Goal: Task Accomplishment & Management: Manage account settings

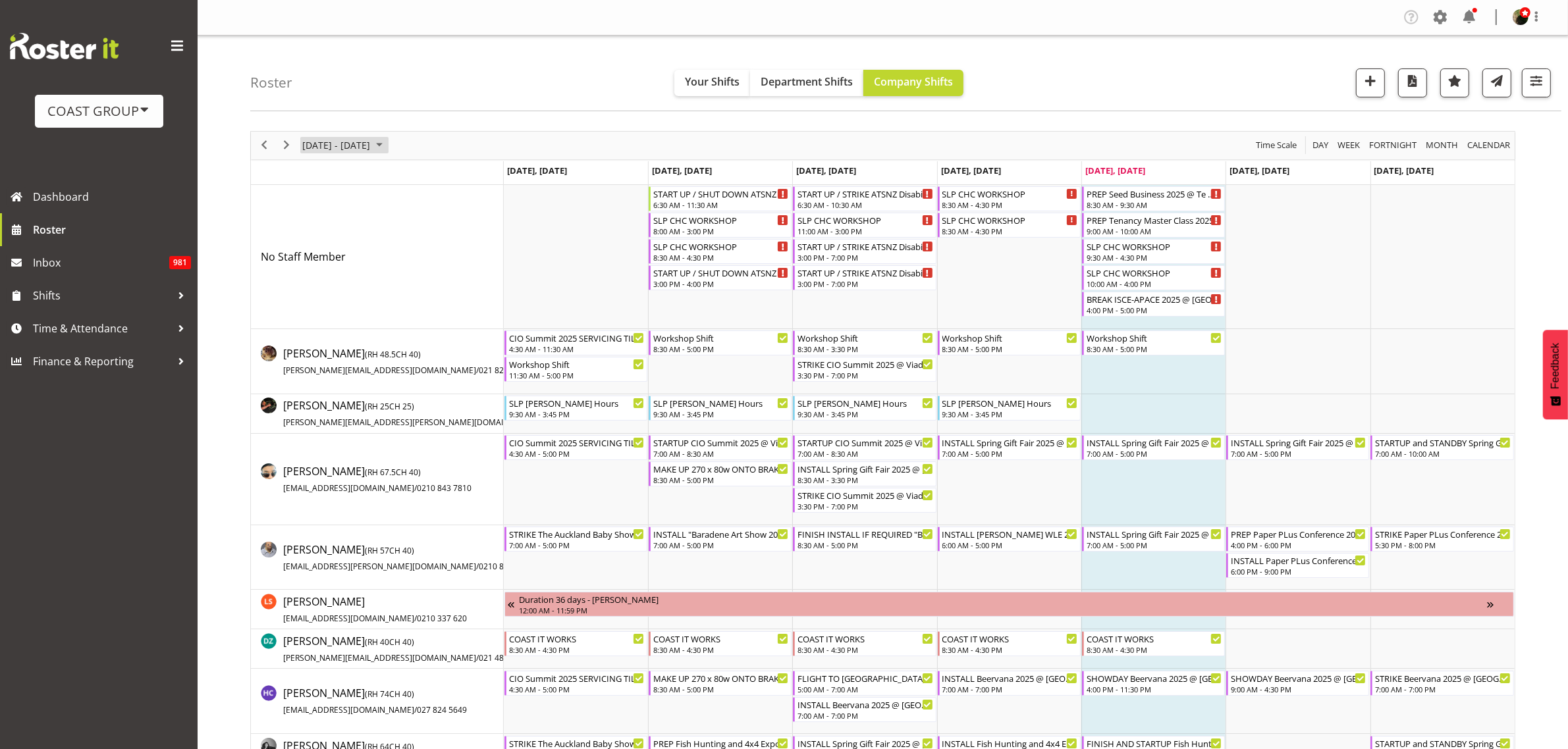
click at [324, 151] on span "August 18 - 24, 2025" at bounding box center [336, 145] width 70 height 16
click at [440, 177] on span "next month" at bounding box center [441, 178] width 23 height 23
click at [441, 177] on span "next month" at bounding box center [441, 178] width 23 height 23
click at [442, 177] on span "next month" at bounding box center [441, 178] width 23 height 23
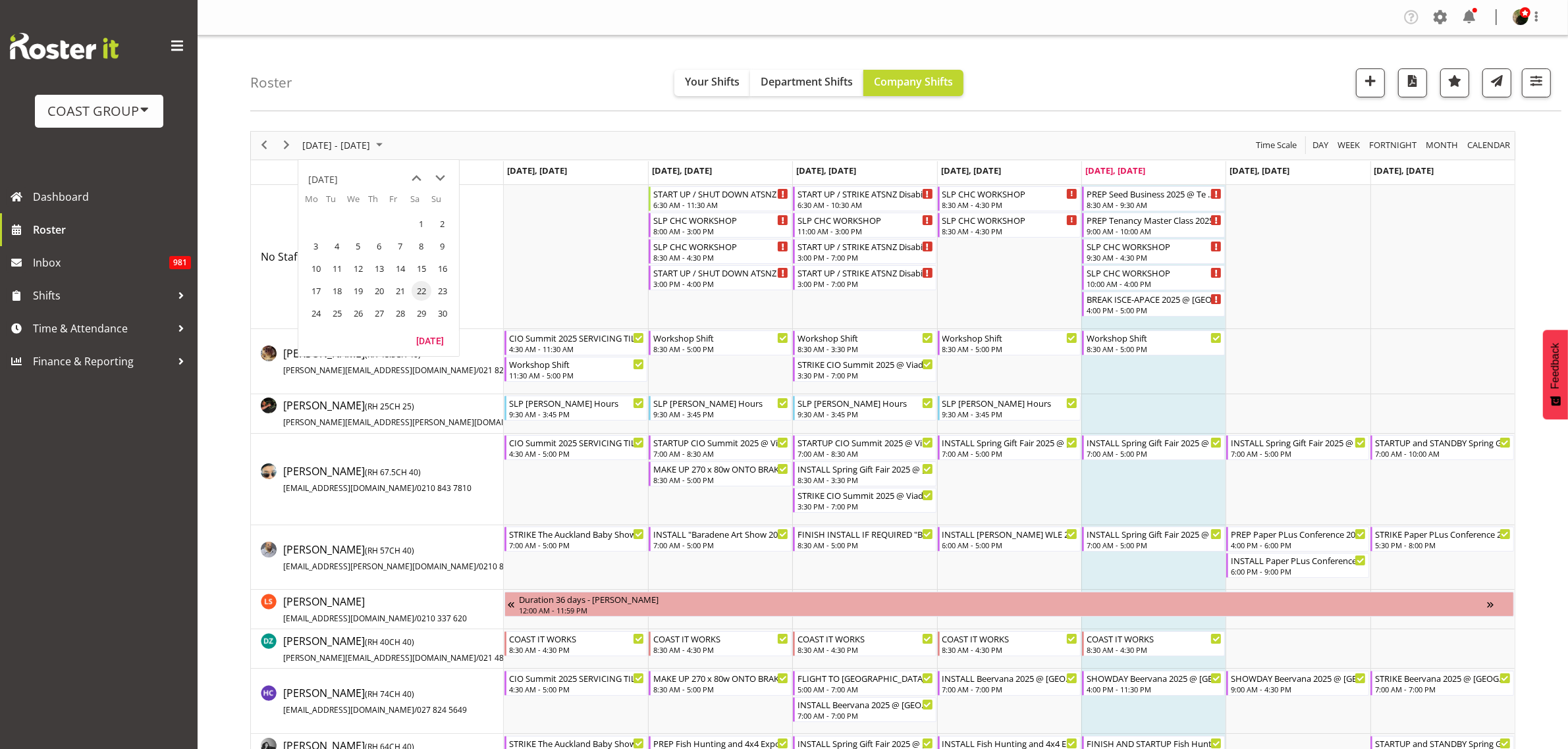
click at [442, 177] on span "next month" at bounding box center [441, 178] width 23 height 23
click at [442, 178] on span "next month" at bounding box center [441, 178] width 23 height 23
click at [442, 290] on span "22" at bounding box center [442, 291] width 20 height 20
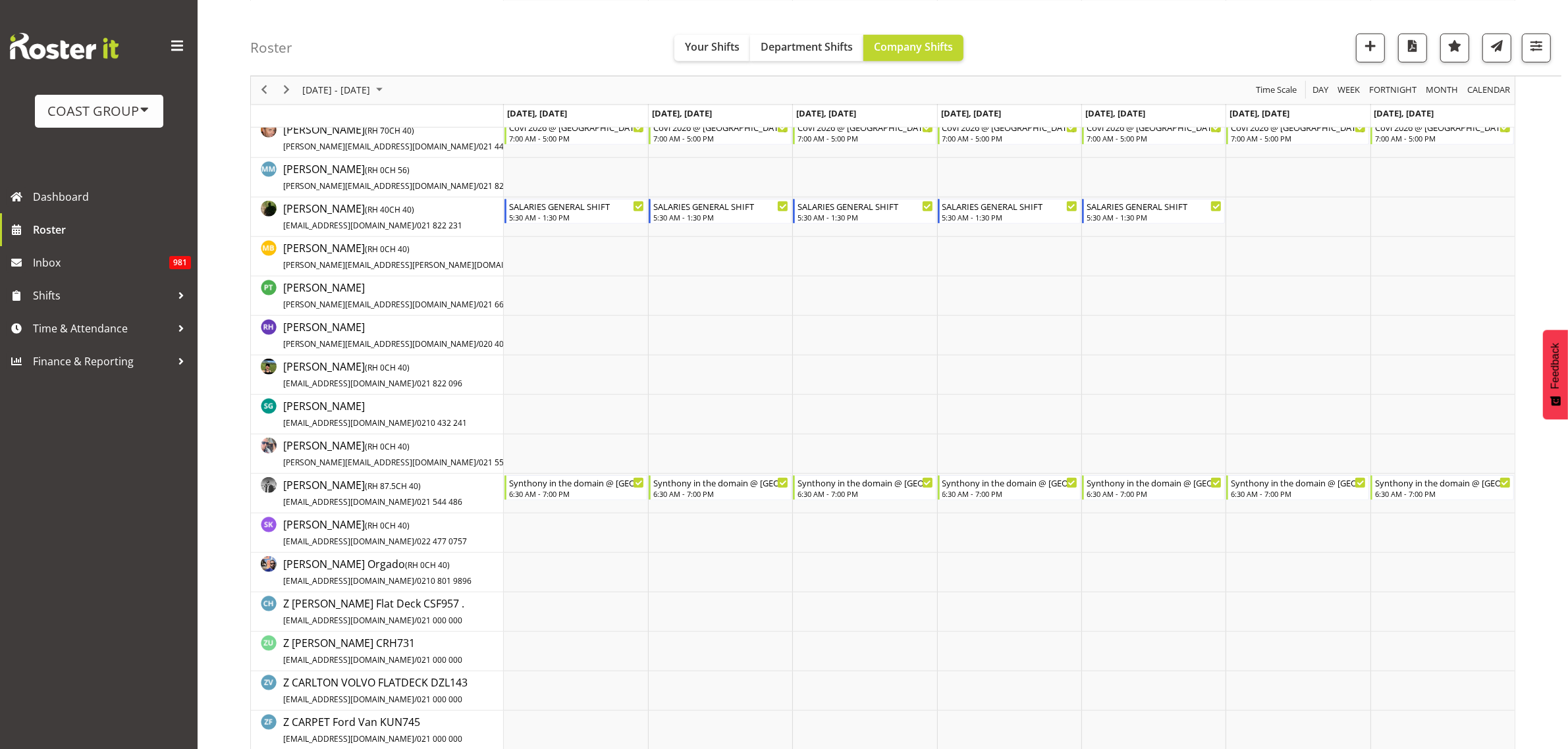
scroll to position [823, 0]
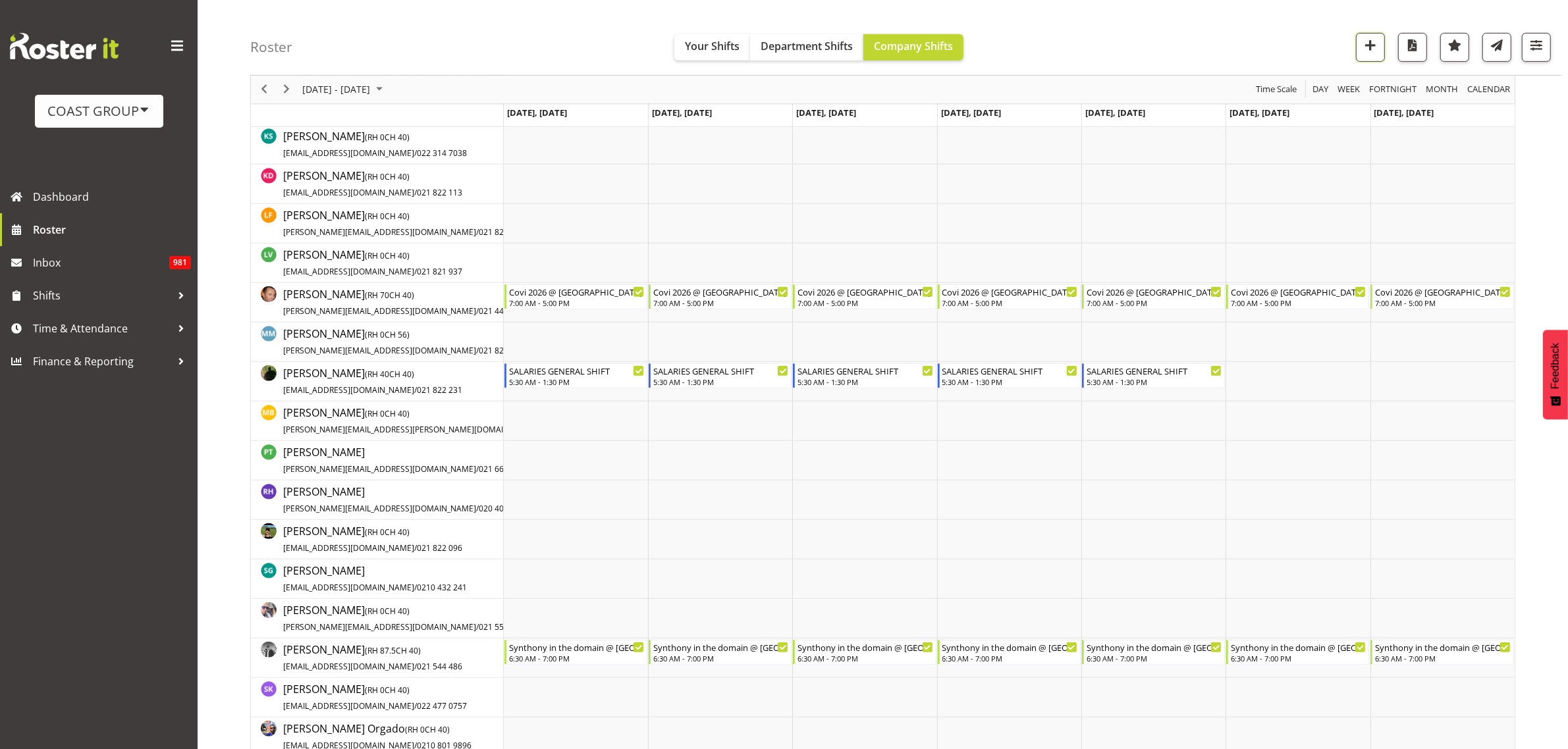
click at [1367, 48] on span "button" at bounding box center [1370, 45] width 17 height 17
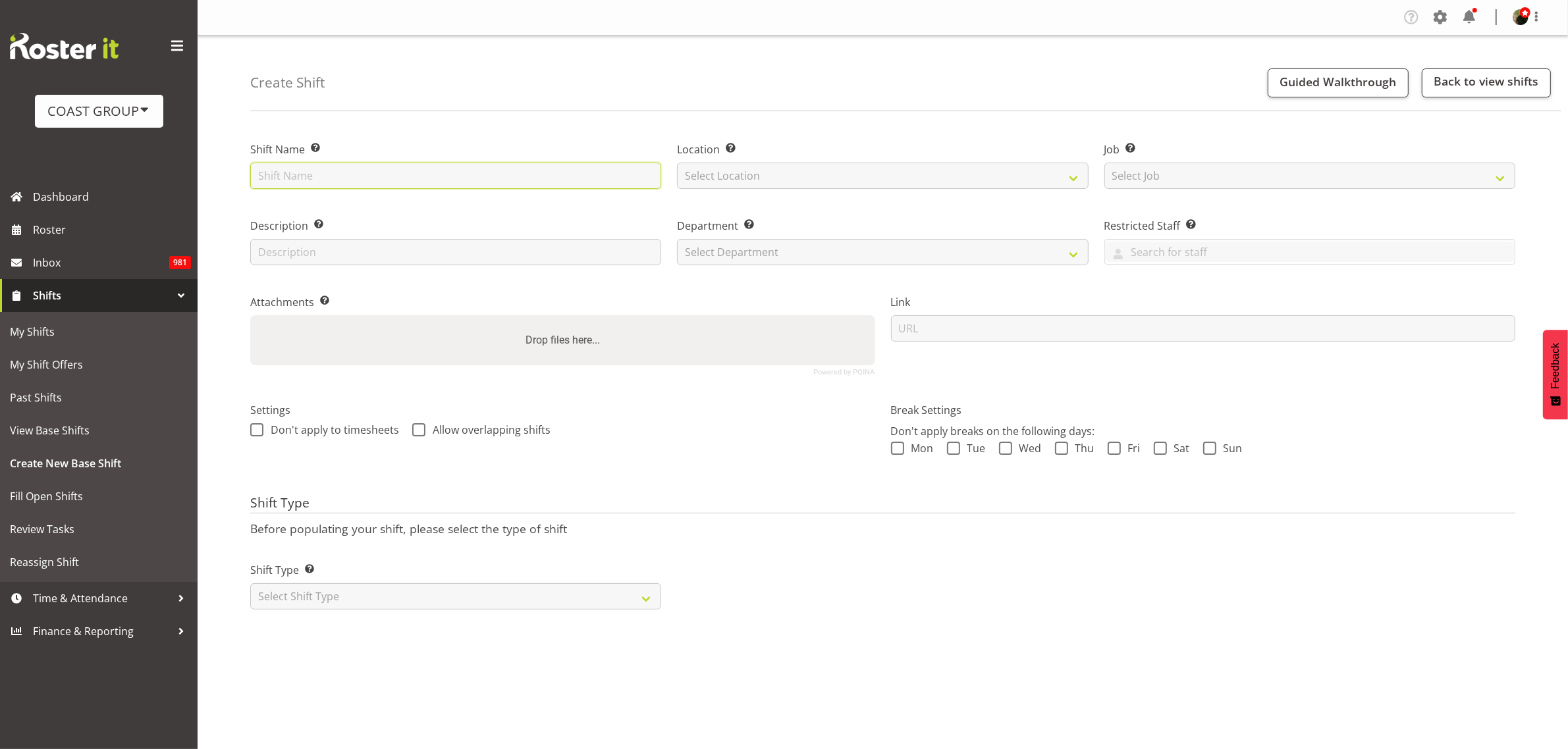
click at [360, 171] on input "text" at bounding box center [456, 176] width 411 height 26
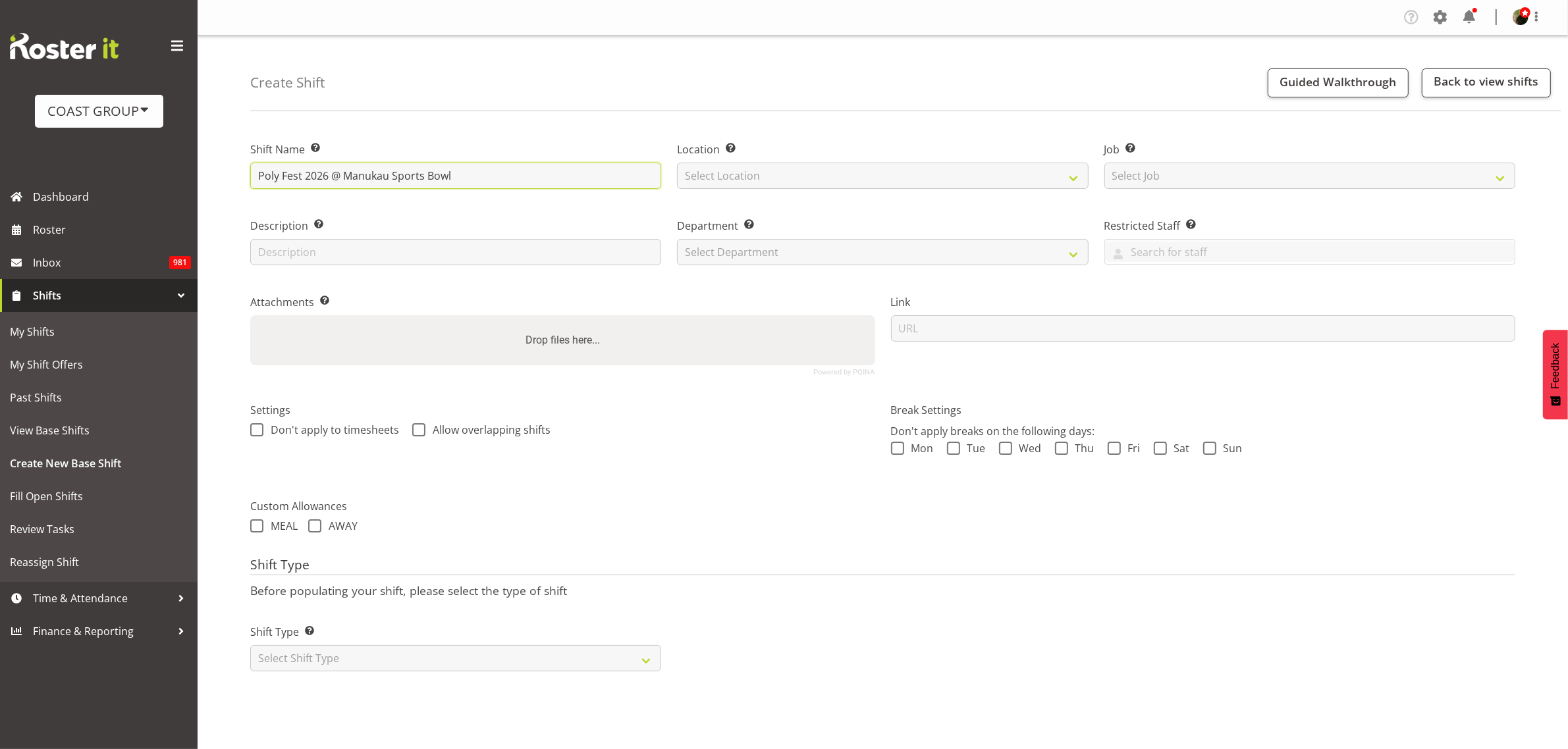
type input "Poly Fest 2026 @ Manukau Sports Bowl"
click at [794, 169] on select "Select Location CARLTON EVENTS Carlton Hamilton Carlton Wellington DW CHC DW DI…" at bounding box center [883, 176] width 411 height 26
select select "31"
click at [677, 163] on select "Select Location CARLTON EVENTS Carlton Hamilton Carlton Wellington DW CHC DW DI…" at bounding box center [883, 176] width 411 height 26
click at [1171, 178] on select "Select Job Create new job 1 Carlton Events 1 Carlton Hamilton 1 Carlton Welling…" at bounding box center [1310, 176] width 411 height 26
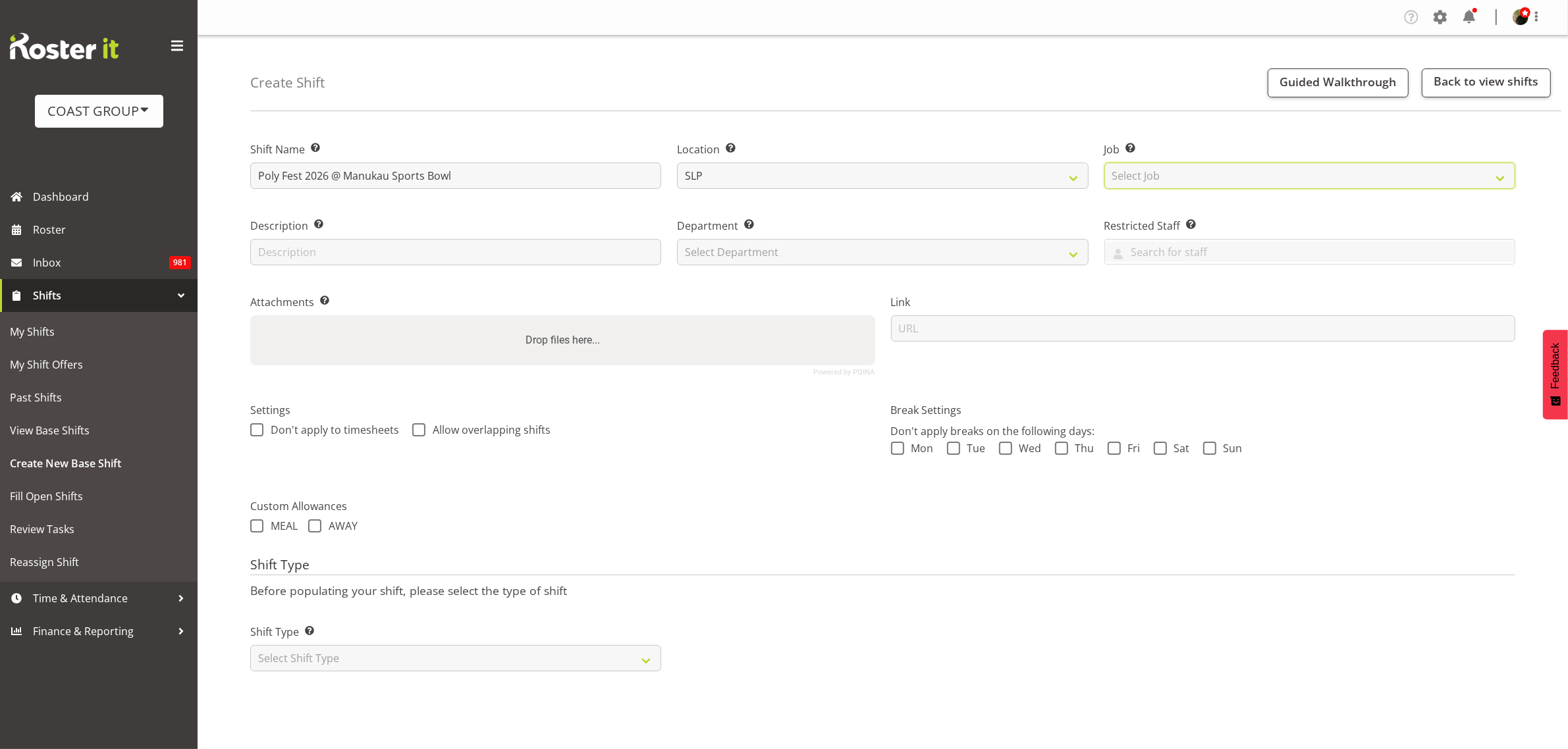
select select "0"
click at [1104, 163] on select "Select Job Create new job 1 Carlton Events 1 Carlton Hamilton 1 Carlton Welling…" at bounding box center [1310, 176] width 411 height 26
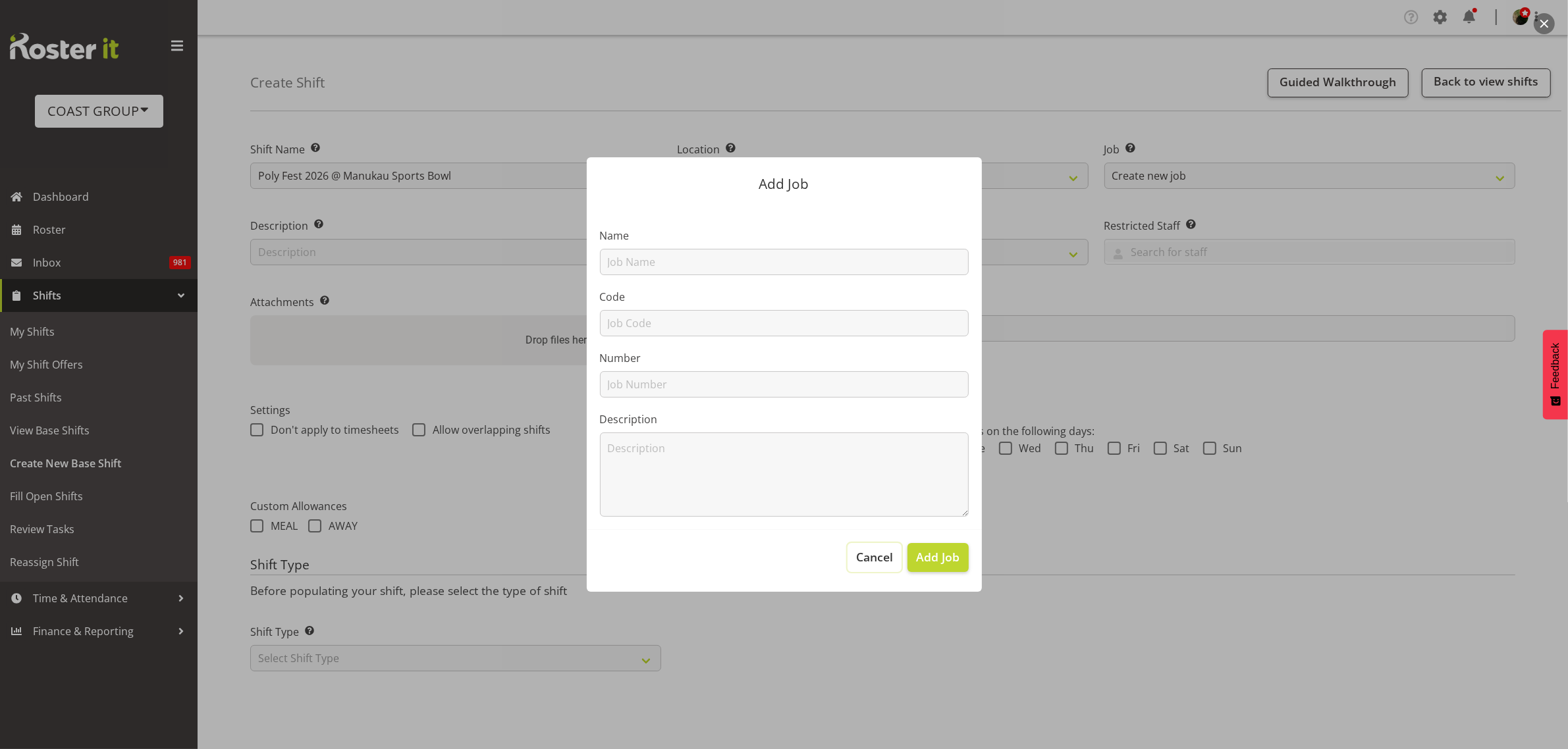
click at [875, 550] on span "Cancel" at bounding box center [874, 556] width 37 height 17
click at [884, 547] on button "Cancel" at bounding box center [875, 557] width 54 height 29
click at [878, 553] on span "Cancel" at bounding box center [874, 556] width 37 height 17
click at [702, 286] on section "Name Code Number Description" at bounding box center [784, 366] width 395 height 325
click at [705, 271] on input "text" at bounding box center [784, 261] width 368 height 26
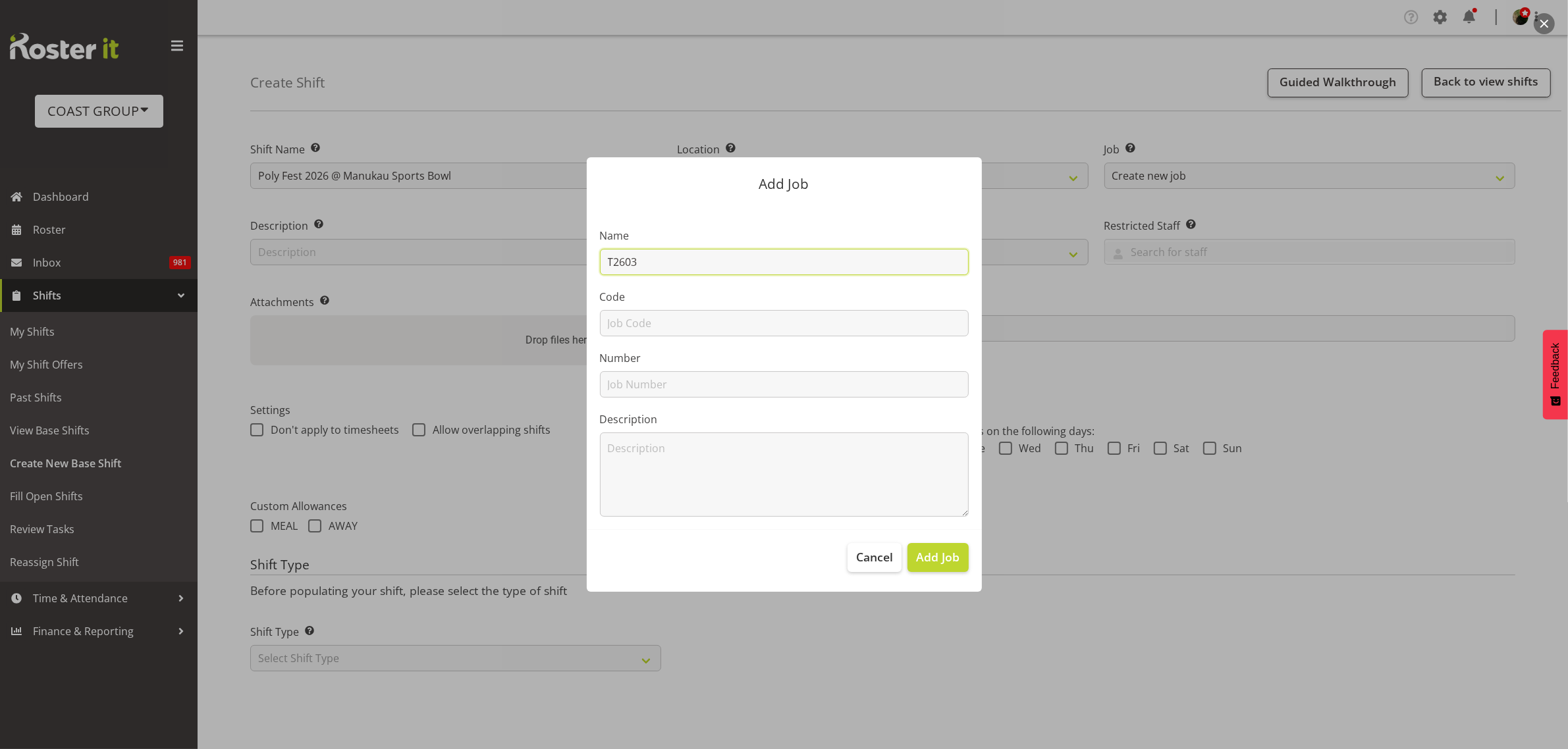
click at [670, 261] on input "T2603" at bounding box center [784, 261] width 368 height 26
click at [670, 327] on input "text" at bounding box center [784, 322] width 368 height 26
click at [695, 264] on input "T260318" at bounding box center [784, 261] width 368 height 26
type input "T260318 POLYFEST 2026"
click at [761, 331] on input "text" at bounding box center [784, 322] width 368 height 26
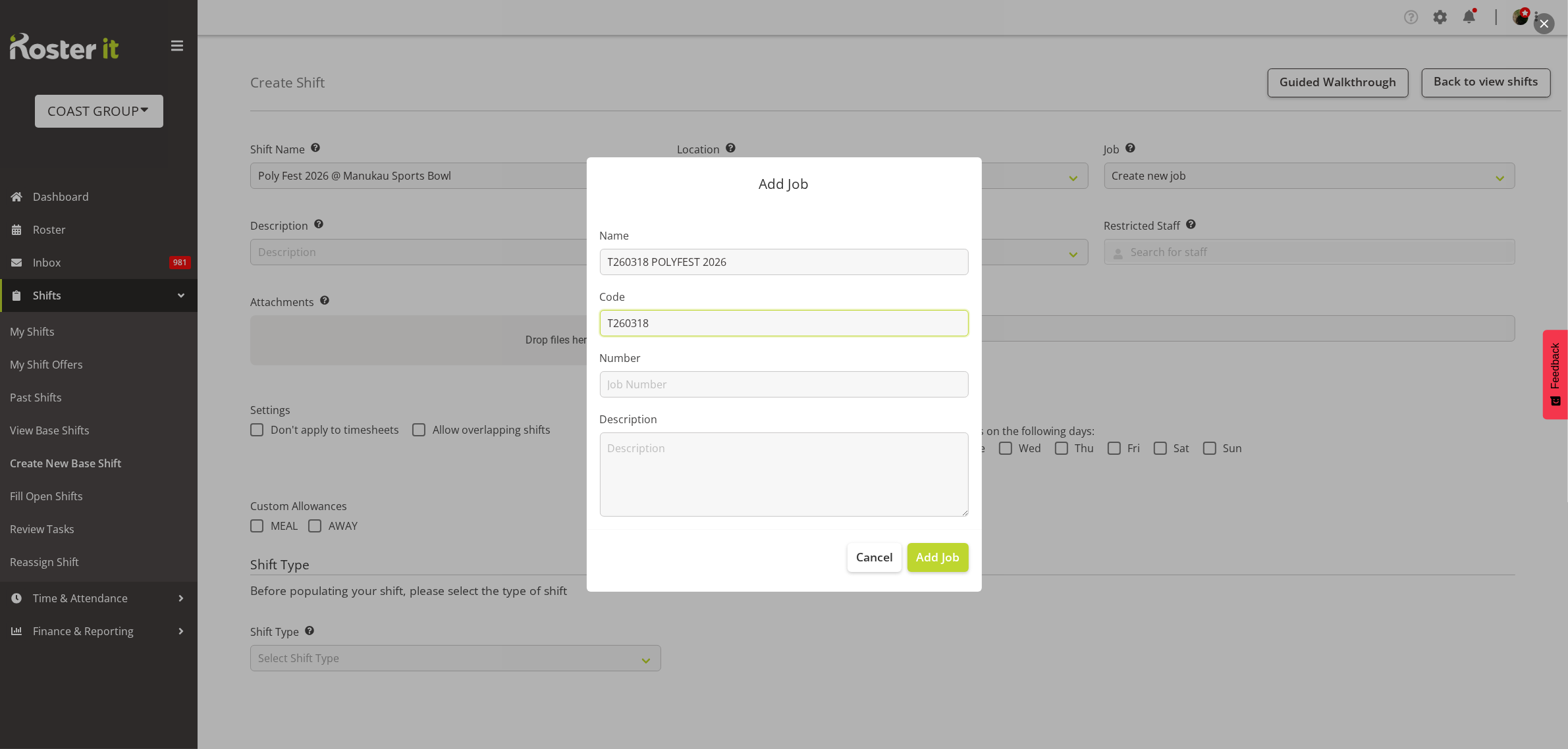
type input "T260318"
click at [948, 557] on span "Add Job" at bounding box center [938, 556] width 43 height 17
select select
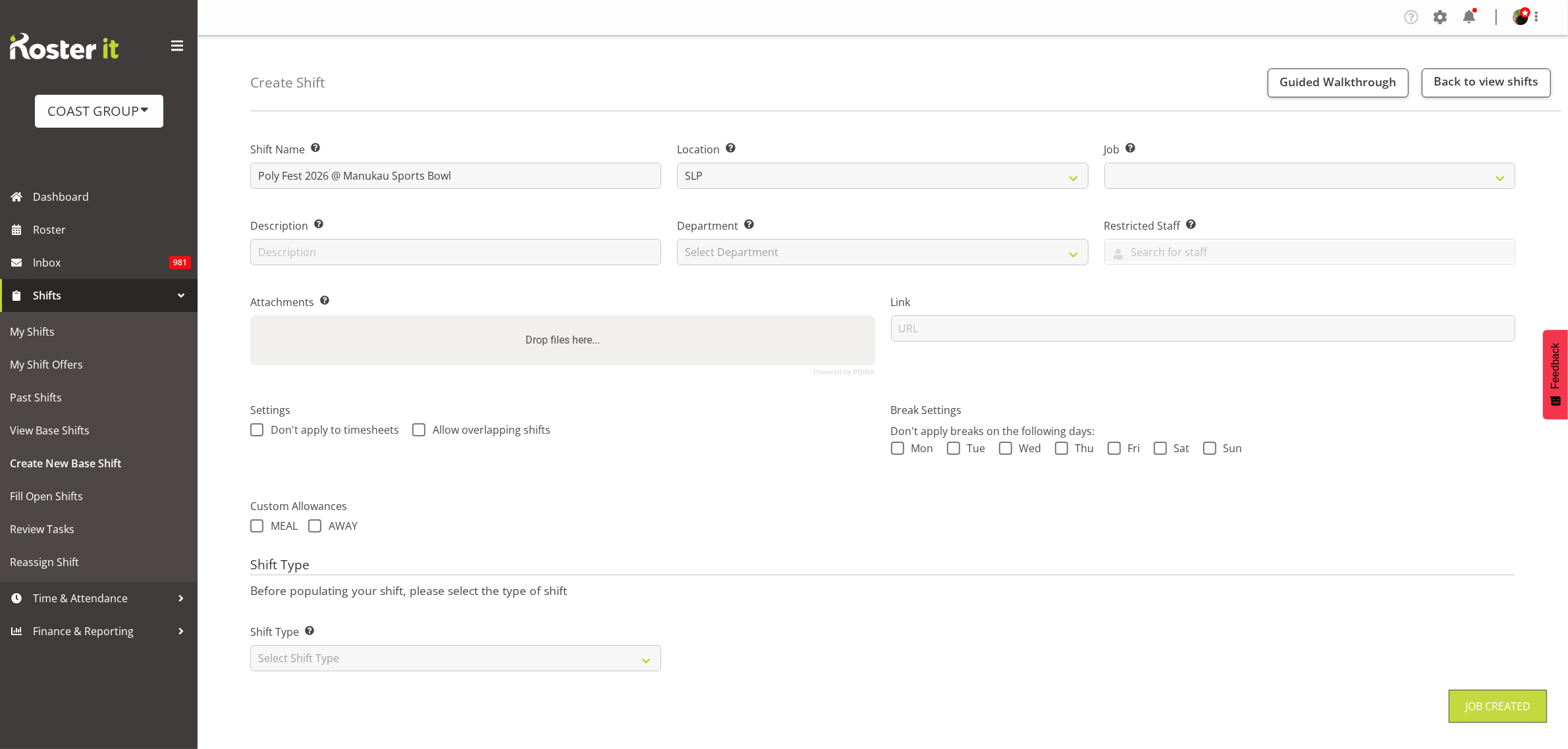
select select "10560"
click at [756, 248] on select "Select Department CARLTON EVENTS Carlton Hamilton Carlton Wellington DW AKL DW …" at bounding box center [883, 251] width 411 height 26
select select "23"
click at [677, 239] on select "Select Department CARLTON EVENTS Carlton Hamilton Carlton Wellington DW AKL DW …" at bounding box center [883, 251] width 411 height 26
click at [971, 333] on input "url" at bounding box center [1203, 328] width 625 height 26
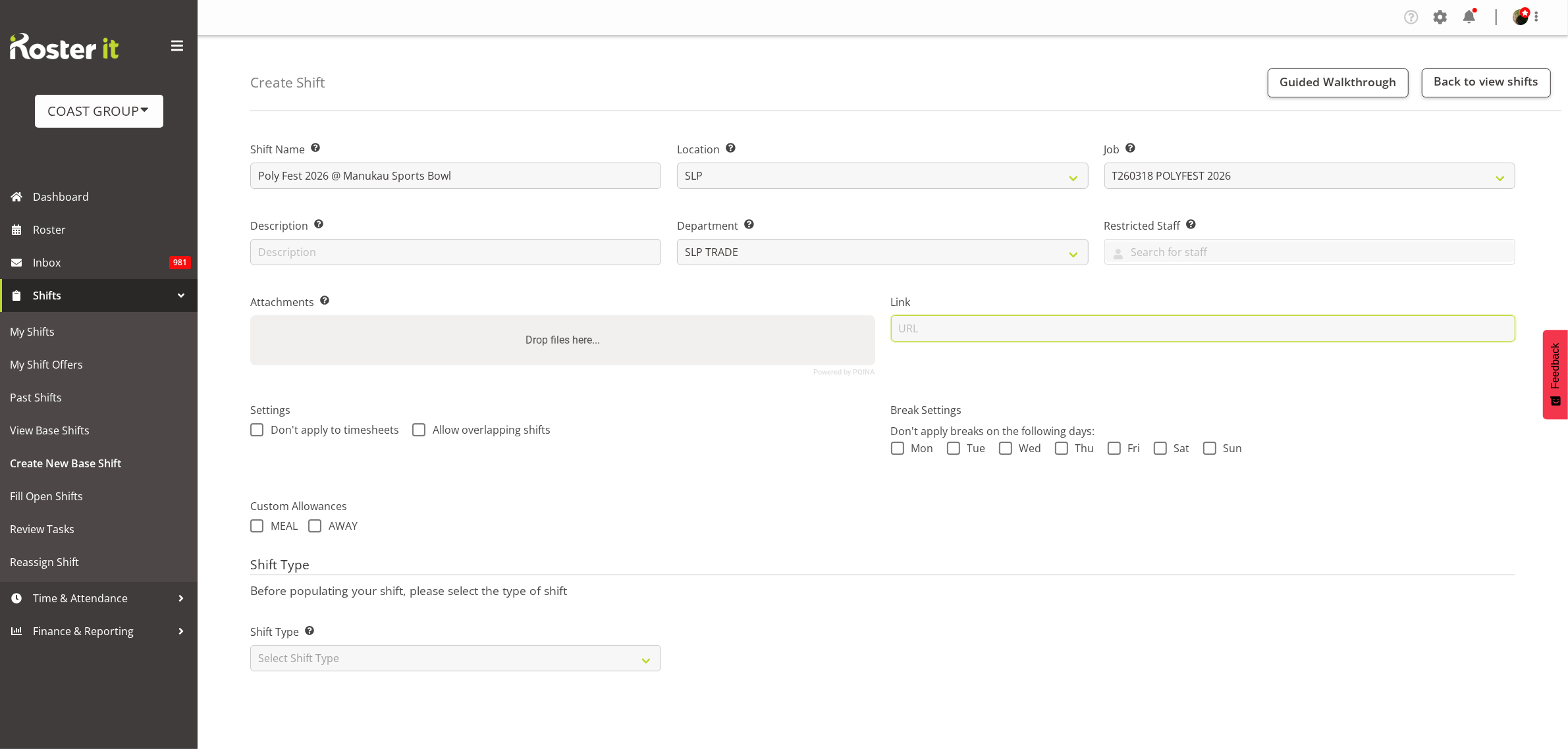
paste input "https://drive.google.com/drive/folders/1JJP4Zr89ftYcPTjmJYJVAya5QUA6pEJN"
type input "https://drive.google.com/drive/folders/1JJP4Zr89ftYcPTjmJYJVAya5QUA6pEJN"
click at [334, 663] on select "Select Shift Type One Off Shift Recurring Shift Rotating Shift" at bounding box center [456, 658] width 411 height 26
click at [384, 654] on select "Select Shift Type One Off Shift Recurring Shift Rotating Shift" at bounding box center [456, 658] width 411 height 26
select select "recurring"
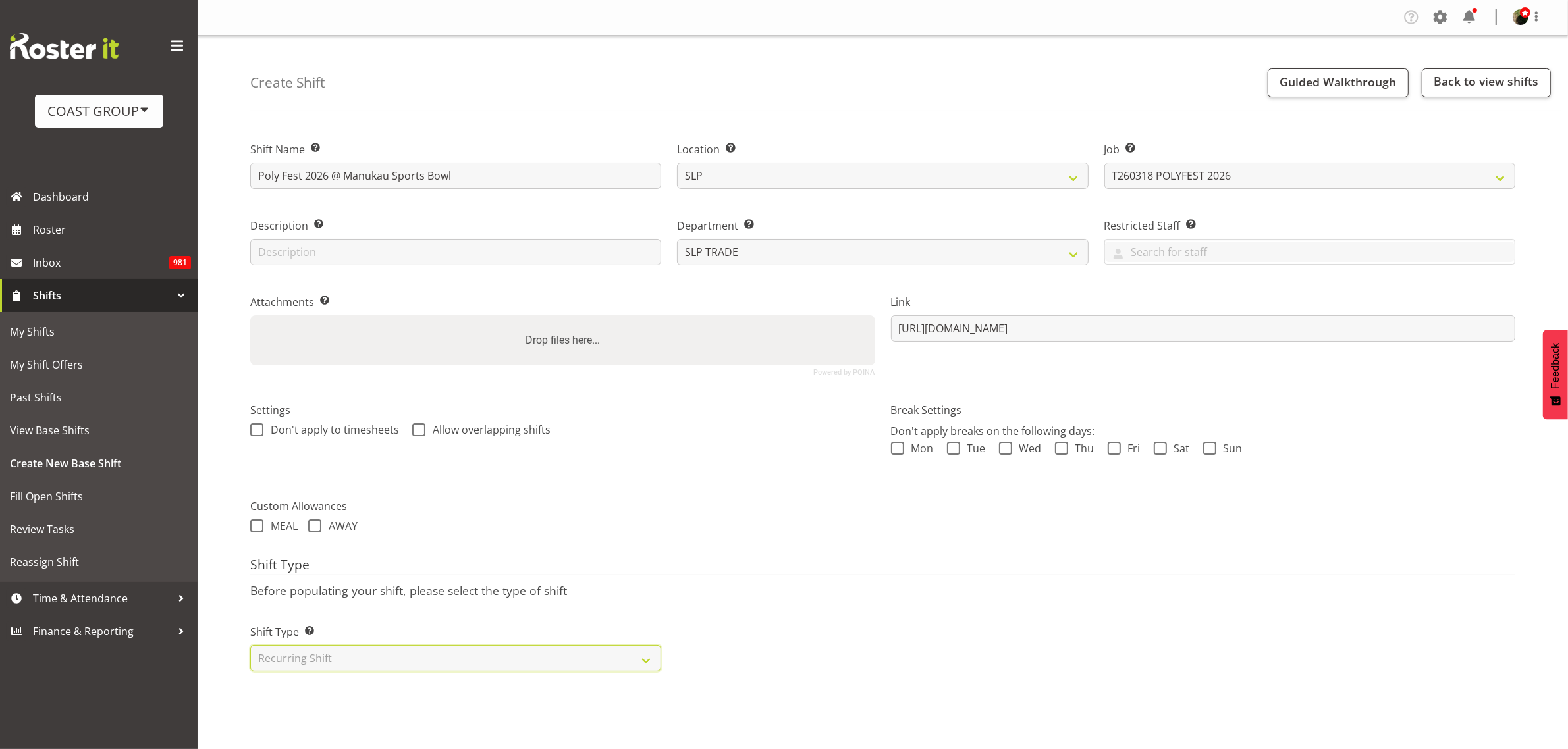
click at [250, 646] on select "Select Shift Type One Off Shift Recurring Shift Rotating Shift" at bounding box center [456, 658] width 411 height 26
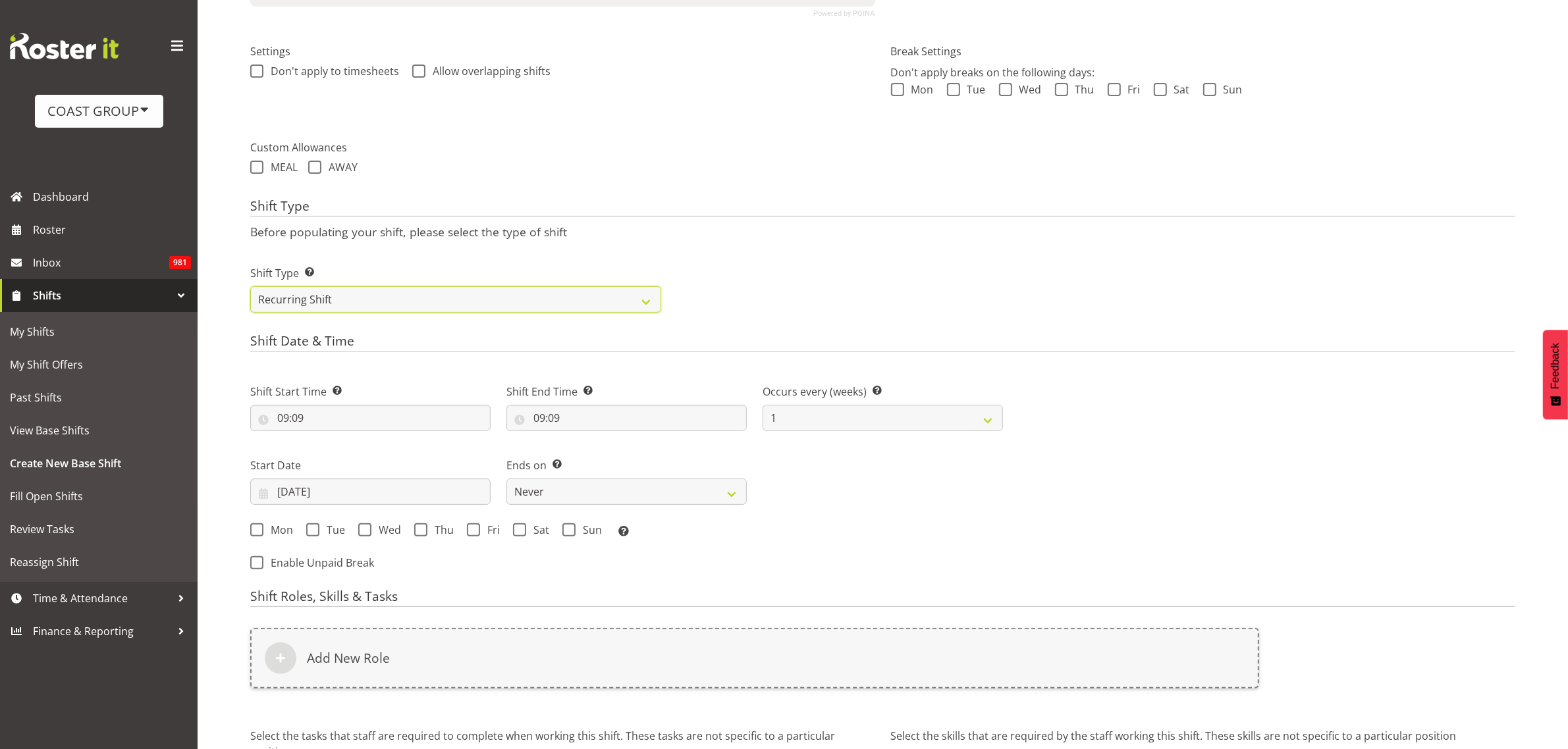
scroll to position [411, 0]
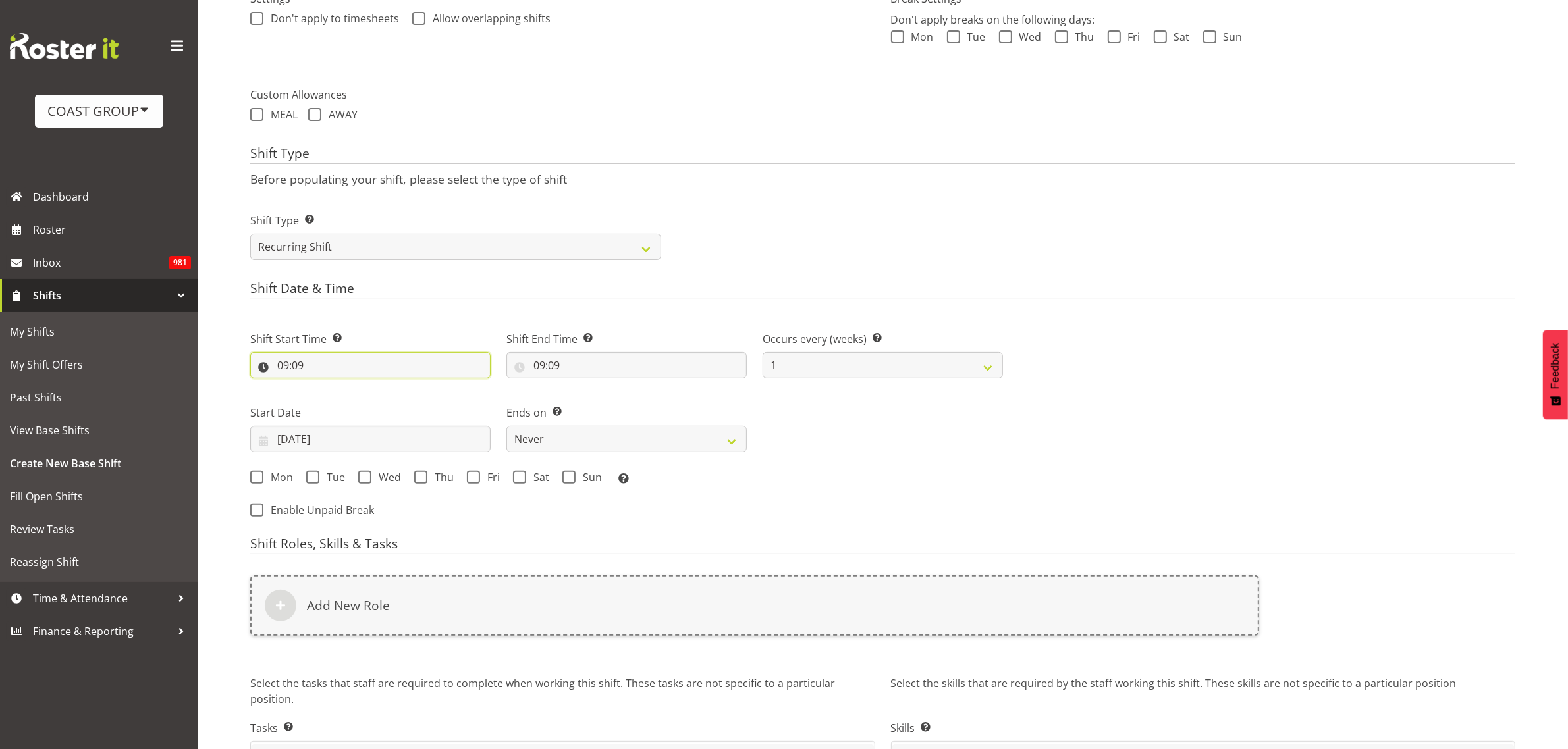
click at [318, 365] on input "09:09" at bounding box center [370, 365] width 240 height 26
select select "0"
type input "00:09"
select select "7"
type input "07:09"
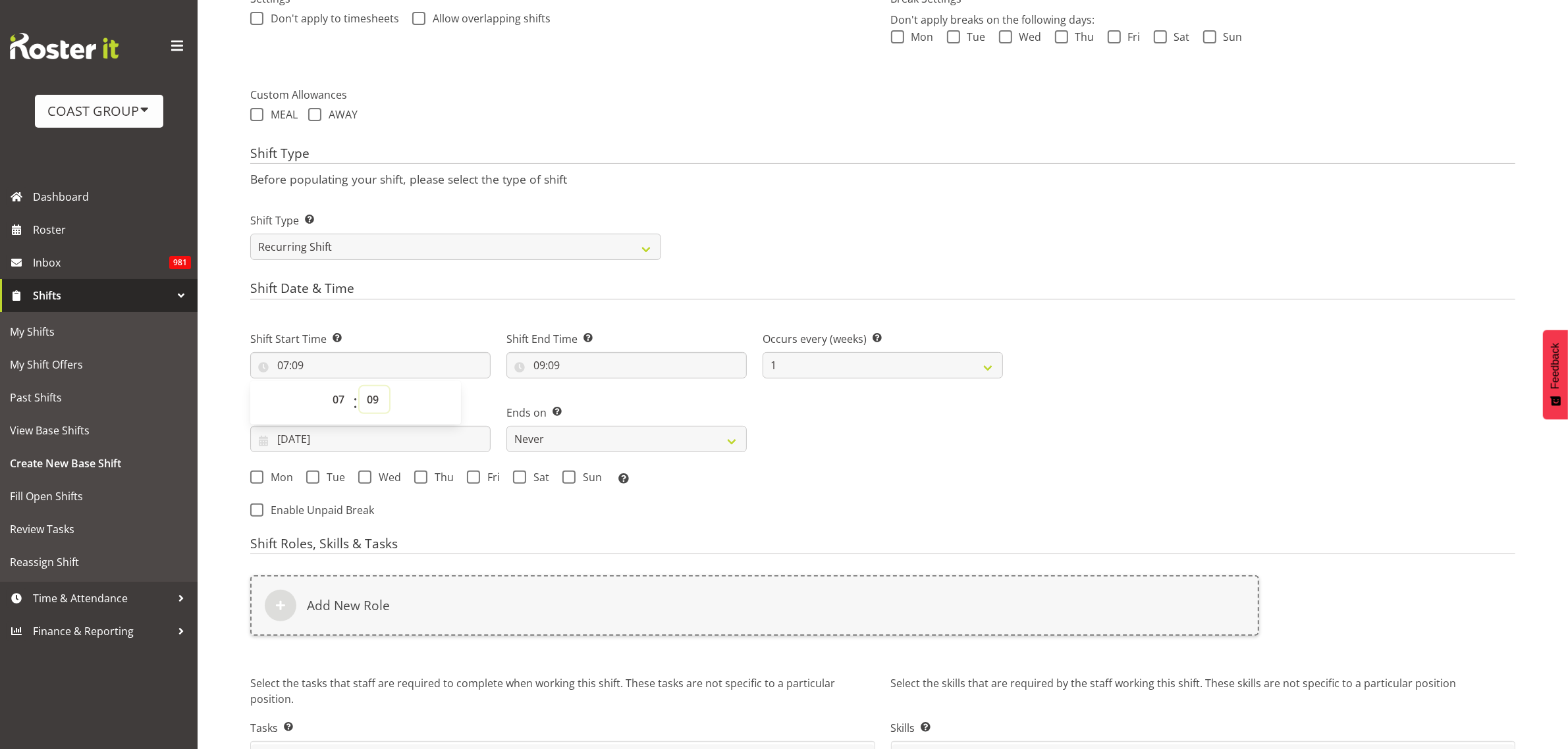
select select "0"
type input "07:00"
click at [569, 364] on input "09:09" at bounding box center [626, 365] width 240 height 26
select select "10"
type input "10:09"
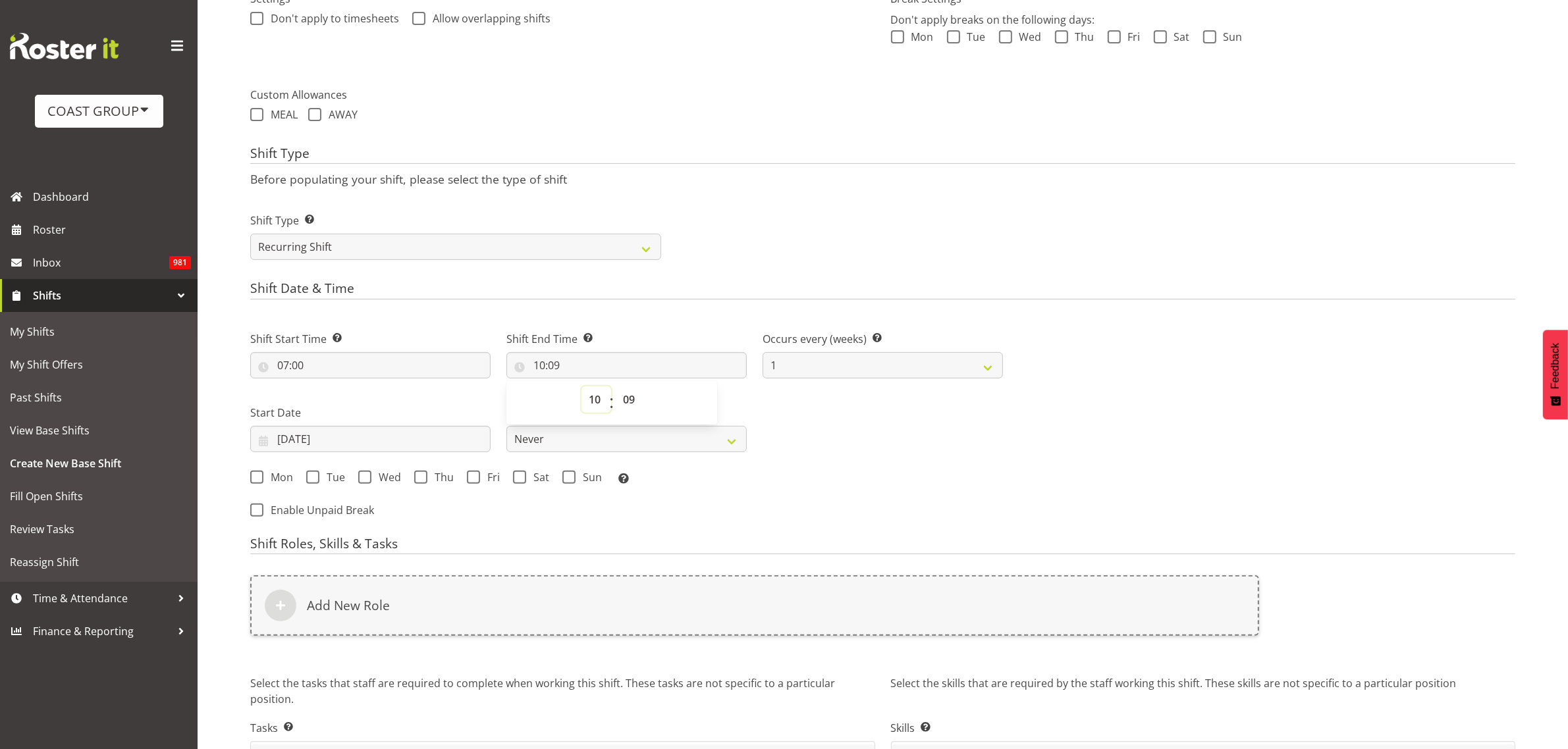
select select "19"
type input "19:09"
select select "0"
type input "19:00"
click at [342, 447] on input "22/08/2025" at bounding box center [370, 438] width 240 height 26
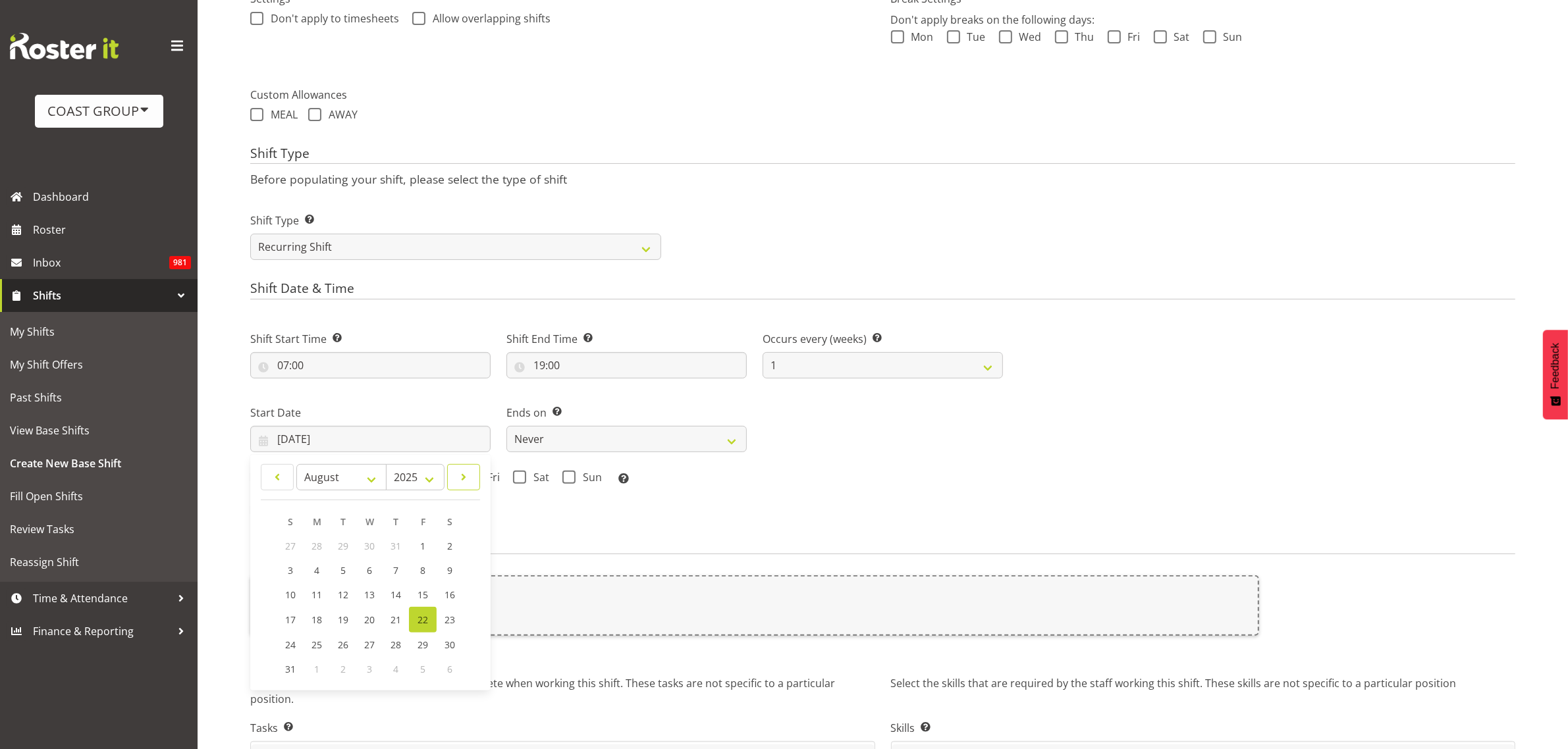
click at [467, 481] on span at bounding box center [464, 477] width 16 height 16
click at [468, 481] on span at bounding box center [464, 477] width 16 height 16
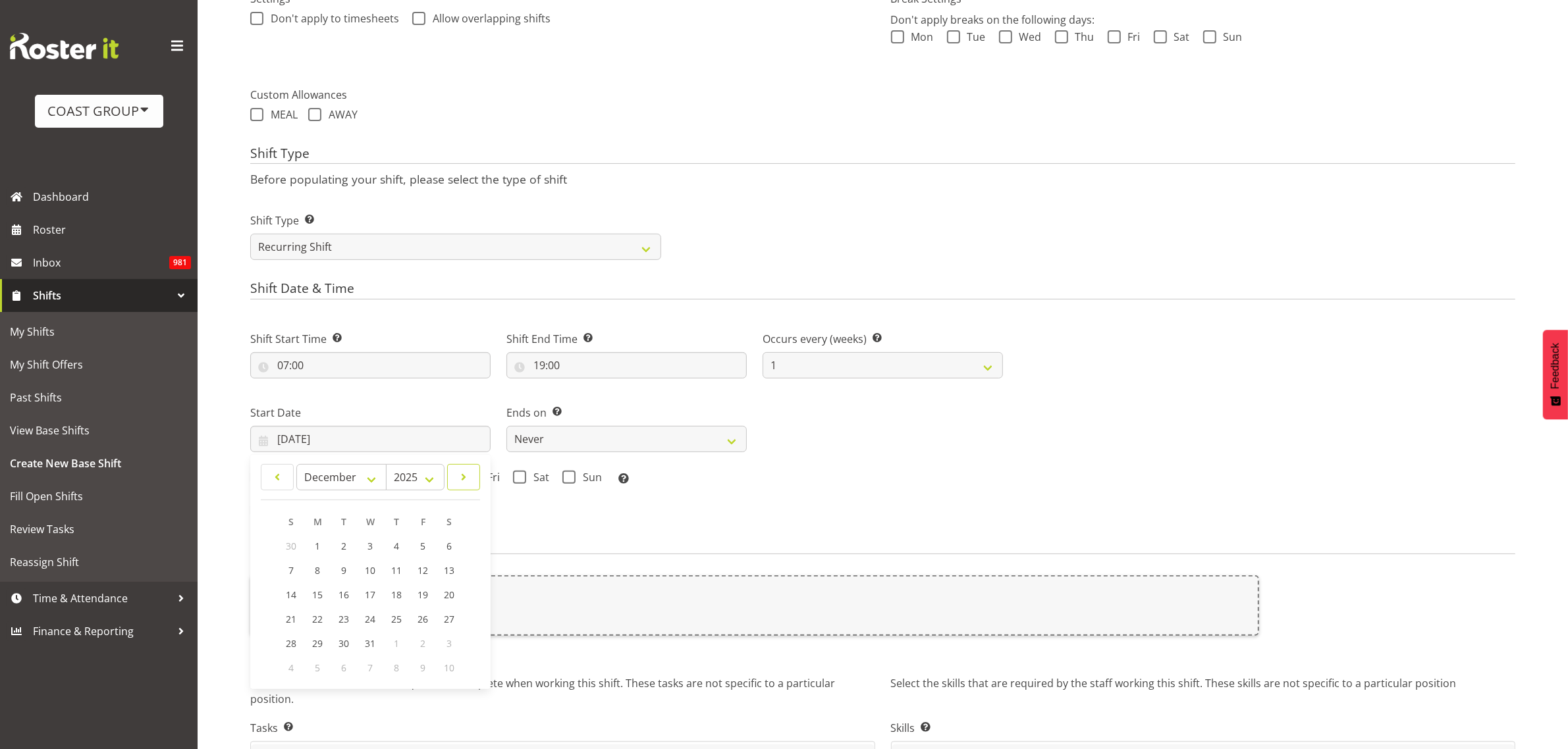
select select "0"
select select "2026"
click at [468, 481] on span at bounding box center [464, 477] width 16 height 16
click at [469, 481] on span at bounding box center [464, 477] width 16 height 16
select select "2"
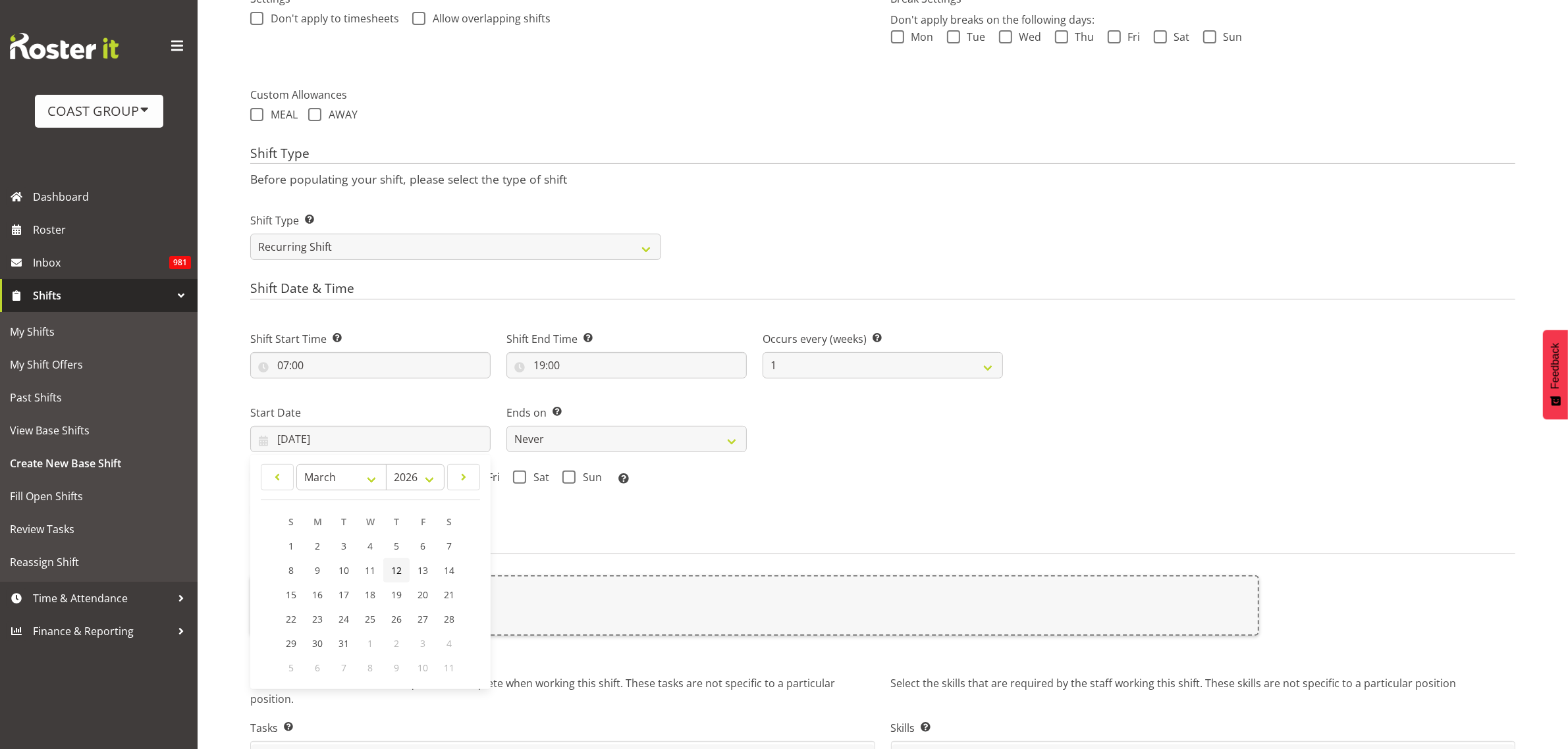
click at [398, 567] on span "12" at bounding box center [396, 571] width 11 height 13
type input "12/03/2026"
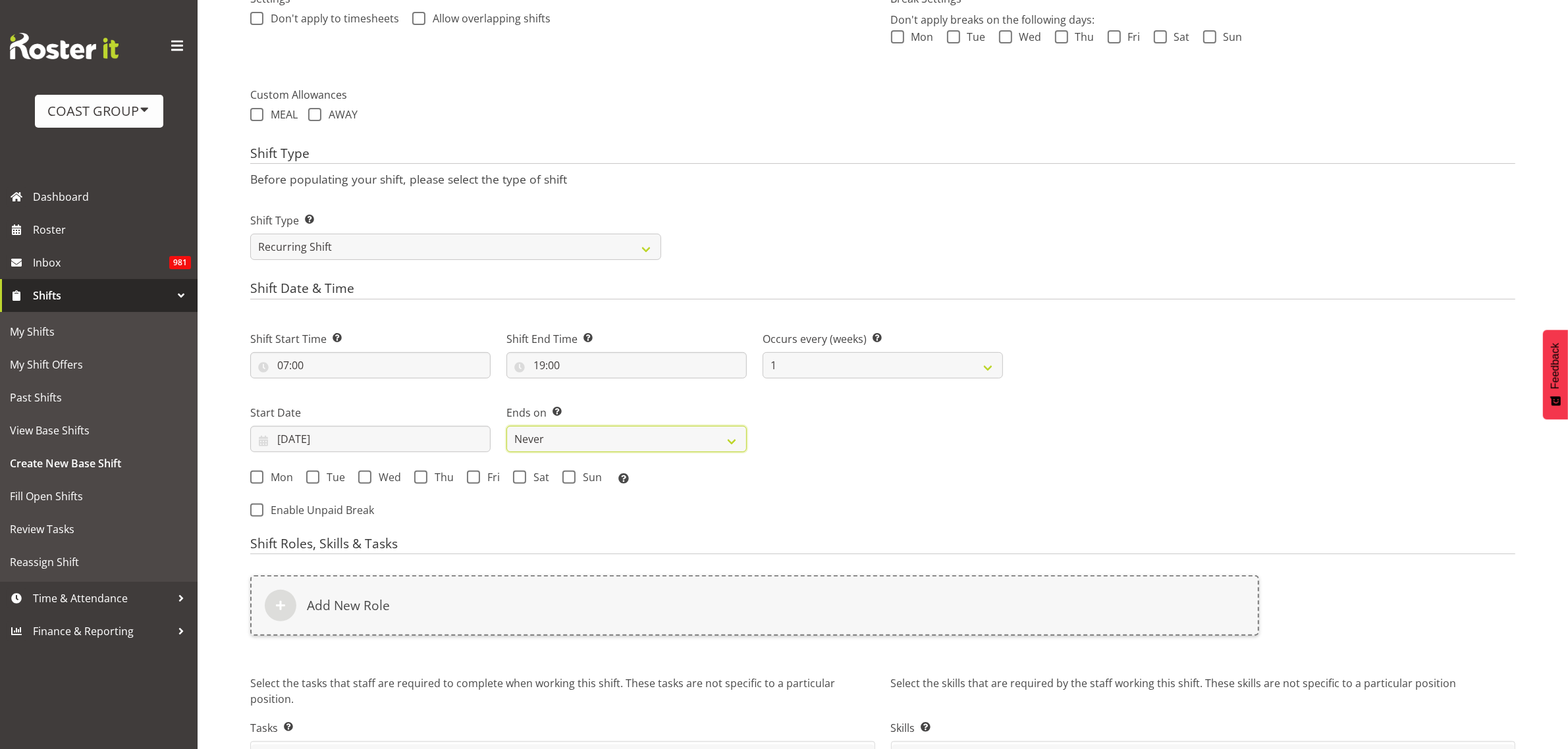
click at [555, 435] on select "Never On Date" at bounding box center [626, 438] width 240 height 26
select select "date"
click at [506, 427] on select "Never On Date" at bounding box center [626, 438] width 240 height 26
select select "7"
select select "2025"
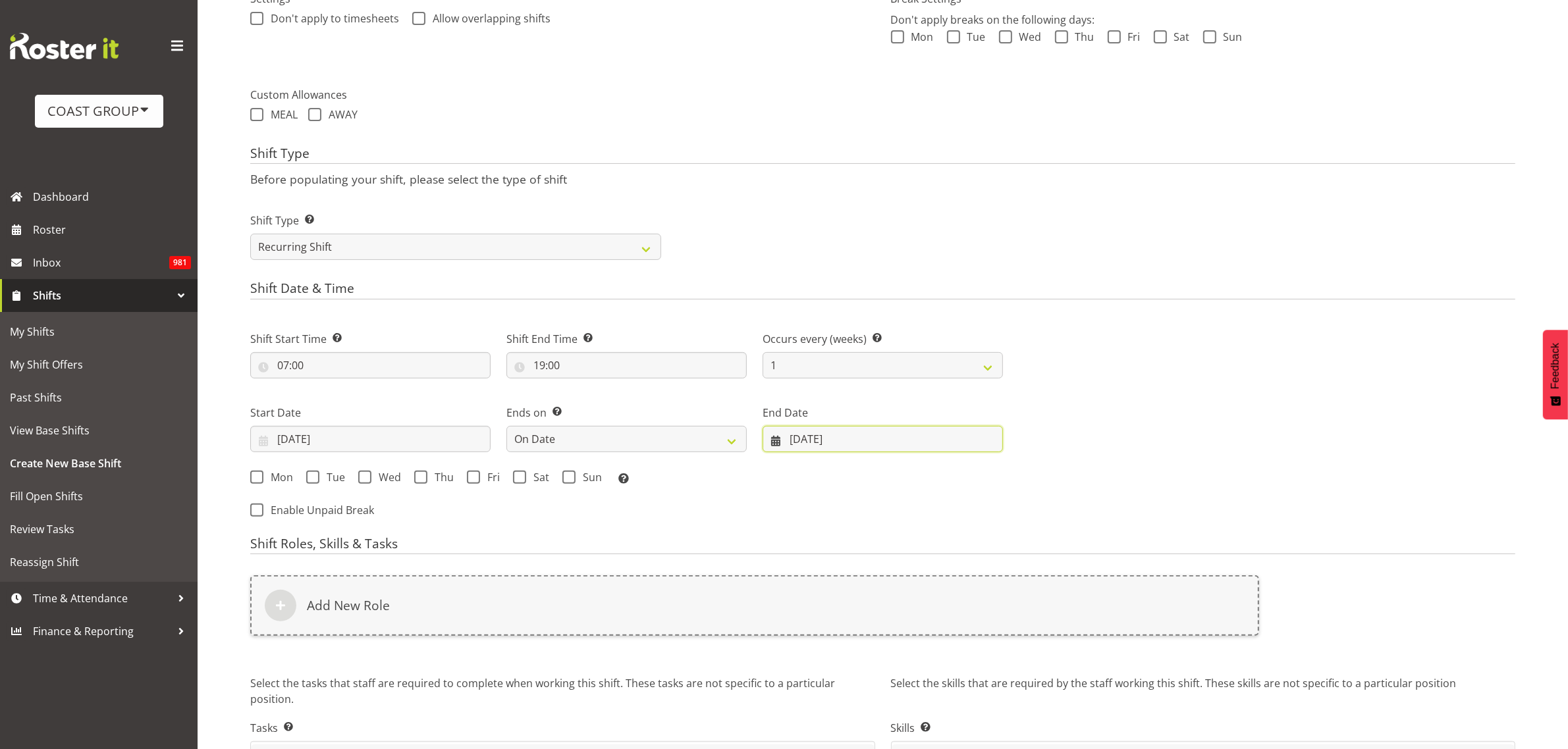
click at [821, 439] on input "22/08/2025" at bounding box center [883, 438] width 240 height 26
click at [980, 482] on span at bounding box center [976, 477] width 16 height 16
click at [981, 482] on span at bounding box center [976, 477] width 16 height 16
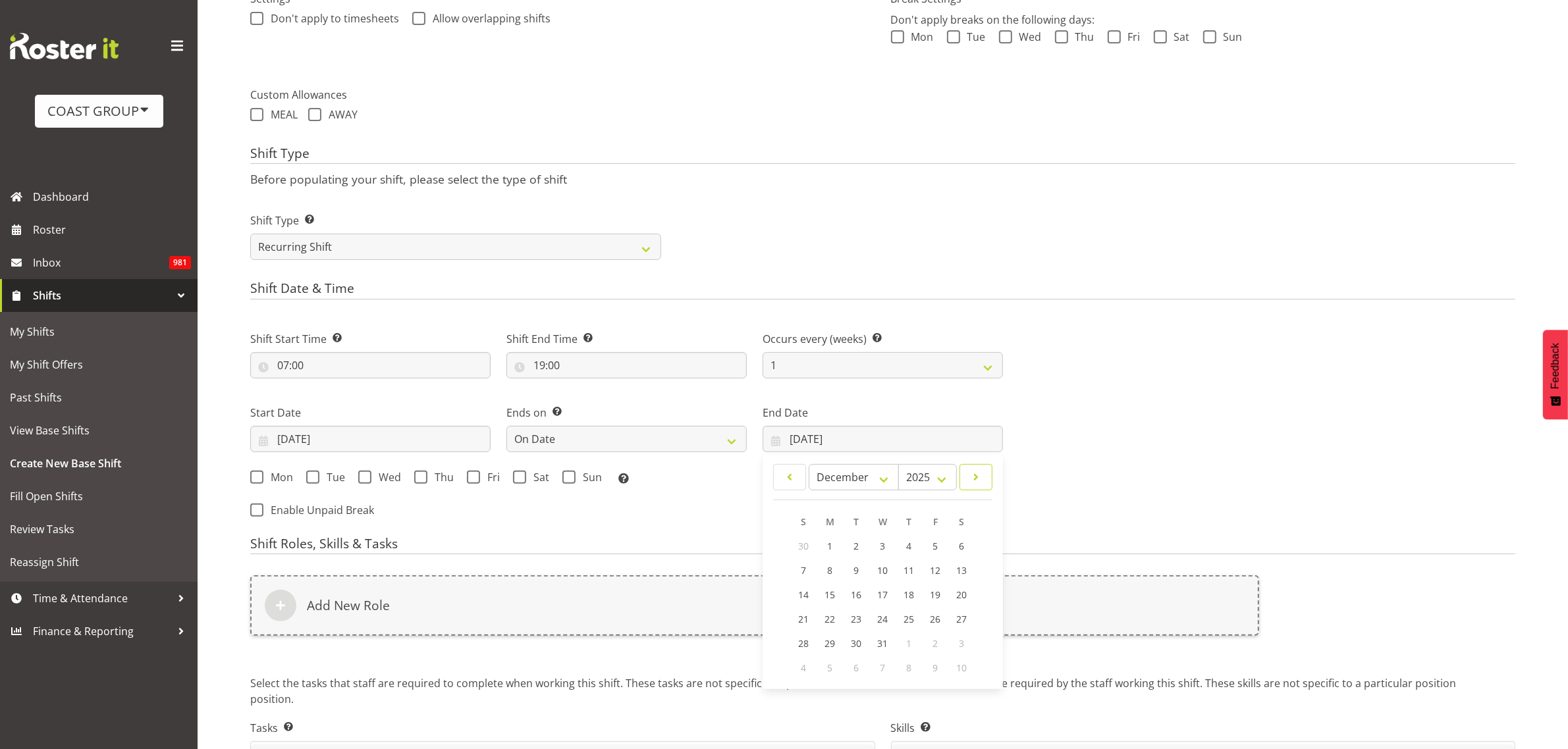
click at [982, 482] on span at bounding box center [976, 477] width 16 height 16
select select "0"
select select "2026"
click at [982, 482] on span at bounding box center [976, 477] width 16 height 16
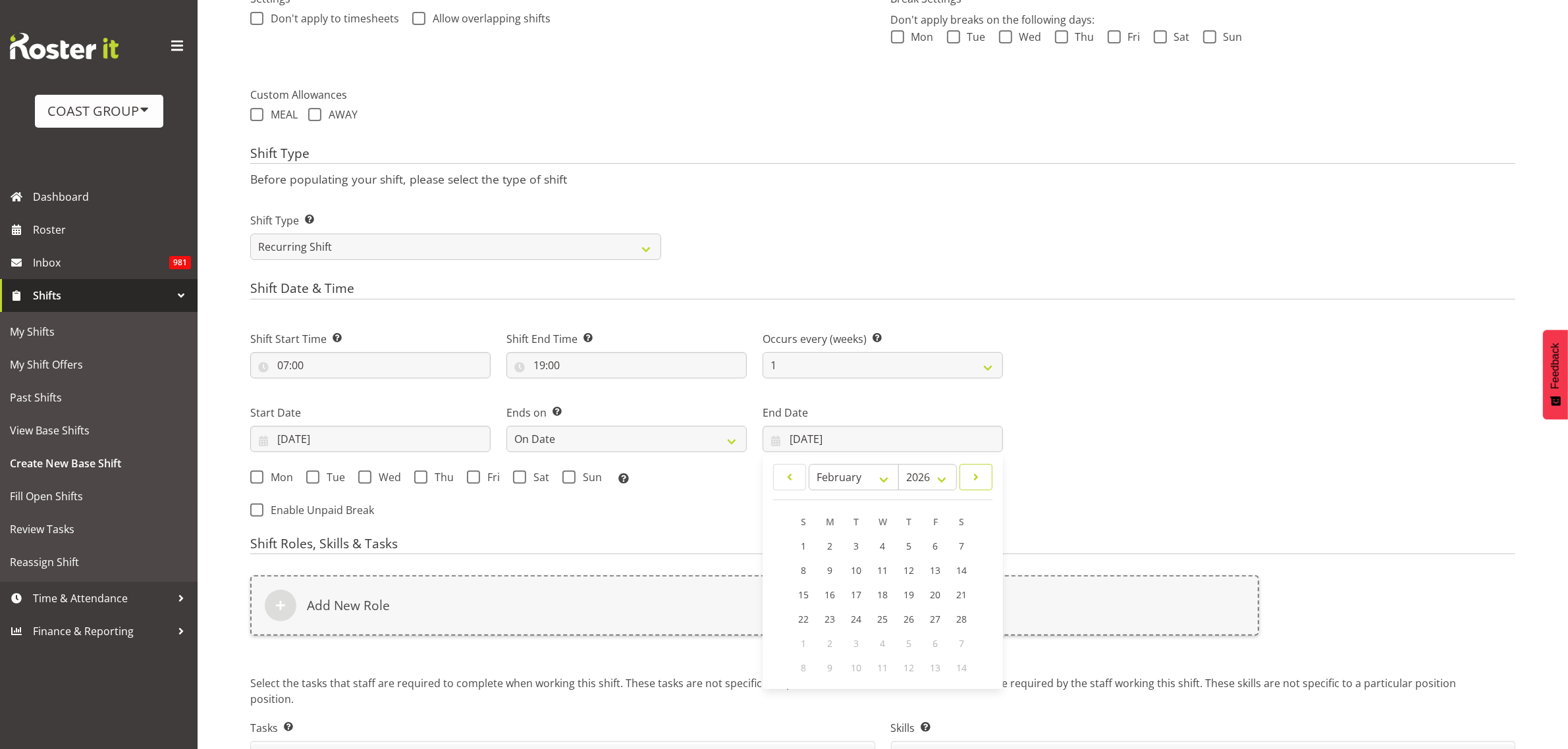
select select "2"
click at [857, 619] on span "24" at bounding box center [857, 619] width 11 height 13
type input "24/03/2026"
click at [270, 478] on span "Mon" at bounding box center [277, 477] width 30 height 14
click at [258, 478] on input "Mon" at bounding box center [255, 477] width 9 height 9
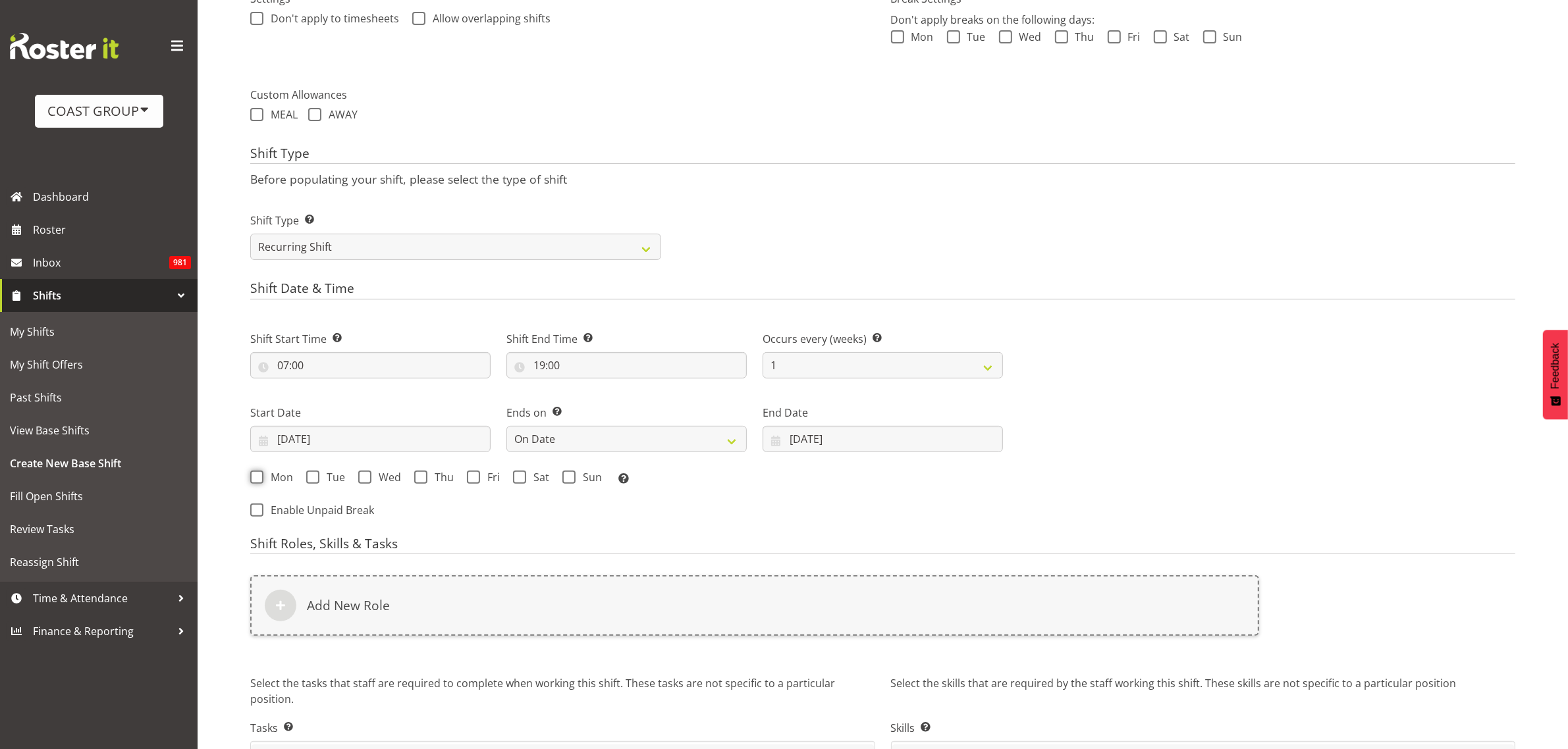
checkbox input "true"
click at [320, 474] on span "Tue" at bounding box center [332, 477] width 26 height 14
click at [314, 474] on input "Tue" at bounding box center [311, 477] width 9 height 9
checkbox input "true"
drag, startPoint x: 370, startPoint y: 478, endPoint x: 386, endPoint y: 478, distance: 16.0
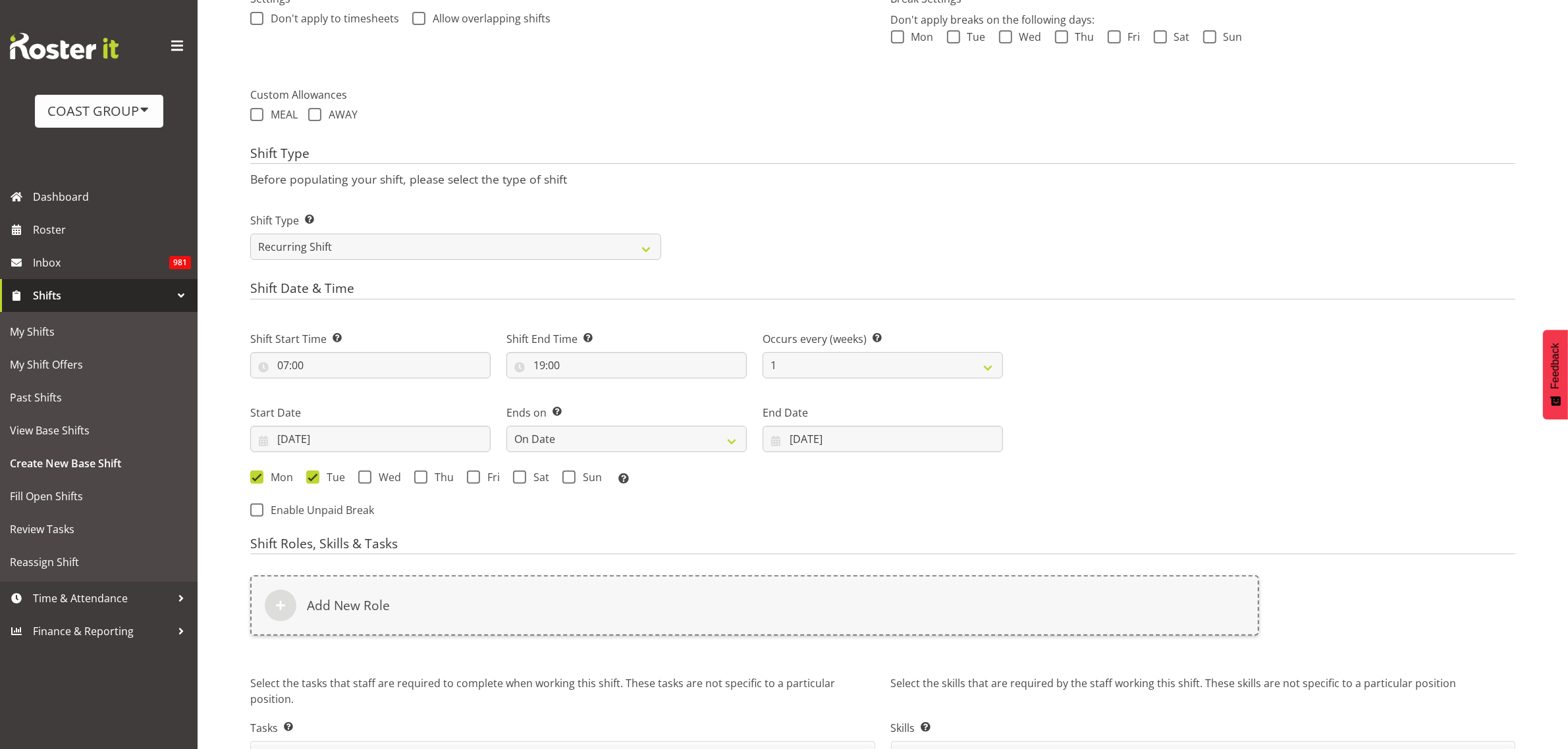
click at [371, 478] on label "Wed" at bounding box center [380, 477] width 43 height 14
click at [367, 478] on input "Wed" at bounding box center [363, 477] width 9 height 9
checkbox input "true"
click at [428, 479] on span "Thu" at bounding box center [440, 477] width 26 height 14
click at [422, 479] on input "Thu" at bounding box center [419, 477] width 9 height 9
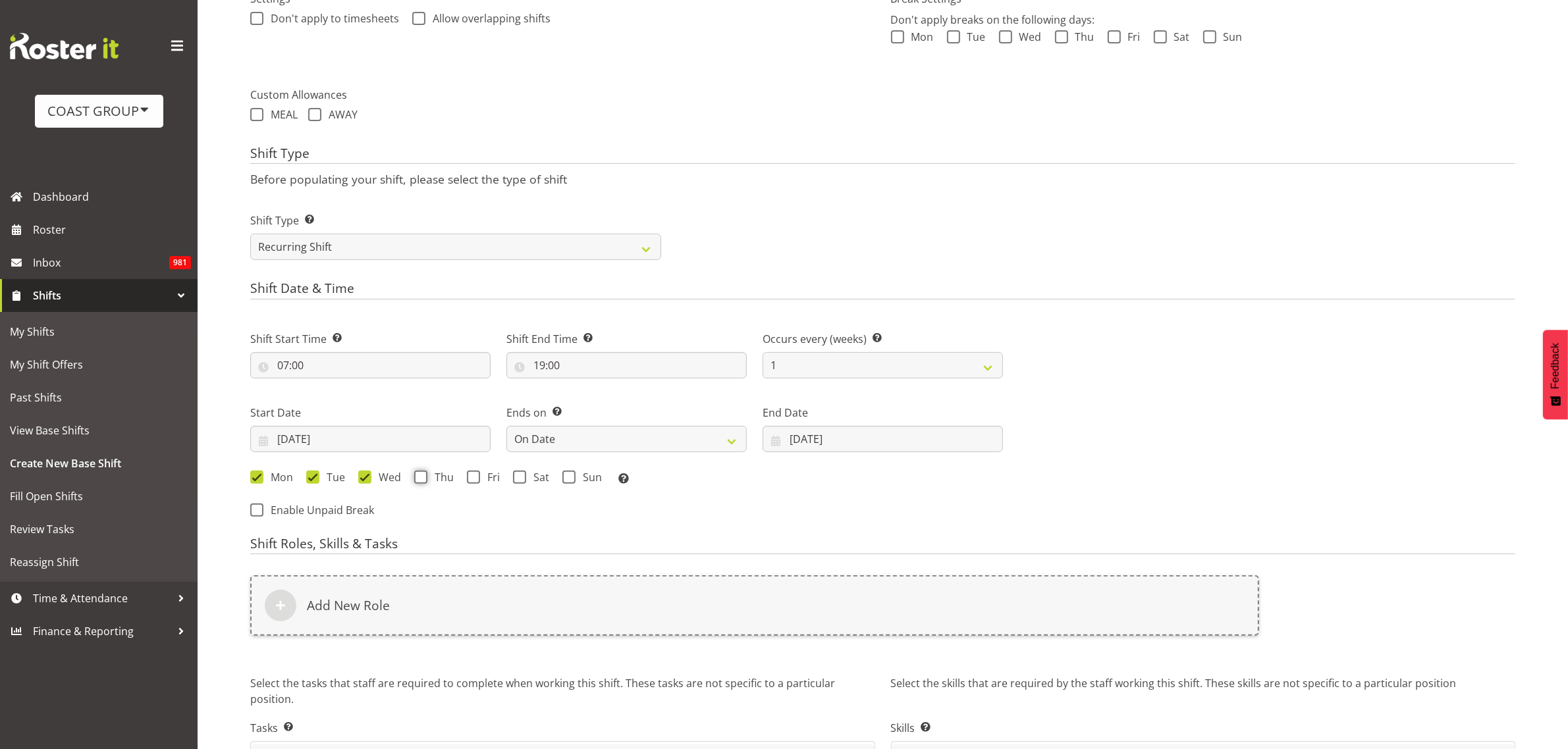
checkbox input "true"
drag, startPoint x: 475, startPoint y: 481, endPoint x: 486, endPoint y: 481, distance: 11.0
click at [476, 482] on span at bounding box center [473, 477] width 14 height 14
click at [476, 481] on input "Fri" at bounding box center [471, 477] width 9 height 9
checkbox input "true"
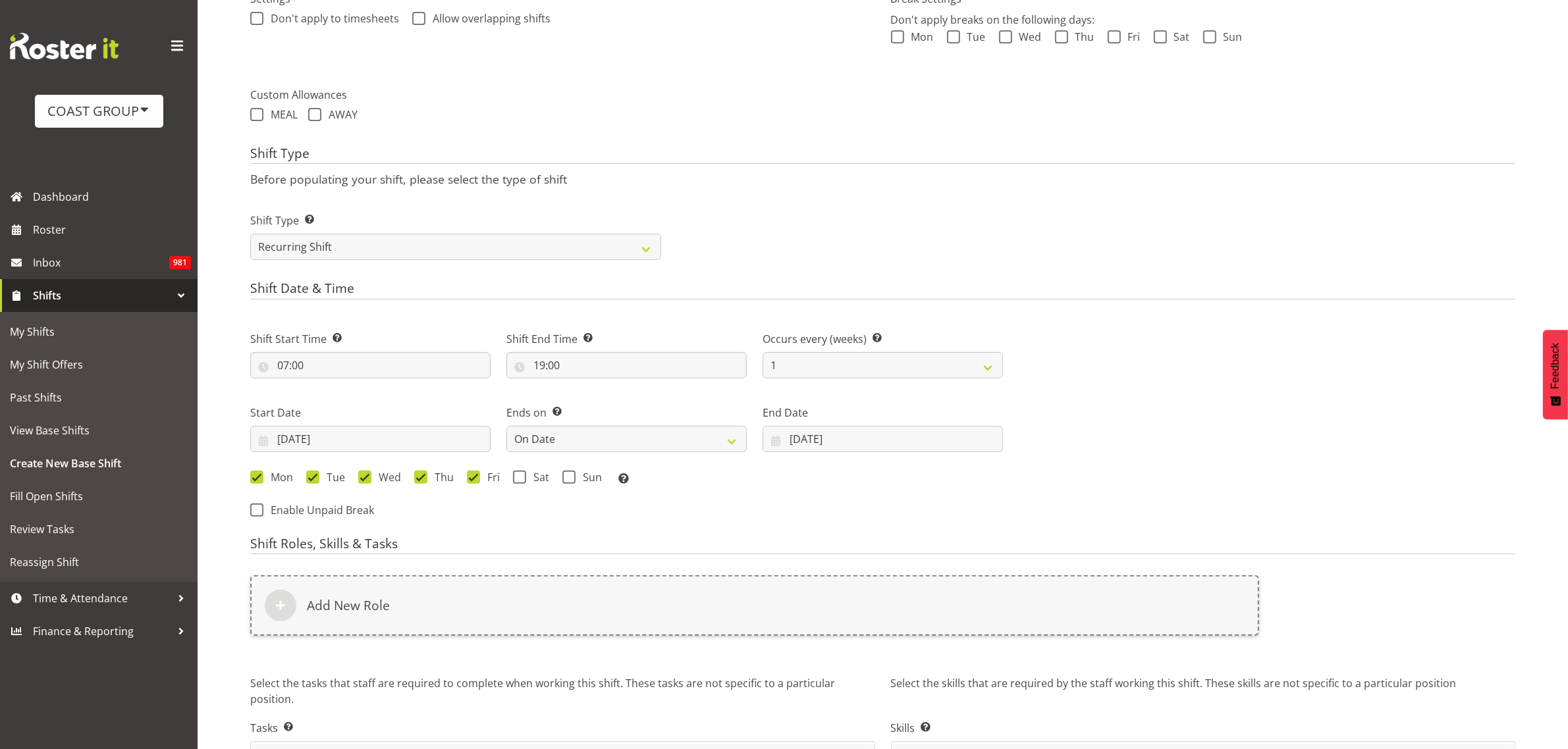
click at [523, 483] on span at bounding box center [520, 477] width 14 height 14
click at [521, 481] on input "Sat" at bounding box center [518, 477] width 9 height 9
checkbox input "true"
click at [581, 482] on span "Sun" at bounding box center [588, 477] width 26 height 14
click at [571, 481] on input "Sun" at bounding box center [566, 477] width 9 height 9
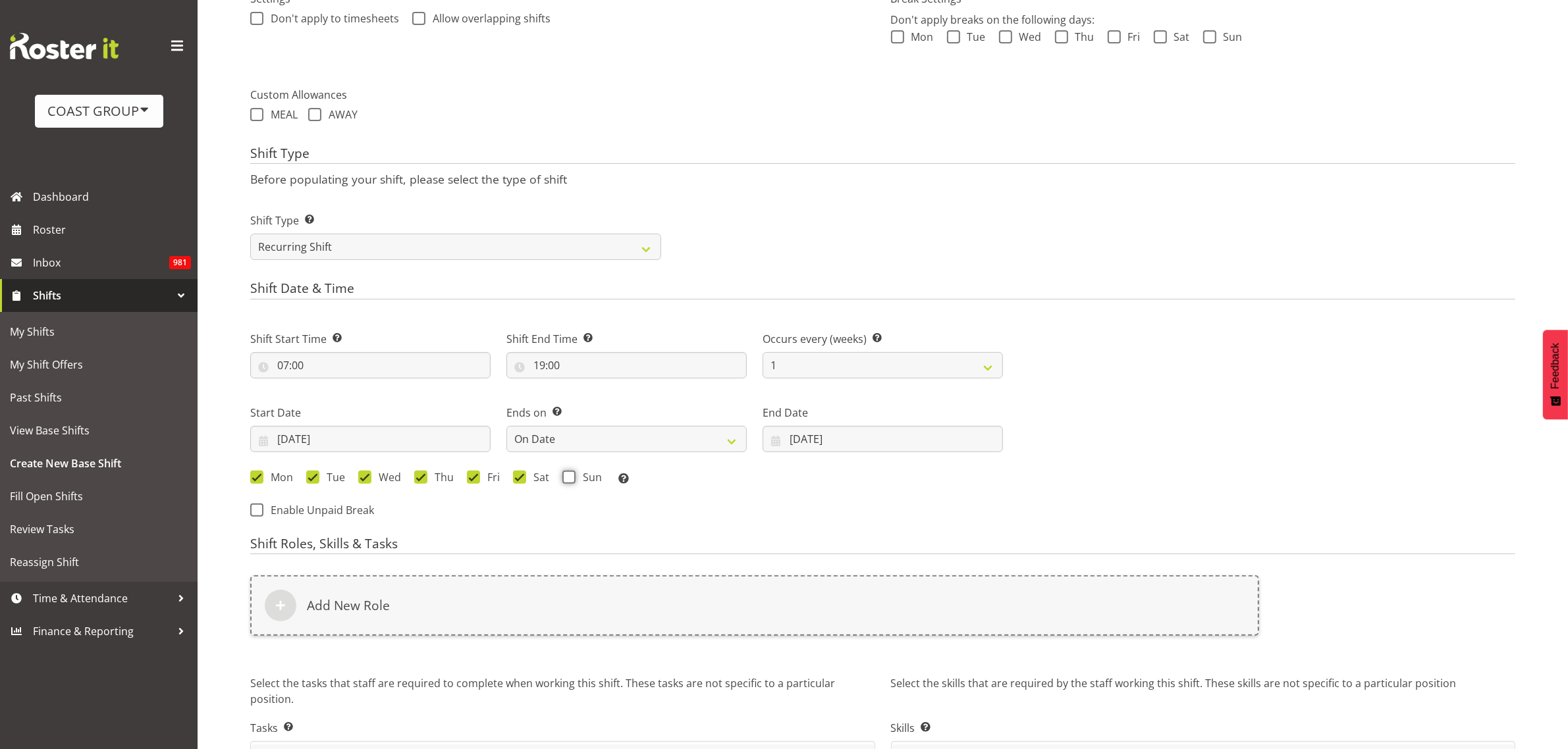
checkbox input "true"
click at [370, 623] on div "Add New Role" at bounding box center [755, 605] width 1009 height 60
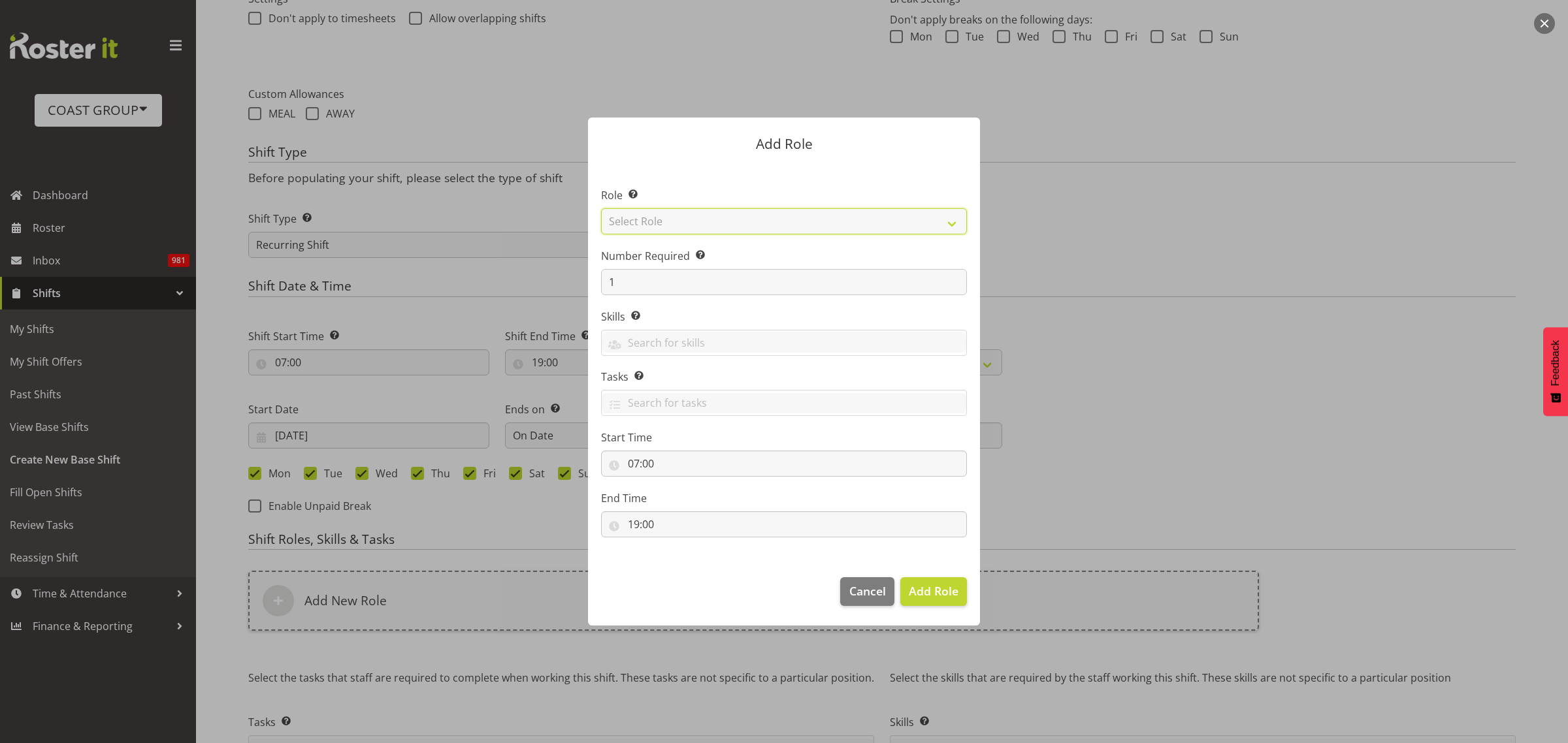
click at [688, 221] on select "Select Role ACCOUNT MANAGER ACCOUNT MANAGER DW ACCOUNTS AKL DIANNA VEHICLES AKL…" at bounding box center [784, 221] width 365 height 26
select select "125"
click at [601, 208] on select "Select Role ACCOUNT MANAGER ACCOUNT MANAGER DW ACCOUNTS AKL DIANNA VEHICLES AKL…" at bounding box center [784, 221] width 365 height 26
click at [938, 594] on span "Add Role" at bounding box center [934, 591] width 50 height 16
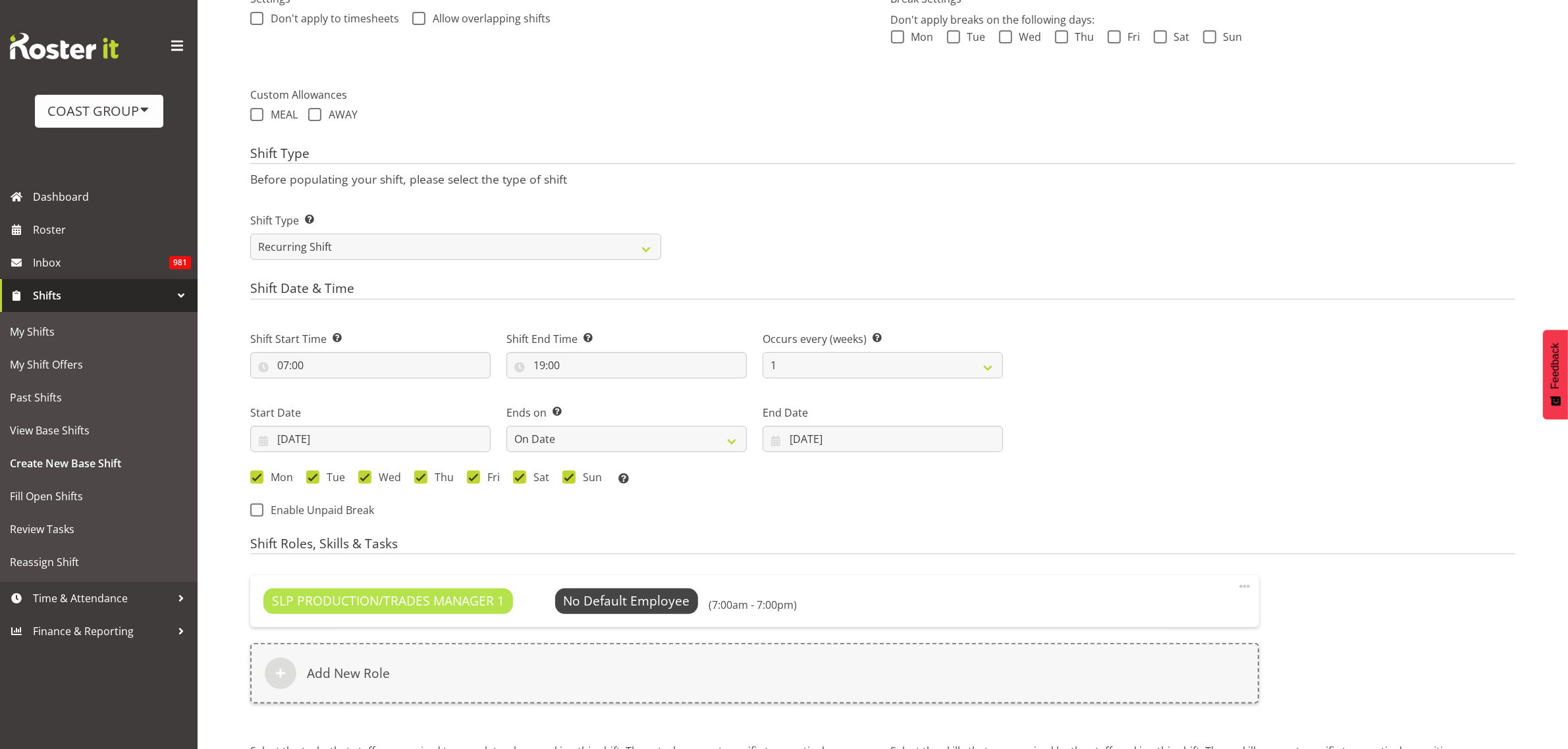
click at [0, 0] on span "Select Employee" at bounding box center [0, 0] width 0 height 0
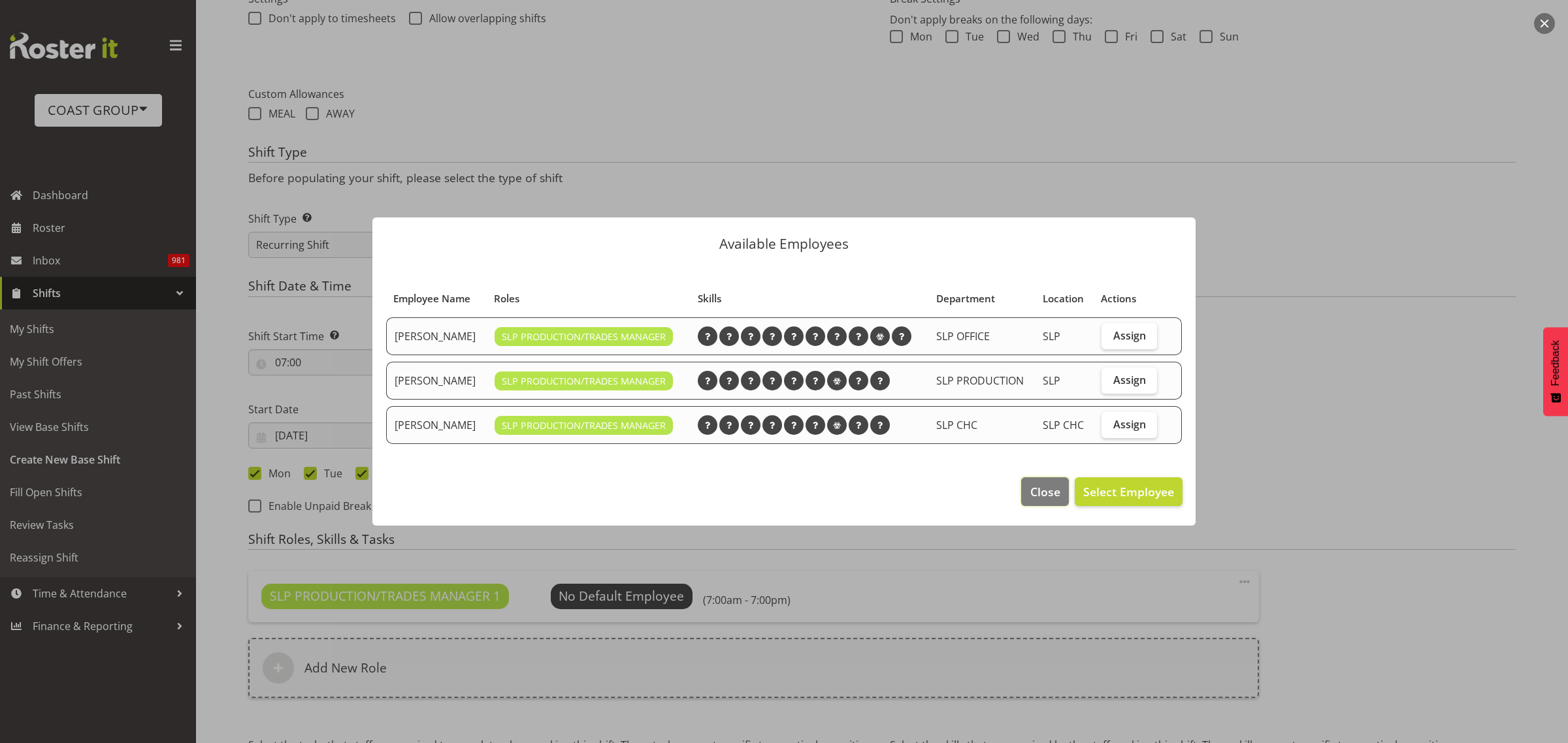
click at [1047, 497] on span "Close" at bounding box center [1045, 491] width 30 height 17
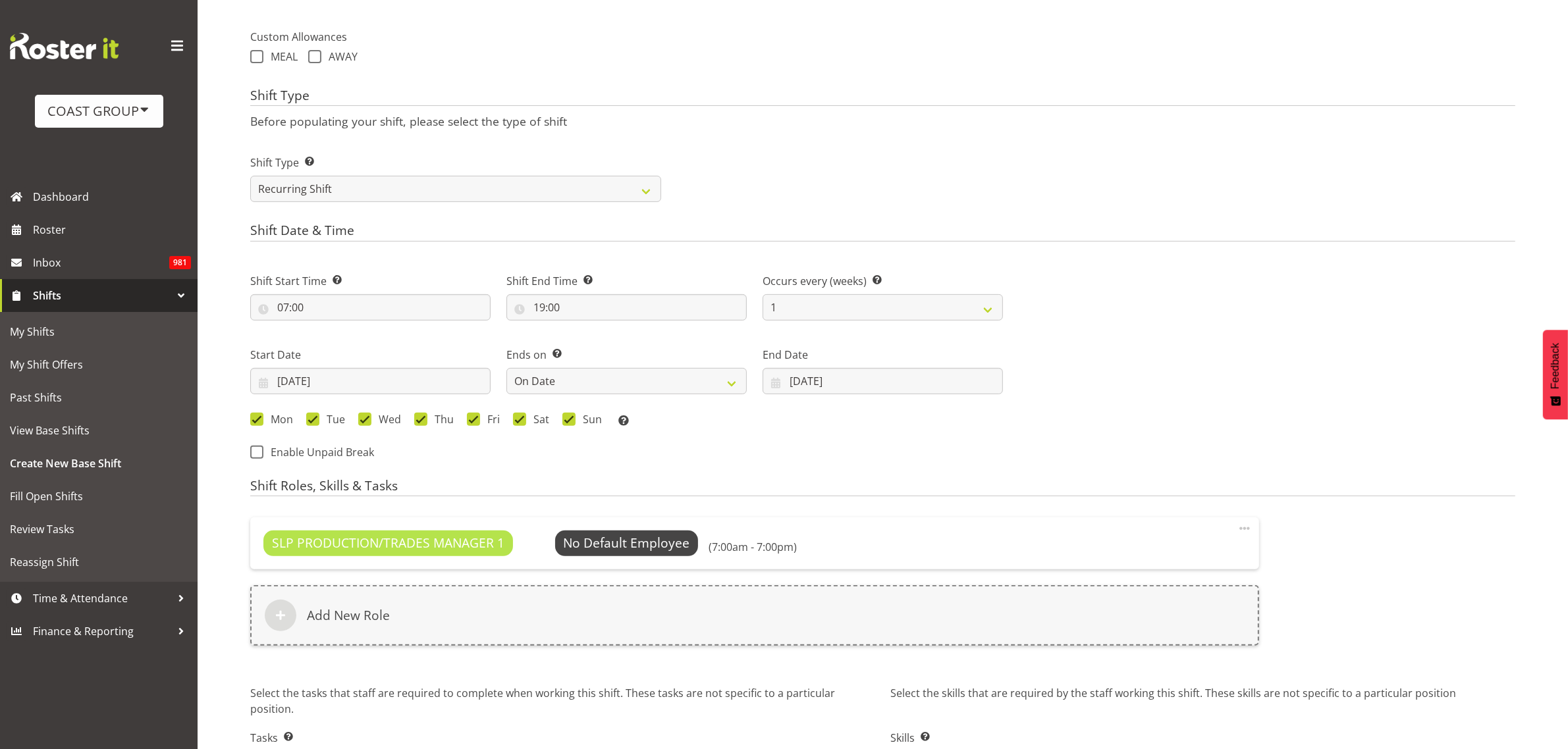
scroll to position [566, 0]
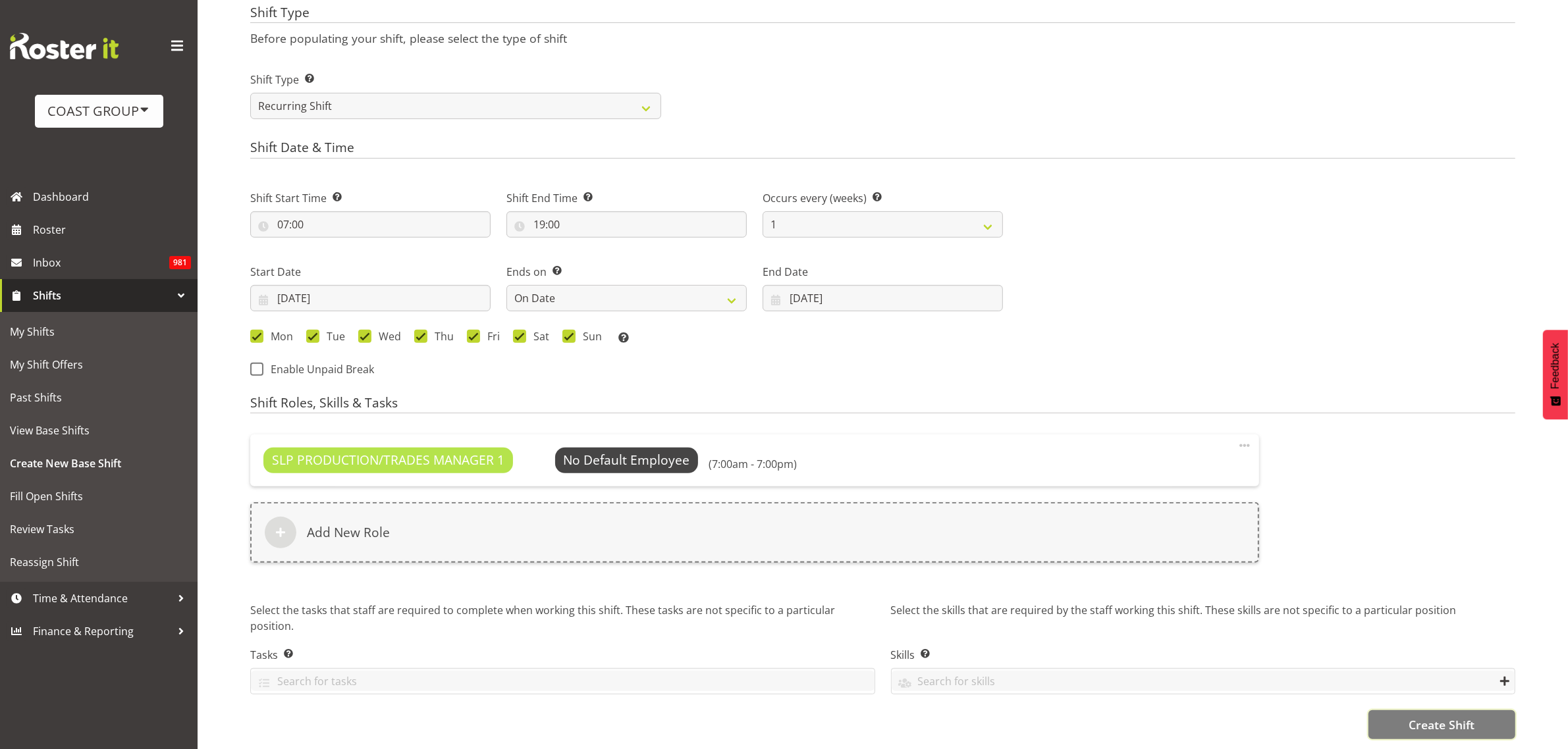
click at [1437, 716] on span "Create Shift" at bounding box center [1441, 724] width 66 height 17
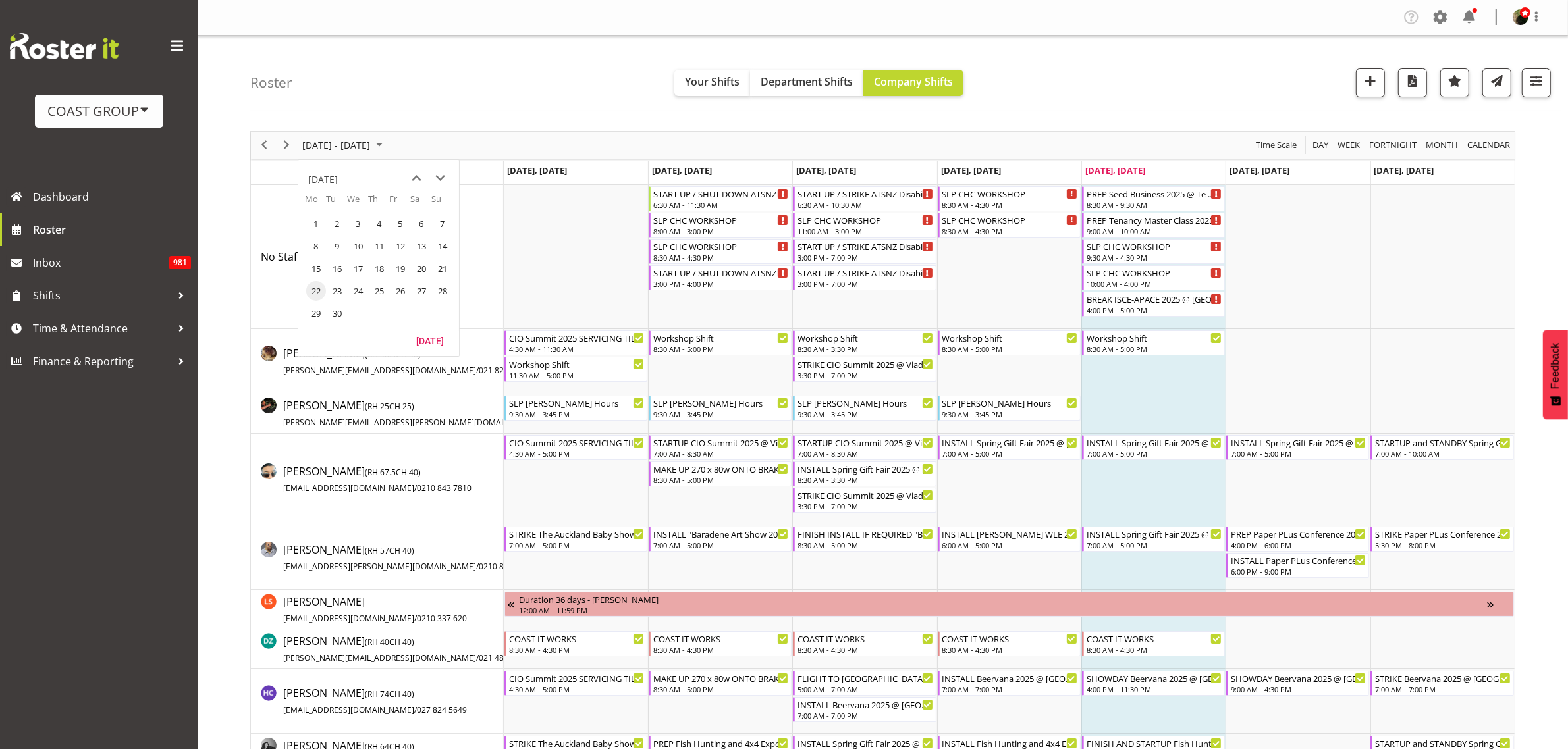
click at [442, 175] on span "next month" at bounding box center [441, 178] width 23 height 23
click at [441, 175] on span "next month" at bounding box center [441, 178] width 23 height 23
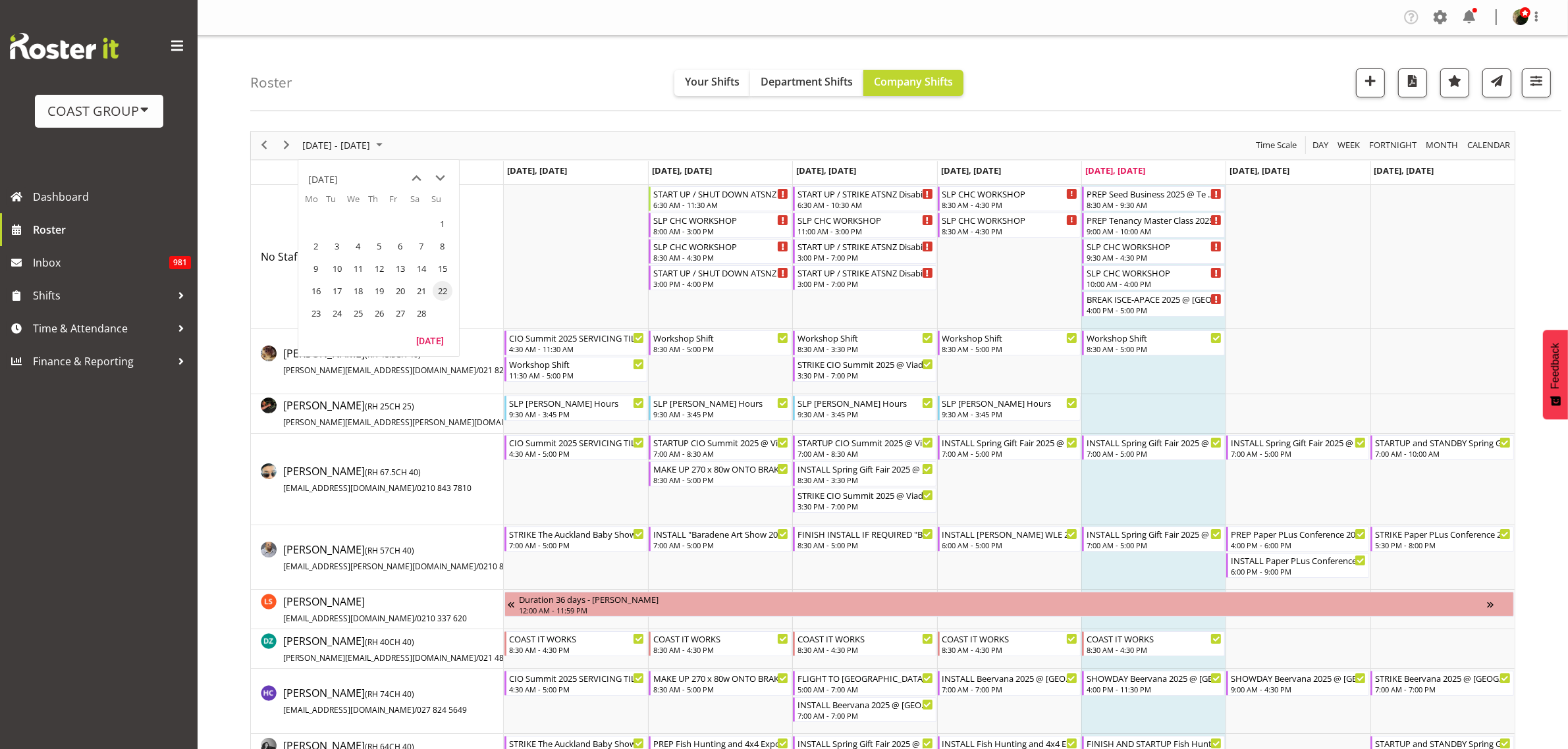
click at [440, 175] on span "next month" at bounding box center [441, 178] width 23 height 23
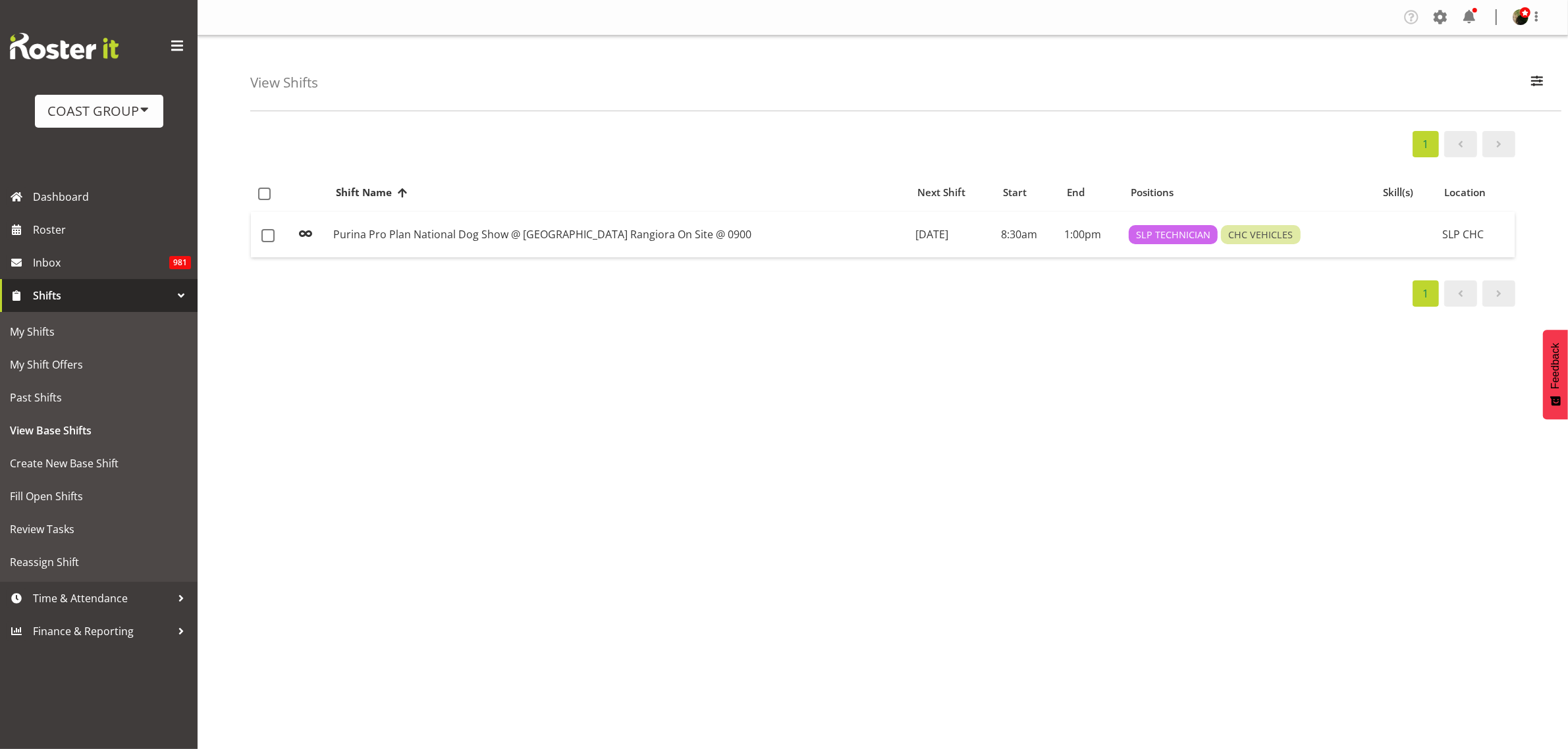
click at [1442, 11] on span at bounding box center [1439, 16] width 21 height 21
click at [1314, 116] on link "Jobs" at bounding box center [1359, 119] width 183 height 23
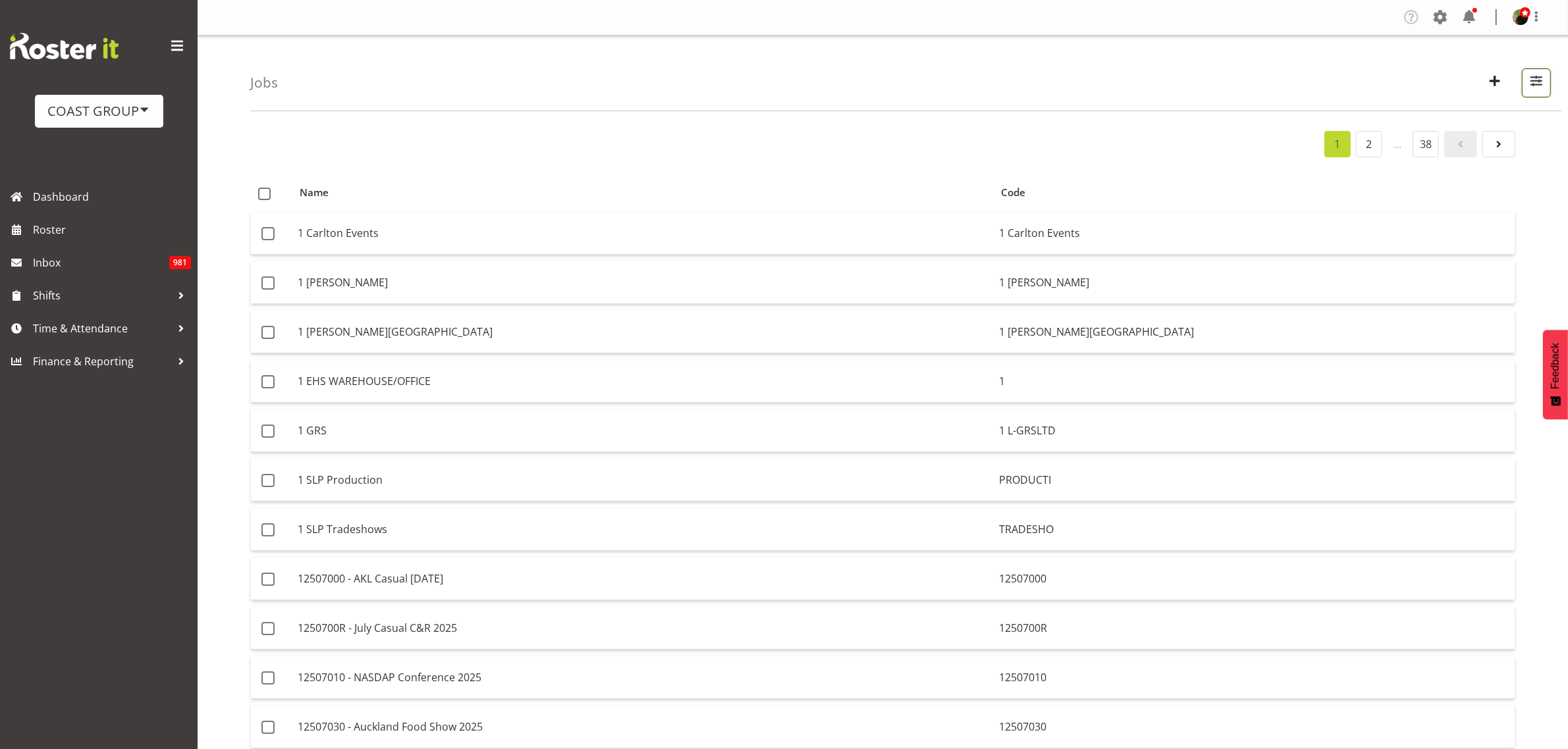
click at [1532, 77] on span "button" at bounding box center [1536, 80] width 17 height 17
click at [1454, 137] on input "text" at bounding box center [1452, 143] width 177 height 26
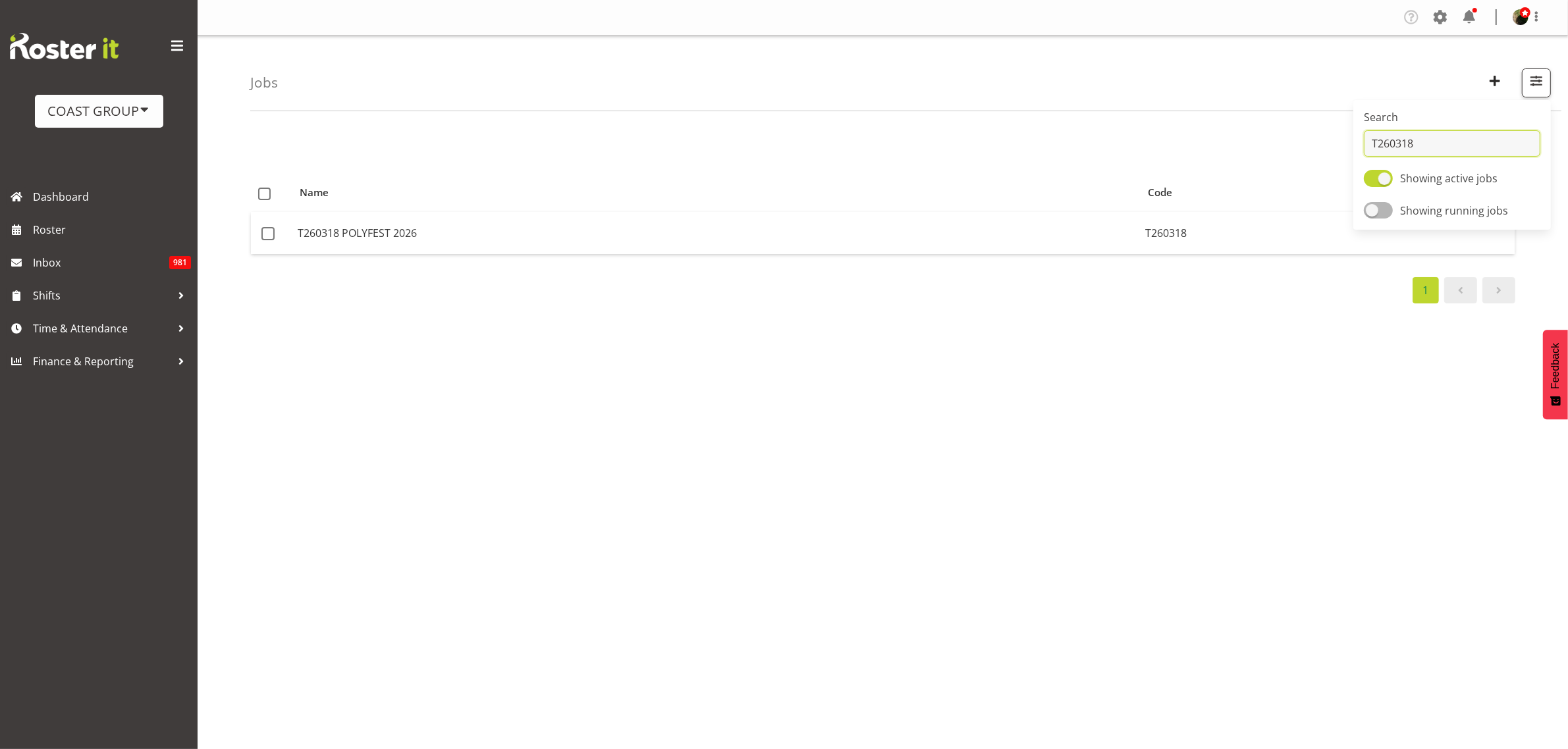
type input "T260318"
click at [354, 231] on td "T260318 POLYFEST 2026" at bounding box center [716, 232] width 847 height 42
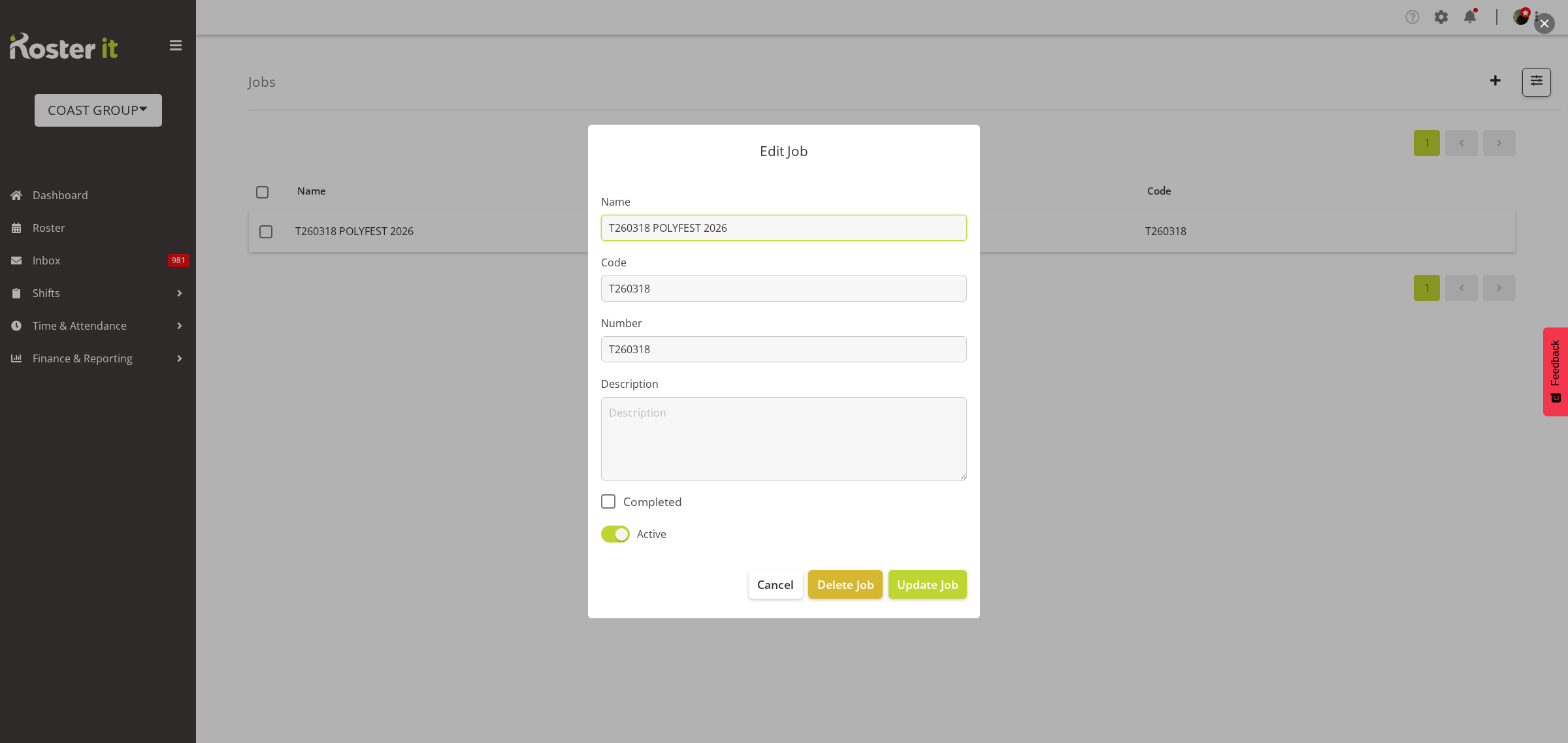
drag, startPoint x: 616, startPoint y: 230, endPoint x: 524, endPoint y: 230, distance: 92.0
click at [524, 230] on div "Edit Job Name T260318 POLYFEST 2026 Code T260318 Number T260318 Description Com…" at bounding box center [784, 372] width 627 height 560
type input "H260318 POLYFEST 2026"
drag, startPoint x: 615, startPoint y: 285, endPoint x: 580, endPoint y: 285, distance: 35.0
click at [580, 285] on div "Edit Job Name H260318 POLYFEST 2026 Code T260318 Number T260318 Description Com…" at bounding box center [784, 372] width 418 height 560
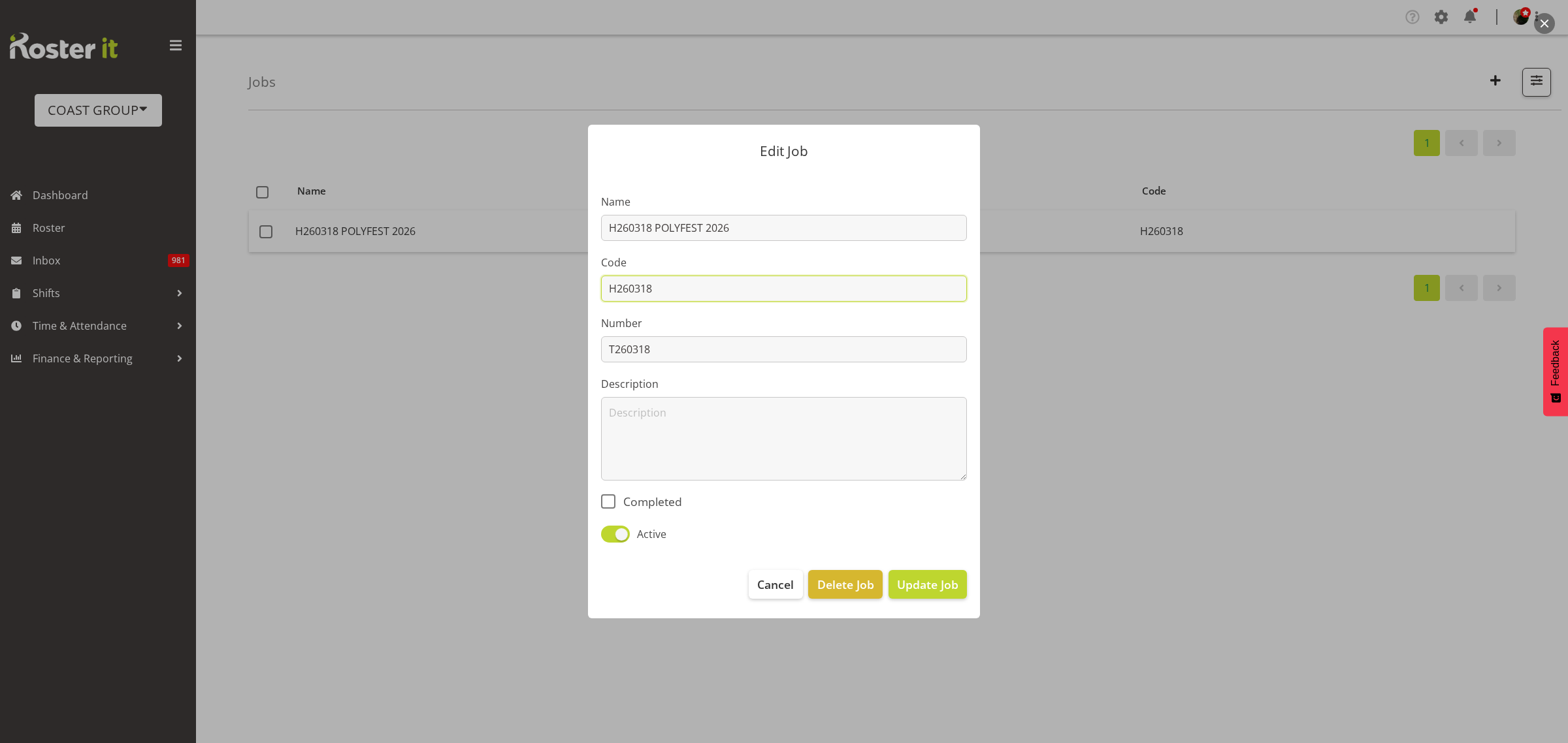
type input "H260318"
drag, startPoint x: 613, startPoint y: 351, endPoint x: 549, endPoint y: 346, distance: 64.2
click at [549, 346] on div "Edit Job Name H260318 POLYFEST 2026 Code H260318 Number T260318 Description Com…" at bounding box center [784, 372] width 627 height 560
type input "H260318"
click at [949, 593] on span "Update Job" at bounding box center [927, 584] width 62 height 17
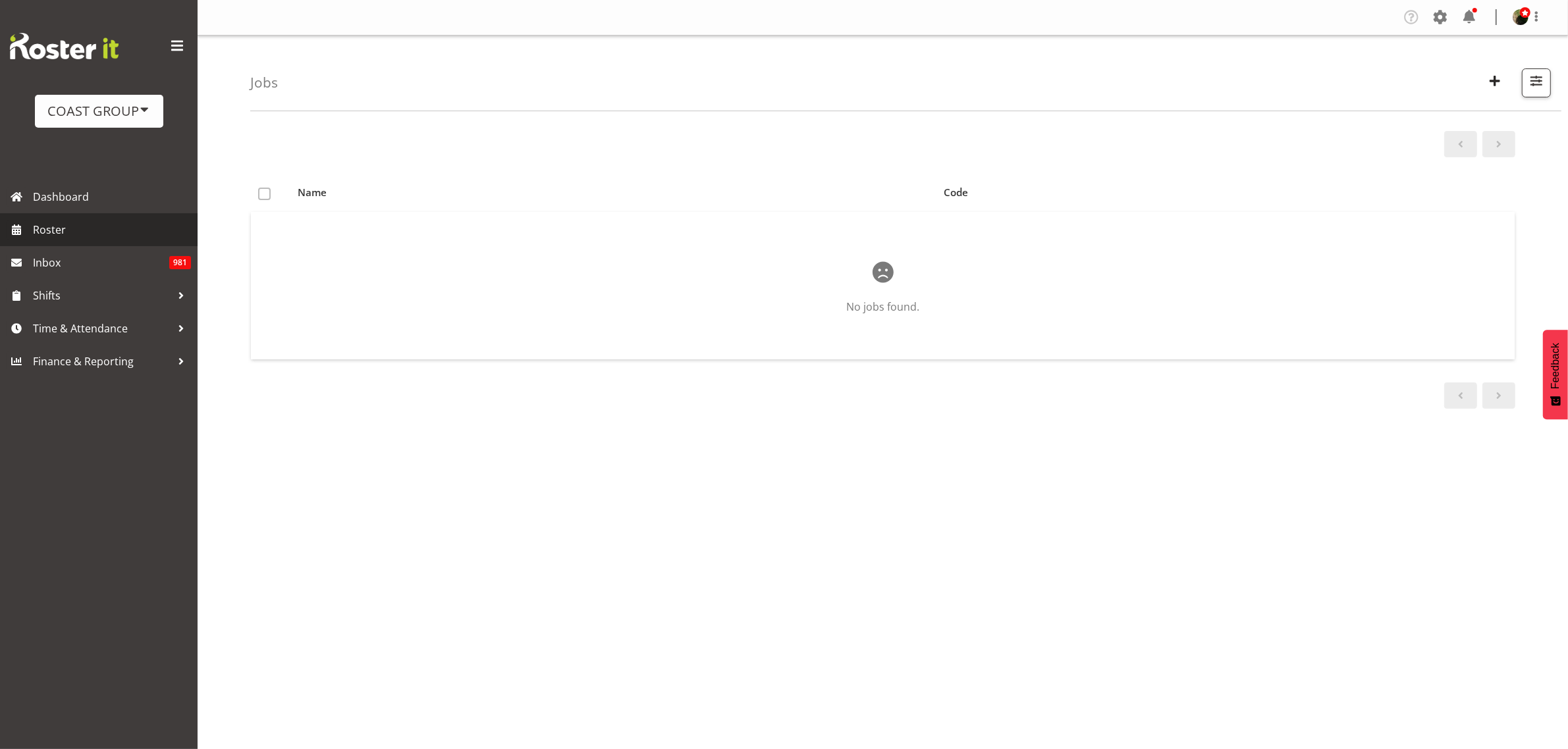
click at [81, 234] on span "Roster" at bounding box center [112, 230] width 158 height 20
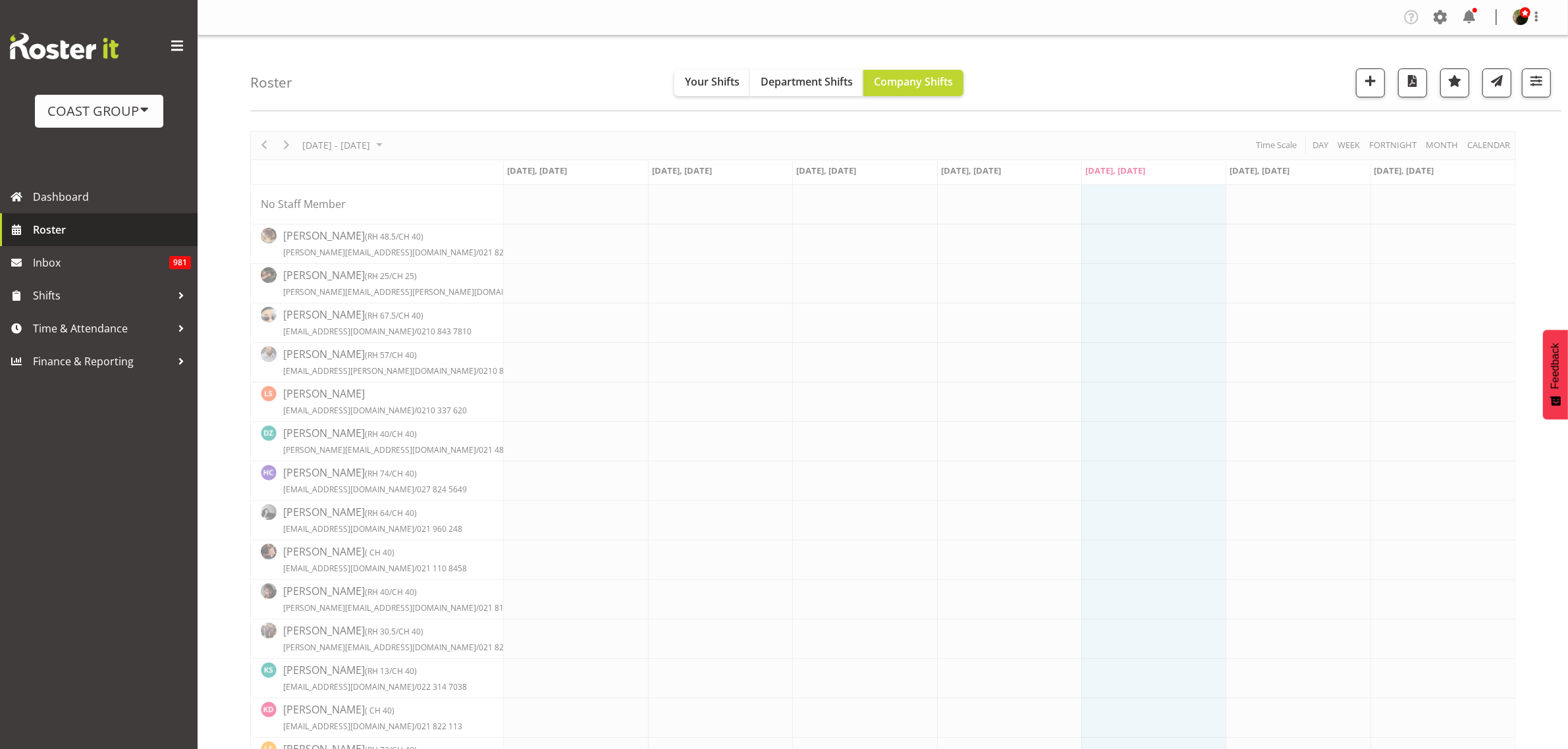
click at [97, 229] on span "Roster" at bounding box center [112, 230] width 158 height 20
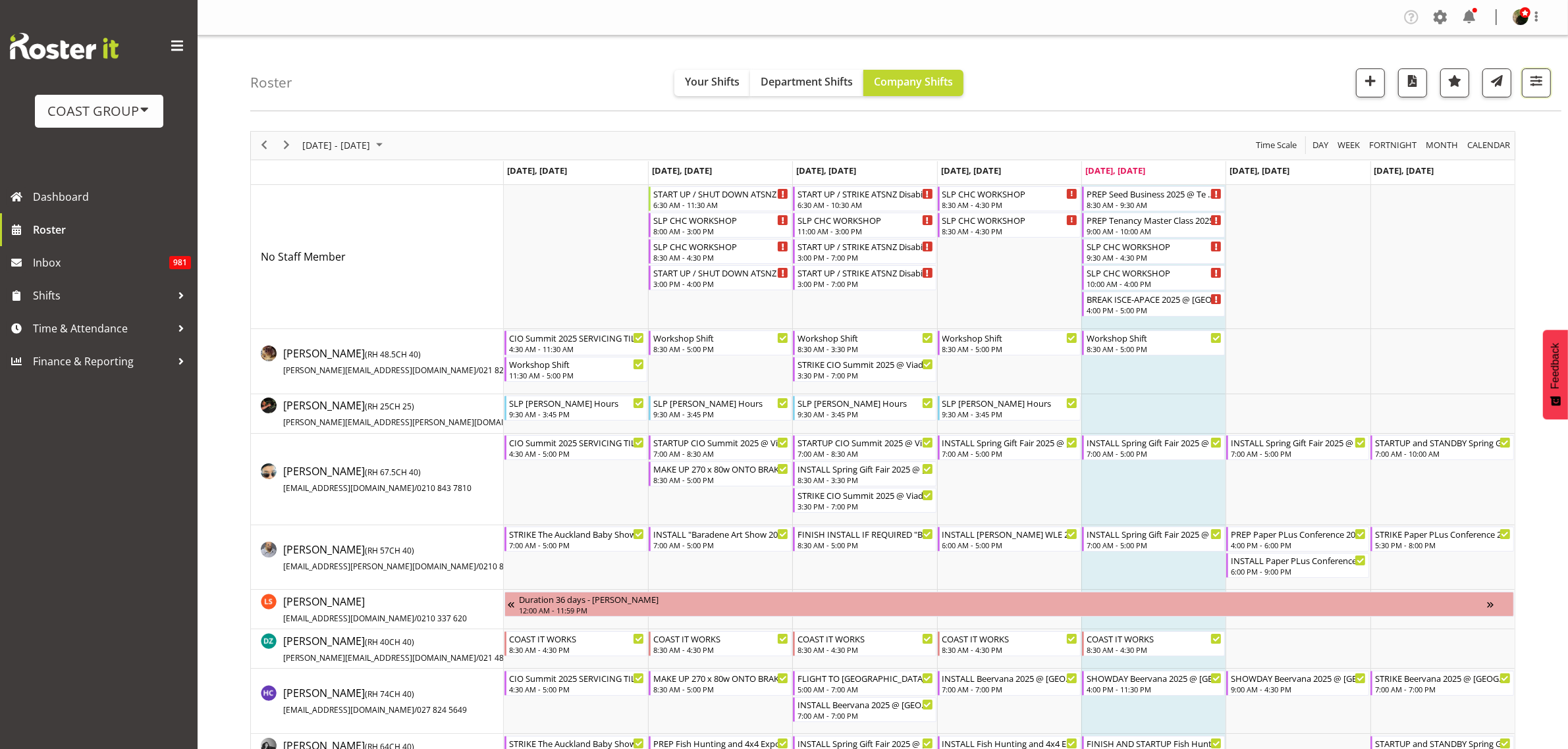
click at [1542, 77] on span "button" at bounding box center [1536, 80] width 17 height 17
click at [1456, 125] on span "2 Locations" at bounding box center [1453, 123] width 65 height 16
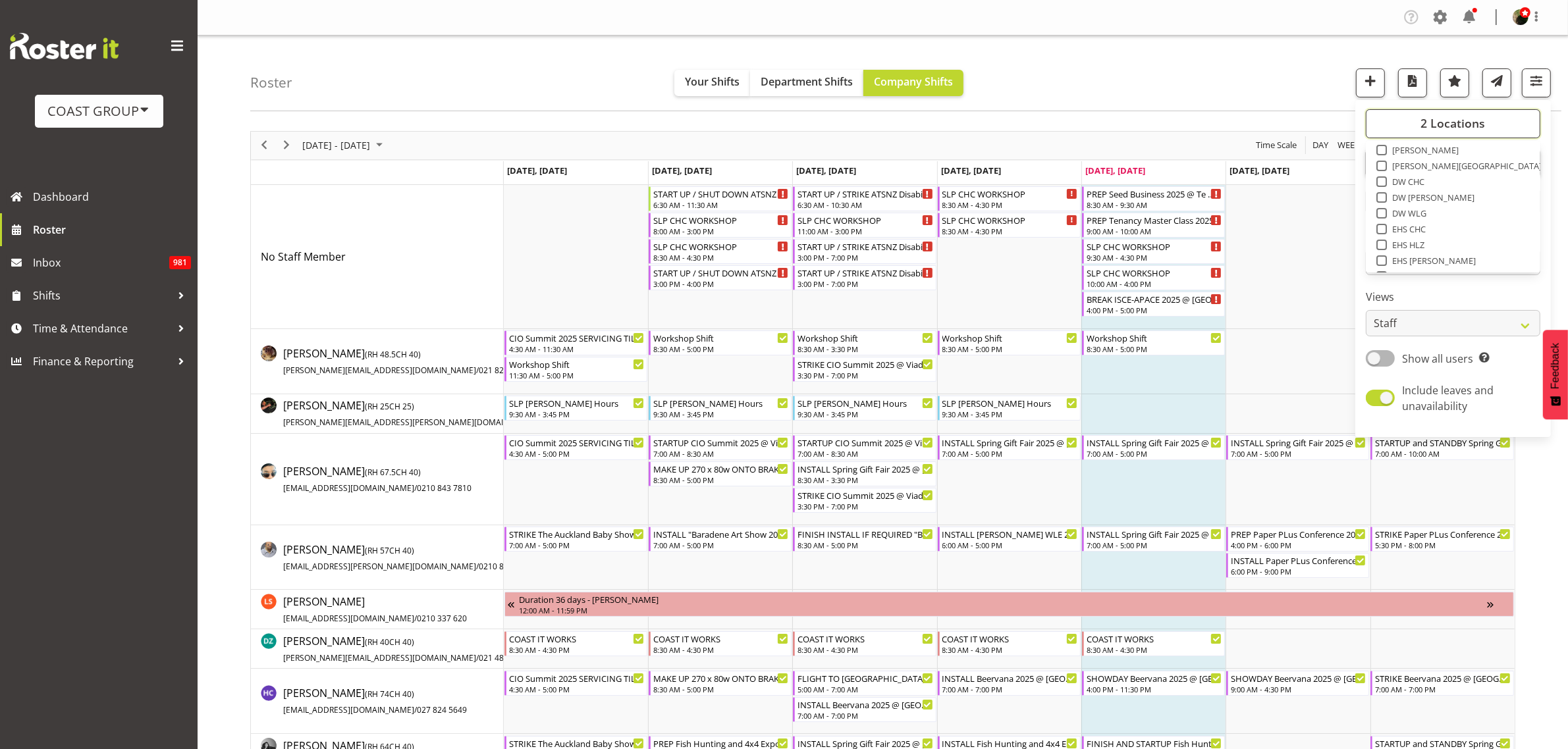
scroll to position [82, 0]
click at [1382, 231] on span at bounding box center [1382, 232] width 11 height 11
click at [1382, 231] on input "EHS [PERSON_NAME]" at bounding box center [1381, 232] width 9 height 9
checkbox input "true"
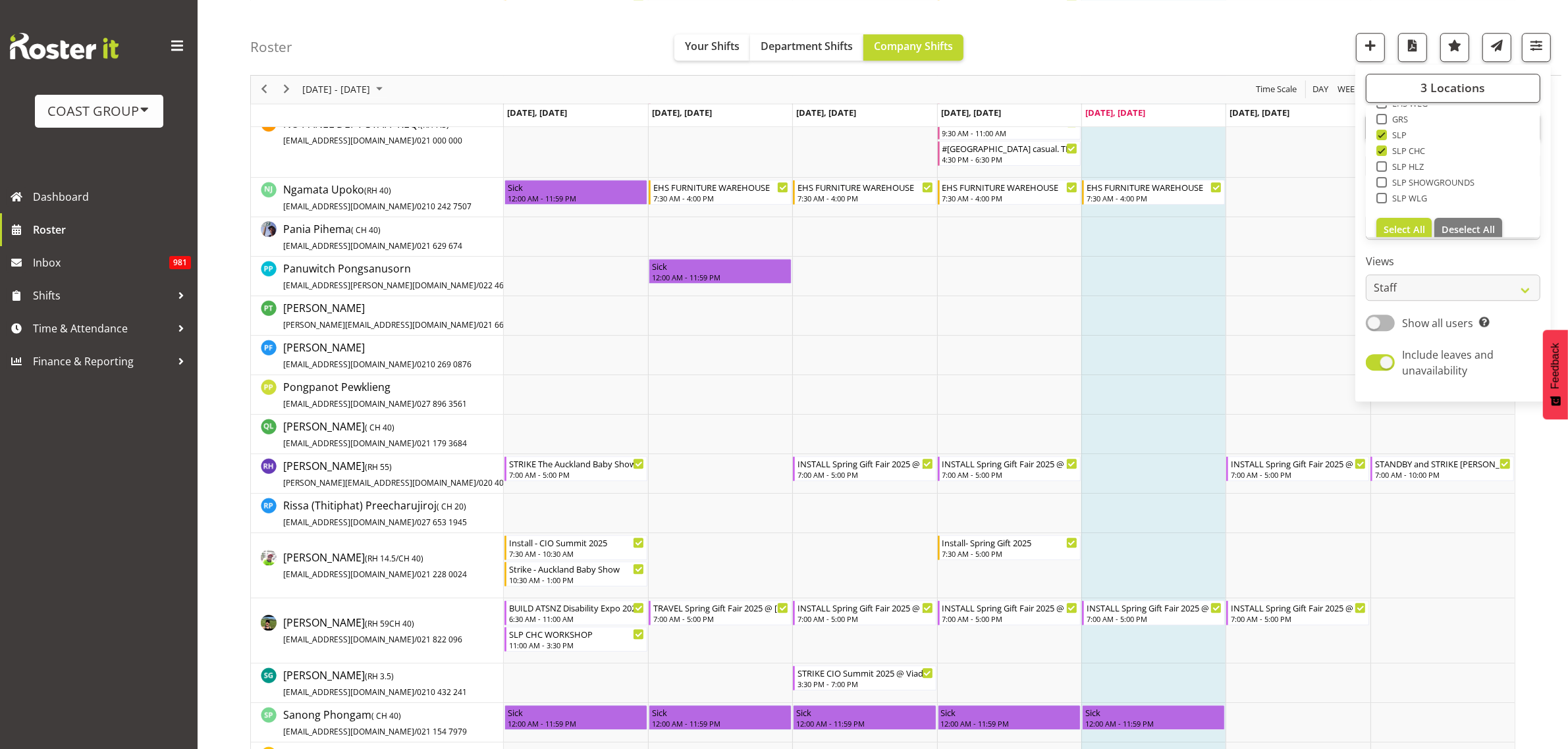
scroll to position [202, 0]
click at [1400, 212] on span "Select All" at bounding box center [1404, 219] width 41 height 13
checkbox input "true"
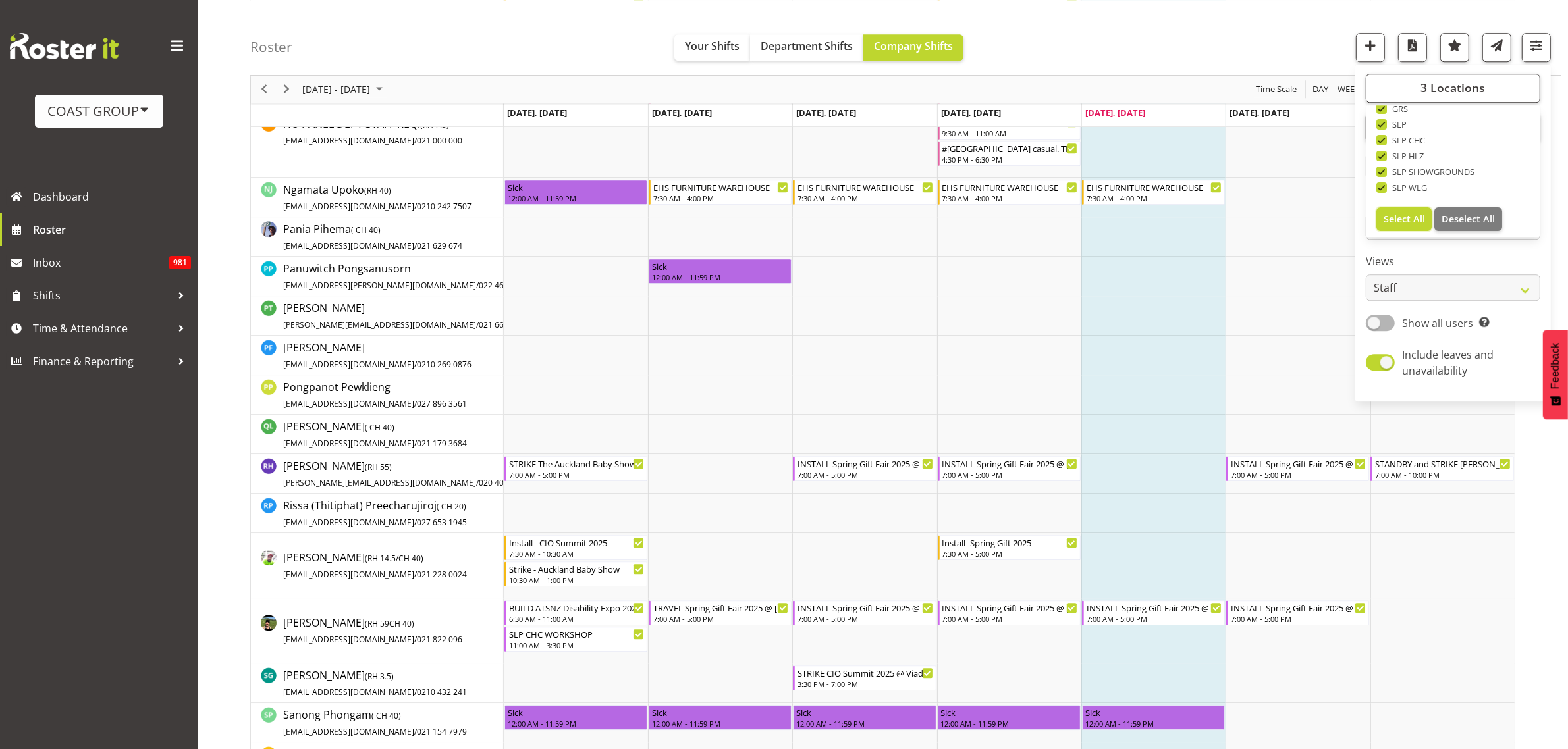
checkbox input "true"
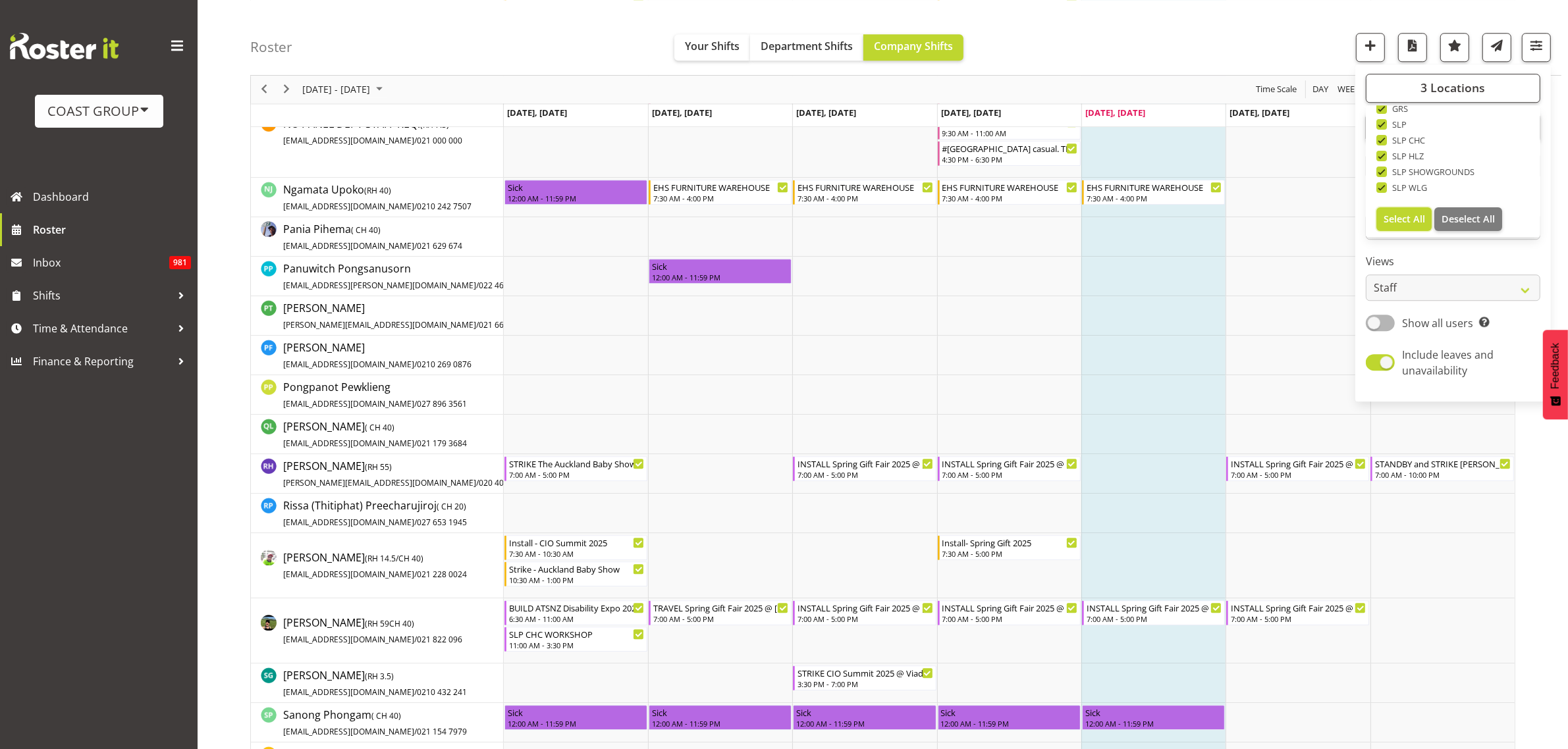
checkbox input "true"
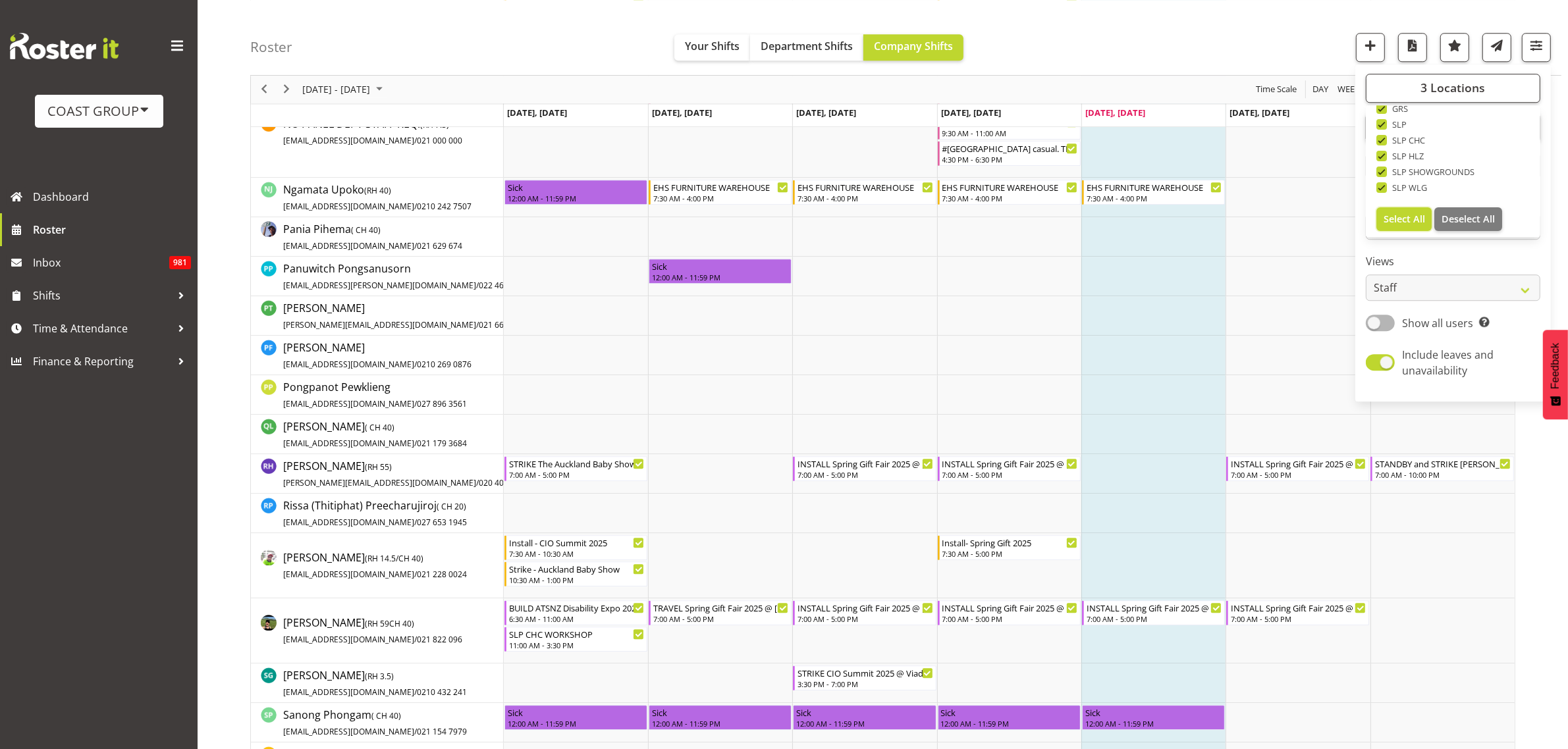
scroll to position [0, 0]
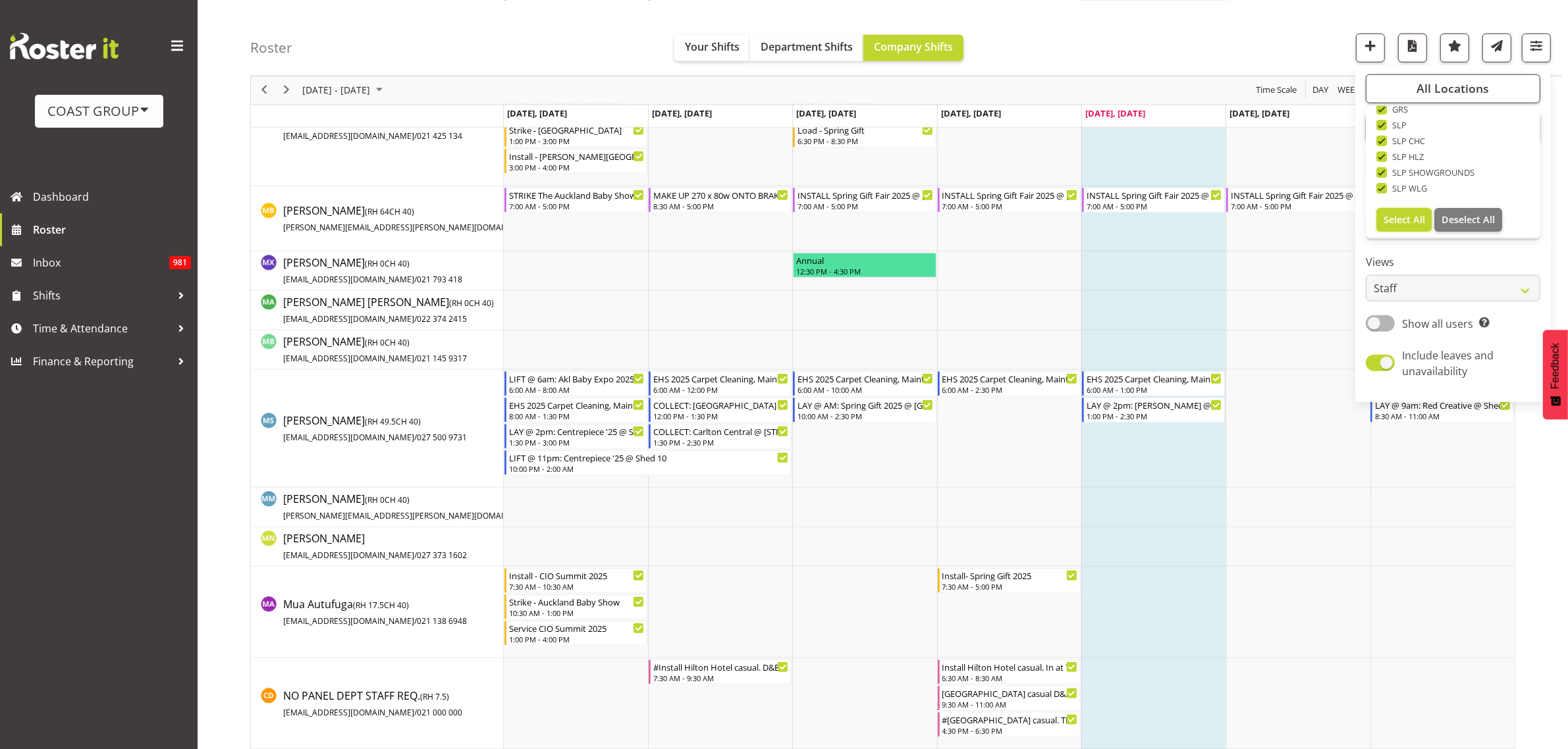
scroll to position [7899, 0]
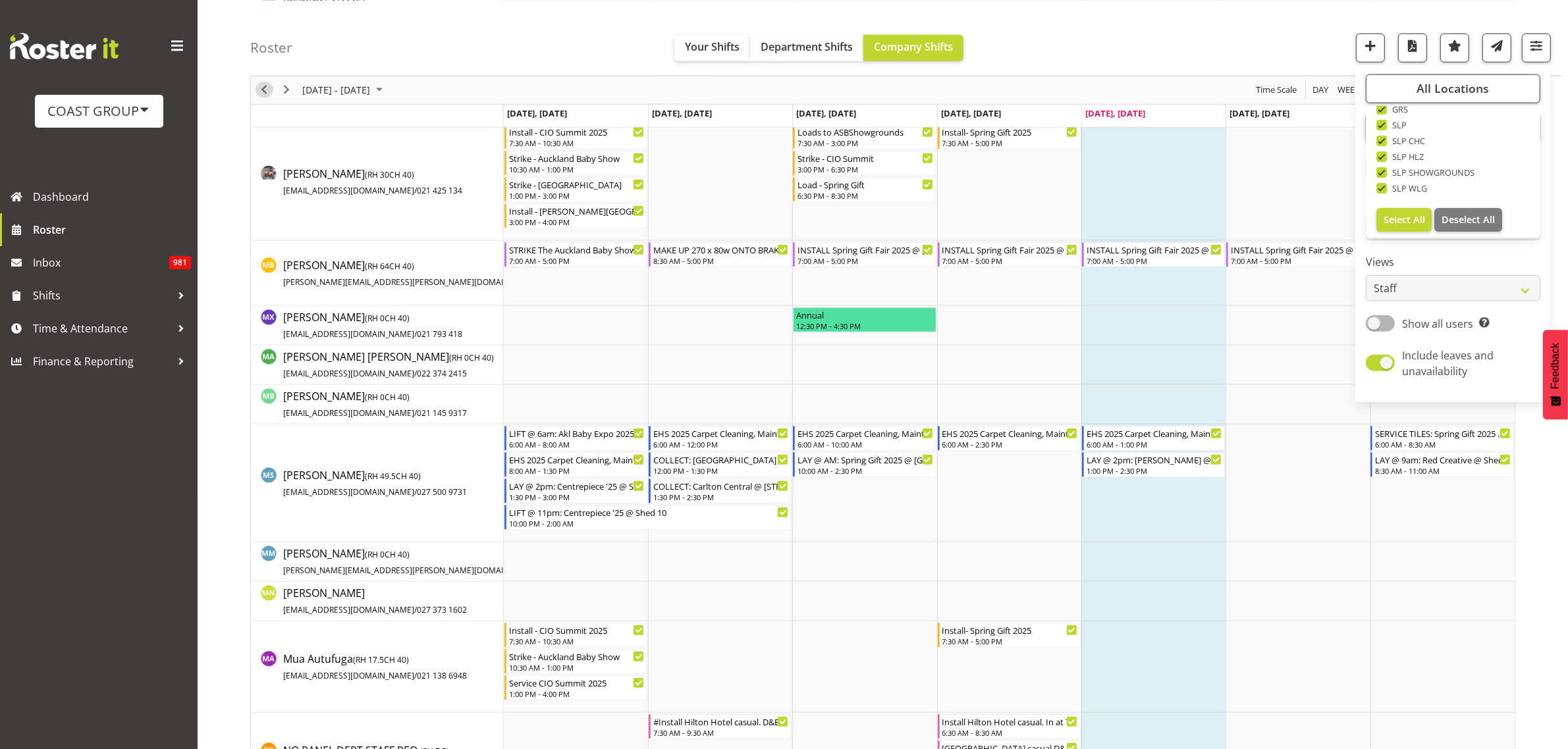
click at [268, 89] on span "Previous" at bounding box center [264, 90] width 16 height 16
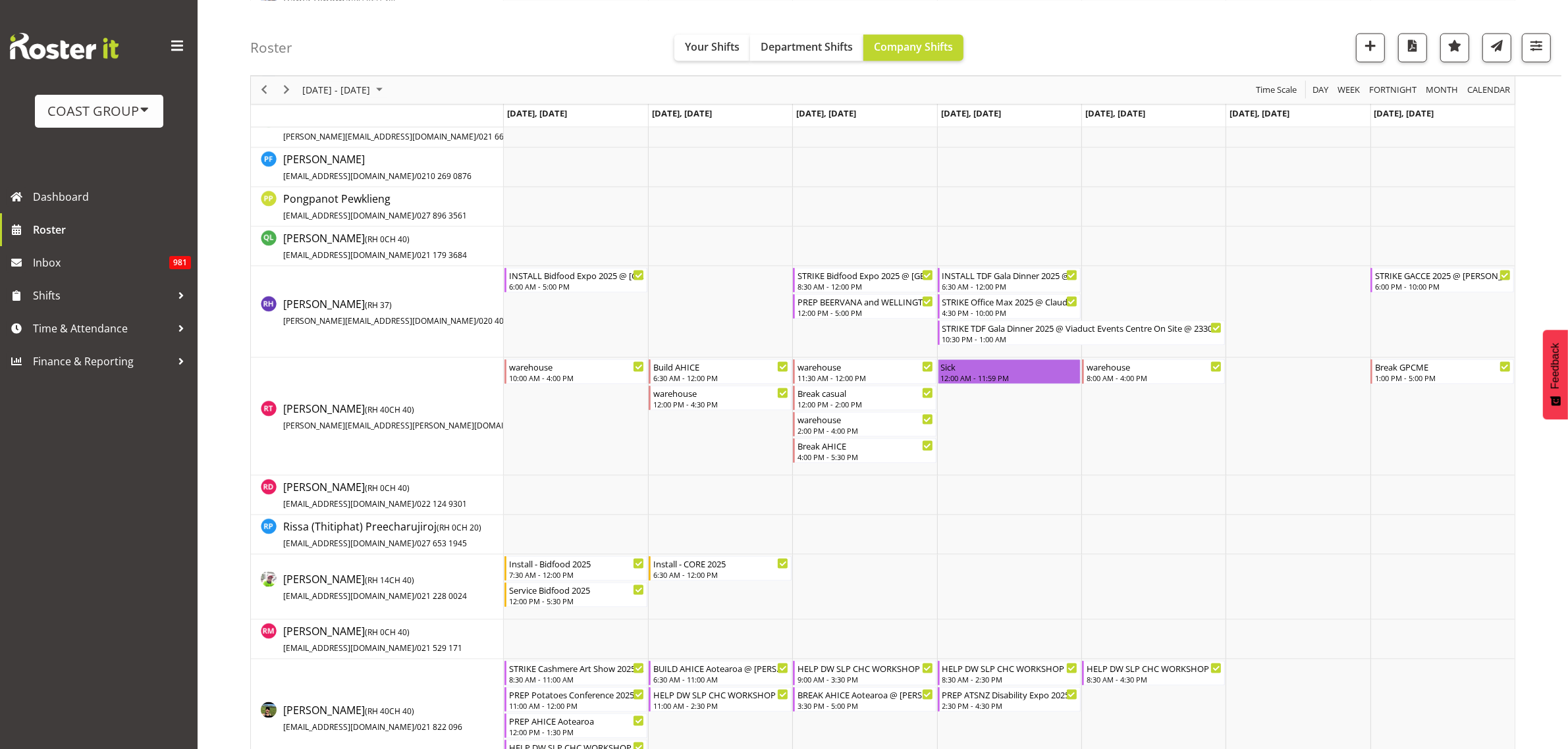
scroll to position [8731, 0]
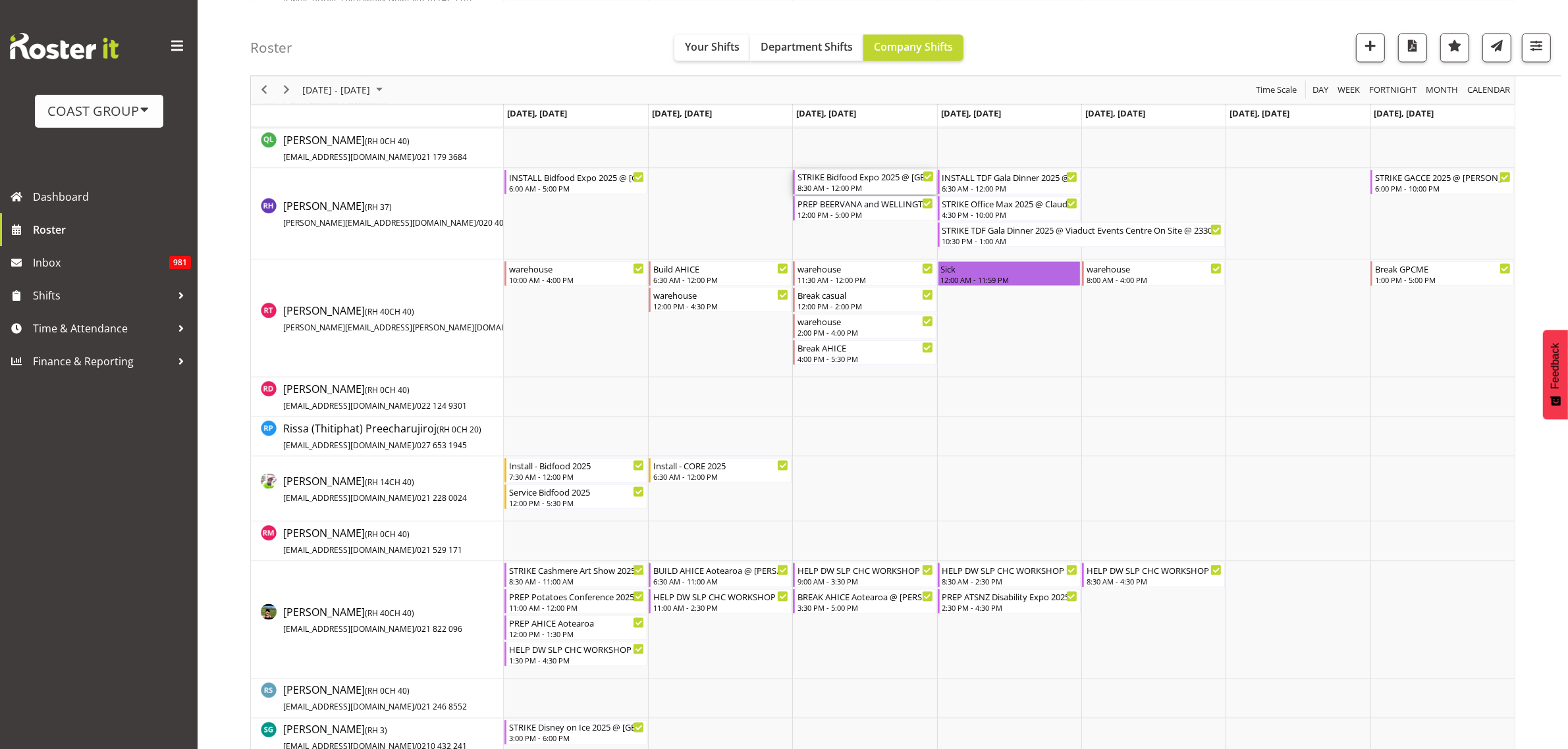
click at [847, 181] on div "STRIKE Bidfood Expo 2025 @ Auckland Showgrounds" at bounding box center [865, 176] width 136 height 14
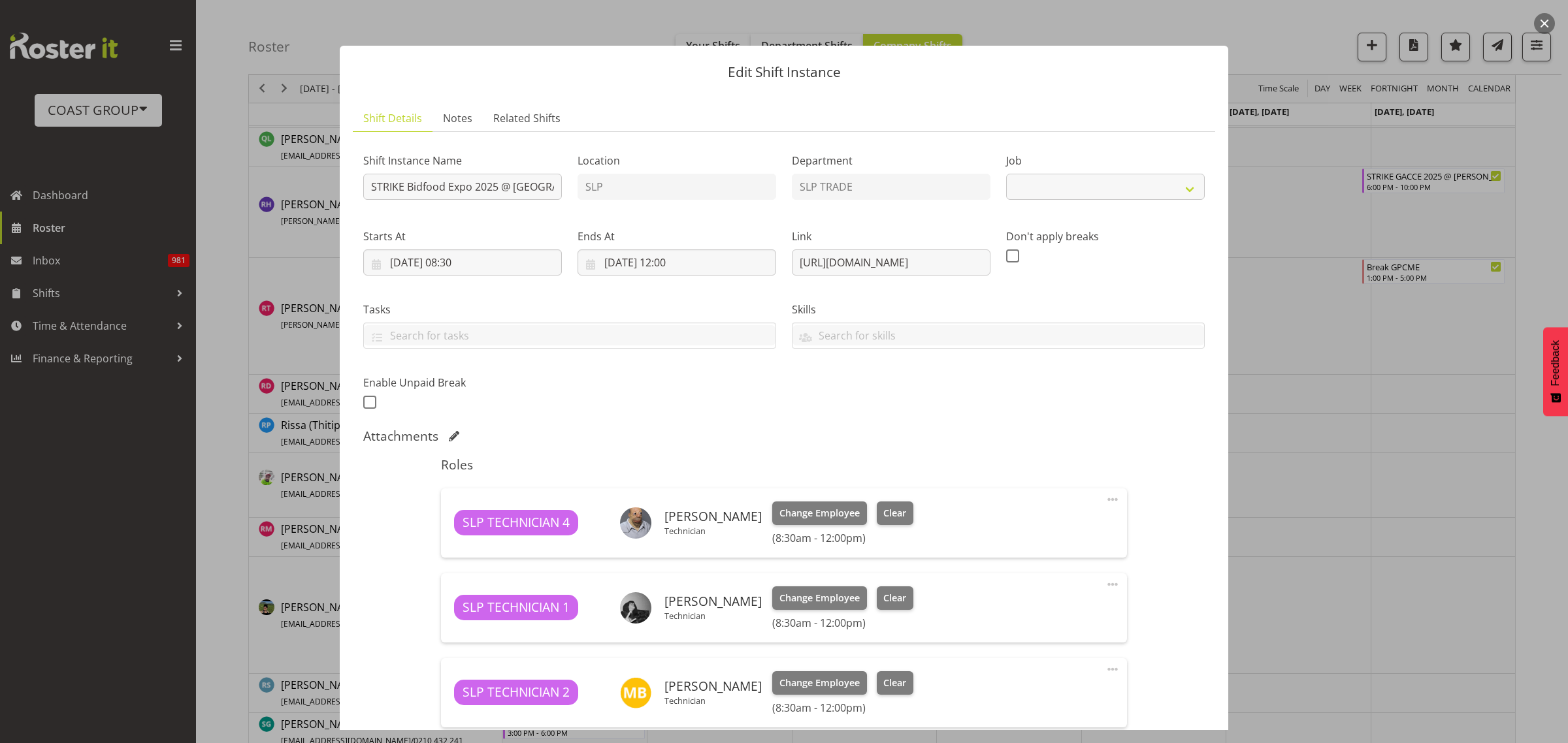
select select "9364"
click at [1542, 17] on button "button" at bounding box center [1544, 23] width 21 height 21
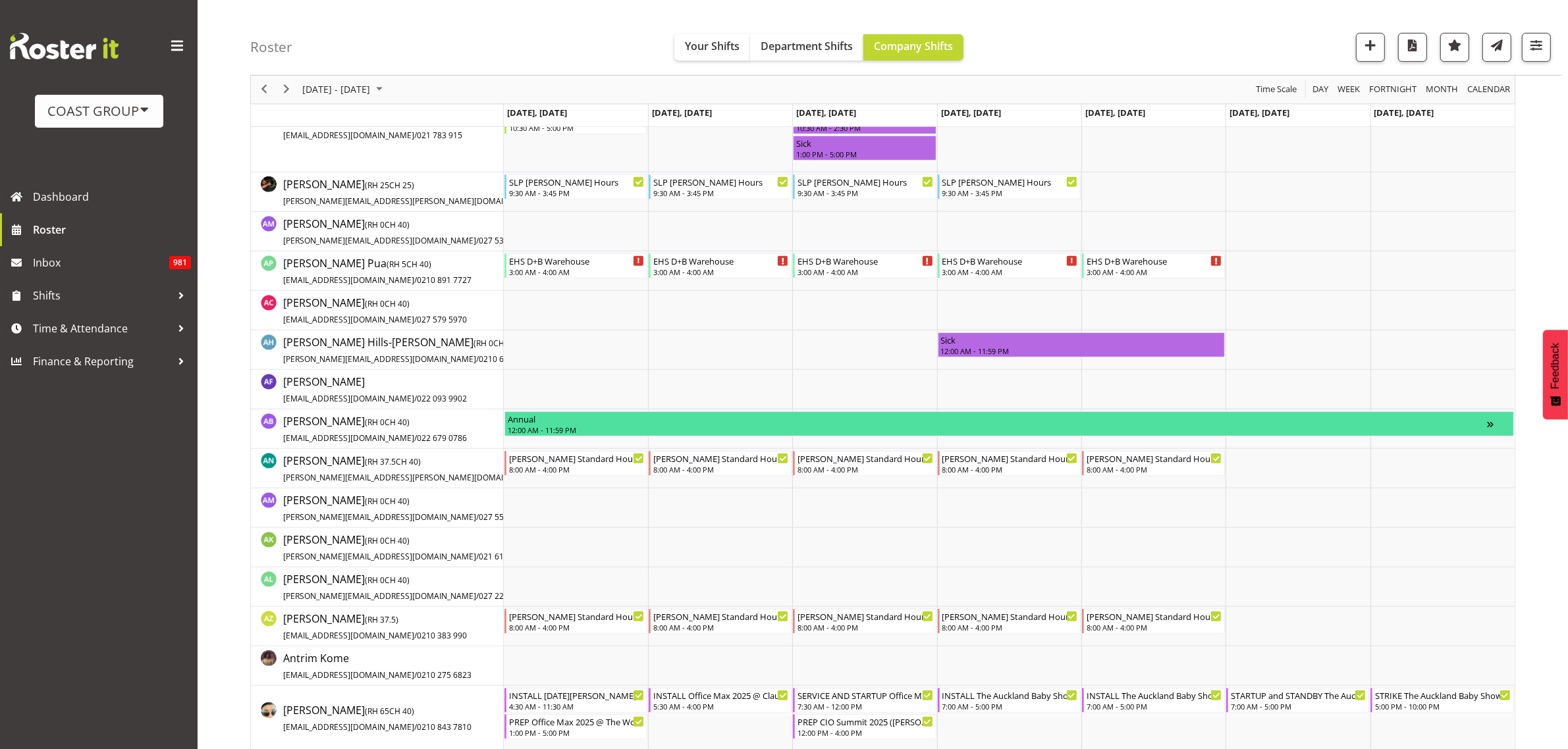
scroll to position [0, 0]
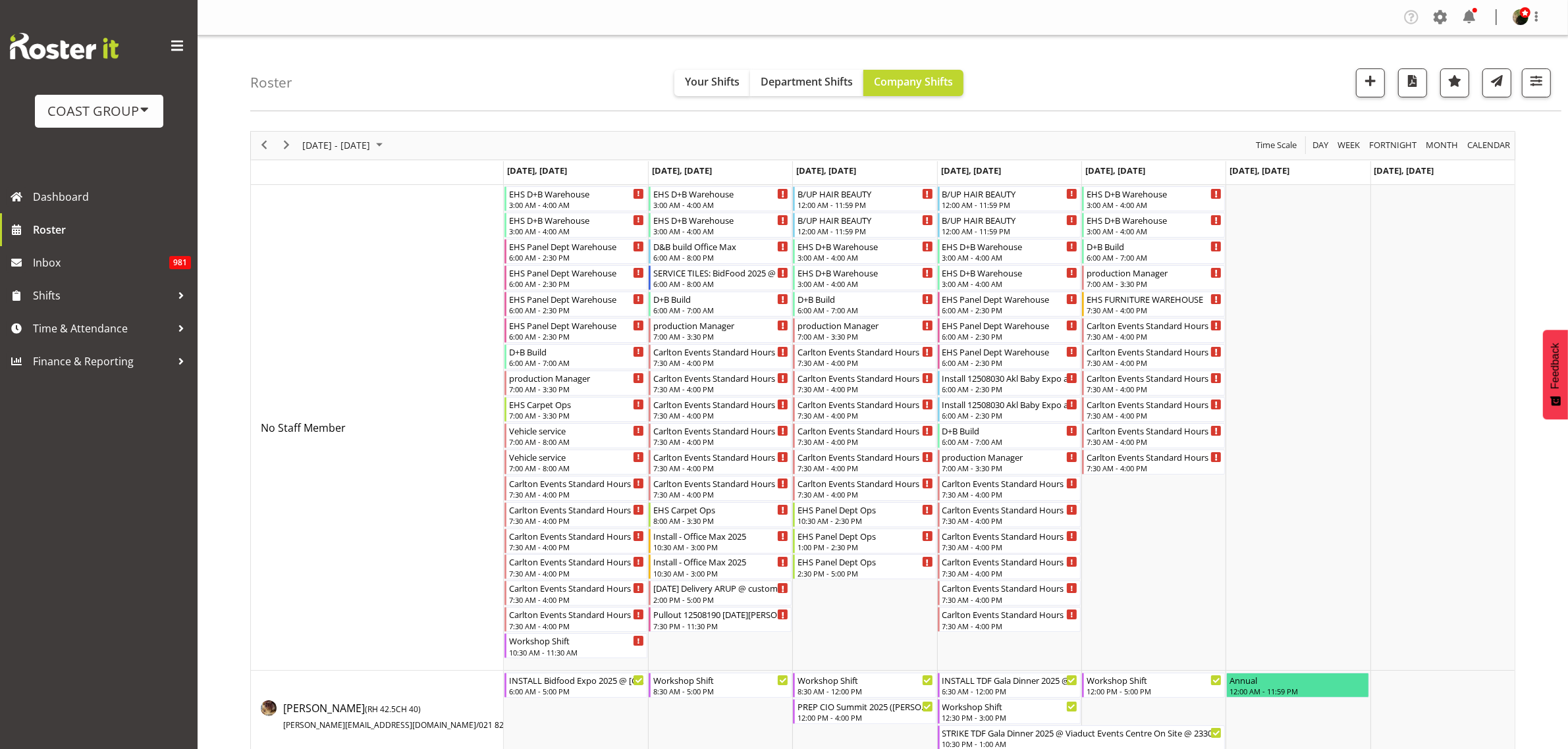
click at [1444, 12] on span at bounding box center [1439, 16] width 21 height 21
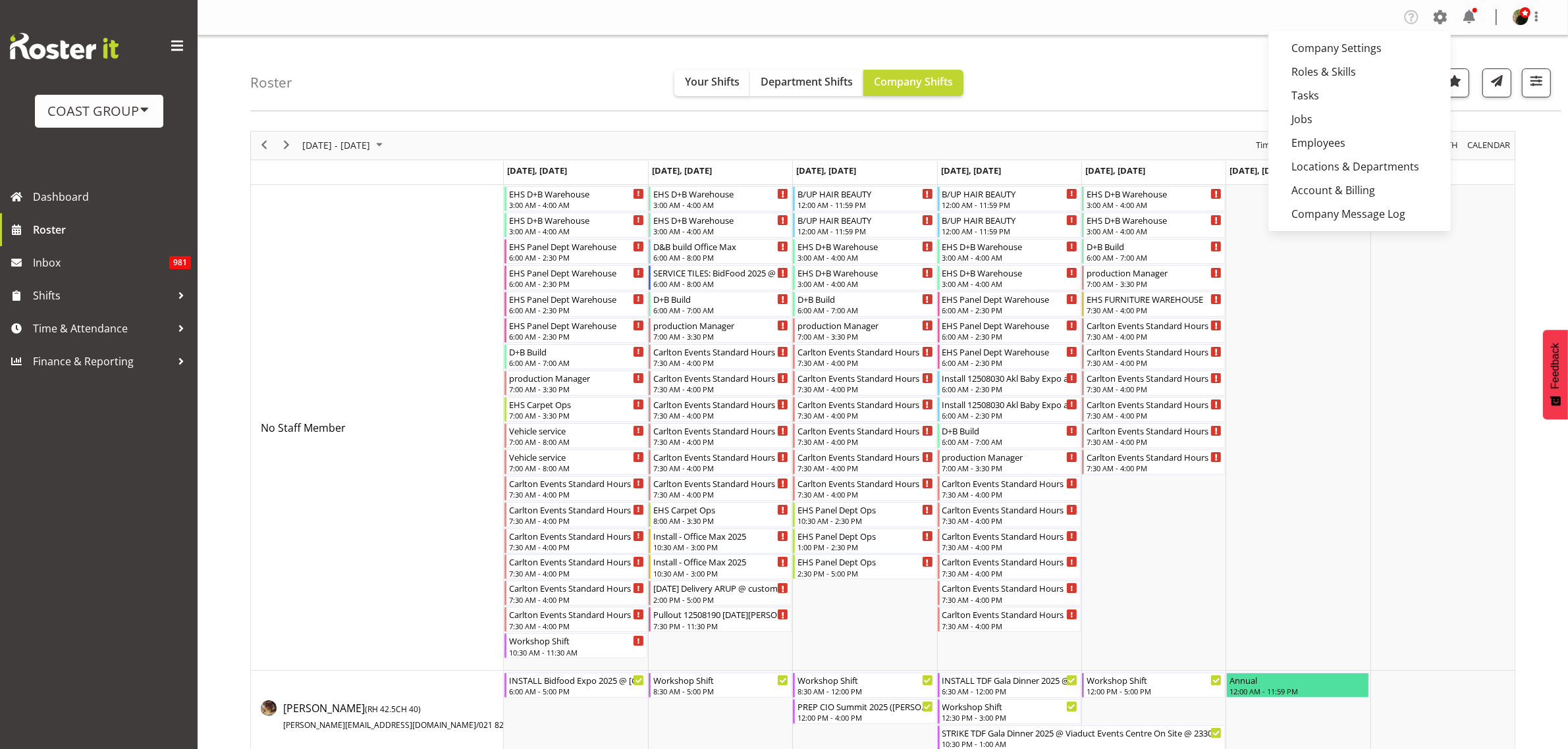
click at [1372, 48] on link "Company Settings" at bounding box center [1359, 48] width 183 height 23
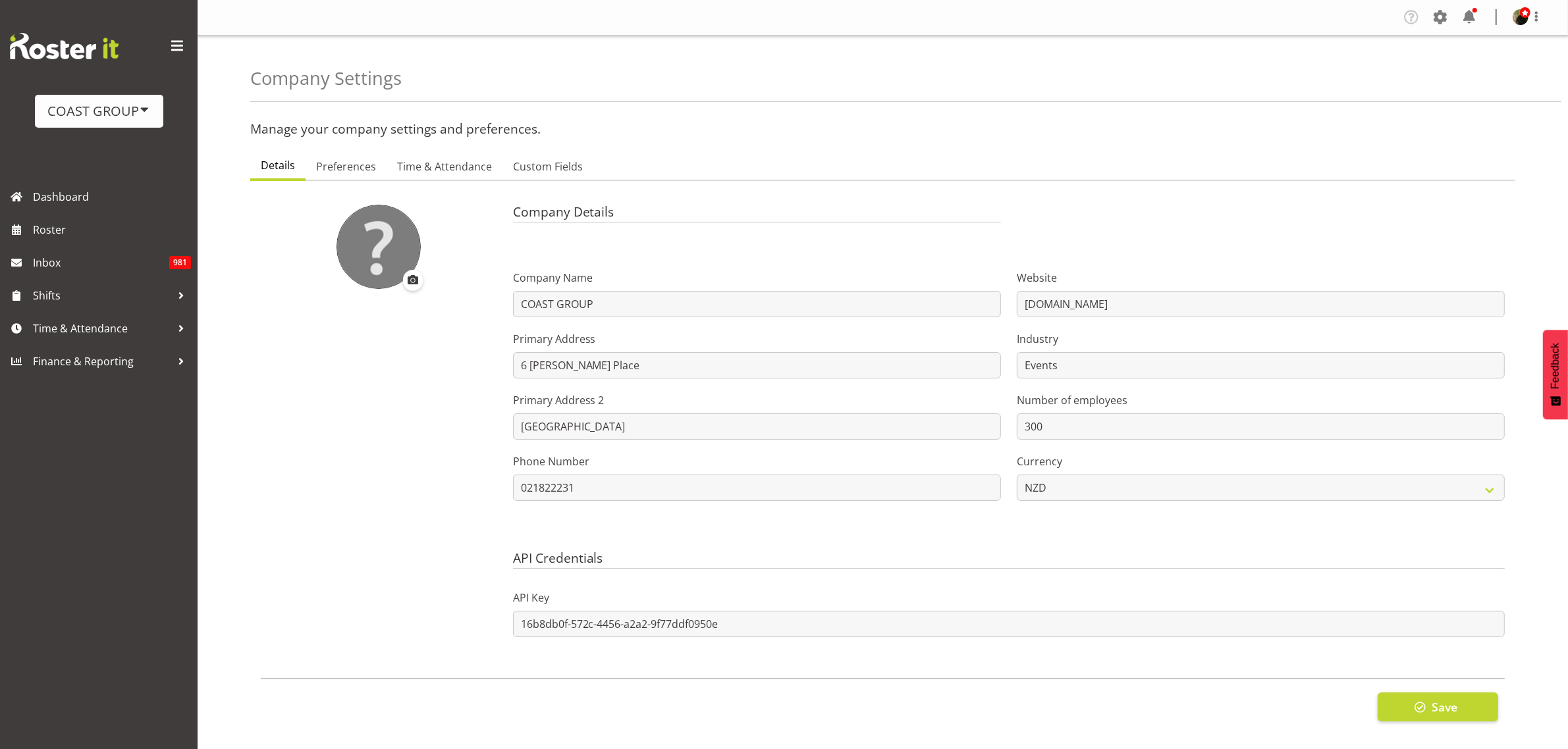
click at [1439, 17] on span at bounding box center [1439, 16] width 21 height 21
click at [1344, 140] on link "Employees" at bounding box center [1359, 142] width 183 height 23
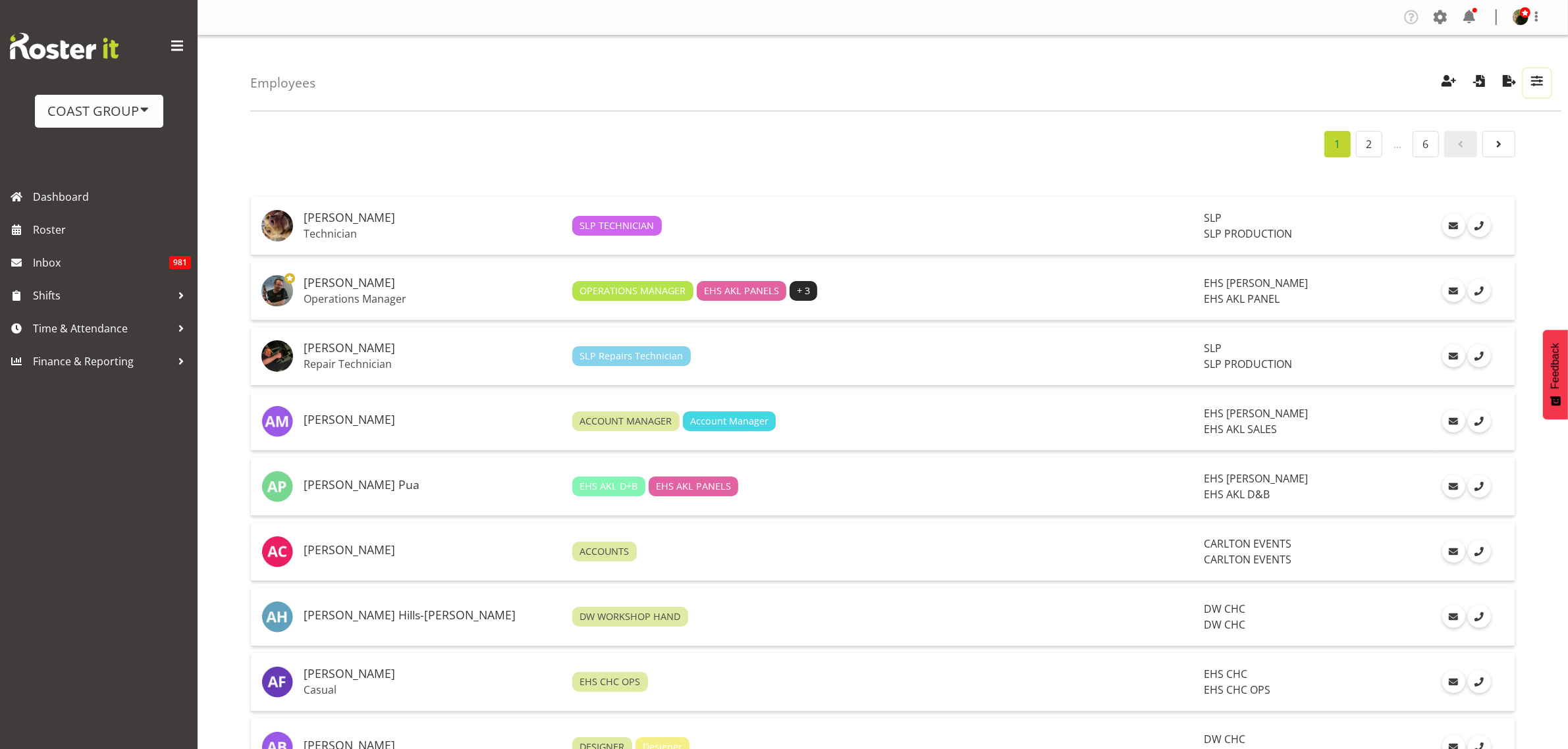
click at [1536, 86] on span "button" at bounding box center [1536, 80] width 17 height 17
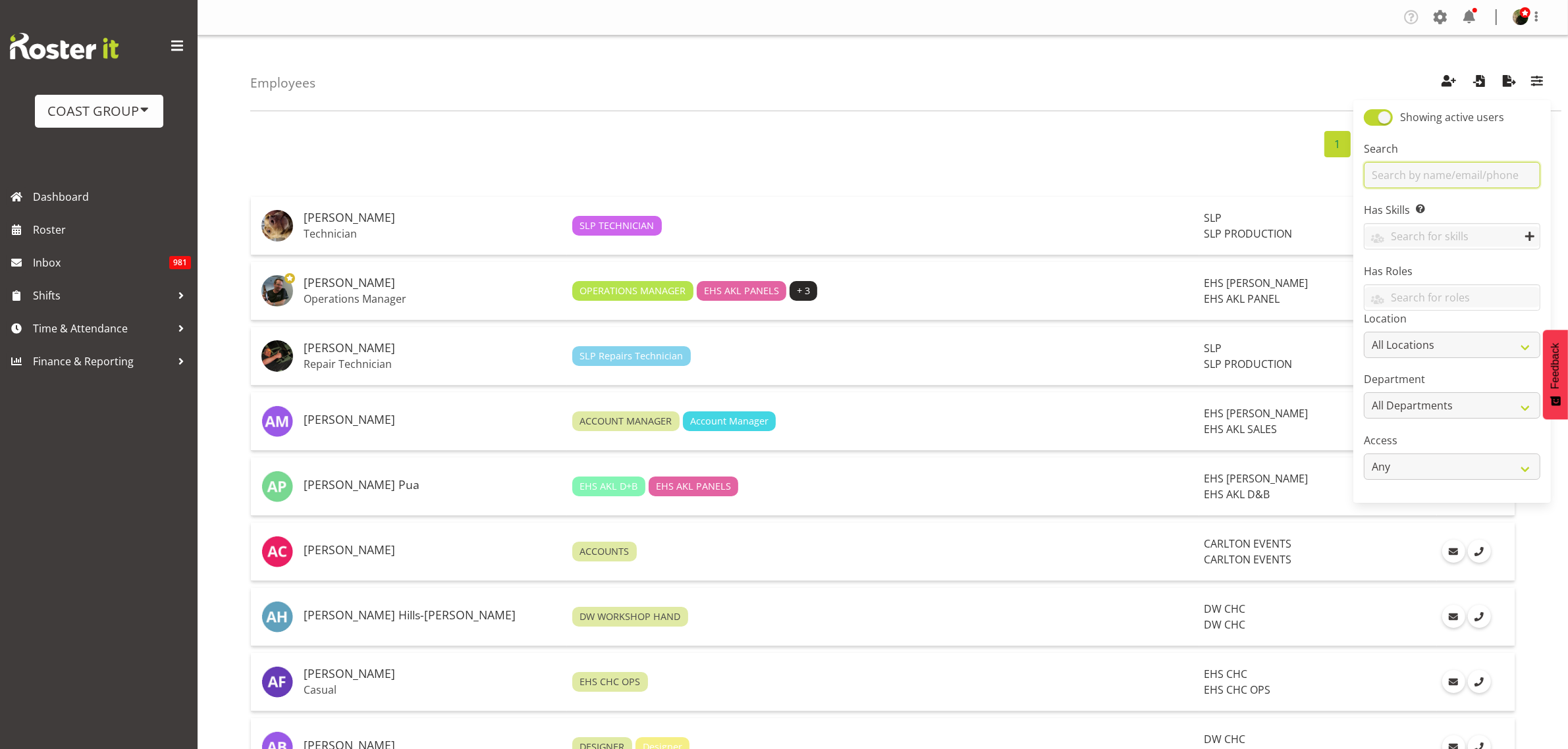
click at [1424, 171] on input "text" at bounding box center [1452, 175] width 177 height 26
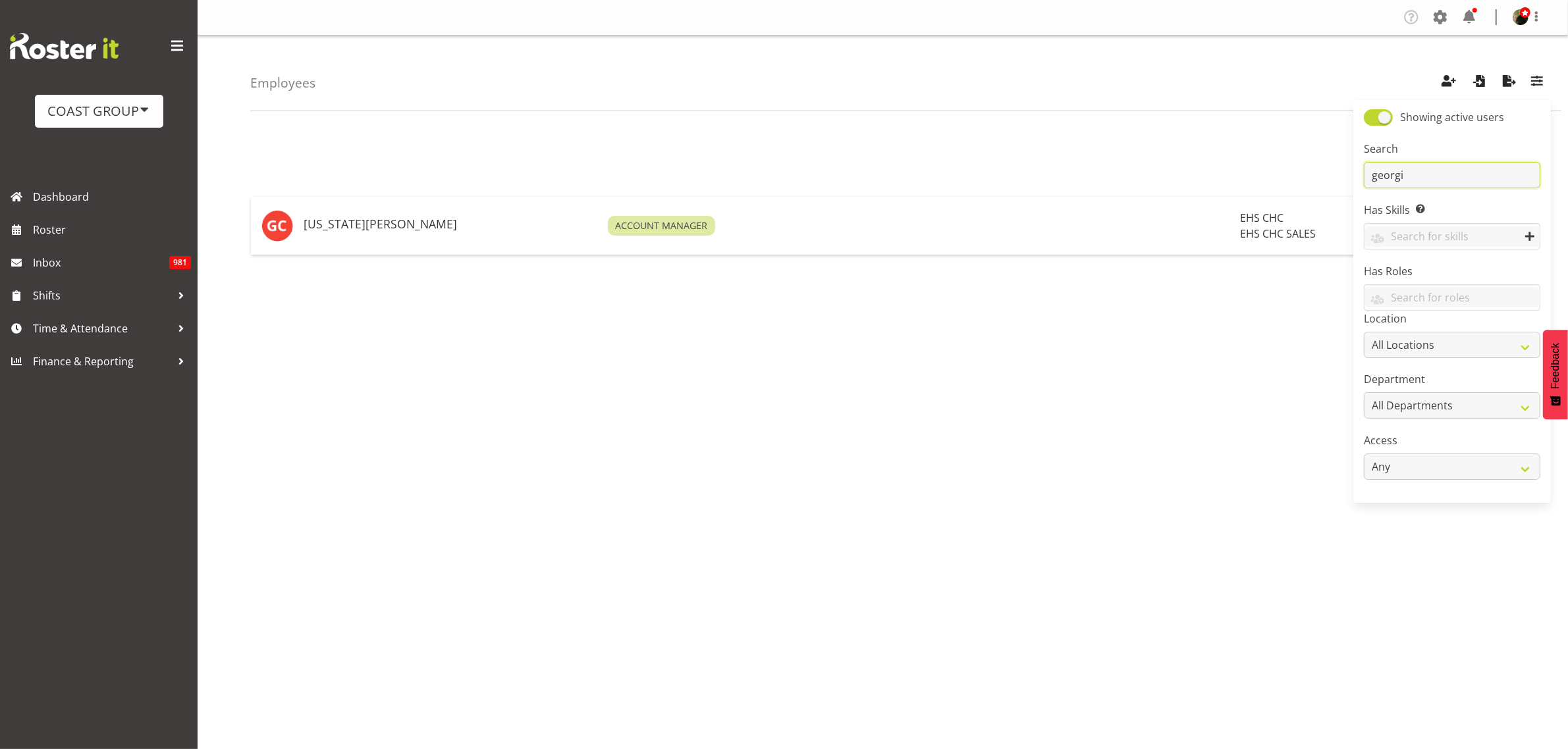
type input "georgi"
click at [378, 225] on h5 "[US_STATE][PERSON_NAME]" at bounding box center [450, 224] width 294 height 14
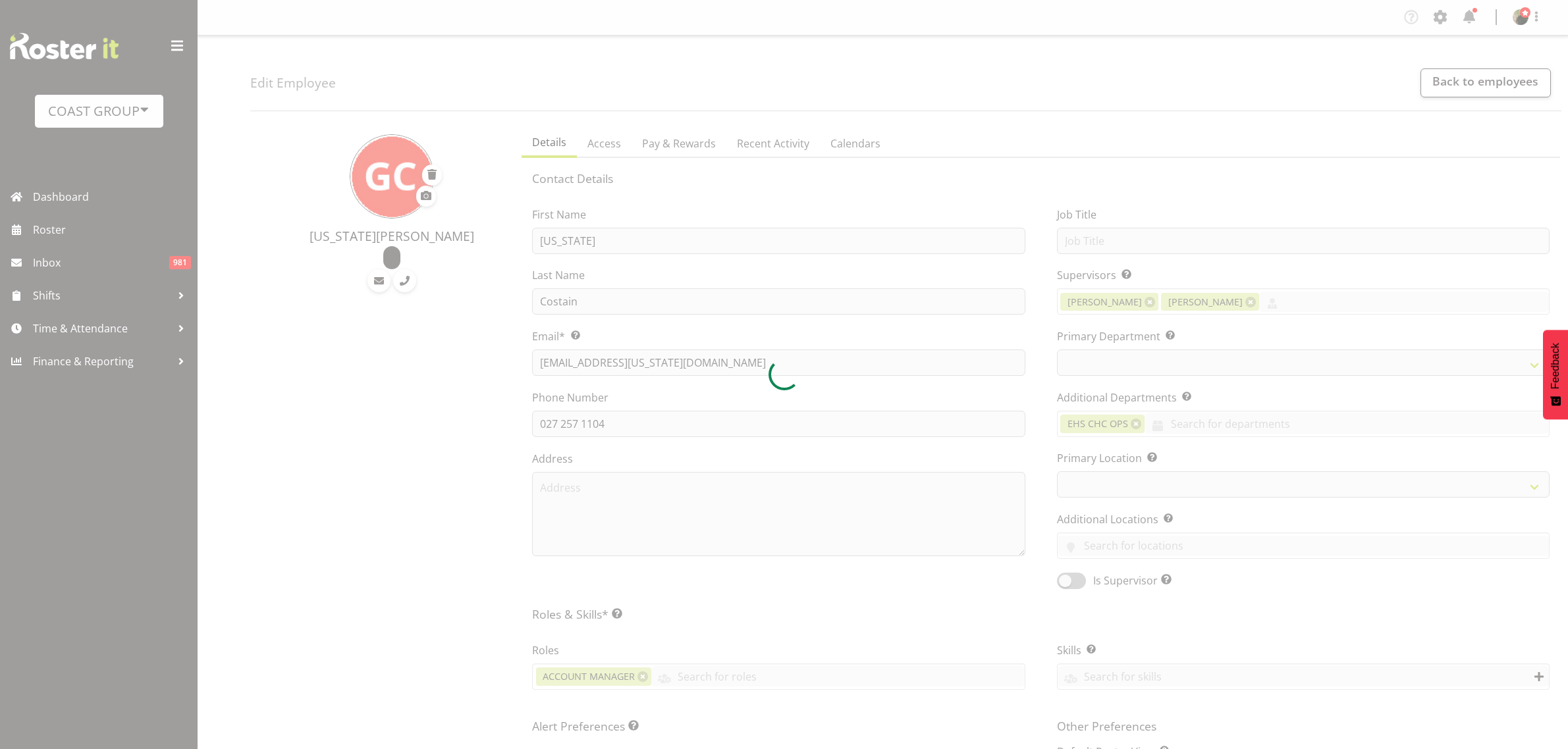
select select "TimelineWeek"
select select
select select "107"
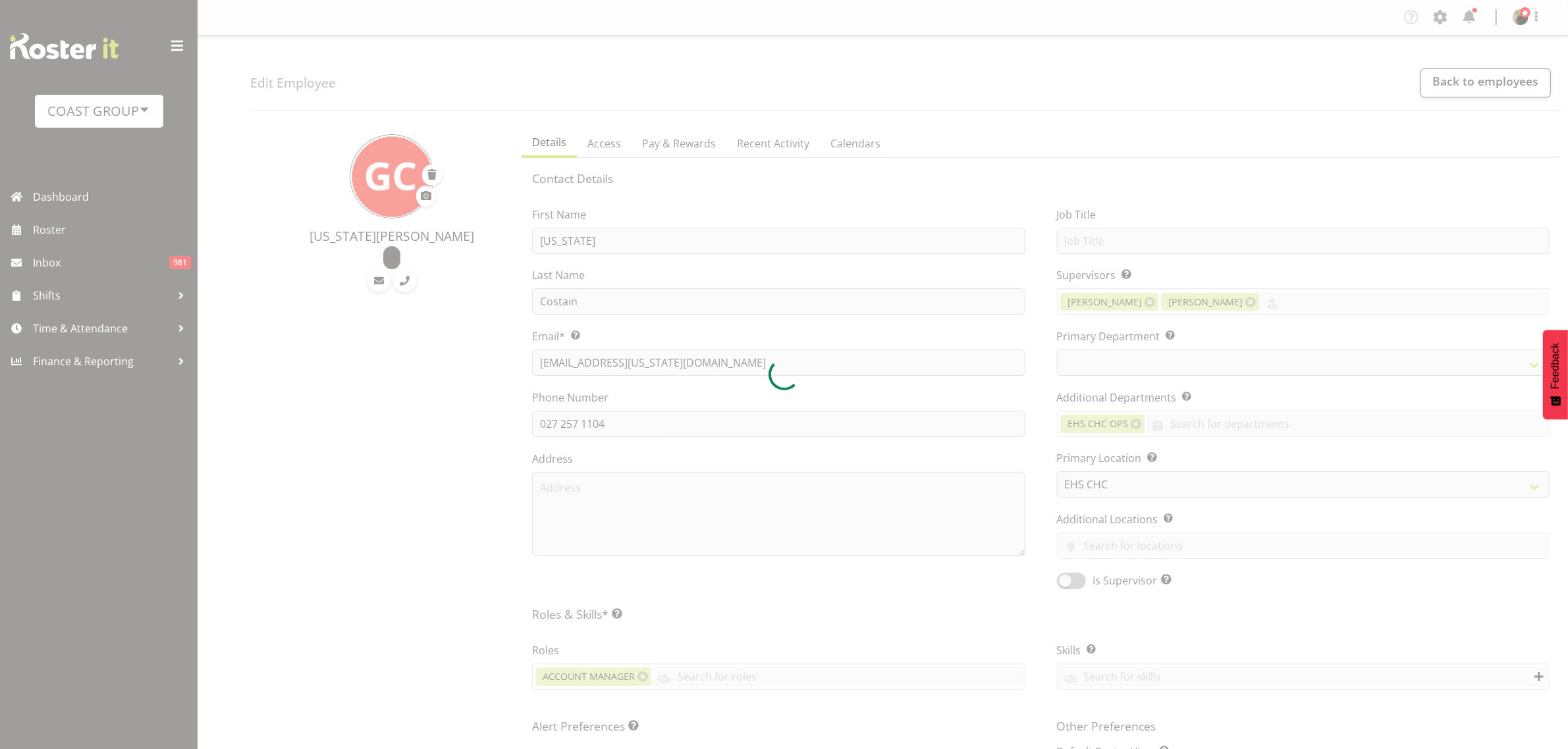
select select "42"
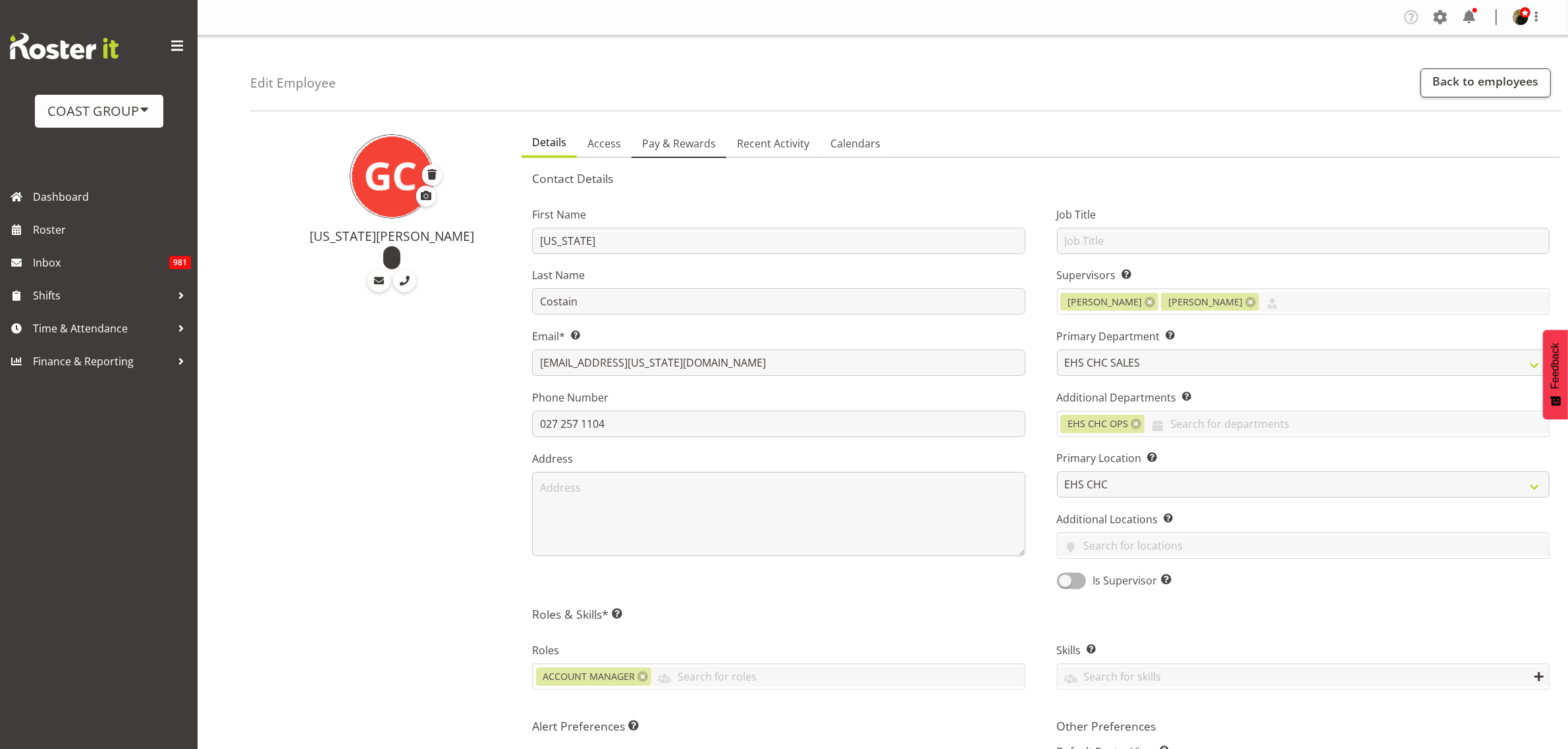
click at [680, 143] on span "Pay & Rewards" at bounding box center [679, 144] width 74 height 16
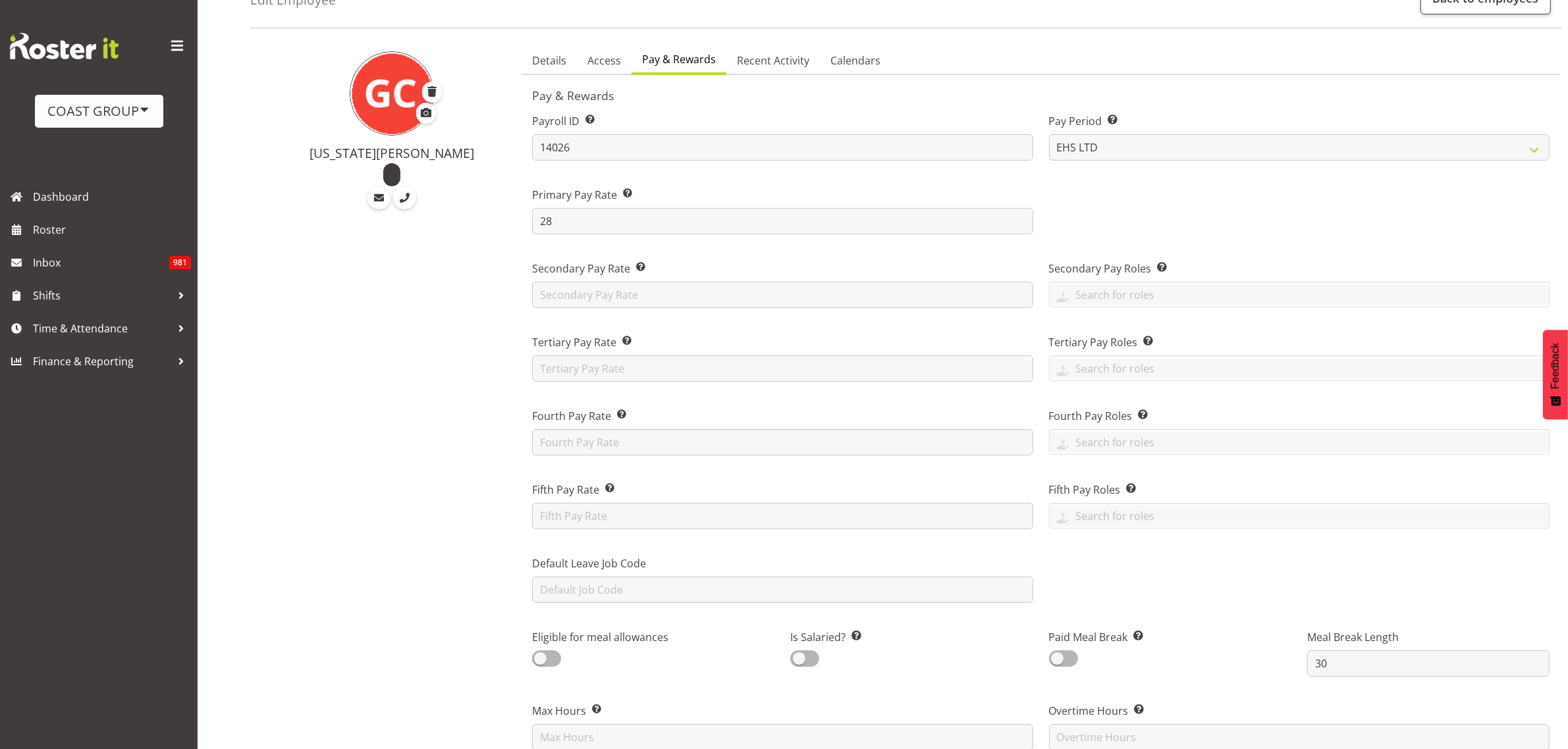
scroll to position [329, 0]
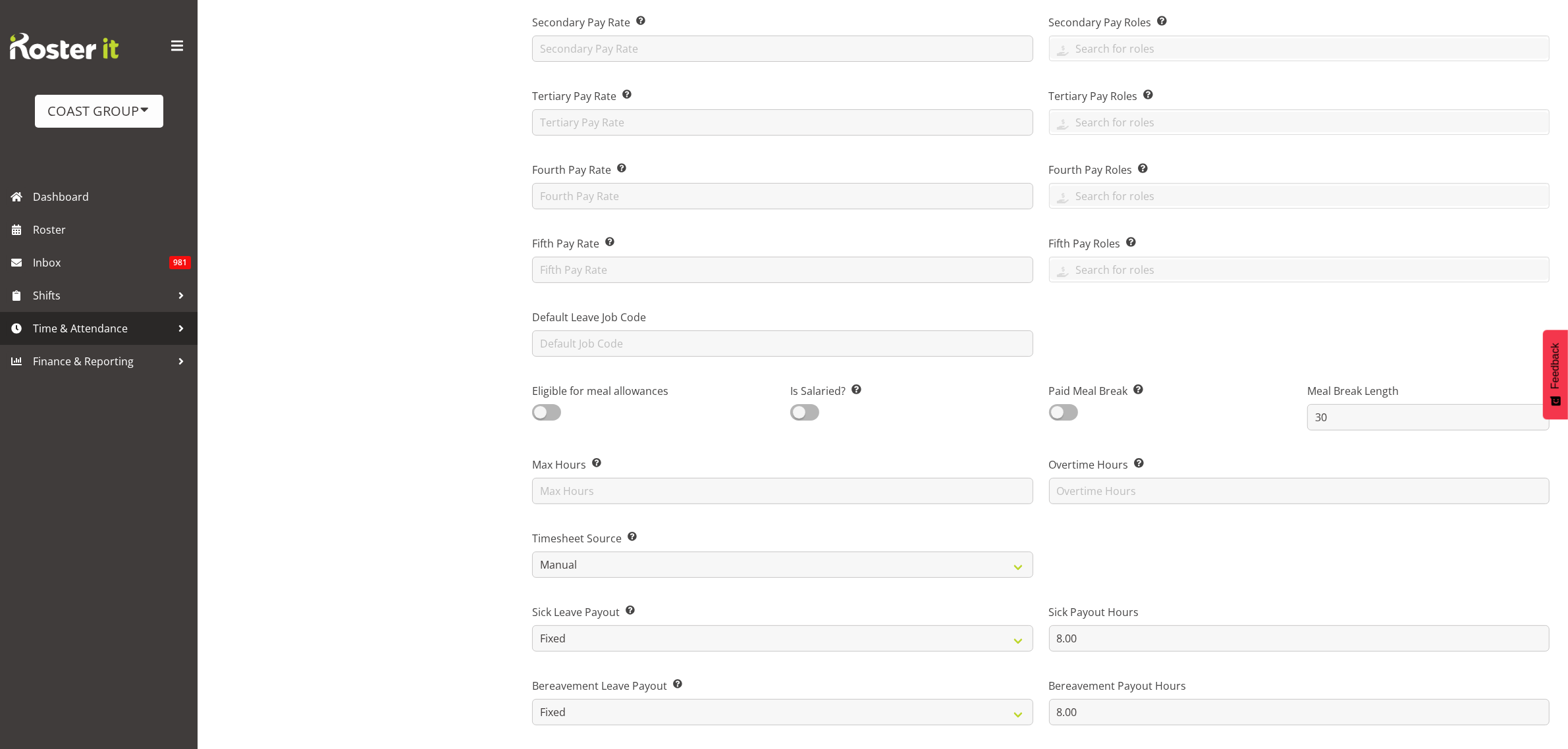
click at [119, 329] on span "Time & Attendance" at bounding box center [103, 329] width 139 height 20
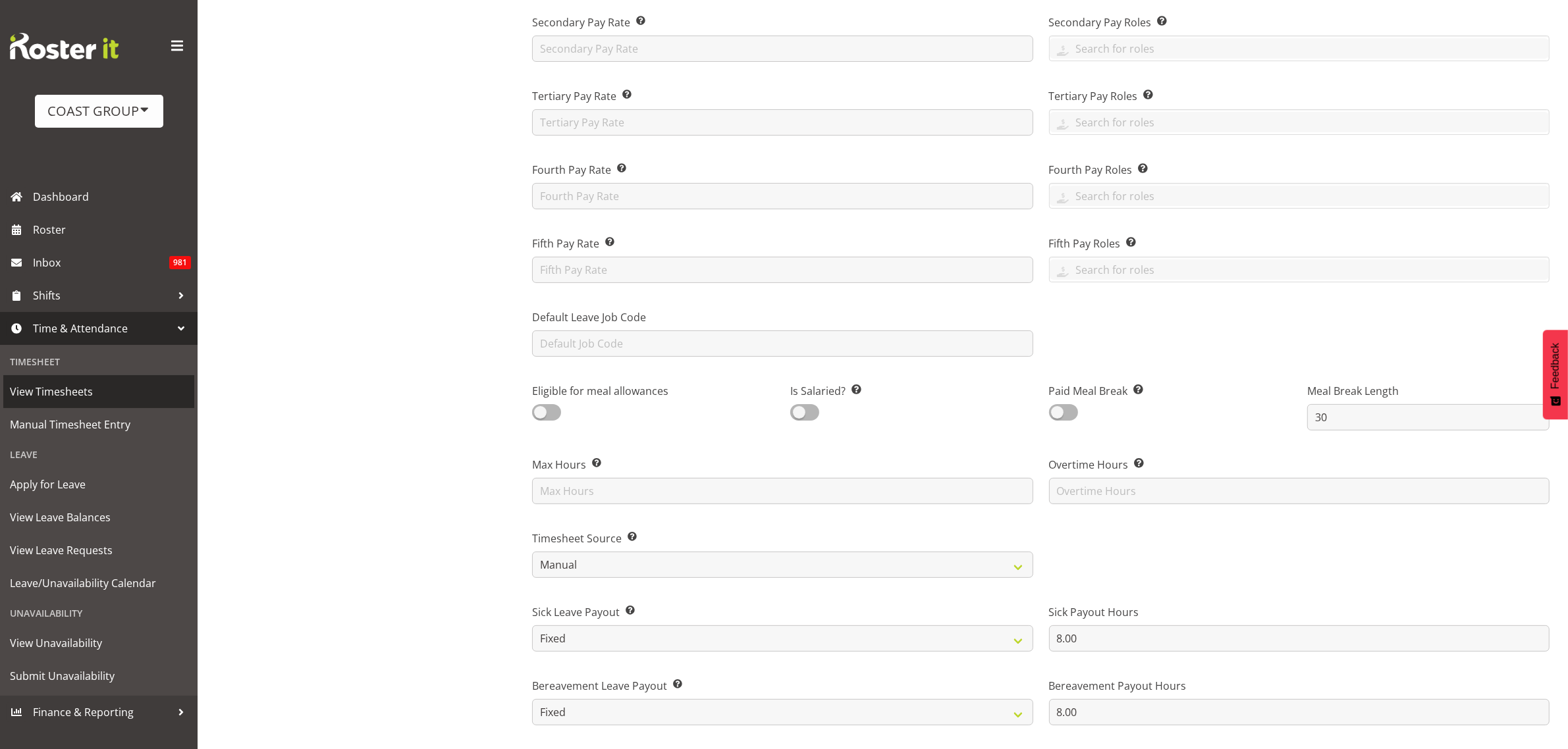
click at [99, 396] on span "View Timesheets" at bounding box center [98, 392] width 177 height 20
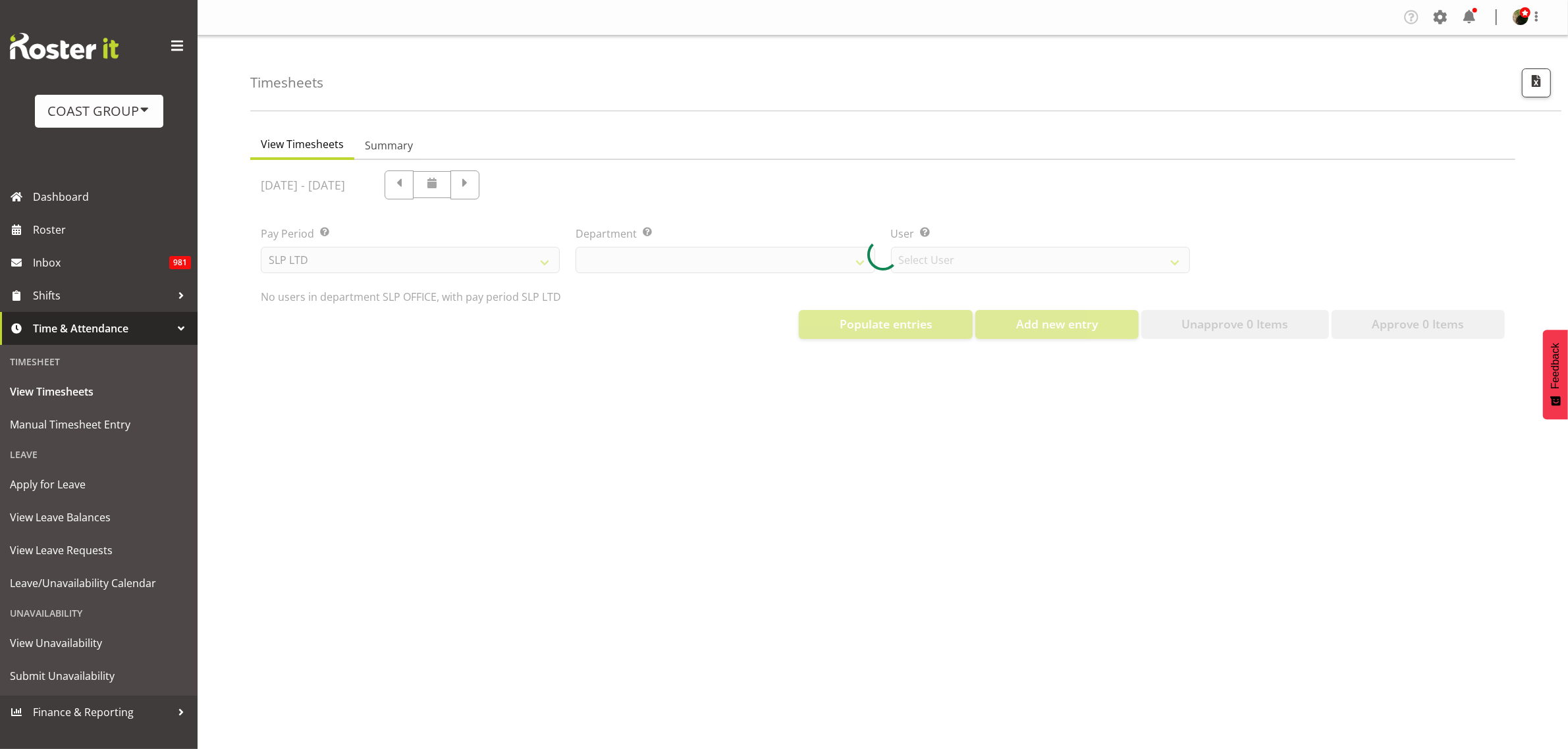
select select "25"
select select "7496"
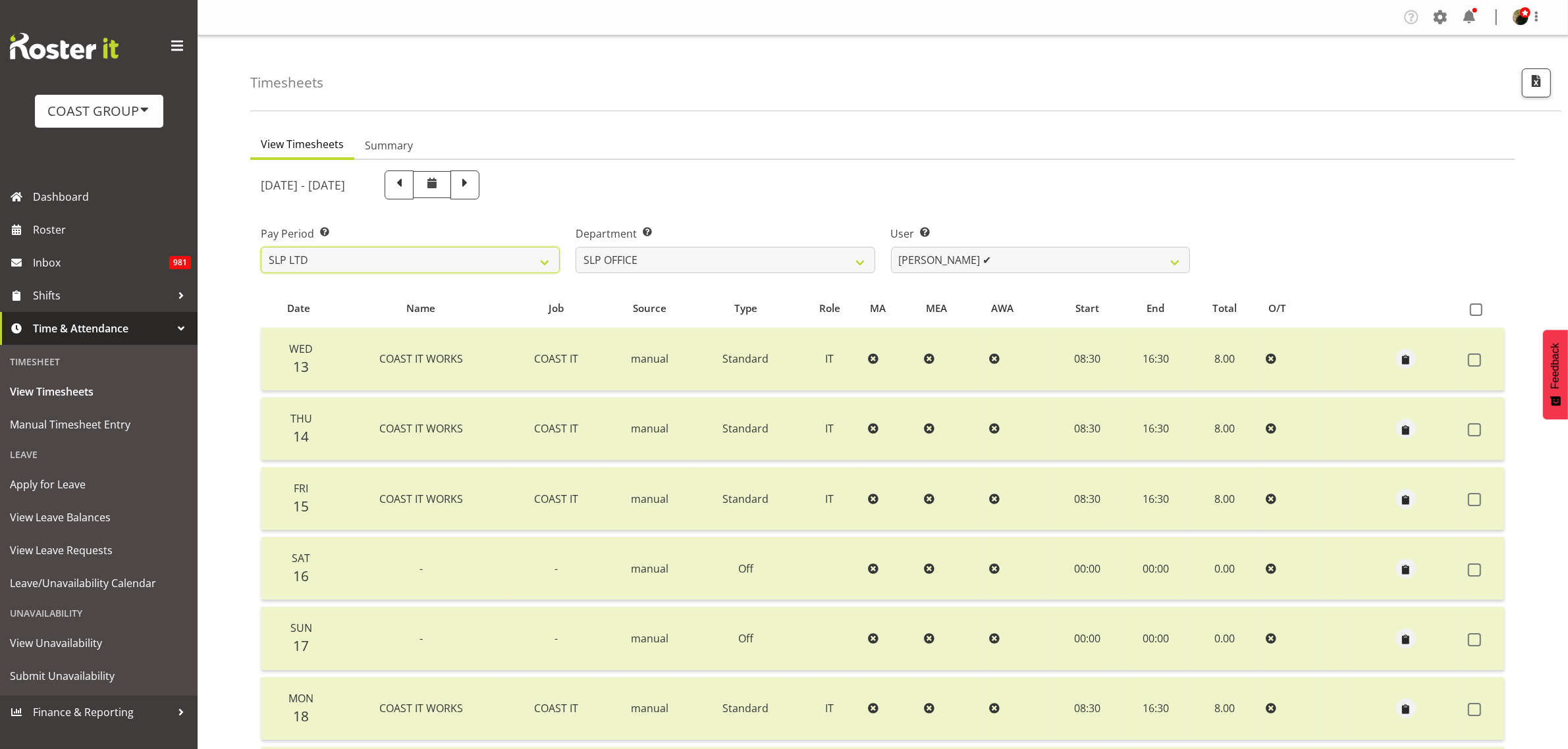
drag, startPoint x: 385, startPoint y: 260, endPoint x: 385, endPoint y: 267, distance: 7.0
click at [385, 260] on select "SLP LTD EHS LTD DW LTD VEHICLES Carlton Events [PERSON_NAME] 120 Limited Wellin…" at bounding box center [411, 259] width 299 height 26
select select "7"
click at [261, 247] on select "SLP LTD EHS LTD DW LTD VEHICLES Carlton Events [PERSON_NAME] 120 Limited Wellin…" at bounding box center [411, 259] width 299 height 26
select select
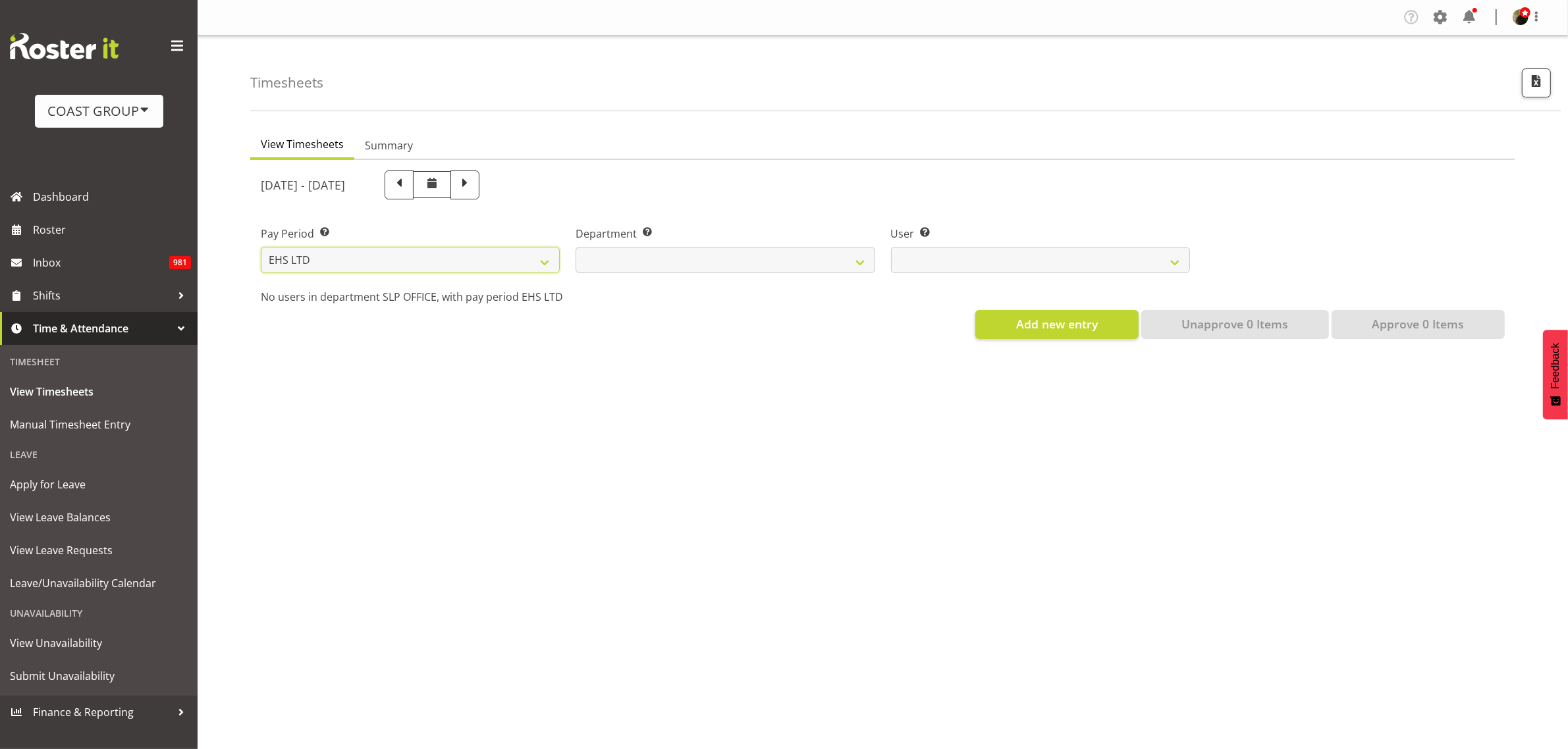
select select
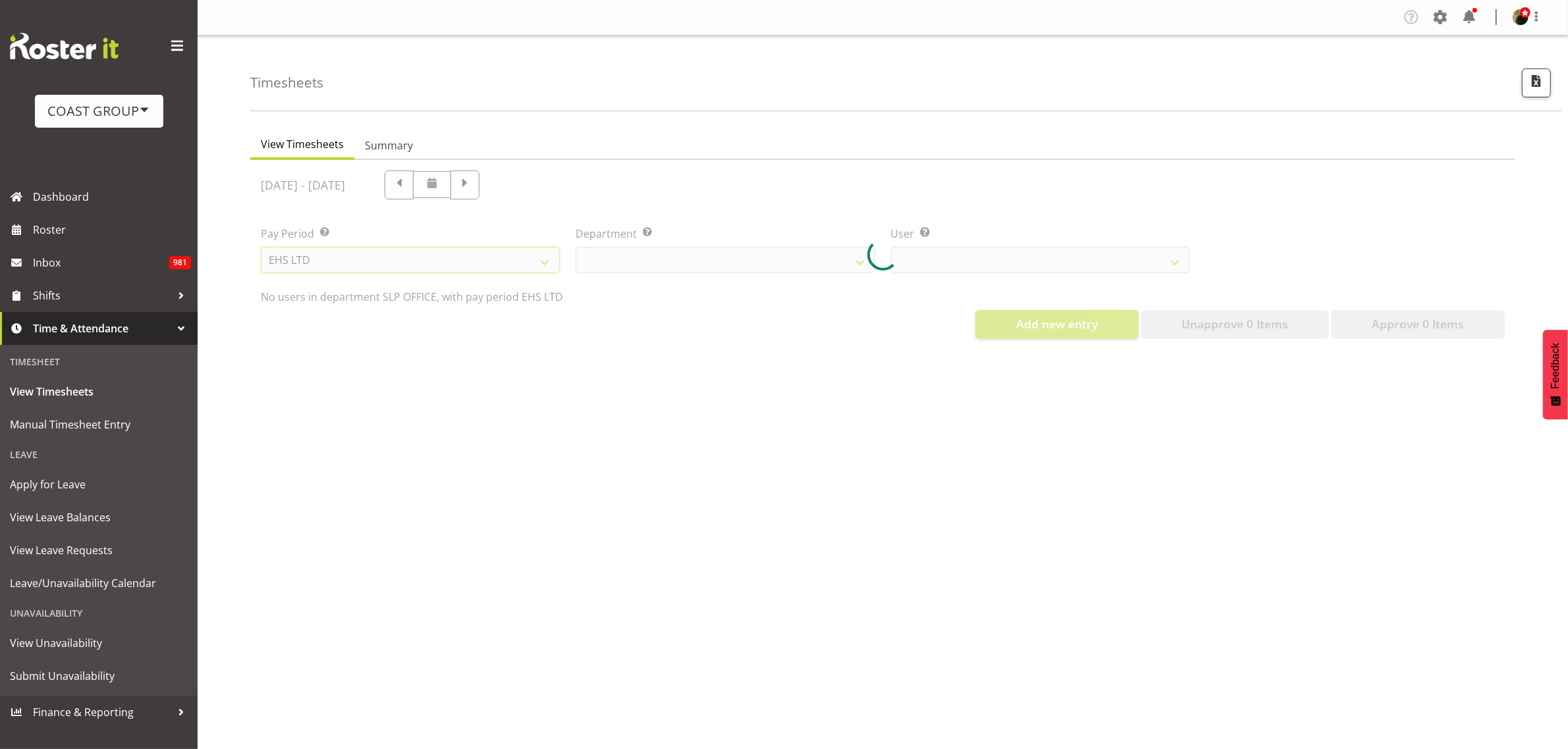
select select
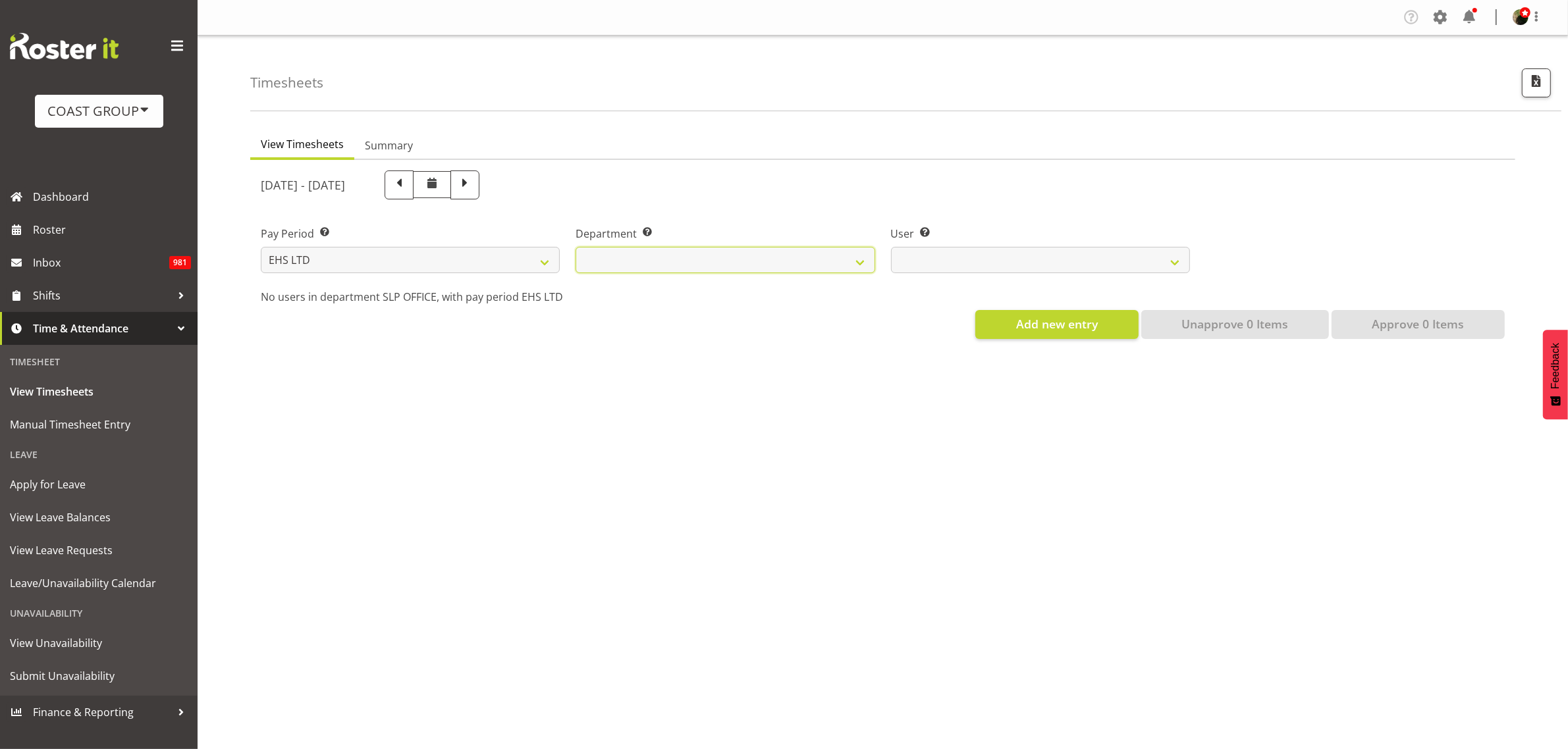
click at [762, 261] on select "EHS AKL ACCOUNTS EHS AKL CARPET EHS AKL D&B EHS AKL DESIGNER EHS AKL FURNITURE …" at bounding box center [725, 259] width 299 height 26
select select "34"
click at [576, 247] on select "EHS AKL ACCOUNTS EHS AKL CARPET EHS AKL D&B EHS AKL DESIGNER EHS AKL FURNITURE …" at bounding box center [725, 259] width 299 height 26
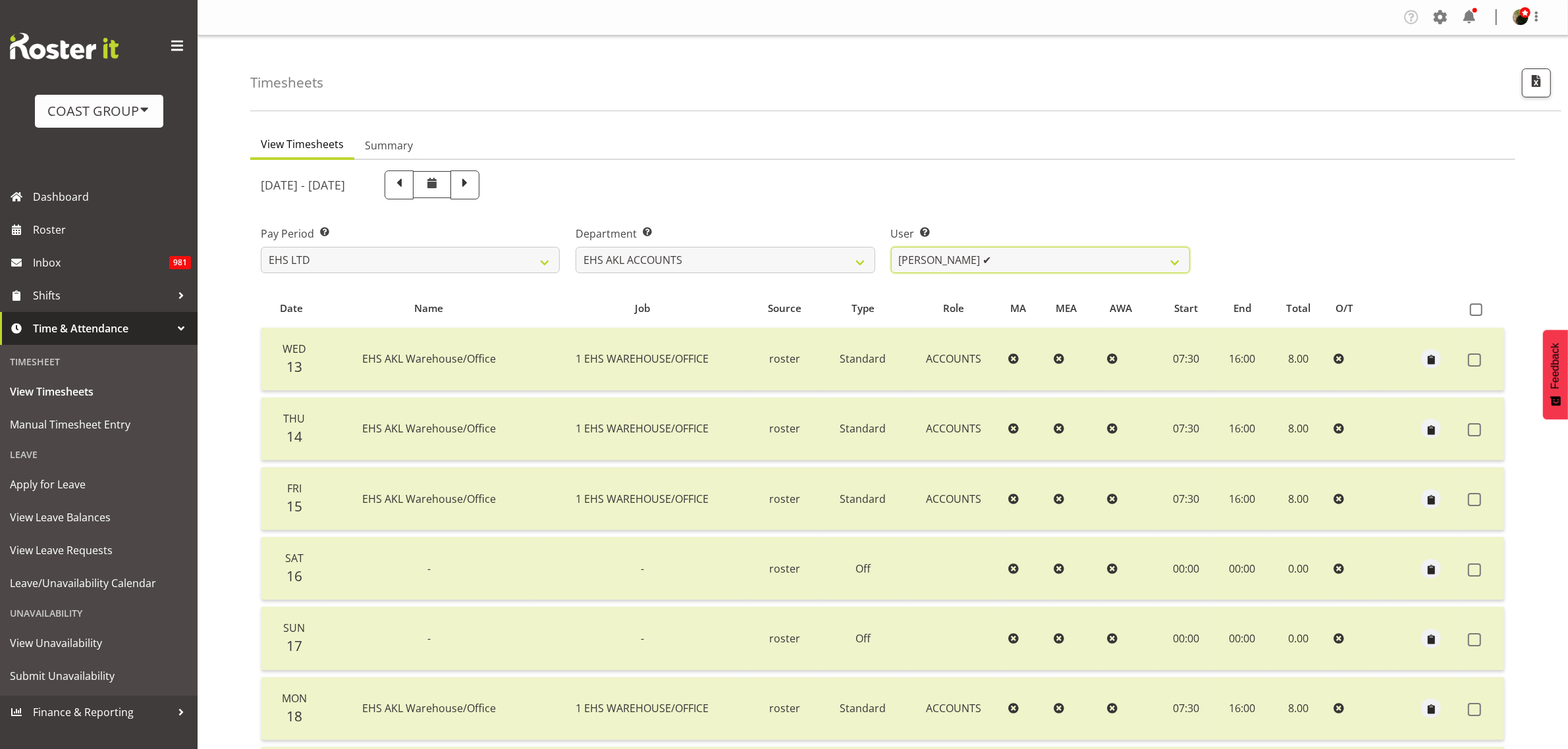
click at [1044, 251] on select "[PERSON_NAME] ✔ [PERSON_NAME] ✔ [PERSON_NAME] (Thitiphat) Preecharujiroj ✔ [PER…" at bounding box center [1040, 259] width 299 height 26
select select "11283"
click at [891, 247] on select "[PERSON_NAME] ✔ [PERSON_NAME] ✔ [PERSON_NAME] (Thitiphat) Preecharujiroj ✔ [PER…" at bounding box center [1040, 259] width 299 height 26
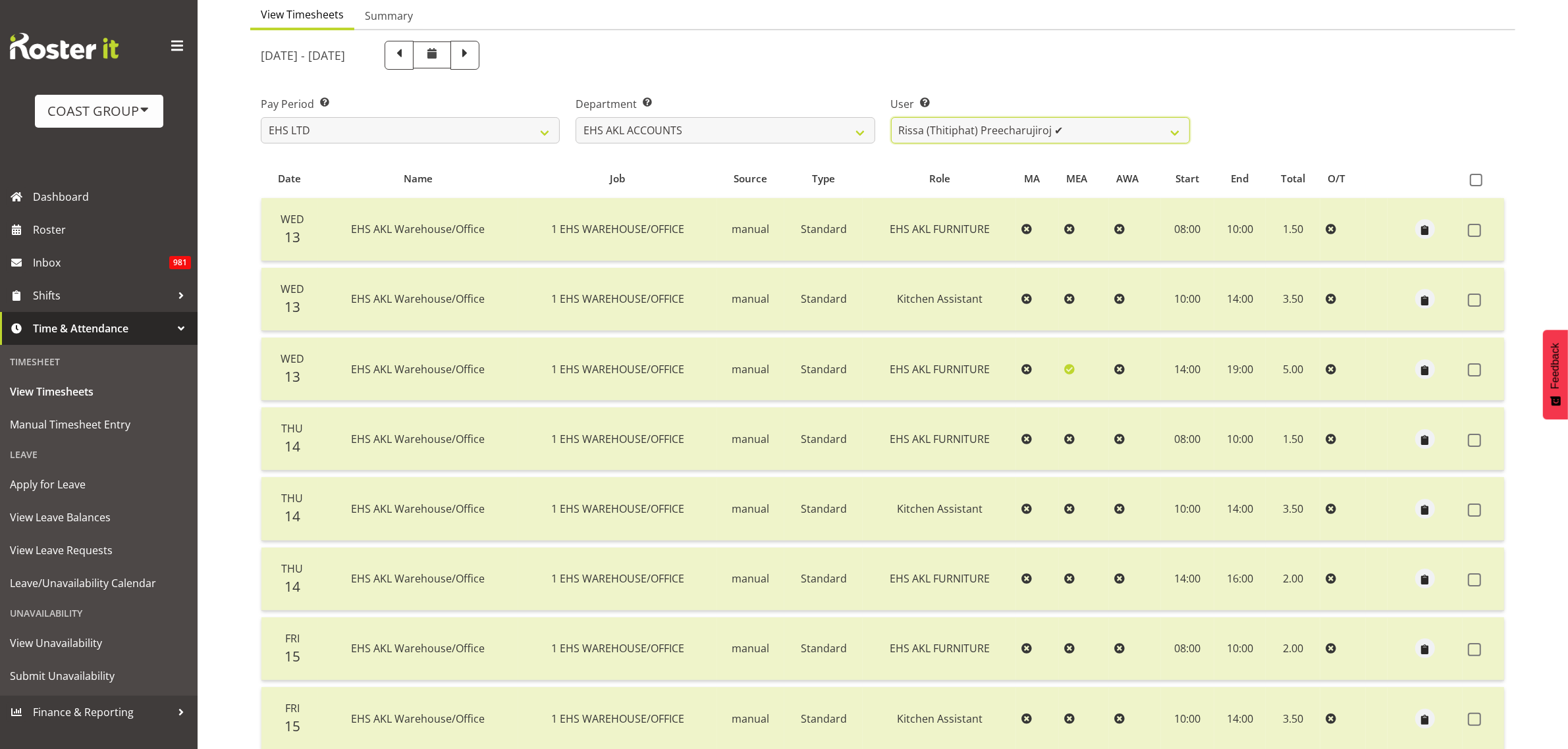
scroll to position [129, 0]
click at [59, 295] on span "Shifts" at bounding box center [103, 295] width 139 height 20
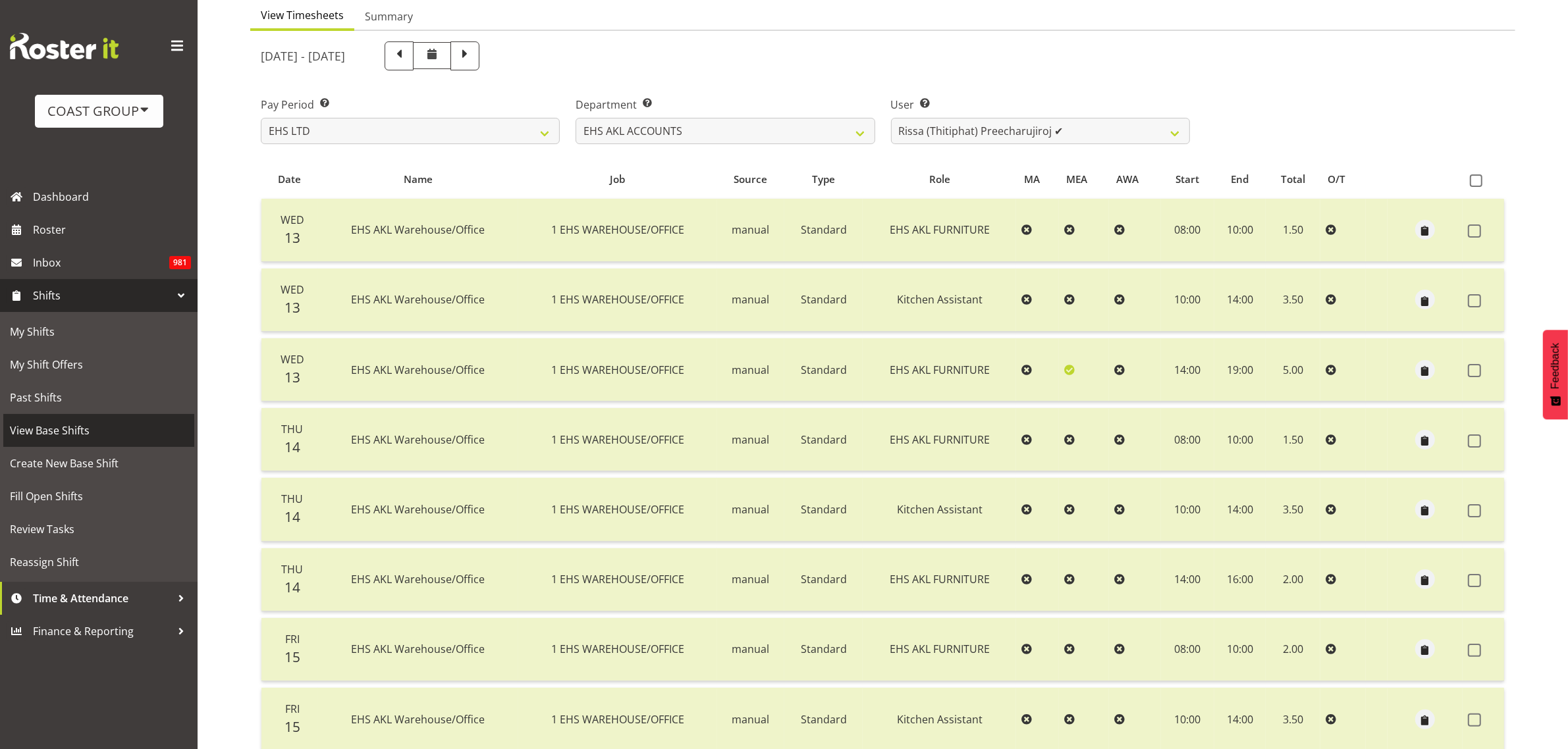
click at [48, 426] on span "View Base Shifts" at bounding box center [98, 430] width 177 height 20
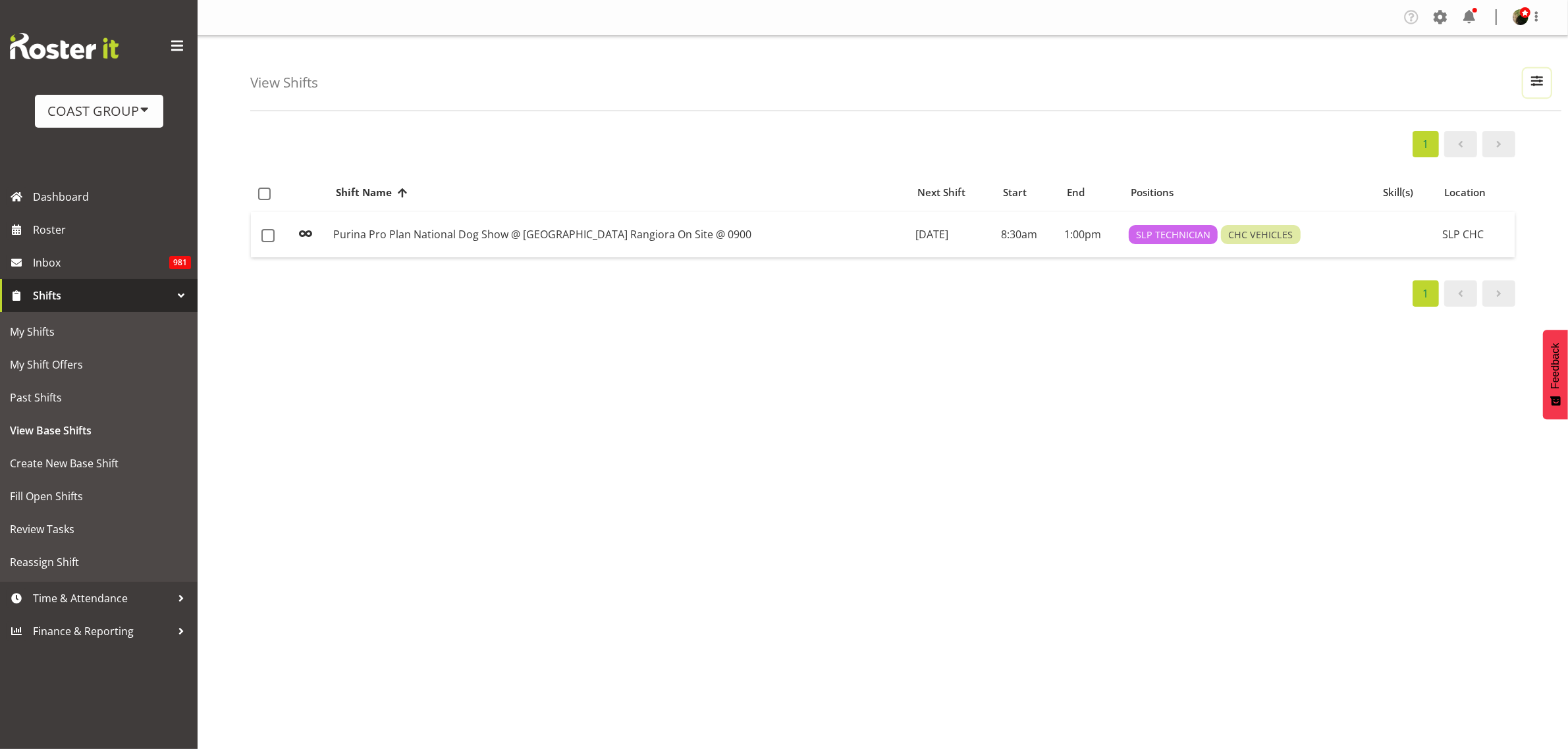
click at [1538, 77] on span "button" at bounding box center [1536, 80] width 17 height 17
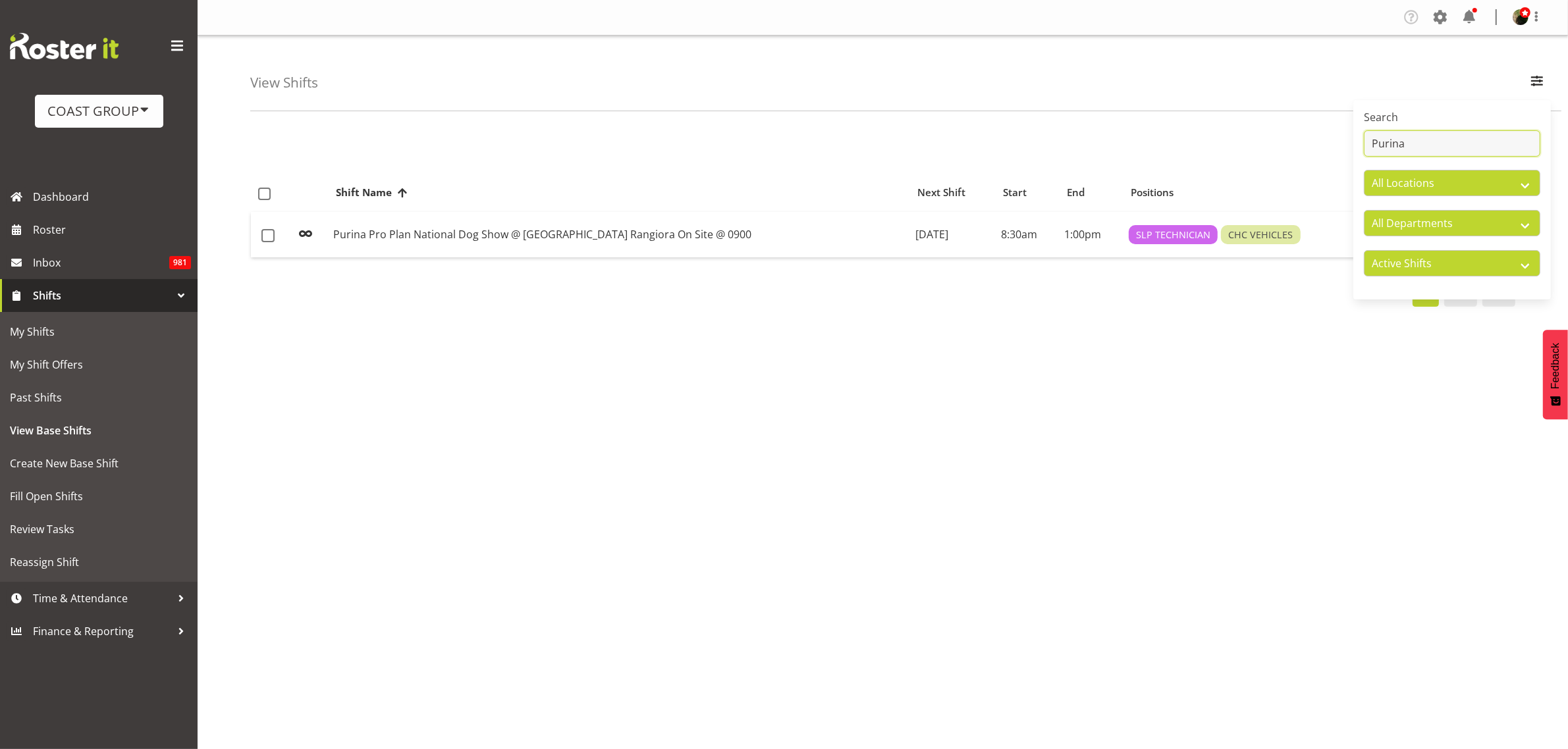
drag, startPoint x: 1407, startPoint y: 146, endPoint x: 1270, endPoint y: 136, distance: 137.4
click at [1270, 136] on div "View Shifts Search Purina All Locations CARLTON EVENTS [PERSON_NAME] [PERSON_NA…" at bounding box center [883, 341] width 1371 height 612
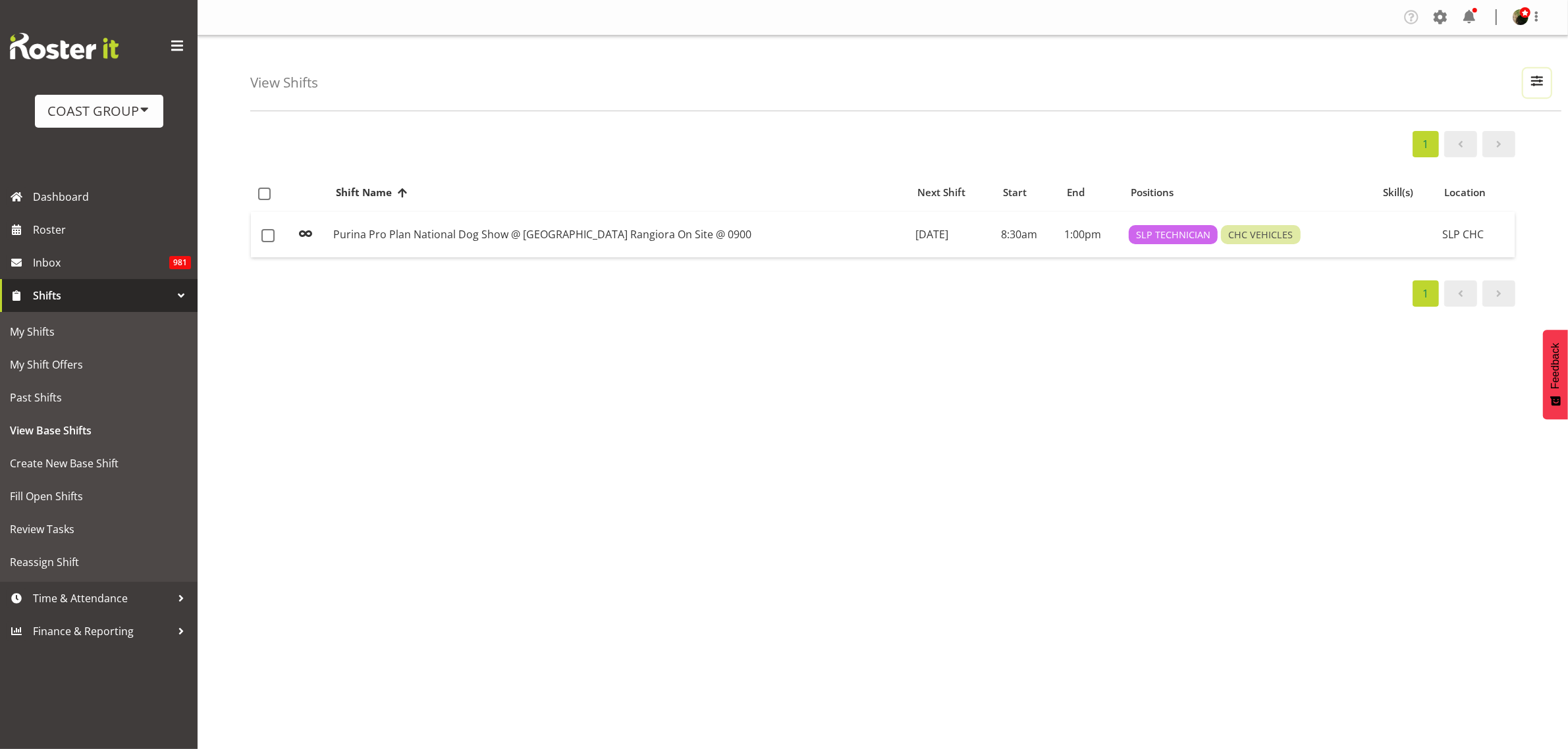
click at [1546, 80] on button "button" at bounding box center [1536, 83] width 28 height 29
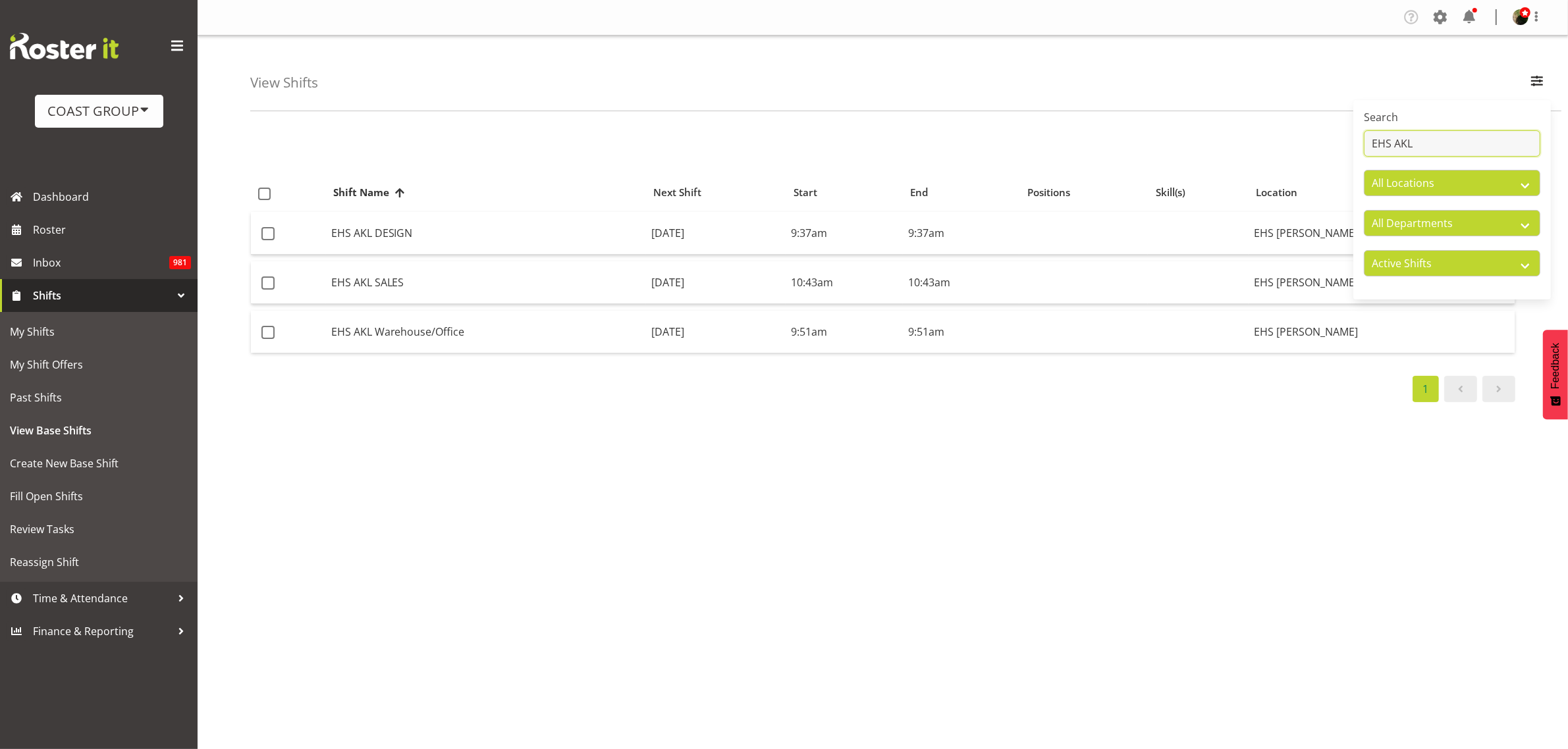
type input "EHS AKL"
click at [388, 338] on td "EHS AKL Warehouse/Office" at bounding box center [485, 331] width 320 height 42
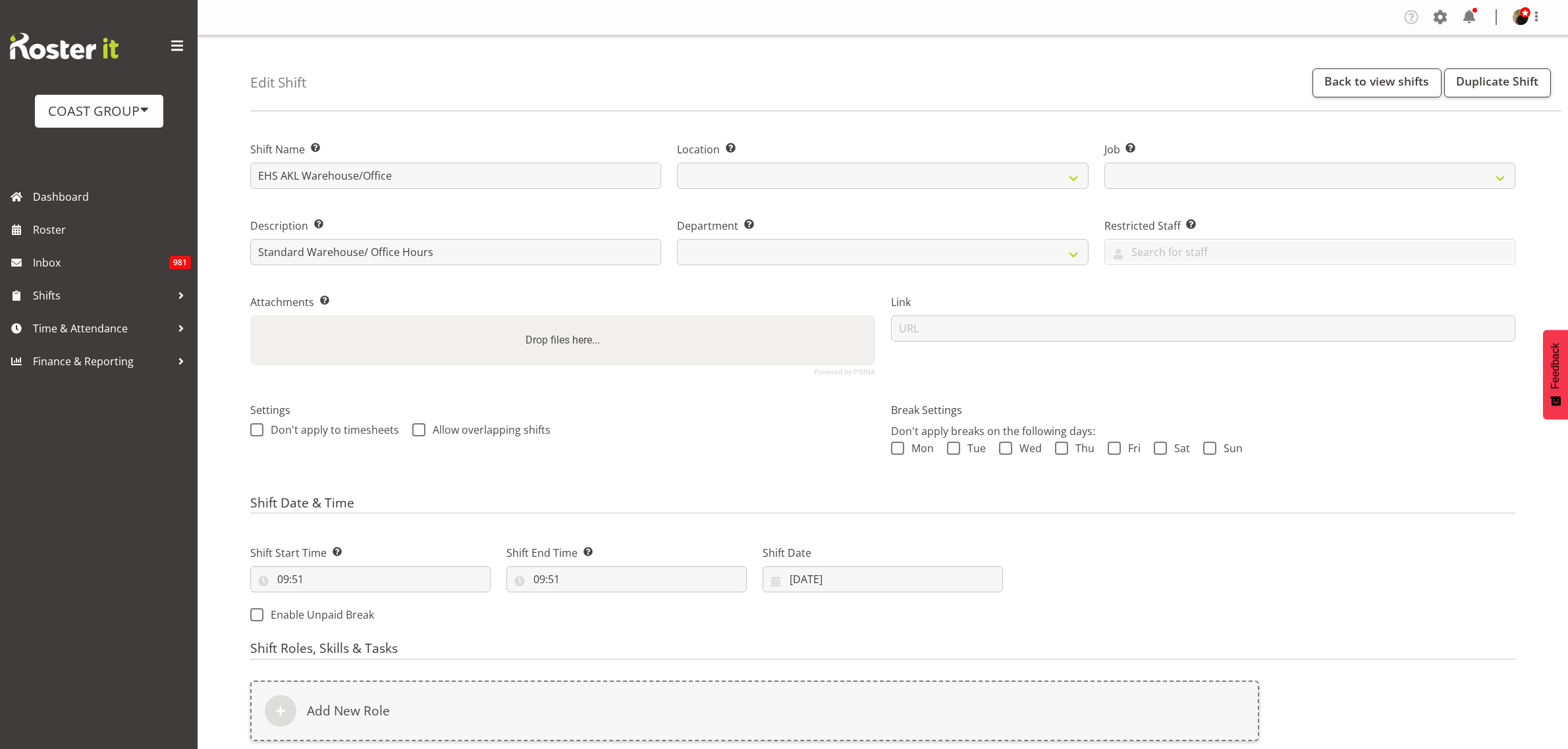
select select
select select "69"
select select
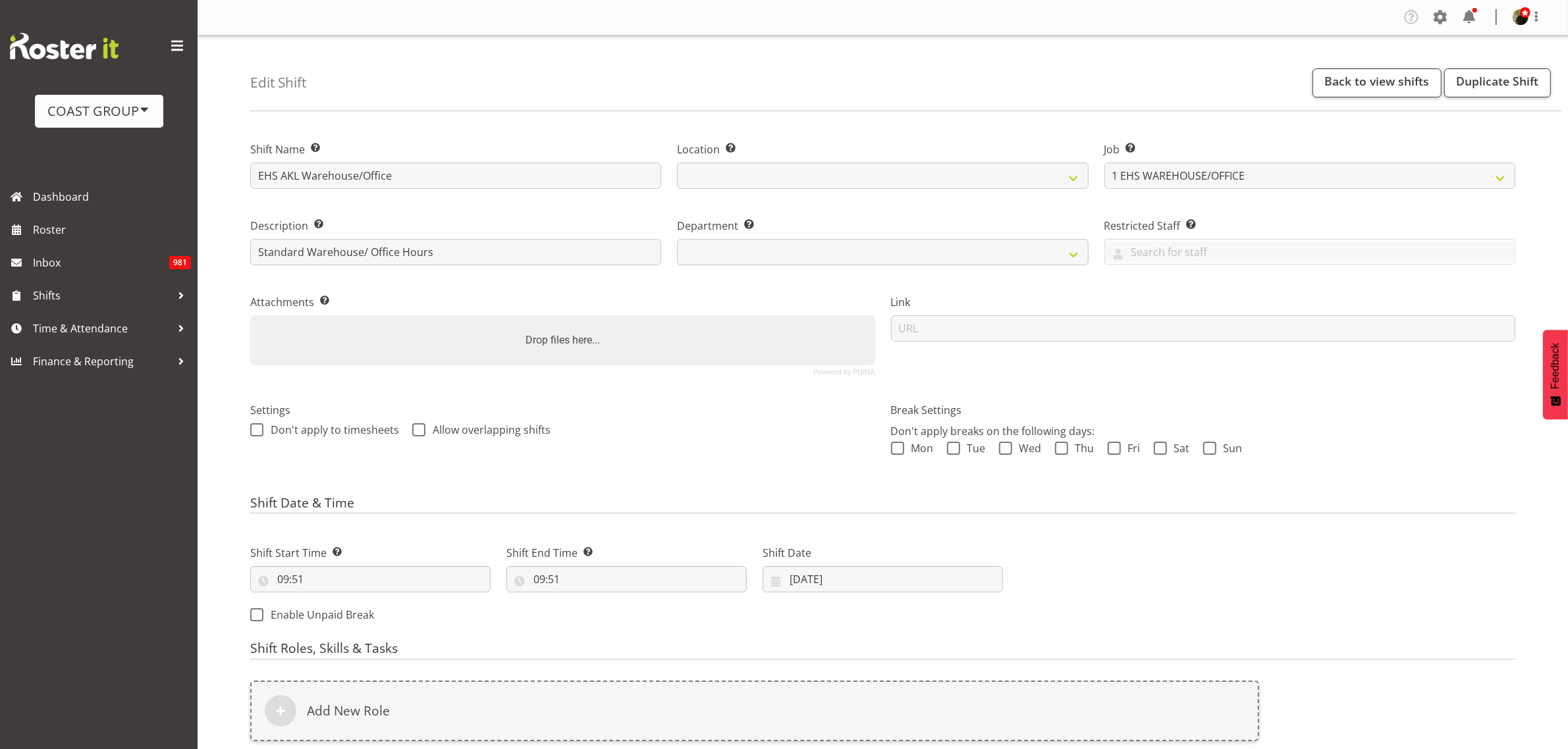
select select
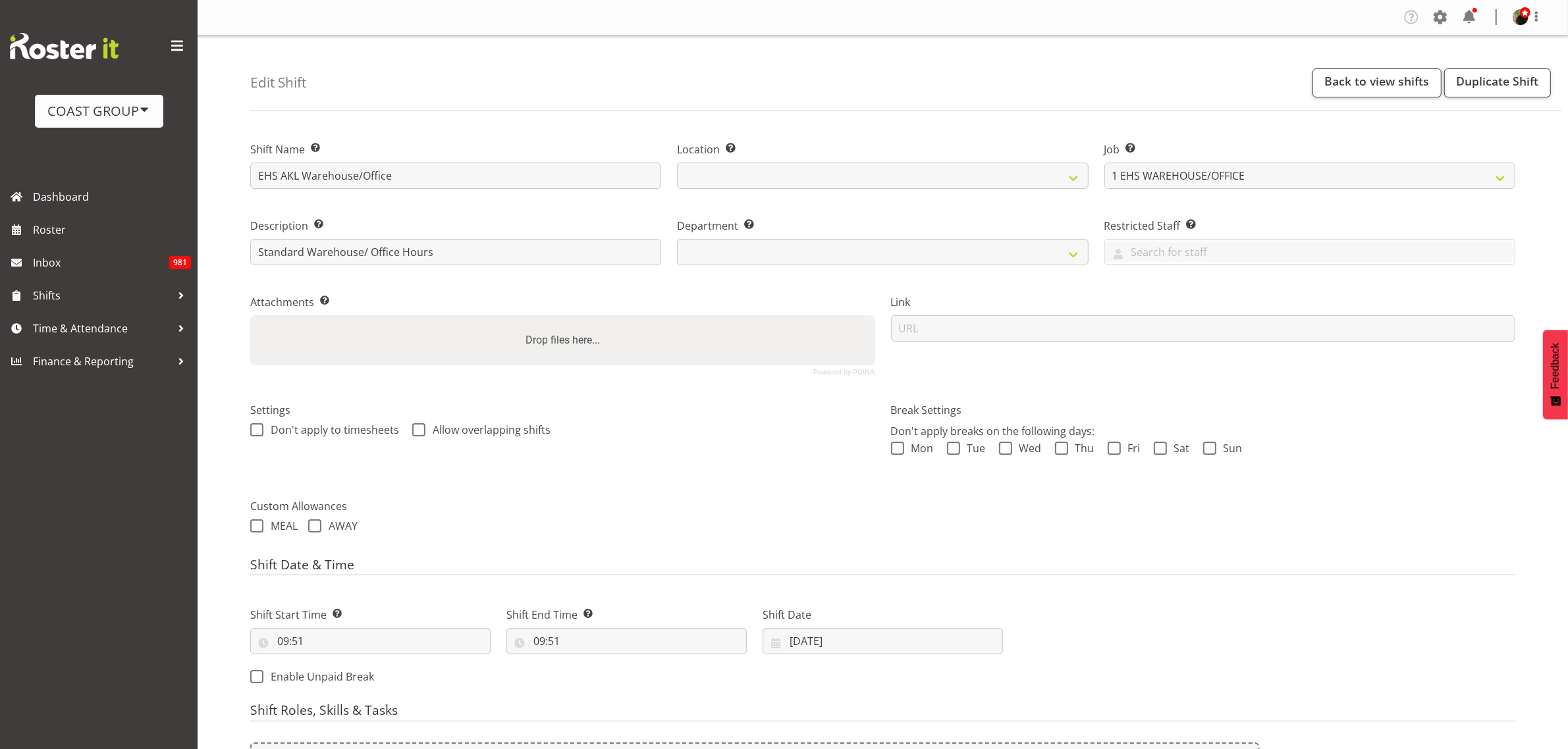
select select
select select "35"
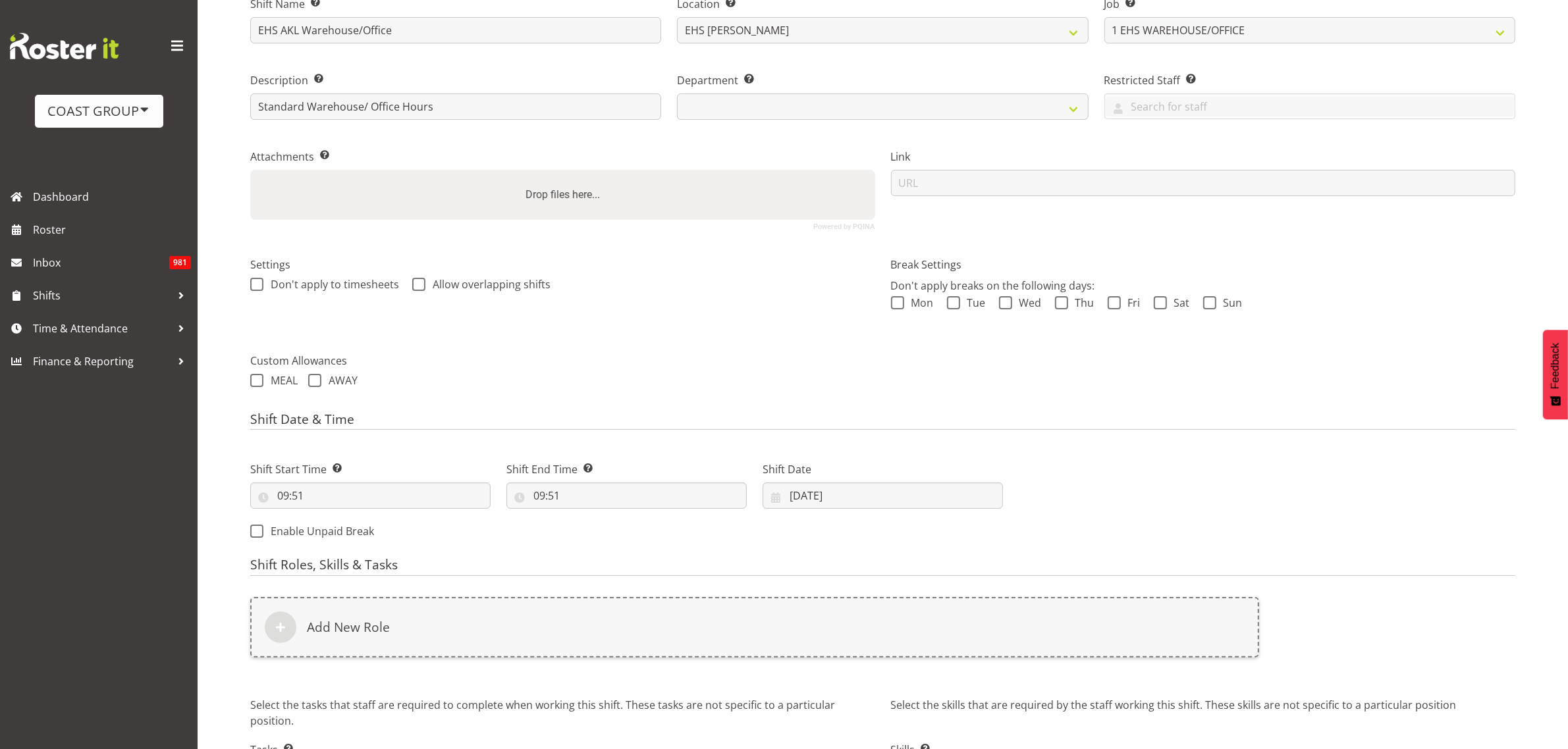
scroll to position [165, 0]
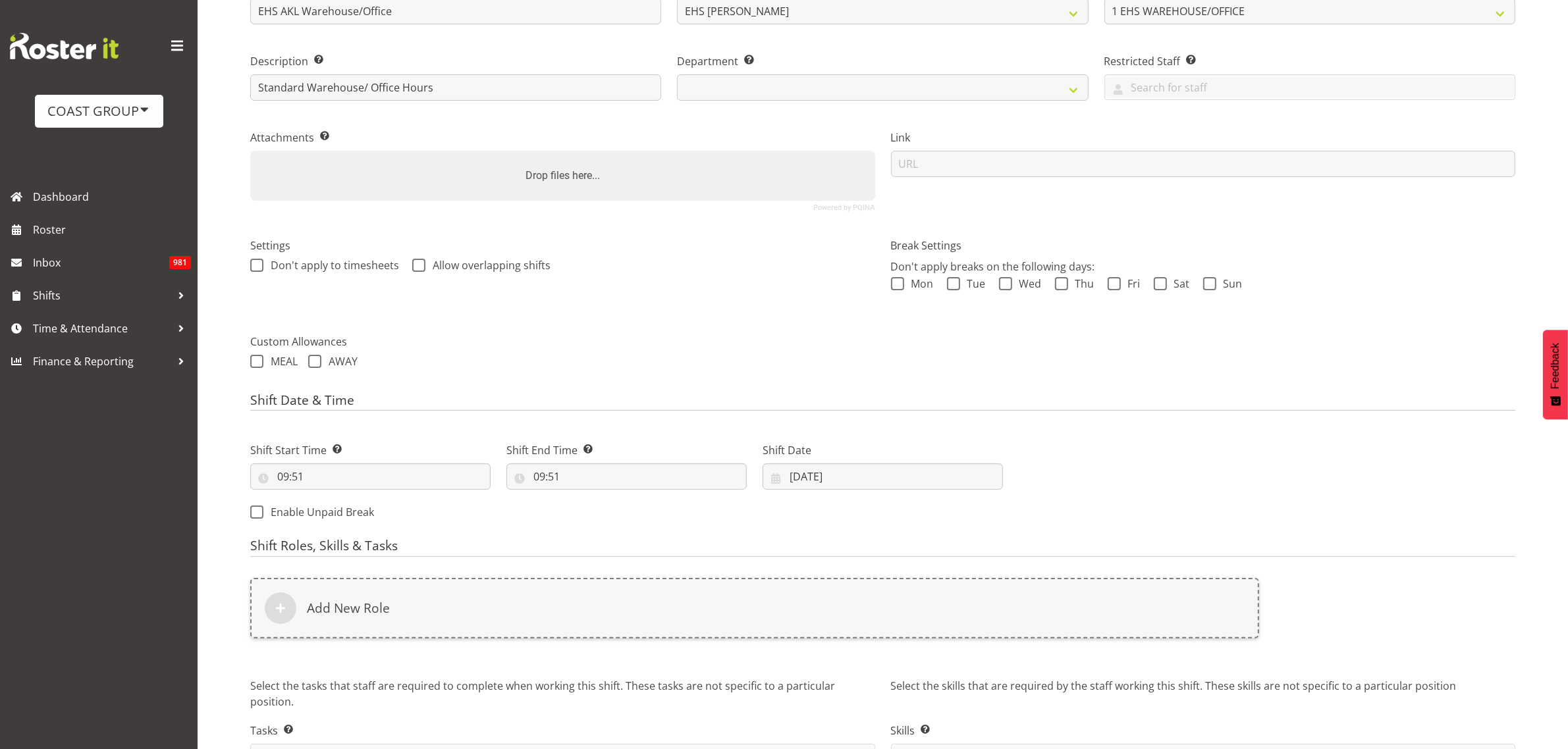
select select "34"
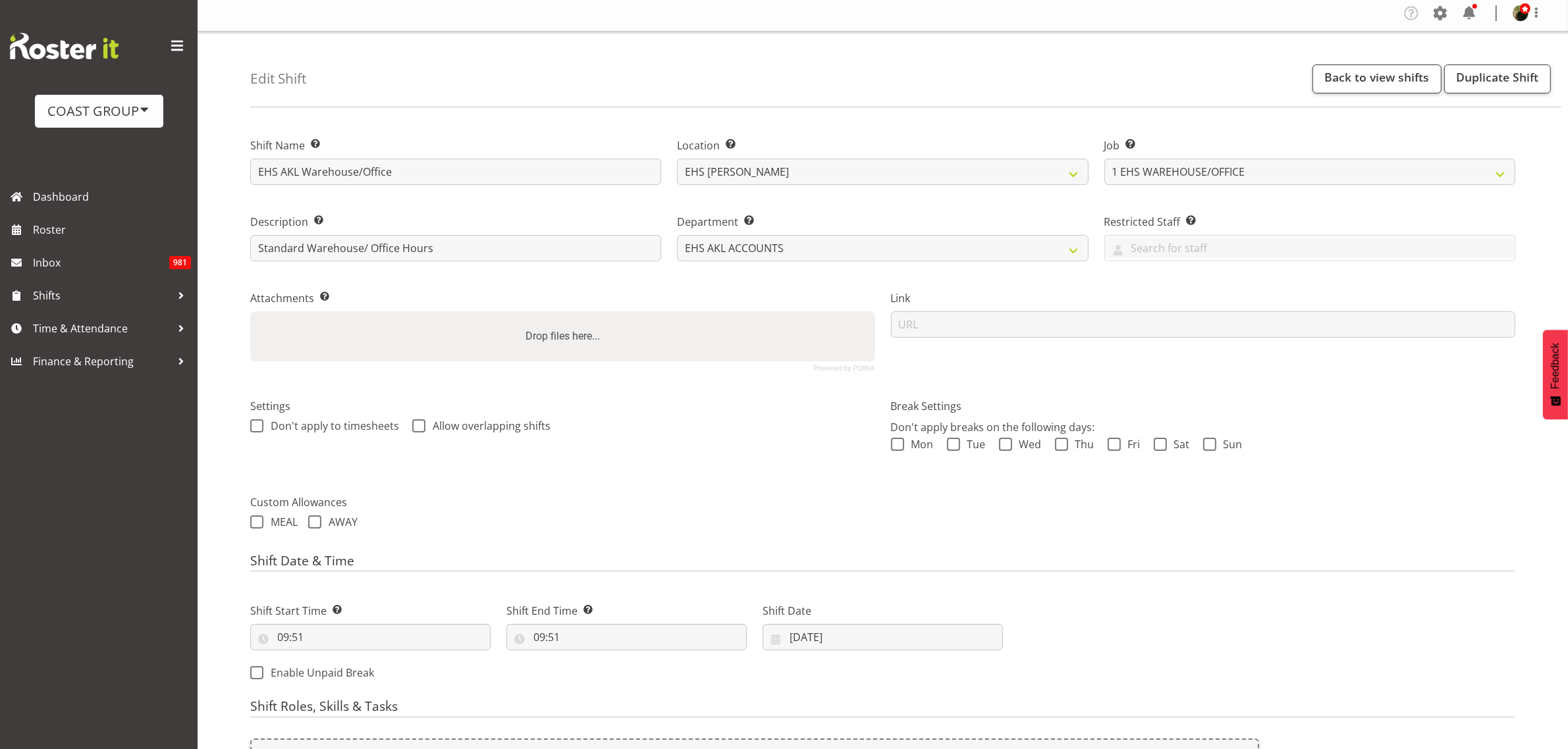
scroll to position [0, 0]
click at [58, 327] on span "Time & Attendance" at bounding box center [103, 329] width 139 height 20
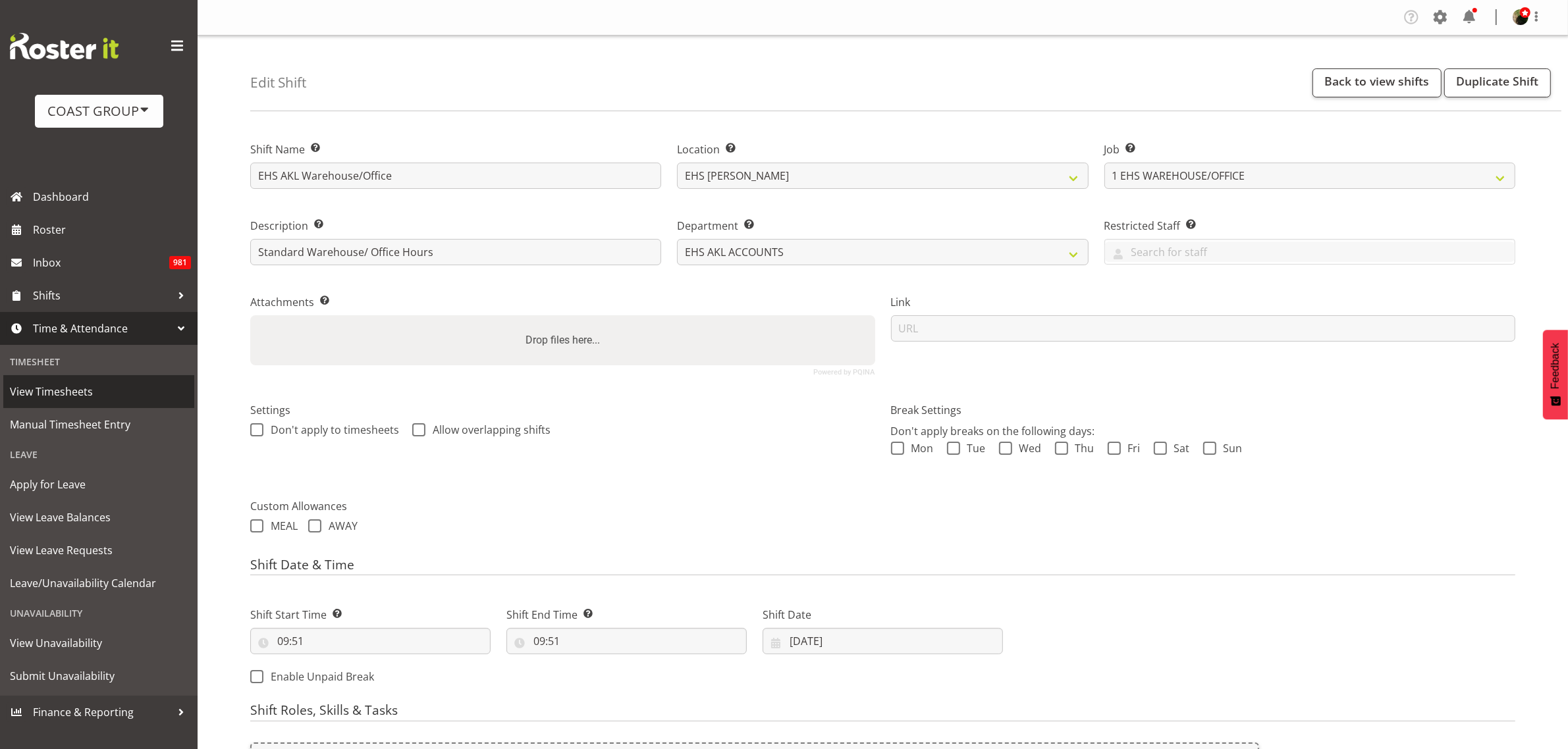
click at [56, 389] on span "View Timesheets" at bounding box center [98, 392] width 177 height 20
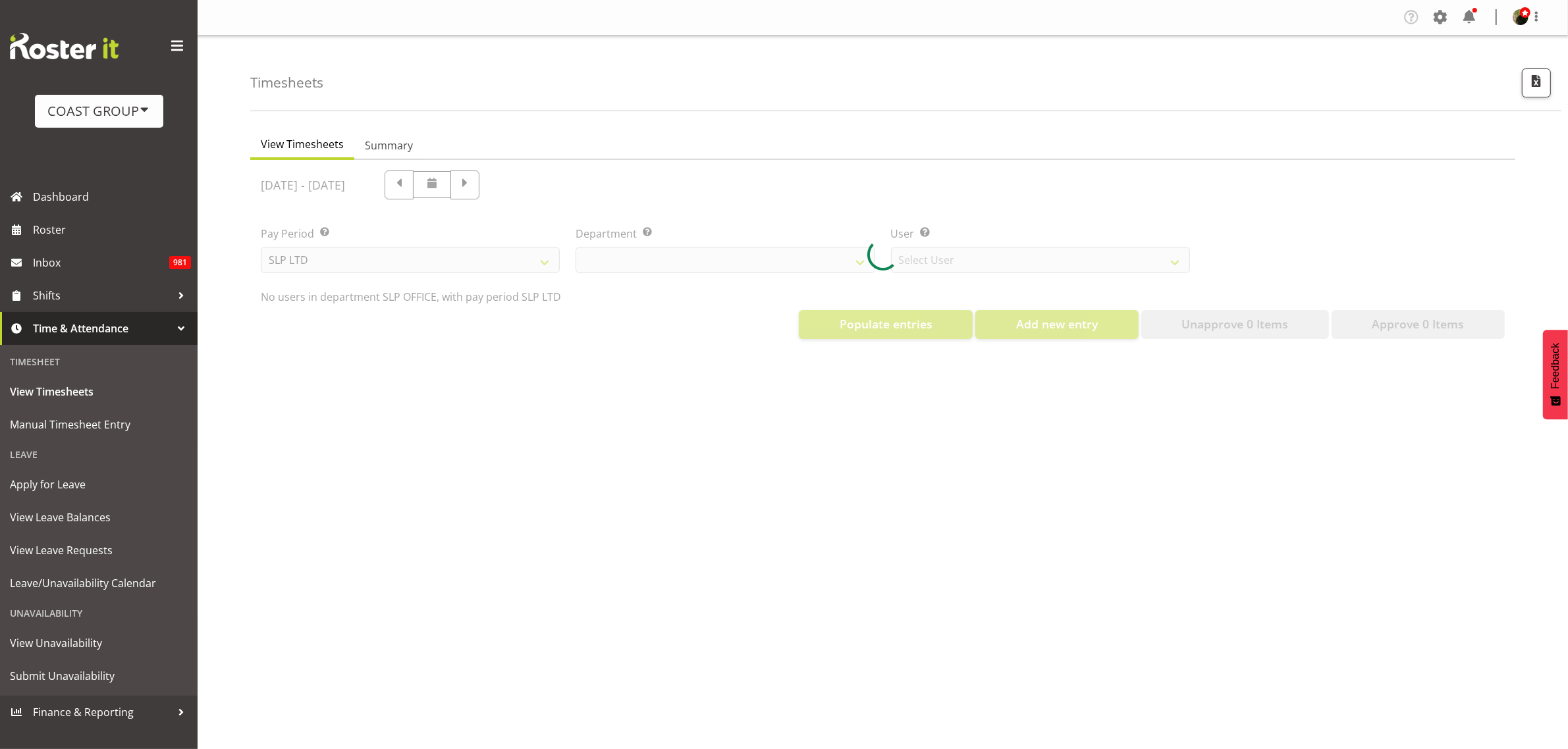
select select "25"
select select "7496"
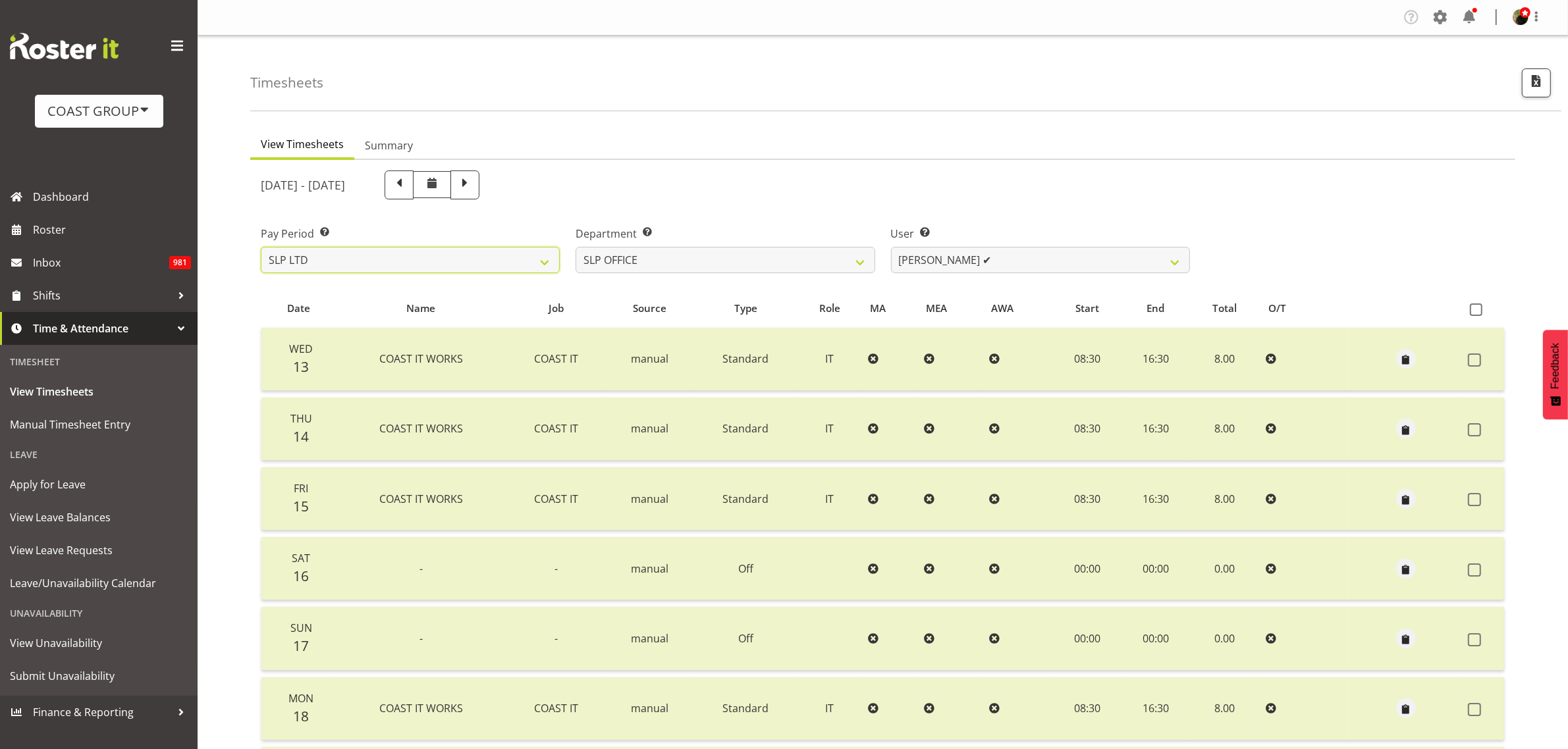
click at [442, 261] on select "SLP LTD EHS LTD DW LTD VEHICLES Carlton Events [PERSON_NAME] 120 Limited Wellin…" at bounding box center [411, 259] width 299 height 26
select select "7"
click at [261, 247] on select "SLP LTD EHS LTD DW LTD VEHICLES Carlton Events Hamilton 120 Limited Wellington …" at bounding box center [411, 259] width 299 height 26
select select
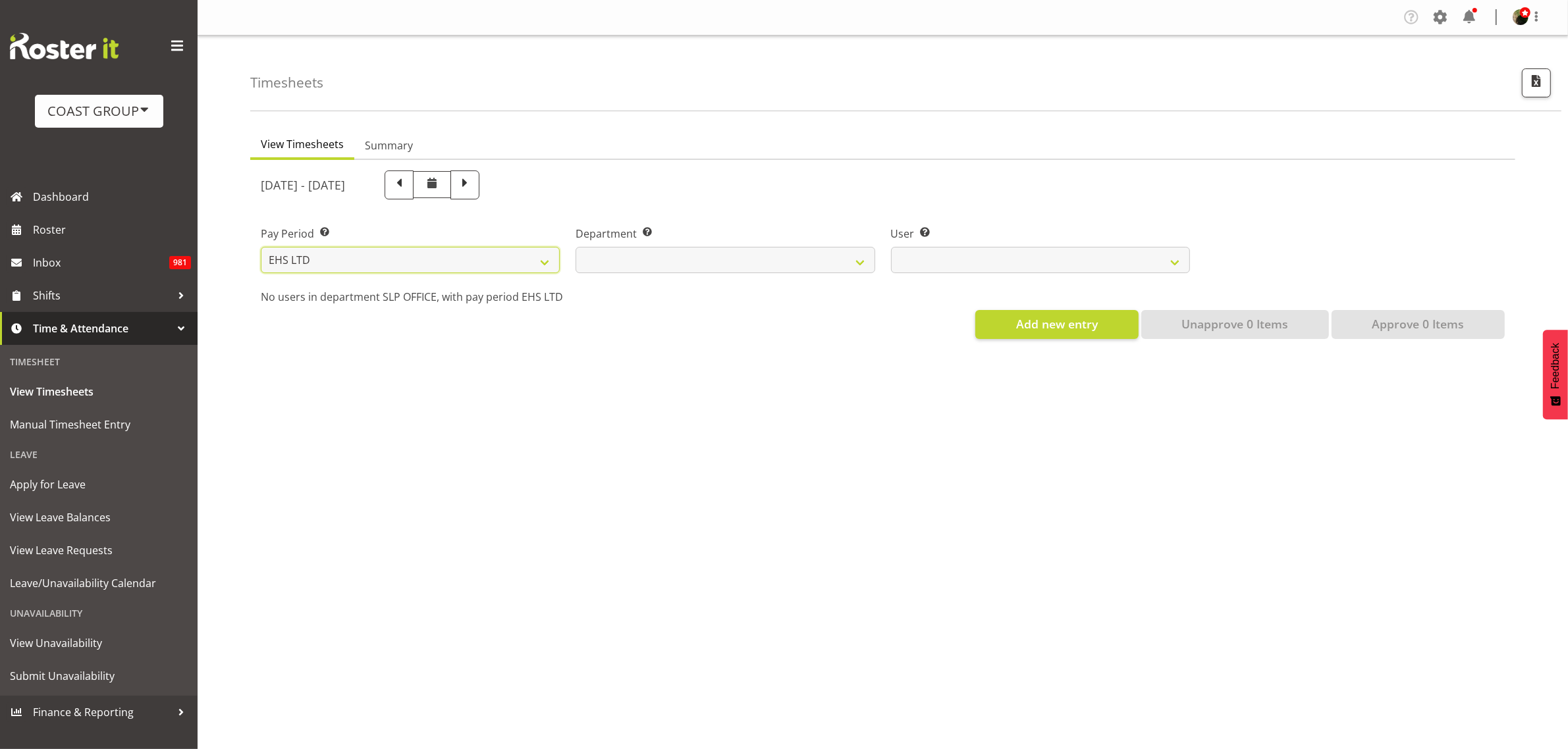
select select
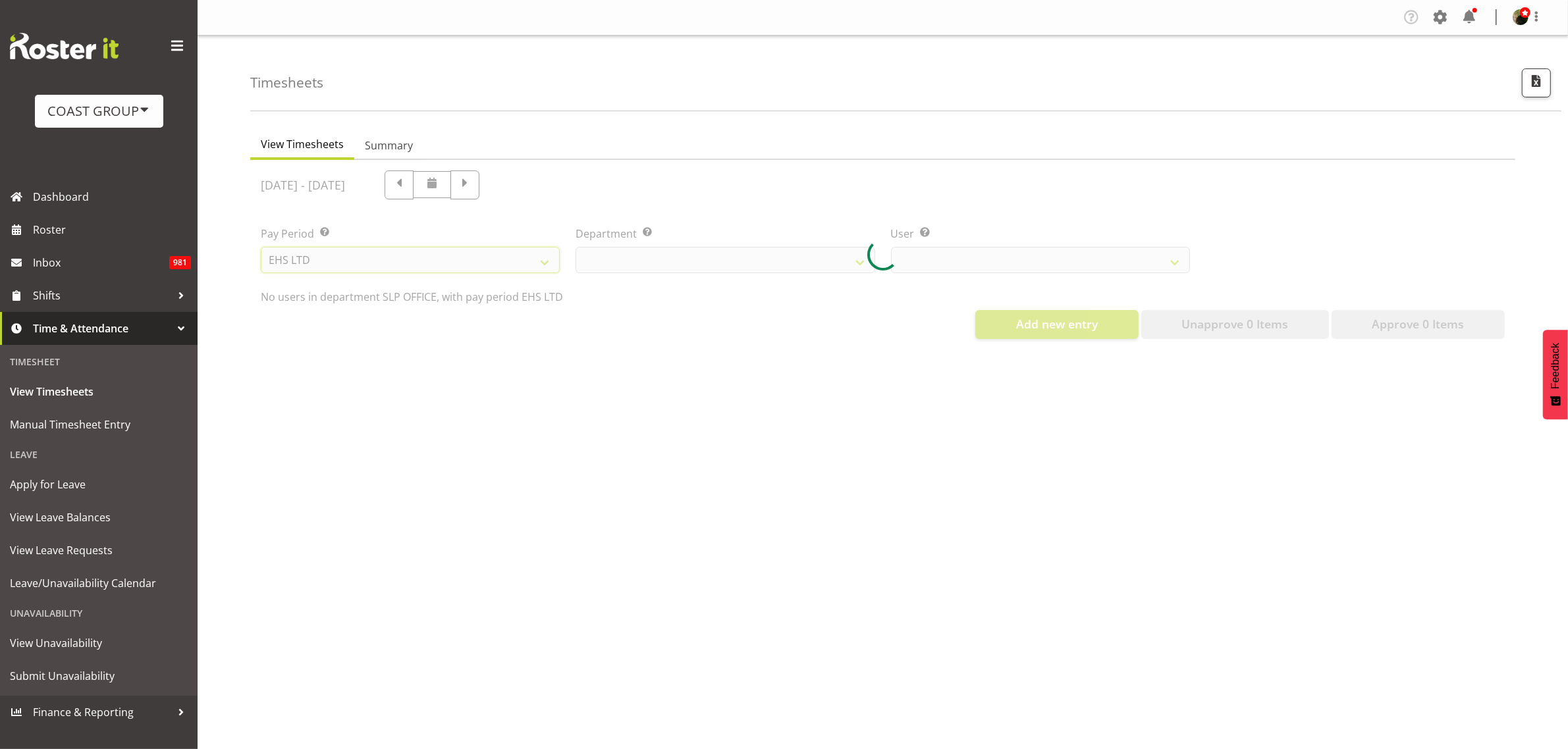
select select
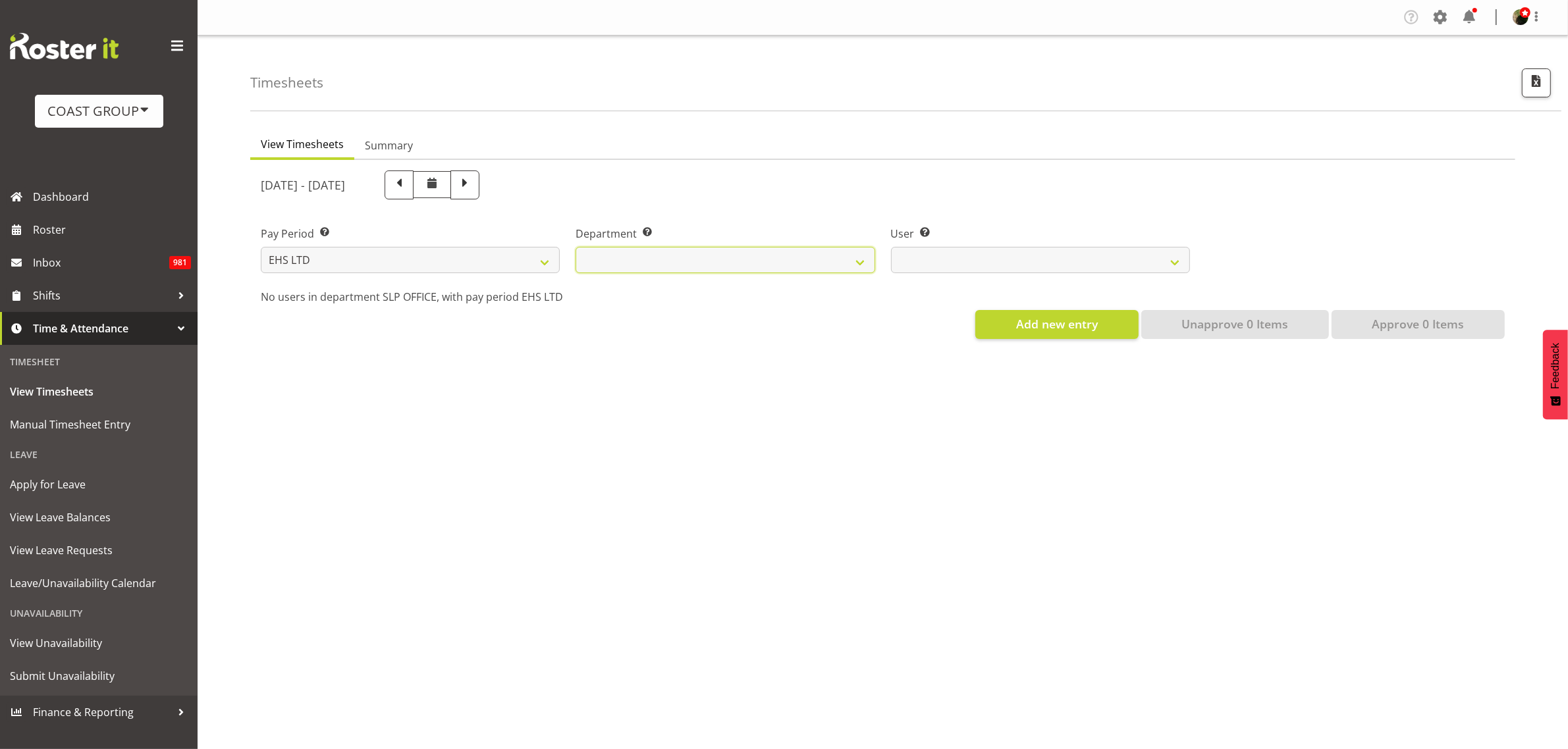
click at [820, 256] on select "EHS AKL ACCOUNTS EHS AKL CARPET EHS AKL D&B EHS AKL DESIGNER EHS AKL FURNITURE …" at bounding box center [725, 259] width 299 height 26
select select "42"
click at [576, 247] on select "EHS AKL ACCOUNTS EHS AKL CARPET EHS AKL D&B EHS AKL DESIGNER EHS AKL FURNITURE …" at bounding box center [725, 259] width 299 height 26
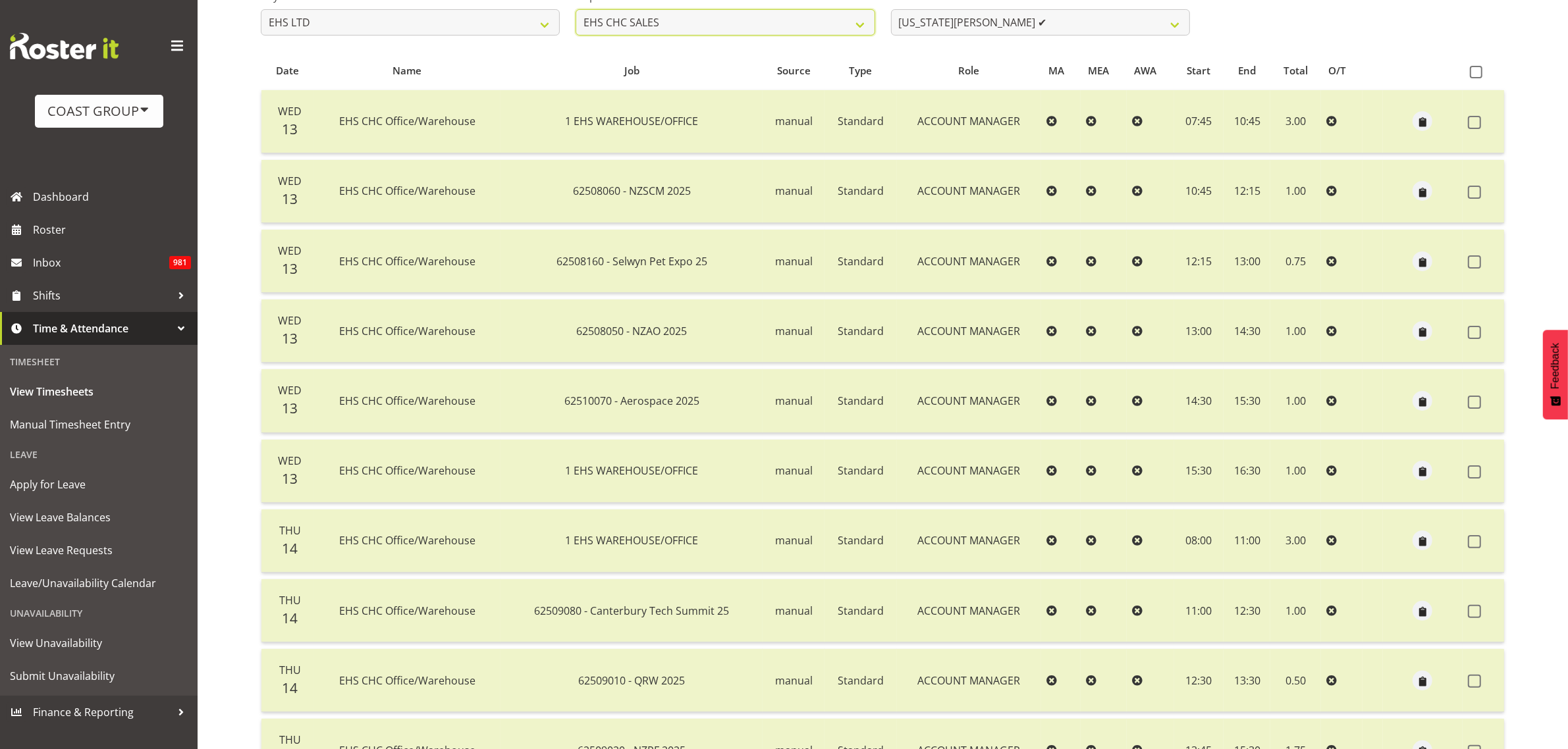
scroll to position [247, 0]
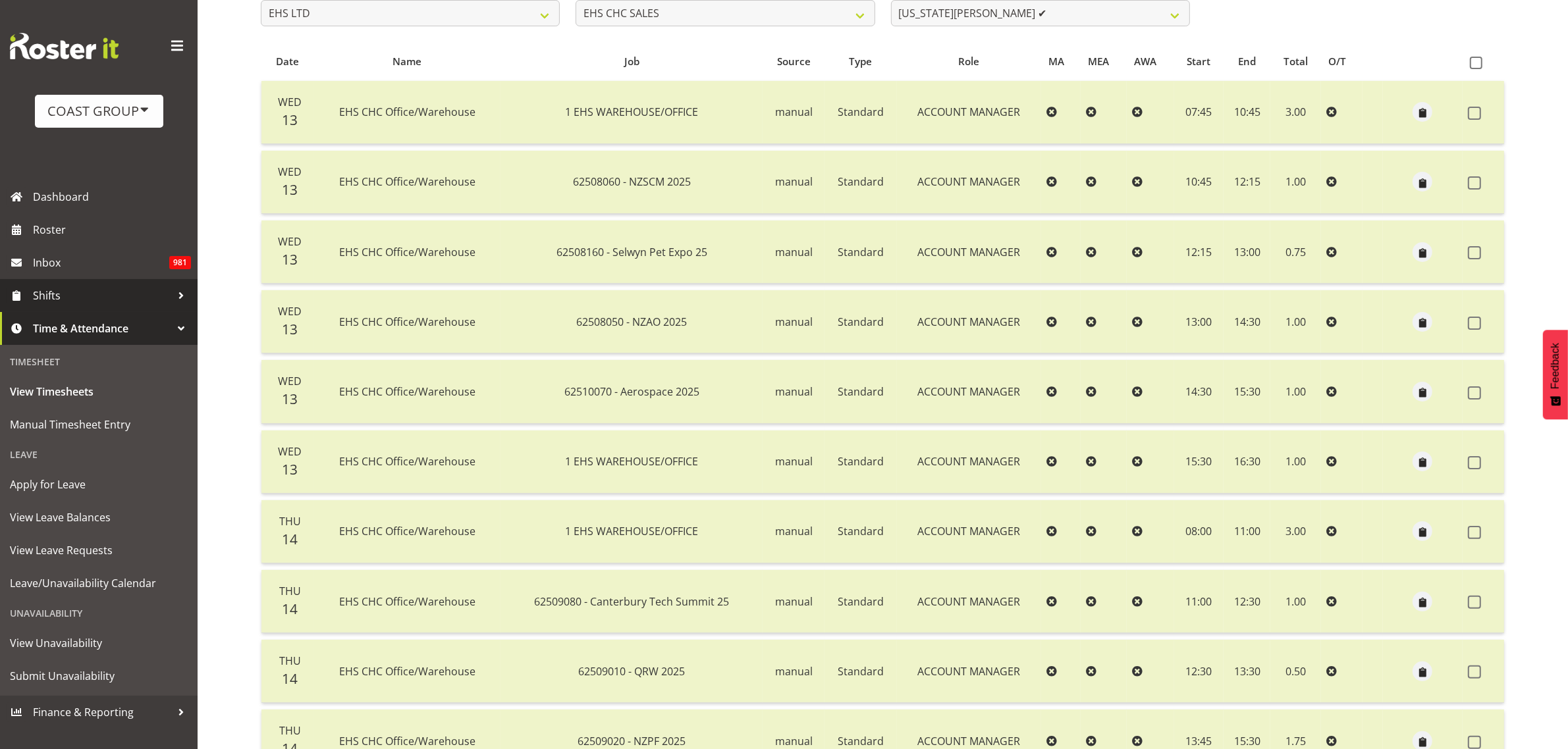
click at [68, 293] on span "Shifts" at bounding box center [103, 295] width 139 height 20
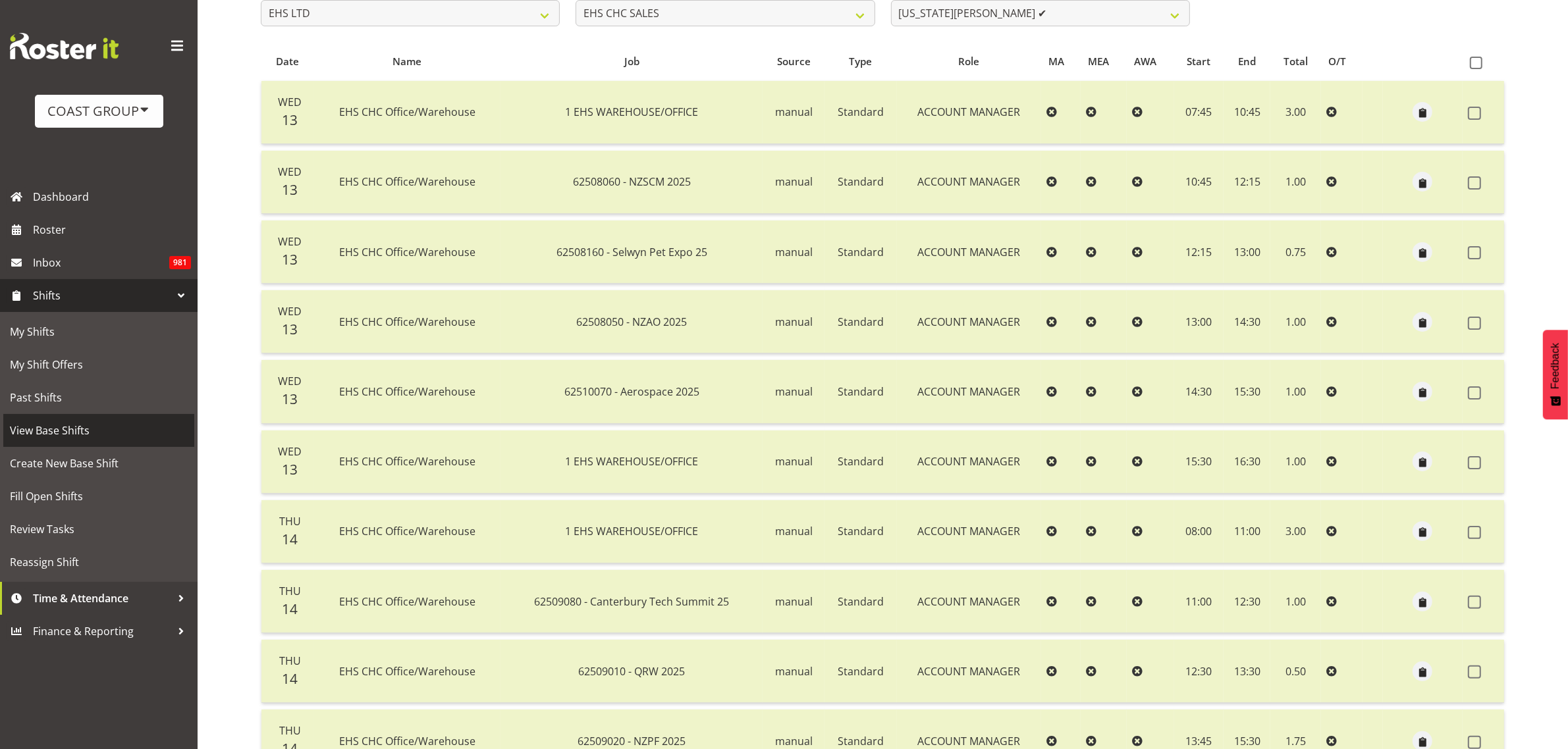
click at [61, 429] on span "View Base Shifts" at bounding box center [98, 430] width 177 height 20
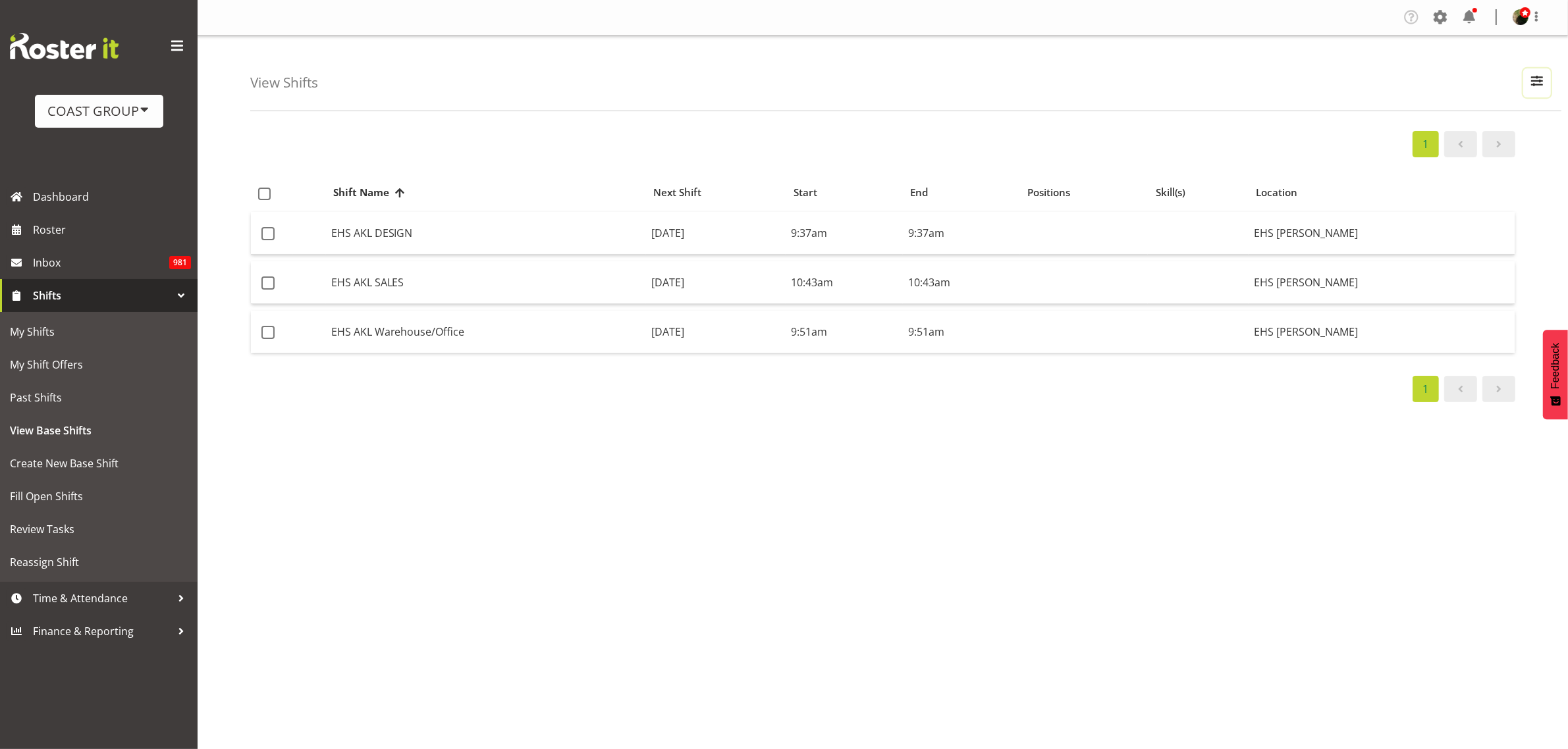
click at [1539, 76] on span "button" at bounding box center [1536, 80] width 17 height 17
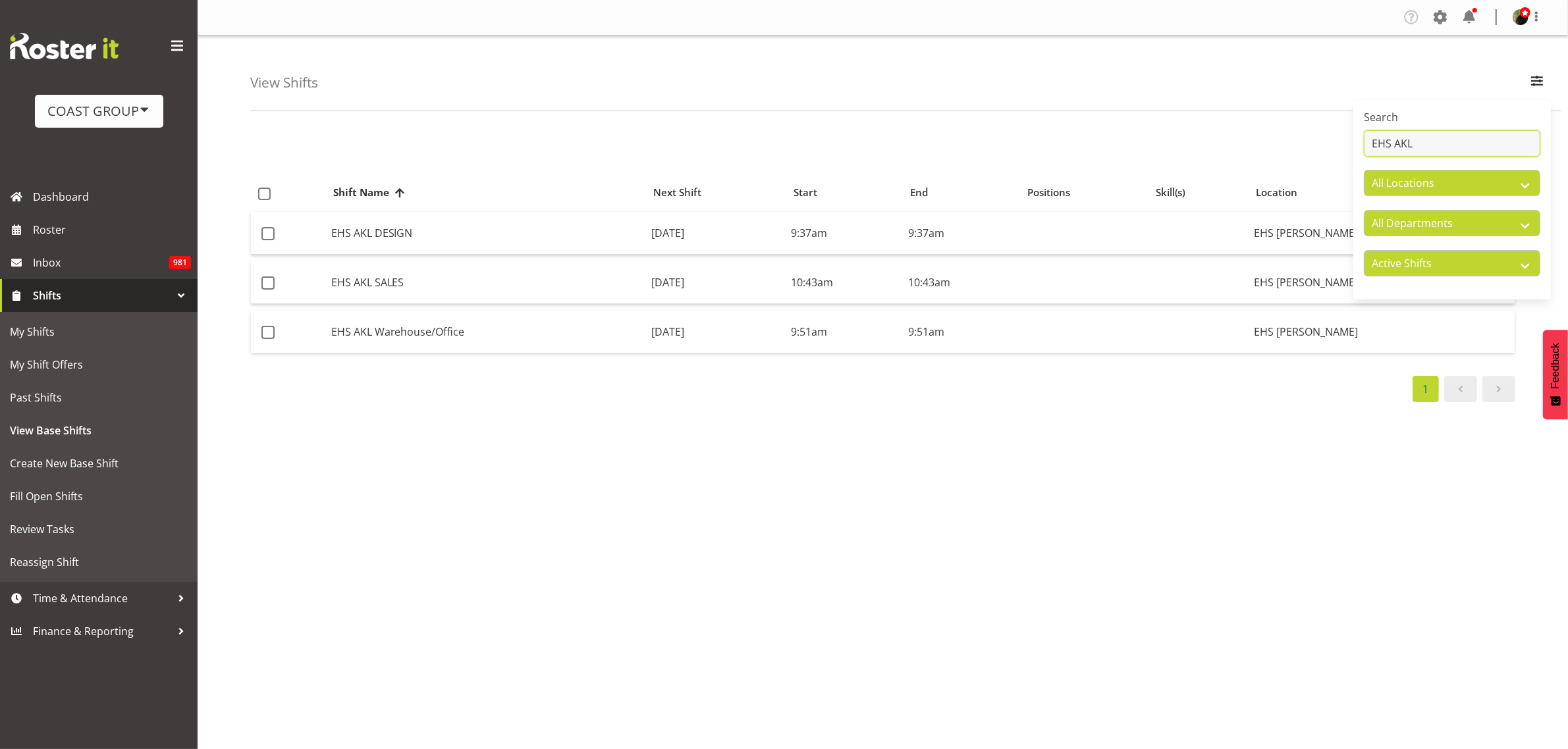
click at [1457, 147] on input "EHS AKL" at bounding box center [1452, 143] width 177 height 26
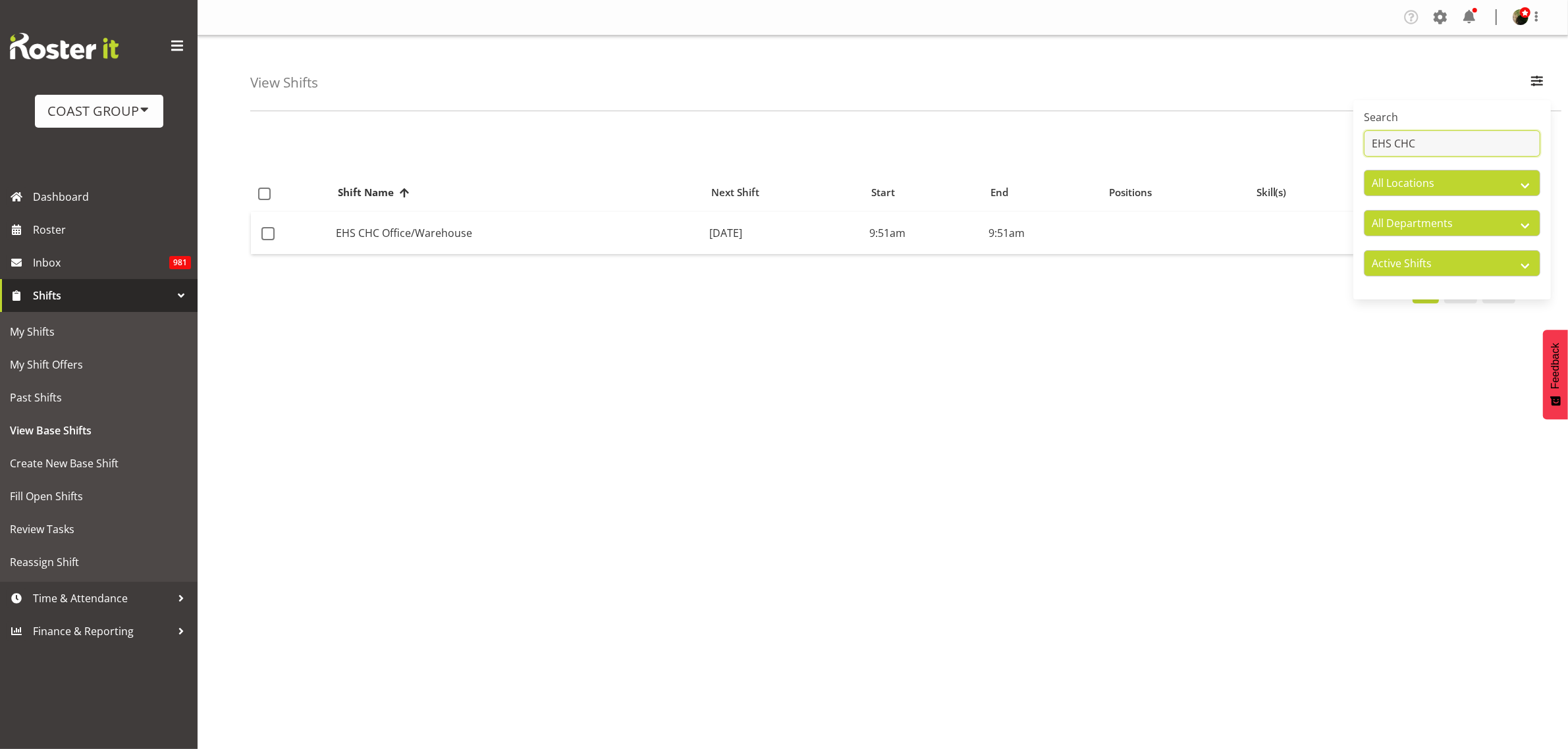
type input "EHS CHC"
click at [437, 239] on td "EHS CHC Office/Warehouse" at bounding box center [517, 232] width 374 height 42
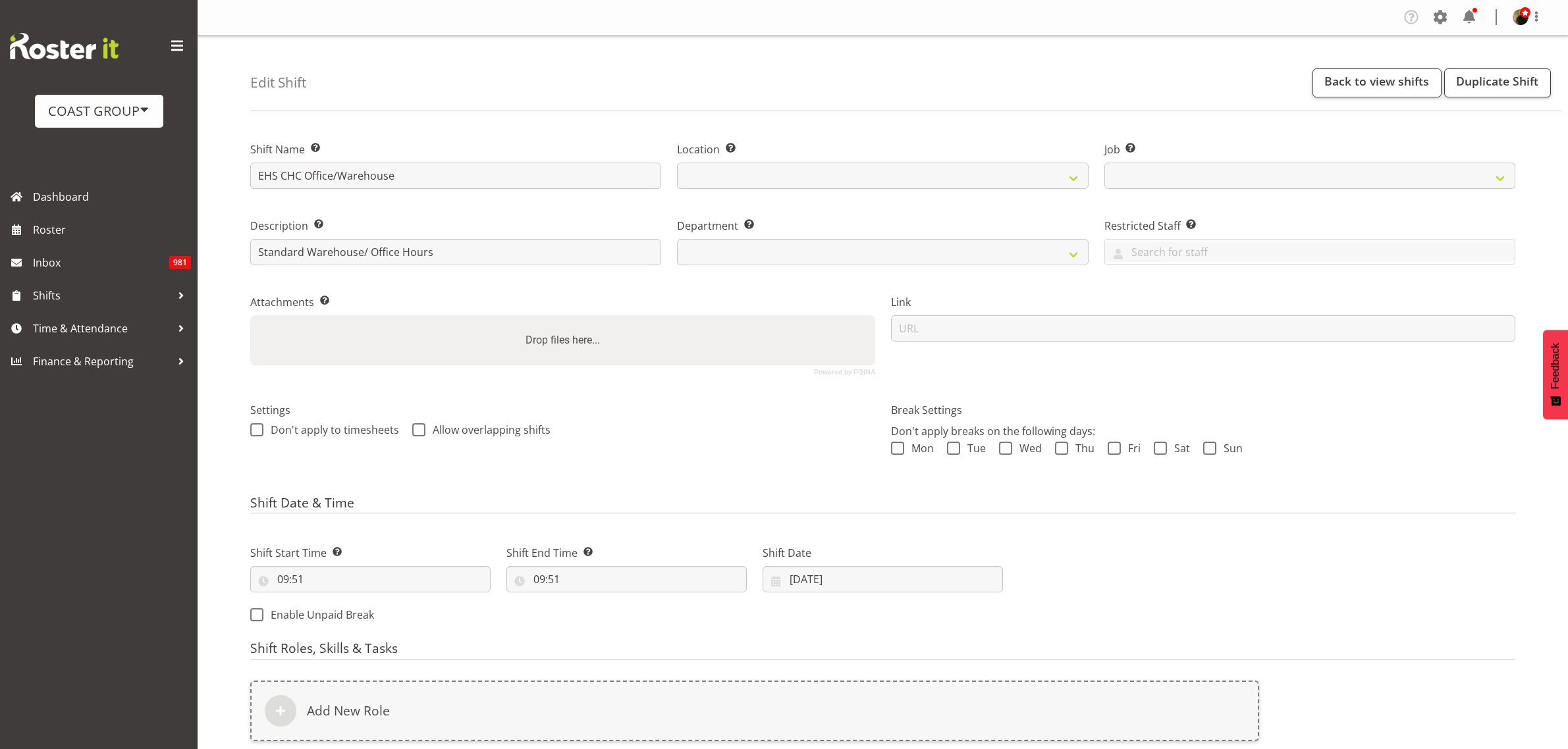
select select
select select "69"
select select
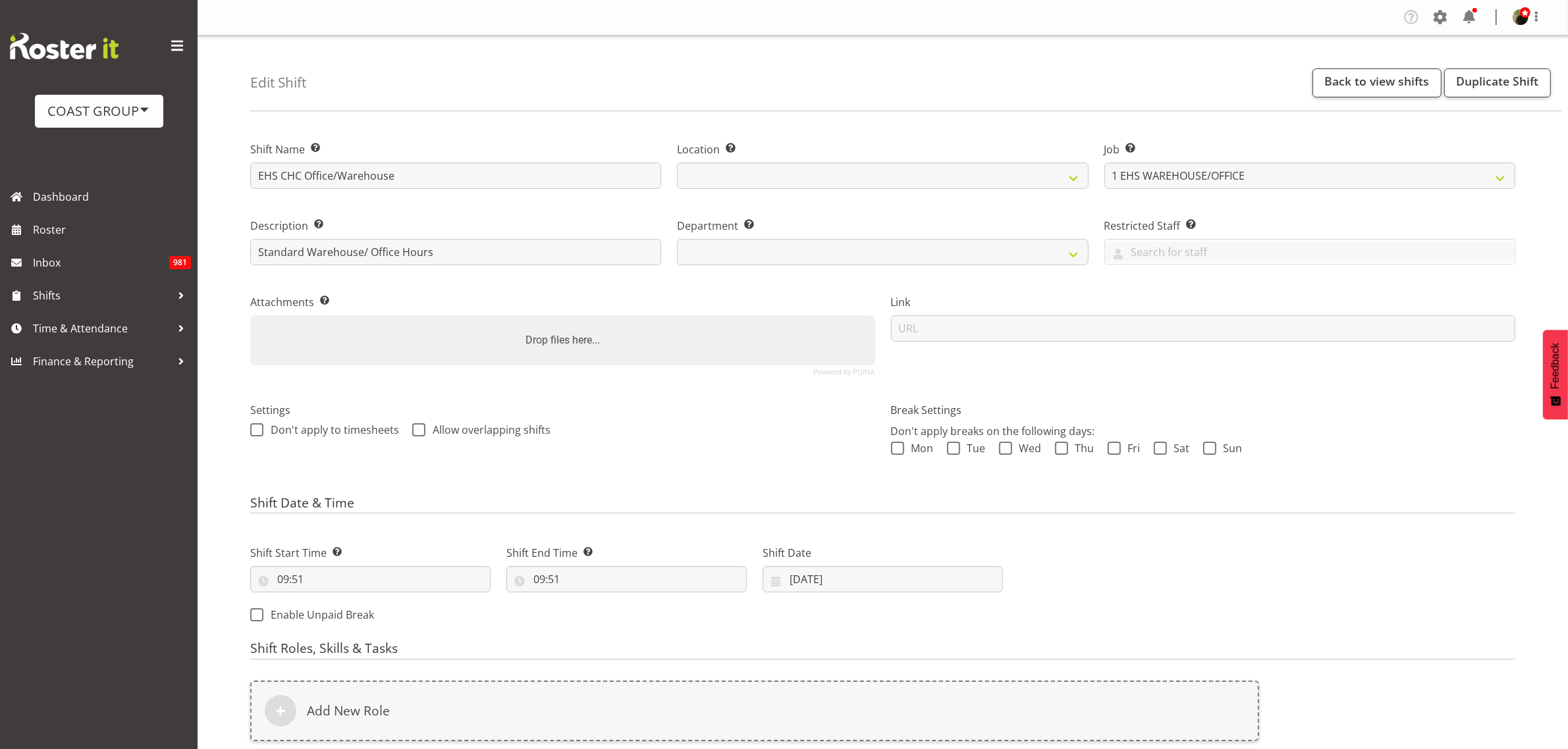
select select
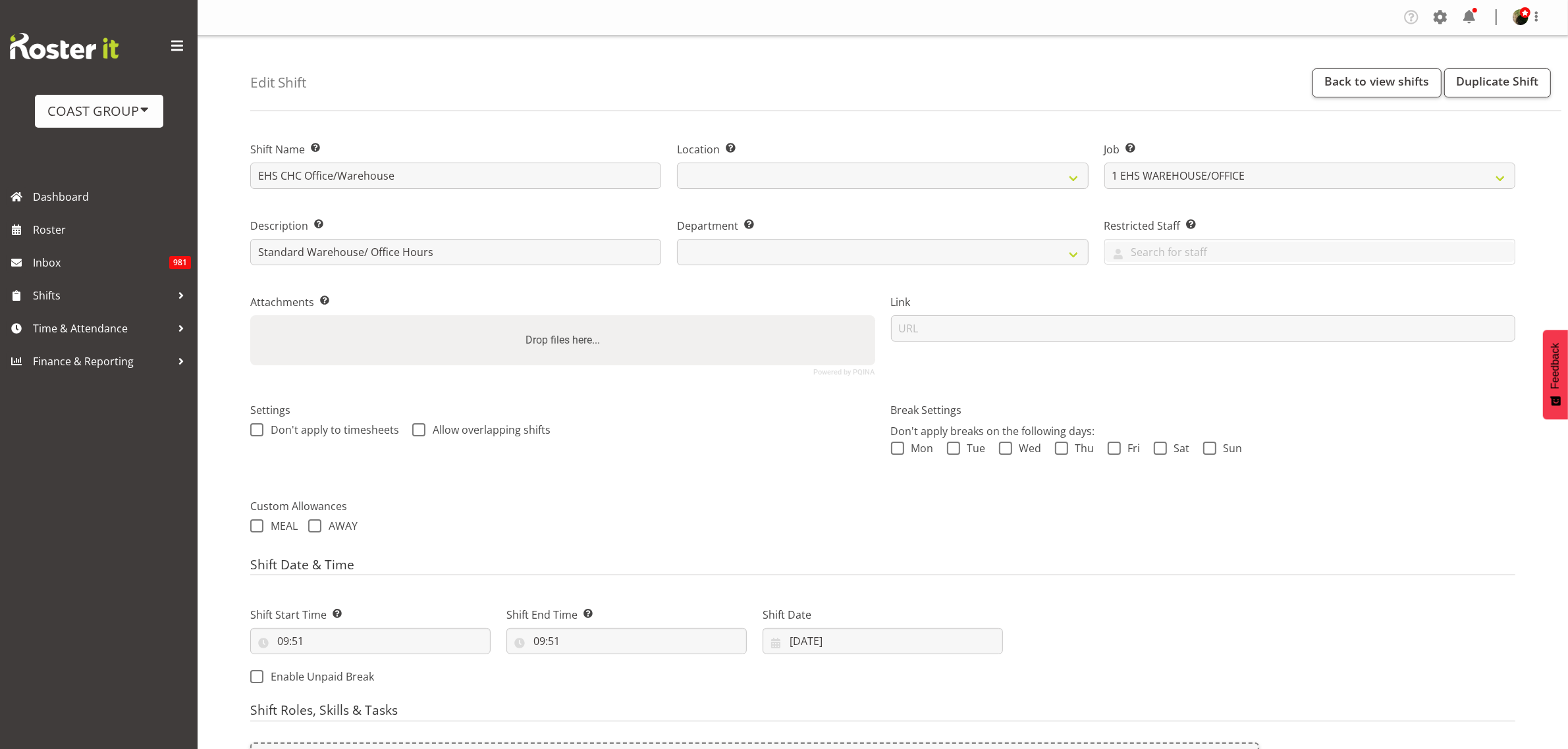
select select
select select "107"
select select "42"
click at [70, 313] on link "Time & Attendance" at bounding box center [98, 329] width 197 height 33
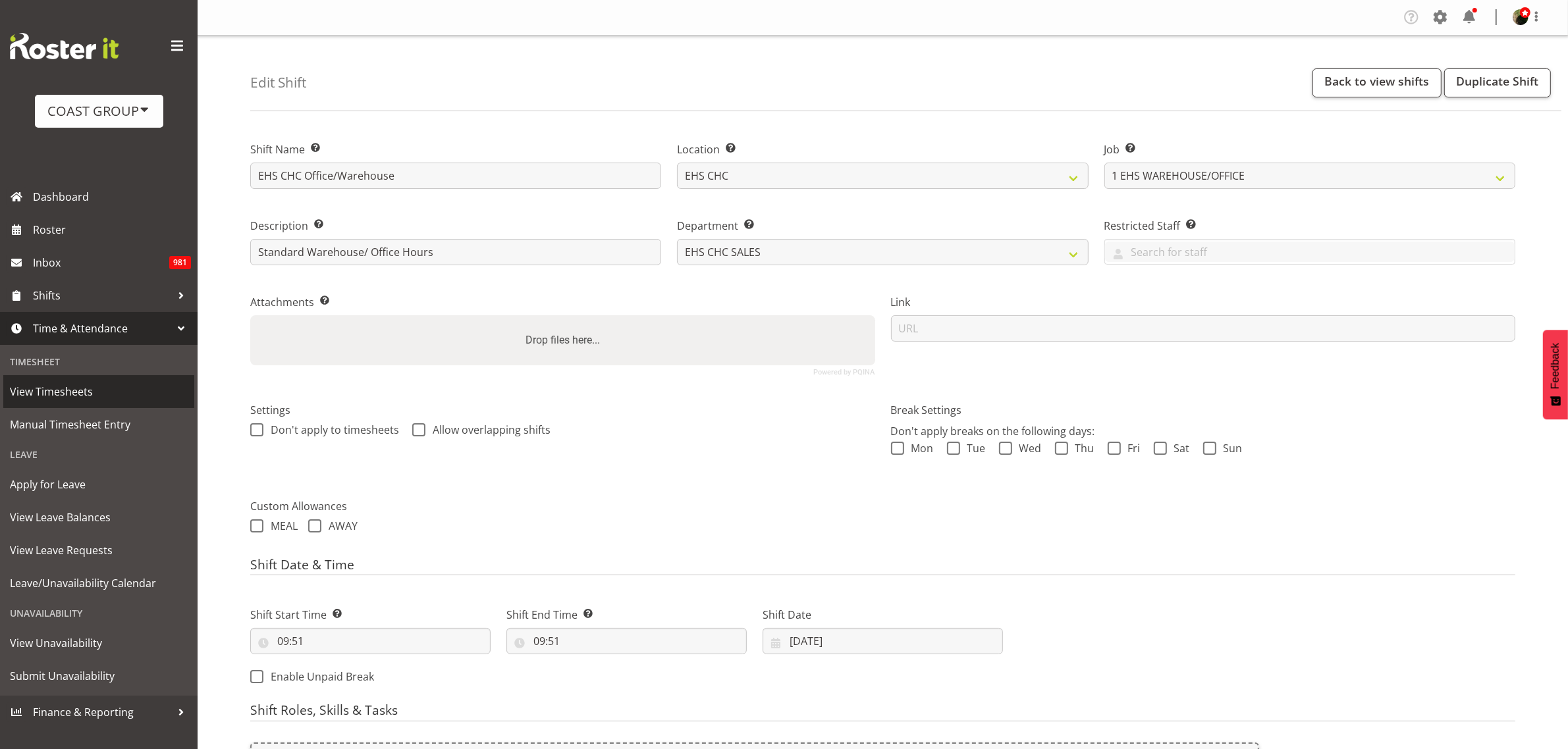
click at [63, 386] on span "View Timesheets" at bounding box center [98, 392] width 177 height 20
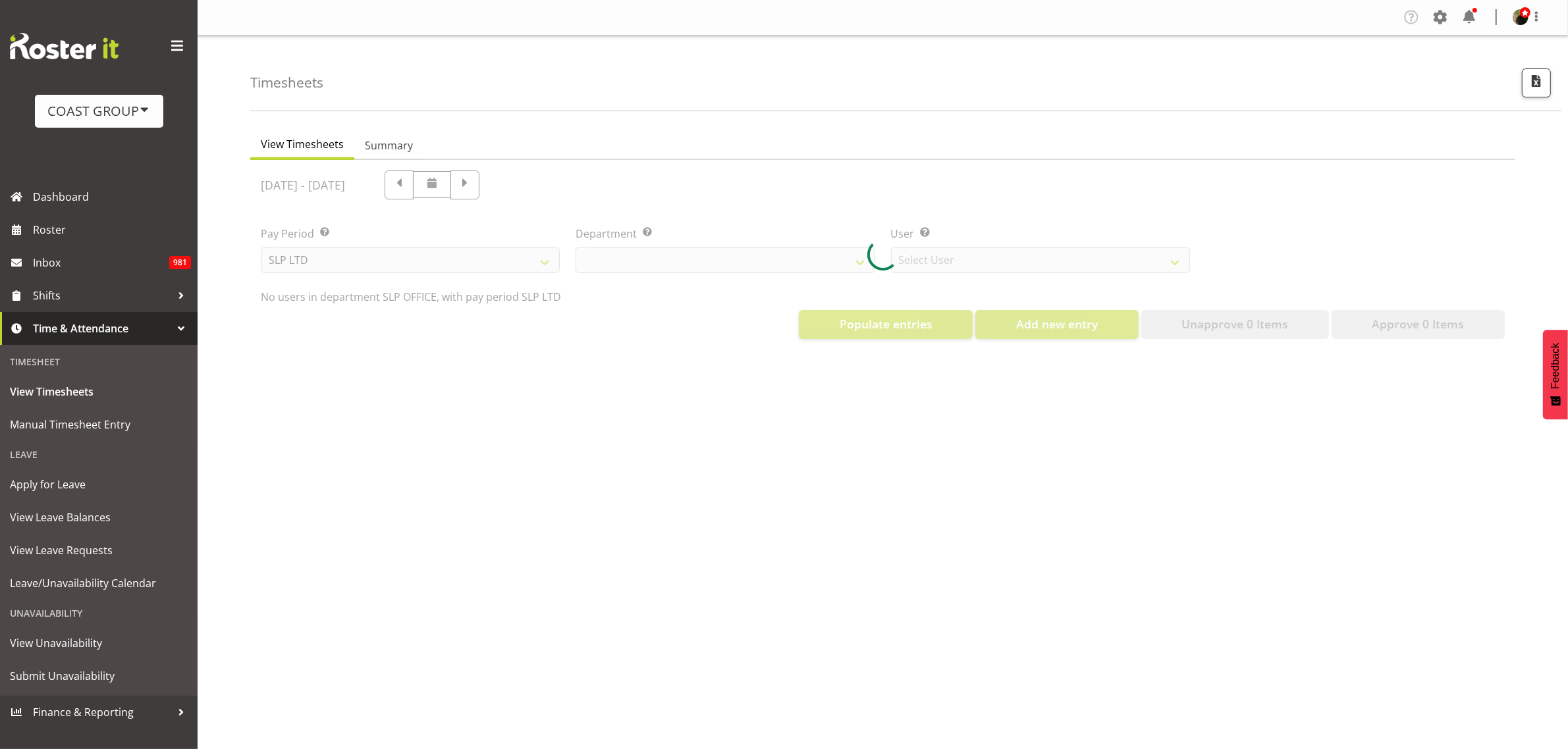
select select "25"
select select "7496"
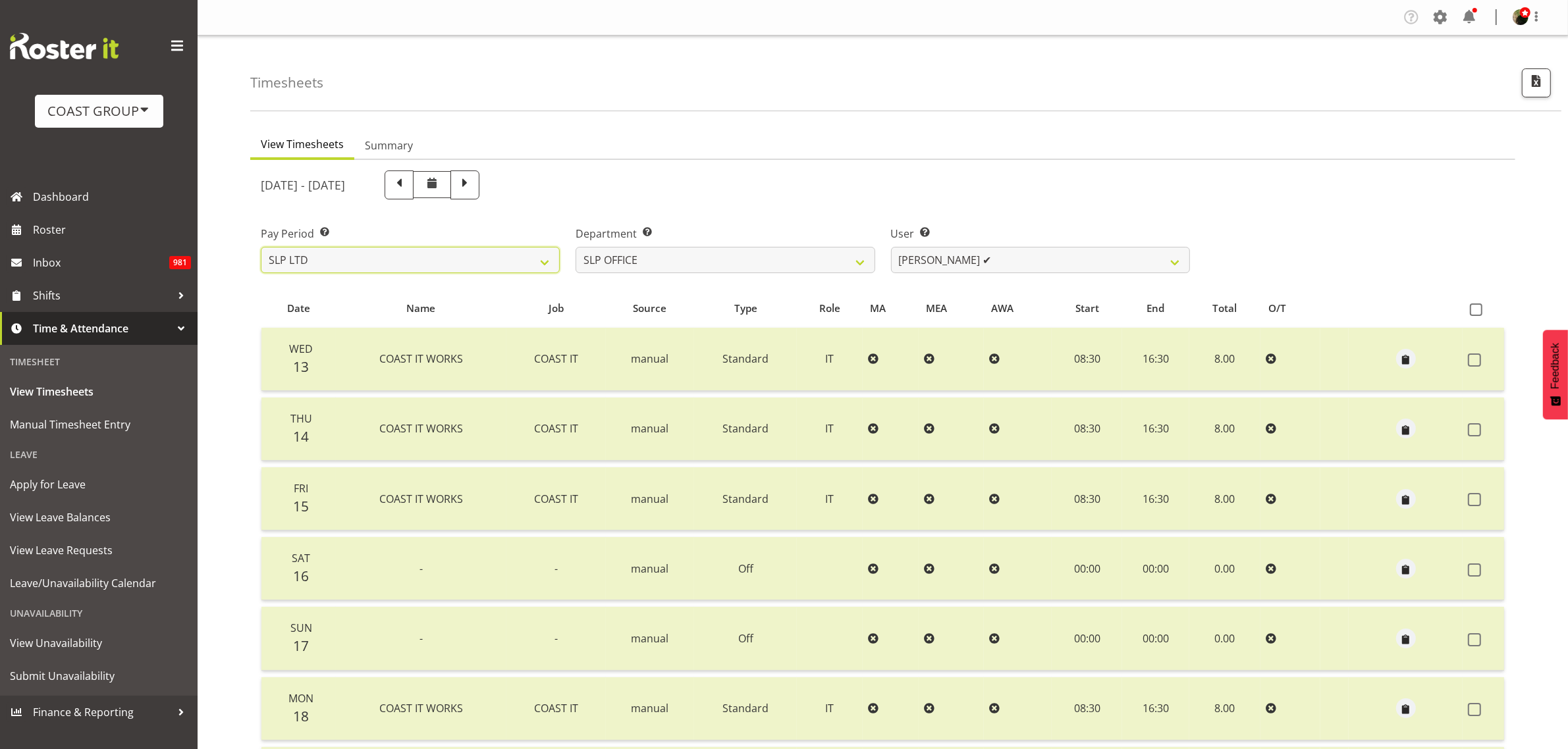
click at [466, 266] on select "SLP LTD EHS LTD DW LTD VEHICLES Carlton Events Hamilton 120 Limited Wellington …" at bounding box center [411, 259] width 299 height 26
select select "7"
click at [261, 247] on select "SLP LTD EHS LTD DW LTD VEHICLES Carlton Events Hamilton 120 Limited Wellington …" at bounding box center [411, 259] width 299 height 26
select select
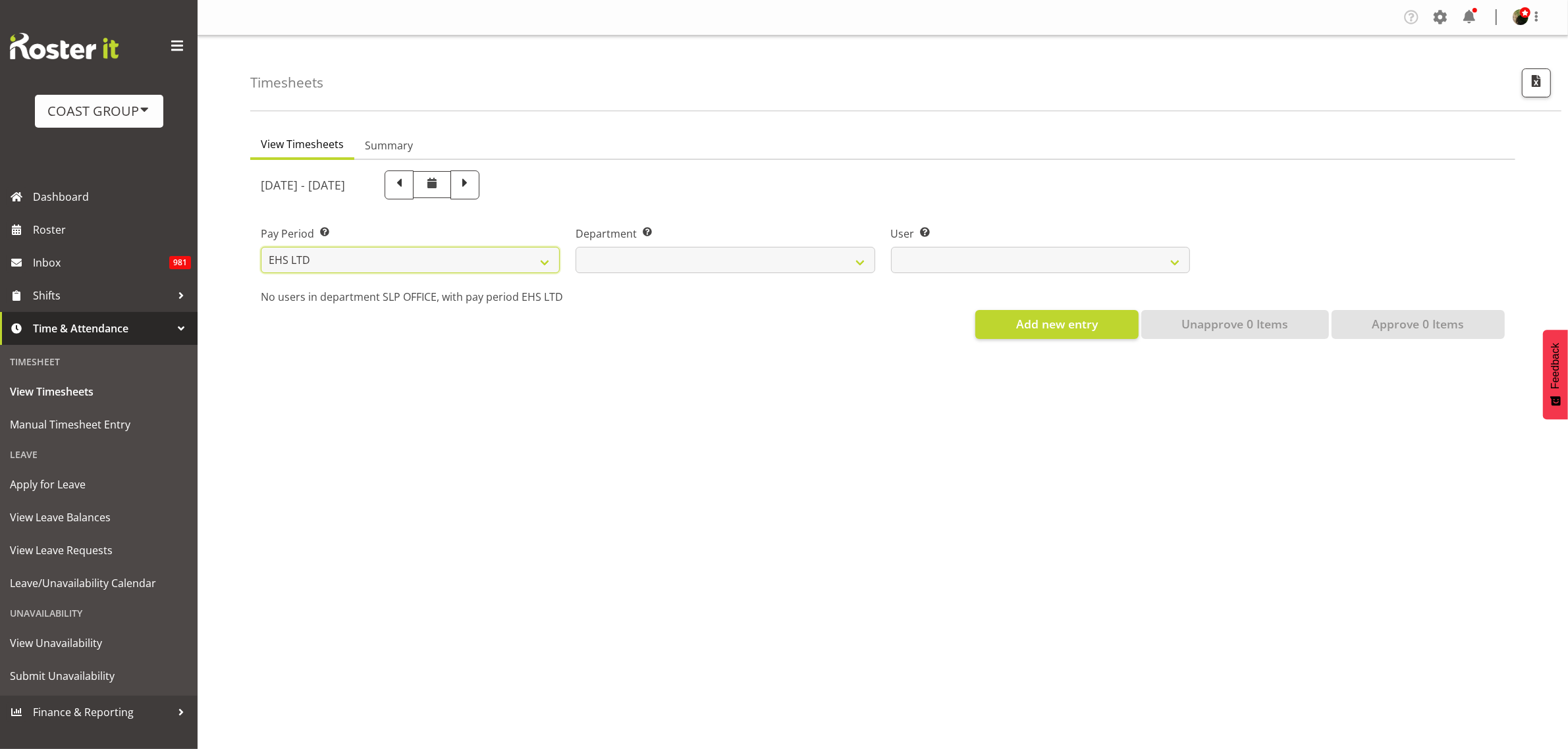
select select
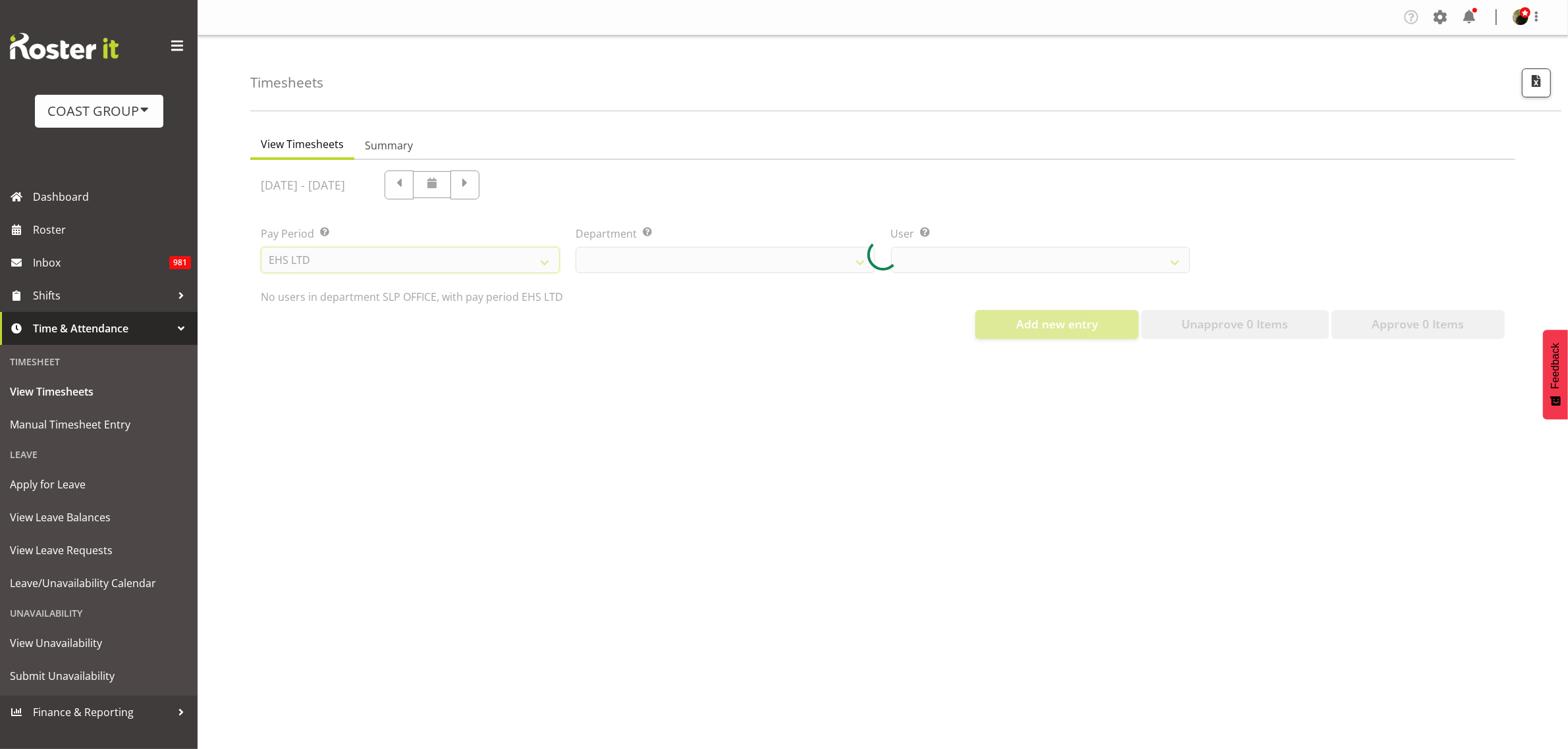
select select
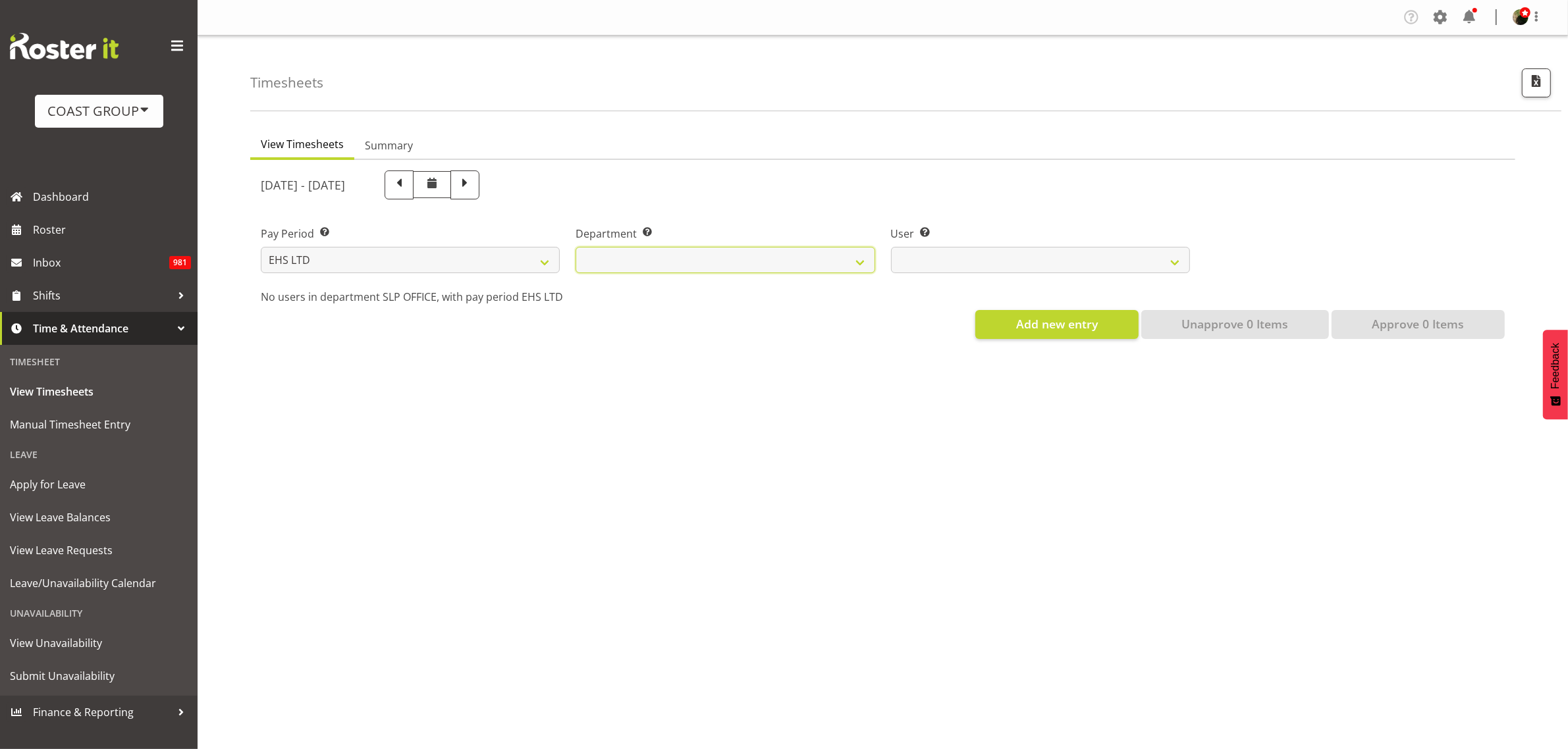
click at [809, 257] on select "EHS AKL ACCOUNTS EHS AKL CARPET EHS AKL D&B EHS AKL DESIGNER EHS AKL FURNITURE …" at bounding box center [725, 259] width 299 height 26
click at [576, 247] on select "EHS AKL ACCOUNTS EHS AKL CARPET EHS AKL D&B EHS AKL DESIGNER EHS AKL FURNITURE …" at bounding box center [725, 259] width 299 height 26
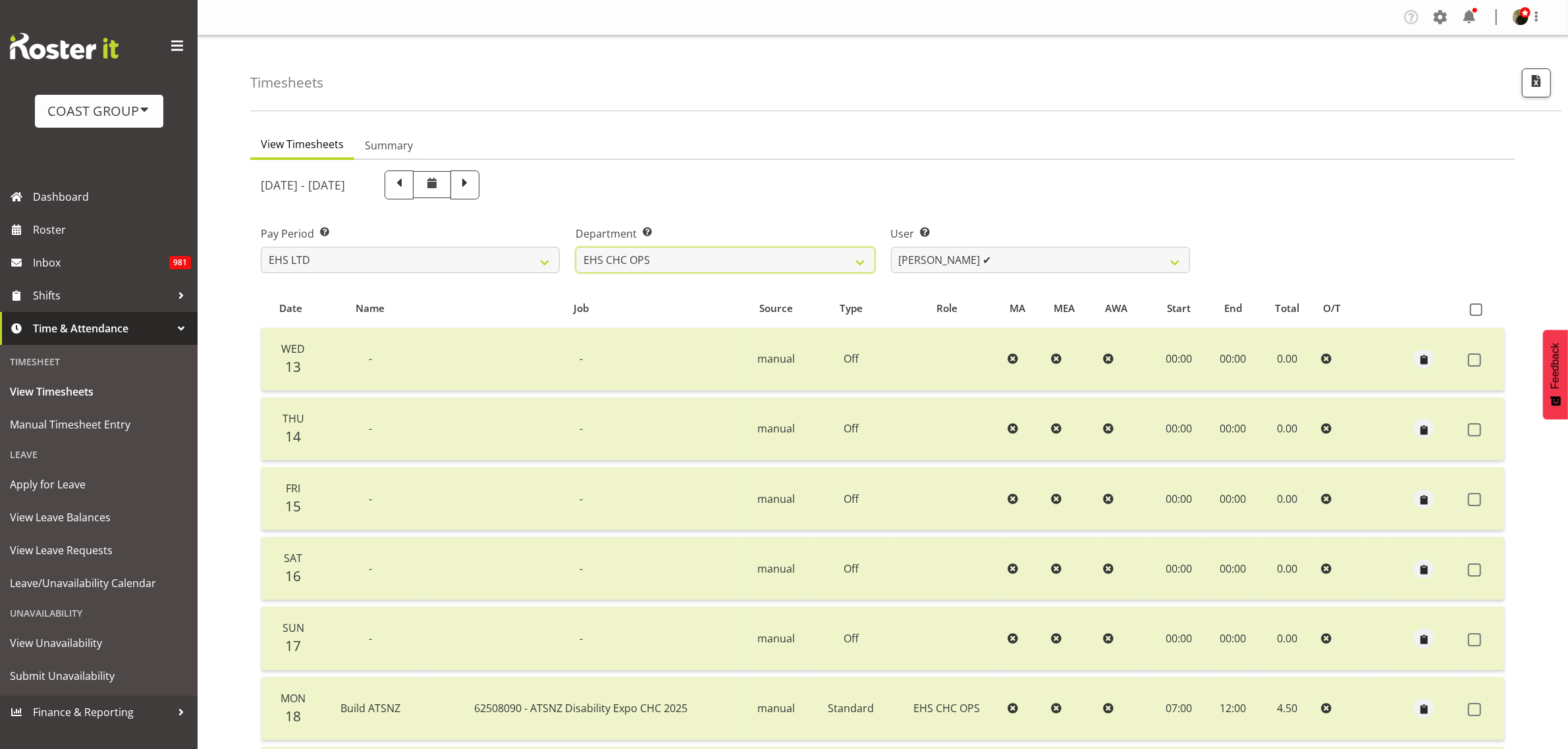
click at [810, 255] on select "EHS AKL ACCOUNTS EHS AKL CARPET EHS AKL D&B EHS AKL DESIGNER EHS AKL FURNITURE …" at bounding box center [725, 259] width 299 height 26
select select "42"
click at [576, 247] on select "EHS AKL ACCOUNTS EHS AKL CARPET EHS AKL D&B EHS AKL DESIGNER EHS AKL FURNITURE …" at bounding box center [725, 259] width 299 height 26
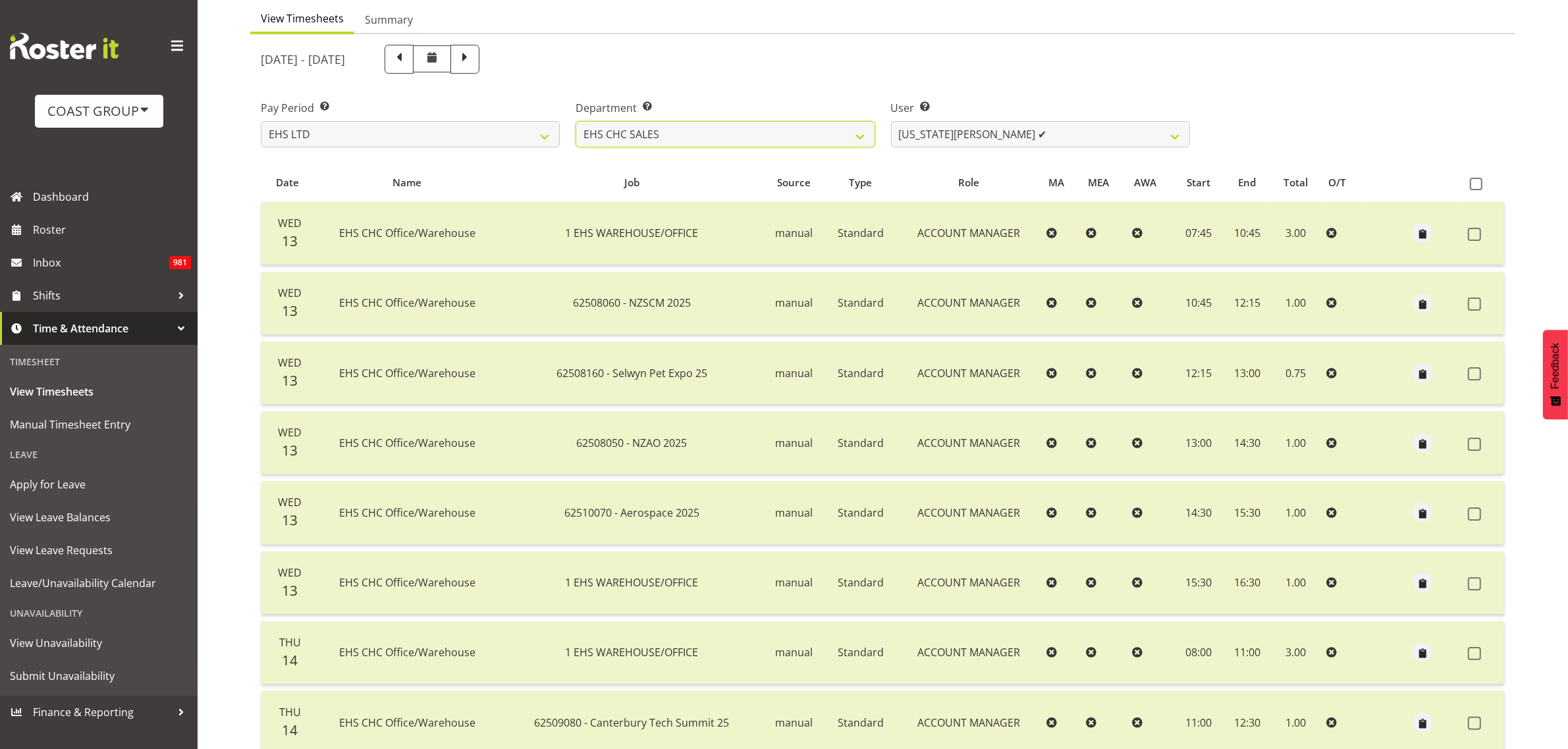
scroll to position [165, 0]
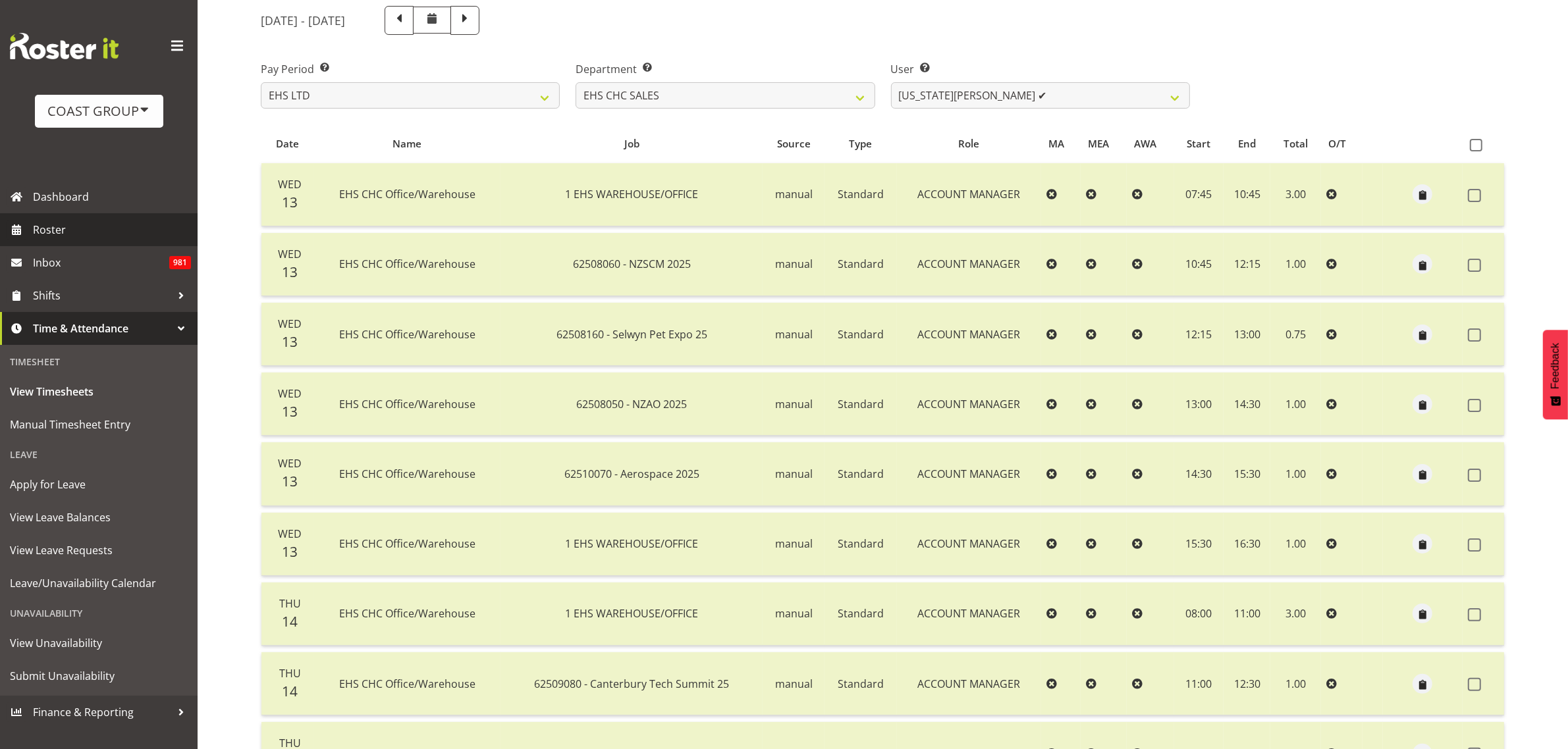
click at [115, 219] on link "Roster" at bounding box center [98, 230] width 197 height 33
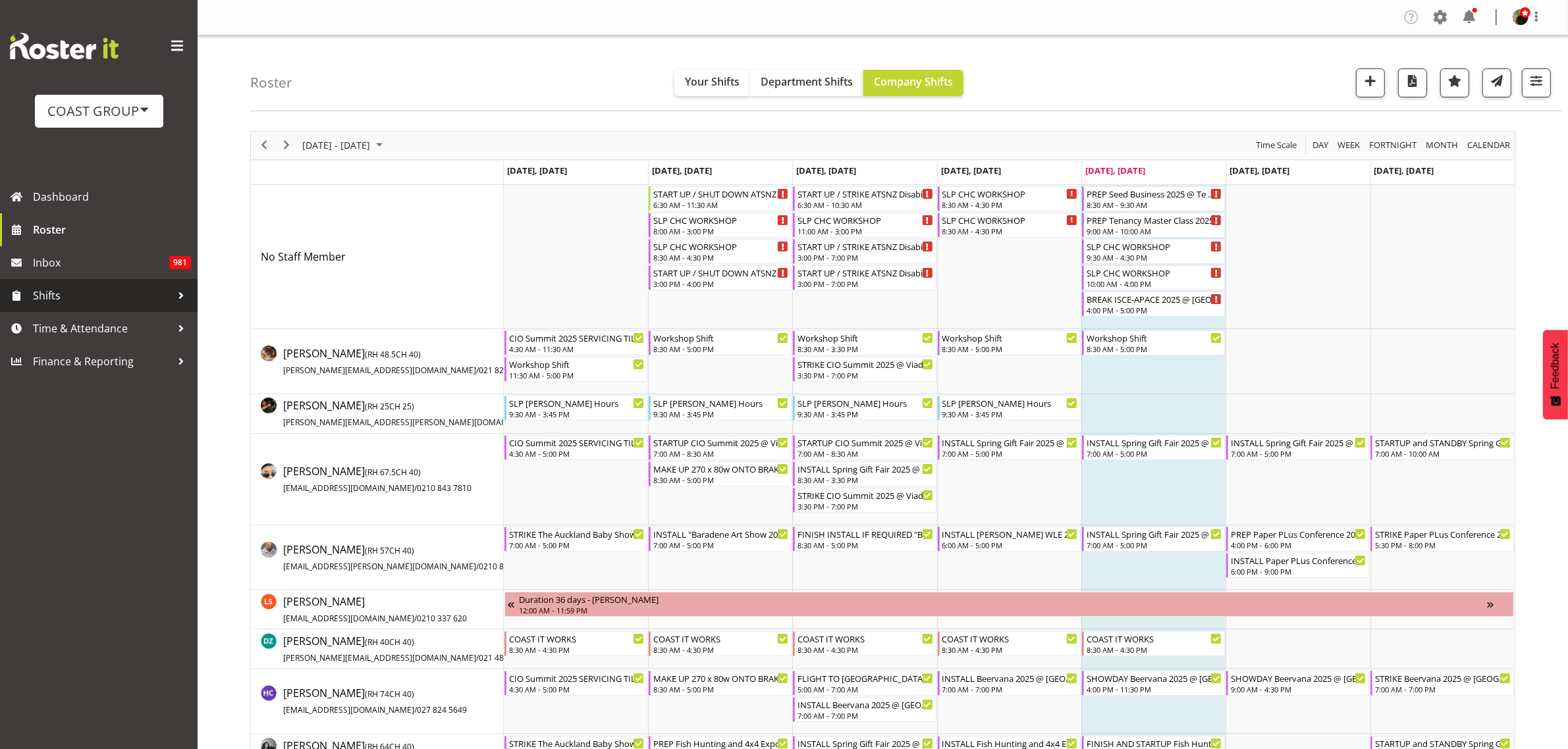
click at [50, 288] on span "Shifts" at bounding box center [103, 295] width 139 height 20
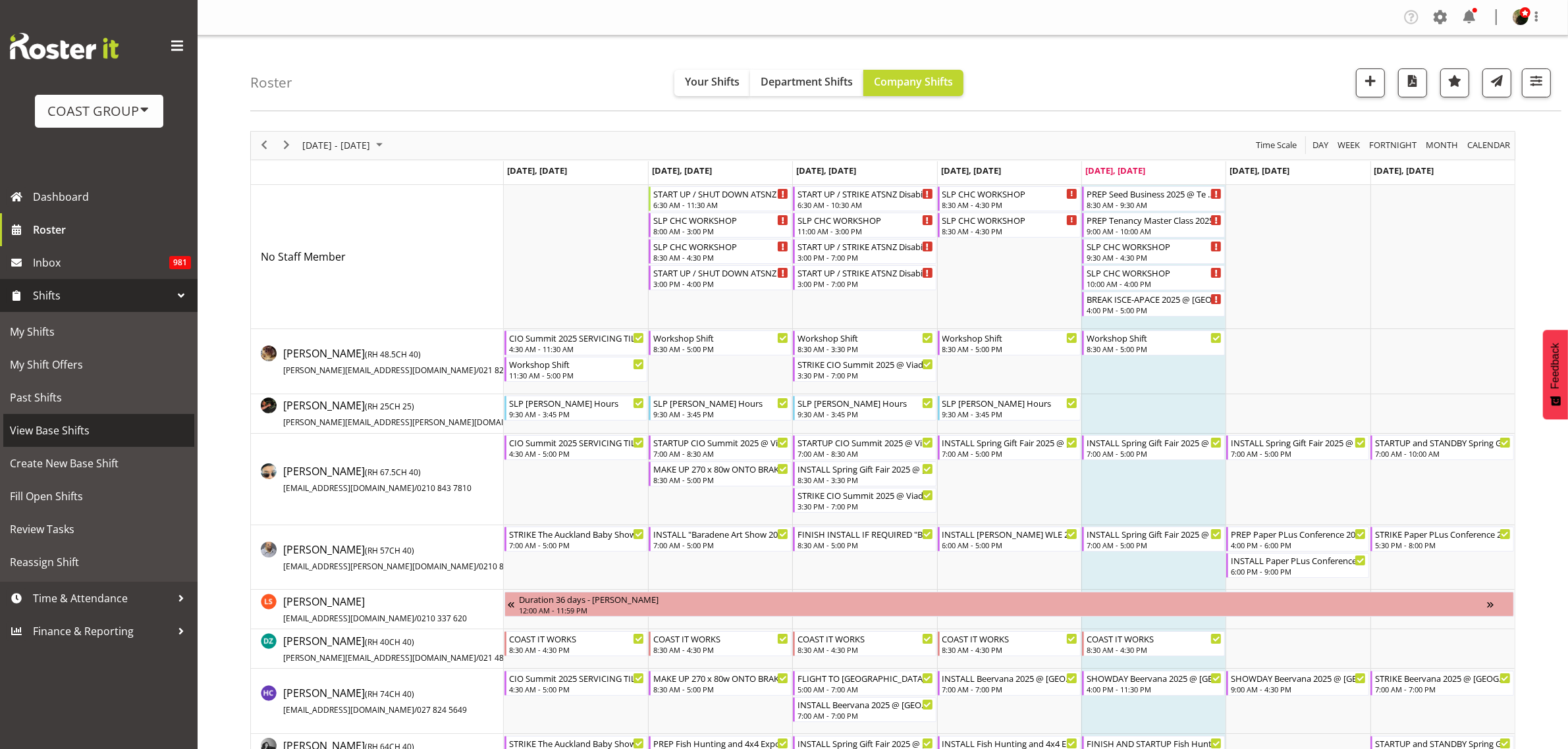
click at [77, 431] on span "View Base Shifts" at bounding box center [98, 430] width 177 height 20
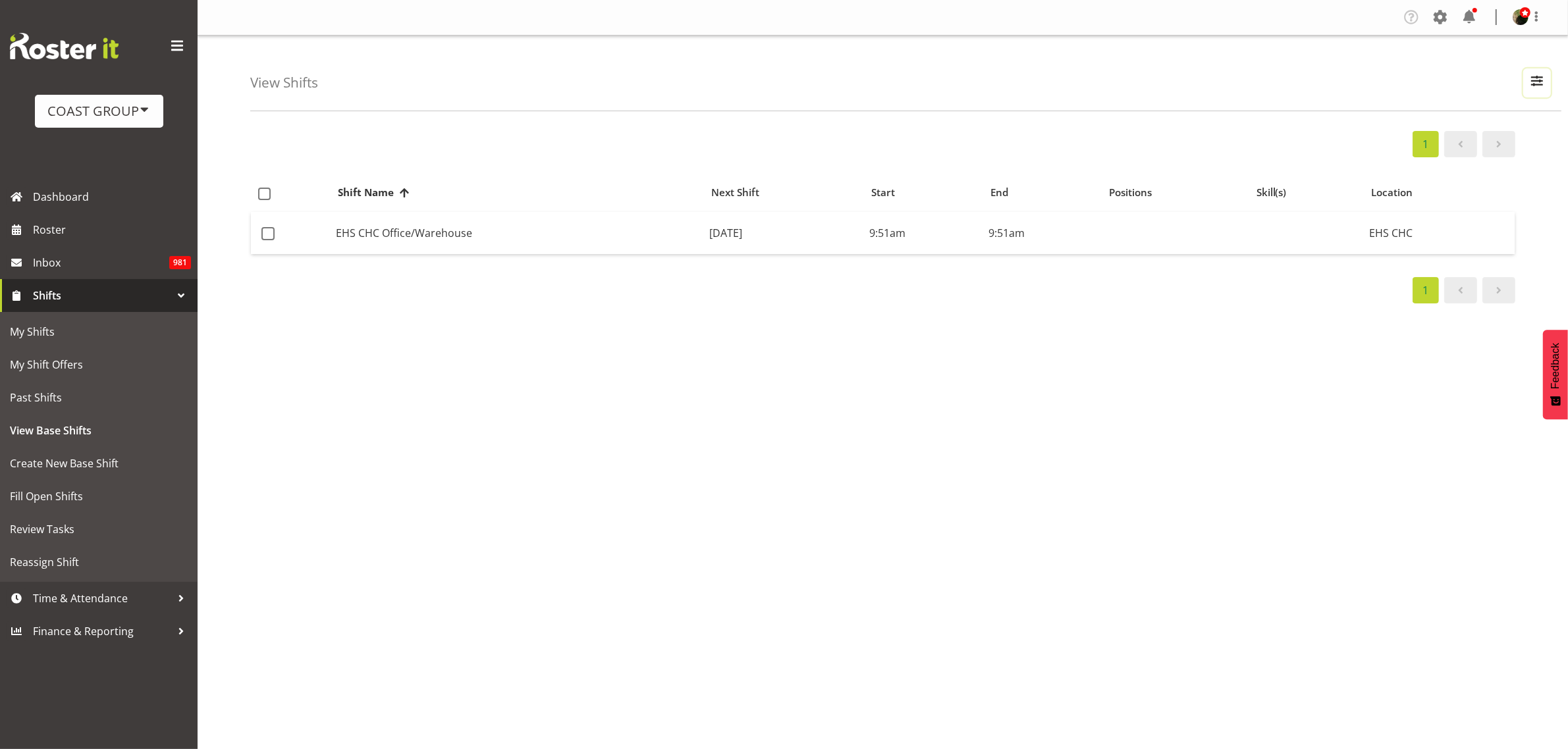
click at [1543, 77] on span "button" at bounding box center [1536, 80] width 17 height 17
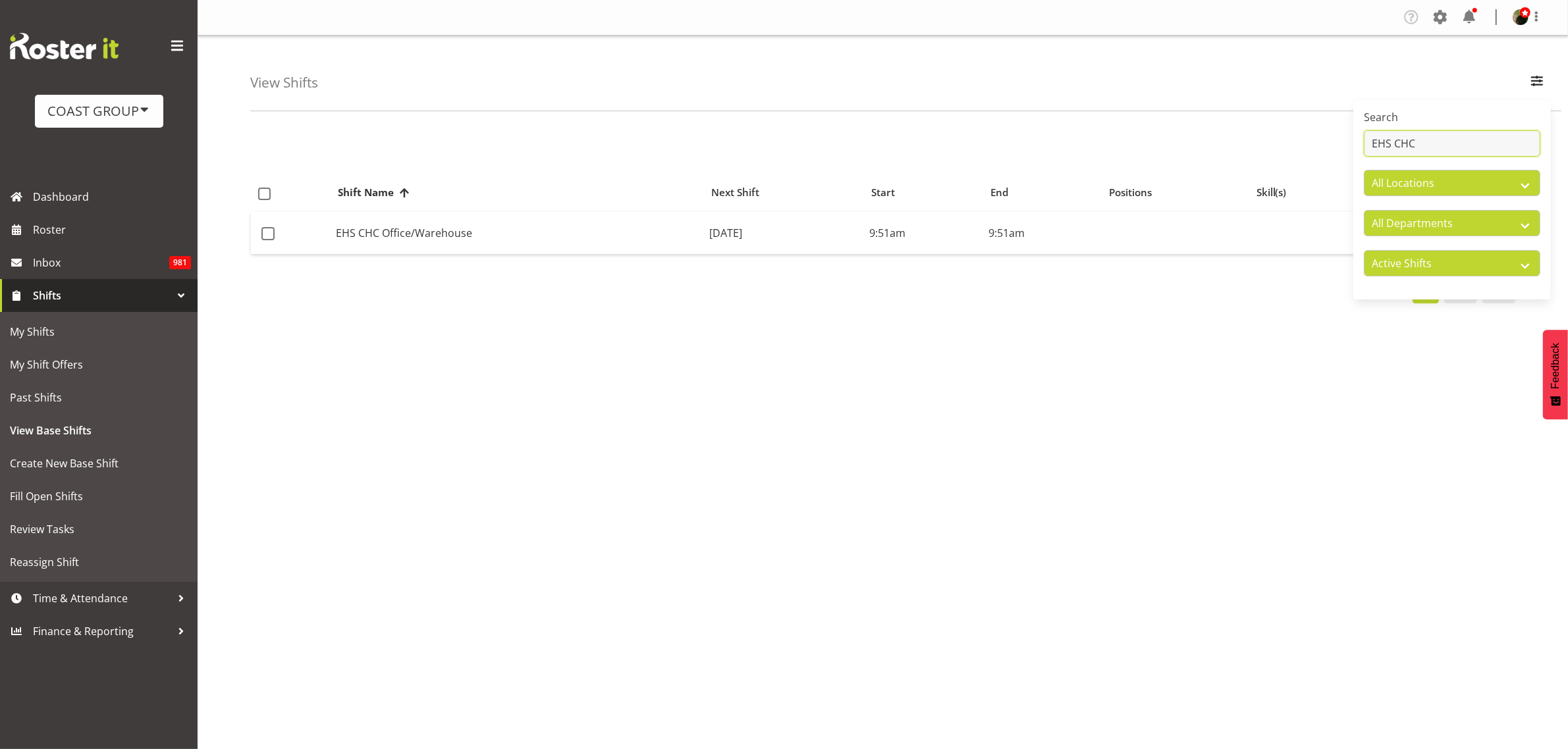
click at [1450, 149] on input "EHS CHC" at bounding box center [1452, 143] width 177 height 26
type input "E"
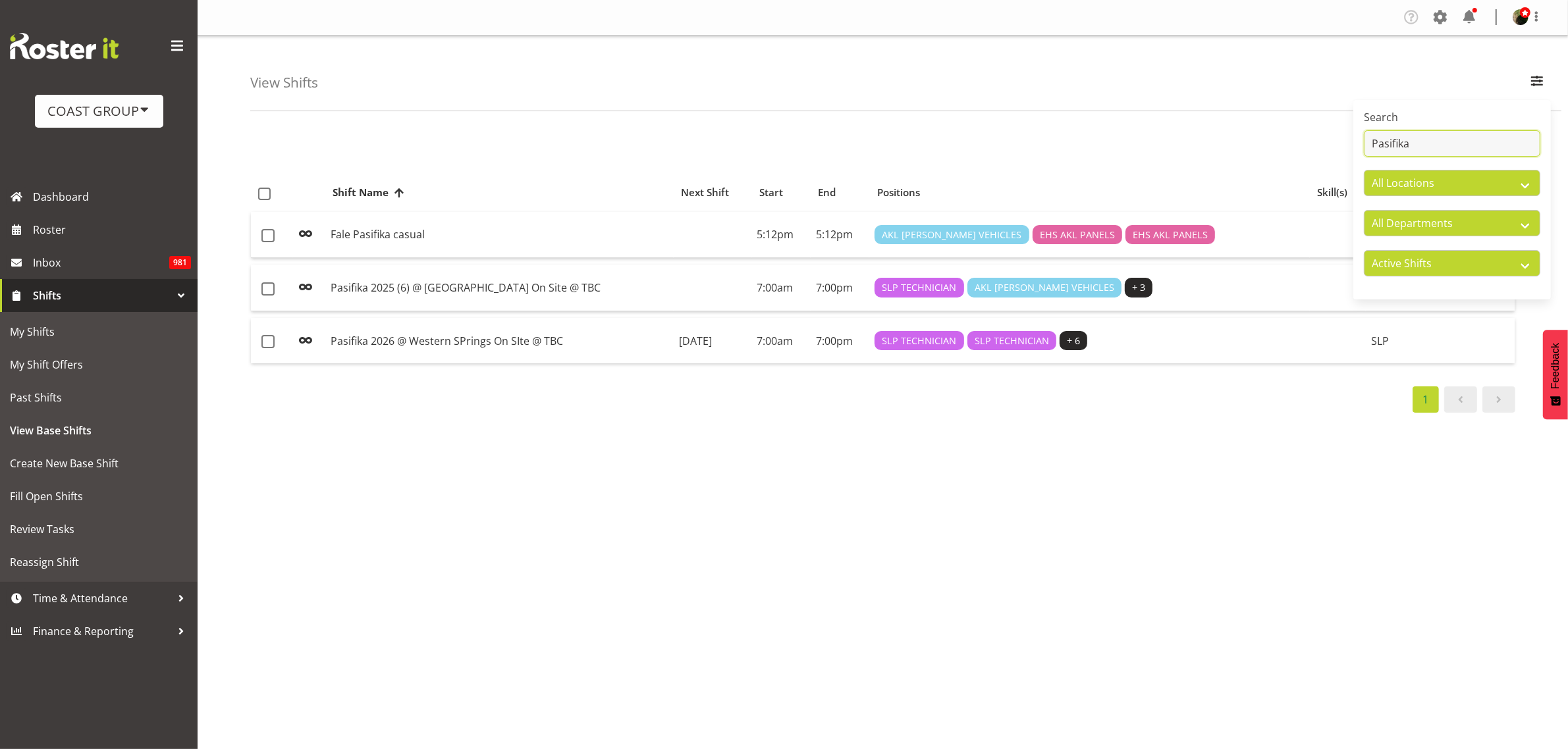
type input "Pasifika"
click at [599, 347] on td "Pasifika 2026 @ Western SPrings On SIte @ TBC" at bounding box center [499, 340] width 349 height 46
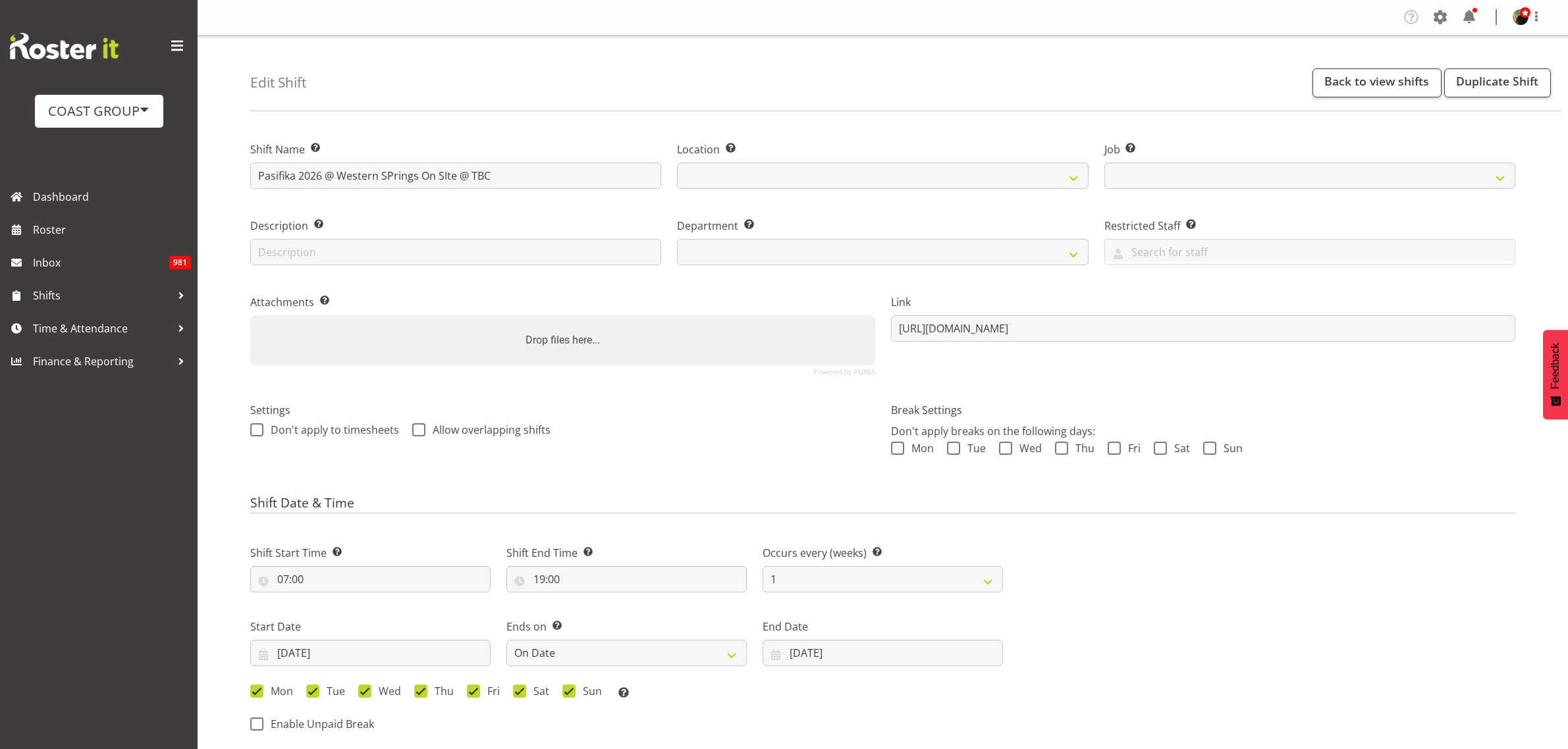
select select
select select "date"
select select
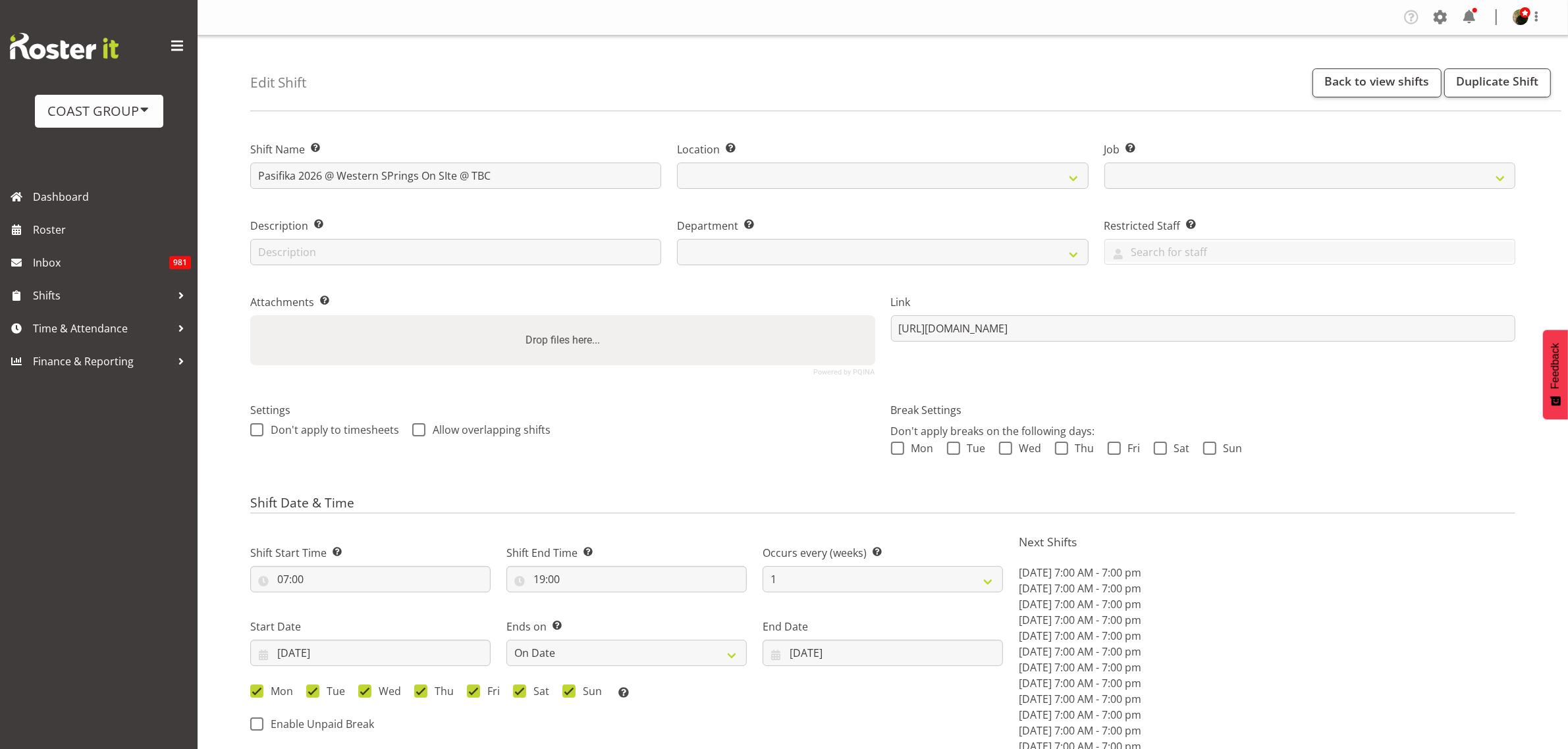
select select
select select "10272"
select select
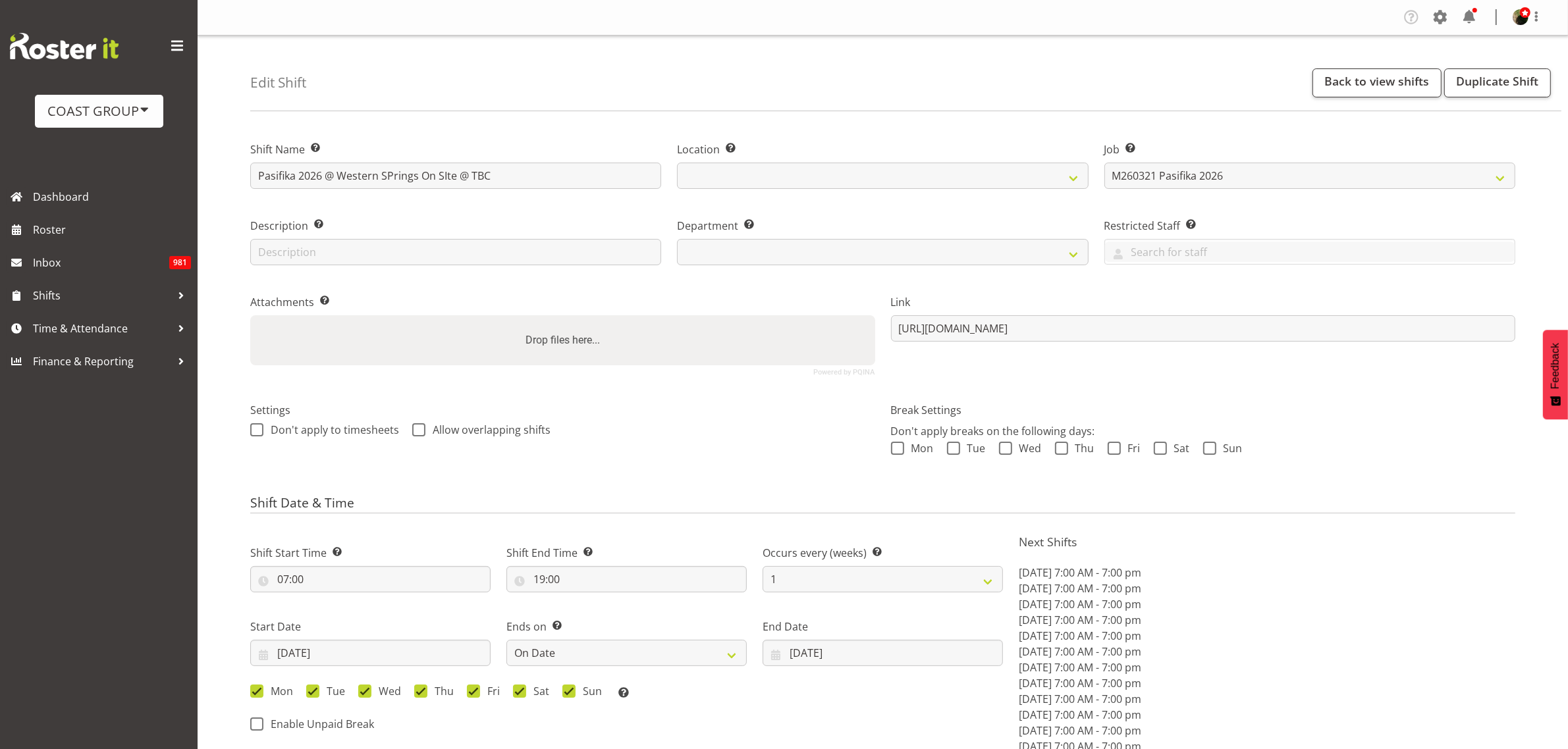
select select
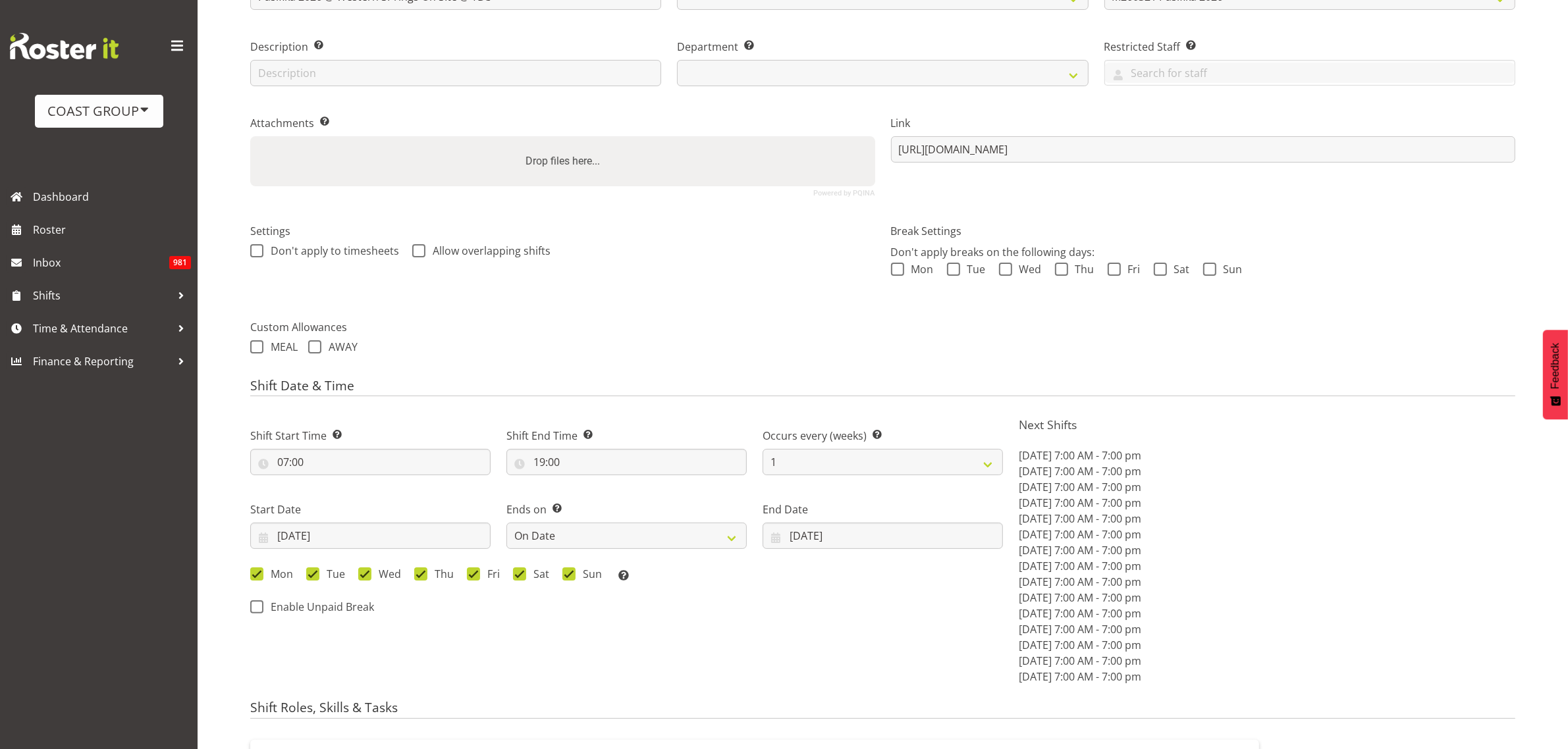
scroll to position [247, 0]
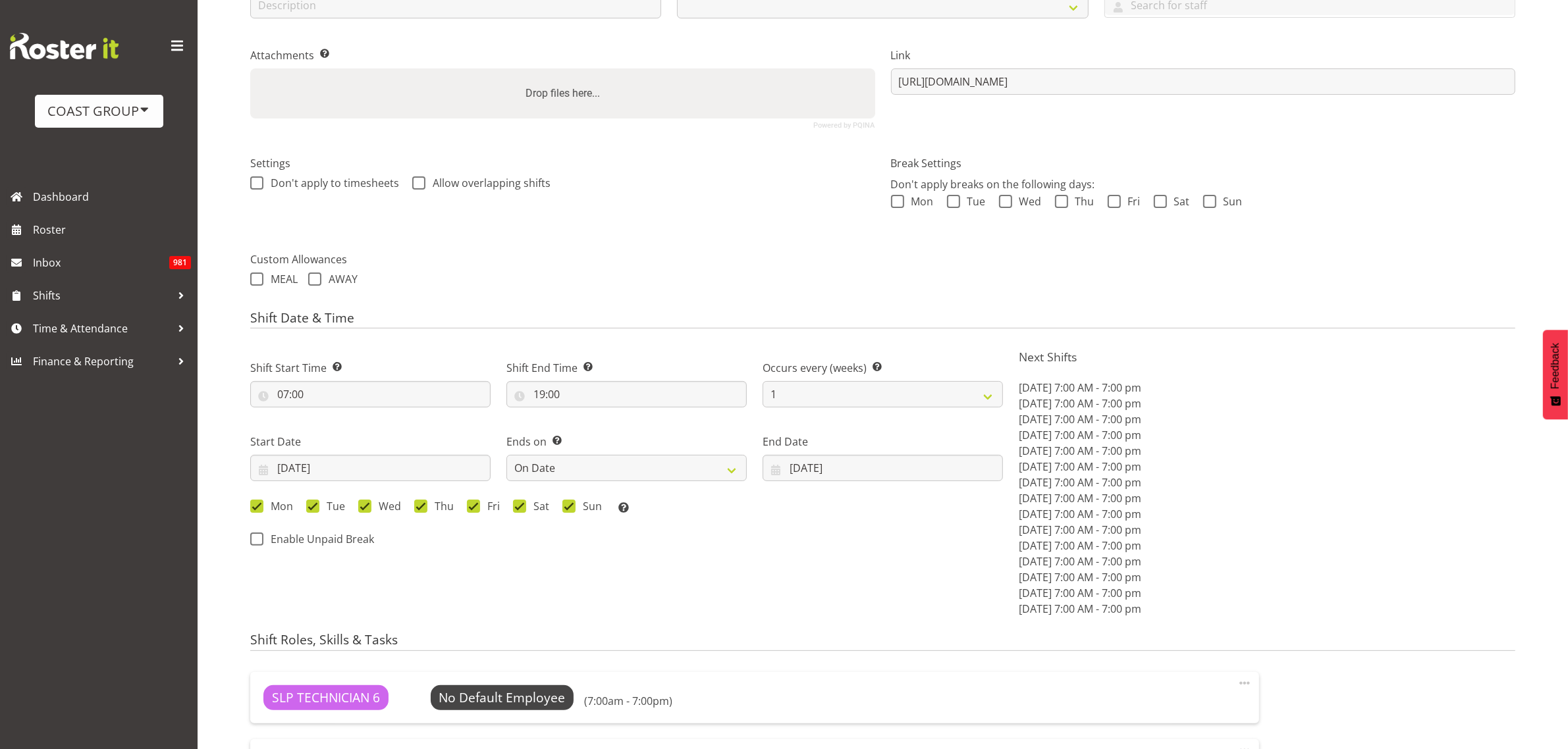
select select
select select "31"
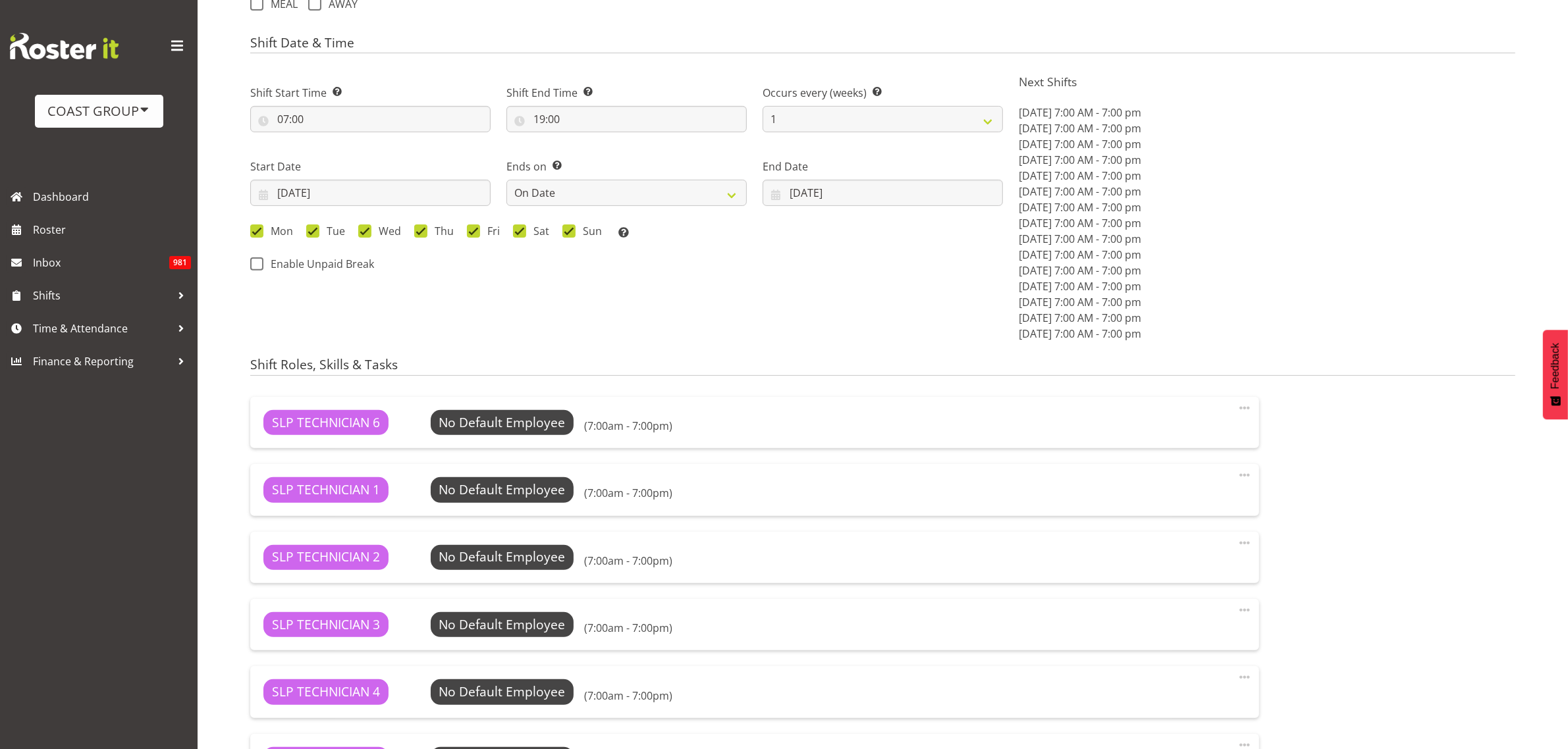
select select "24"
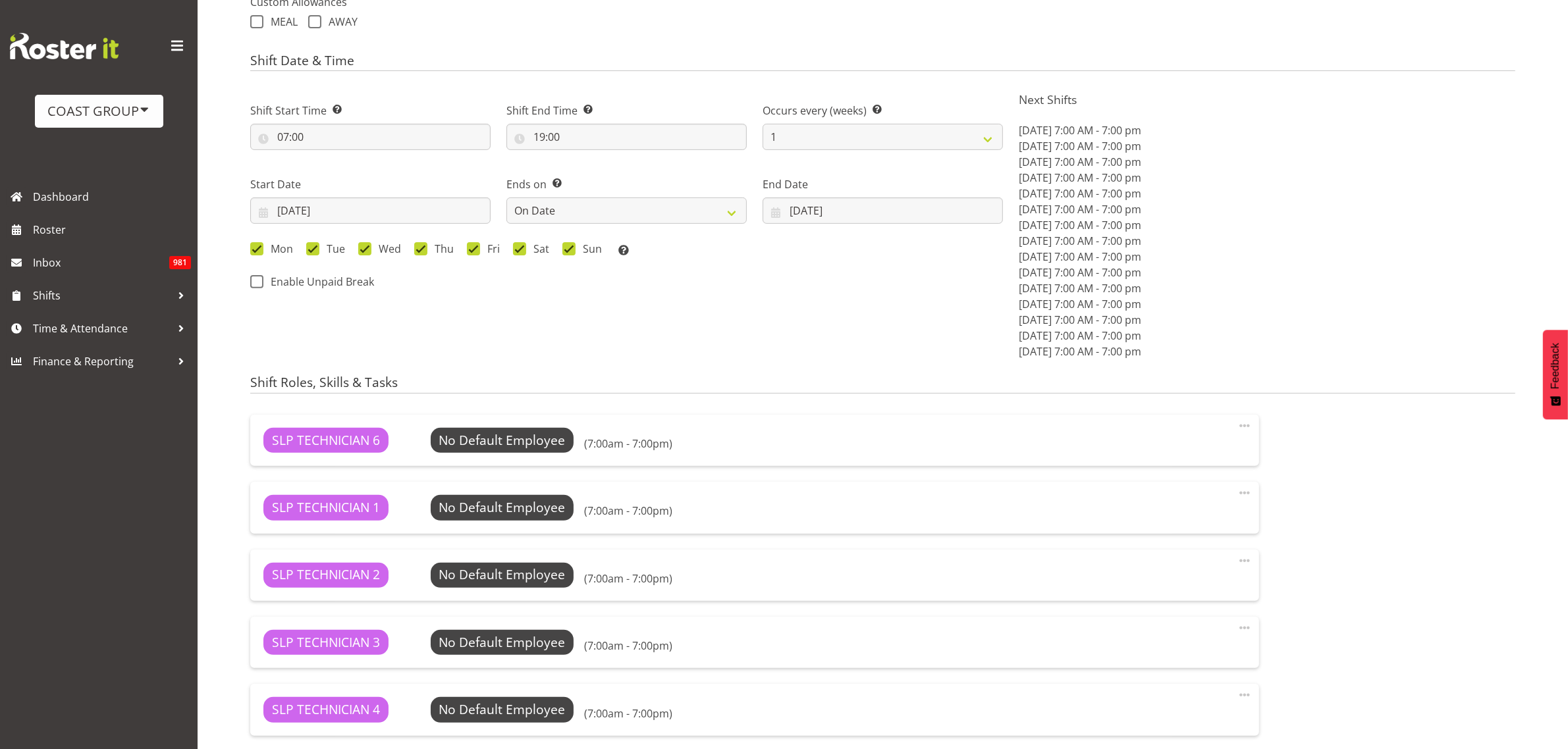
scroll to position [493, 0]
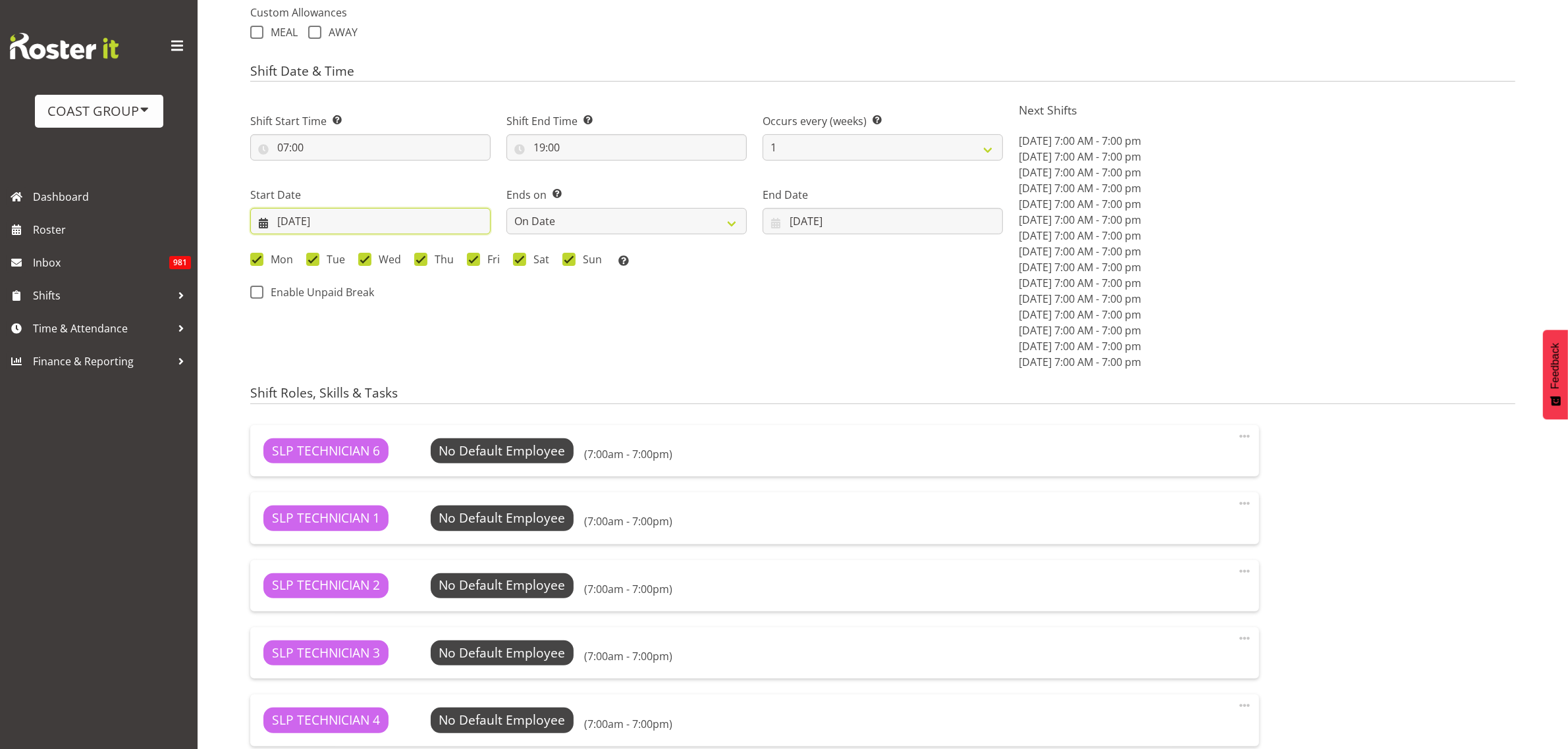
click at [320, 221] on input "[DATE]" at bounding box center [370, 221] width 240 height 26
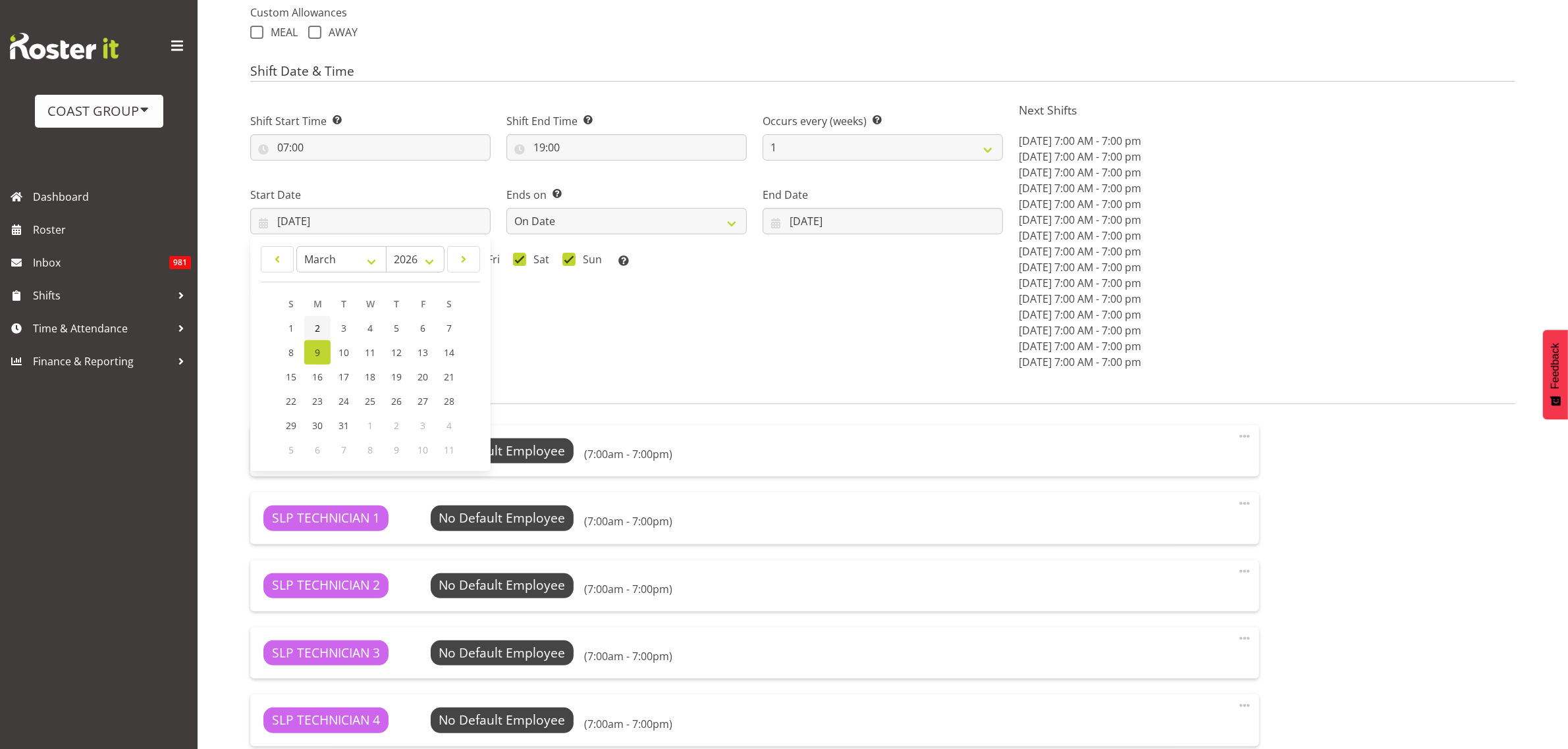
click at [317, 326] on span "2" at bounding box center [317, 329] width 5 height 13
type input "02/03/2026"
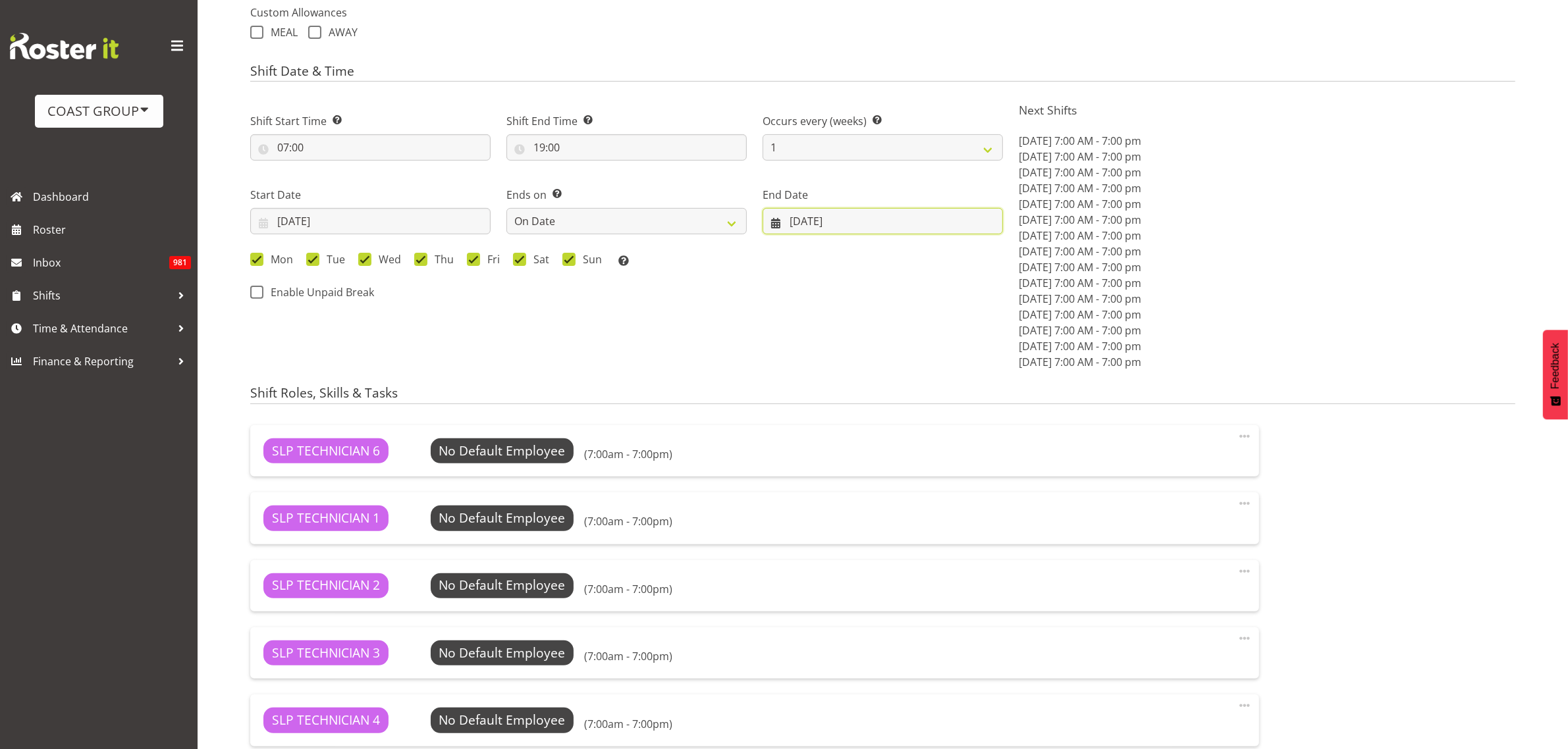
click at [823, 221] on input "24/03/2026" at bounding box center [883, 221] width 240 height 26
click at [861, 374] on span "17" at bounding box center [857, 377] width 11 height 13
type input "17/03/2026"
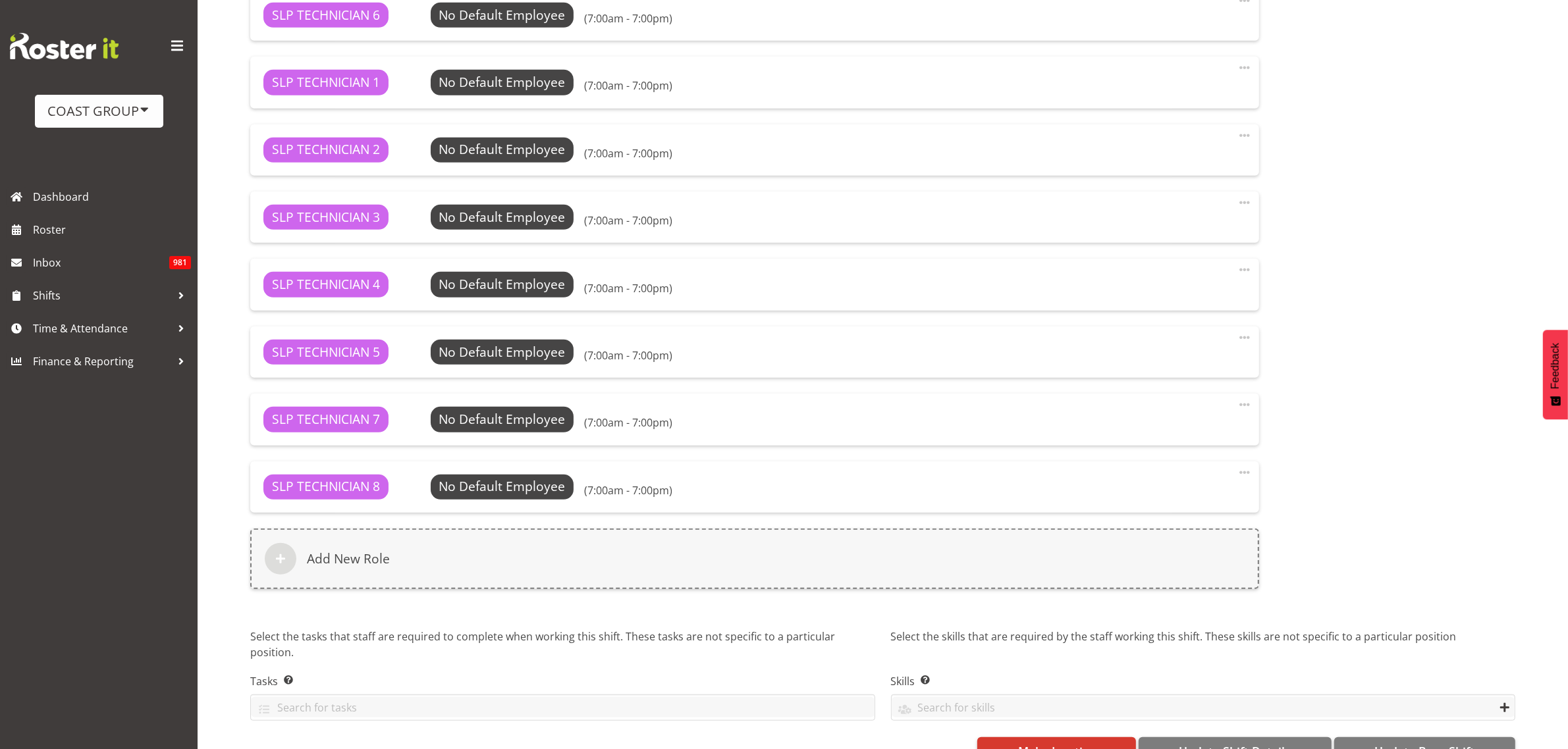
scroll to position [969, 0]
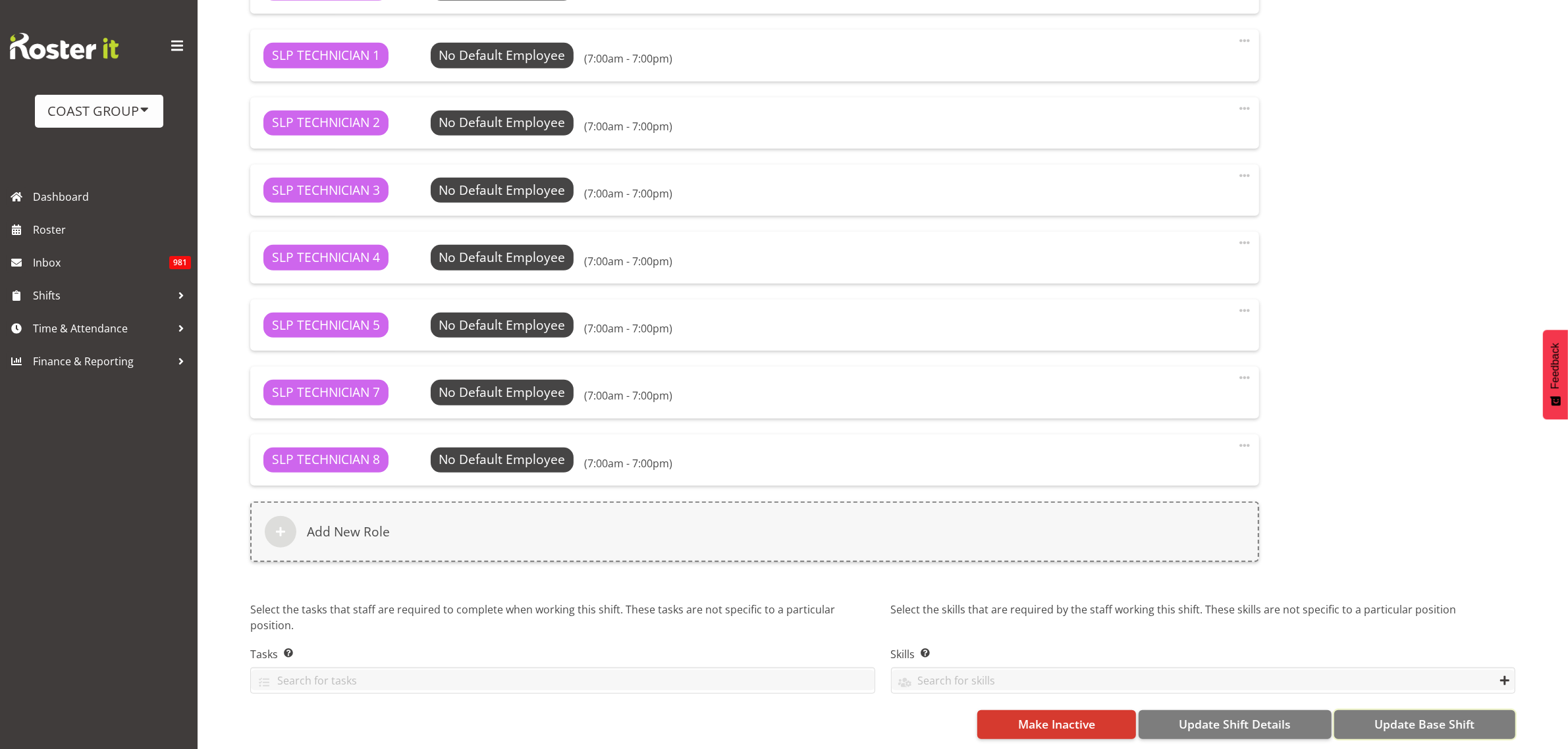
click at [1439, 716] on span "Update Base Shift" at bounding box center [1424, 724] width 100 height 17
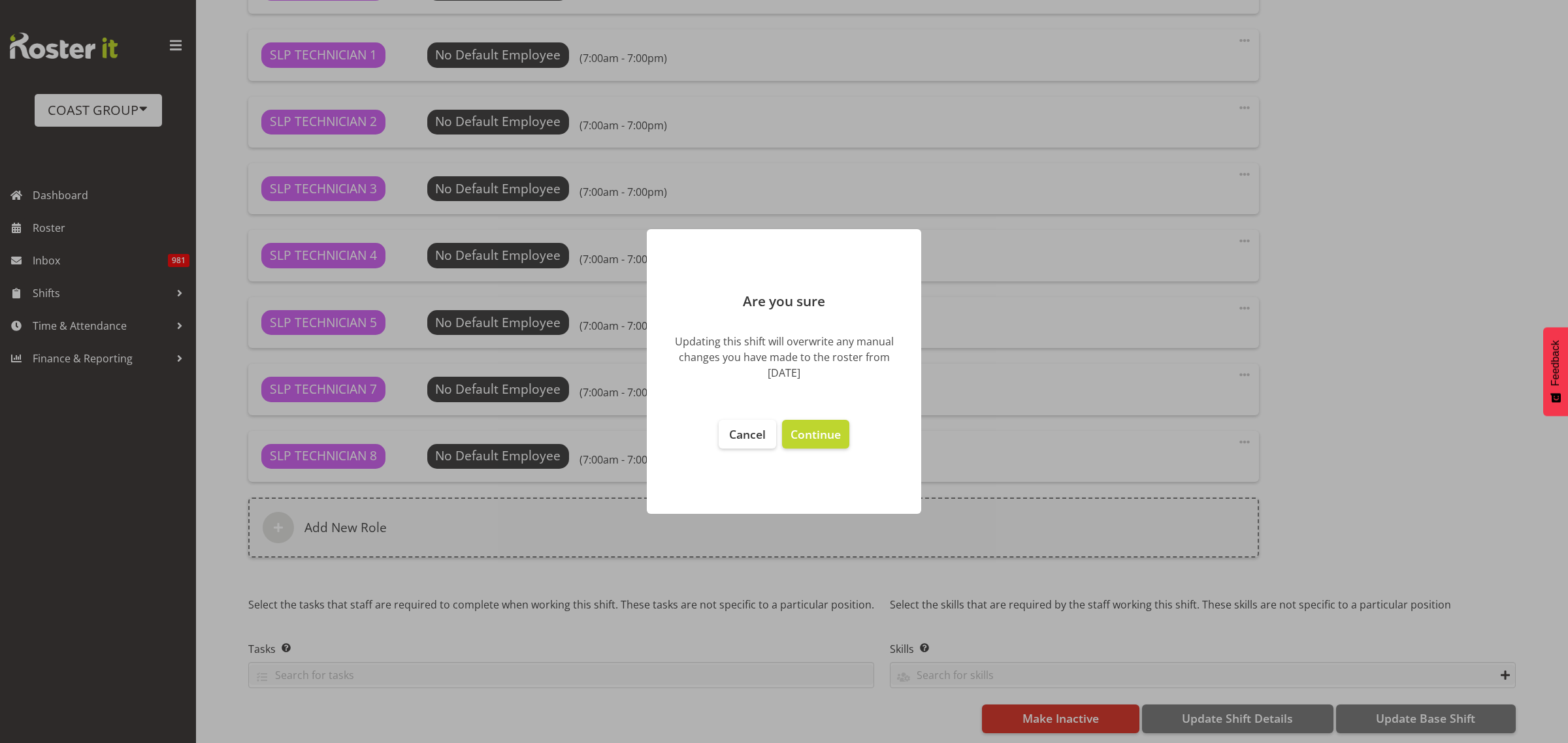
click at [837, 438] on span "Continue" at bounding box center [816, 434] width 50 height 16
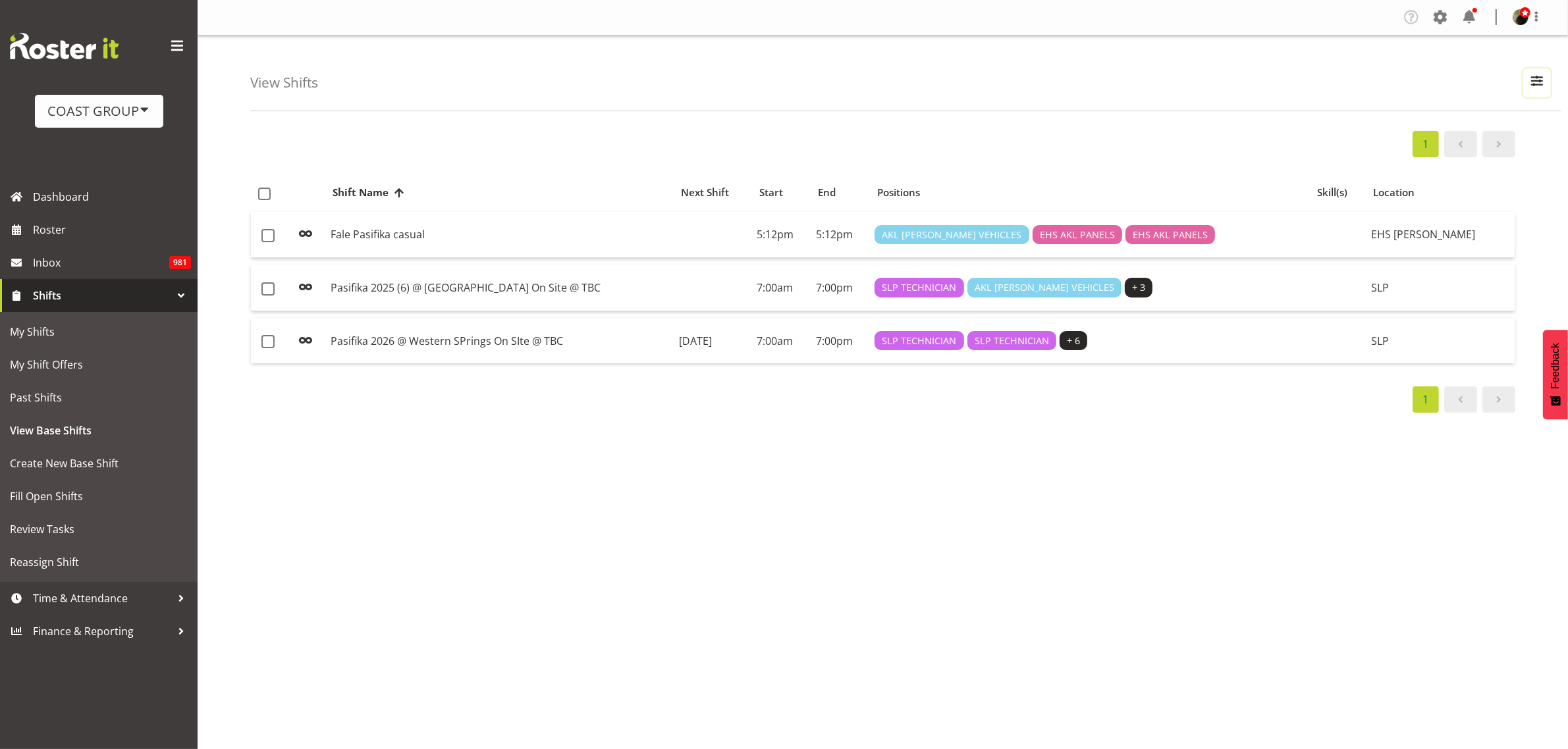
click at [1542, 75] on span "button" at bounding box center [1536, 80] width 17 height 17
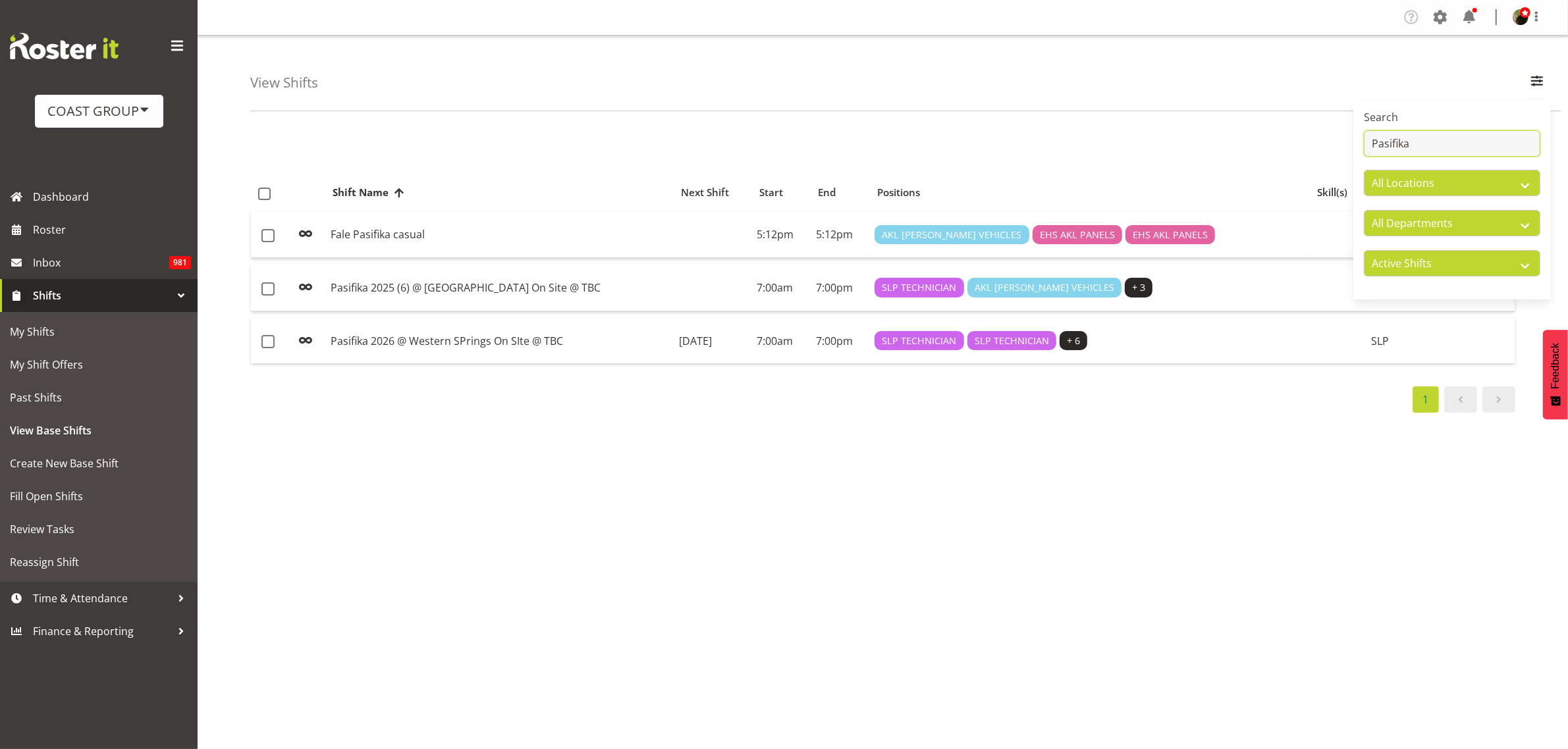
drag, startPoint x: 1437, startPoint y: 142, endPoint x: 1170, endPoint y: 141, distance: 267.0
click at [1170, 141] on div "View Shifts Search Pasifika All Locations CARLTON EVENTS Carlton Hamilton Carlt…" at bounding box center [883, 341] width 1371 height 612
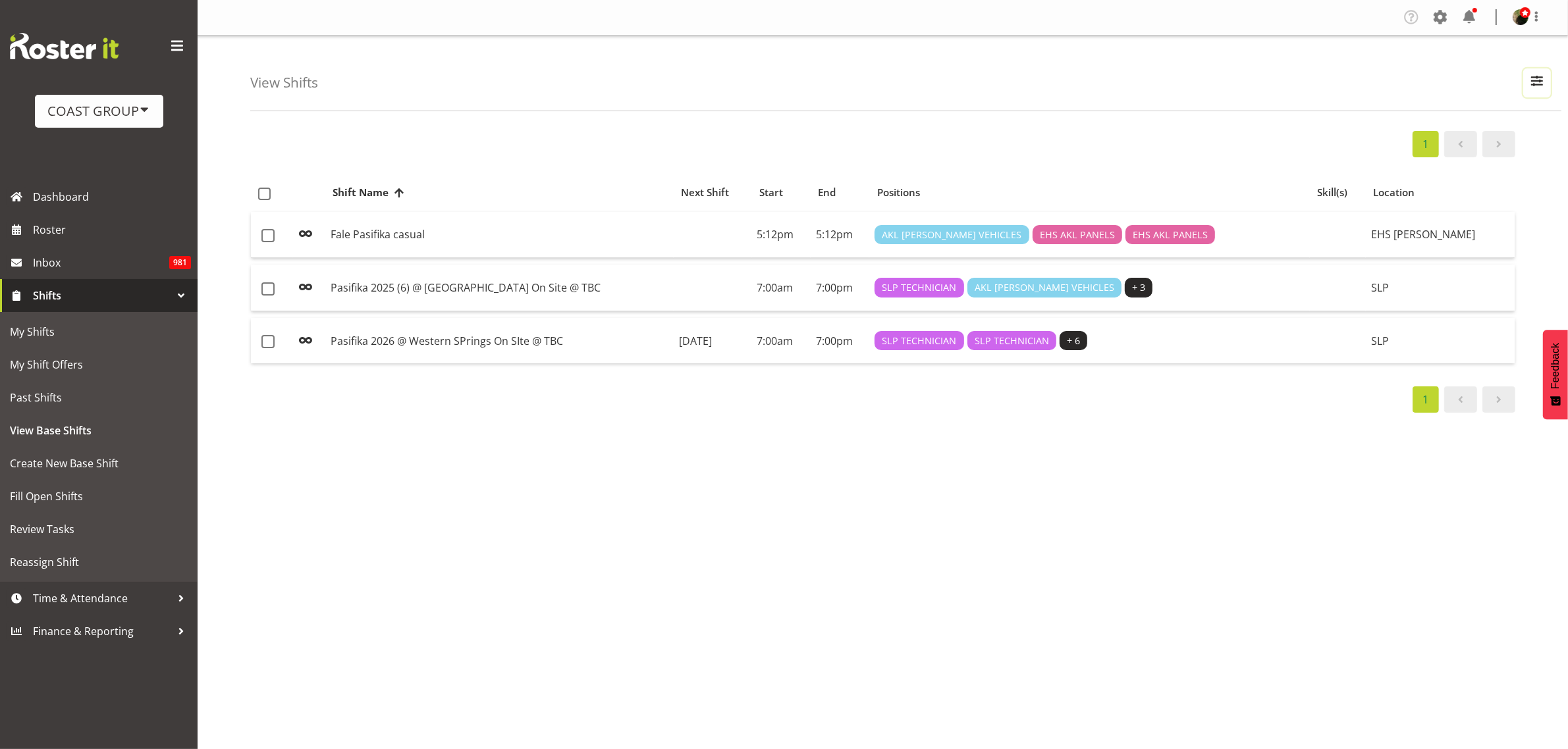
click at [1532, 80] on span "button" at bounding box center [1536, 80] width 17 height 17
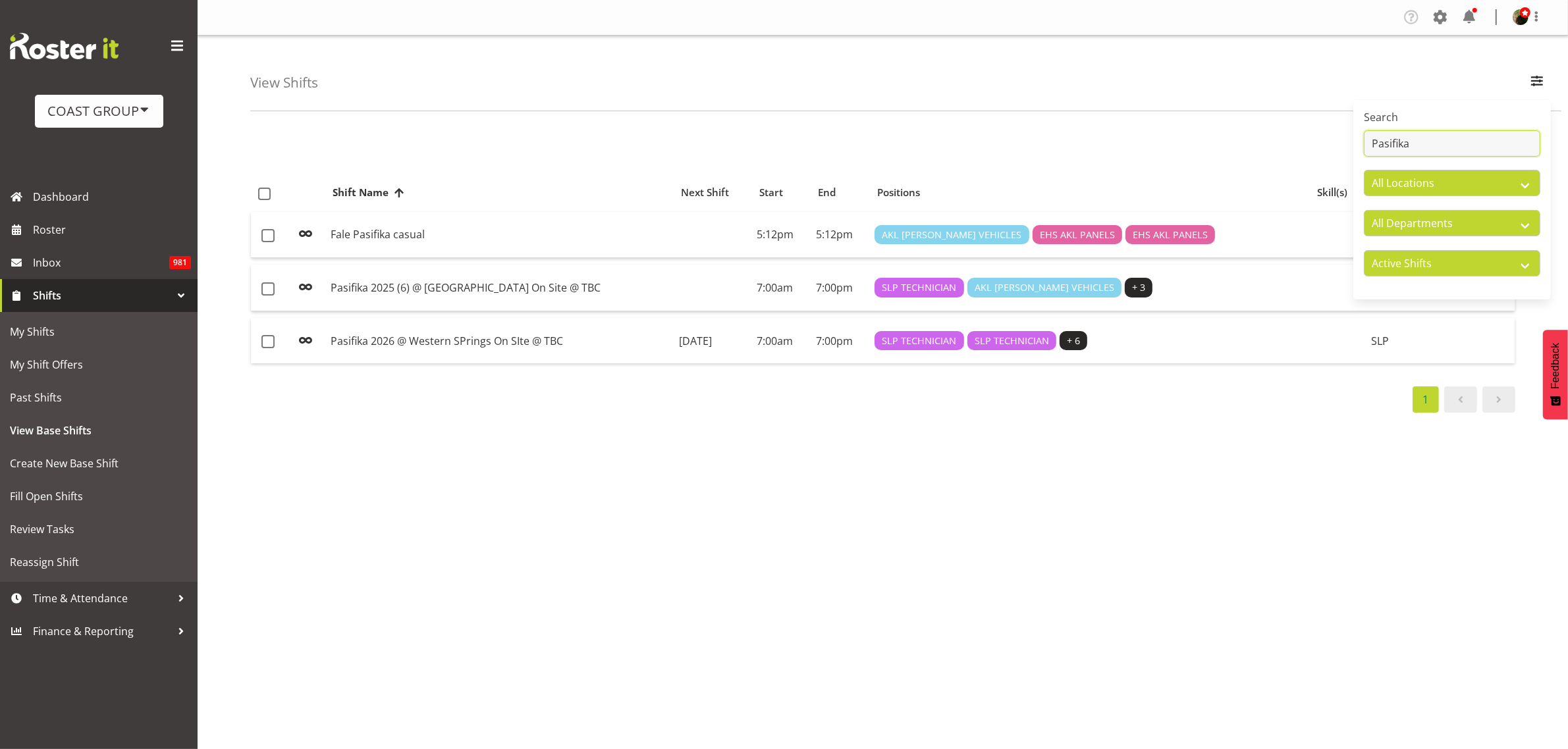
click at [1441, 143] on input "Pasifika" at bounding box center [1452, 143] width 177 height 26
drag, startPoint x: 1440, startPoint y: 142, endPoint x: 1361, endPoint y: 140, distance: 79.0
click at [1361, 140] on div "Search Pasifika All Locations CARLTON EVENTS Carlton Hamilton Carlton Wellingto…" at bounding box center [1452, 200] width 197 height 189
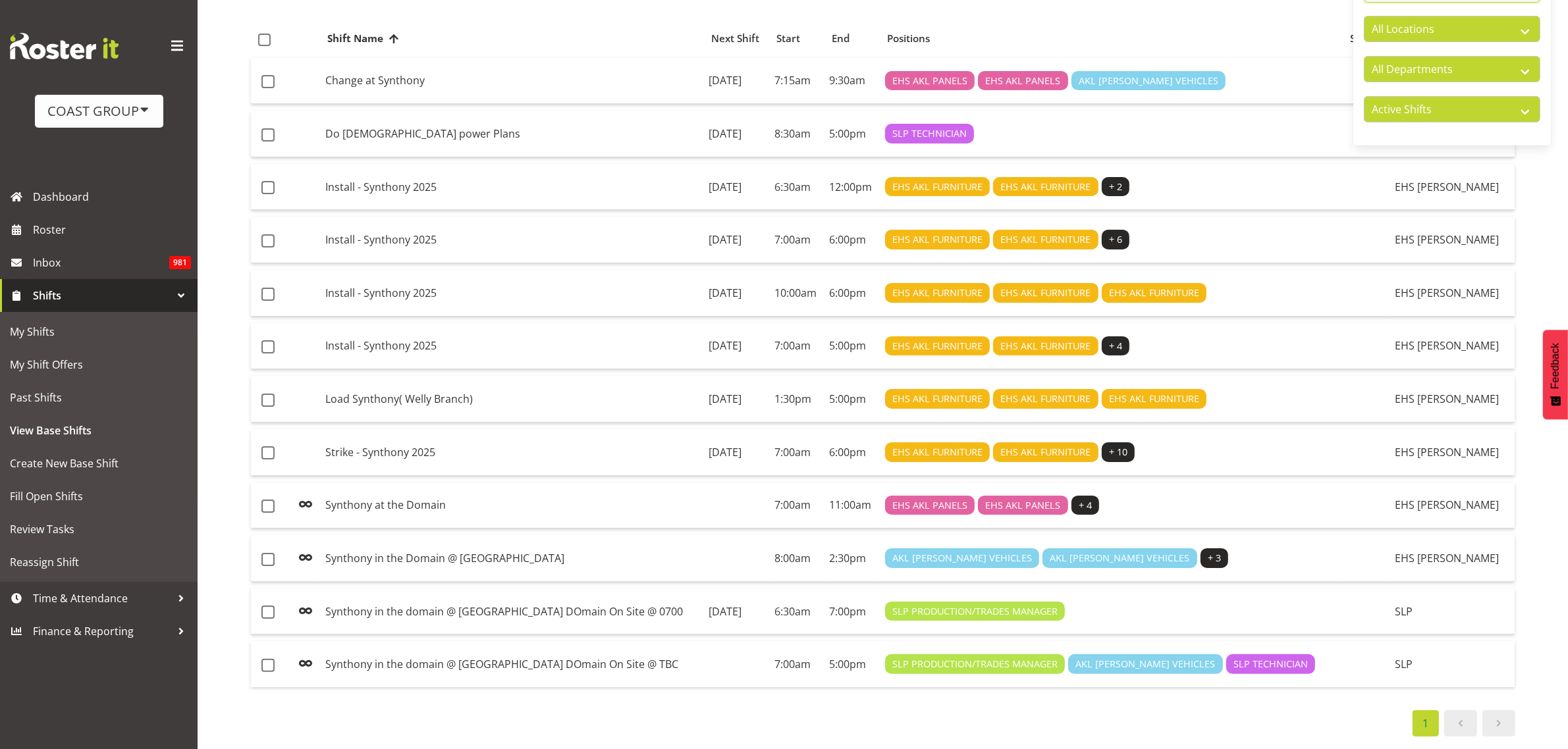
scroll to position [165, 0]
type input "synthony"
click at [521, 600] on td "Synthony in the domain @ Auckland DOmain On Site @ 0700" at bounding box center [512, 612] width 384 height 47
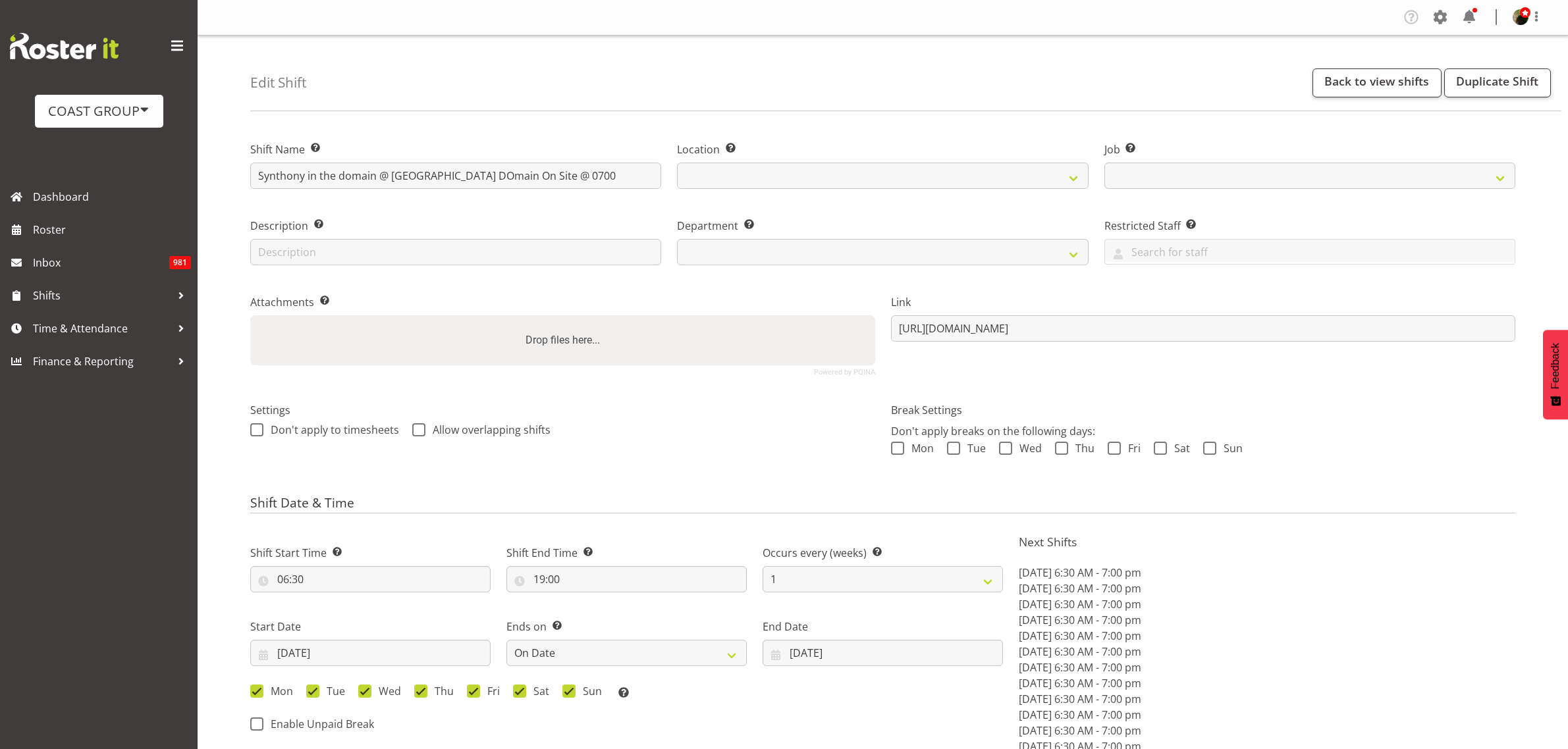
select select
select select "date"
select select
select select "10167"
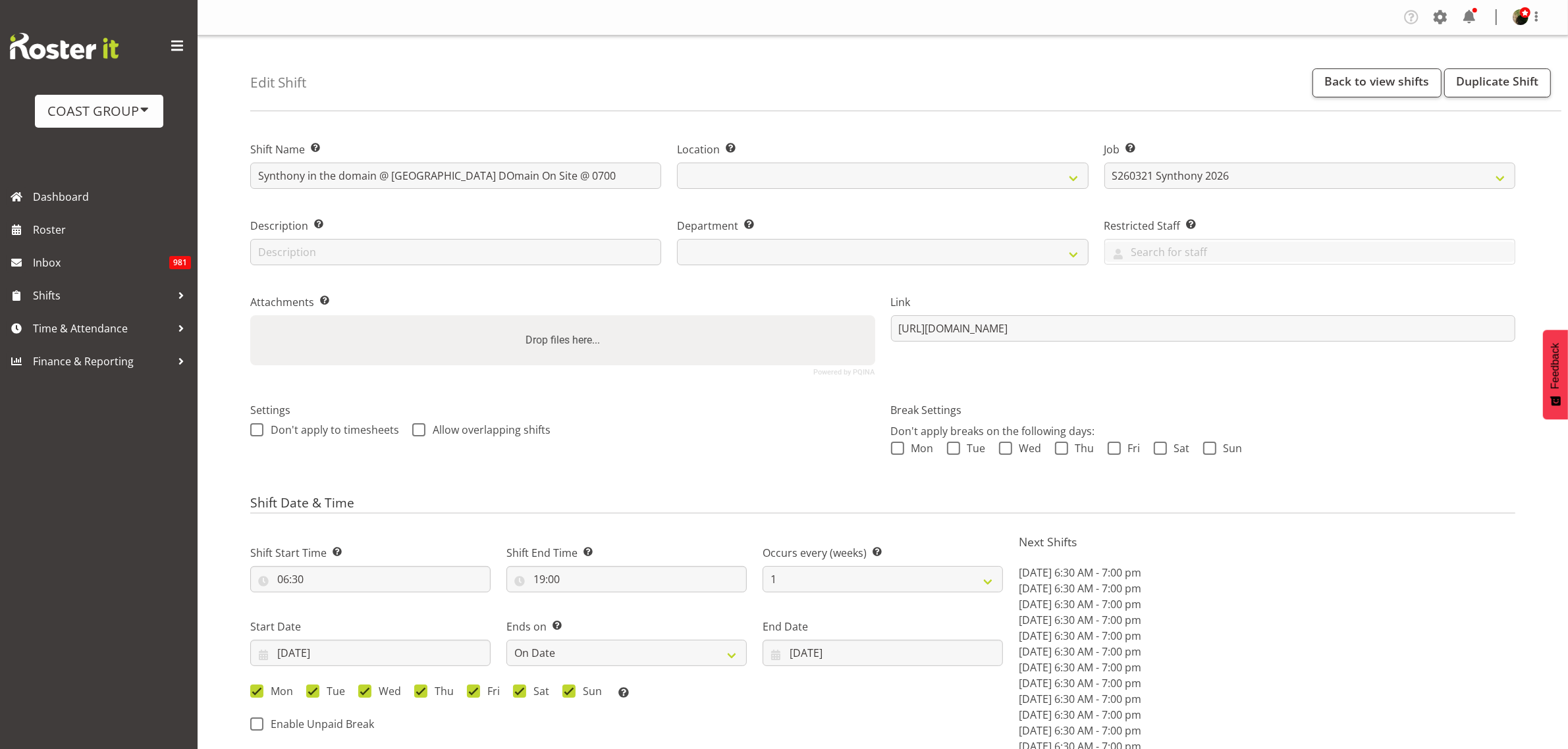
select select
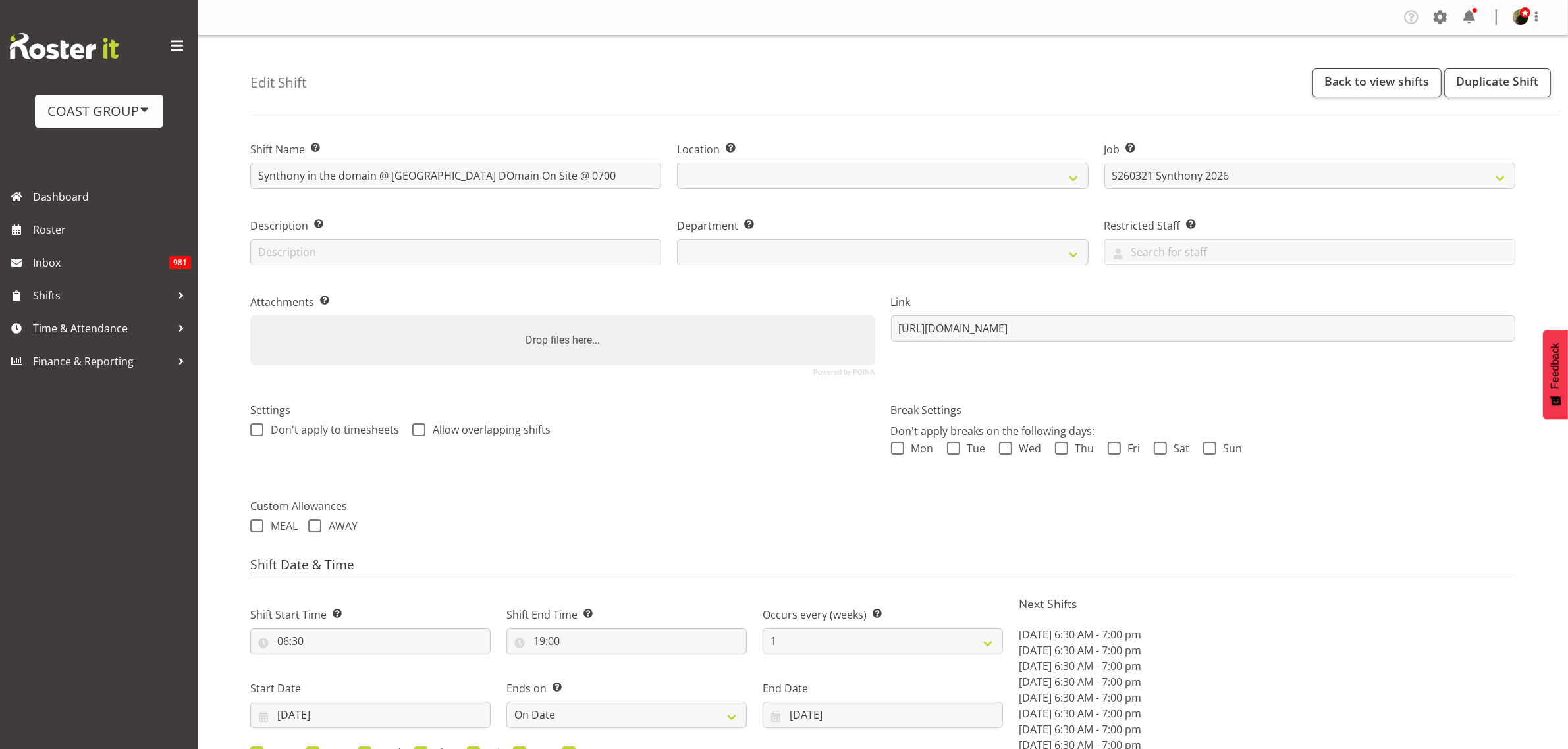
select select
select select "31"
select select "24"
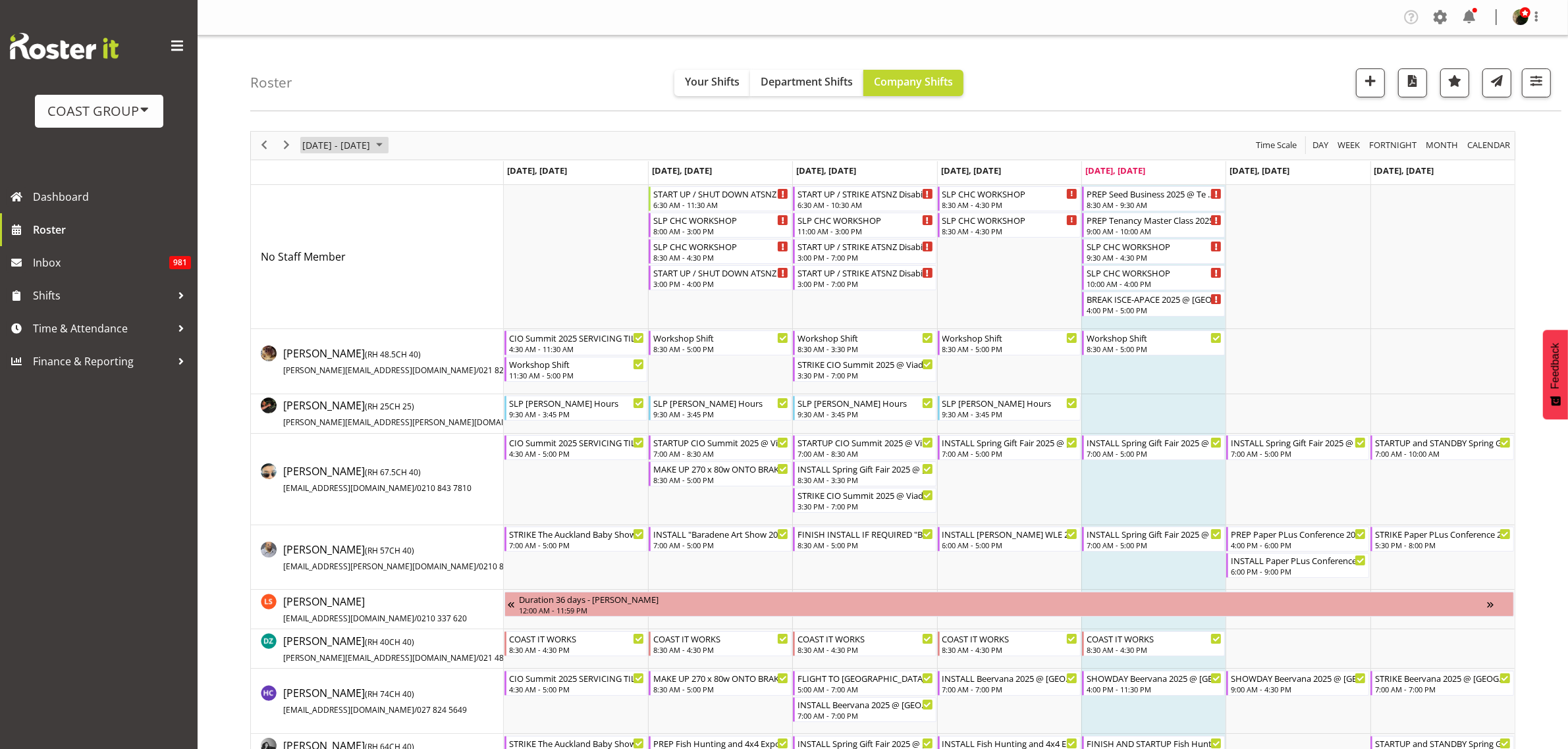
click at [343, 146] on span "[DATE] - [DATE]" at bounding box center [336, 145] width 70 height 16
click at [420, 175] on span "previous month" at bounding box center [417, 178] width 23 height 23
click at [420, 176] on span "previous month" at bounding box center [417, 178] width 23 height 23
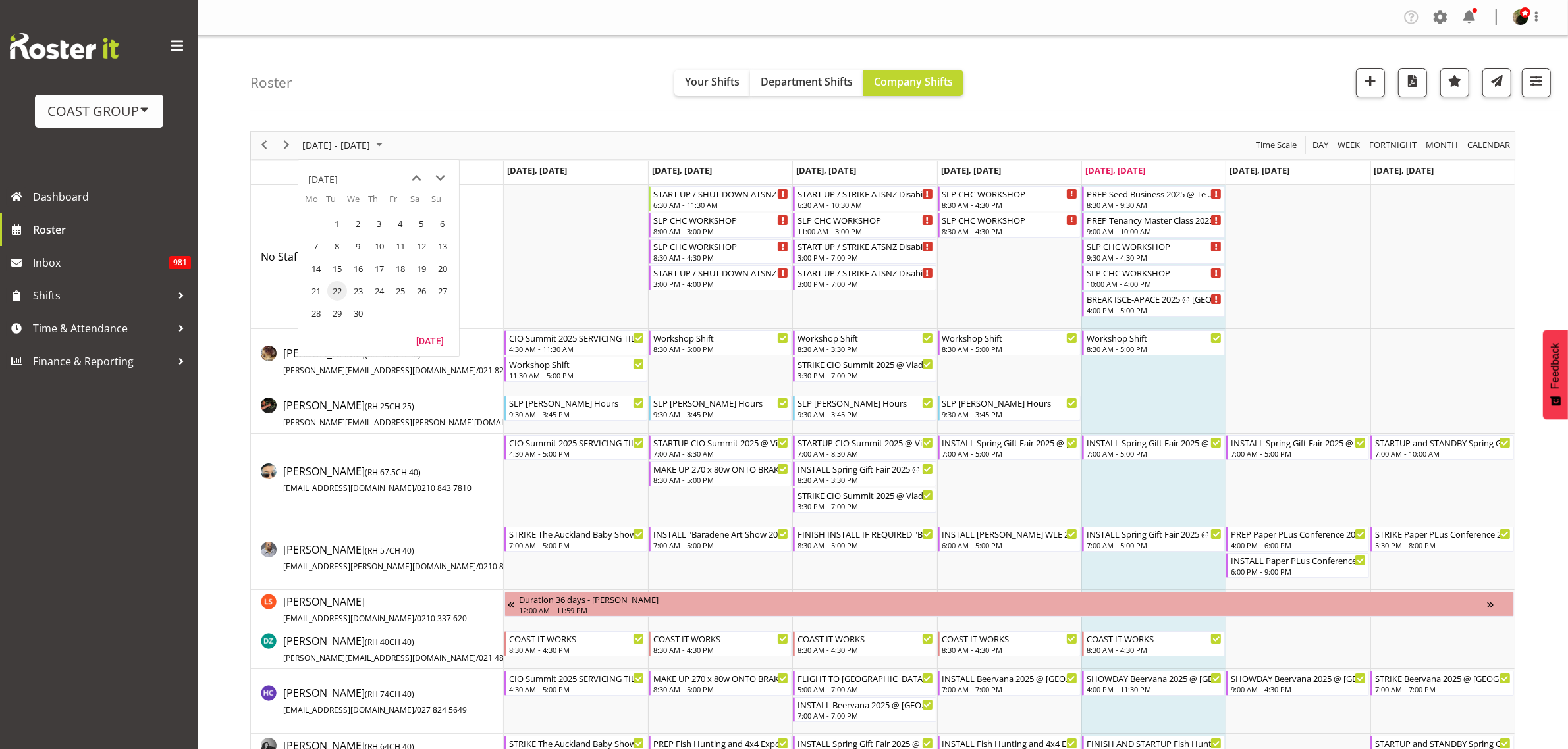
click at [420, 176] on span "previous month" at bounding box center [417, 178] width 23 height 23
click at [420, 268] on span "15" at bounding box center [421, 268] width 20 height 20
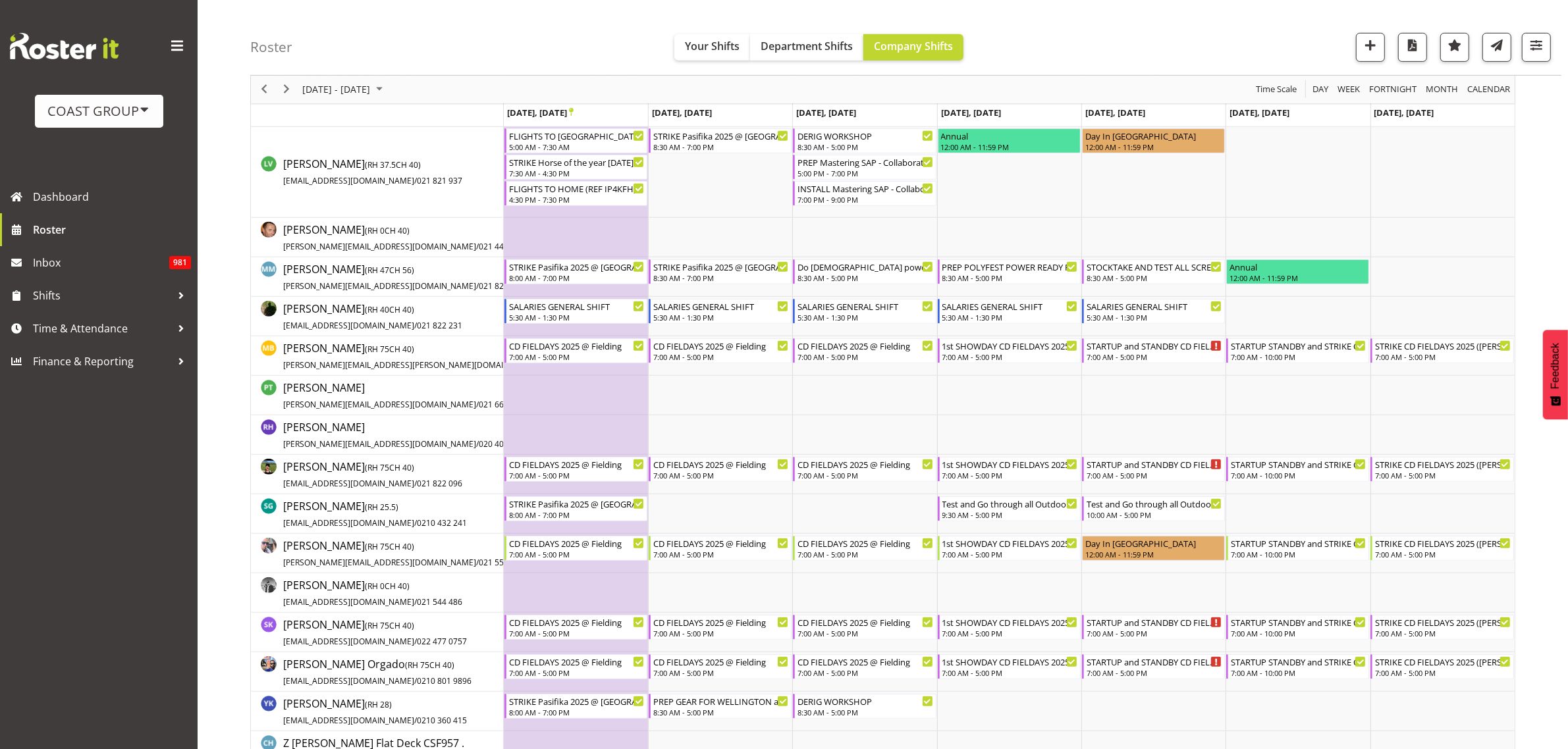
scroll to position [1069, 0]
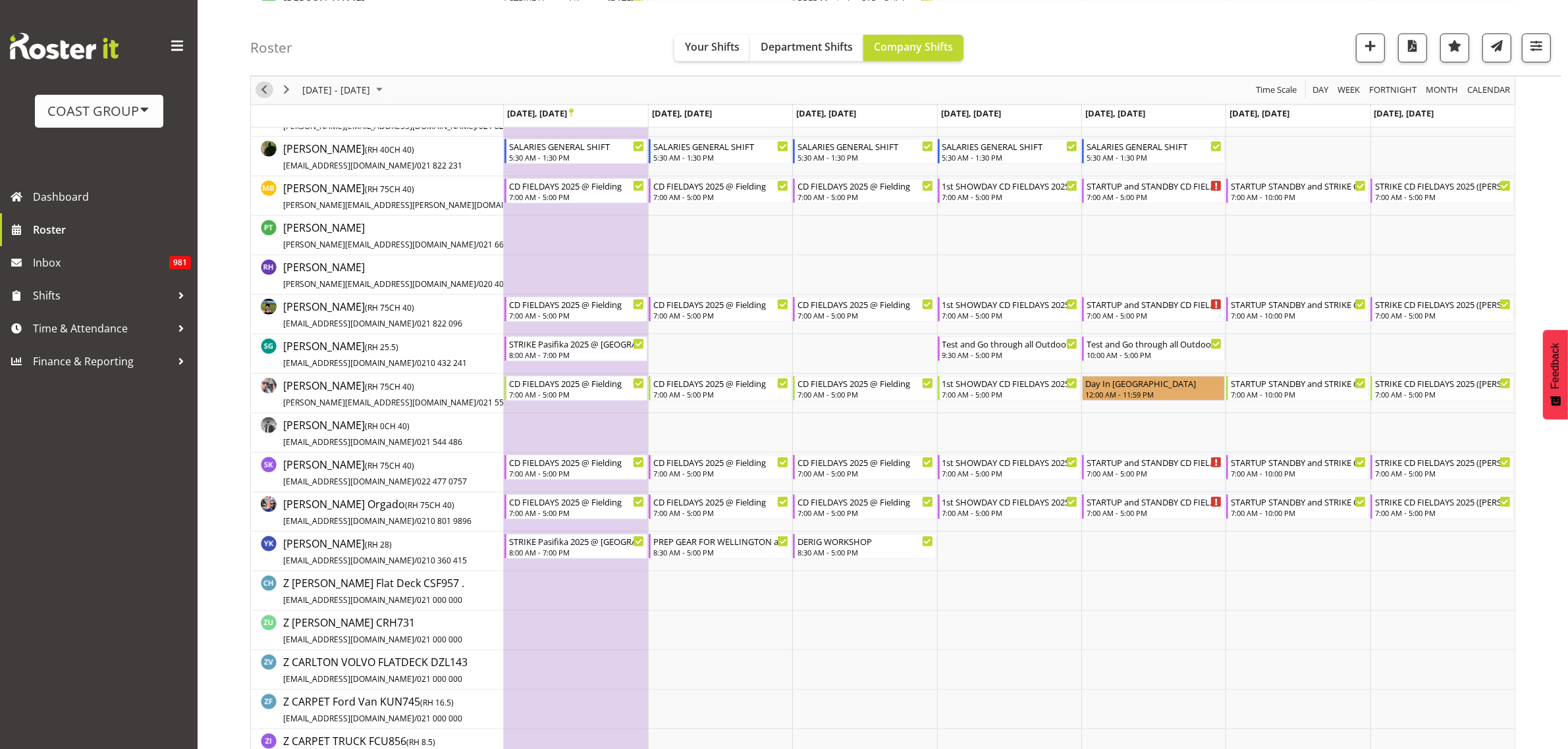
click at [266, 90] on span "Previous" at bounding box center [264, 90] width 16 height 16
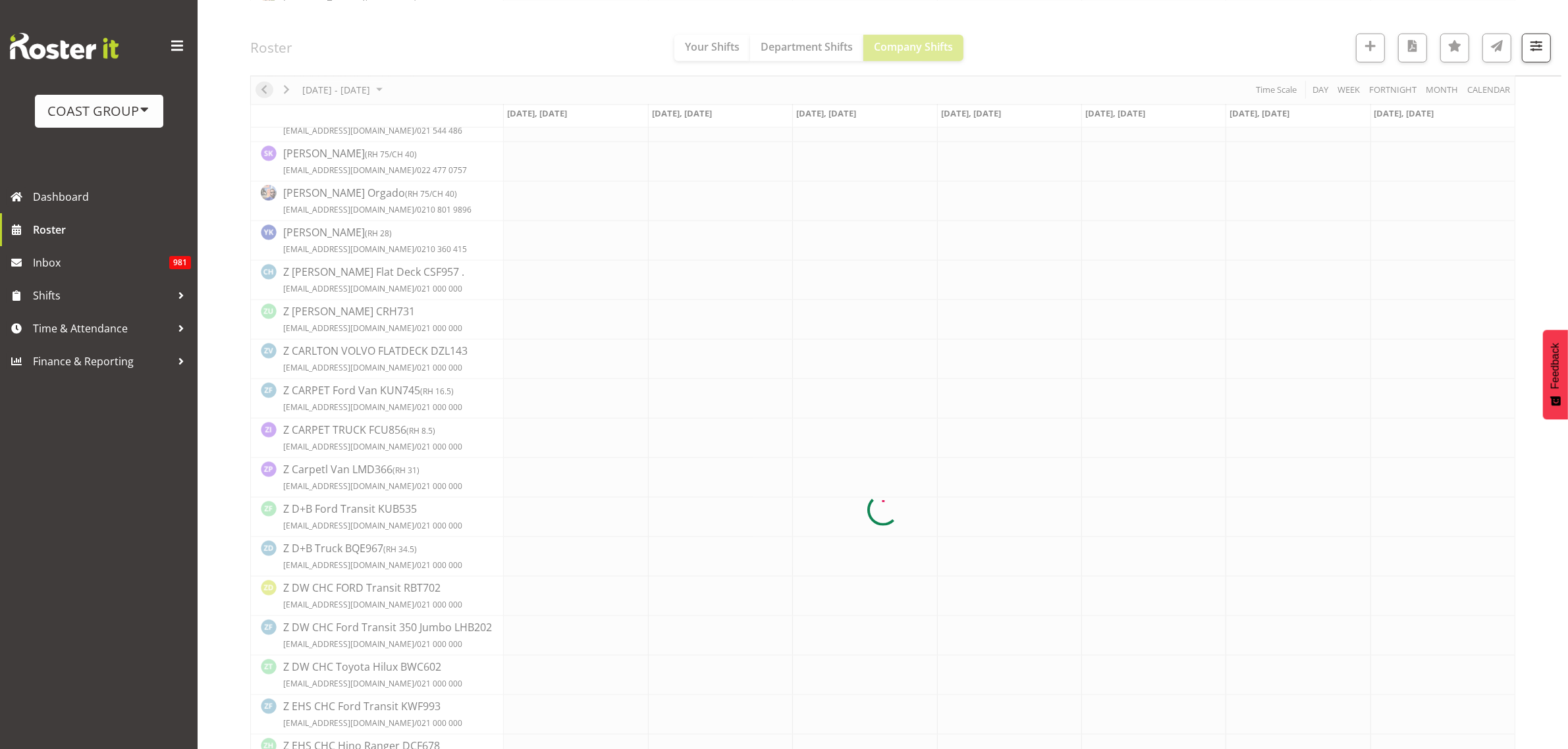
scroll to position [0, 0]
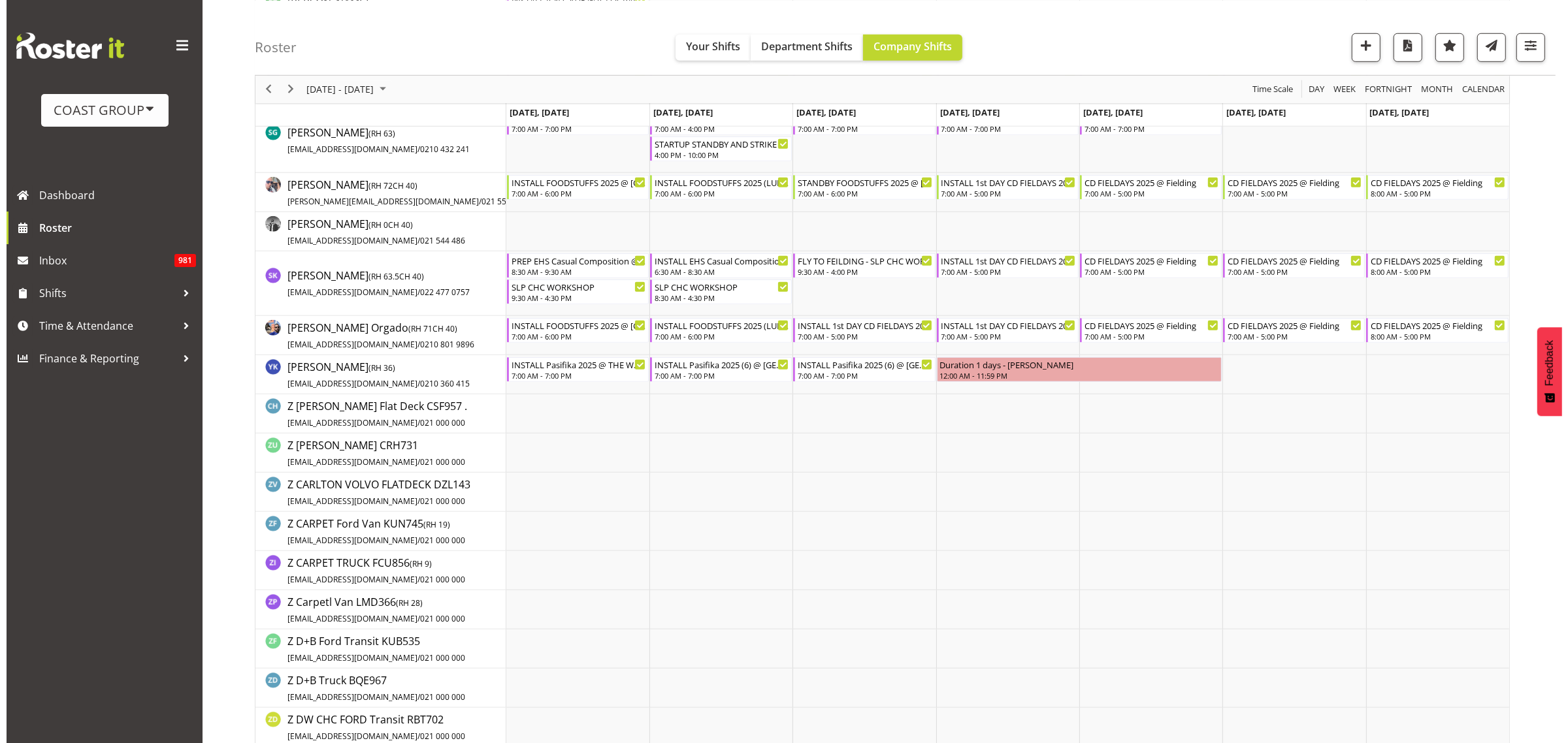
scroll to position [1224, 0]
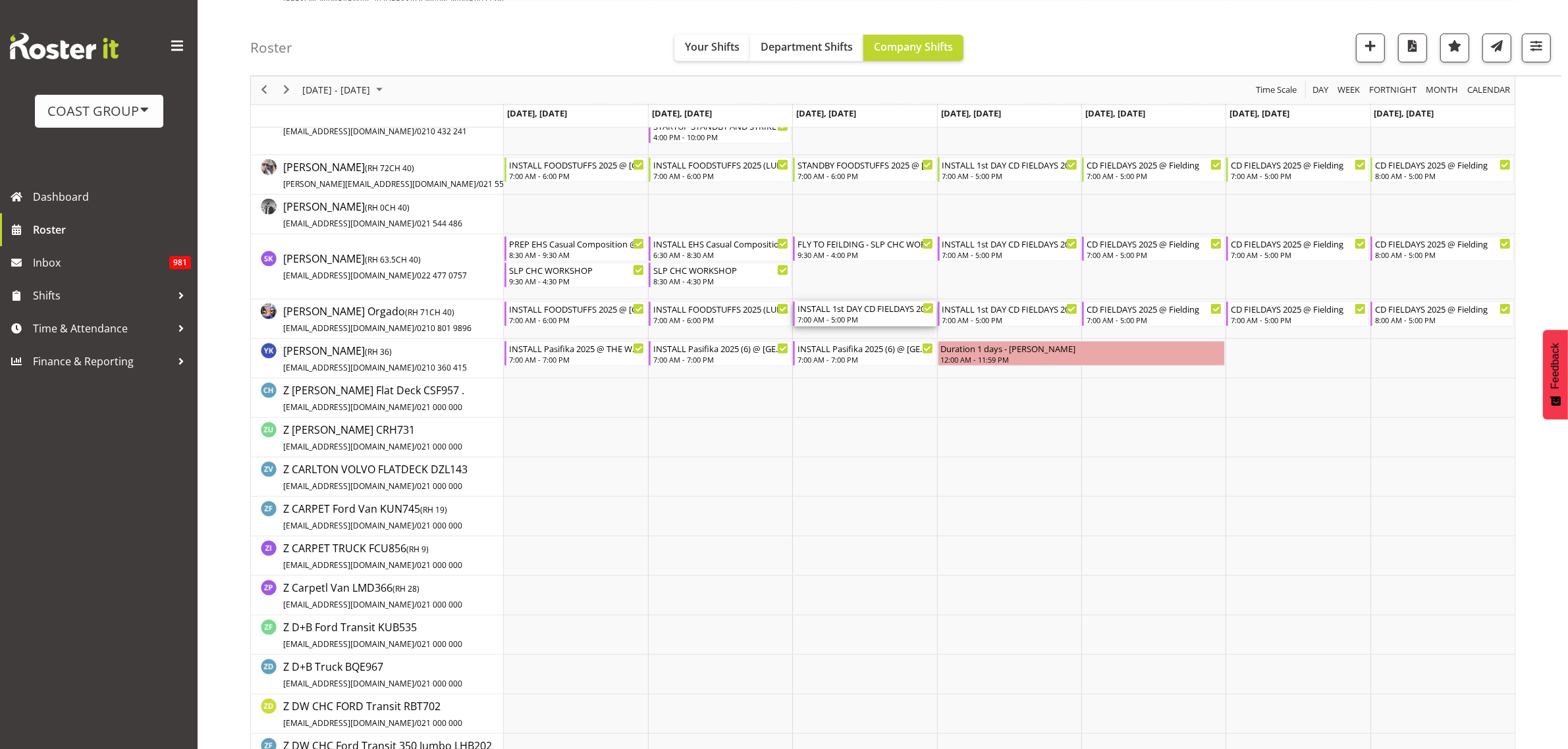
click at [844, 314] on div "INSTALL 1st DAY CD FIELDAYS 2025 @ Fielding" at bounding box center [865, 308] width 136 height 14
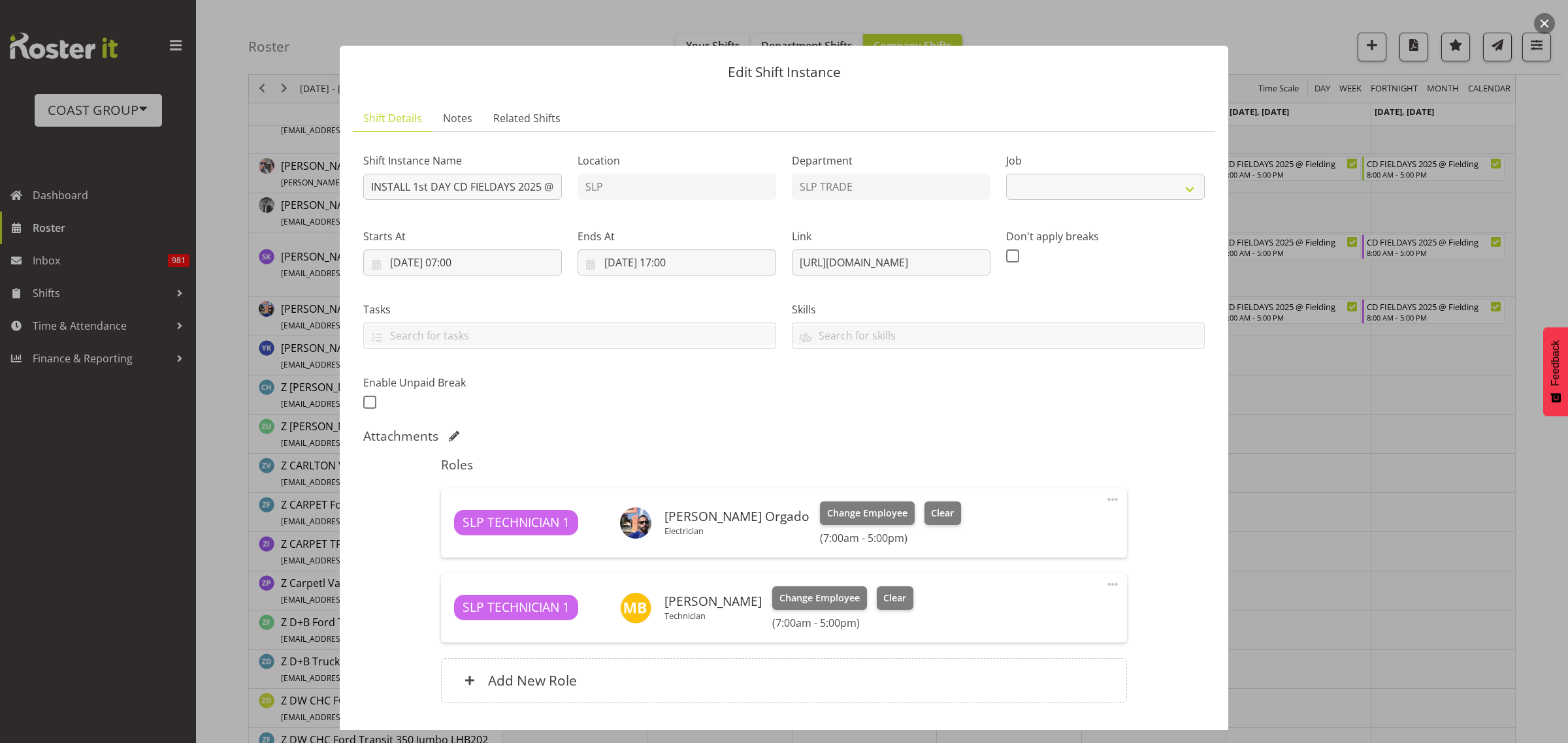
select select "8496"
click at [1542, 21] on button "button" at bounding box center [1544, 23] width 21 height 21
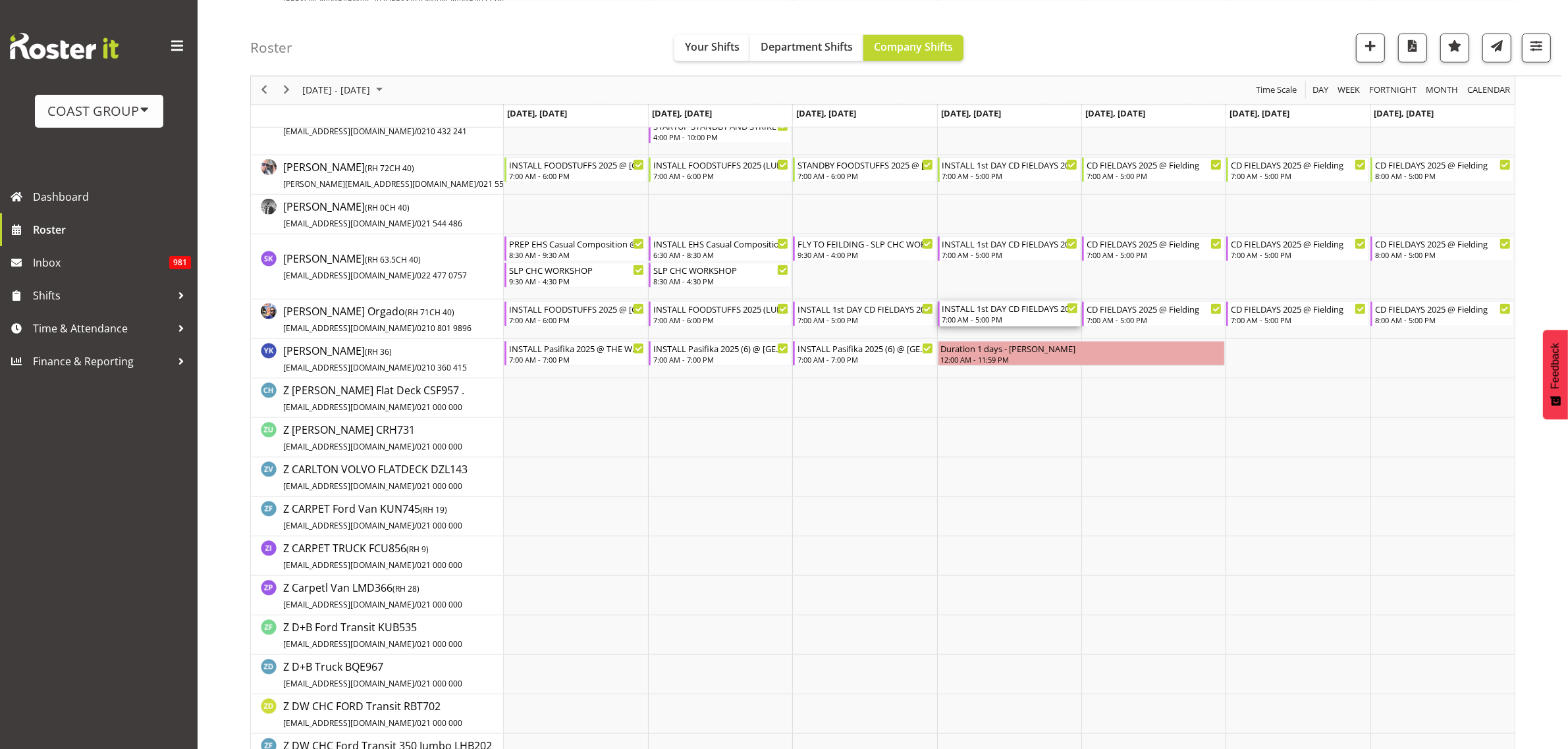
click at [976, 317] on div "7:00 AM - 5:00 PM" at bounding box center [1010, 320] width 136 height 11
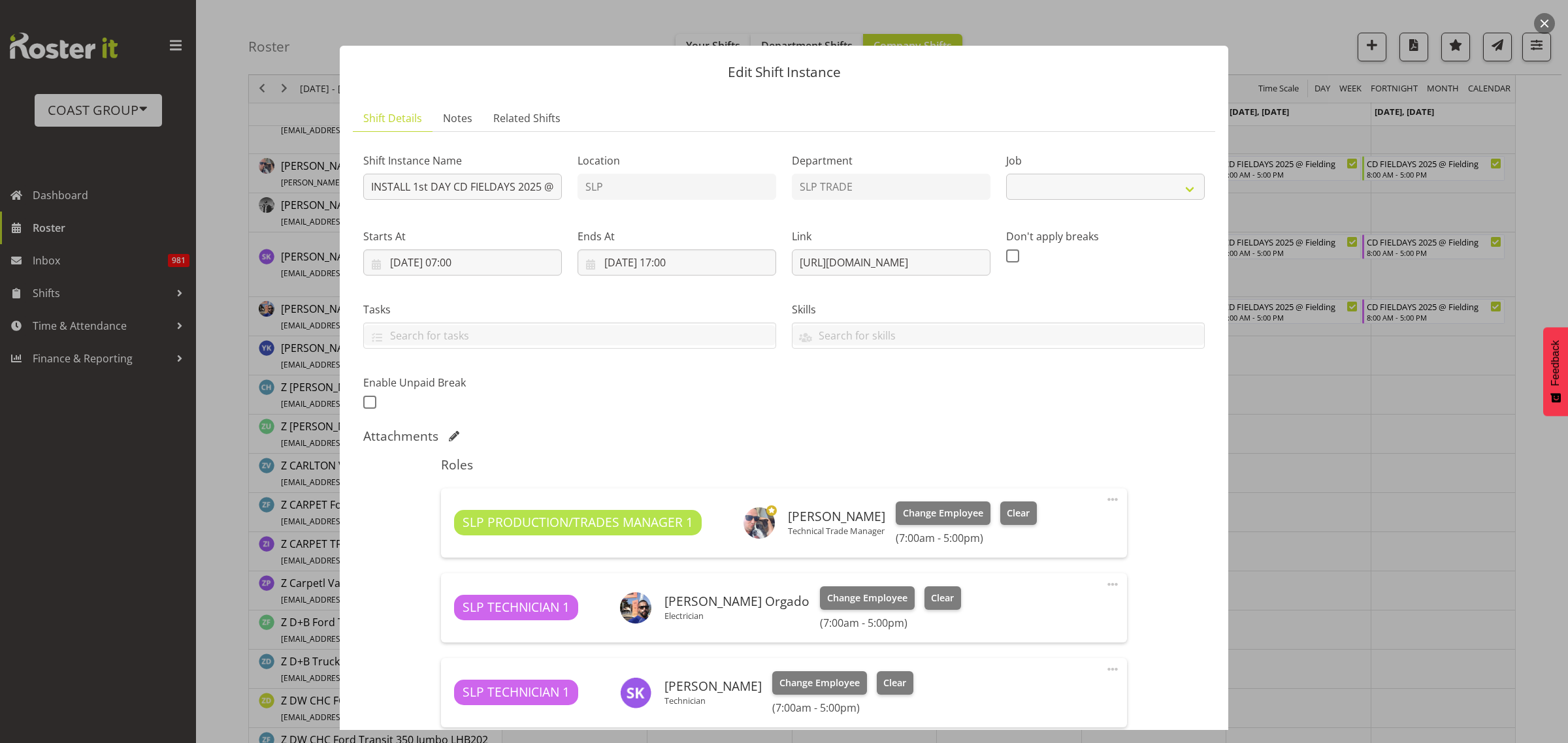
select select "8496"
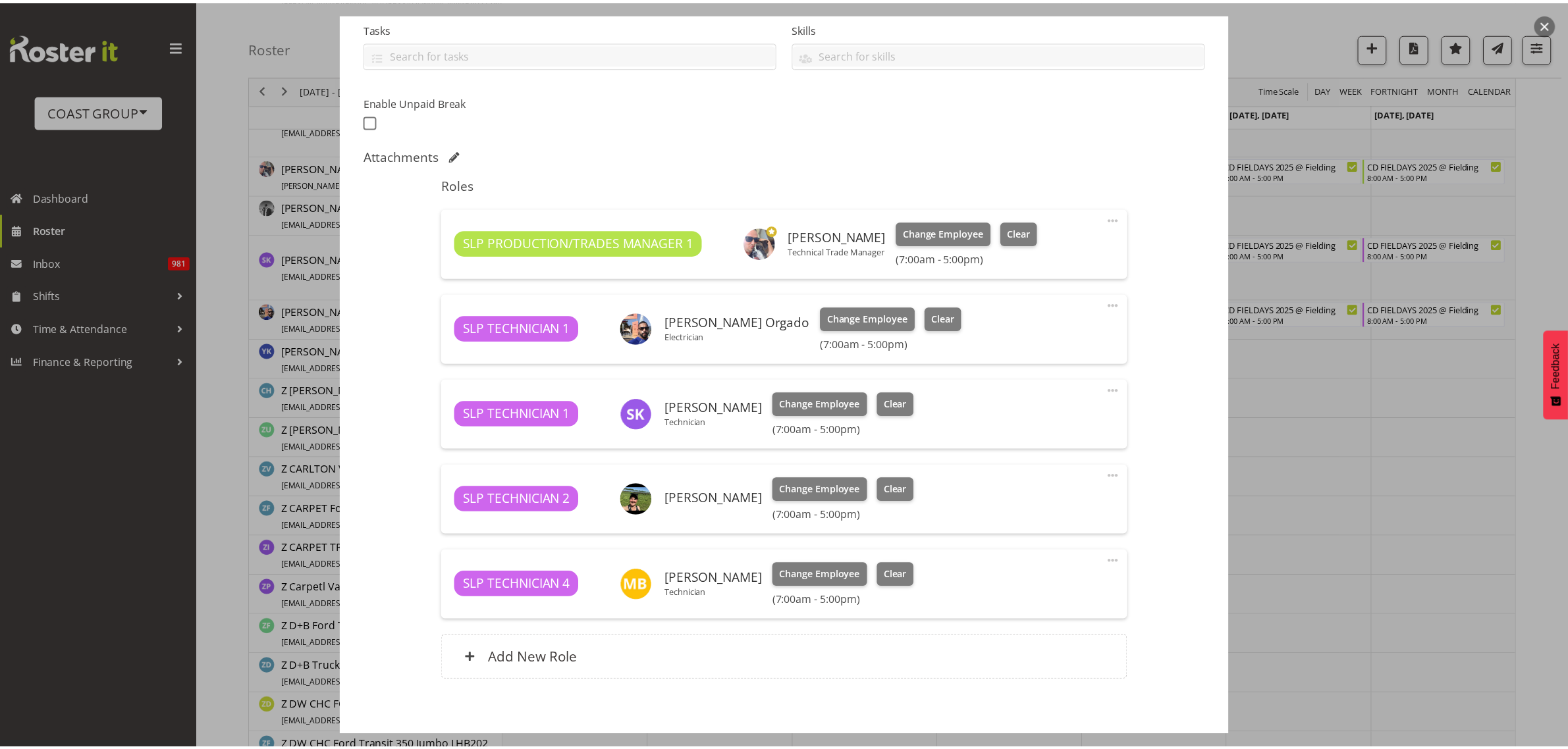
scroll to position [329, 0]
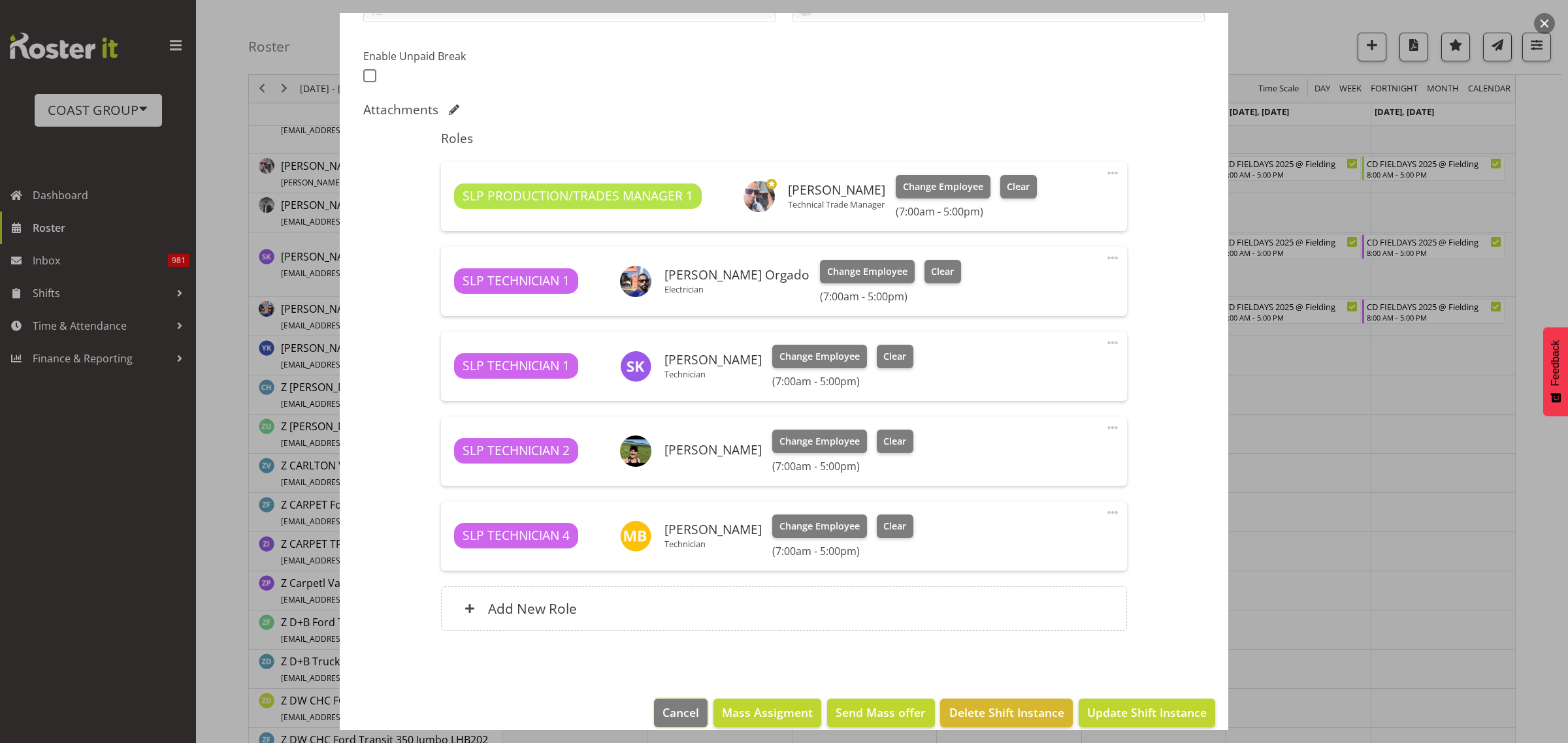
click at [675, 710] on span "Cancel" at bounding box center [680, 712] width 37 height 17
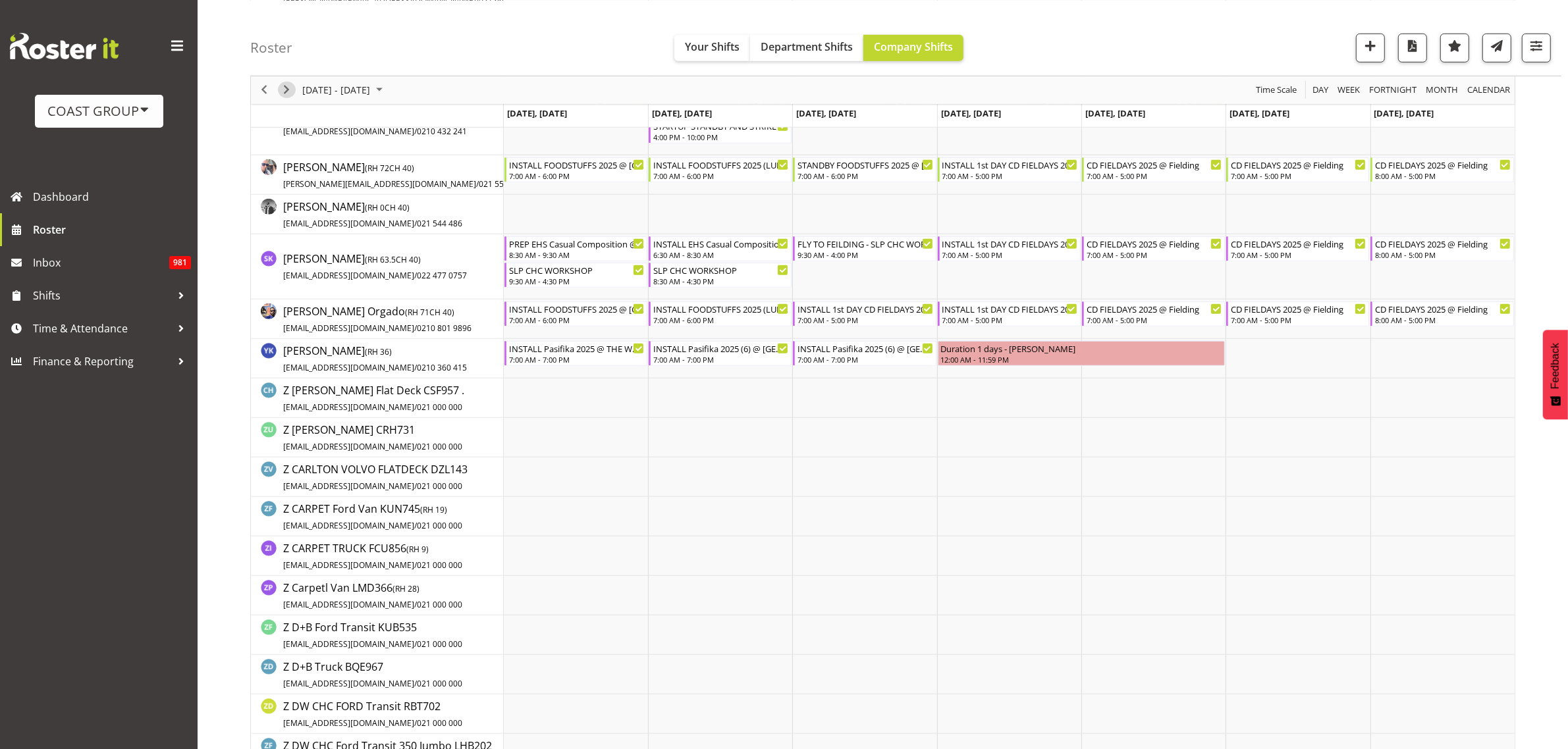
click at [281, 86] on span "Next" at bounding box center [286, 90] width 16 height 16
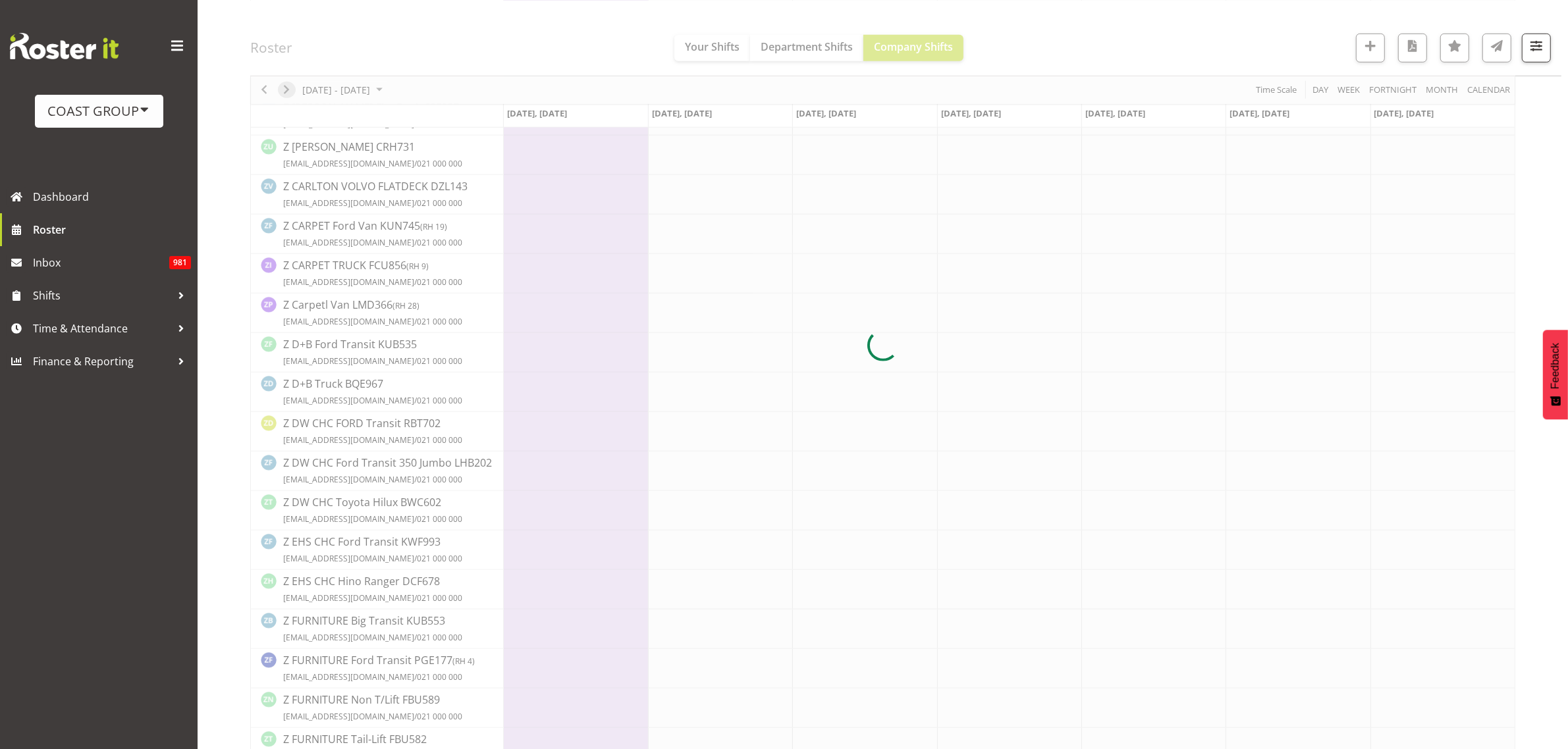
scroll to position [0, 0]
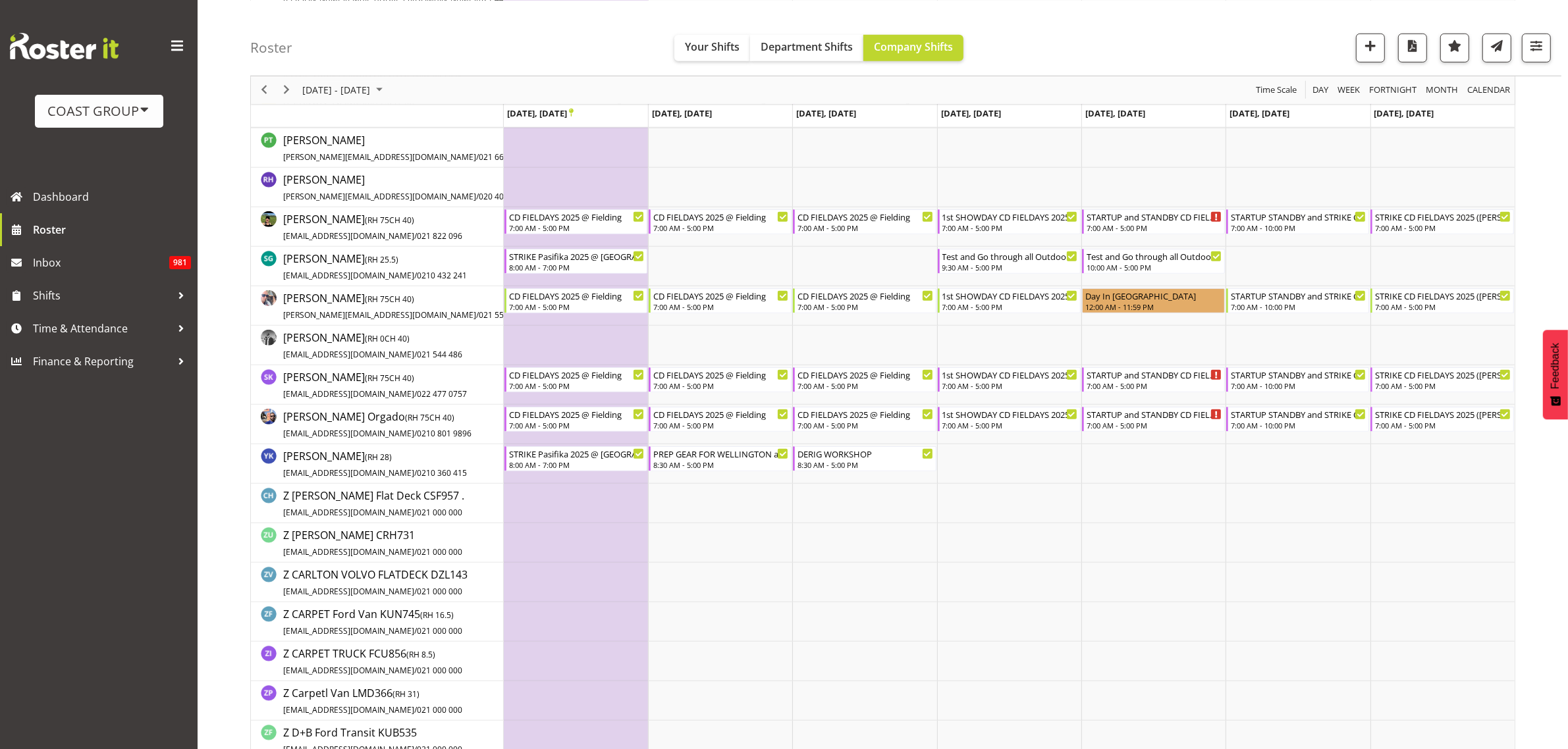
scroll to position [1234, 0]
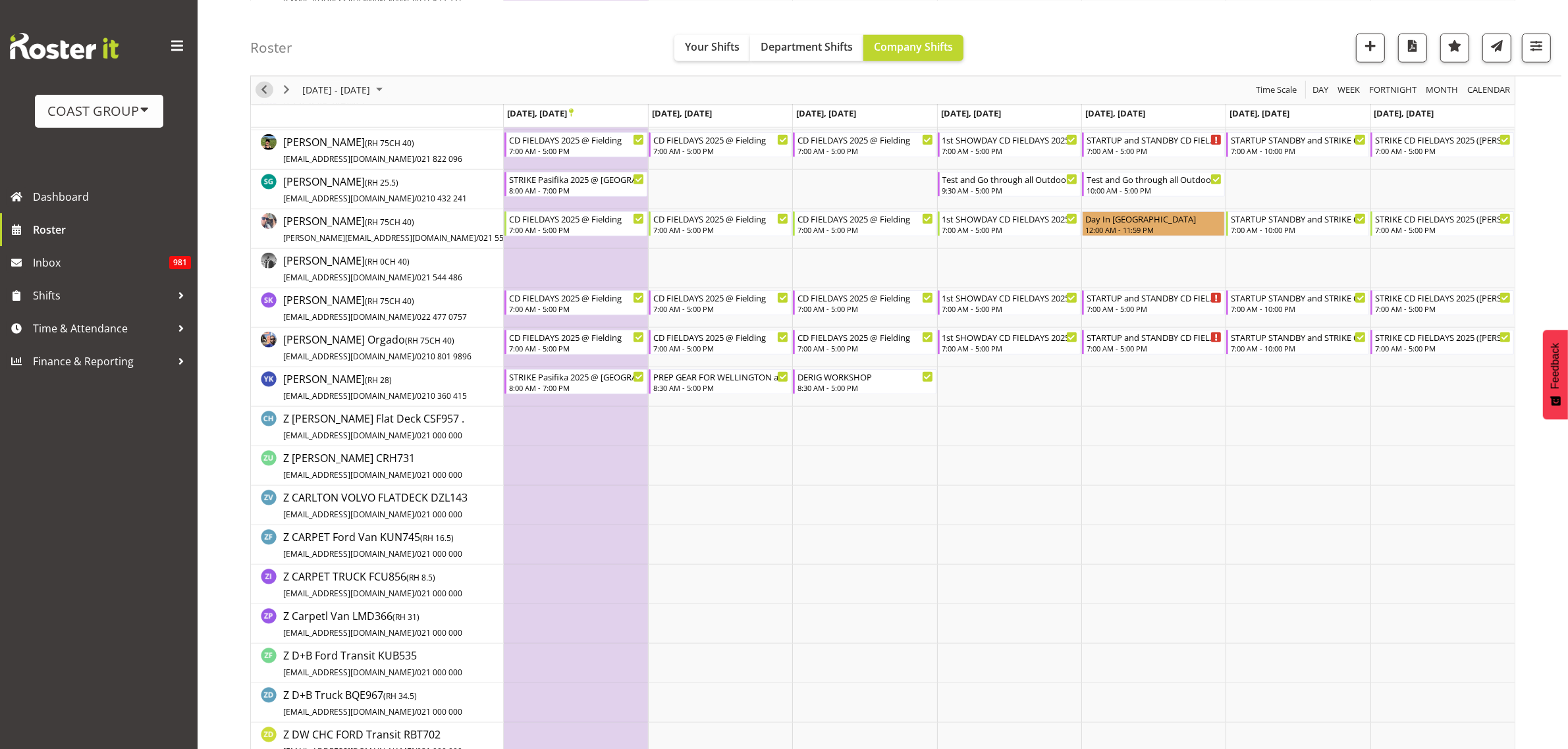
click at [261, 86] on span "Previous" at bounding box center [264, 90] width 16 height 16
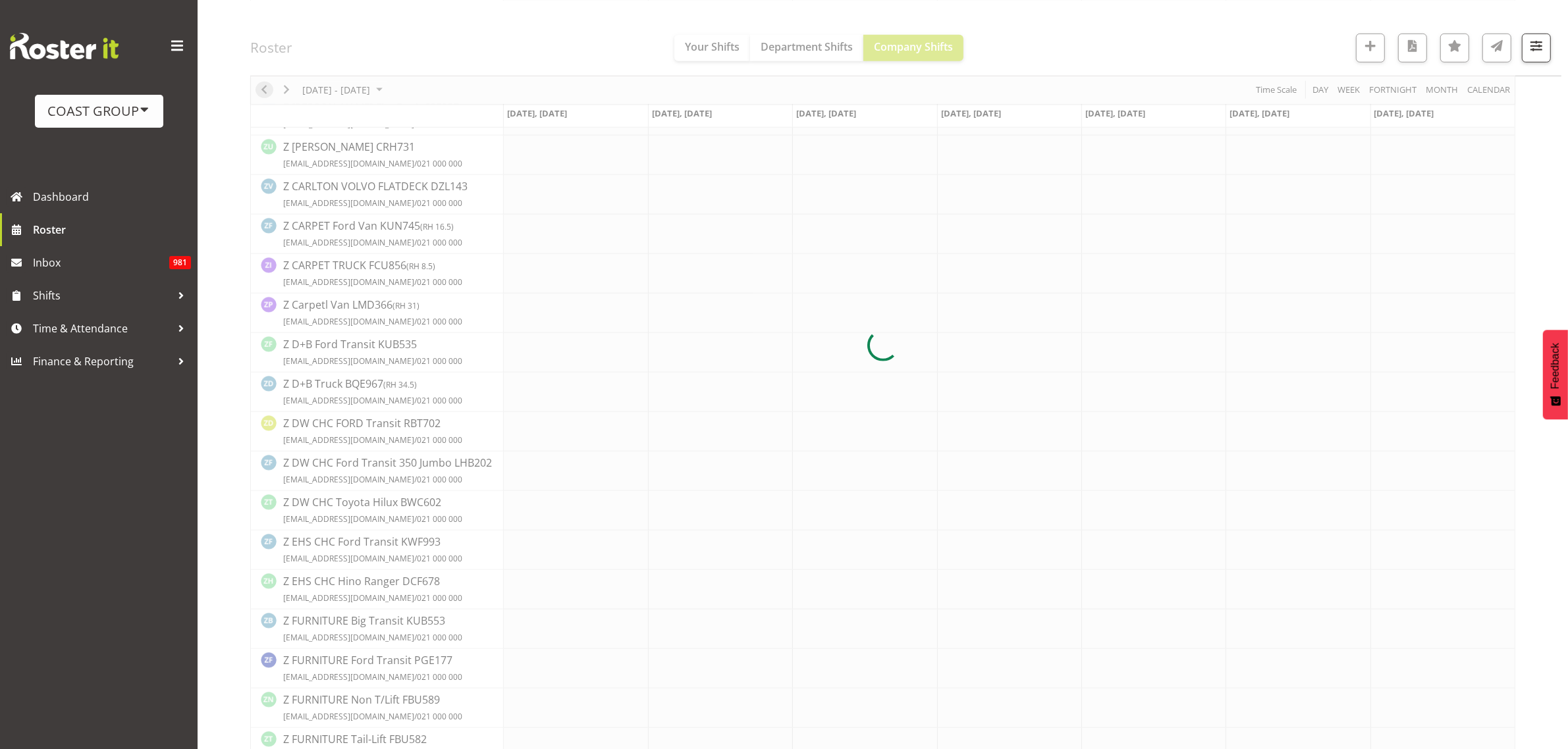
scroll to position [0, 0]
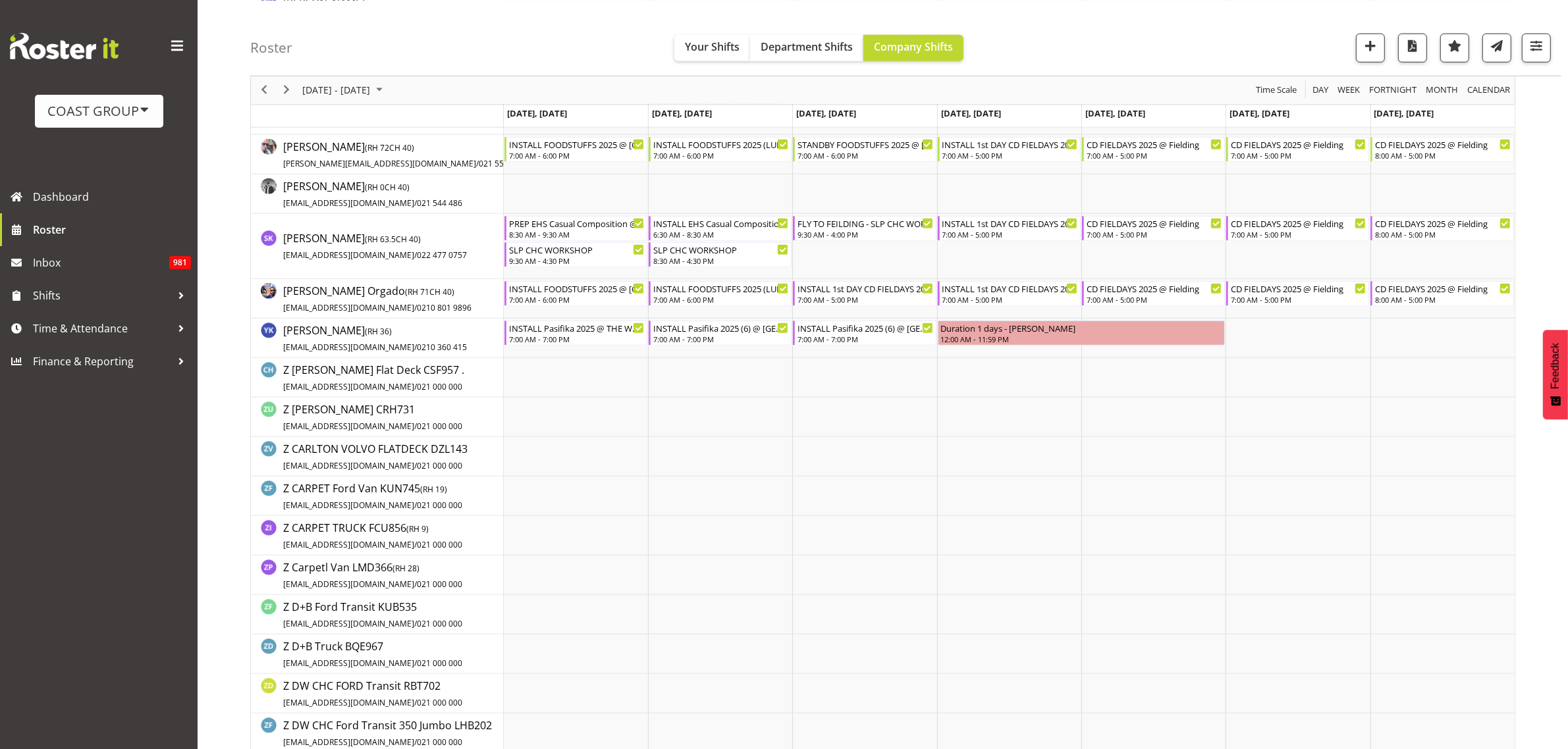
scroll to position [1316, 0]
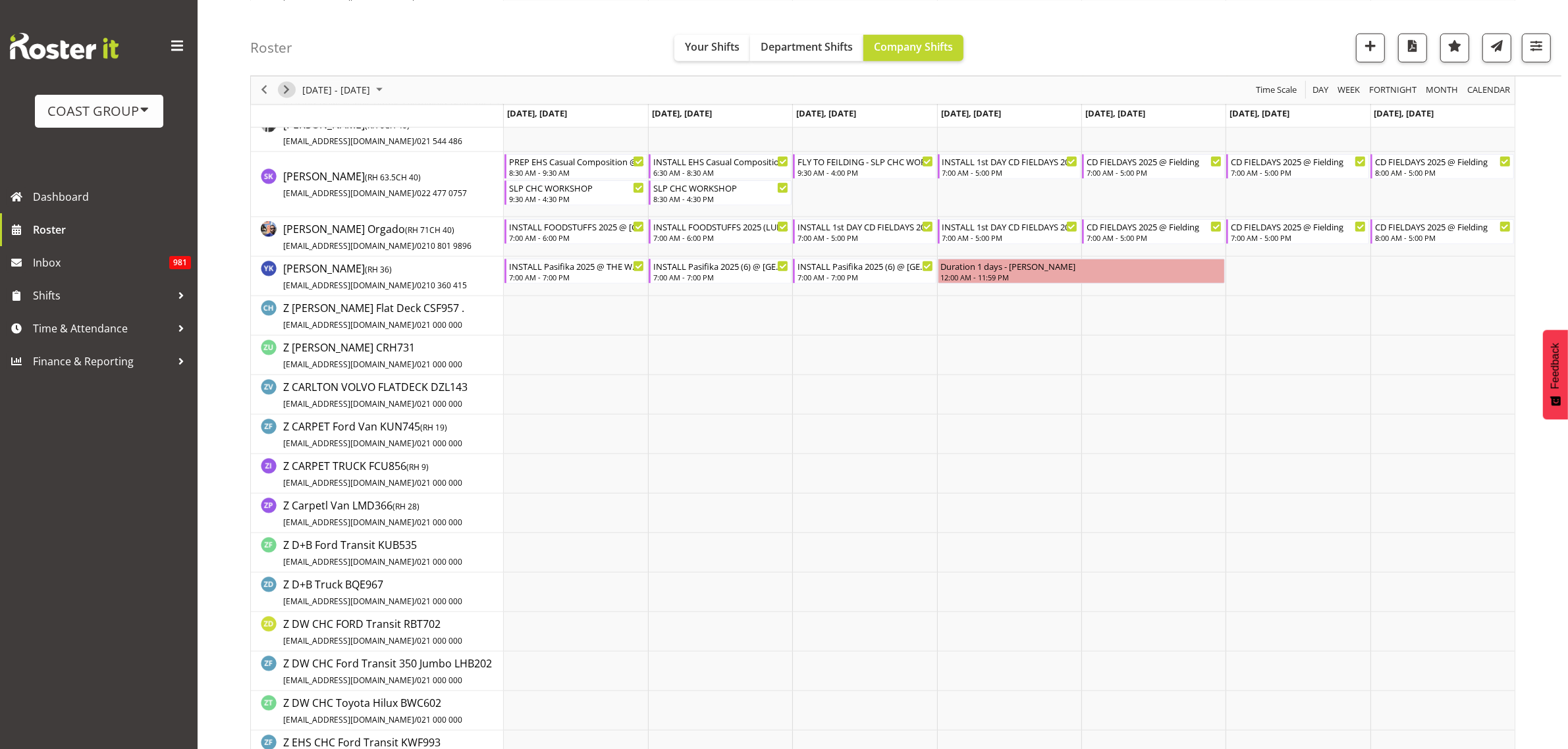
click at [285, 87] on span "Next" at bounding box center [286, 90] width 16 height 16
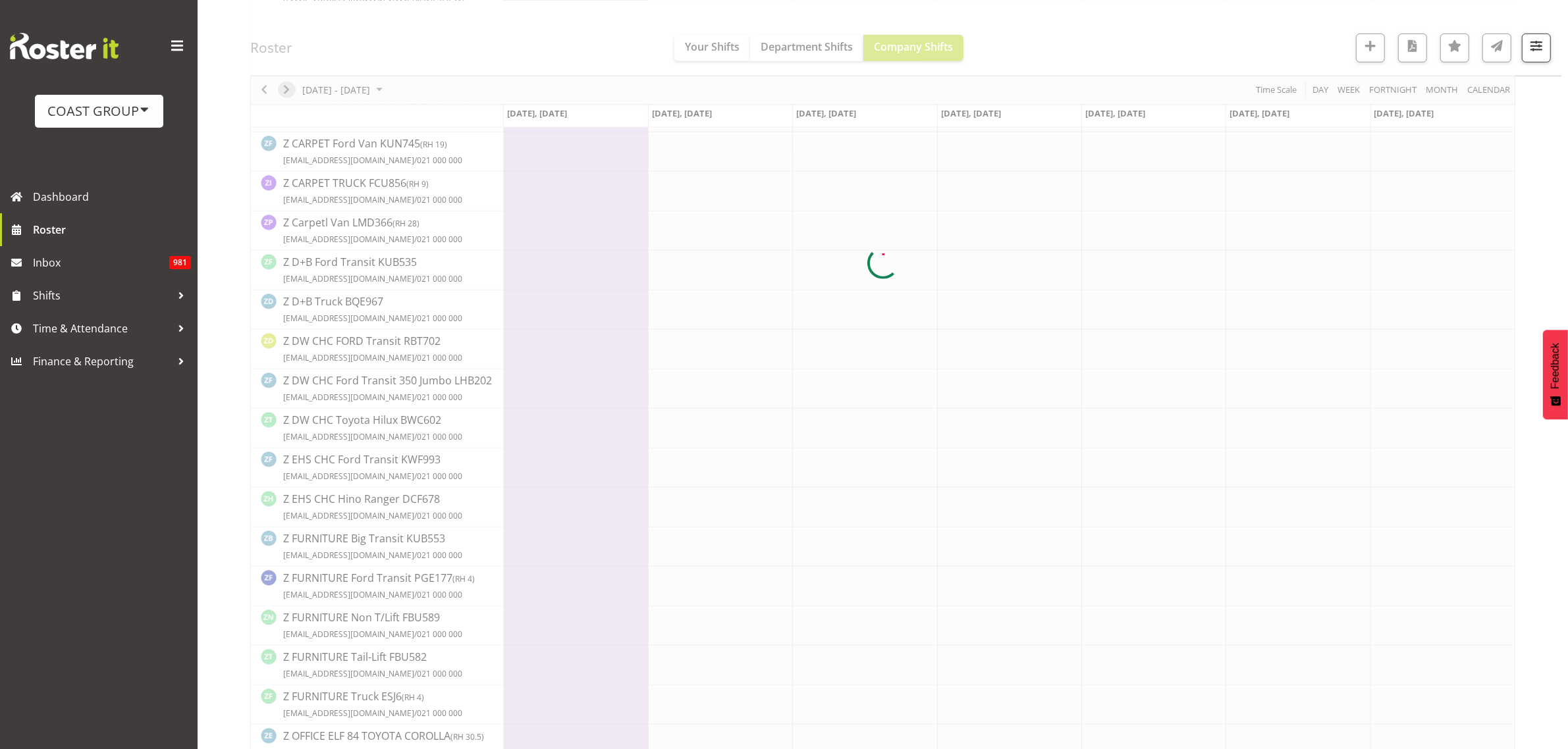
scroll to position [0, 0]
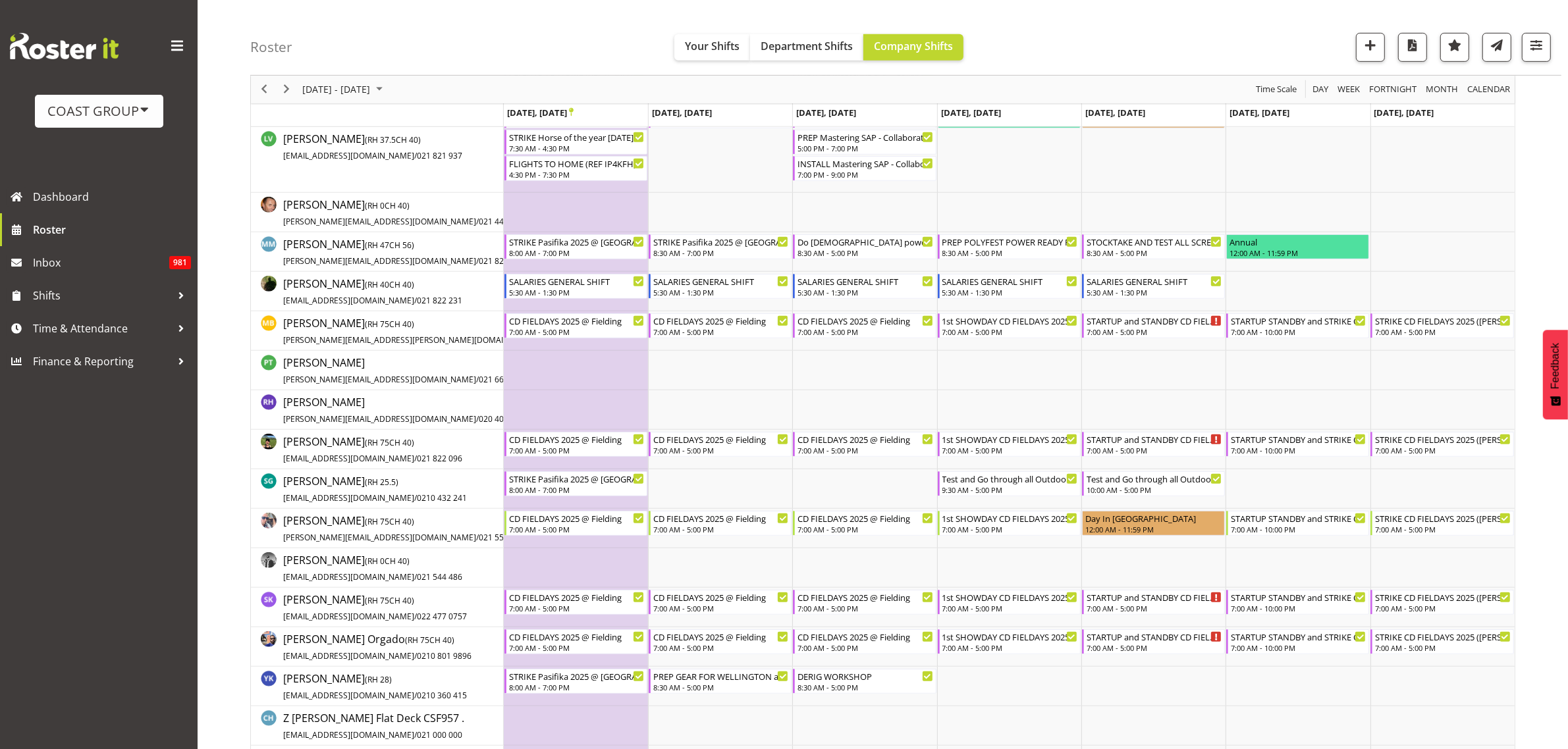
scroll to position [988, 0]
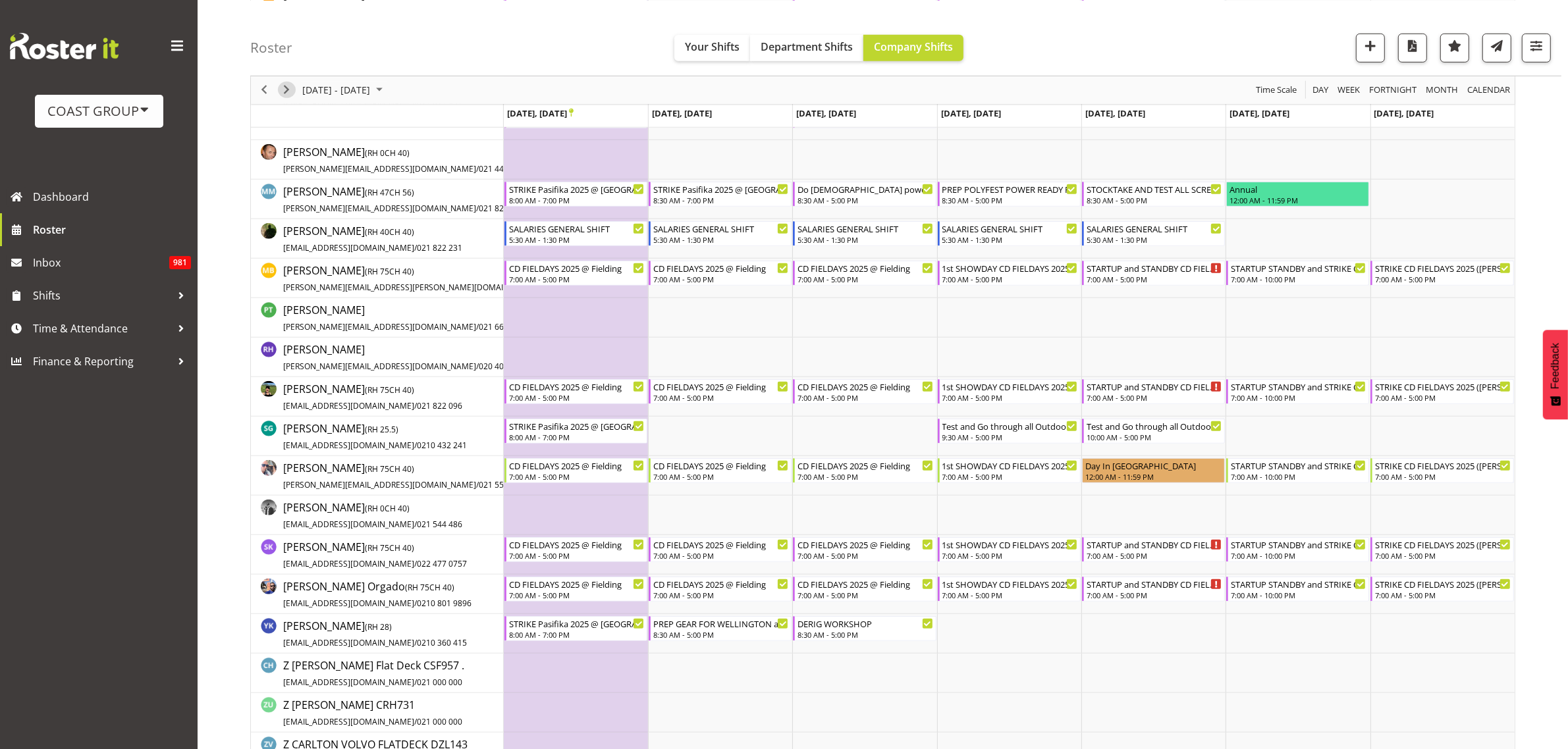
click at [286, 91] on span "Next" at bounding box center [286, 90] width 16 height 16
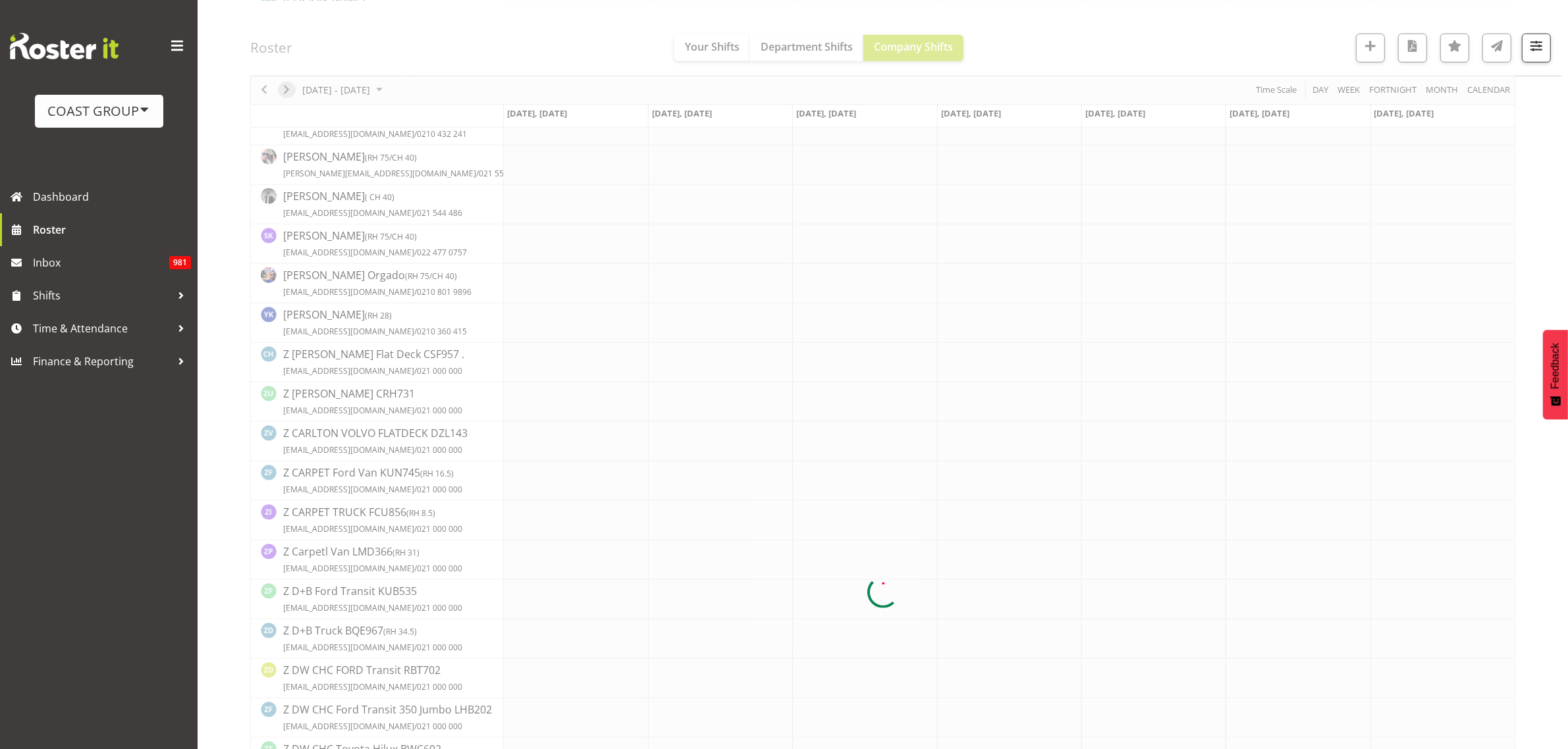
scroll to position [0, 0]
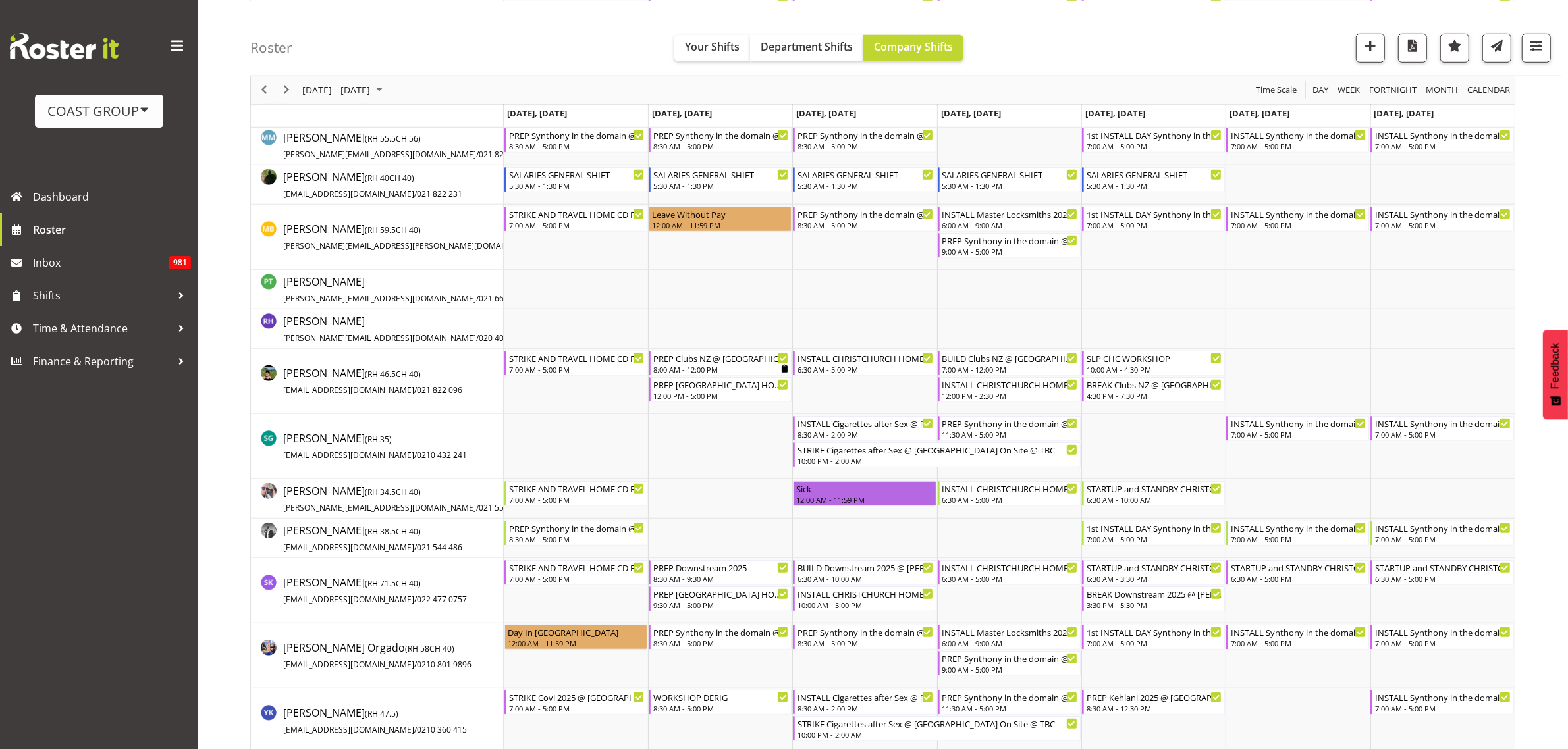
scroll to position [1152, 0]
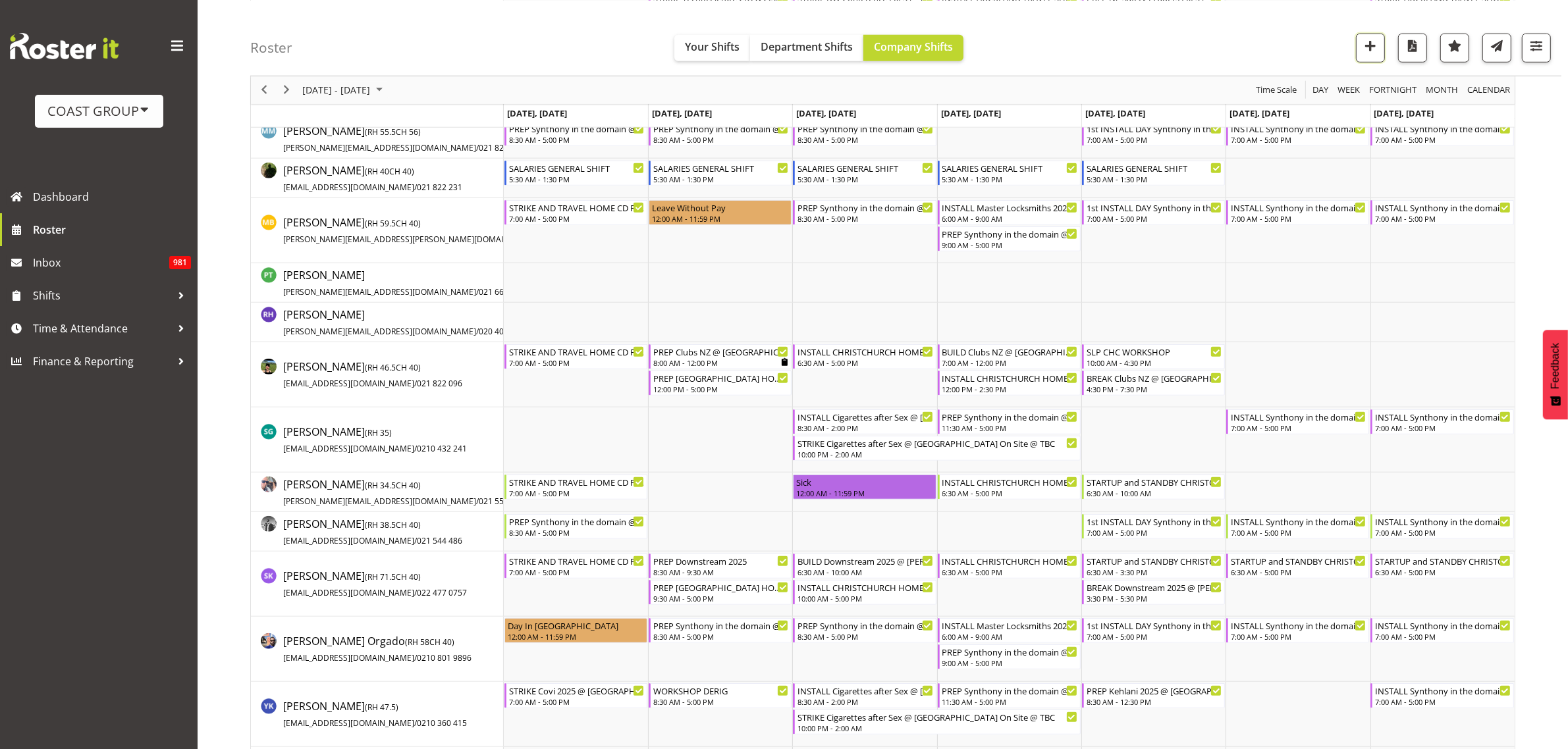
click at [1371, 47] on span "button" at bounding box center [1370, 45] width 17 height 17
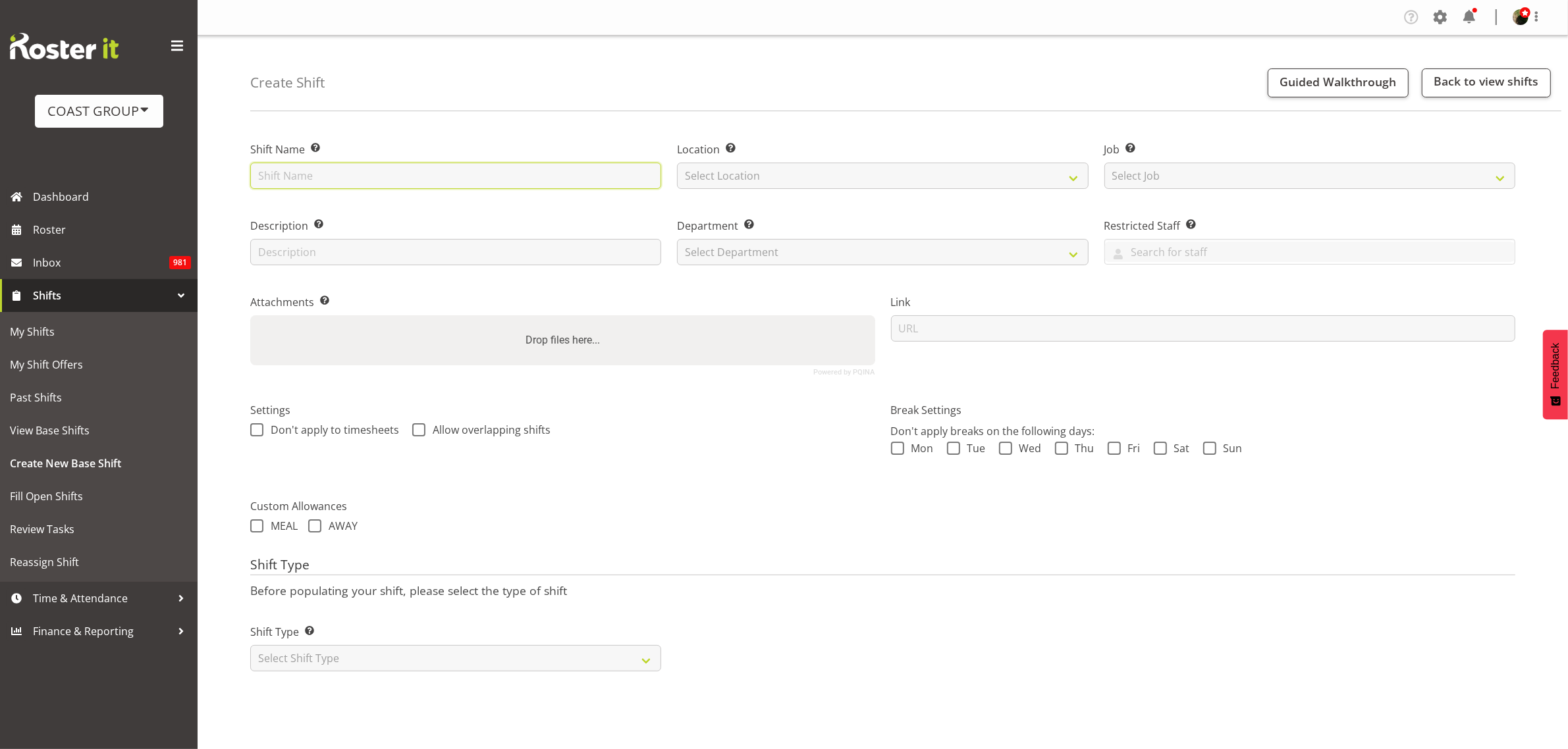
click at [481, 171] on input "text" at bounding box center [456, 176] width 411 height 26
type input "CD Fieldays 2026 @ Fielding"
select select "31"
click at [1147, 170] on select "Select Job Create new job 1 Carlton Events 1 Carlton Hamilton 1 Carlton Welling…" at bounding box center [1310, 176] width 411 height 26
select select "0"
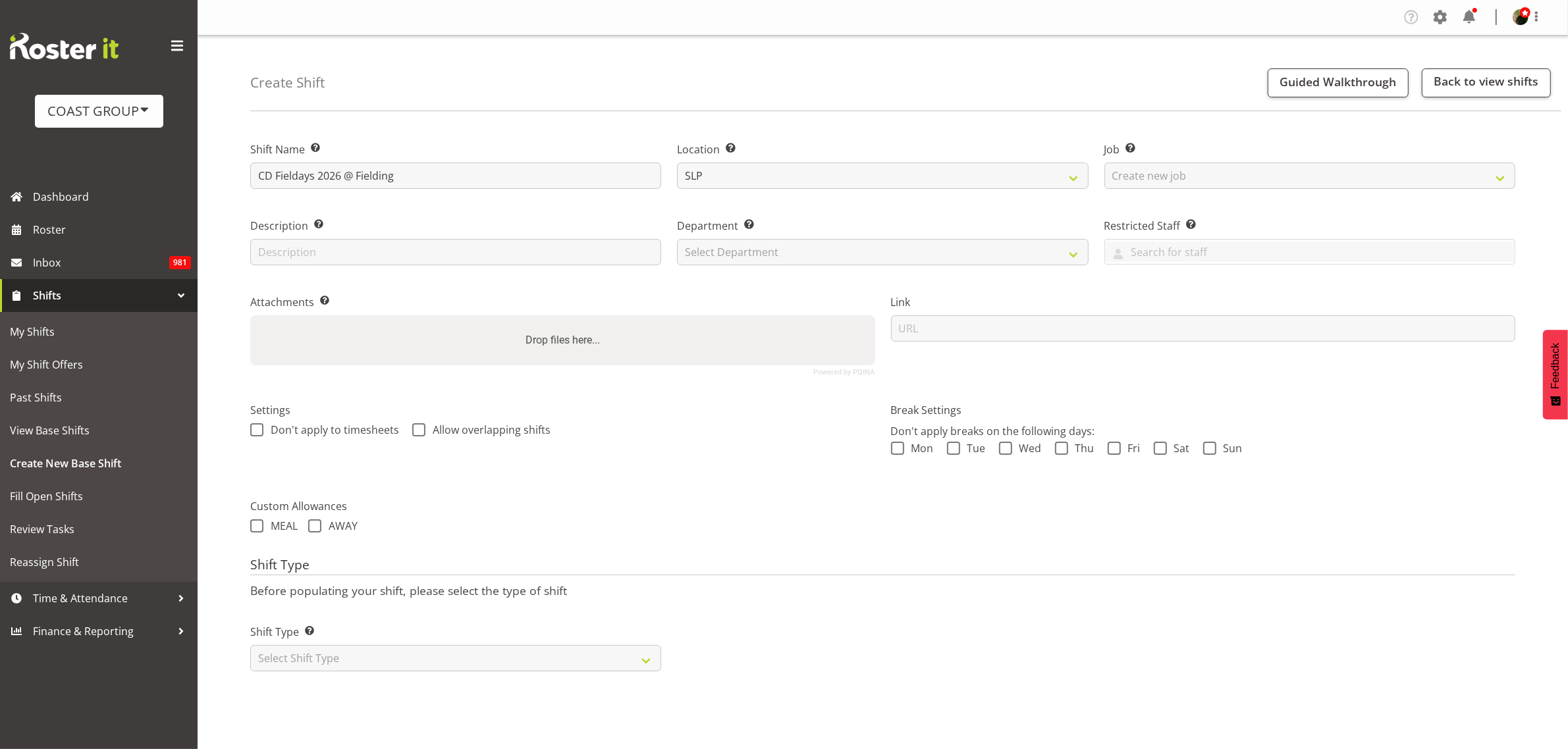
click at [1104, 163] on select "Select Job Create new job 1 Carlton Events 1 Carlton Hamilton 1 Carlton Welling…" at bounding box center [1310, 176] width 411 height 26
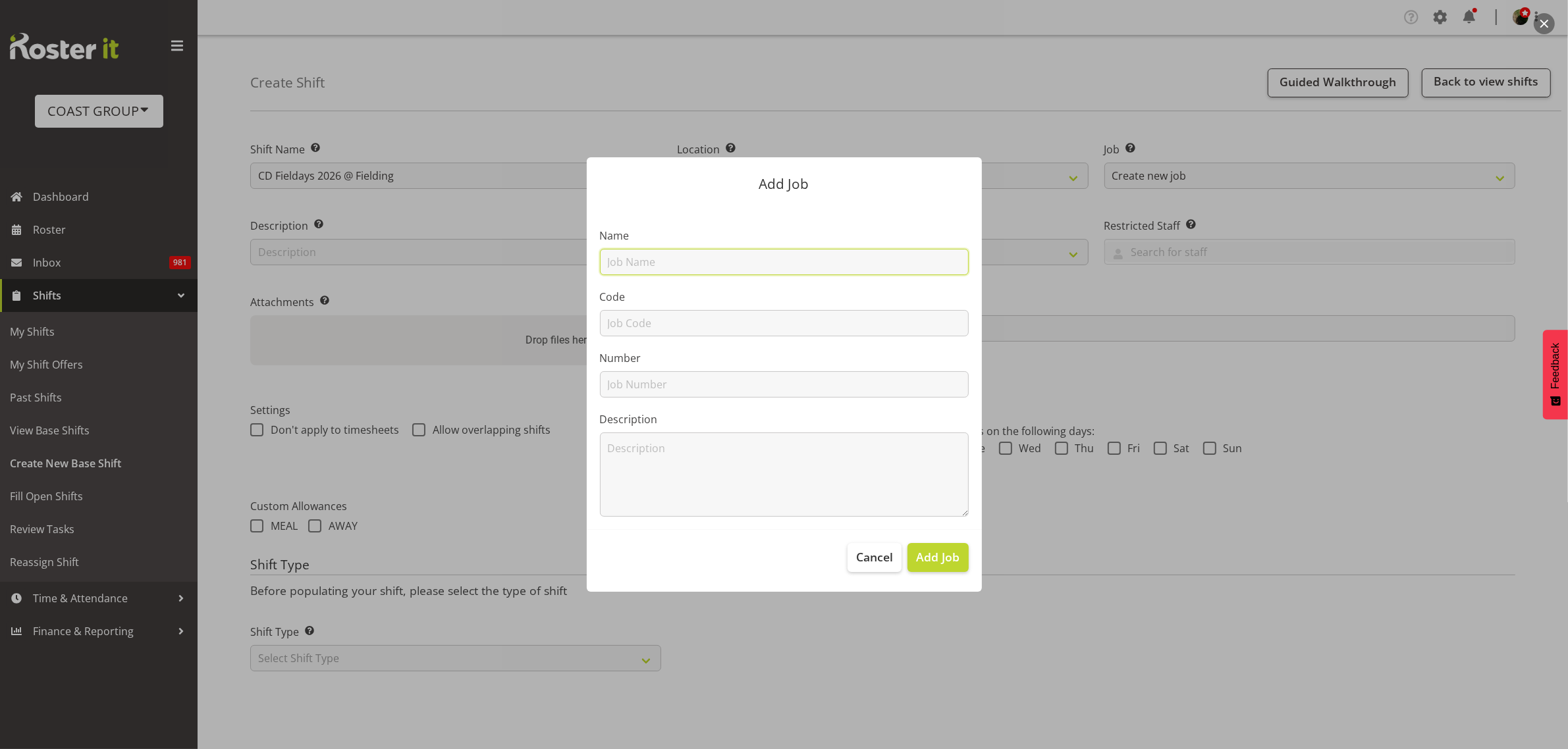
click at [734, 258] on input "text" at bounding box center [784, 261] width 368 height 26
type input "T260319 CD Fieldays 2026"
type input "T260319"
click at [932, 564] on span "Add Job" at bounding box center [938, 556] width 43 height 17
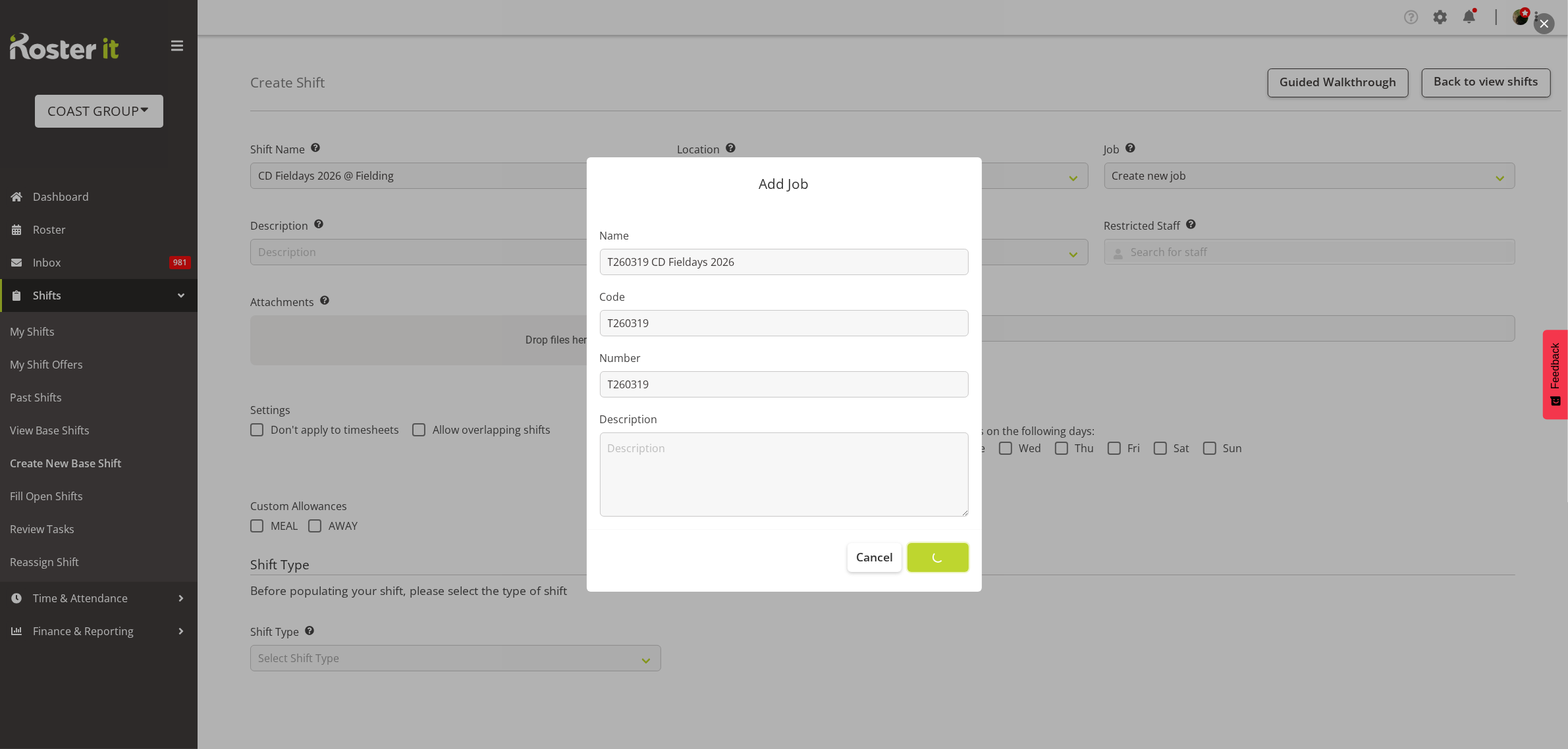
select select
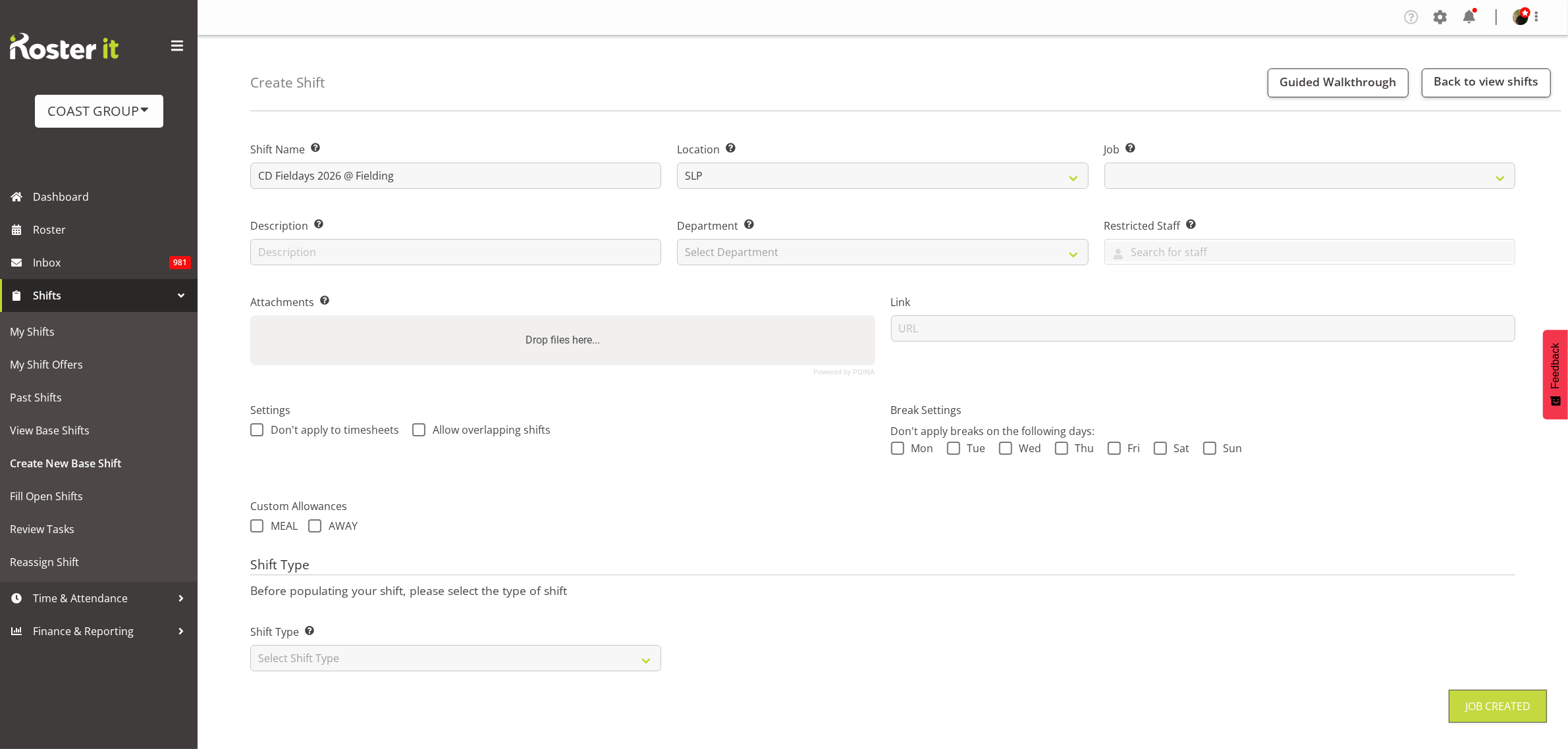
select select "10561"
click at [744, 248] on select "Select Department CARLTON EVENTS Carlton Hamilton Carlton Wellington DW AKL DW …" at bounding box center [883, 251] width 411 height 26
select select "23"
click at [677, 239] on select "Select Department CARLTON EVENTS Carlton Hamilton Carlton Wellington DW AKL DW …" at bounding box center [883, 251] width 411 height 26
click at [989, 330] on input "url" at bounding box center [1203, 328] width 625 height 26
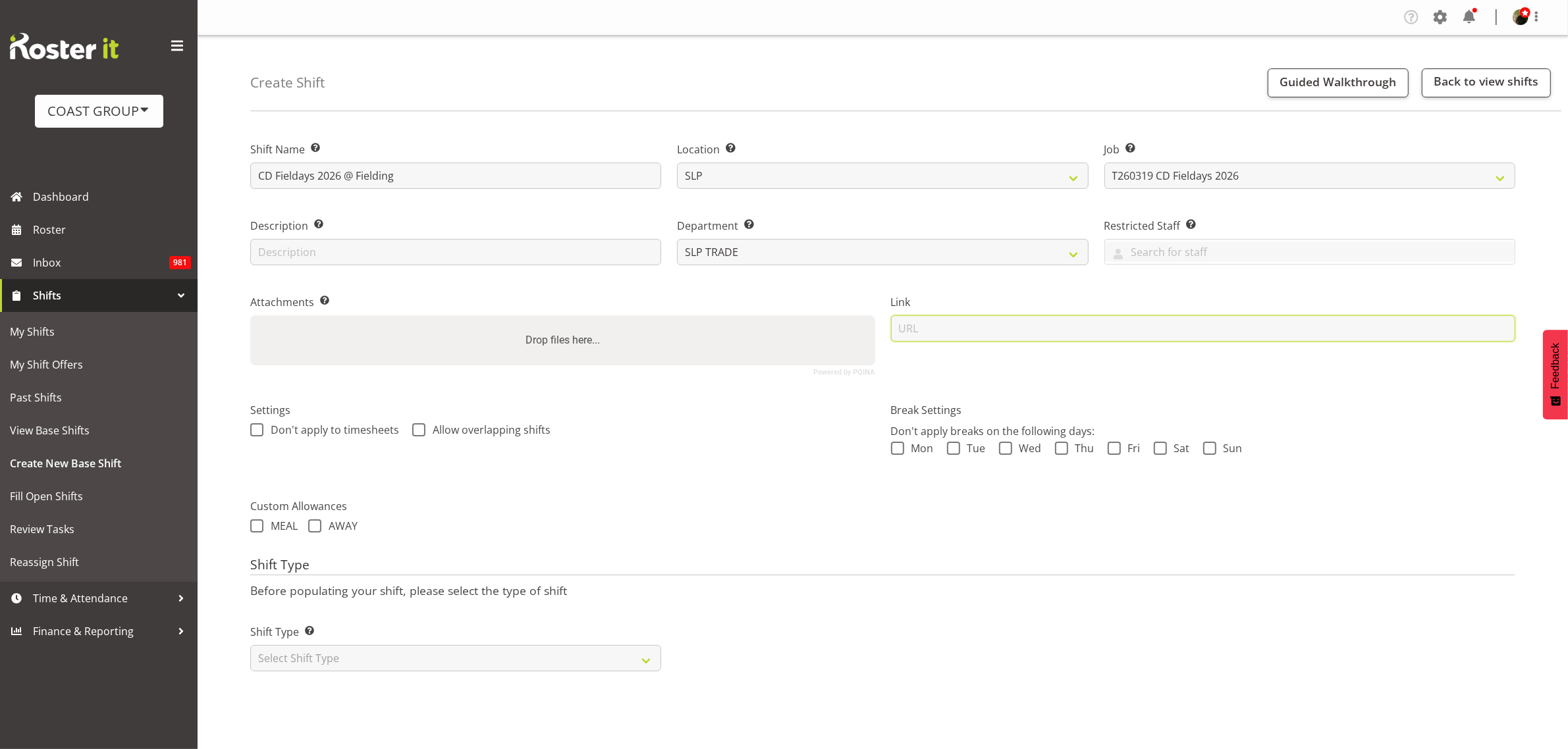
paste input "https://drive.google.com/drive/folders/1oWGHpgCPnPhrG7yPthK_wLoHhH19DwNM"
type input "https://drive.google.com/drive/folders/1oWGHpgCPnPhrG7yPthK_wLoHhH19DwNM"
click at [295, 664] on select "Select Shift Type One Off Shift Recurring Shift Rotating Shift" at bounding box center [456, 658] width 411 height 26
click at [304, 659] on select "Select Shift Type One Off Shift Recurring Shift Rotating Shift" at bounding box center [456, 658] width 411 height 26
select select "recurring"
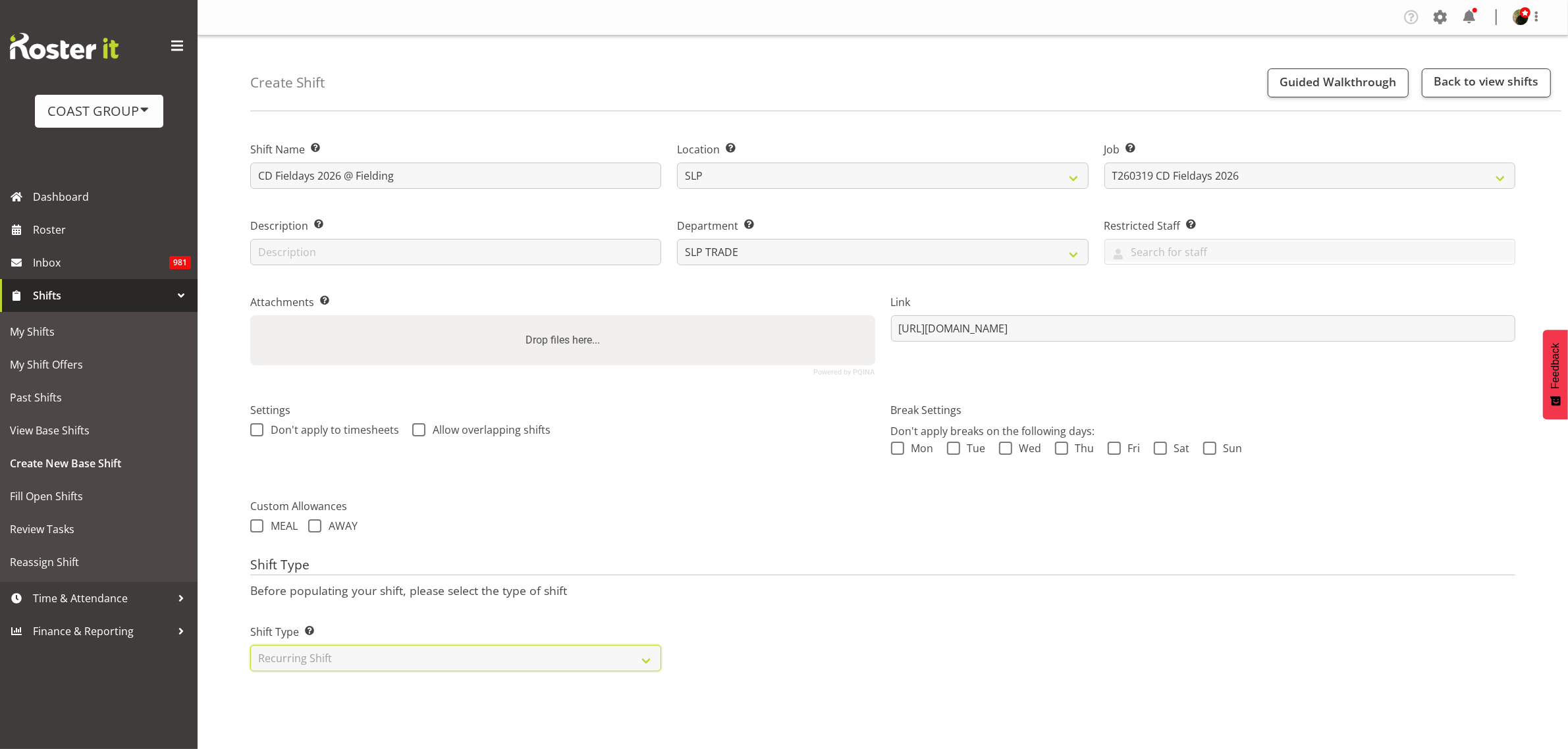
click at [250, 646] on select "Select Shift Type One Off Shift Recurring Shift Rotating Shift" at bounding box center [456, 658] width 411 height 26
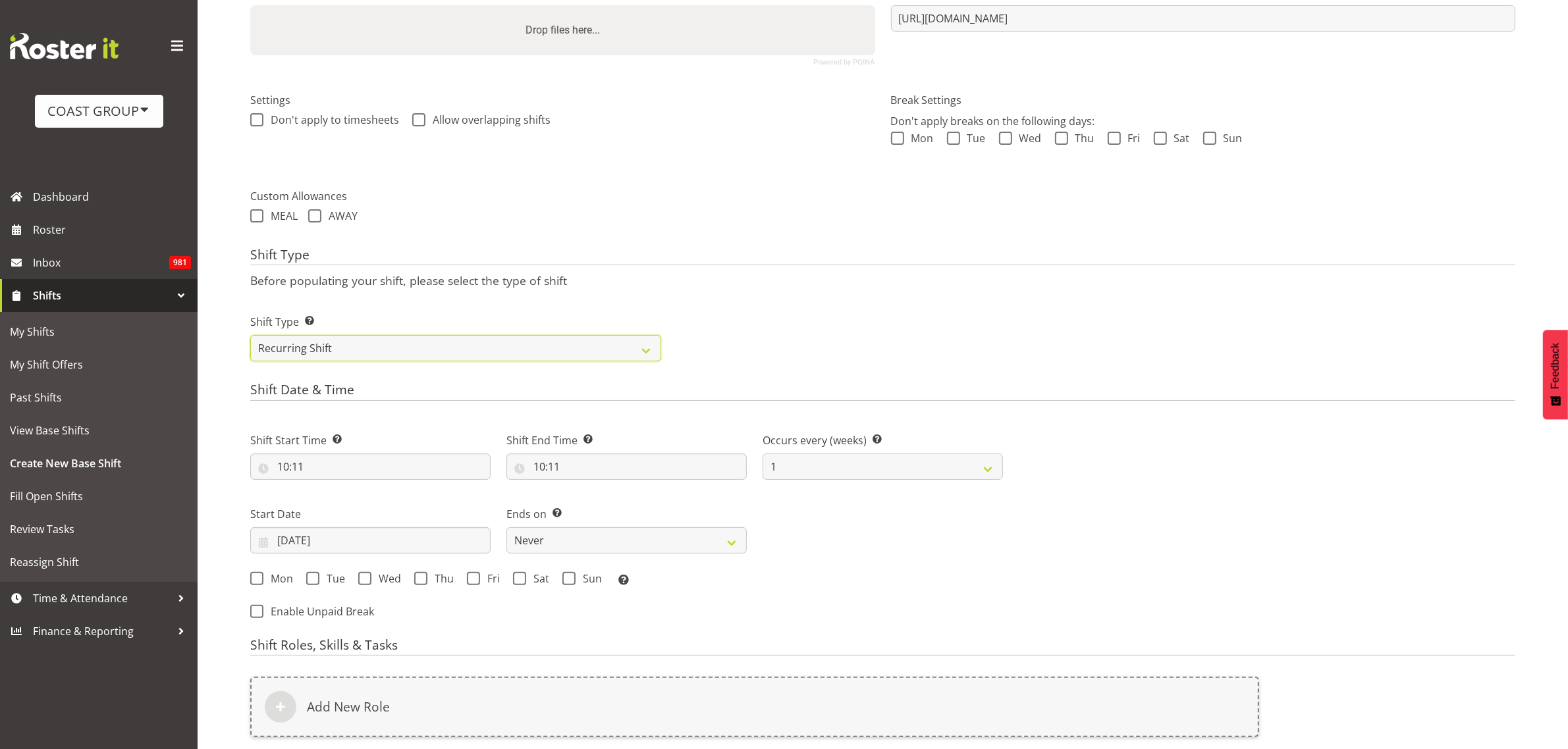
scroll to position [329, 0]
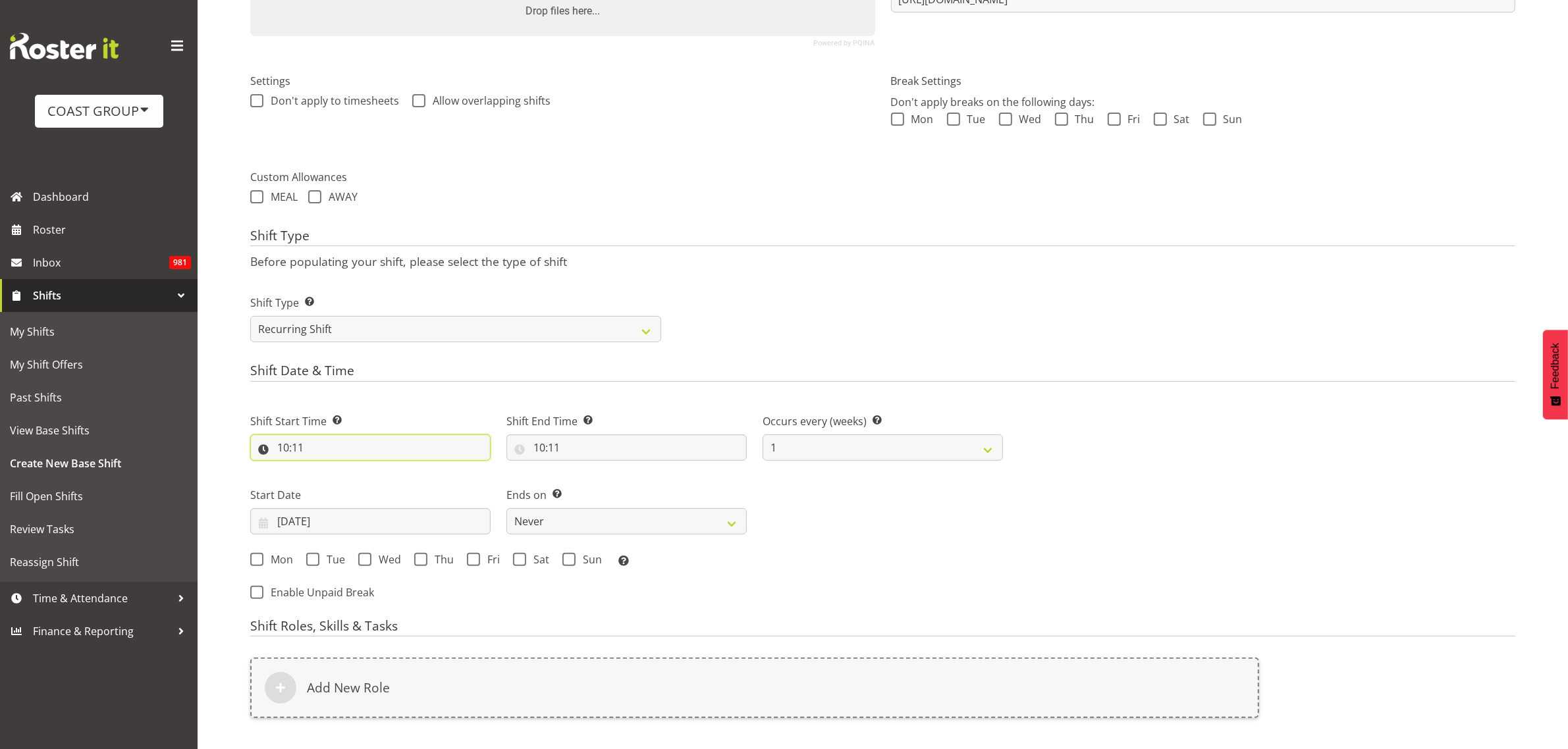
click at [327, 447] on input "10:11" at bounding box center [370, 447] width 240 height 26
select select "0"
type input "00:11"
select select "7"
type input "07:11"
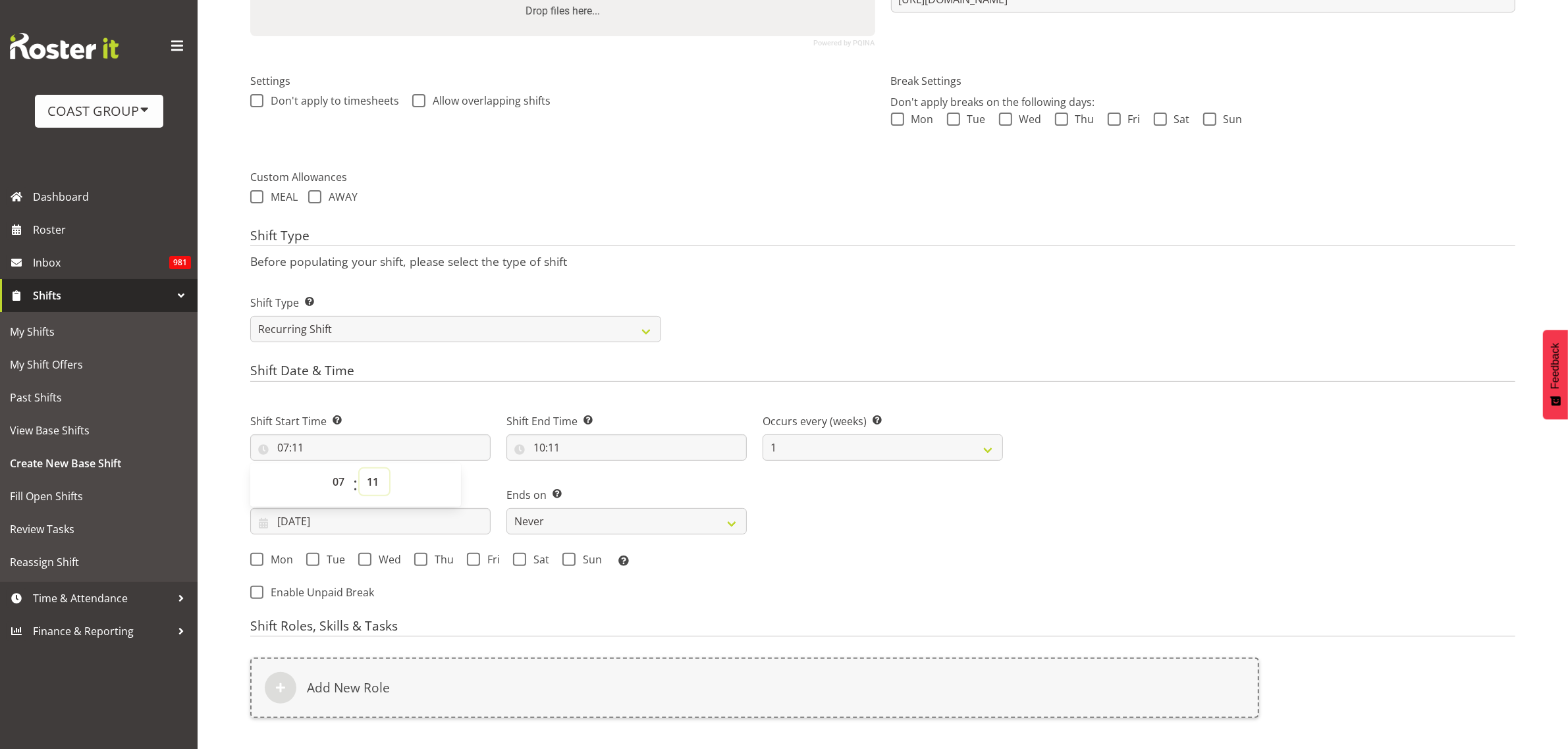
select select "0"
type input "07:00"
click at [594, 442] on input "10:11" at bounding box center [626, 447] width 240 height 26
select select "11"
type input "11:11"
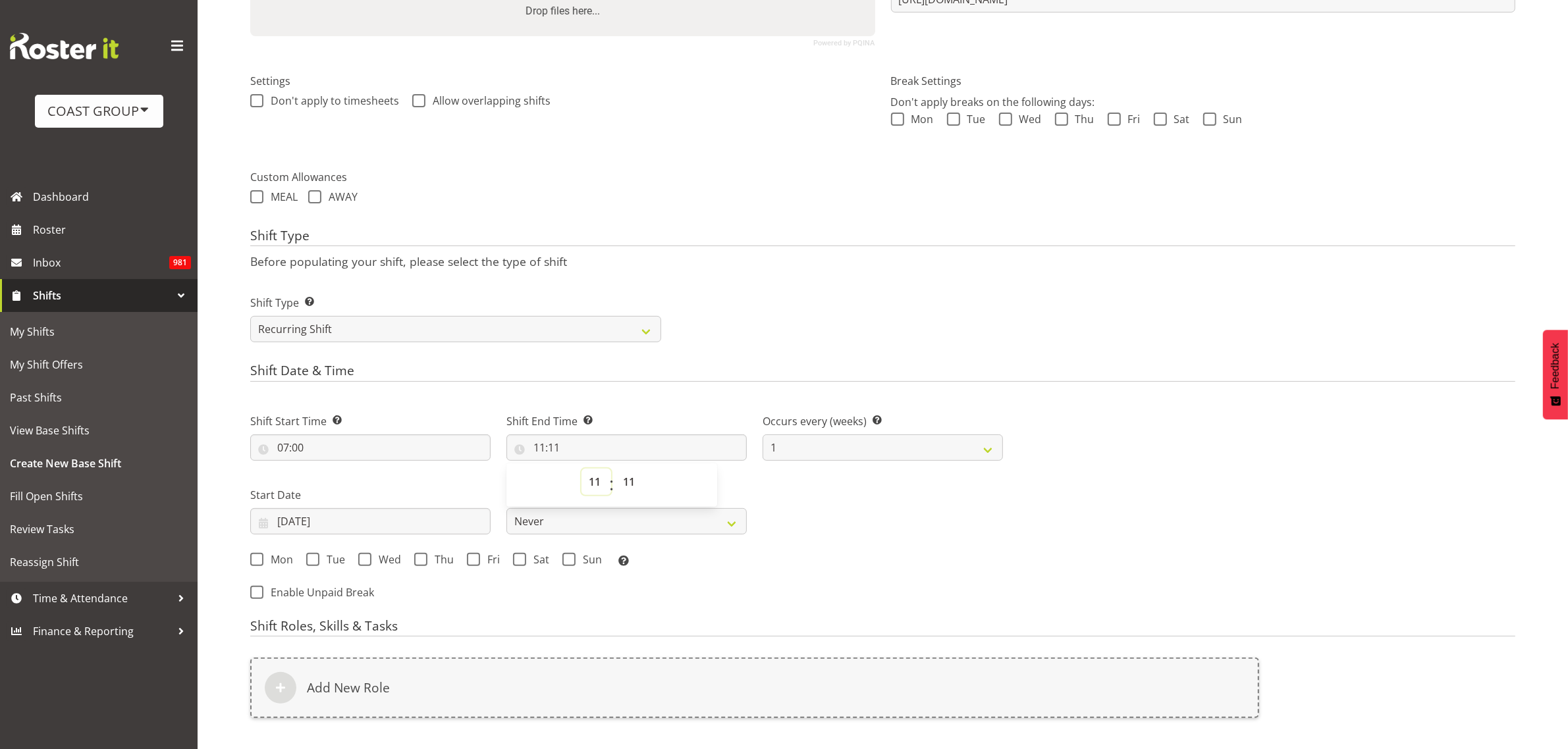
select select "19"
type input "19:11"
select select "0"
type input "19:00"
click at [321, 523] on input "[DATE]" at bounding box center [370, 520] width 240 height 26
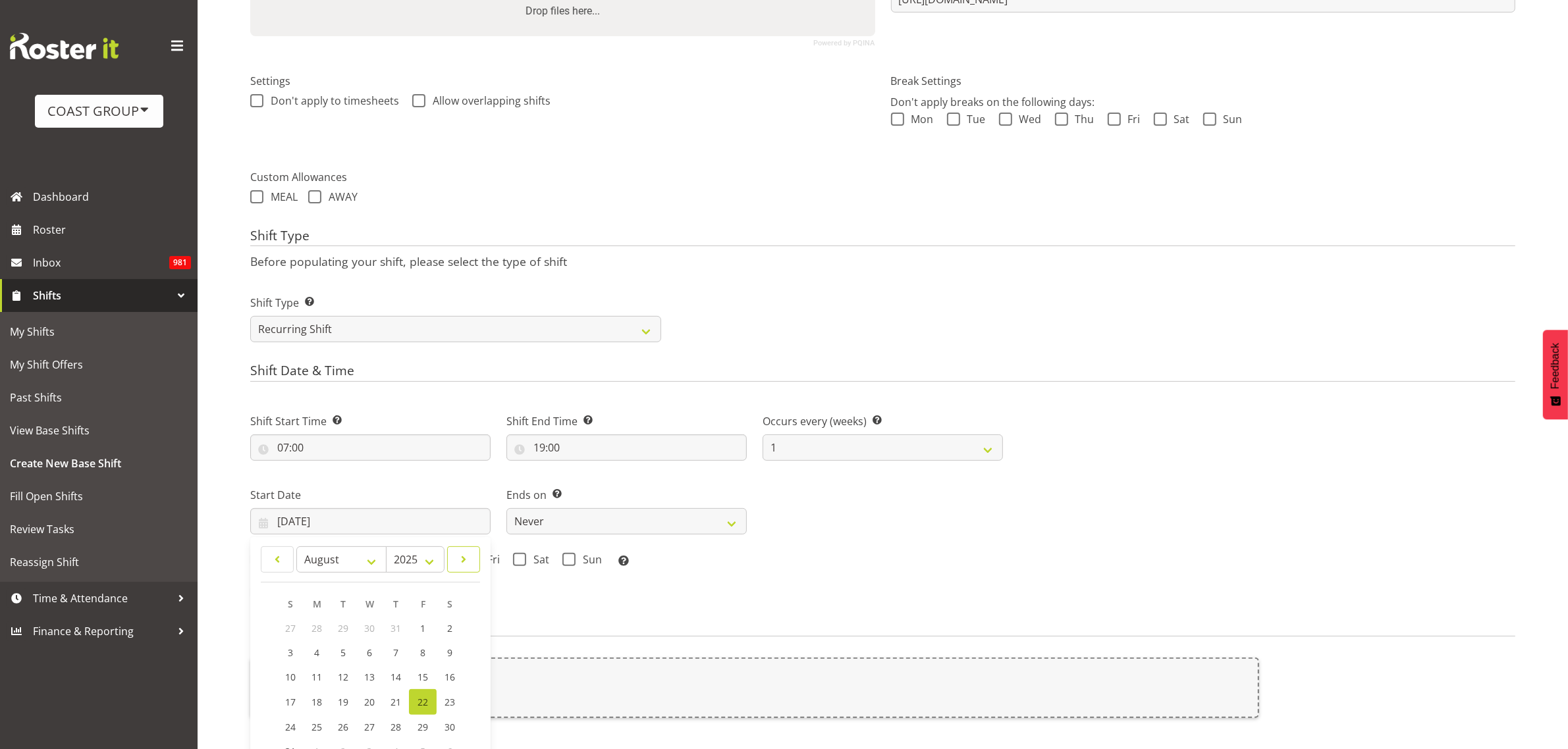
click at [464, 559] on span at bounding box center [464, 560] width 16 height 16
click at [465, 559] on span at bounding box center [464, 560] width 16 height 16
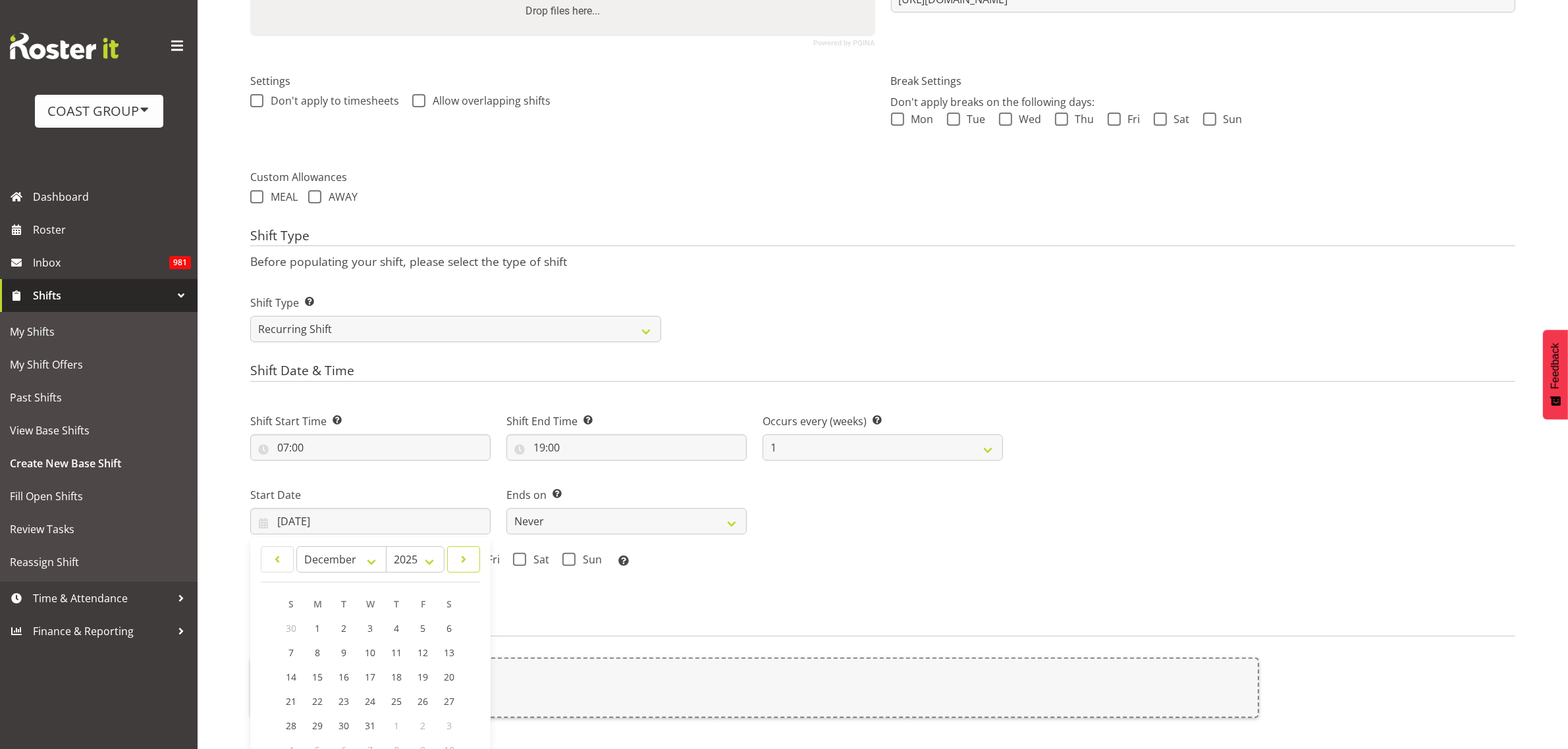
select select "0"
select select "2026"
click at [465, 559] on span at bounding box center [464, 560] width 16 height 16
select select "2"
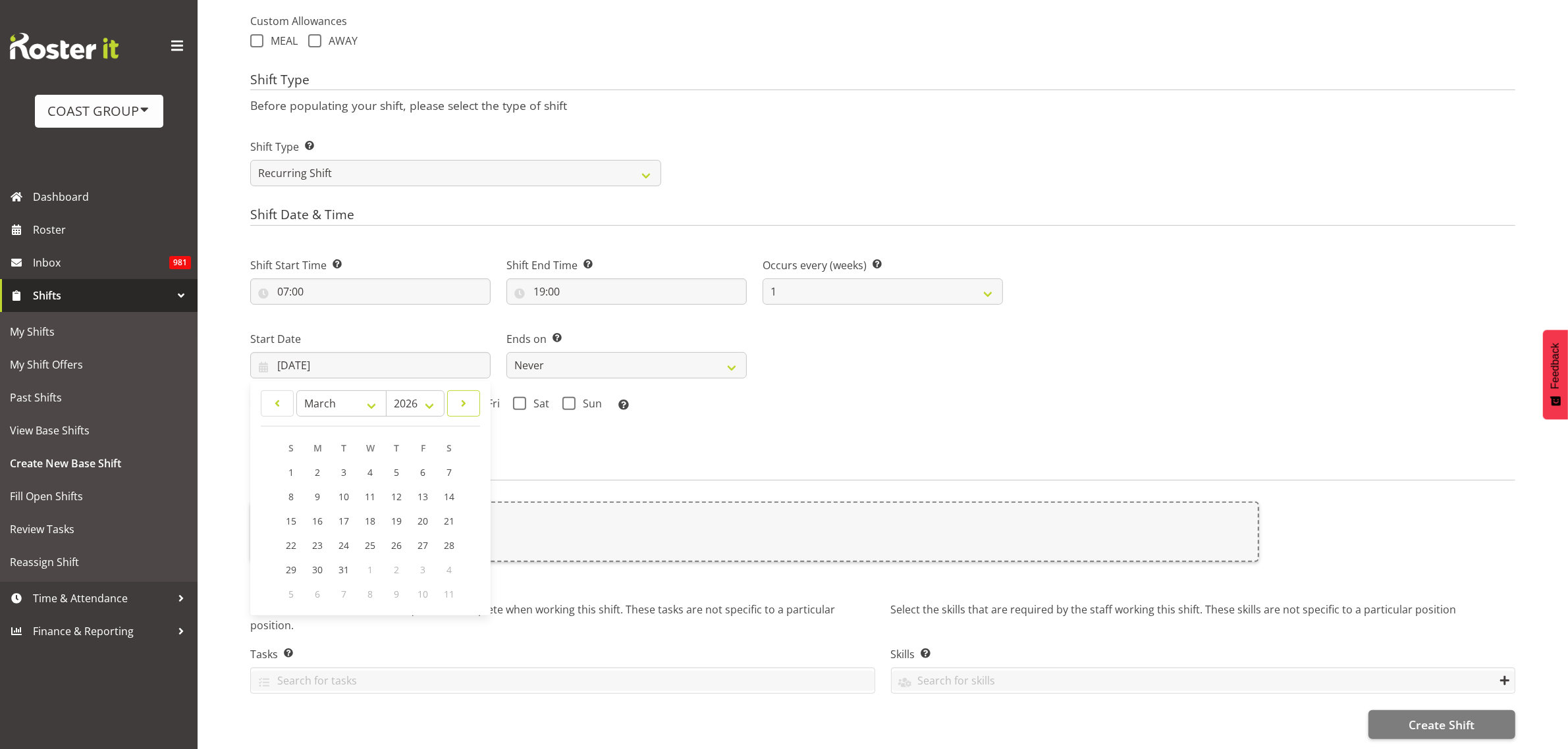
scroll to position [498, 0]
click at [452, 466] on span "7" at bounding box center [449, 473] width 5 height 13
type input "07/03/2026"
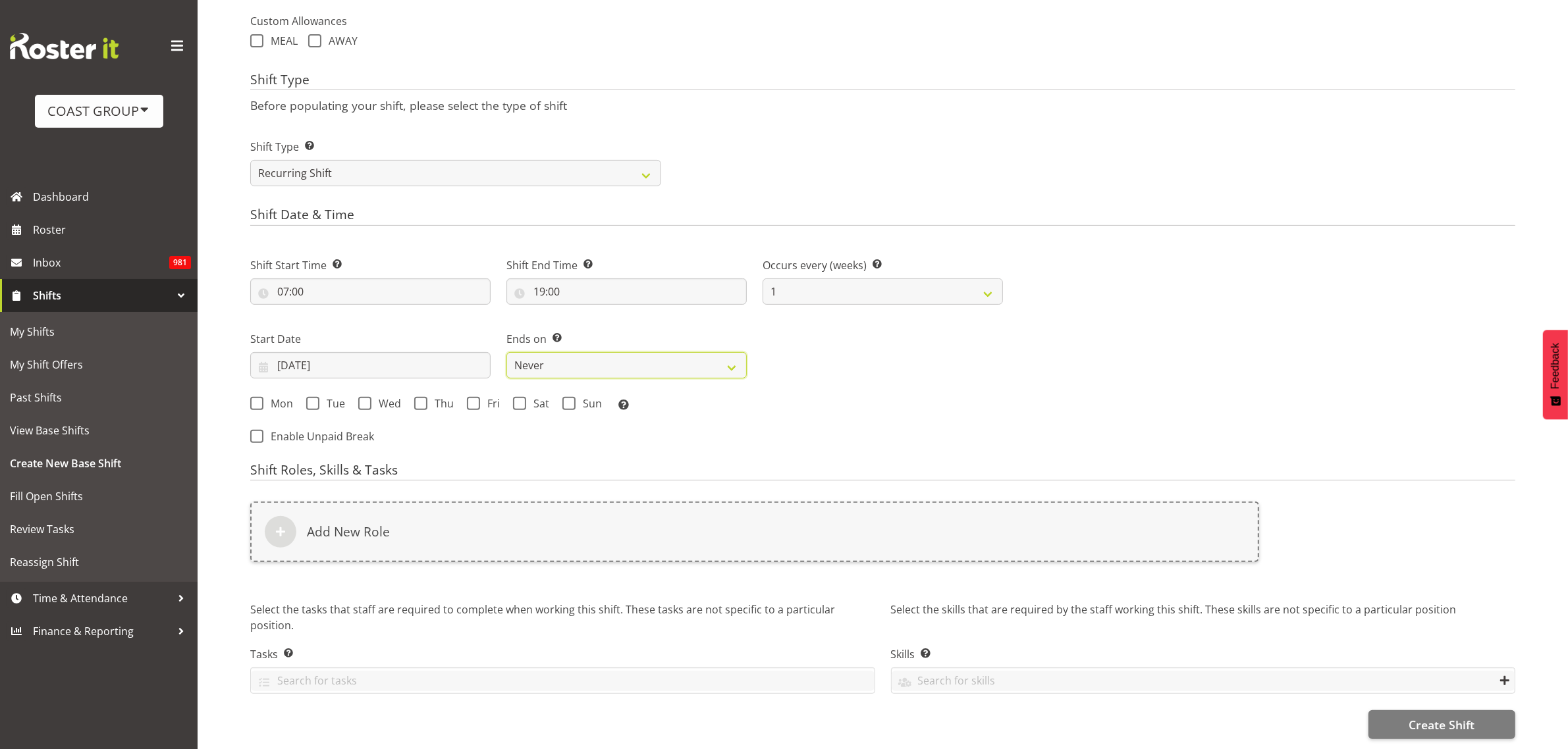
click at [571, 353] on select "Never On Date" at bounding box center [626, 365] width 240 height 26
select select "date"
click at [506, 352] on select "Never On Date" at bounding box center [626, 365] width 240 height 26
click at [831, 356] on input "22/08/2025" at bounding box center [883, 365] width 240 height 26
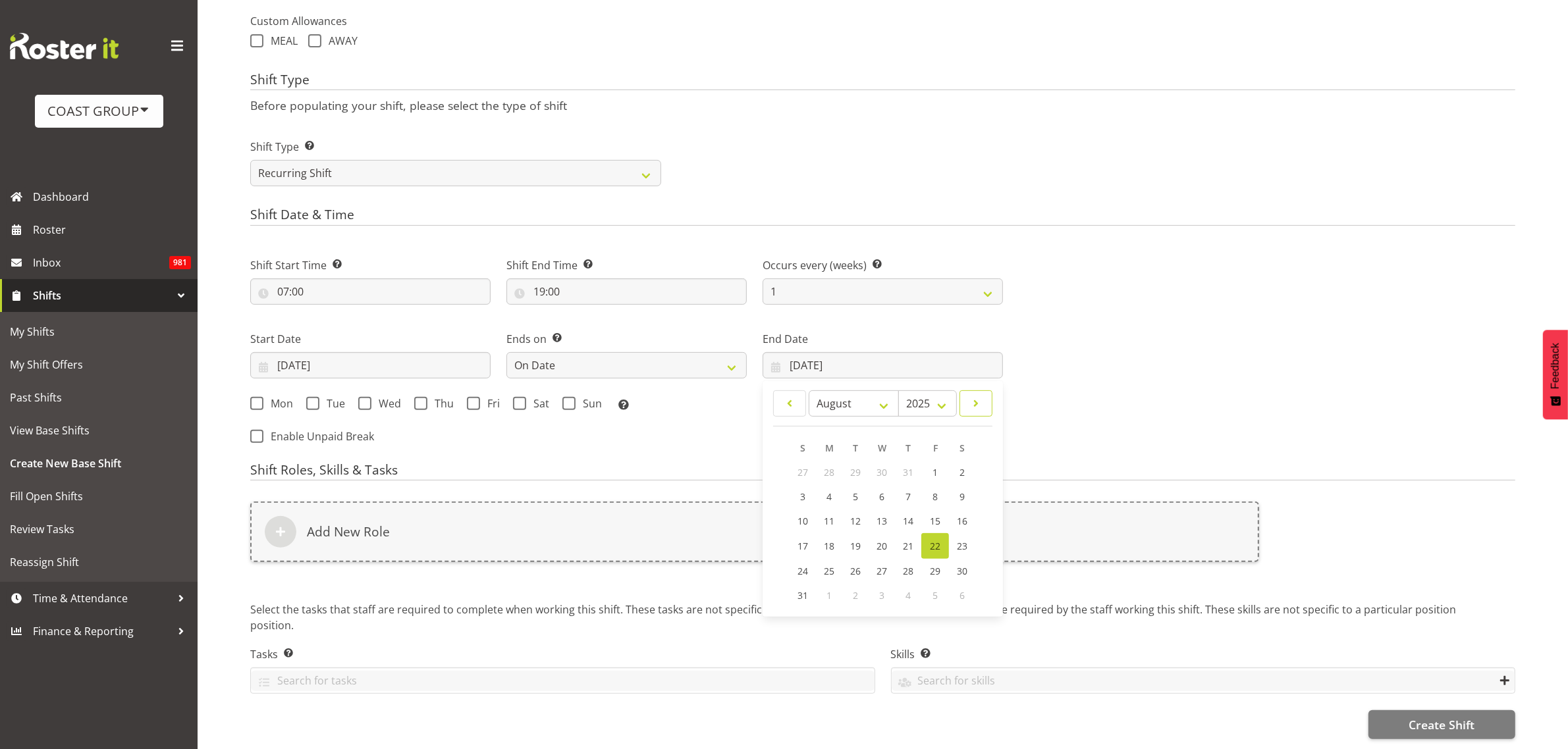
click at [972, 395] on span at bounding box center [976, 403] width 16 height 16
click at [971, 395] on span at bounding box center [976, 403] width 16 height 16
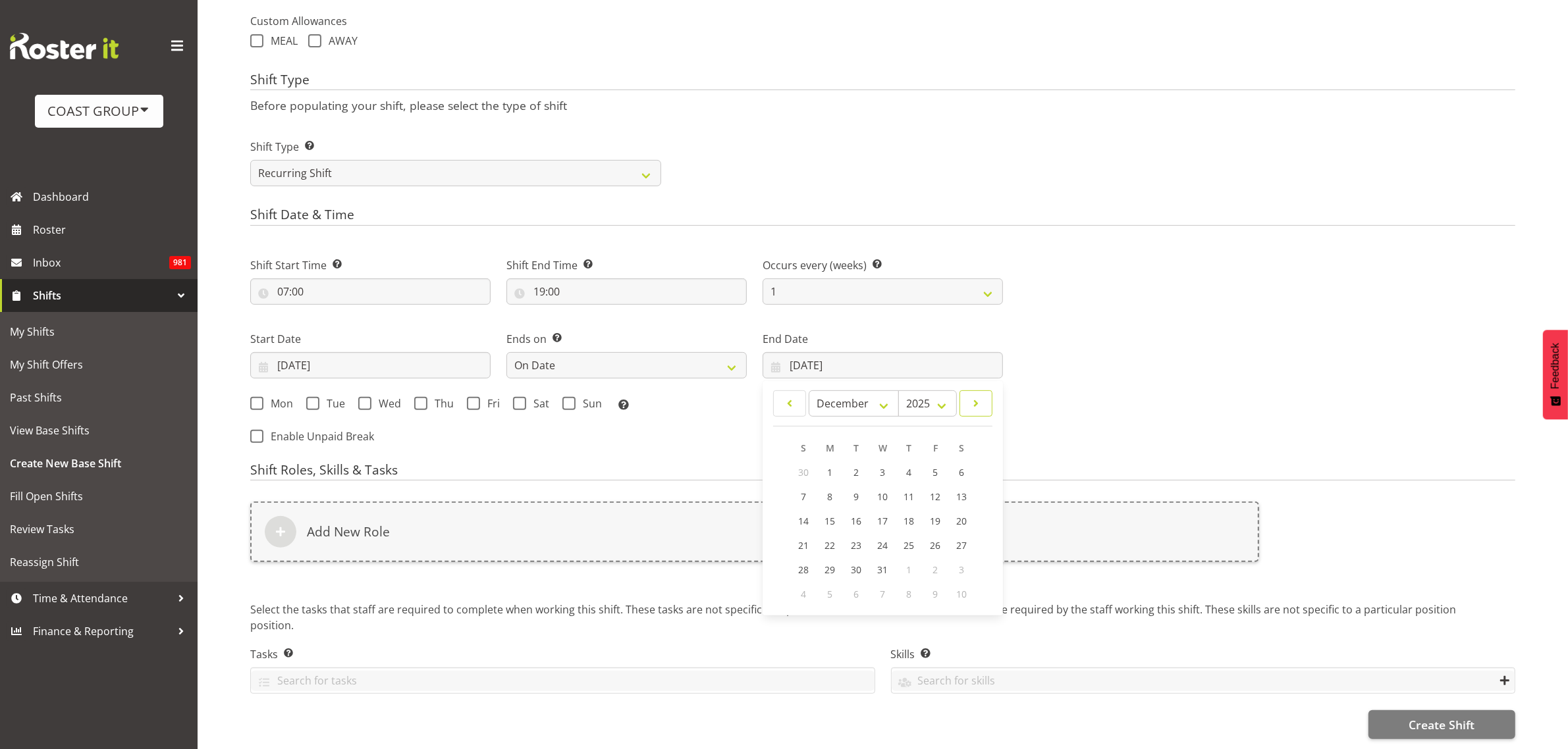
select select "0"
select select "2026"
click at [971, 395] on span at bounding box center [976, 403] width 16 height 16
select select "2"
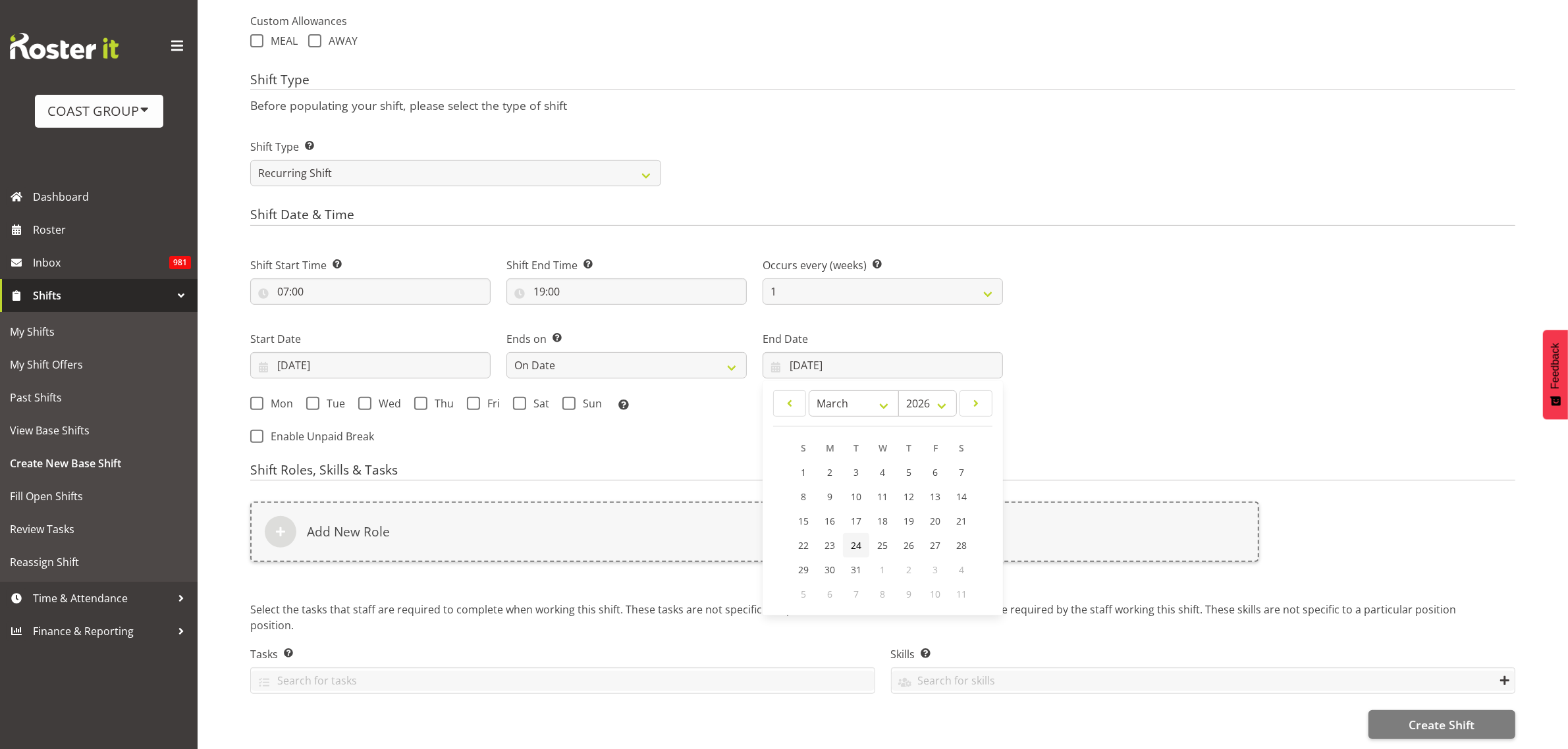
click at [854, 539] on span "24" at bounding box center [857, 546] width 11 height 13
type input "24/03/2026"
click at [264, 397] on span "Mon" at bounding box center [277, 403] width 30 height 14
click at [258, 399] on input "Mon" at bounding box center [255, 403] width 9 height 9
checkbox input "true"
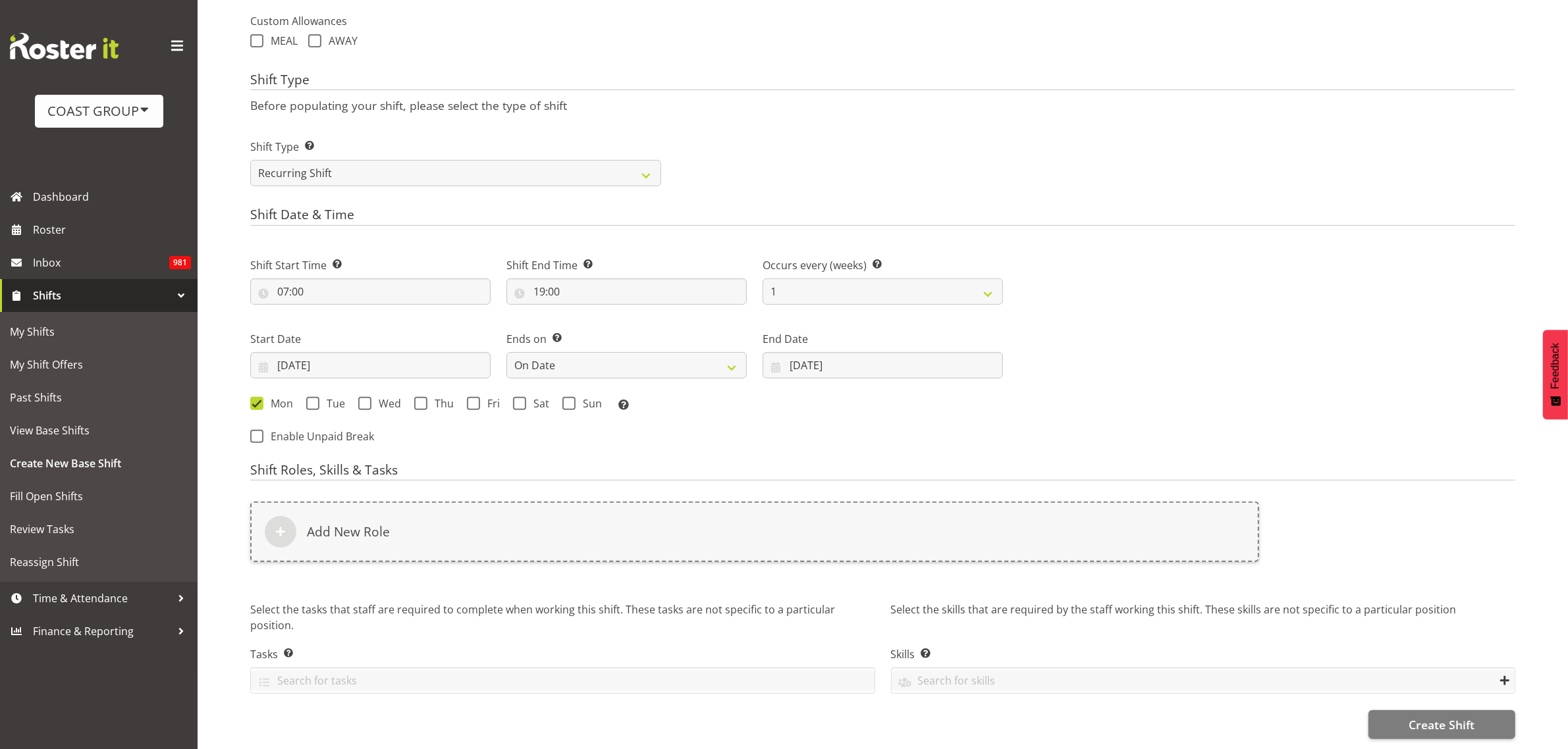
click at [324, 397] on span "Tue" at bounding box center [332, 403] width 26 height 14
click at [314, 399] on input "Tue" at bounding box center [311, 403] width 9 height 9
checkbox input "true"
click at [376, 397] on span "Wed" at bounding box center [385, 403] width 30 height 14
click at [367, 399] on input "Wed" at bounding box center [363, 403] width 9 height 9
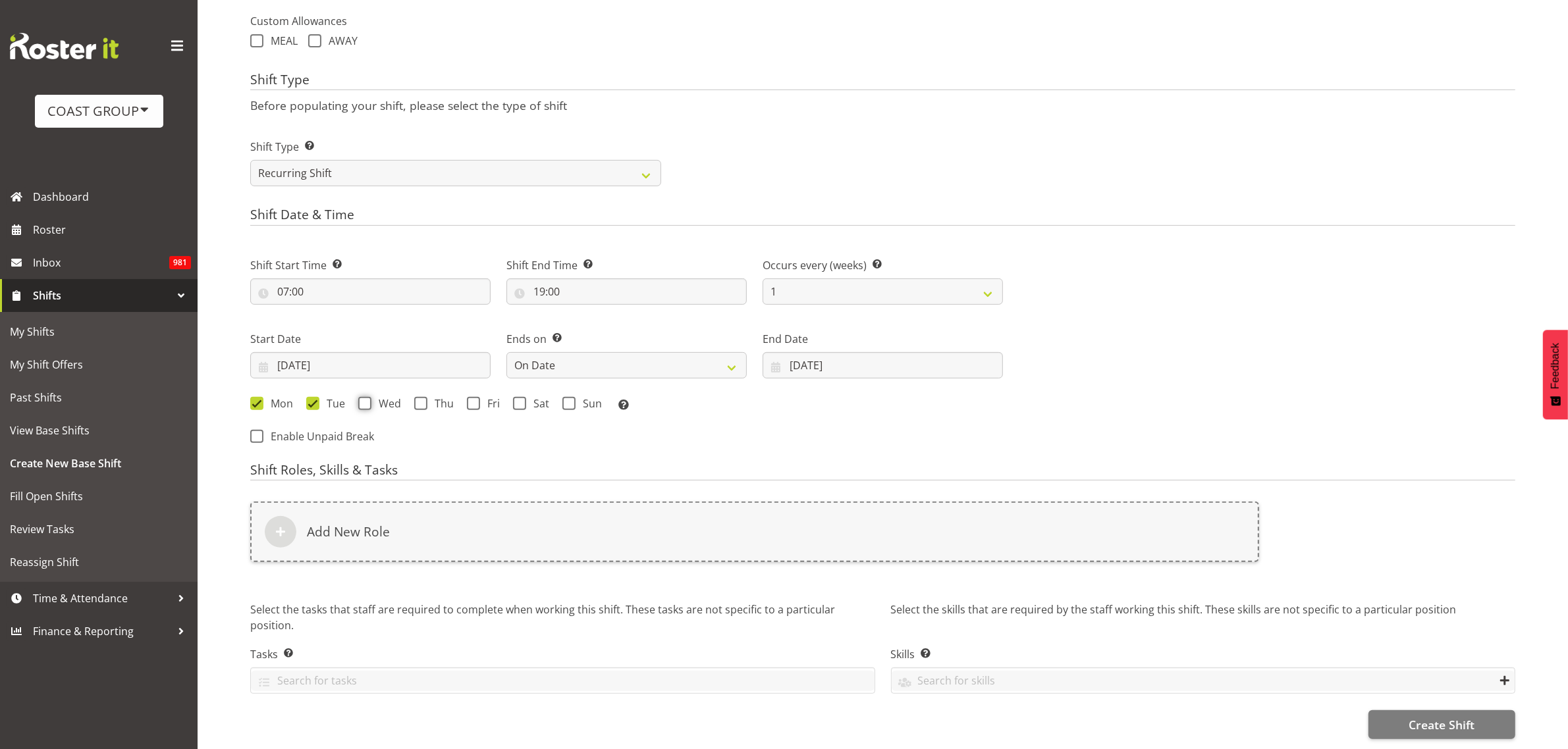
checkbox input "true"
click at [431, 397] on span "Thu" at bounding box center [440, 403] width 26 height 14
click at [422, 399] on input "Thu" at bounding box center [419, 403] width 9 height 9
checkbox input "true"
drag, startPoint x: 473, startPoint y: 391, endPoint x: 485, endPoint y: 392, distance: 12.0
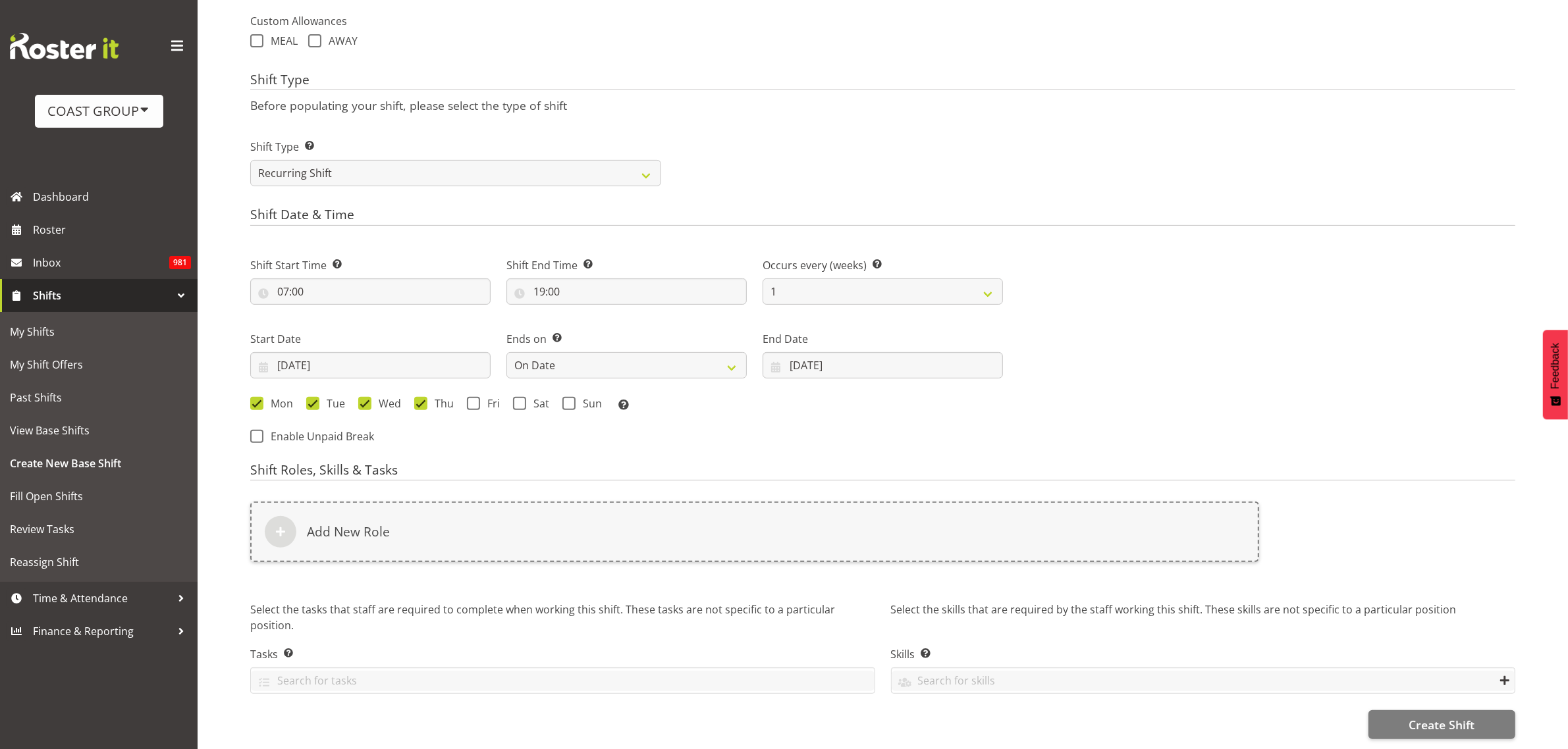
click at [474, 397] on span at bounding box center [473, 403] width 14 height 14
click at [474, 399] on input "Fri" at bounding box center [471, 403] width 9 height 9
checkbox input "true"
click at [517, 397] on span at bounding box center [520, 403] width 14 height 14
click at [517, 399] on input "Sat" at bounding box center [518, 403] width 9 height 9
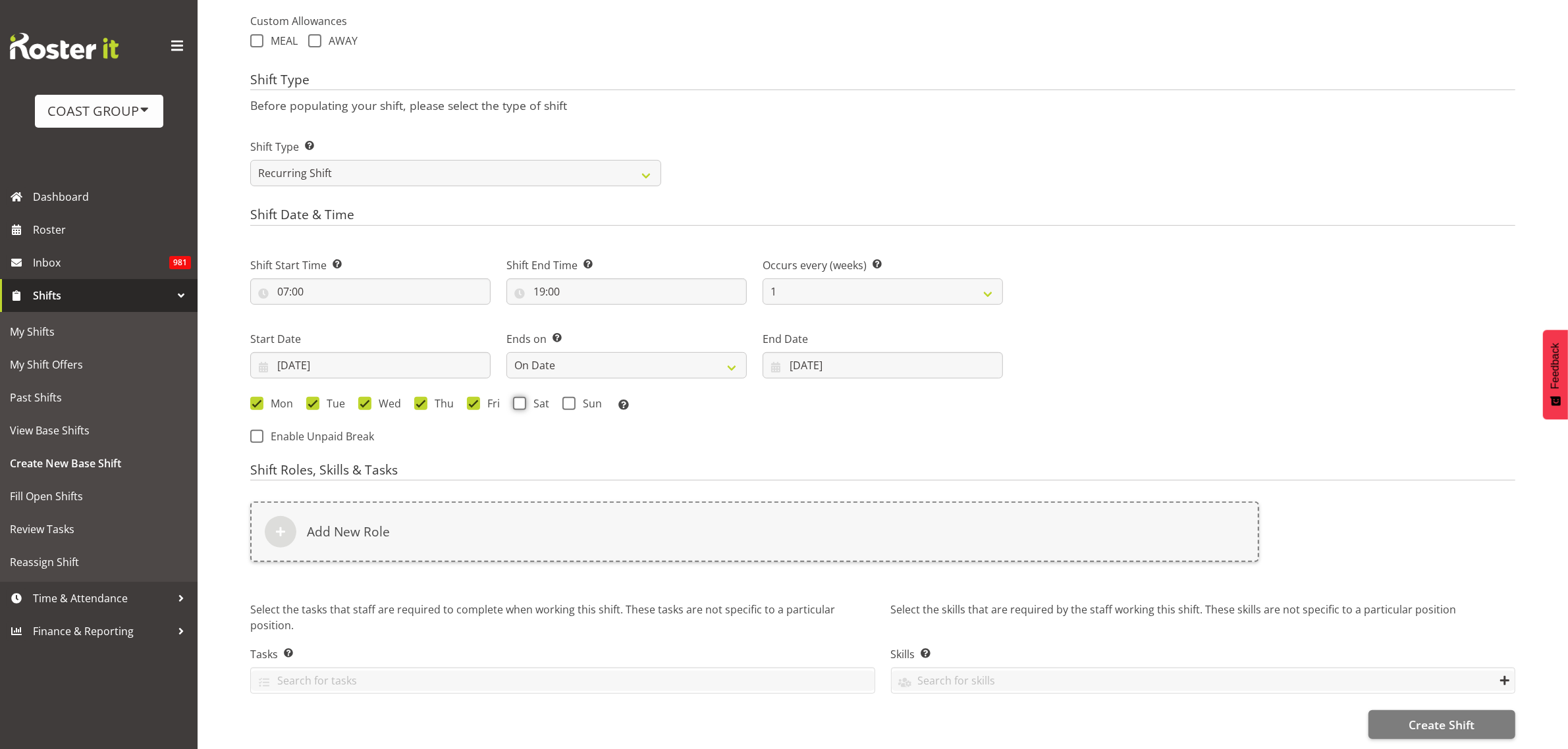
checkbox input "true"
click at [580, 397] on span "Sun" at bounding box center [588, 403] width 26 height 14
click at [571, 399] on input "Sun" at bounding box center [566, 403] width 9 height 9
checkbox input "true"
click at [451, 520] on div "Add New Role" at bounding box center [755, 531] width 1009 height 60
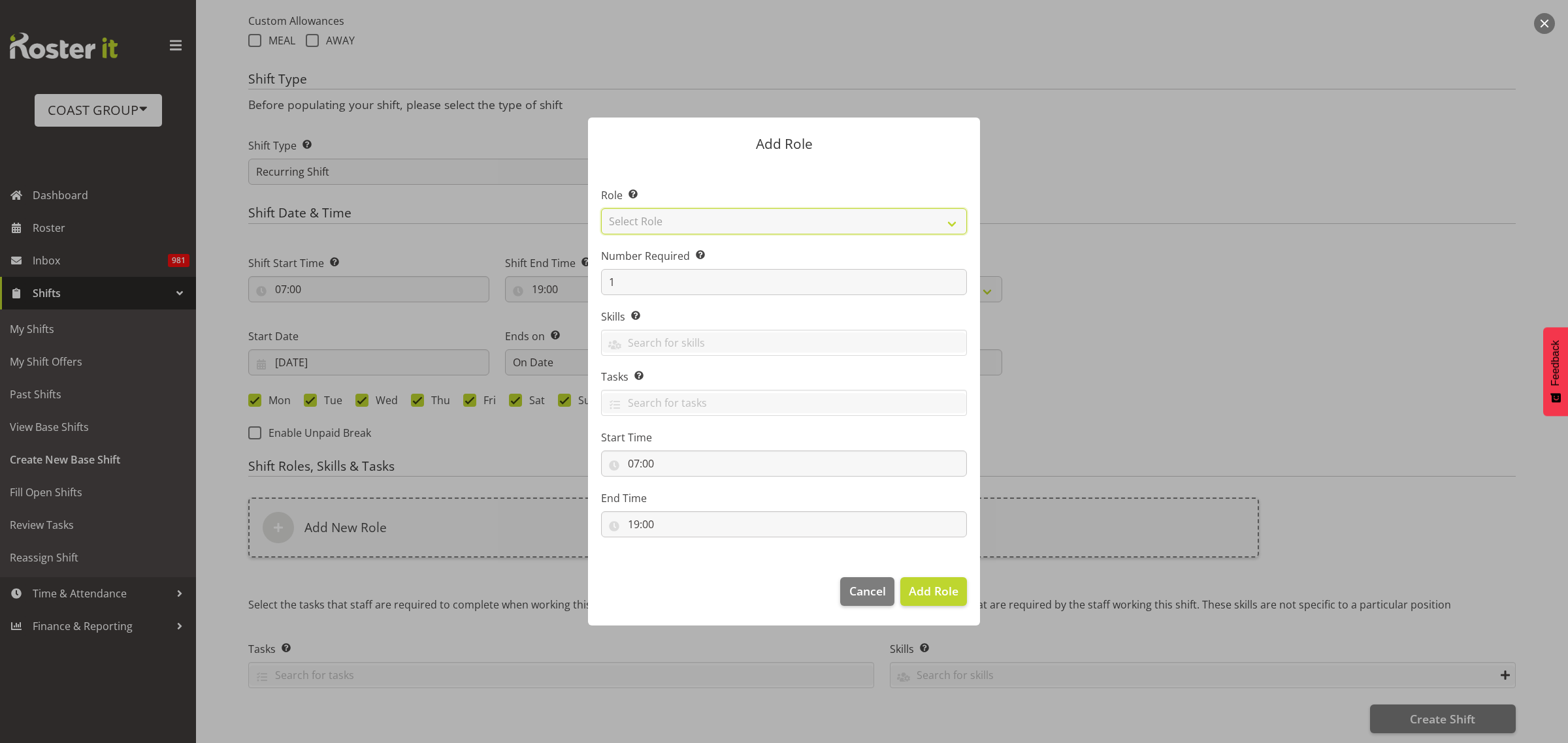
click at [719, 225] on select "Select Role ACCOUNT MANAGER ACCOUNT MANAGER DW ACCOUNTS AKL DIANNA VEHICLES AKL…" at bounding box center [784, 221] width 365 height 26
click at [601, 208] on select "Select Role ACCOUNT MANAGER ACCOUNT MANAGER DW ACCOUNTS AKL DIANNA VEHICLES AKL…" at bounding box center [784, 221] width 365 height 26
click at [776, 220] on select "ACCOUNT MANAGER ACCOUNT MANAGER DW ACCOUNTS AKL DIANNA VEHICLES AKL RYMER VEHIC…" at bounding box center [784, 221] width 365 height 26
select select "125"
click at [601, 208] on select "ACCOUNT MANAGER ACCOUNT MANAGER DW ACCOUNTS AKL DIANNA VEHICLES AKL RYMER VEHIC…" at bounding box center [784, 221] width 365 height 26
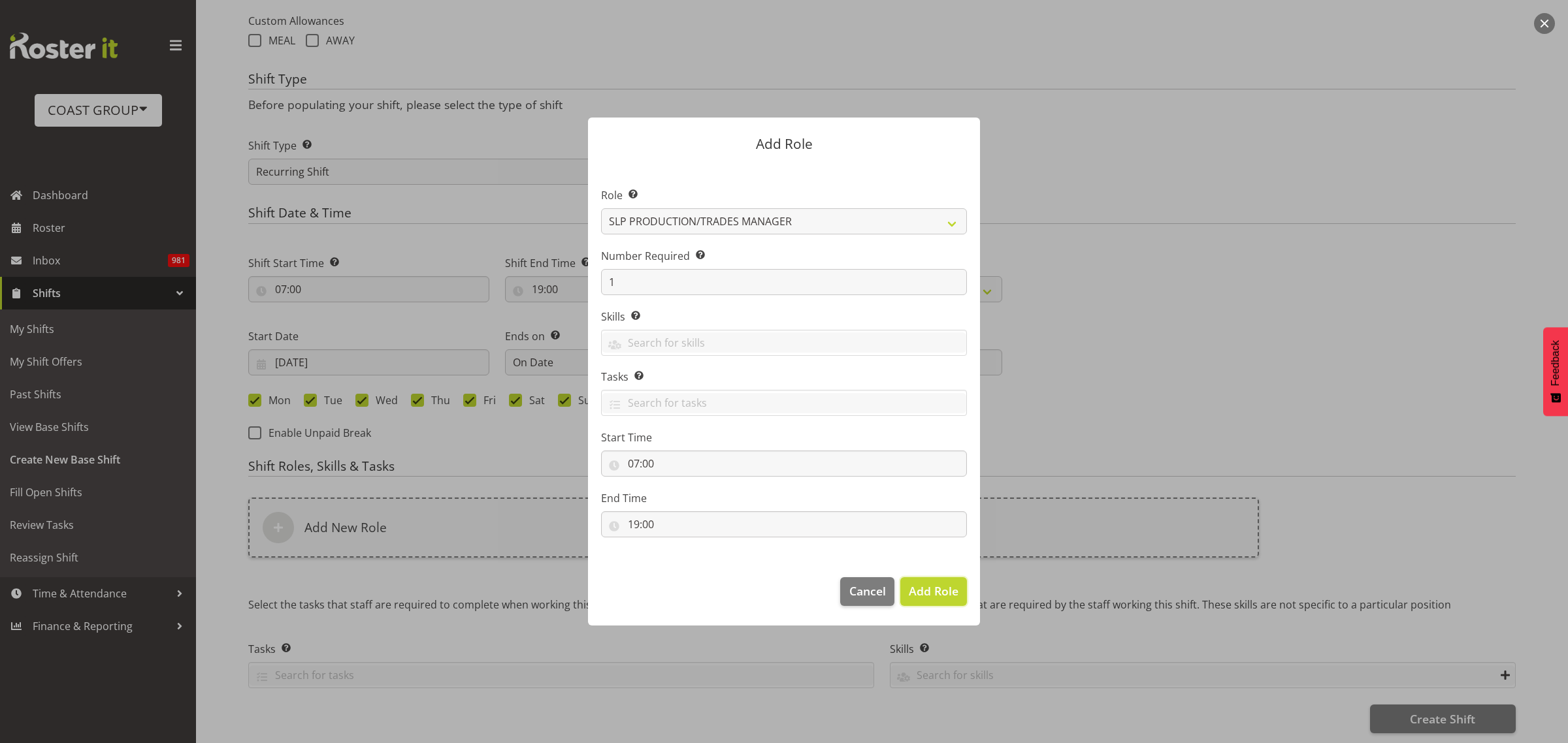
click at [942, 589] on span "Add Role" at bounding box center [934, 591] width 50 height 16
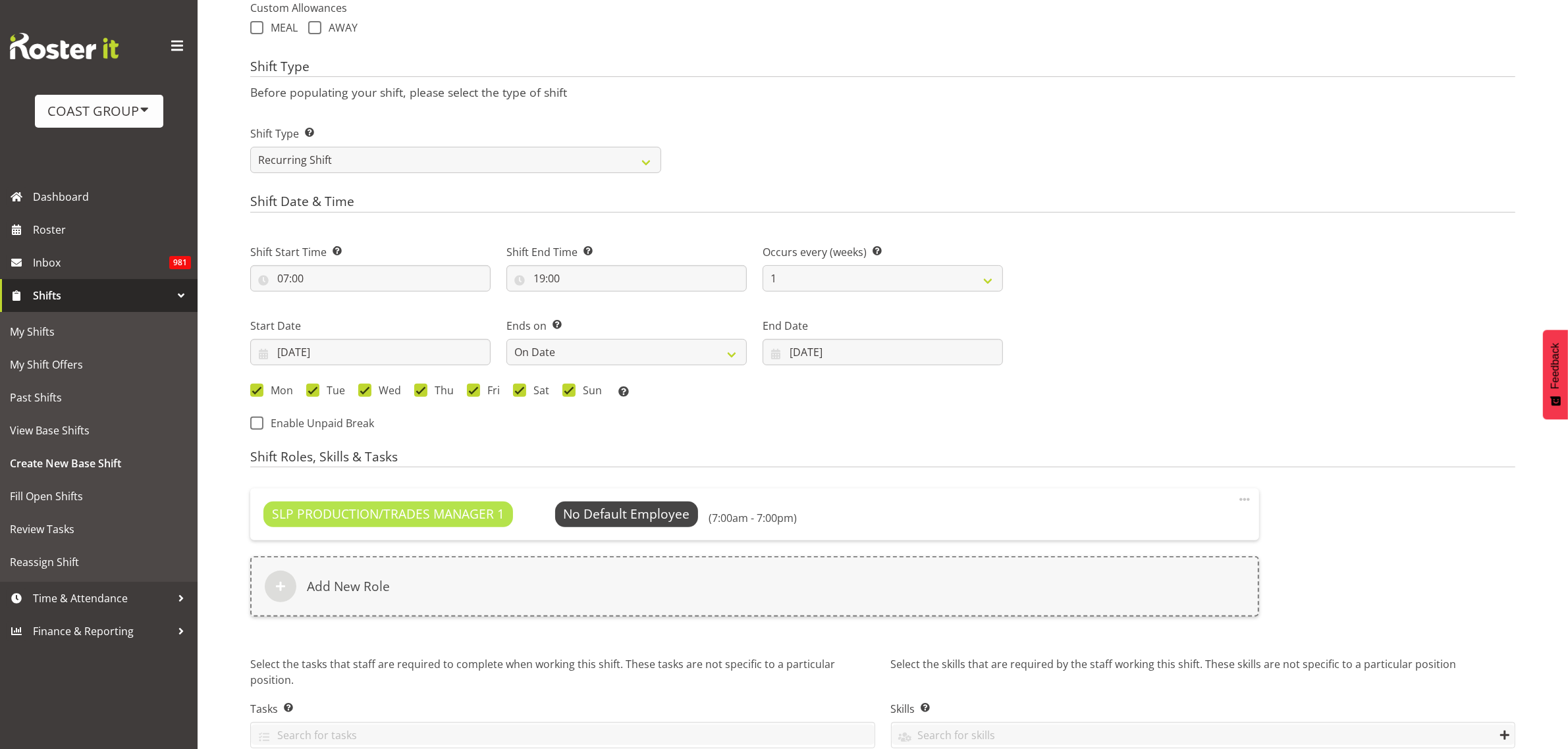
click at [0, 0] on span "Select Employee" at bounding box center [0, 0] width 0 height 0
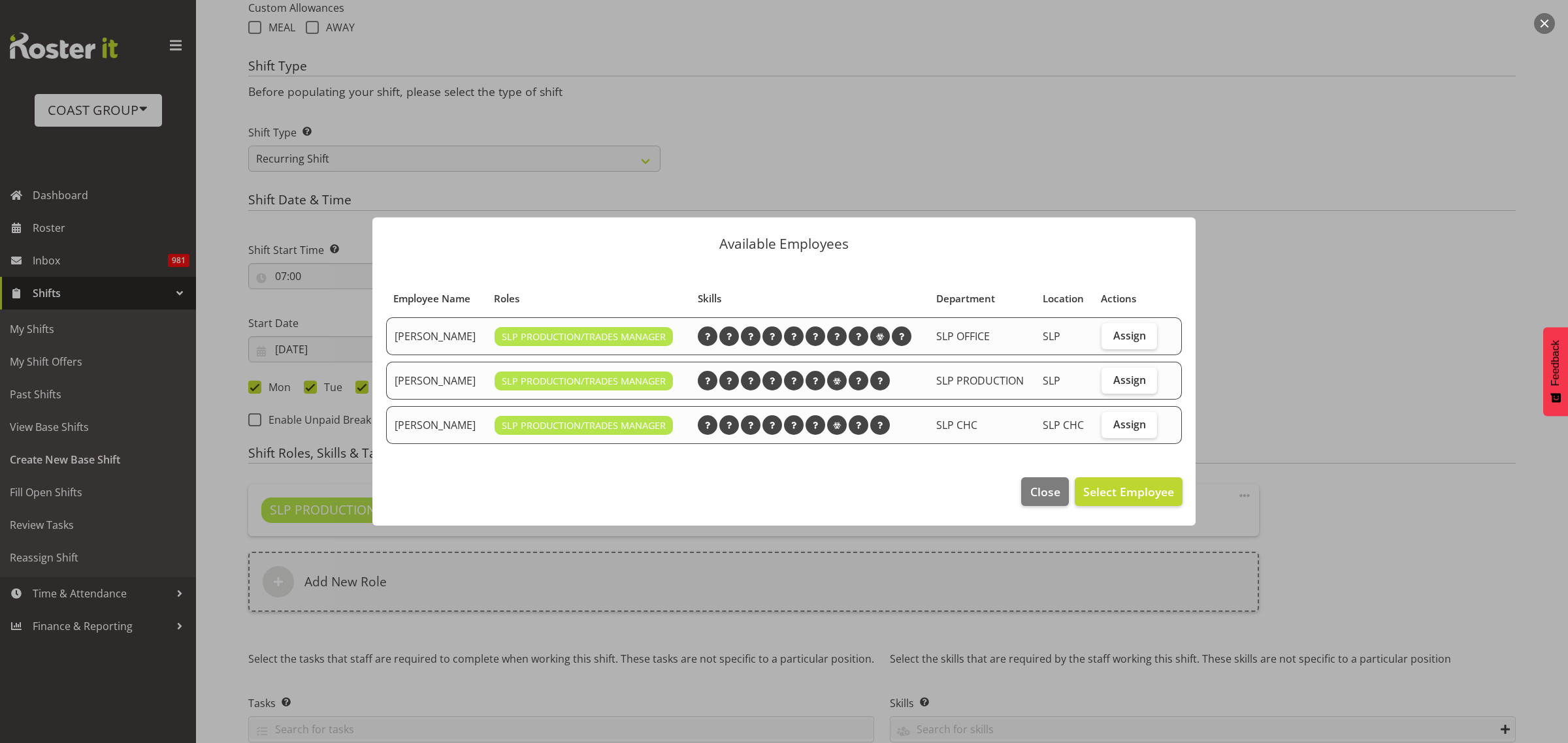
click at [1128, 429] on span "Assign" at bounding box center [1129, 424] width 33 height 13
click at [1110, 429] on input "Assign" at bounding box center [1106, 424] width 9 height 9
checkbox input "true"
click at [1126, 488] on span "Set Shaun Dalgetty as default for this position" at bounding box center [1041, 492] width 264 height 16
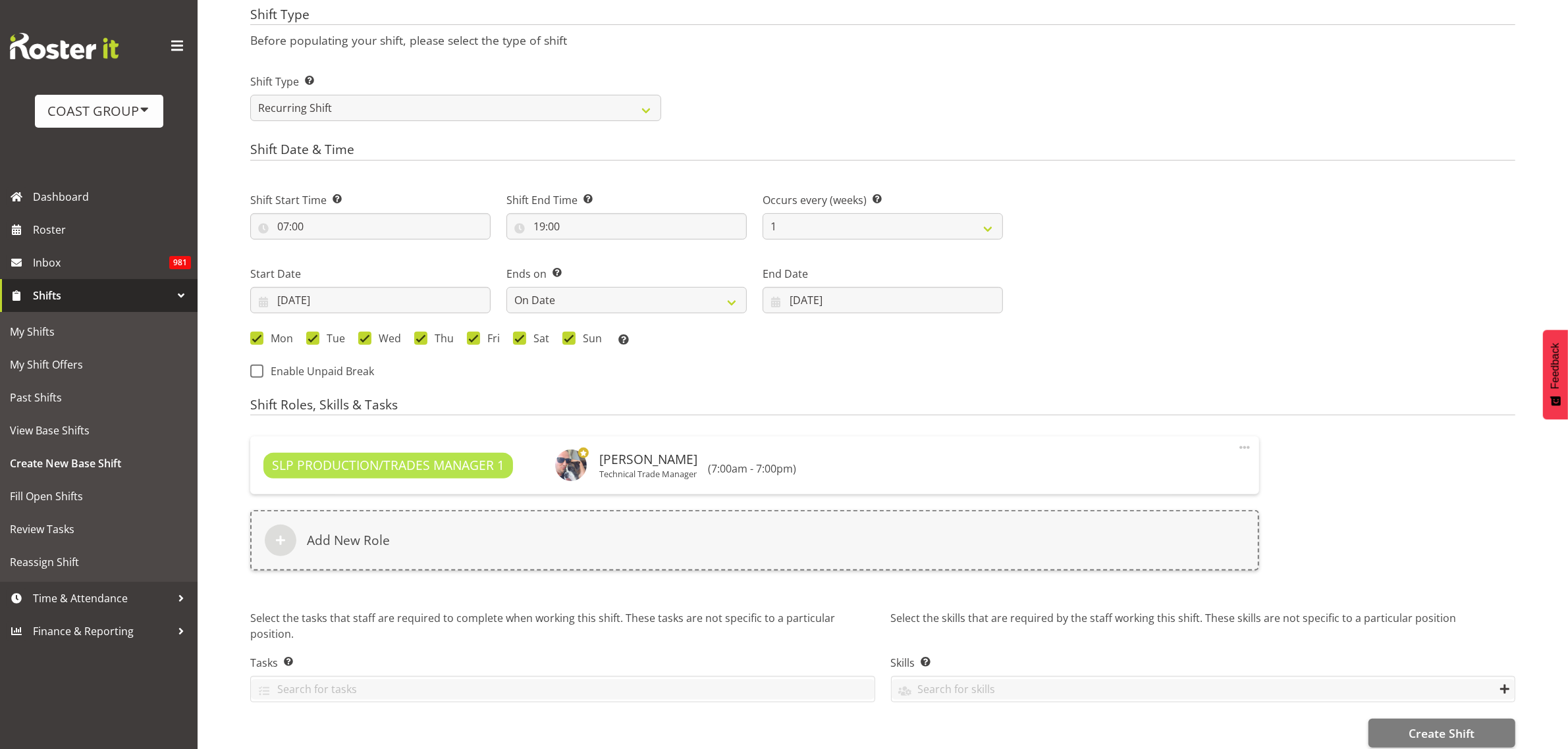
scroll to position [572, 0]
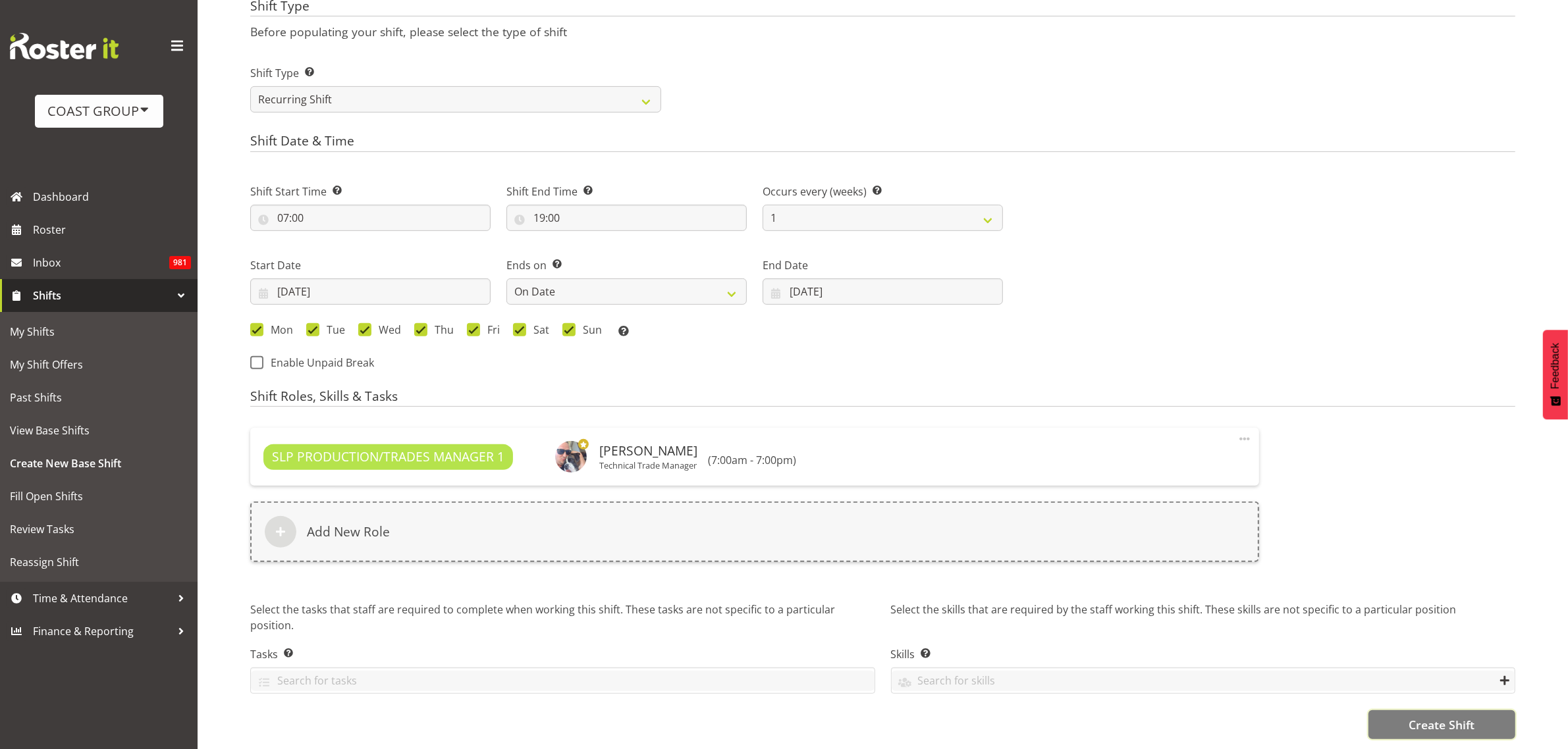
click at [1434, 716] on span "Create Shift" at bounding box center [1441, 724] width 66 height 17
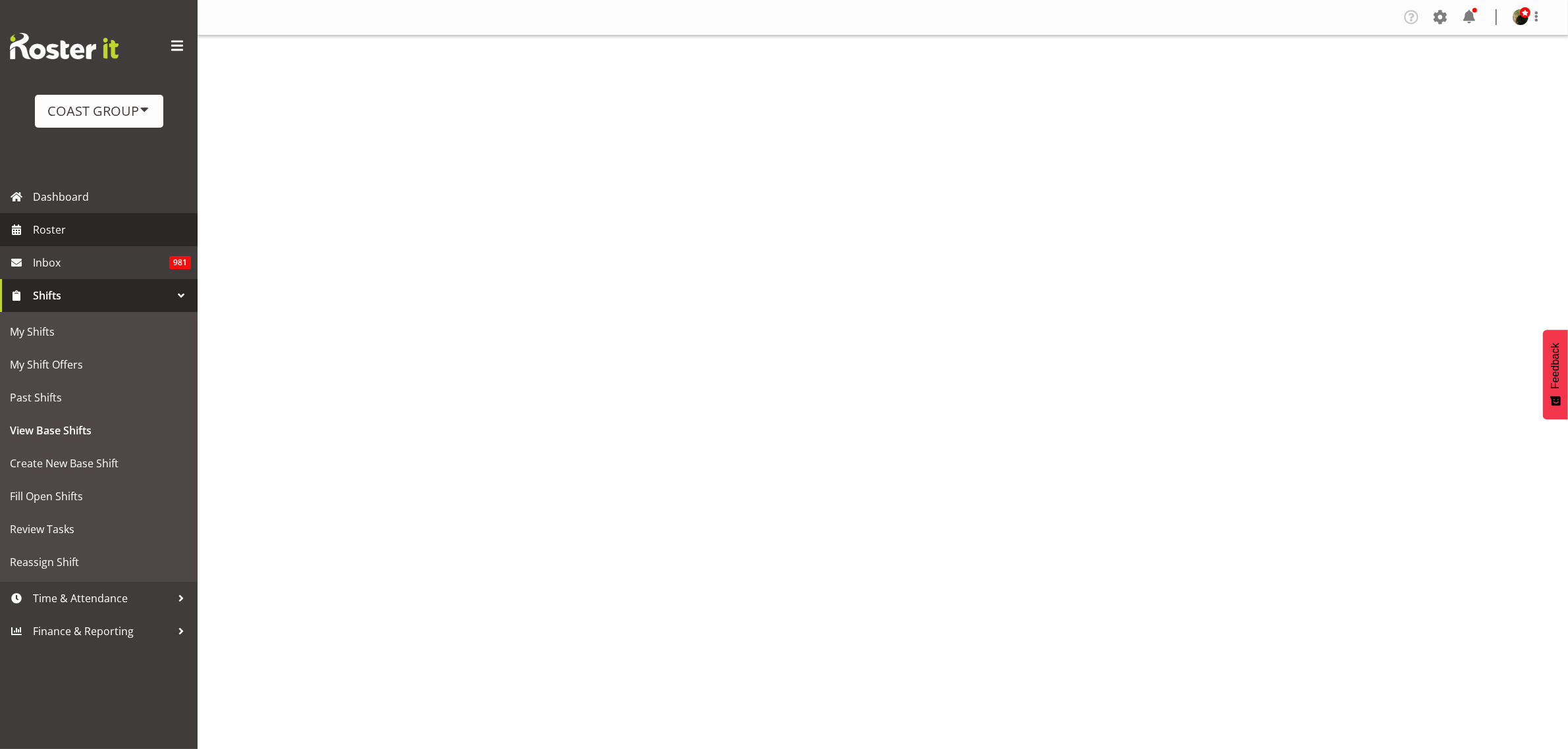
click at [102, 231] on span "Roster" at bounding box center [112, 230] width 158 height 20
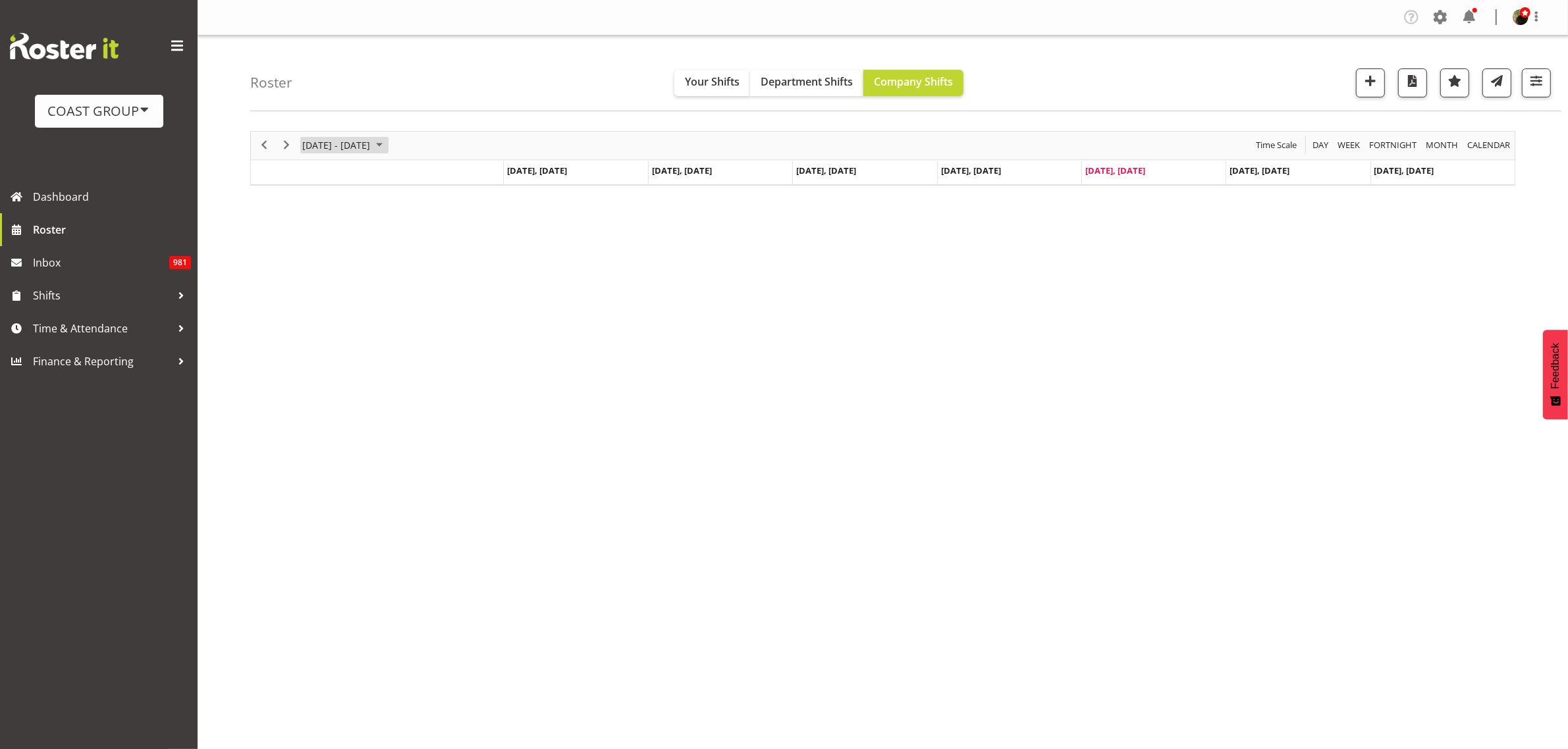
click at [354, 147] on span "[DATE] - [DATE]" at bounding box center [336, 145] width 70 height 16
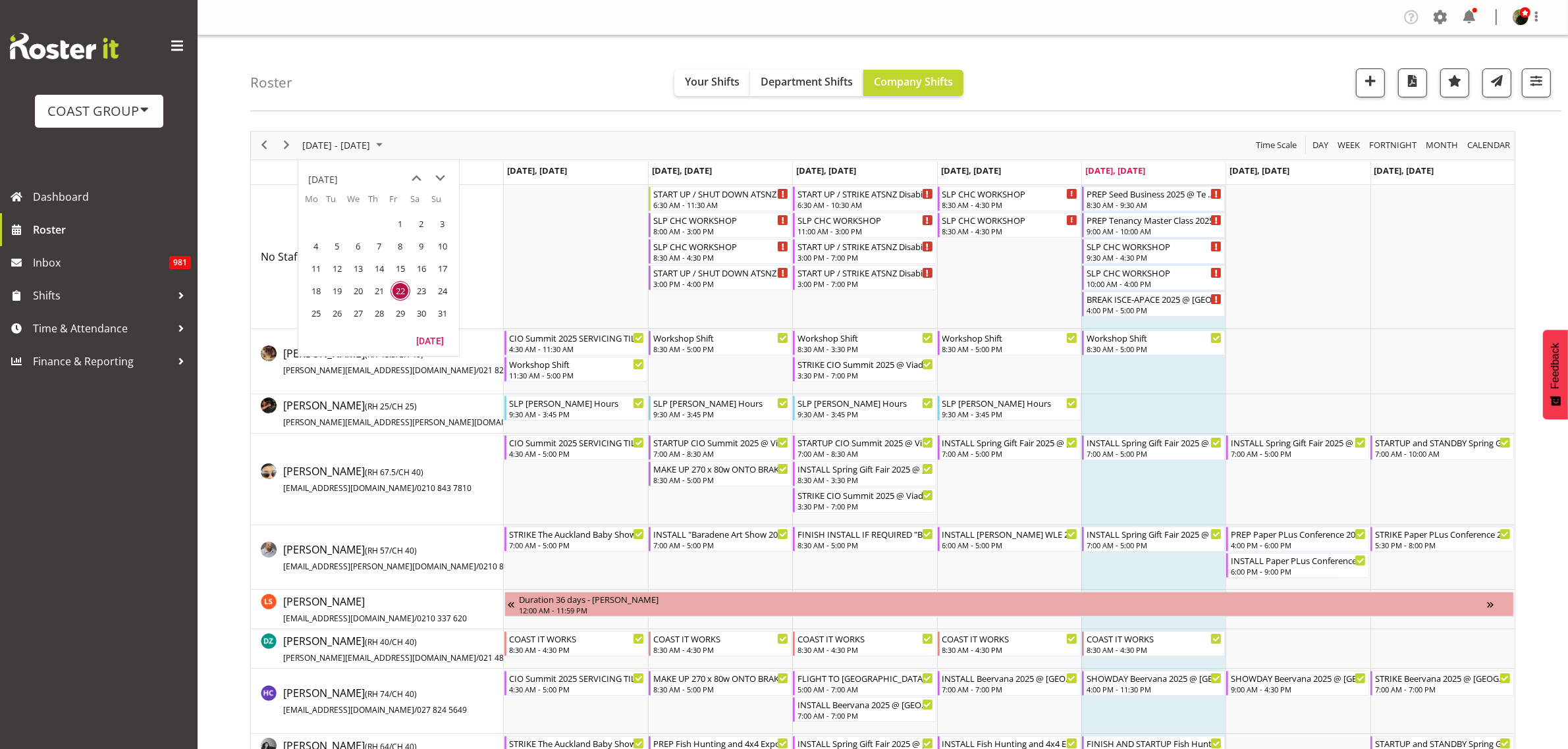
click at [442, 179] on span "next month" at bounding box center [441, 178] width 23 height 23
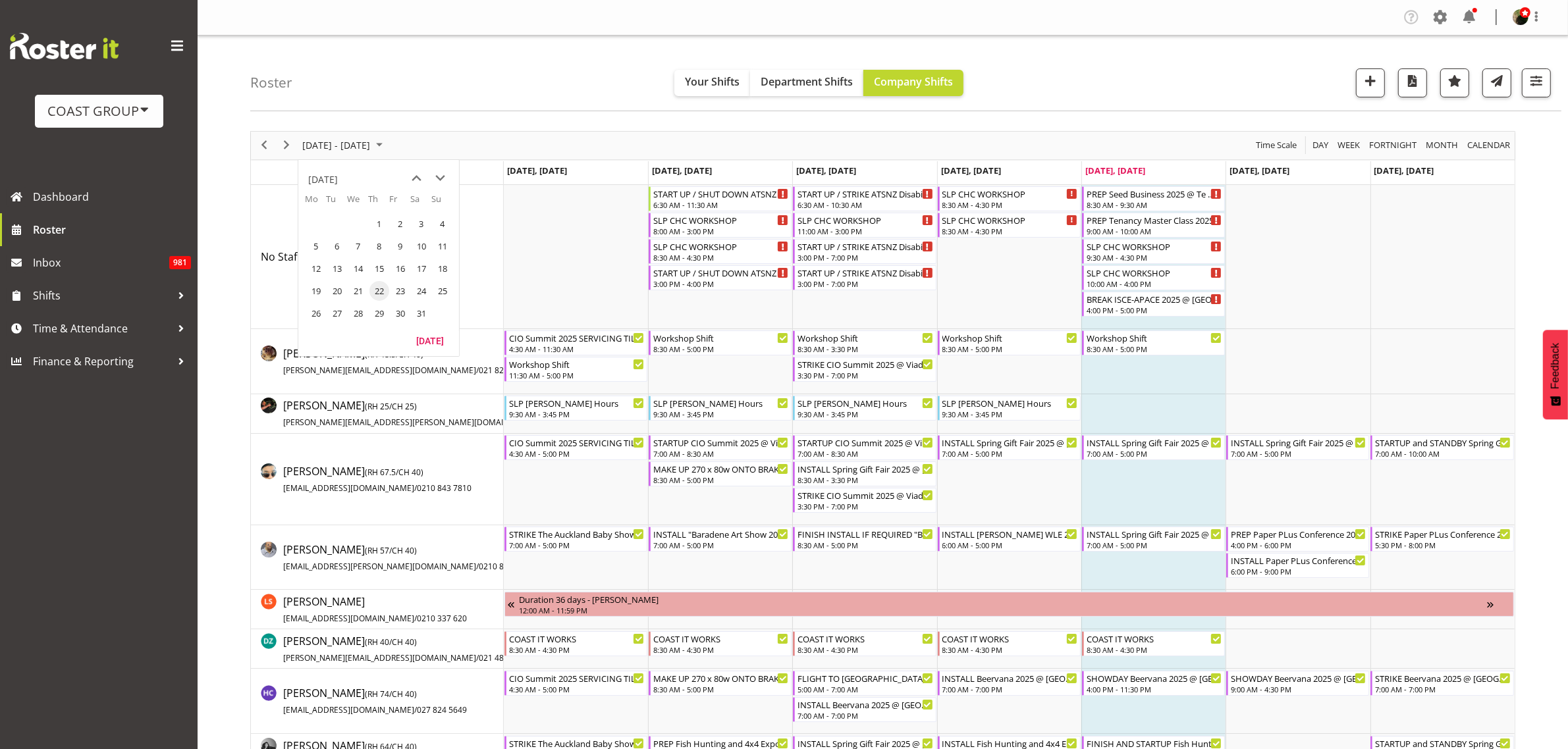
click at [442, 179] on span "next month" at bounding box center [441, 178] width 23 height 23
click at [440, 179] on span "next month" at bounding box center [441, 178] width 23 height 23
click at [403, 271] on span "13" at bounding box center [401, 268] width 20 height 20
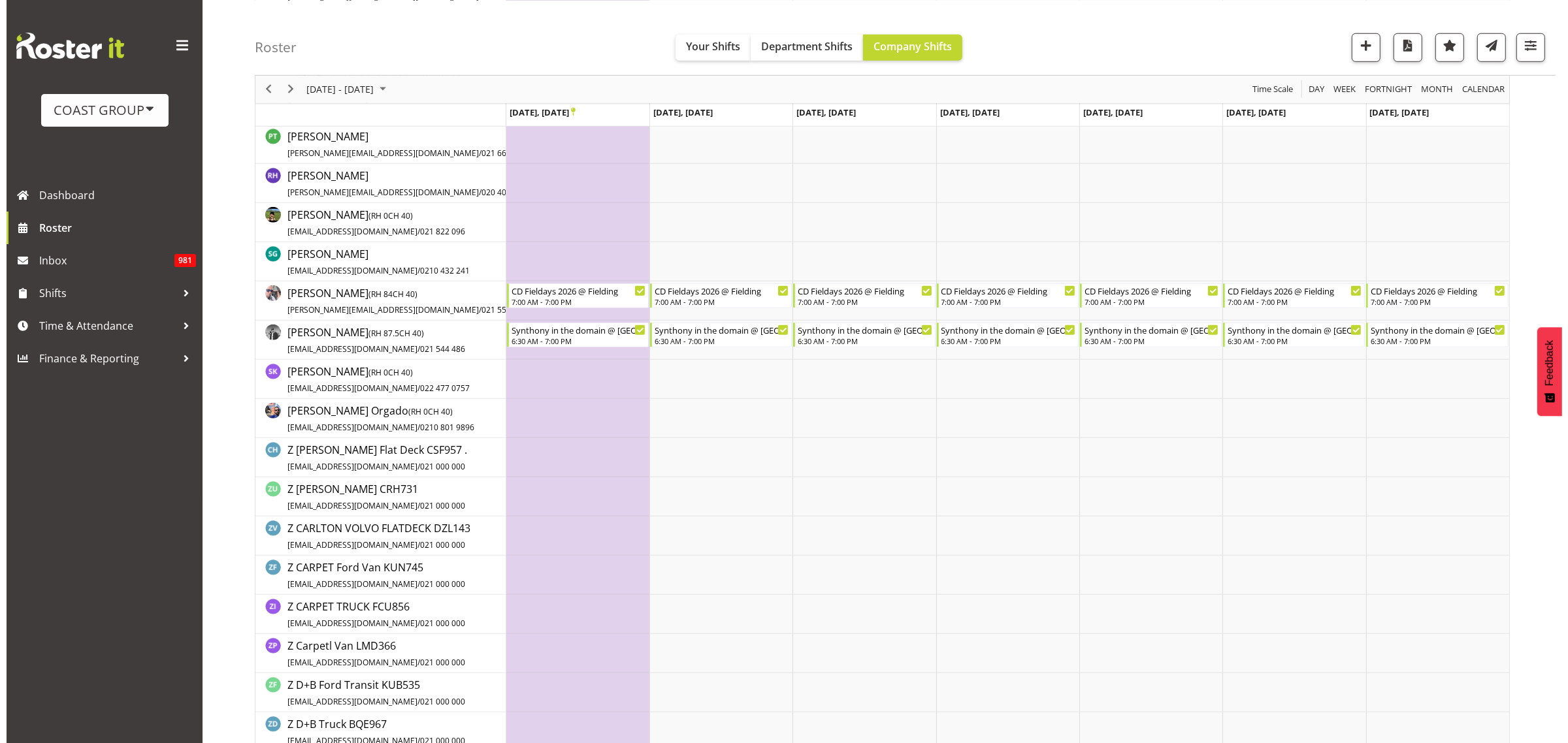
scroll to position [1224, 0]
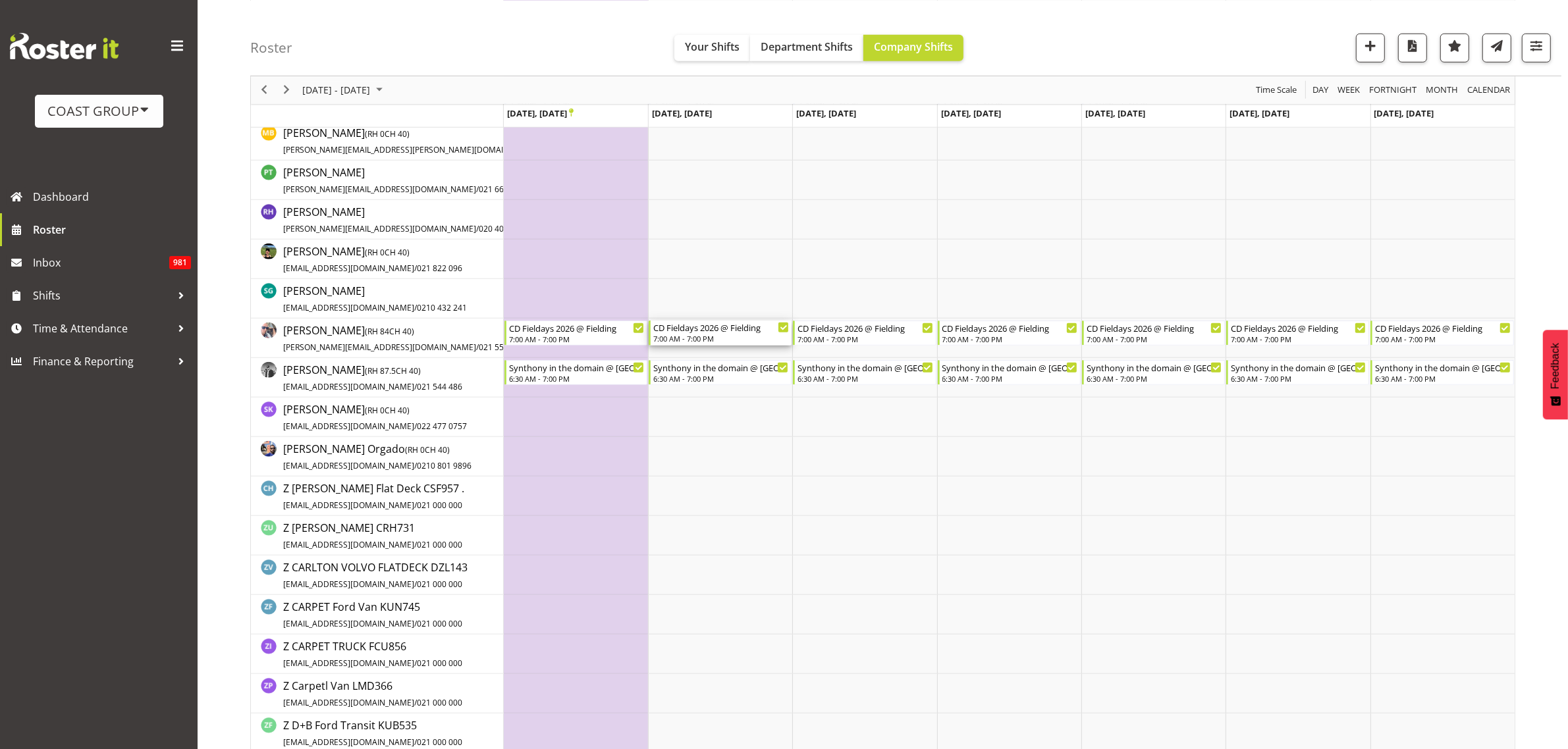
click at [688, 332] on div "CD Fieldays 2026 @ Fielding" at bounding box center [721, 327] width 136 height 14
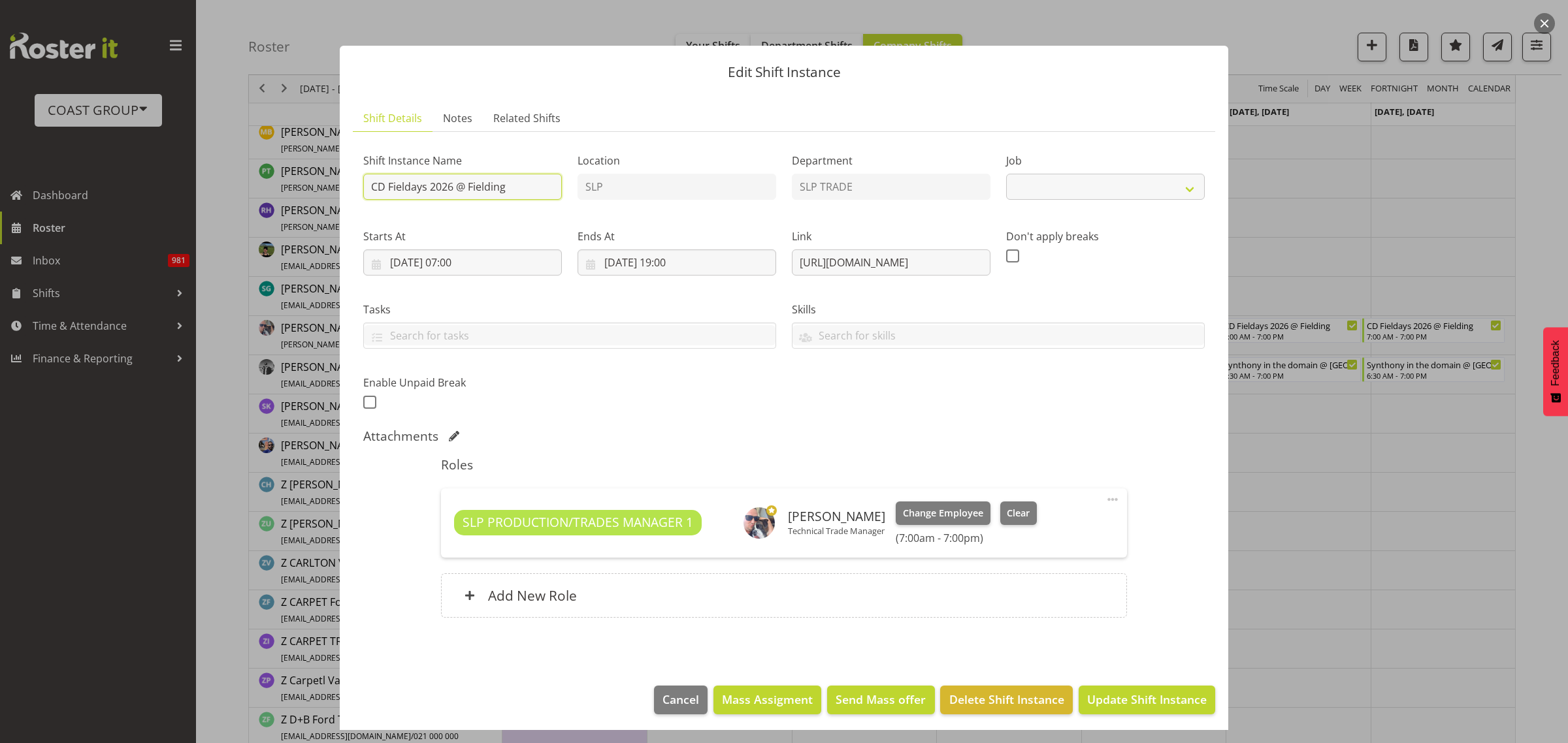
select select "10561"
click at [370, 185] on input "CD Fieldays 2026 @ Fielding" at bounding box center [463, 186] width 198 height 26
type input "1ST INSTALL DAY CD Fieldays 2026 @ Fielding"
click at [1161, 703] on span "Update Shift Instance" at bounding box center [1147, 699] width 120 height 17
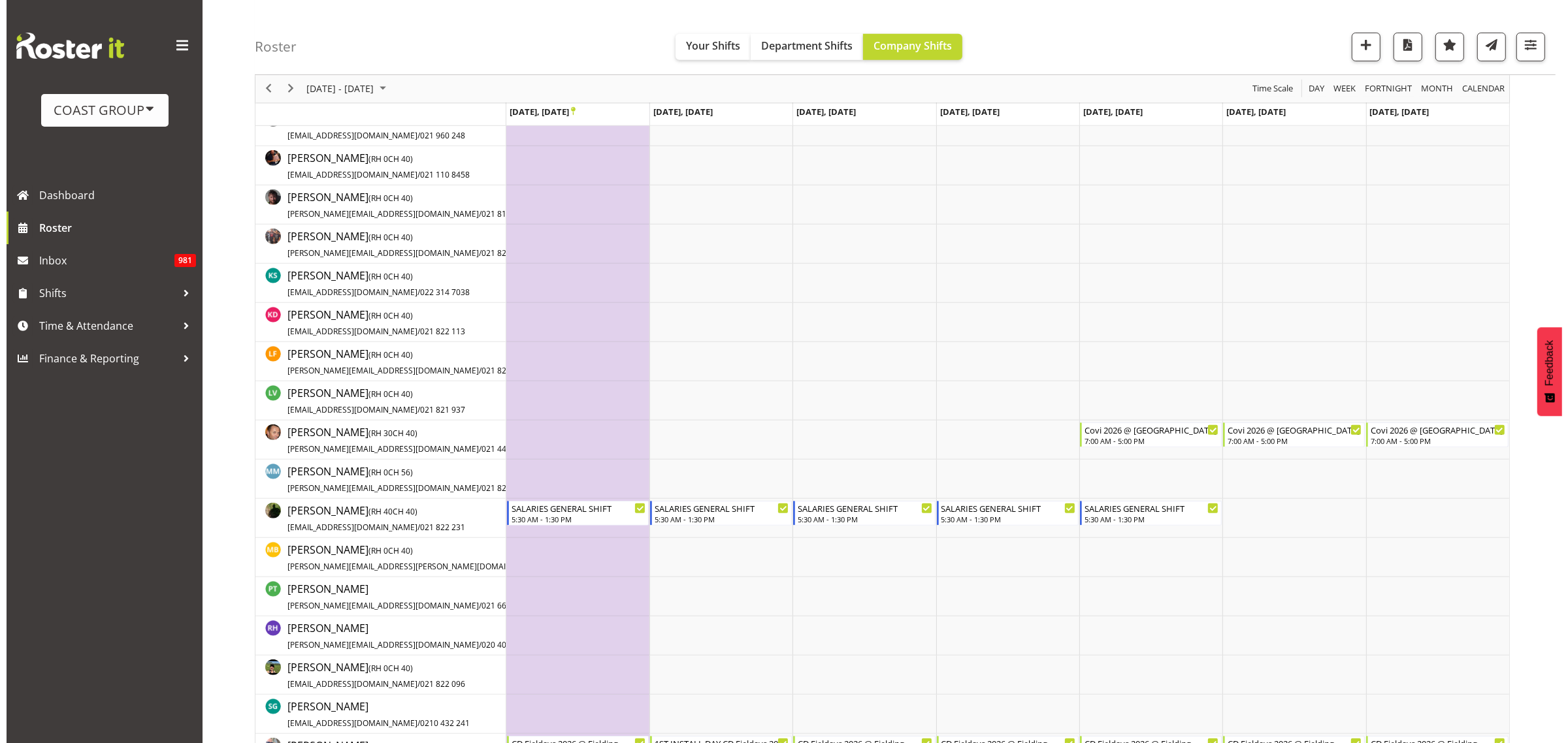
scroll to position [1223, 0]
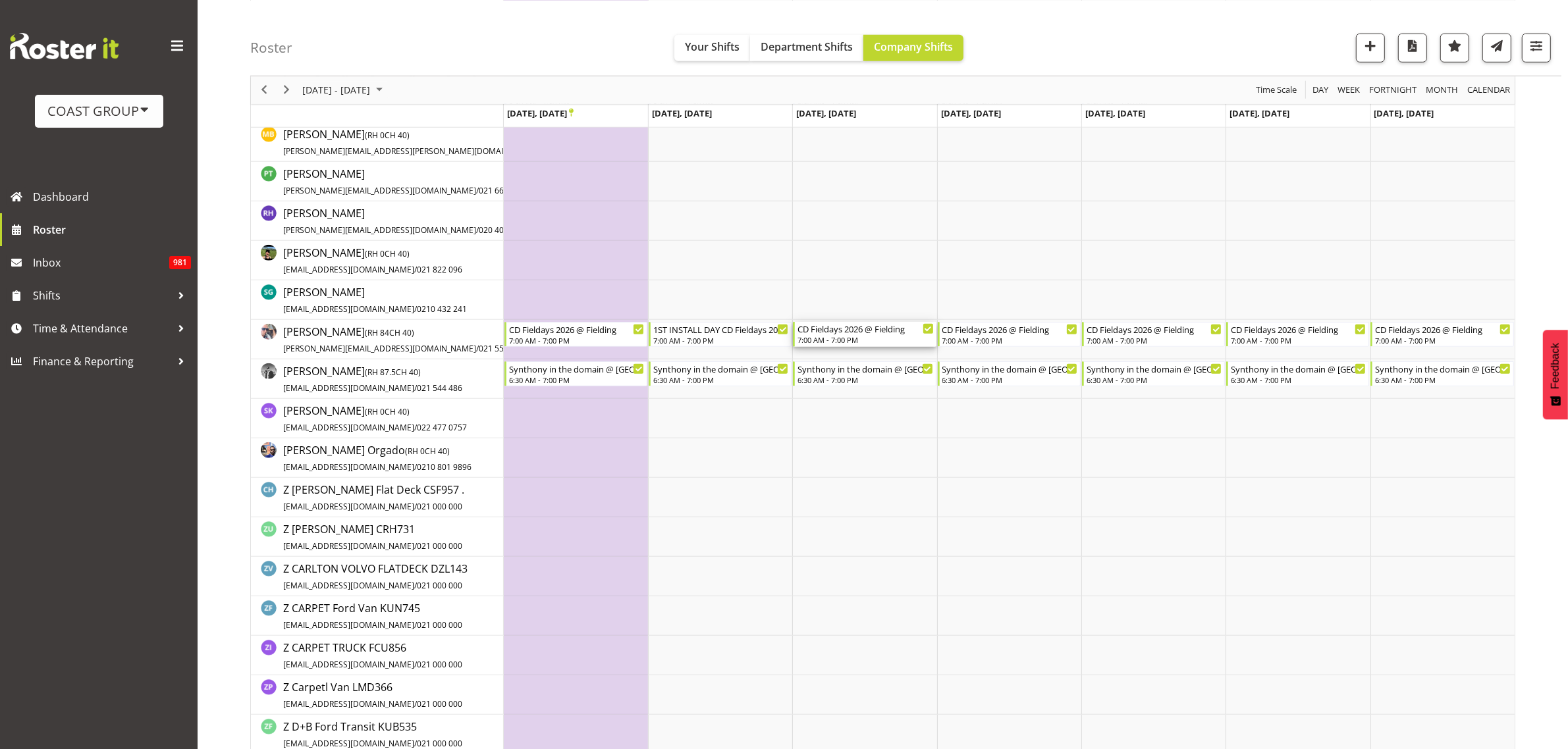
click at [860, 339] on div "7:00 AM - 7:00 PM" at bounding box center [865, 339] width 136 height 11
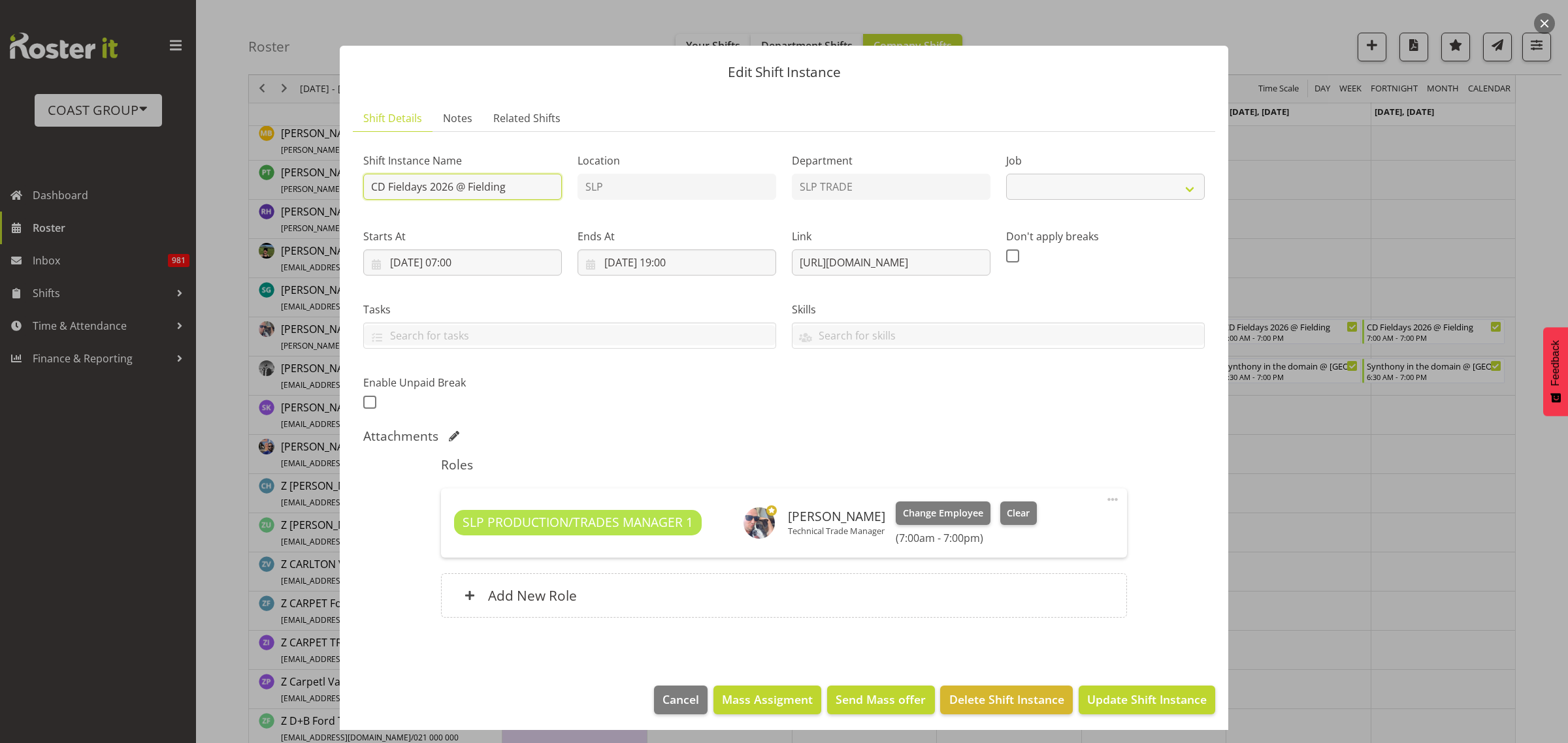
click at [367, 184] on input "CD Fieldays 2026 @ Fielding" at bounding box center [463, 186] width 198 height 26
select select "10561"
type input "INSTALL CD Fieldays 2026 @ Fielding"
click at [1161, 705] on span "Update Shift Instance" at bounding box center [1147, 699] width 120 height 17
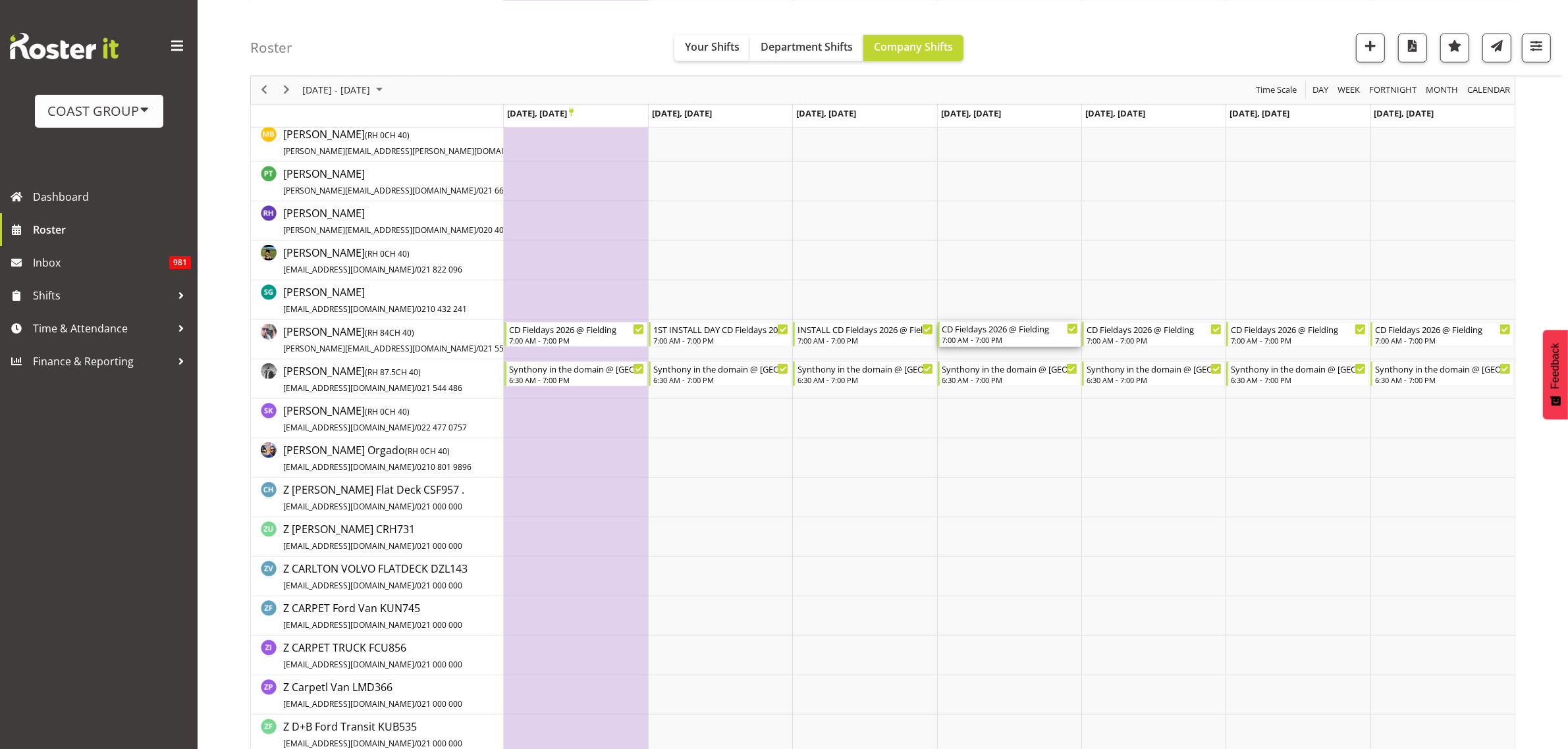
click at [989, 329] on div "CD Fieldays 2026 @ Fielding" at bounding box center [1010, 329] width 136 height 14
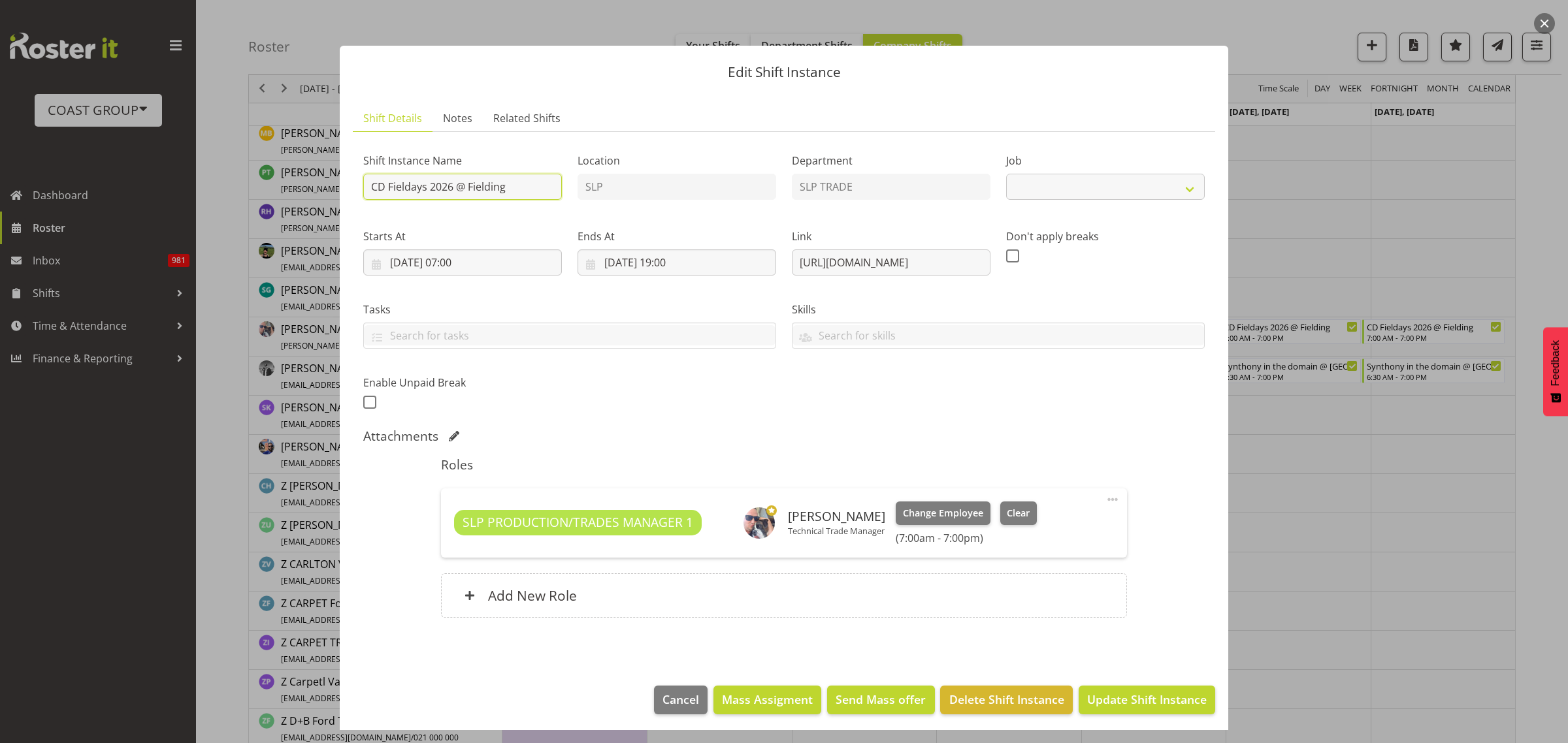
click at [364, 186] on input "CD Fieldays 2026 @ Fielding" at bounding box center [463, 186] width 198 height 26
select select "10561"
type input "INSTALL CD Fieldays 2026 @ Fielding"
click at [1144, 694] on span "Update Shift Instance" at bounding box center [1147, 699] width 120 height 17
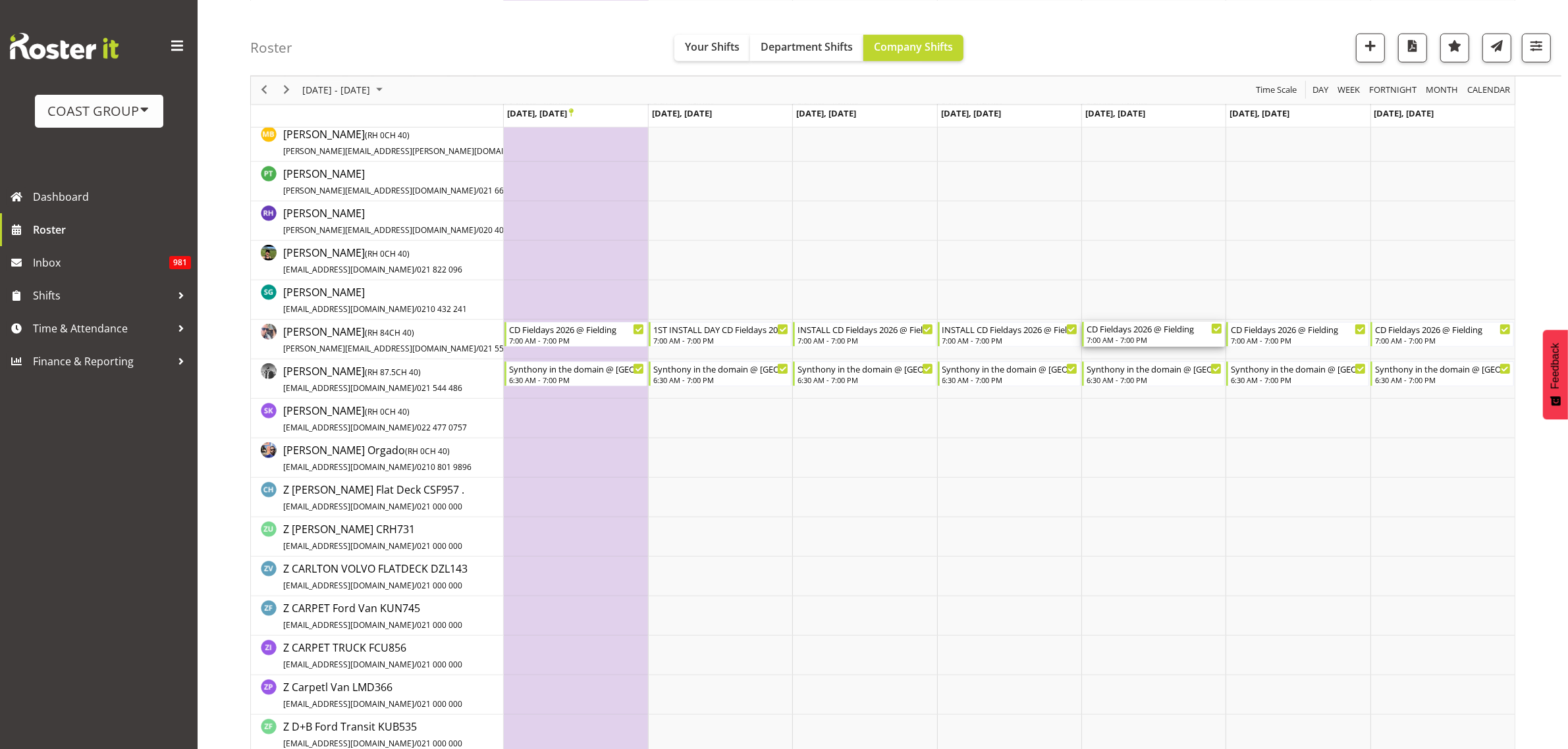
click at [1128, 336] on div "7:00 AM - 7:00 PM" at bounding box center [1154, 339] width 136 height 11
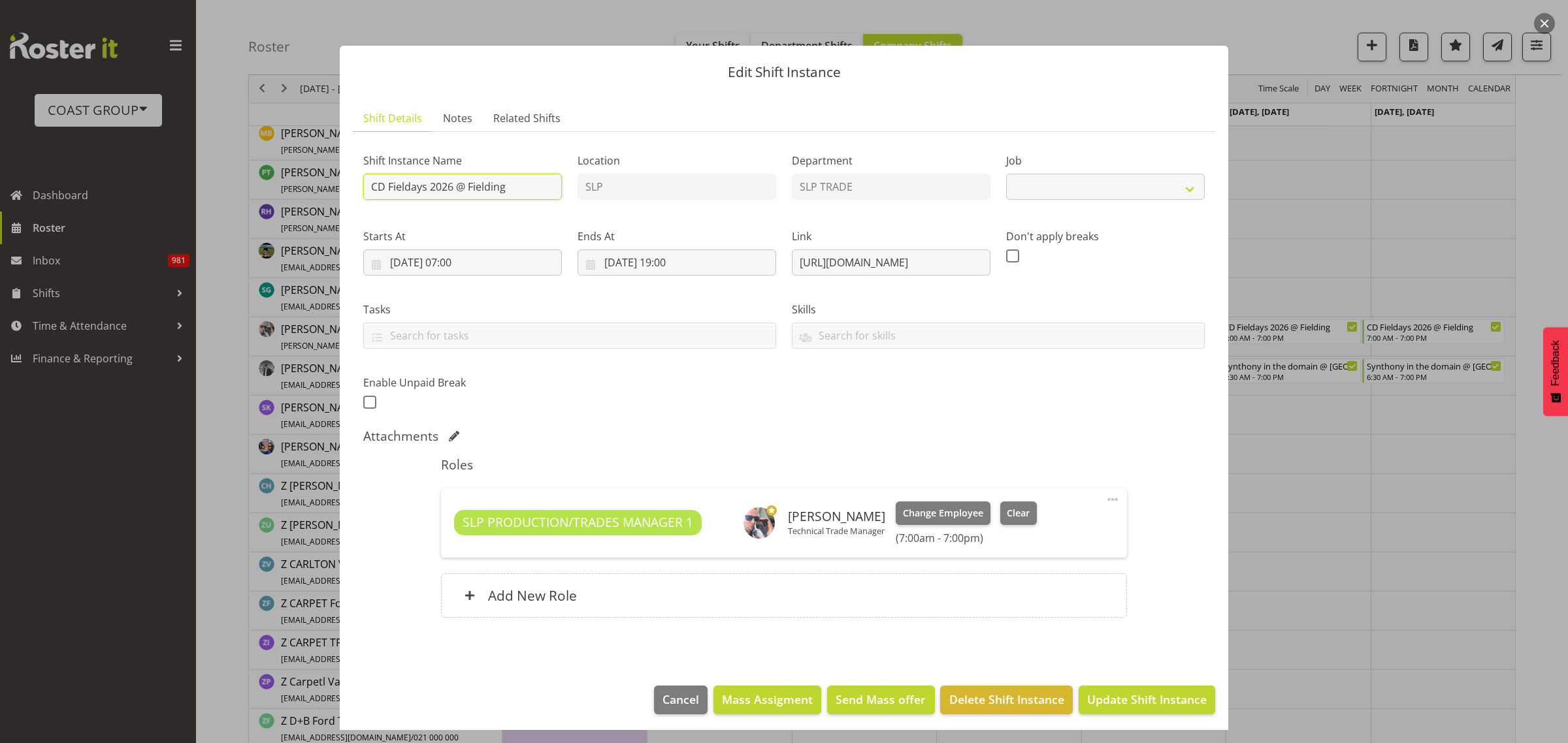
click at [365, 181] on input "CD Fieldays 2026 @ Fielding" at bounding box center [463, 186] width 198 height 26
select select
type input "ICD Fieldays 2026 @ Fielding"
select select "10561"
type input "INSTALL CD Fieldays 2026 @ Fielding"
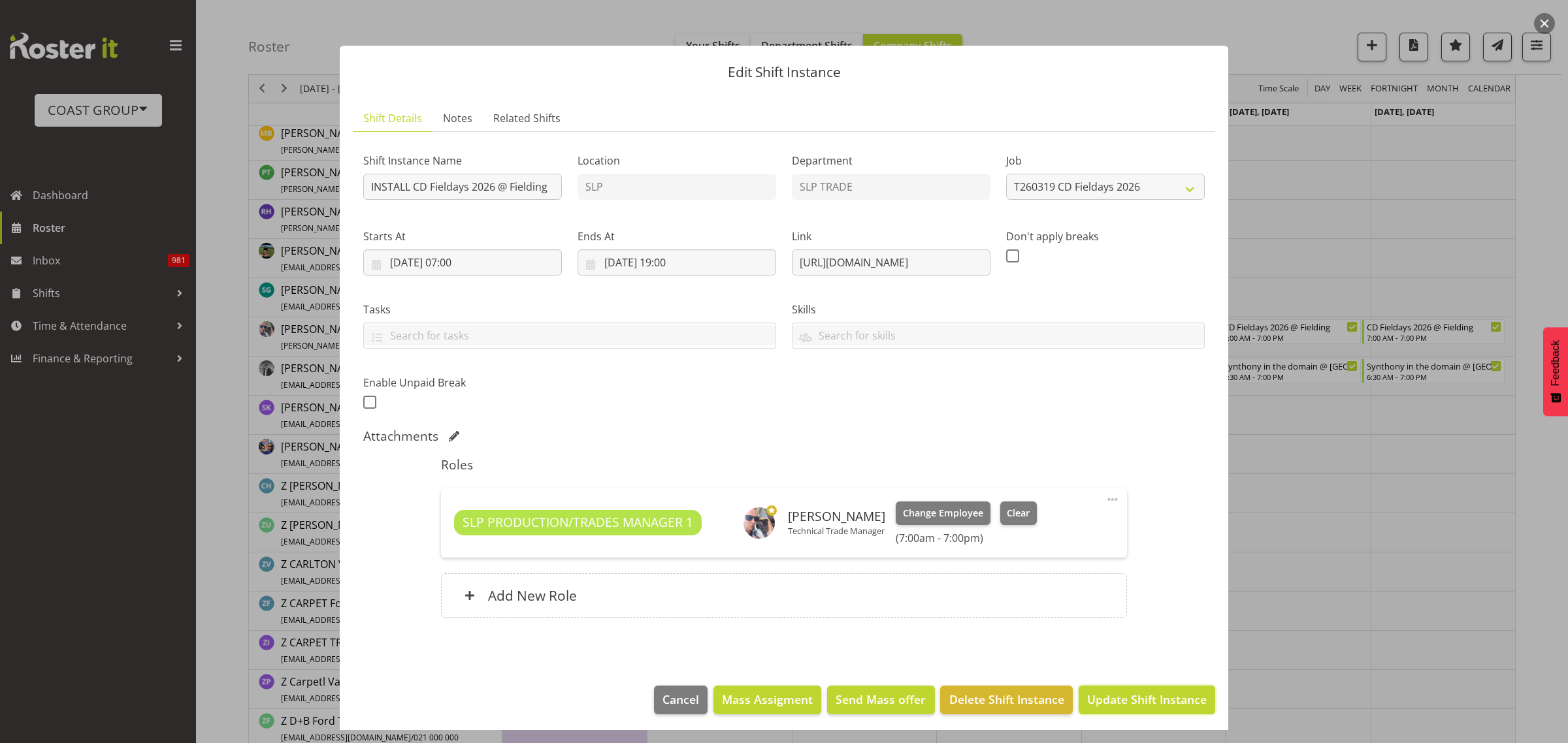
click at [1128, 707] on span "Update Shift Instance" at bounding box center [1147, 699] width 120 height 17
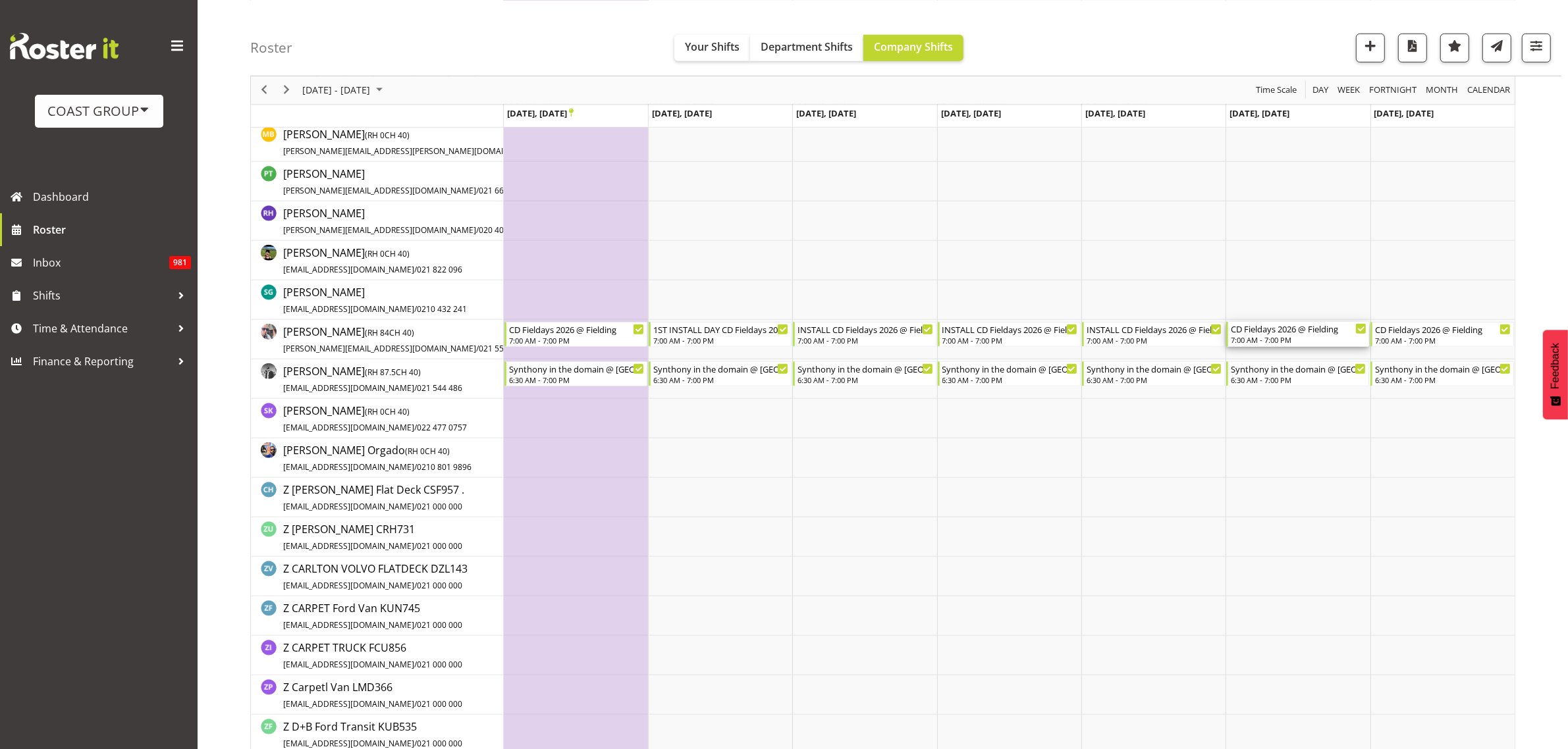
click at [1284, 330] on div "CD Fieldays 2026 @ Fielding" at bounding box center [1299, 329] width 136 height 14
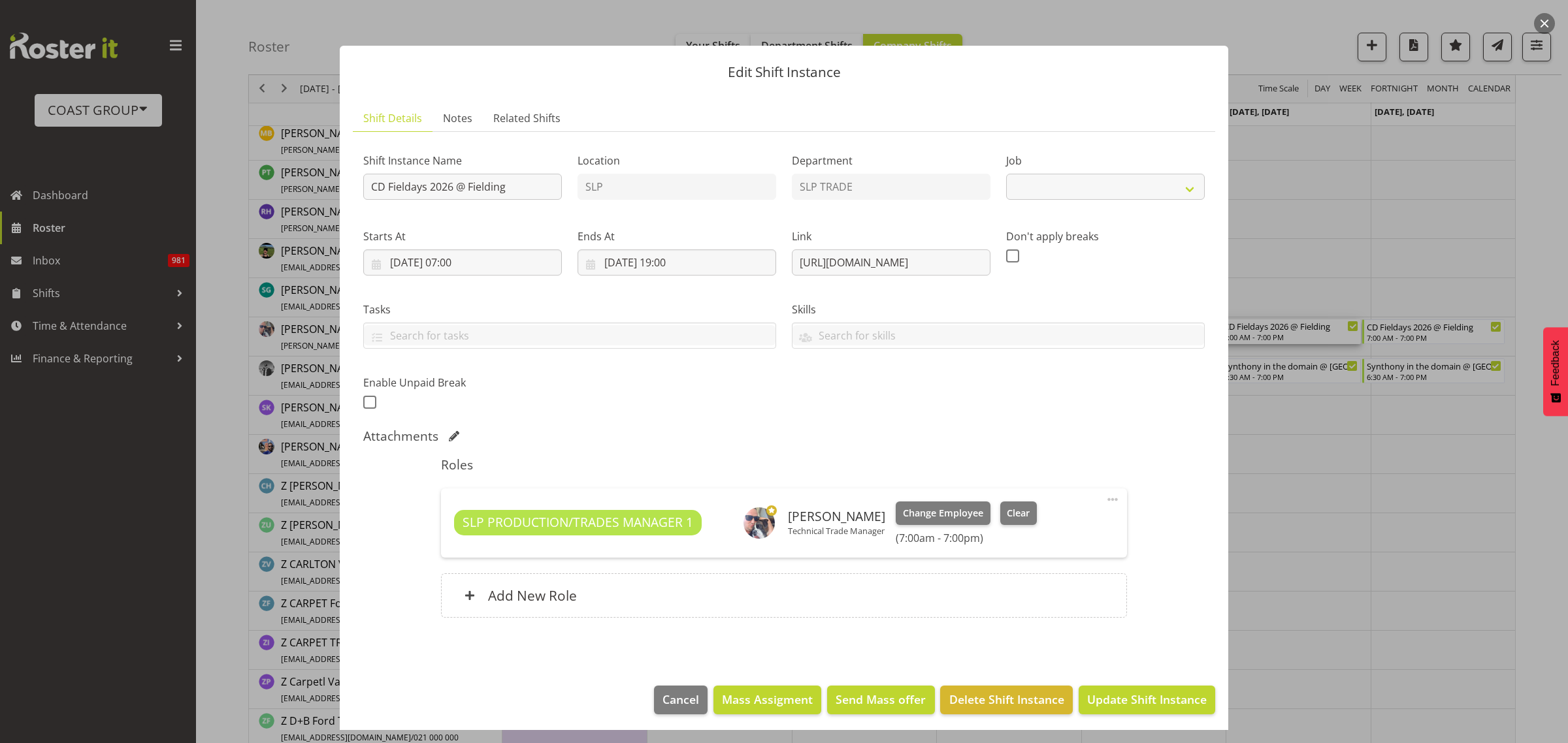
select select "10561"
click at [365, 181] on input "CD Fieldays 2026 @ Fielding" at bounding box center [463, 186] width 198 height 26
type input "INSTALL CD Fieldays 2026 @ Fielding"
click at [1119, 696] on span "Update Shift Instance" at bounding box center [1147, 699] width 120 height 17
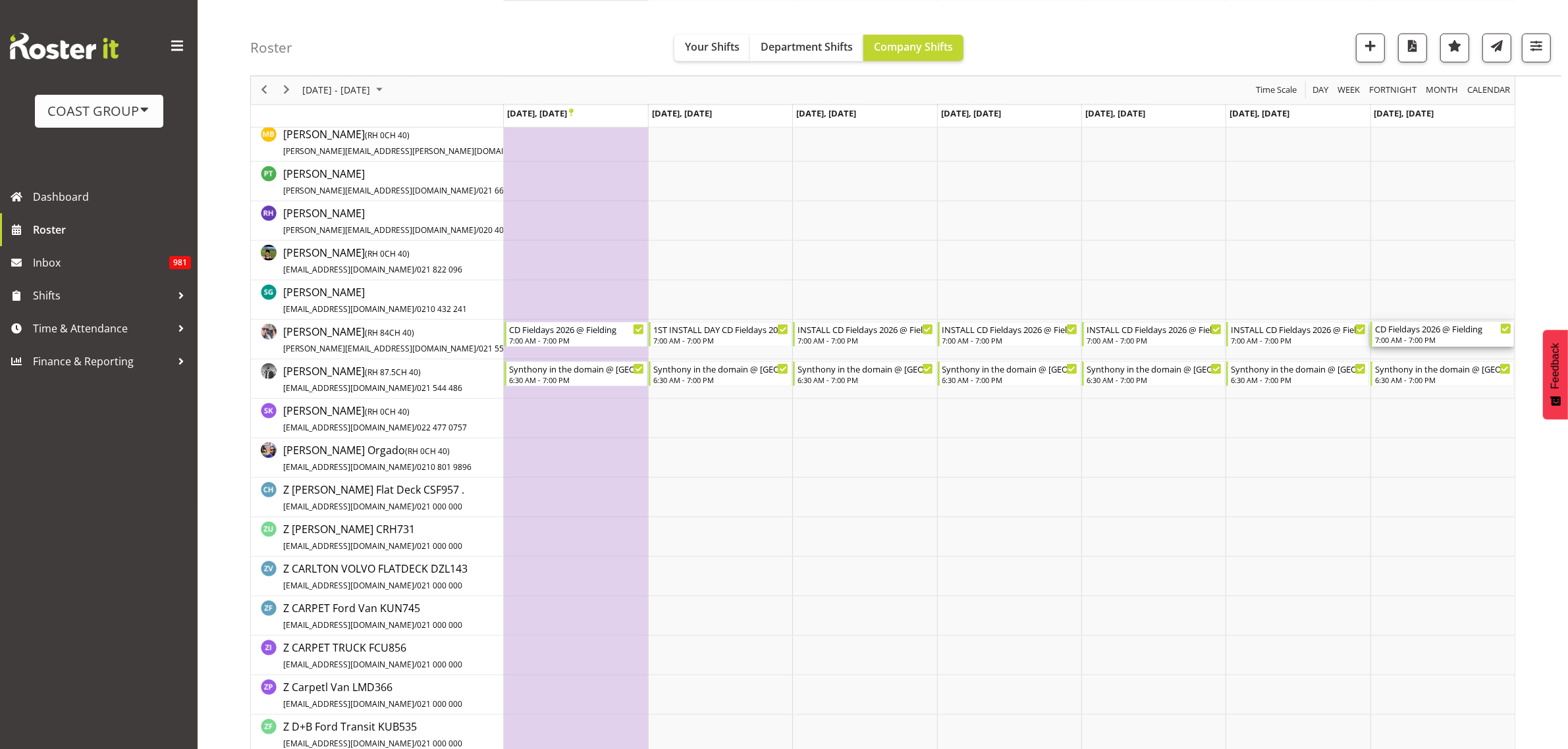
click at [1426, 334] on div "CD Fieldays 2026 @ Fielding" at bounding box center [1443, 329] width 136 height 14
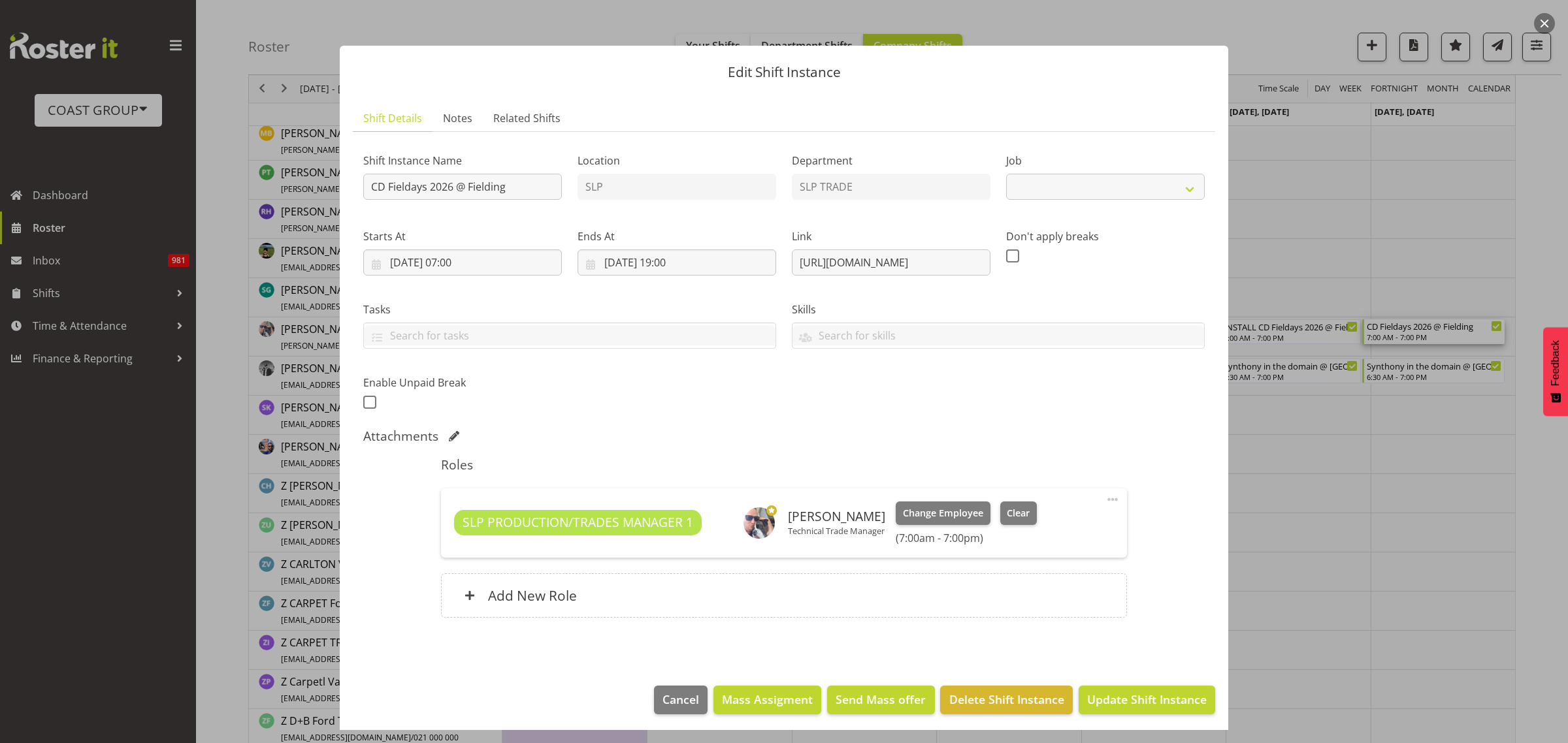
select select "10561"
click at [365, 181] on input "CD Fieldays 2026 @ Fielding" at bounding box center [463, 186] width 198 height 26
type input "INSTALL CD Fieldays 2026 @ Fielding"
click at [1137, 689] on button "Update Shift Instance" at bounding box center [1146, 700] width 137 height 29
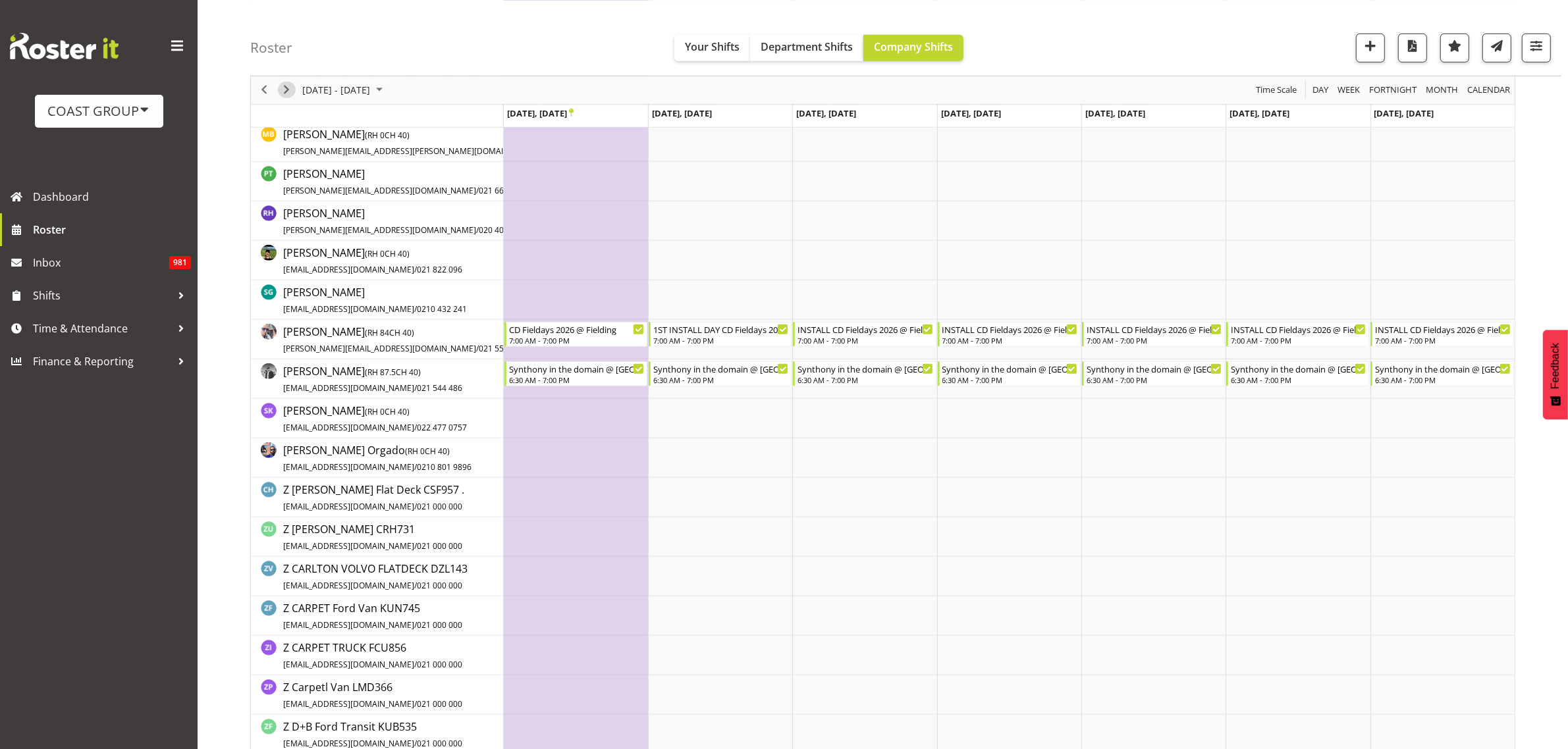
click at [284, 89] on span "Next" at bounding box center [286, 90] width 16 height 16
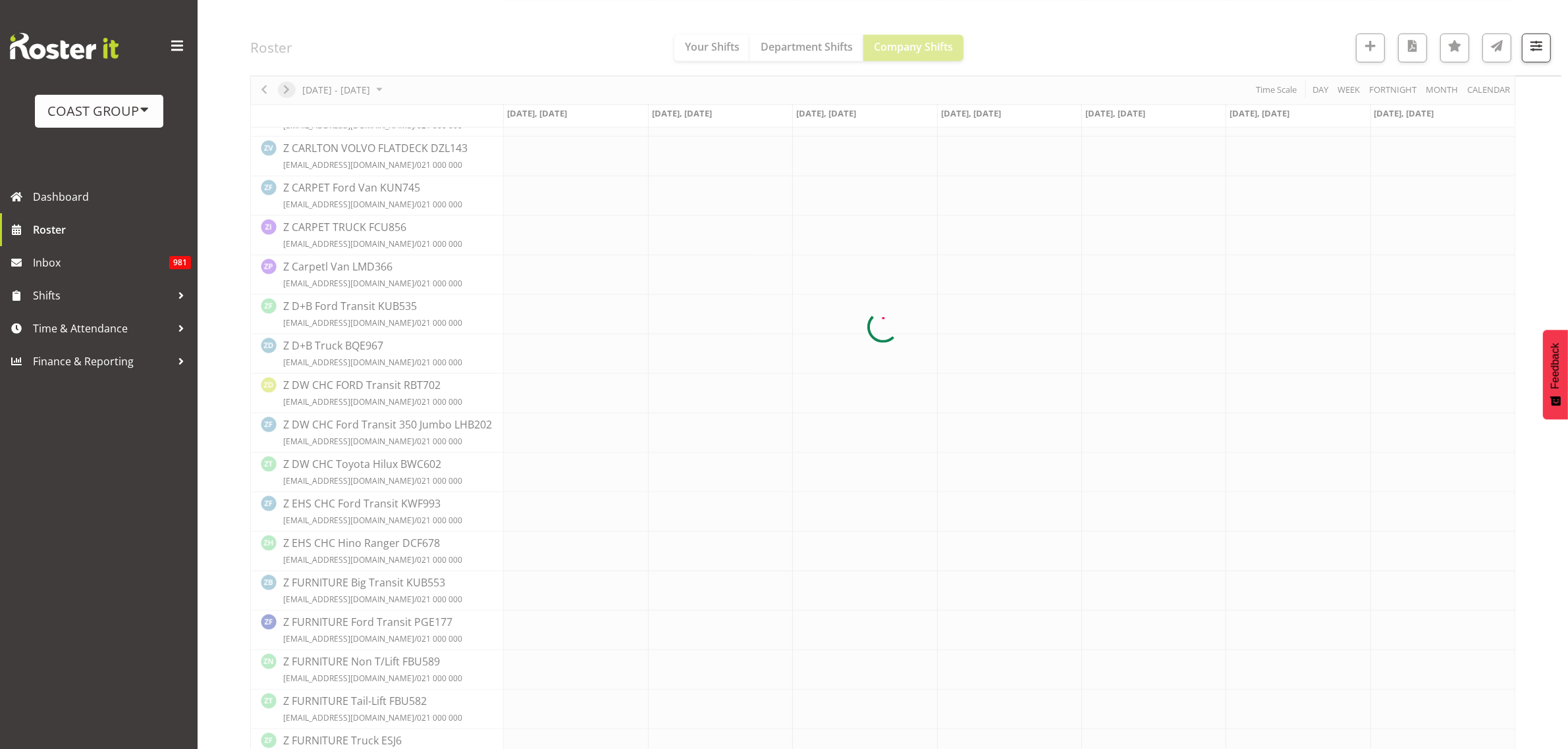
scroll to position [0, 0]
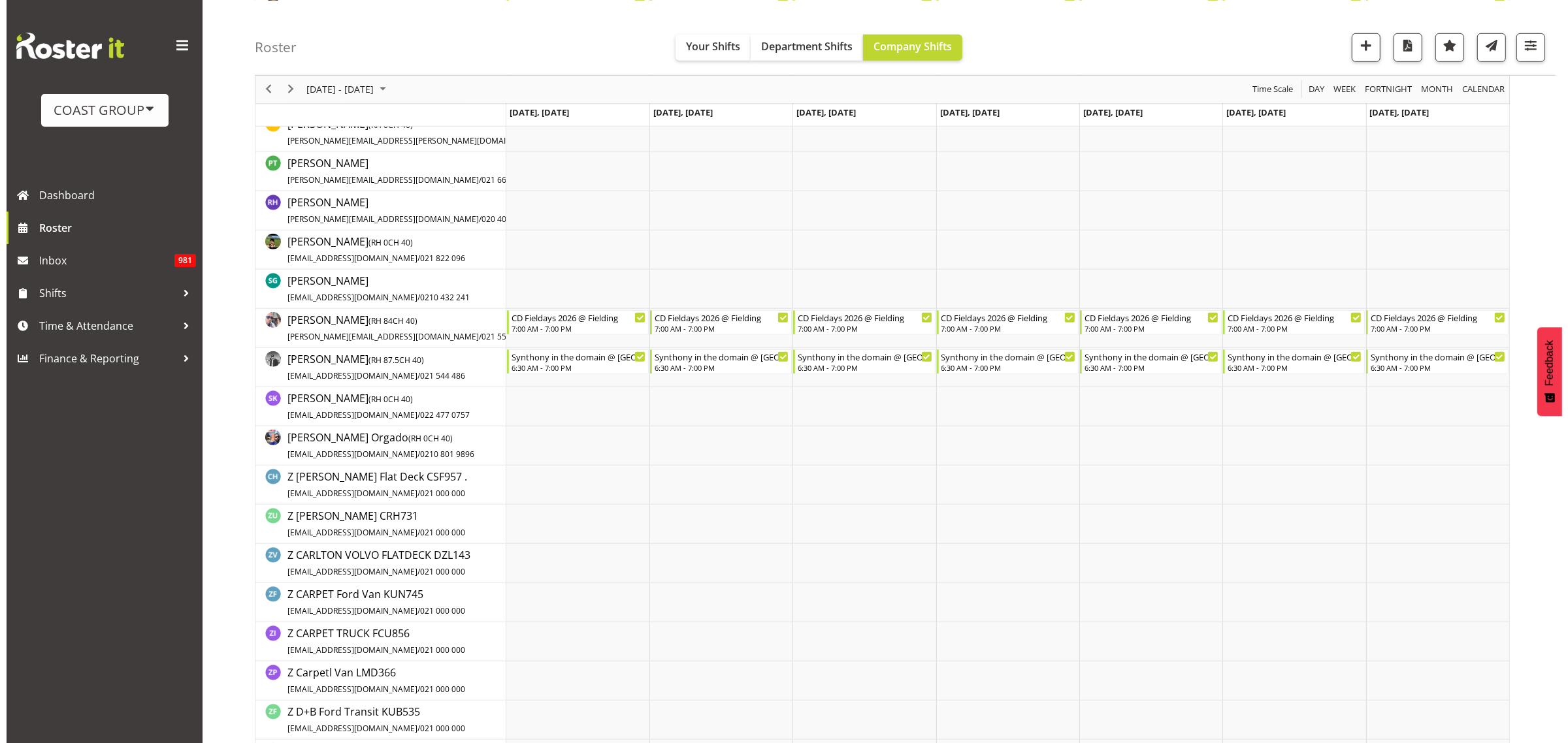
scroll to position [1143, 0]
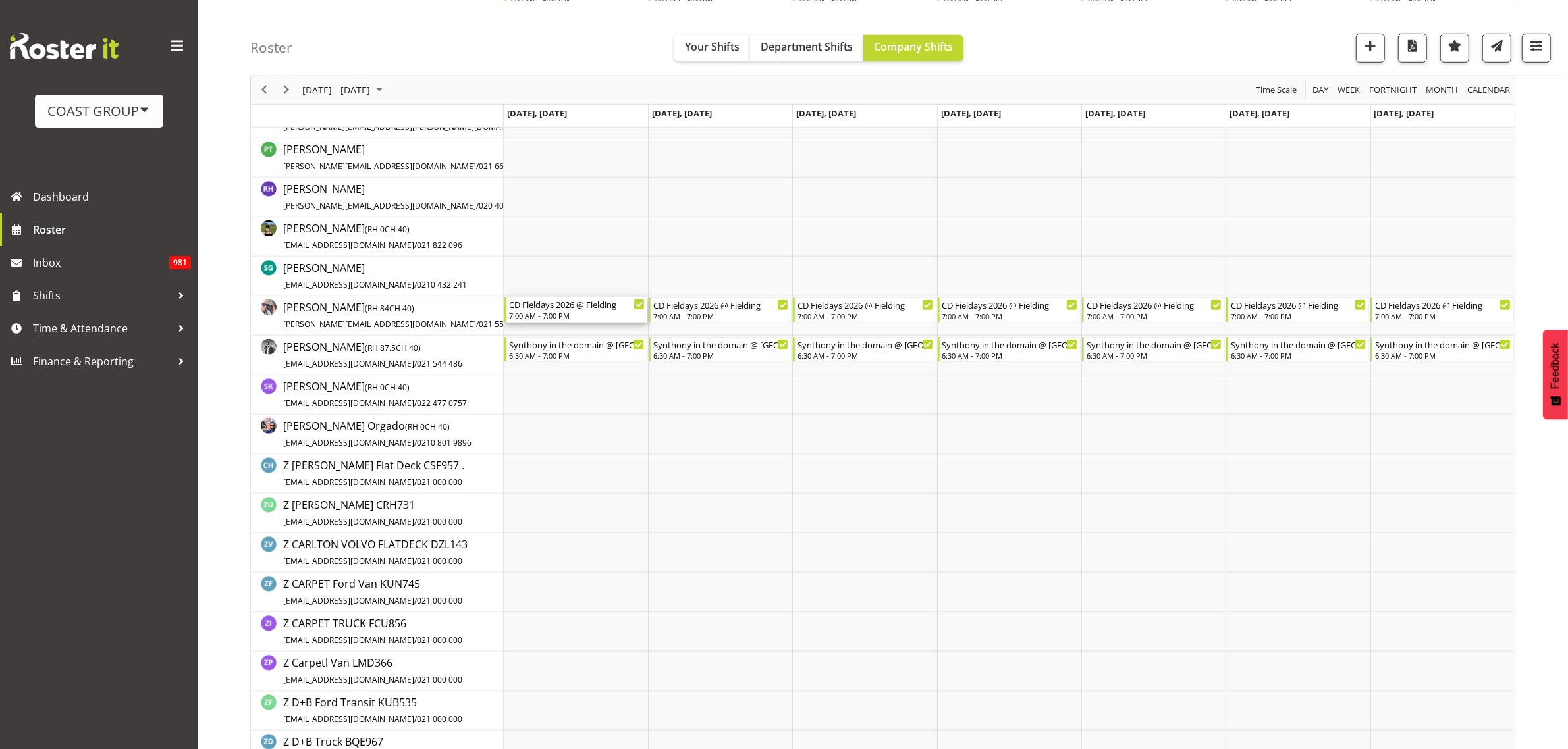
click at [524, 312] on div "7:00 AM - 7:00 PM" at bounding box center [576, 315] width 136 height 11
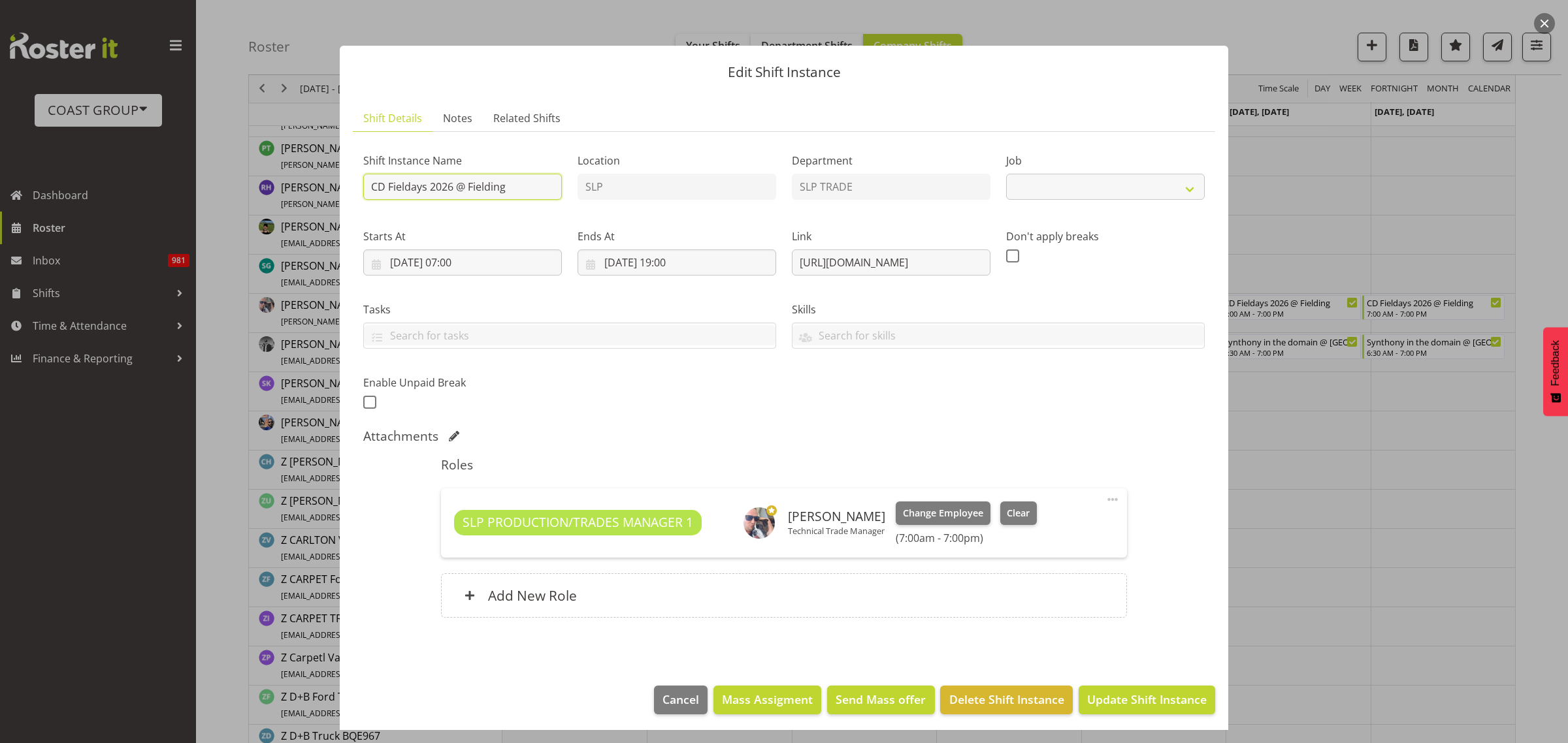
click at [371, 187] on input "CD Fieldays 2026 @ Fielding" at bounding box center [463, 186] width 198 height 26
select select "10561"
type input "INSTALL CD Fieldays 2026 @ Fielding"
click at [1140, 693] on span "Update Shift Instance" at bounding box center [1147, 699] width 120 height 17
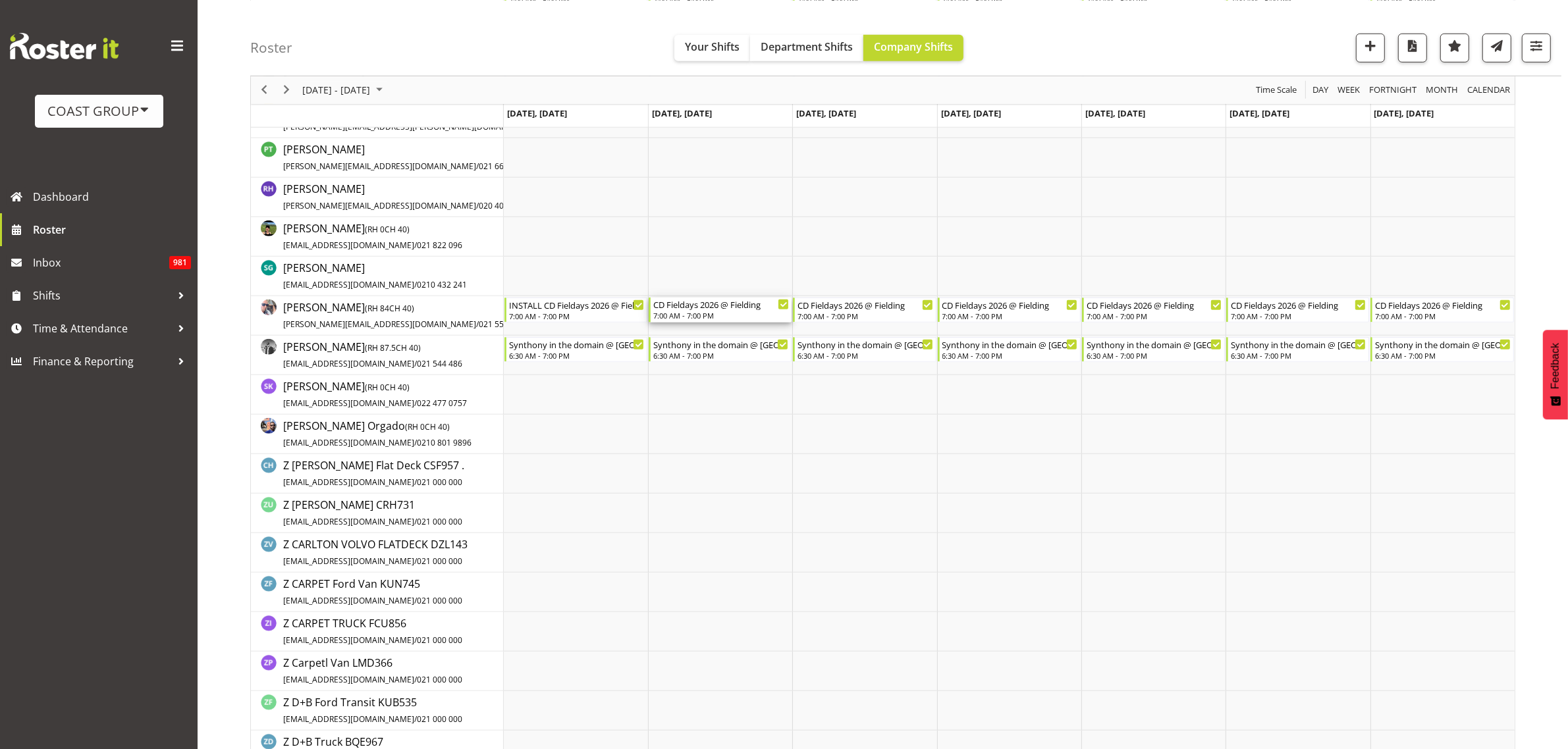
click at [692, 310] on div "CD Fieldays 2026 @ Fielding" at bounding box center [721, 303] width 136 height 14
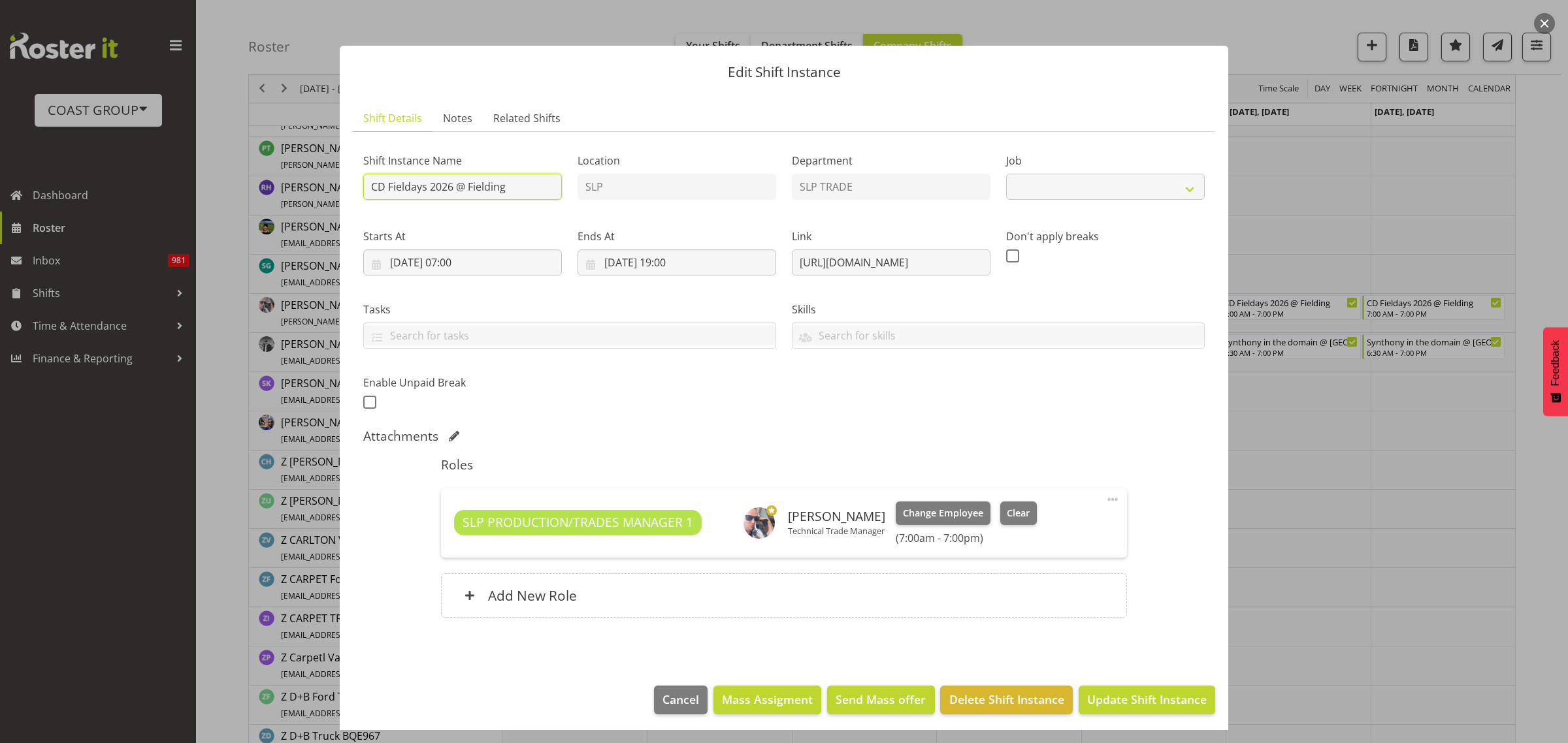
click at [367, 181] on input "CD Fieldays 2026 @ Fielding" at bounding box center [463, 186] width 198 height 26
select select "10561"
type input "INSTALL CD Fieldays 2026 @ Fielding"
click at [1136, 699] on span "Update Shift Instance" at bounding box center [1147, 699] width 120 height 17
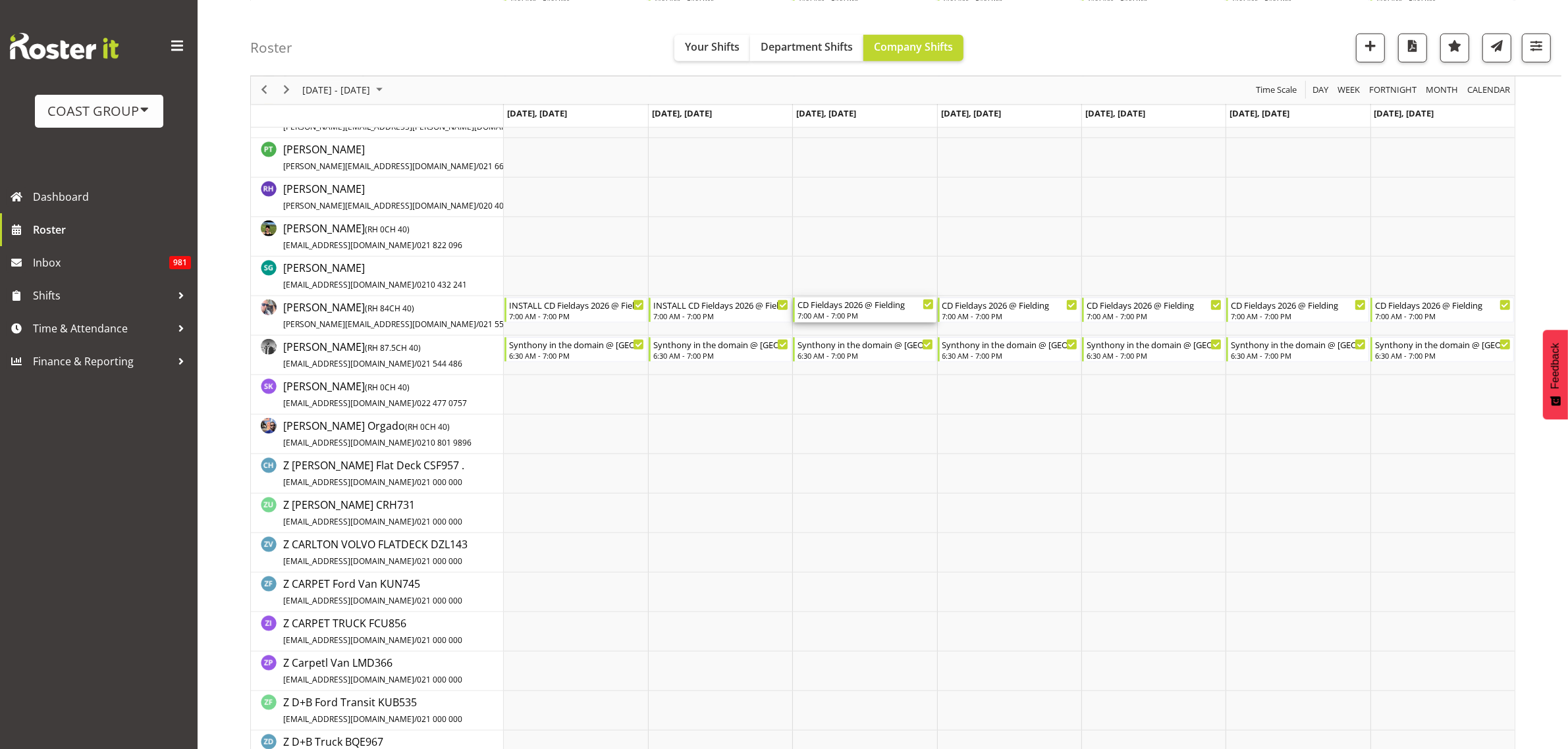
click at [839, 305] on div "CD Fieldays 2026 @ Fielding" at bounding box center [865, 303] width 136 height 14
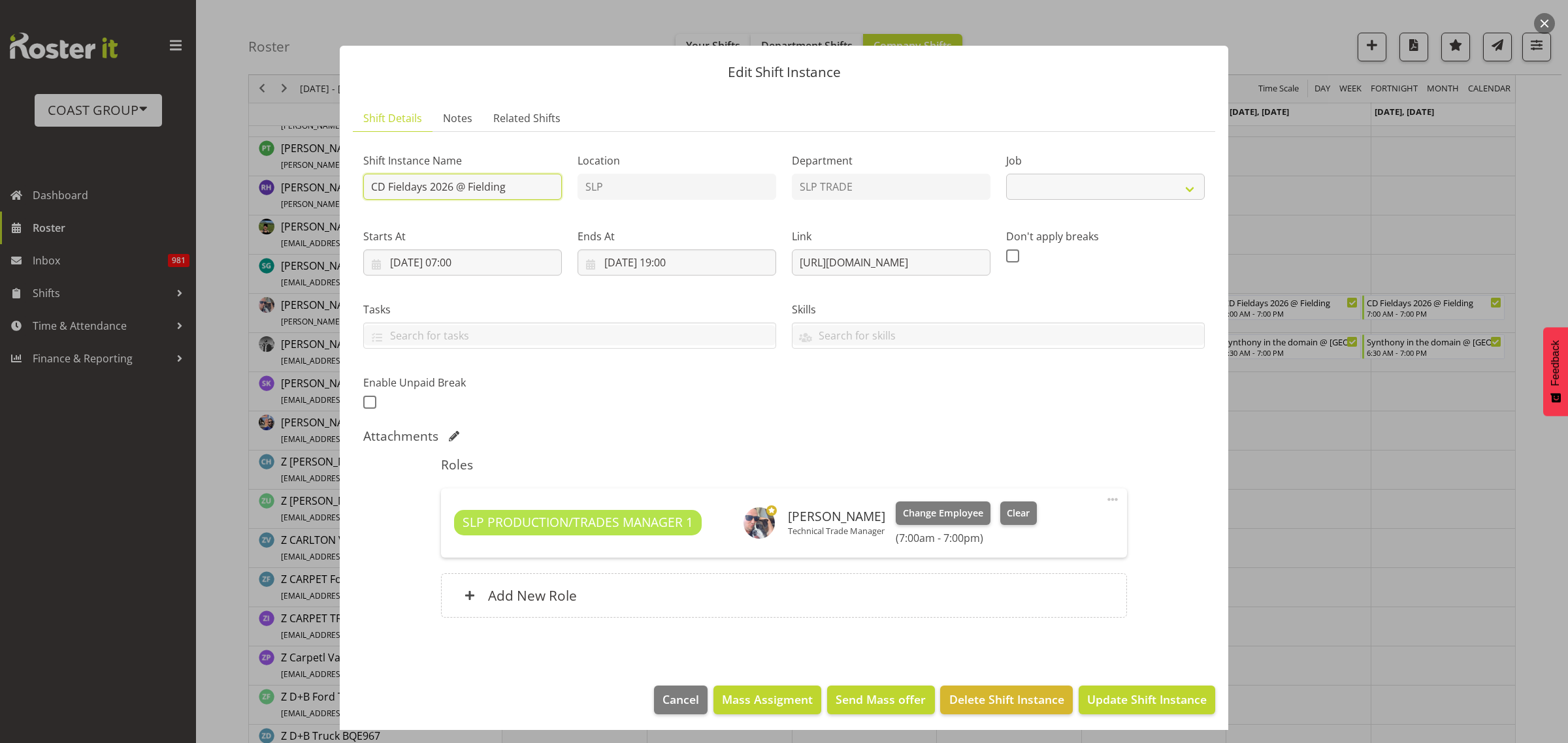
click at [368, 183] on input "CD Fieldays 2026 @ Fielding" at bounding box center [463, 186] width 198 height 26
select select "10561"
type input "INSTALL CD Fieldays 2026 @ Fielding"
click at [1128, 686] on button "Update Shift Instance" at bounding box center [1146, 700] width 137 height 29
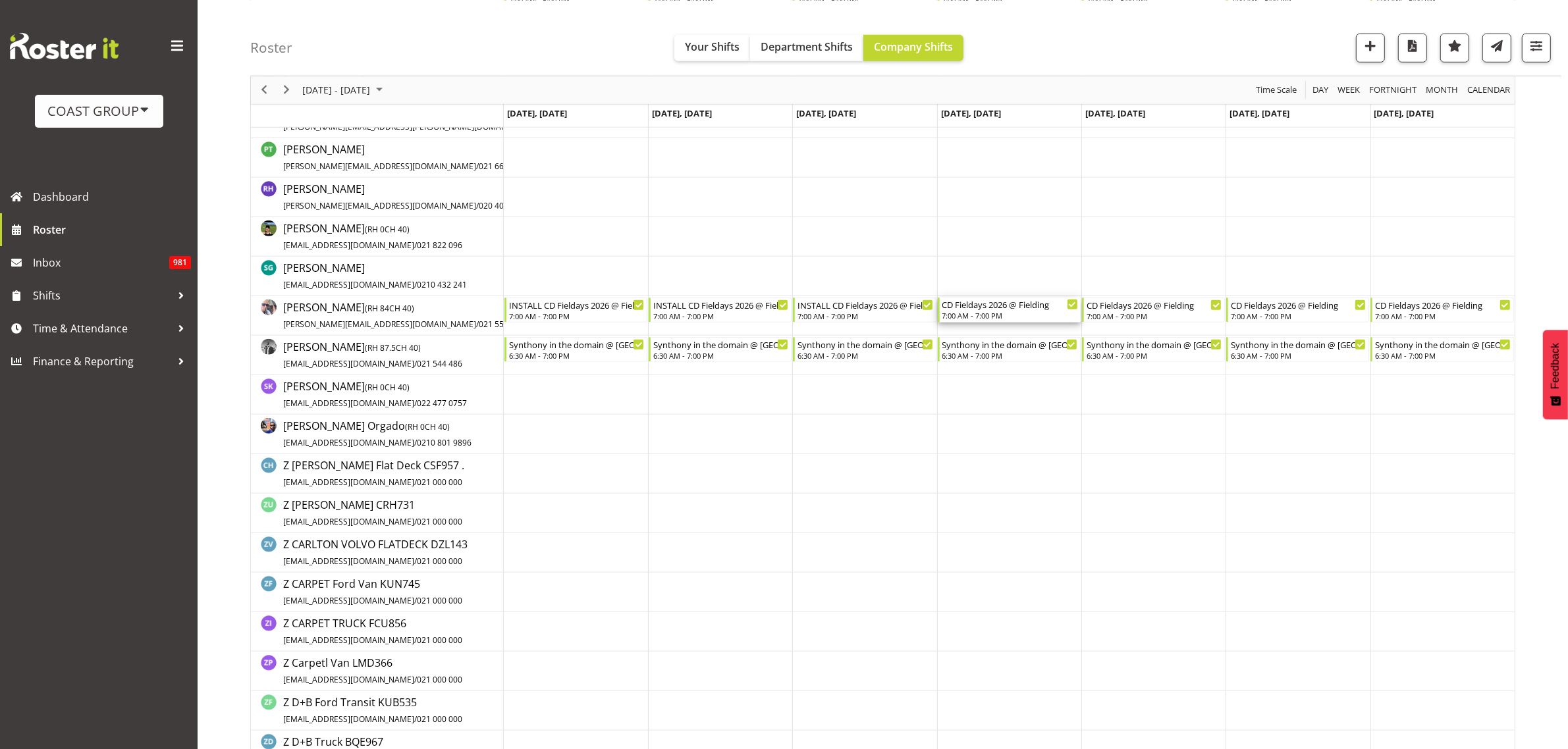
click at [995, 308] on div "CD Fieldays 2026 @ Fielding" at bounding box center [1010, 303] width 136 height 14
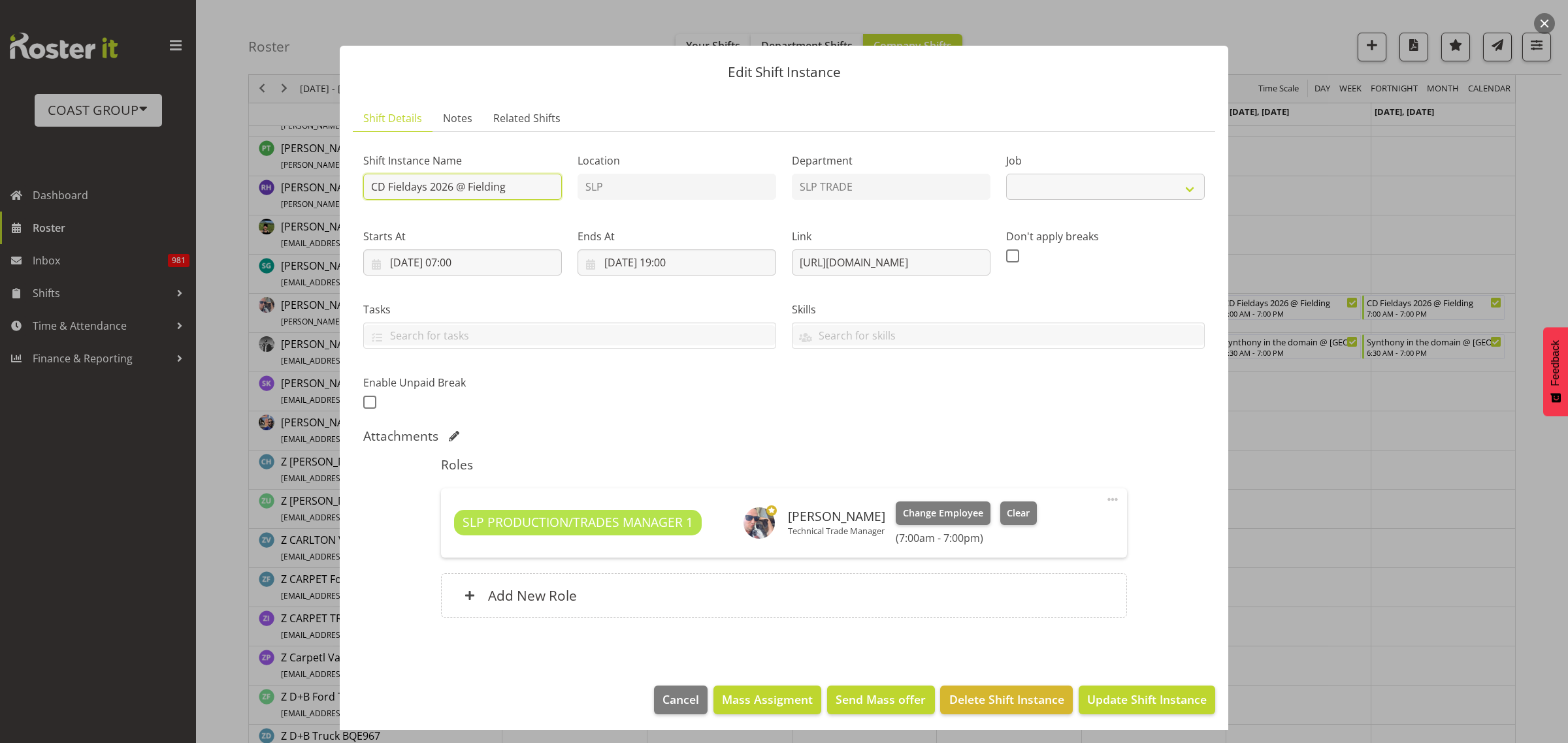
click at [371, 184] on input "CD Fieldays 2026 @ Fielding" at bounding box center [463, 186] width 198 height 26
select select
type input "1CD Fieldays 2026 @ Fielding"
select select
type input "1sCD Fieldays 2026 @ Fielding"
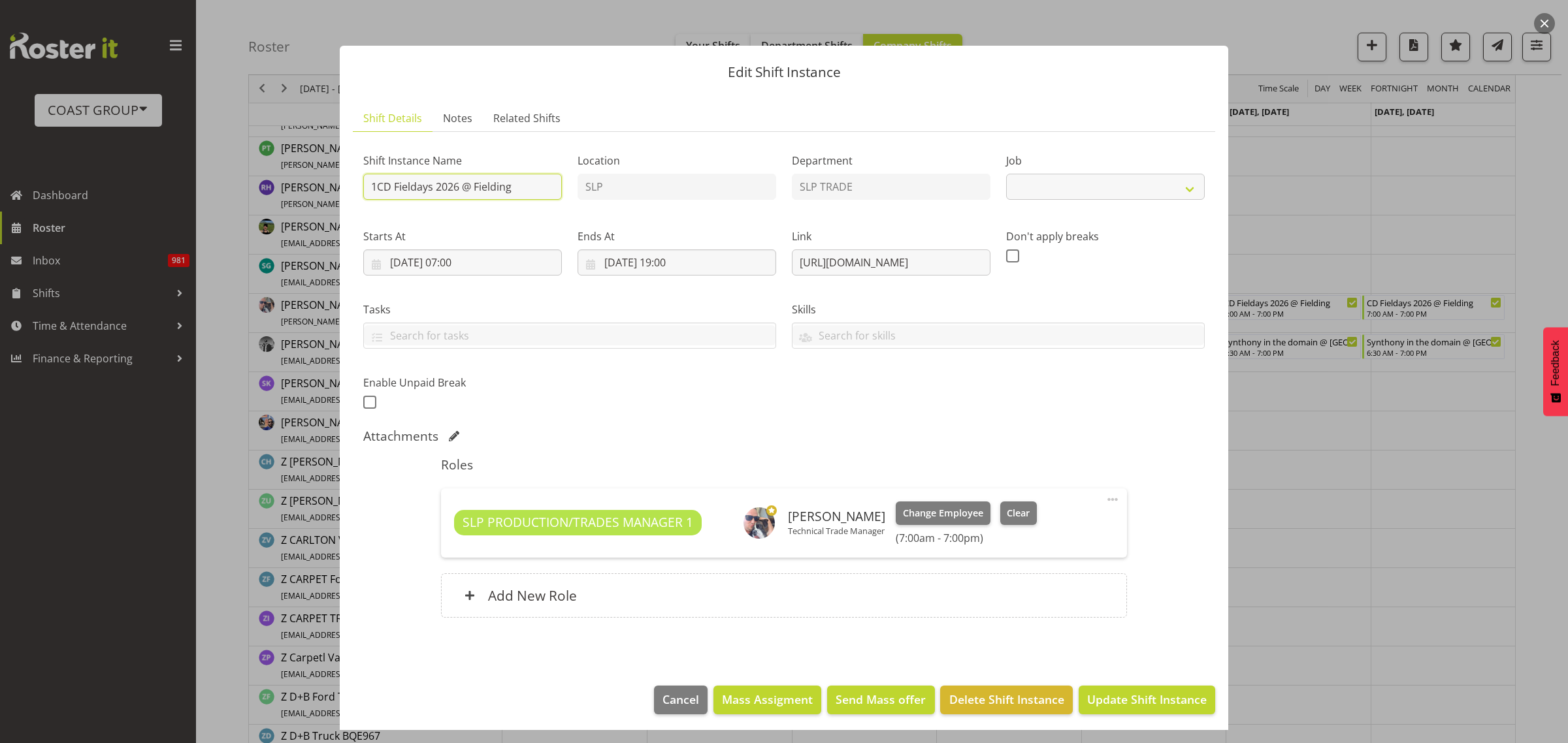
select select
type input "1st CD Fieldays 2026 @ Fielding"
select select "10561"
type input "1st SHOWDAY CD Fieldays 2026 @ Fielding"
click at [1122, 703] on span "Update Shift Instance" at bounding box center [1147, 699] width 120 height 17
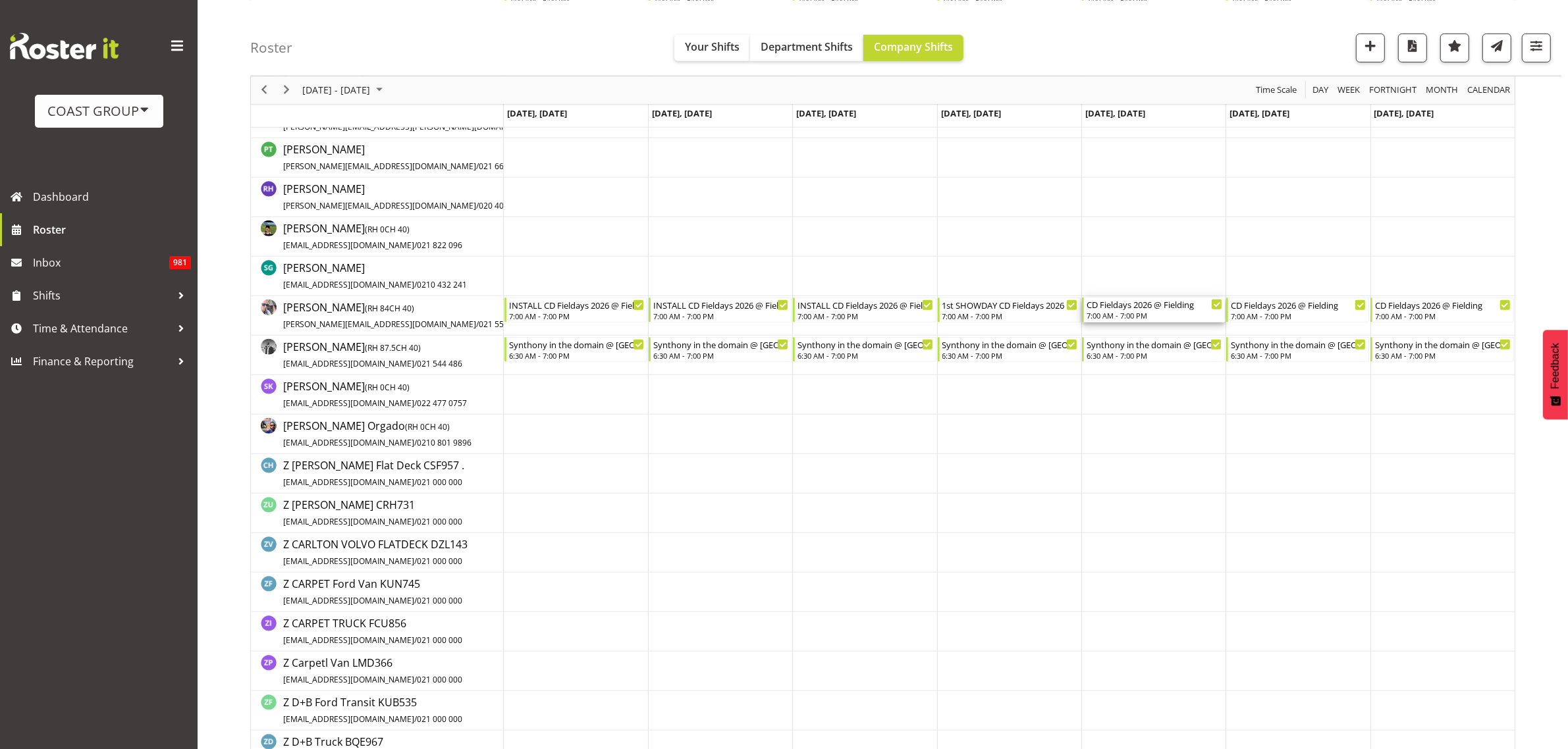
click at [1130, 310] on div "CD Fieldays 2026 @ Fielding" at bounding box center [1154, 303] width 136 height 14
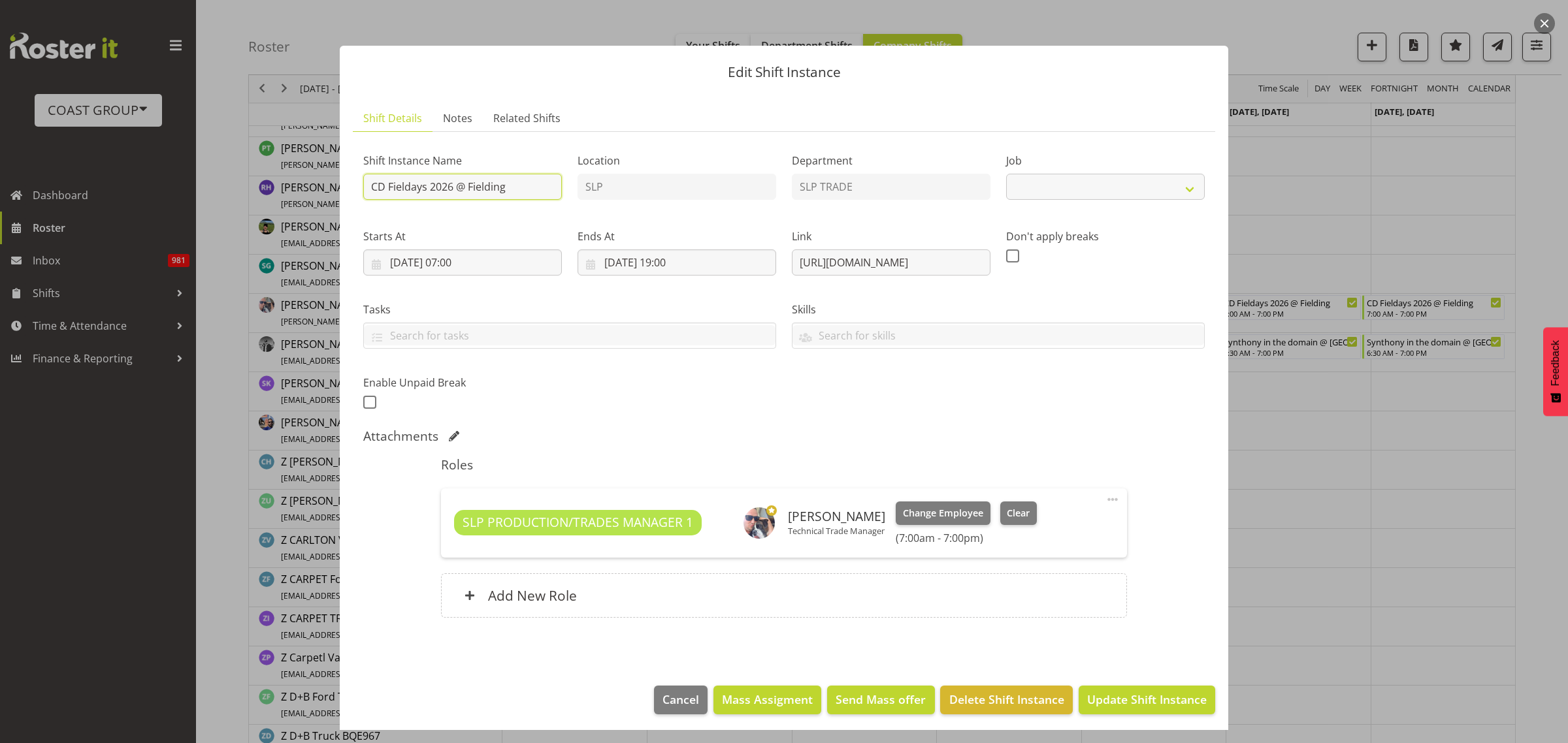
click at [370, 188] on input "CD Fieldays 2026 @ Fielding" at bounding box center [463, 186] width 198 height 26
select select "10561"
type input "STANDBY CD Fieldays 2026 @ Fielding"
click at [1125, 693] on span "Update Shift Instance" at bounding box center [1147, 699] width 120 height 17
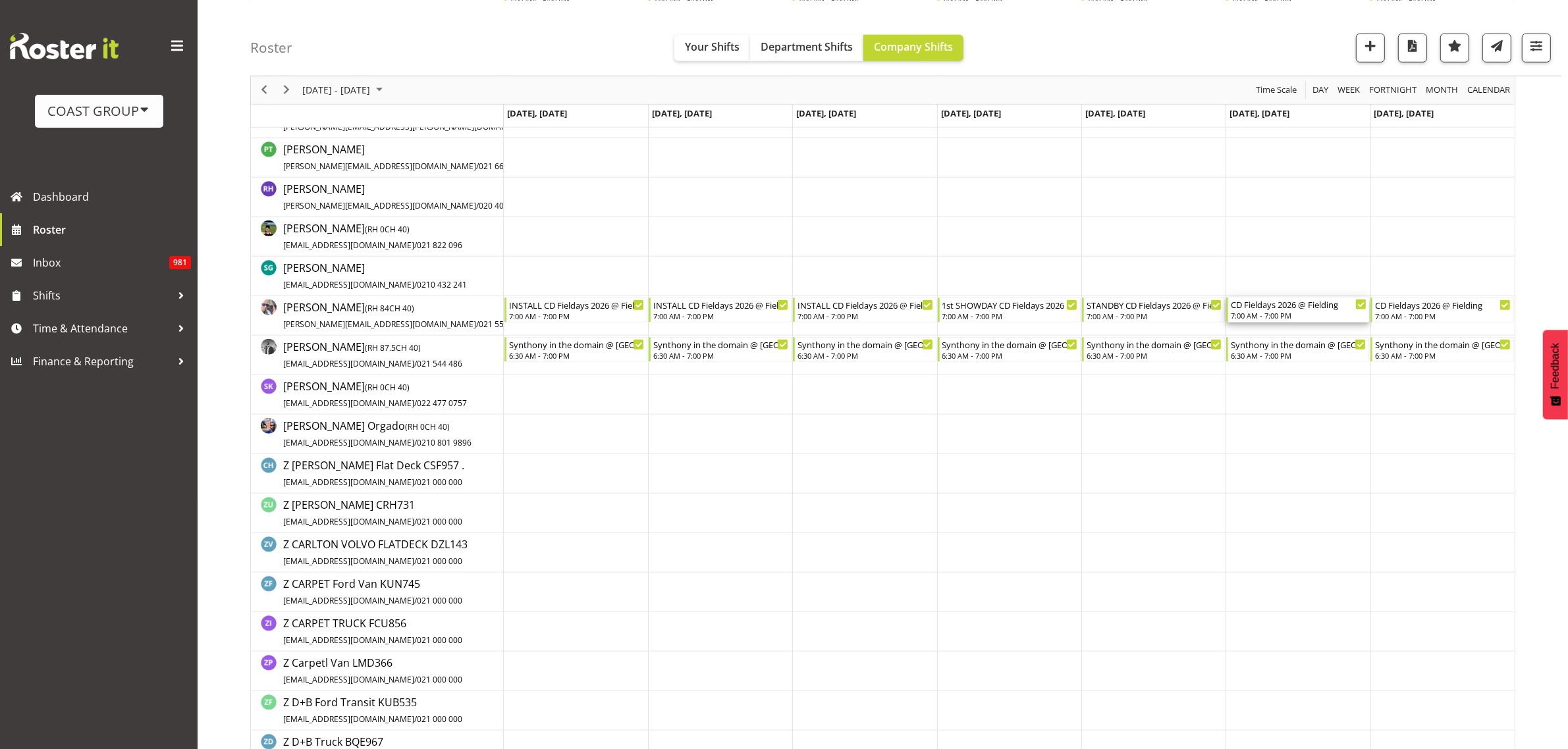
click at [1275, 320] on div "7:00 AM - 7:00 PM" at bounding box center [1299, 315] width 136 height 11
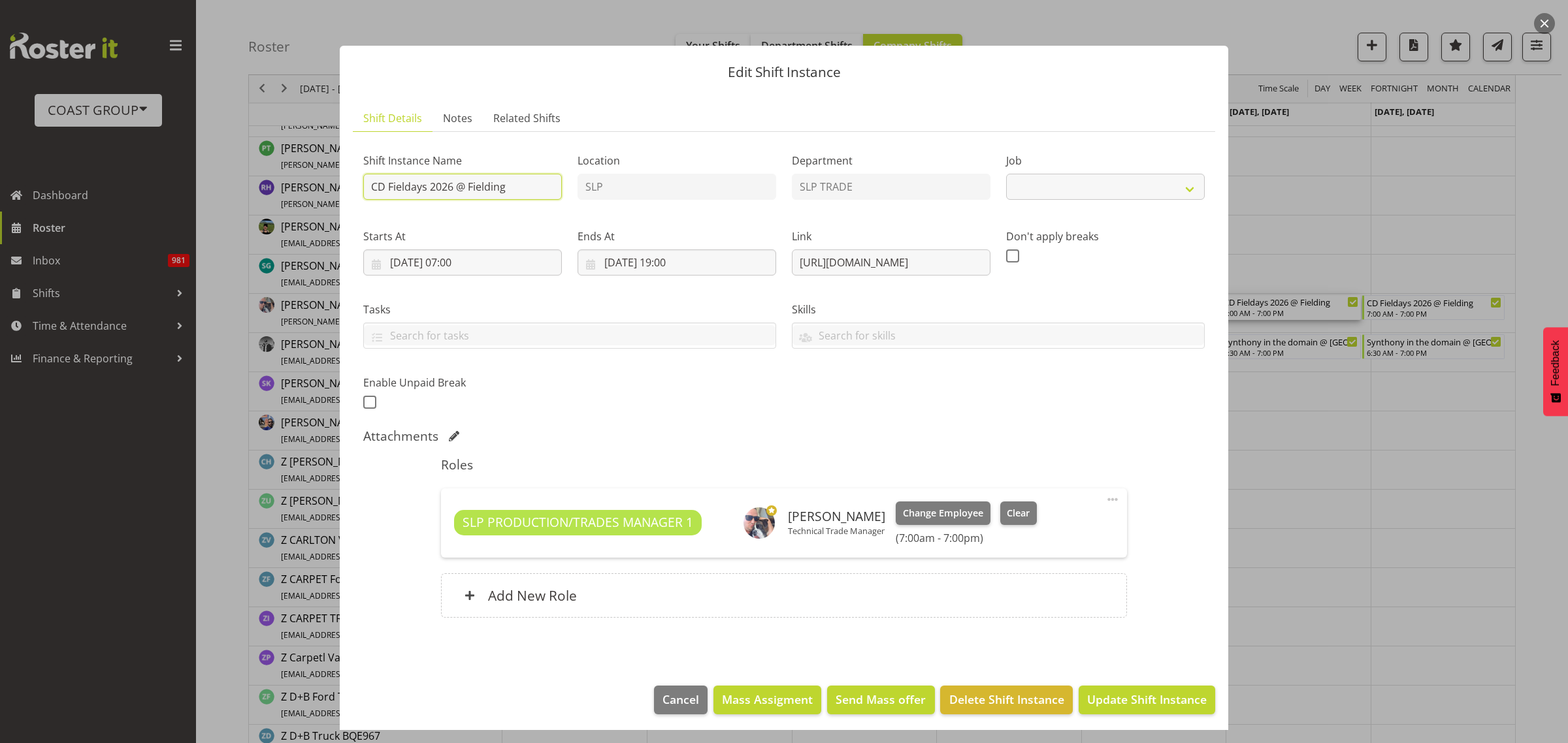
click at [371, 183] on input "CD Fieldays 2026 @ Fielding" at bounding box center [463, 186] width 198 height 26
select select "10561"
type input "STANDBY and STRIKE CD Fieldays 2026 @ Fielding"
click at [1134, 707] on span "Update Shift Instance" at bounding box center [1147, 699] width 120 height 17
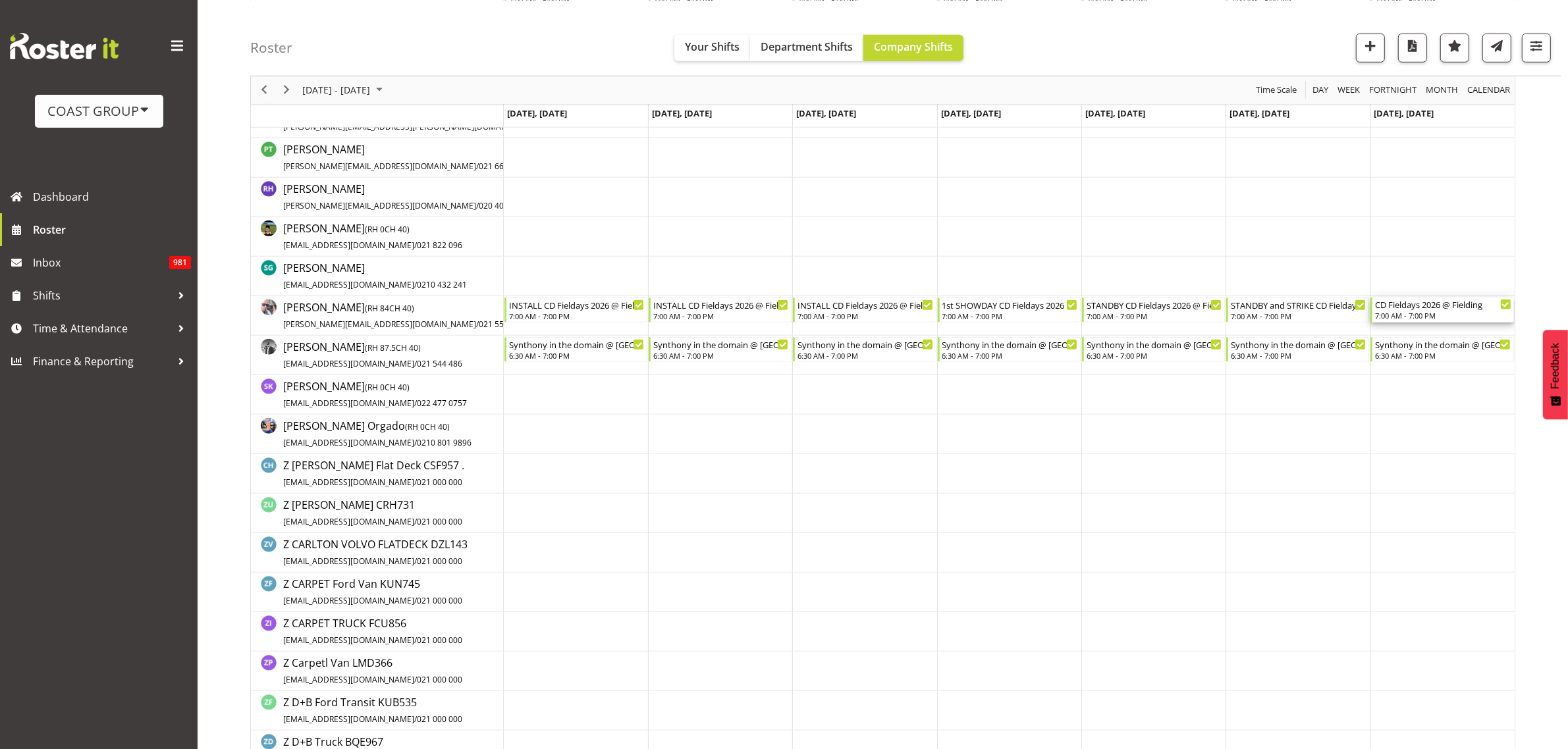
click at [1419, 307] on div "CD Fieldays 2026 @ Fielding" at bounding box center [1443, 303] width 136 height 14
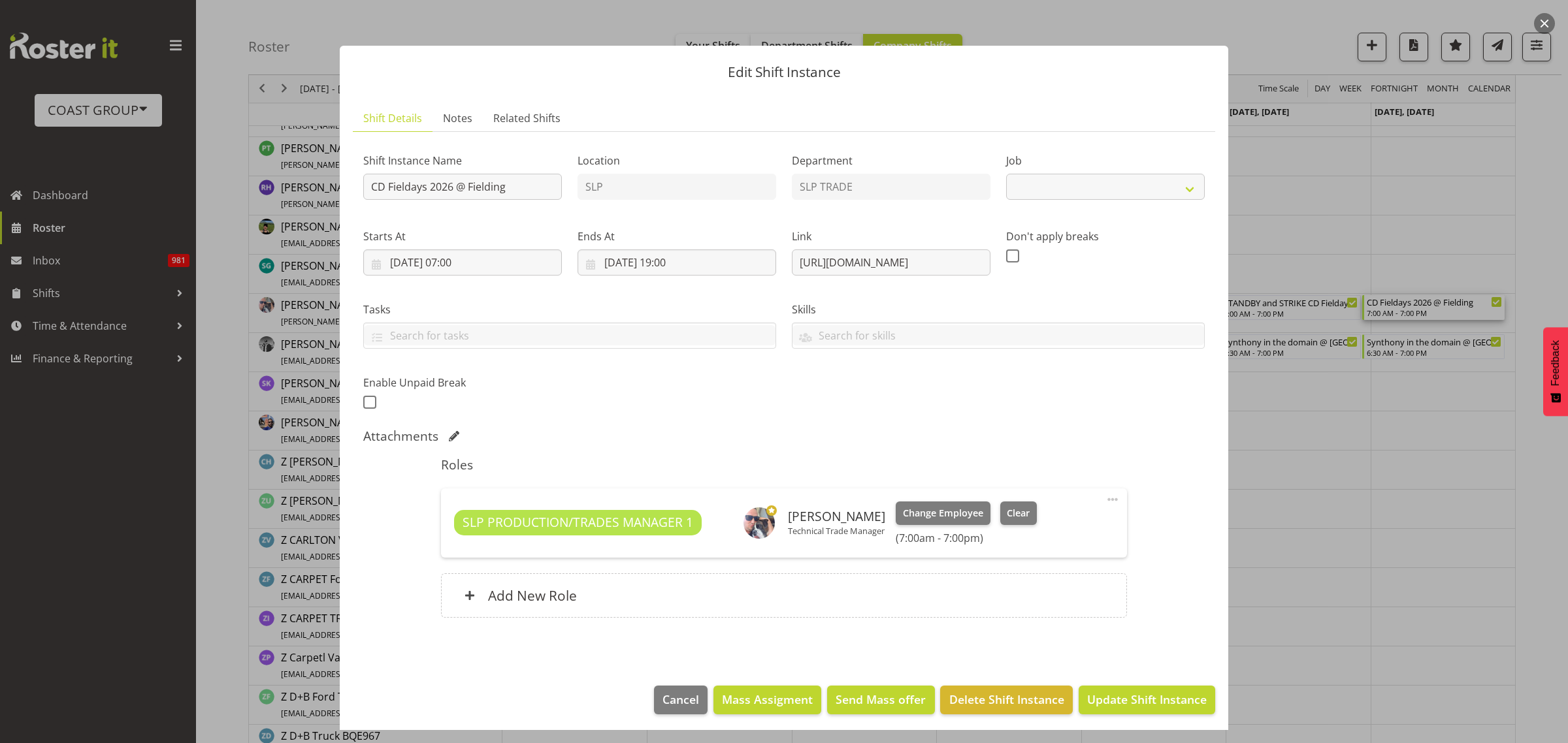
select select "10561"
click at [365, 190] on input "CD Fieldays 2026 @ Fielding" at bounding box center [463, 186] width 198 height 26
type input "STRIKE CD Fieldays 2026 @ Fielding"
click at [1128, 703] on span "Update Shift Instance" at bounding box center [1147, 699] width 120 height 17
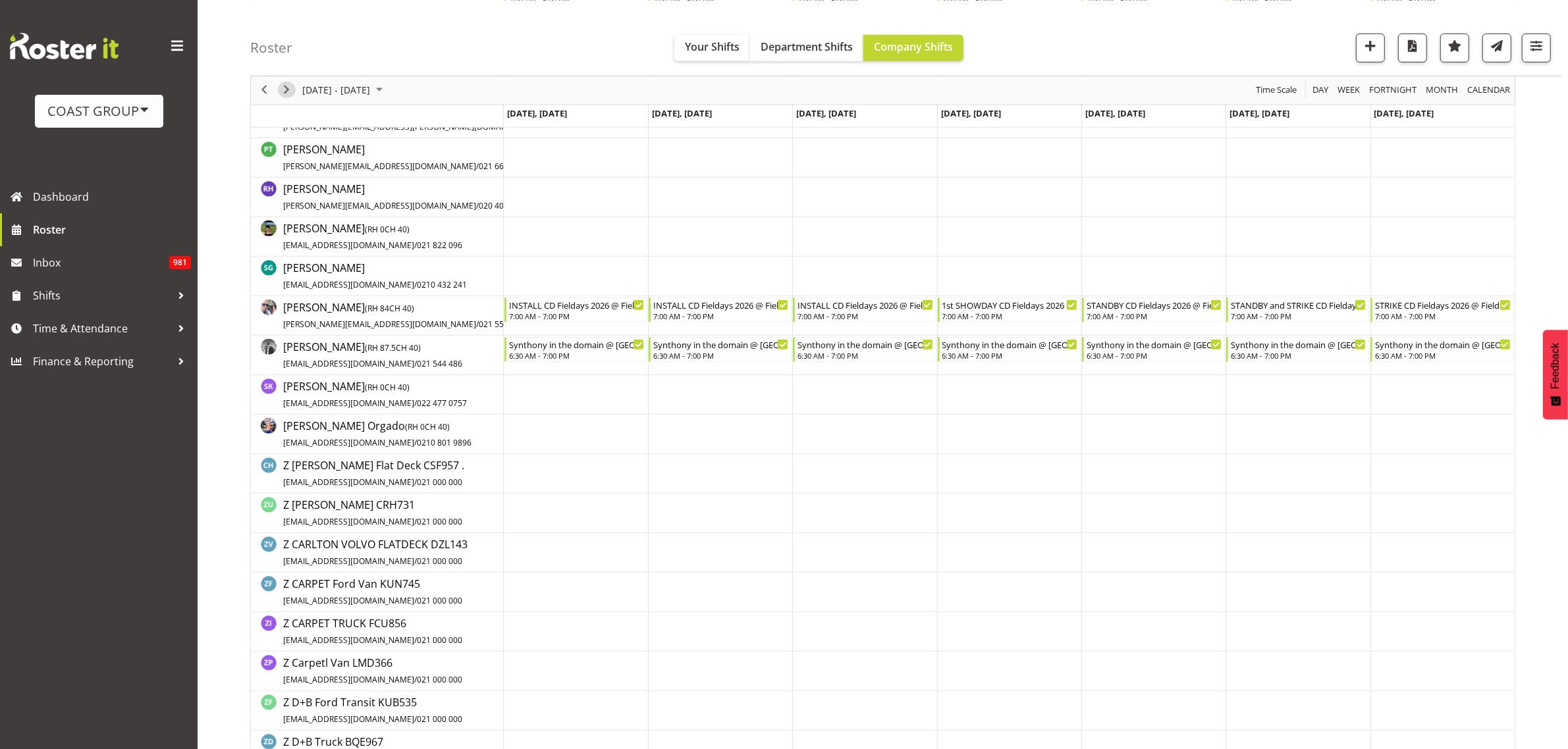
click at [286, 90] on span "Next" at bounding box center [286, 90] width 16 height 16
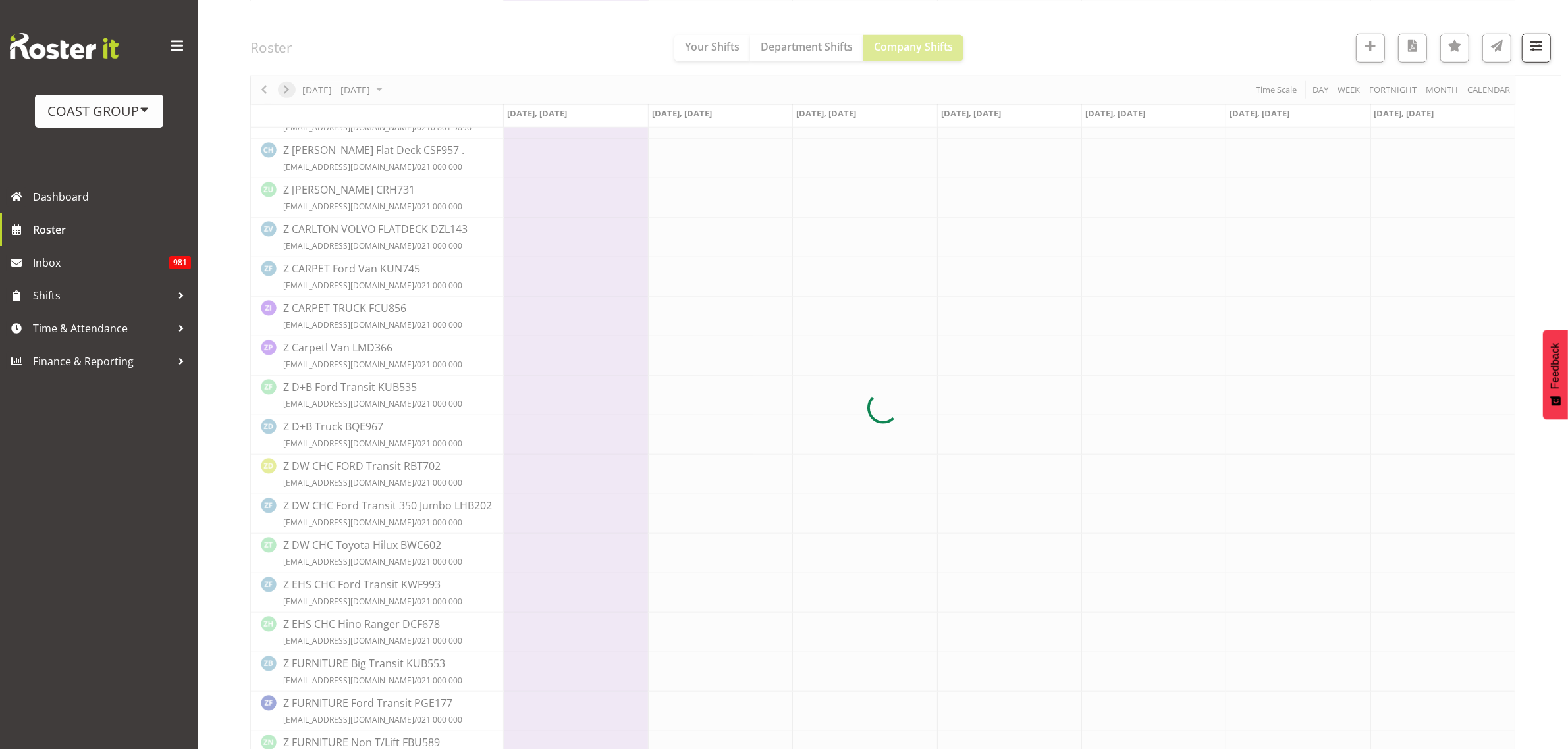
scroll to position [0, 0]
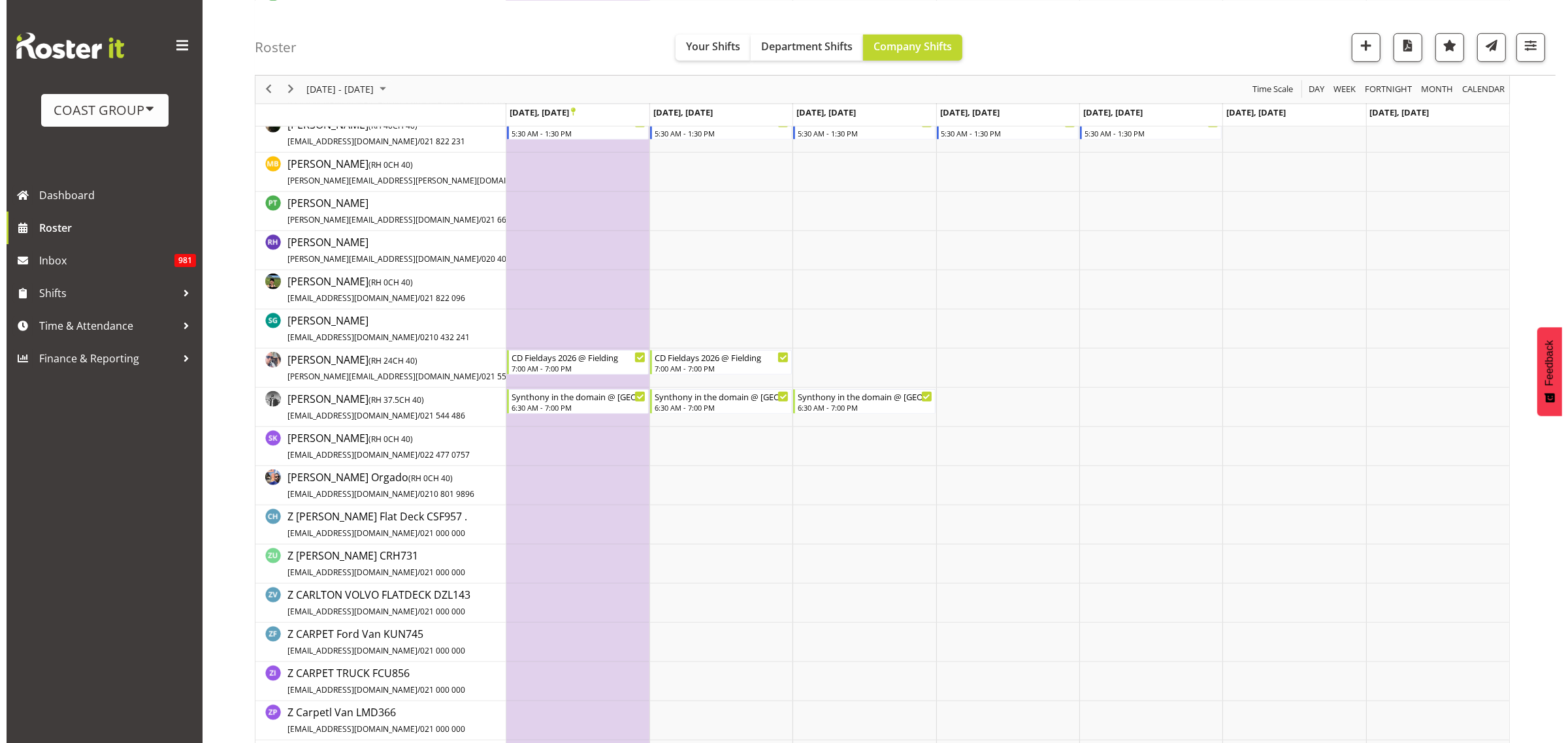
scroll to position [1143, 0]
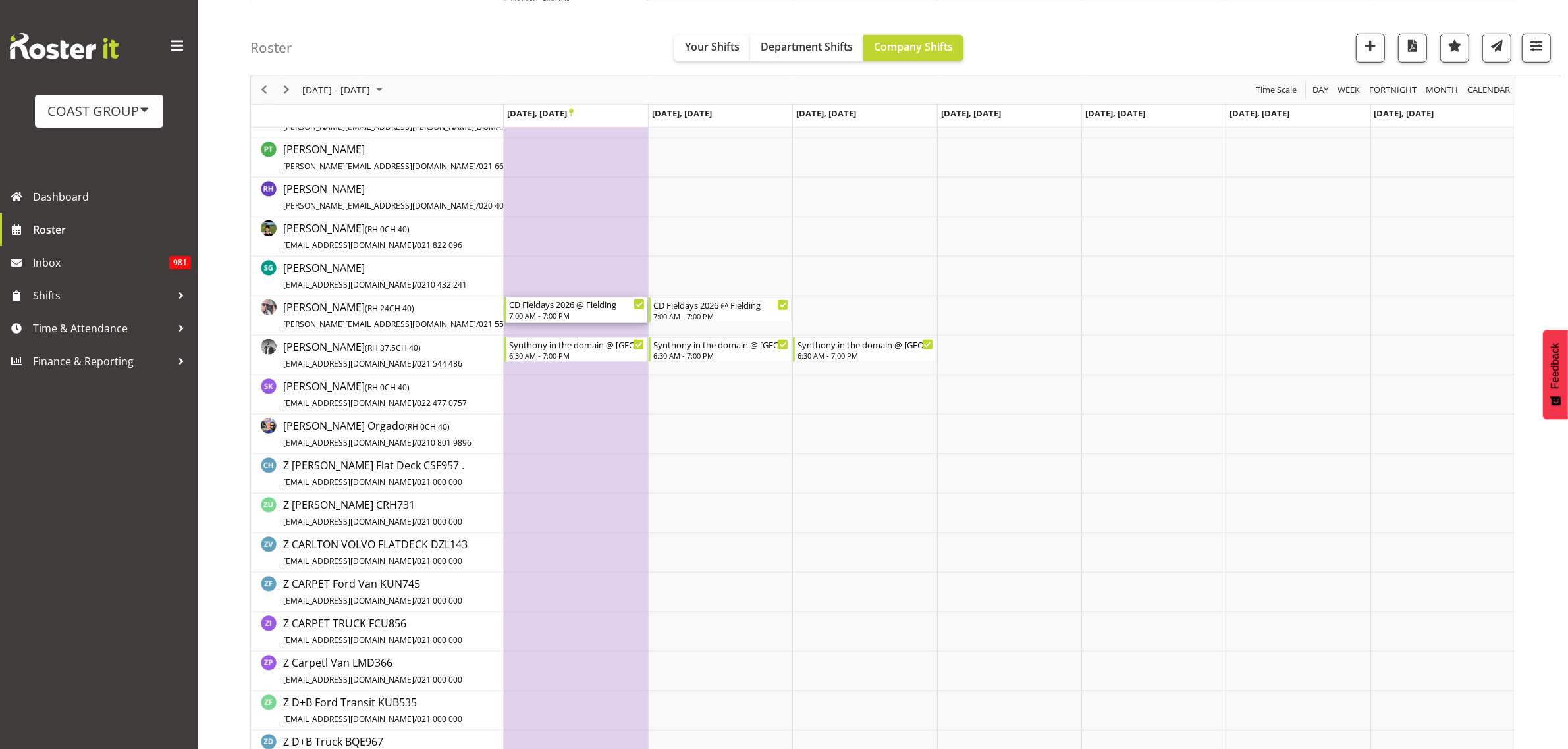
click at [548, 316] on div "7:00 AM - 7:00 PM" at bounding box center [576, 315] width 136 height 11
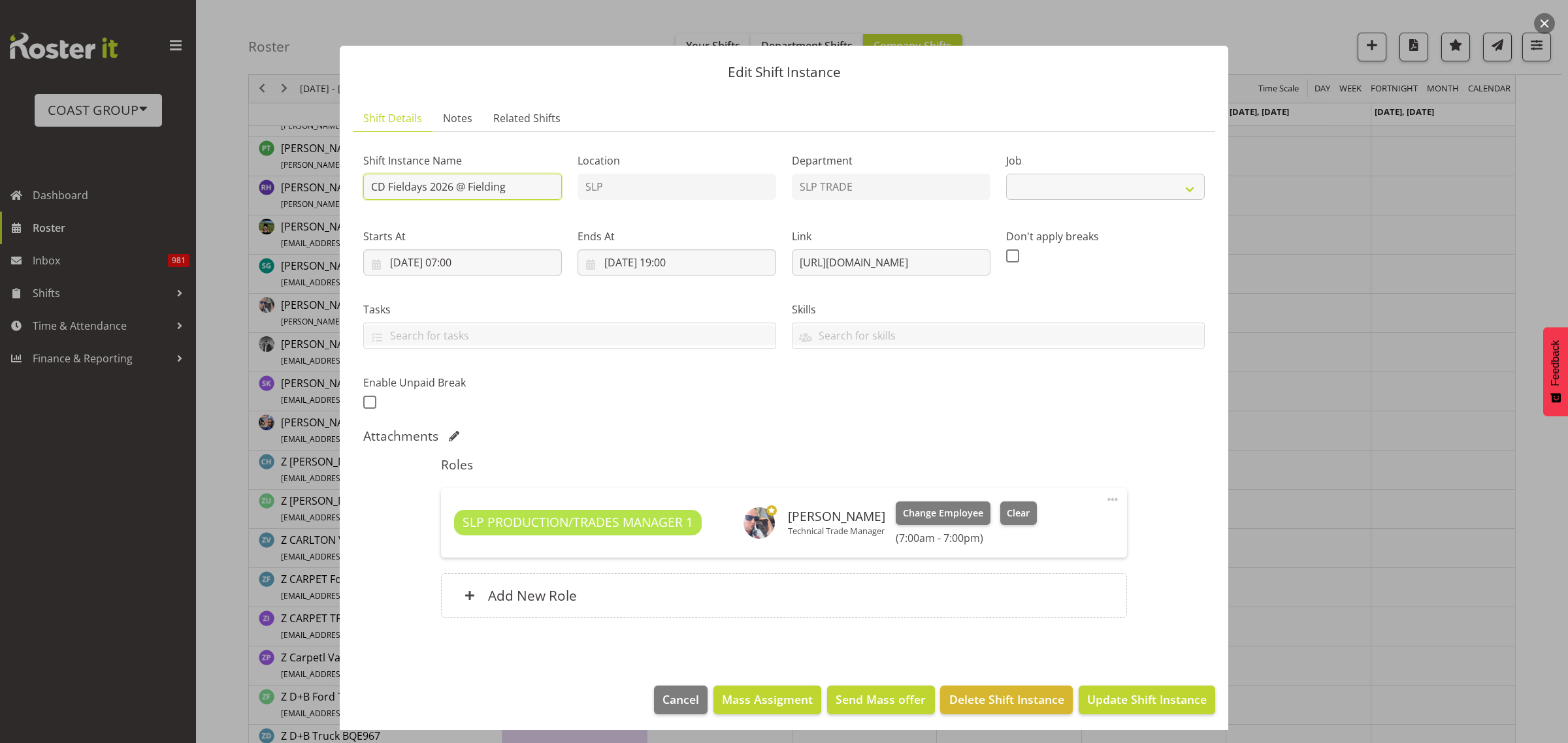
select select
click at [367, 183] on input "CD Fieldays 2026 @ Fielding" at bounding box center [463, 186] width 198 height 26
type input "SCD Fieldays 2026 @ Fielding"
select select "10561"
type input "STRIKE and TRAVEL HOME CD Fieldays 2026 @ Fielding"
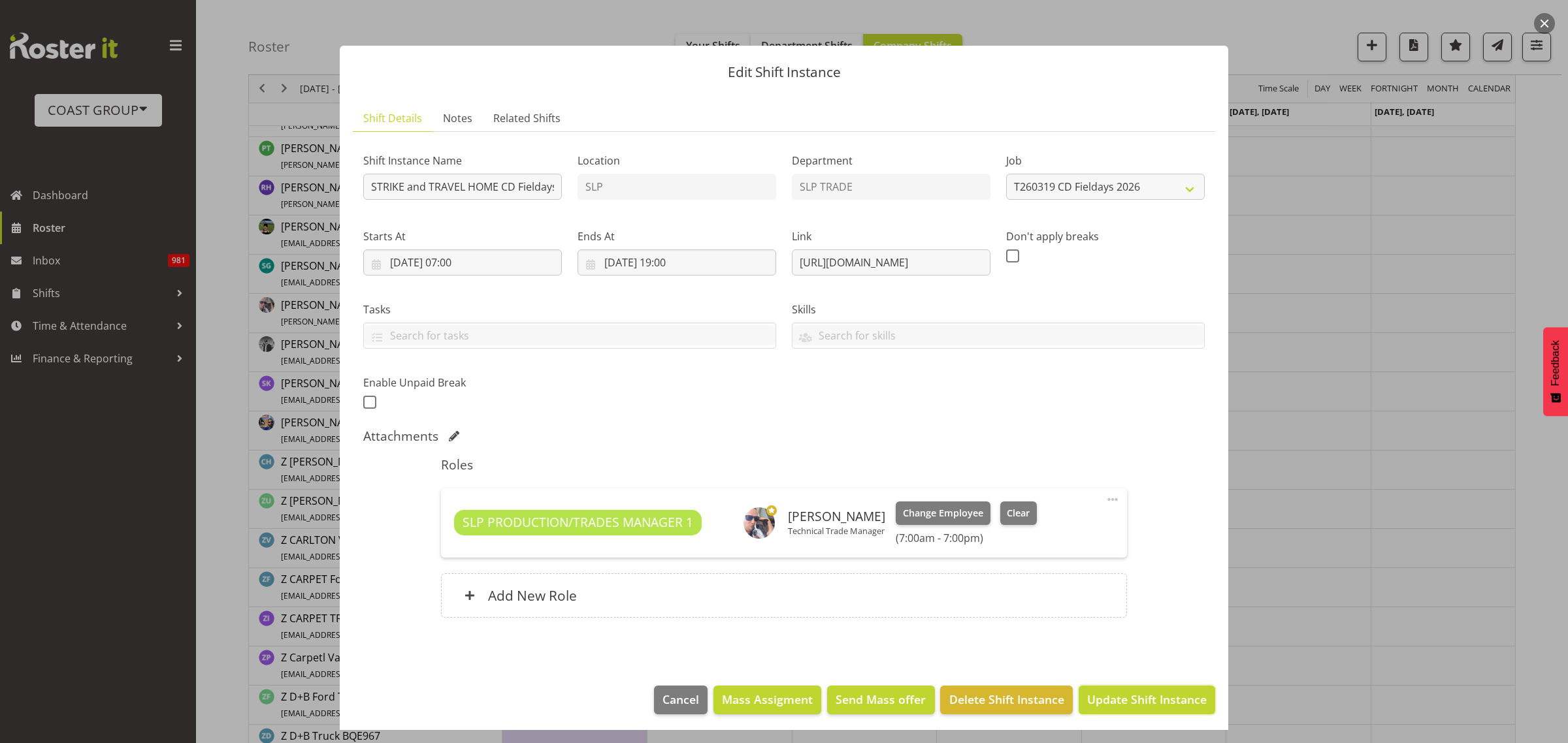
click at [1117, 698] on span "Update Shift Instance" at bounding box center [1147, 699] width 120 height 17
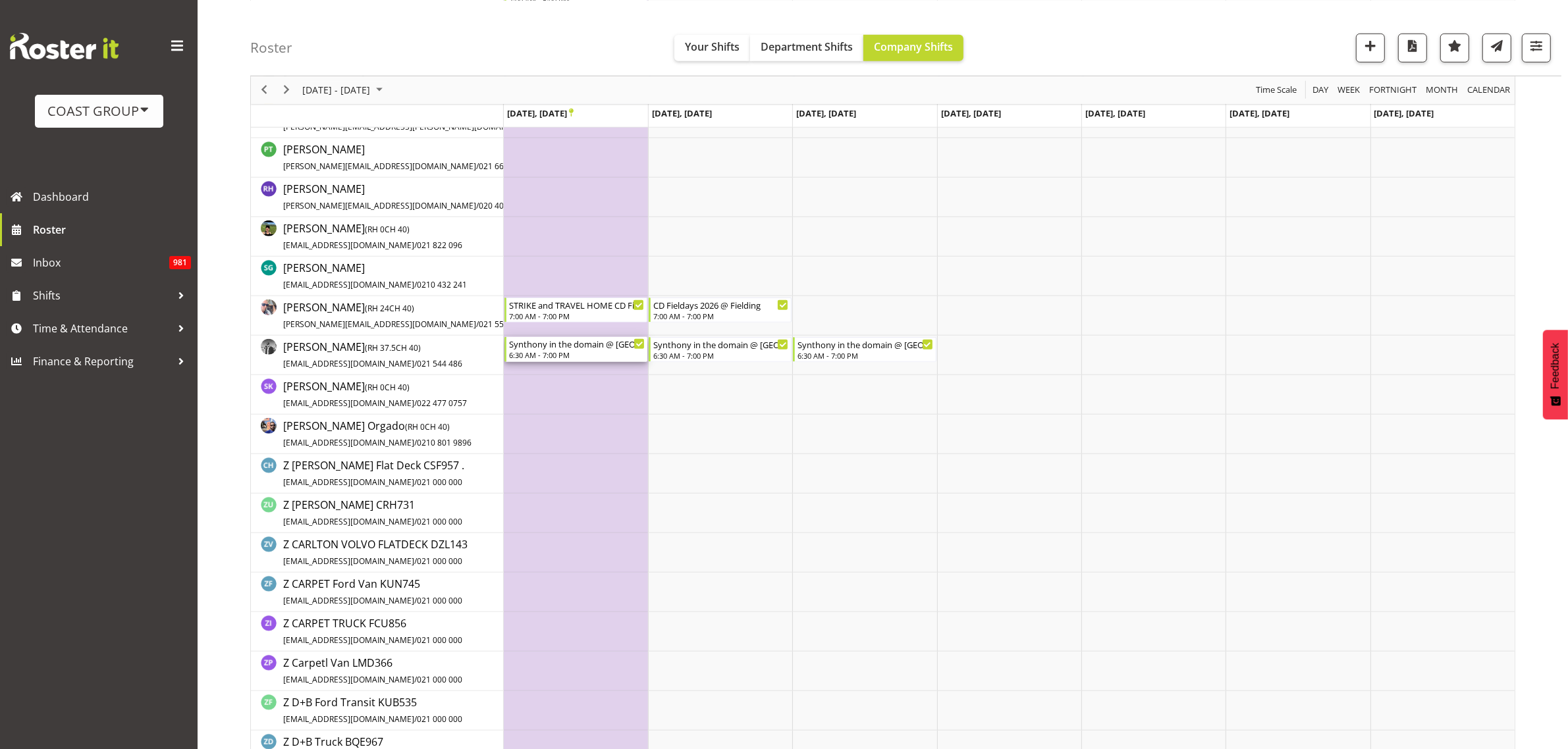
click at [543, 347] on div "Synthony in the domain @ [GEOGRAPHIC_DATA] DOmain On Site @ 0700" at bounding box center [576, 343] width 136 height 14
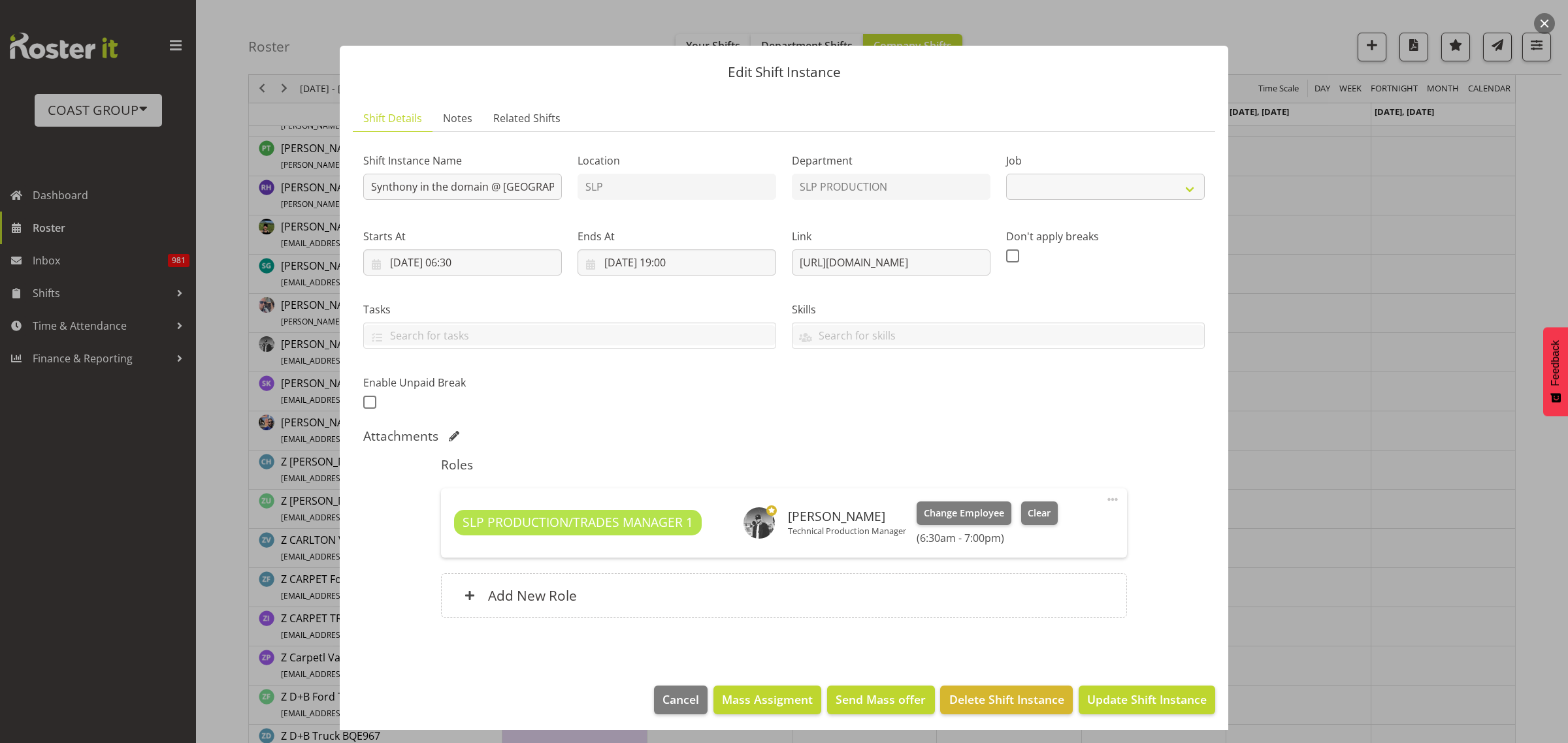
select select "10167"
click at [367, 188] on input "Synthony in the domain @ [GEOGRAPHIC_DATA] DOmain On Site @ 0700" at bounding box center [463, 186] width 198 height 26
type input "STRIKE Synthony in the domain @ [GEOGRAPHIC_DATA] DOmain On Site @ 0700"
click at [1124, 699] on span "Update Shift Instance" at bounding box center [1147, 699] width 120 height 17
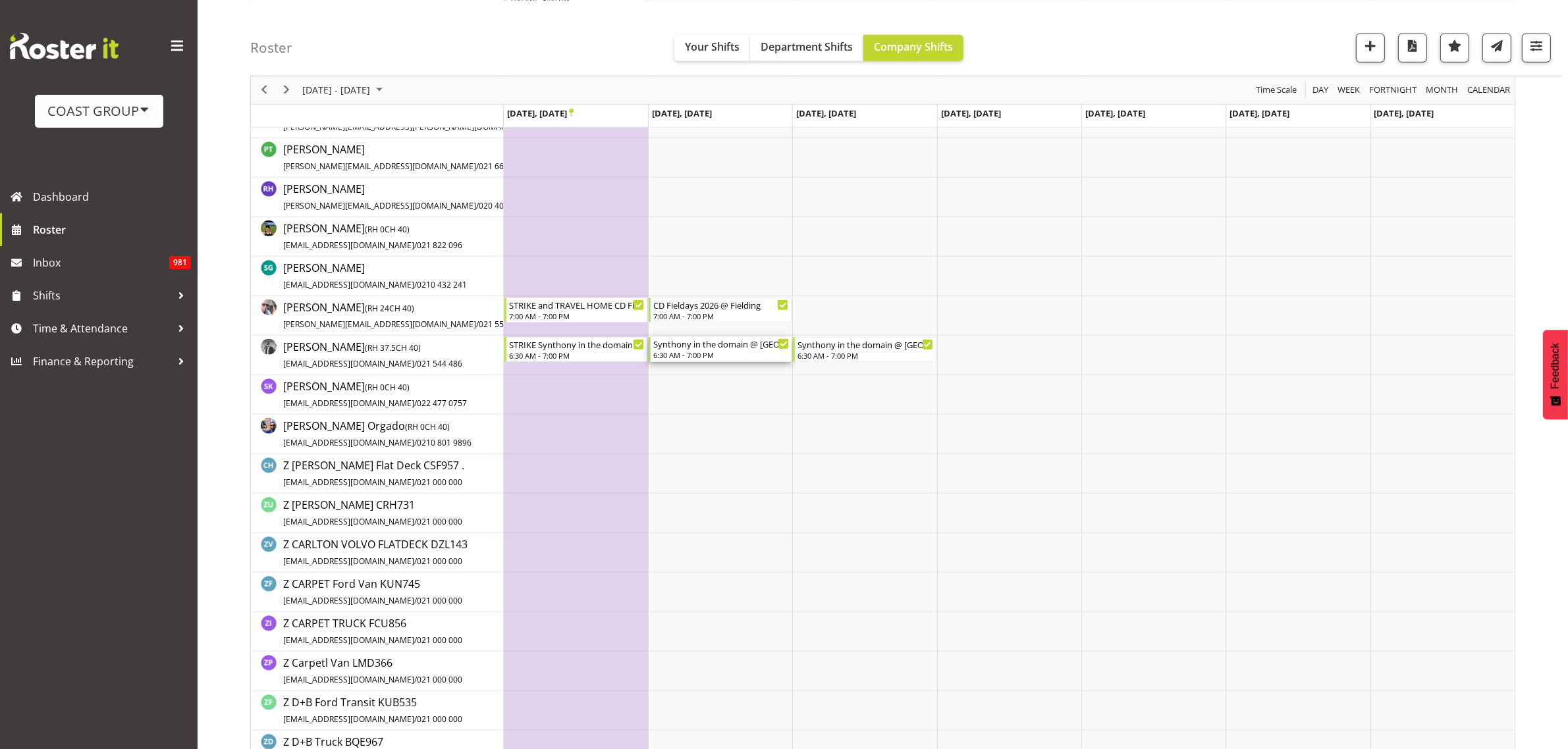
click at [719, 356] on div "6:30 AM - 7:00 PM" at bounding box center [721, 355] width 136 height 11
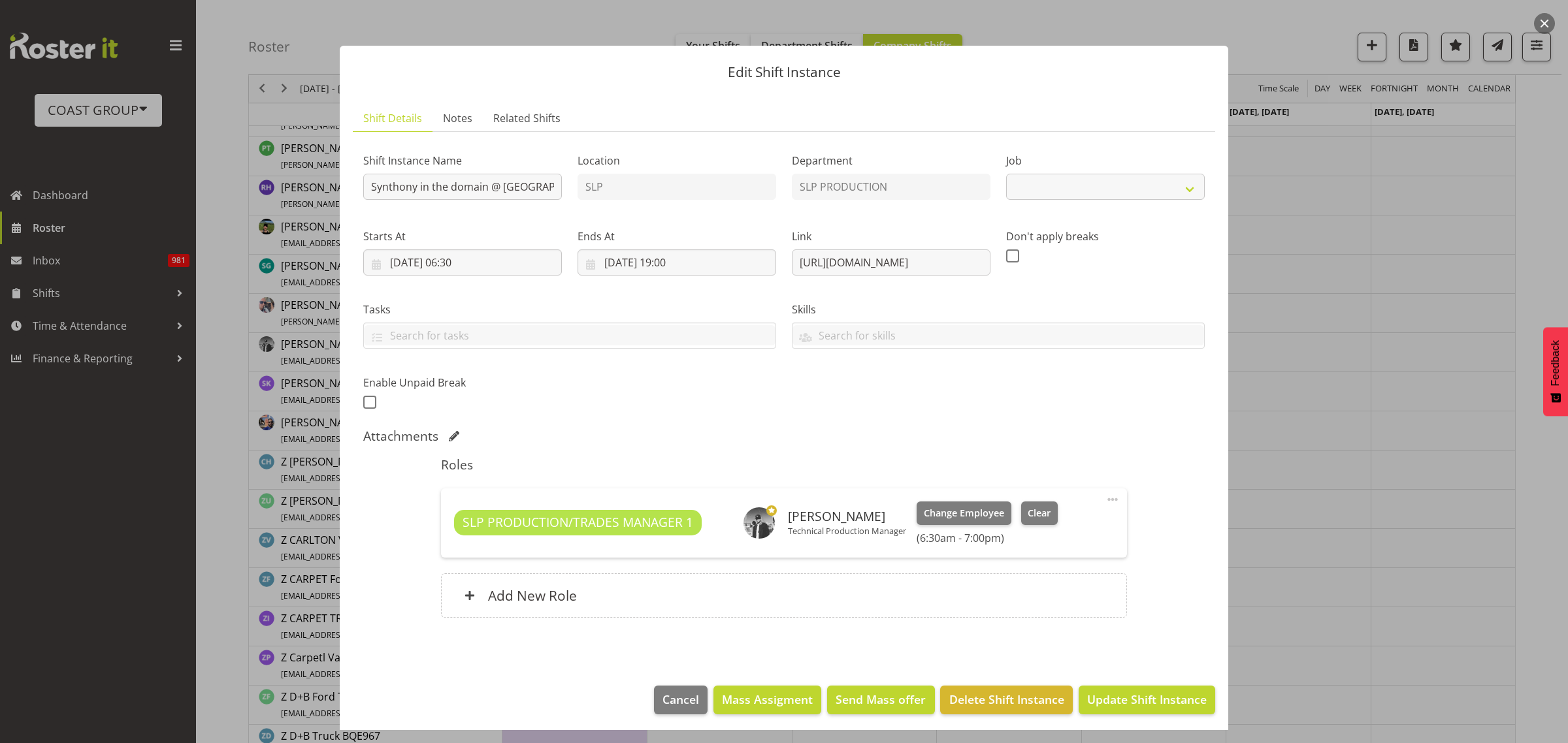
select select "10167"
click at [367, 191] on input "Synthony in the domain @ [GEOGRAPHIC_DATA] DOmain On Site @ 0700" at bounding box center [463, 186] width 198 height 26
type input "STRIKE Synthony in the domain @ [GEOGRAPHIC_DATA] DOmain On Site @ 0700"
click at [1135, 705] on span "Update Shift Instance" at bounding box center [1147, 699] width 120 height 17
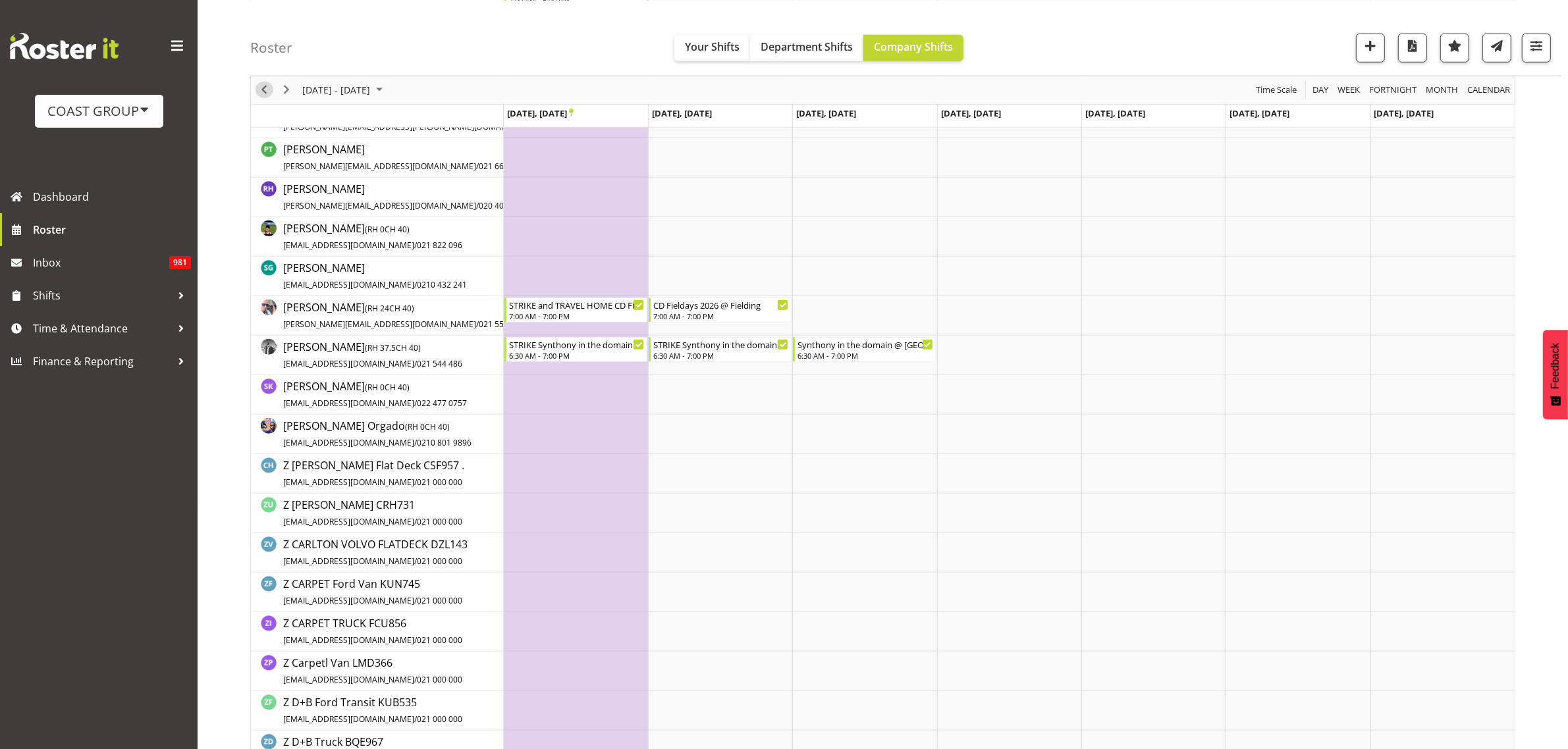
click at [265, 95] on span "Previous" at bounding box center [264, 90] width 16 height 16
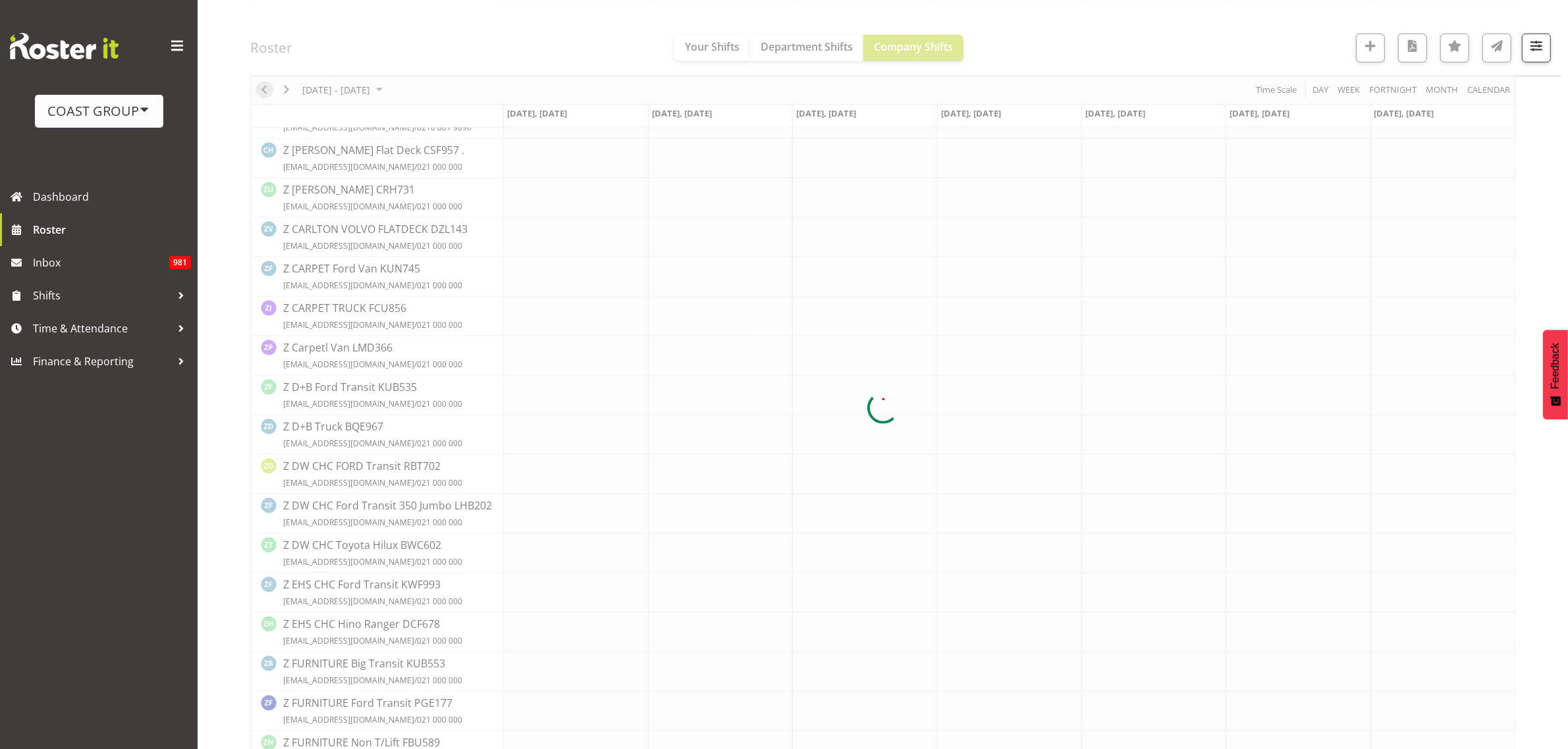
scroll to position [0, 0]
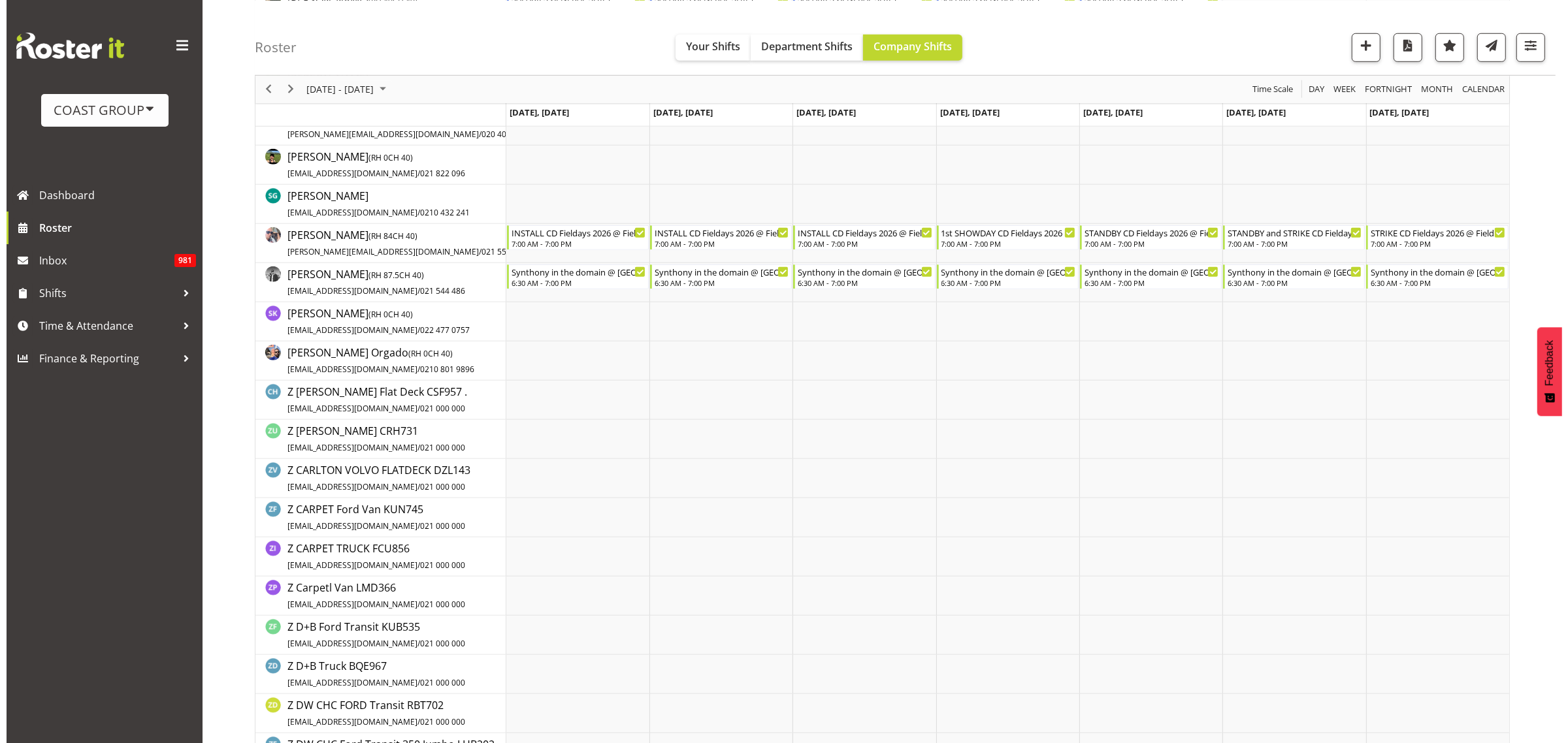
scroll to position [1224, 0]
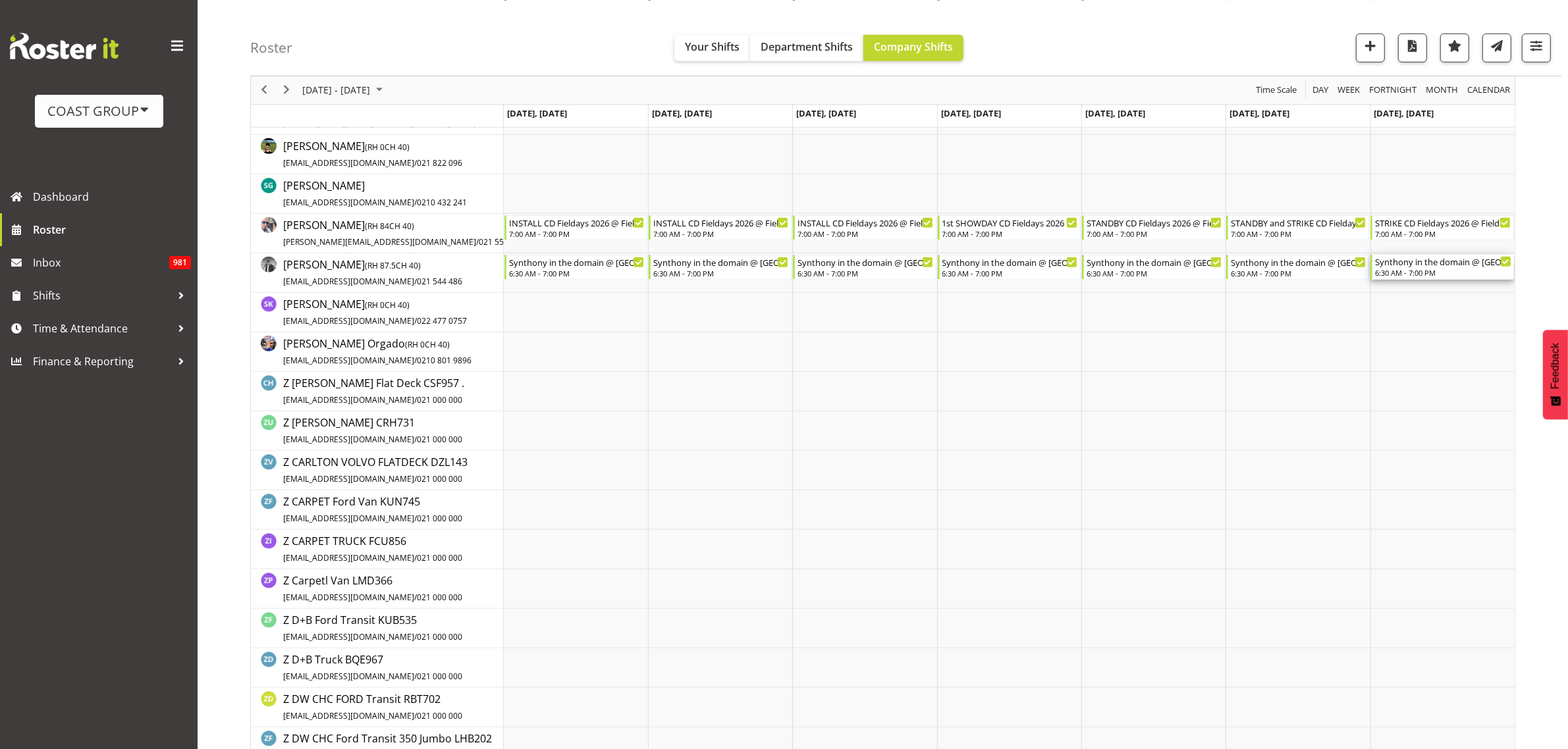
click at [1412, 268] on div "Synthony in the domain @ [GEOGRAPHIC_DATA] DOmain On Site @ 0700 6:30 AM - 7:00…" at bounding box center [1443, 267] width 136 height 25
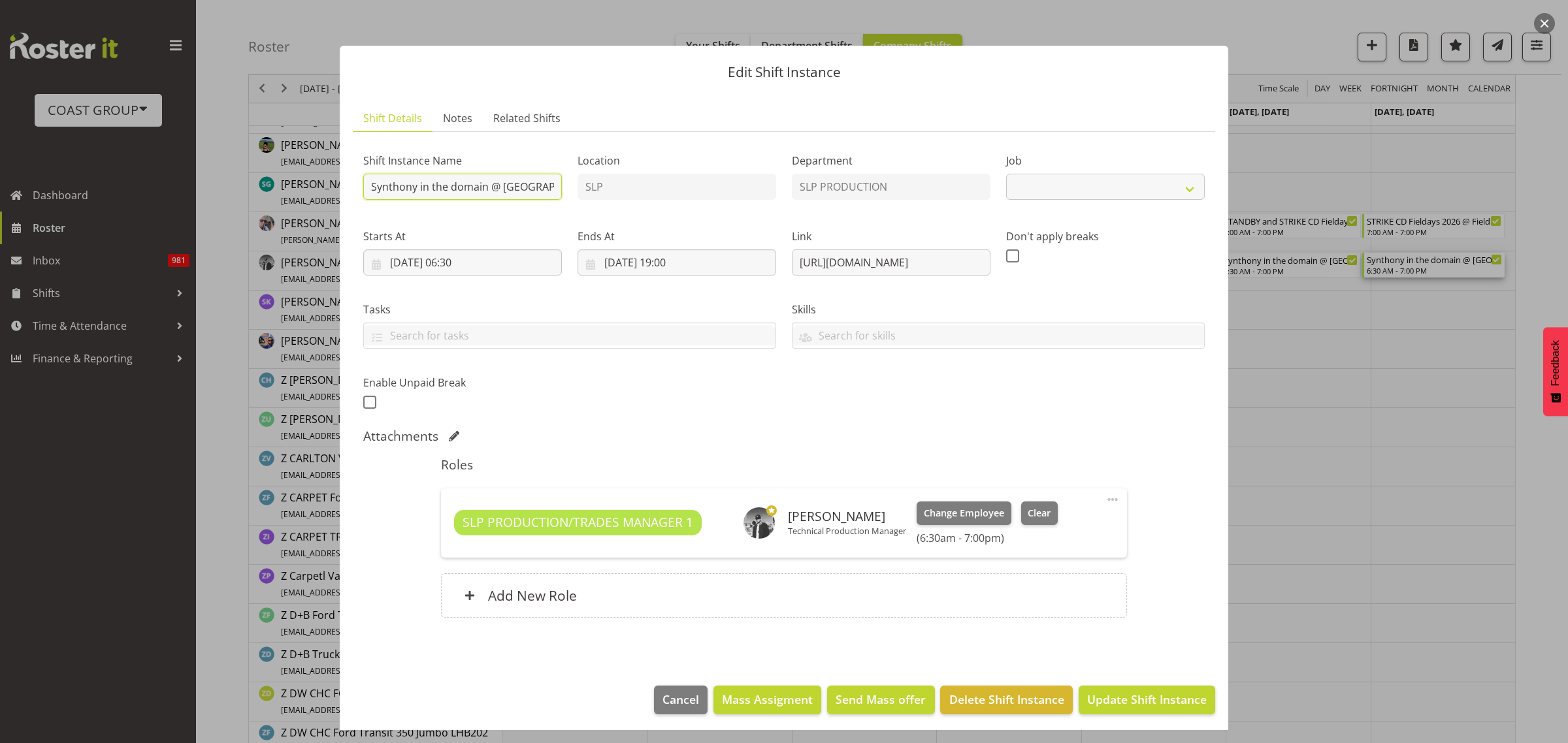
click at [364, 180] on input "Synthony in the domain @ [GEOGRAPHIC_DATA] DOmain On Site @ 0700" at bounding box center [463, 186] width 198 height 26
select select "10167"
type input "STRIKE Synthony in the domain @ [GEOGRAPHIC_DATA] DOmain On Site @ 0700"
click at [1155, 702] on span "Update Shift Instance" at bounding box center [1147, 699] width 120 height 17
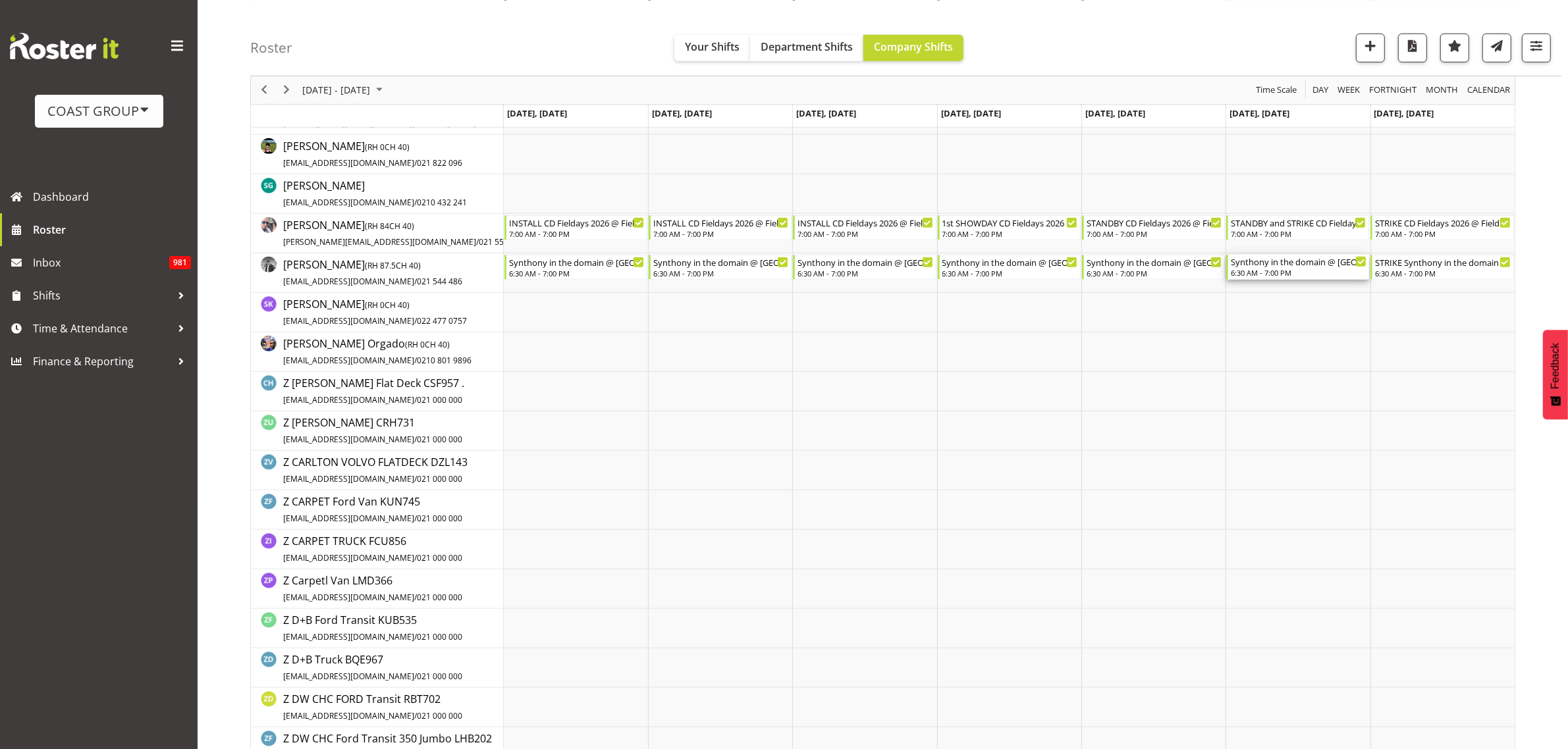
click at [1277, 263] on div "Synthony in the domain @ [GEOGRAPHIC_DATA] DOmain On Site @ 0700" at bounding box center [1299, 261] width 136 height 14
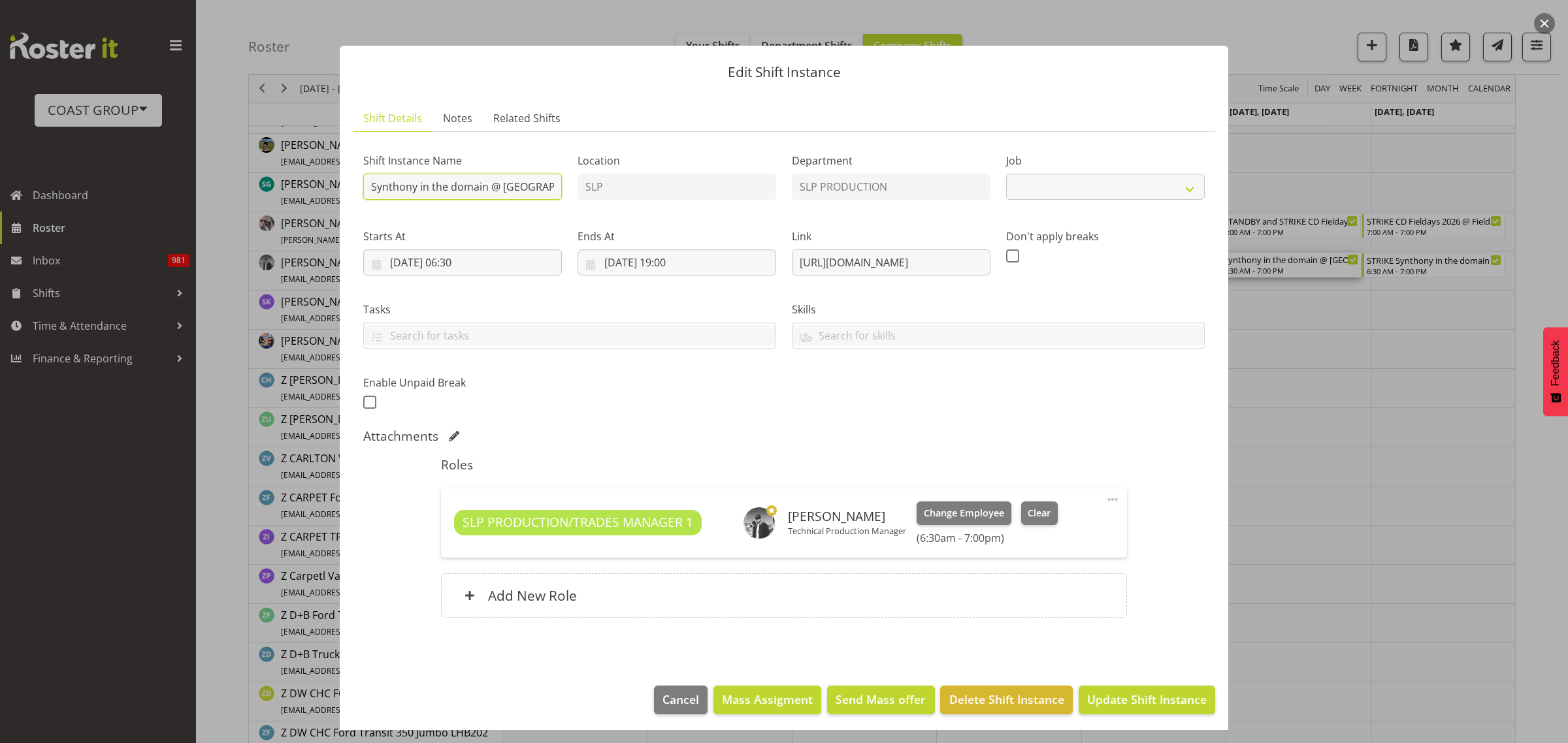
click at [366, 188] on input "Synthony in the domain @ [GEOGRAPHIC_DATA] DOmain On Site @ 0700" at bounding box center [463, 186] width 198 height 26
select select "10167"
type input "SHOWDAY Synthony in the domain @ [GEOGRAPHIC_DATA] DOmain On Site @ 0700"
click at [1118, 699] on span "Update Shift Instance" at bounding box center [1147, 699] width 120 height 17
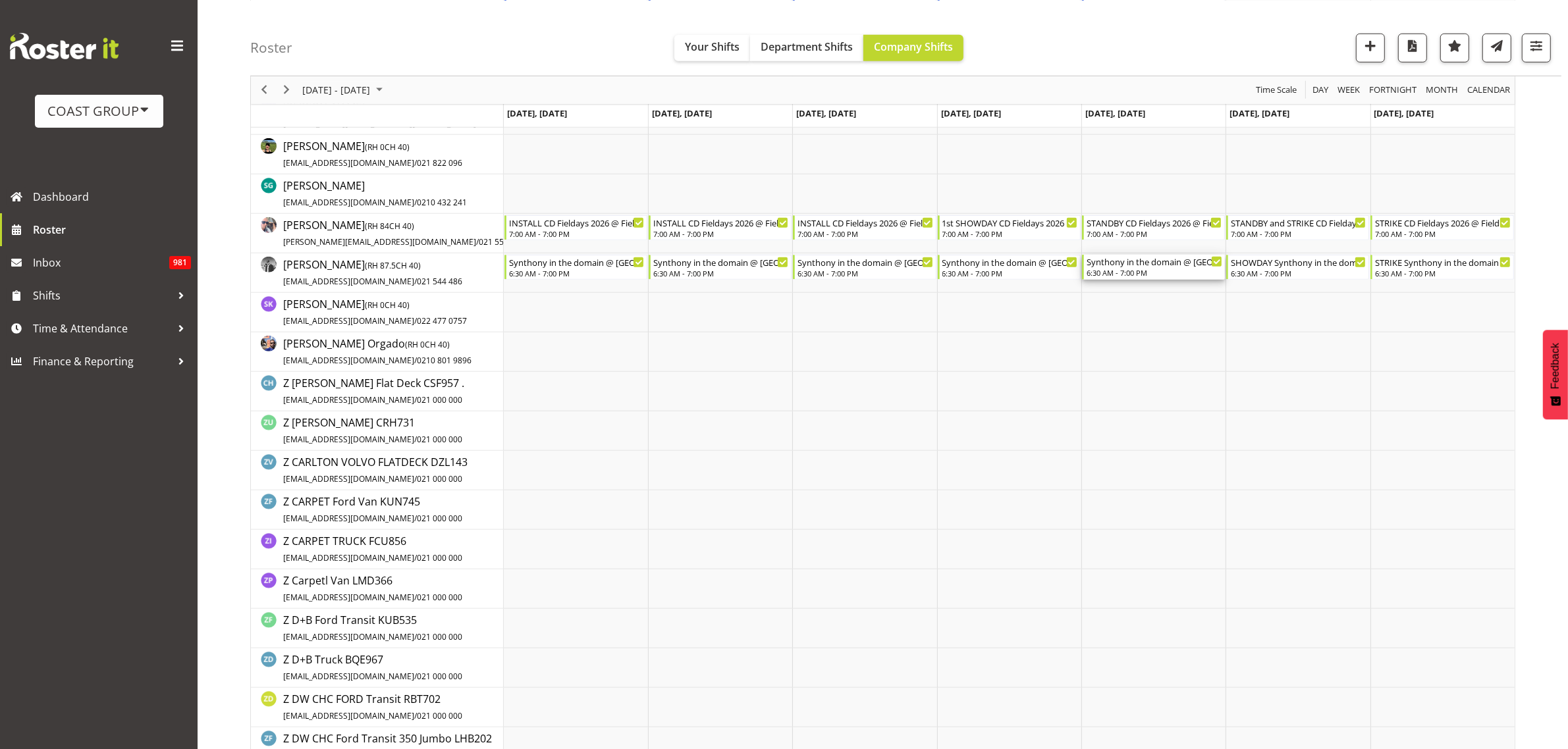
click at [1111, 266] on div "Synthony in the domain @ [GEOGRAPHIC_DATA] DOmain On Site @ 0700" at bounding box center [1154, 261] width 136 height 14
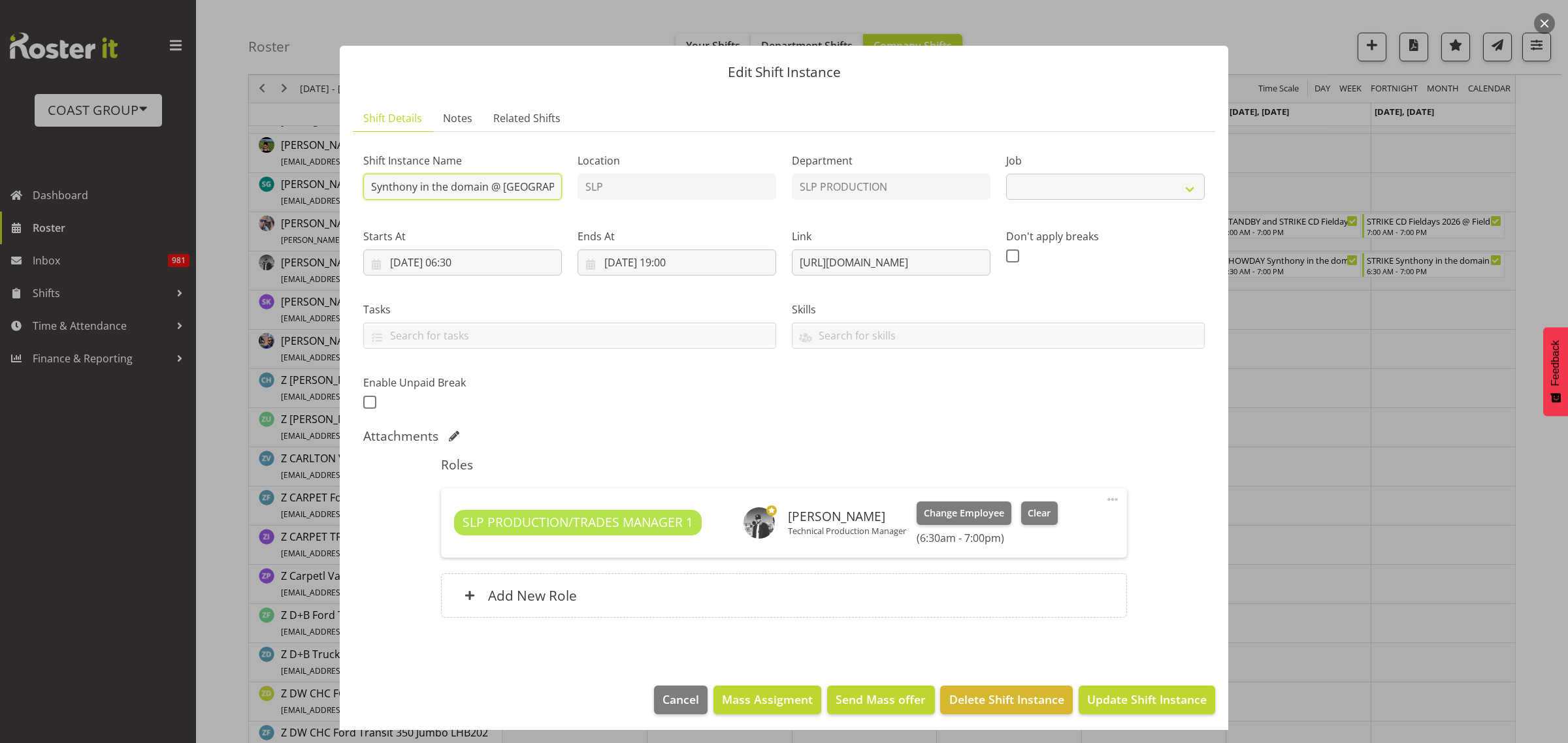
click at [367, 188] on input "Synthony in the domain @ [GEOGRAPHIC_DATA] DOmain On Site @ 0700" at bounding box center [463, 186] width 198 height 26
select select "10167"
type input "INSTALL Synthony in the domain @ [GEOGRAPHIC_DATA] DOmain On Site @ 0700"
click at [1120, 690] on button "Update Shift Instance" at bounding box center [1146, 700] width 137 height 29
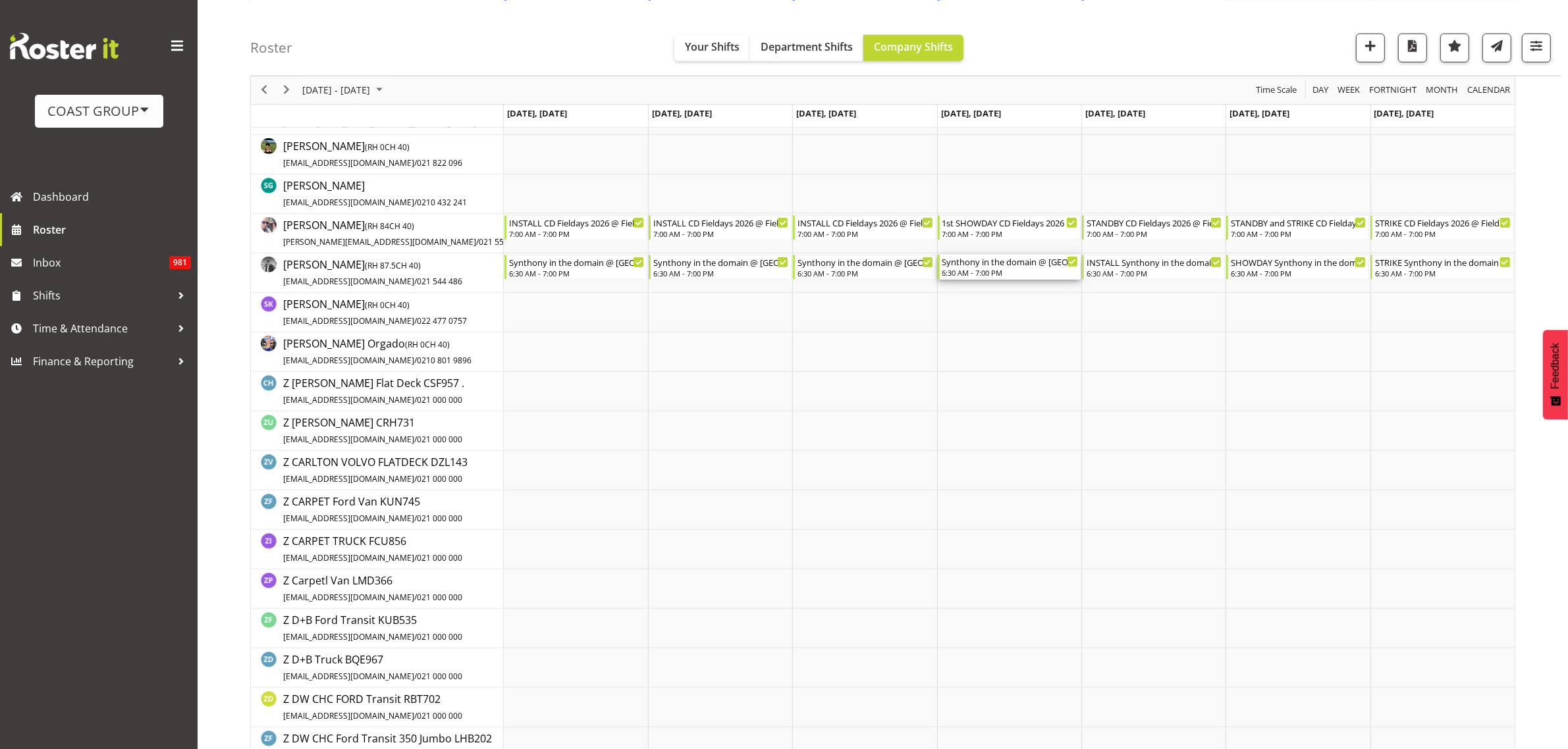
click at [1010, 265] on div "Synthony in the domain @ [GEOGRAPHIC_DATA] DOmain On Site @ 0700" at bounding box center [1010, 261] width 136 height 14
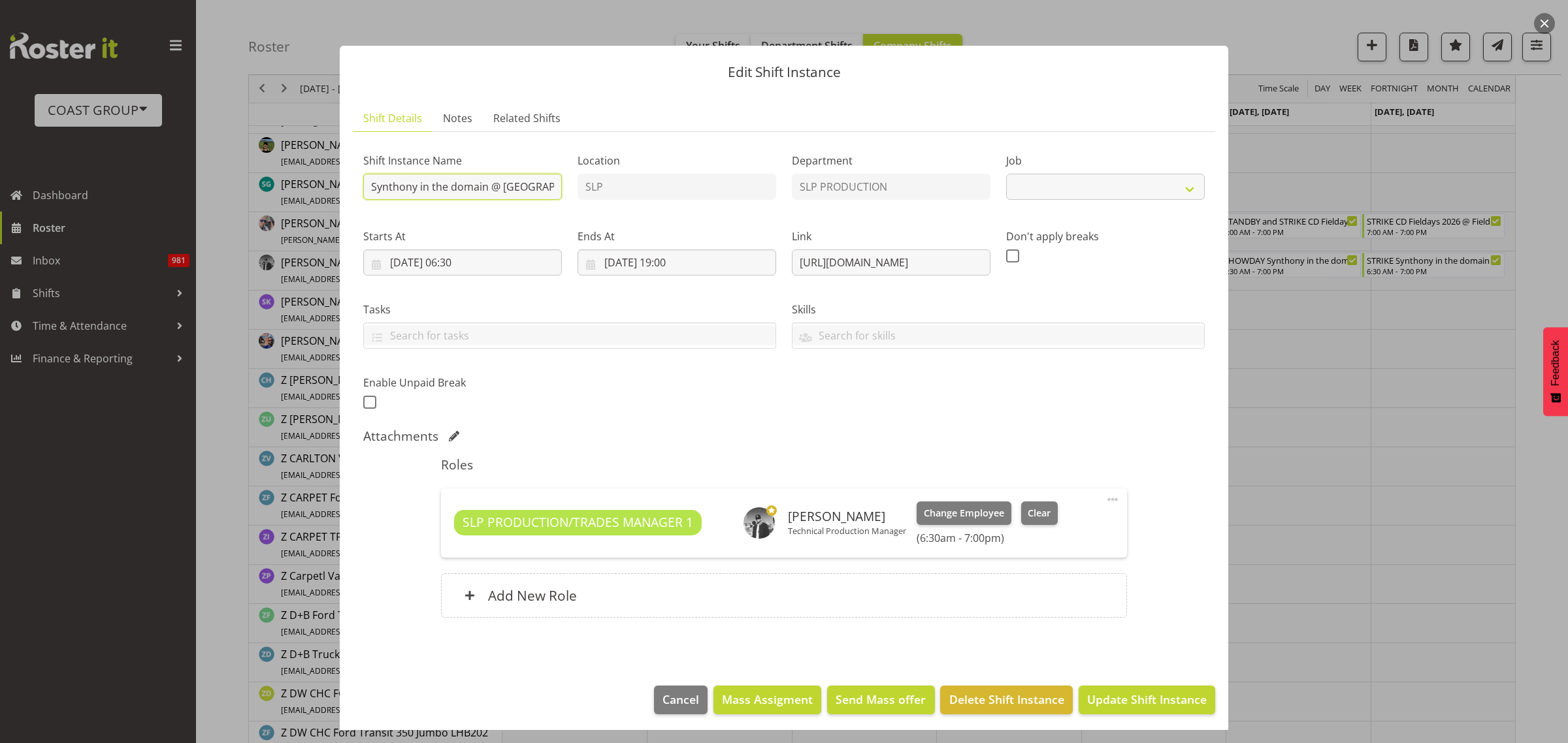
click at [369, 184] on input "Synthony in the domain @ [GEOGRAPHIC_DATA] DOmain On Site @ 0700" at bounding box center [463, 186] width 198 height 26
select select "10167"
type input "INSTALL Synthony in the domain @ [GEOGRAPHIC_DATA] DOmain On Site @ 0700"
click at [1124, 694] on span "Update Shift Instance" at bounding box center [1147, 699] width 120 height 17
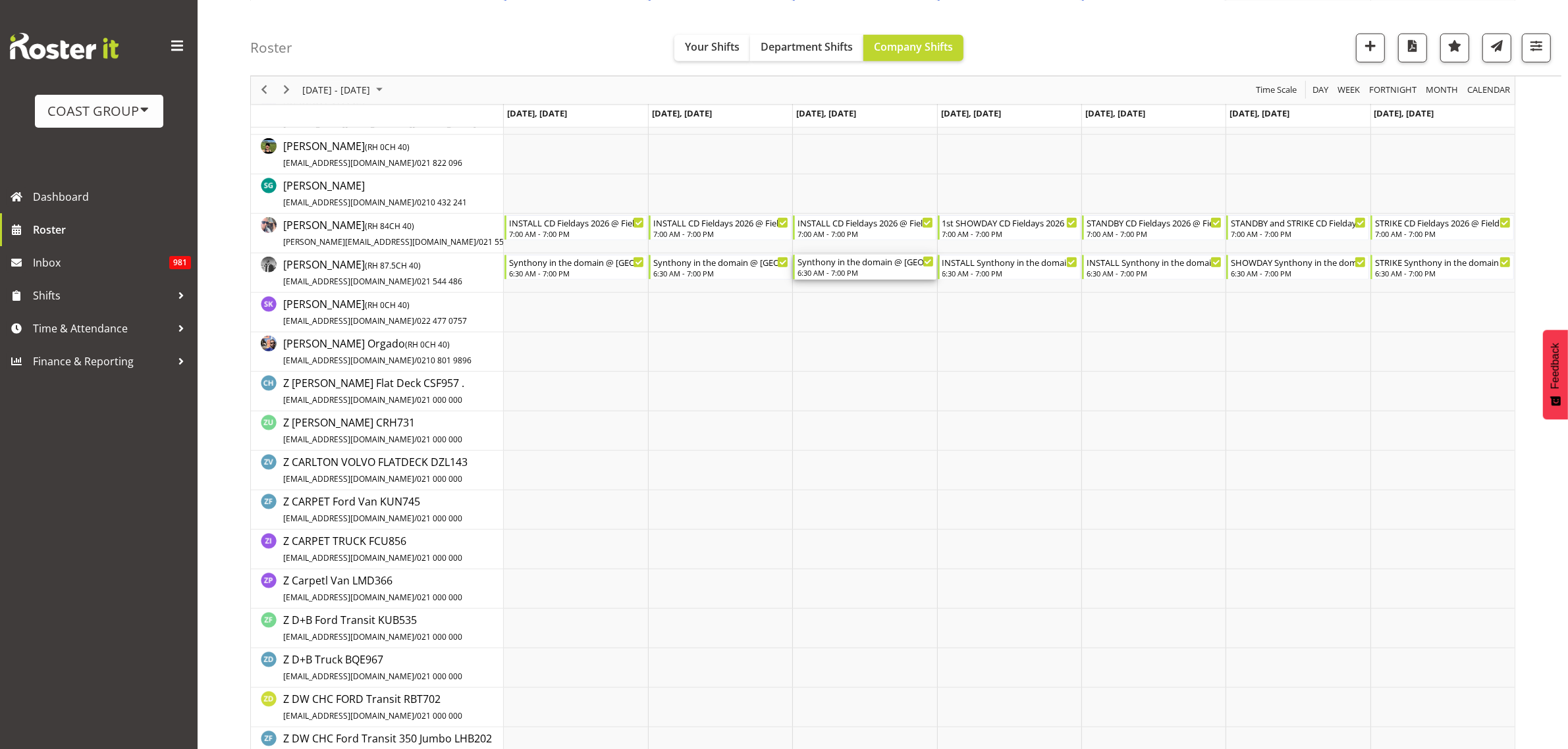
click at [847, 260] on div "Synthony in the domain @ [GEOGRAPHIC_DATA] DOmain On Site @ 0700" at bounding box center [865, 261] width 136 height 14
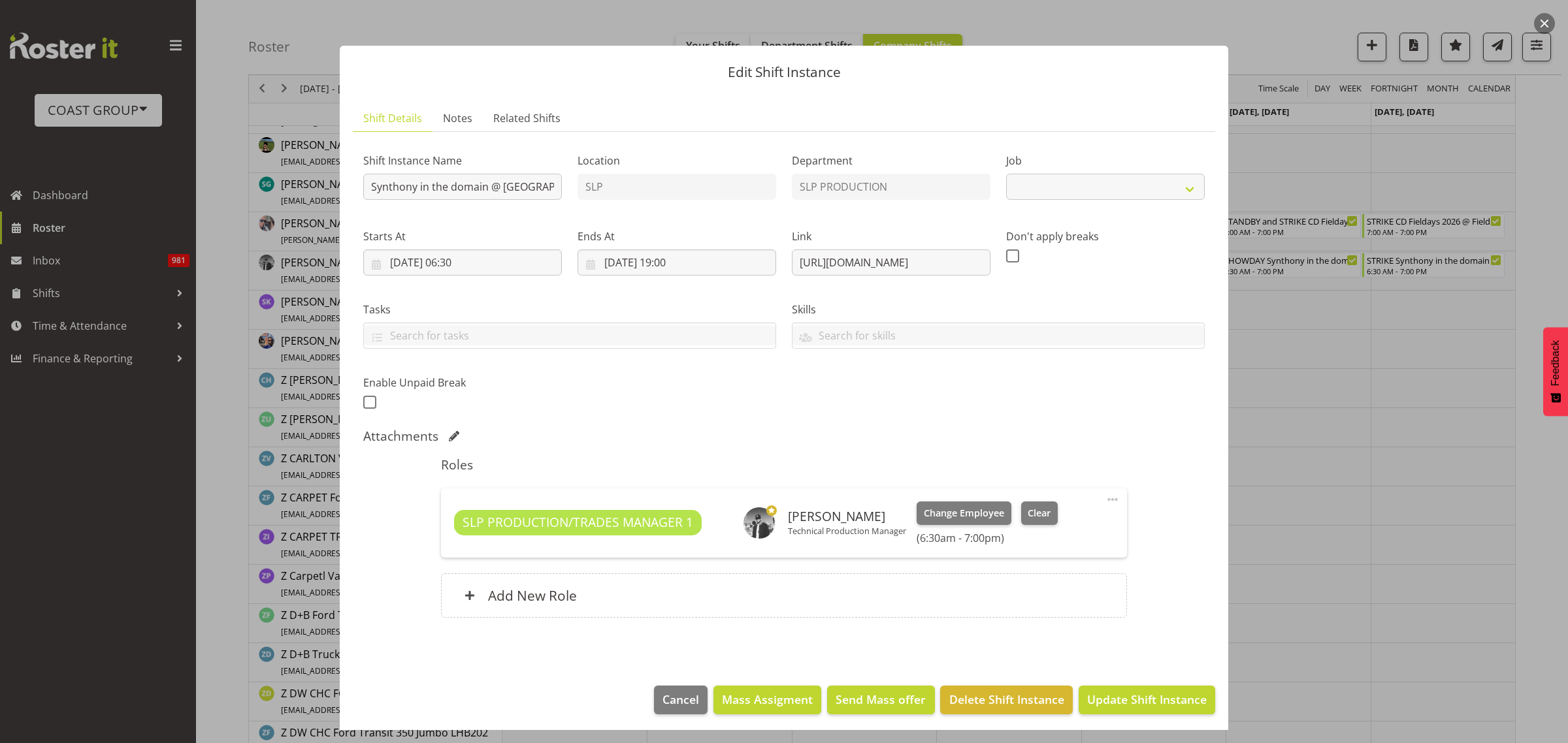
select select "10167"
click at [368, 186] on input "Synthony in the domain @ [GEOGRAPHIC_DATA] DOmain On Site @ 0700" at bounding box center [463, 186] width 198 height 26
type input "INSTALL Synthony in the domain @ [GEOGRAPHIC_DATA] DOmain On Site @ 0700"
click at [1153, 697] on span "Update Shift Instance" at bounding box center [1147, 699] width 120 height 17
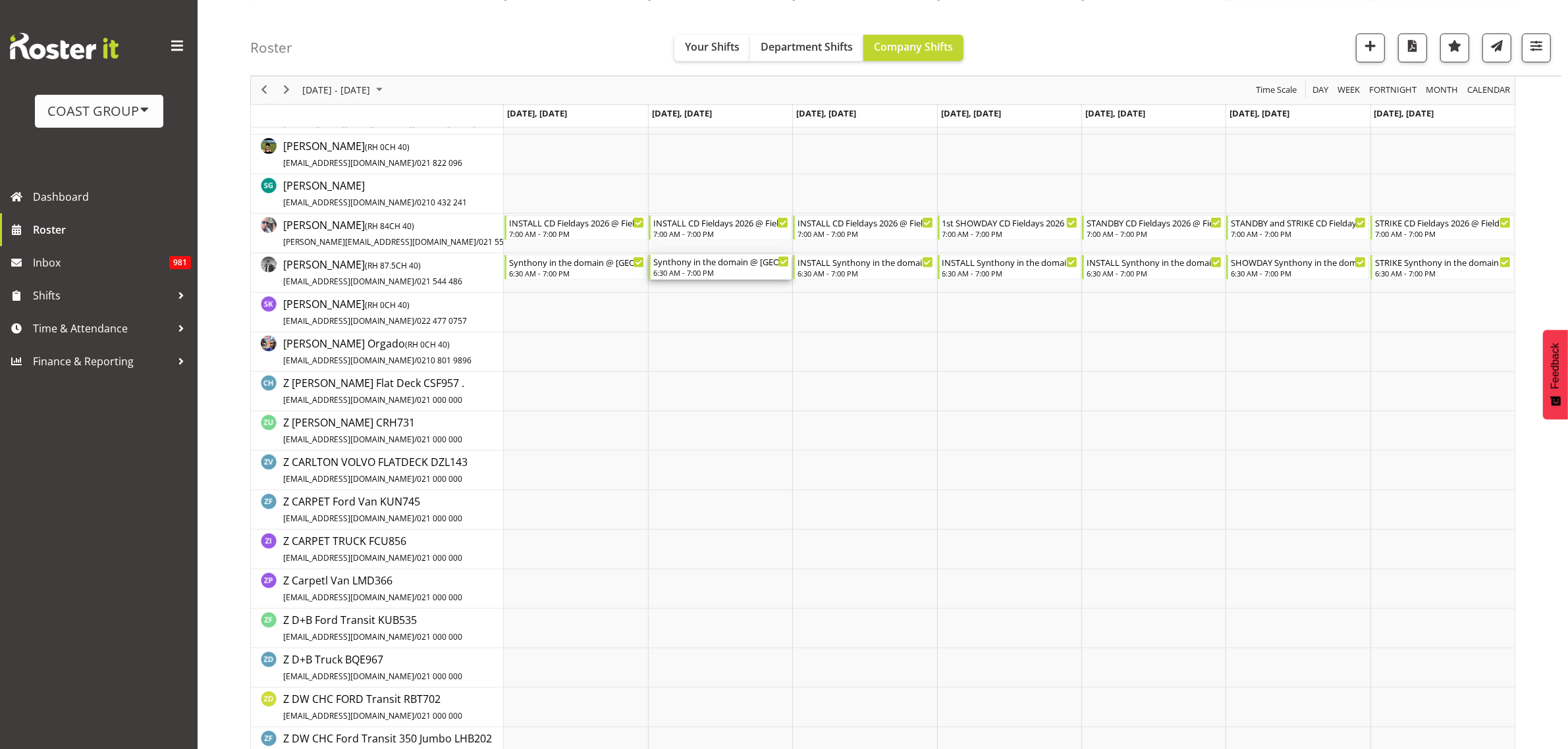
click at [702, 273] on div "6:30 AM - 7:00 PM" at bounding box center [721, 273] width 136 height 11
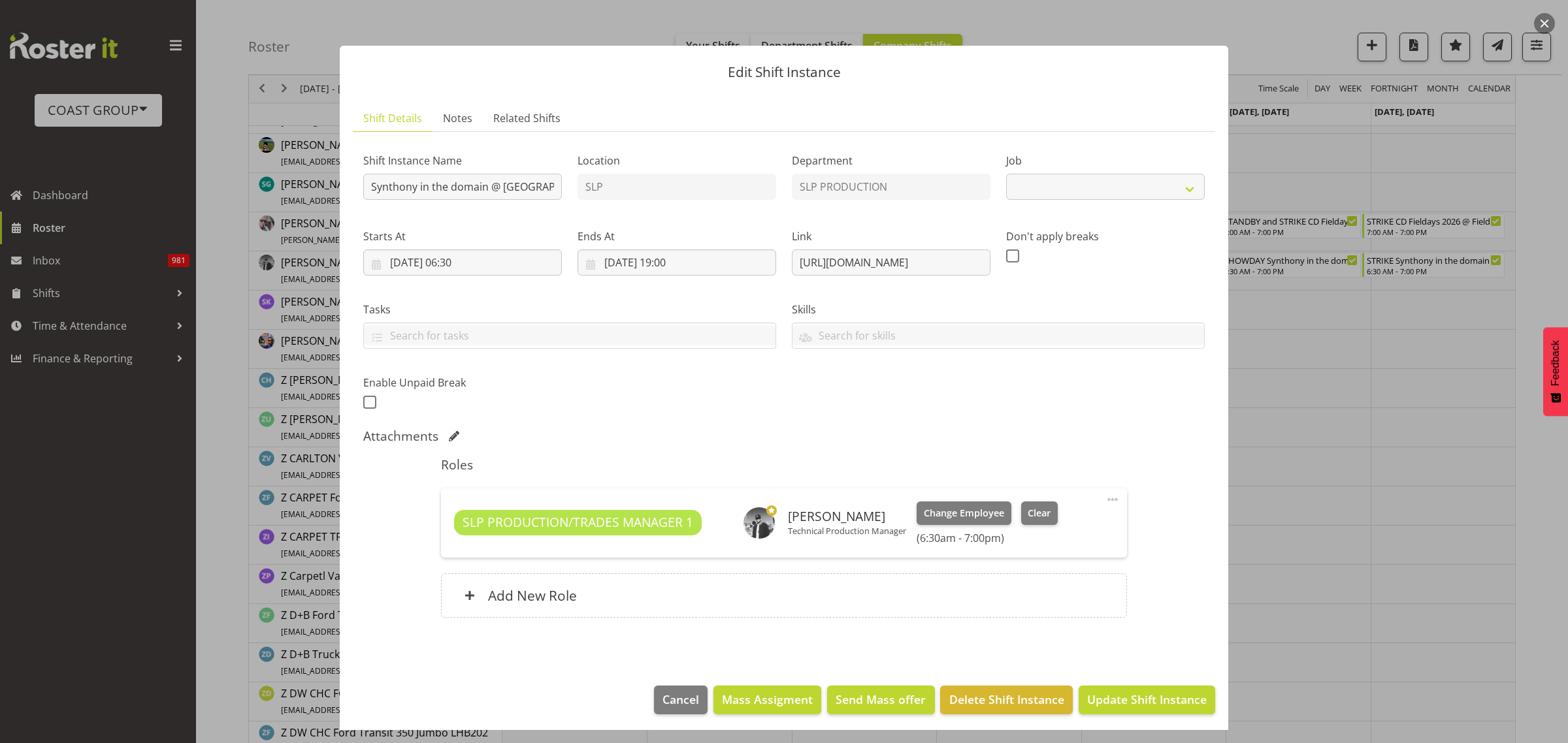
select select "10167"
click at [367, 188] on input "Synthony in the domain @ [GEOGRAPHIC_DATA] DOmain On Site @ 0700" at bounding box center [463, 186] width 198 height 26
type input "INSTALL Synthony in the domain @ [GEOGRAPHIC_DATA] DOmain On Site @ 0700"
click at [1132, 701] on span "Update Shift Instance" at bounding box center [1147, 699] width 120 height 17
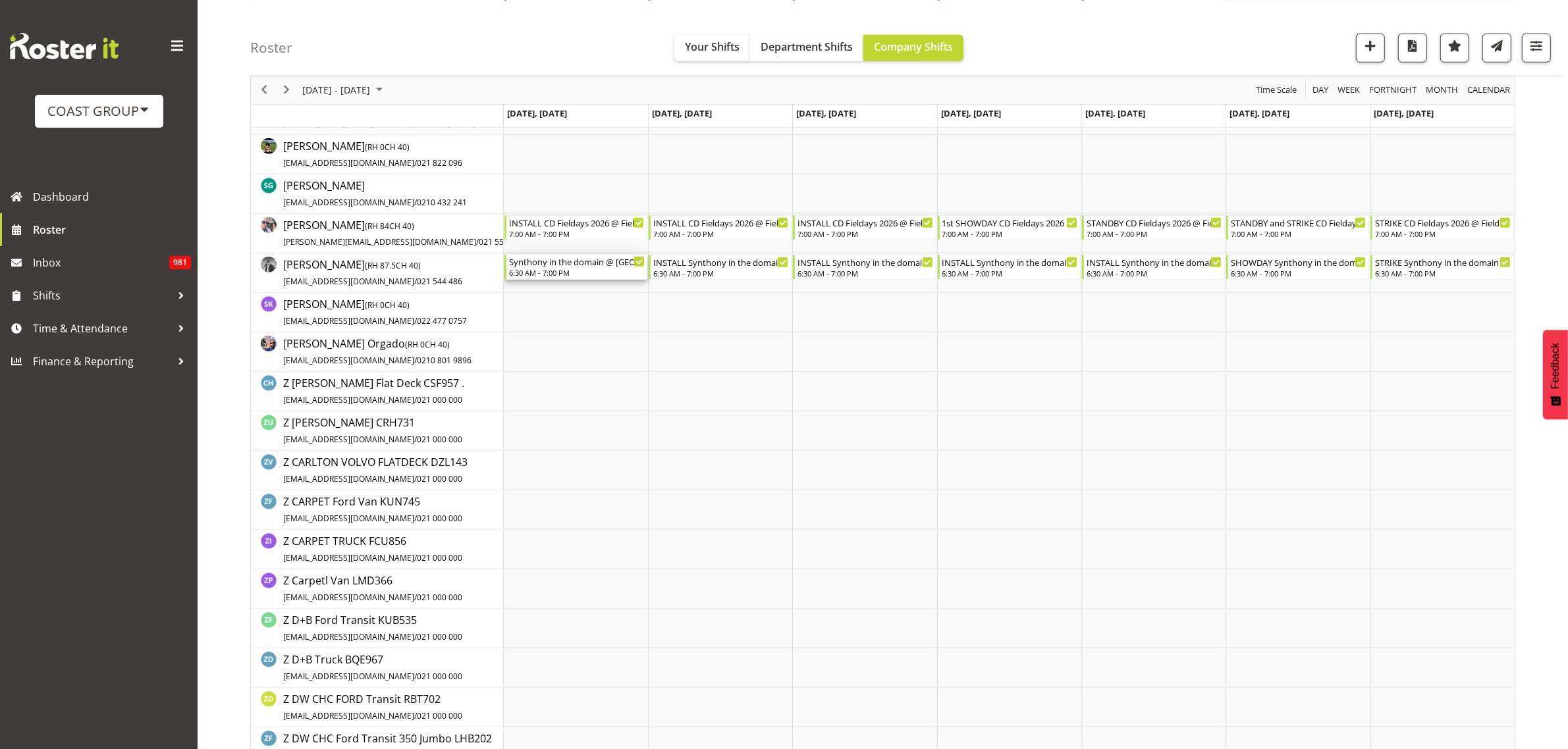
click at [568, 262] on div "Synthony in the domain @ [GEOGRAPHIC_DATA] DOmain On Site @ 0700" at bounding box center [576, 261] width 136 height 14
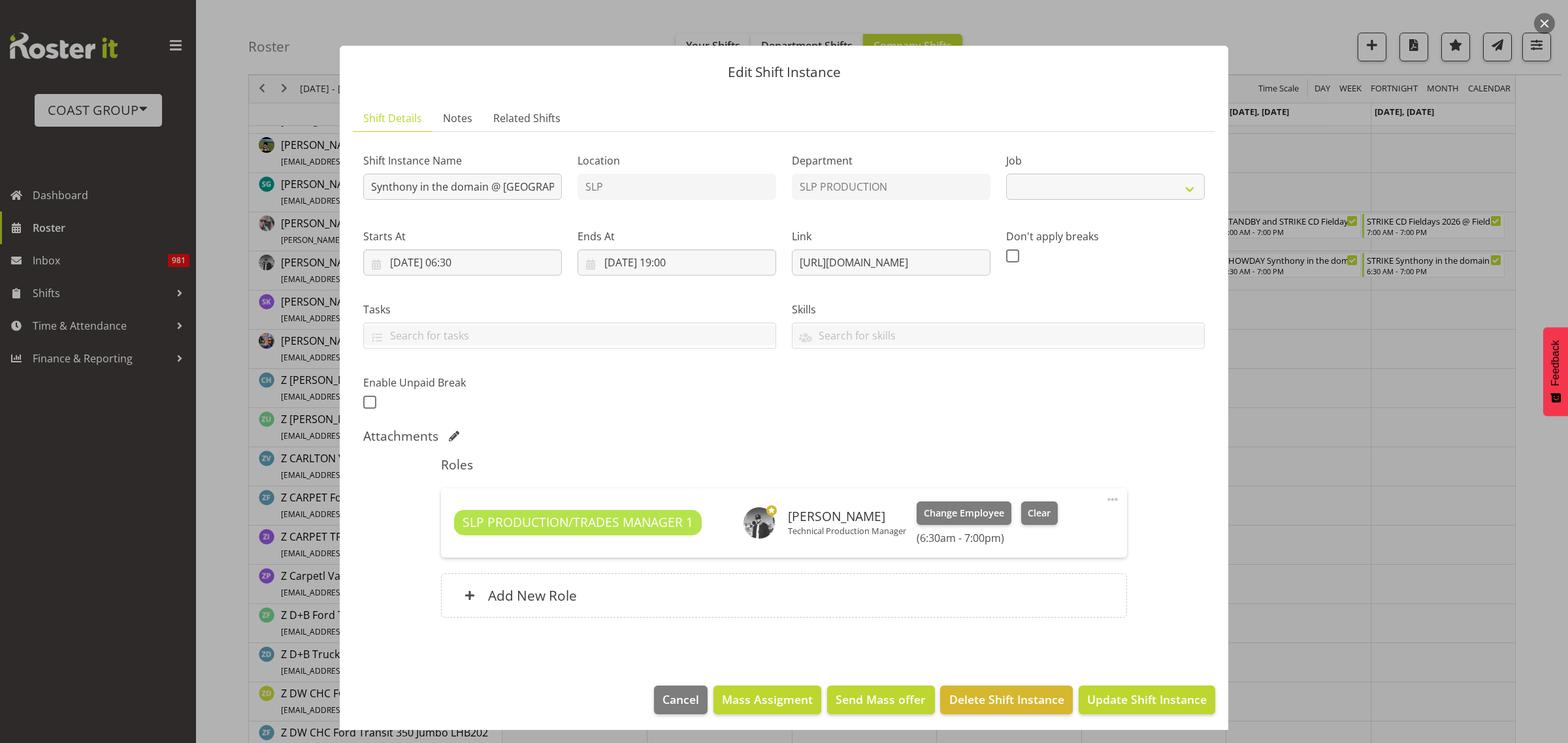
select select "10167"
click at [368, 184] on input "Synthony in the domain @ [GEOGRAPHIC_DATA] DOmain On Site @ 0700" at bounding box center [463, 186] width 198 height 26
type input "INSTALL Synthony in the domain @ [GEOGRAPHIC_DATA] DOmain On Site @ 0700"
click at [1161, 703] on span "Update Shift Instance" at bounding box center [1147, 699] width 120 height 17
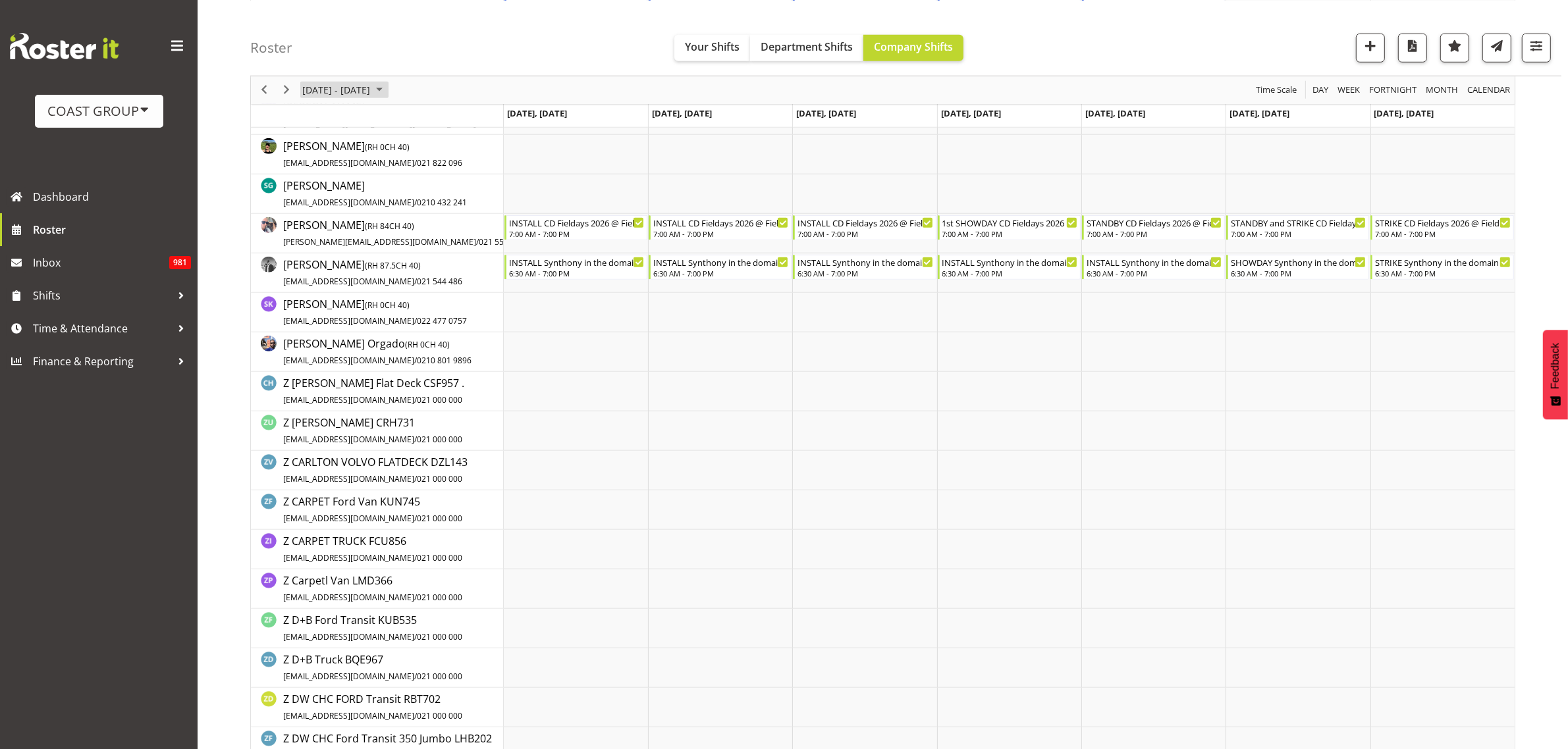
click at [336, 87] on span "[DATE] - [DATE]" at bounding box center [336, 90] width 70 height 16
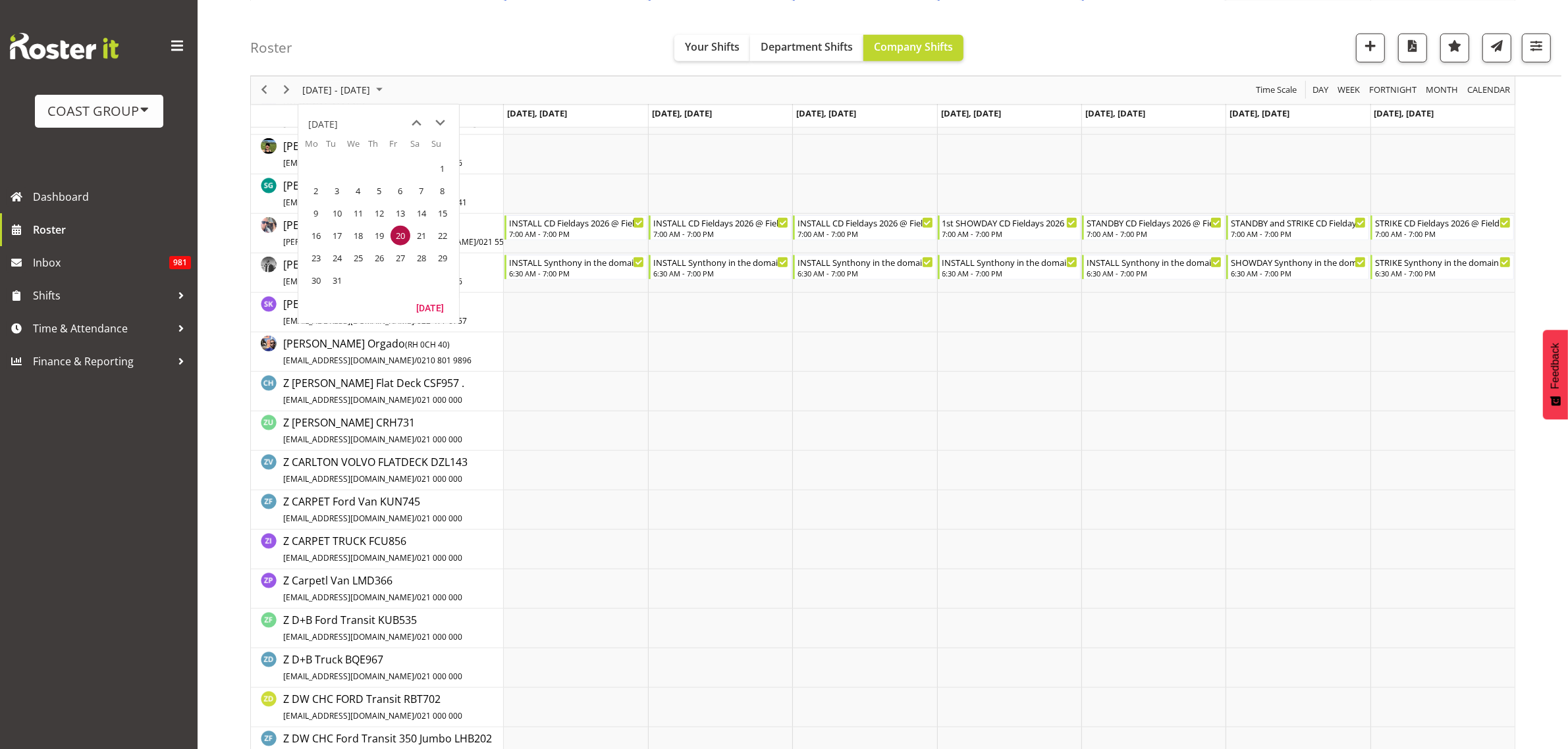
click at [419, 117] on span "previous month" at bounding box center [417, 122] width 23 height 23
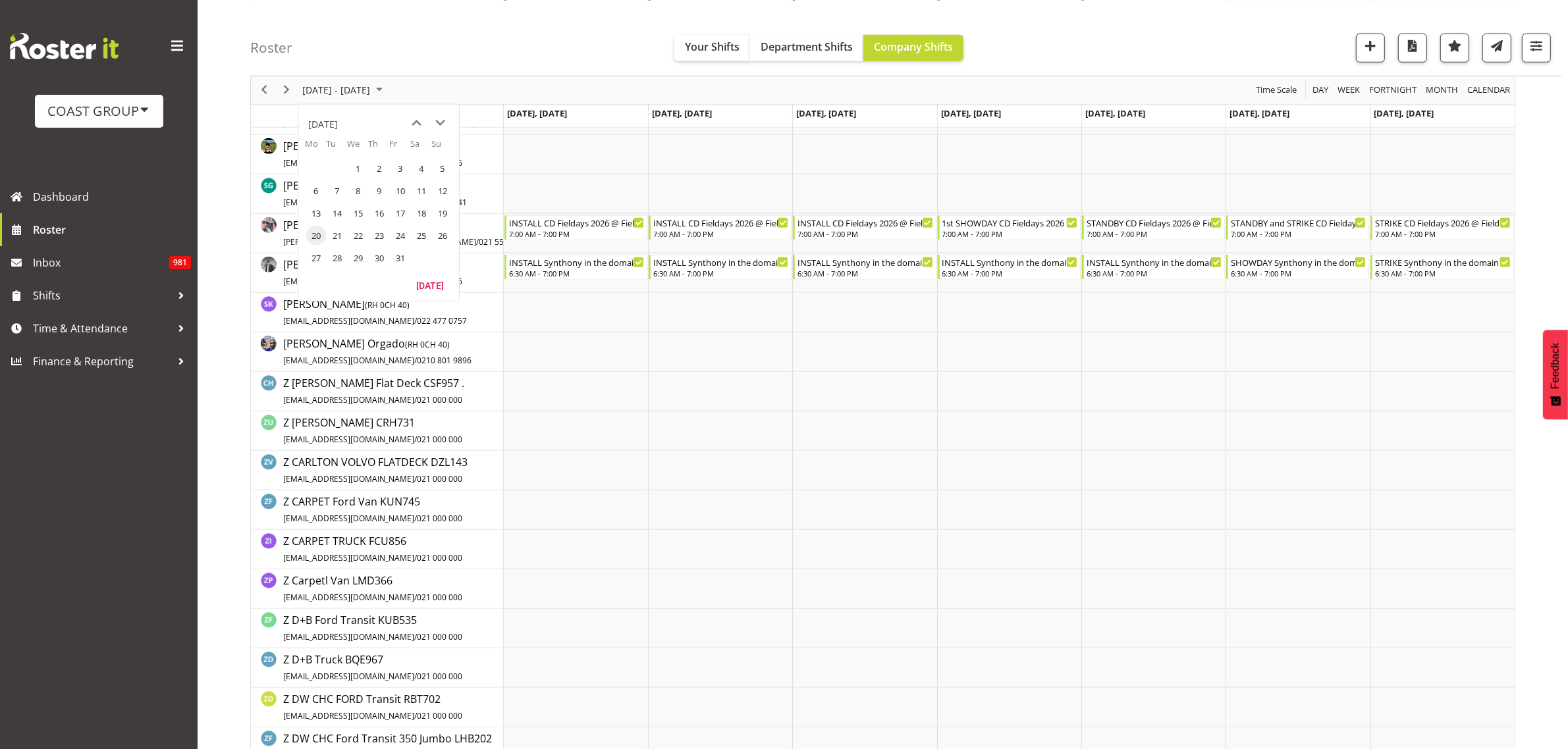
click at [419, 117] on span "previous month" at bounding box center [417, 122] width 23 height 23
click at [418, 117] on span "previous month" at bounding box center [417, 122] width 23 height 23
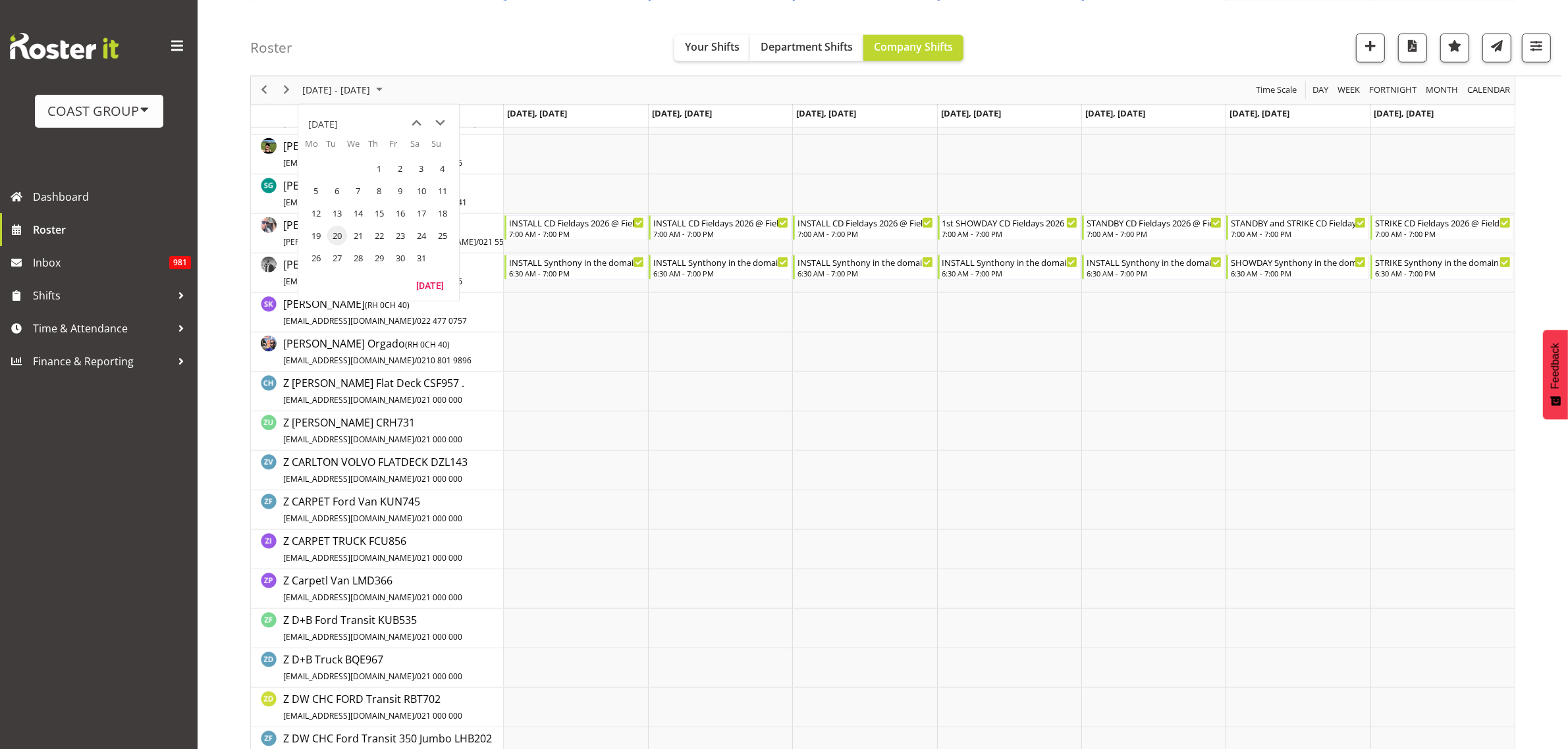
click at [418, 117] on span "previous month" at bounding box center [417, 122] width 23 height 23
click at [445, 256] on span "30" at bounding box center [442, 257] width 20 height 20
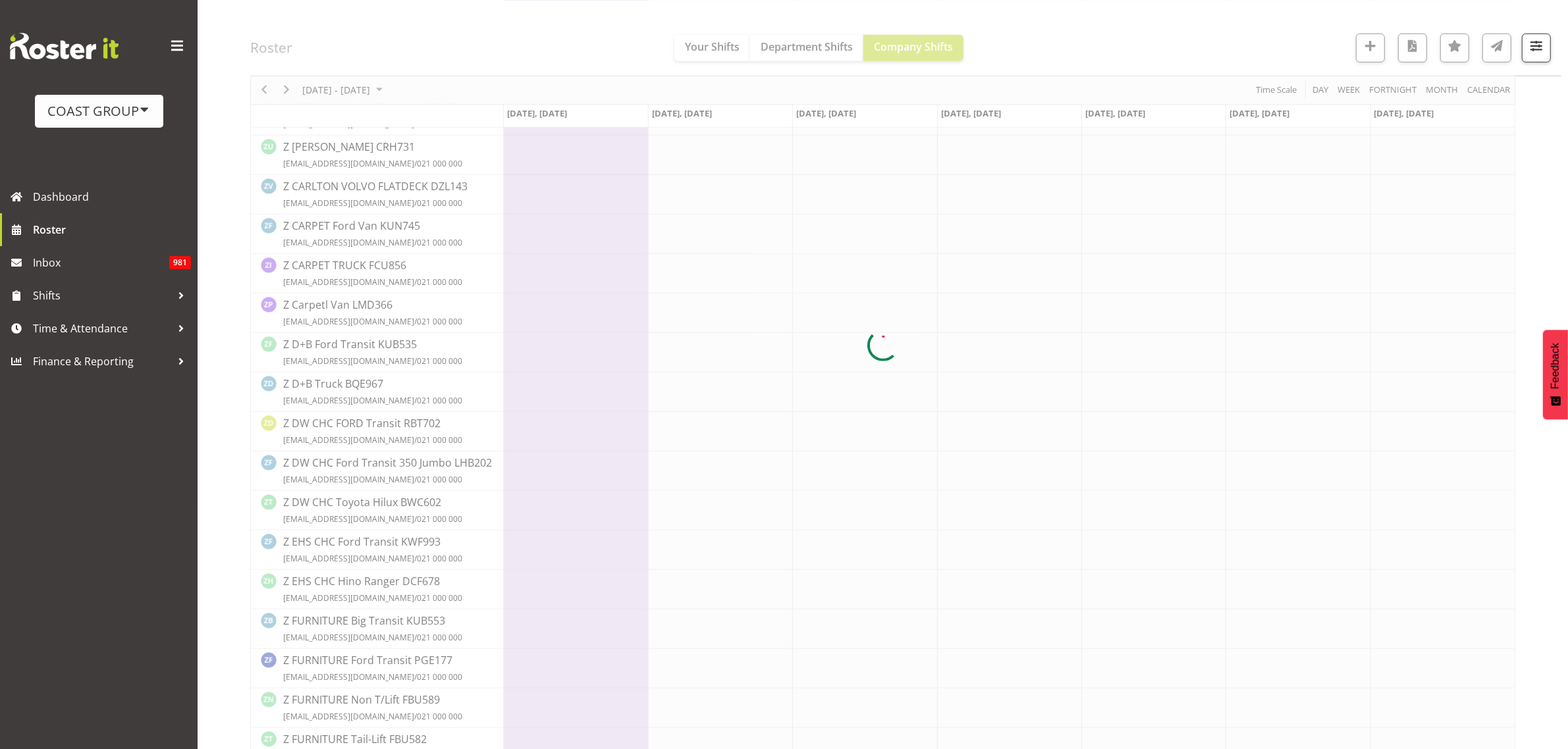
scroll to position [0, 0]
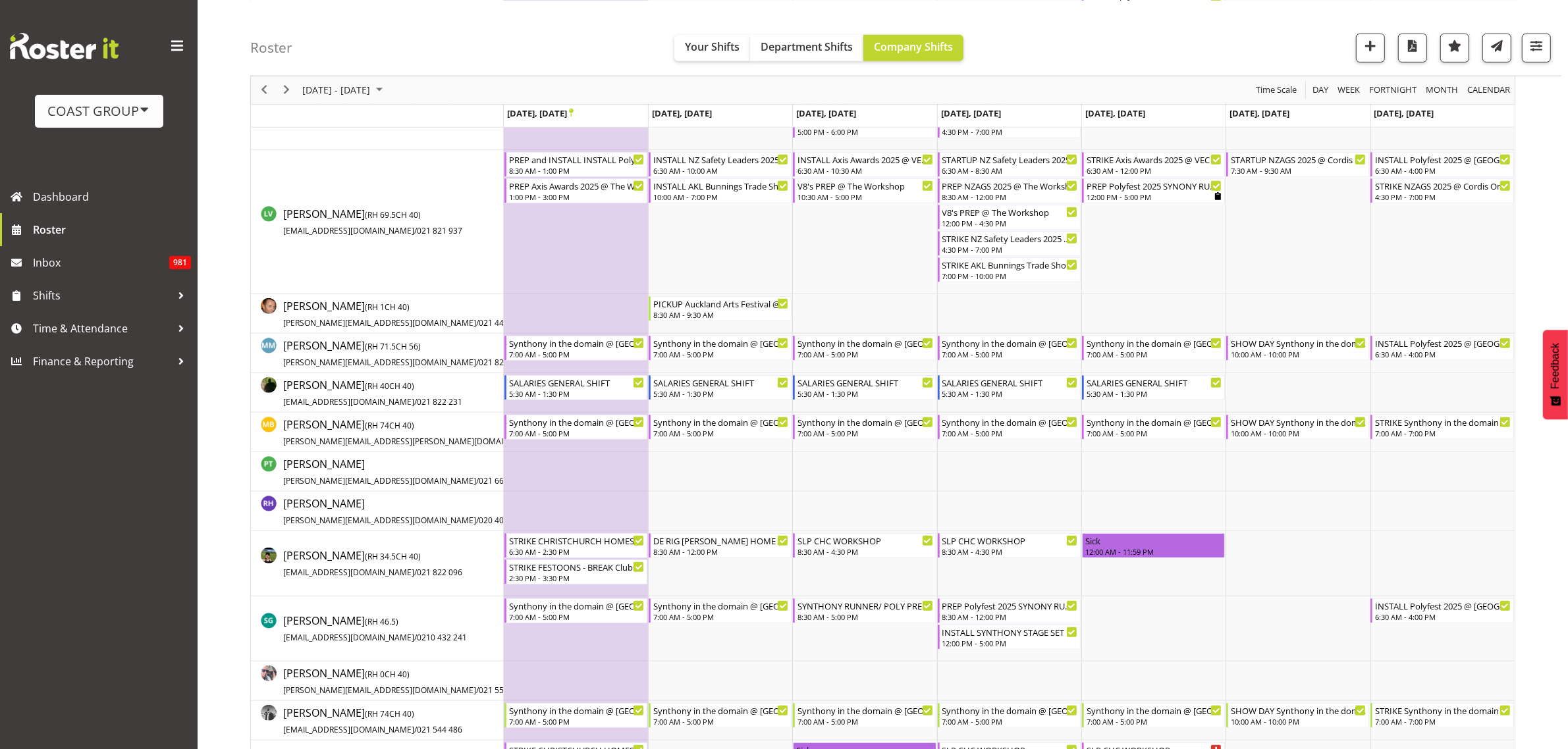
scroll to position [1234, 0]
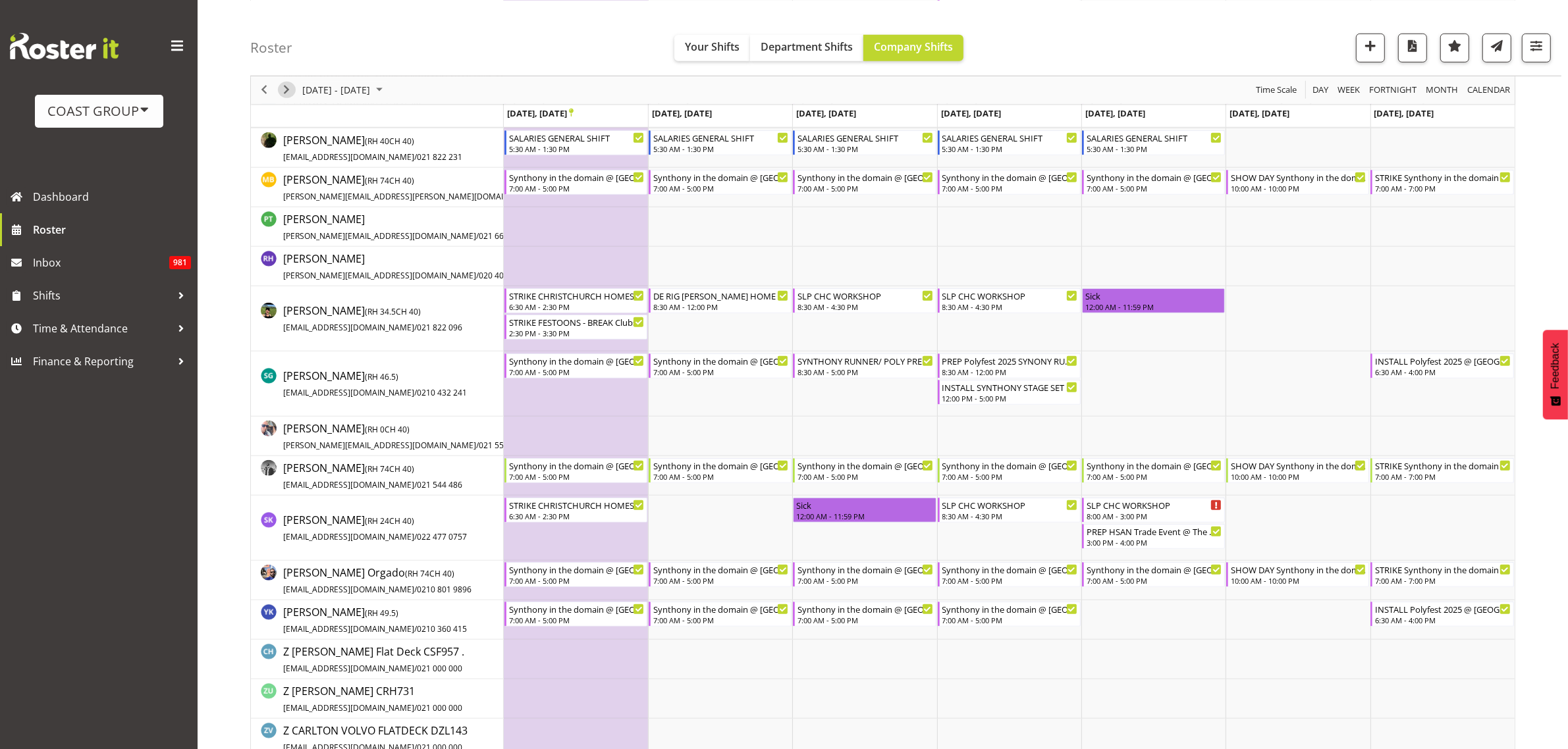
click at [285, 85] on span "Next" at bounding box center [286, 90] width 16 height 16
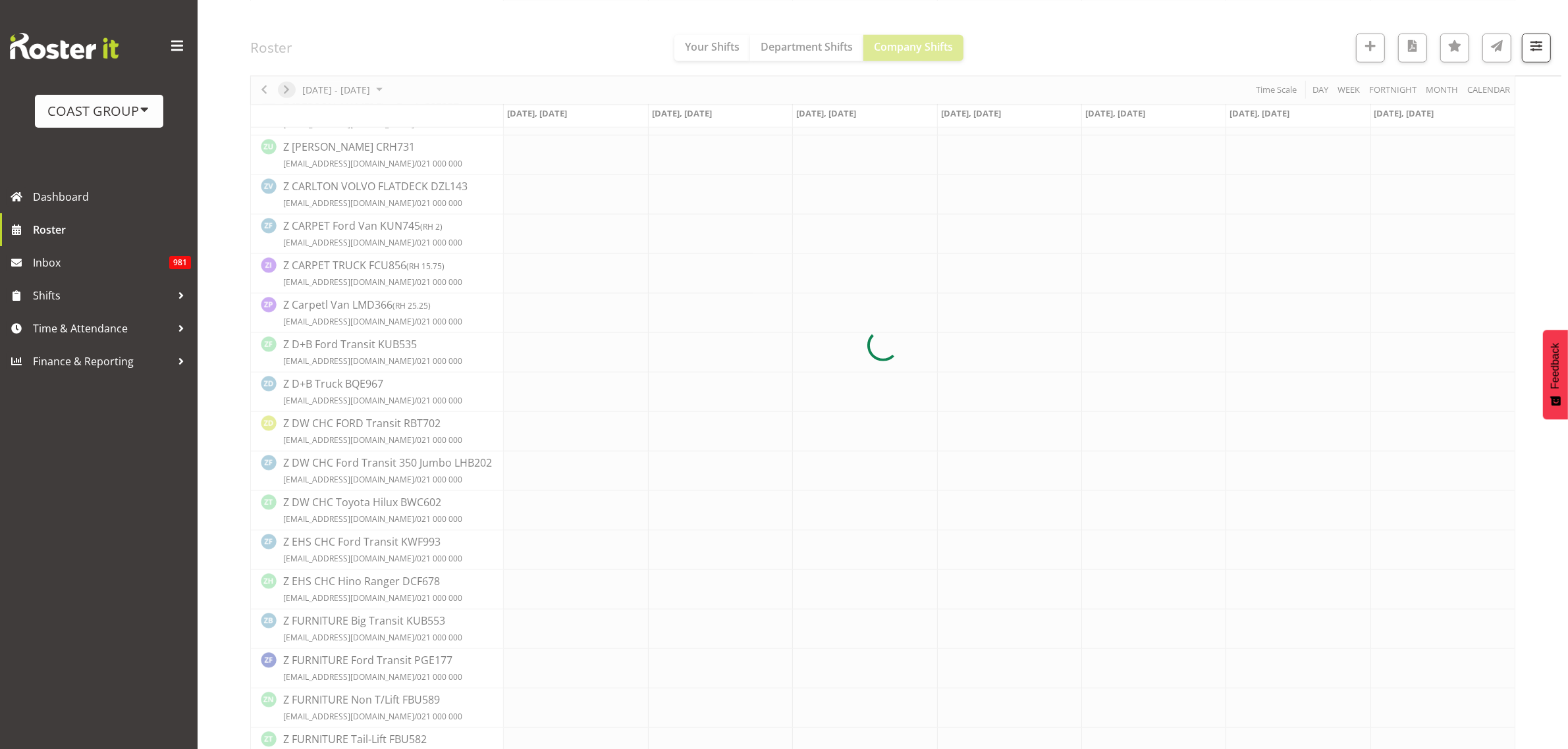
scroll to position [0, 0]
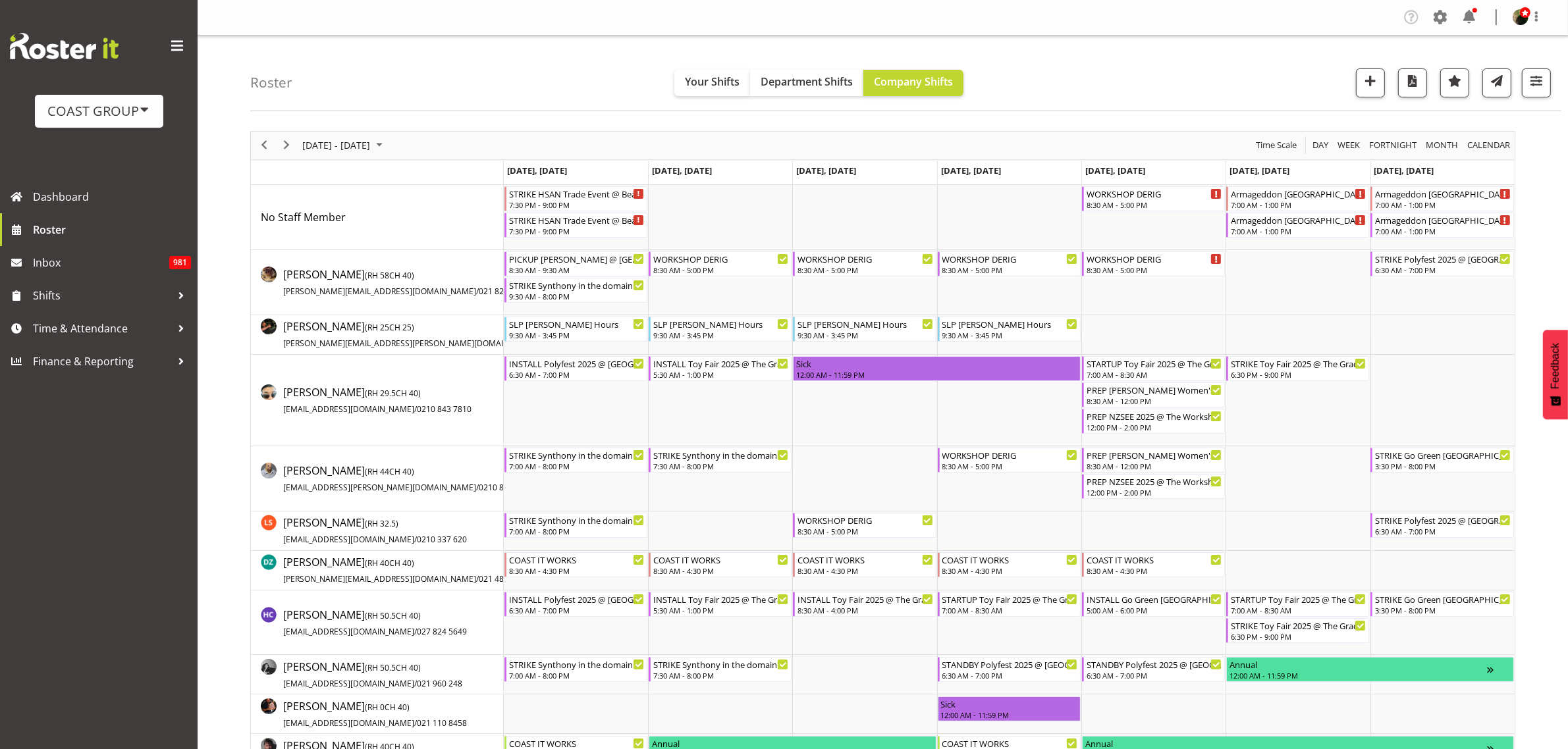
scroll to position [48, 0]
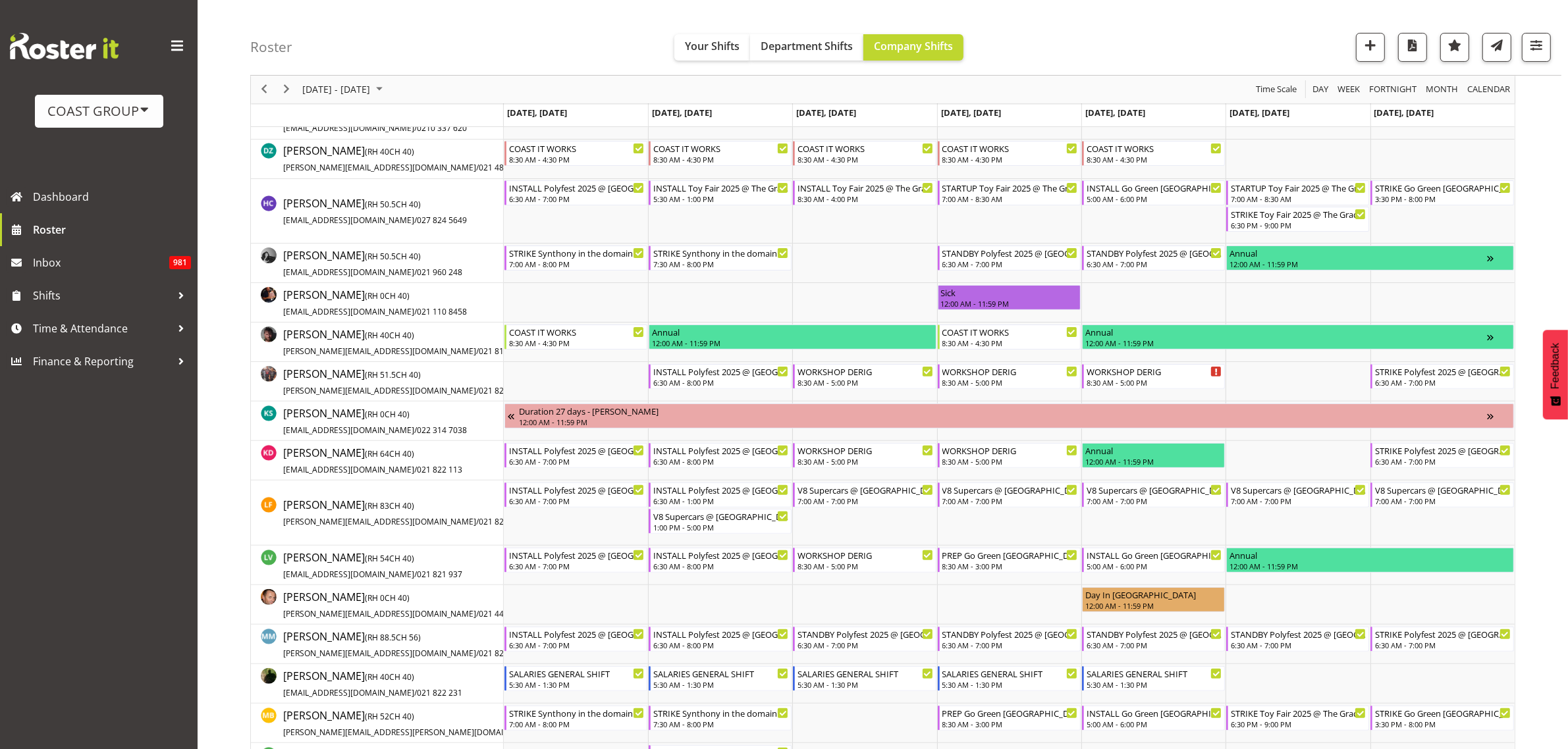
scroll to position [411, 0]
click at [266, 85] on span "Previous" at bounding box center [264, 90] width 16 height 16
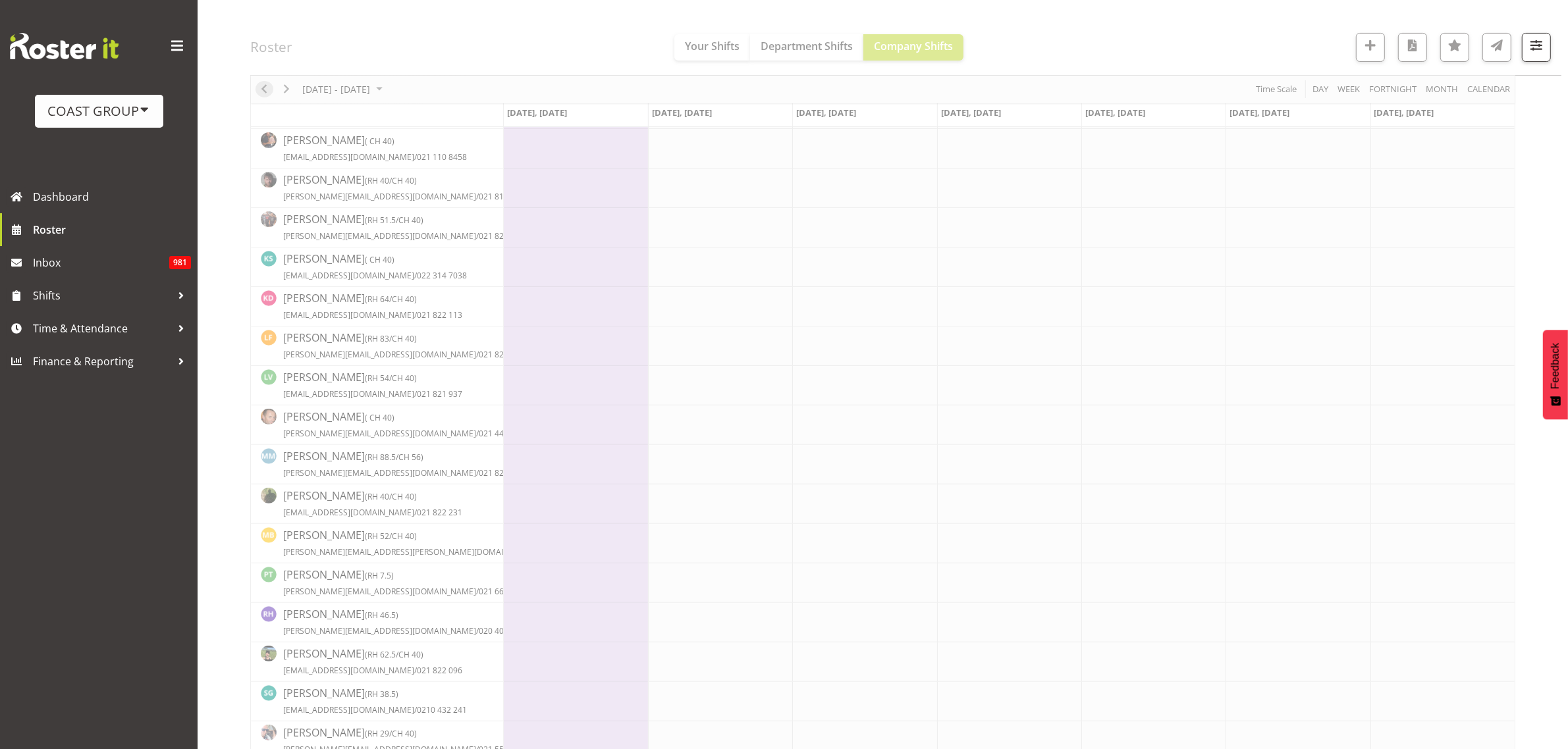
scroll to position [0, 0]
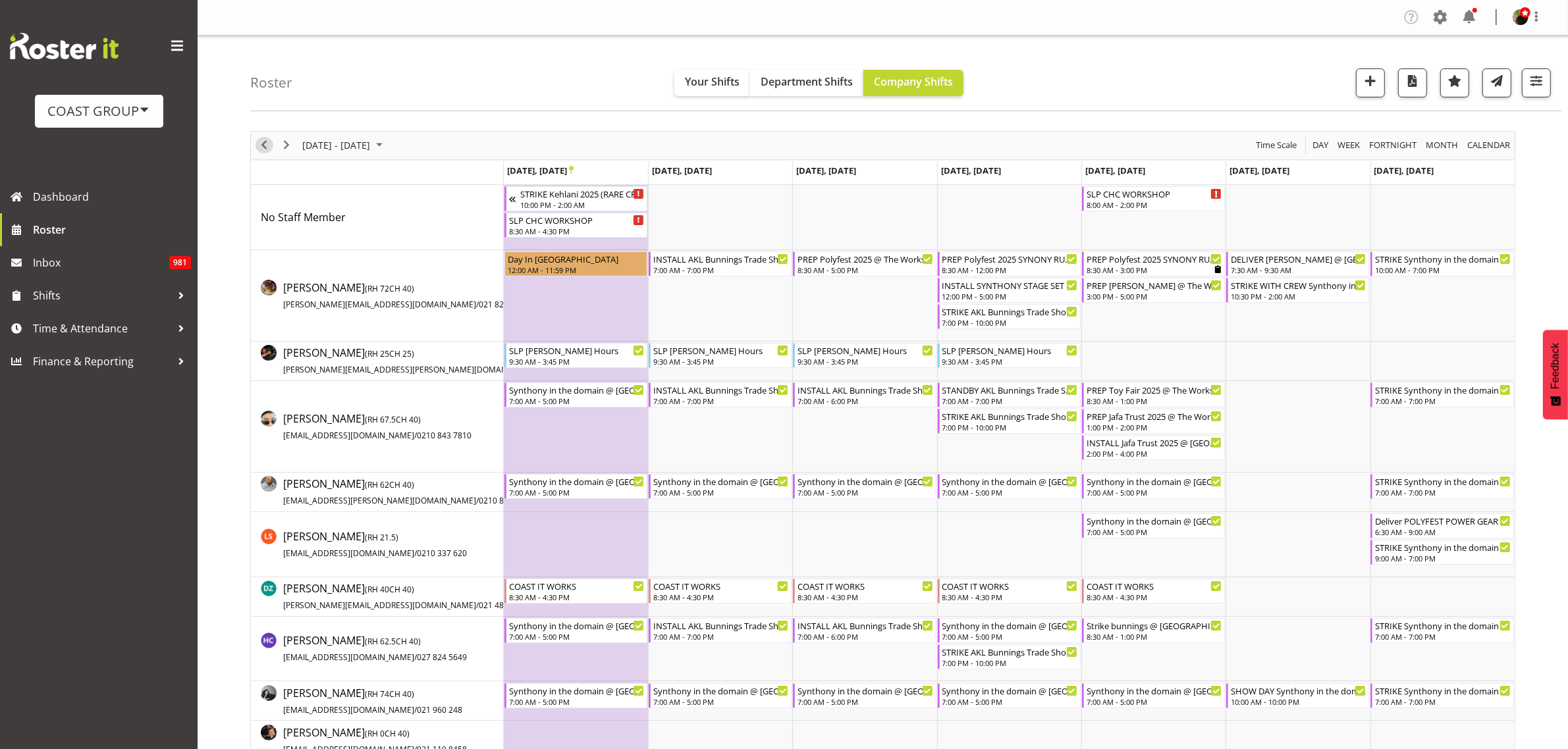
click at [261, 140] on span "Previous" at bounding box center [264, 145] width 16 height 16
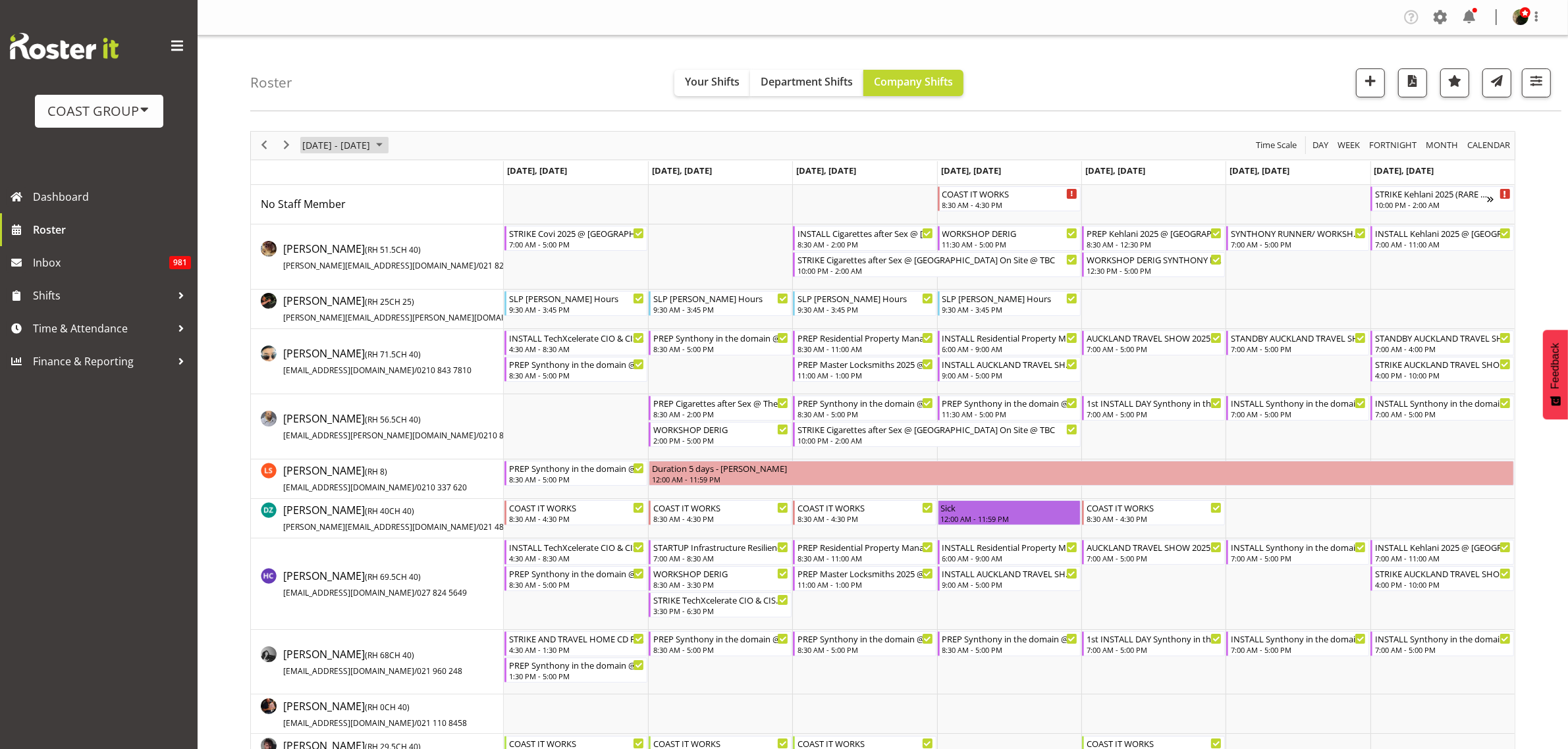
click at [354, 146] on span "[DATE] - [DATE]" at bounding box center [336, 145] width 70 height 16
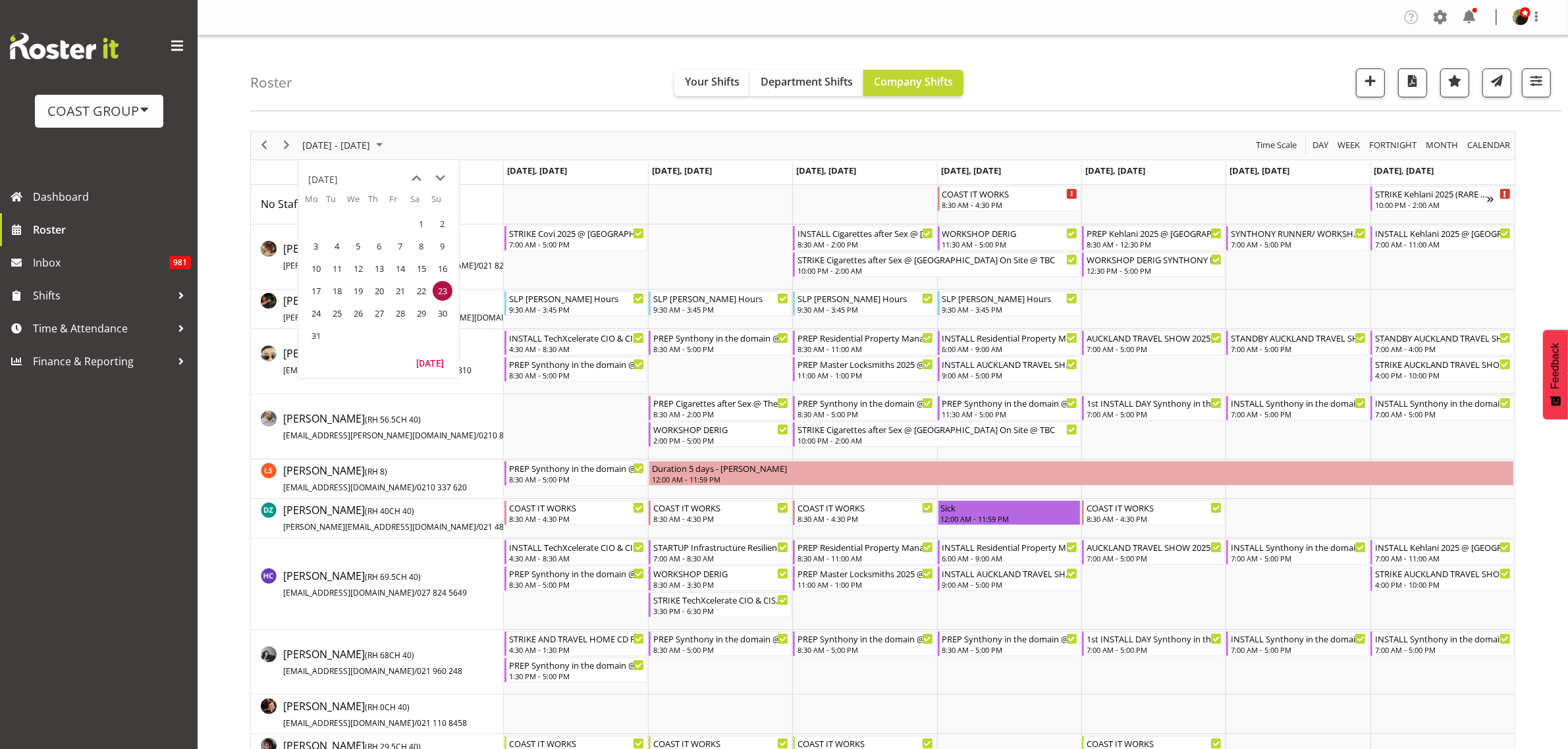
click at [440, 176] on span "next month" at bounding box center [441, 178] width 23 height 23
click at [441, 176] on span "next month" at bounding box center [441, 178] width 23 height 23
click at [442, 176] on span "next month" at bounding box center [441, 178] width 23 height 23
click at [443, 177] on span "next month" at bounding box center [441, 178] width 23 height 23
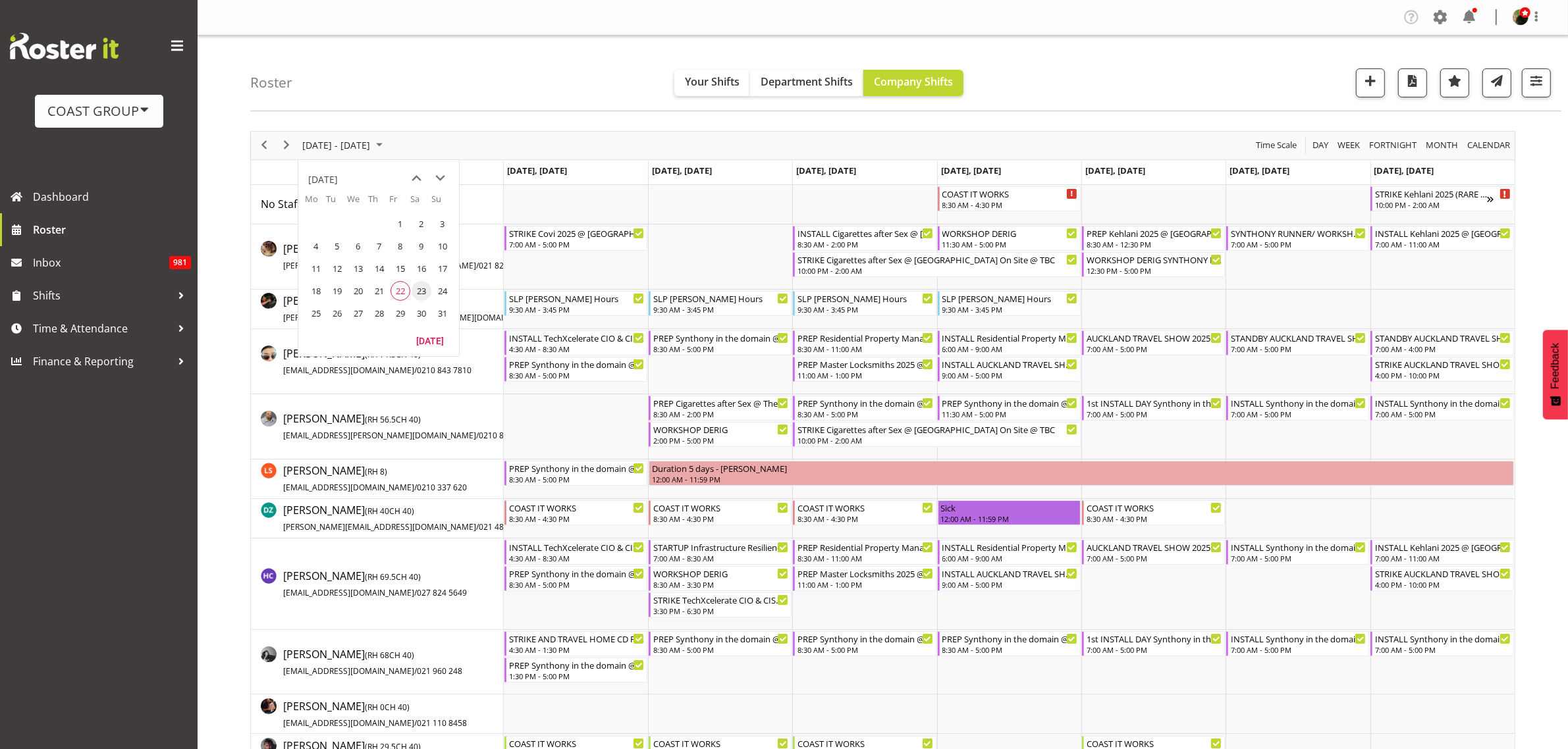
click at [445, 177] on span "next month" at bounding box center [441, 178] width 23 height 23
click at [446, 177] on span "next month" at bounding box center [441, 178] width 23 height 23
click at [447, 177] on span "next month" at bounding box center [441, 178] width 23 height 23
click at [446, 177] on span "next month" at bounding box center [441, 178] width 23 height 23
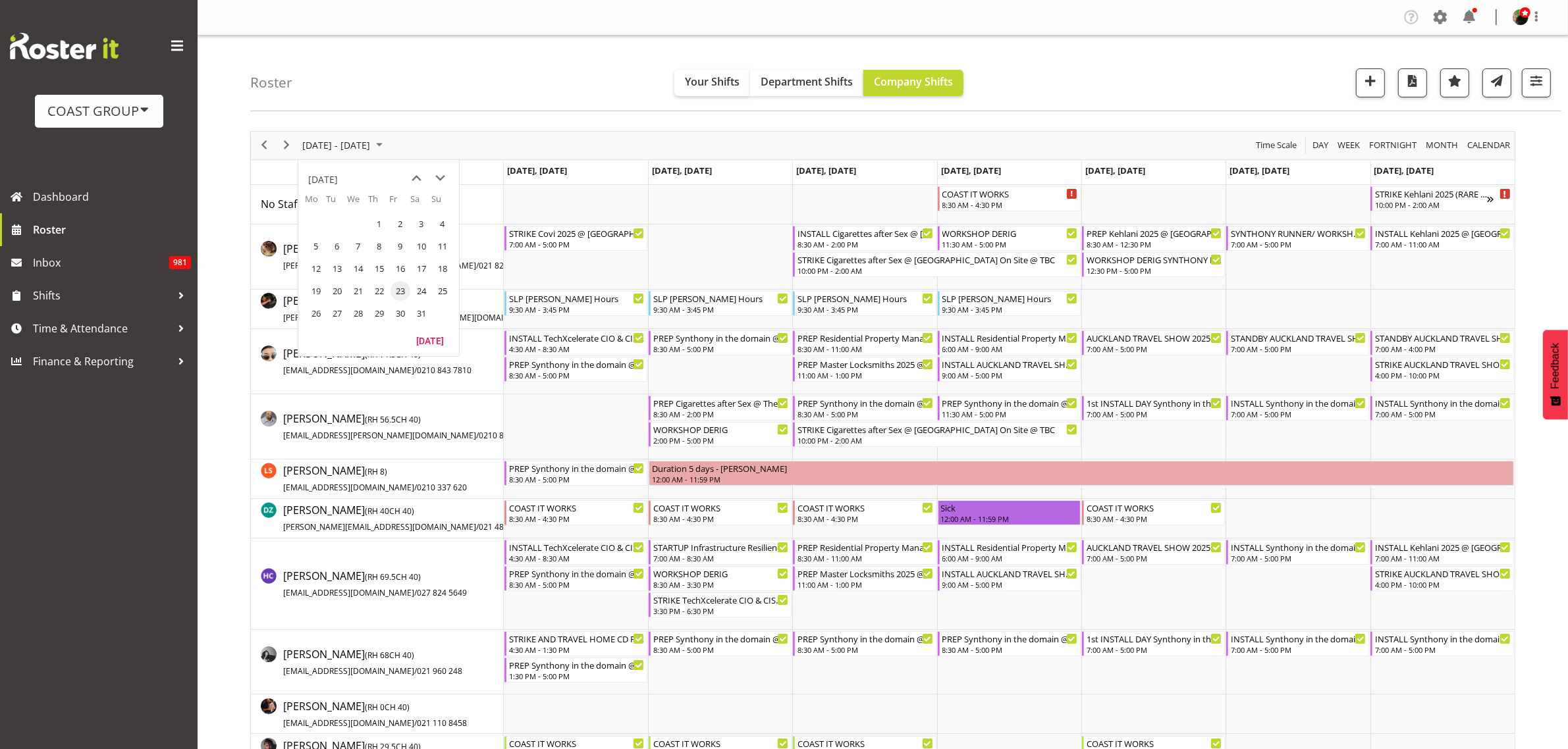
click at [446, 177] on span "next month" at bounding box center [441, 178] width 23 height 23
click at [446, 178] on span "next month" at bounding box center [441, 178] width 23 height 23
click at [422, 286] on span "21" at bounding box center [421, 291] width 20 height 20
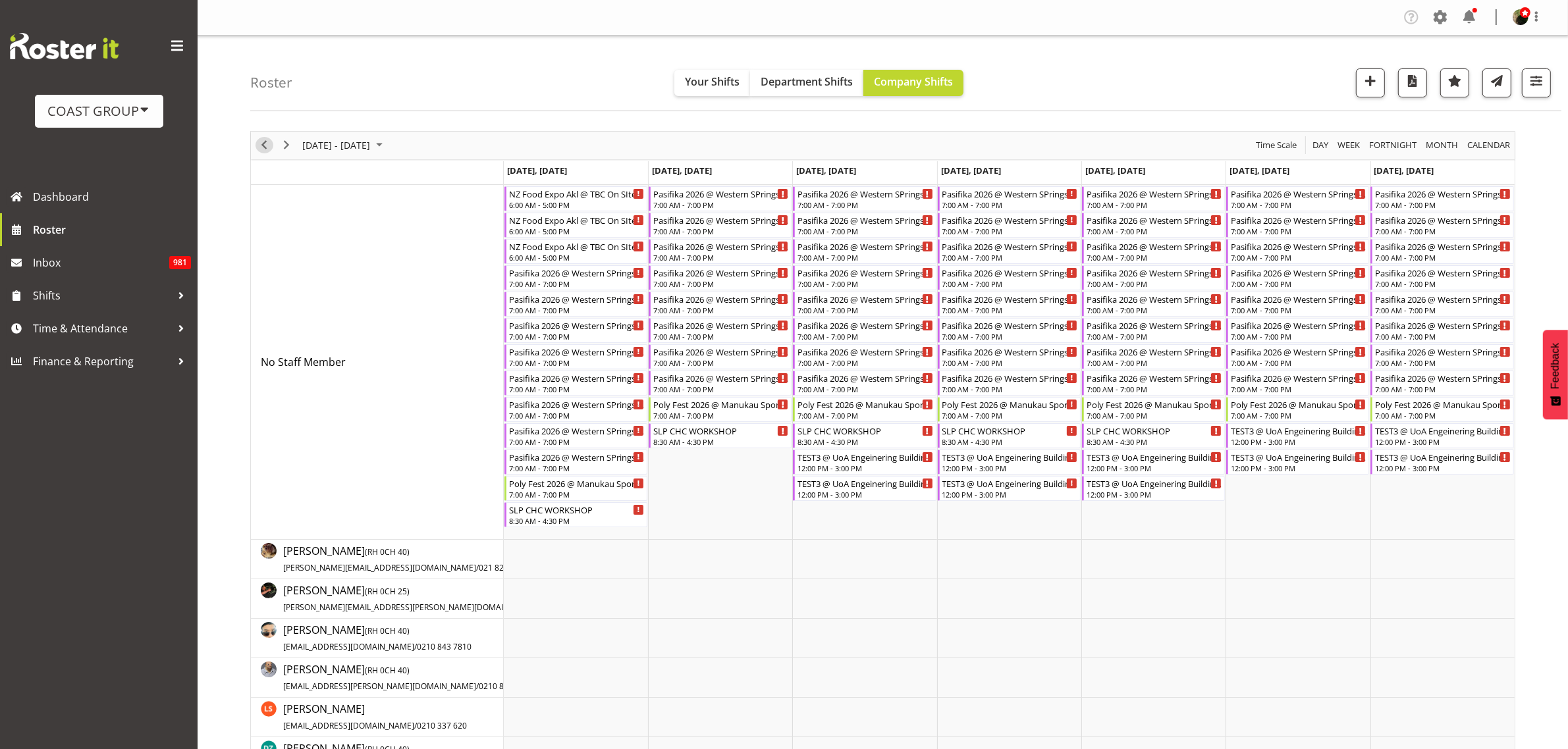
click at [268, 147] on span "Previous" at bounding box center [264, 145] width 16 height 16
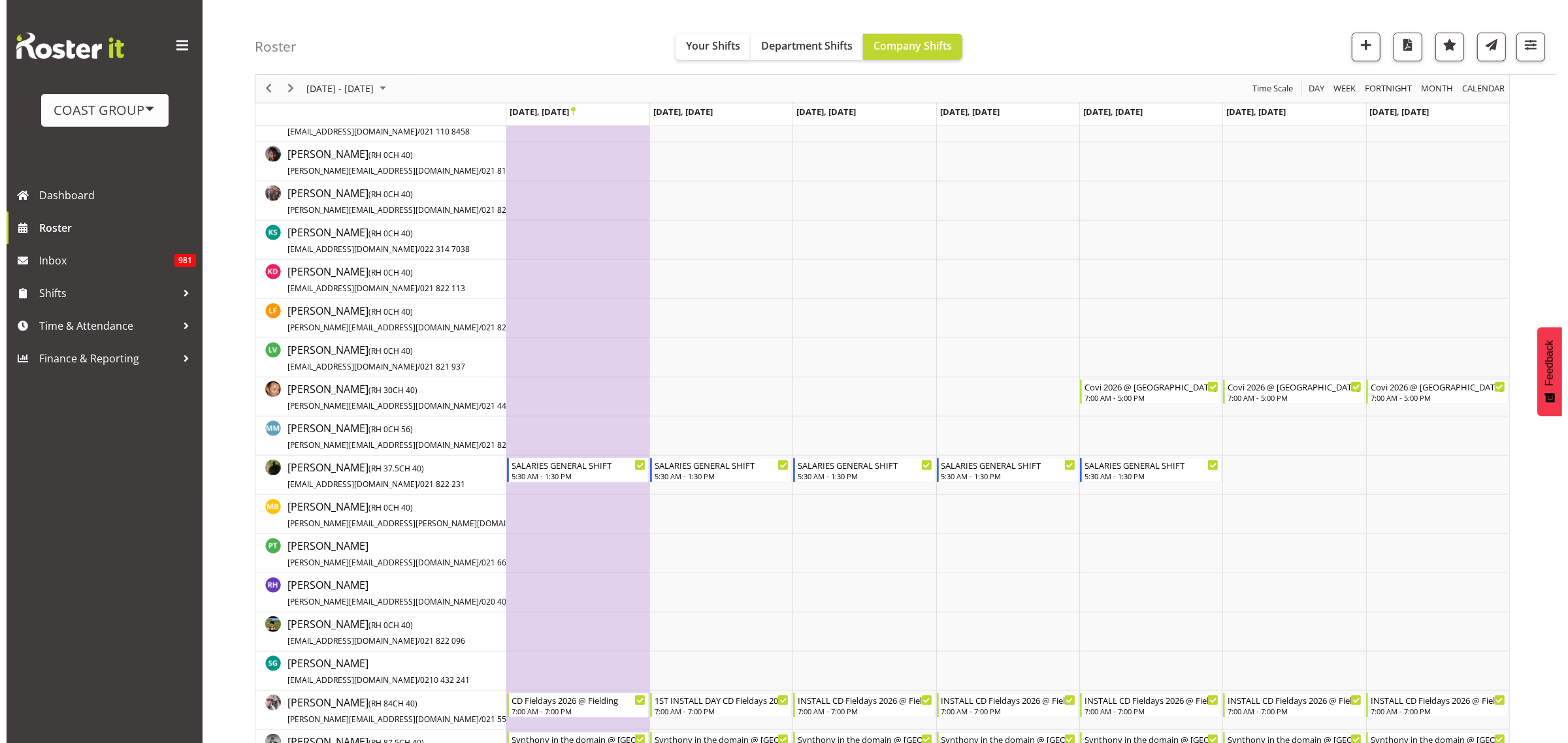
scroll to position [1061, 0]
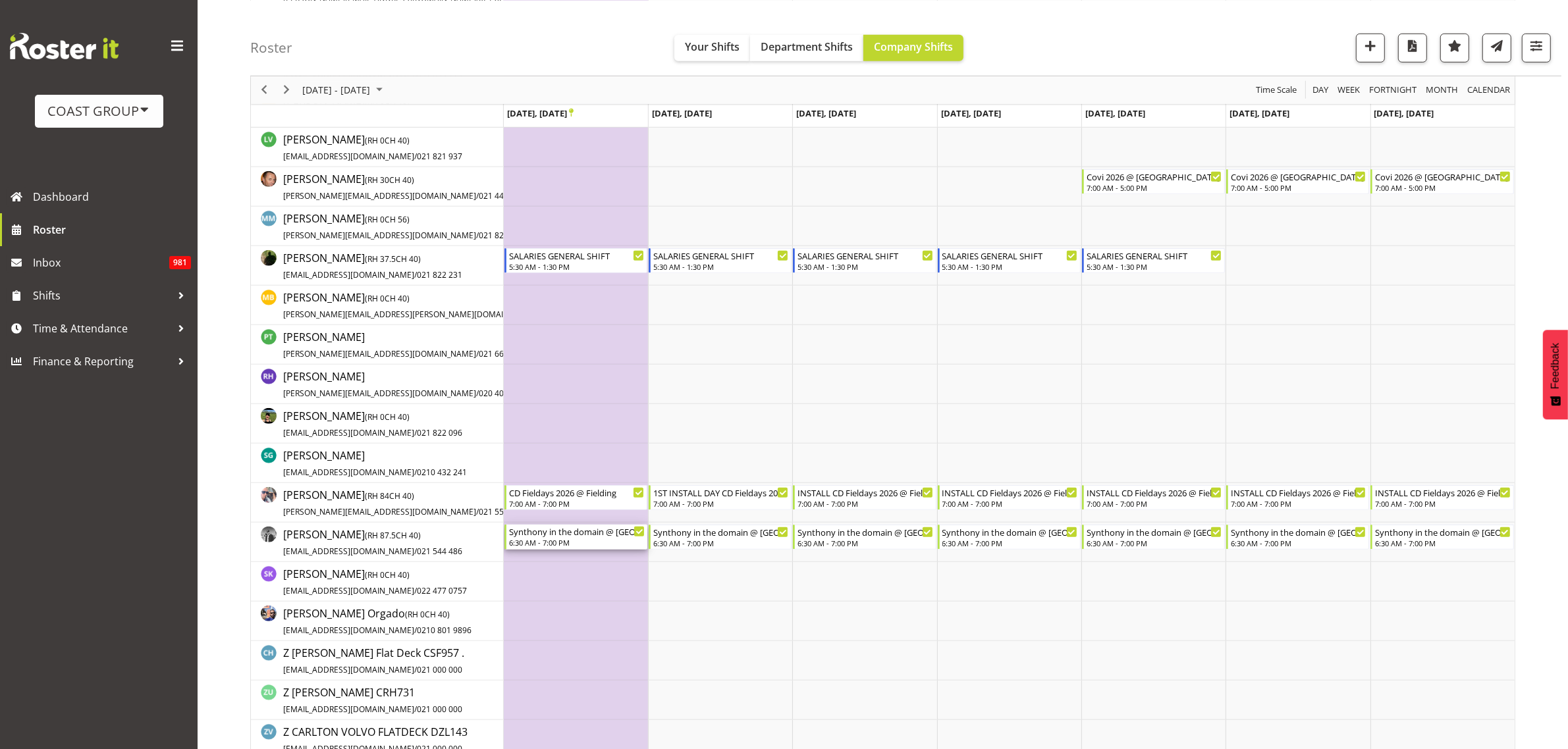
click at [535, 541] on div "6:30 AM - 7:00 PM" at bounding box center [576, 543] width 136 height 11
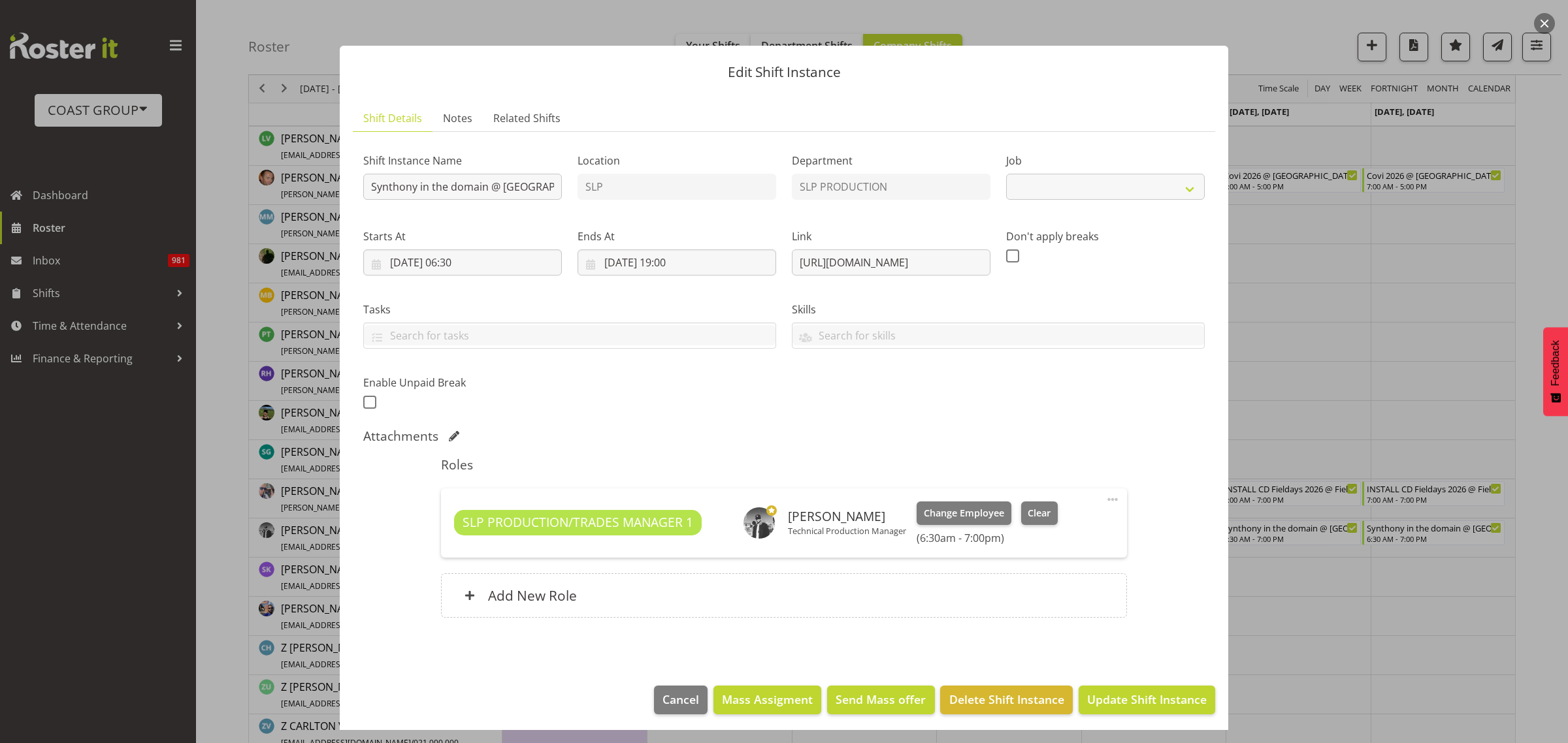
select select "10167"
click at [368, 183] on input "Synthony in the domain @ [GEOGRAPHIC_DATA] DOmain On Site @ 0700" at bounding box center [463, 186] width 198 height 26
type input "PREP Synthony in the domain @ The Workshop"
click at [1140, 697] on span "Update Shift Instance" at bounding box center [1147, 699] width 120 height 17
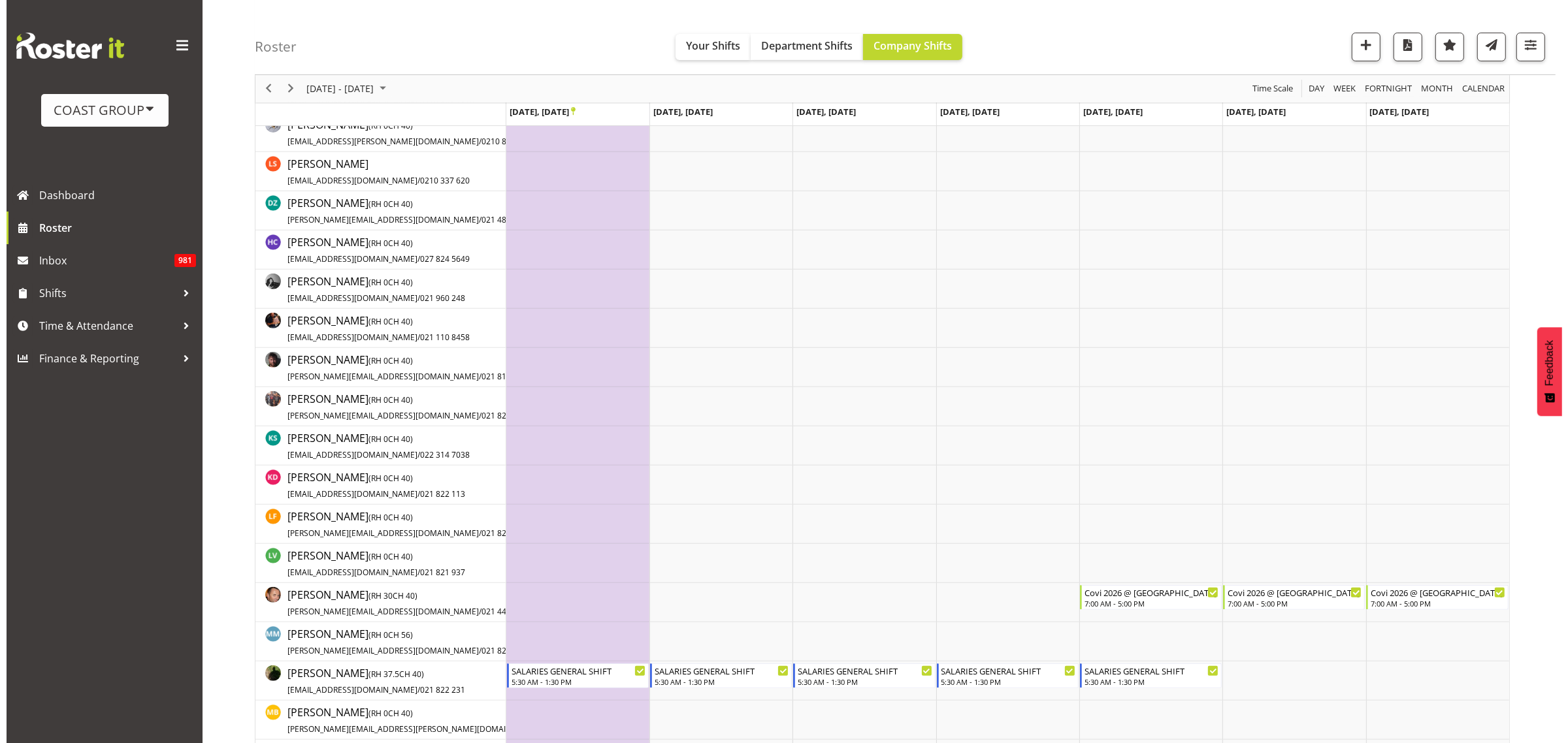
scroll to position [1061, 0]
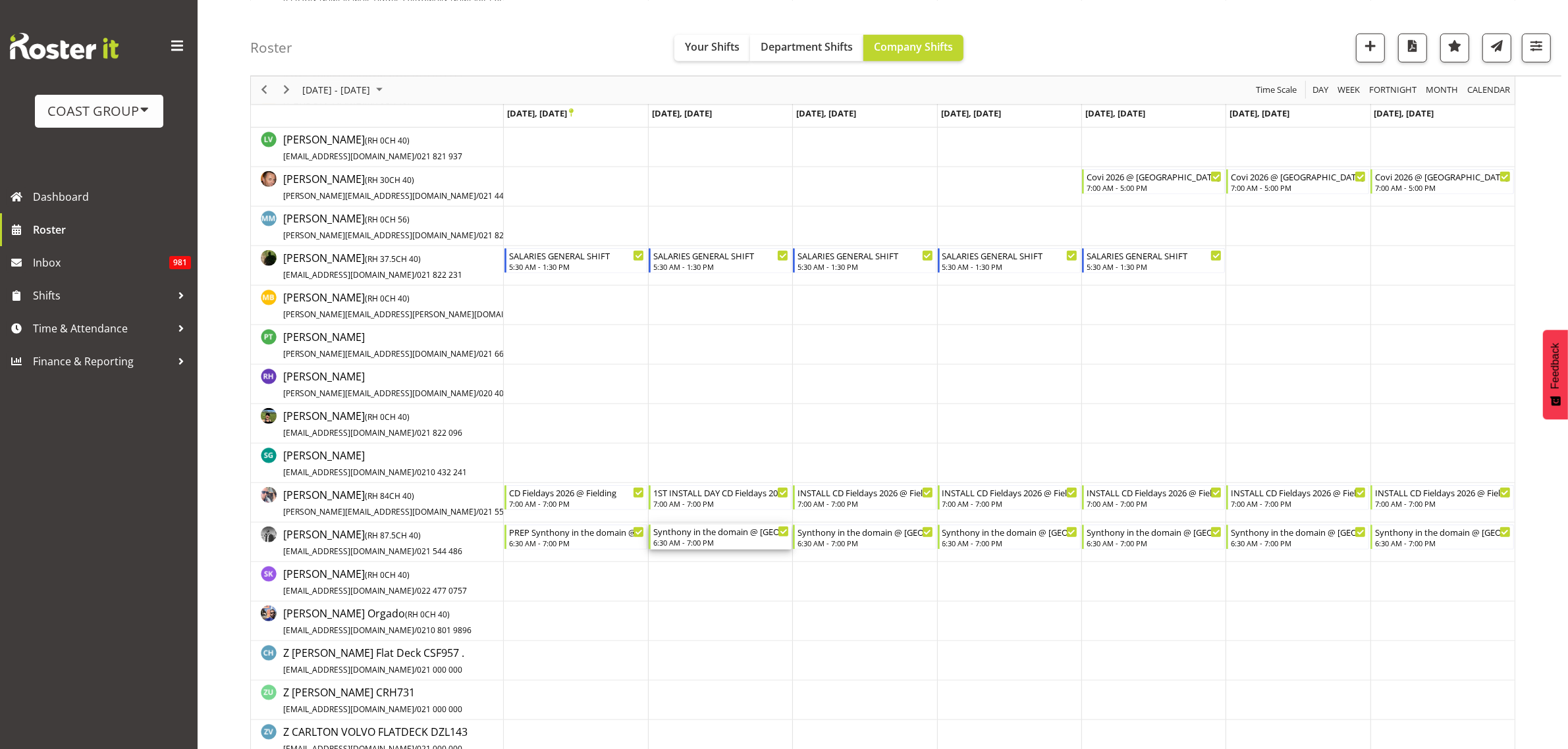
click at [696, 538] on div "6:30 AM - 7:00 PM" at bounding box center [721, 543] width 136 height 11
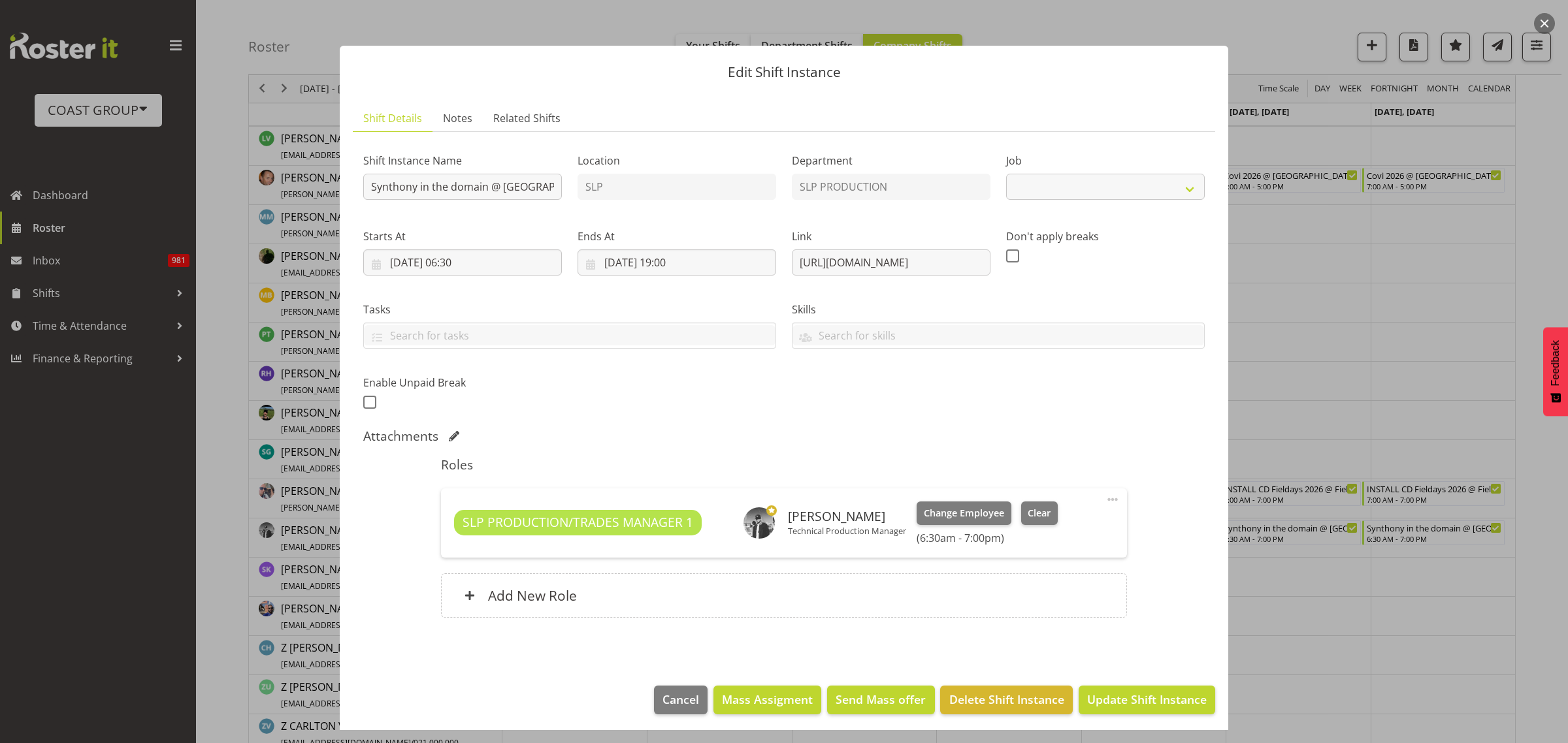
select select "10167"
click at [369, 191] on input "Synthony in the domain @ [GEOGRAPHIC_DATA] DOmain On Site @ 0700" at bounding box center [463, 186] width 198 height 26
type input "PREP Synthony in the domain @ [GEOGRAPHIC_DATA] DOmain On Site @ 0700"
click at [1148, 705] on span "Update Shift Instance" at bounding box center [1147, 699] width 120 height 17
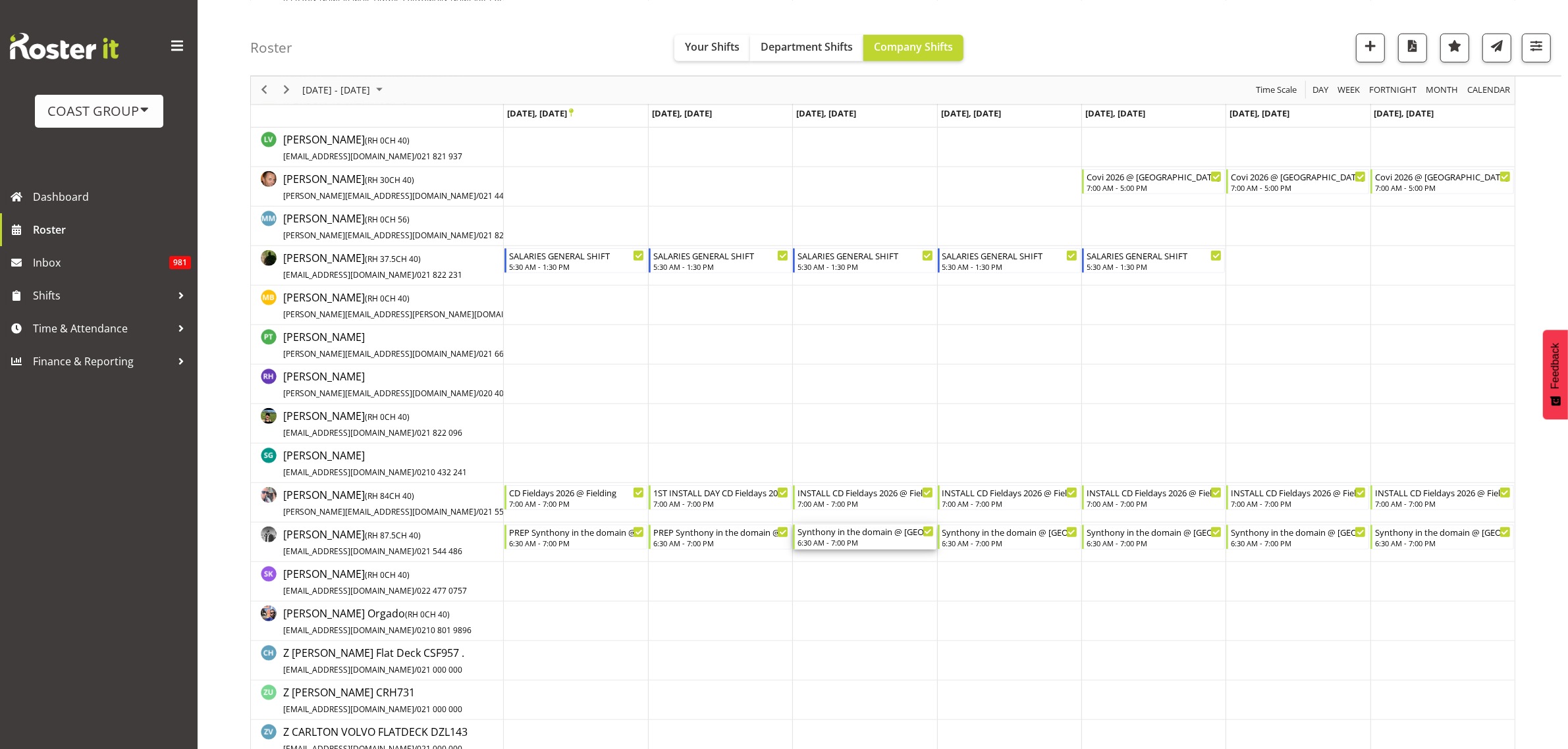
click at [847, 535] on div "Synthony in the domain @ [GEOGRAPHIC_DATA] DOmain On Site @ 0700" at bounding box center [865, 531] width 136 height 14
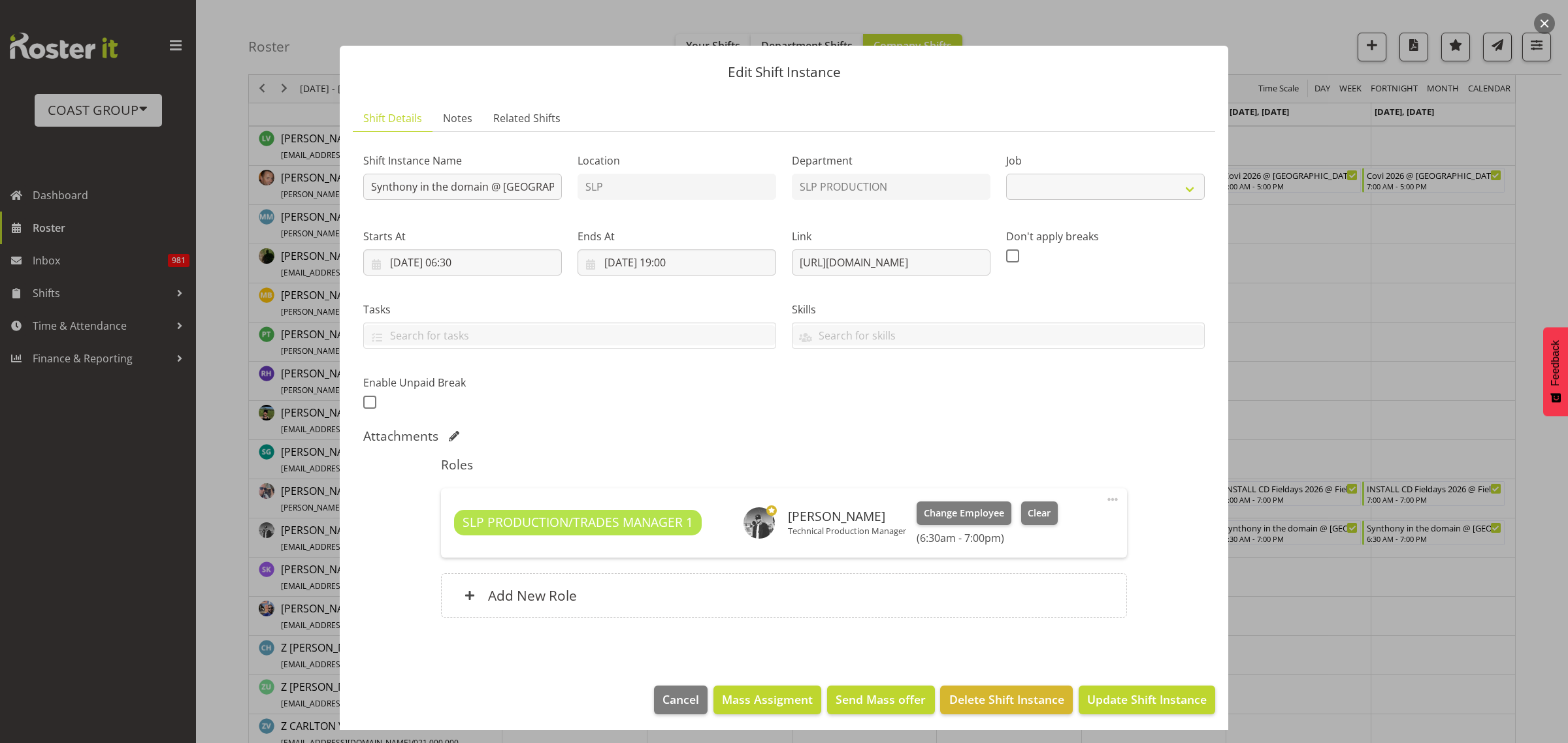
select select "10167"
click at [371, 189] on input "Synthony in the domain @ [GEOGRAPHIC_DATA] DOmain On Site @ 0700" at bounding box center [463, 186] width 198 height 26
type input "PREP Synthony in the domain @ [GEOGRAPHIC_DATA] DOmain On Site @ 0700"
click at [1117, 704] on span "Update Shift Instance" at bounding box center [1147, 699] width 120 height 17
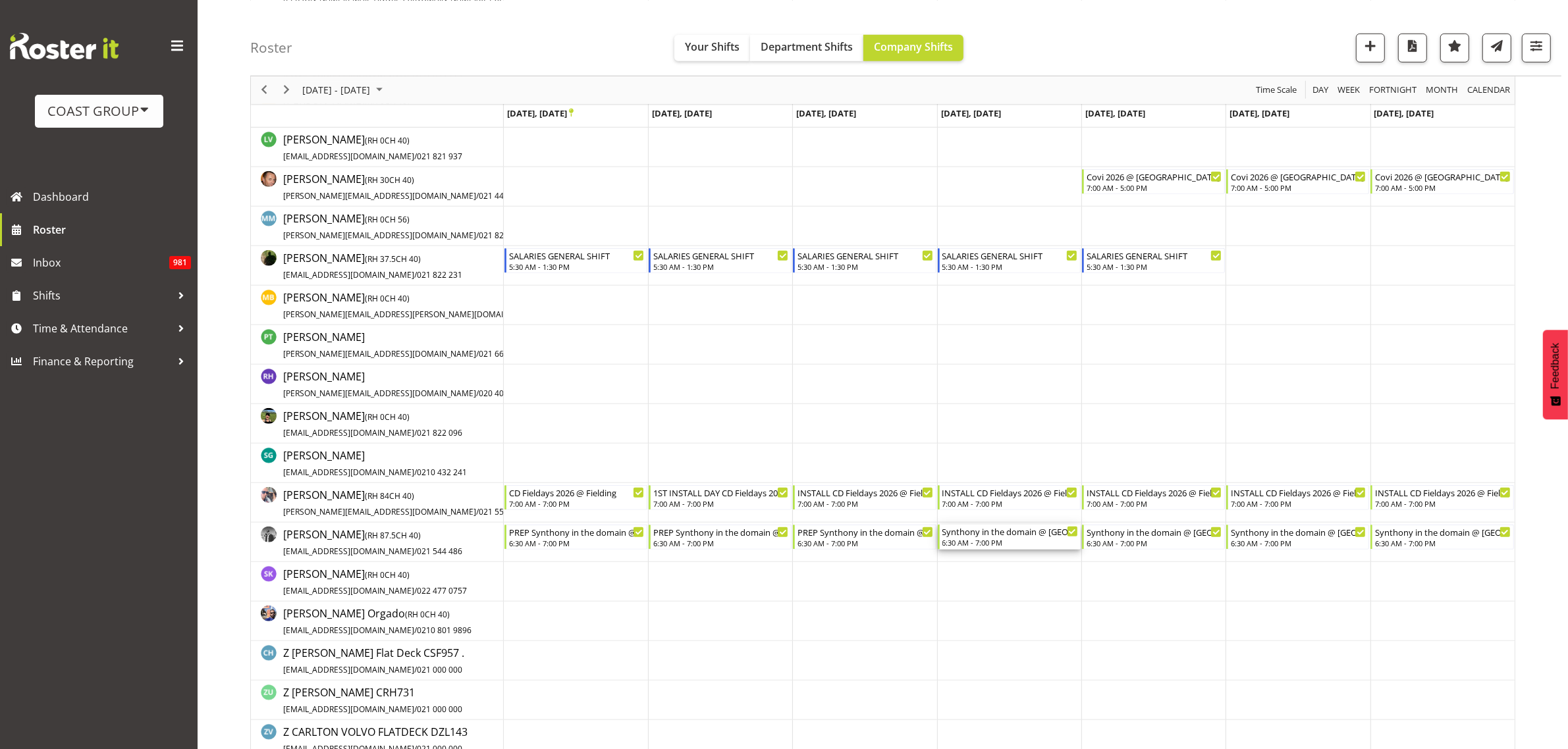
click at [985, 540] on div "6:30 AM - 7:00 PM" at bounding box center [1010, 543] width 136 height 11
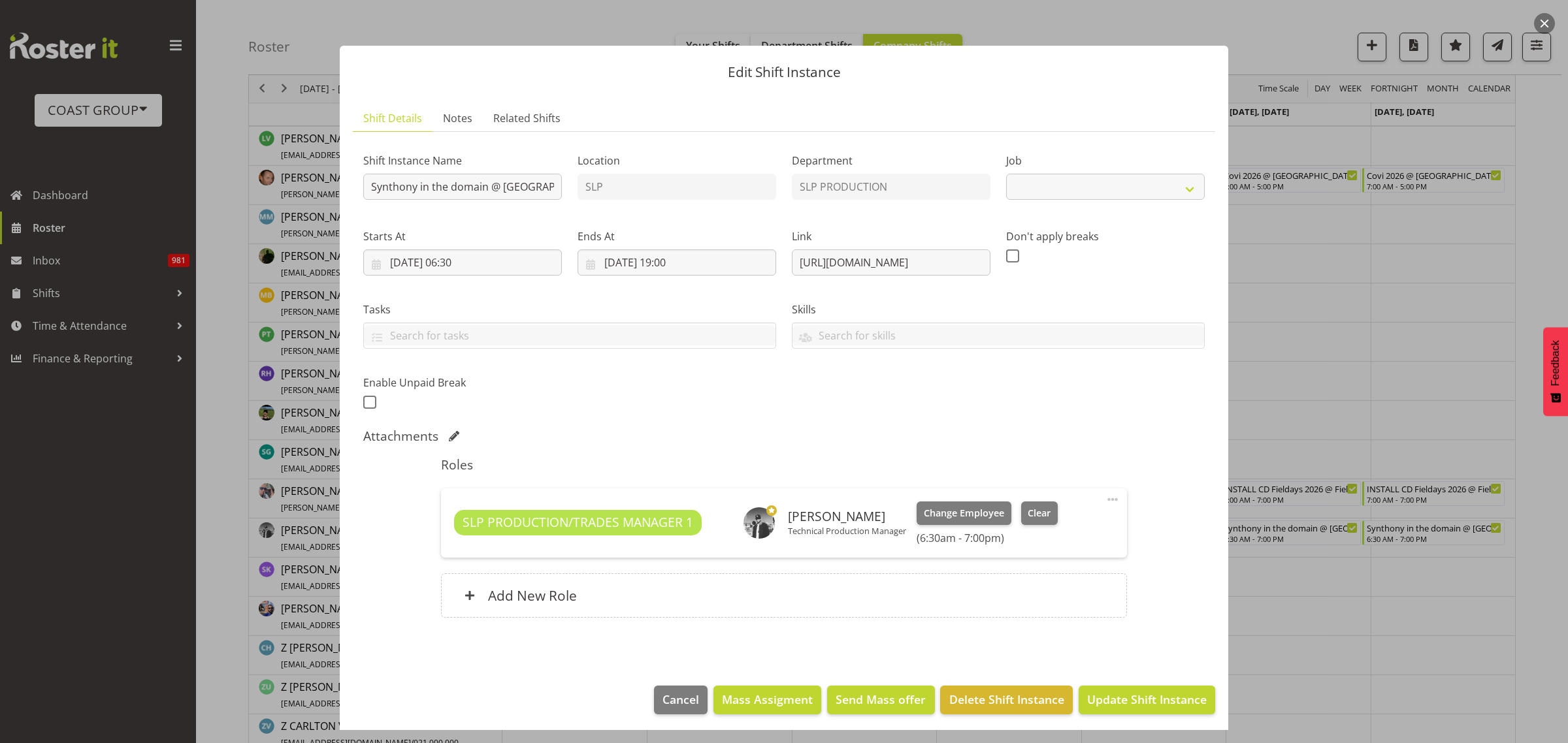
select select "10167"
click at [364, 188] on input "Synthony in the domain @ [GEOGRAPHIC_DATA] DOmain On Site @ 0700" at bounding box center [463, 186] width 198 height 26
type input "PREP Synthony in the domain @ [GEOGRAPHIC_DATA] DOmain On Site @ 0700"
click at [1160, 697] on span "Update Shift Instance" at bounding box center [1147, 699] width 120 height 17
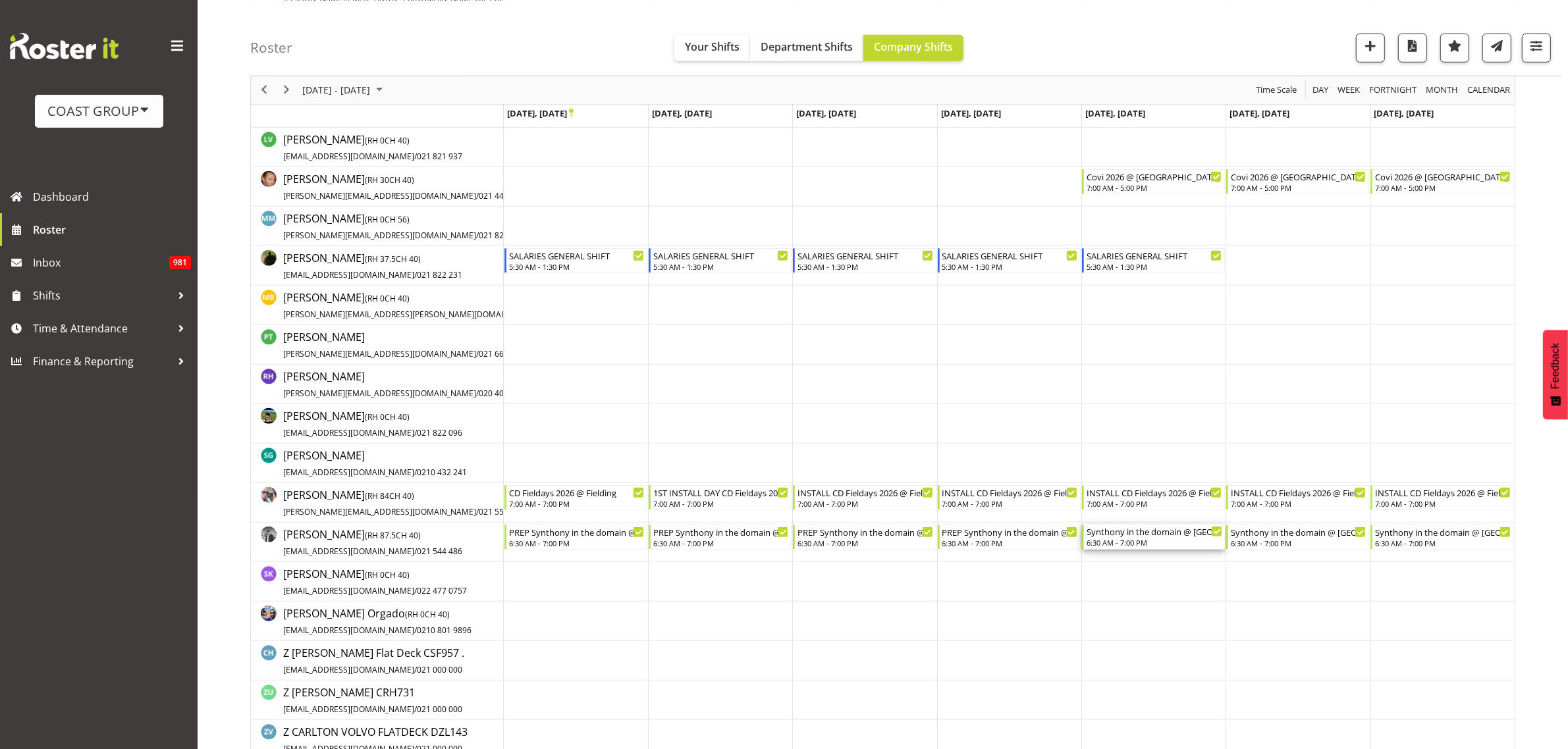
click at [1140, 543] on div "6:30 AM - 7:00 PM" at bounding box center [1154, 543] width 136 height 11
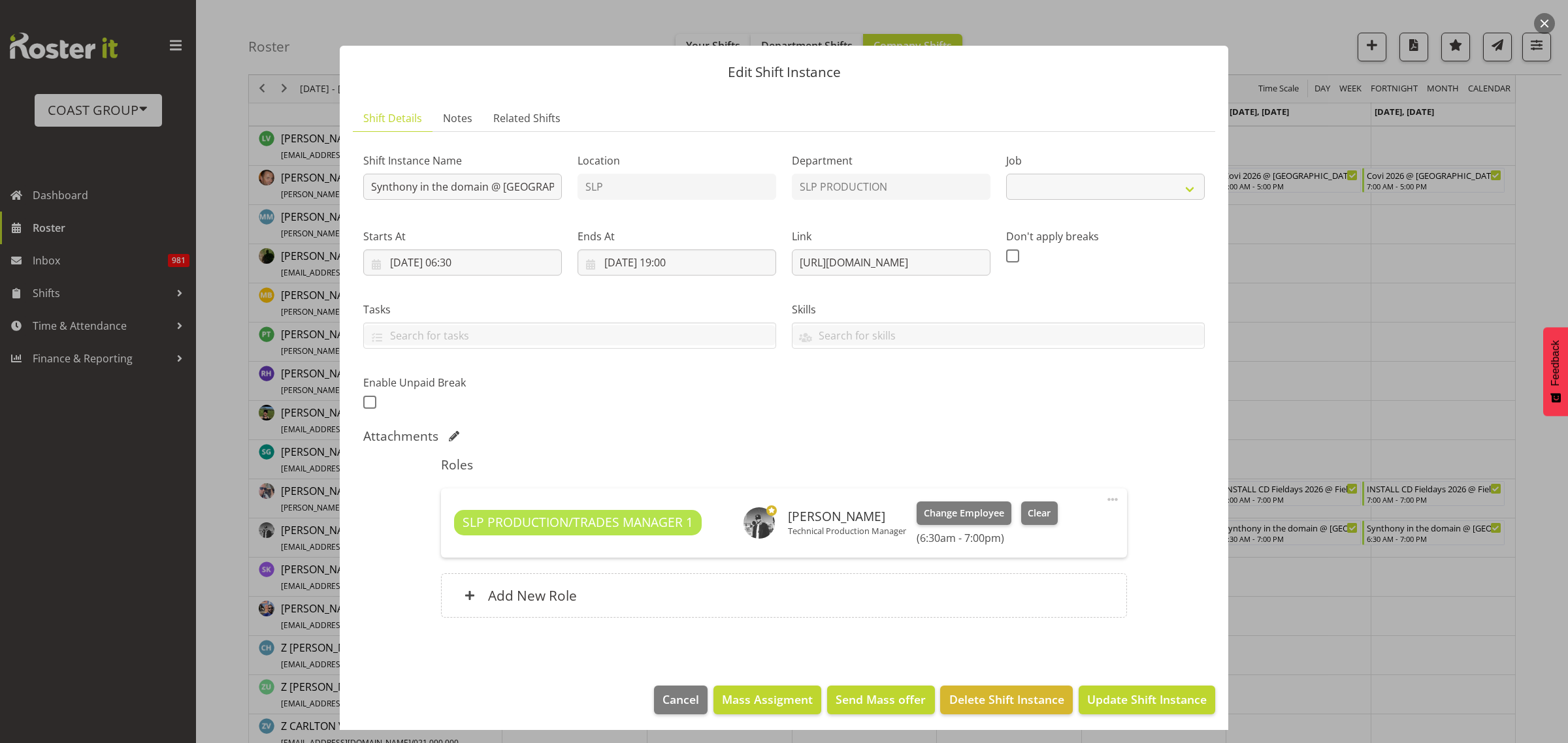
select select "10167"
click at [365, 183] on input "Synthony in the domain @ [GEOGRAPHIC_DATA] DOmain On Site @ 0700" at bounding box center [463, 186] width 198 height 26
type input "INSTALL 1st DAY Synthony in the domain @ [GEOGRAPHIC_DATA] DOmain On Site @ 0700"
click at [1145, 703] on span "Update Shift Instance" at bounding box center [1147, 699] width 120 height 17
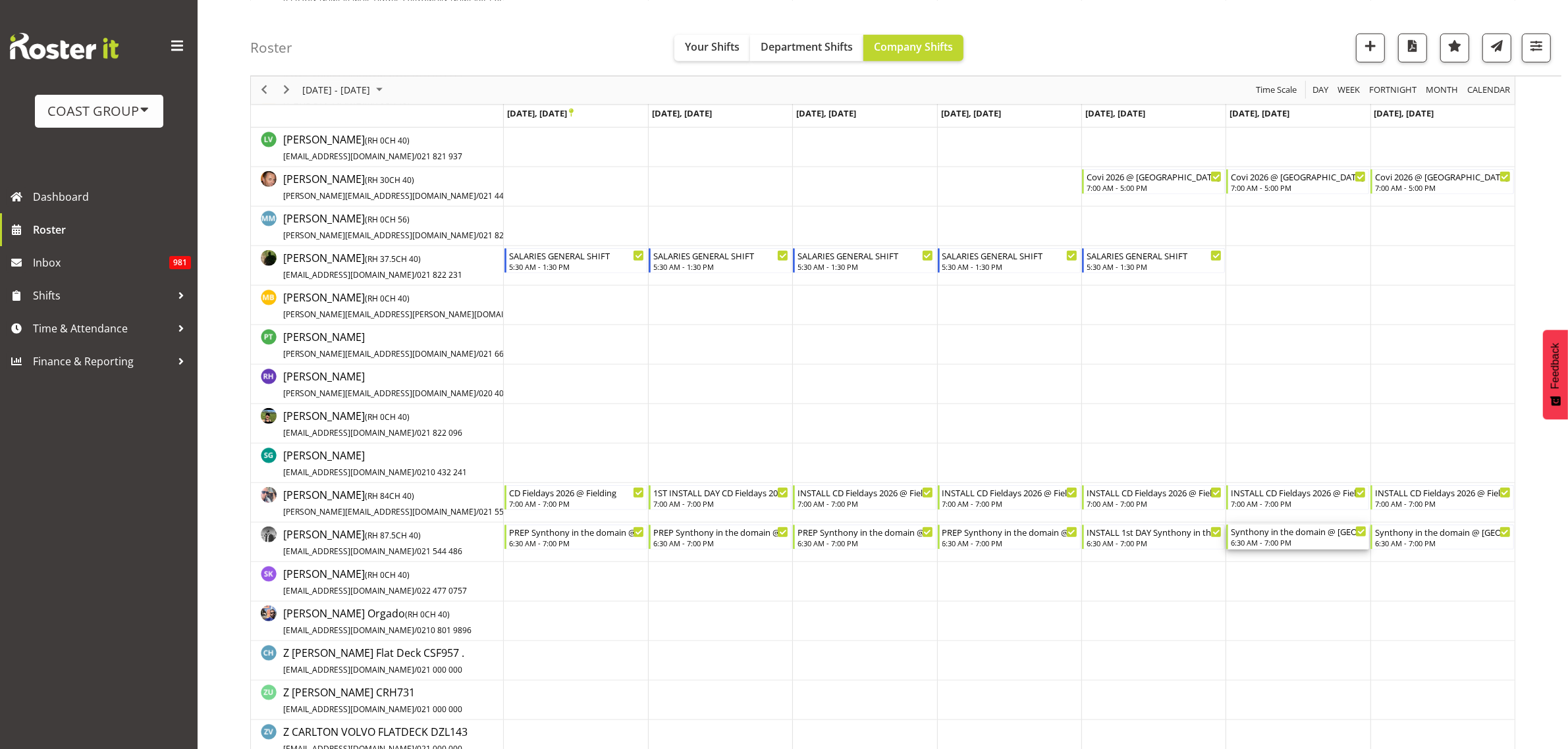
click at [1281, 542] on div "6:30 AM - 7:00 PM" at bounding box center [1299, 543] width 136 height 11
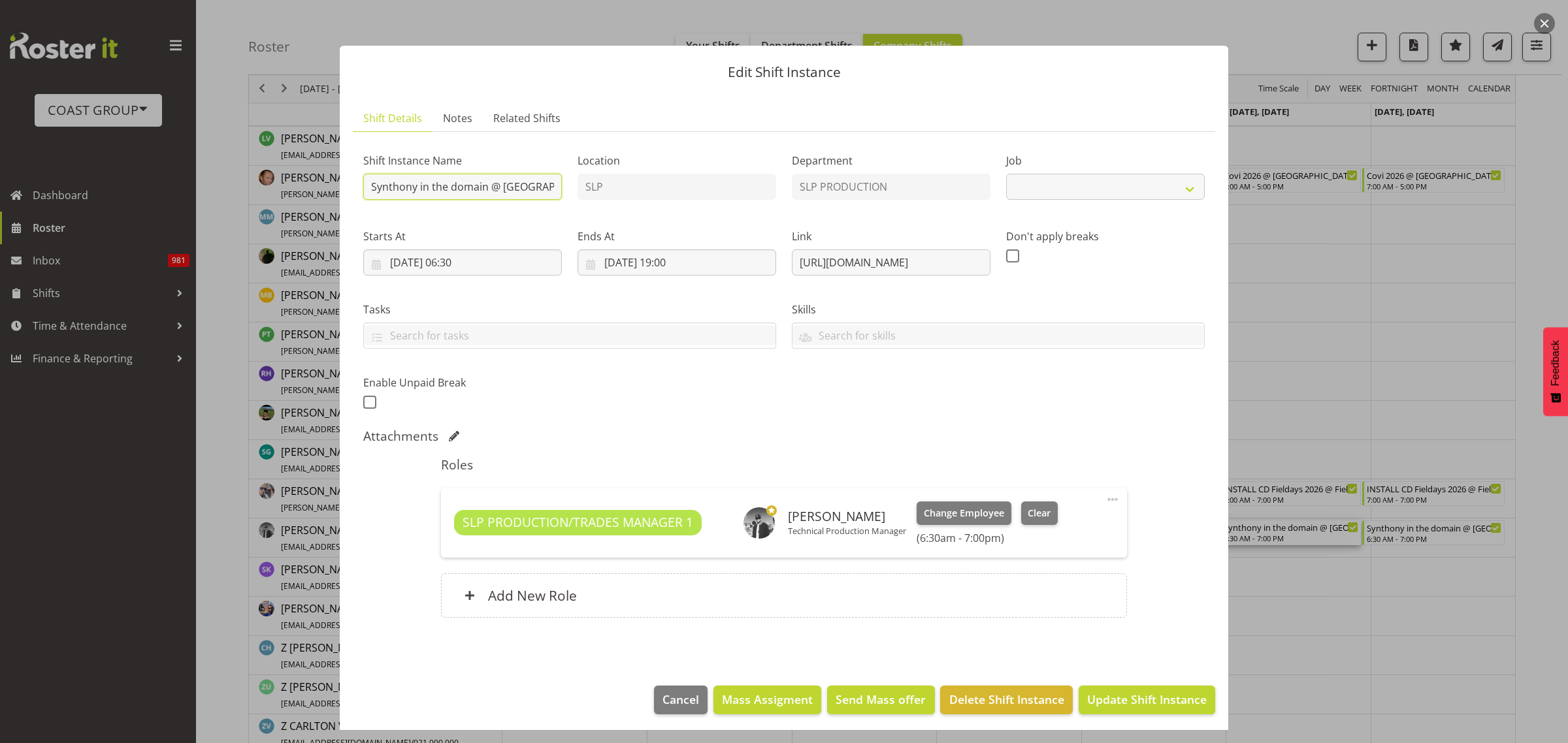
click at [368, 188] on input "Synthony in the domain @ [GEOGRAPHIC_DATA] DOmain On Site @ 0700" at bounding box center [463, 186] width 198 height 26
select select "10167"
type input "INSTALL Synthony in the domain @ [GEOGRAPHIC_DATA] DOmain On Site @ 0700"
click at [1162, 700] on span "Update Shift Instance" at bounding box center [1147, 699] width 120 height 17
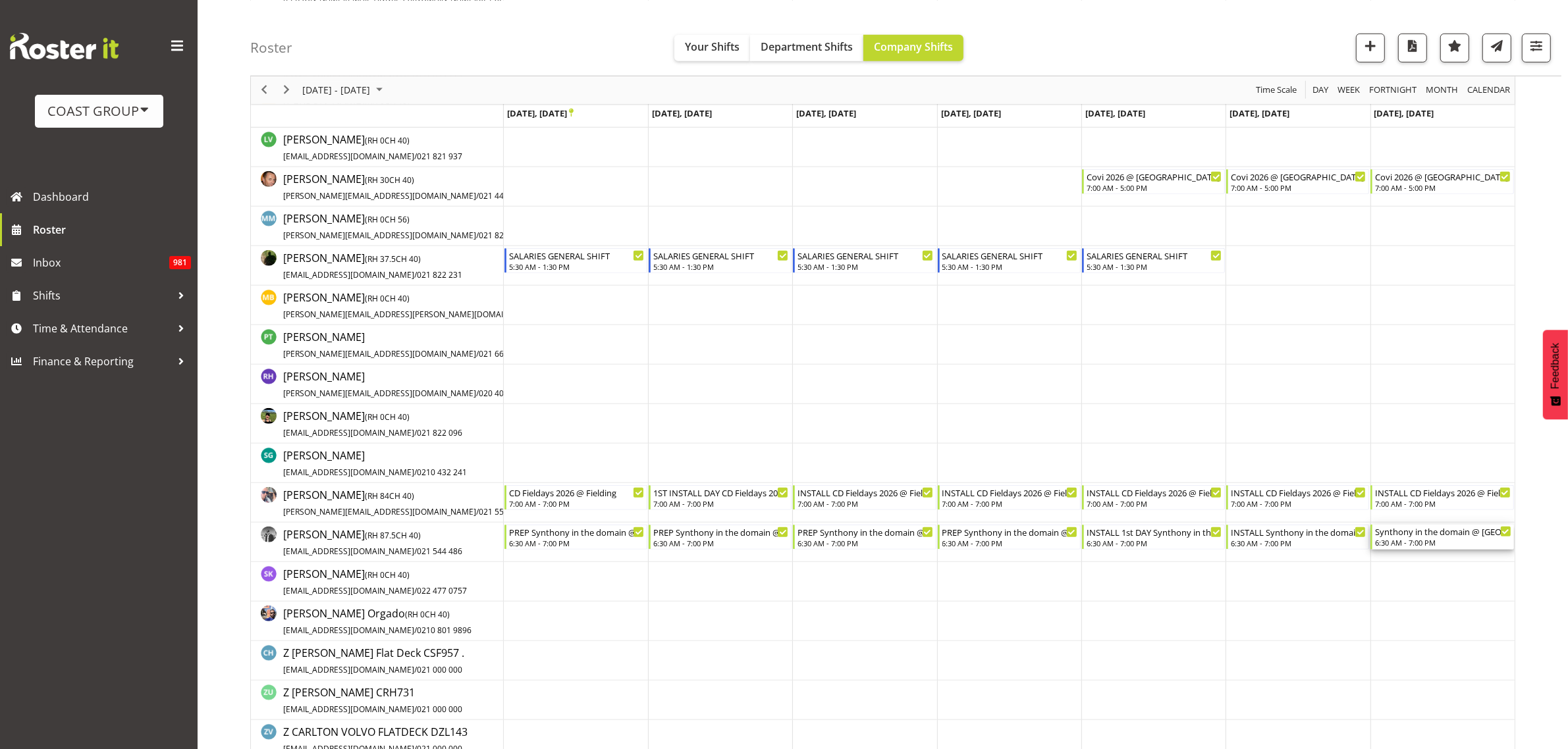
click at [1431, 540] on div "6:30 AM - 7:00 PM" at bounding box center [1443, 543] width 136 height 11
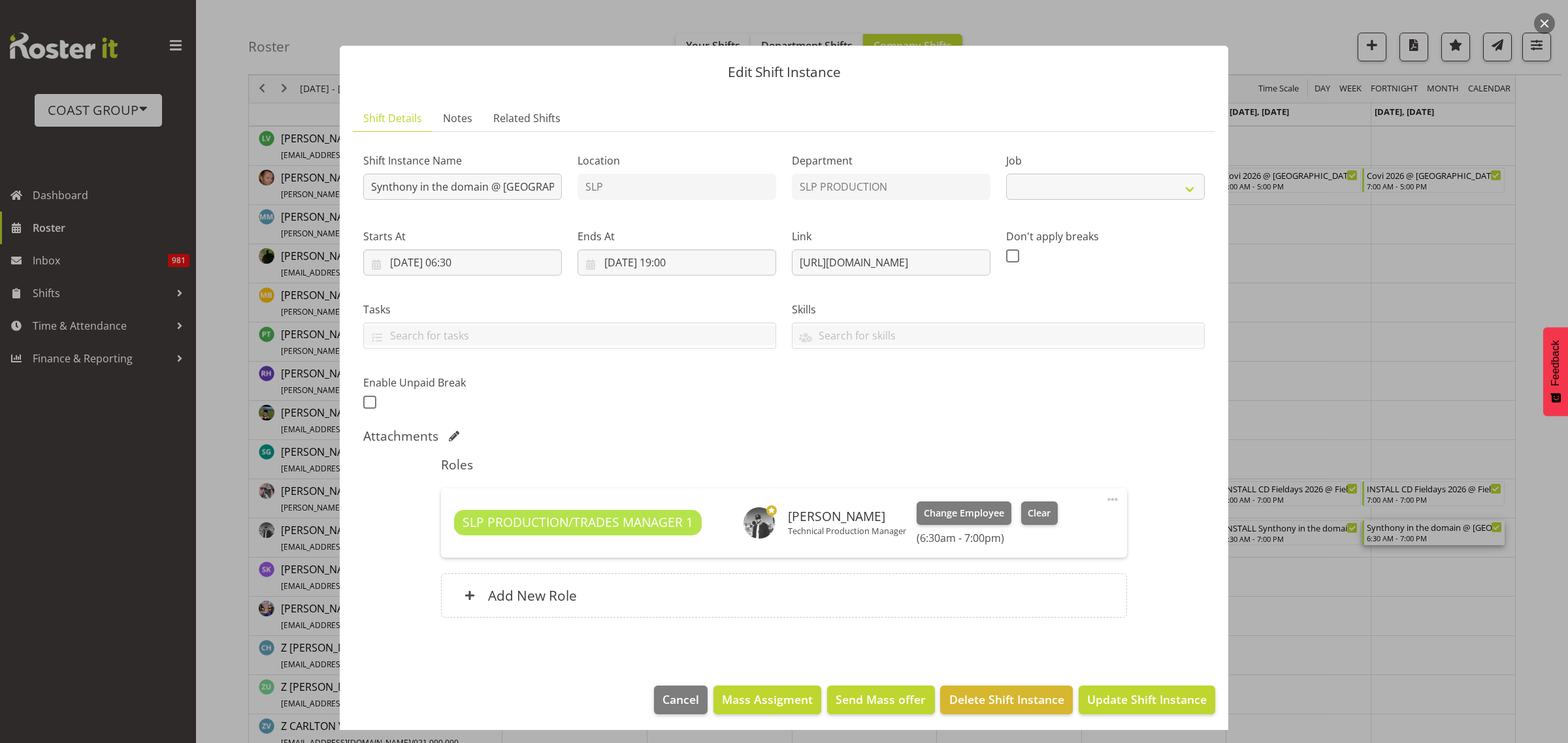
select select "10167"
click at [368, 185] on input "Synthony in the domain @ [GEOGRAPHIC_DATA] DOmain On Site @ 0700" at bounding box center [463, 186] width 198 height 26
type input "INSTALL Synthony in the domain @ [GEOGRAPHIC_DATA] DOmain On Site @ 0700"
click at [1164, 705] on span "Update Shift Instance" at bounding box center [1147, 699] width 120 height 17
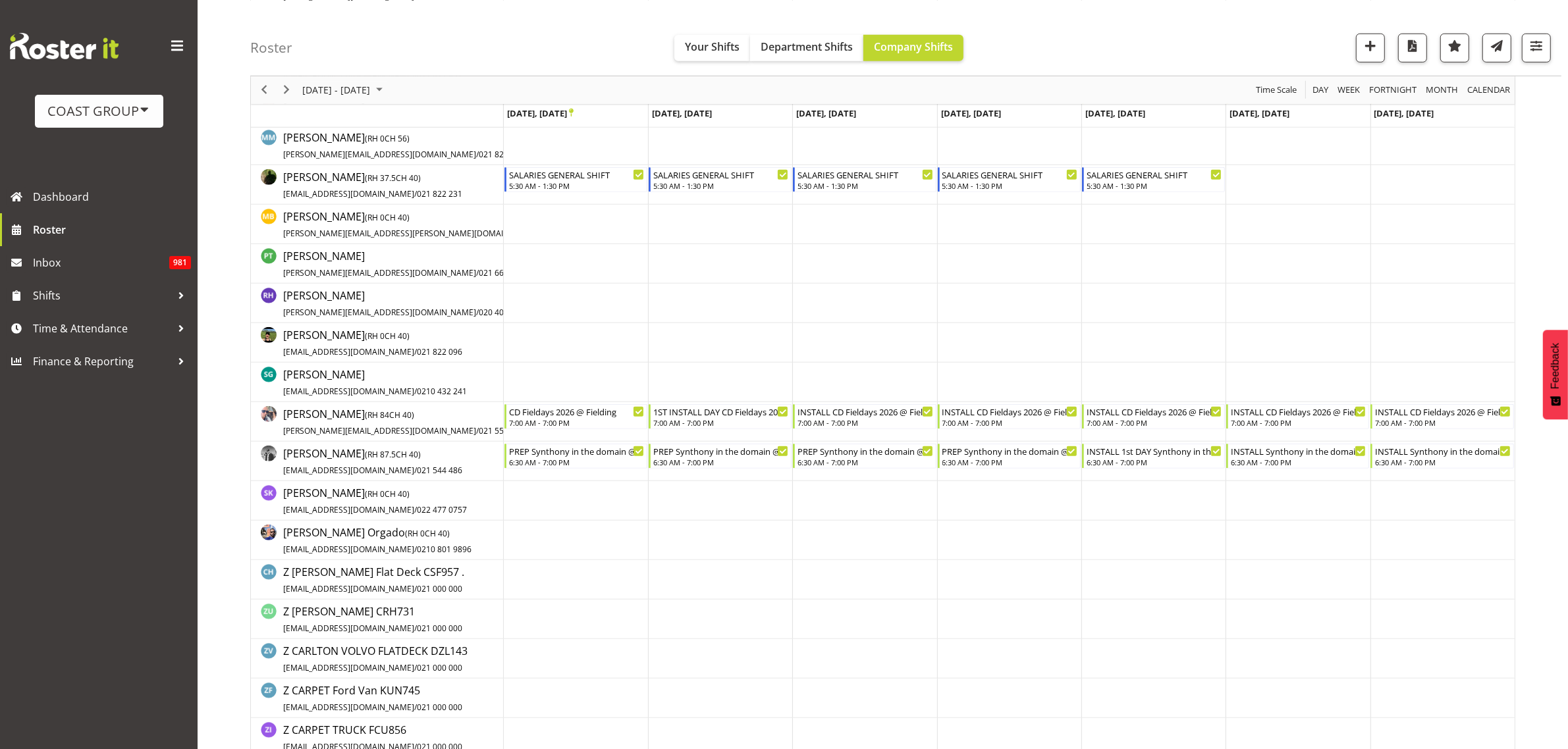
scroll to position [1152, 0]
click at [286, 87] on span "Next" at bounding box center [286, 90] width 16 height 16
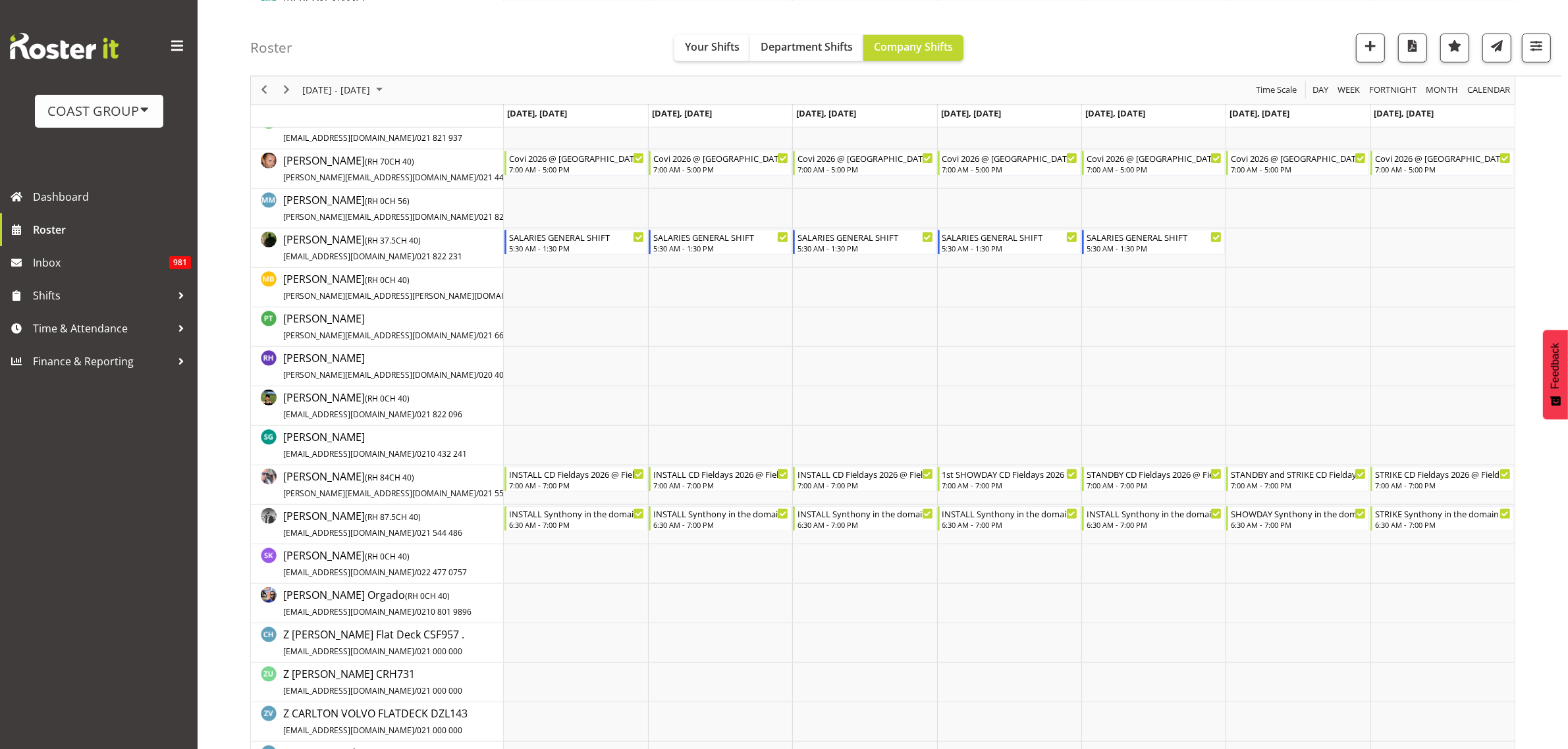
scroll to position [988, 0]
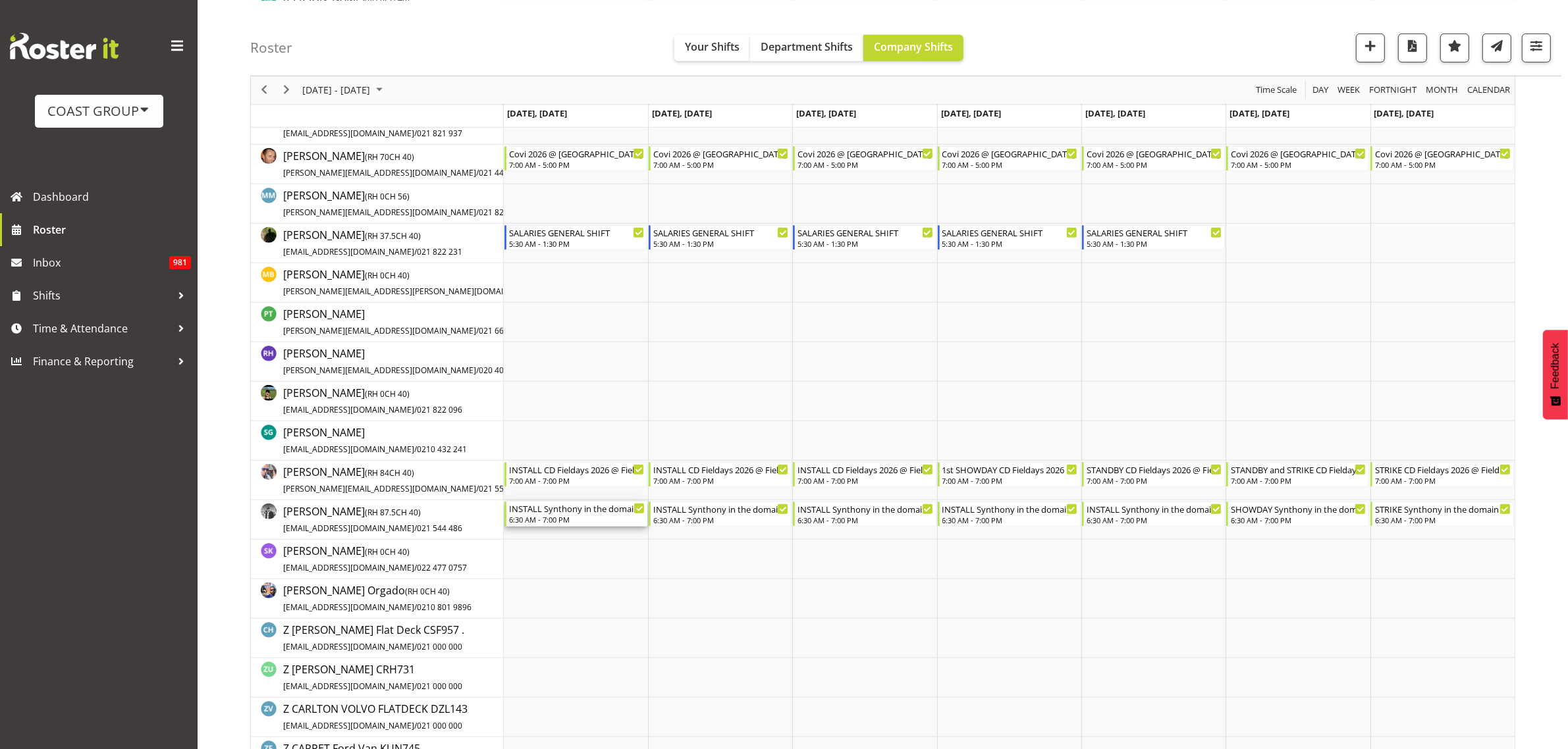
click at [535, 518] on div "6:30 AM - 7:00 PM" at bounding box center [576, 519] width 136 height 11
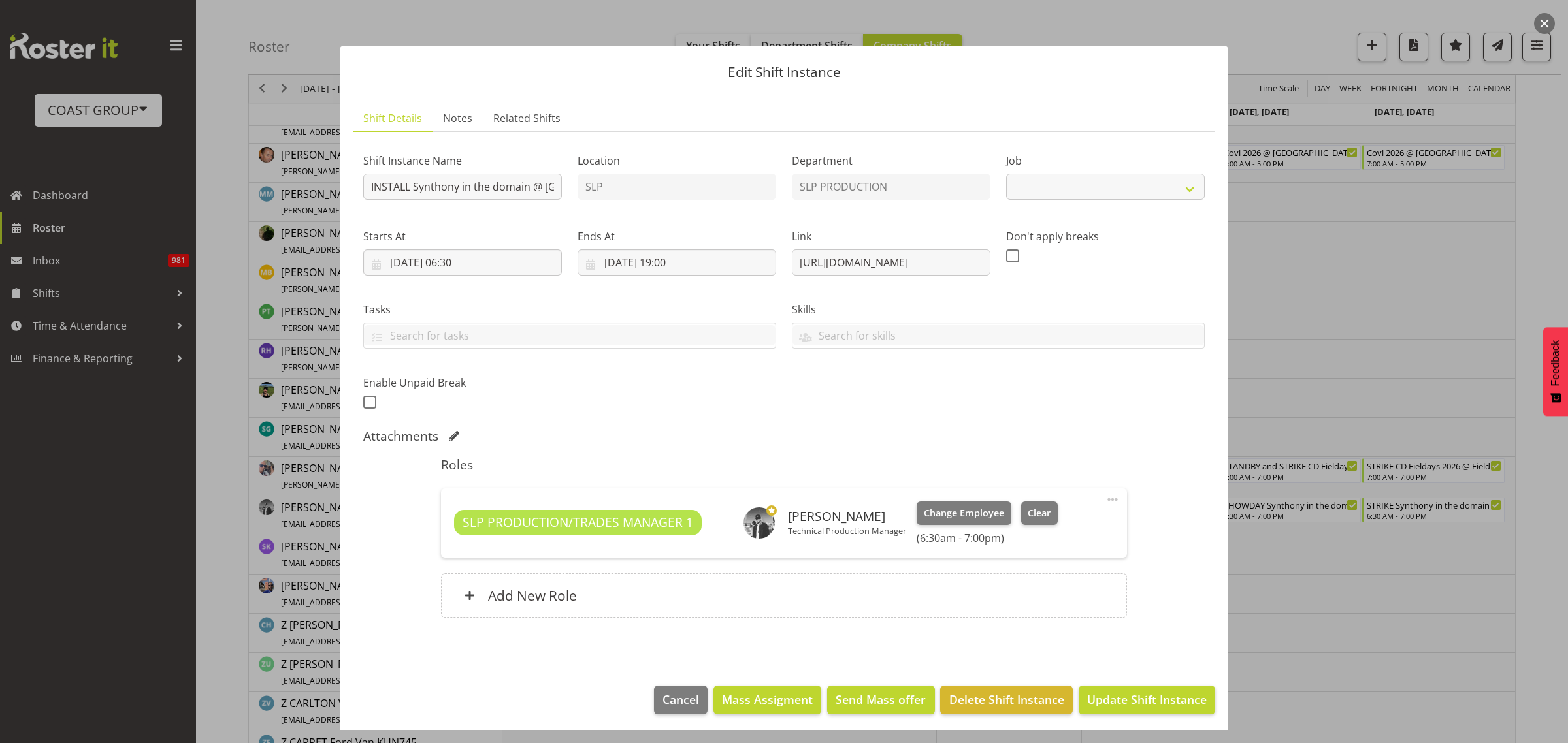
select select "10167"
click at [671, 699] on span "Cancel" at bounding box center [680, 699] width 37 height 17
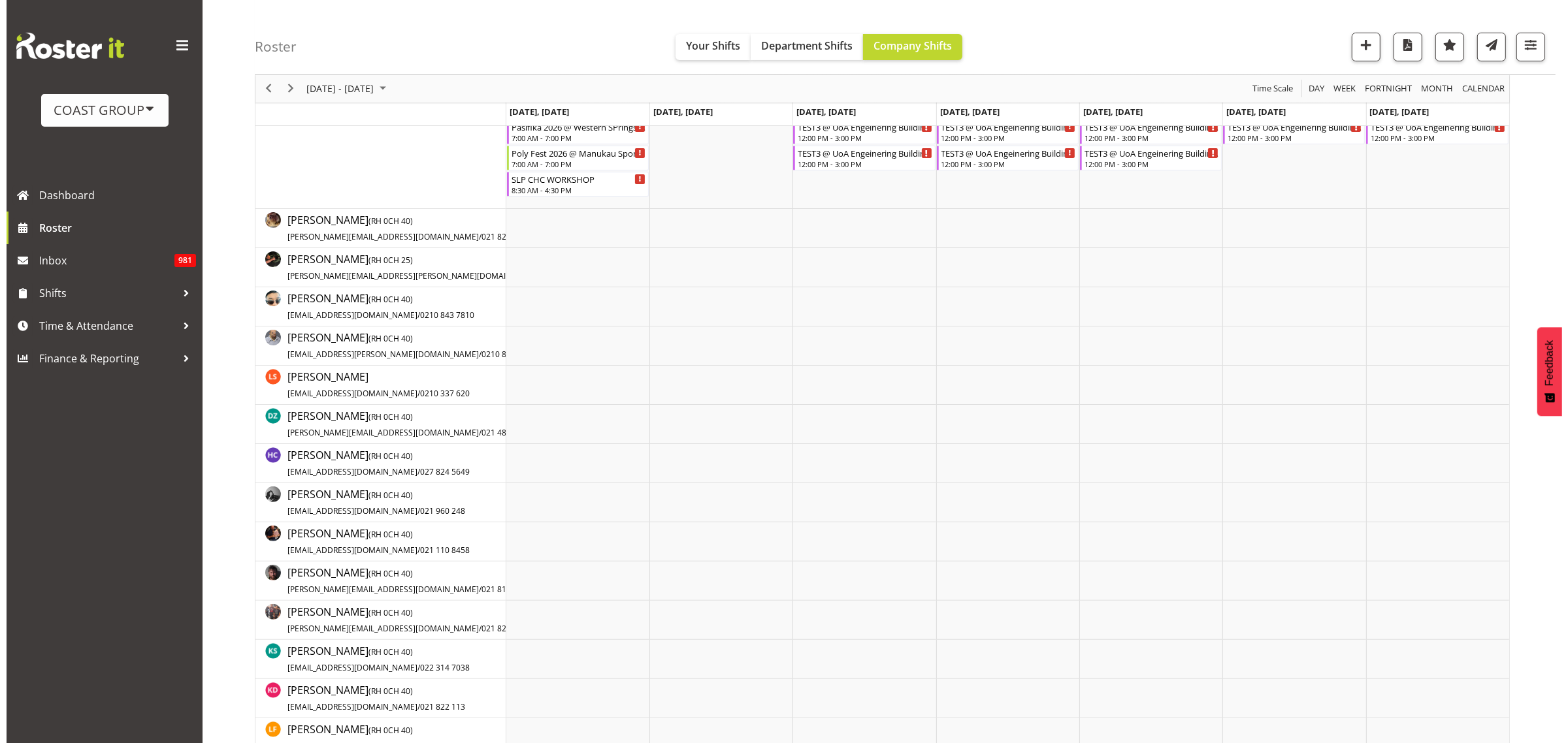
scroll to position [163, 0]
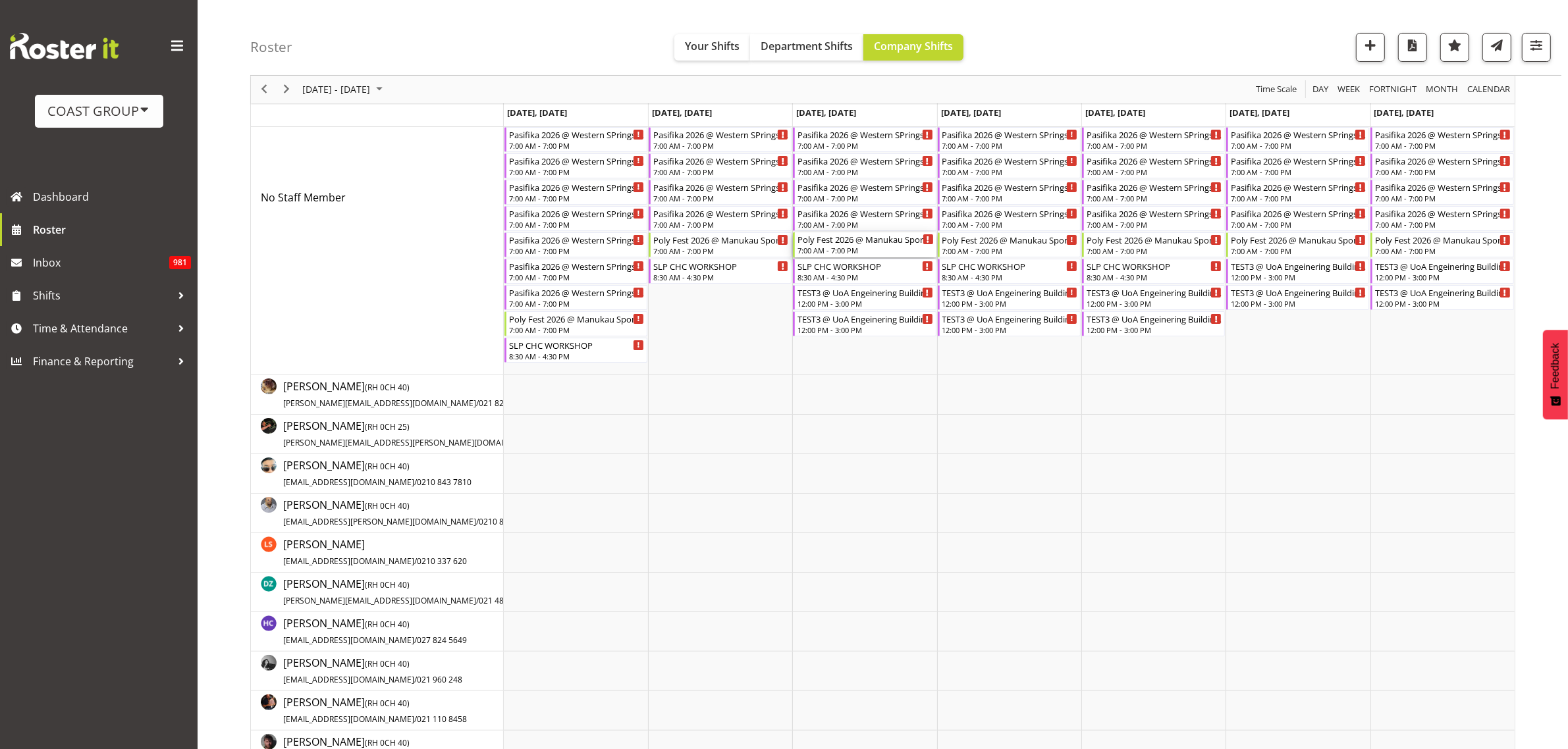
click at [831, 250] on div "7:00 AM - 7:00 PM" at bounding box center [865, 250] width 136 height 11
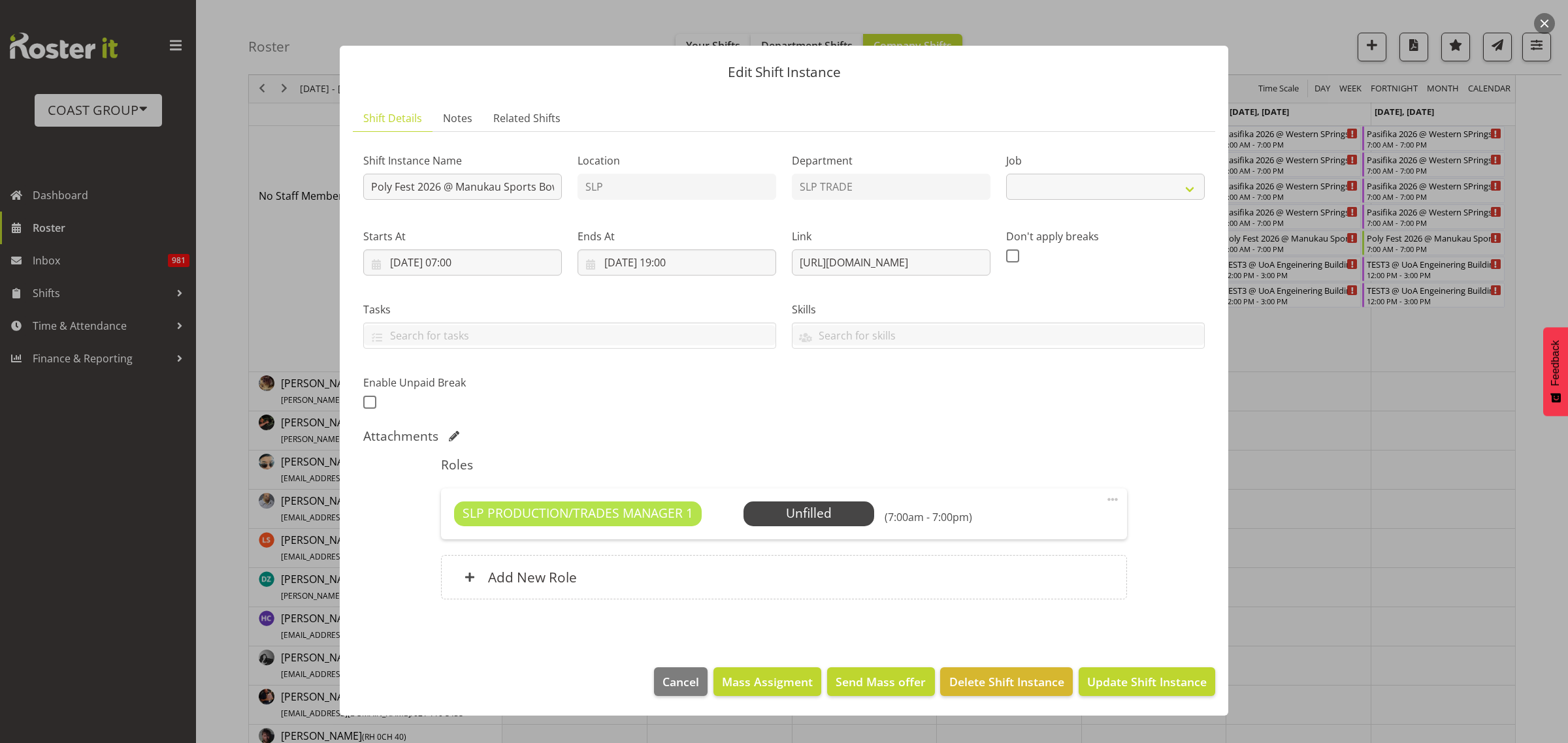
select select "10560"
click at [369, 188] on input "Poly Fest 2026 @ Manukau Sports Bowl" at bounding box center [463, 186] width 198 height 26
type input "STANDBY Poly Fest 2026 @ Manukau Sports Bowl"
click at [1148, 677] on span "Update Shift Instance" at bounding box center [1147, 681] width 120 height 17
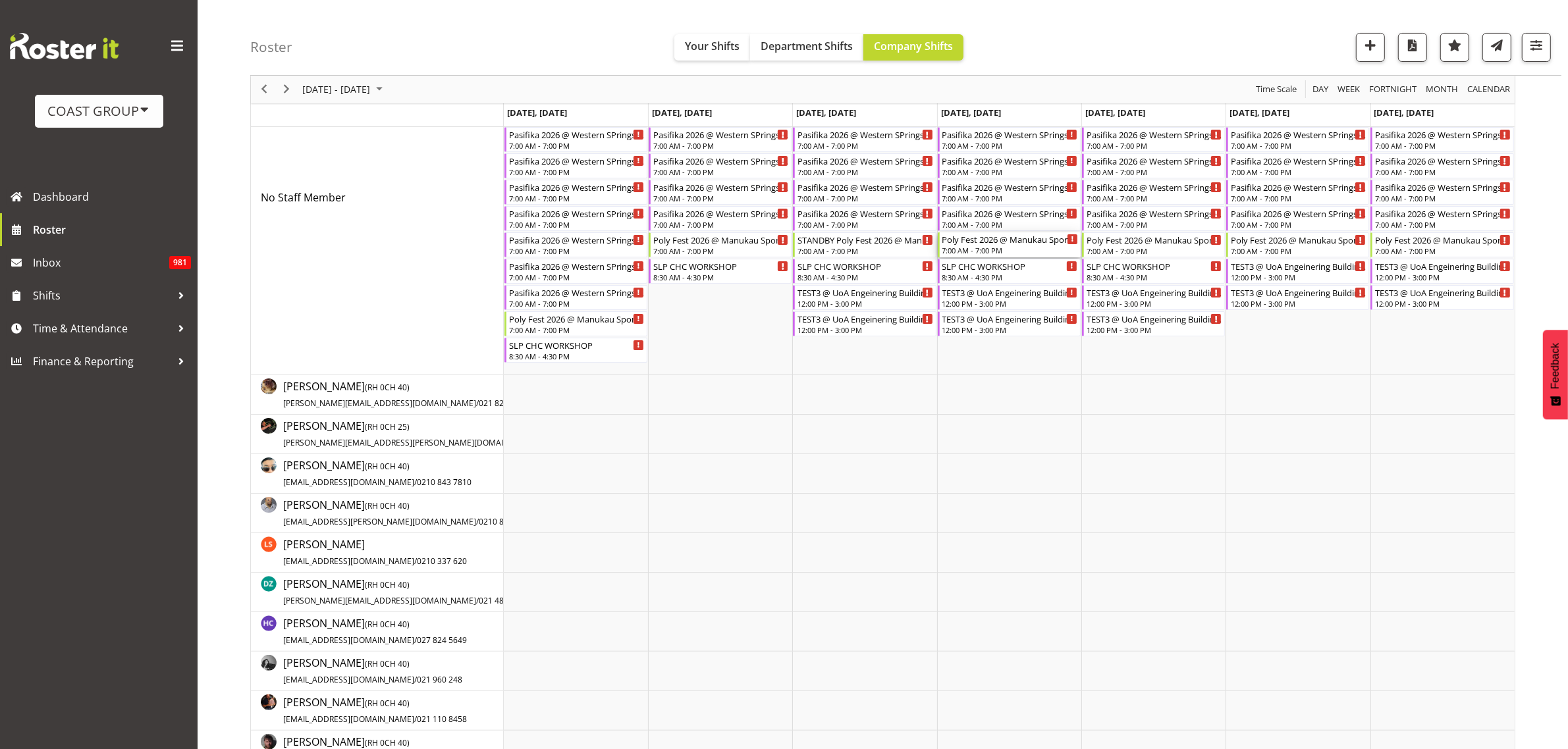
click at [1000, 246] on div "Poly Fest 2026 @ [GEOGRAPHIC_DATA] 7:00 AM - 7:00 PM" at bounding box center [1010, 245] width 136 height 25
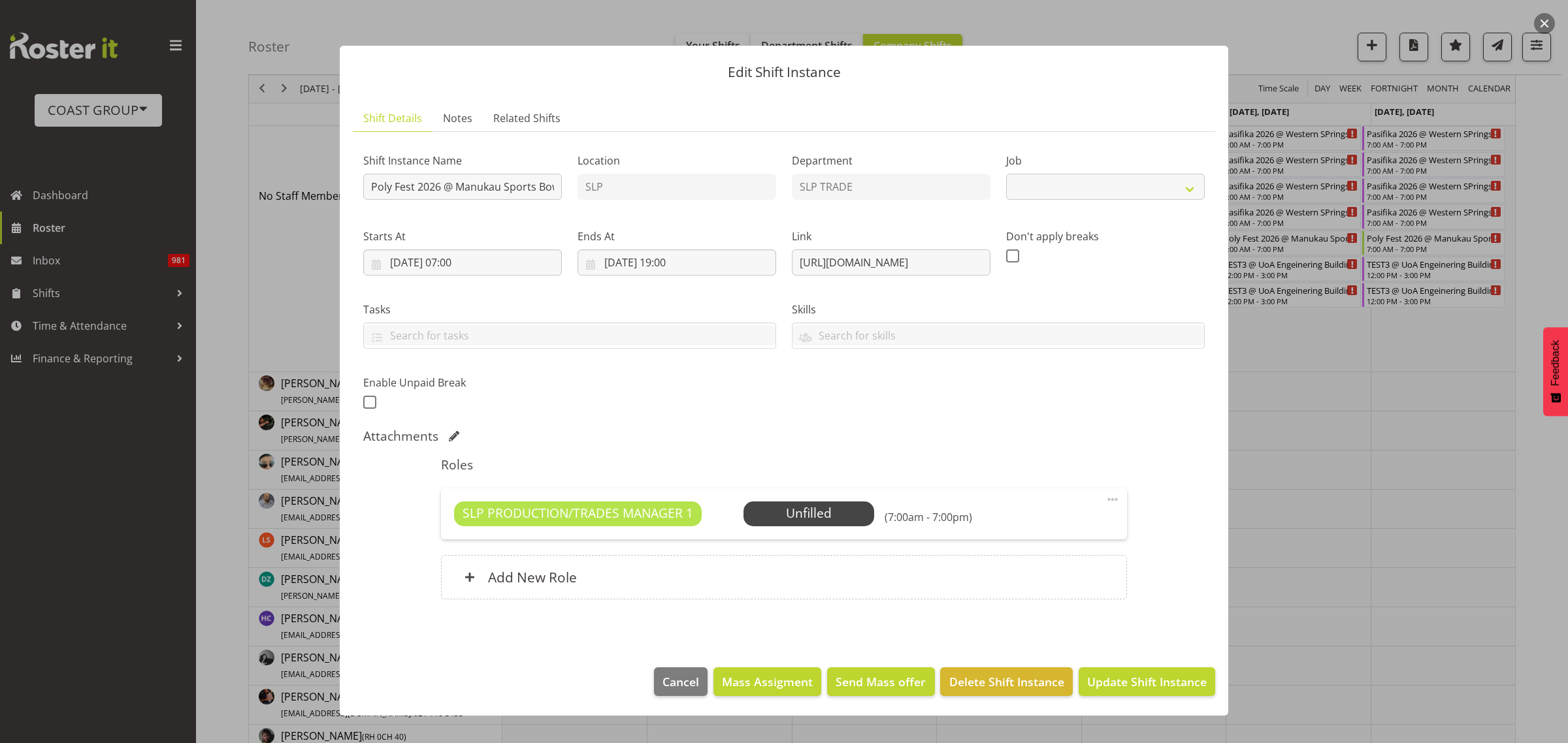
select select "10560"
click at [368, 184] on input "Poly Fest 2026 @ Manukau Sports Bowl" at bounding box center [463, 186] width 198 height 26
type input "STANDBY Poly Fest 2026 @ Manukau Sports Bowl"
click at [1164, 688] on span "Update Shift Instance" at bounding box center [1147, 681] width 120 height 17
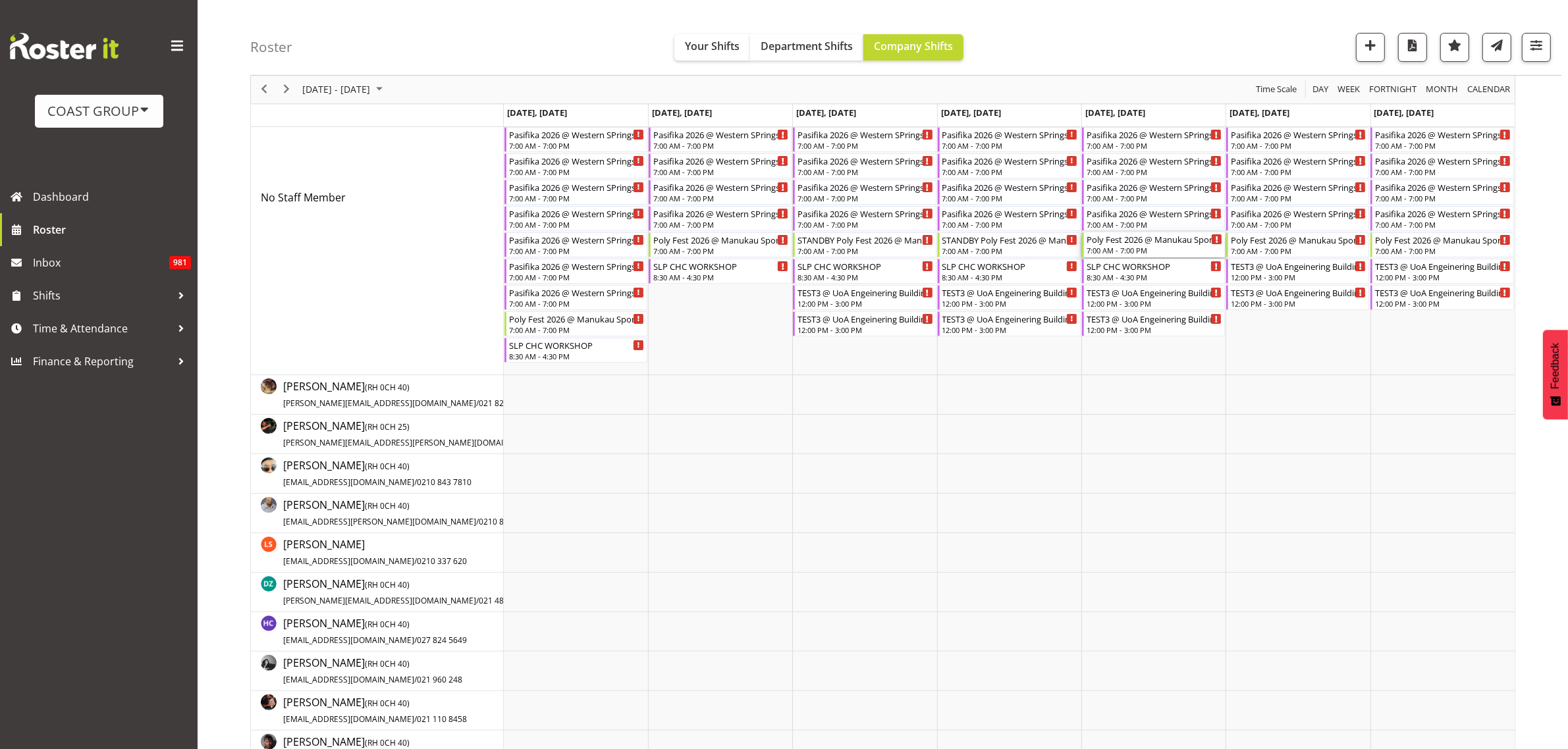
click at [1140, 245] on div "Poly Fest 2026 @ Manukau Sports Bowl" at bounding box center [1154, 239] width 136 height 14
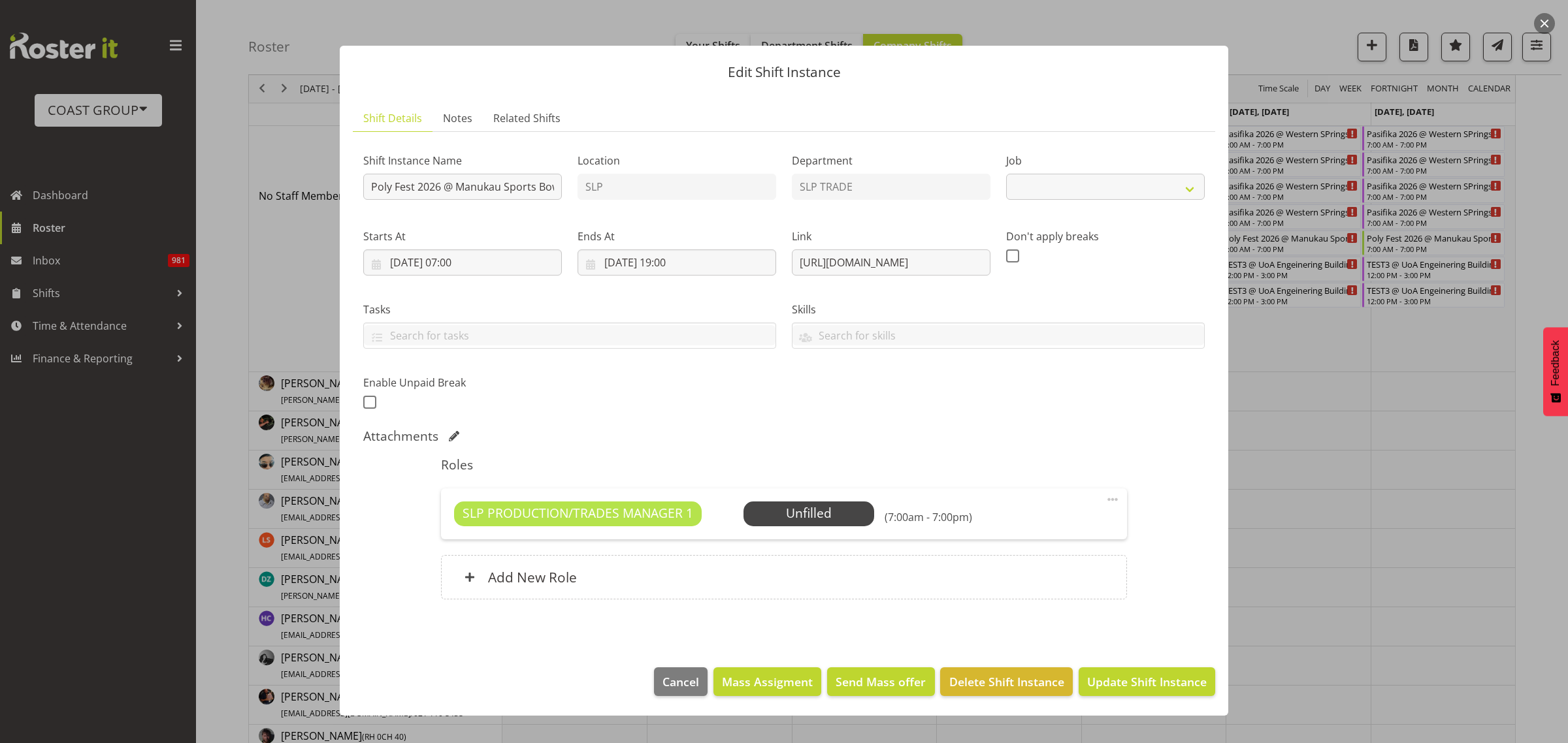
select select "10560"
click at [366, 186] on input "Poly Fest 2026 @ Manukau Sports Bowl" at bounding box center [463, 186] width 198 height 26
type input "STANDBY Poly Fest 2026 @ Manukau Sports Bowl"
click at [1136, 687] on span "Update Shift Instance" at bounding box center [1147, 681] width 120 height 17
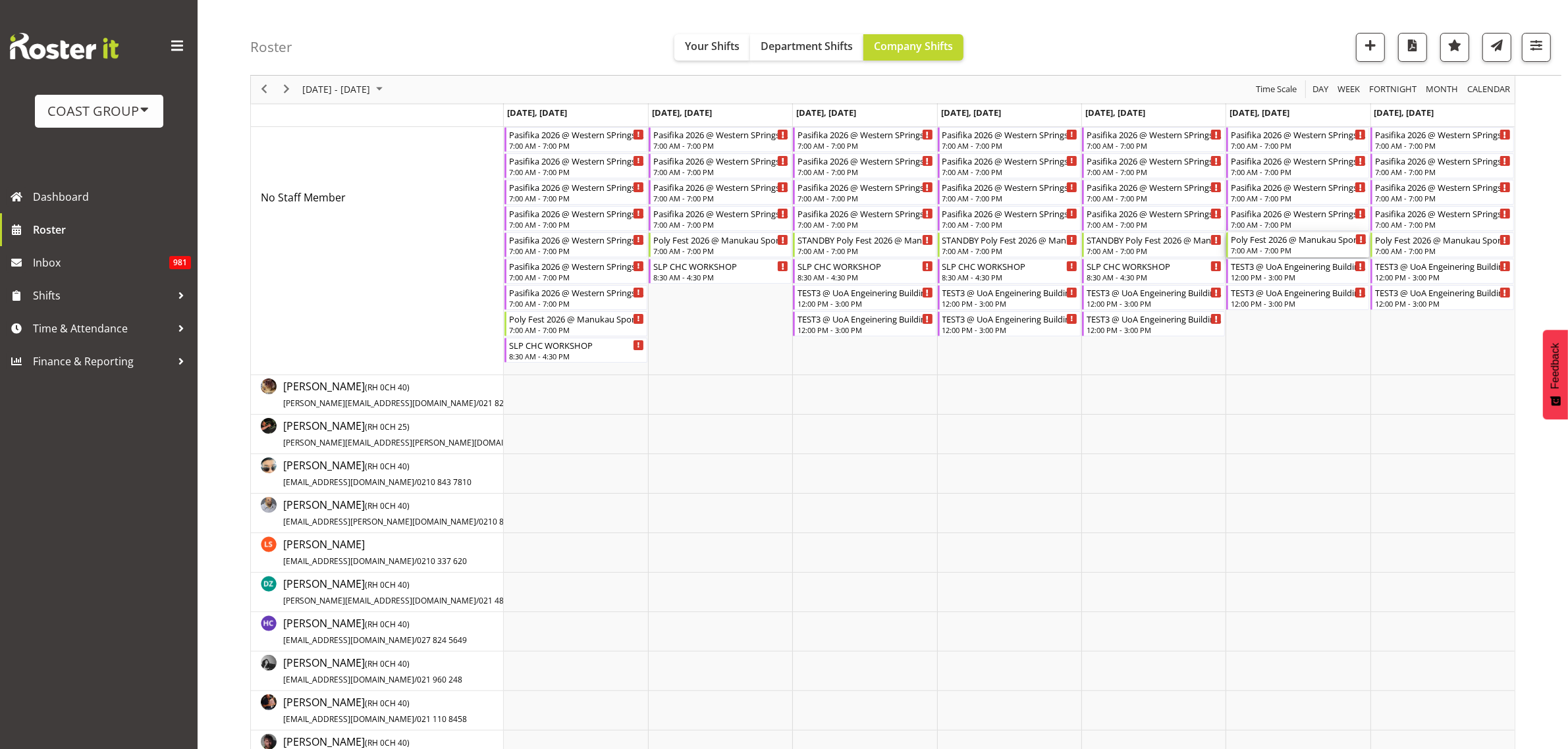
click at [1258, 248] on div "7:00 AM - 7:00 PM" at bounding box center [1299, 250] width 136 height 11
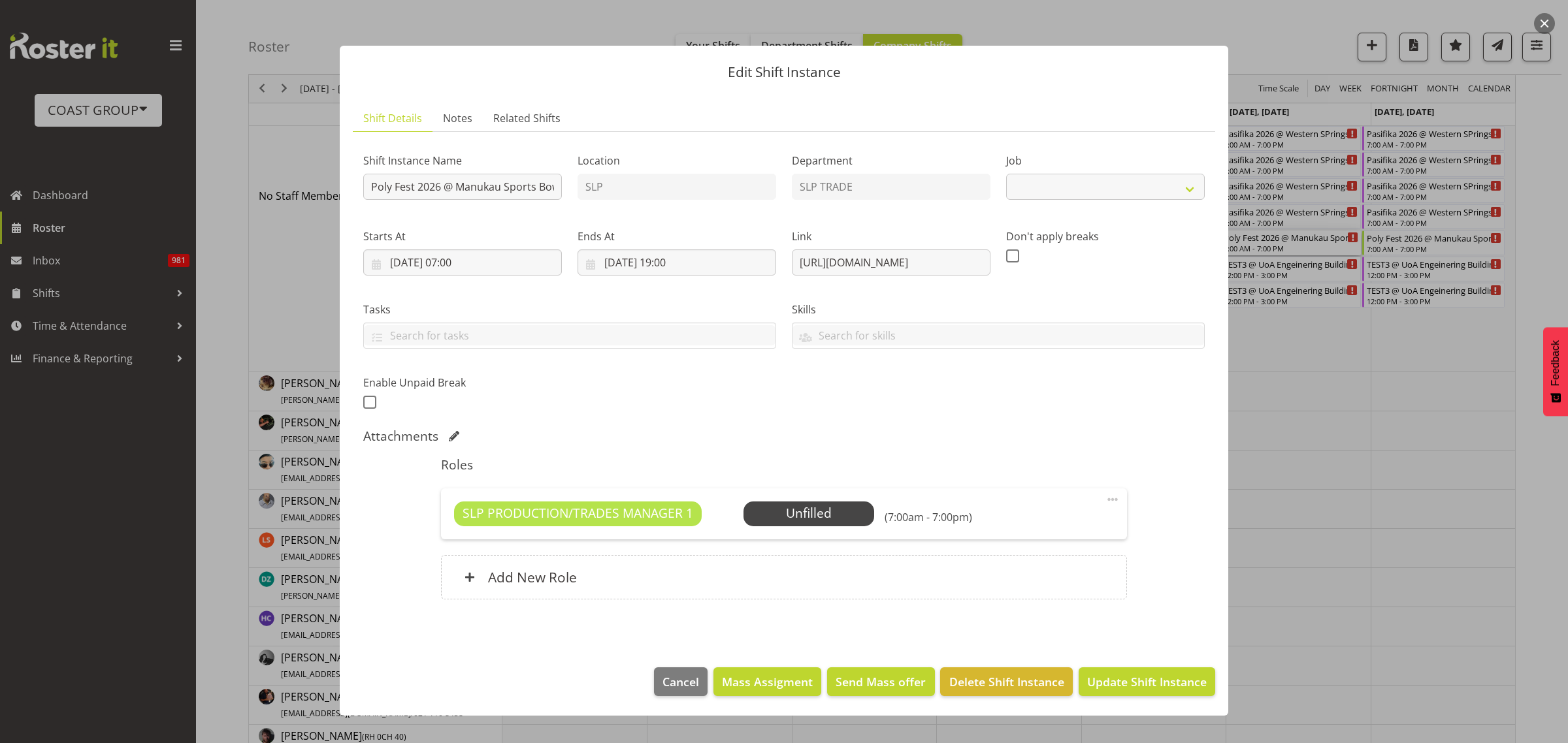
select select "10560"
click at [371, 191] on input "Poly Fest 2026 @ Manukau Sports Bowl" at bounding box center [463, 186] width 198 height 26
type input "STANDBY Poly Fest 2026 @ Manukau Sports Bowl"
click at [1145, 684] on span "Update Shift Instance" at bounding box center [1147, 681] width 120 height 17
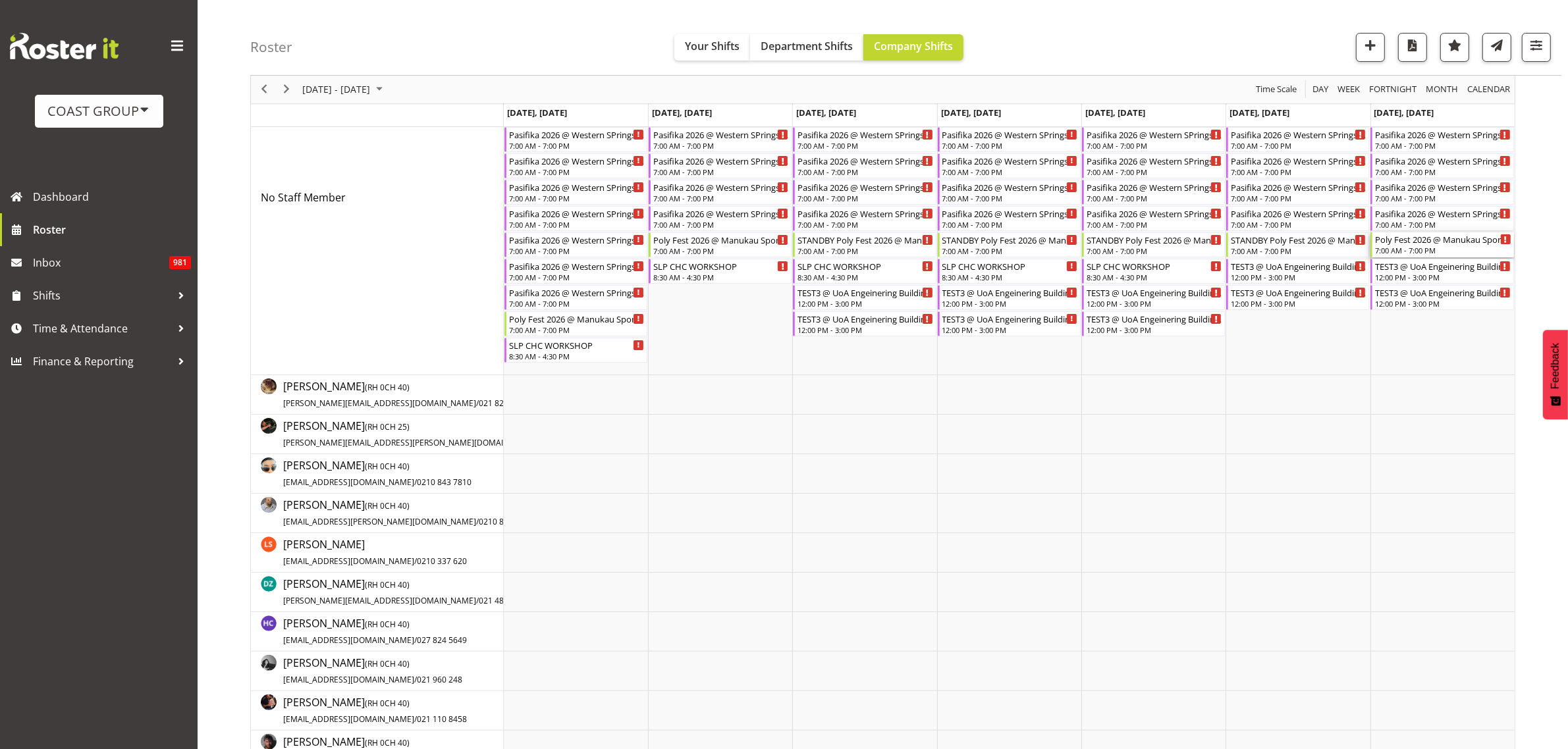
click at [1409, 244] on div "Poly Fest 2026 @ Manukau Sports Bowl" at bounding box center [1443, 239] width 136 height 14
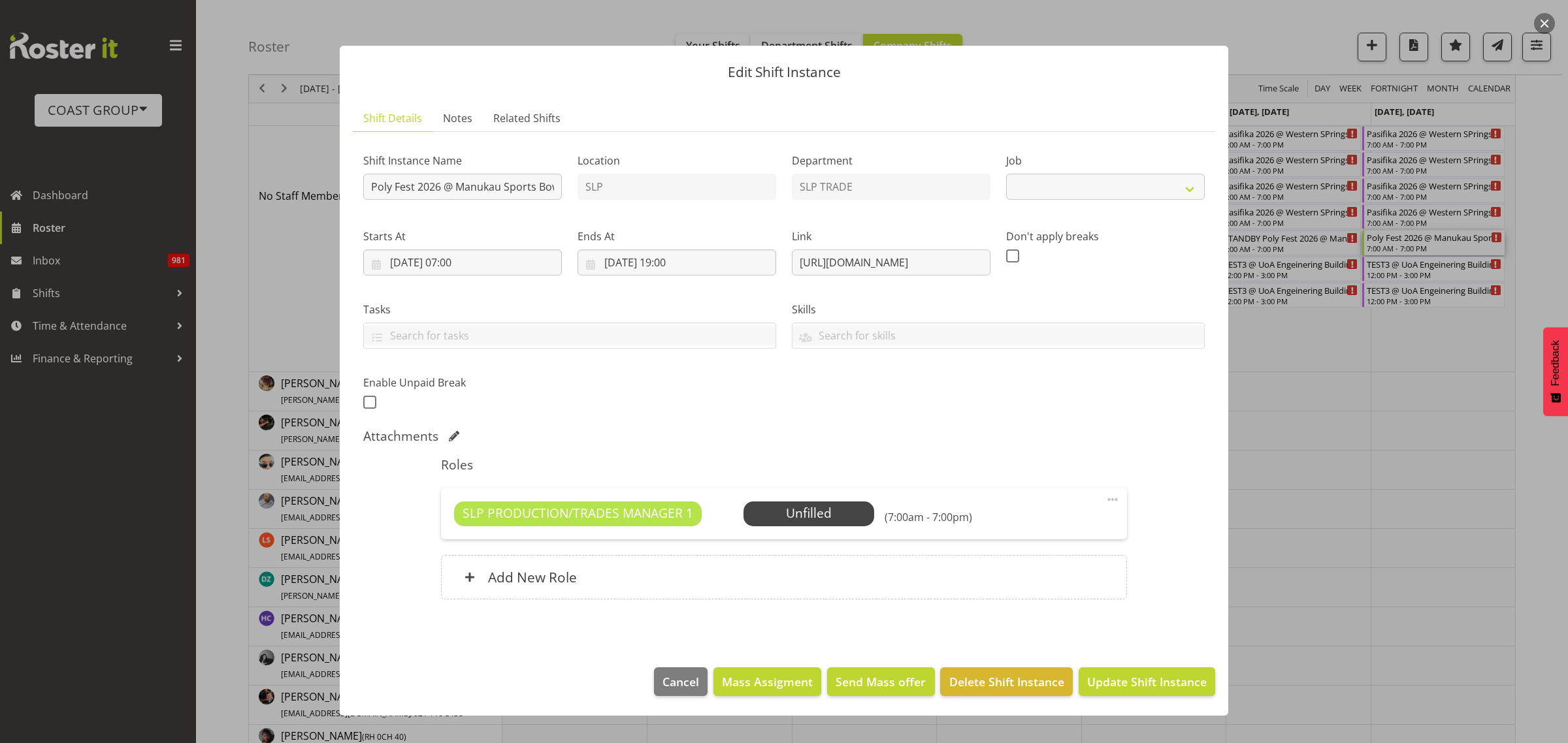
select select "10560"
click at [367, 184] on input "Poly Fest 2026 @ Manukau Sports Bowl" at bounding box center [463, 186] width 198 height 26
type input "STRIKE Poly Fest 2026 @ Manukau Sports Bowl"
click at [1124, 682] on span "Update Shift Instance" at bounding box center [1147, 681] width 120 height 17
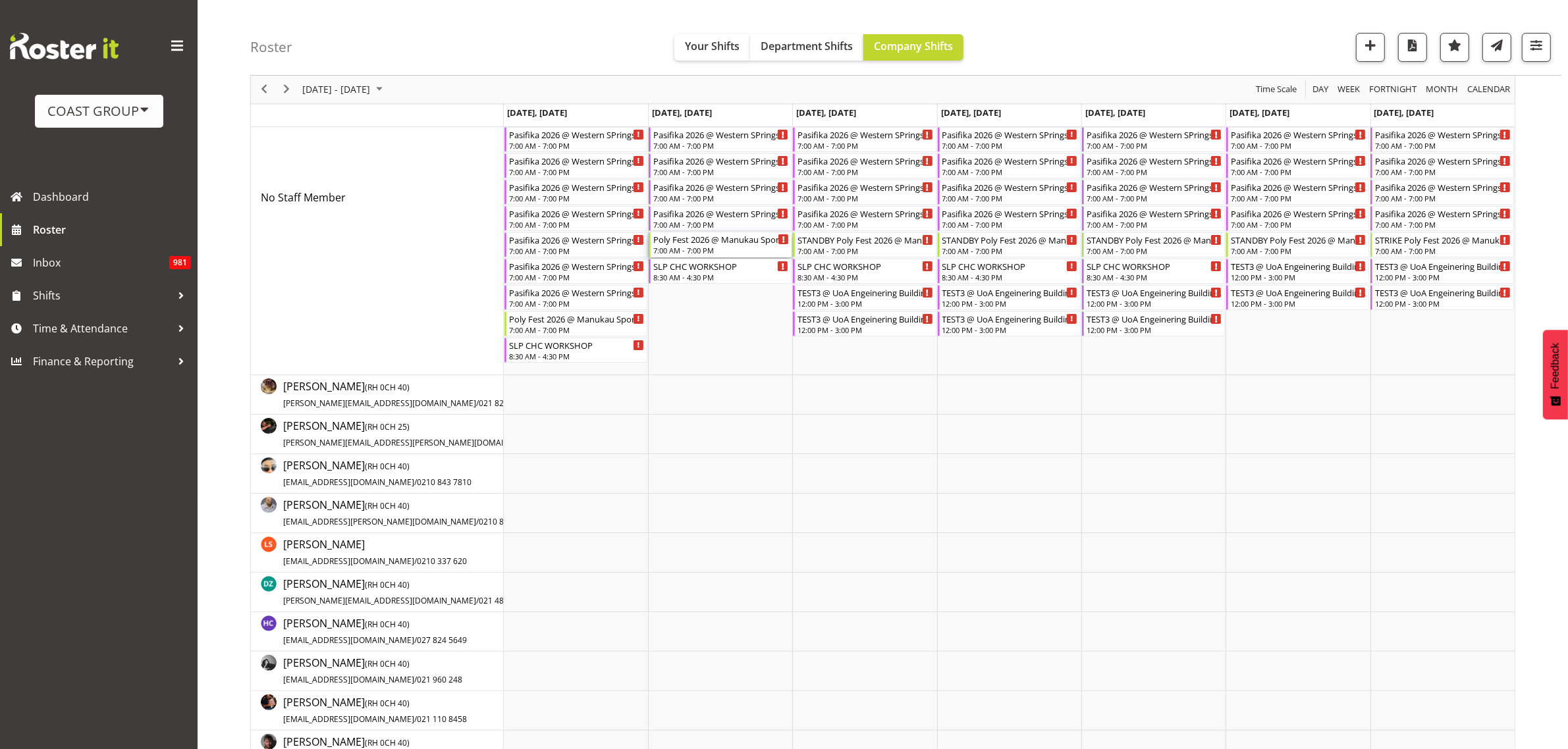
click at [689, 244] on div "Poly Fest 2026 @ Manukau Sports Bowl" at bounding box center [721, 239] width 136 height 14
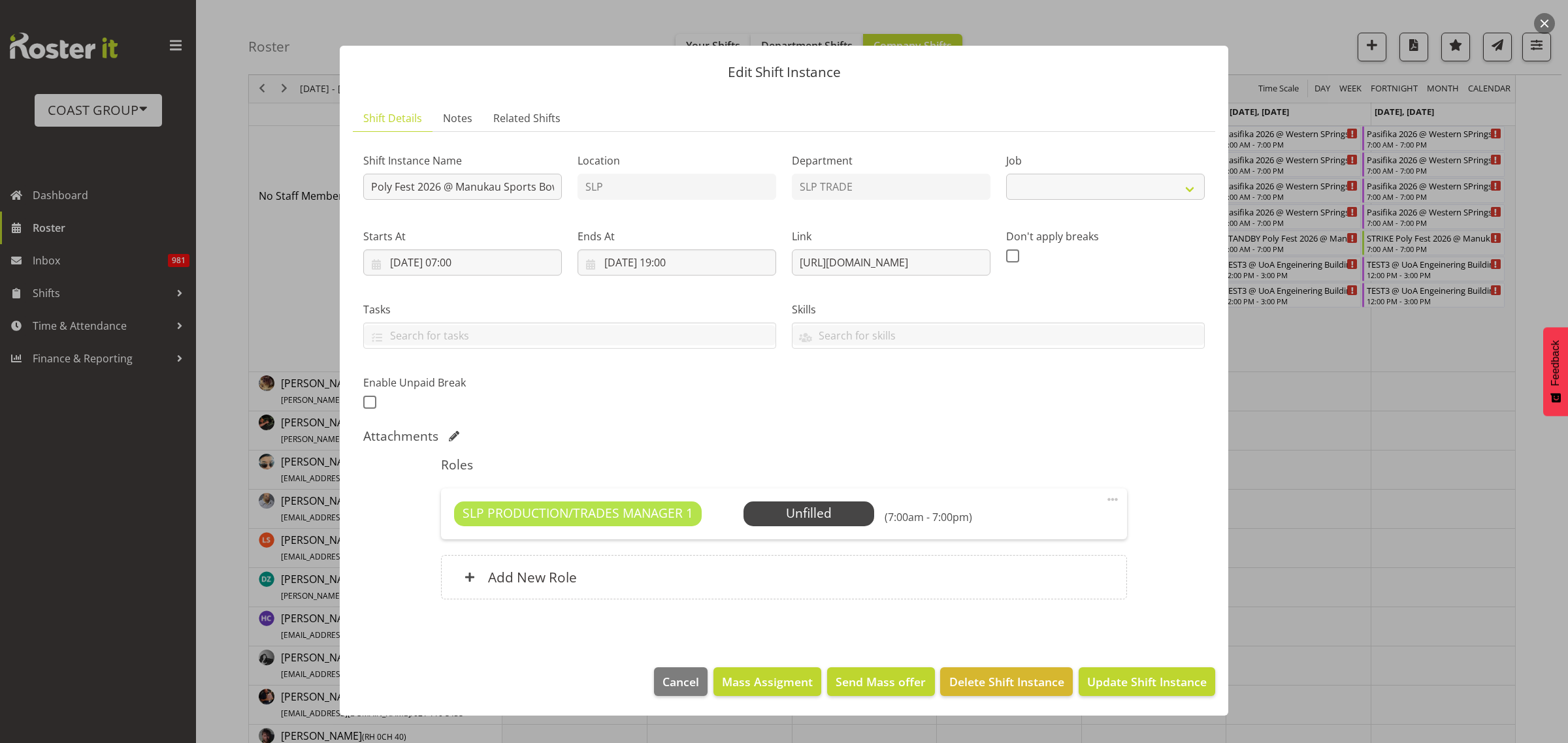
select select "10560"
click at [368, 187] on input "Poly Fest 2026 @ Manukau Sports Bowl" at bounding box center [463, 186] width 198 height 26
type input "INSTALL Poly Fest 2026 @ Manukau Sports Bowl"
click at [1131, 688] on span "Update Shift Instance" at bounding box center [1147, 681] width 120 height 17
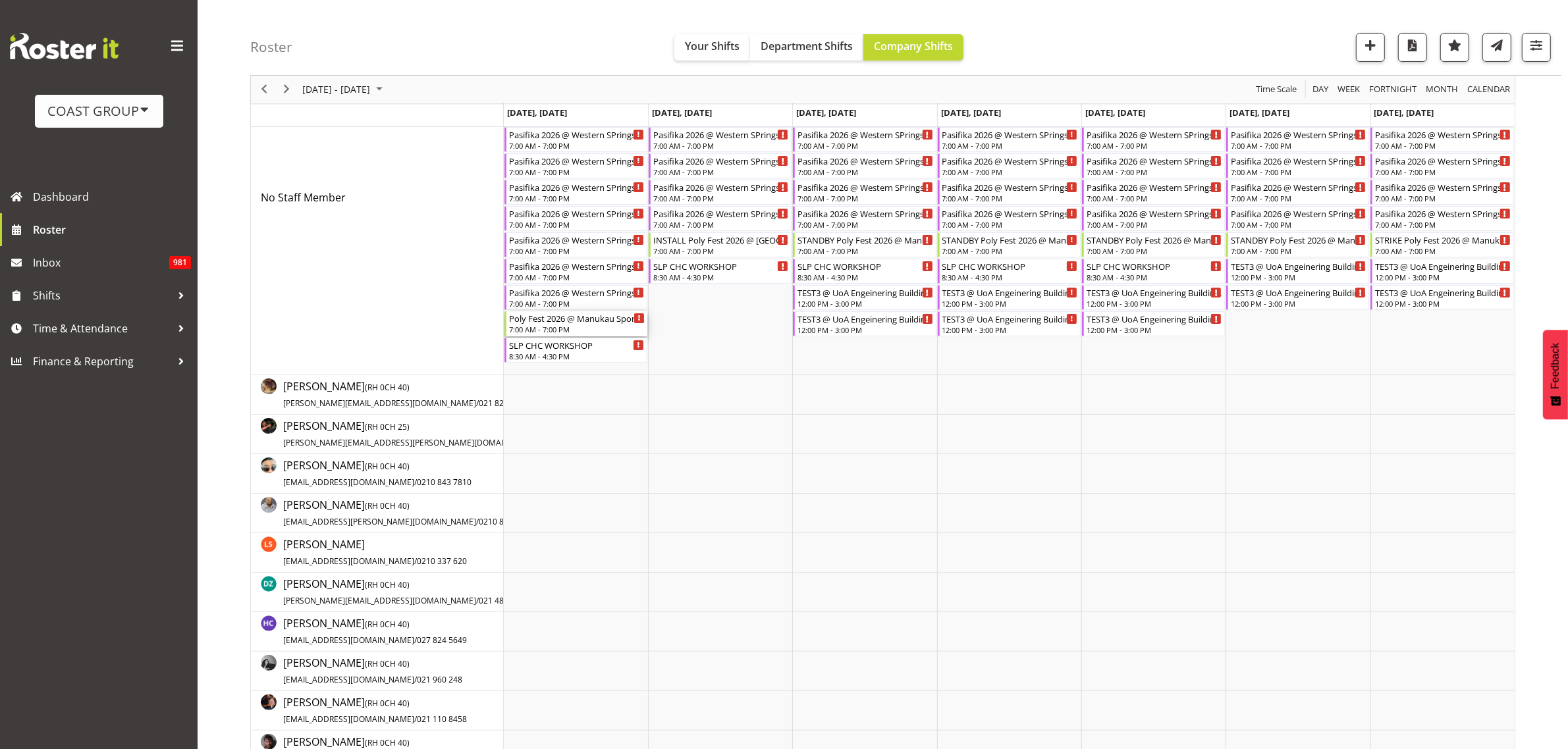
click at [554, 326] on div "7:00 AM - 7:00 PM" at bounding box center [576, 329] width 136 height 11
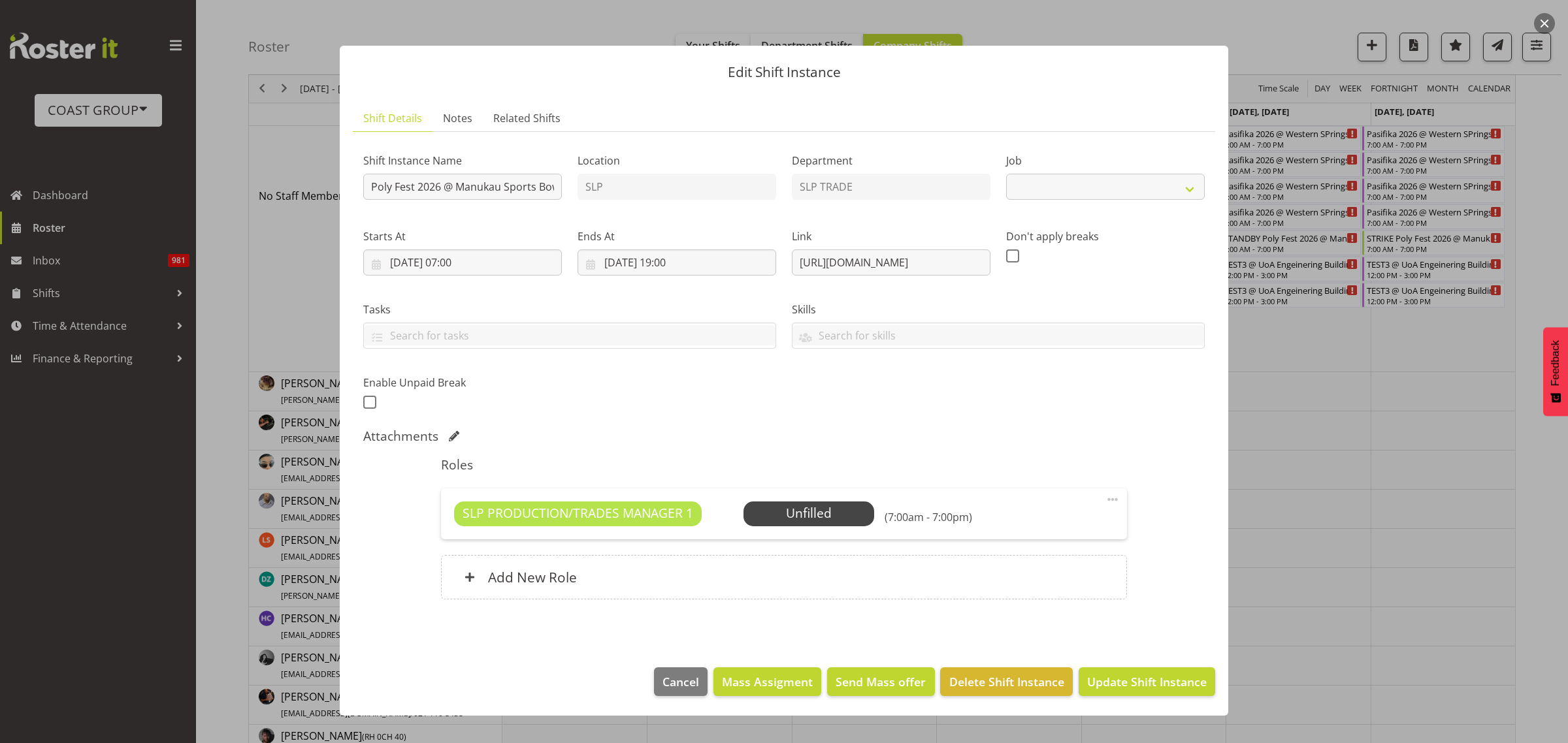
select select "10560"
click at [368, 187] on input "Poly Fest 2026 @ Manukau Sports Bowl" at bounding box center [463, 186] width 198 height 26
type input "INSTALL Poly Fest 2026 @ Manukau Sports Bowl"
click at [1179, 680] on span "Update Shift Instance" at bounding box center [1147, 681] width 120 height 17
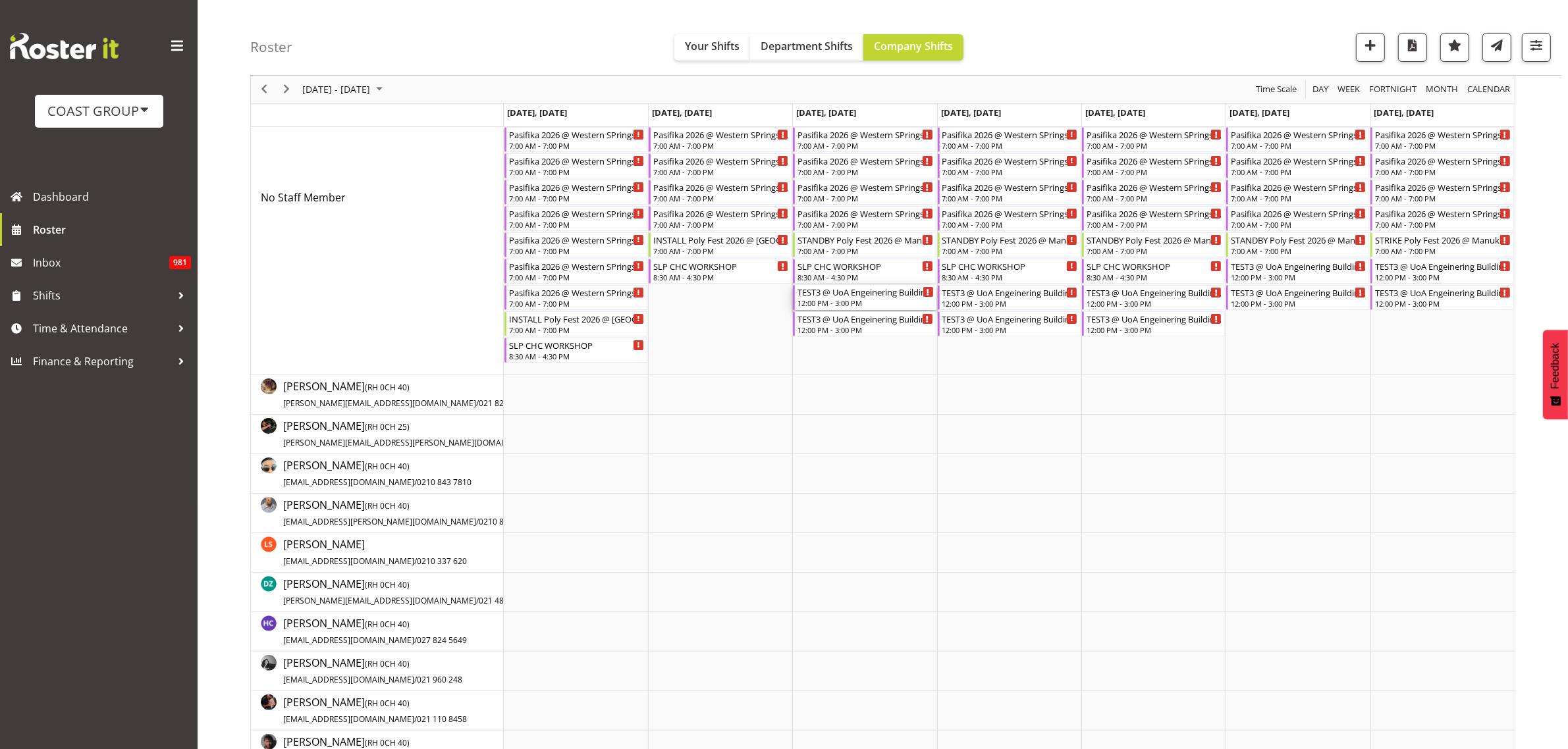
click at [829, 300] on div "12:00 PM - 3:00 PM" at bounding box center [865, 302] width 136 height 11
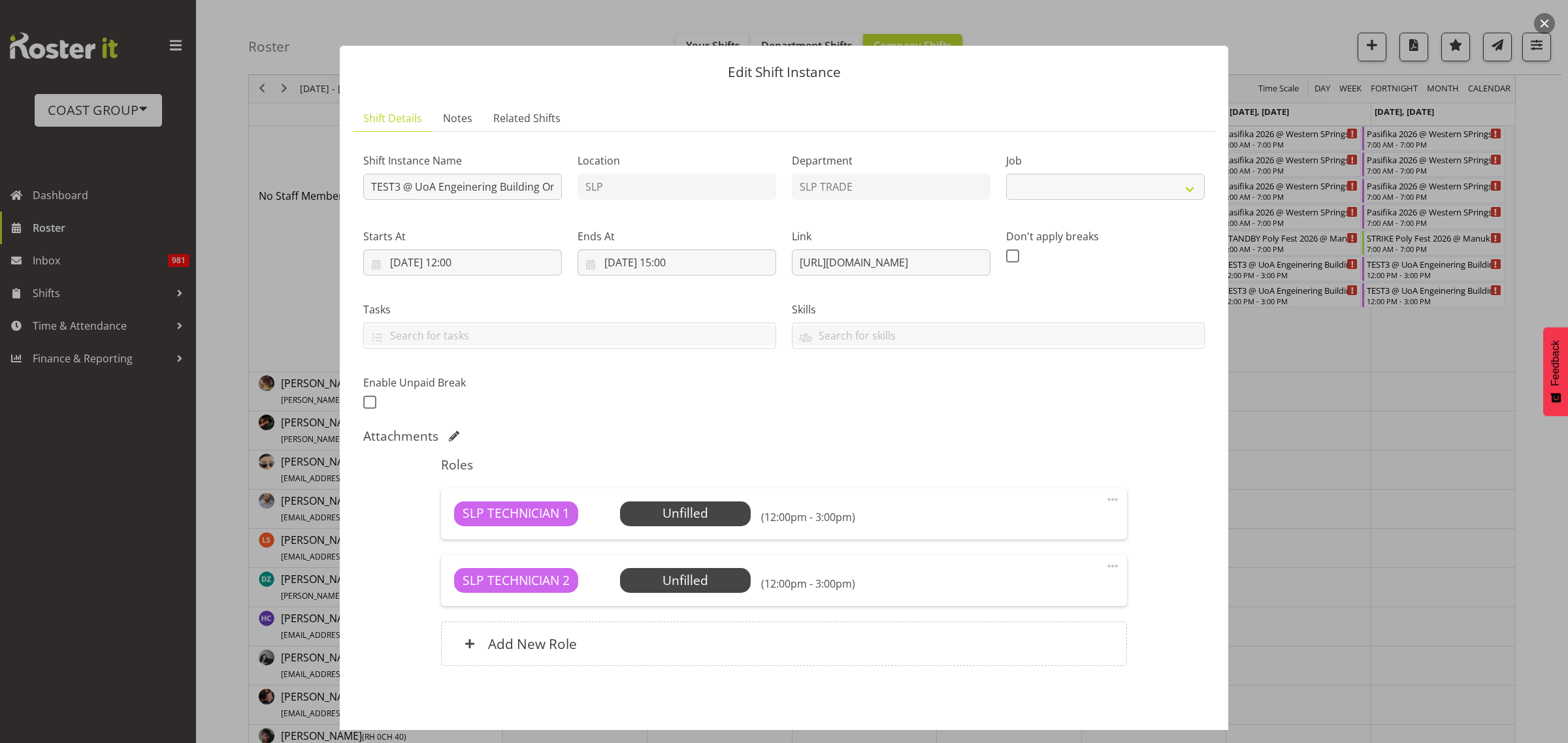
select select
drag, startPoint x: 789, startPoint y: 260, endPoint x: 1392, endPoint y: 205, distance: 605.5
click at [1392, 205] on div "Edit Shift Instance Shift Details Notes Related Shifts Shift Instance Name TEST…" at bounding box center [784, 372] width 1568 height 743
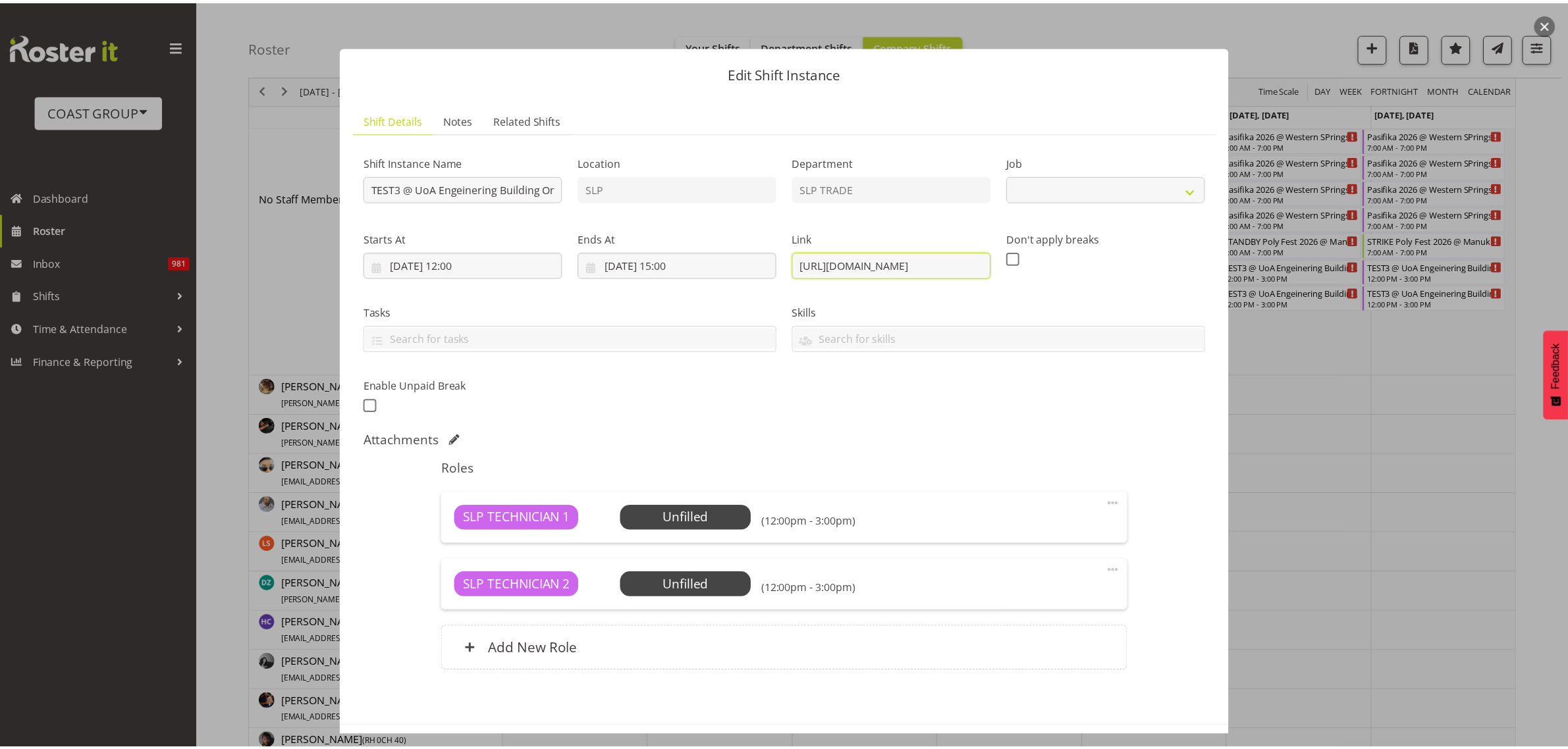
scroll to position [0, 0]
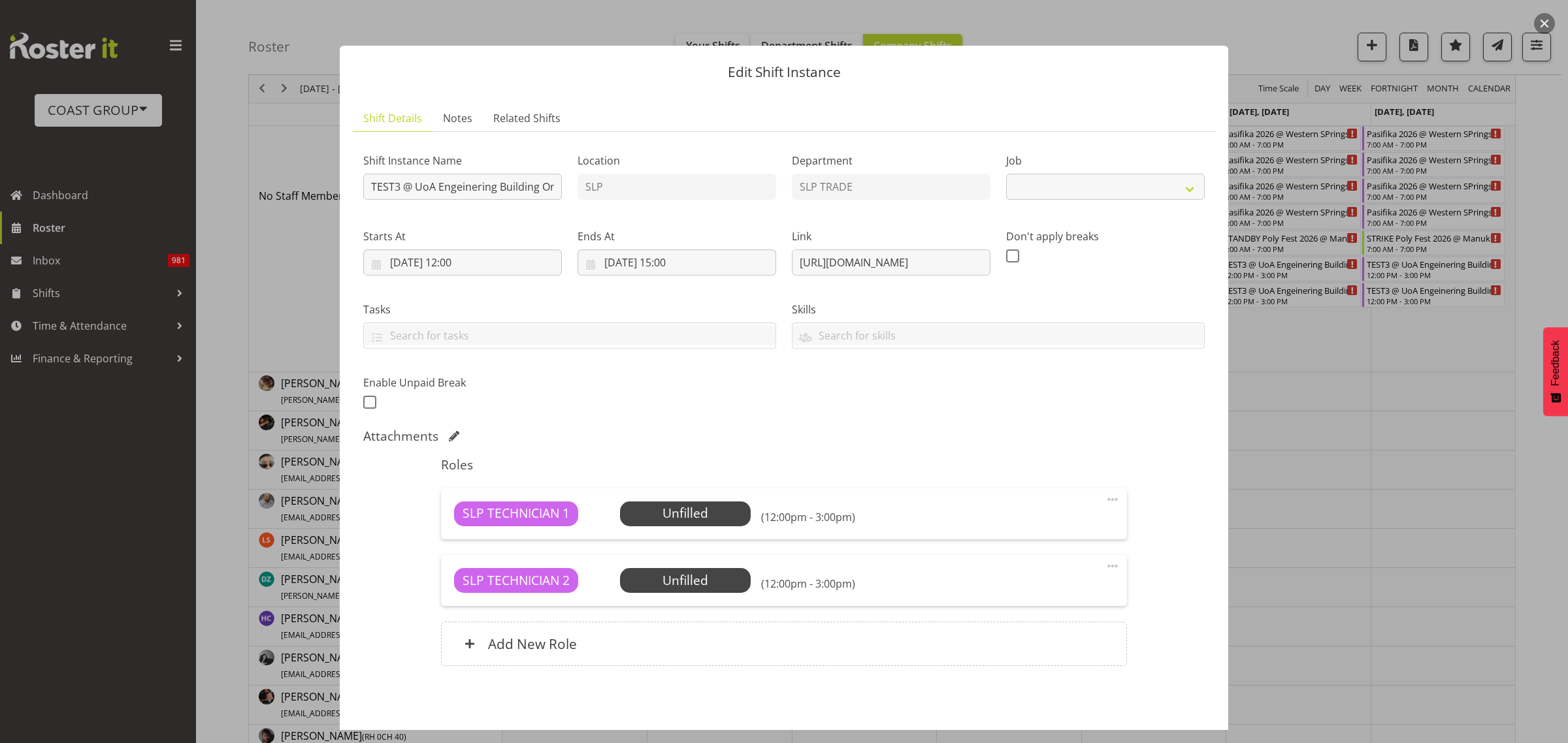
click at [1545, 21] on button "button" at bounding box center [1544, 23] width 21 height 21
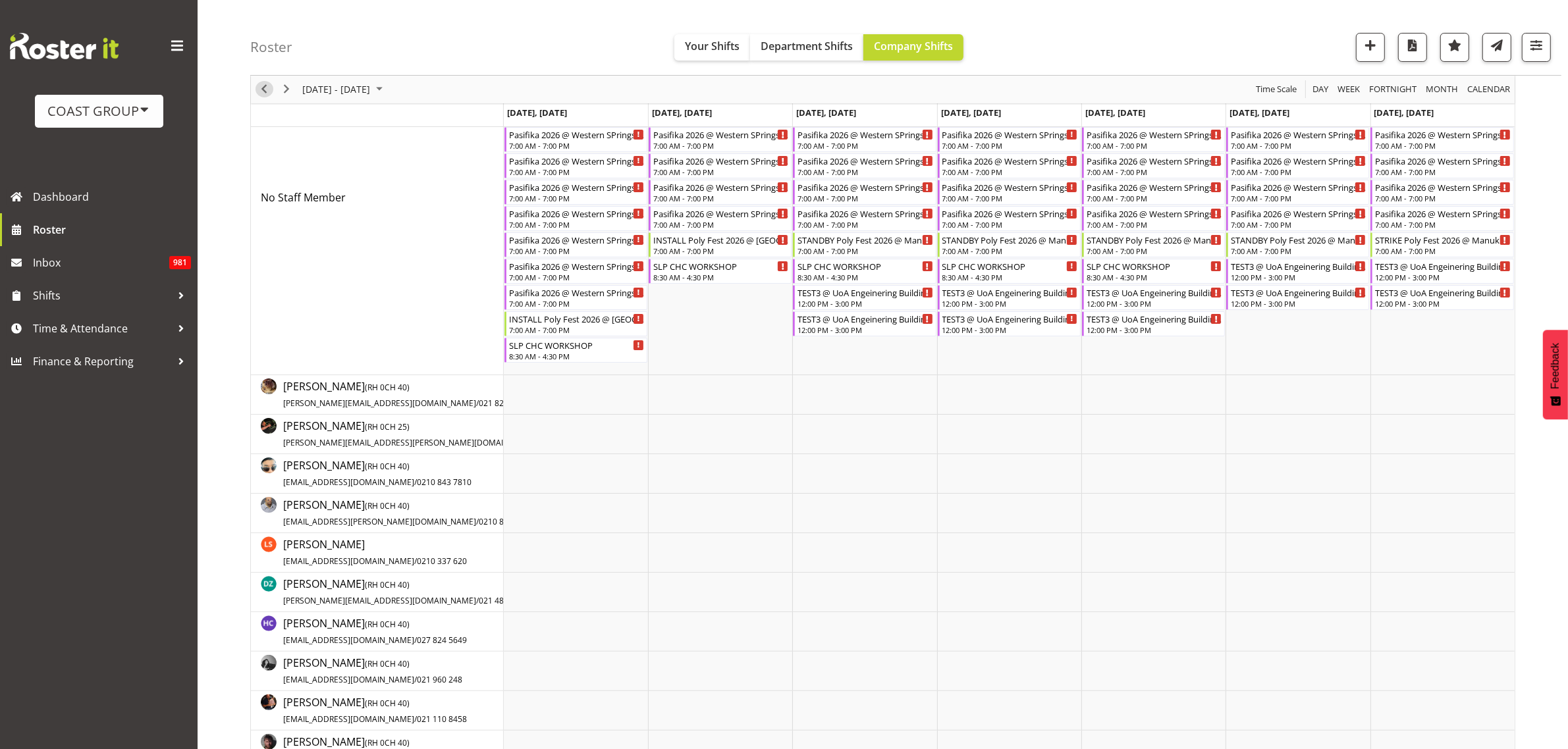
drag, startPoint x: 265, startPoint y: 84, endPoint x: 1213, endPoint y: 454, distance: 1017.6
click at [265, 85] on span "Previous" at bounding box center [264, 90] width 16 height 16
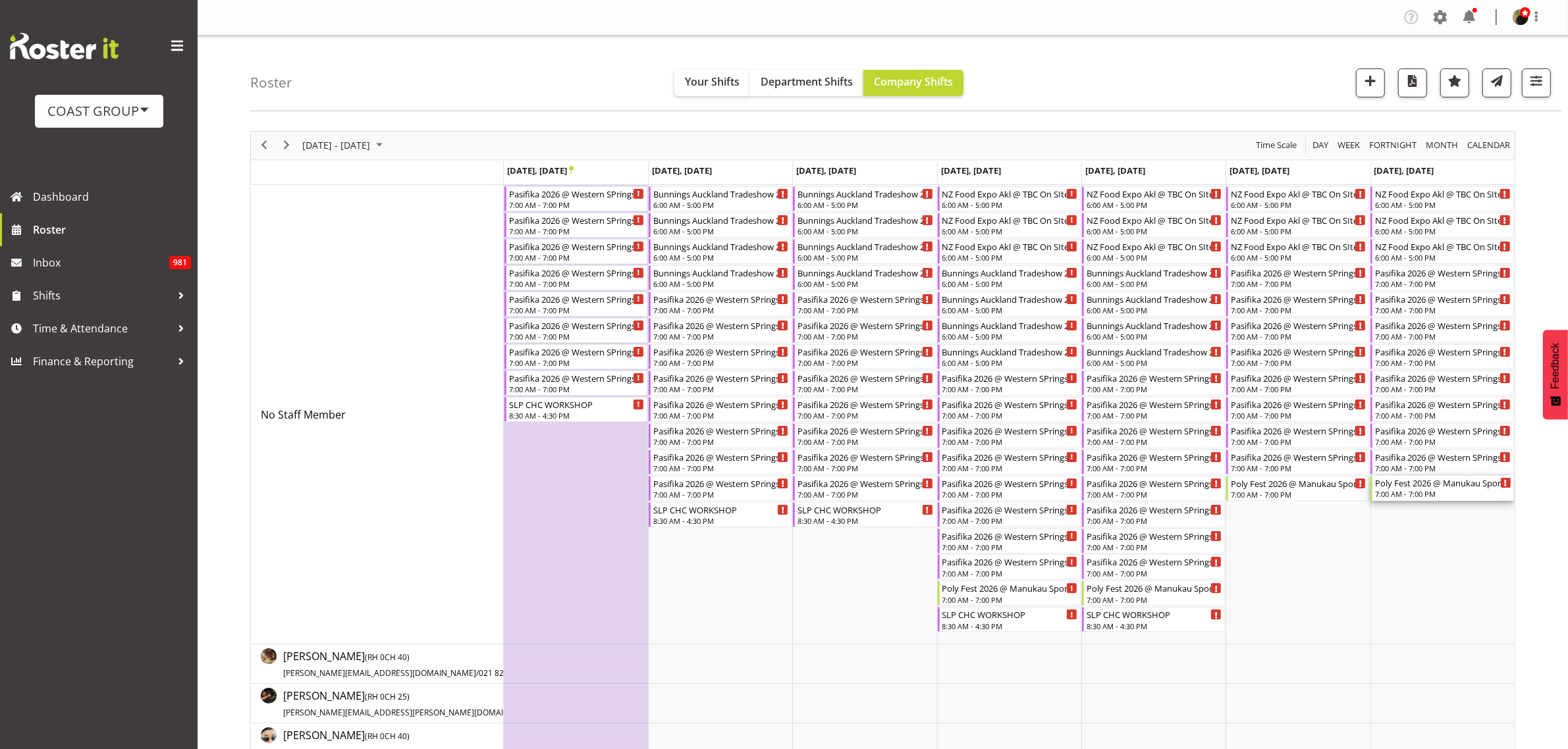
click at [1400, 494] on div "7:00 AM - 7:00 PM" at bounding box center [1443, 494] width 136 height 11
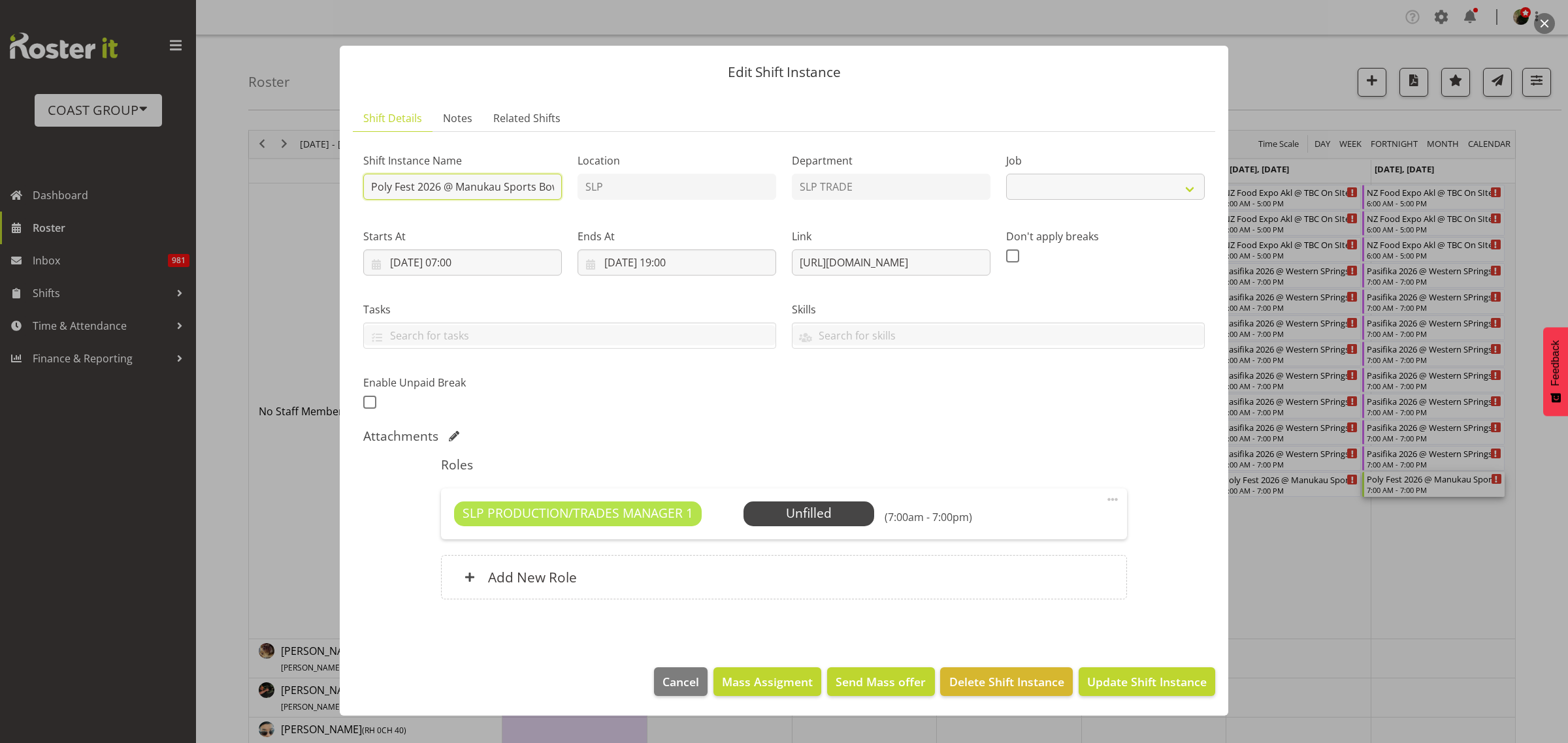
click at [366, 190] on input "Poly Fest 2026 @ Manukau Sports Bowl" at bounding box center [463, 186] width 198 height 26
select select "10560"
type input "INSTALL Poly Fest 2026 @ Manukau Sports Bowl"
click at [1160, 684] on span "Update Shift Instance" at bounding box center [1147, 681] width 120 height 17
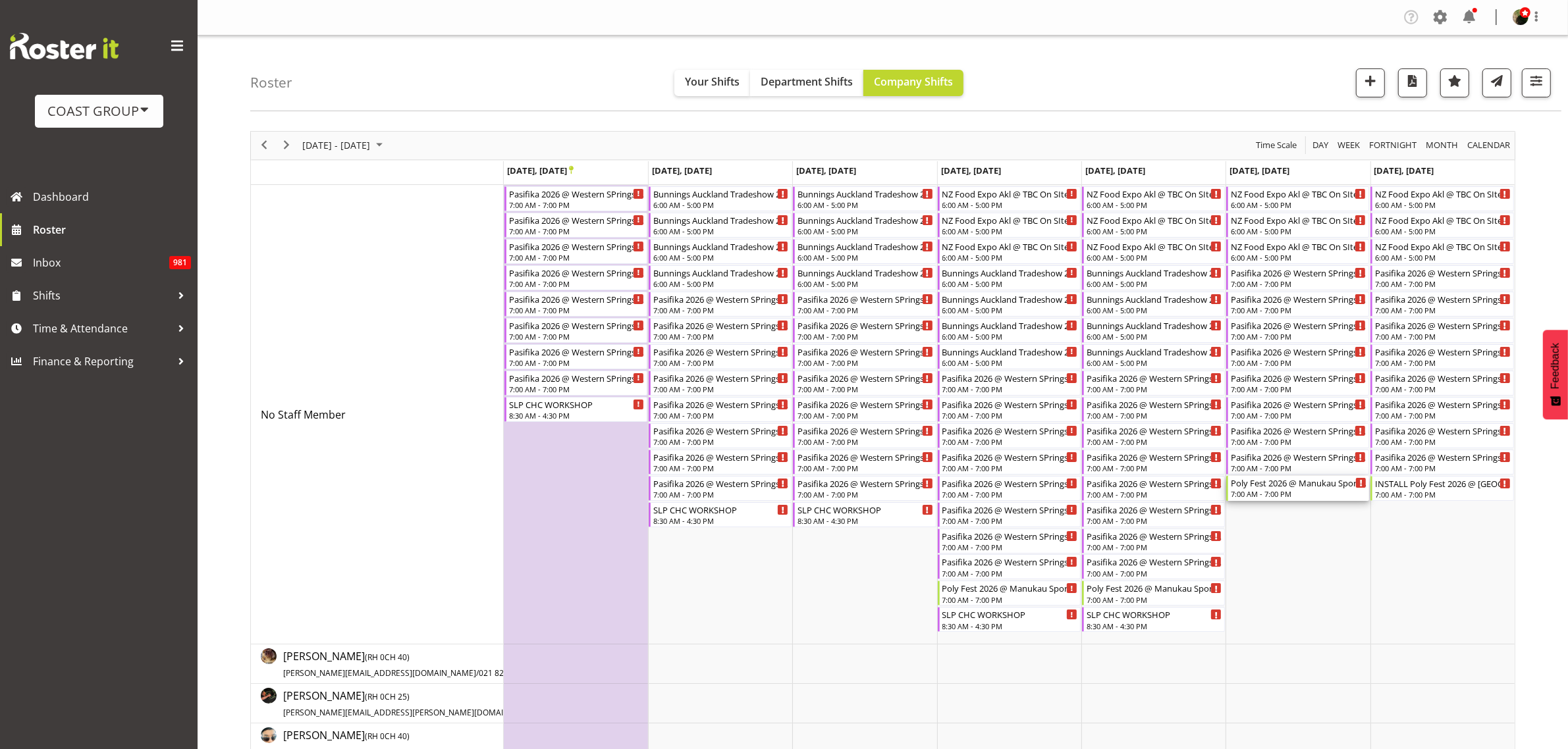
click at [1265, 492] on div "7:00 AM - 7:00 PM" at bounding box center [1299, 494] width 136 height 11
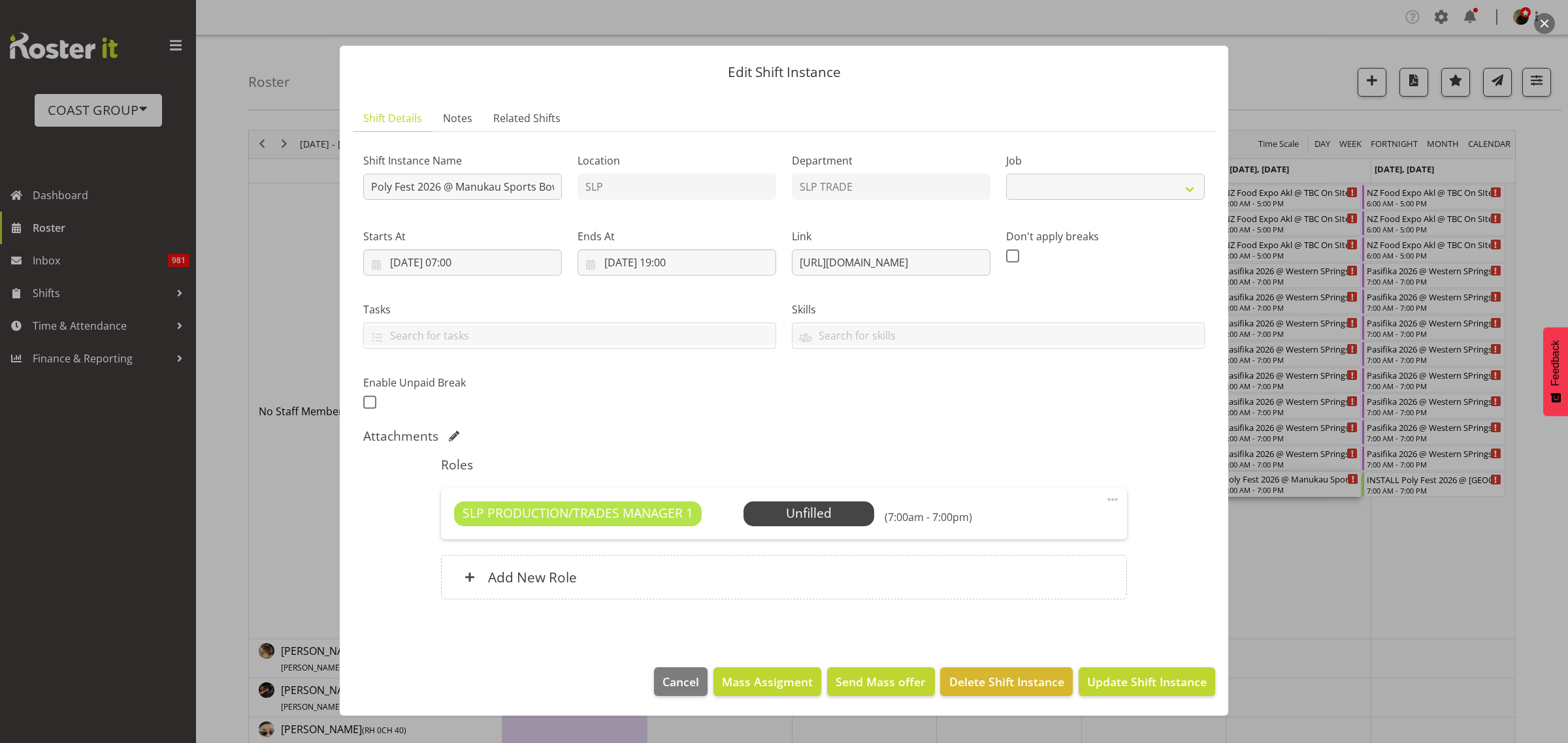
select select "10560"
click at [367, 189] on input "Poly Fest 2026 @ Manukau Sports Bowl" at bounding box center [463, 186] width 198 height 26
type input "INSTALL Poly Fest 2026 @ Manukau Sports Bowl"
click at [1163, 689] on span "Update Shift Instance" at bounding box center [1147, 681] width 120 height 17
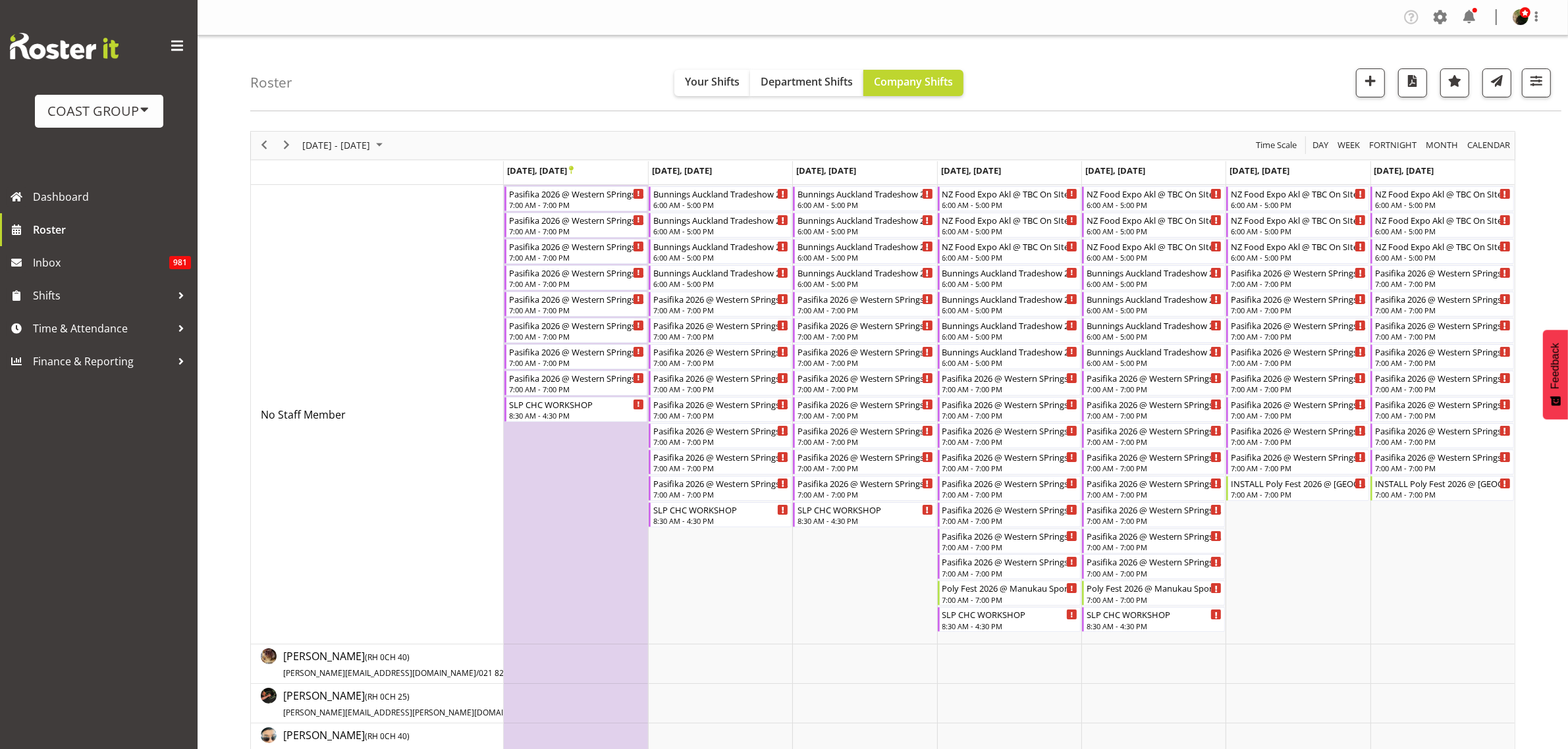
scroll to position [82, 0]
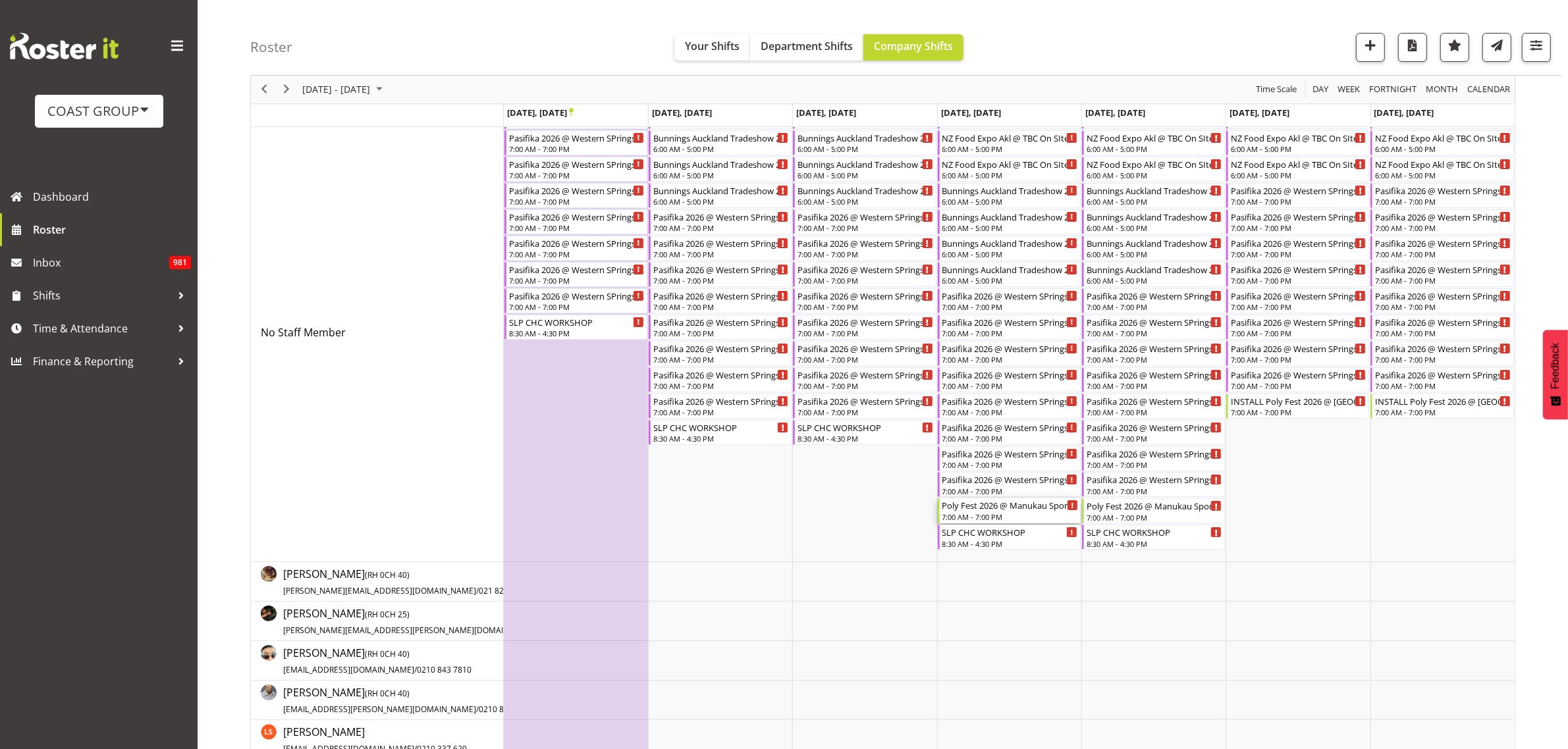
click at [960, 511] on div "Poly Fest 2026 @ Manukau Sports Bowl" at bounding box center [1010, 504] width 136 height 14
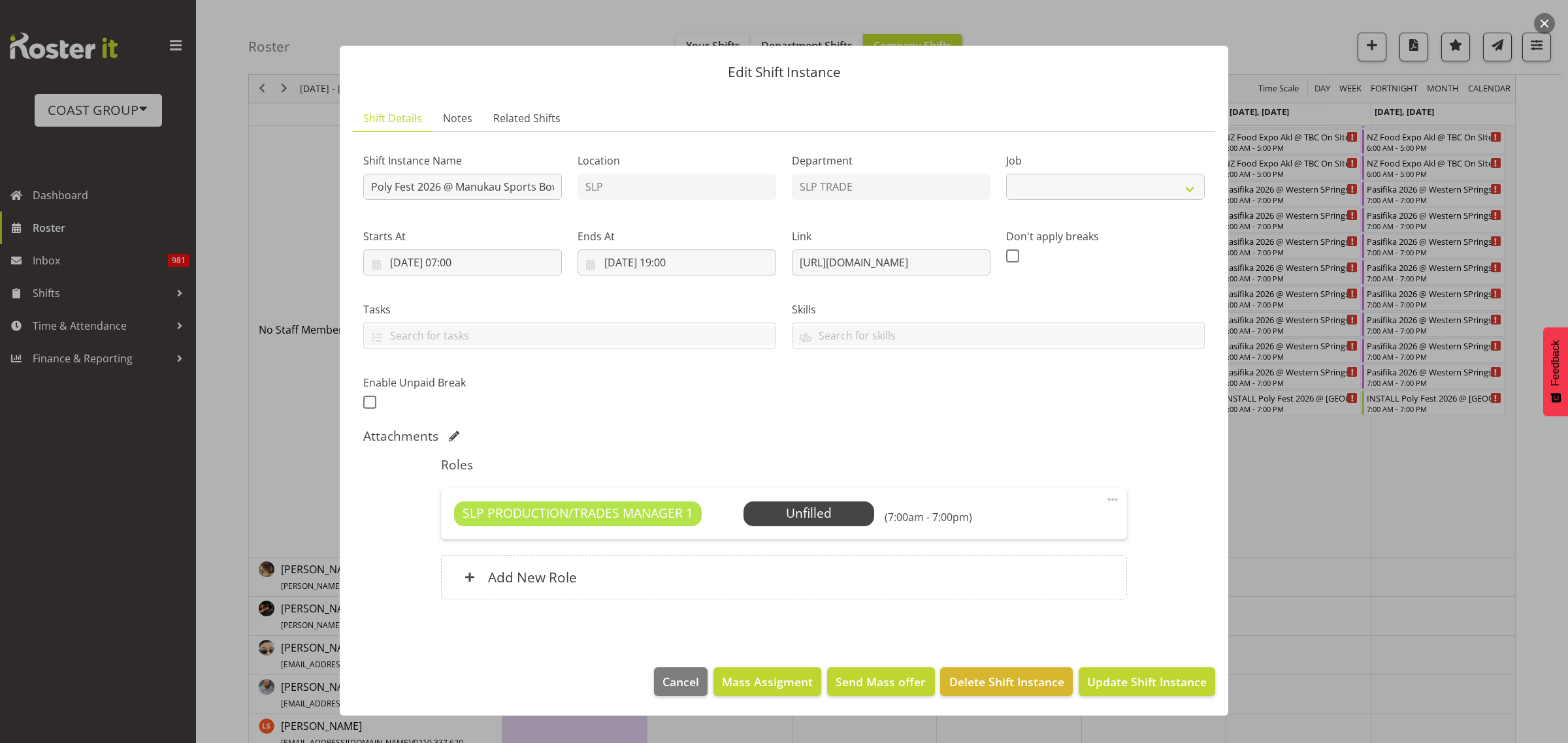
select select "10560"
click at [364, 186] on input "Poly Fest 2026 @ Manukau Sports Bowl" at bounding box center [463, 186] width 198 height 26
type input "PREP Poly Fest 2026 @ Manukau Sports Bowl"
click at [1155, 689] on span "Update Shift Instance" at bounding box center [1147, 681] width 120 height 17
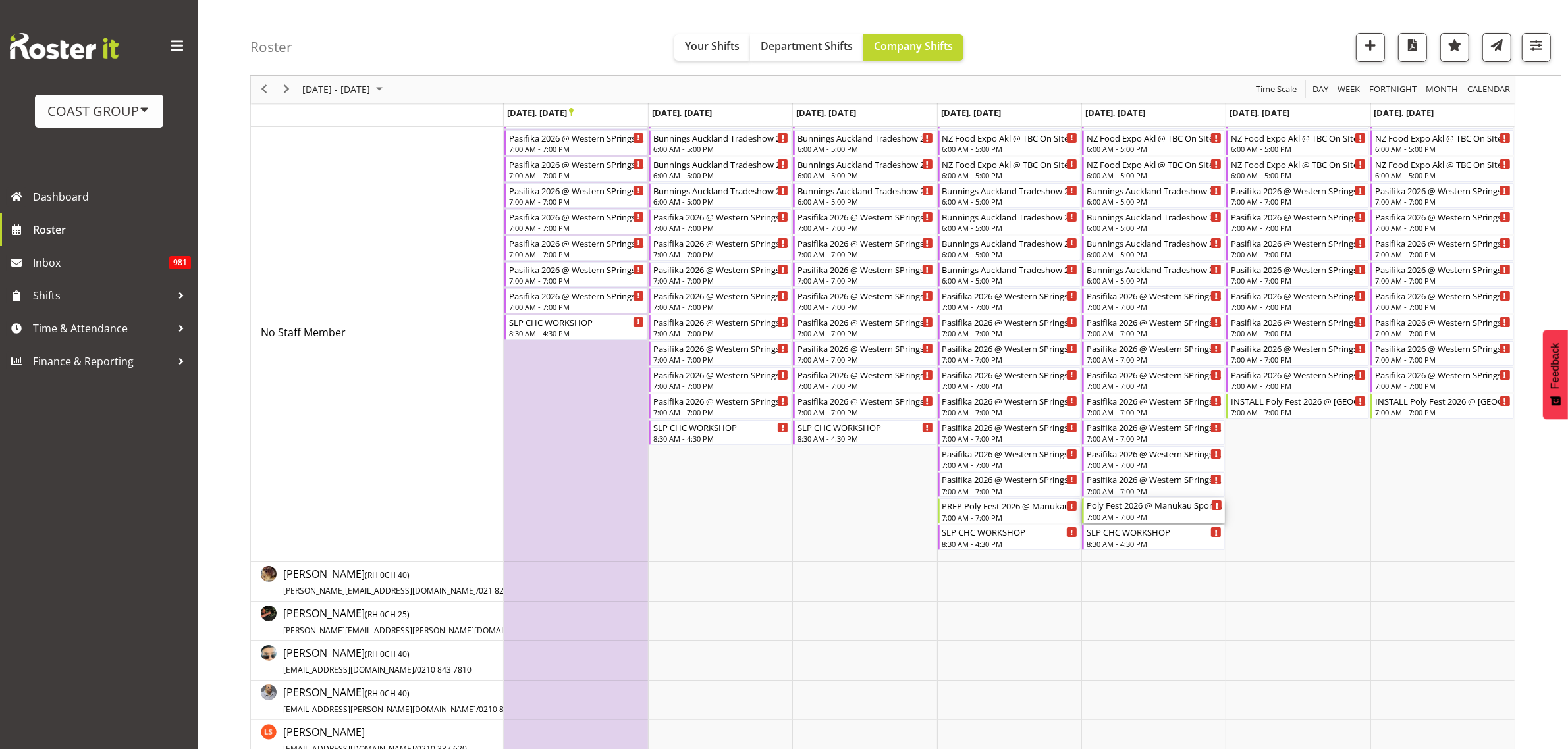
click at [1120, 511] on div "Poly Fest 2026 @ Manukau Sports Bowl" at bounding box center [1154, 504] width 136 height 14
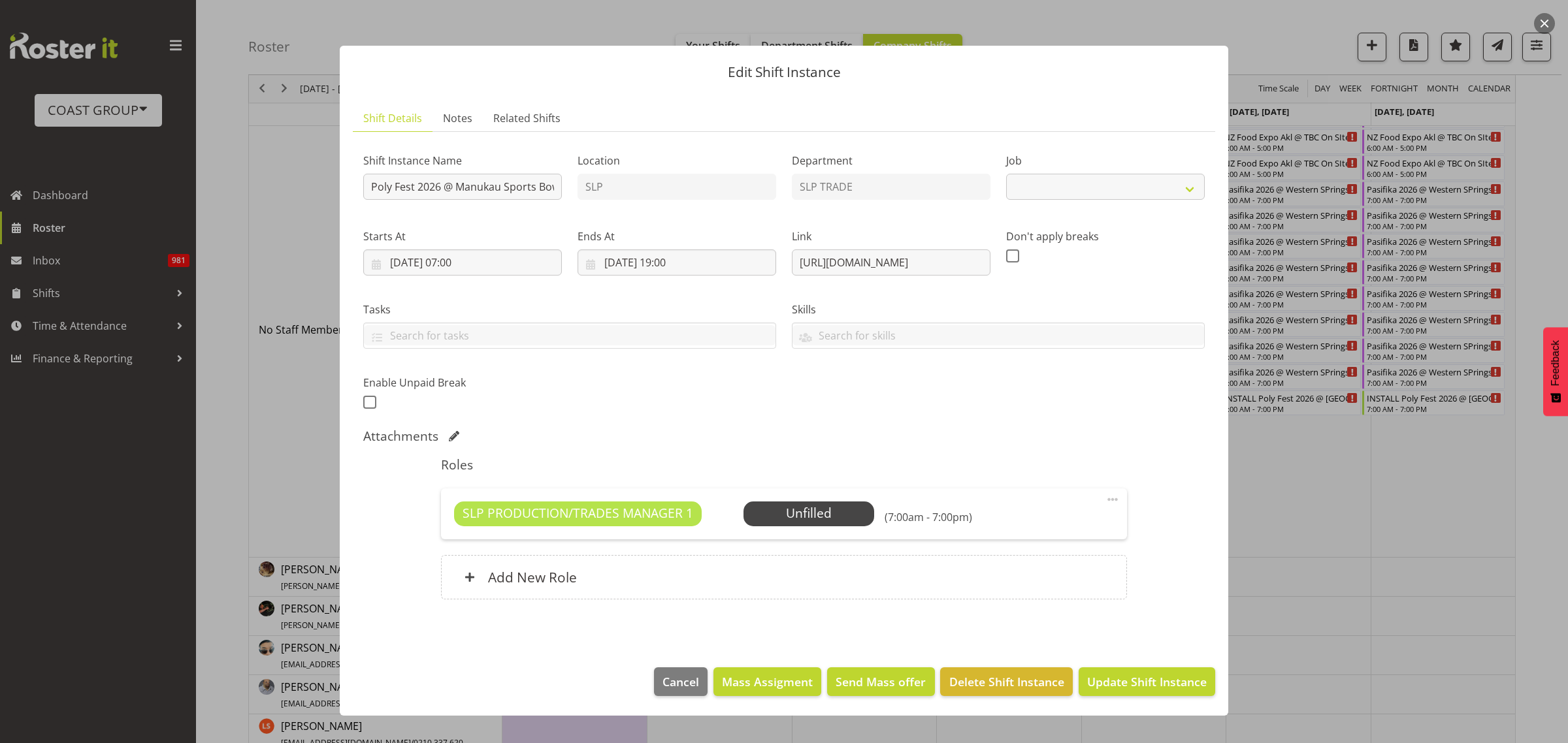
select select "10560"
click at [371, 185] on input "Poly Fest 2026 @ Manukau Sports Bowl" at bounding box center [463, 186] width 198 height 26
type input "PREP Poly Fest 2026 @ Manukau Sports Bowl"
click at [1164, 677] on span "Update Shift Instance" at bounding box center [1147, 681] width 120 height 17
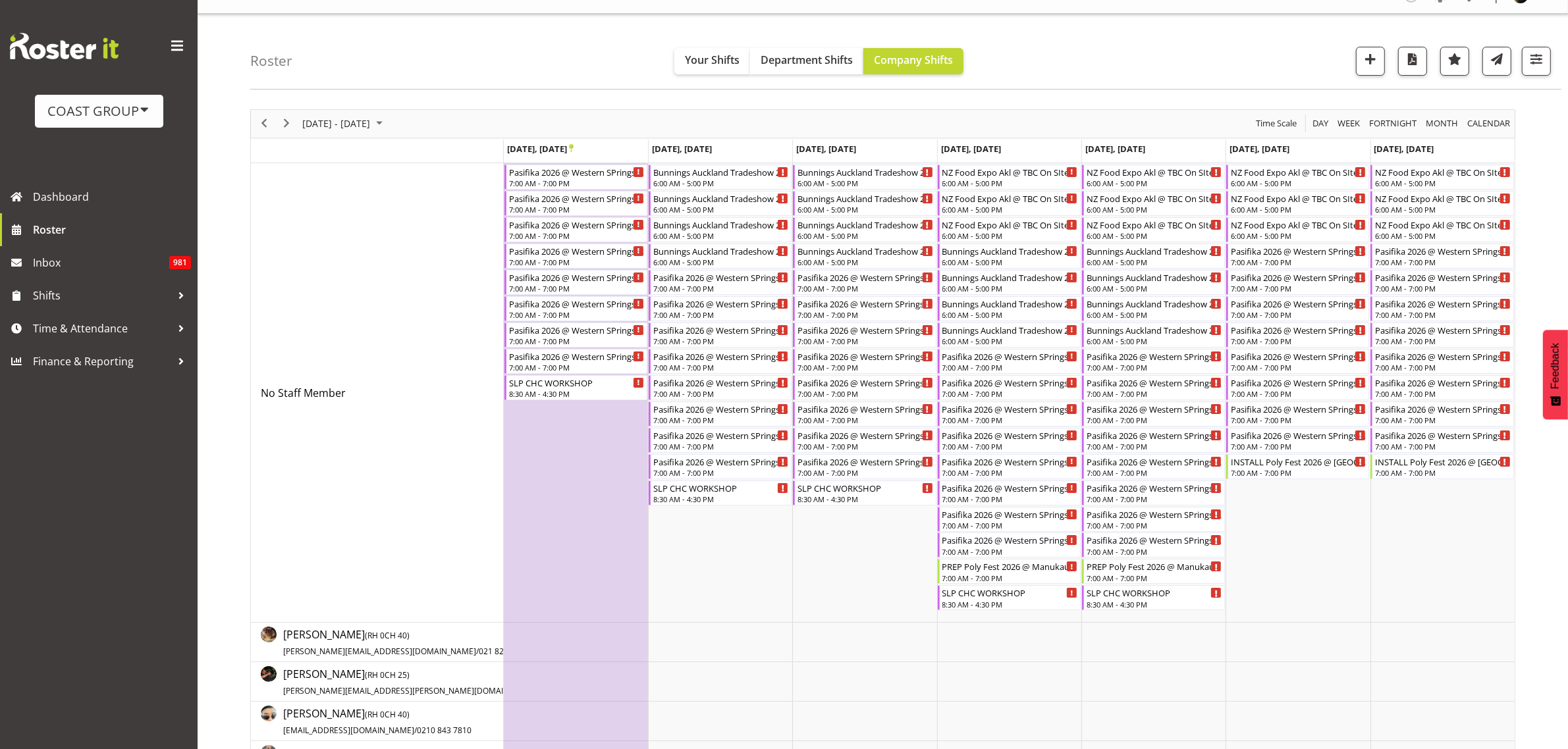
scroll to position [0, 0]
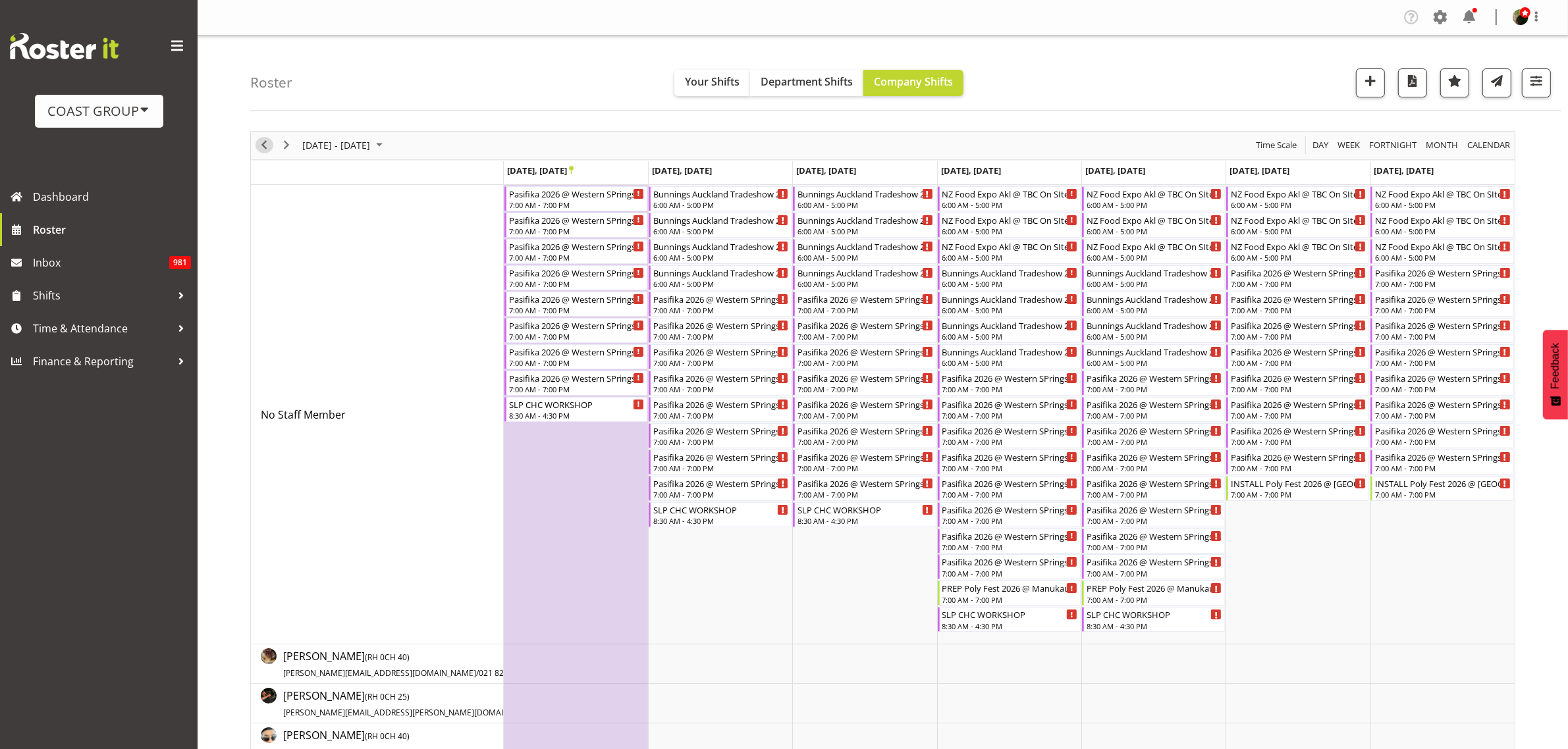
click at [261, 147] on span "Previous" at bounding box center [264, 145] width 16 height 16
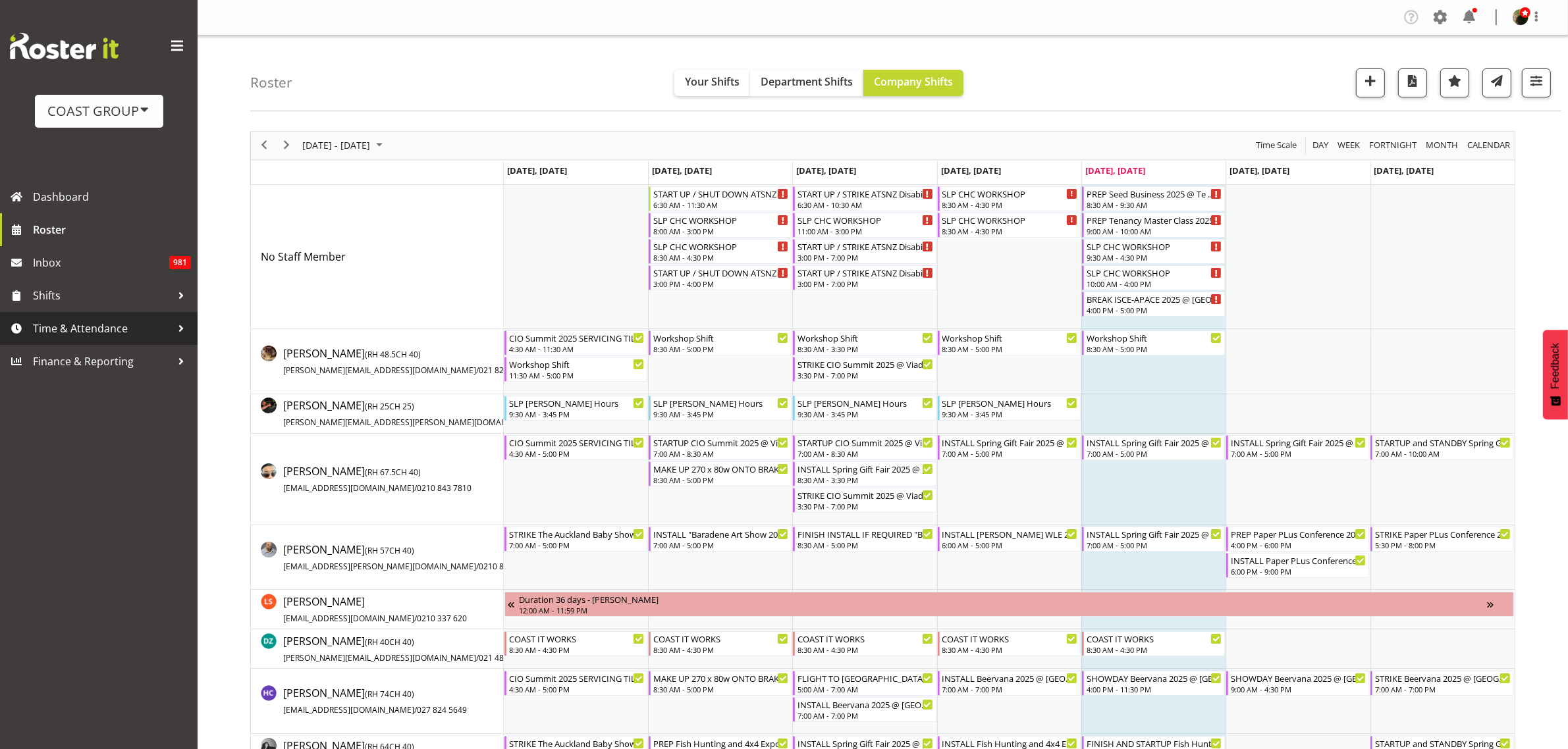
click at [84, 324] on span "Time & Attendance" at bounding box center [103, 329] width 139 height 20
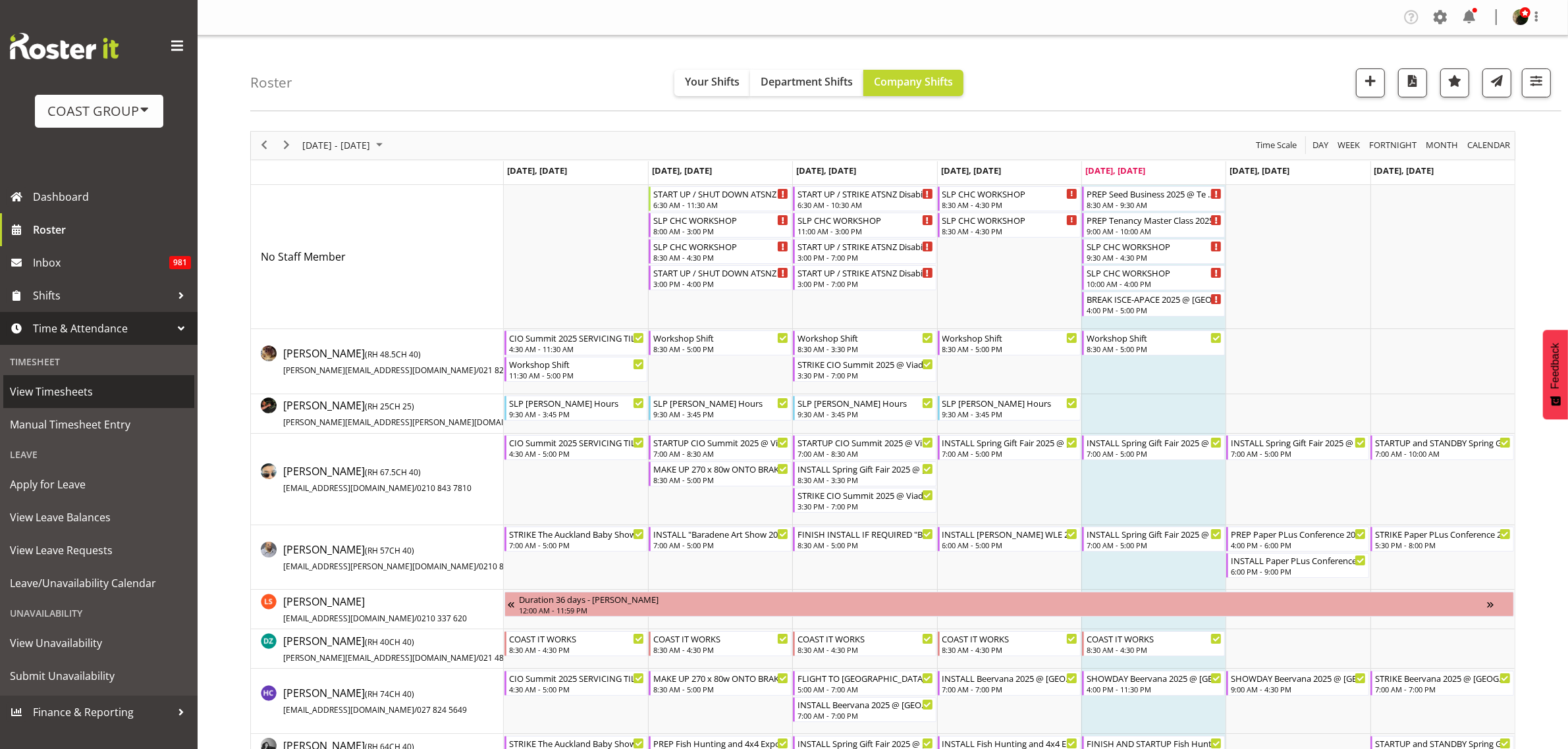
click at [61, 389] on span "View Timesheets" at bounding box center [98, 392] width 177 height 20
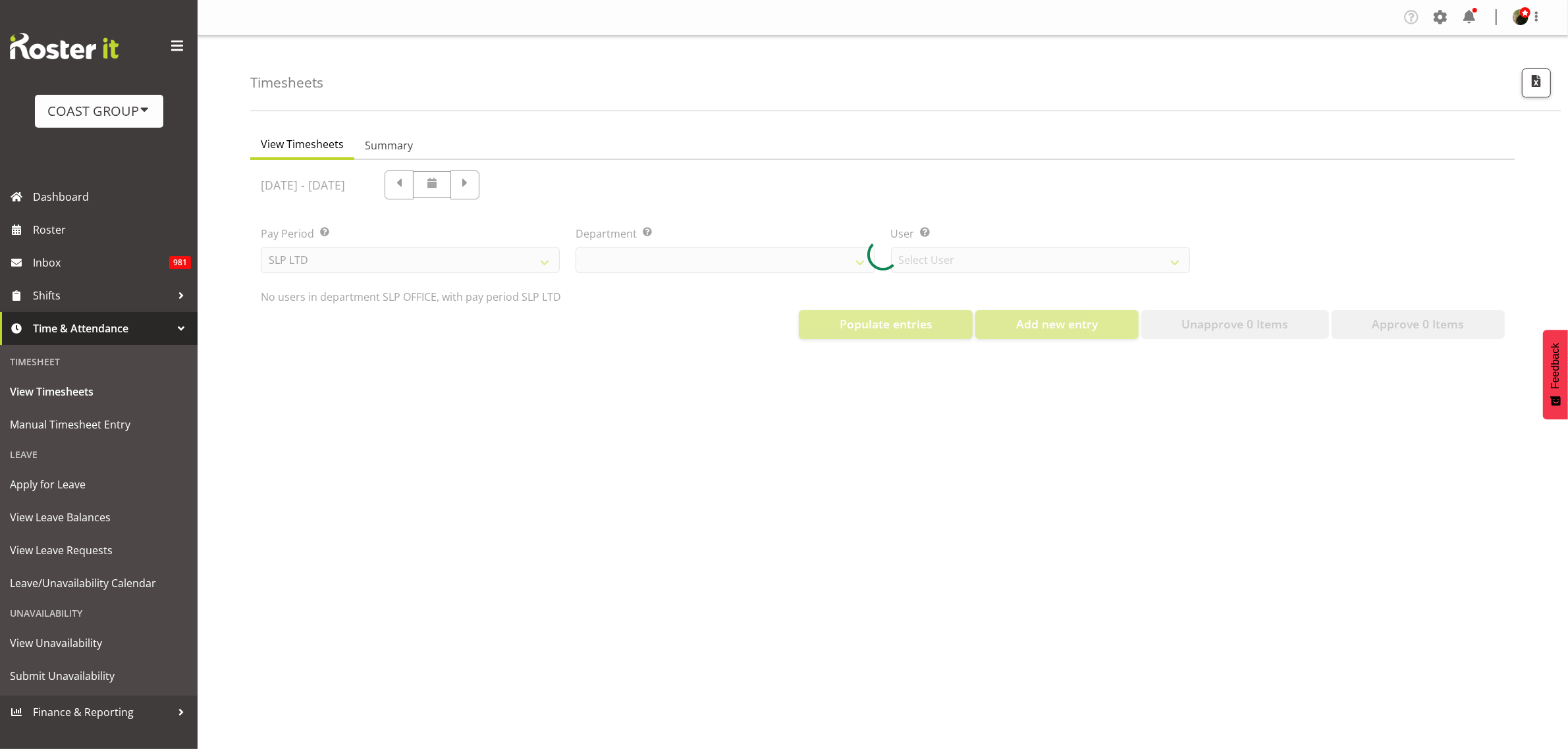
select select "25"
select select "7496"
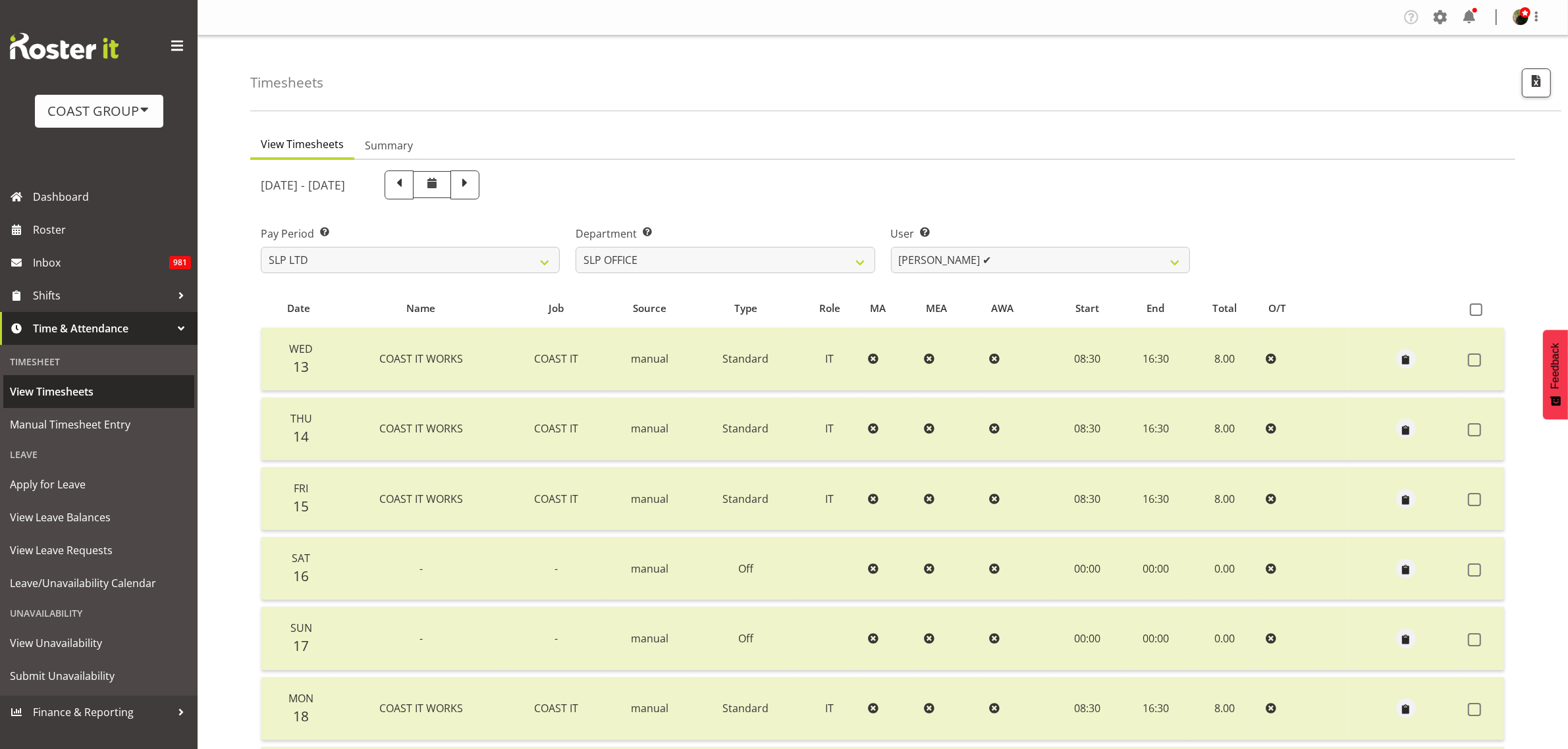
click at [65, 393] on span "View Timesheets" at bounding box center [98, 392] width 177 height 20
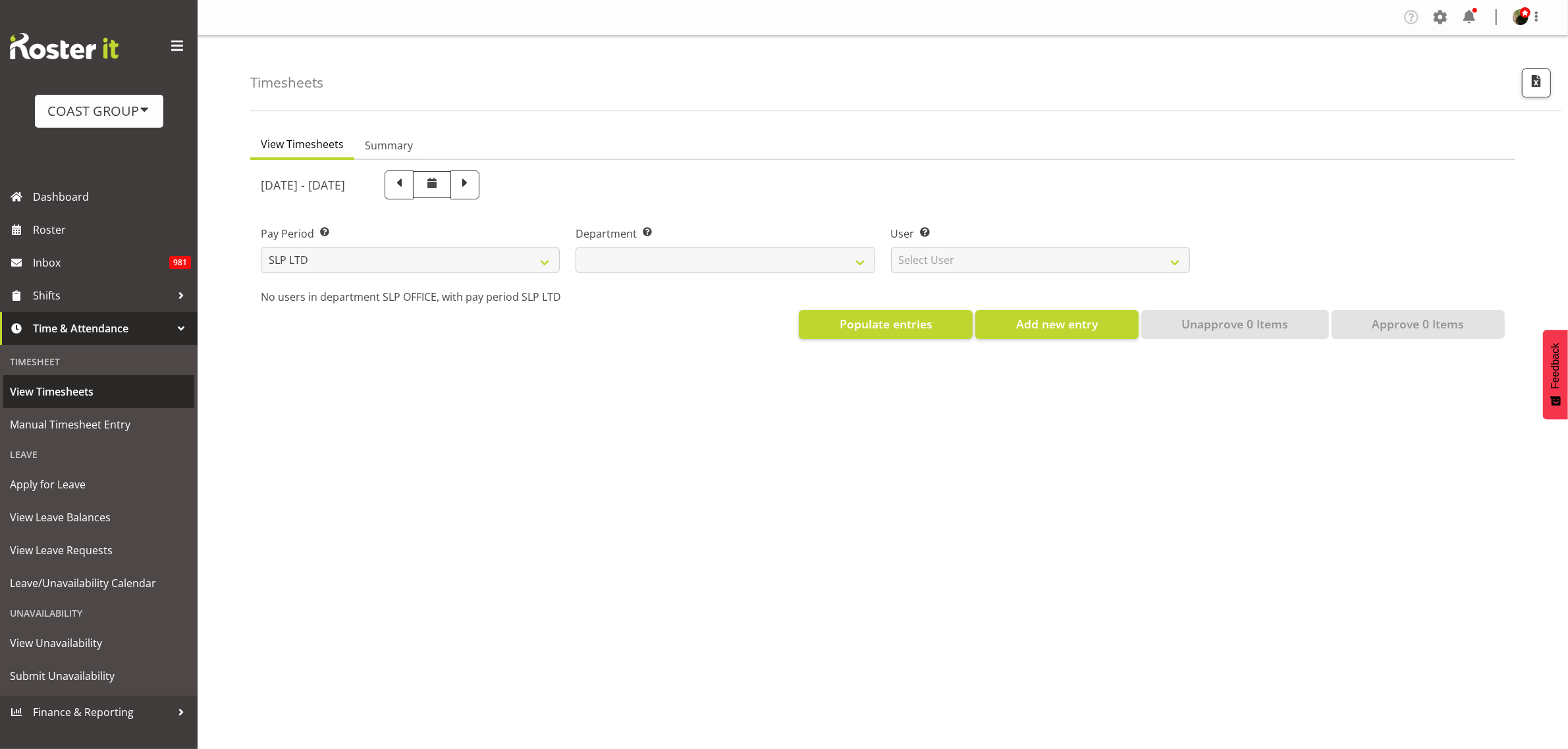
select select
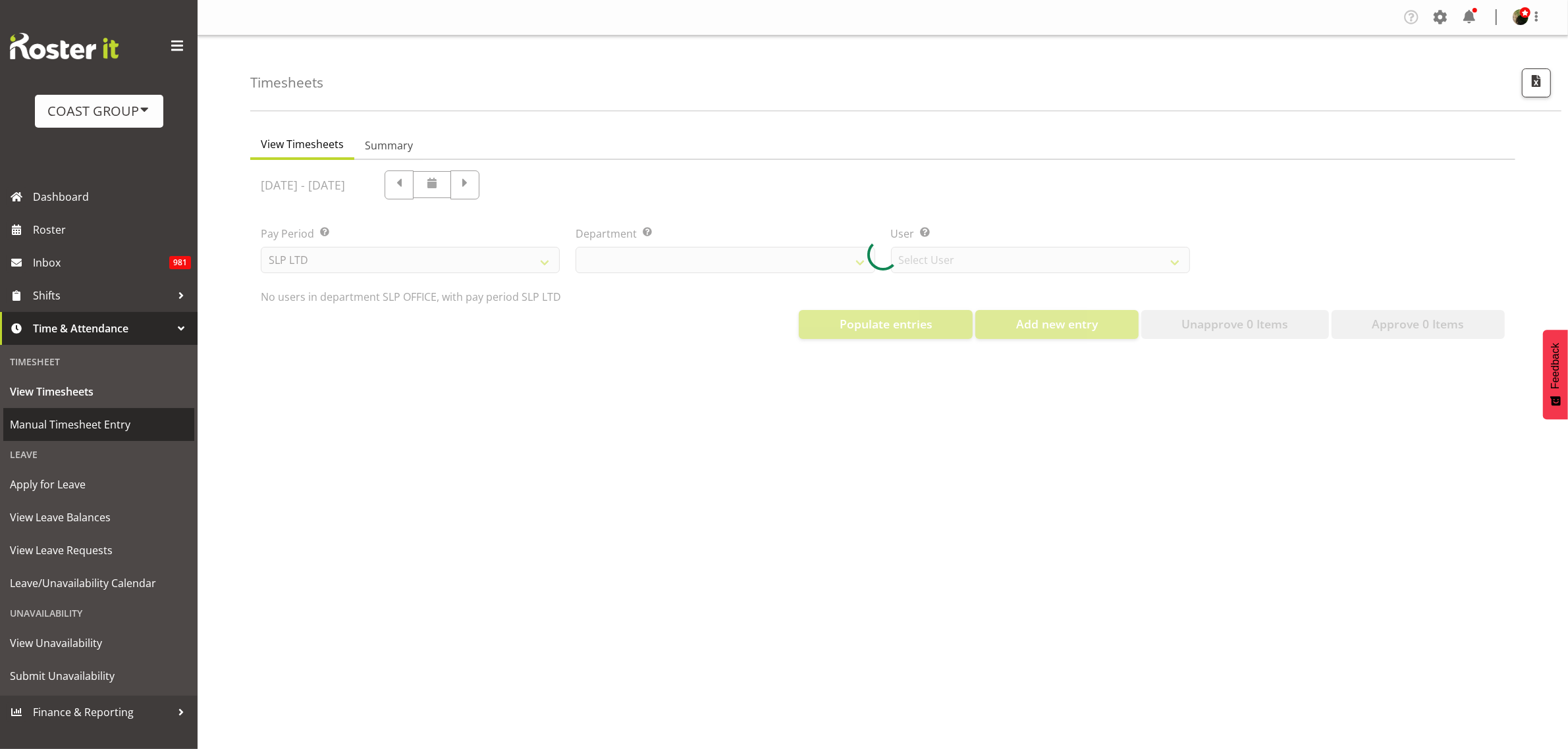
click at [58, 426] on span "Manual Timesheet Entry" at bounding box center [98, 425] width 177 height 20
select select "25"
select select "7496"
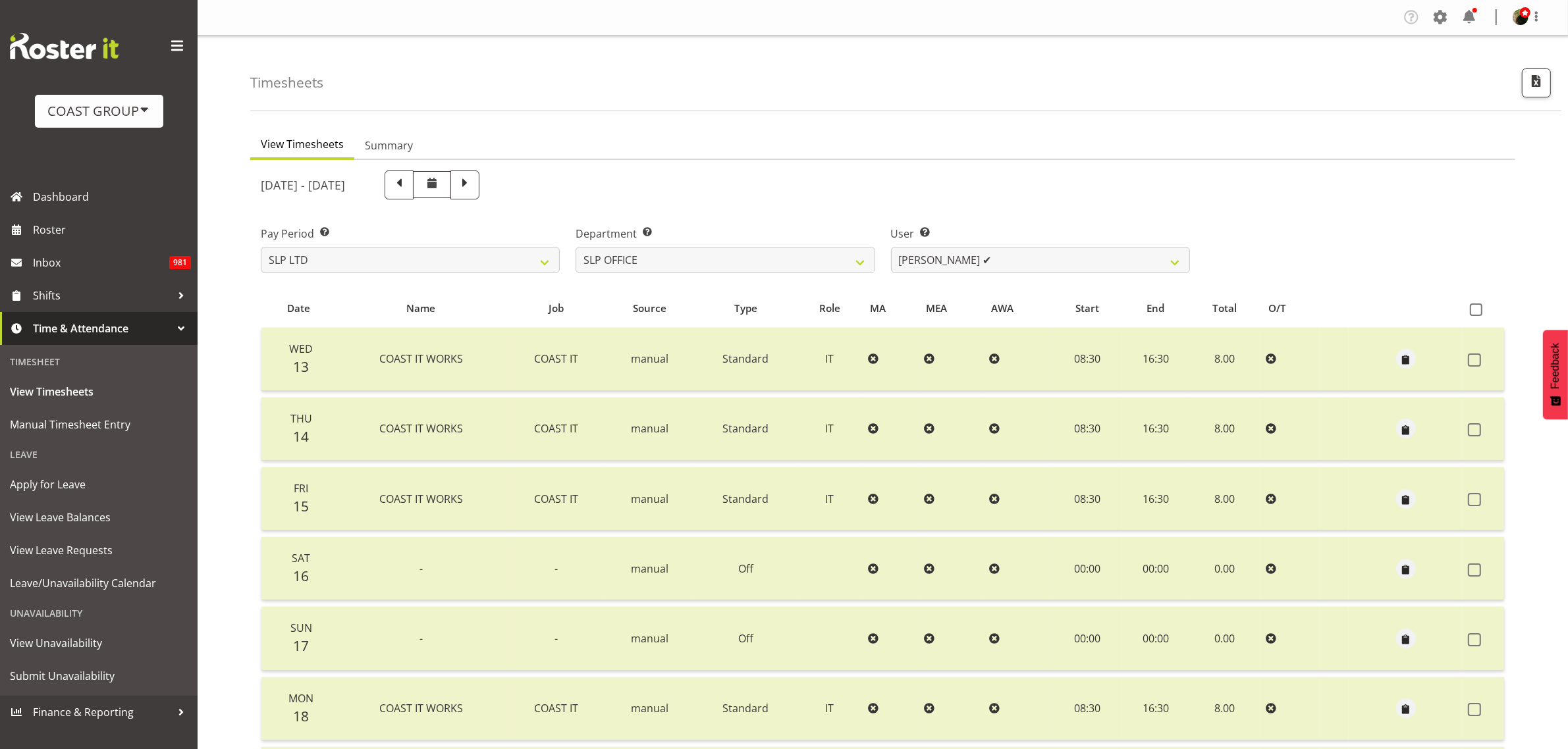
click at [486, 242] on div "Pay Period Select which pay period you would like to view. SLP LTD EHS LTD DW L…" at bounding box center [411, 249] width 299 height 48
click at [485, 248] on select "SLP LTD EHS LTD DW LTD VEHICLES Carlton Events [PERSON_NAME] 120 Limited Wellin…" at bounding box center [411, 259] width 299 height 26
select select "7"
click at [261, 247] on select "SLP LTD EHS LTD DW LTD VEHICLES Carlton Events [PERSON_NAME] 120 Limited Wellin…" at bounding box center [411, 259] width 299 height 26
select select
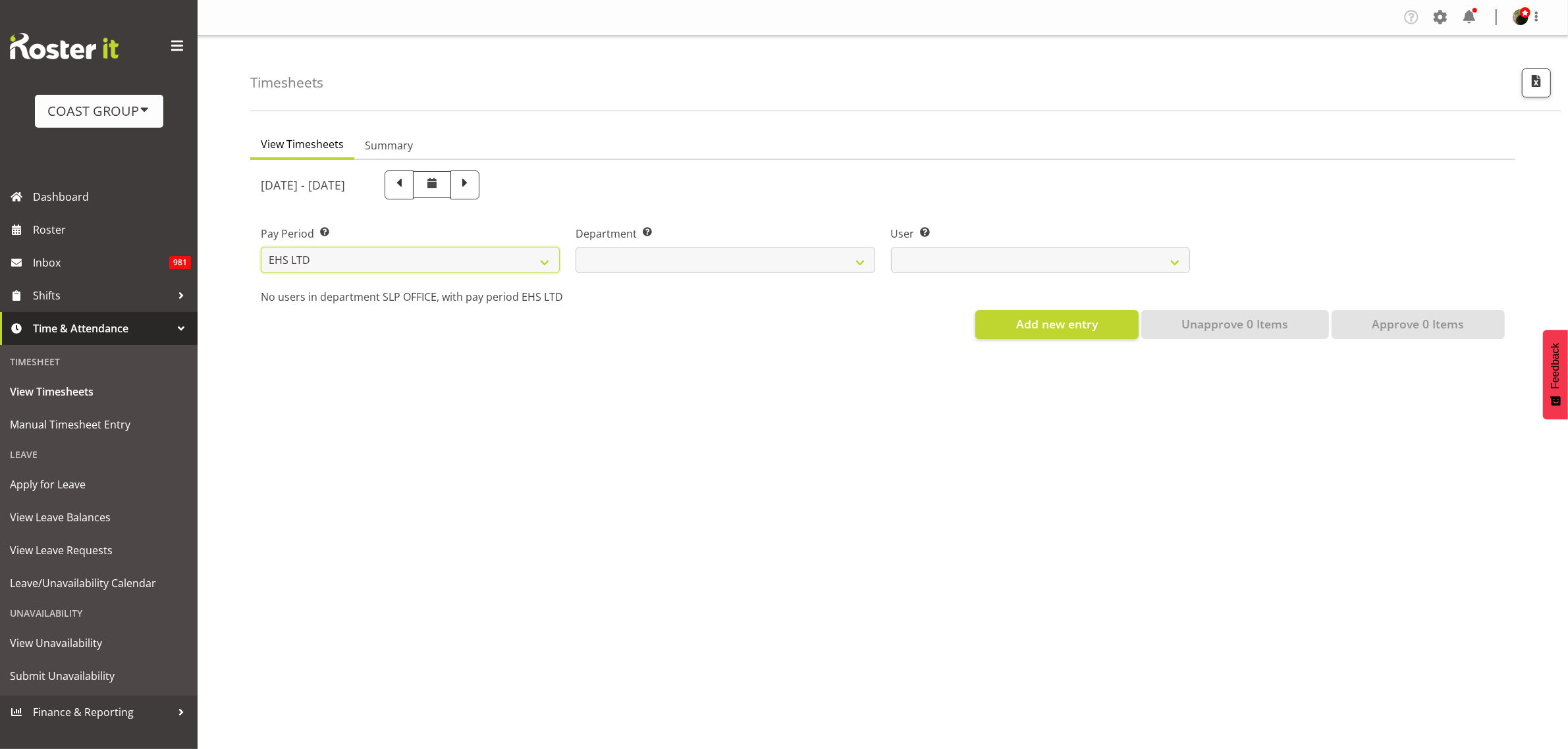
select select
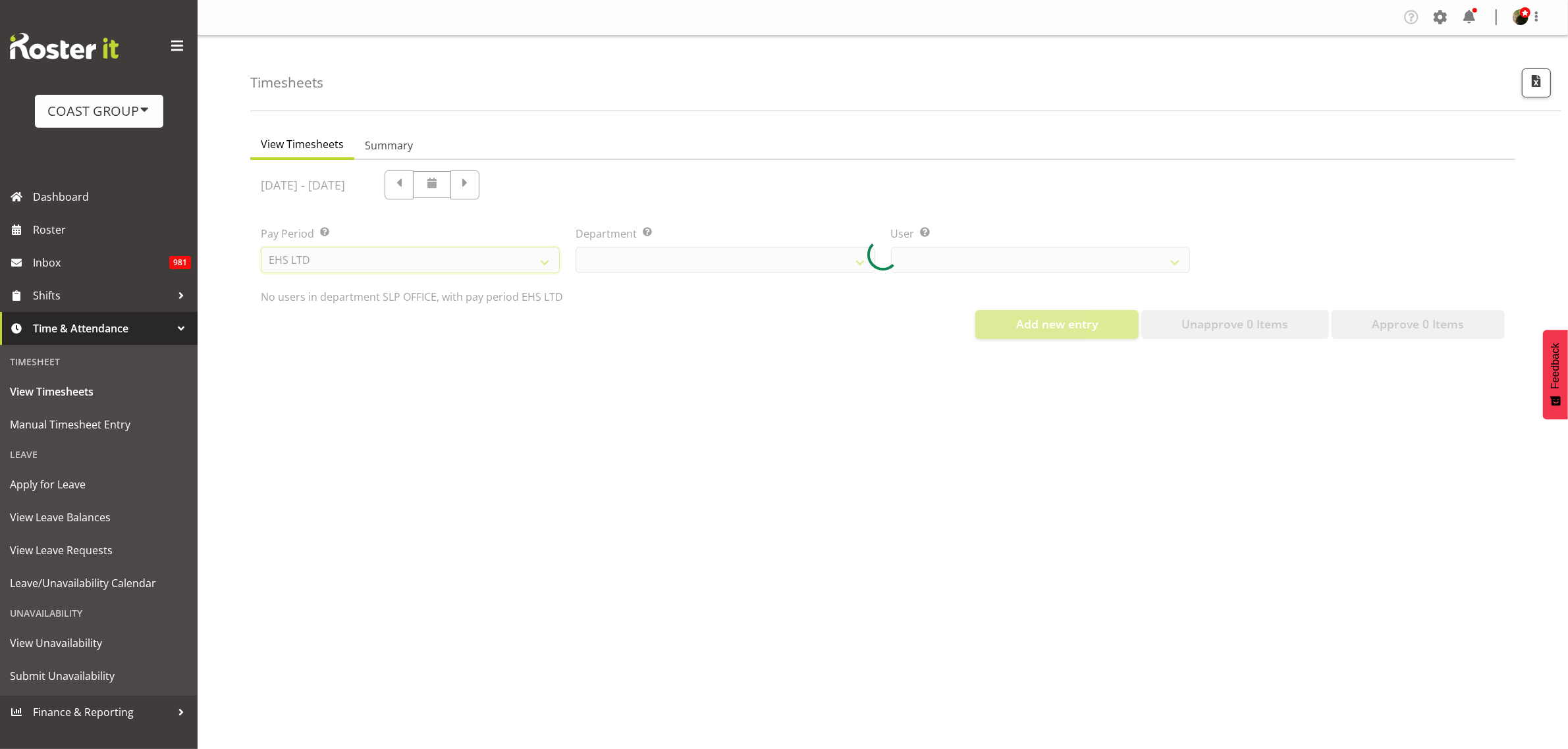
select select
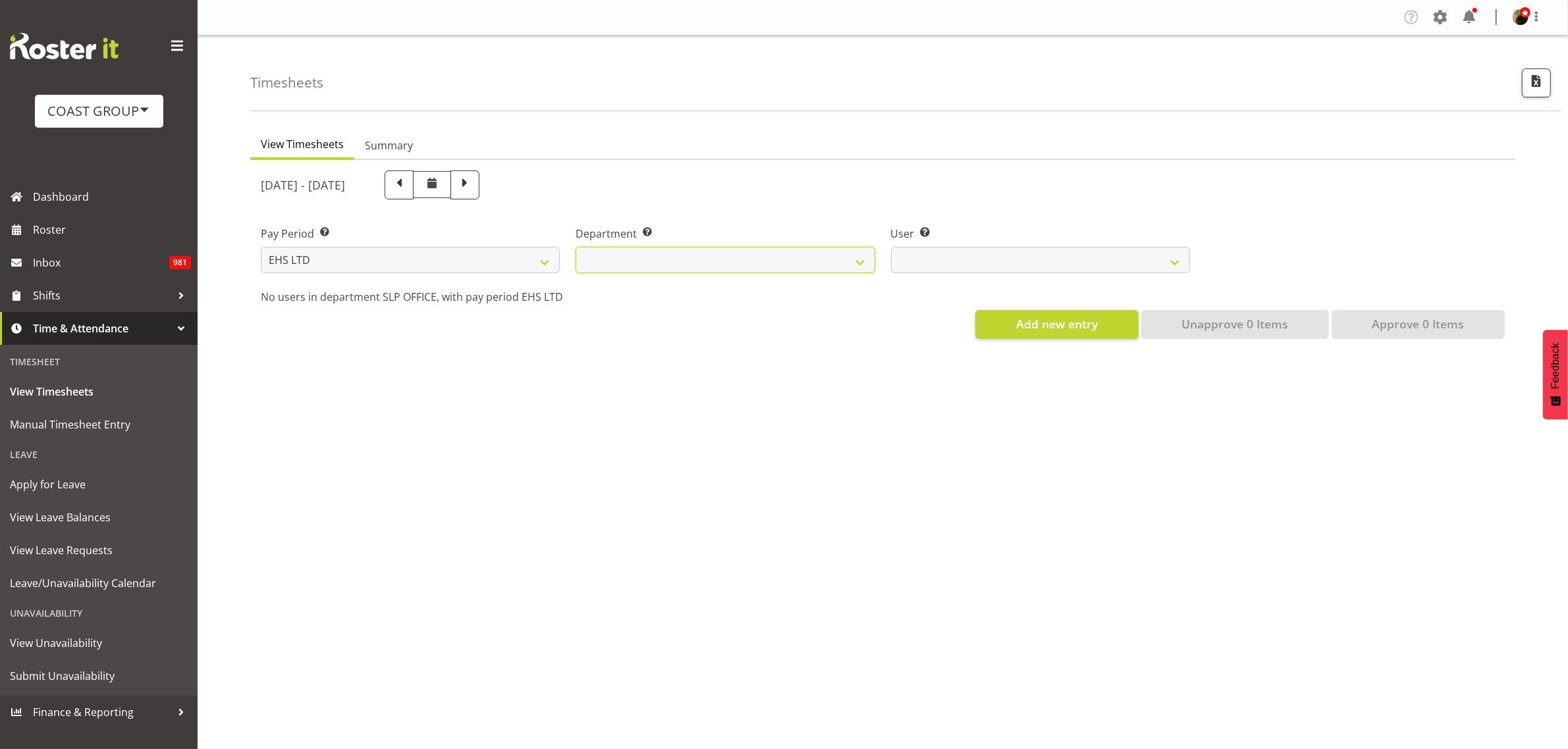
click at [748, 265] on select "EHS AKL ACCOUNTS EHS AKL CARPET EHS AKL D&B EHS AKL DESIGNER EHS AKL FURNITURE …" at bounding box center [725, 259] width 299 height 26
select select "34"
click at [576, 247] on select "EHS AKL ACCOUNTS EHS AKL CARPET EHS AKL D&B EHS AKL DESIGNER EHS AKL FURNITURE …" at bounding box center [725, 259] width 299 height 26
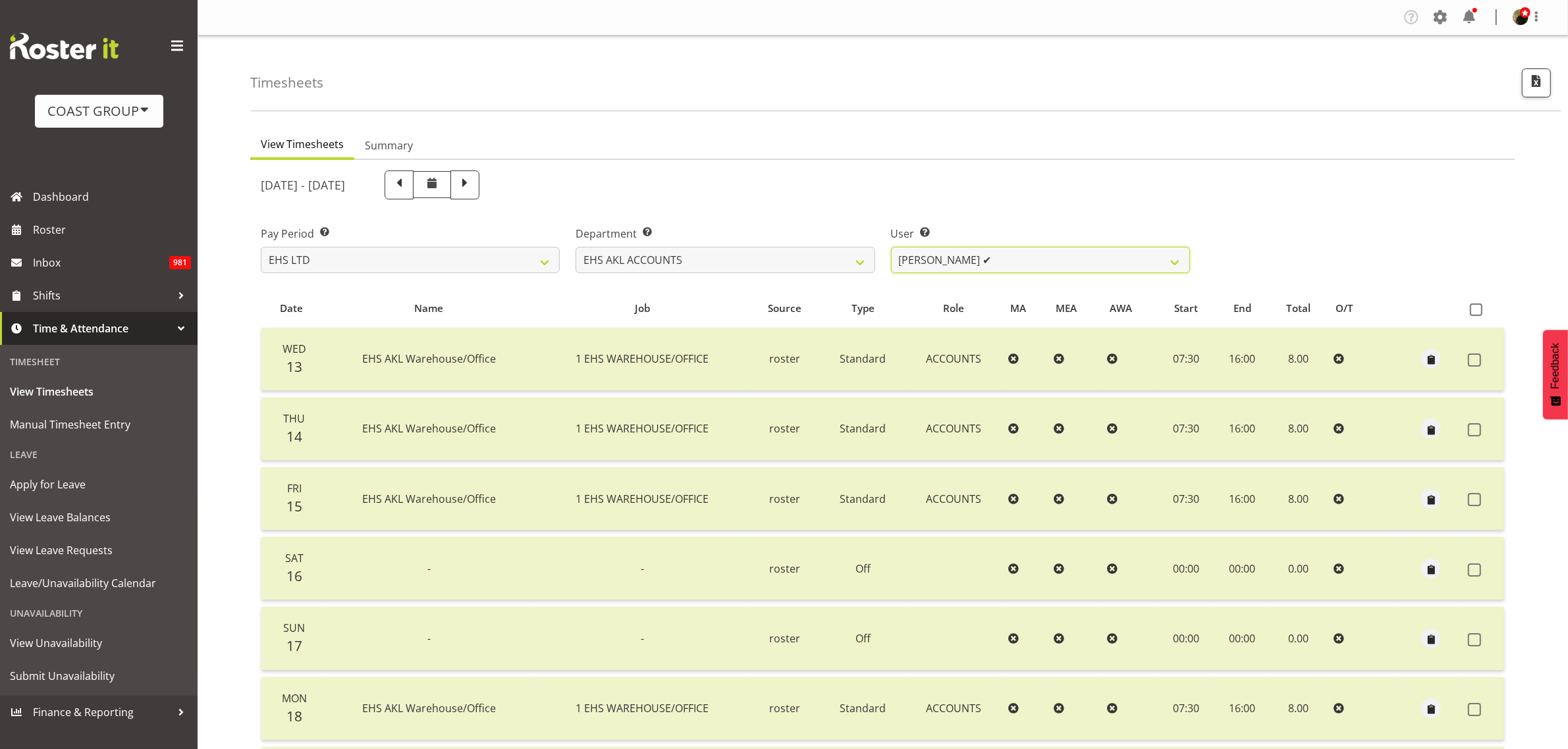
click at [1045, 254] on select "[PERSON_NAME] ✔ [PERSON_NAME] ✔ [PERSON_NAME] (Thitiphat) Preecharujiroj ❌ [PER…" at bounding box center [1040, 259] width 299 height 26
select select "11283"
click at [891, 247] on select "[PERSON_NAME] ✔ [PERSON_NAME] ✔ [PERSON_NAME] (Thitiphat) Preecharujiroj ❌ [PER…" at bounding box center [1040, 259] width 299 height 26
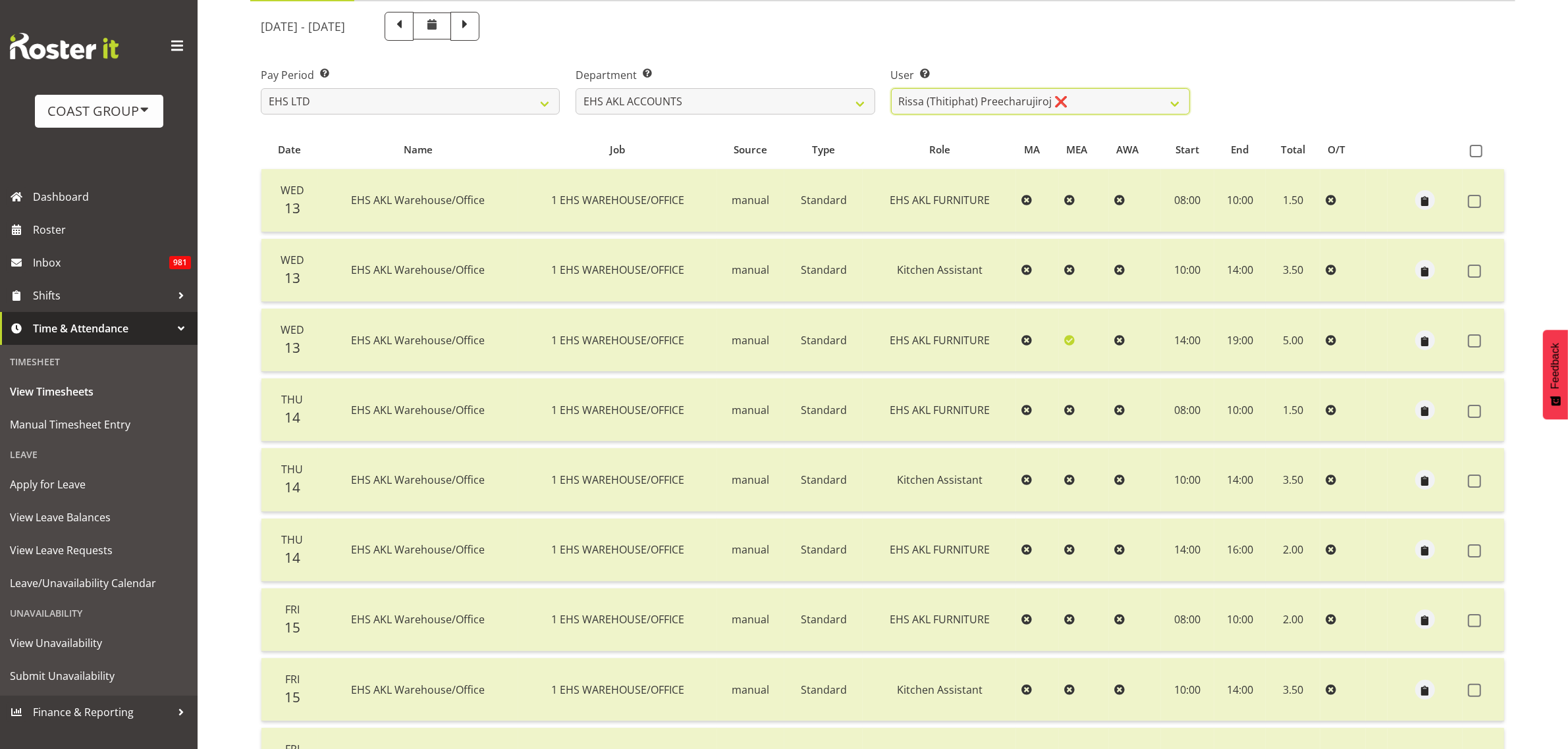
scroll to position [165, 0]
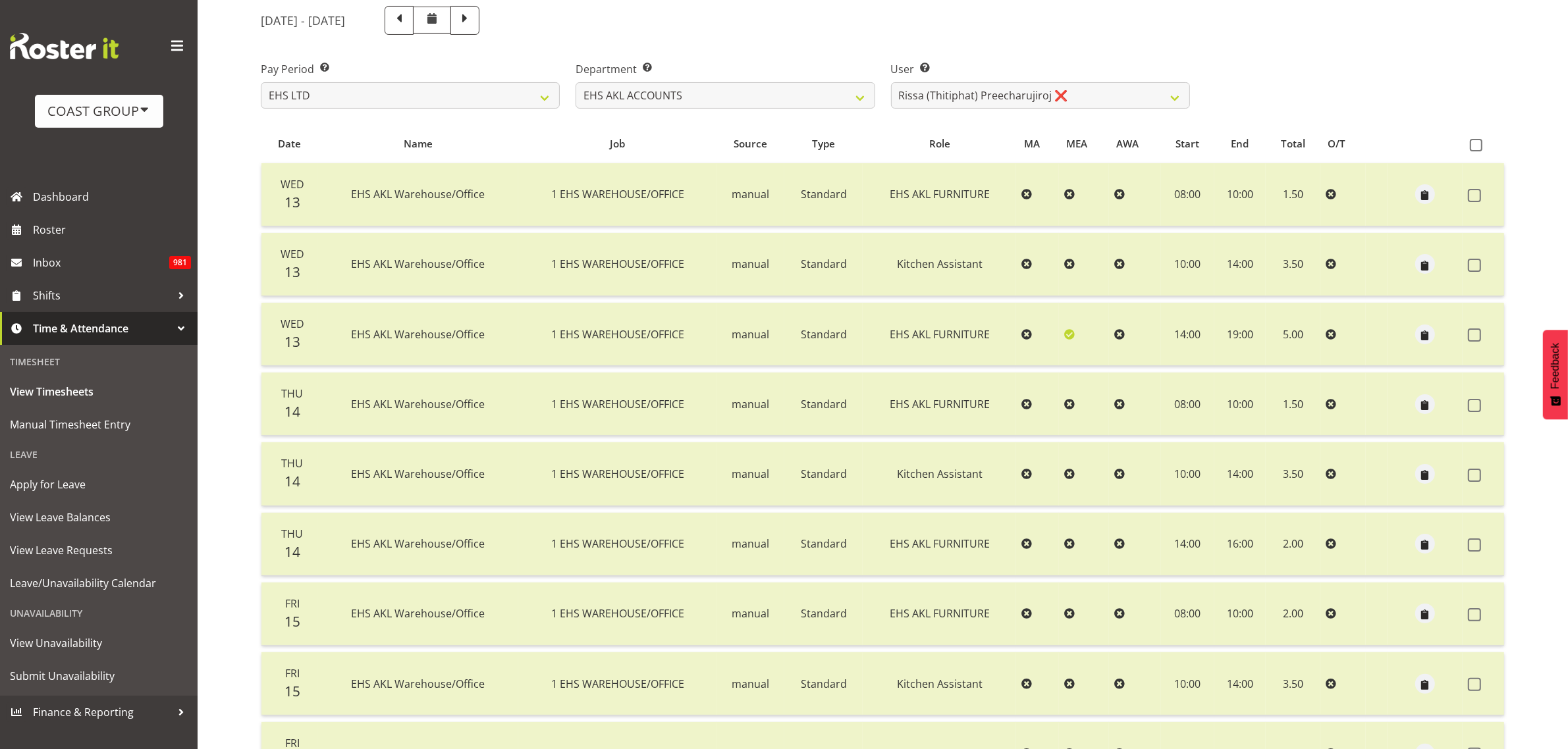
click at [1477, 147] on span at bounding box center [1476, 145] width 13 height 13
click at [1477, 147] on input "checkbox" at bounding box center [1474, 145] width 9 height 9
checkbox input "true"
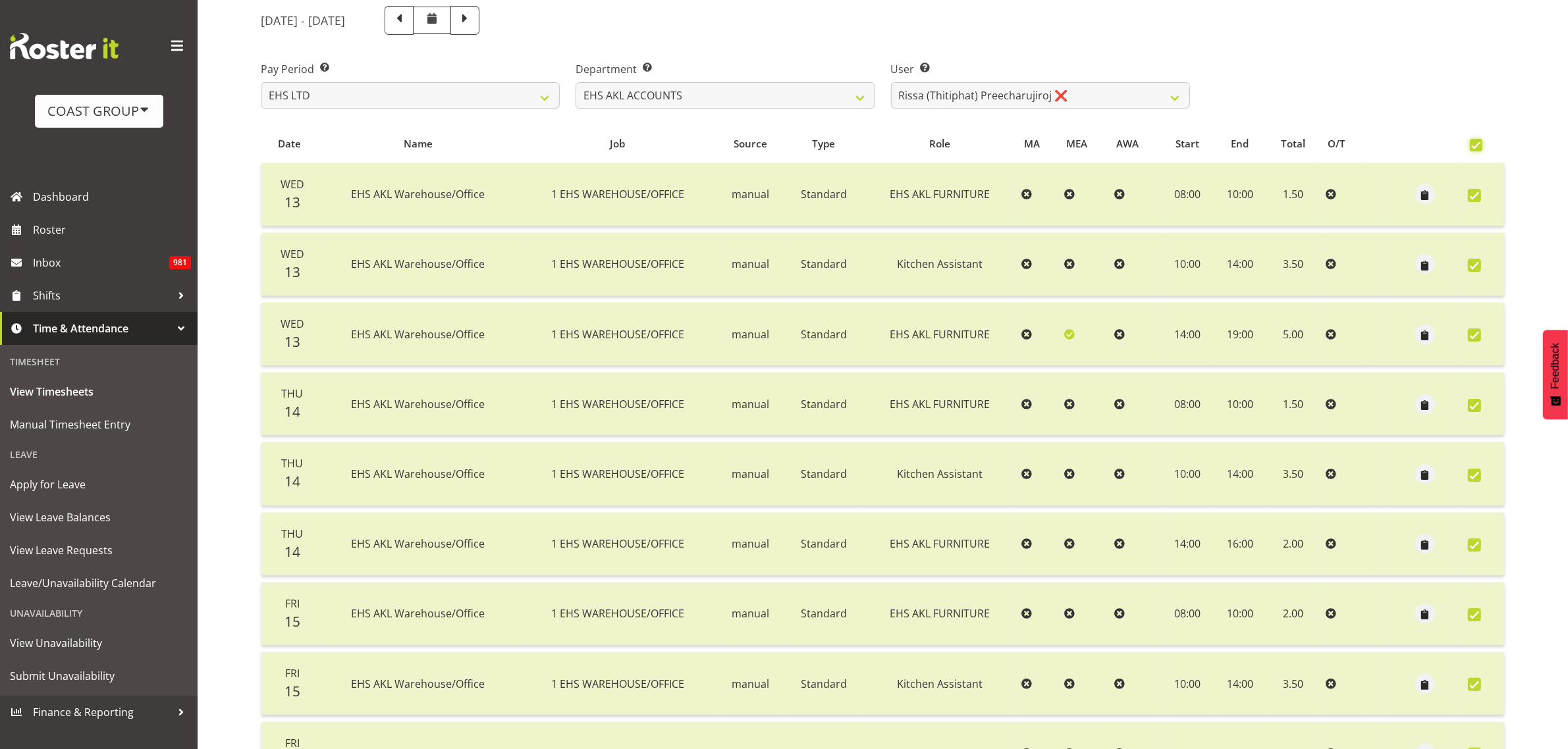
checkbox input "true"
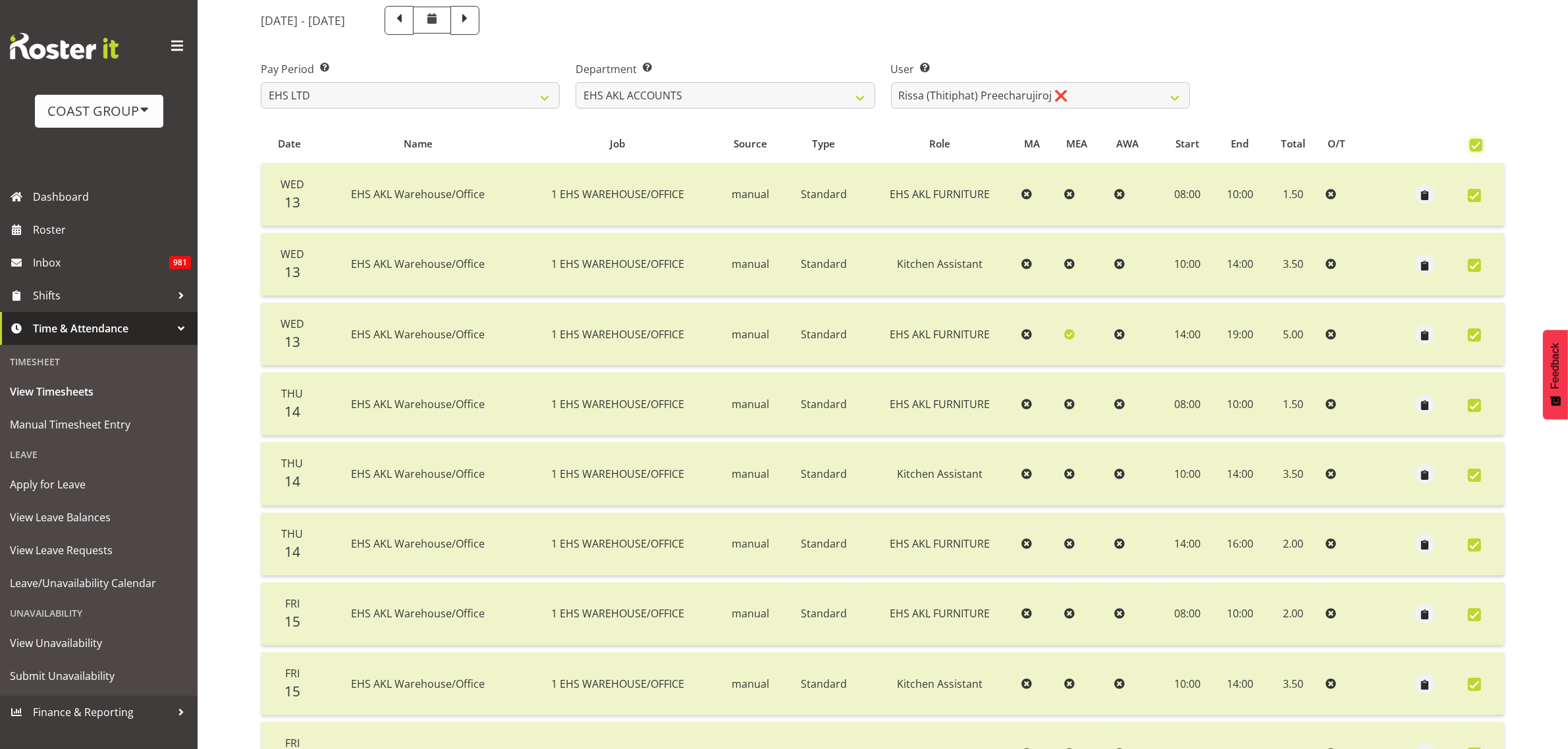
checkbox input "true"
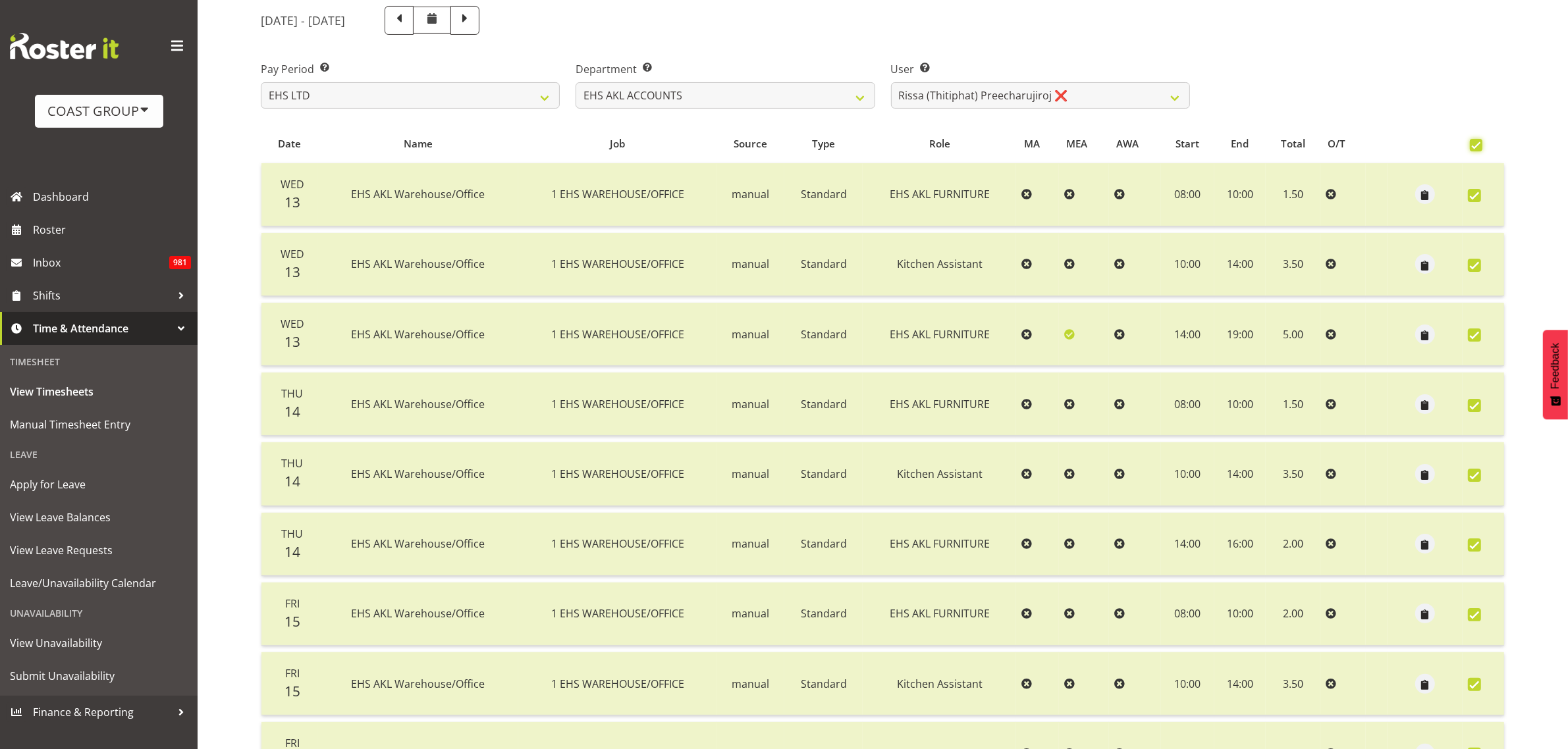
checkbox input "true"
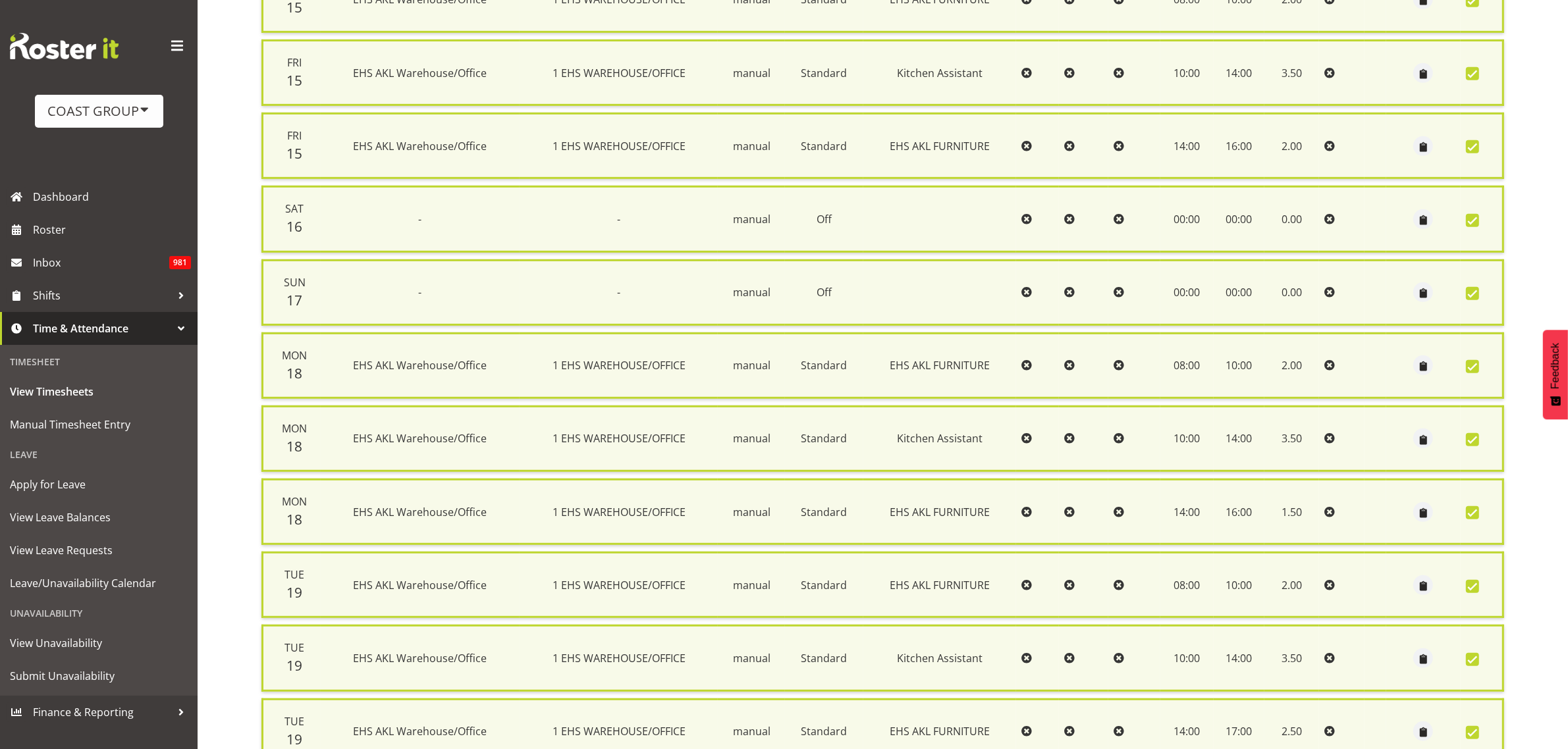
scroll to position [910, 0]
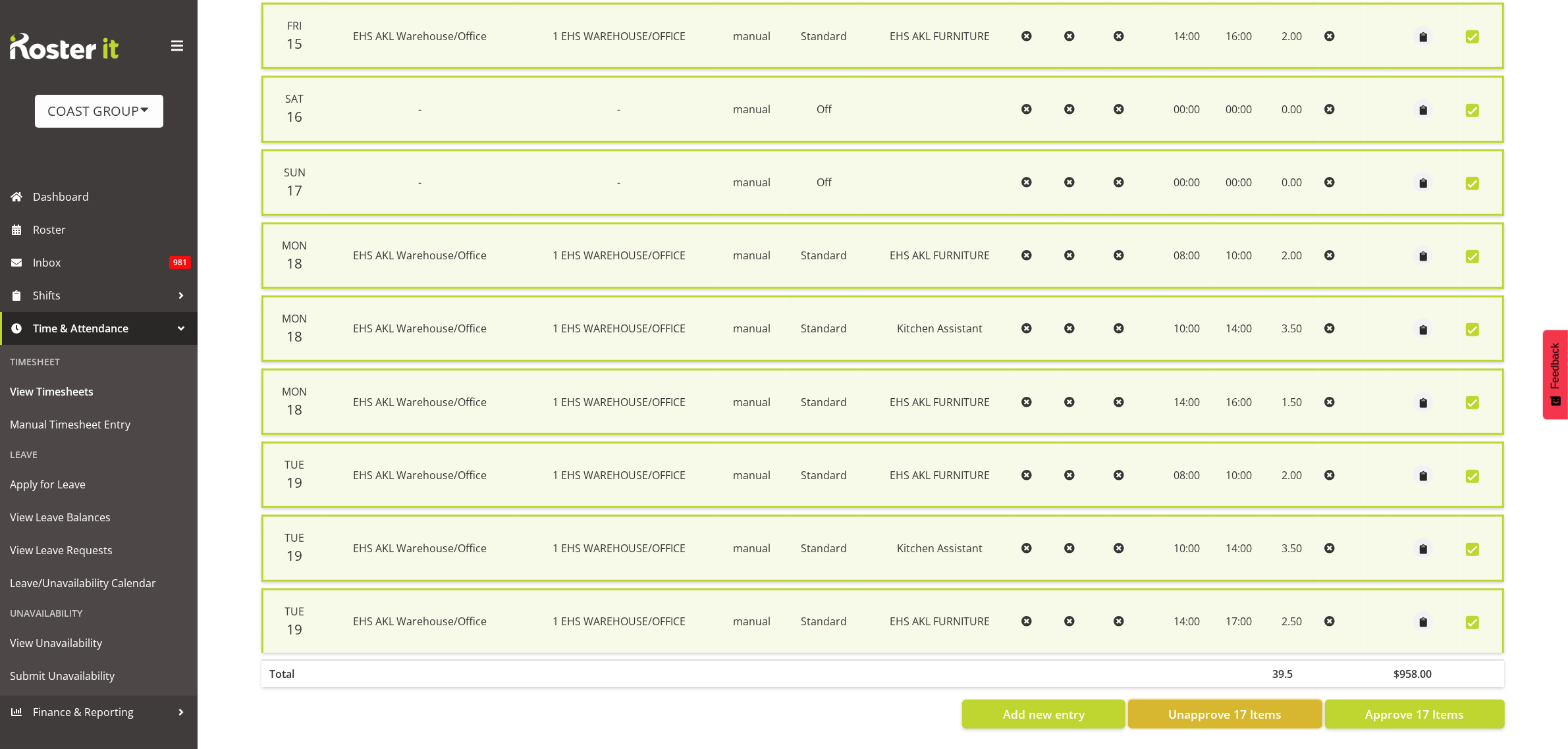
click at [1279, 706] on span "Unapprove 17 Items" at bounding box center [1225, 714] width 113 height 17
checkbox input "false"
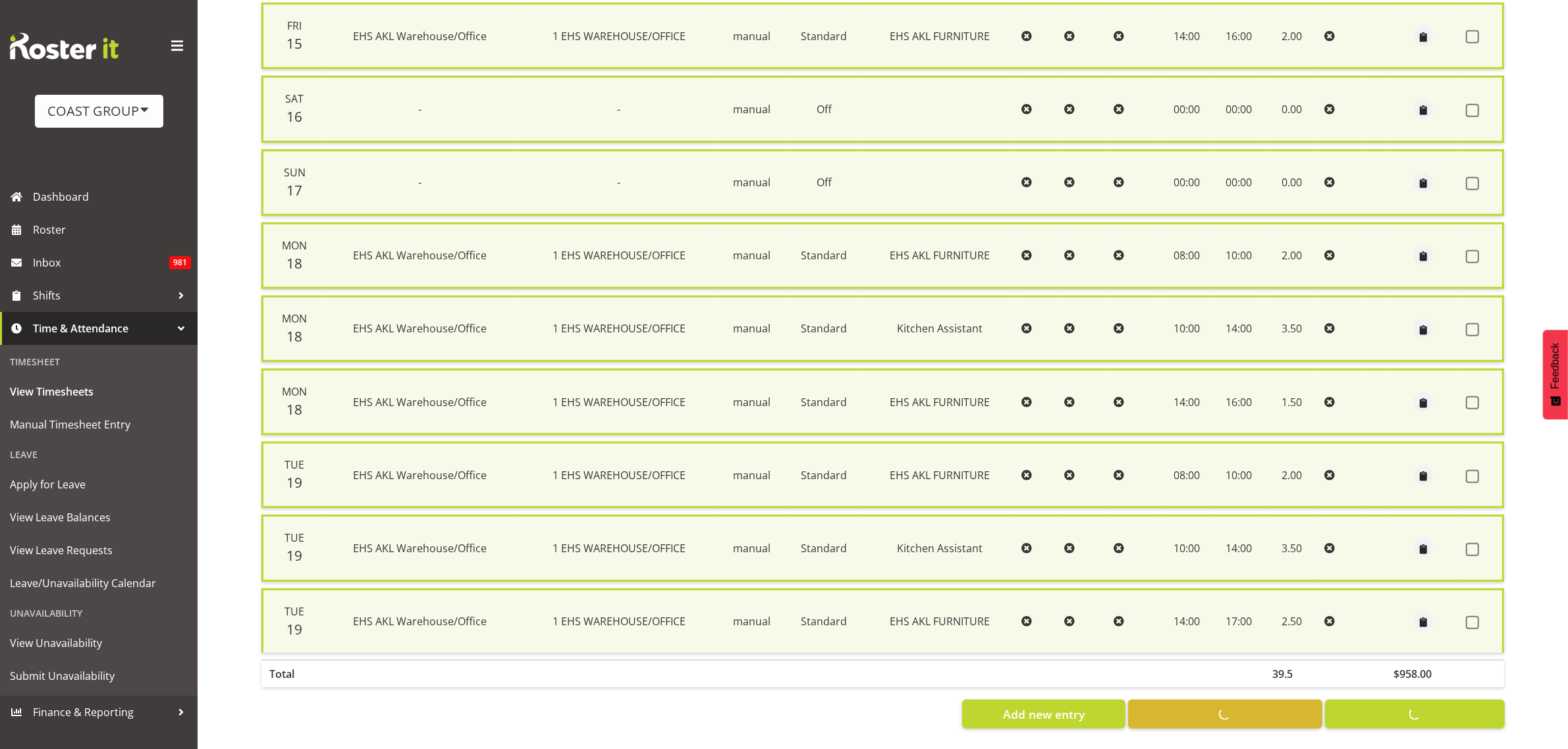
checkbox input "false"
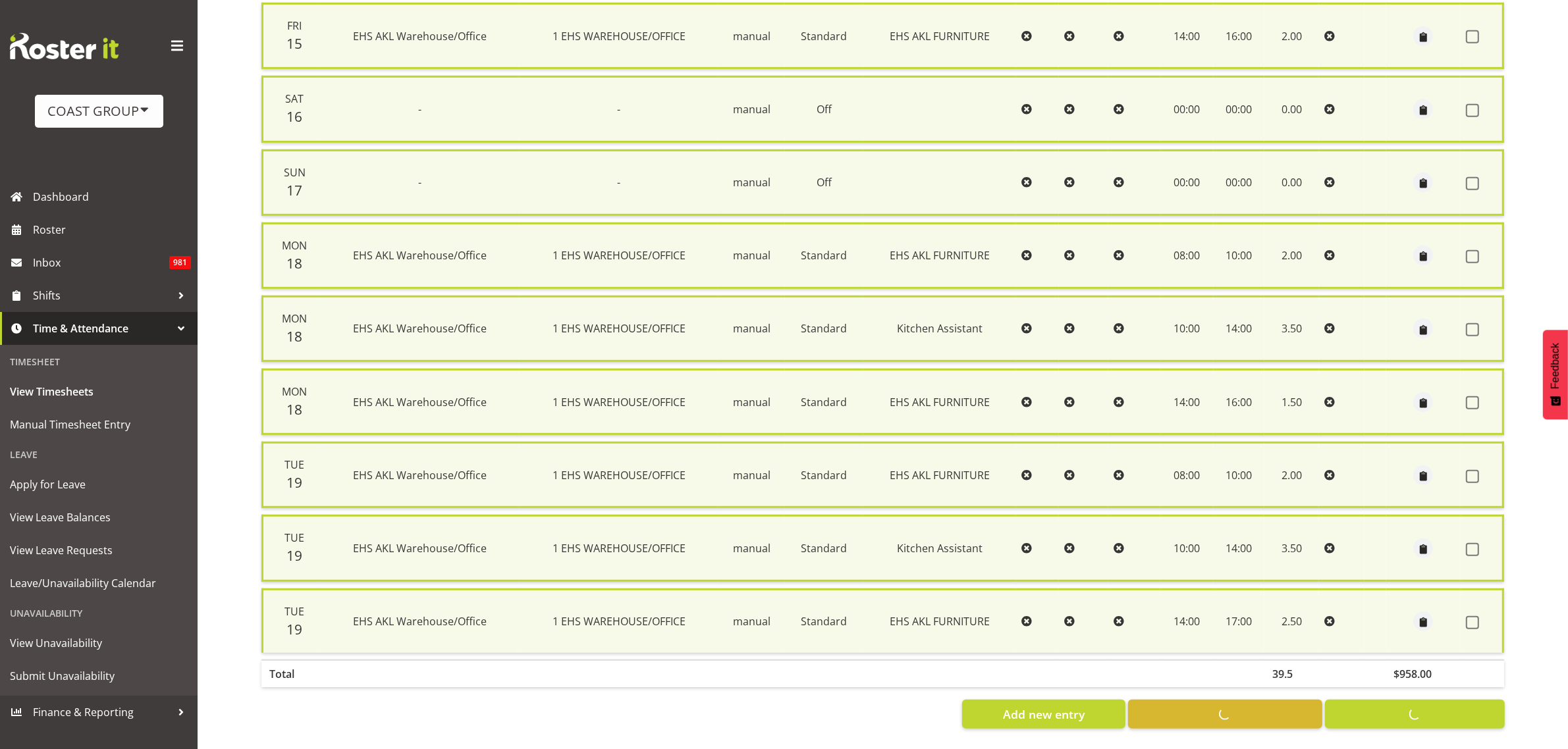
checkbox input "false"
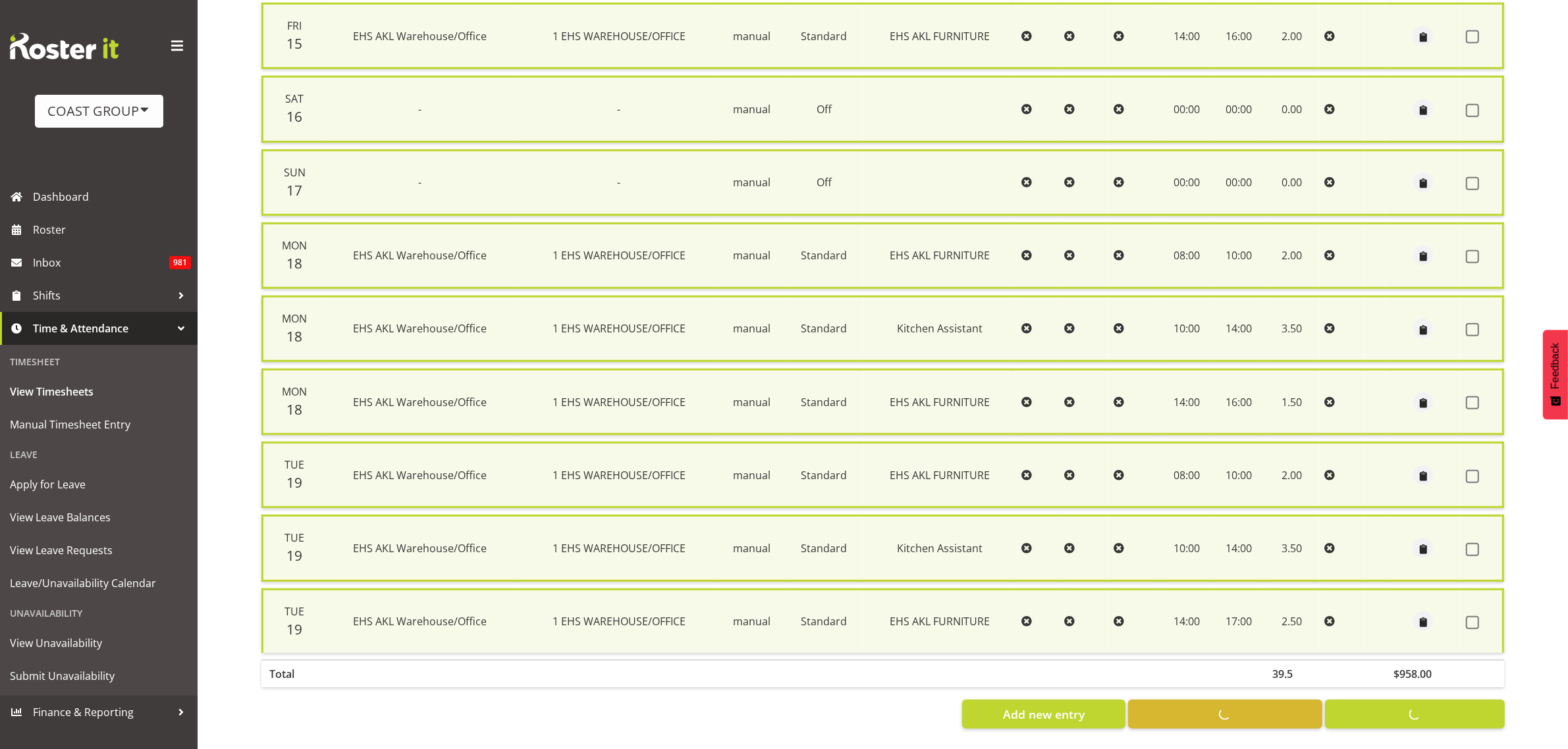
checkbox input "false"
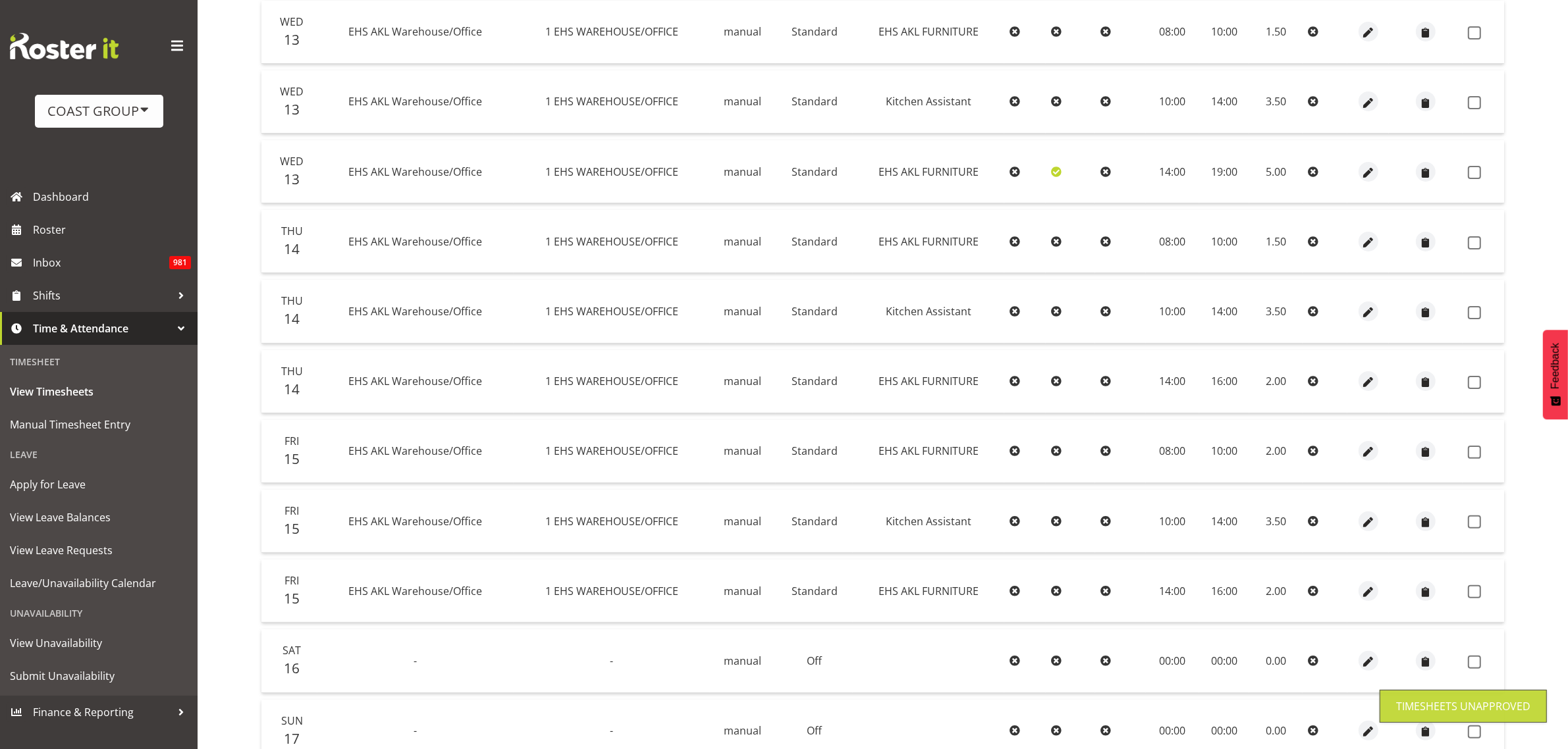
scroll to position [212, 0]
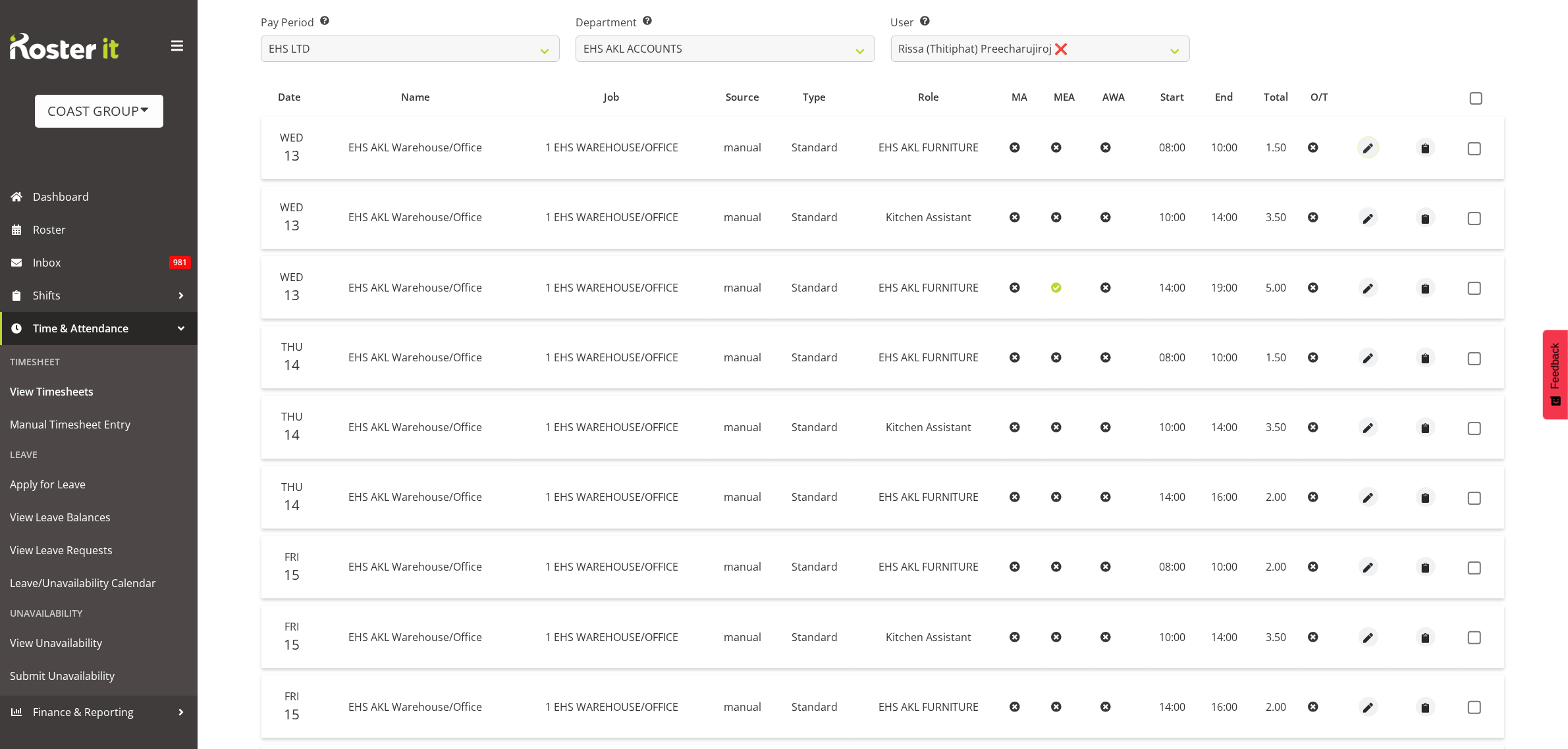
click at [1370, 146] on span "button" at bounding box center [1368, 149] width 15 height 15
select select "189"
select select "Standard"
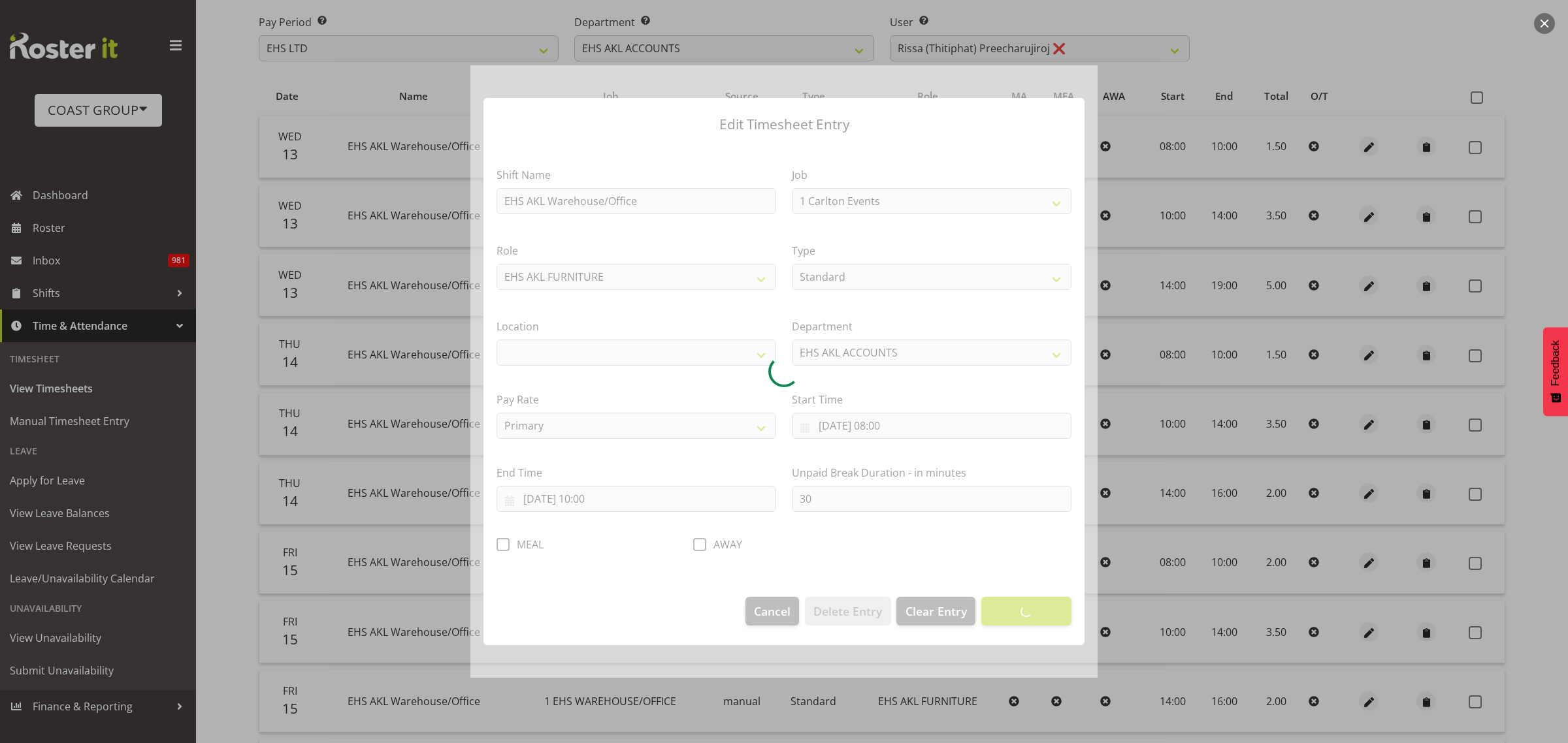
select select "69"
select select "35"
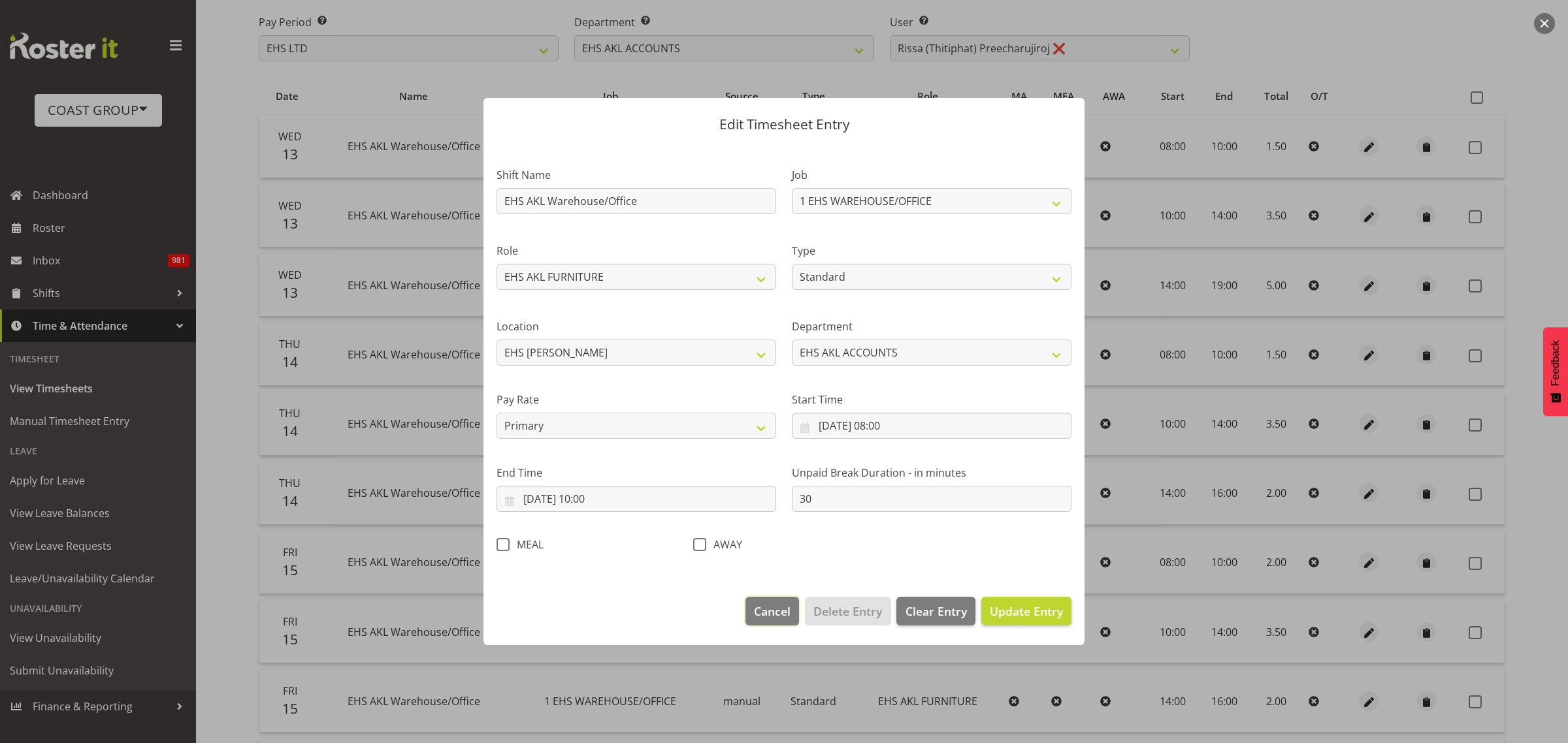
click at [761, 624] on button "Cancel" at bounding box center [772, 611] width 54 height 29
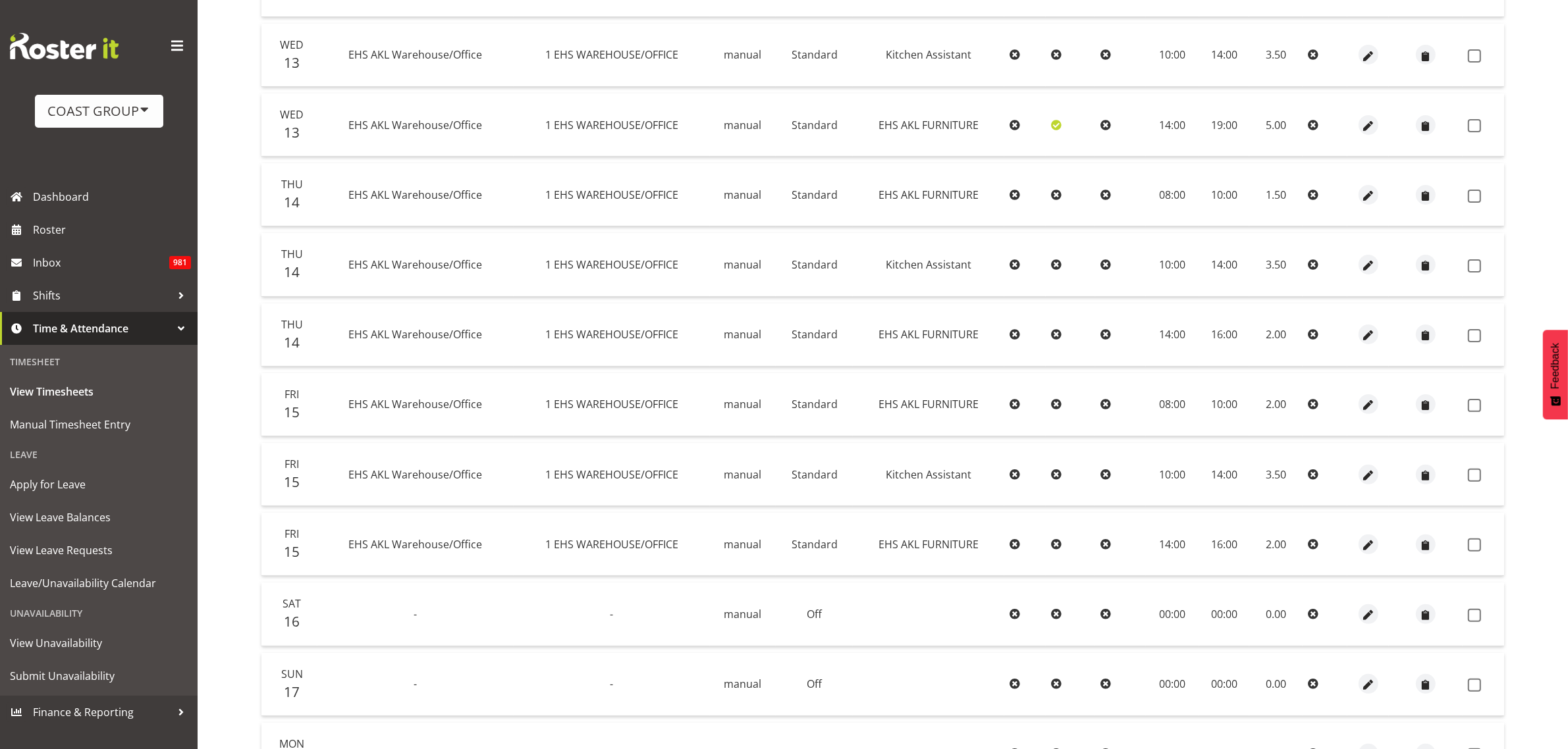
scroll to position [375, 0]
click at [1368, 402] on span "button" at bounding box center [1368, 403] width 15 height 15
select select "189"
select select "Standard"
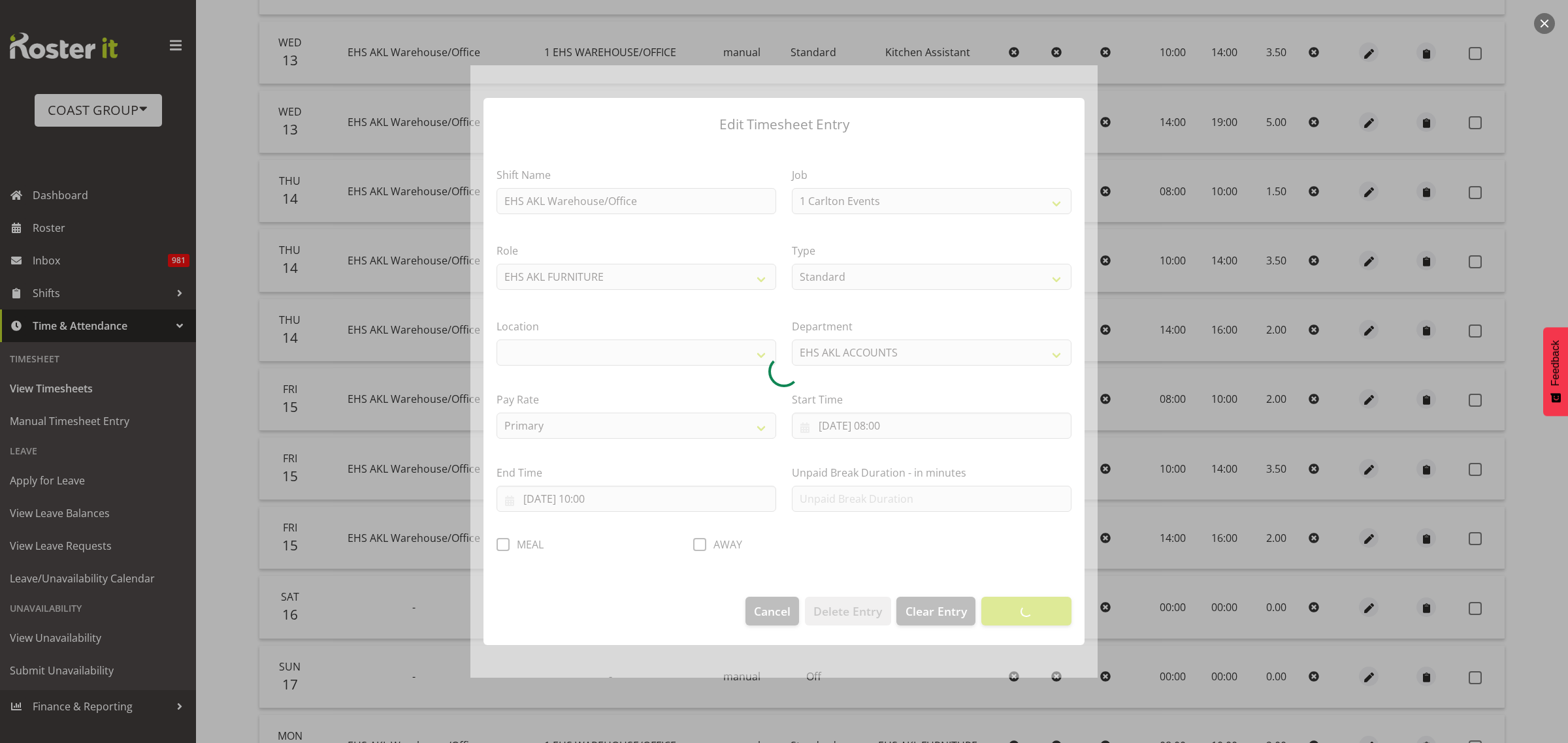
select select "69"
select select "35"
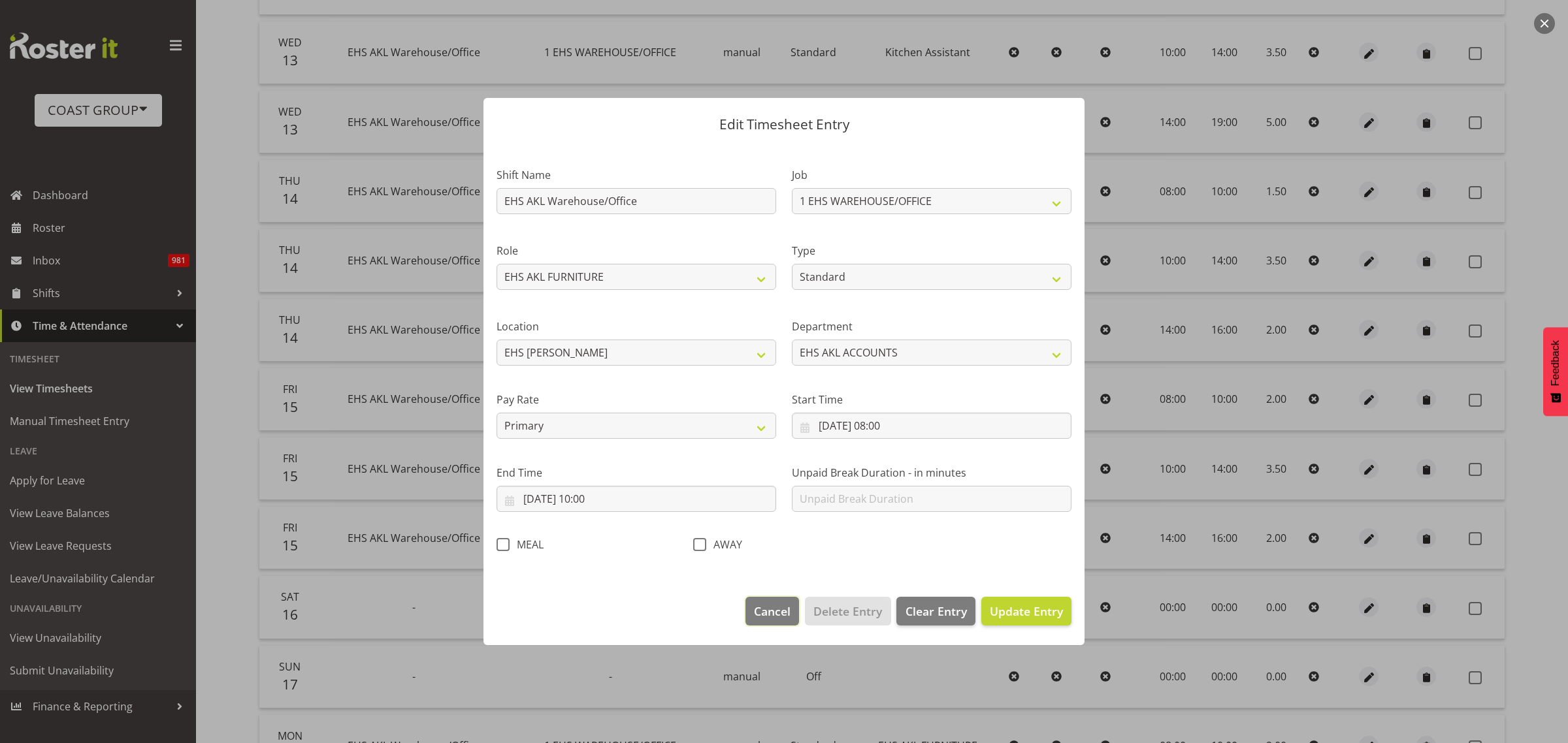
click at [762, 611] on span "Cancel" at bounding box center [772, 611] width 37 height 17
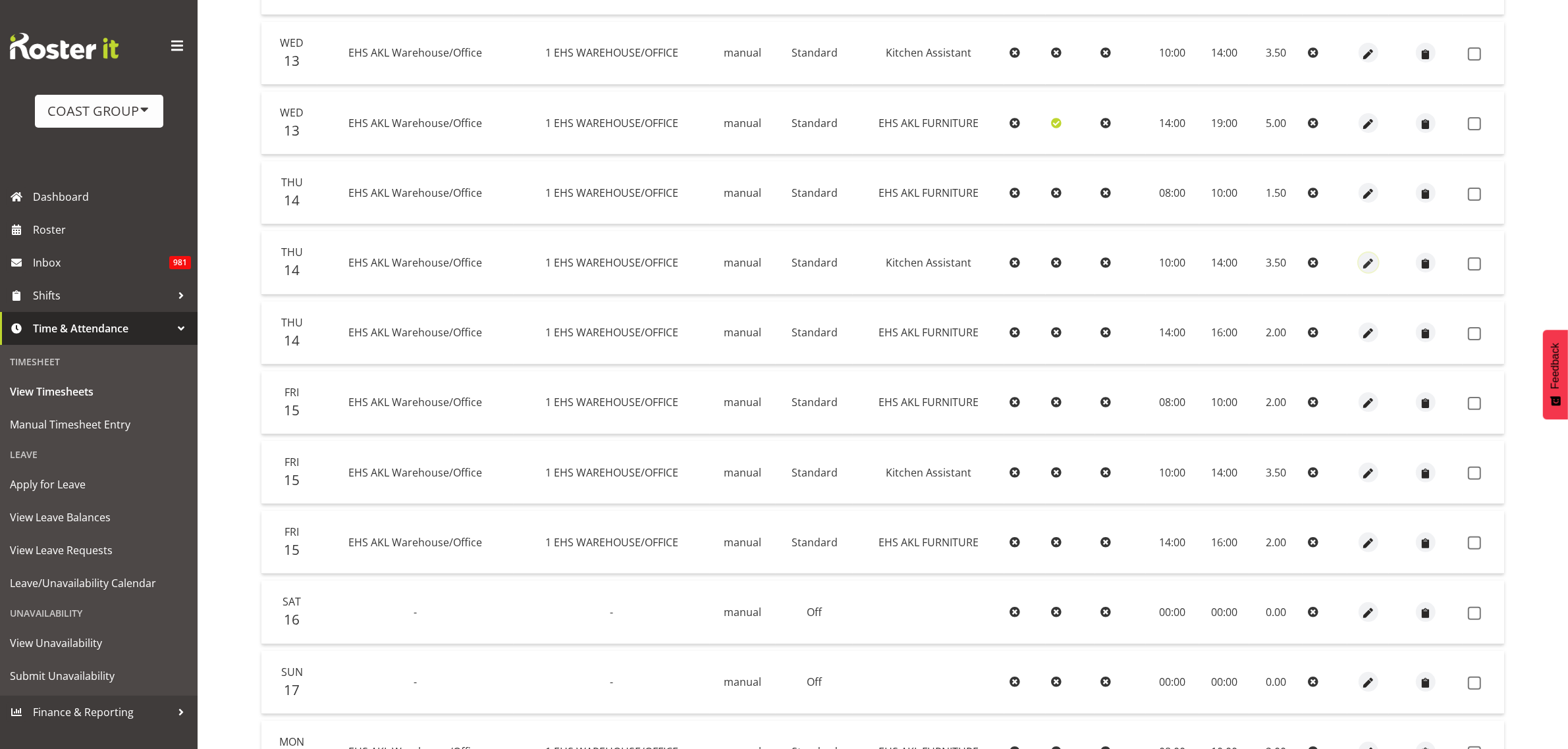
click at [1364, 261] on span "button" at bounding box center [1368, 263] width 15 height 15
select select "Standard"
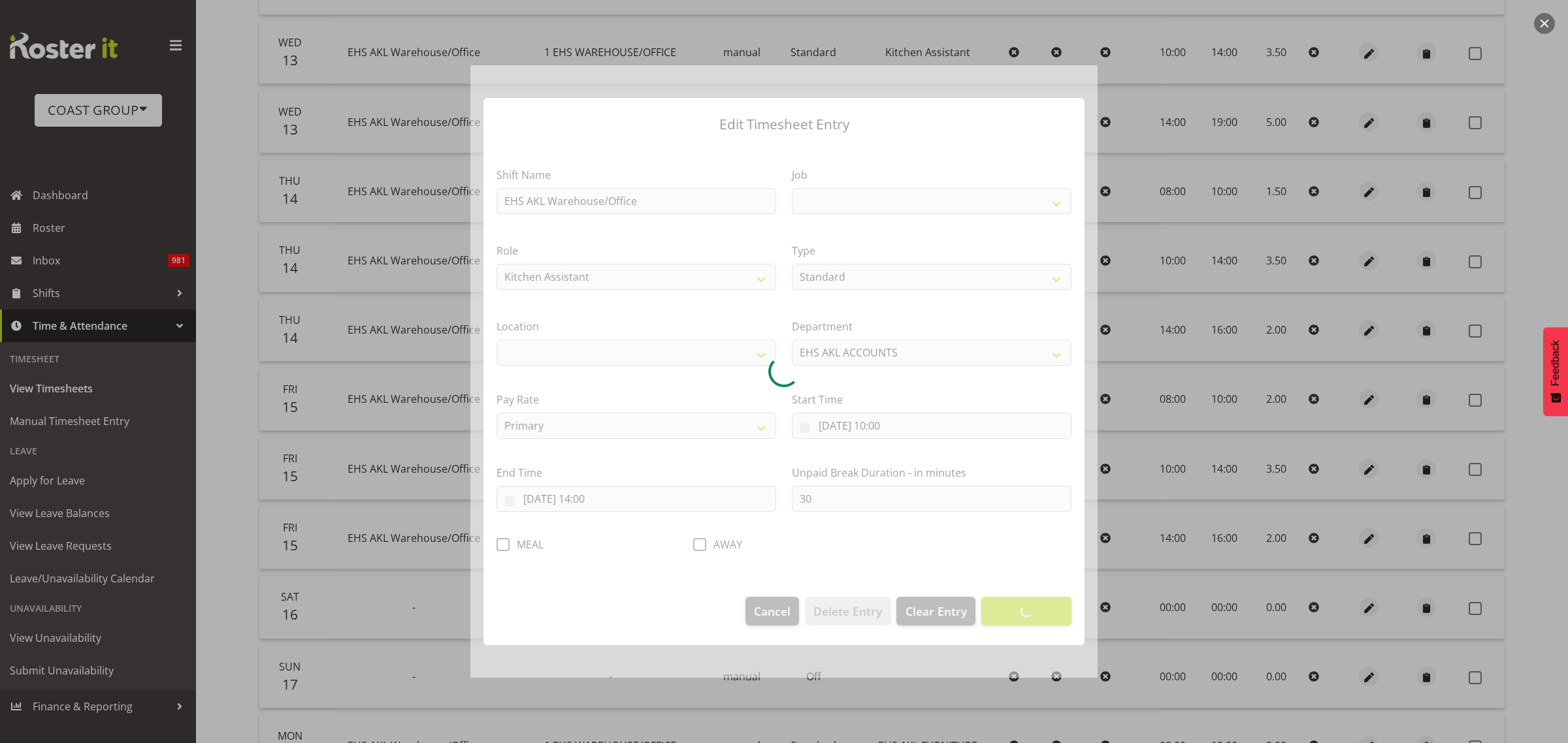
select select
select select "69"
select select "35"
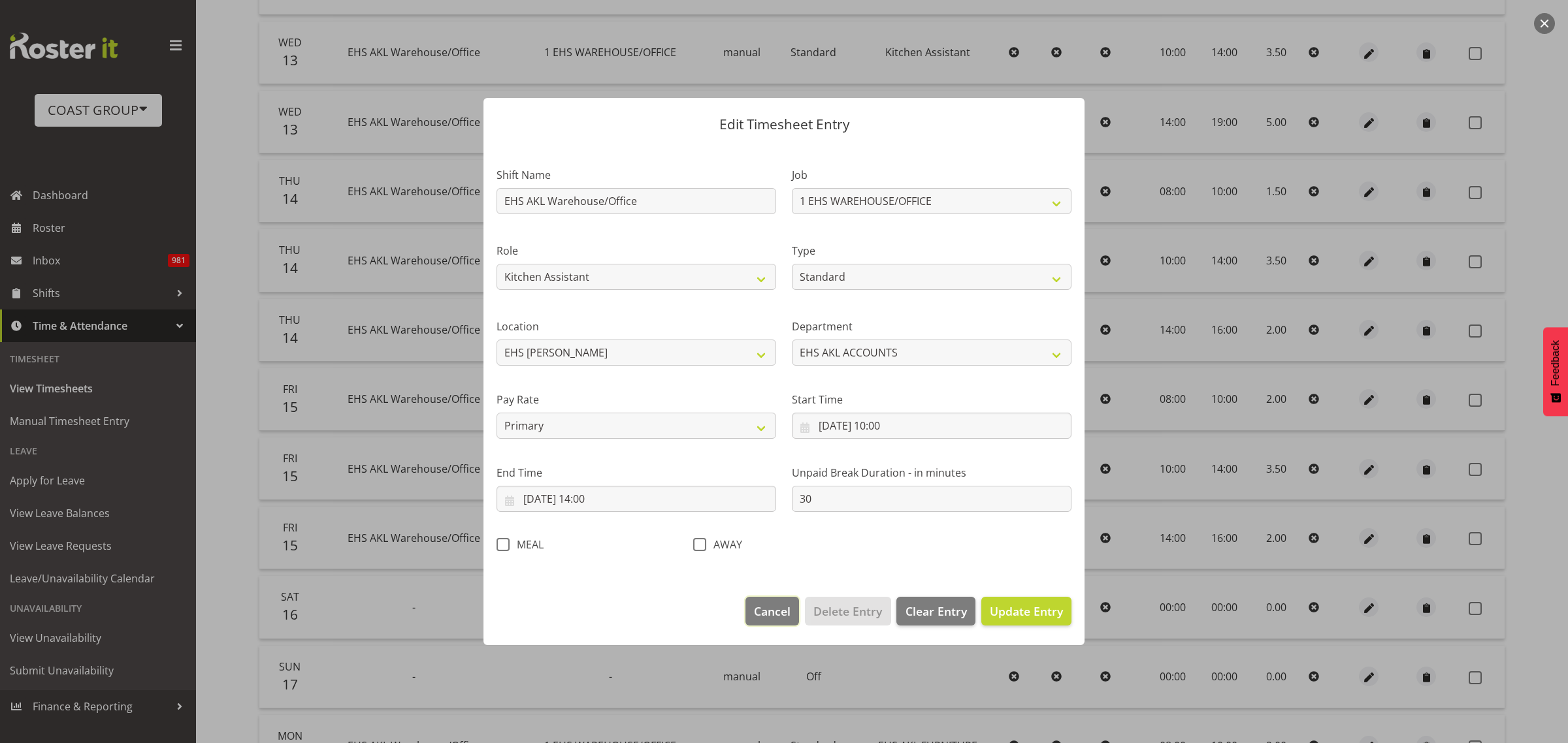
click at [766, 617] on span "Cancel" at bounding box center [772, 611] width 37 height 17
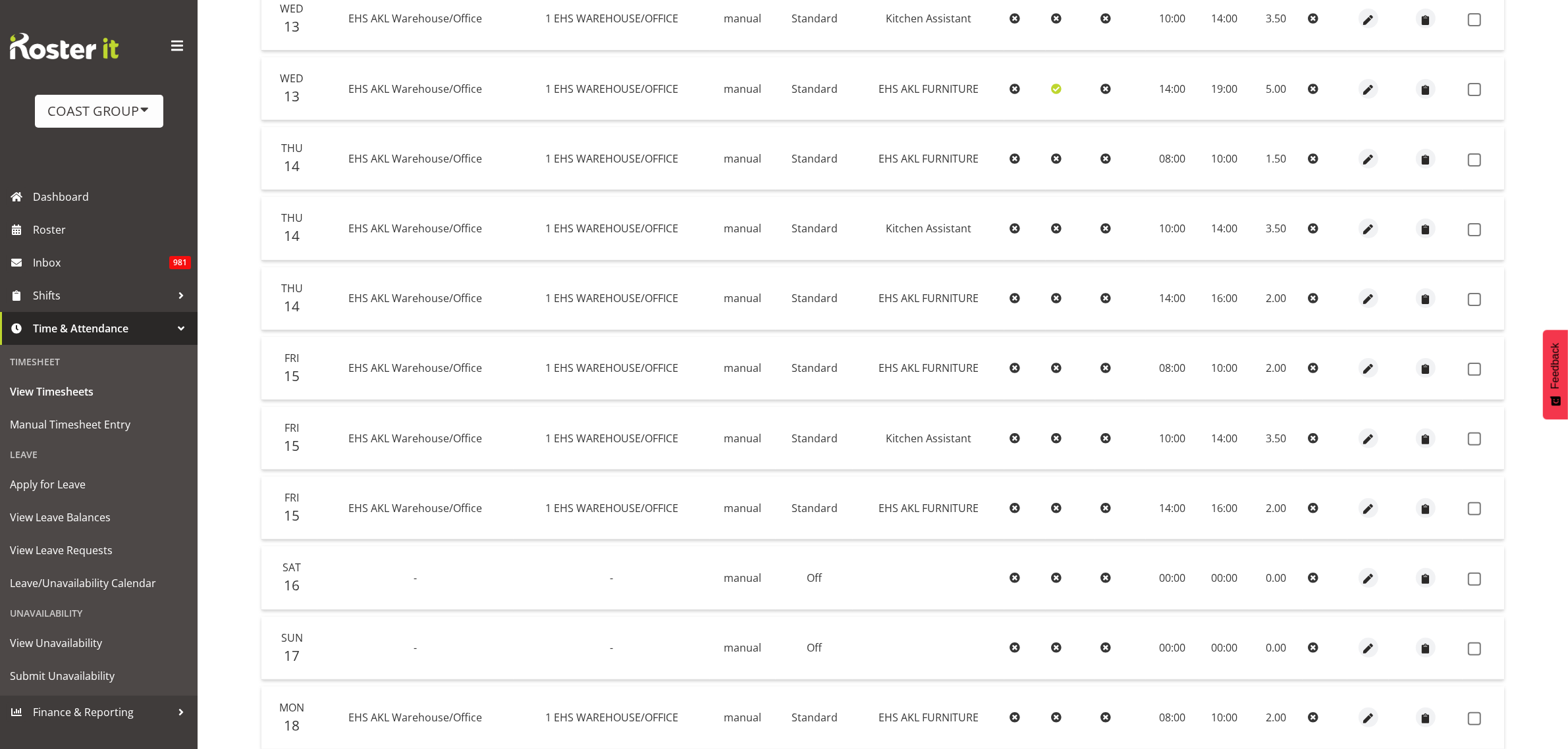
scroll to position [458, 0]
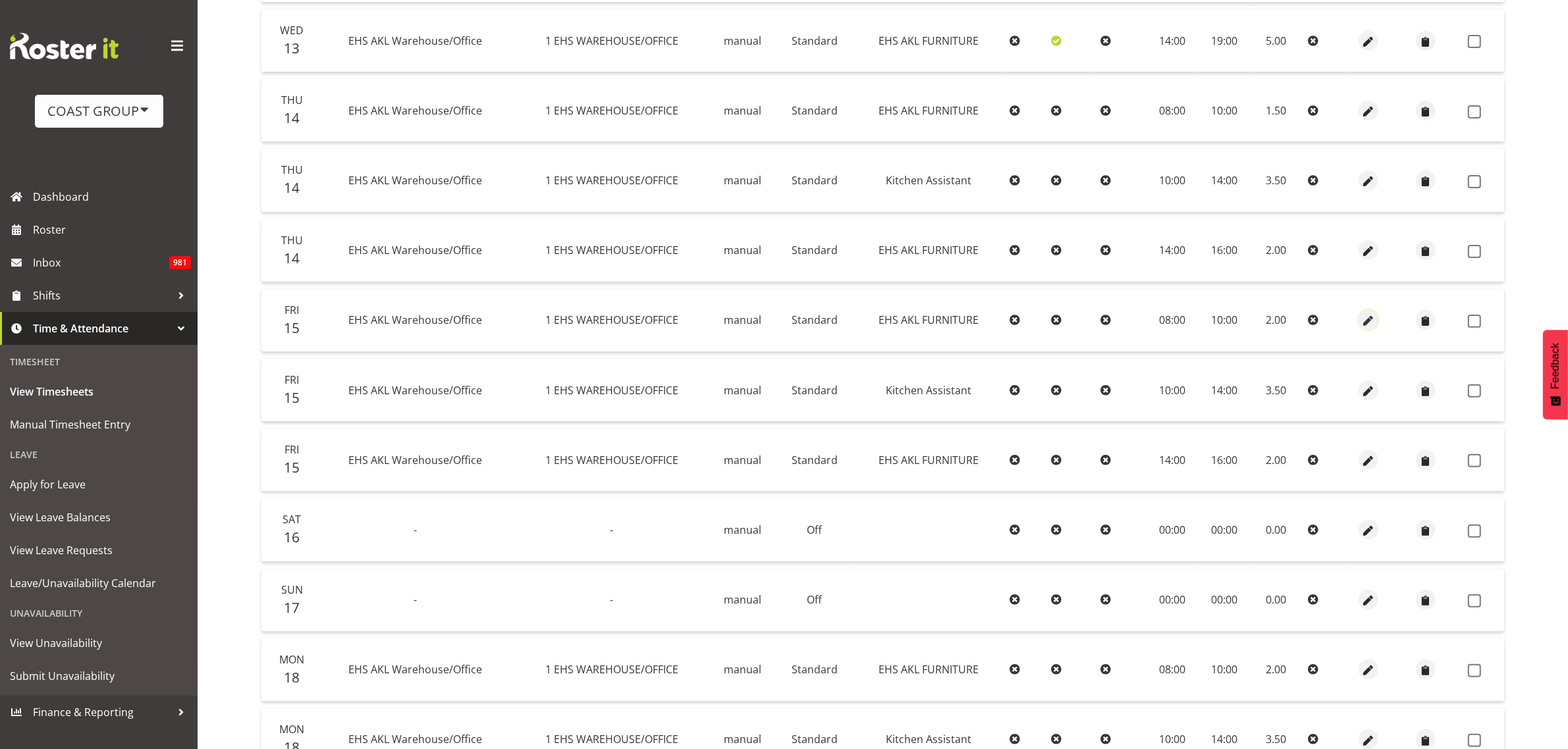
click at [1373, 317] on span "button" at bounding box center [1368, 321] width 15 height 15
select select "189"
select select "Standard"
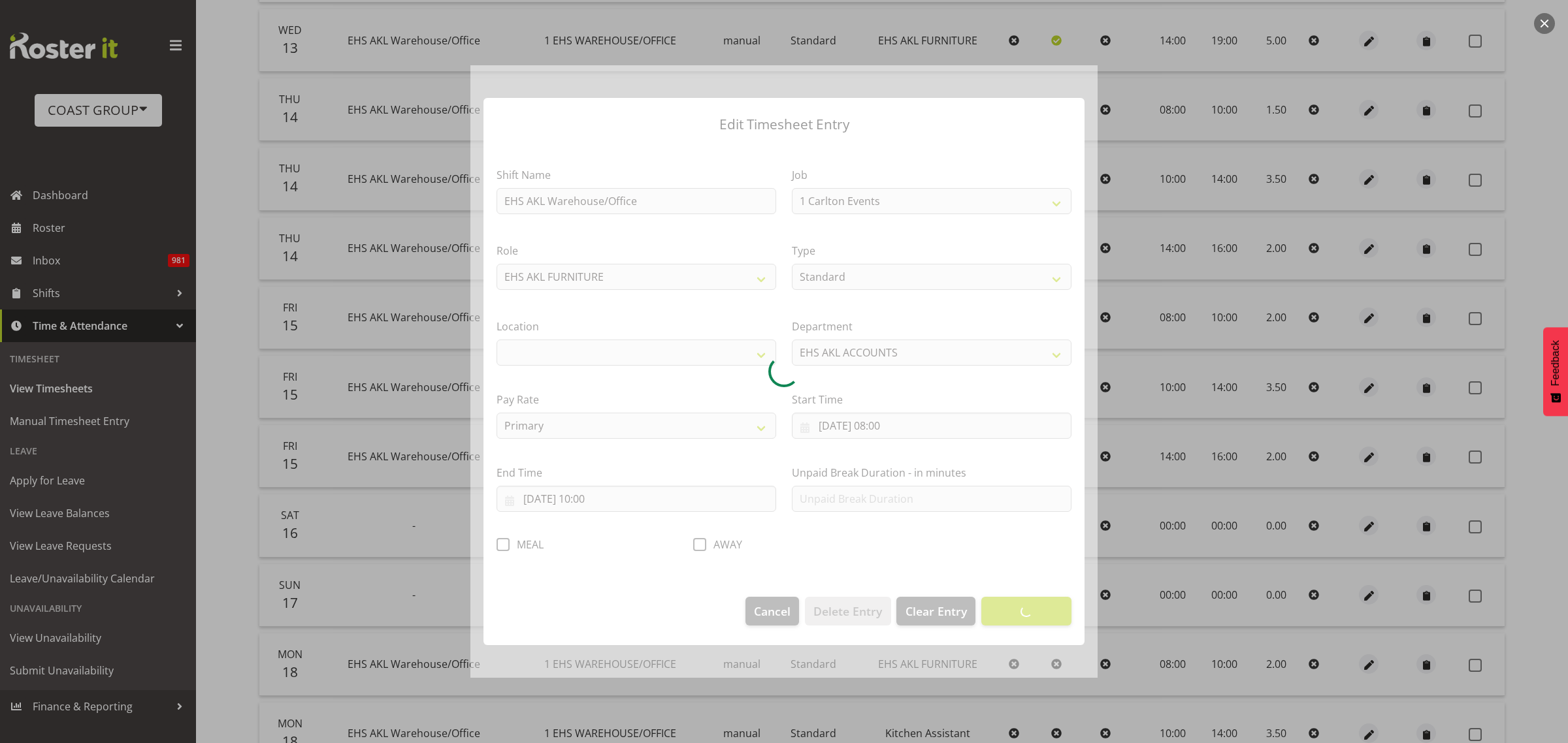
select select "69"
select select "35"
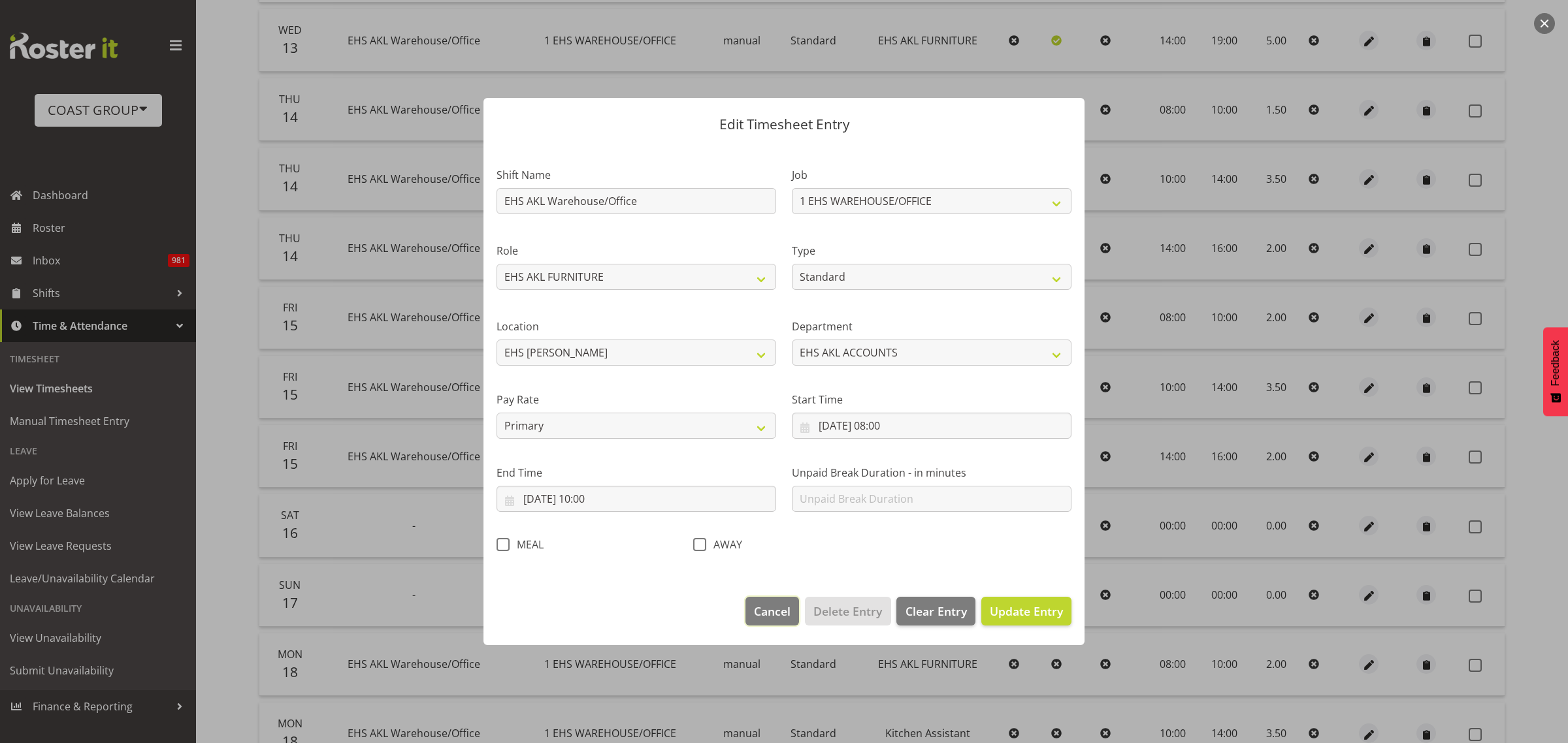
click at [774, 606] on span "Cancel" at bounding box center [772, 611] width 37 height 17
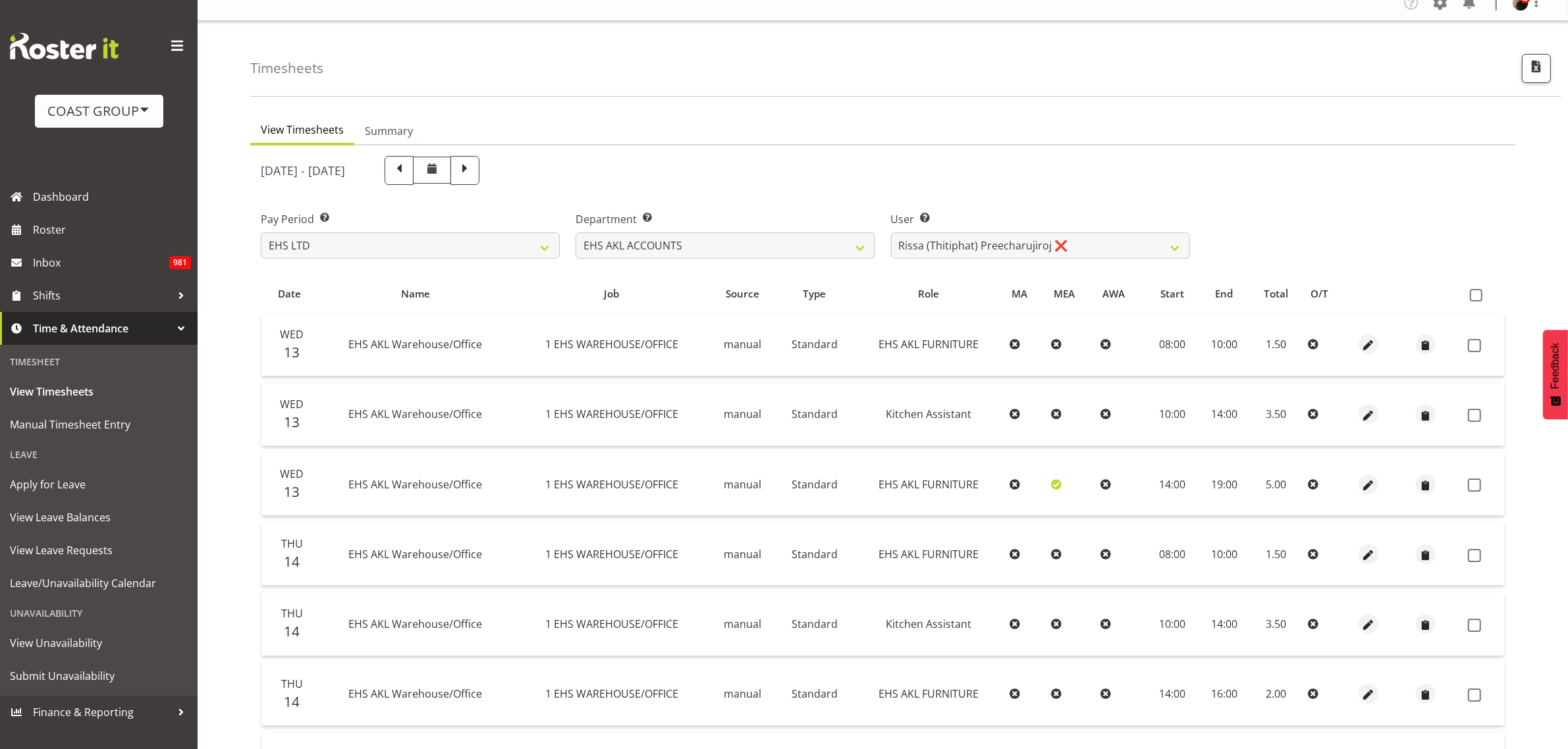
scroll to position [0, 0]
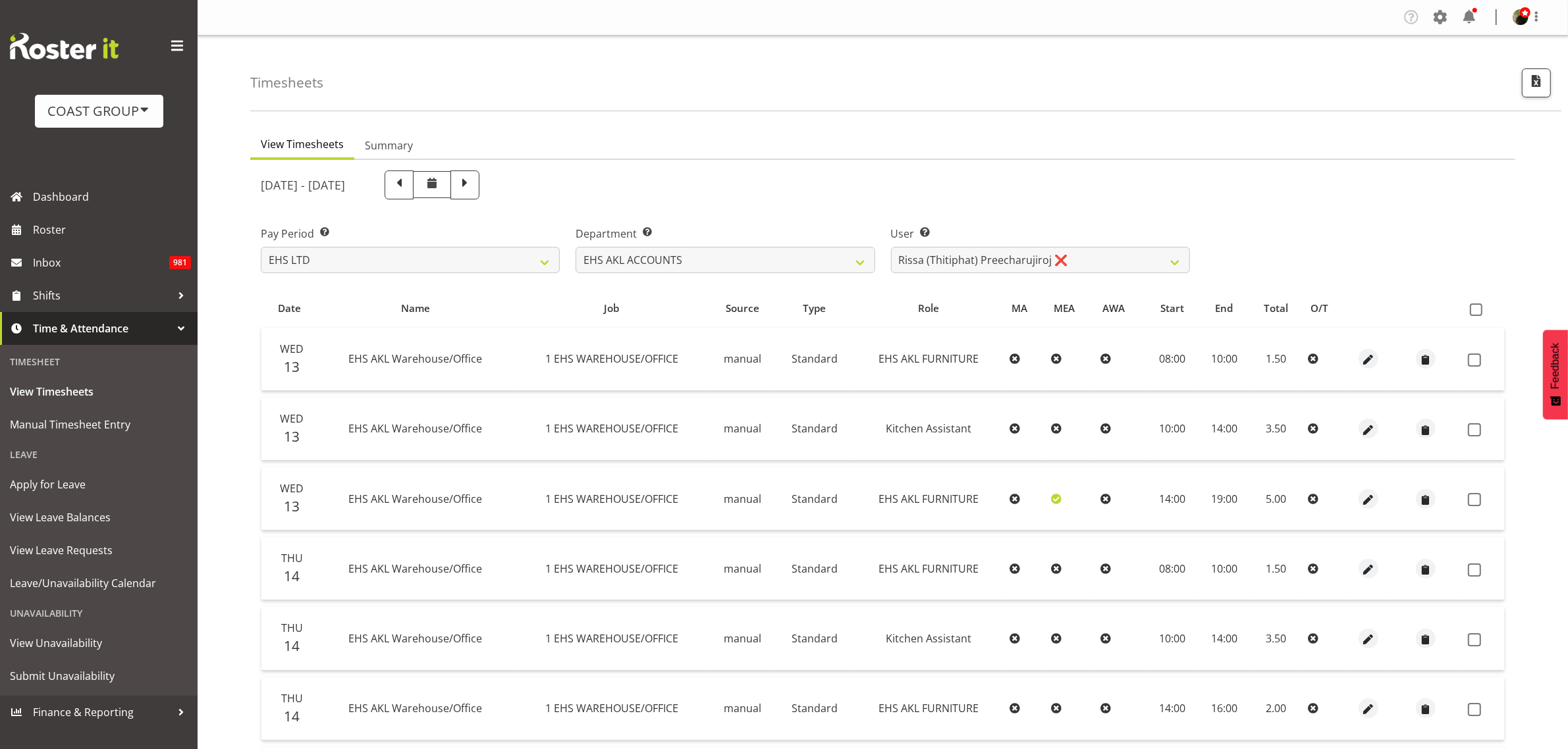
click at [1441, 11] on span at bounding box center [1439, 16] width 21 height 21
click at [1332, 146] on link "Employees" at bounding box center [1359, 142] width 183 height 23
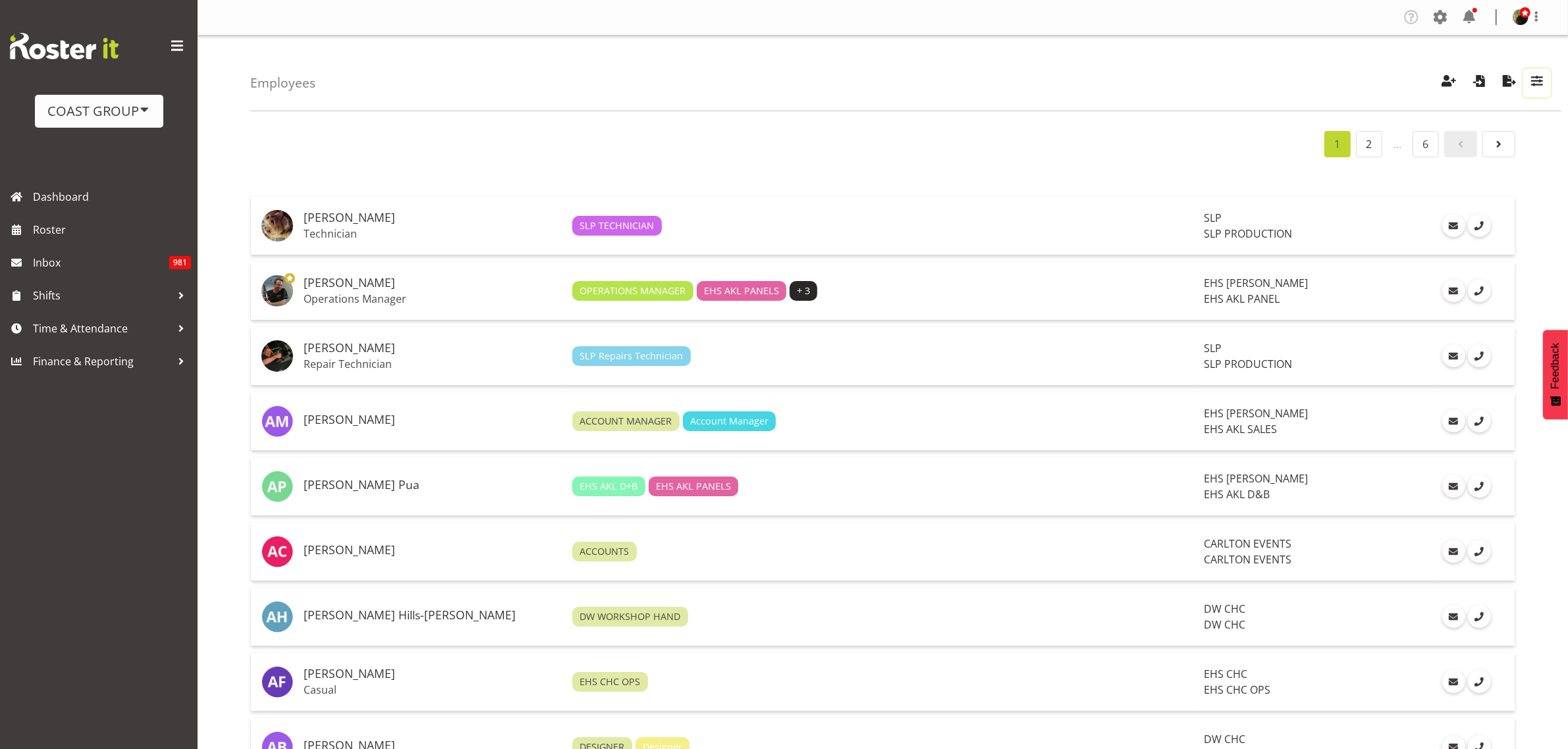
click at [1539, 80] on span "button" at bounding box center [1536, 80] width 17 height 17
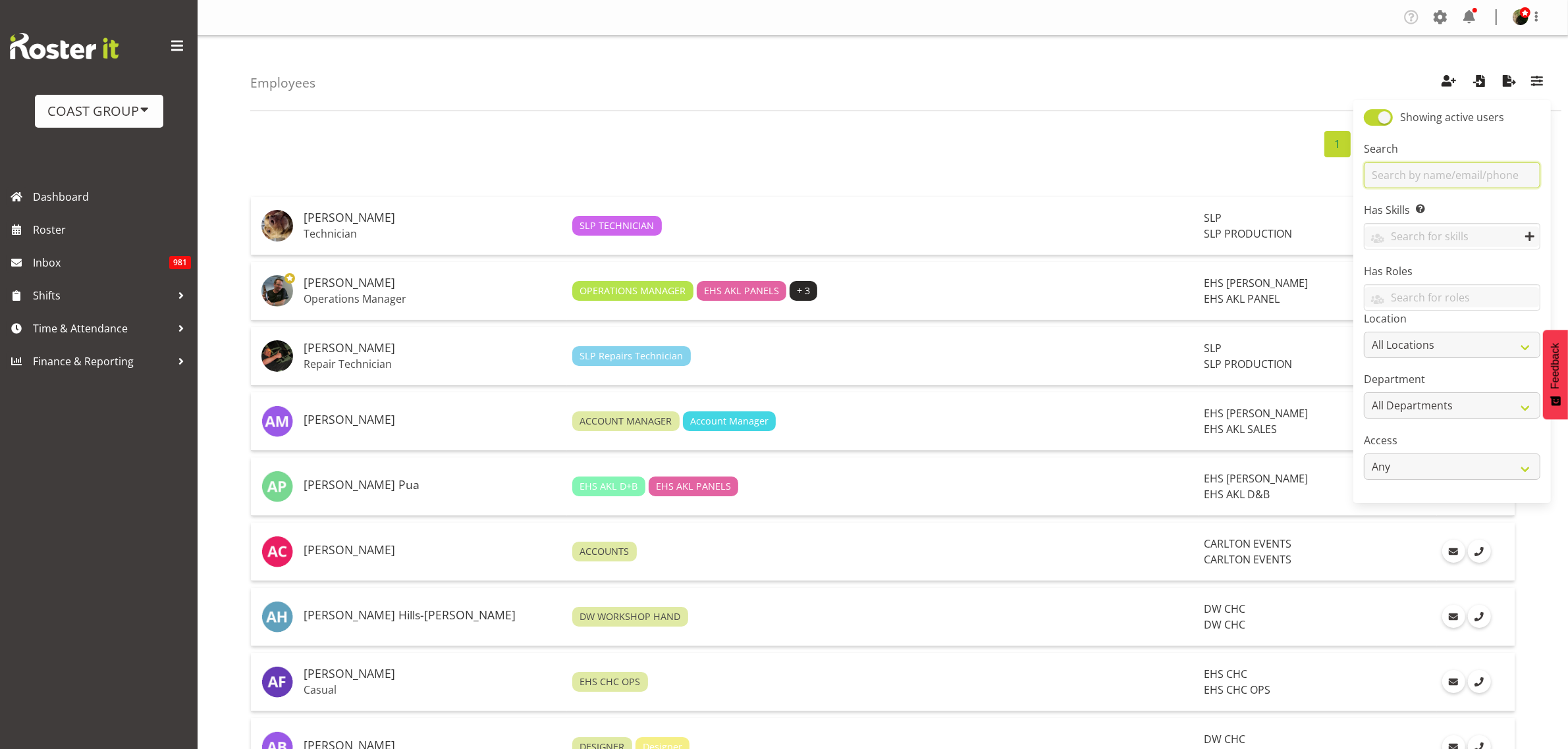
click at [1444, 183] on input "text" at bounding box center [1452, 175] width 177 height 26
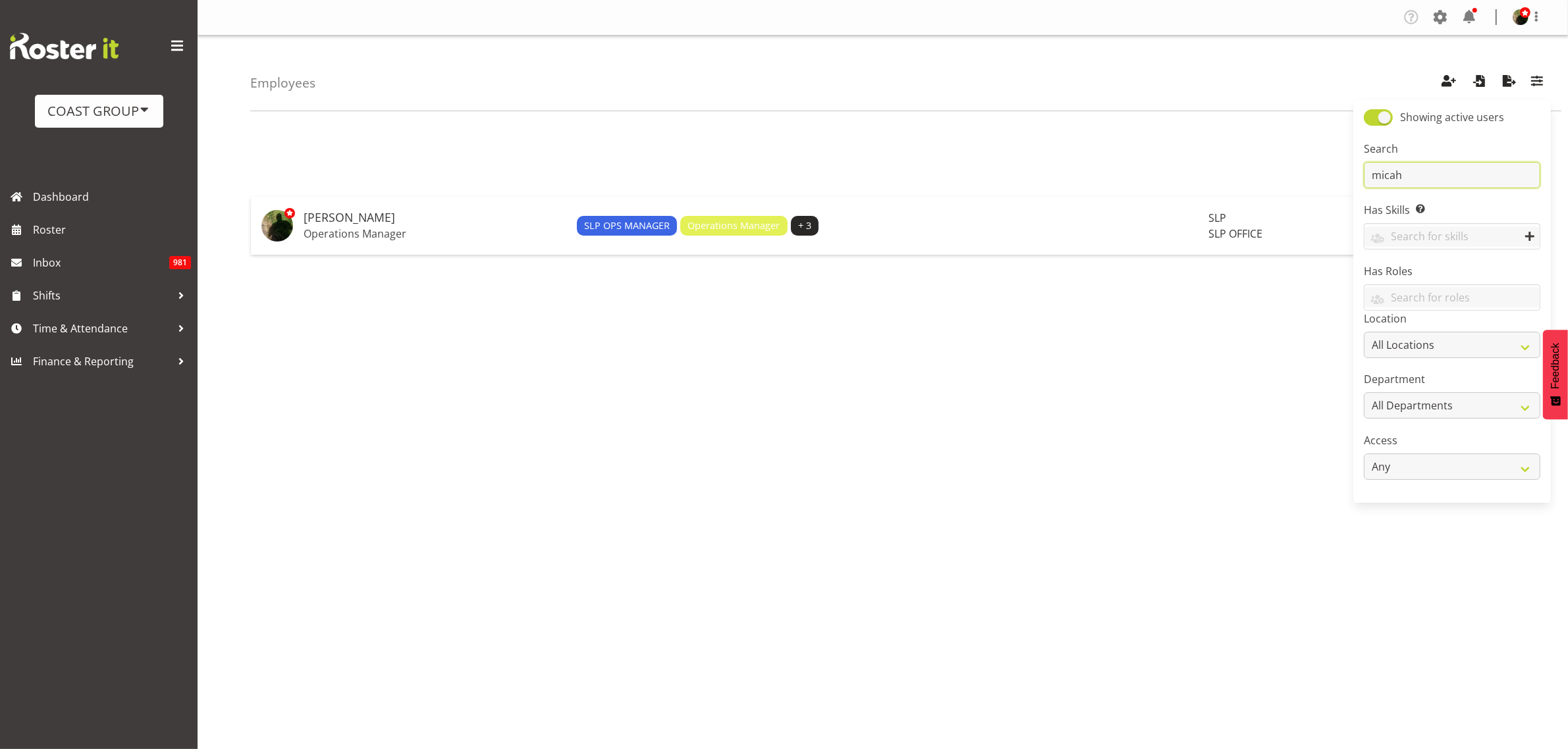
type input "micah"
click at [394, 236] on p "Operations Manager" at bounding box center [435, 233] width 263 height 14
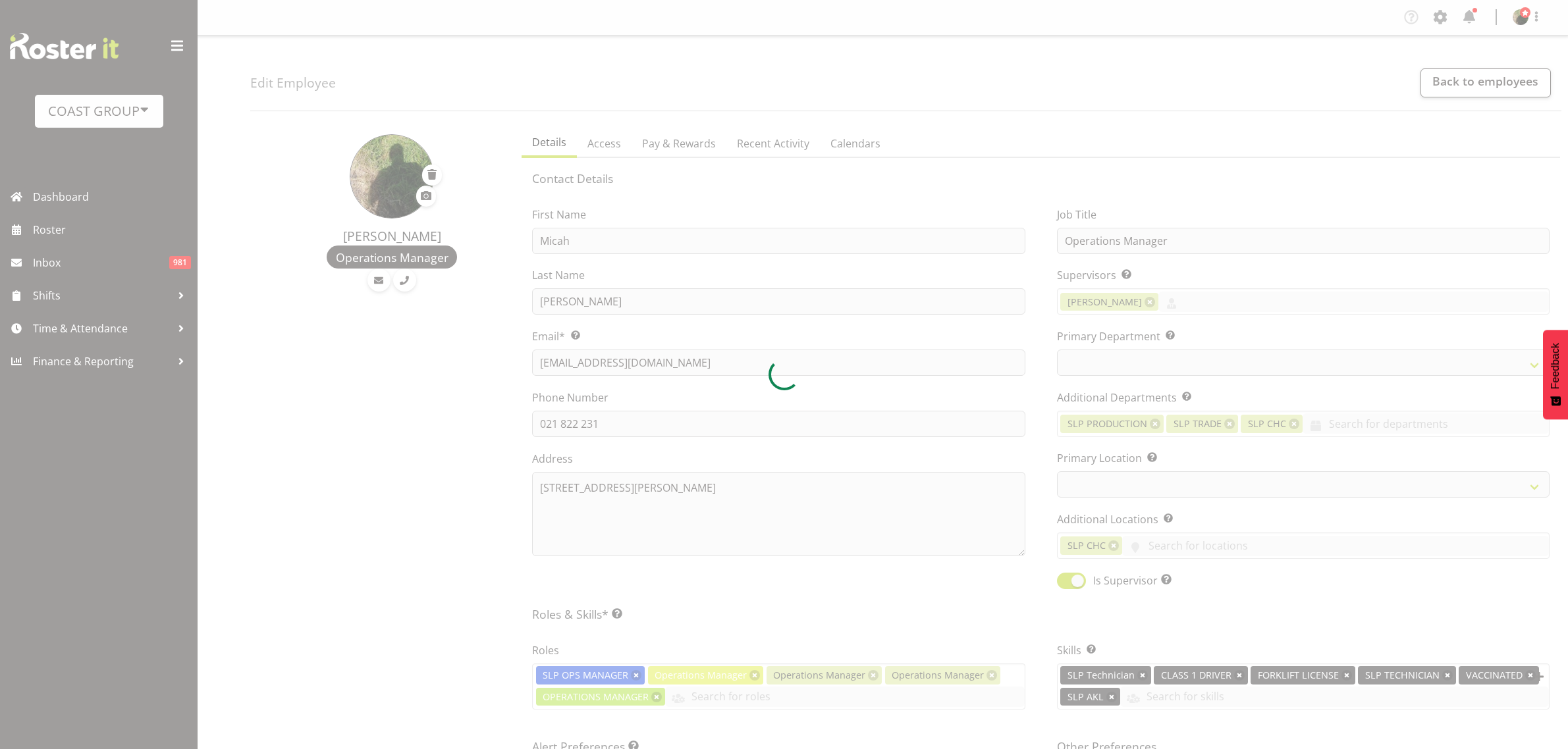
select select "TimelineWeek"
select select
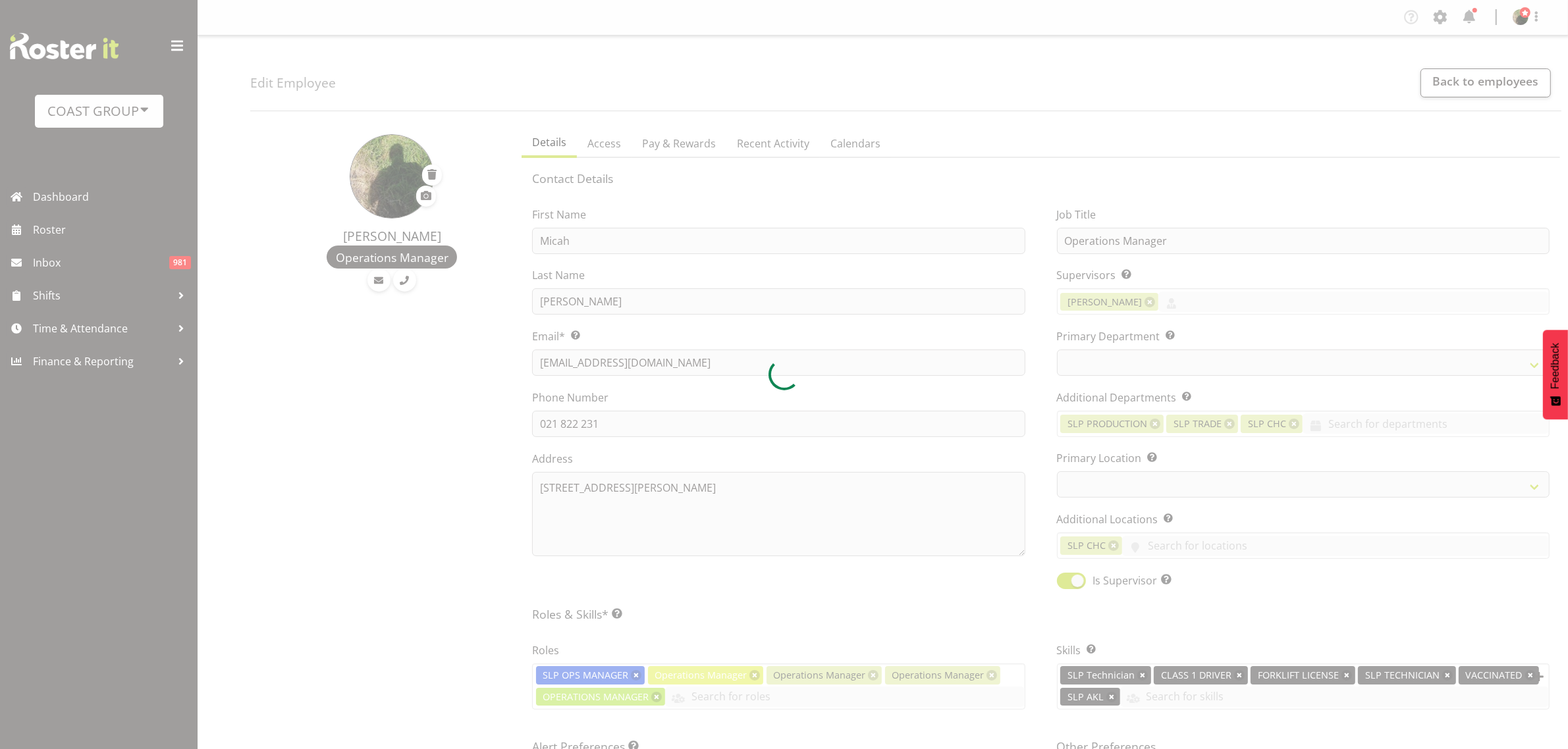
select select "25"
select select "31"
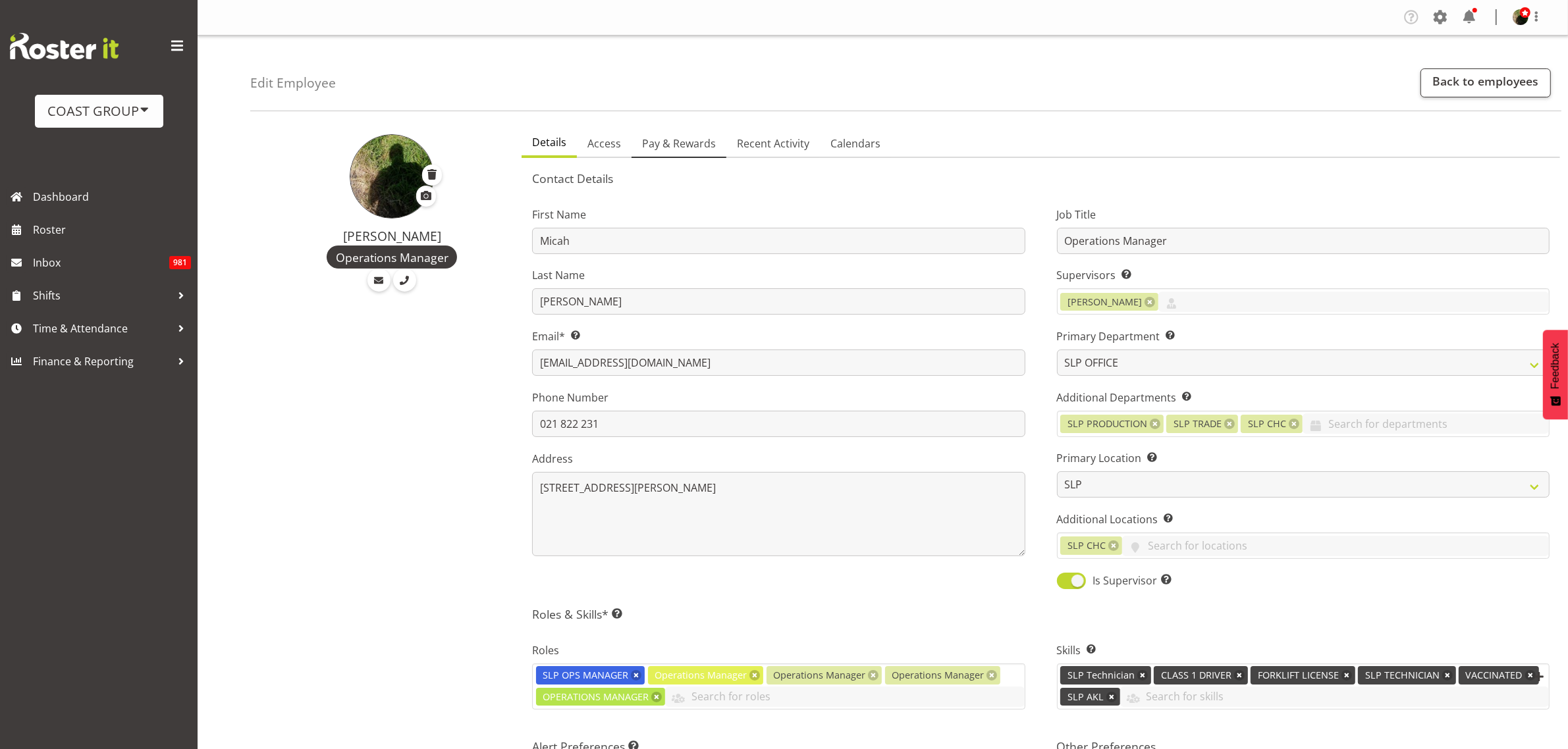
click at [675, 149] on span "Pay & Rewards" at bounding box center [679, 144] width 74 height 16
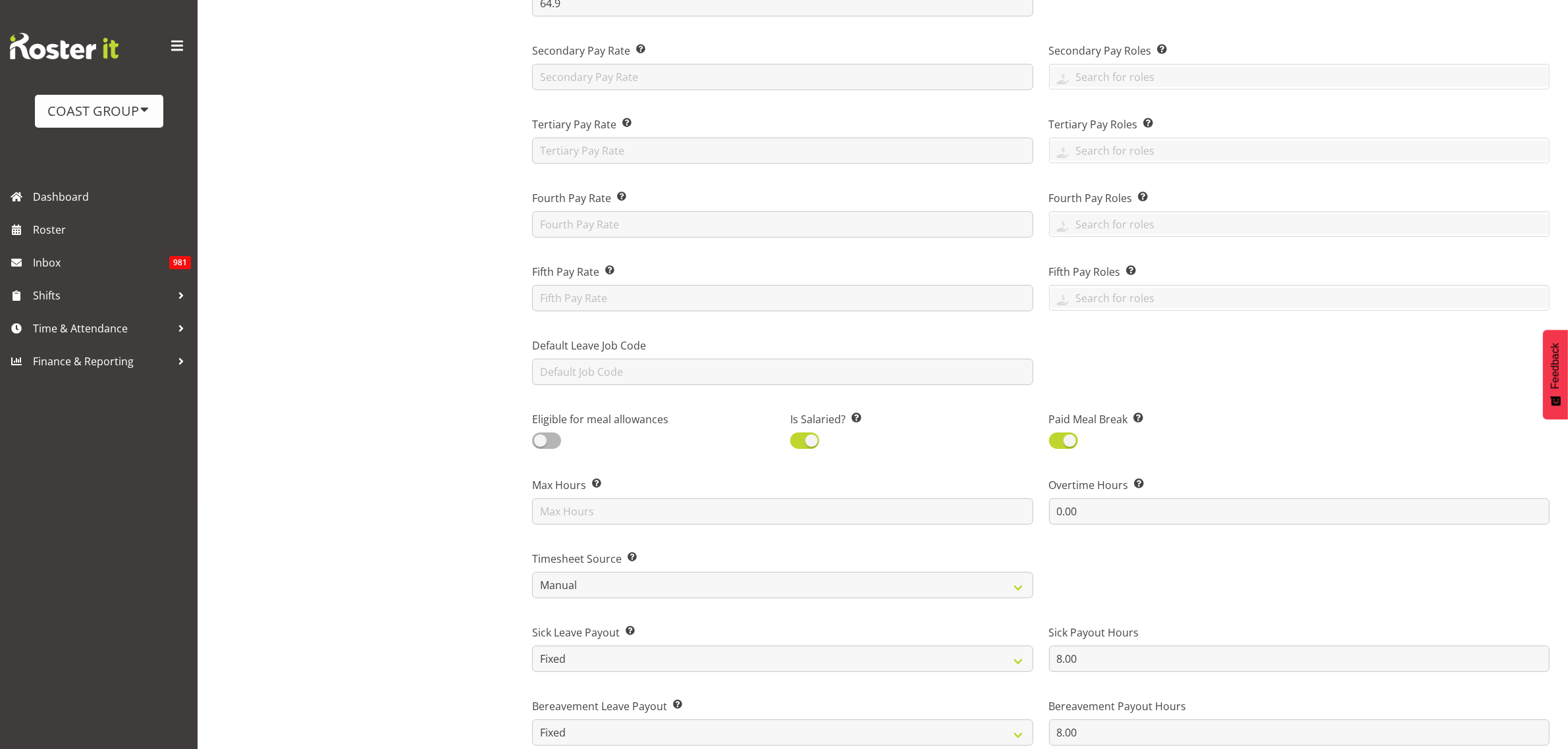
scroll to position [329, 0]
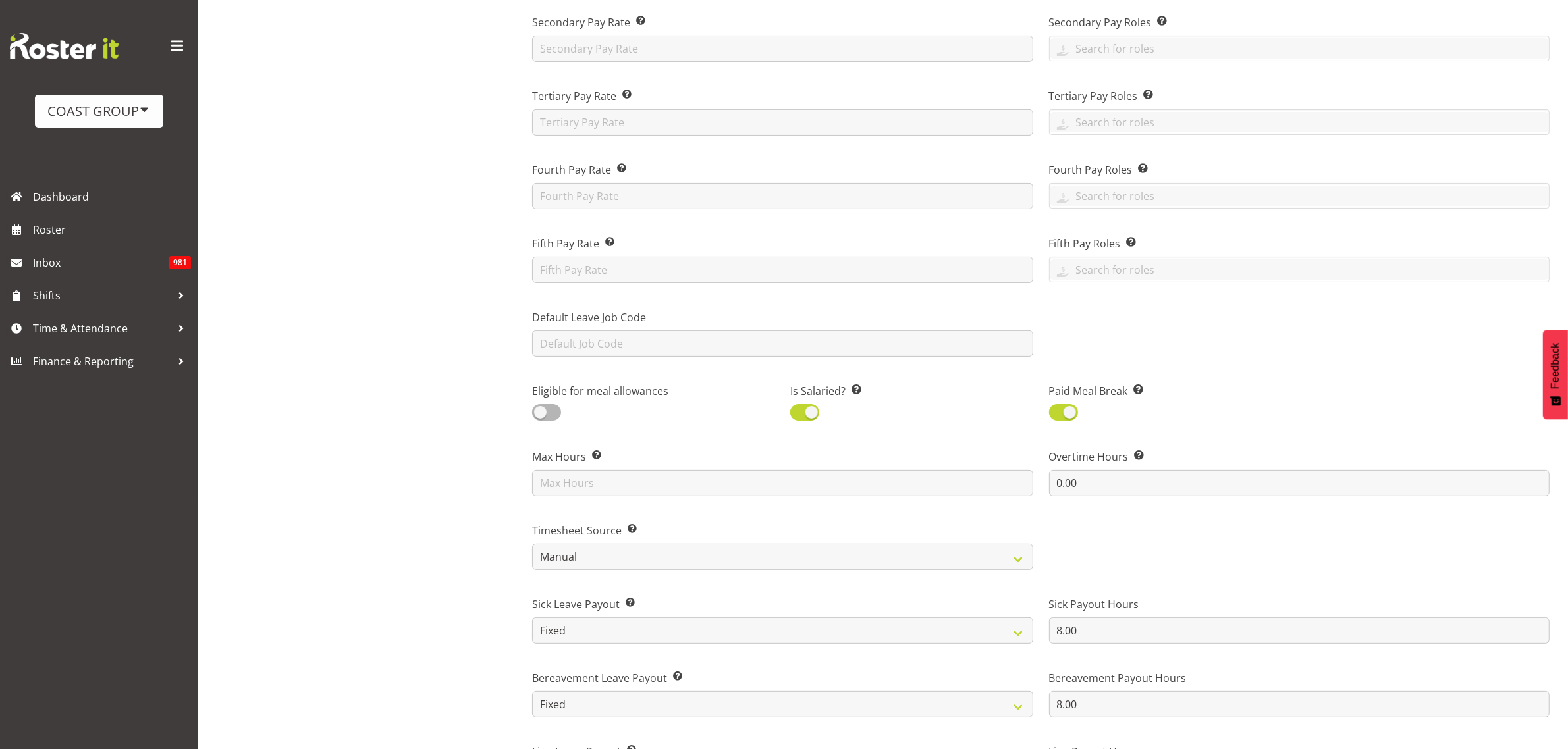
click at [1069, 415] on span at bounding box center [1064, 412] width 29 height 16
click at [1057, 415] on input "checkbox" at bounding box center [1054, 412] width 9 height 9
checkbox input "false"
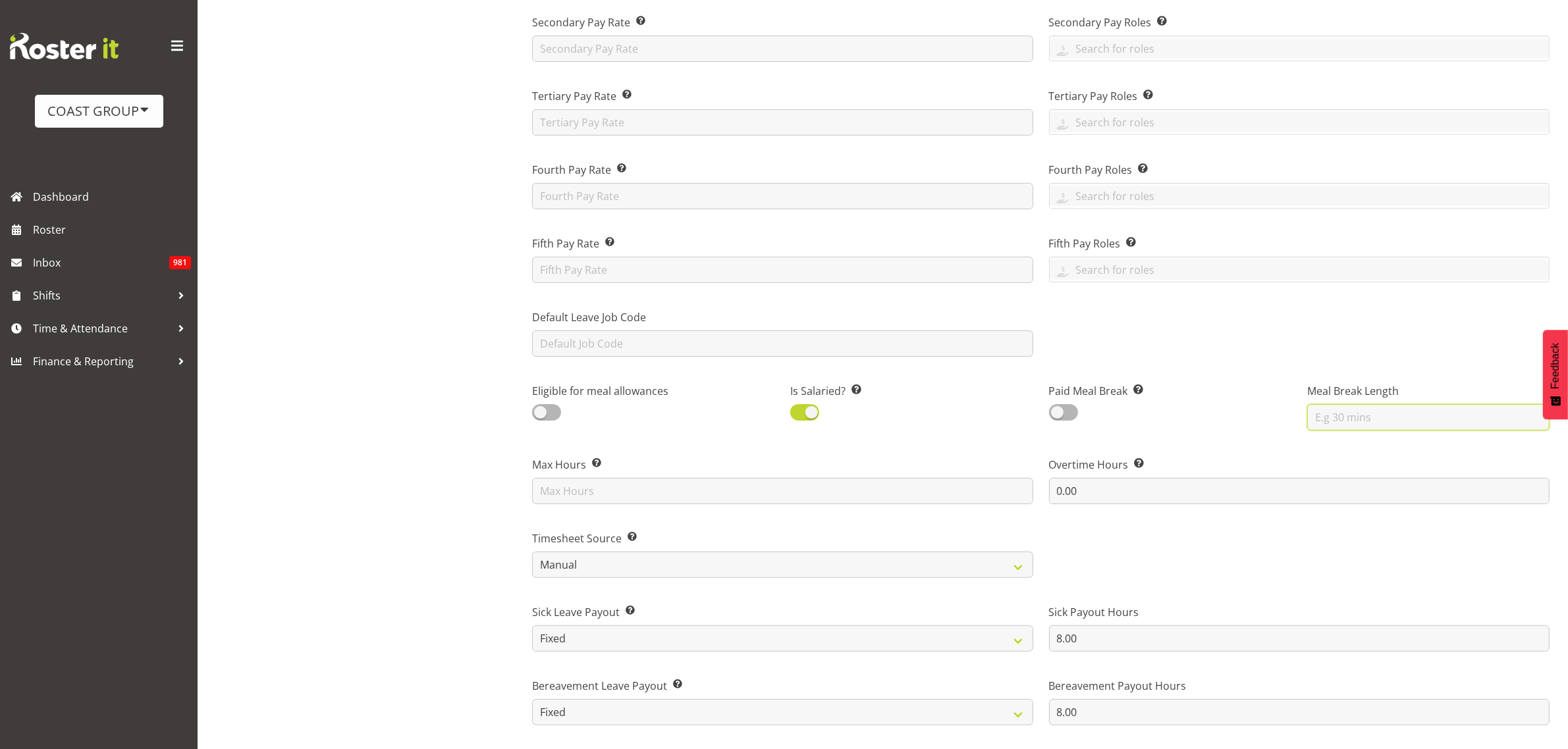
click at [1395, 419] on input "text" at bounding box center [1428, 417] width 242 height 26
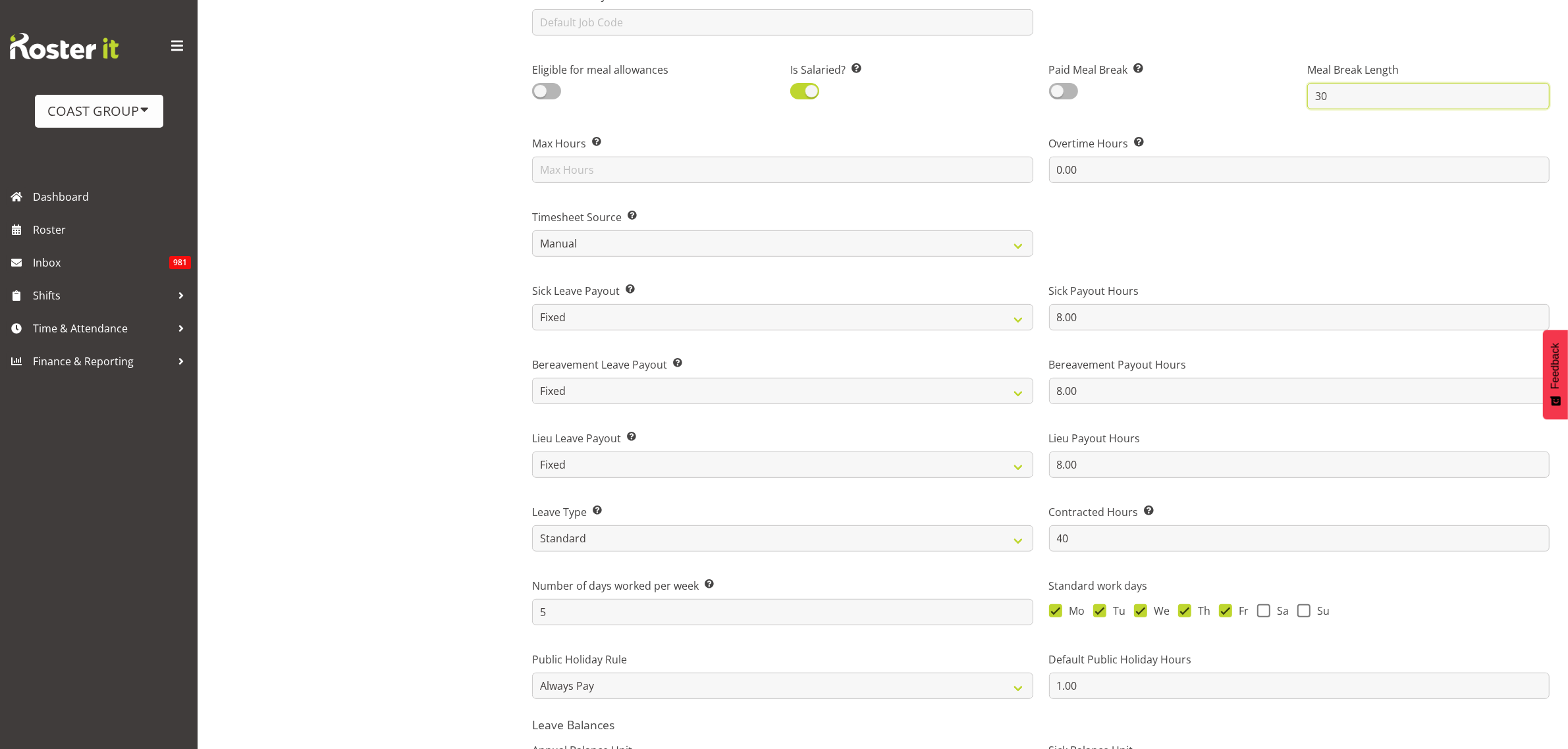
scroll to position [883, 0]
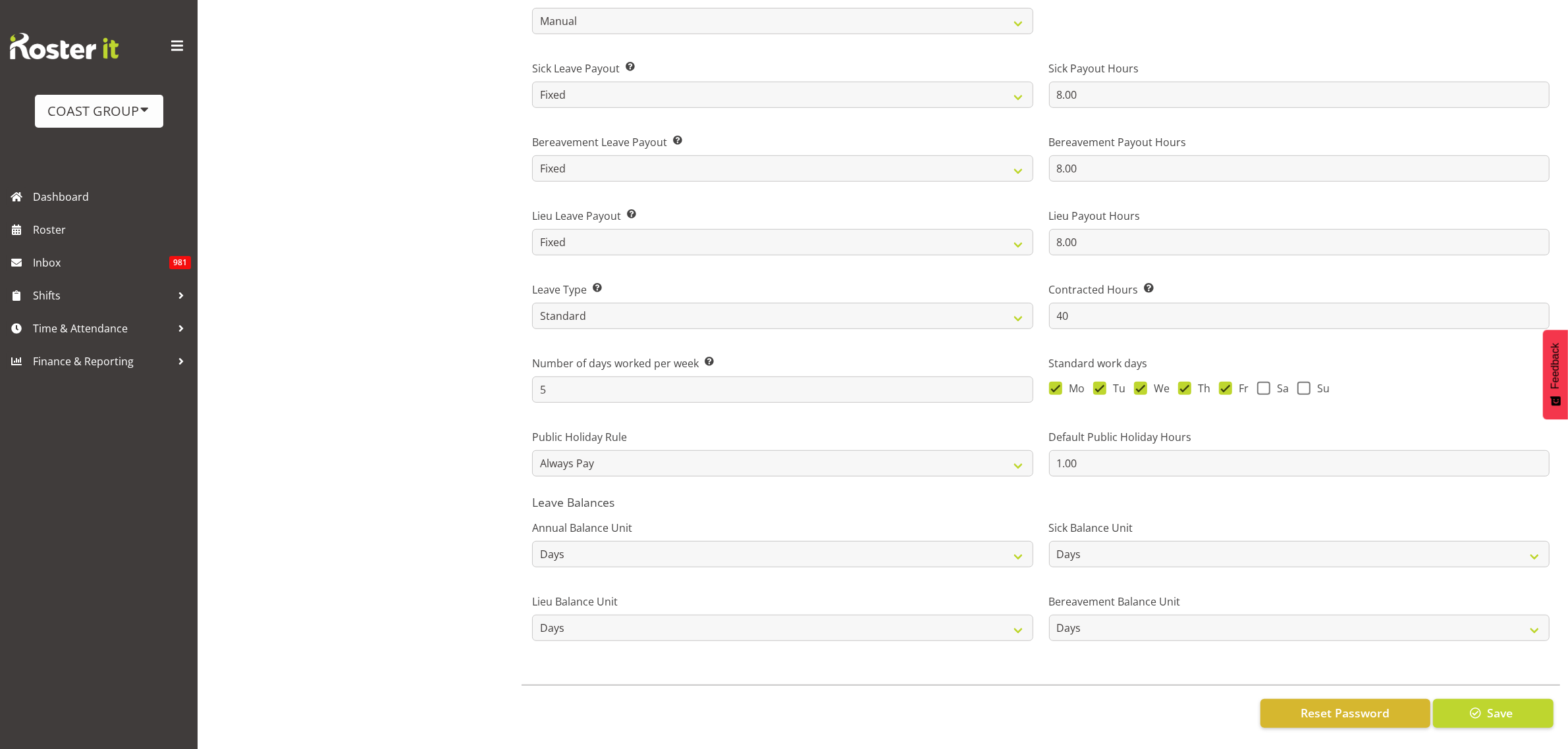
type input "30"
click at [1517, 699] on button "Save" at bounding box center [1493, 713] width 121 height 29
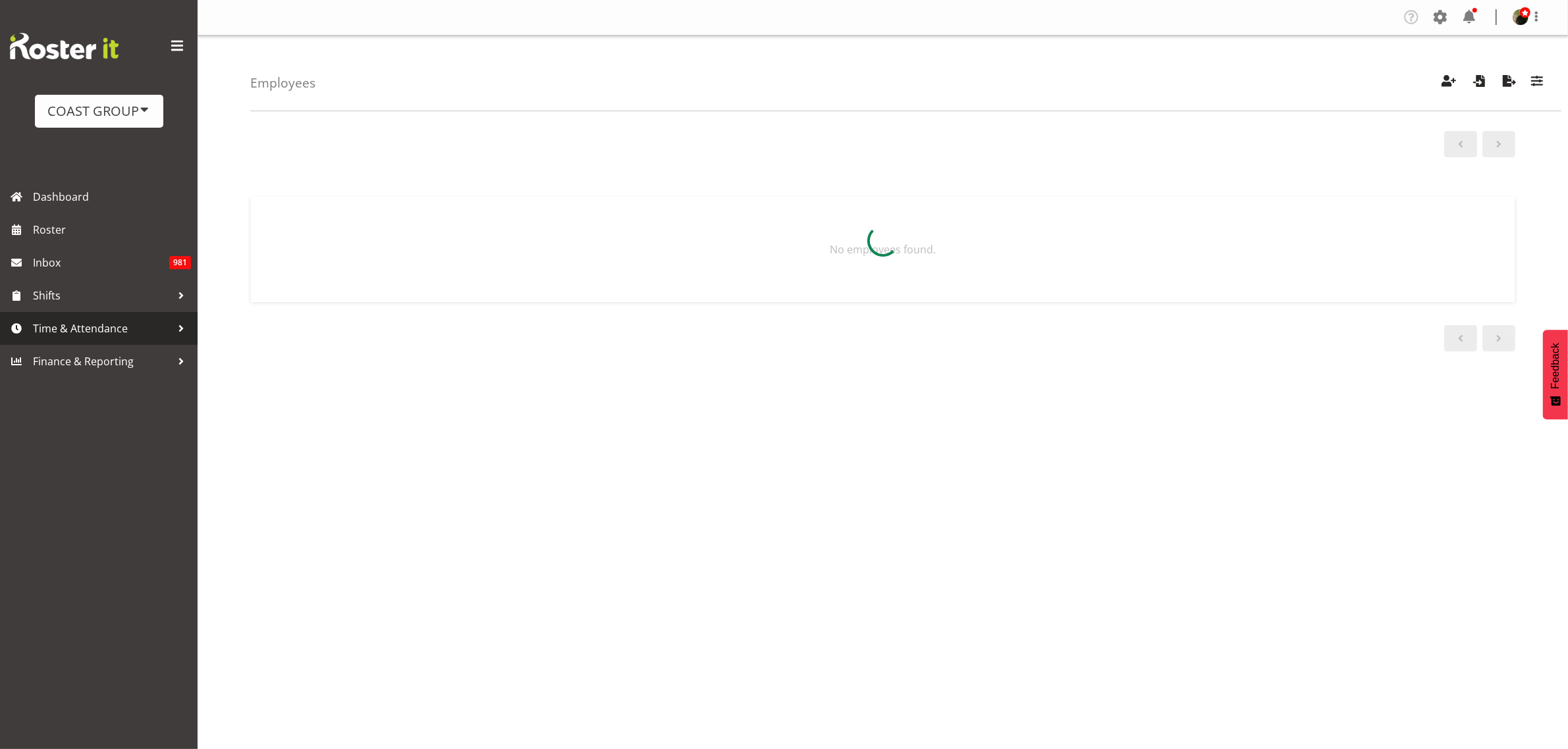
click at [94, 331] on span "Time & Attendance" at bounding box center [103, 329] width 139 height 20
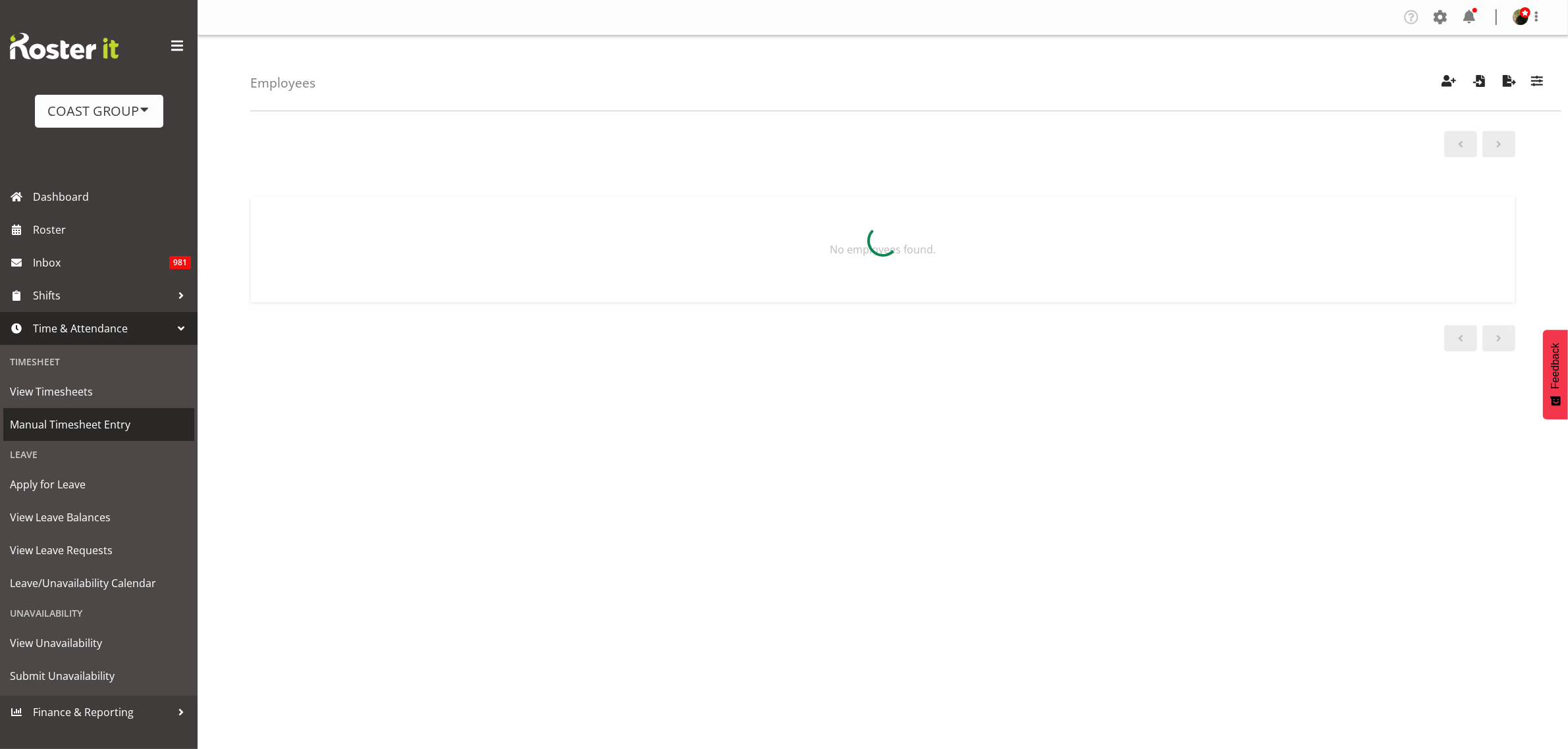
click at [86, 419] on span "Manual Timesheet Entry" at bounding box center [98, 425] width 177 height 20
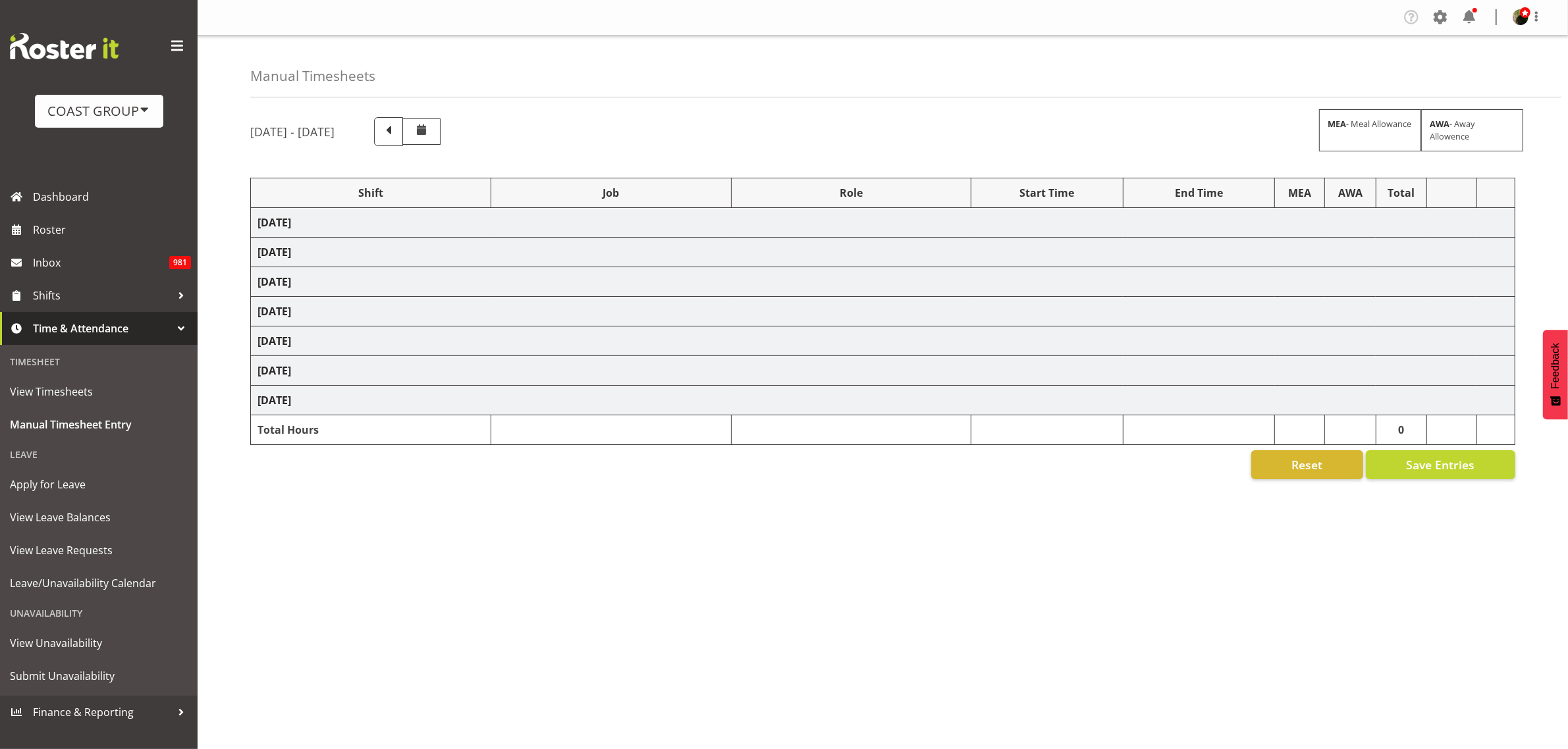
select select "6475"
select select "496"
select select "6475"
select select "496"
select select "6475"
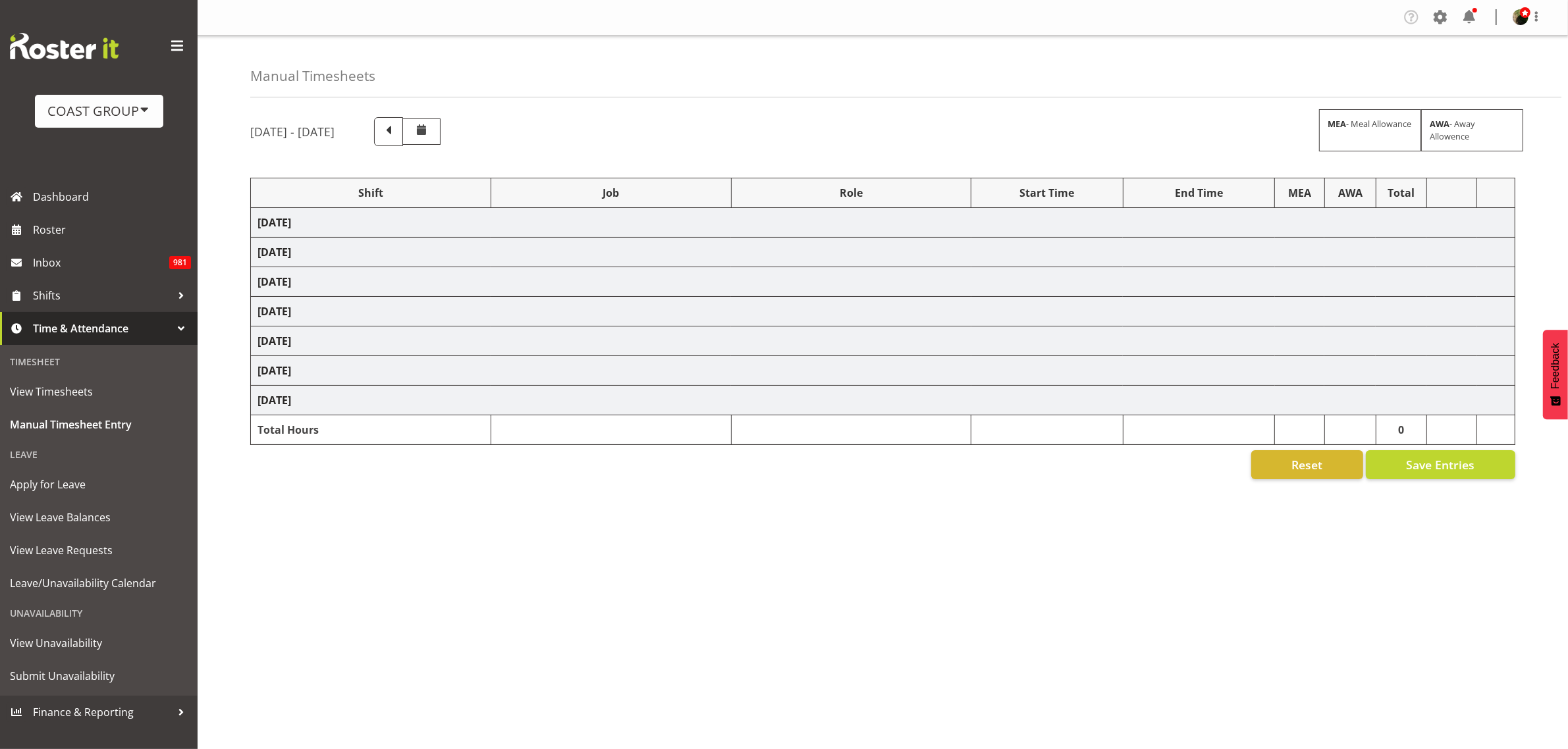
select select "496"
select select "6475"
select select "496"
select select "6475"
select select "496"
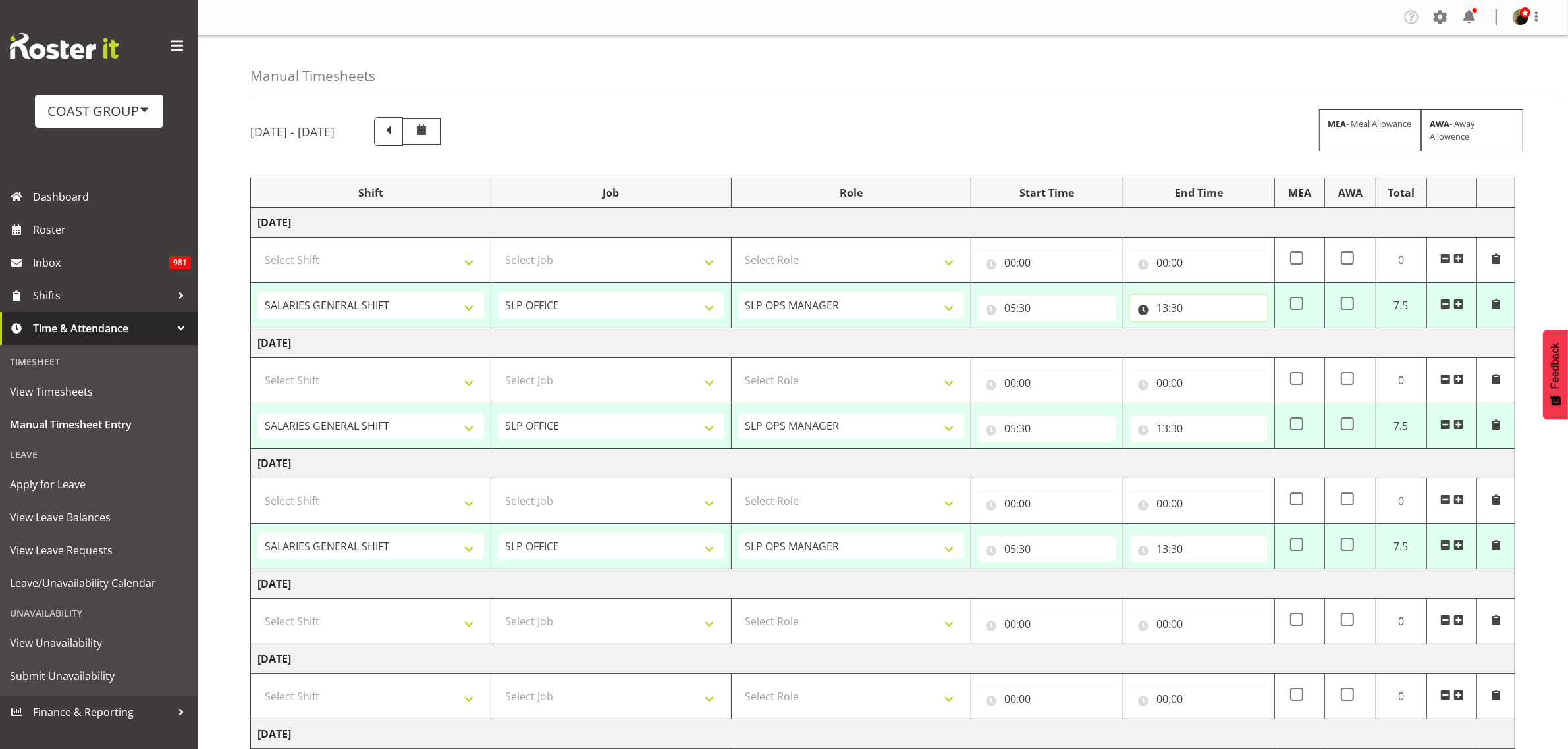
click at [1170, 310] on input "13:30" at bounding box center [1199, 308] width 138 height 26
click at [1219, 347] on select "00 01 02 03 04 05 06 07 08 09 10 11 12 13 14 15 16 17 18 19 20 21 22 23" at bounding box center [1219, 342] width 30 height 26
select select "7"
click at [1205, 329] on select "00 01 02 03 04 05 06 07 08 09 10 11 12 13 14 15 16 17 18 19 20 21 22 23" at bounding box center [1219, 342] width 30 height 26
type input "07:30"
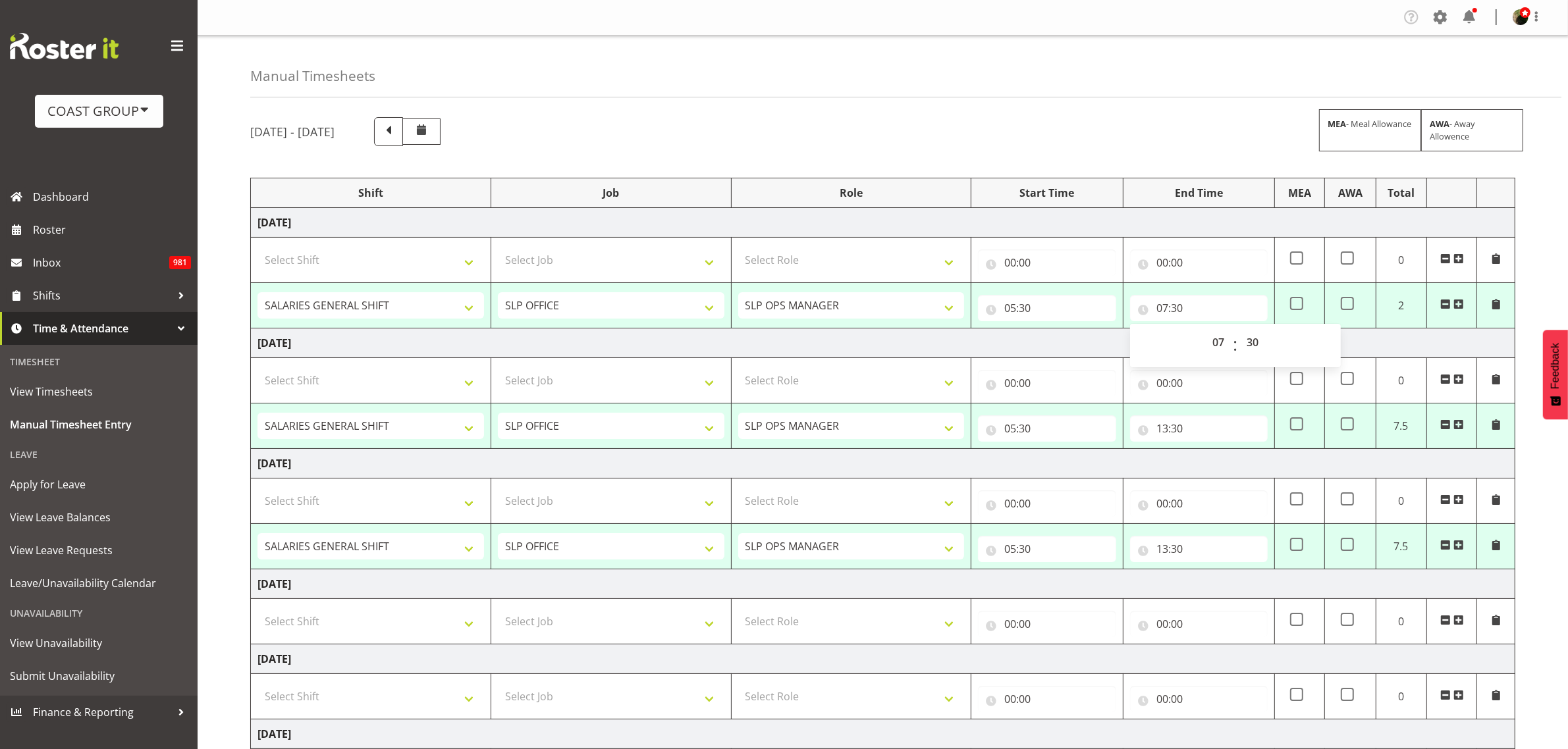
click at [1460, 303] on span at bounding box center [1459, 304] width 11 height 11
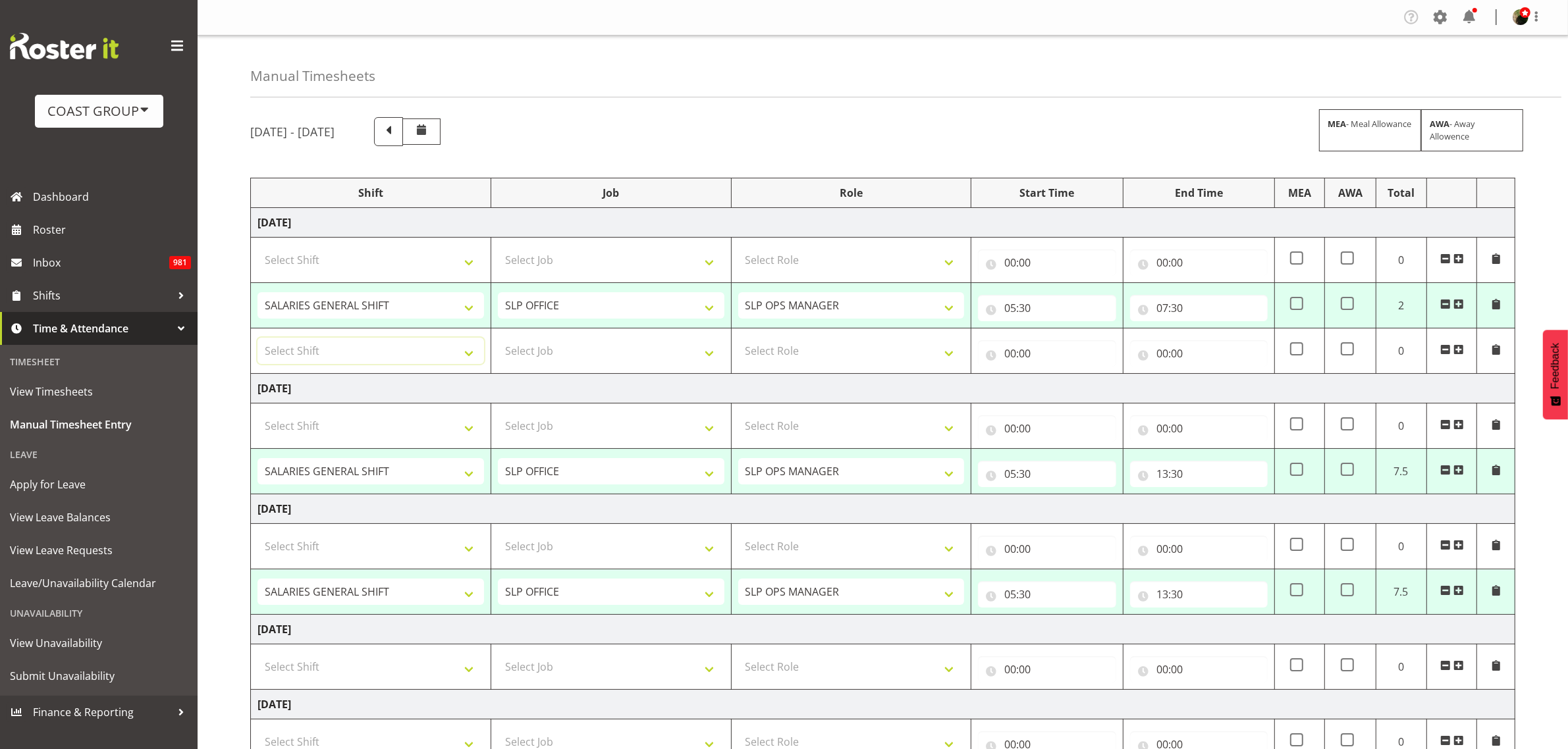
click at [421, 344] on select "Select Shift "Baradene Art Show 2025 @ Baradene School on site @ TBC # Fieldays…" at bounding box center [371, 350] width 227 height 26
select select "734"
click at [258, 339] on select "Select Shift "Baradene Art Show 2025 @ Baradene School on site @ TBC # Fieldays…" at bounding box center [371, 350] width 227 height 26
click at [551, 349] on select "Select Job 1 Carlton Events 1 Carlton Hamilton 1 Carlton Wellington 1 EHS WAREH…" at bounding box center [612, 350] width 227 height 26
select select "55"
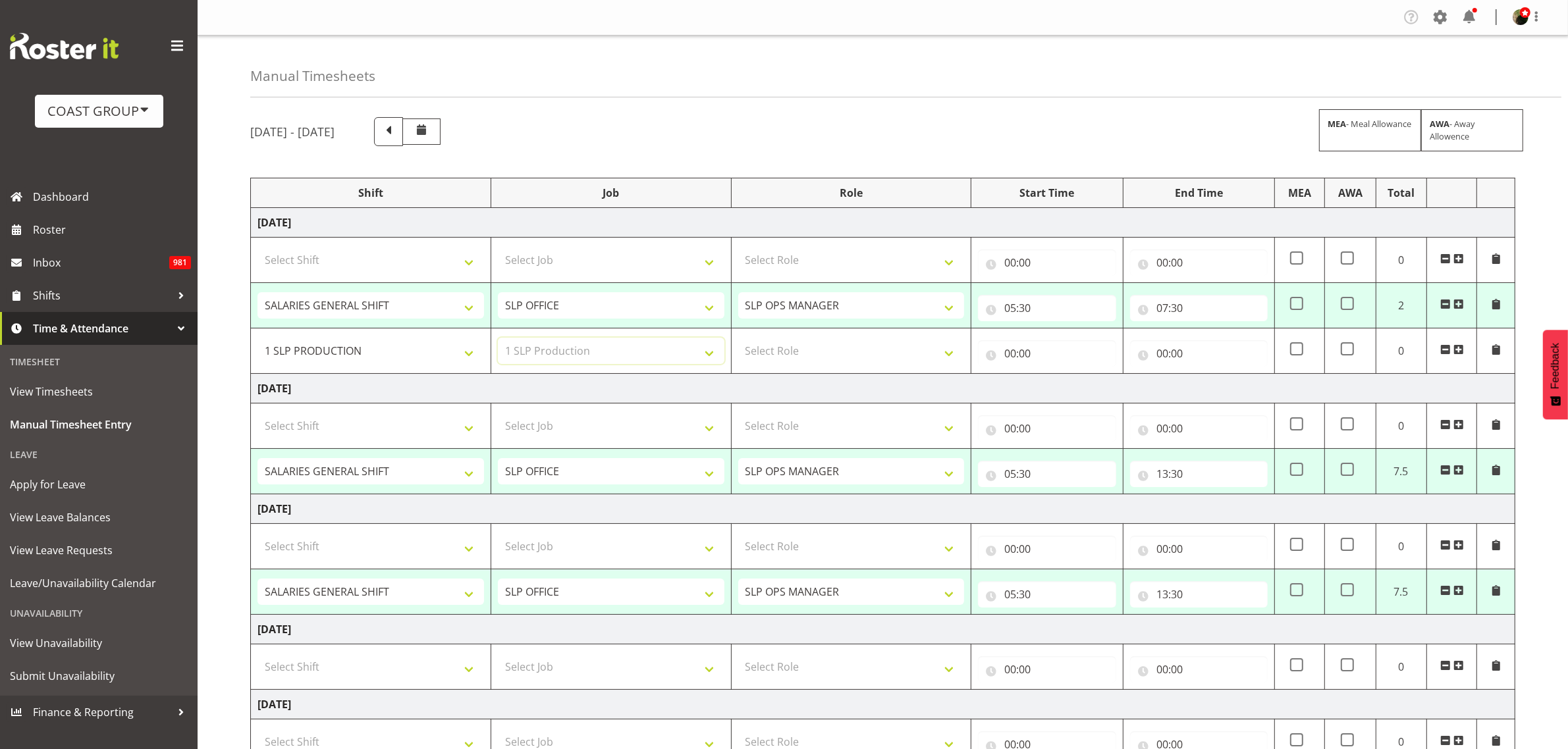
click at [498, 339] on select "Select Job 1 Carlton Events 1 Carlton Hamilton 1 Carlton Wellington 1 EHS WAREH…" at bounding box center [612, 350] width 227 height 26
click at [782, 347] on select "Select Role SLP OPS MANAGER Operations Manager Operations Manager Operations Ma…" at bounding box center [852, 350] width 227 height 26
select select "124"
click at [739, 339] on select "Select Role SLP OPS MANAGER Operations Manager Operations Manager Operations Ma…" at bounding box center [852, 350] width 227 height 26
click at [1045, 352] on input "00:00" at bounding box center [1047, 353] width 138 height 26
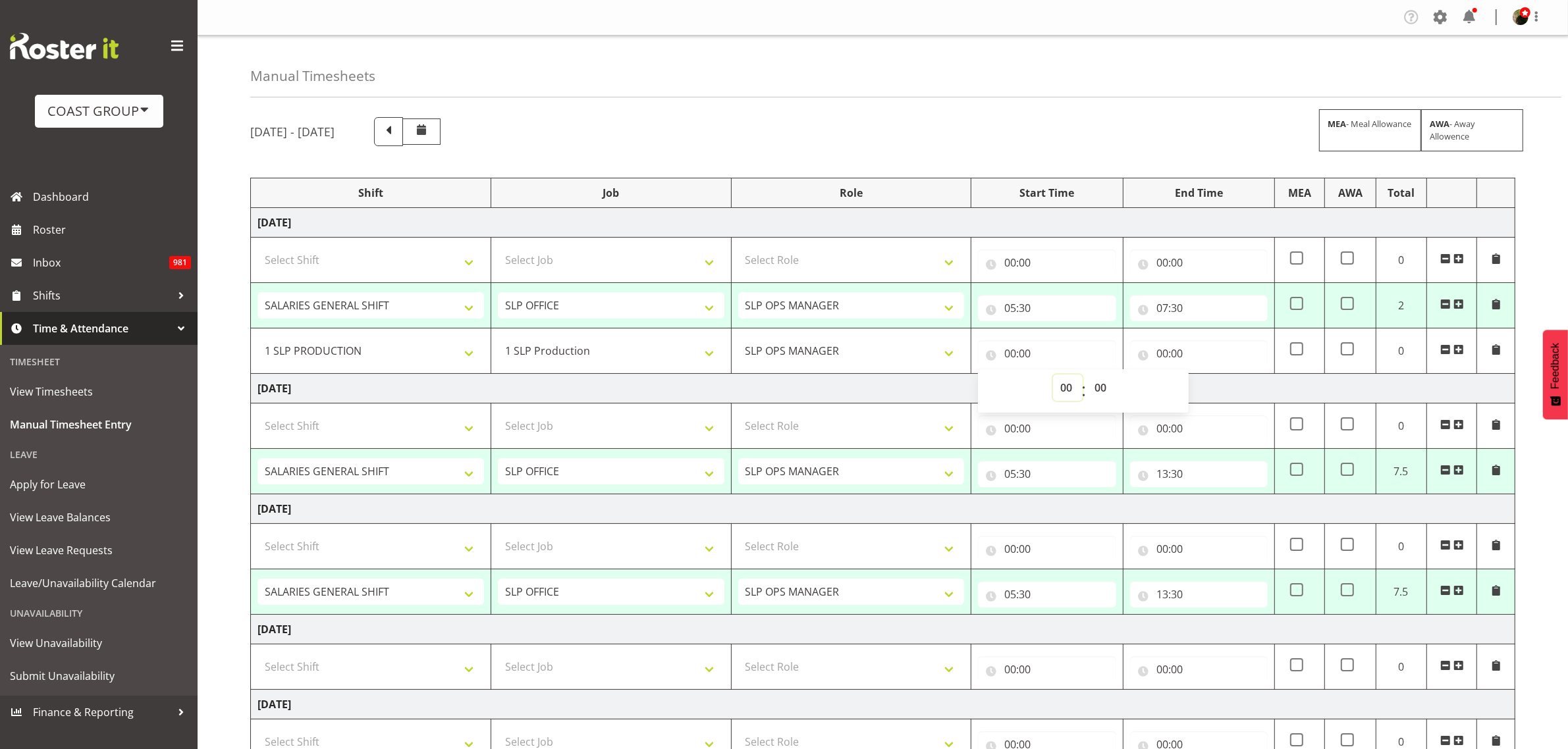
click at [1062, 389] on select "00 01 02 03 04 05 06 07 08 09 10 11 12 13 14 15 16 17 18 19 20 21 22 23" at bounding box center [1067, 387] width 30 height 26
select select "7"
click at [1053, 375] on select "00 01 02 03 04 05 06 07 08 09 10 11 12 13 14 15 16 17 18 19 20 21 22 23" at bounding box center [1067, 387] width 30 height 26
type input "07:00"
select select "30"
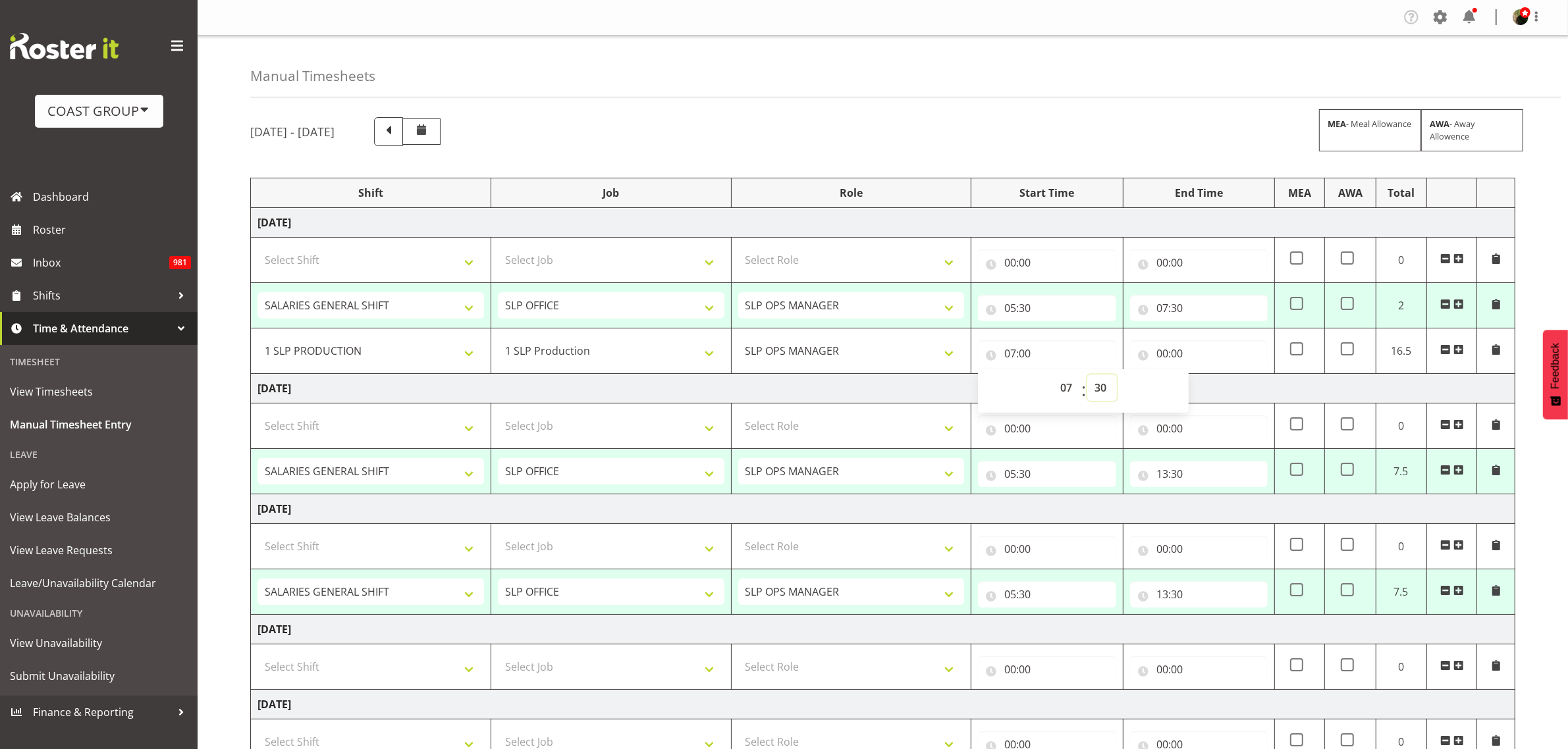
type input "07:30"
click at [1190, 359] on input "00:00" at bounding box center [1199, 353] width 138 height 26
click at [1223, 385] on select "00 01 02 03 04 05 06 07 08 09 10 11 12 13 14 15 16 17 18 19 20 21 22 23" at bounding box center [1219, 387] width 30 height 26
select select "11"
click at [1205, 375] on select "00 01 02 03 04 05 06 07 08 09 10 11 12 13 14 15 16 17 18 19 20 21 22 23" at bounding box center [1219, 387] width 30 height 26
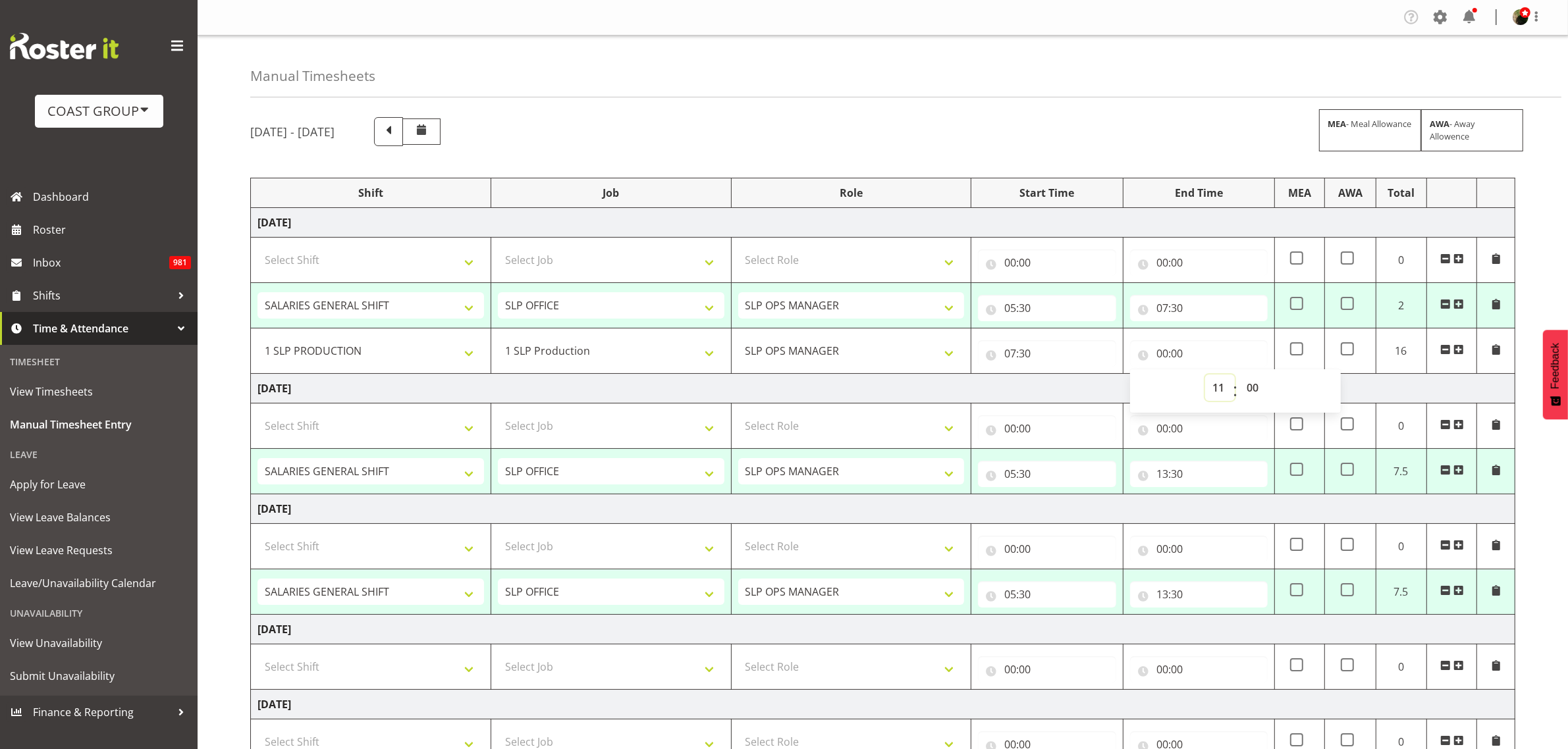
type input "11:00"
select select "30"
type input "11:30"
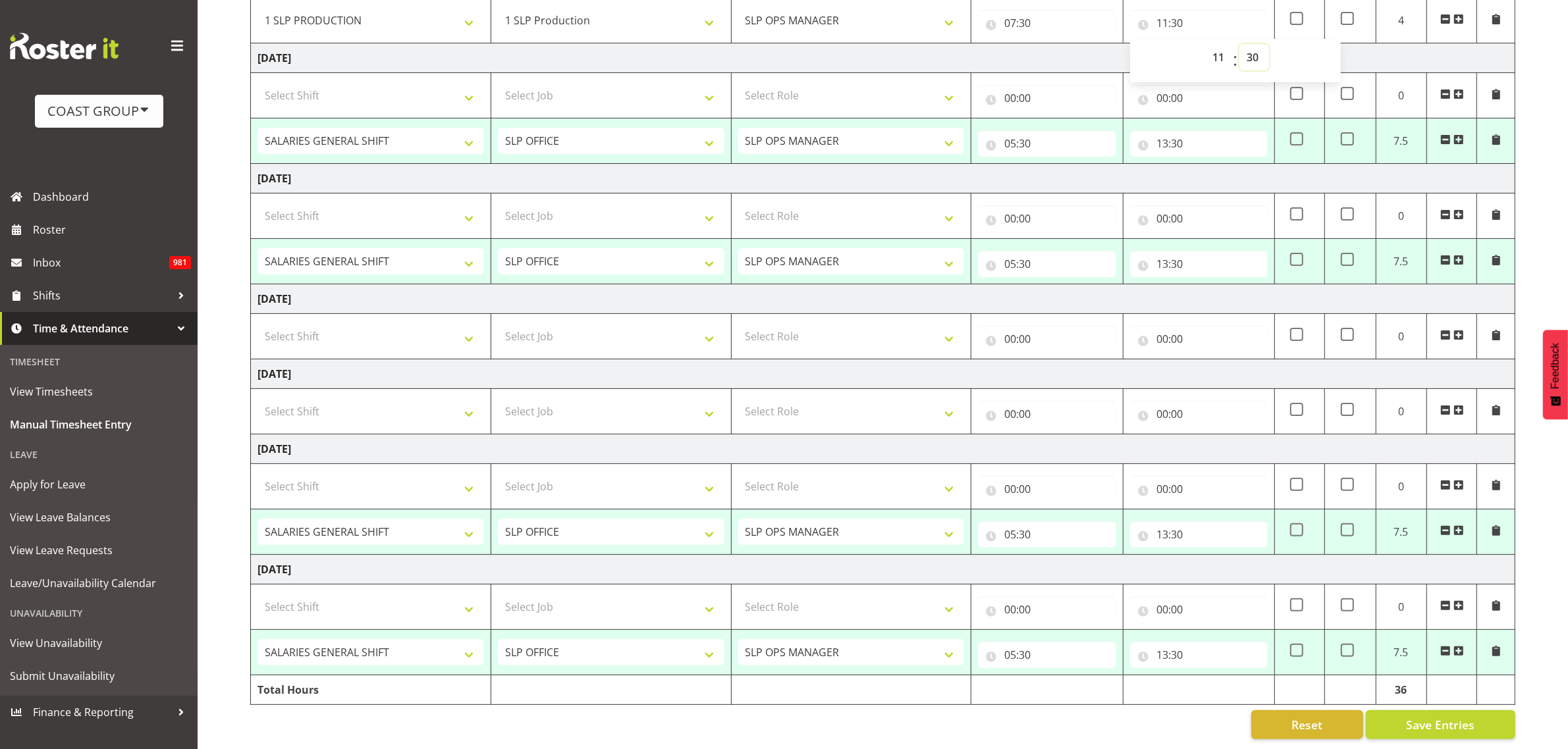
scroll to position [347, 0]
click at [1437, 716] on span "Save Entries" at bounding box center [1440, 724] width 68 height 17
select select "6475"
select select "496"
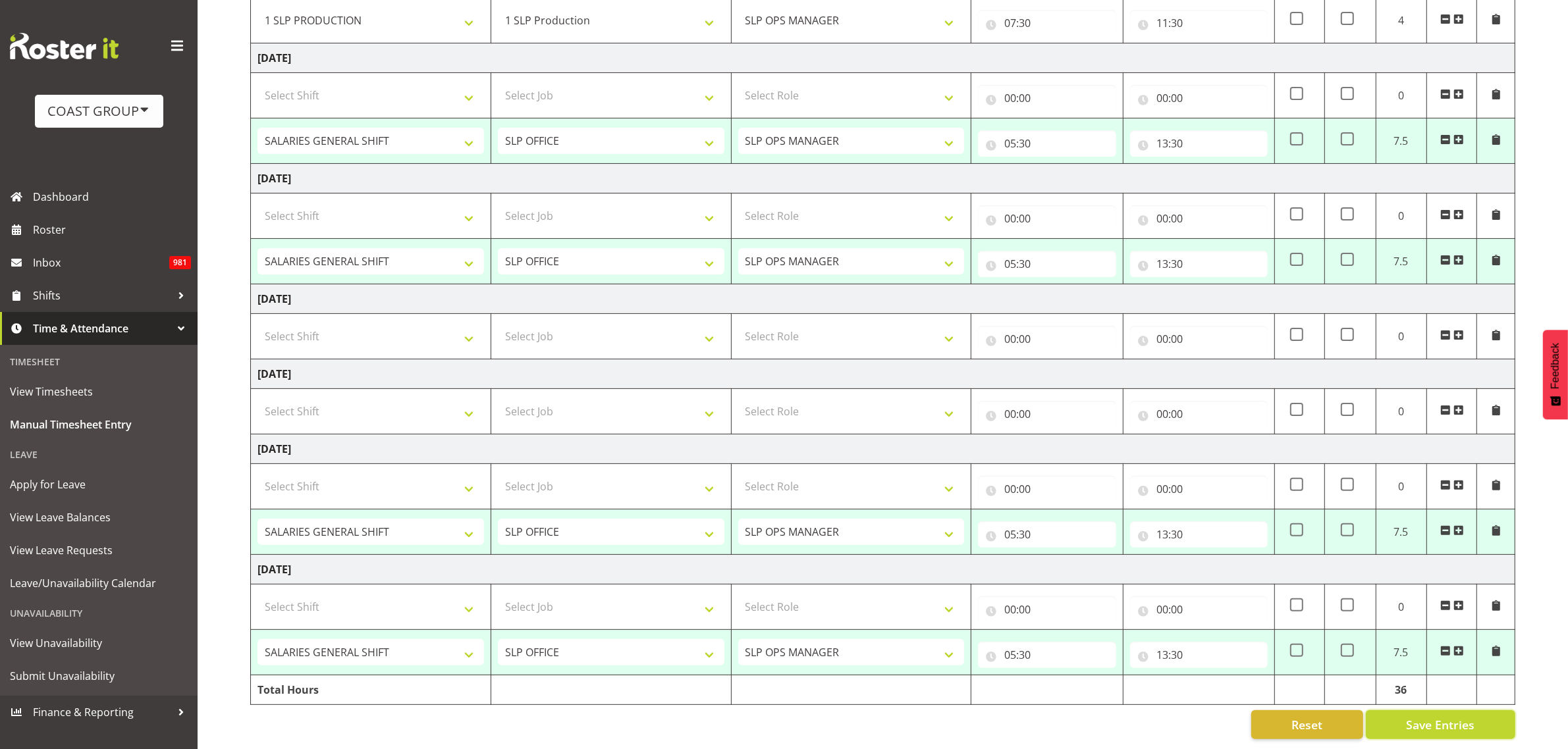
type input "05:30"
type input "07:30"
select select "734"
select select "55"
type input "07:30"
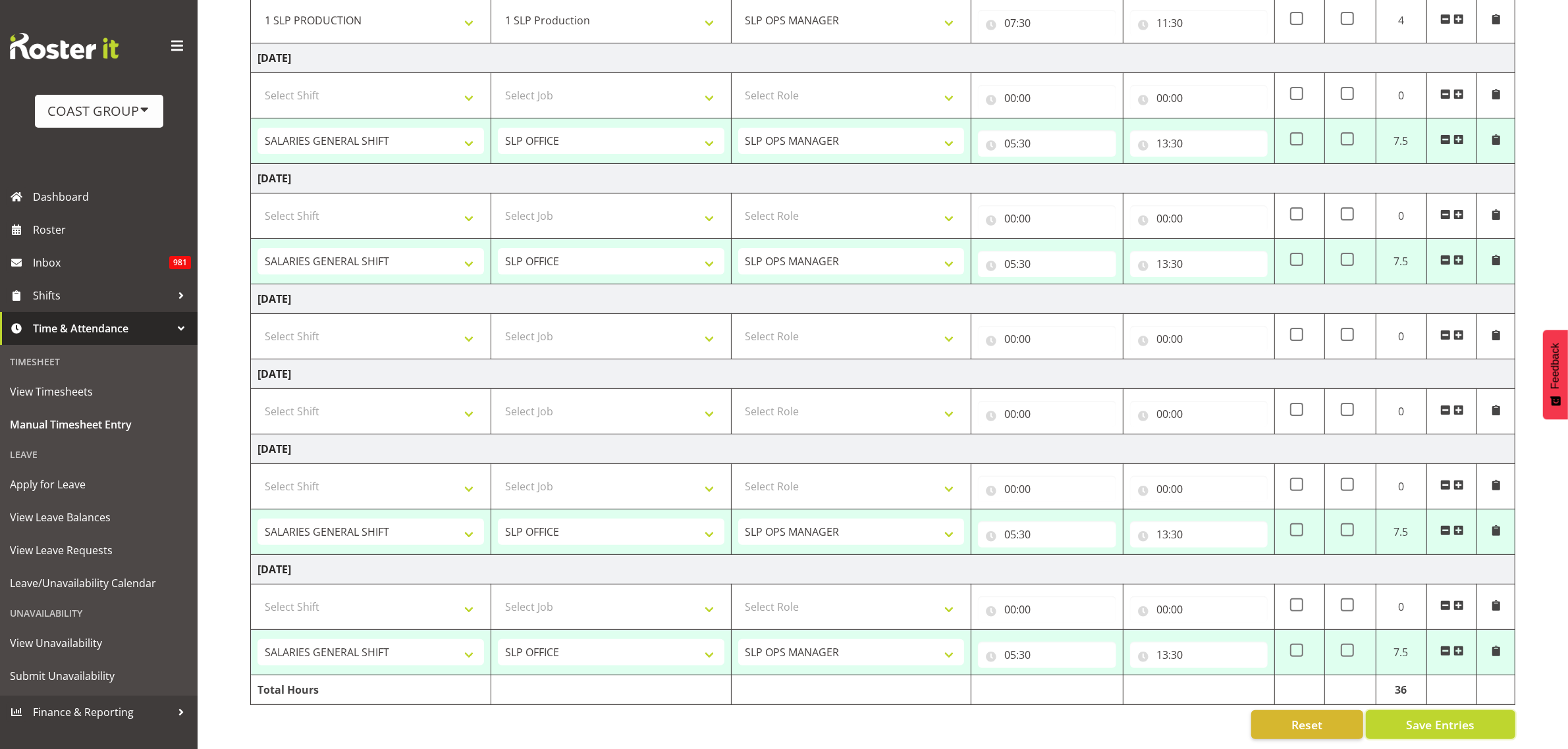
type input "11:30"
select select "6475"
select select "496"
type input "05:30"
type input "13:30"
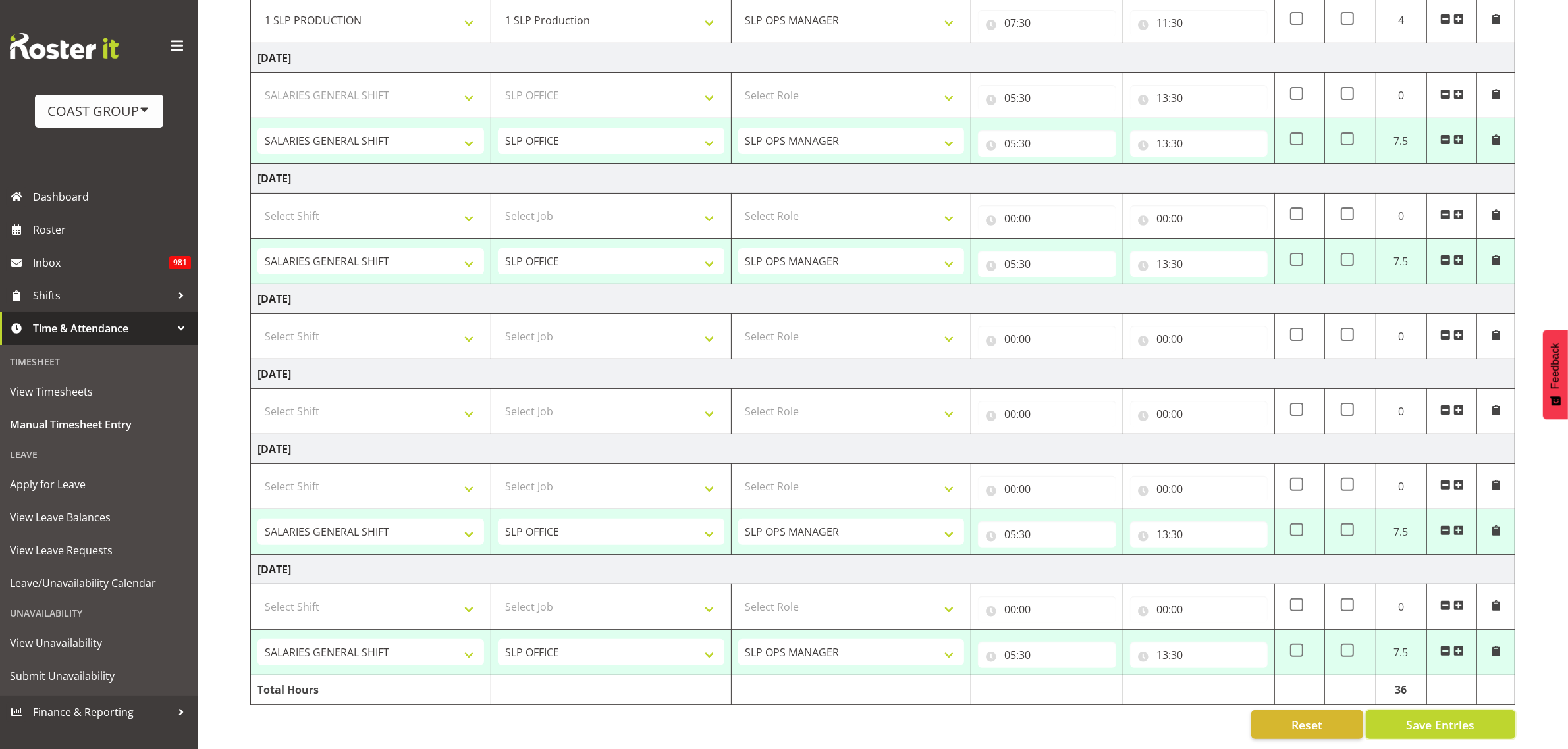
select select "6475"
select select "496"
type input "05:30"
type input "13:30"
select select "6475"
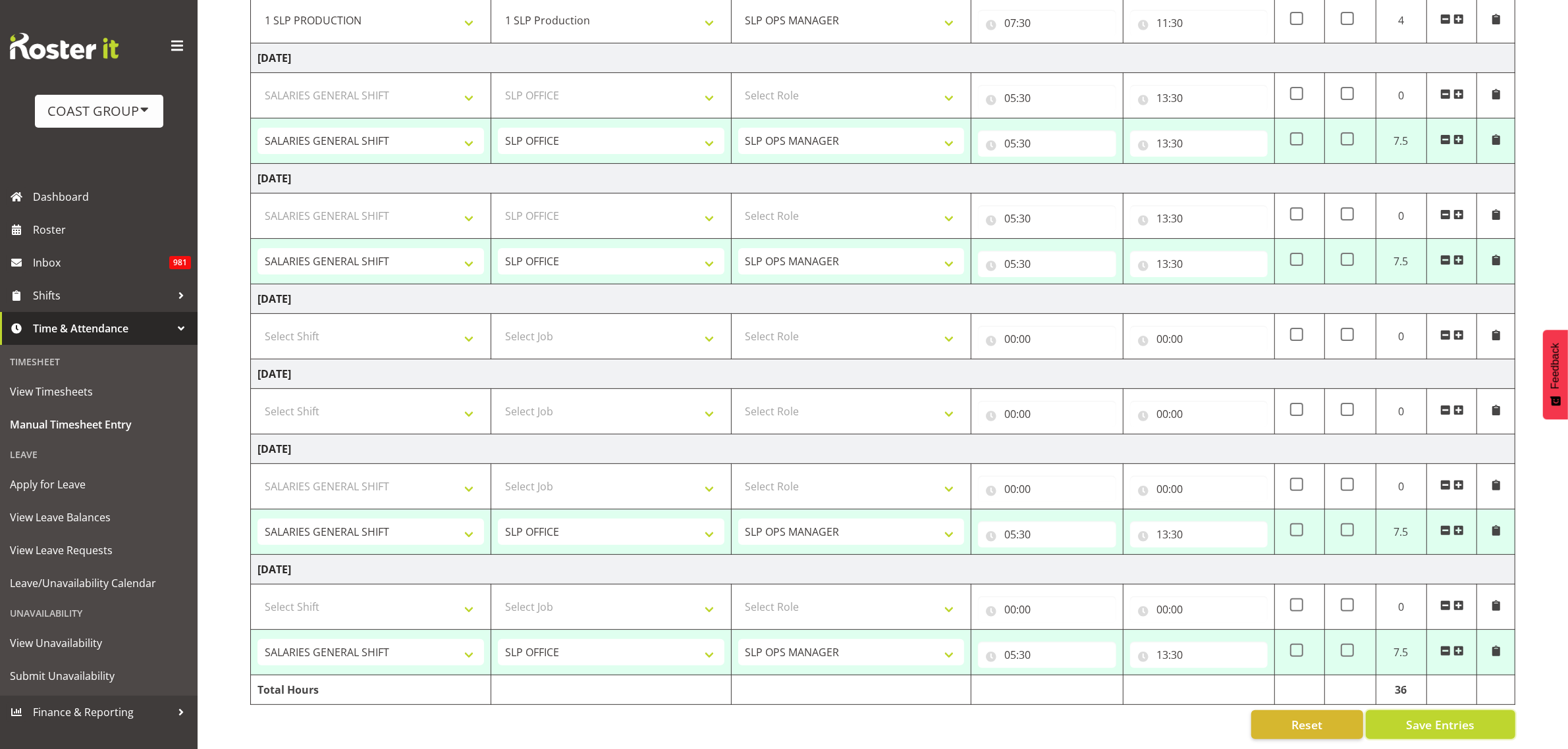
select select "496"
type input "05:30"
type input "13:30"
select select "6475"
select select "496"
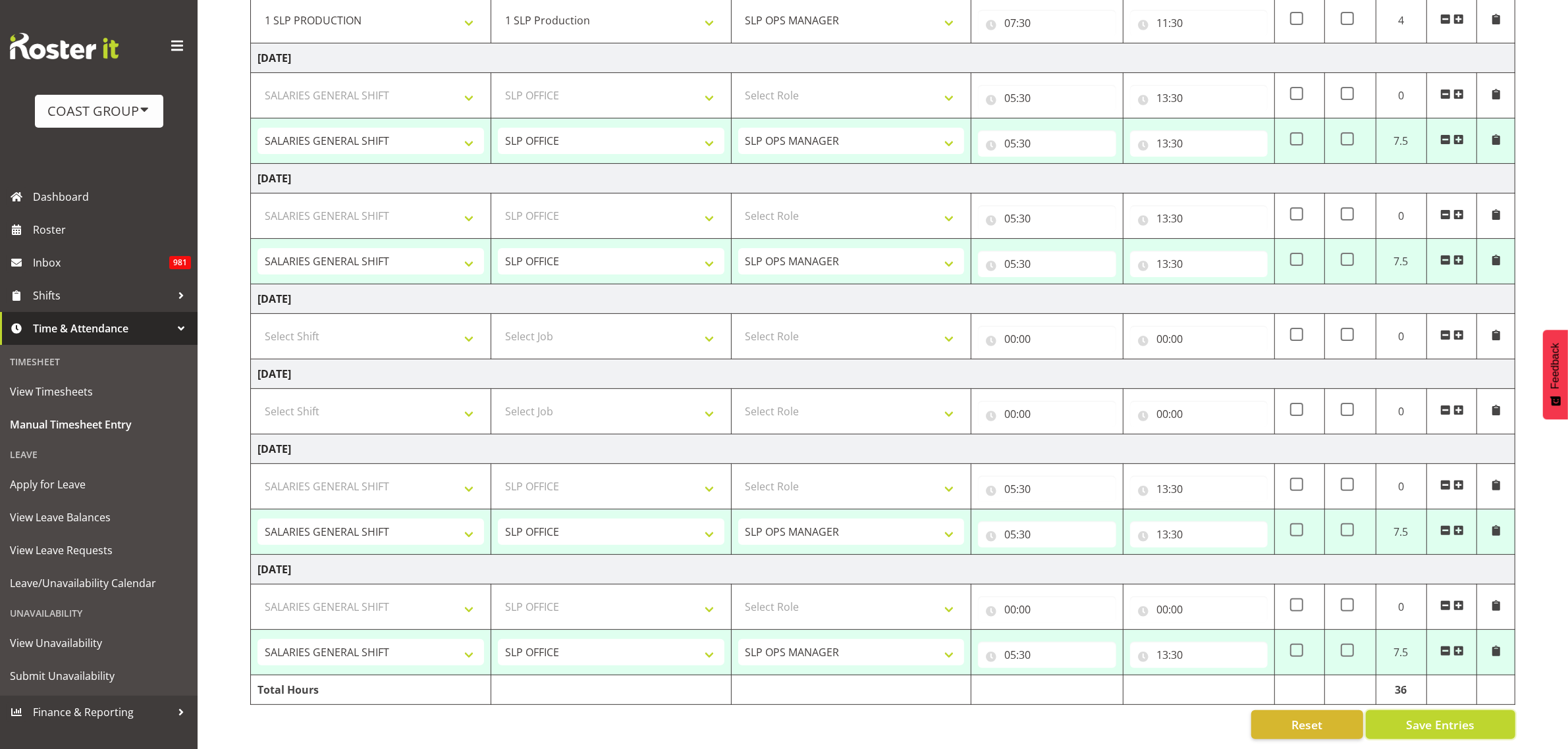
type input "05:30"
type input "13:30"
select select "6475"
select select "496"
select select "6475"
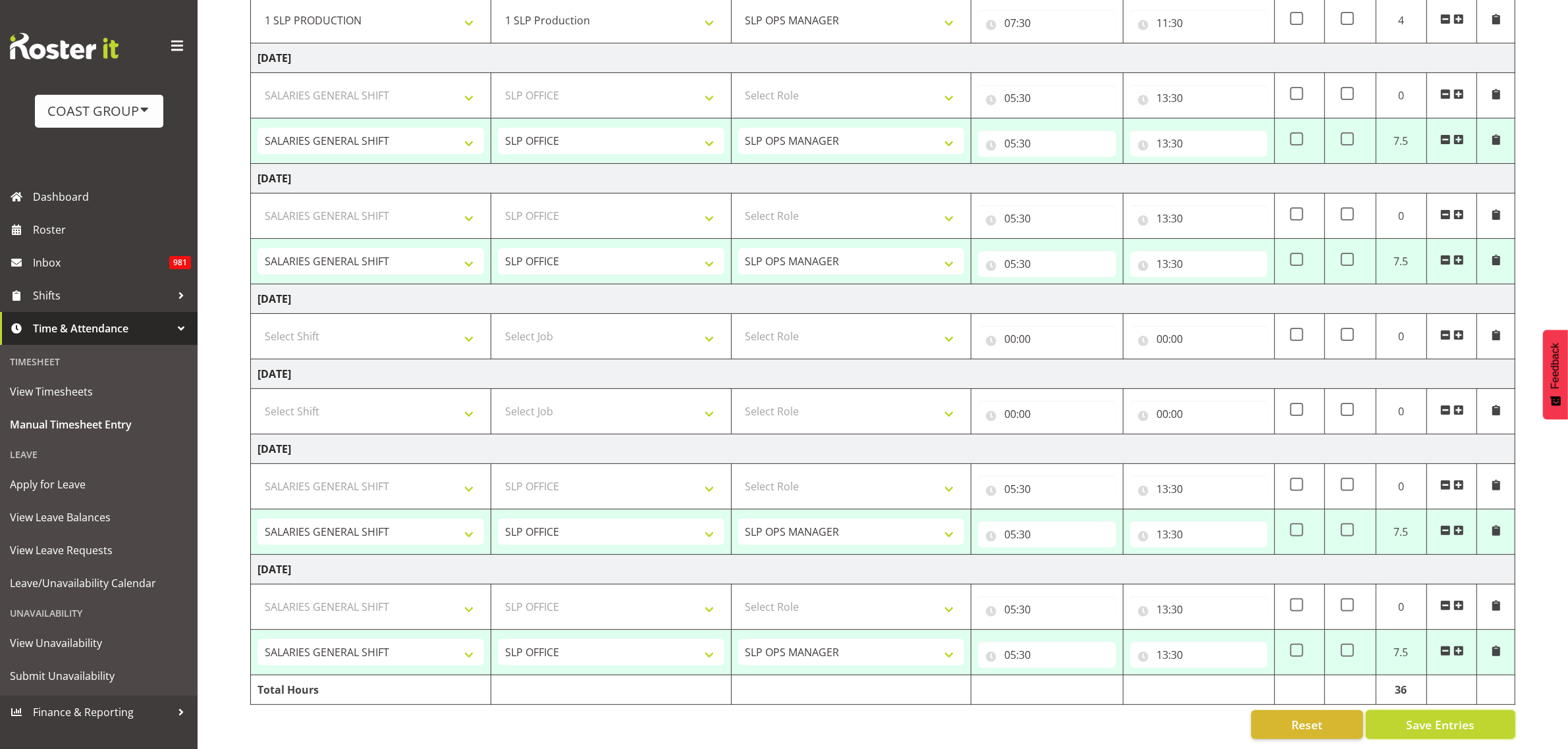
select select "496"
select select "6475"
select select "496"
select select "6475"
select select "496"
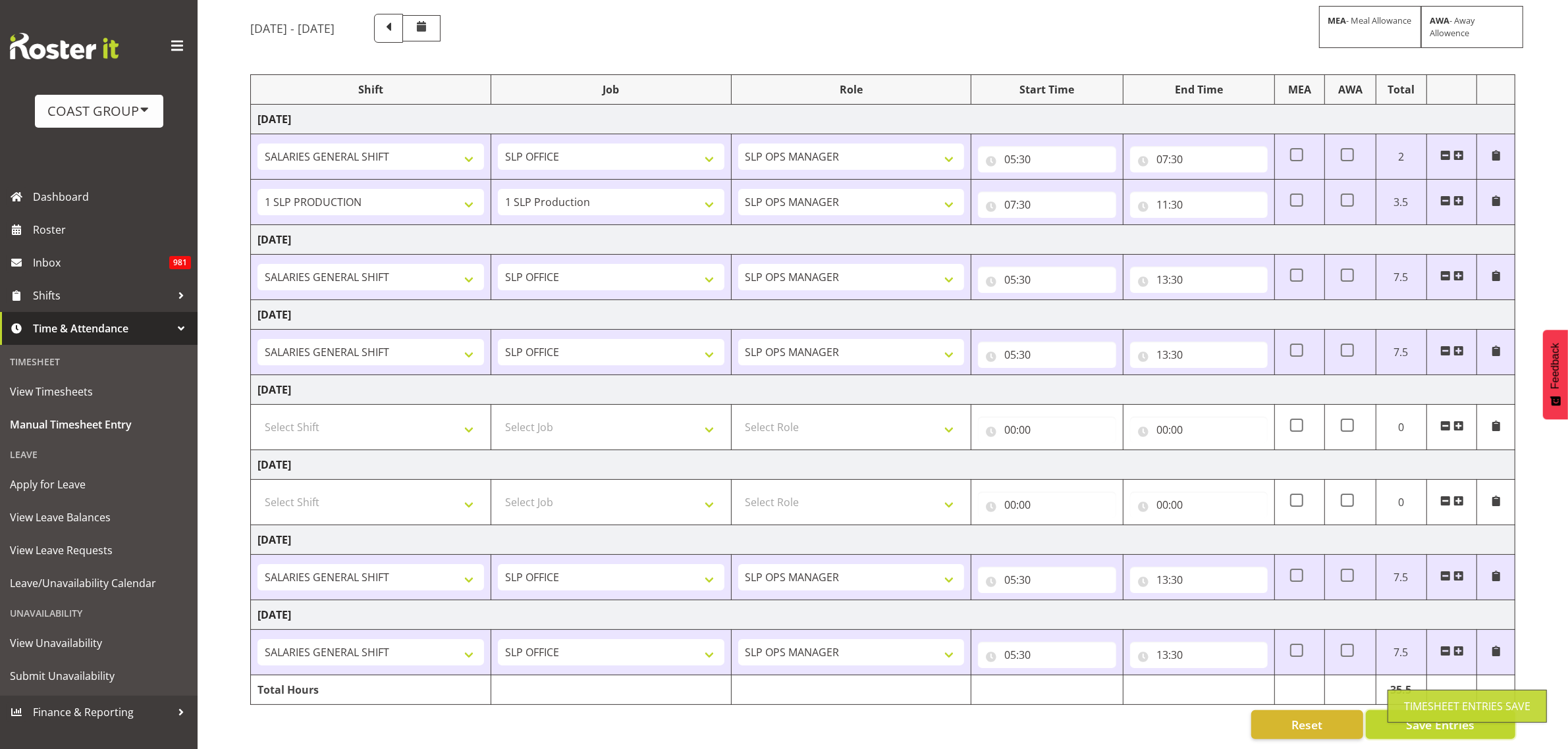
scroll to position [119, 0]
click at [84, 393] on span "View Timesheets" at bounding box center [98, 392] width 177 height 20
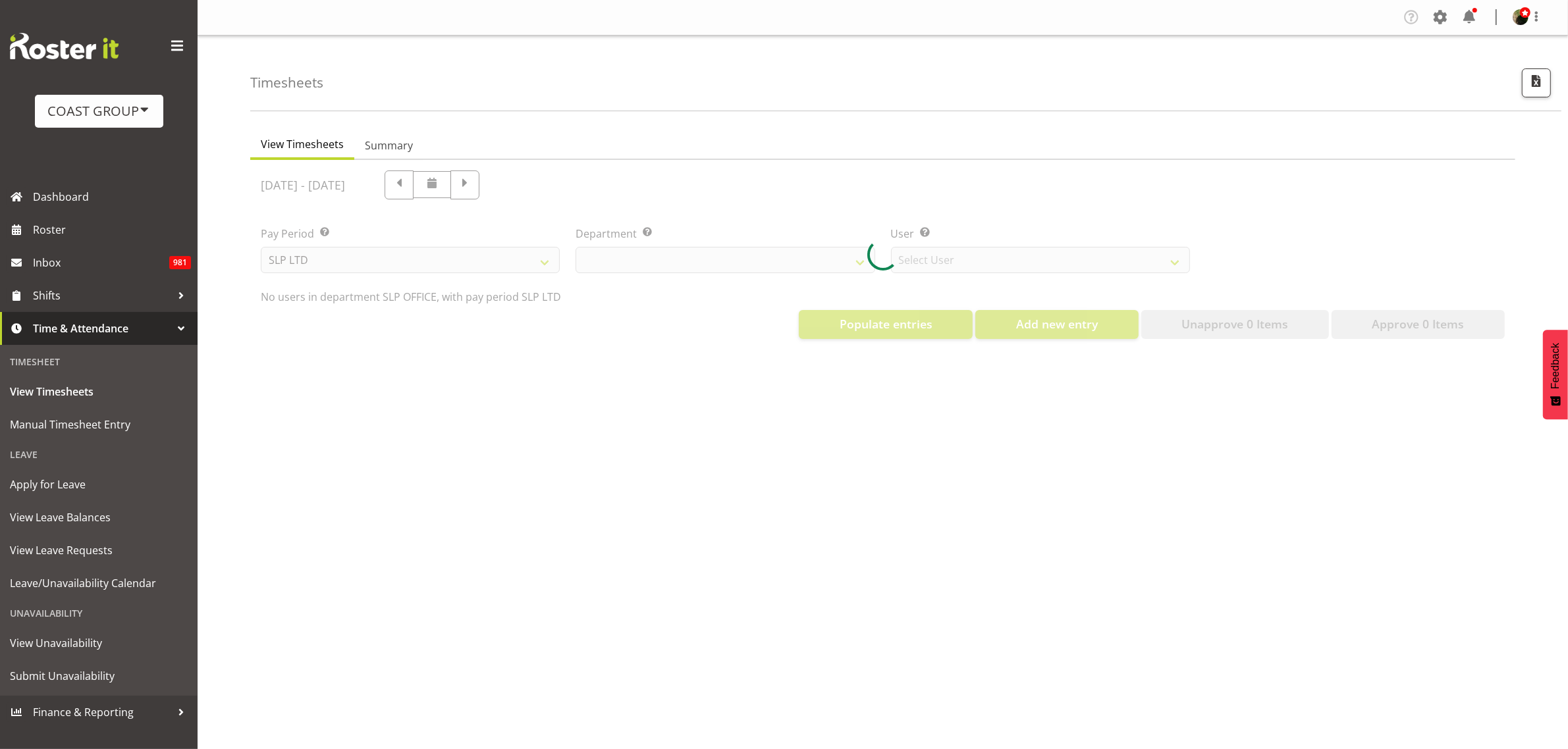
select select "25"
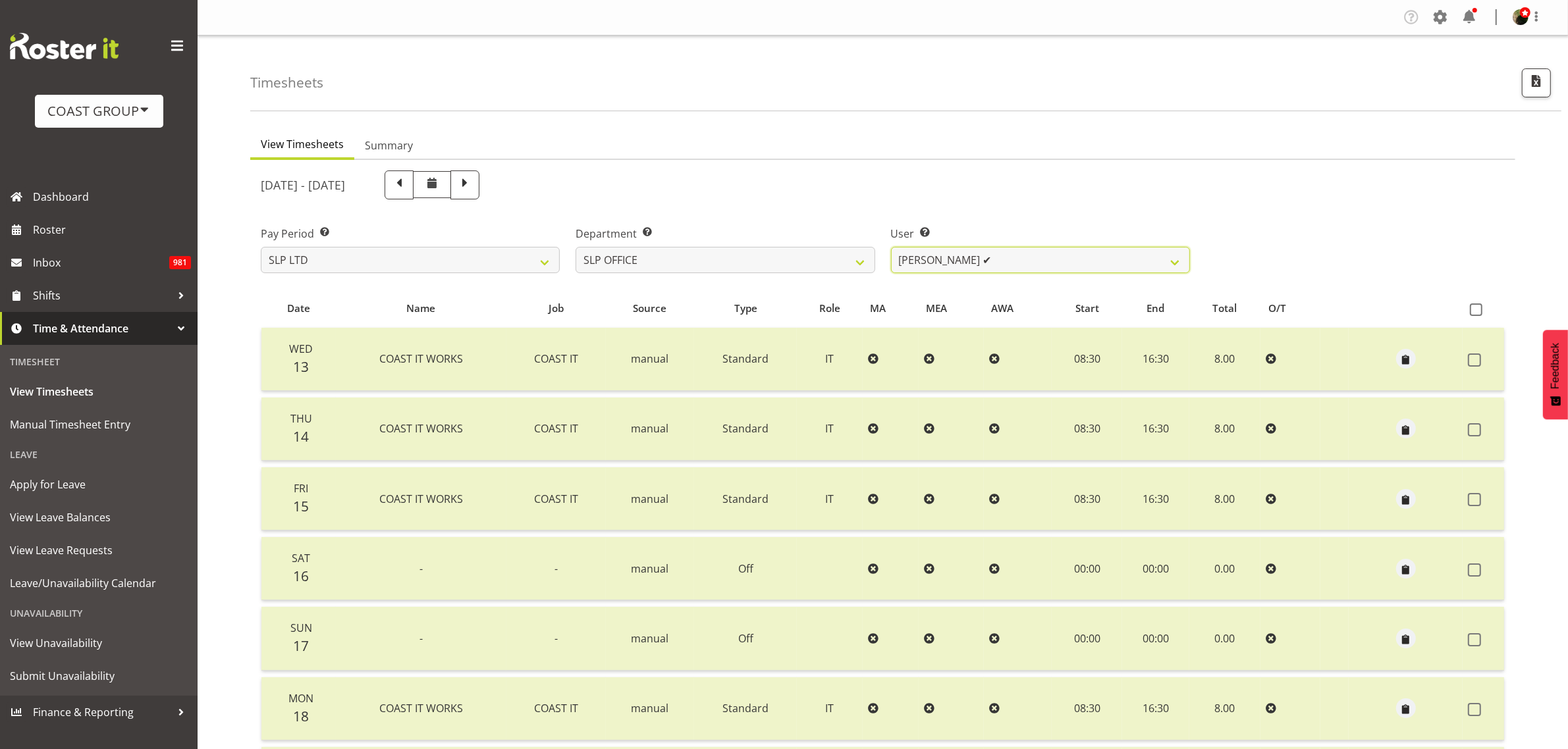
drag, startPoint x: 990, startPoint y: 260, endPoint x: 988, endPoint y: 270, distance: 10.2
click at [990, 260] on select "[PERSON_NAME] ✔ [PERSON_NAME] ✔ [PERSON_NAME] ✔" at bounding box center [1040, 259] width 299 height 26
select select "119"
click at [891, 247] on select "[PERSON_NAME] ✔ [PERSON_NAME] ✔ [PERSON_NAME] ✔" at bounding box center [1040, 259] width 299 height 26
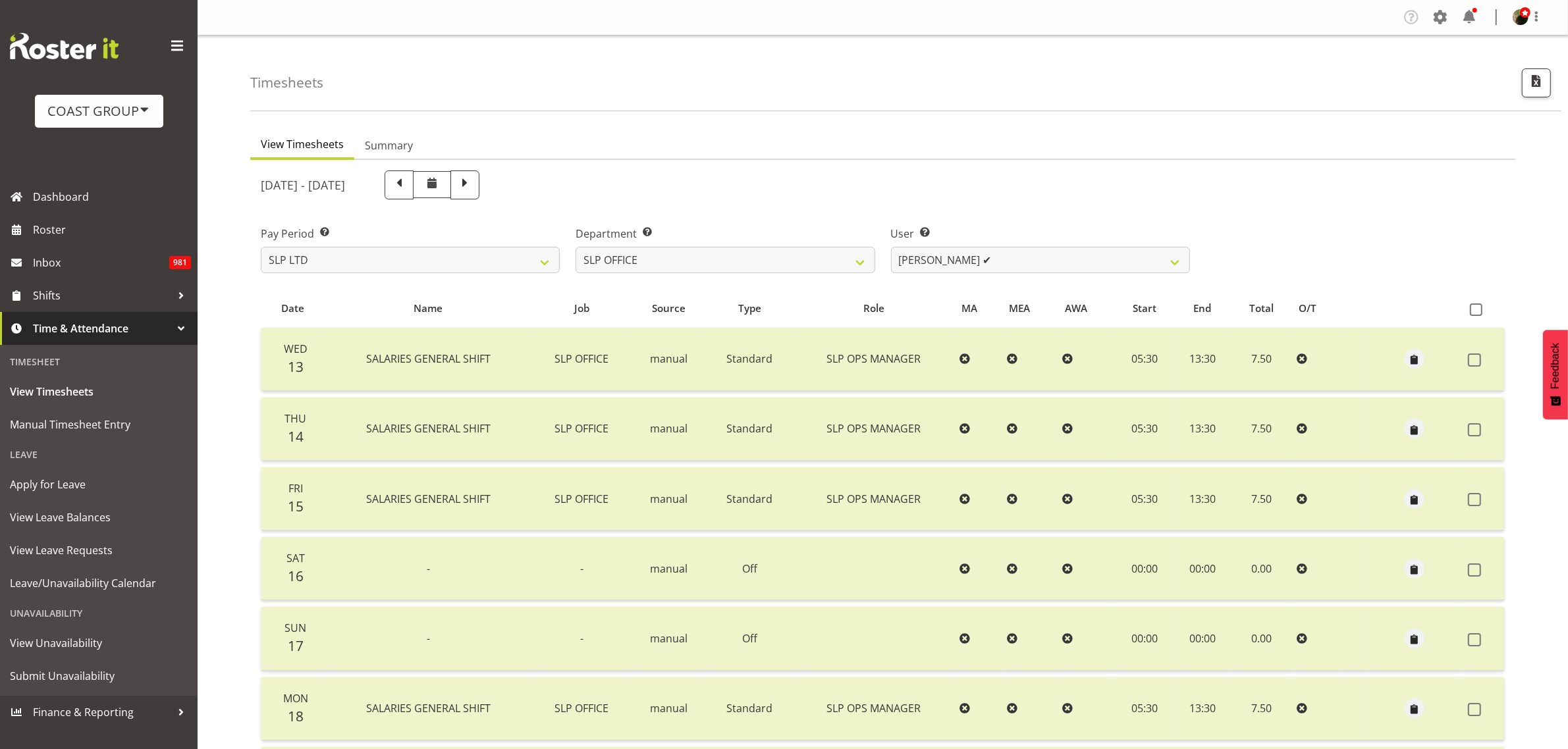
click at [474, 178] on span at bounding box center [465, 183] width 17 height 17
select select
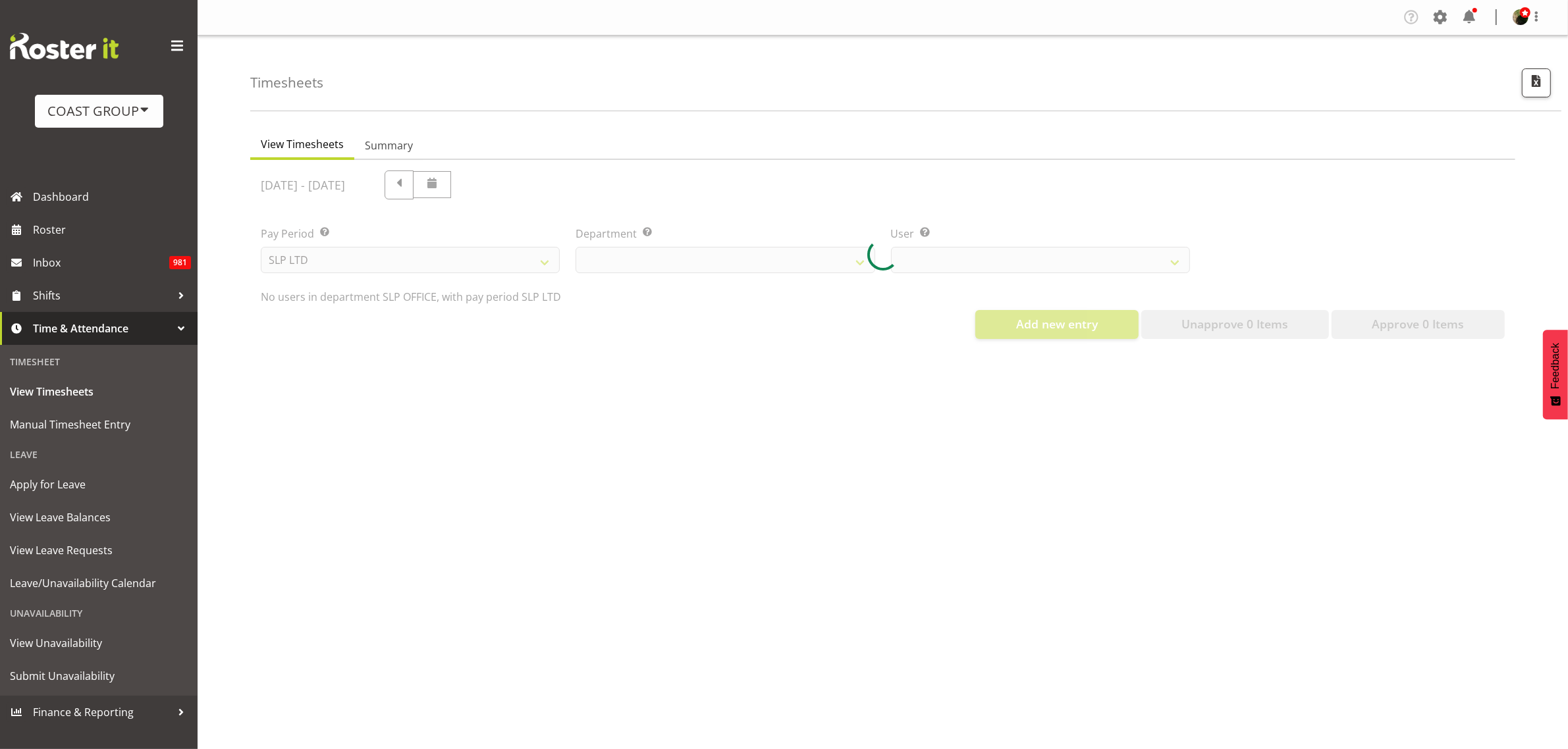
select select "25"
select select "119"
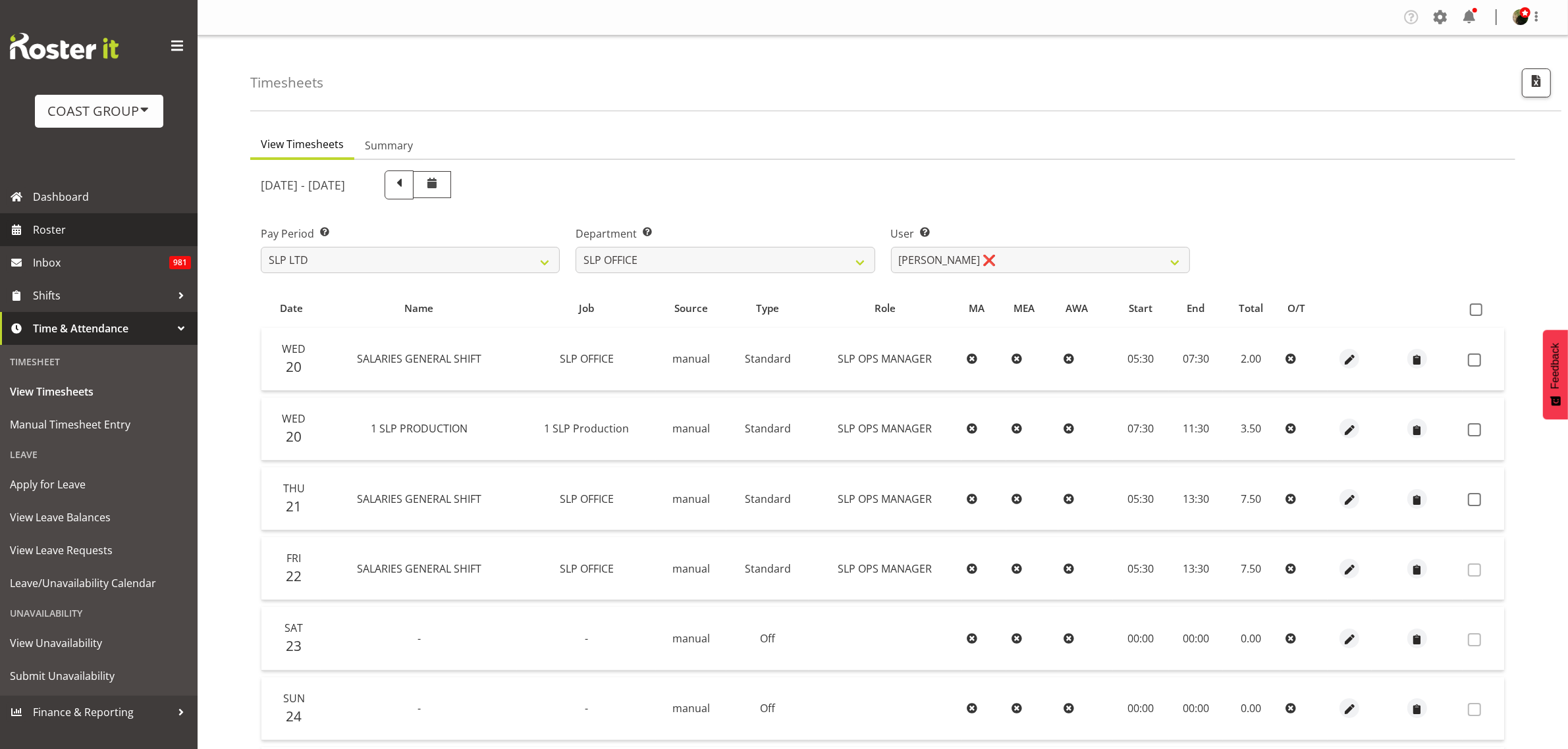
click at [72, 224] on span "Roster" at bounding box center [112, 230] width 158 height 20
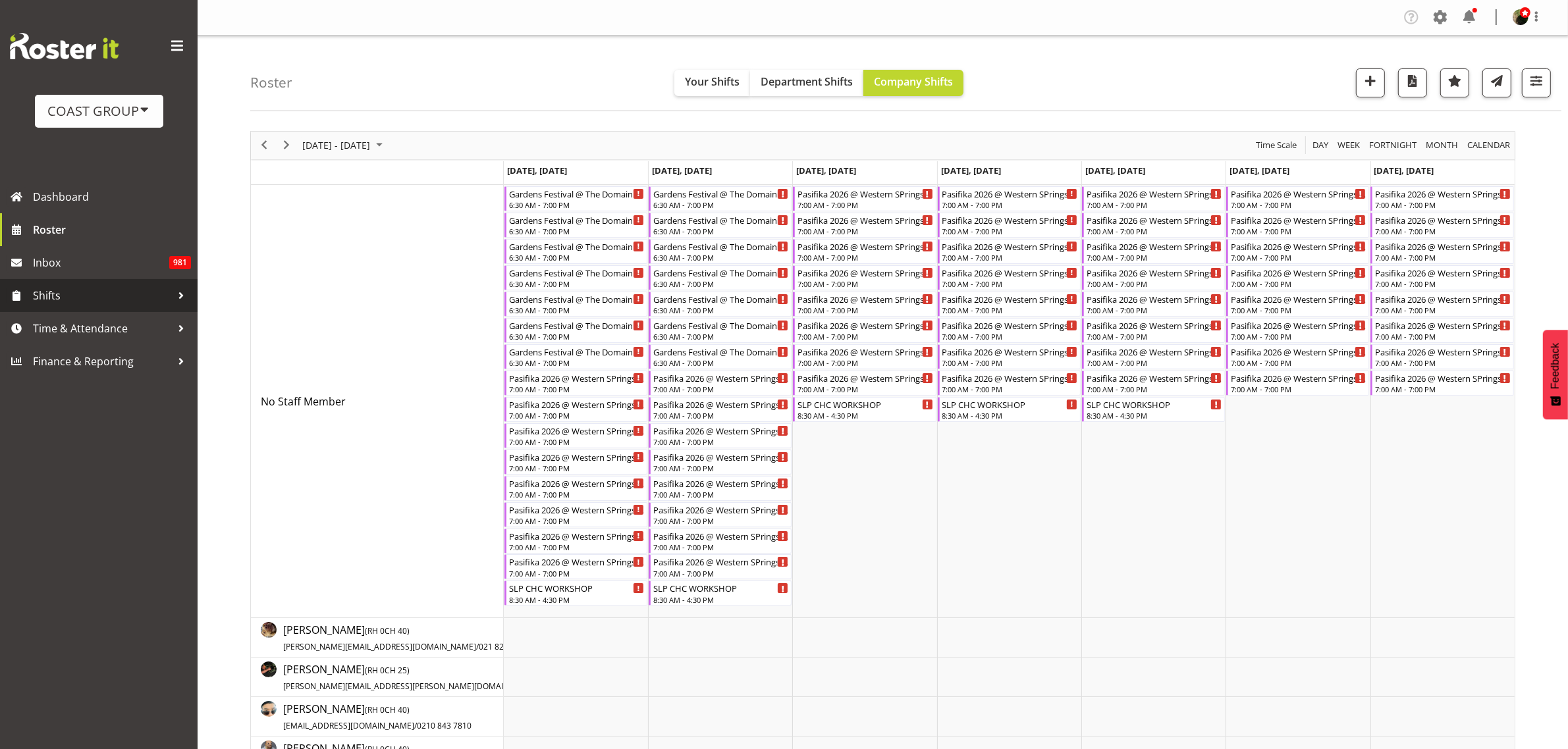
click at [55, 290] on span "Shifts" at bounding box center [103, 295] width 139 height 20
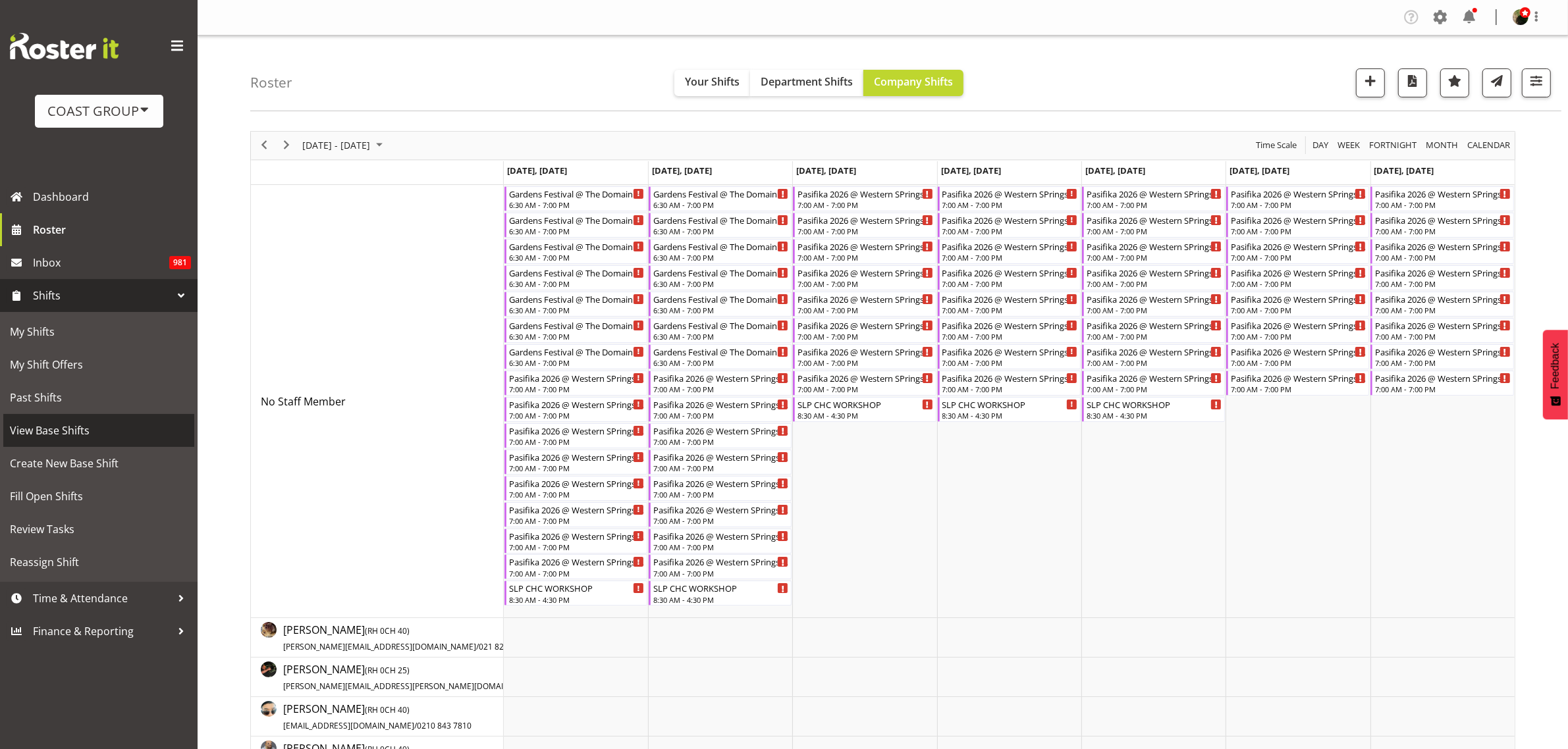
click at [83, 426] on span "View Base Shifts" at bounding box center [98, 430] width 177 height 20
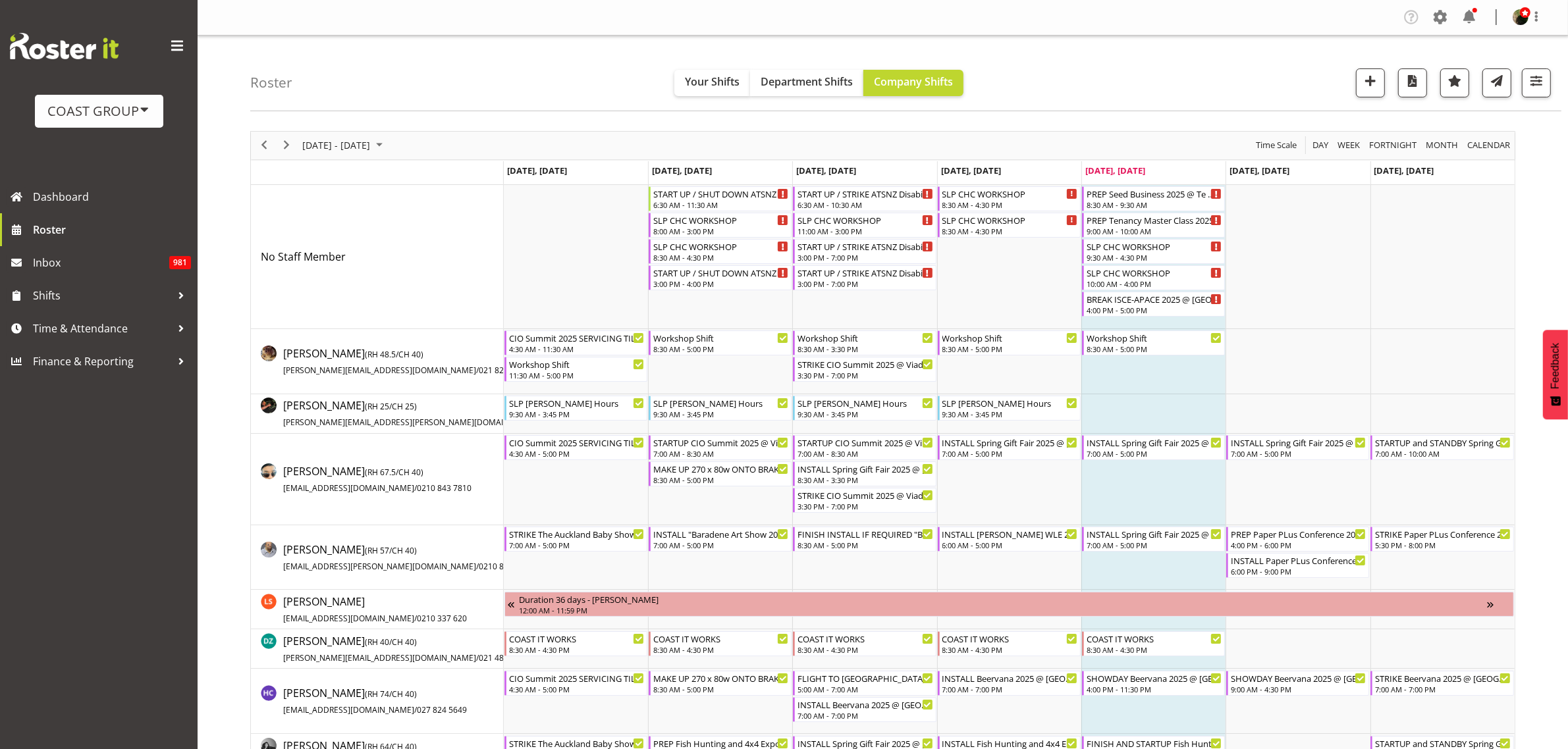
click at [1442, 17] on span at bounding box center [1439, 16] width 21 height 21
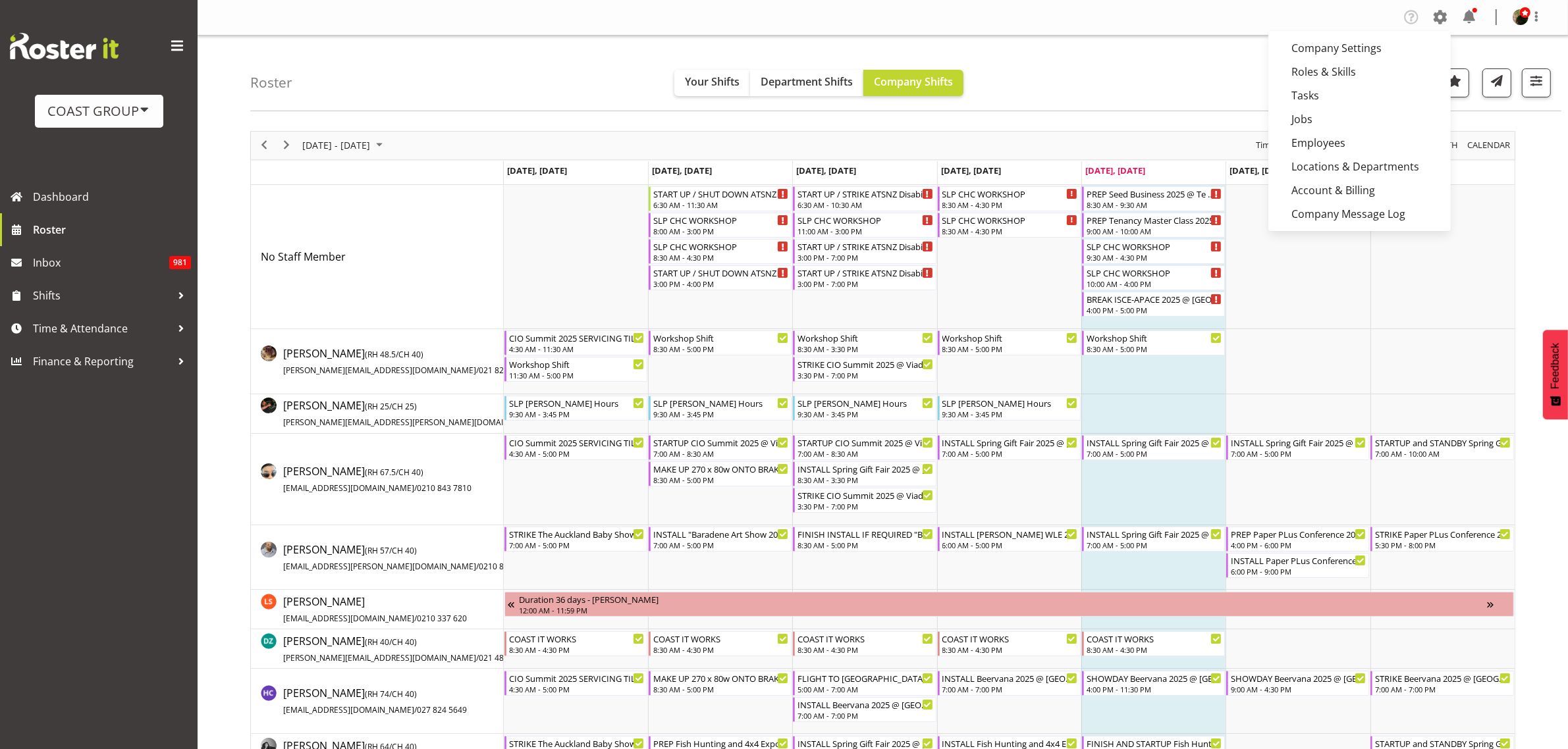
click at [1315, 121] on link "Jobs" at bounding box center [1359, 119] width 183 height 23
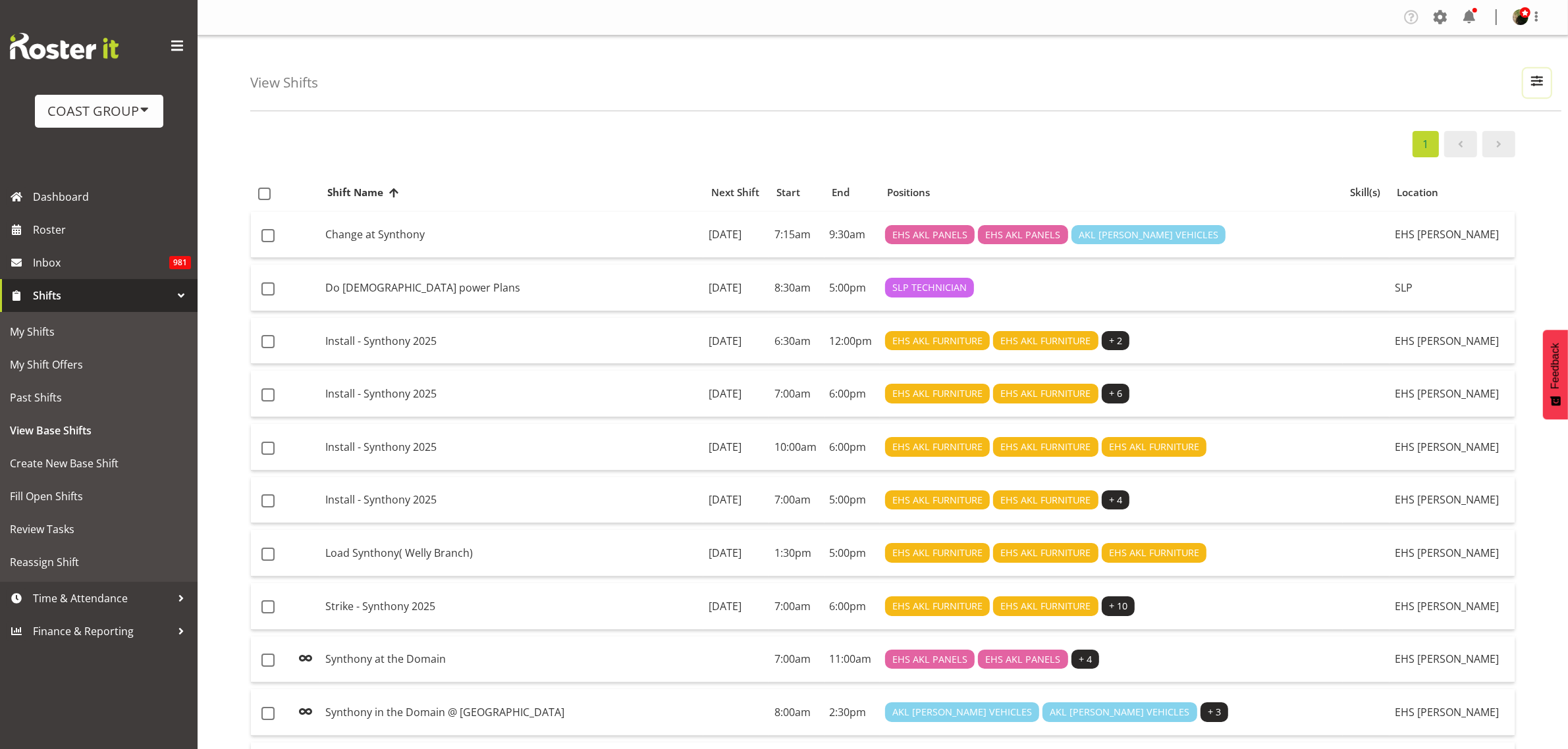
click at [1532, 74] on span "button" at bounding box center [1536, 80] width 17 height 17
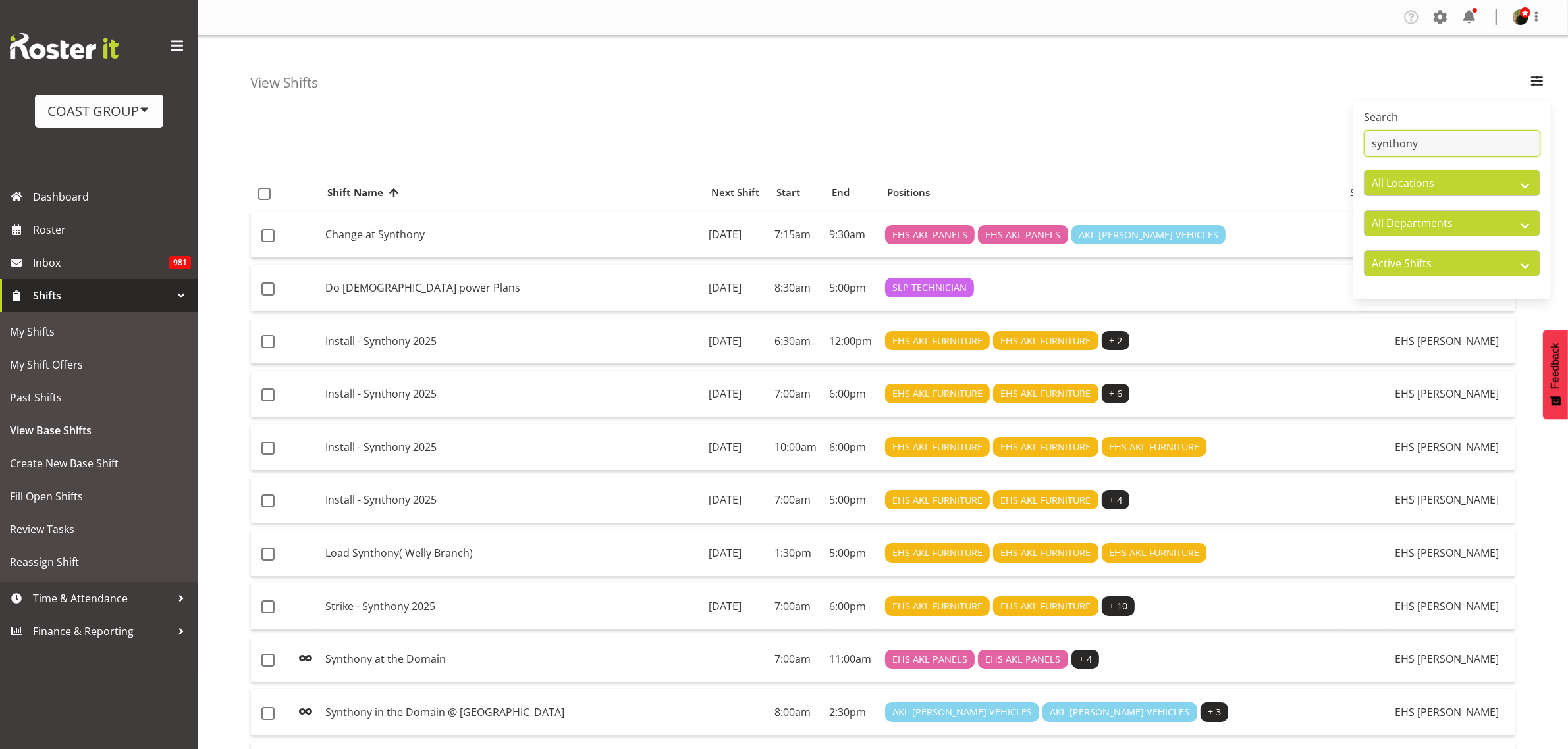
drag, startPoint x: 1460, startPoint y: 149, endPoint x: 1228, endPoint y: 133, distance: 232.6
click at [1228, 133] on div "View Shifts Search synthony All Locations CARLTON EVENTS [PERSON_NAME] [PERSON_…" at bounding box center [883, 469] width 1371 height 868
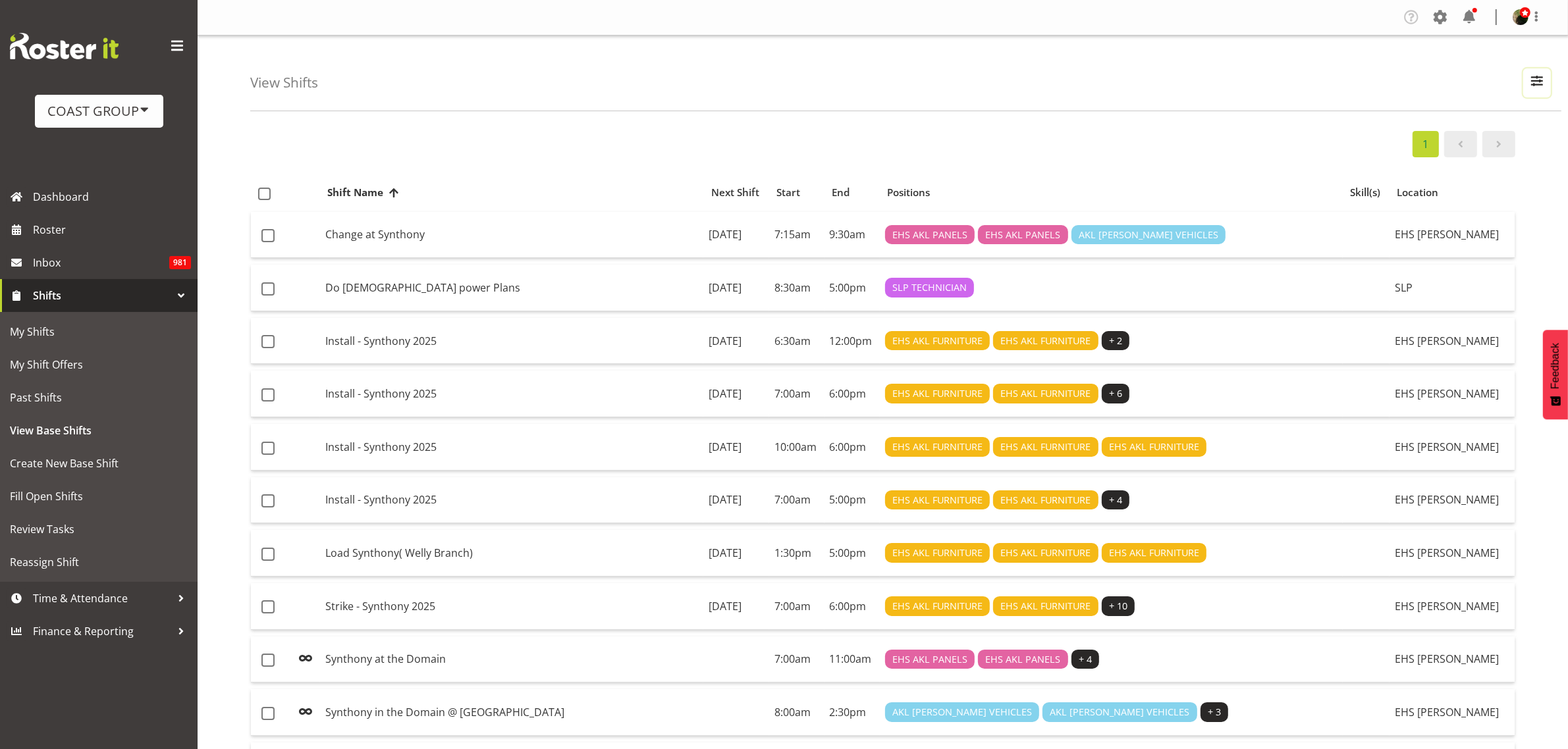
click at [1528, 86] on span "button" at bounding box center [1536, 80] width 17 height 17
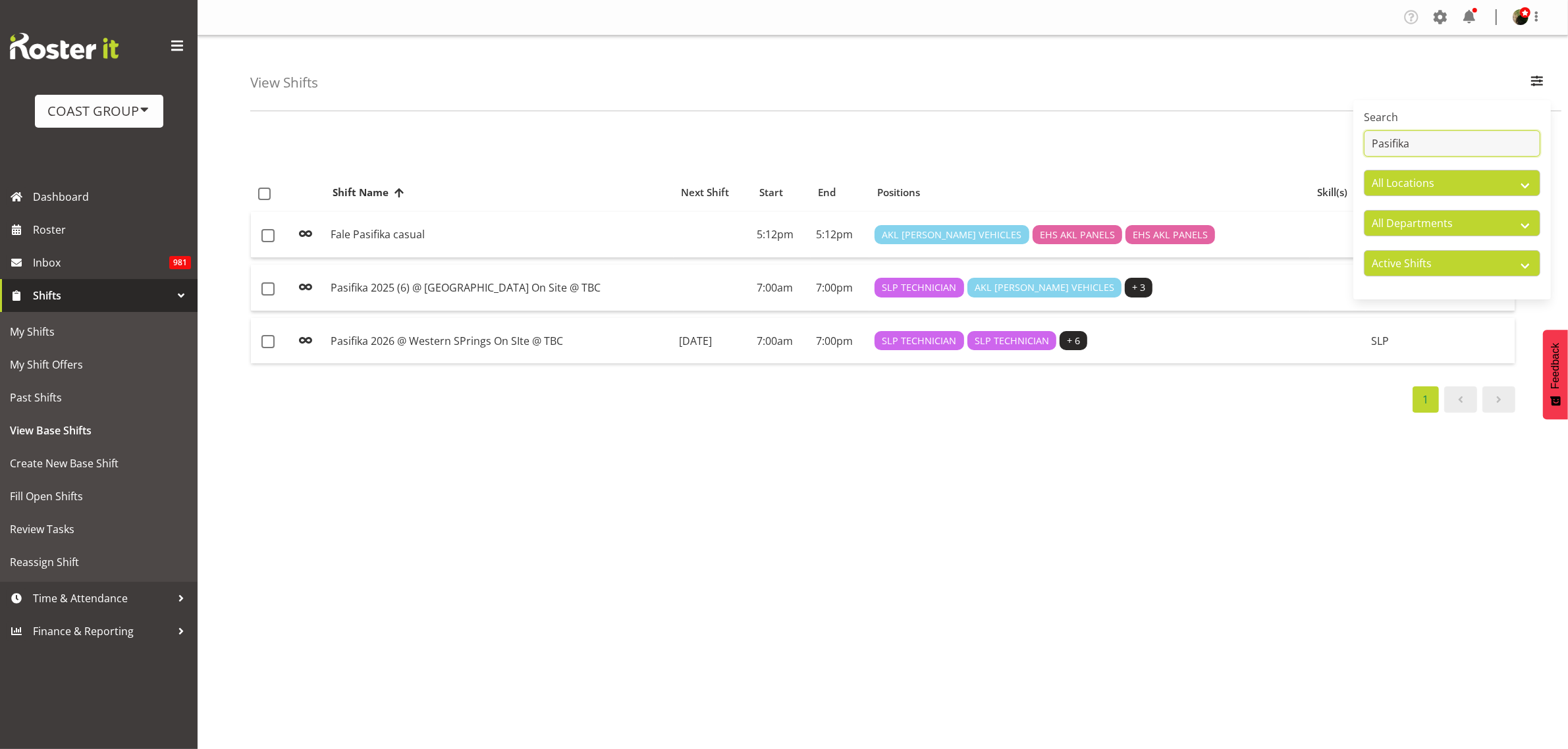
type input "Pasifika"
click at [545, 337] on td "Pasifika 2026 @ Western SPrings On SIte @ TBC" at bounding box center [499, 340] width 349 height 46
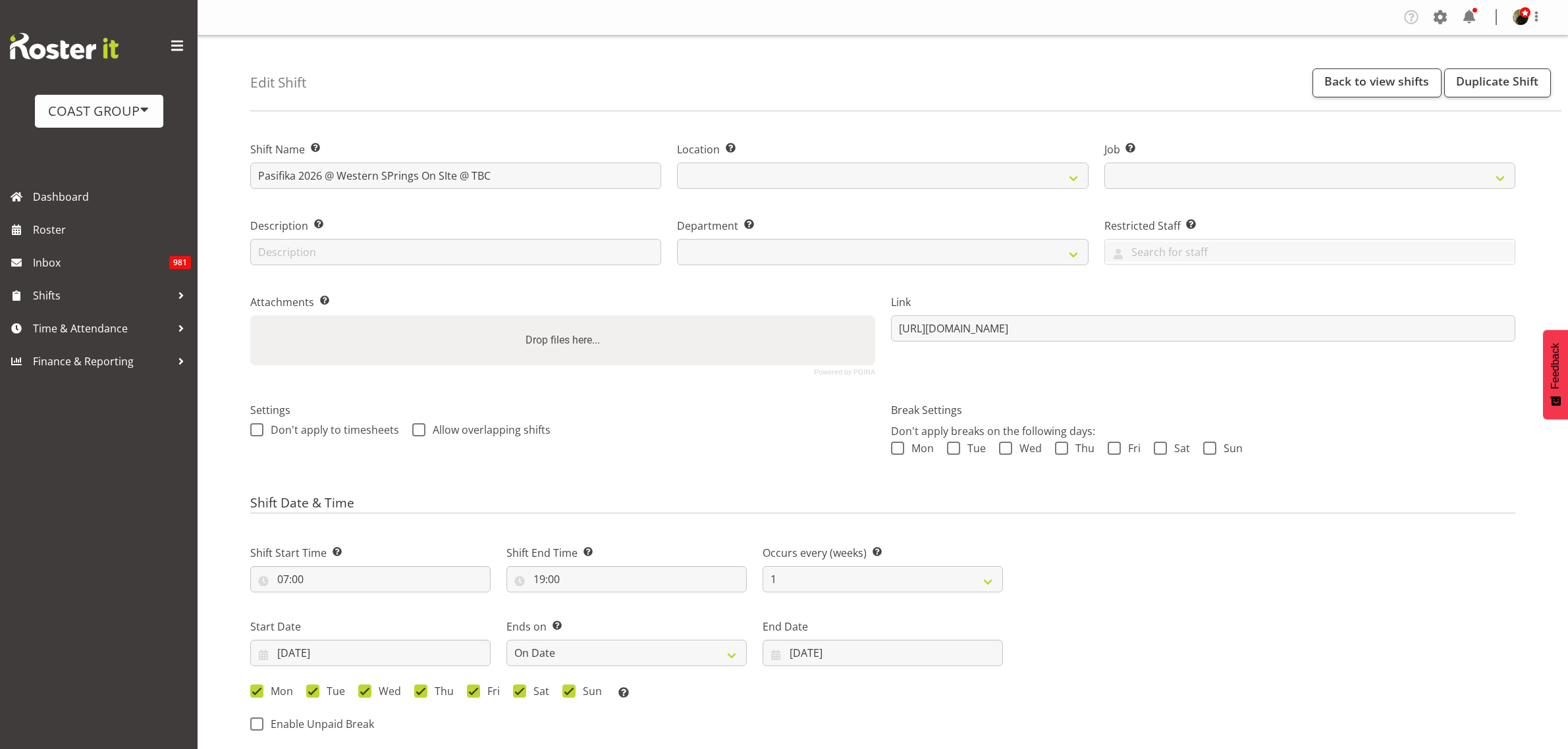
select select
select select "date"
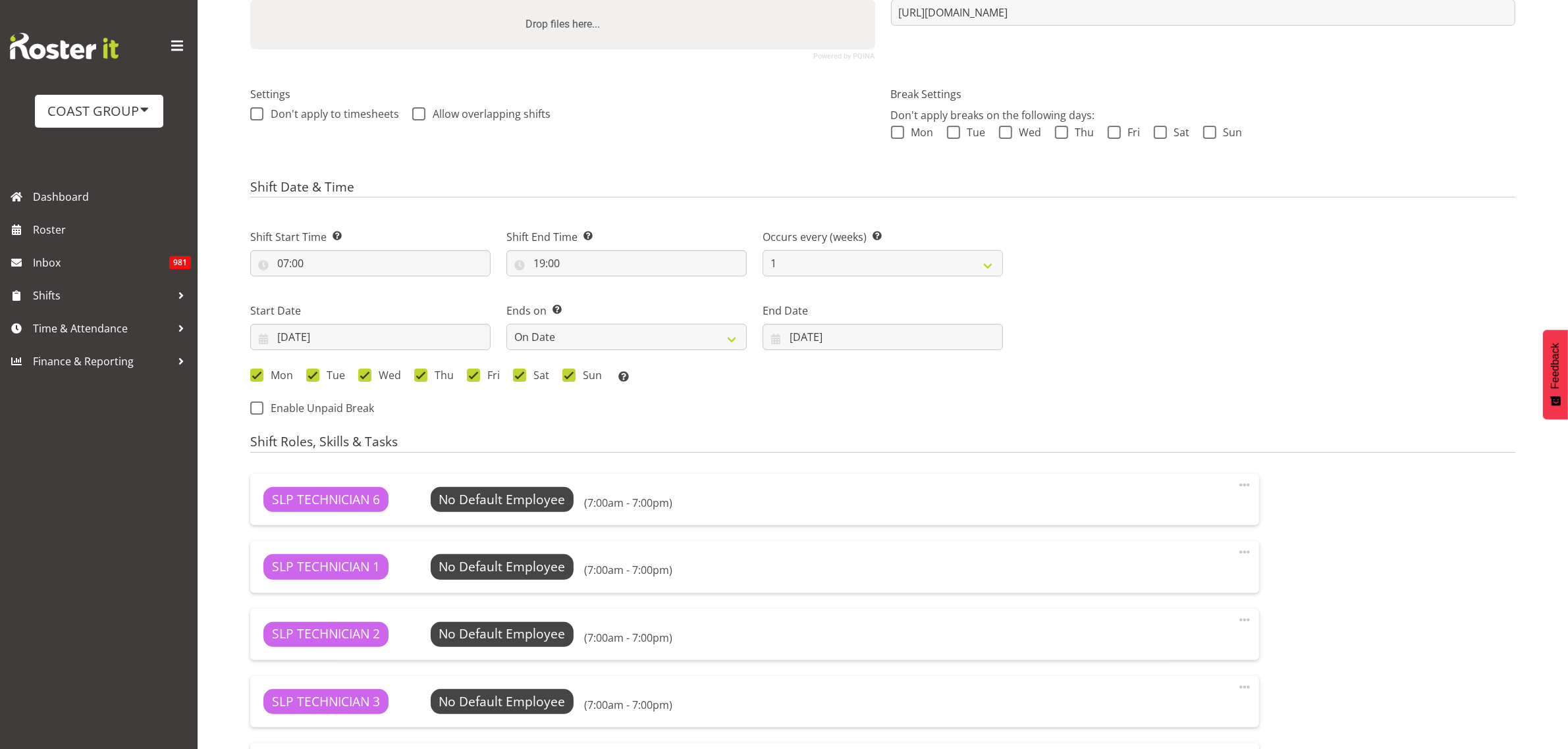
select select
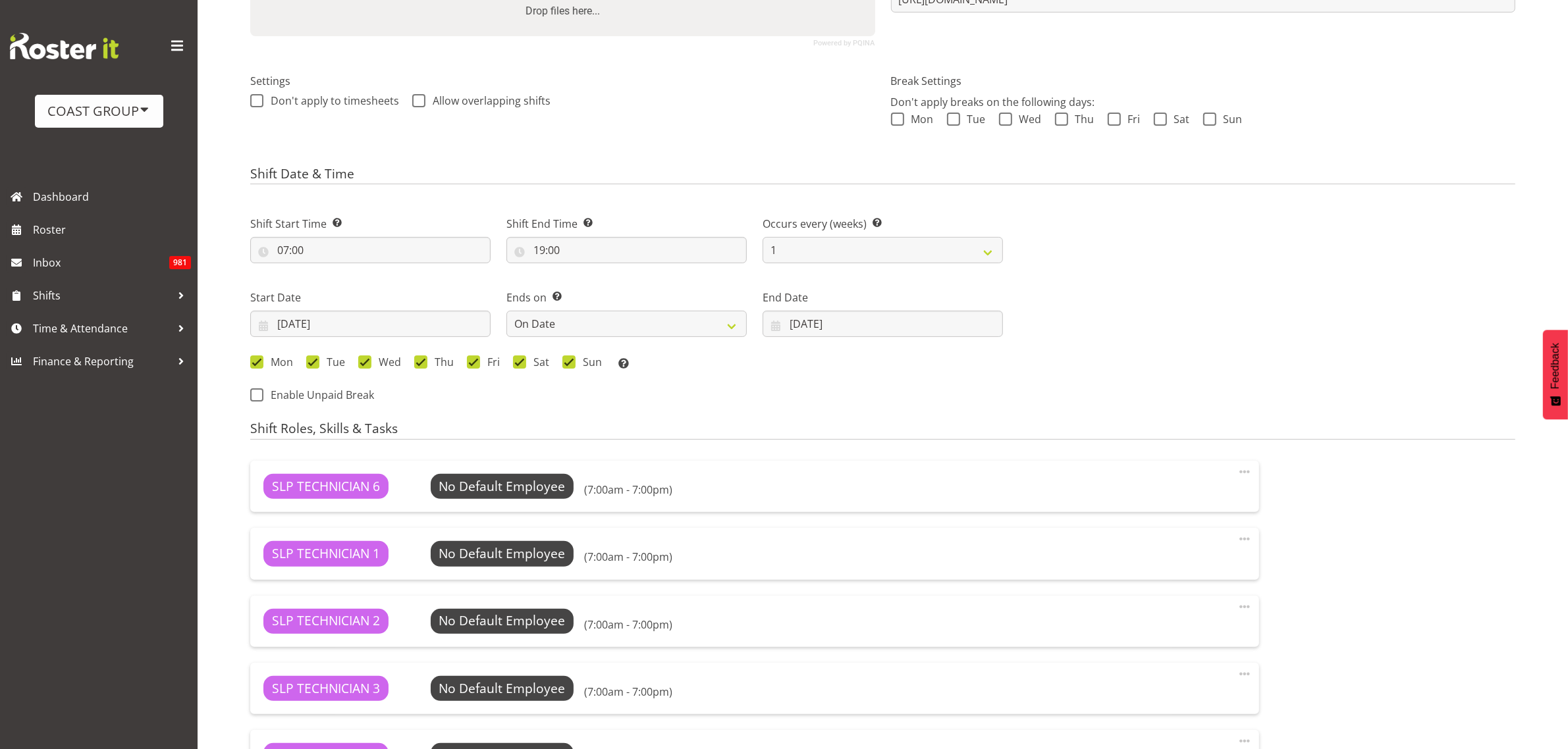
select select
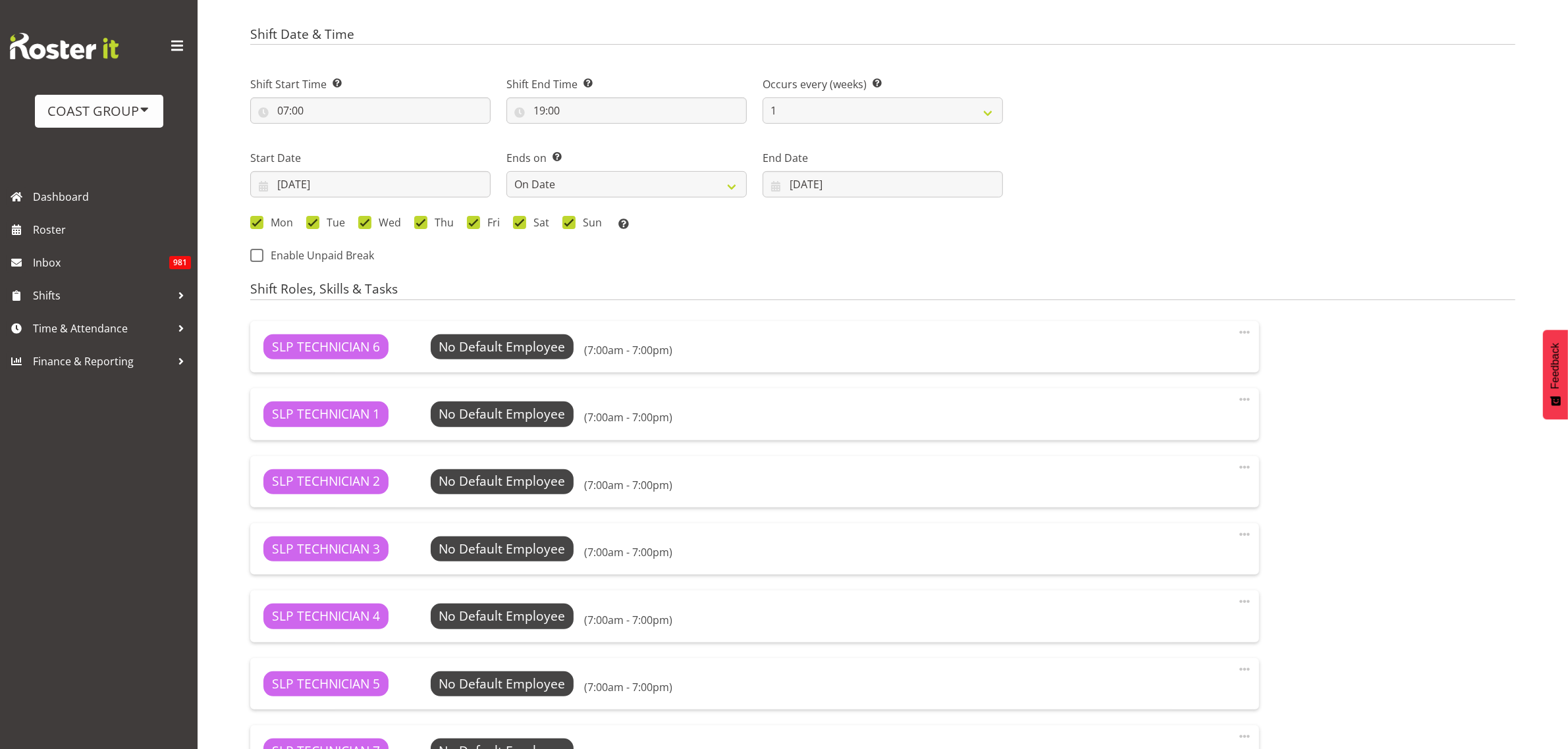
select select
select select "31"
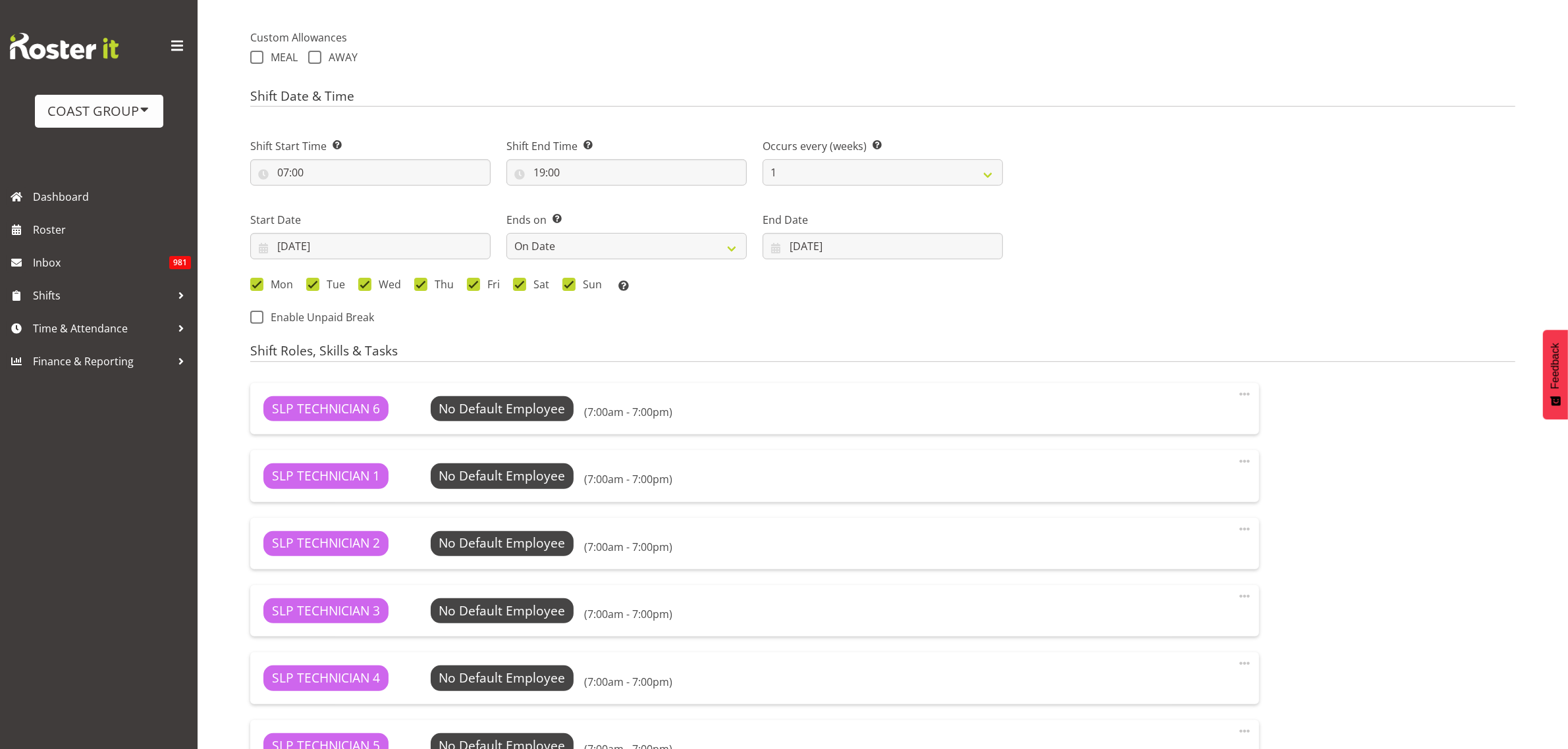
select select
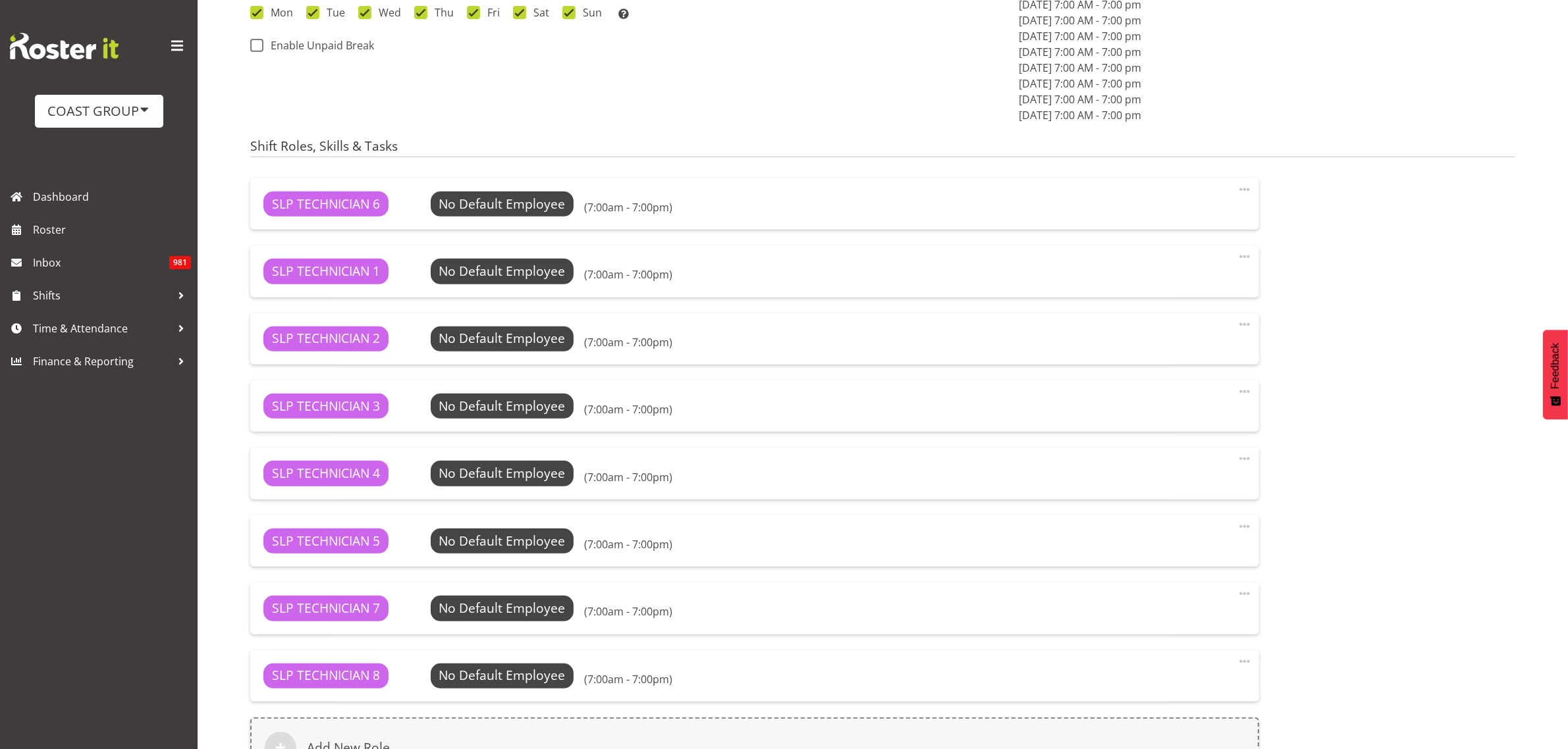
select select "10272"
drag, startPoint x: 1246, startPoint y: 192, endPoint x: 1245, endPoint y: 200, distance: 8.1
click at [1246, 193] on span at bounding box center [1245, 190] width 16 height 16
click at [1219, 239] on link "Delete" at bounding box center [1189, 242] width 126 height 23
select select "24"
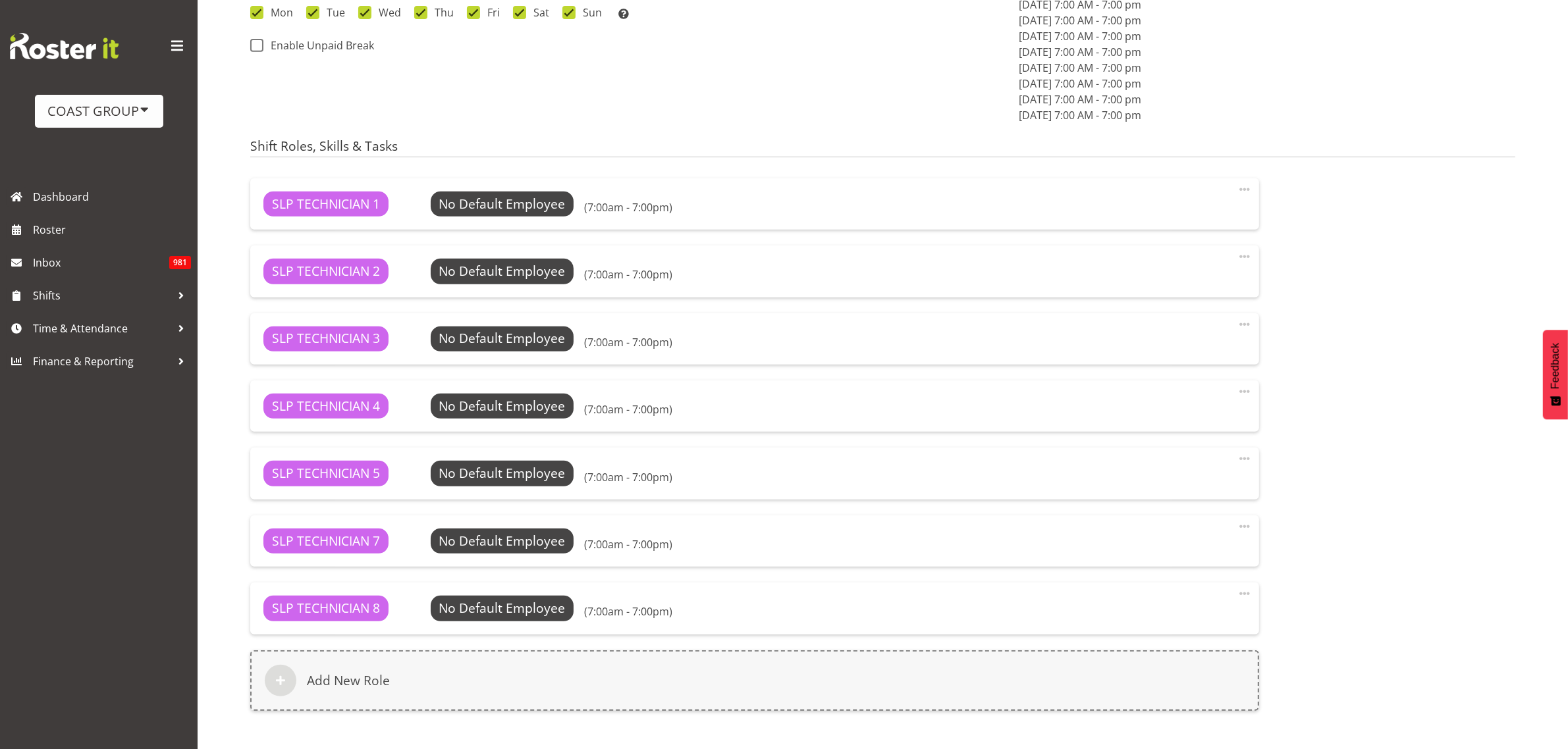
click at [1243, 189] on span at bounding box center [1245, 190] width 16 height 16
click at [1216, 241] on link "Delete" at bounding box center [1189, 242] width 126 height 23
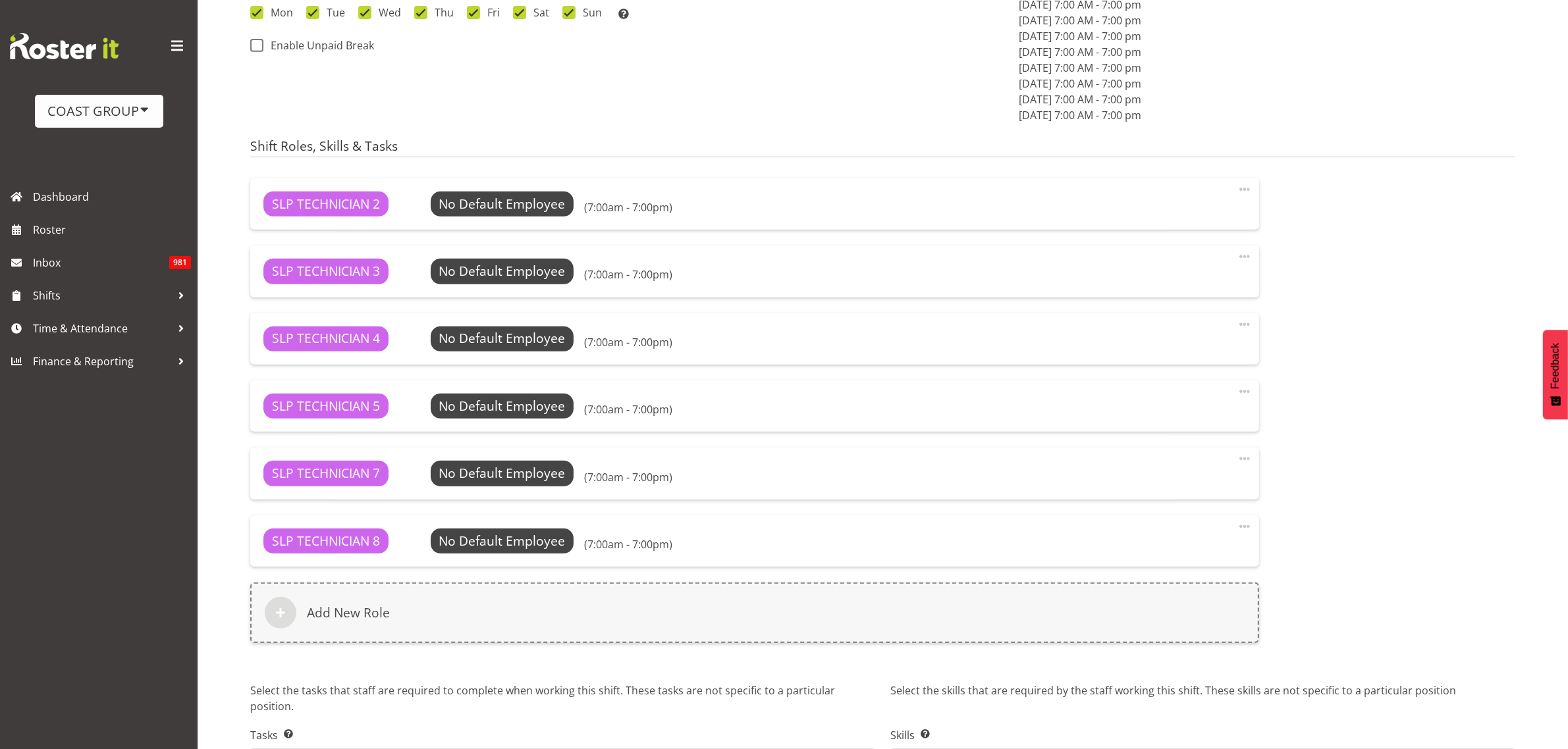
click at [1245, 189] on span at bounding box center [1245, 190] width 16 height 16
click at [1213, 244] on link "Delete" at bounding box center [1189, 242] width 126 height 23
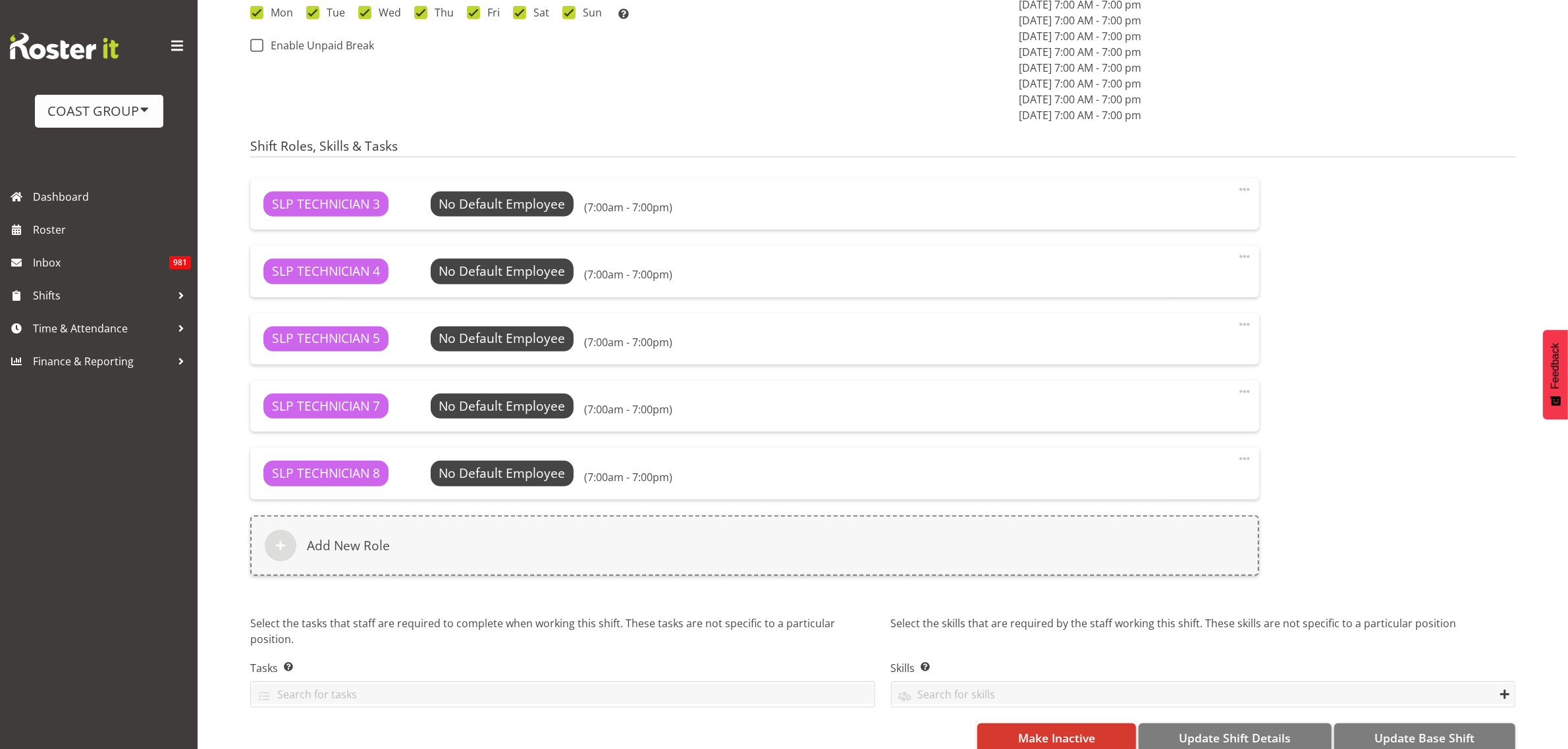
click at [1245, 192] on span at bounding box center [1245, 190] width 16 height 16
click at [1226, 245] on link "Delete" at bounding box center [1189, 242] width 126 height 23
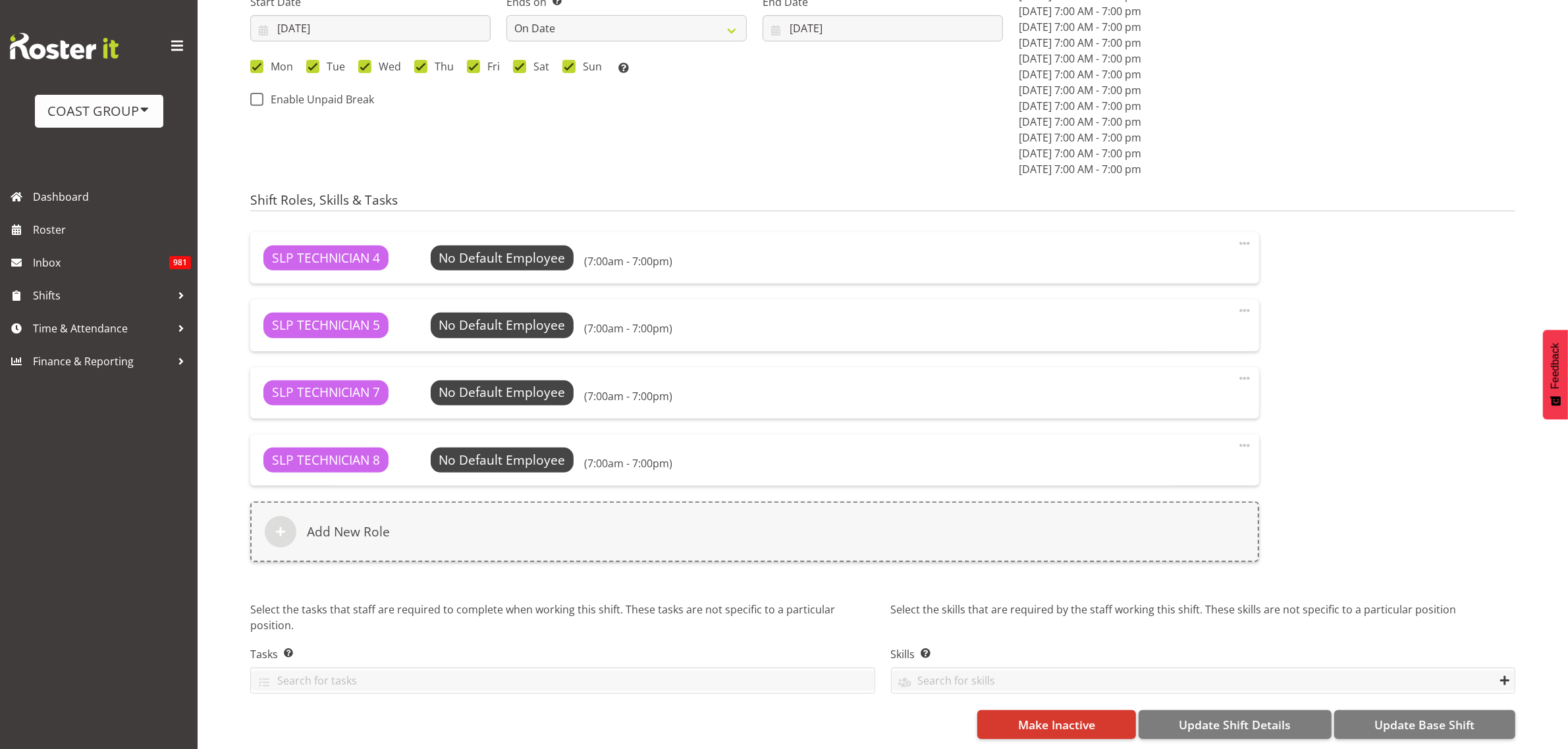
click at [1243, 236] on span at bounding box center [1245, 244] width 16 height 16
click at [1212, 290] on link "Delete" at bounding box center [1189, 296] width 126 height 23
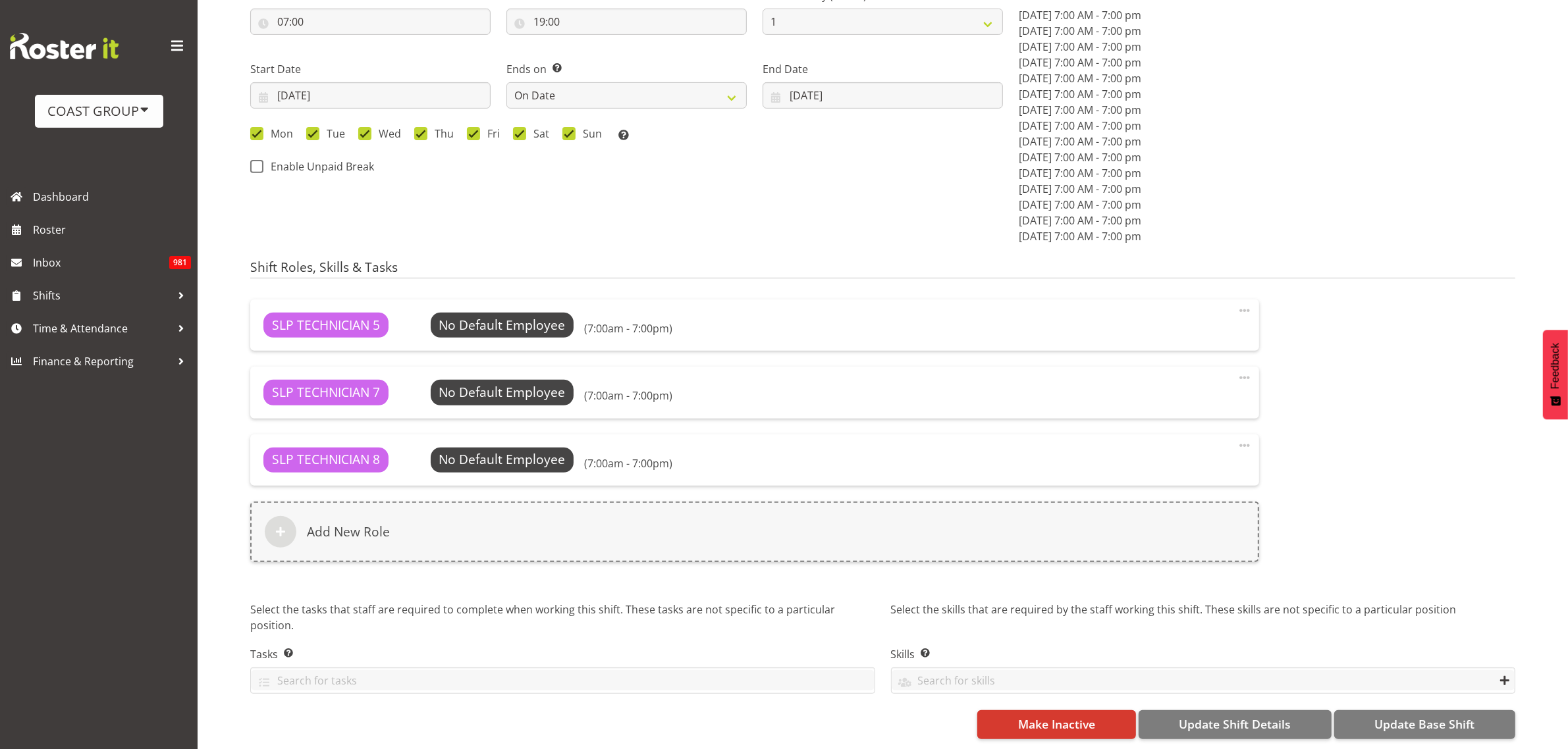
scroll to position [630, 0]
click at [1246, 302] on span at bounding box center [1245, 311] width 16 height 16
click at [1245, 302] on span at bounding box center [1245, 311] width 16 height 16
click at [1246, 302] on span at bounding box center [1245, 311] width 16 height 16
click at [1211, 351] on link "Delete" at bounding box center [1189, 363] width 126 height 23
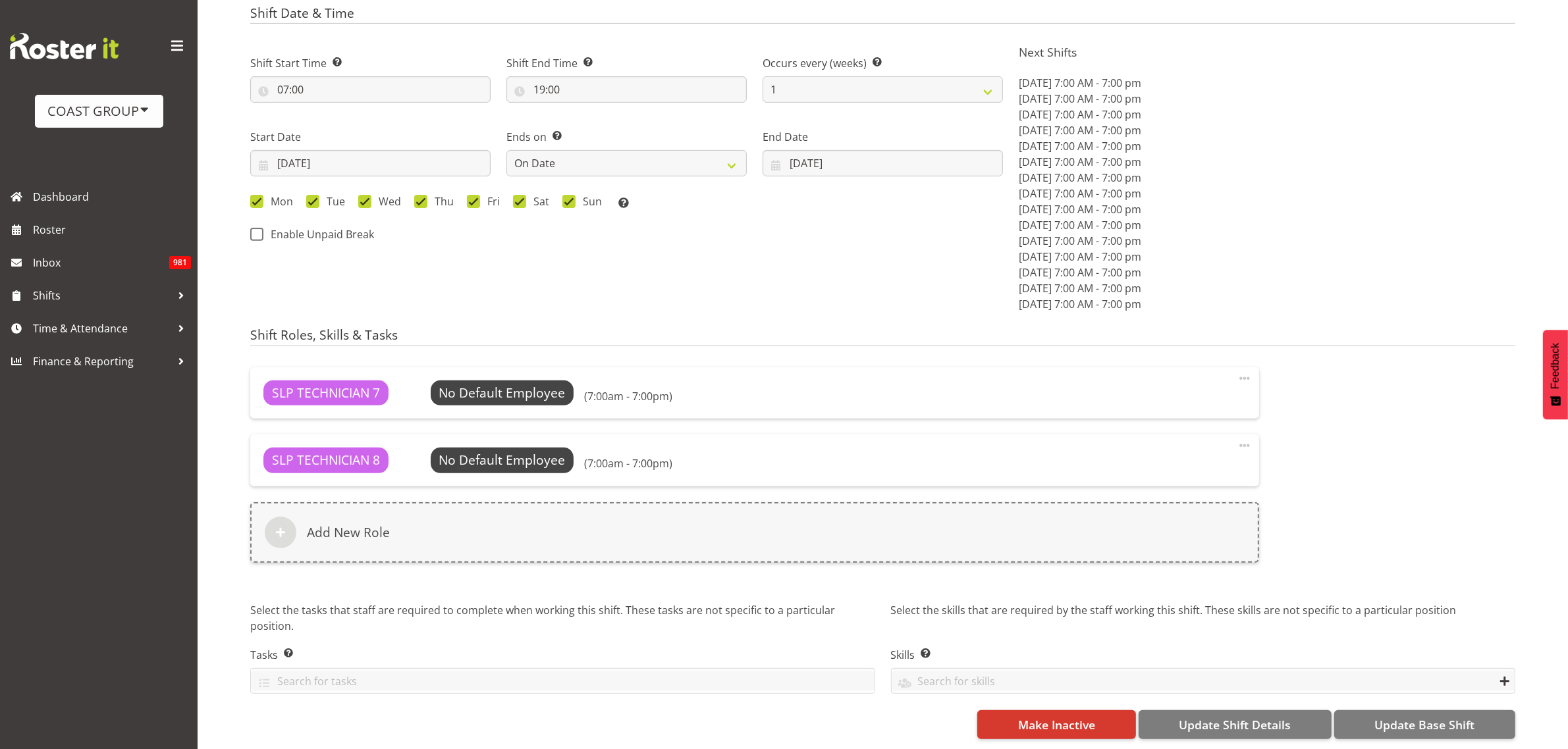
scroll to position [564, 0]
click at [1243, 371] on span at bounding box center [1245, 379] width 16 height 16
click at [1227, 423] on link "Delete" at bounding box center [1189, 431] width 126 height 23
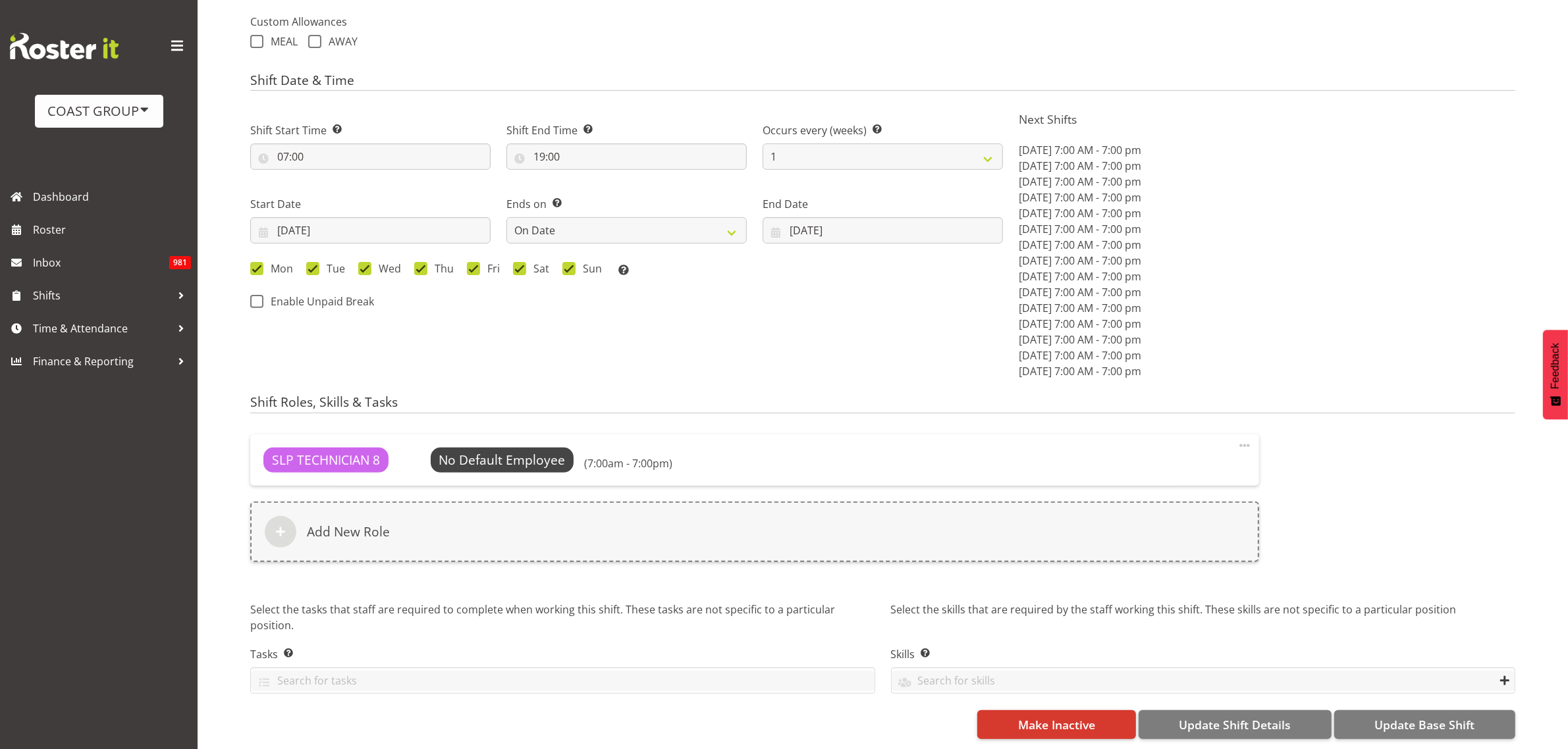
scroll to position [497, 0]
click at [1243, 438] on span at bounding box center [1245, 446] width 16 height 16
click at [1219, 486] on link "Delete" at bounding box center [1189, 498] width 126 height 23
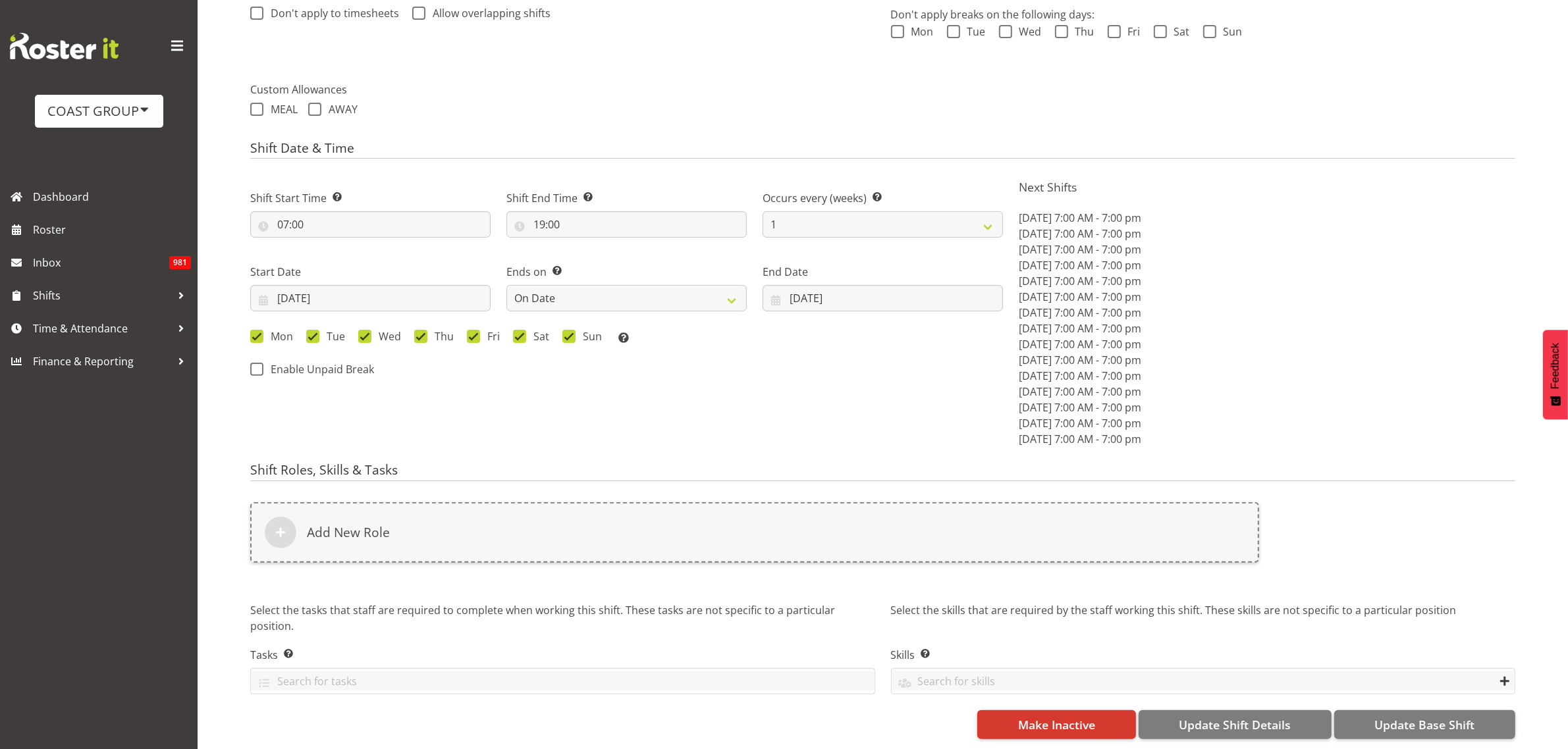
click at [472, 542] on div "Add New Role" at bounding box center [755, 532] width 1009 height 60
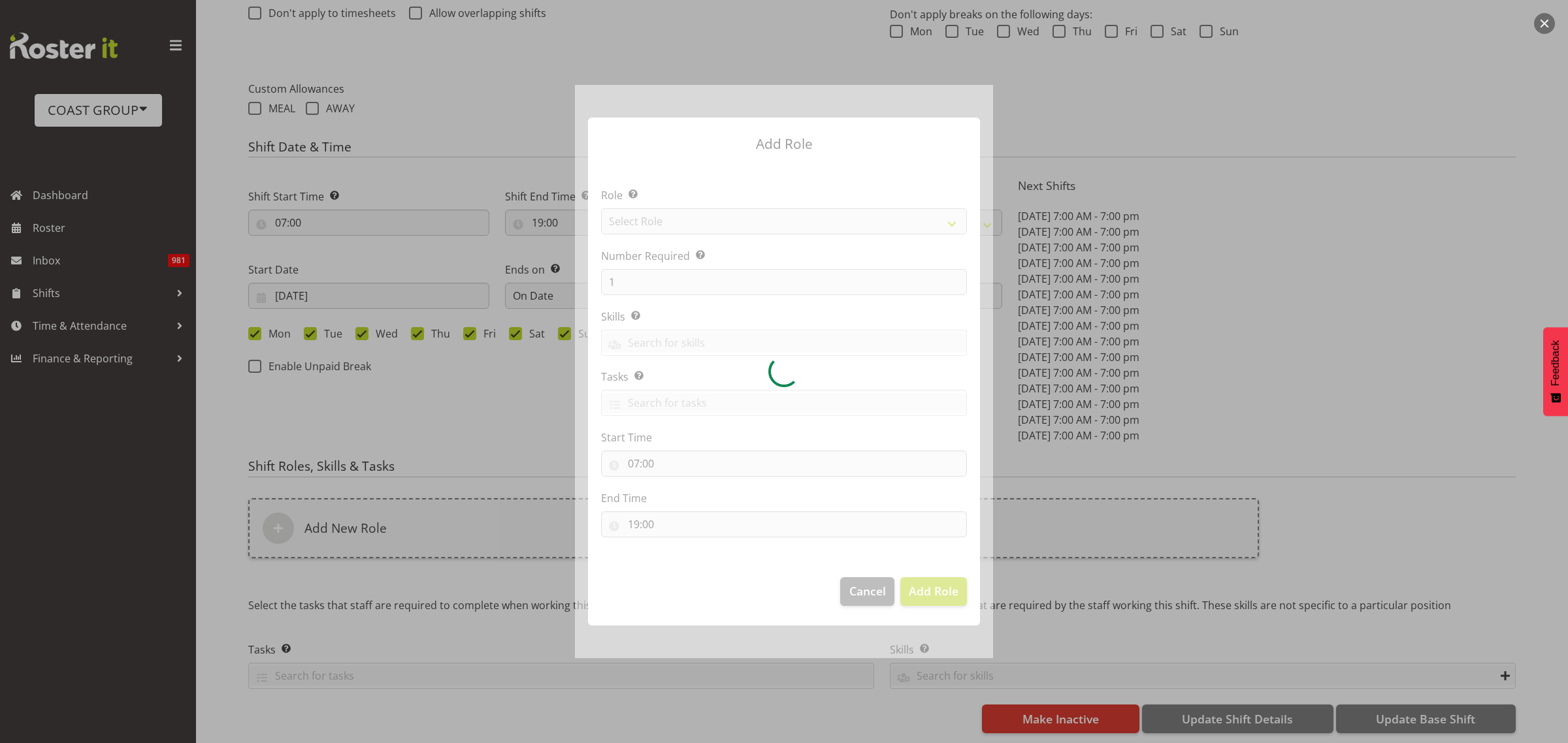
click at [726, 147] on div at bounding box center [784, 371] width 418 height 572
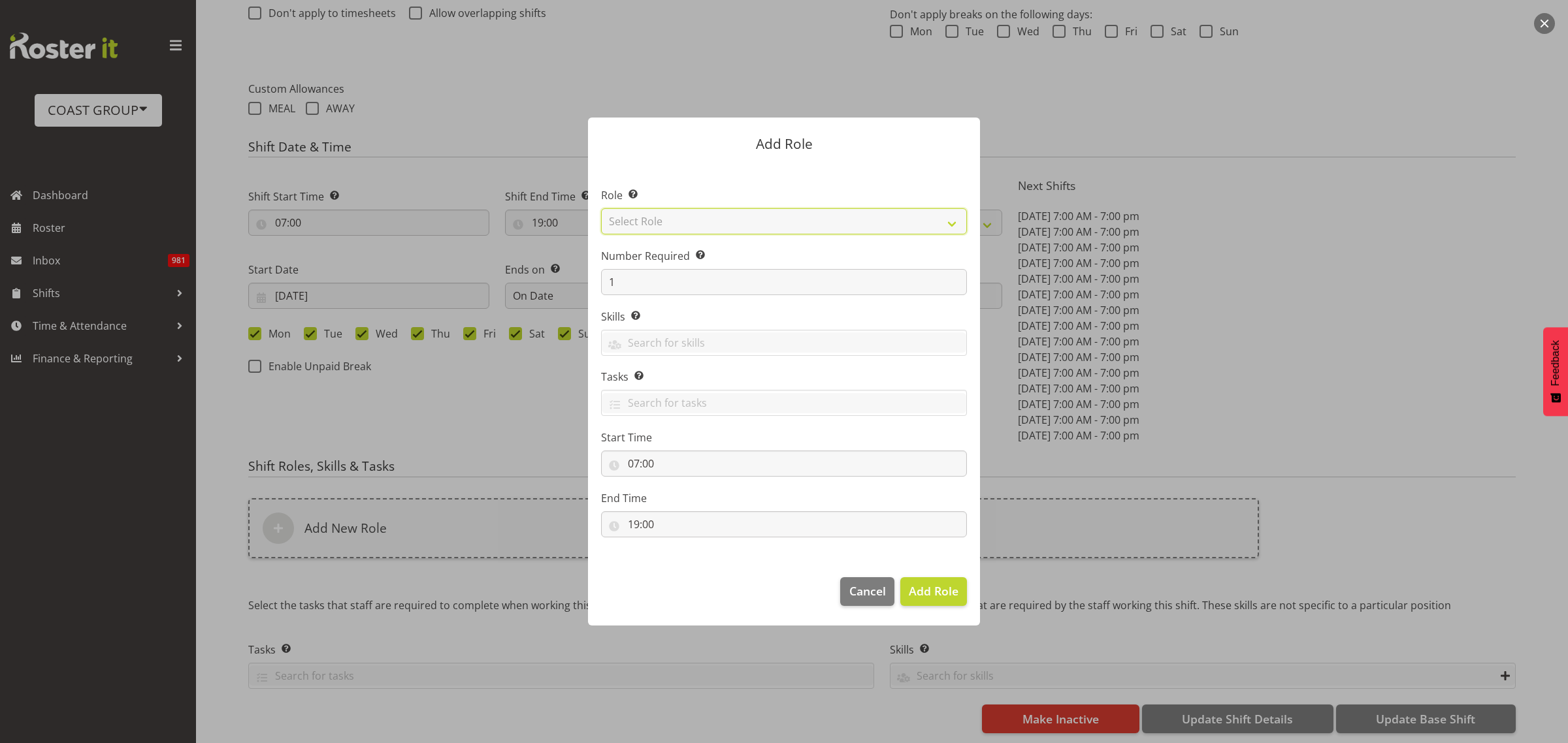
click at [691, 229] on select "Select Role ACCOUNT MANAGER ACCOUNT MANAGER DW ACCOUNTS AKL DIANNA VEHICLES AKL…" at bounding box center [784, 221] width 365 height 26
select select "125"
click at [601, 208] on select "Select Role ACCOUNT MANAGER ACCOUNT MANAGER DW ACCOUNTS AKL DIANNA VEHICLES AKL…" at bounding box center [784, 221] width 365 height 26
click at [944, 599] on span "Add Role" at bounding box center [934, 590] width 50 height 17
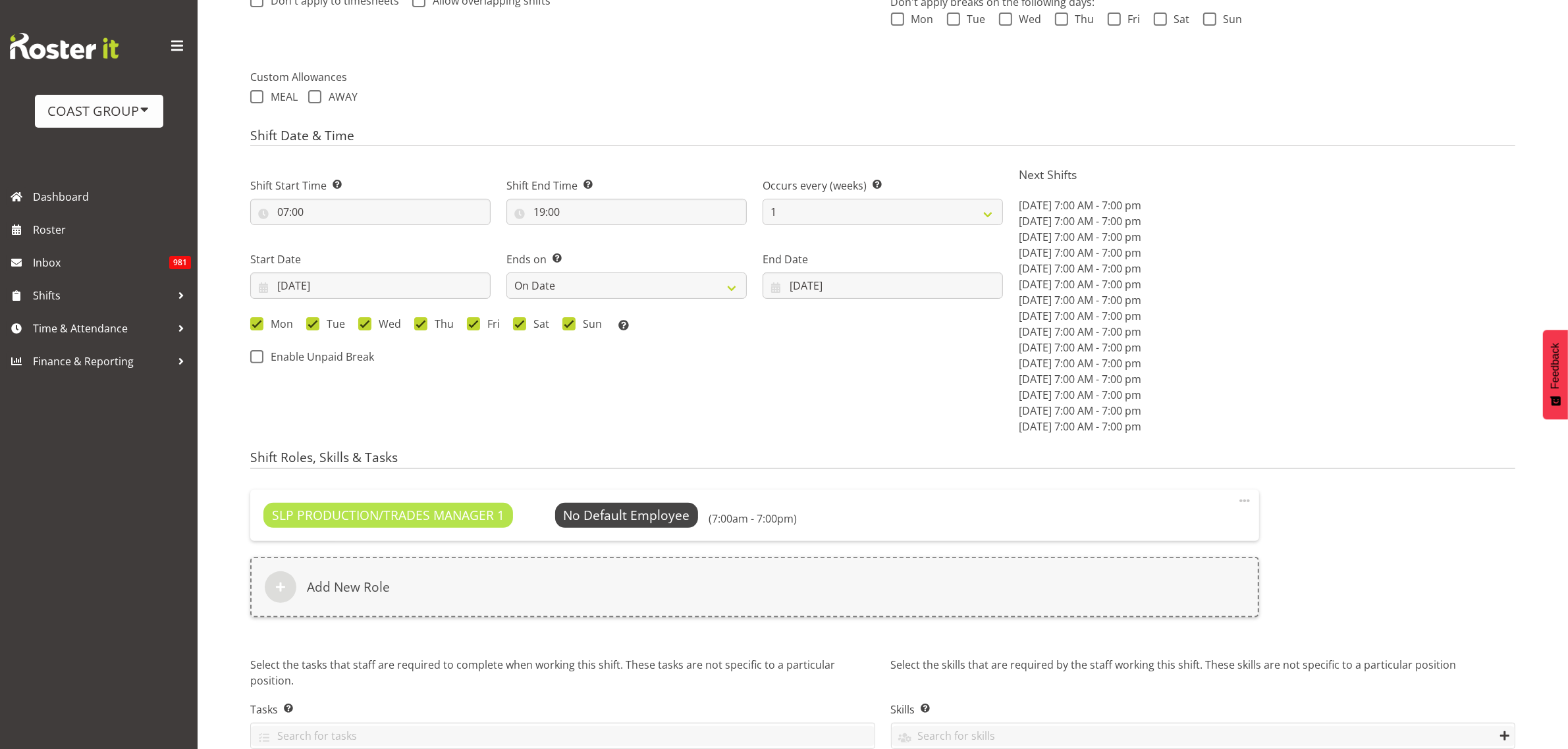
click at [0, 0] on span "Select Employee" at bounding box center [0, 0] width 0 height 0
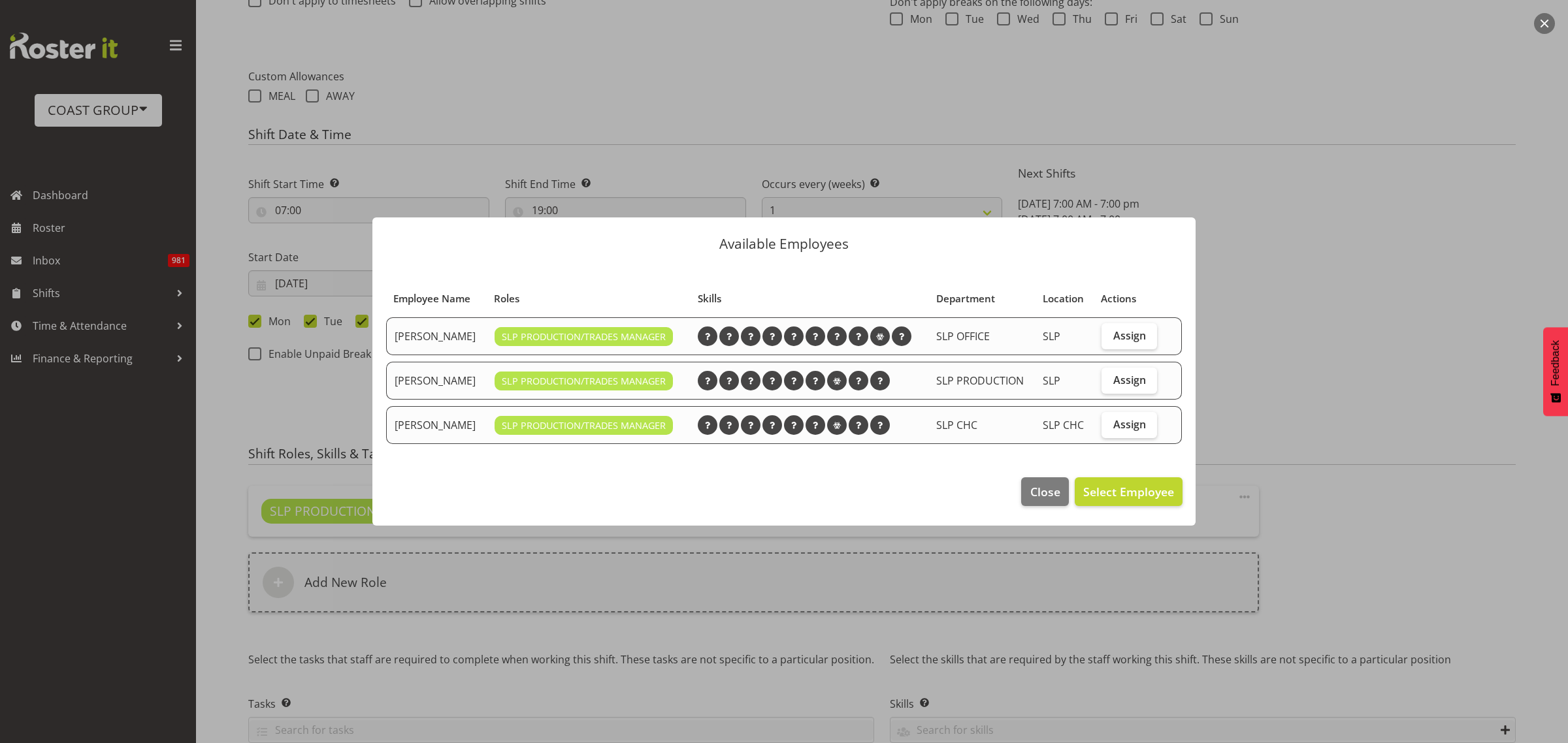
click at [1125, 377] on span "Assign" at bounding box center [1129, 380] width 33 height 13
click at [1110, 377] on input "Assign" at bounding box center [1106, 380] width 9 height 9
checkbox input "true"
click at [1108, 493] on span "Set Mark Phillips as default for this position" at bounding box center [1041, 492] width 264 height 16
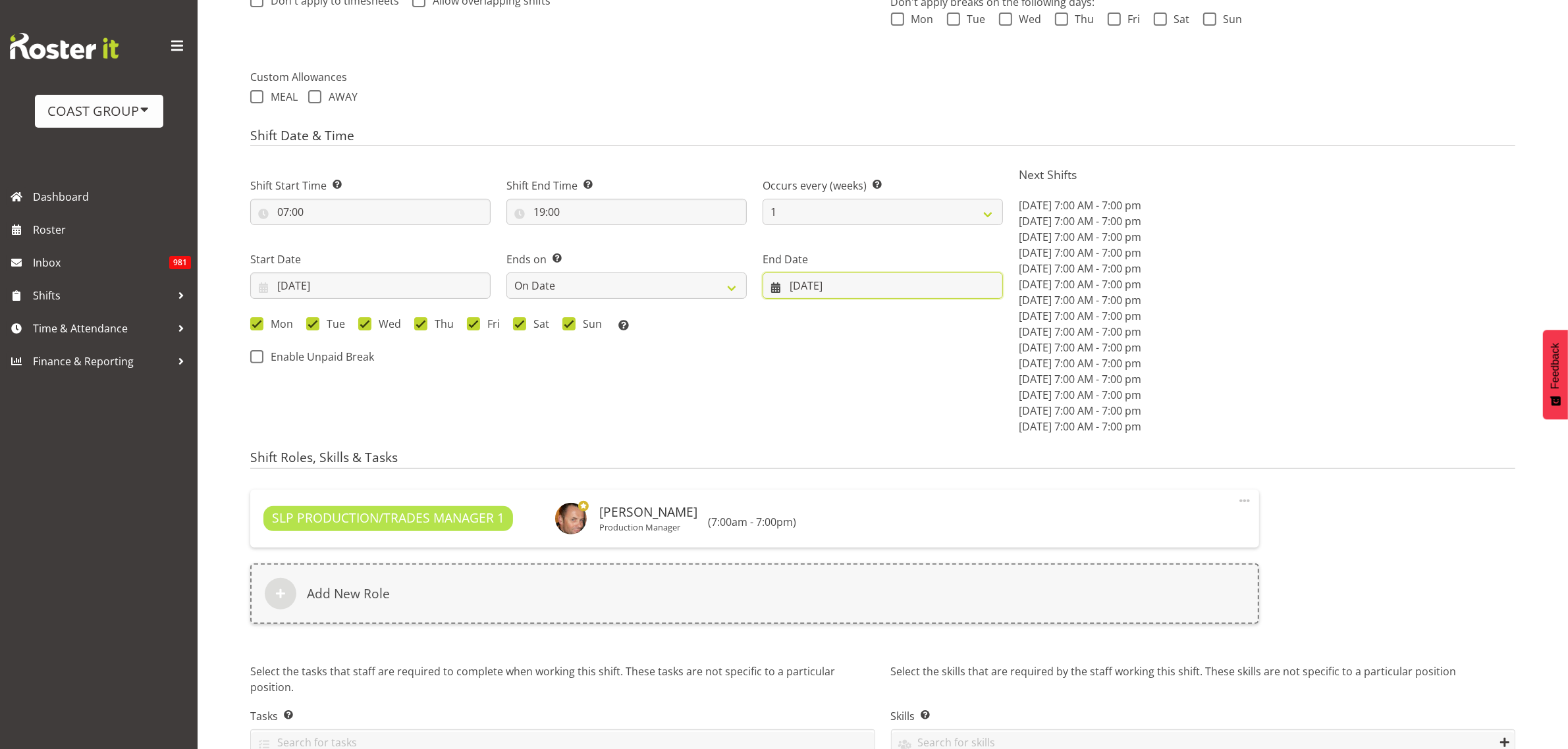
click at [855, 283] on input "17/03/2026" at bounding box center [883, 285] width 240 height 26
click at [1387, 340] on p "Wed, Mar 11, 2026 7:00 AM - 7:00 pm" at bounding box center [1266, 347] width 496 height 16
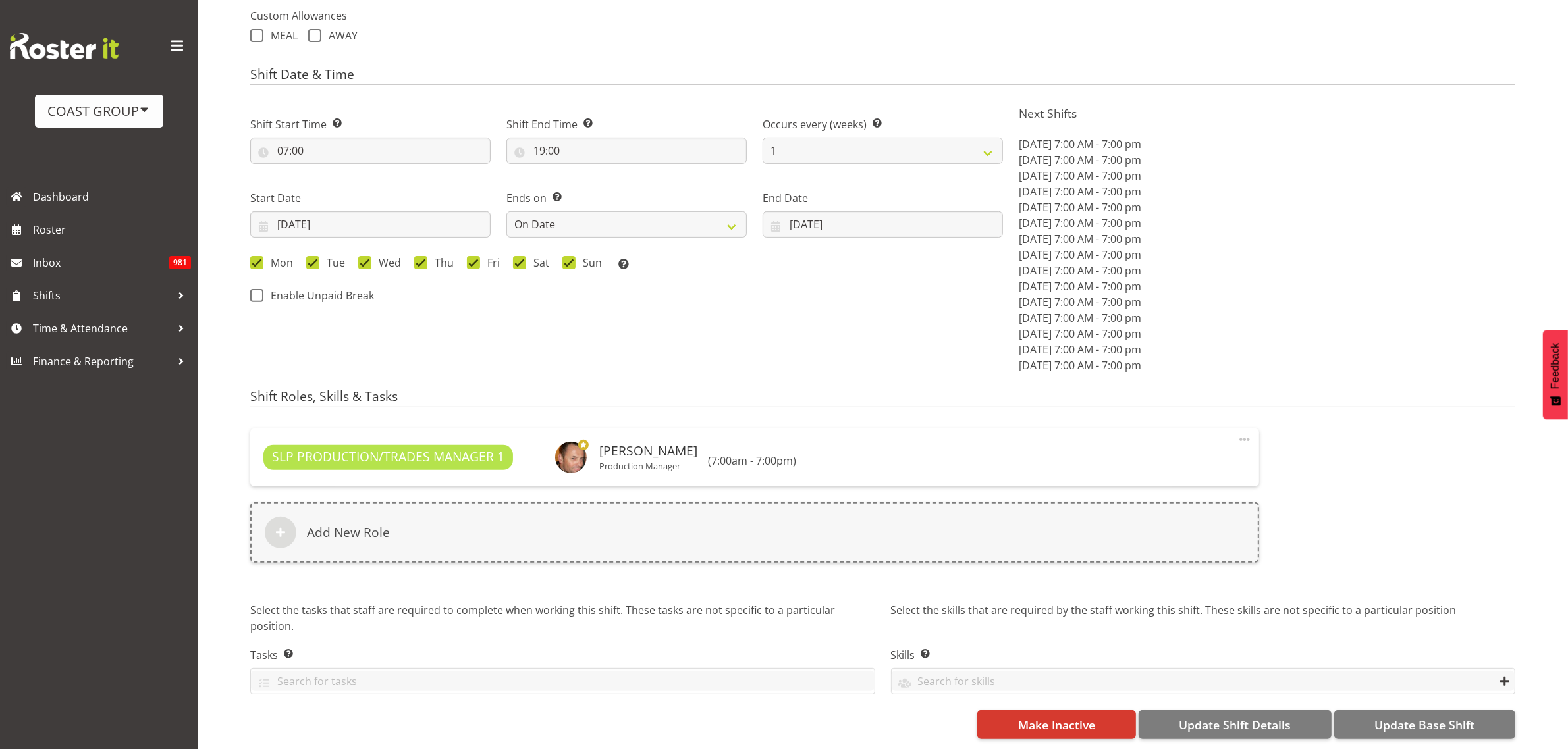
scroll to position [502, 0]
click at [1462, 716] on span "Update Base Shift" at bounding box center [1424, 724] width 100 height 17
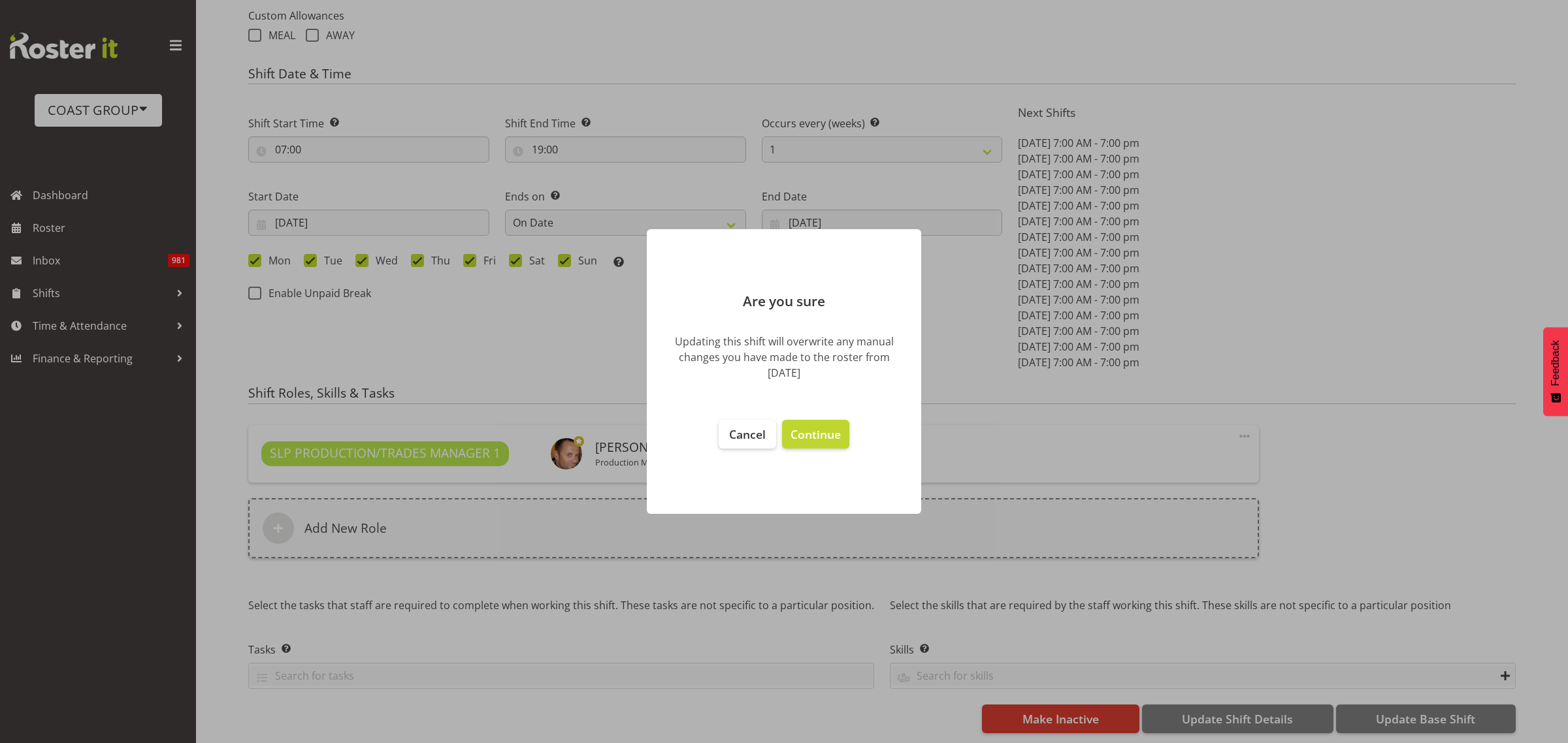
click at [834, 441] on span "Continue" at bounding box center [816, 434] width 50 height 16
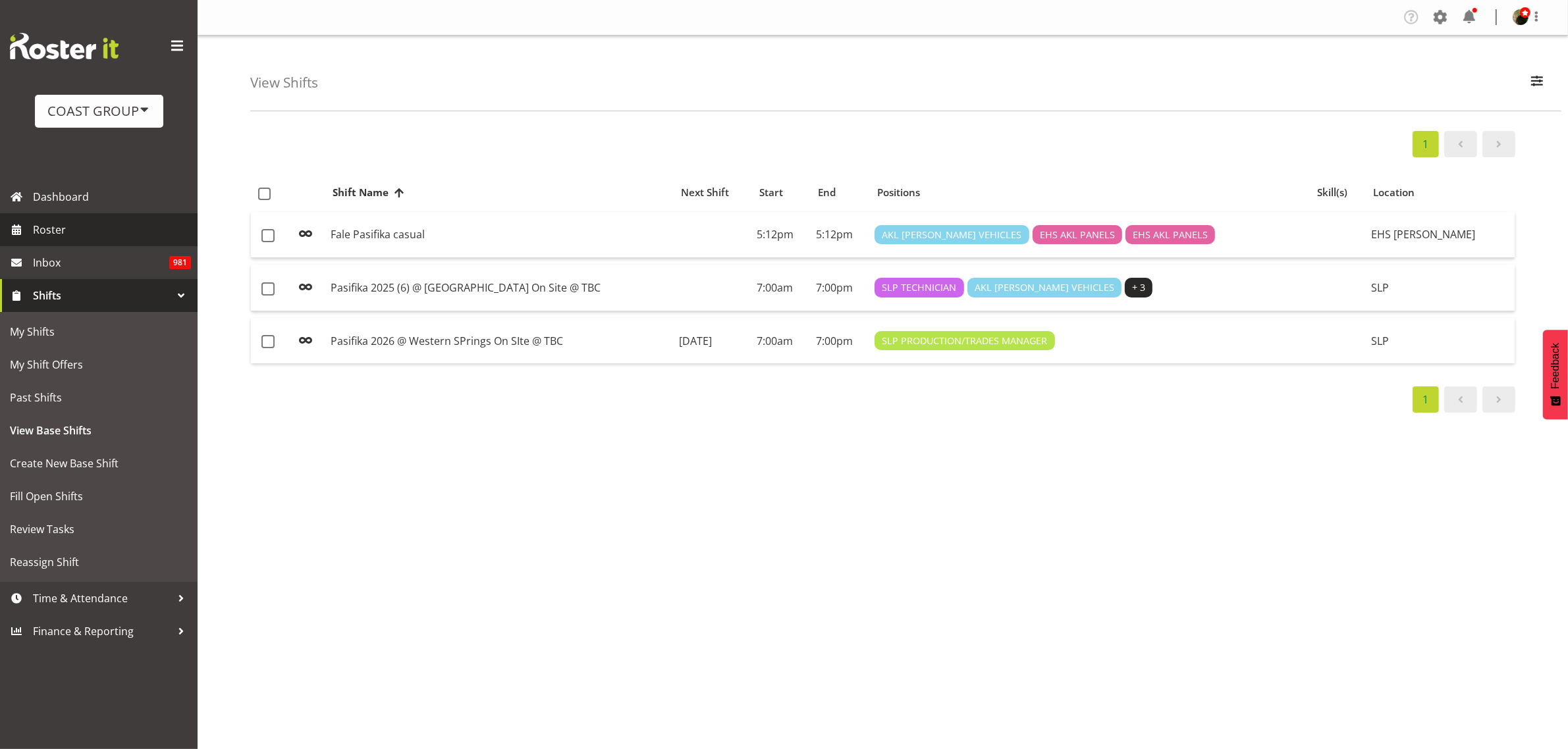
click at [74, 222] on span "Roster" at bounding box center [112, 230] width 158 height 20
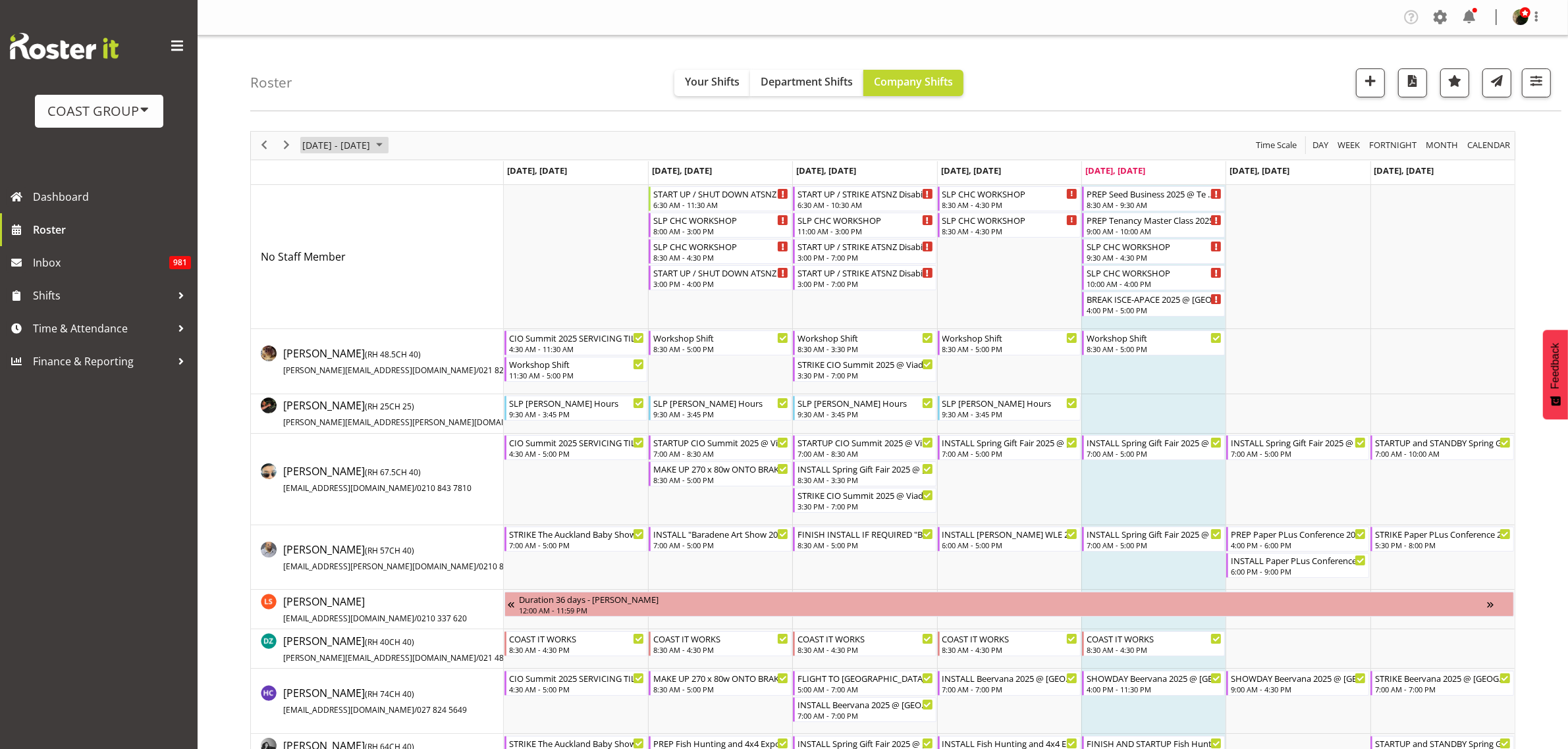
click at [330, 140] on span "[DATE] - [DATE]" at bounding box center [336, 145] width 70 height 16
click at [438, 176] on span "next month" at bounding box center [441, 178] width 23 height 23
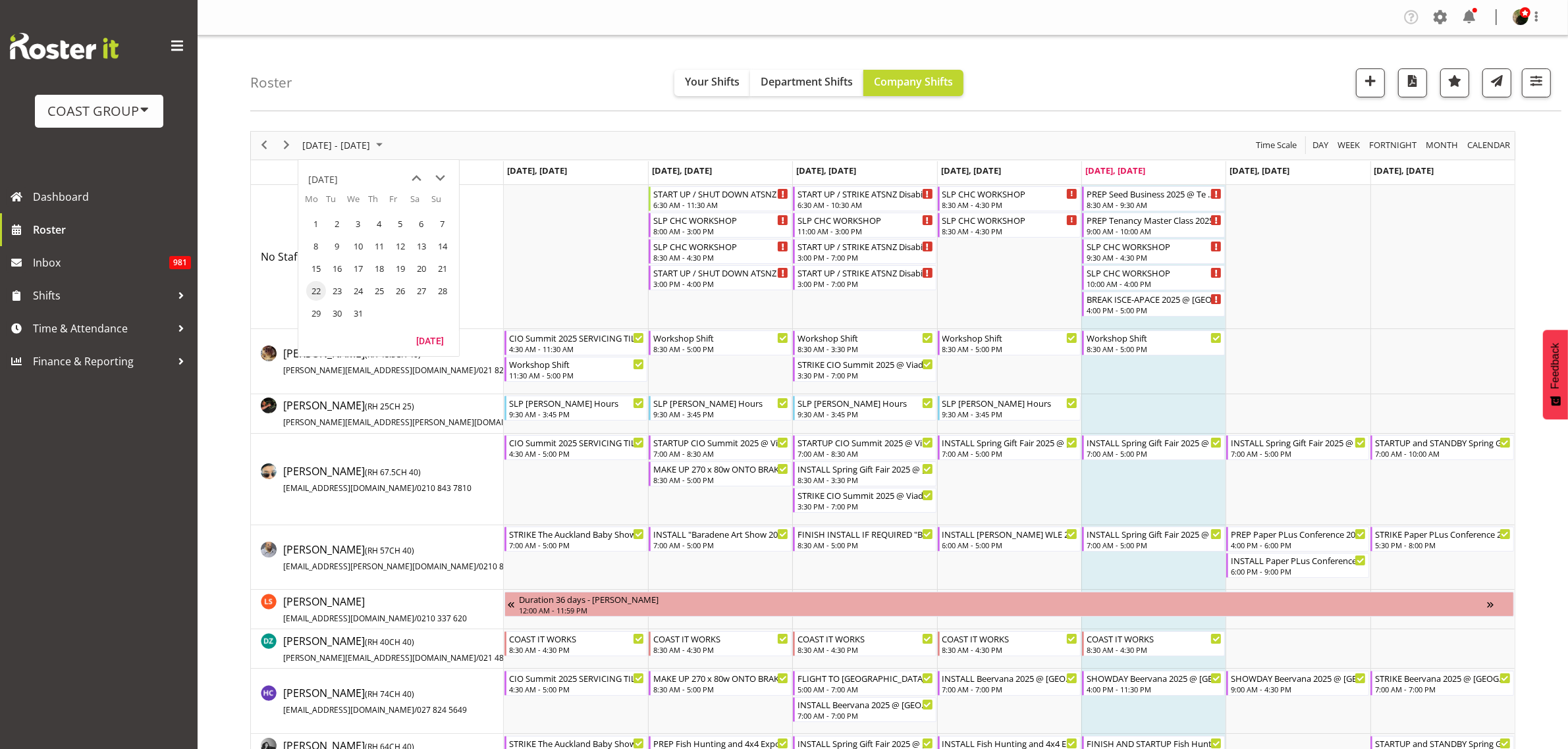
click at [435, 176] on span "next month" at bounding box center [441, 178] width 23 height 23
click at [435, 175] on span "next month" at bounding box center [441, 178] width 23 height 23
click at [438, 246] on span "8" at bounding box center [442, 246] width 20 height 20
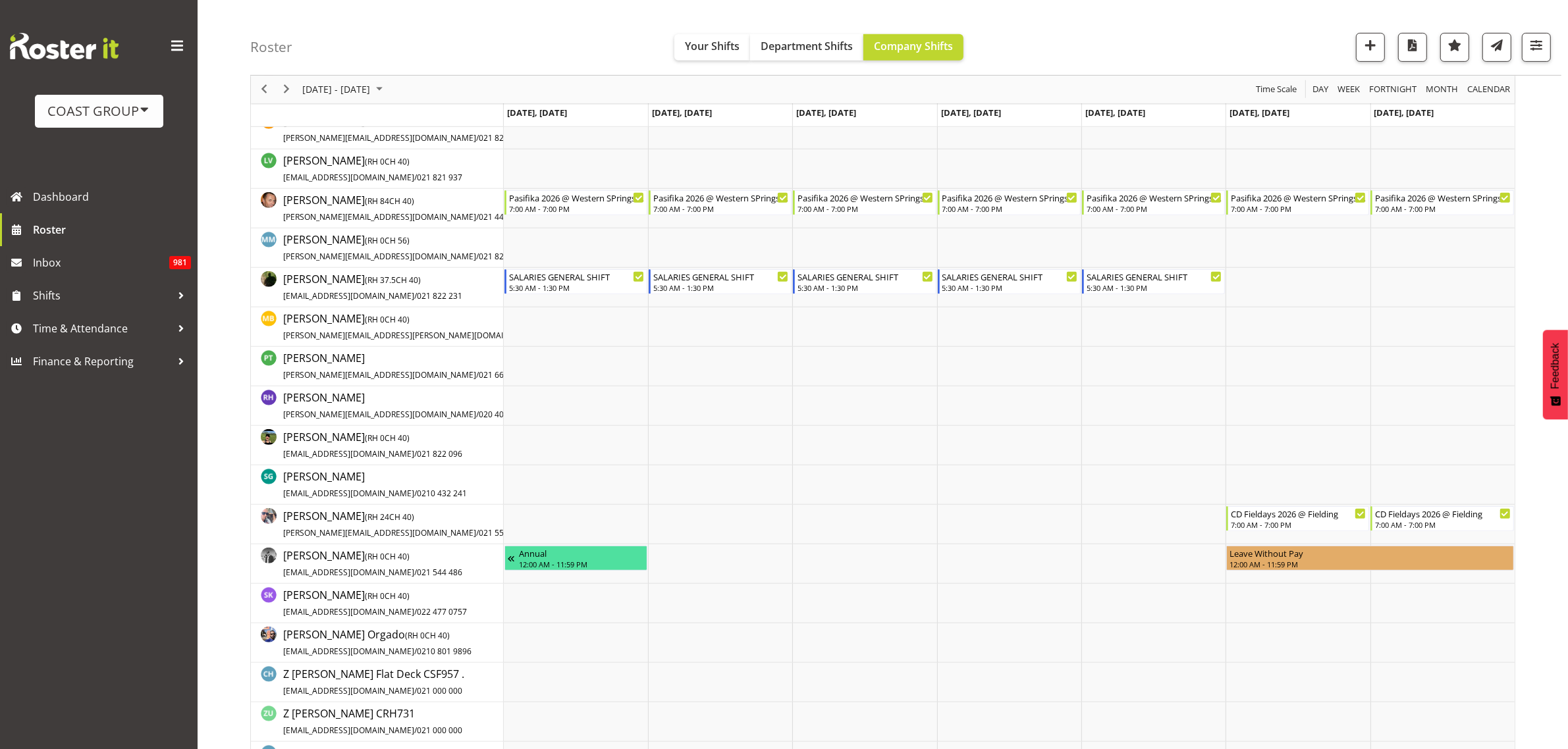
scroll to position [658, 0]
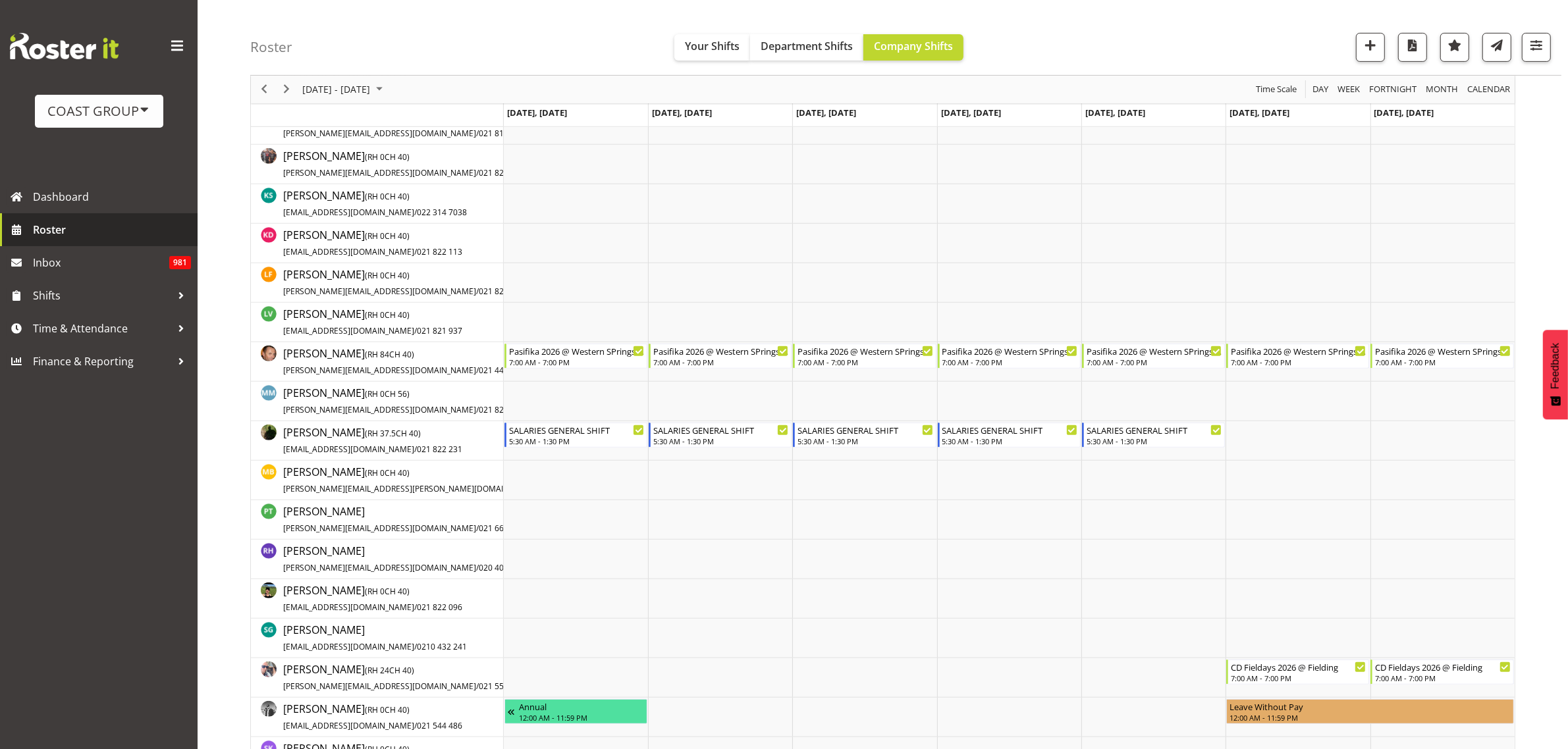
click at [54, 229] on span "Roster" at bounding box center [112, 230] width 158 height 20
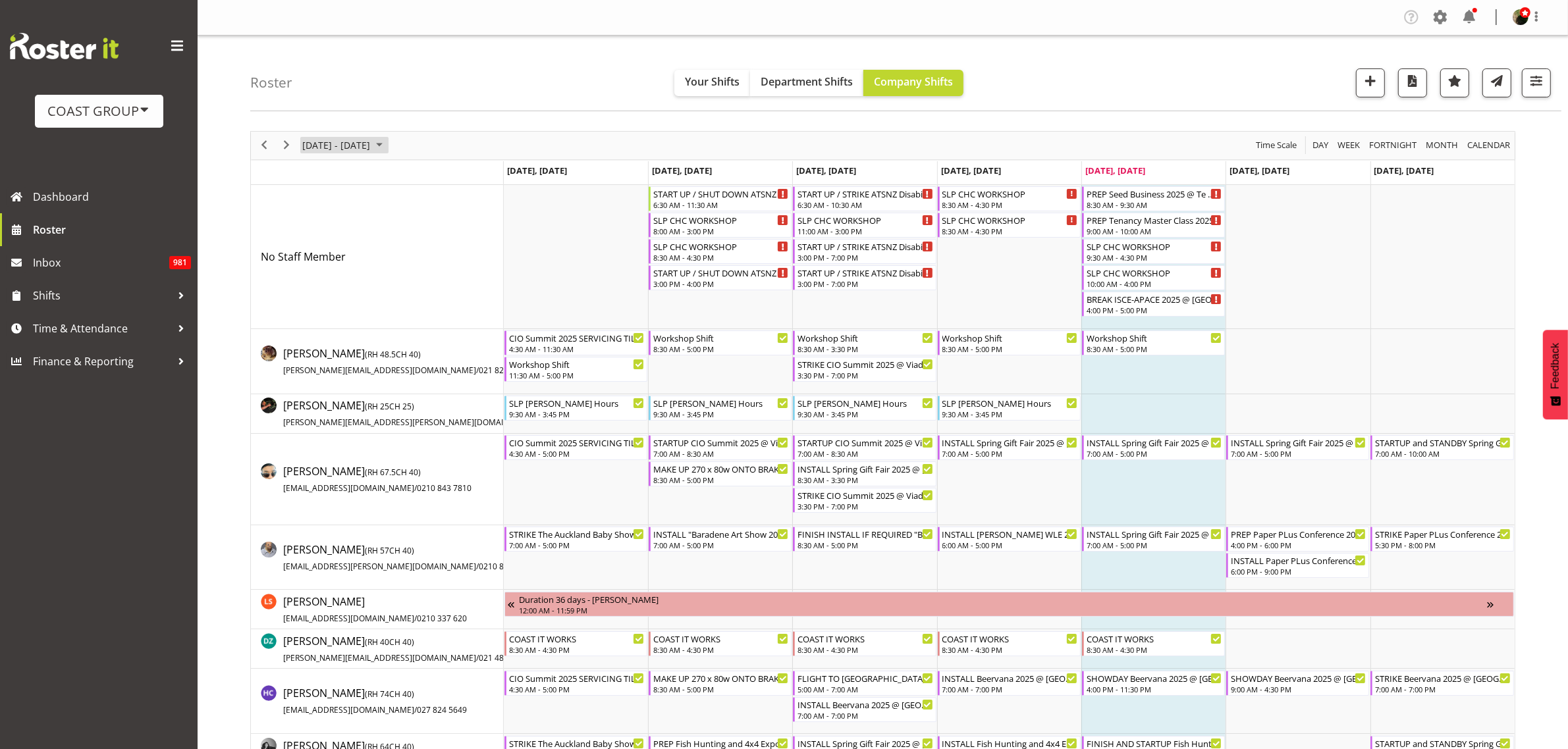
click at [358, 140] on span "[DATE] - [DATE]" at bounding box center [336, 145] width 70 height 16
click at [415, 179] on span "previous month" at bounding box center [417, 178] width 23 height 23
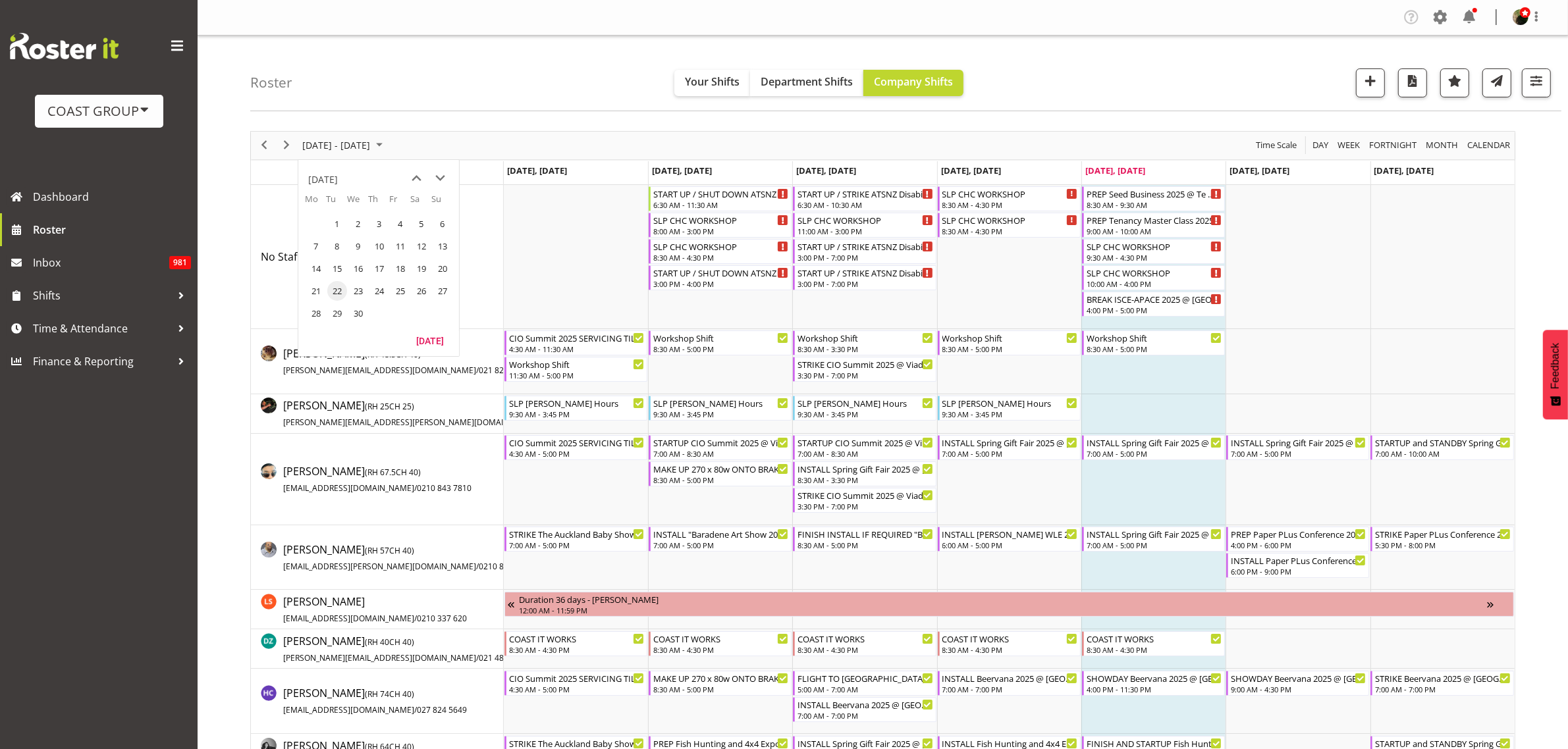
click at [416, 179] on span "previous month" at bounding box center [417, 178] width 23 height 23
click at [445, 265] on span "16" at bounding box center [442, 268] width 20 height 20
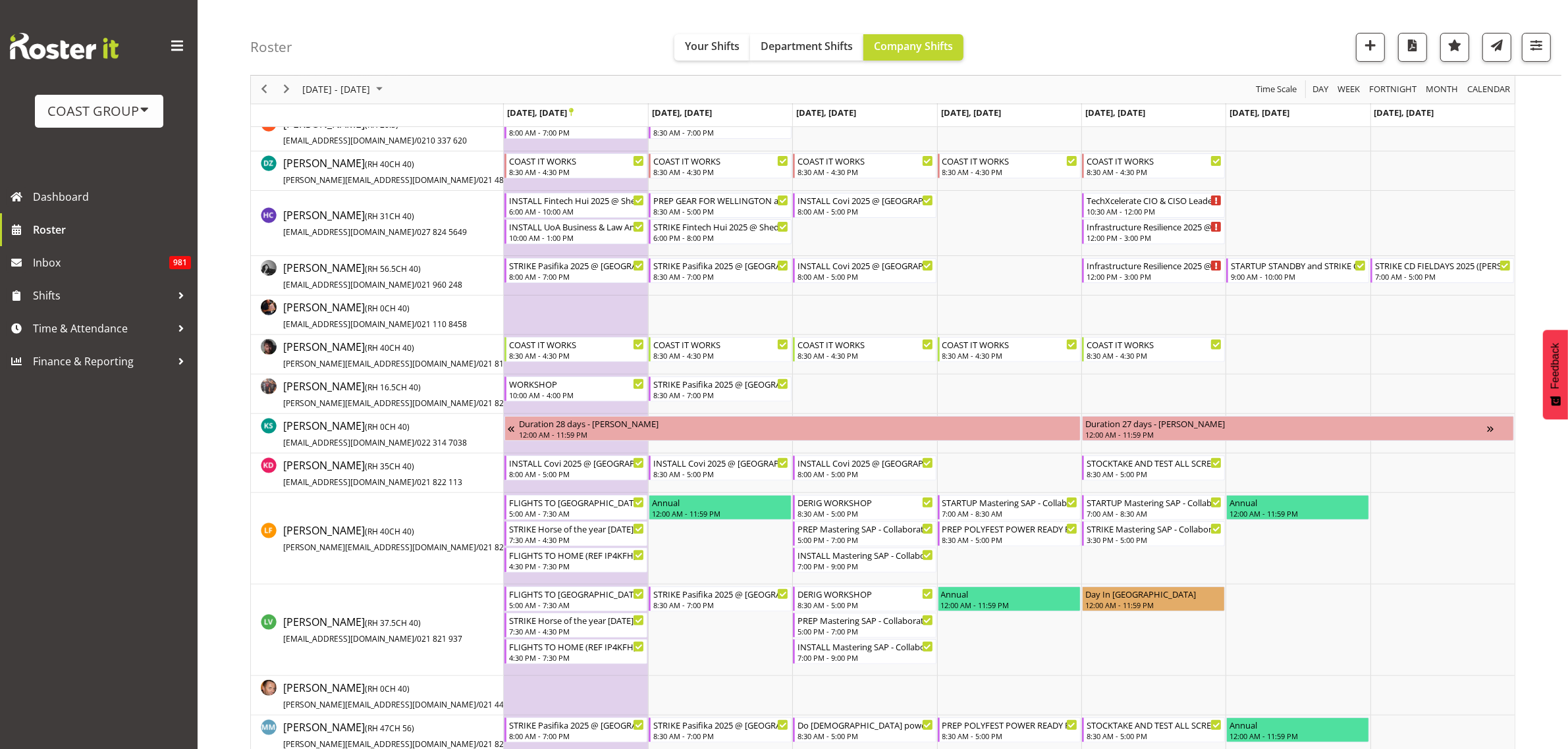
scroll to position [658, 0]
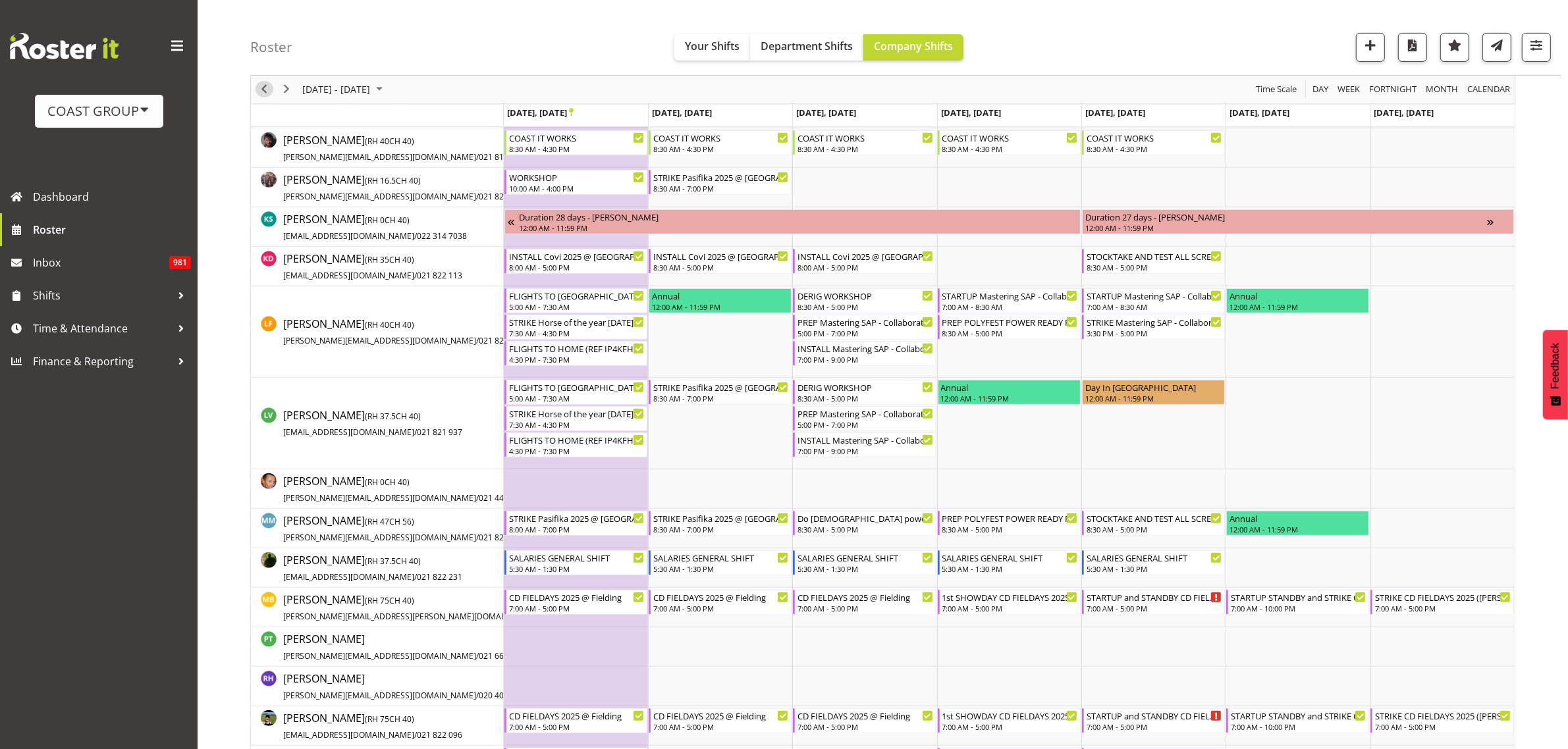
click at [266, 89] on span "Previous" at bounding box center [264, 90] width 16 height 16
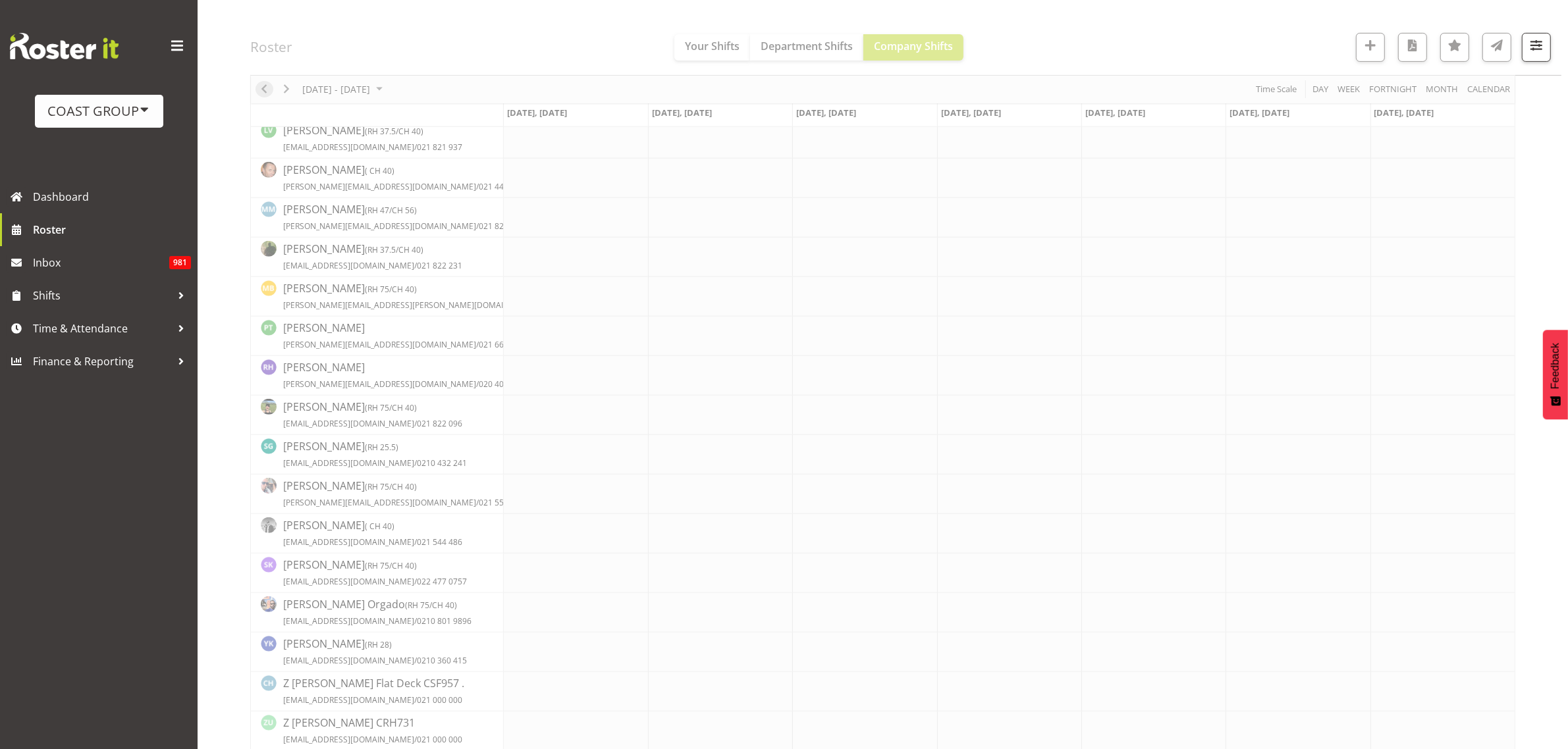
scroll to position [0, 0]
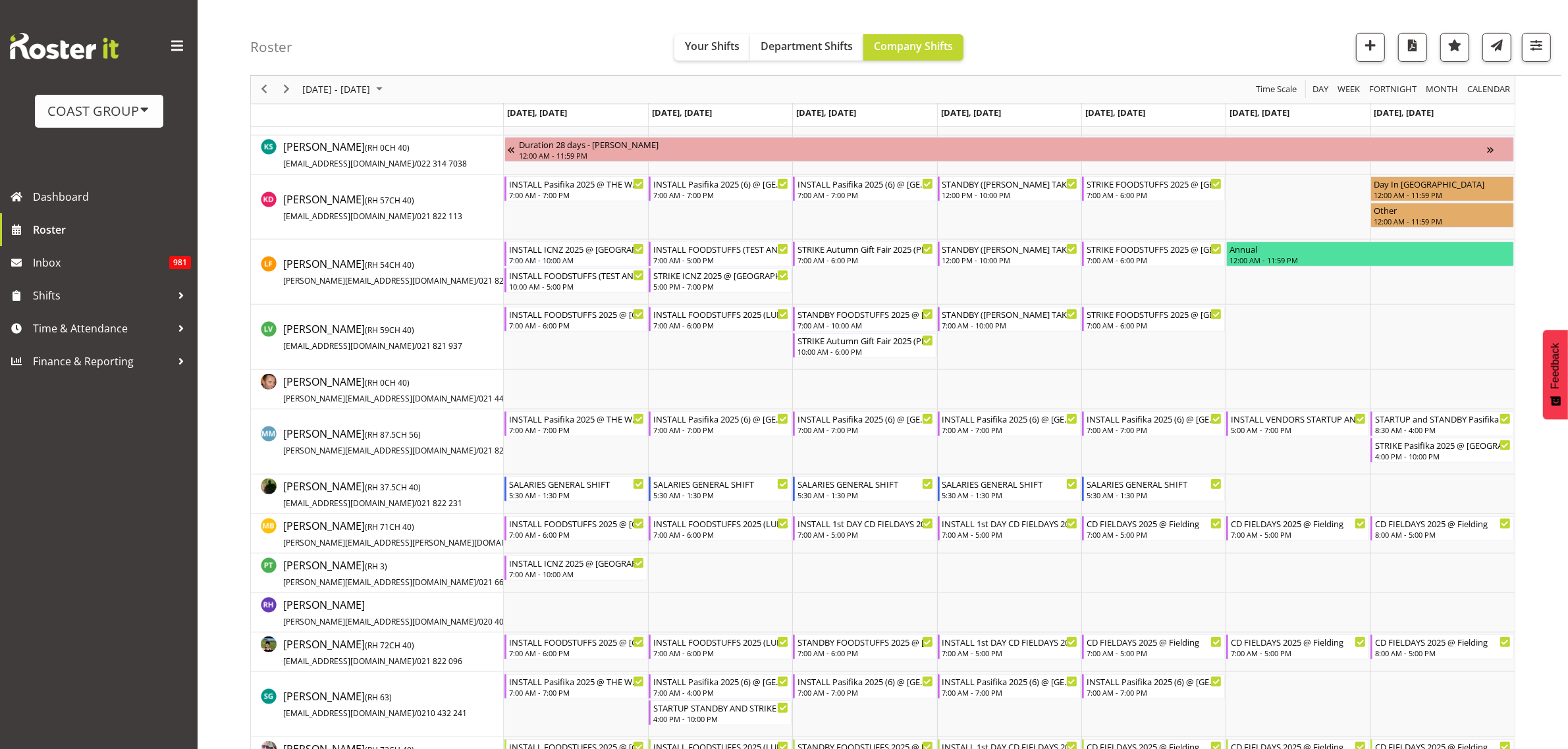
scroll to position [741, 0]
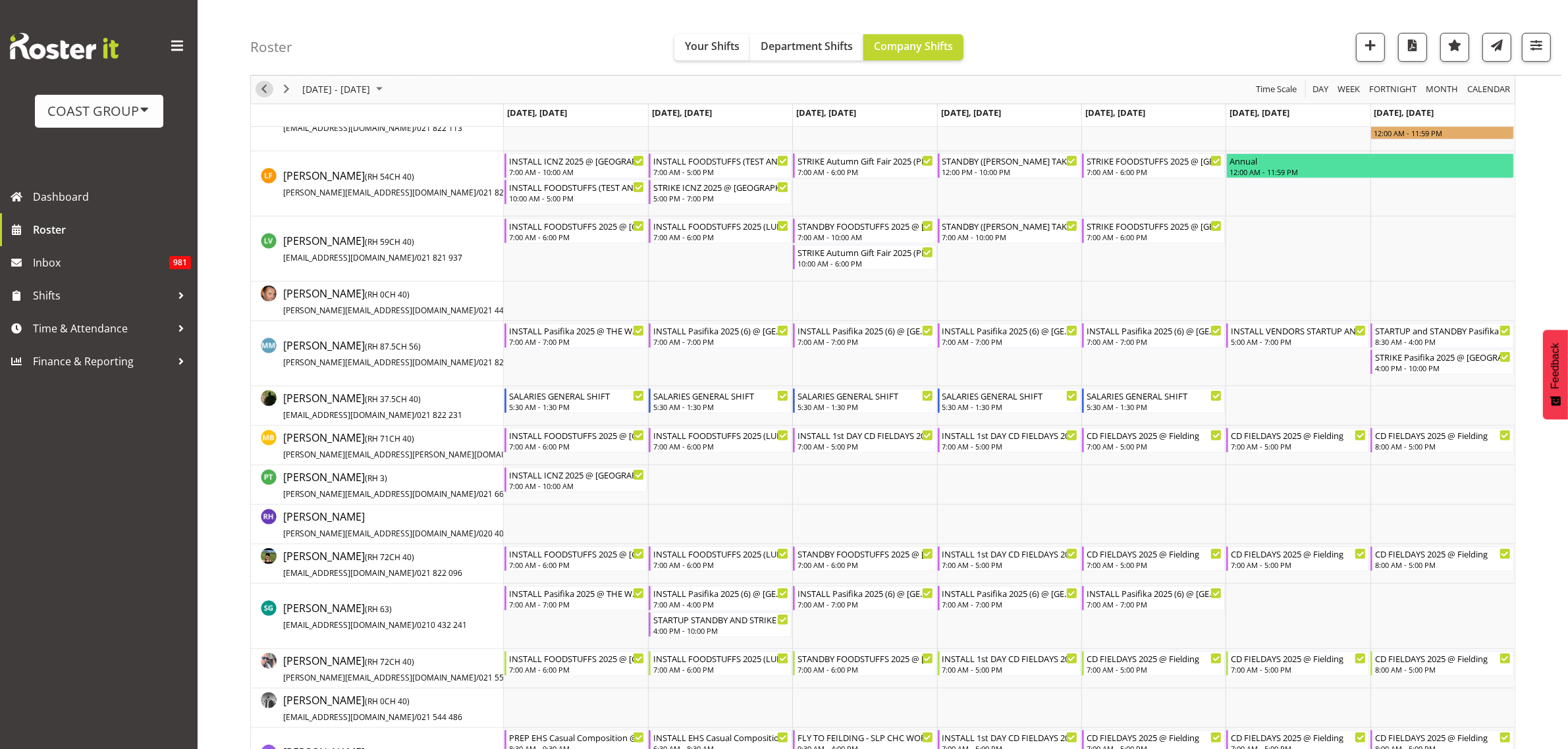
click at [264, 84] on span "Previous" at bounding box center [264, 90] width 16 height 16
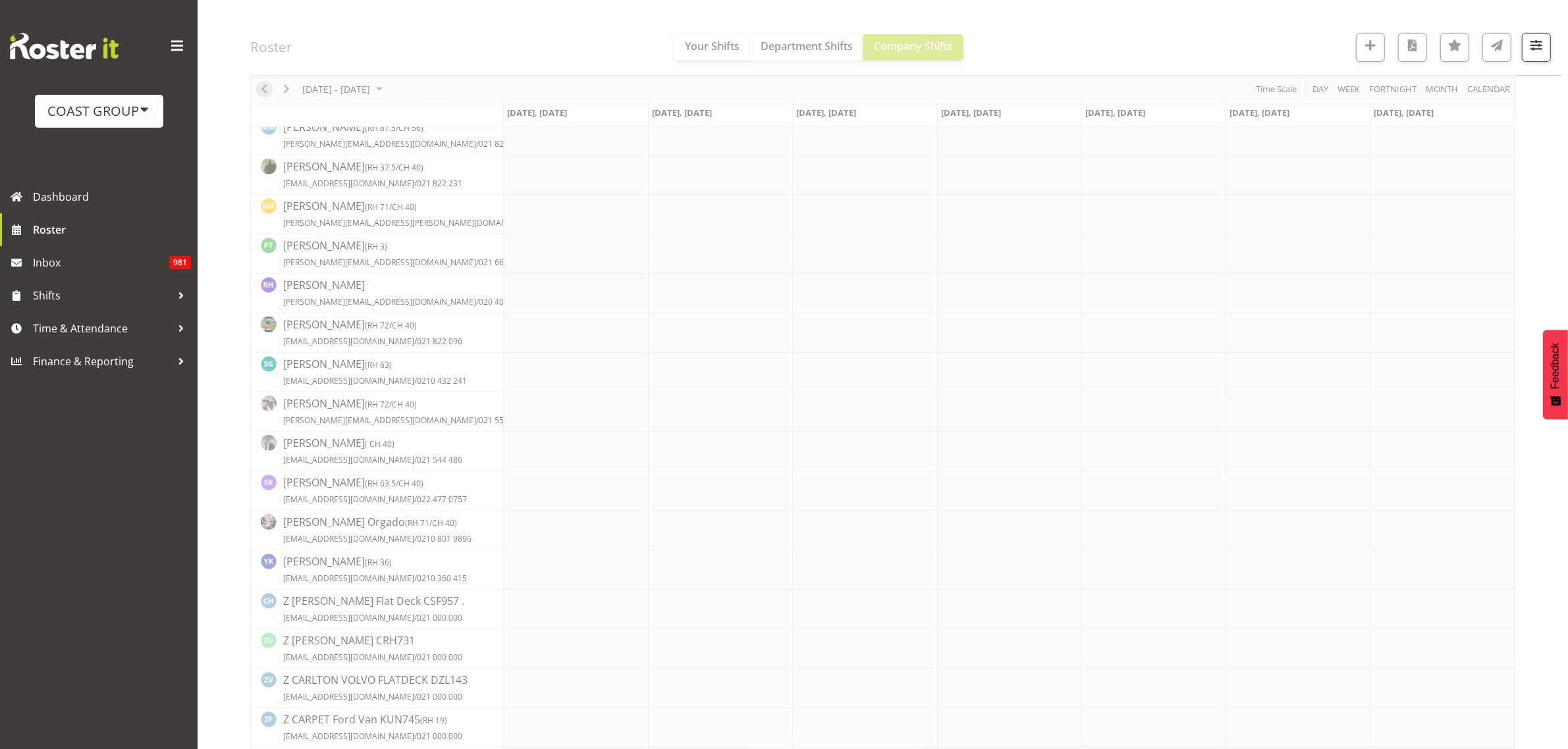
scroll to position [0, 0]
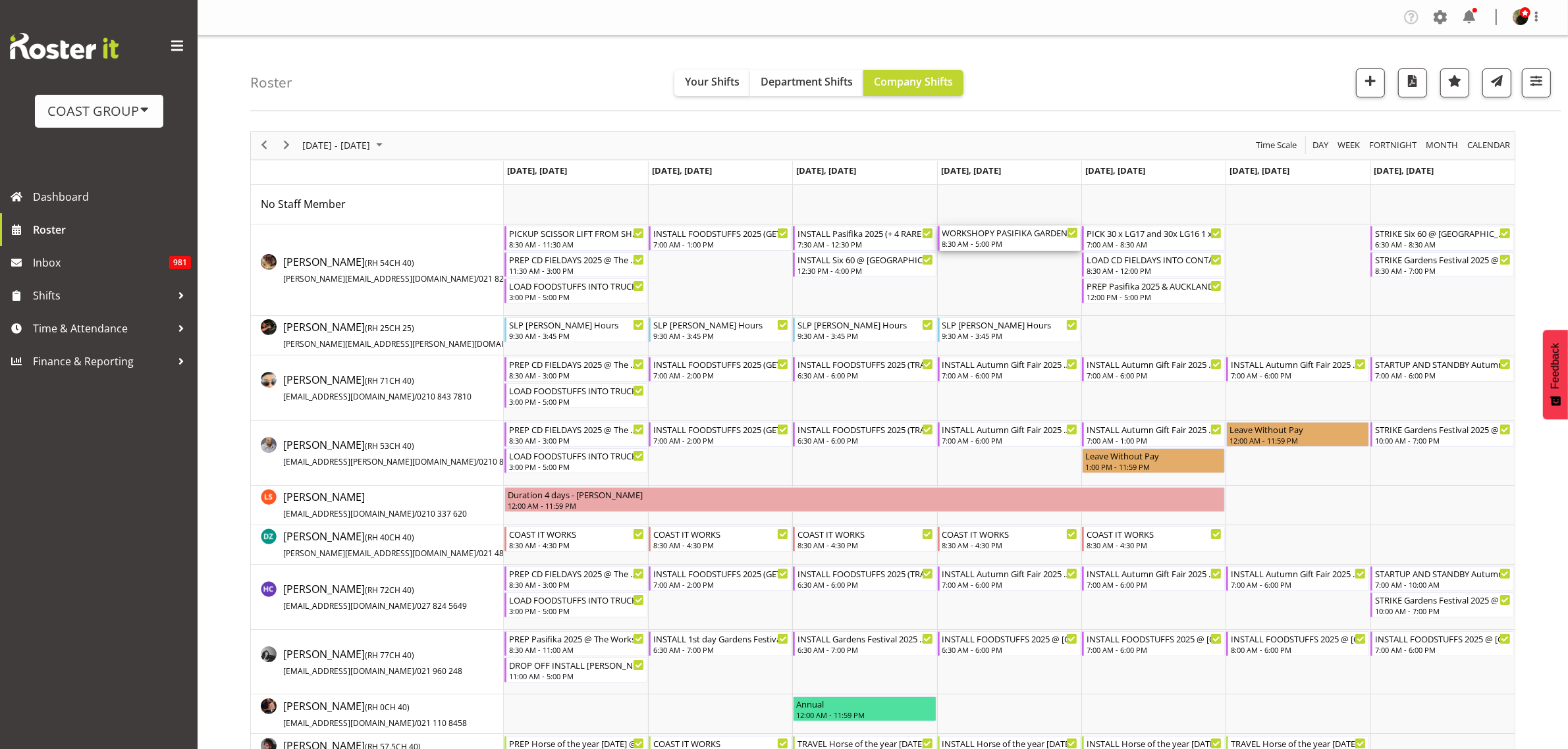
click at [1003, 242] on div "8:30 AM - 5:00 PM" at bounding box center [1010, 244] width 136 height 11
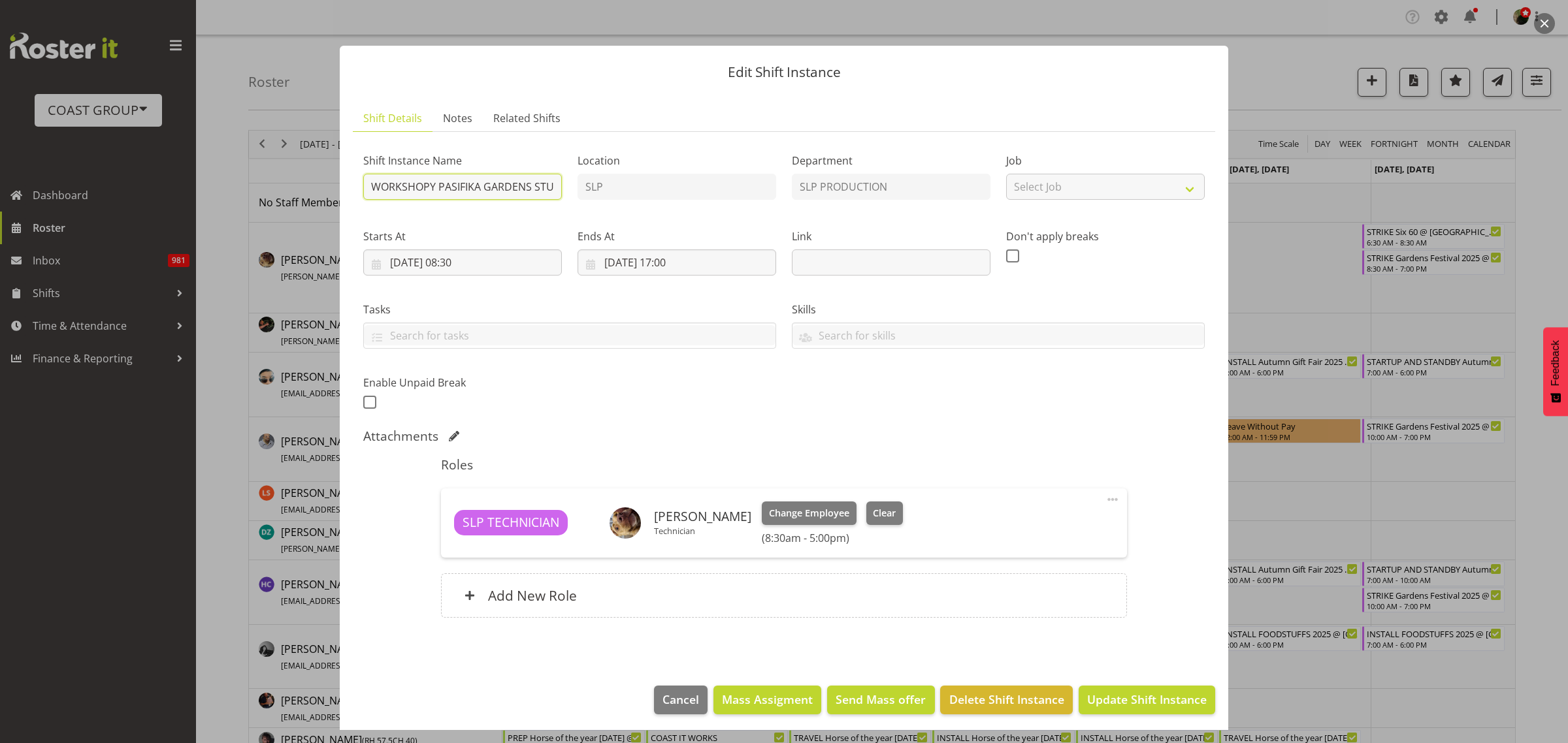
click at [473, 183] on input "WORKSHOPY PASIFIKA GARDENS STUFF ALL DAY" at bounding box center [463, 186] width 198 height 26
click at [683, 704] on span "Cancel" at bounding box center [680, 699] width 37 height 17
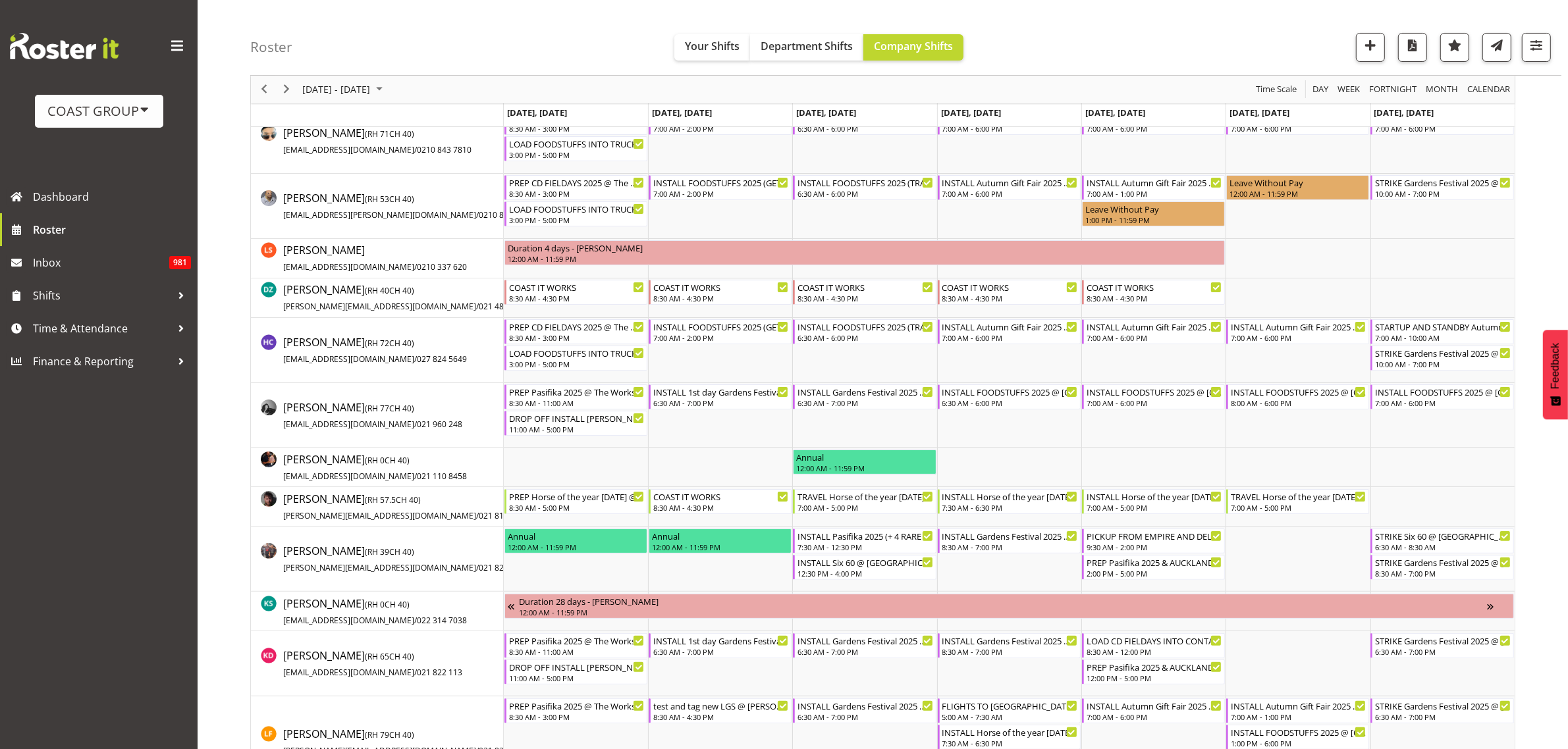
scroll to position [82, 0]
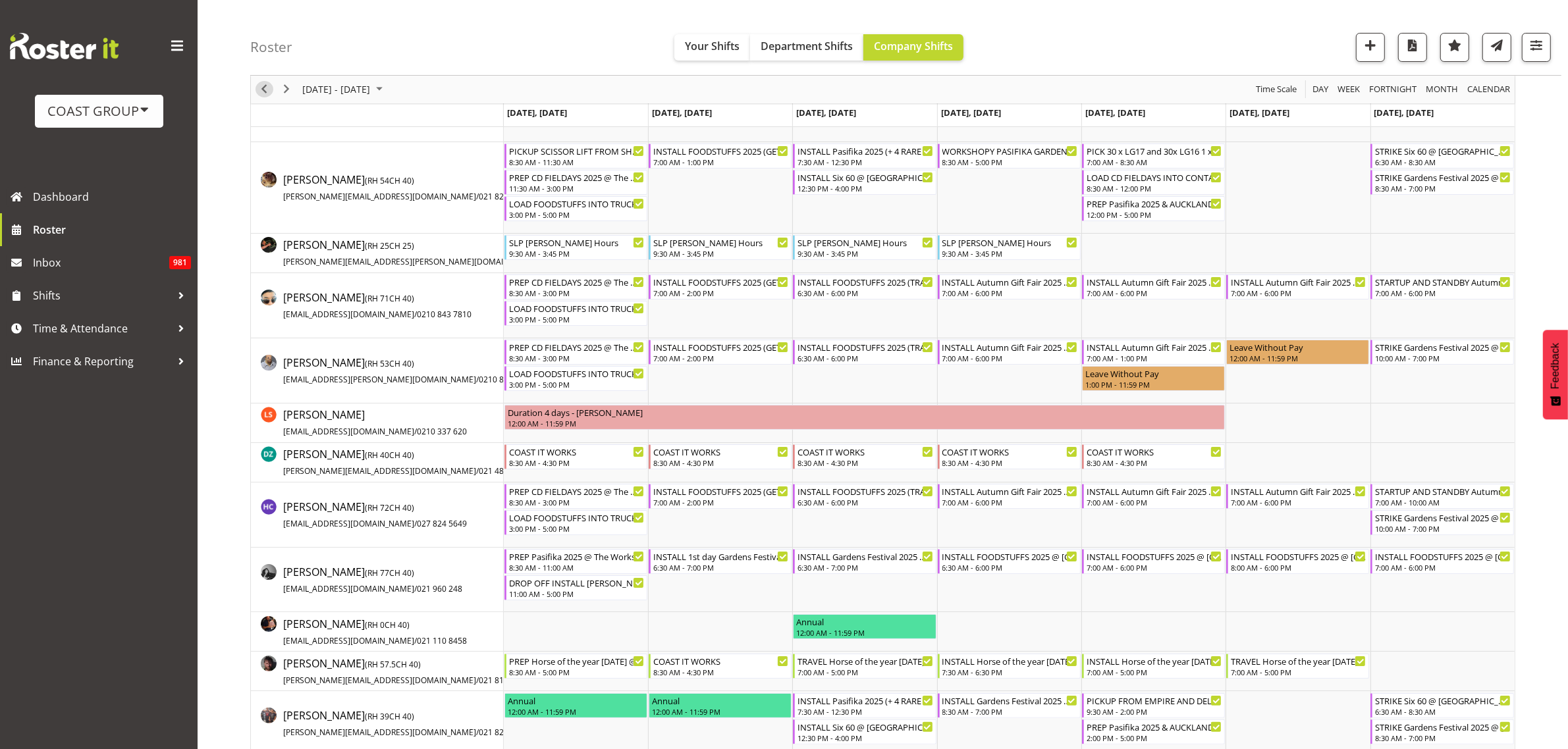
click at [262, 87] on span "Previous" at bounding box center [264, 90] width 16 height 16
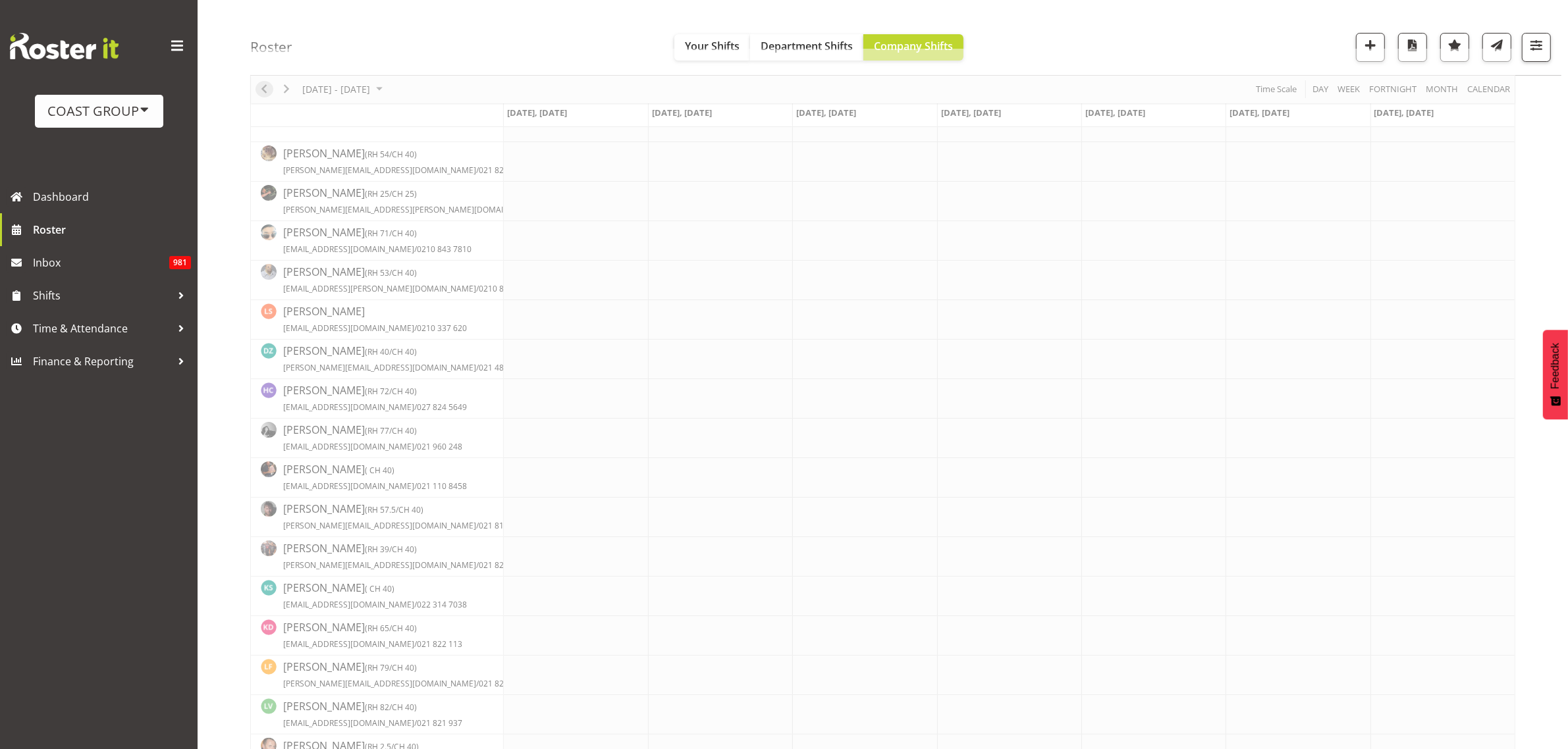
scroll to position [0, 0]
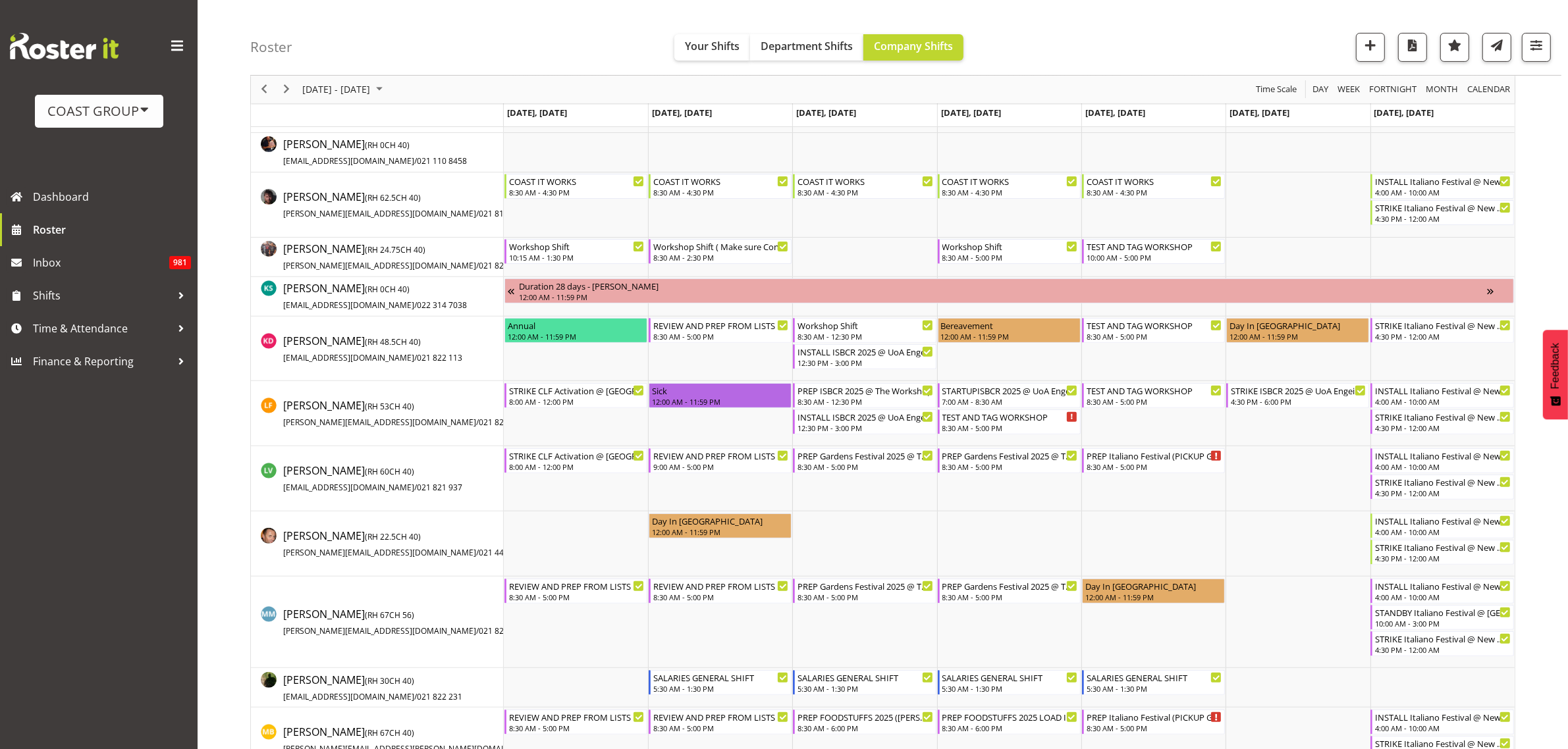
scroll to position [247, 0]
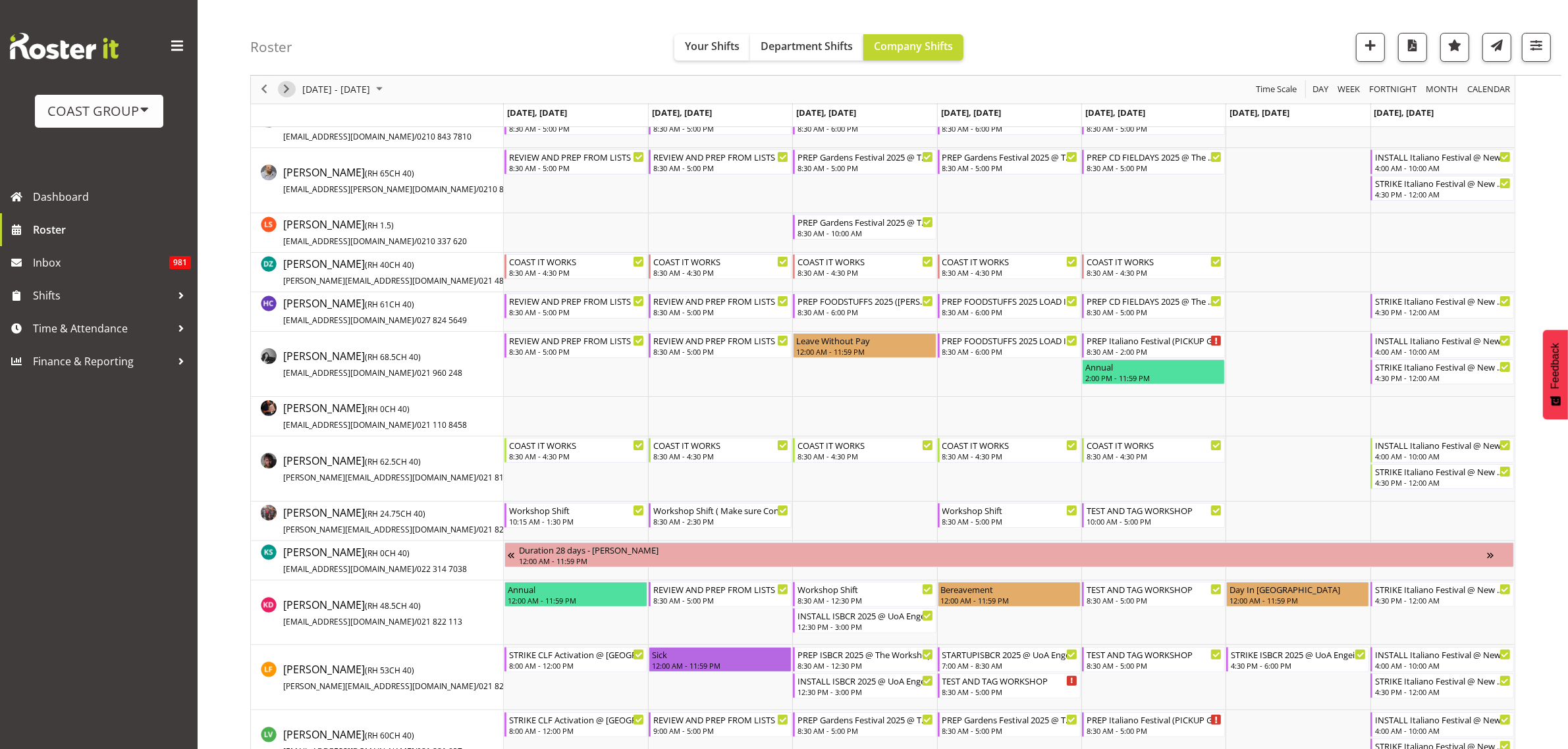
click at [286, 90] on span "Next" at bounding box center [286, 90] width 16 height 16
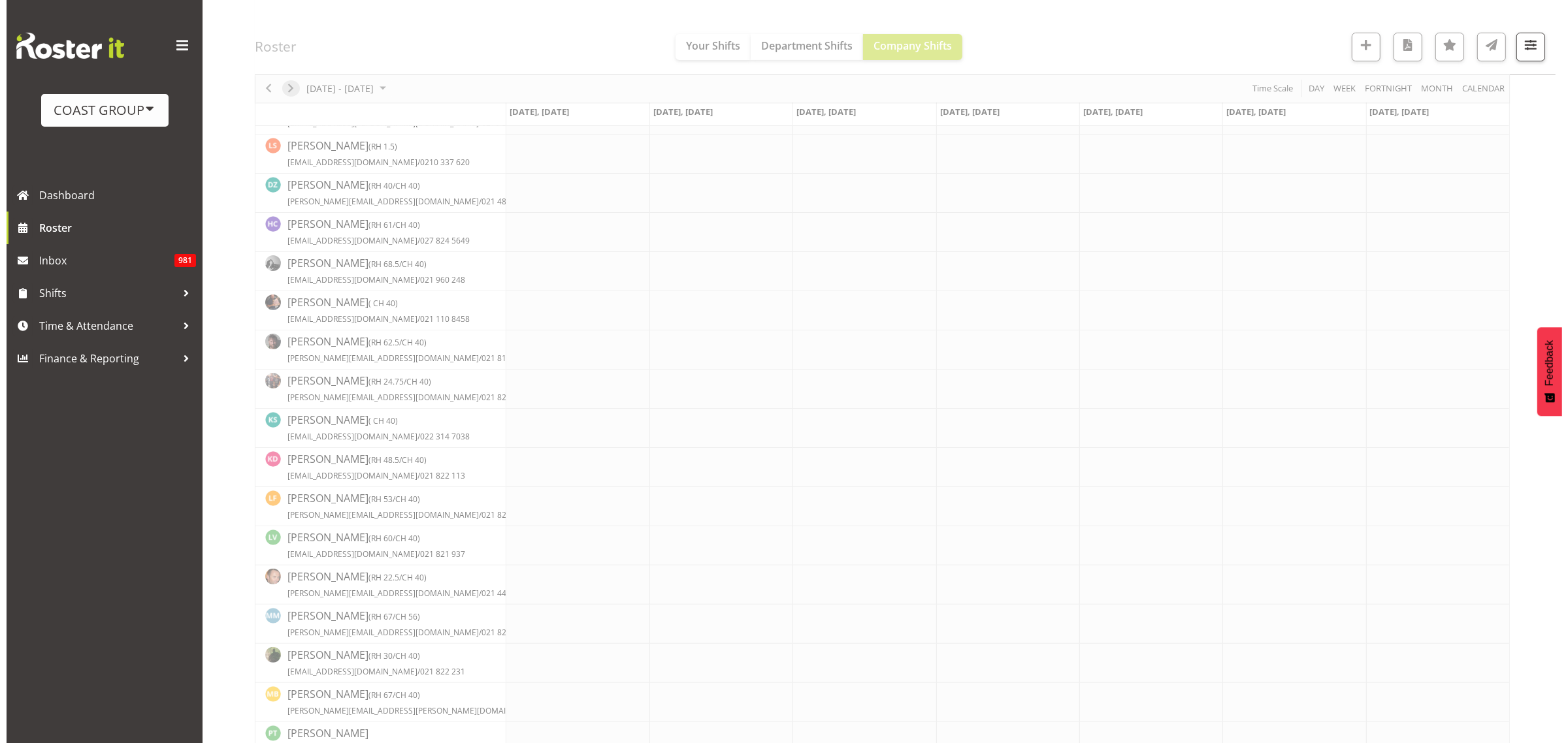
scroll to position [0, 0]
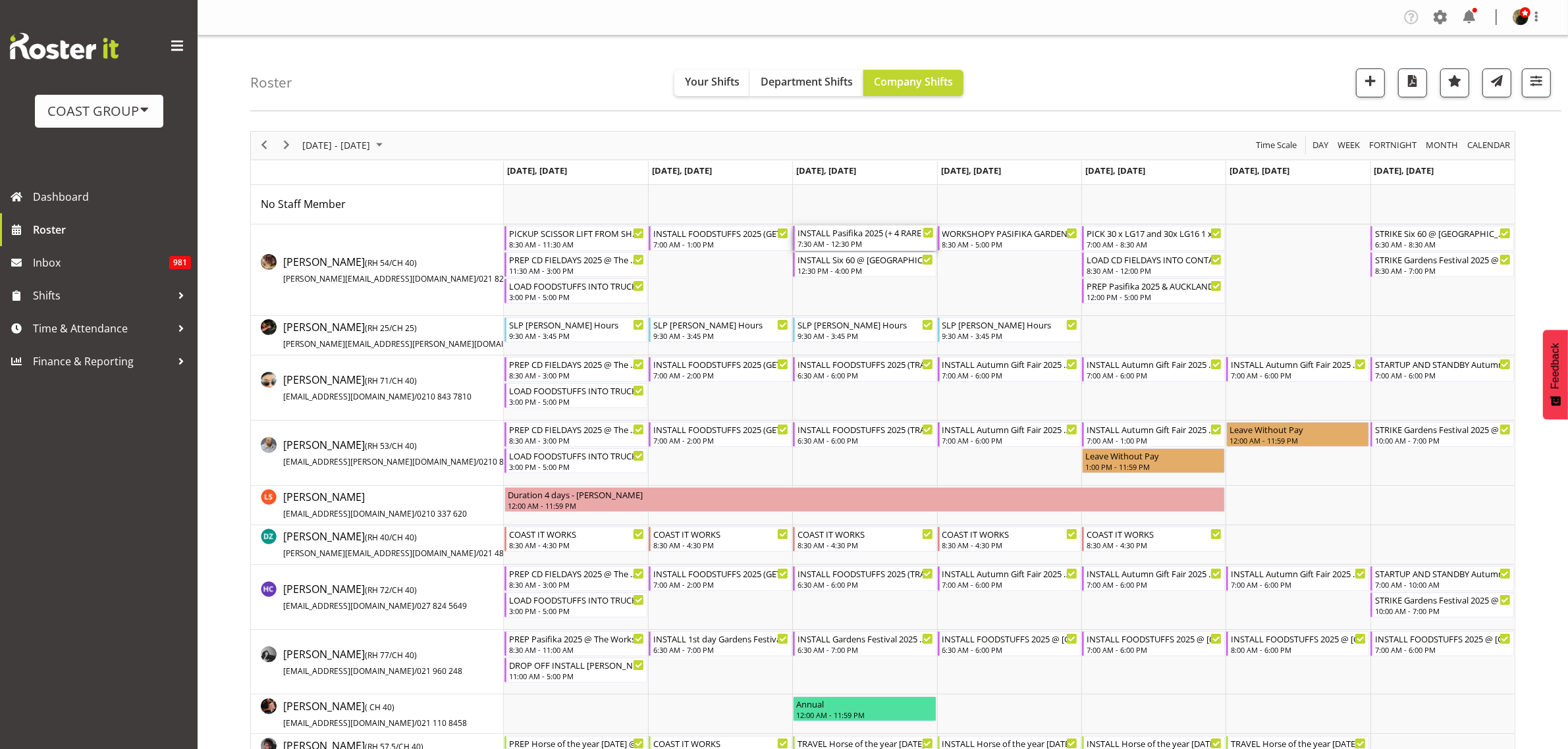
click at [848, 244] on div "7:30 AM - 12:30 PM" at bounding box center [865, 244] width 136 height 11
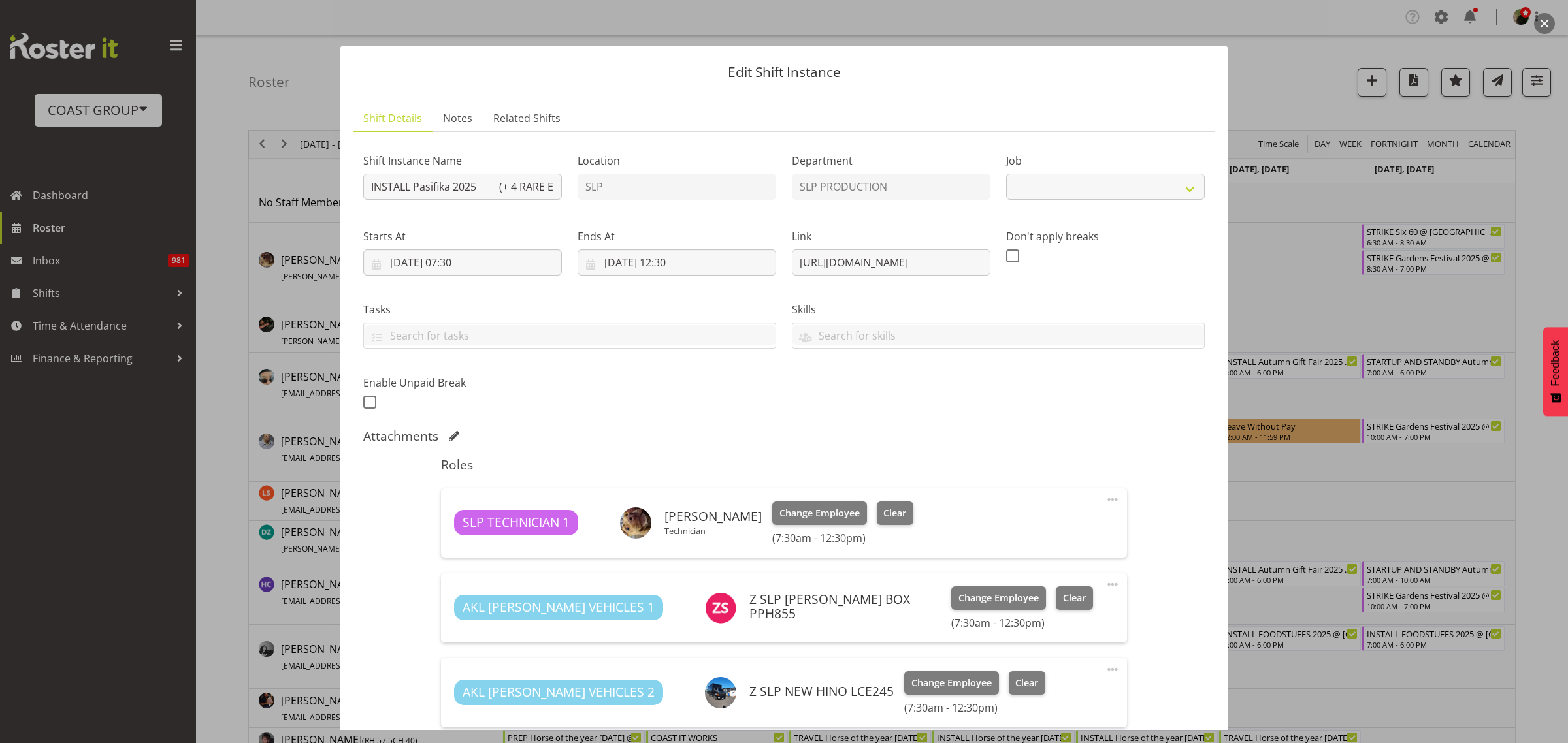
select select "9171"
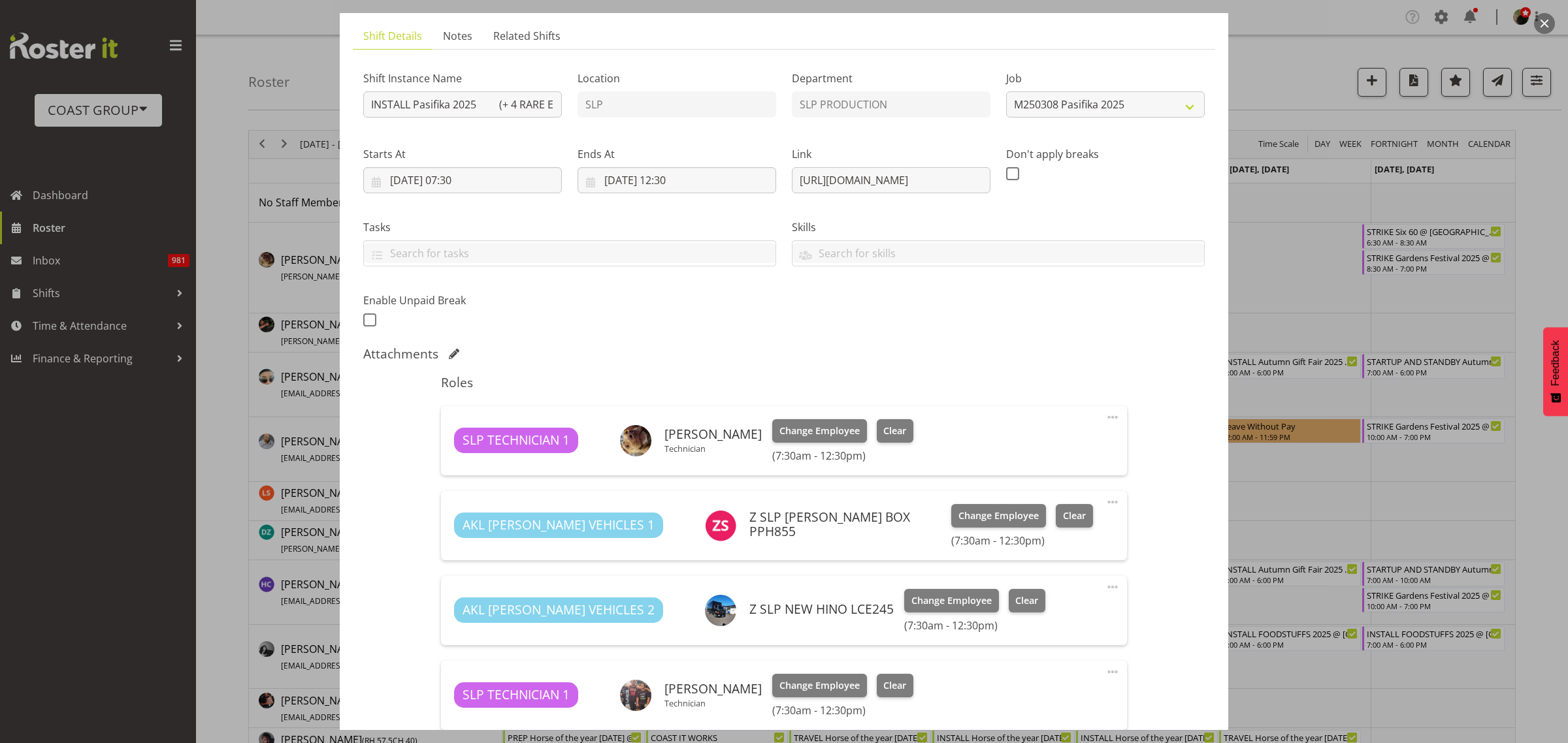
scroll to position [81, 0]
click at [507, 33] on span "Related Shifts" at bounding box center [526, 37] width 67 height 16
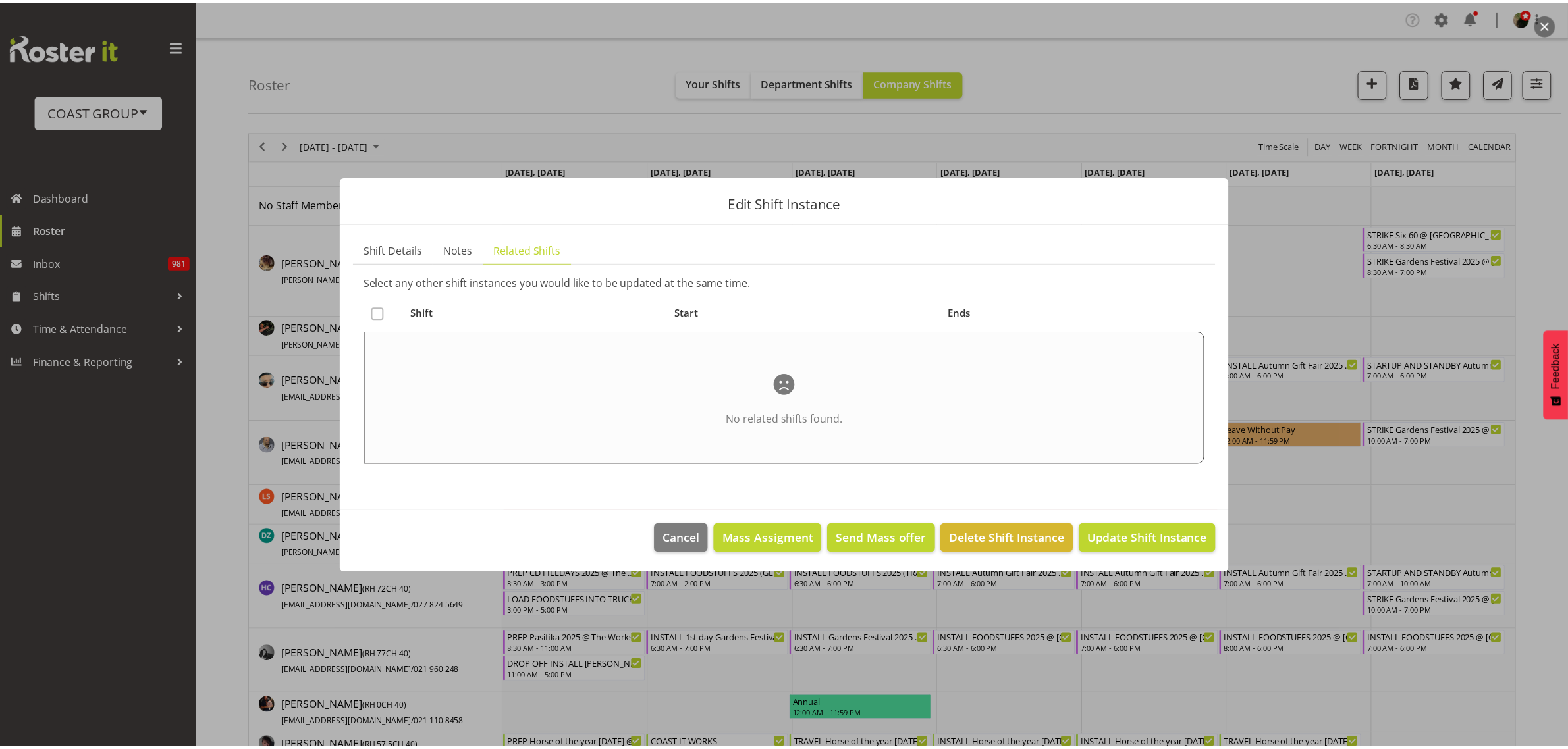
scroll to position [0, 0]
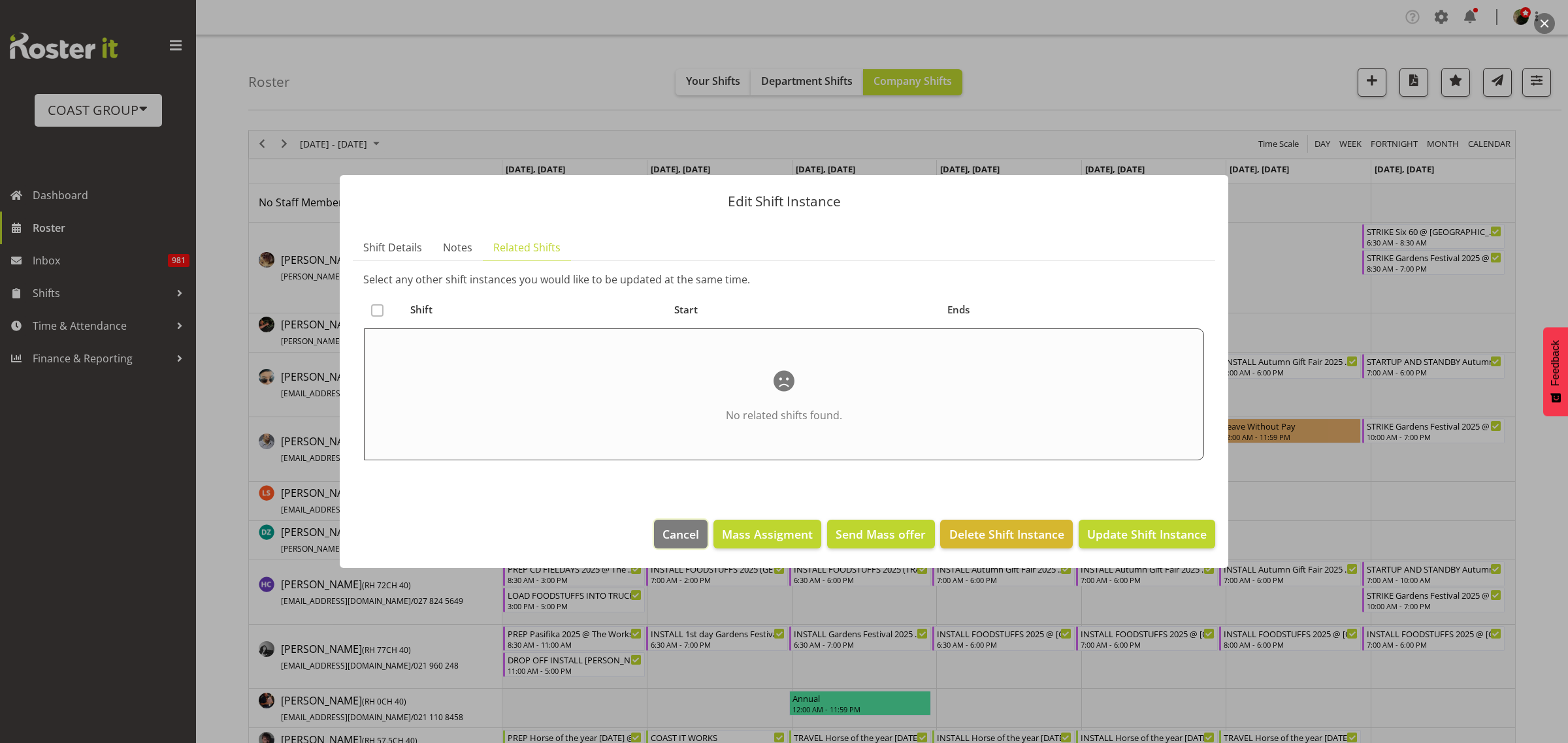
click at [686, 537] on span "Cancel" at bounding box center [680, 534] width 37 height 17
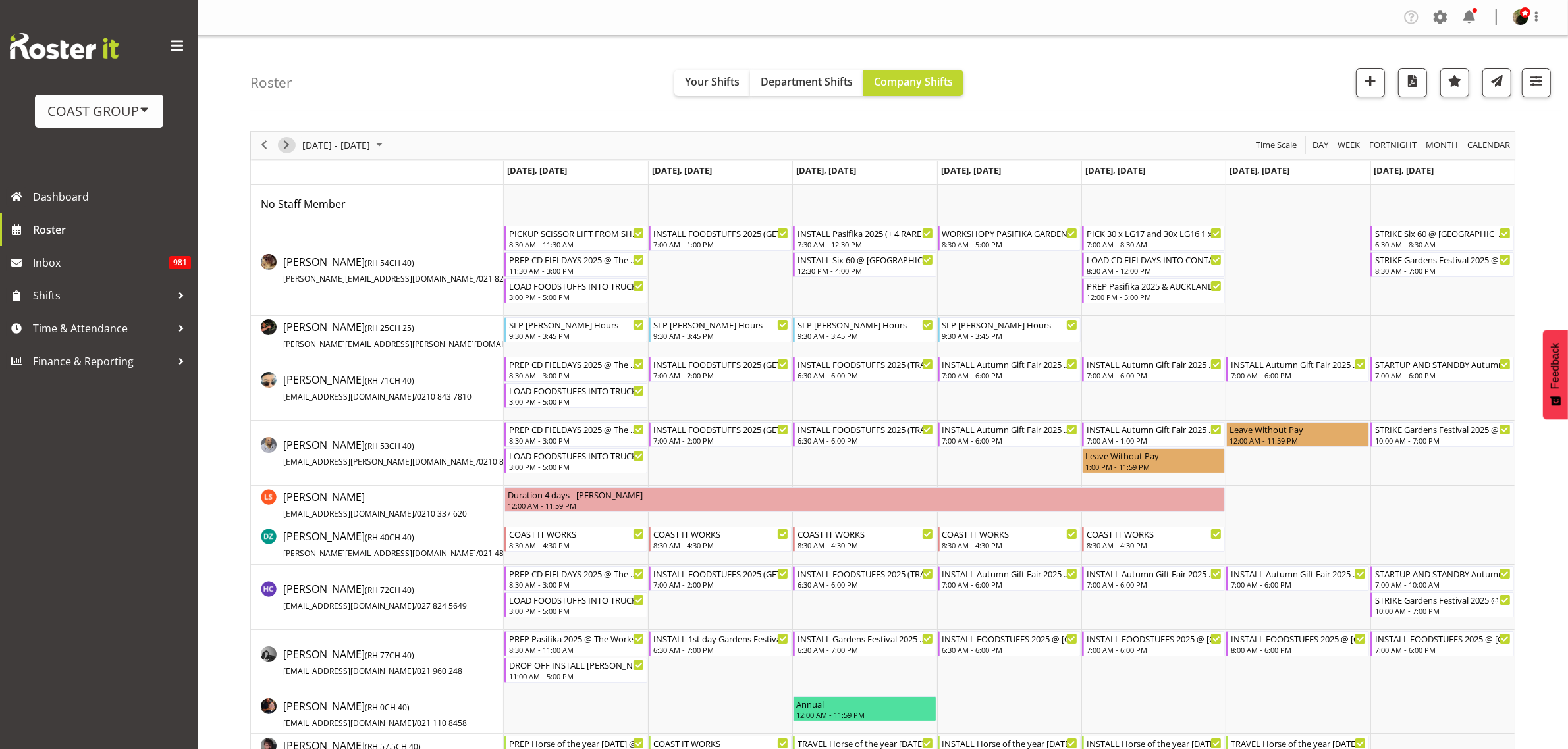
click at [281, 143] on span "Next" at bounding box center [286, 145] width 16 height 16
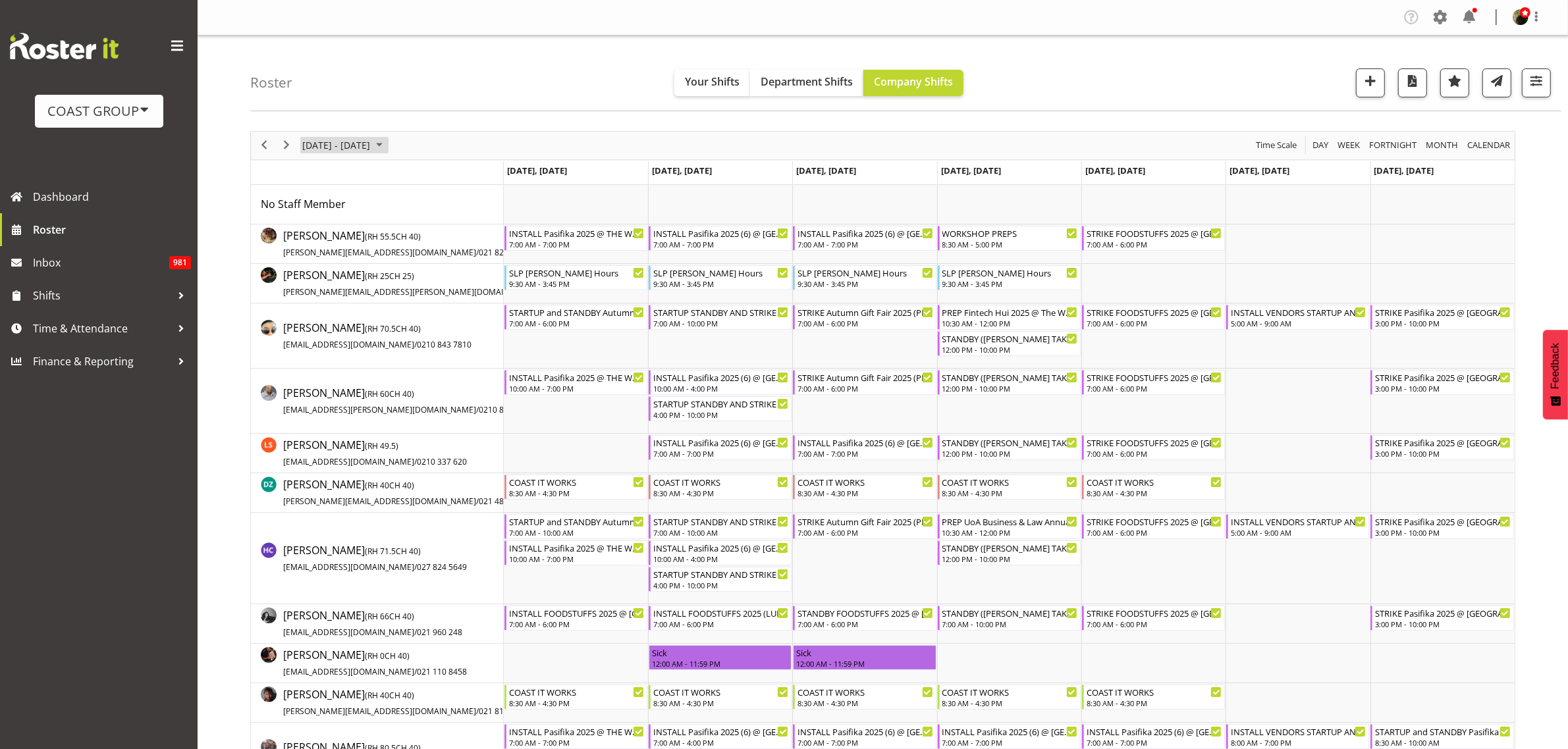
click at [348, 140] on span "March 03 - 09, 2025" at bounding box center [336, 145] width 70 height 16
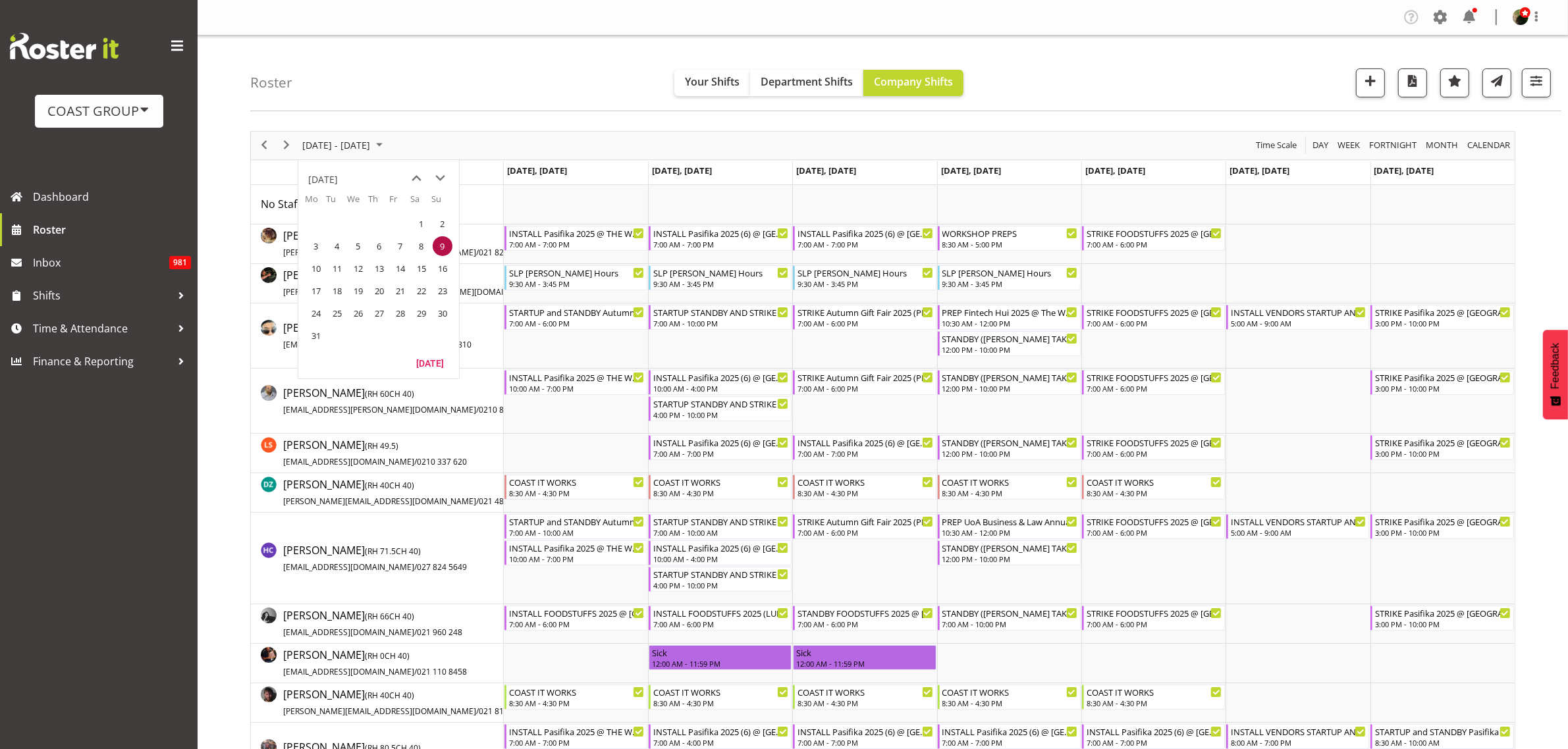
click at [445, 176] on span "next month" at bounding box center [441, 178] width 23 height 23
click at [443, 176] on span "next month" at bounding box center [441, 178] width 23 height 23
click at [442, 175] on span "next month" at bounding box center [441, 178] width 23 height 23
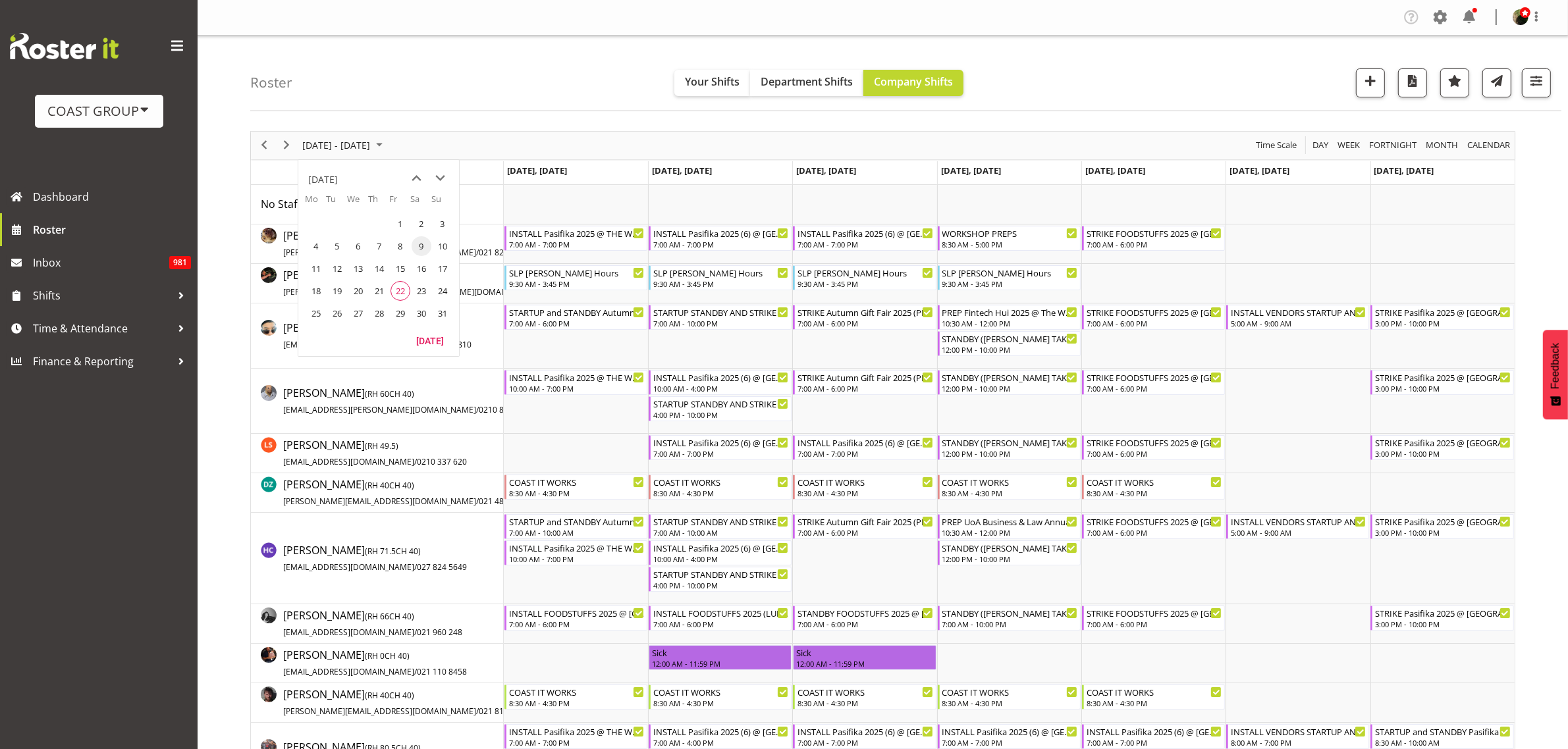
click at [442, 175] on span "next month" at bounding box center [441, 178] width 23 height 23
click at [441, 175] on span "next month" at bounding box center [441, 178] width 23 height 23
click at [440, 175] on span "next month" at bounding box center [441, 178] width 23 height 23
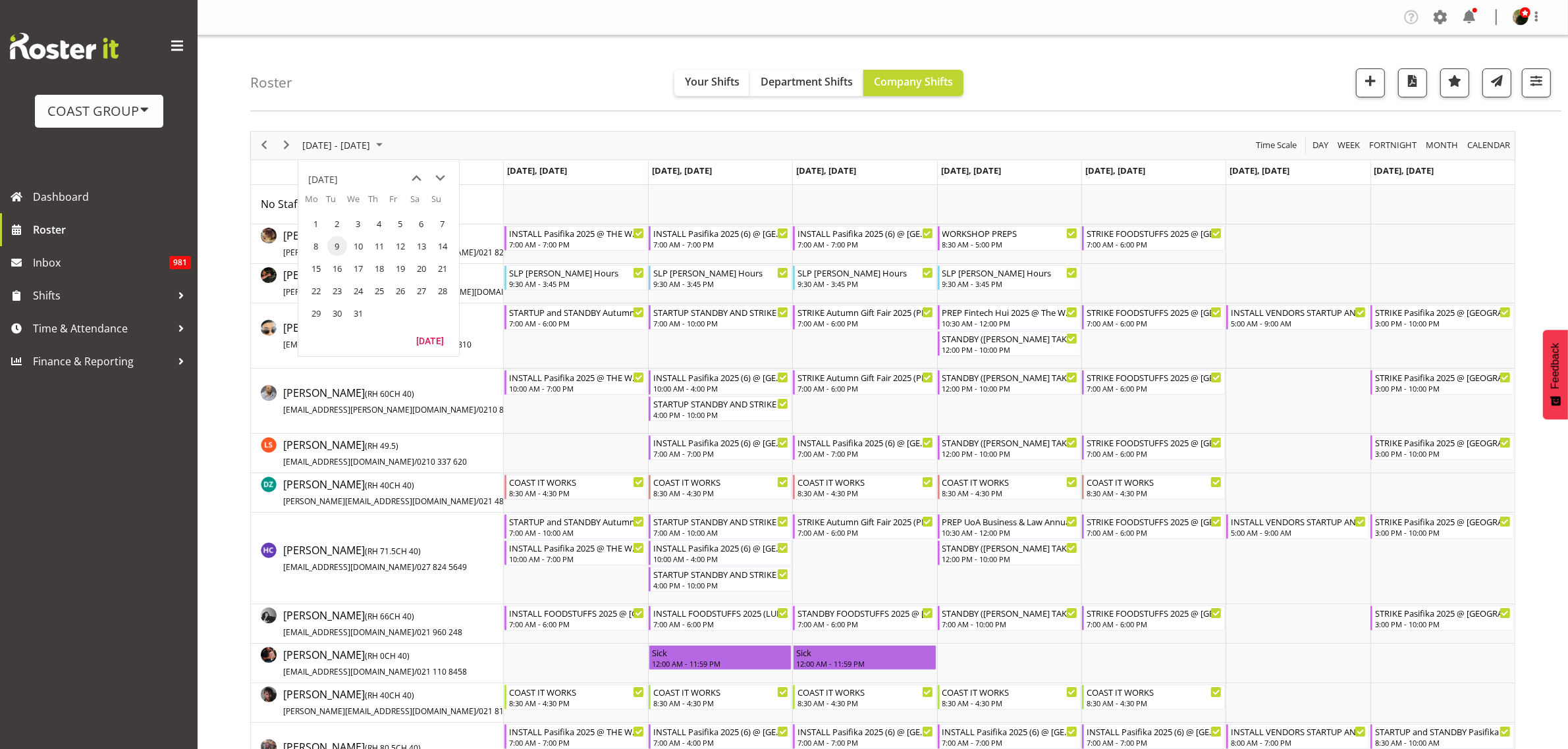
click at [440, 175] on span "next month" at bounding box center [441, 178] width 23 height 23
click at [443, 270] on span "15" at bounding box center [442, 268] width 20 height 20
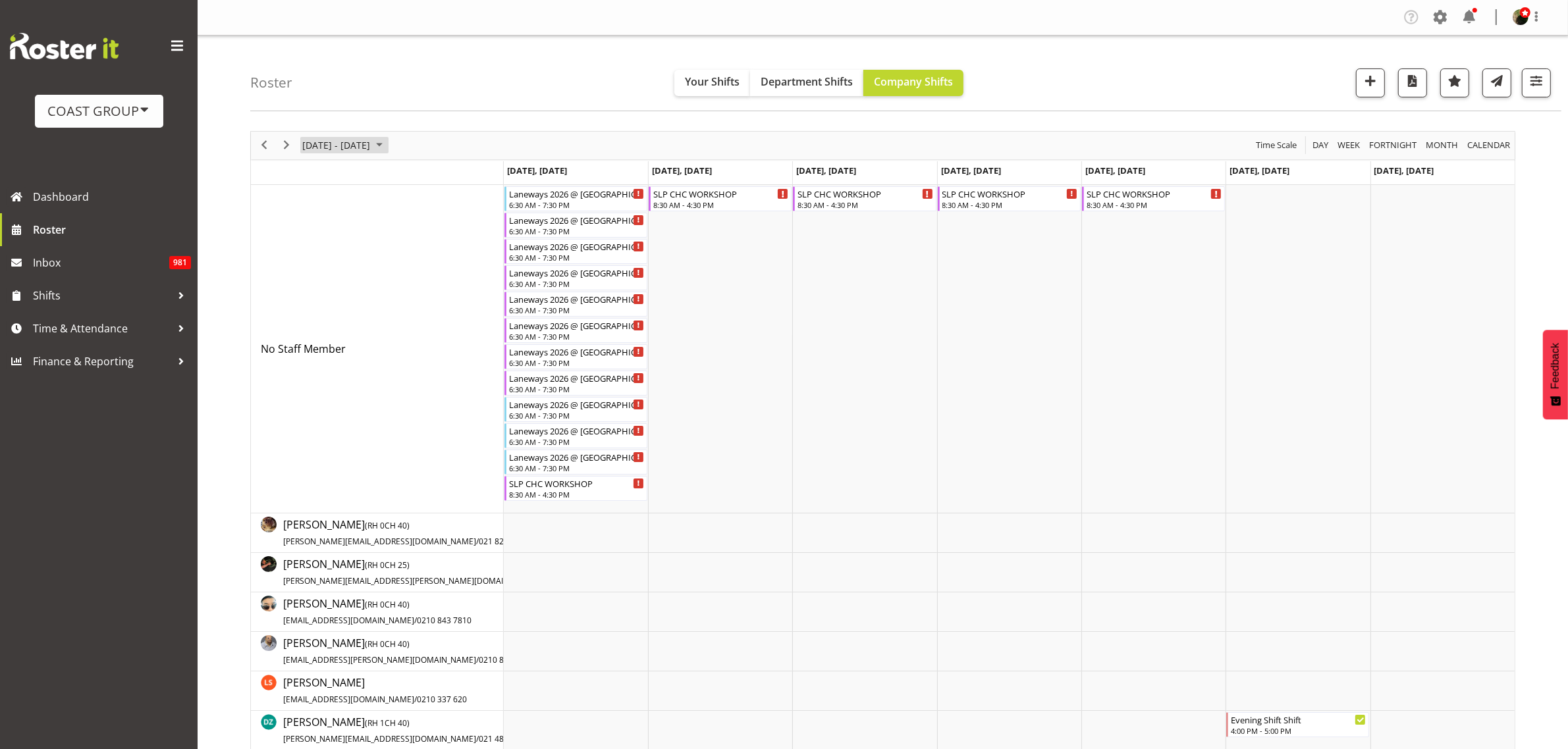
click at [321, 140] on span "February 09 - 15, 2026" at bounding box center [336, 145] width 70 height 16
click at [439, 176] on span "next month" at bounding box center [441, 178] width 23 height 23
click at [445, 268] on span "15" at bounding box center [442, 268] width 20 height 20
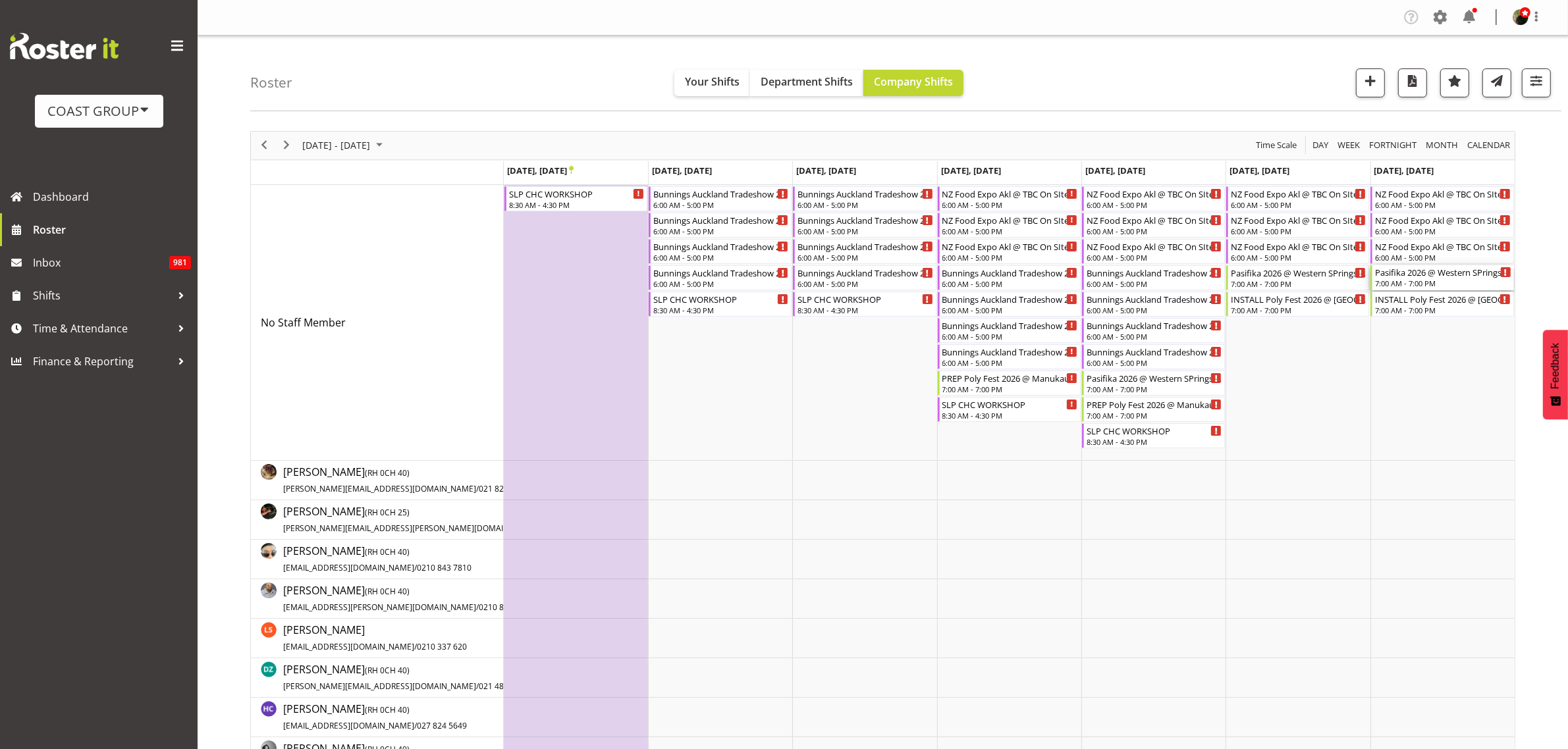
click at [1407, 281] on div "7:00 AM - 7:00 PM" at bounding box center [1443, 284] width 136 height 11
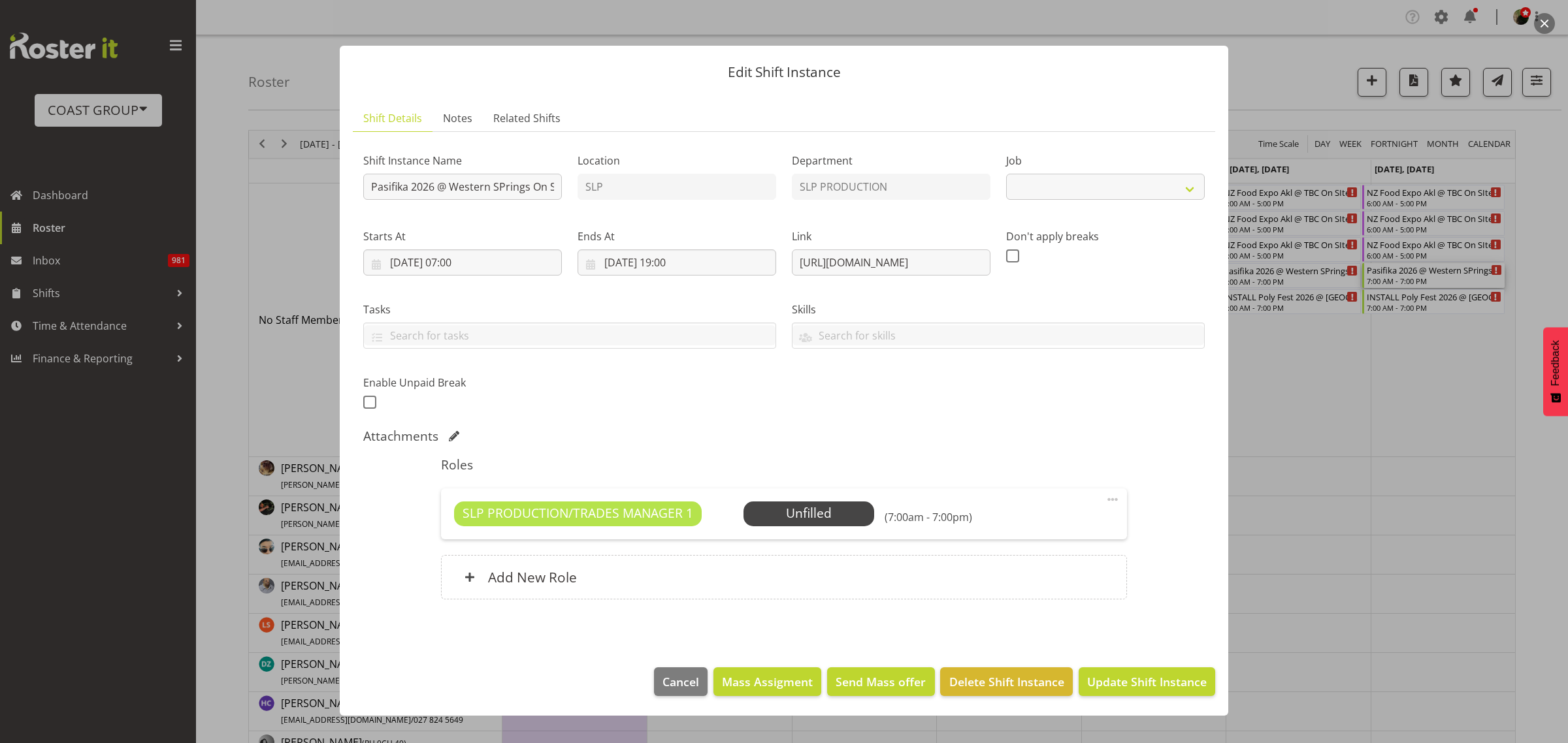
select select "10272"
click at [367, 188] on input "Pasifika 2026 @ Western SPrings On SIte @ TBC" at bounding box center [463, 186] width 198 height 26
type input "STANDBY and STRIKE Pasifika 2026 @ Western SPrings On SIte @ TBC"
click at [1132, 680] on span "Update Shift Instance" at bounding box center [1147, 681] width 120 height 17
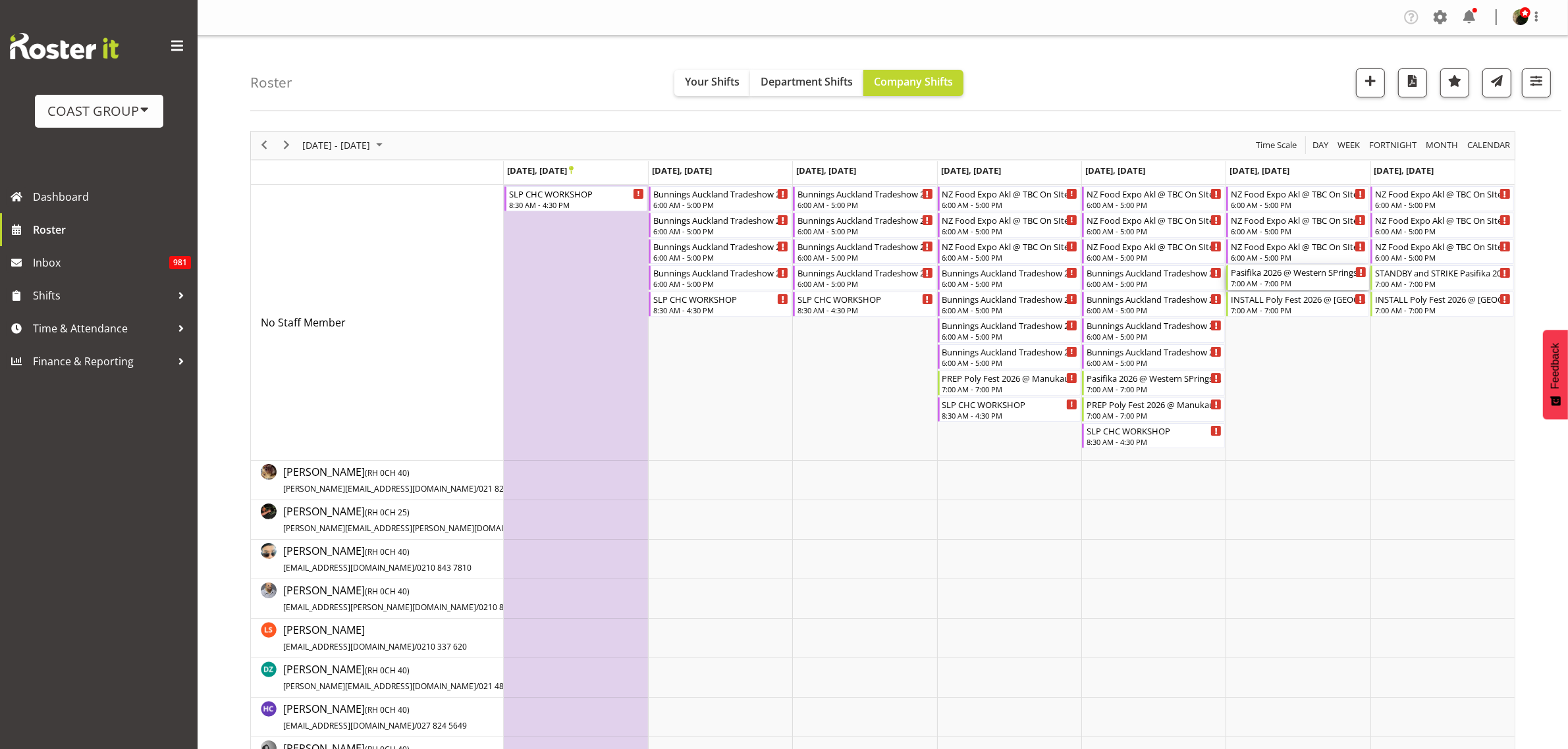
click at [1253, 280] on div "7:00 AM - 7:00 PM" at bounding box center [1299, 284] width 136 height 11
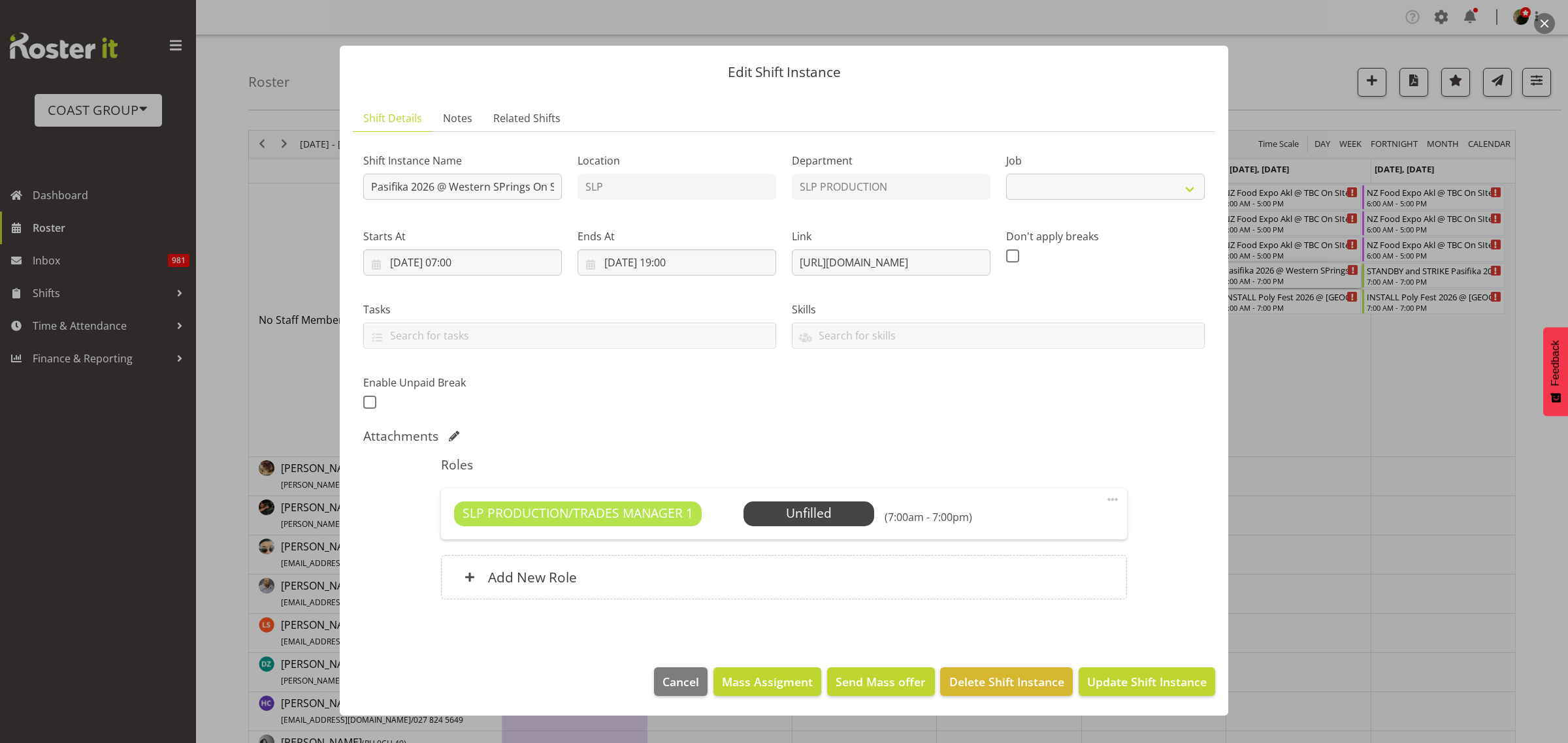
select select "10272"
click at [365, 183] on input "Pasifika 2026 @ Western SPrings On SIte @ TBC" at bounding box center [463, 186] width 198 height 26
type input "STANDBY Pasifika 2026 @ Western SPrings On SIte @ TBC"
click at [1146, 684] on span "Update Shift Instance" at bounding box center [1147, 681] width 120 height 17
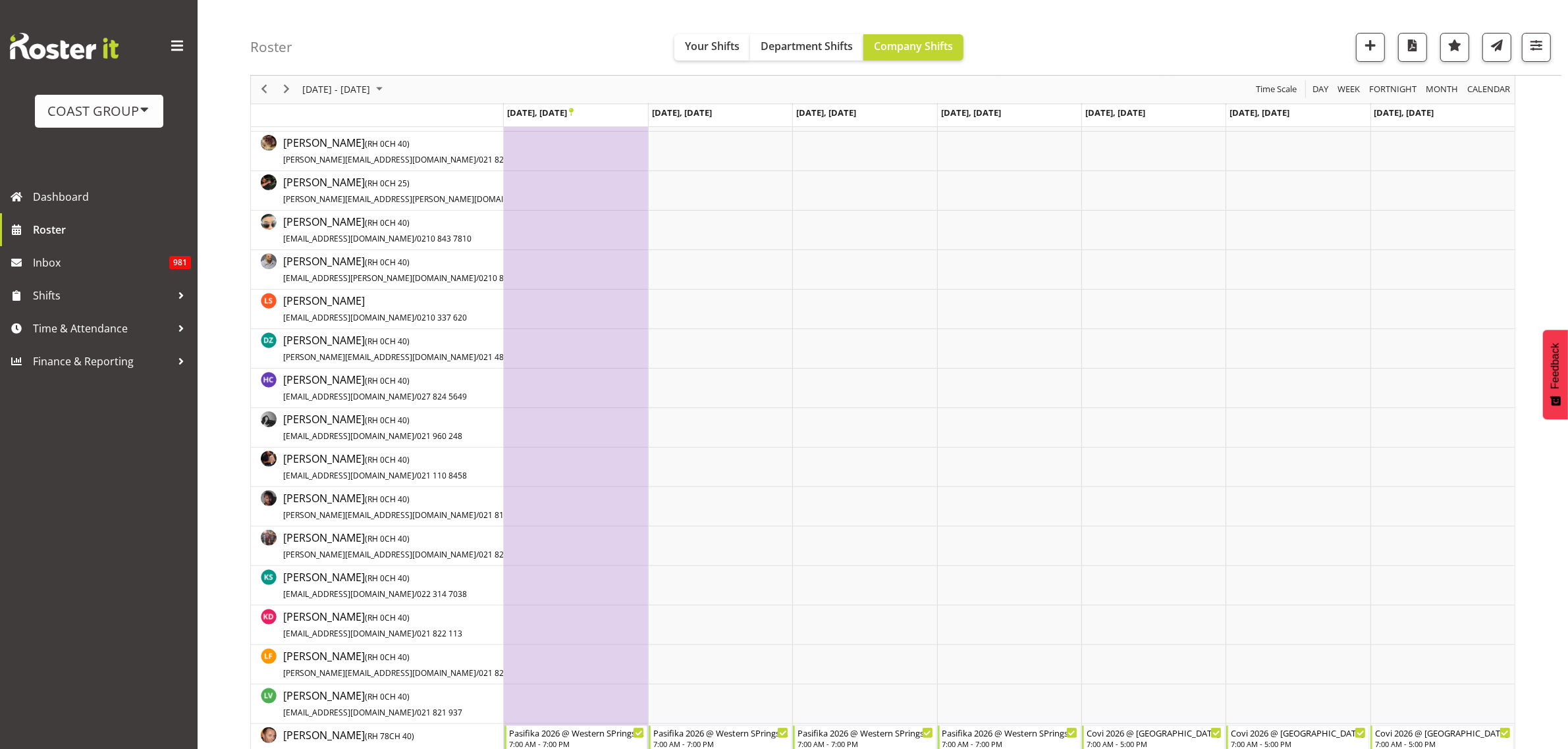
scroll to position [564, 0]
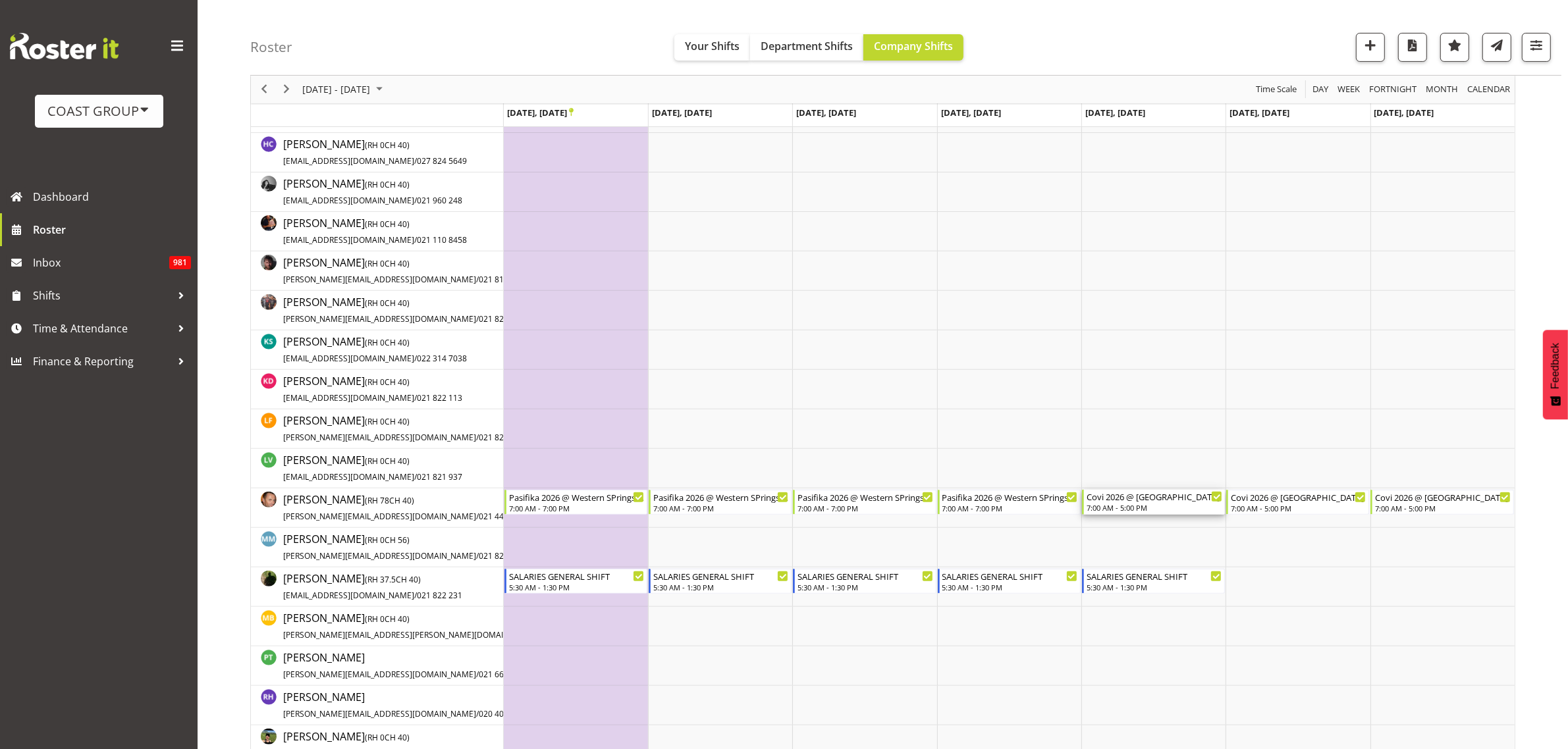
click at [1153, 498] on div "Covi 2026 @ Auckland SHowgrounds" at bounding box center [1154, 496] width 136 height 14
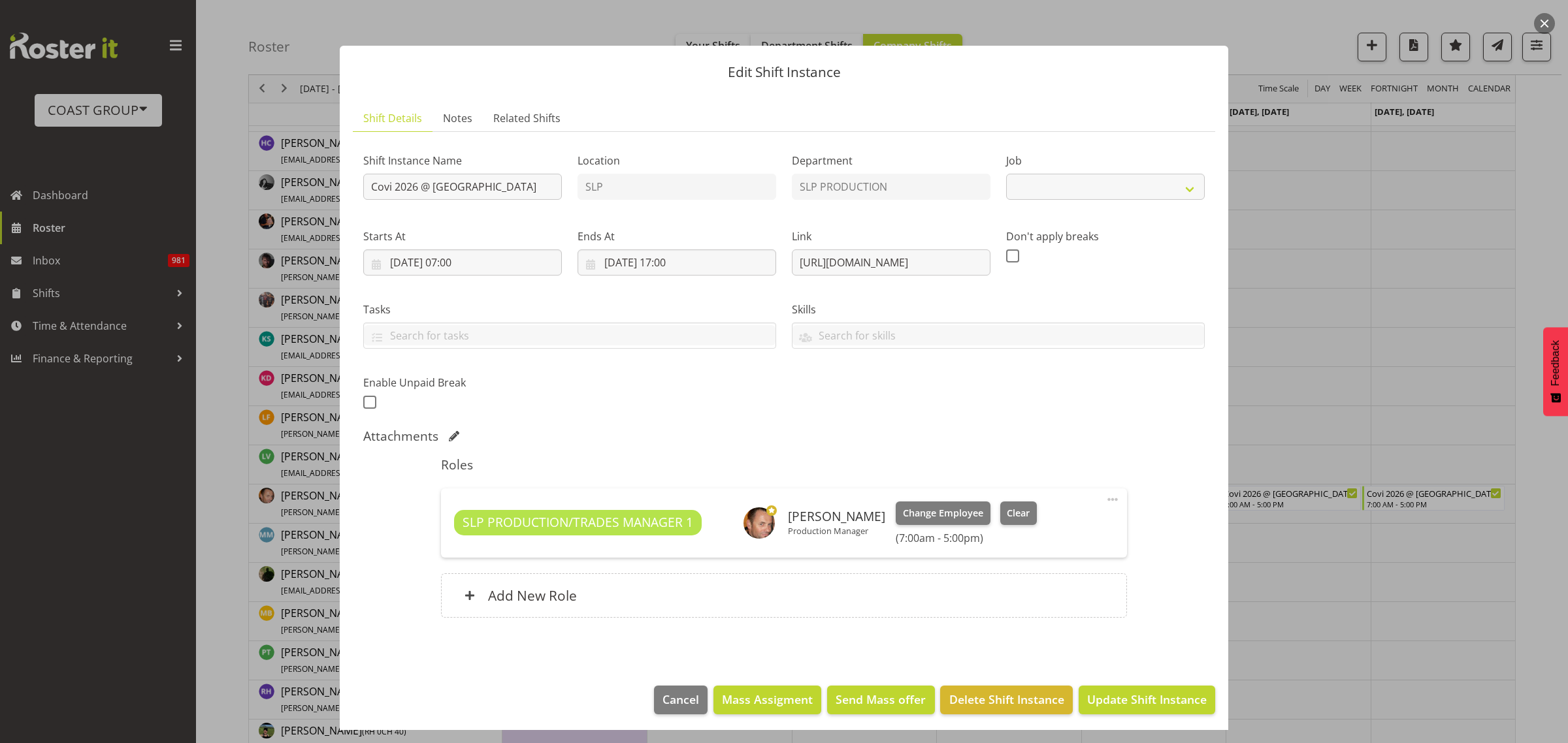
select select "10168"
click at [667, 697] on span "Cancel" at bounding box center [680, 699] width 37 height 17
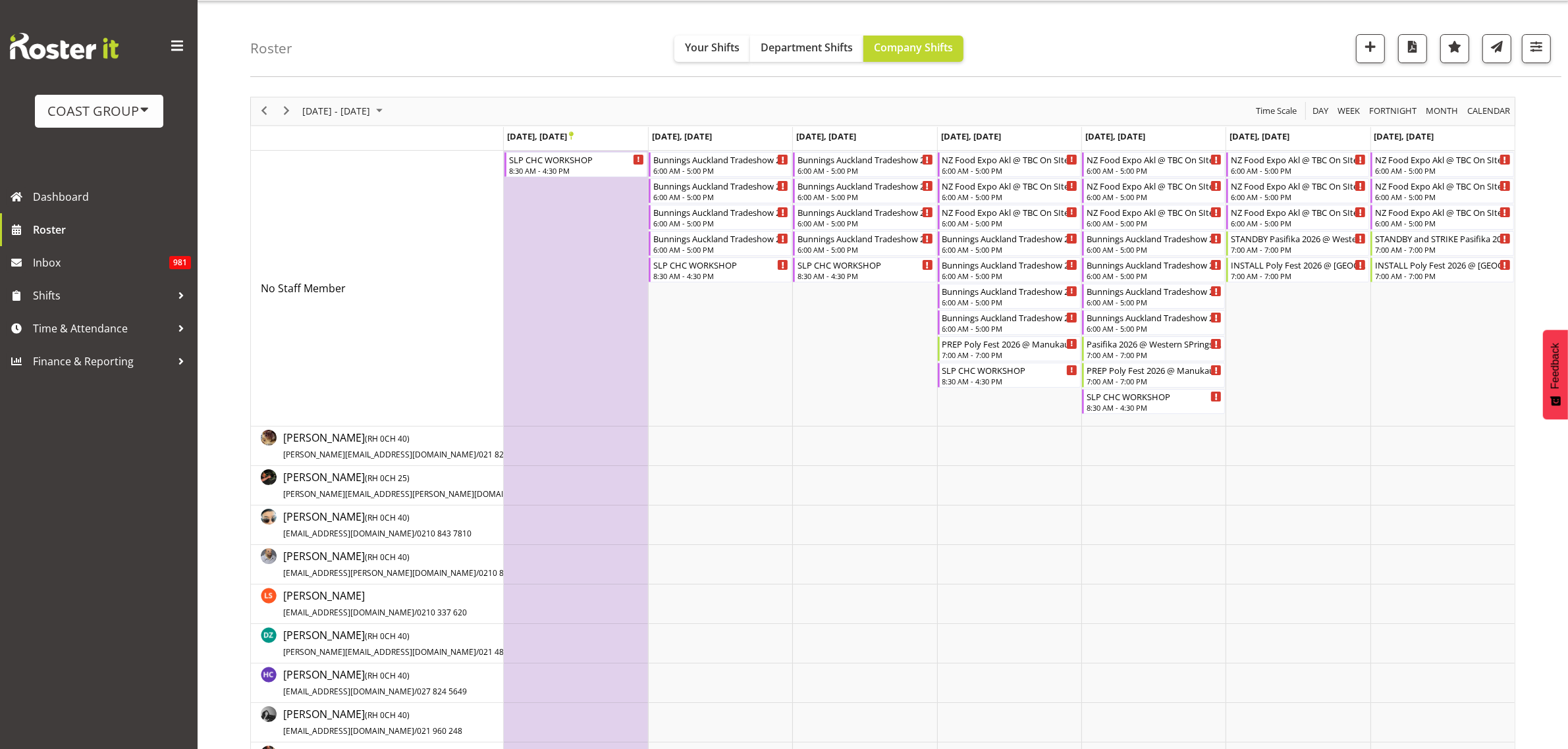
scroll to position [0, 0]
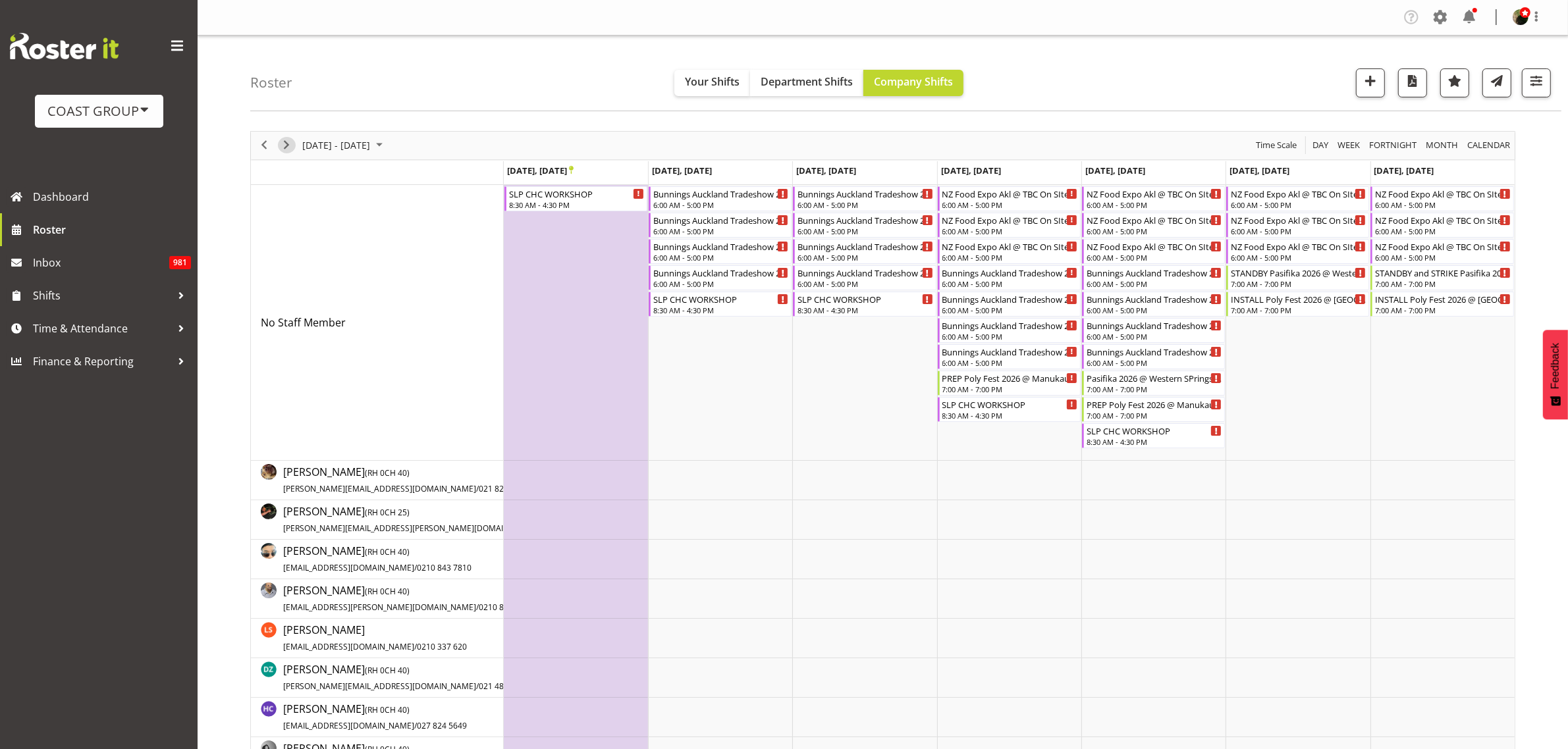
drag, startPoint x: 291, startPoint y: 143, endPoint x: 1347, endPoint y: 462, distance: 1103.1
click at [291, 143] on span "Next" at bounding box center [286, 145] width 16 height 16
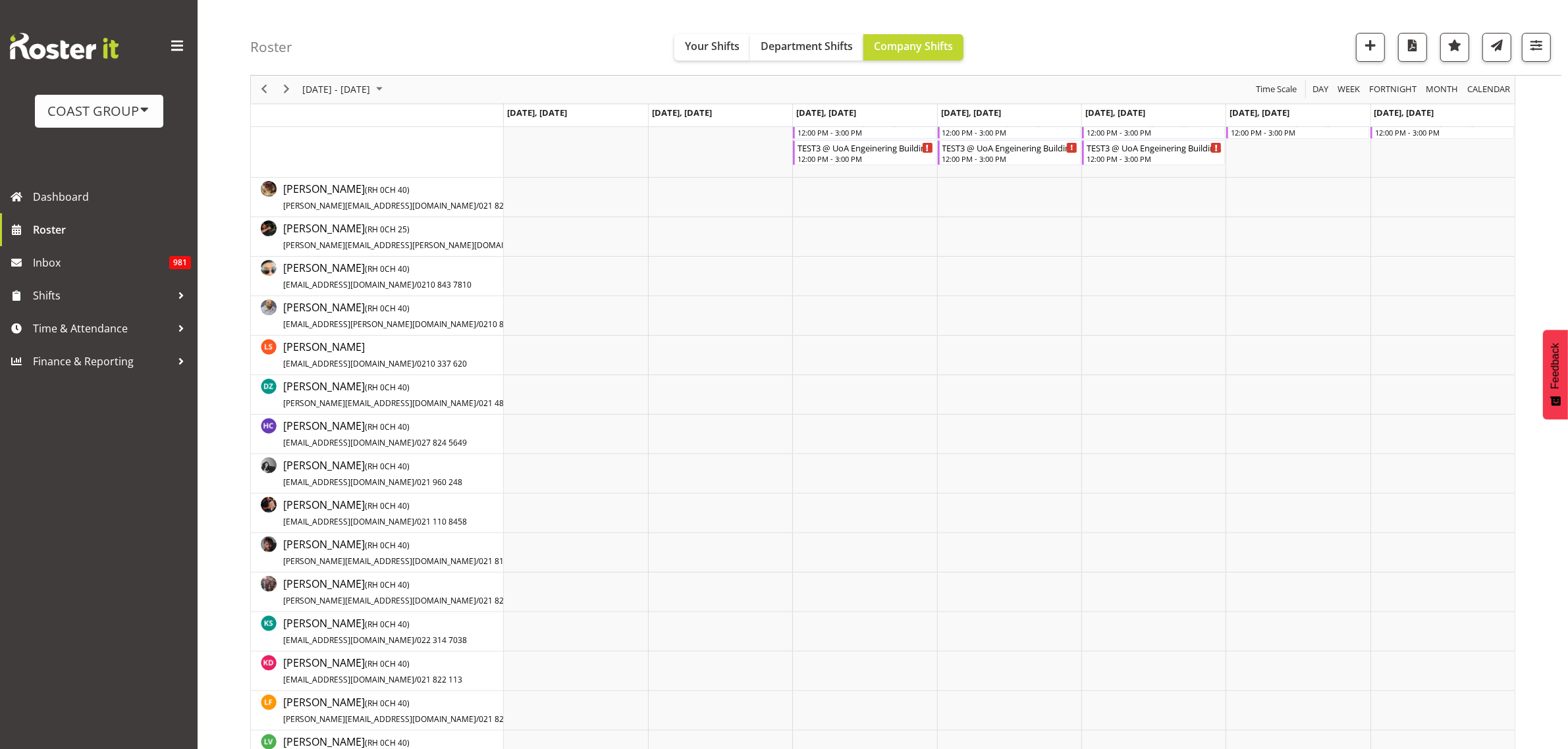
scroll to position [329, 0]
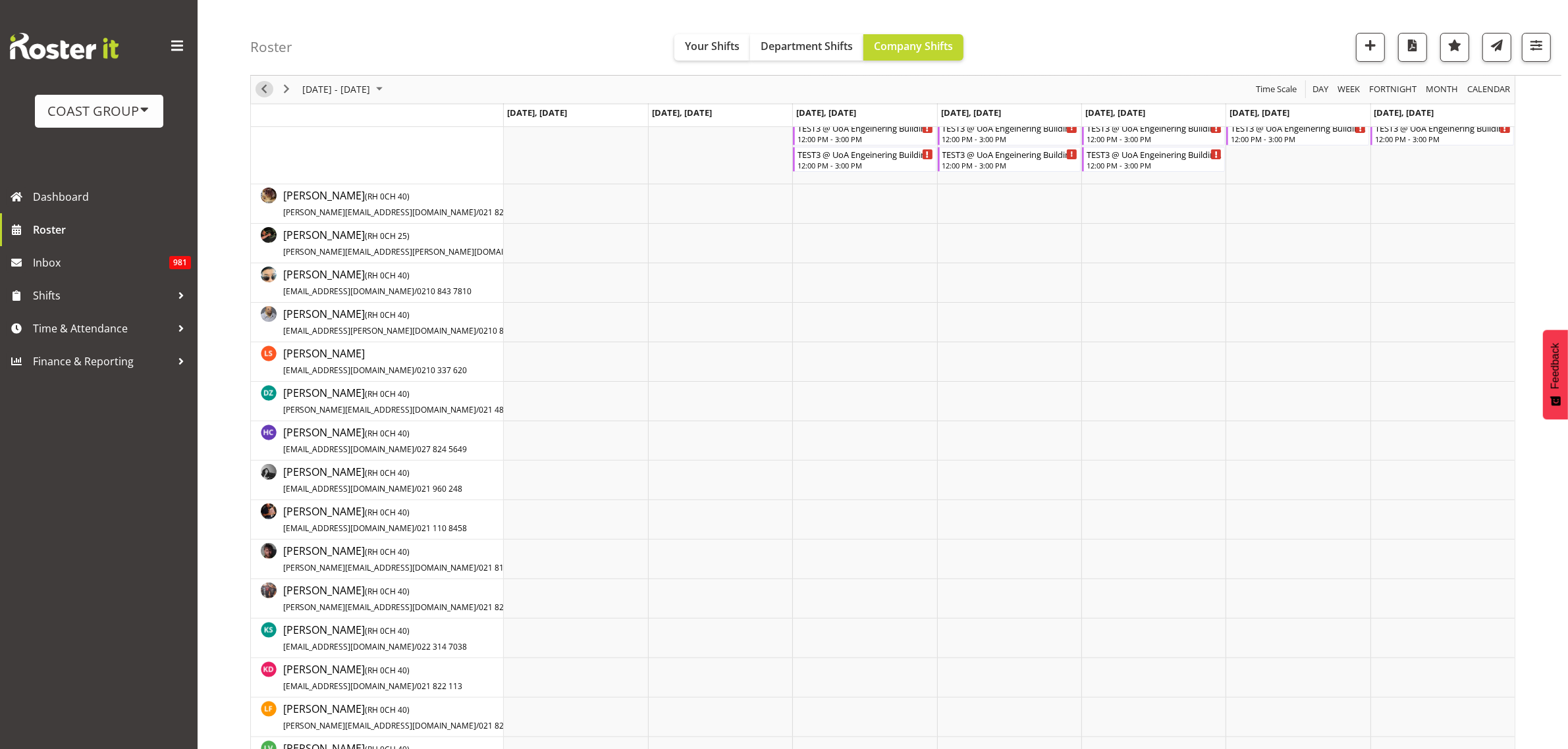
click at [261, 89] on span "Previous" at bounding box center [264, 90] width 16 height 16
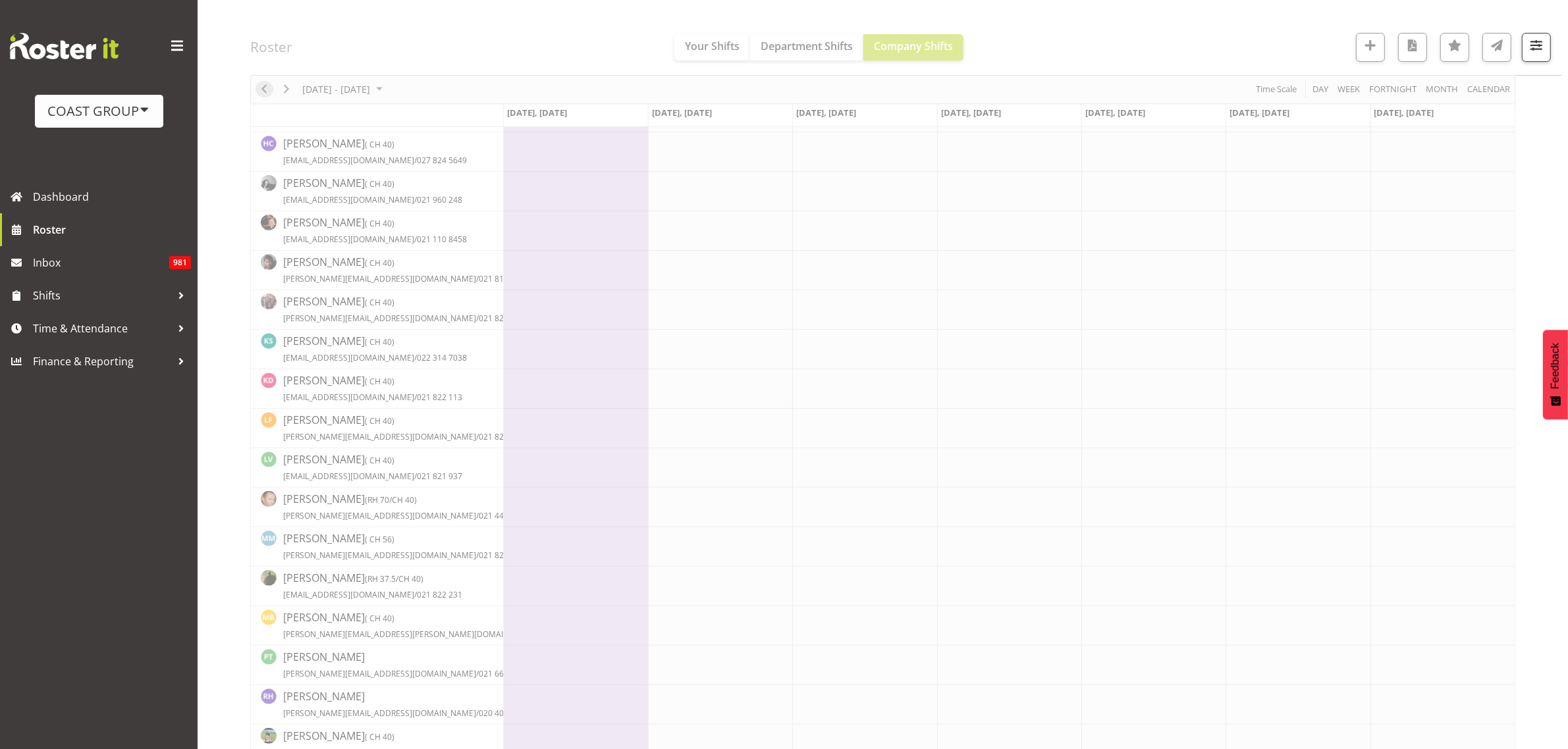
scroll to position [0, 0]
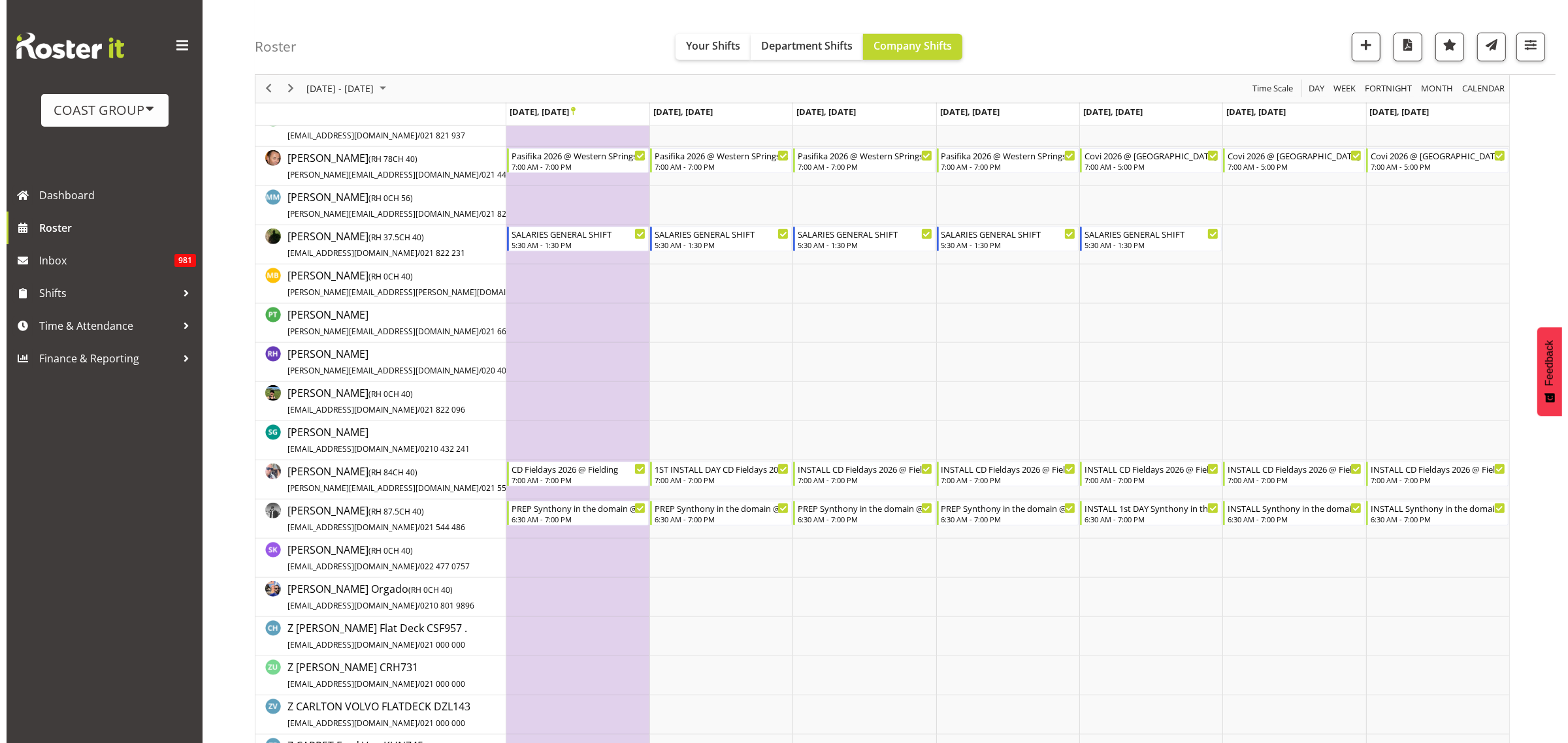
scroll to position [572, 0]
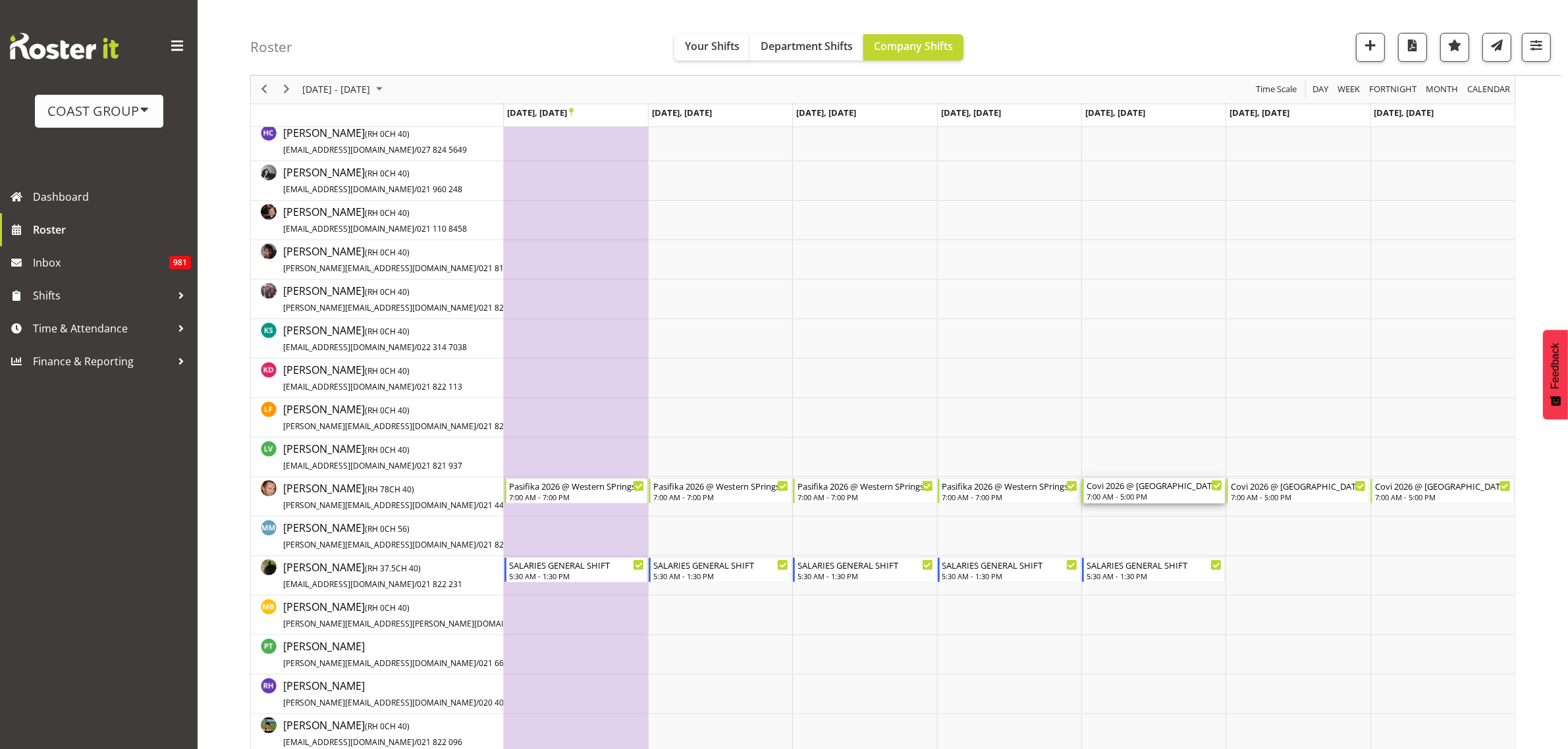
click at [1117, 497] on div "7:00 AM - 5:00 PM" at bounding box center [1154, 496] width 136 height 11
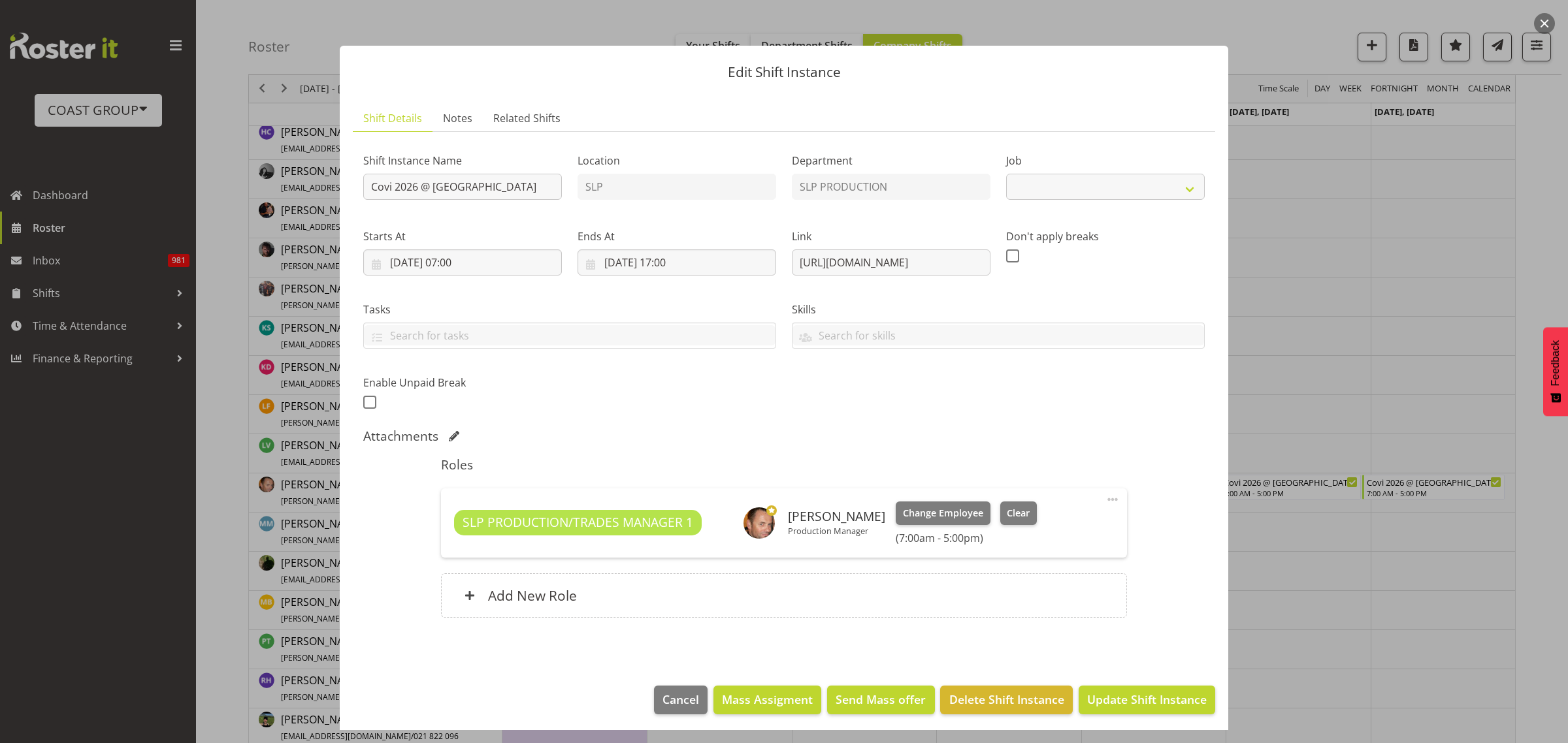
select select "10168"
click at [1007, 514] on span "Clear" at bounding box center [1019, 513] width 23 height 14
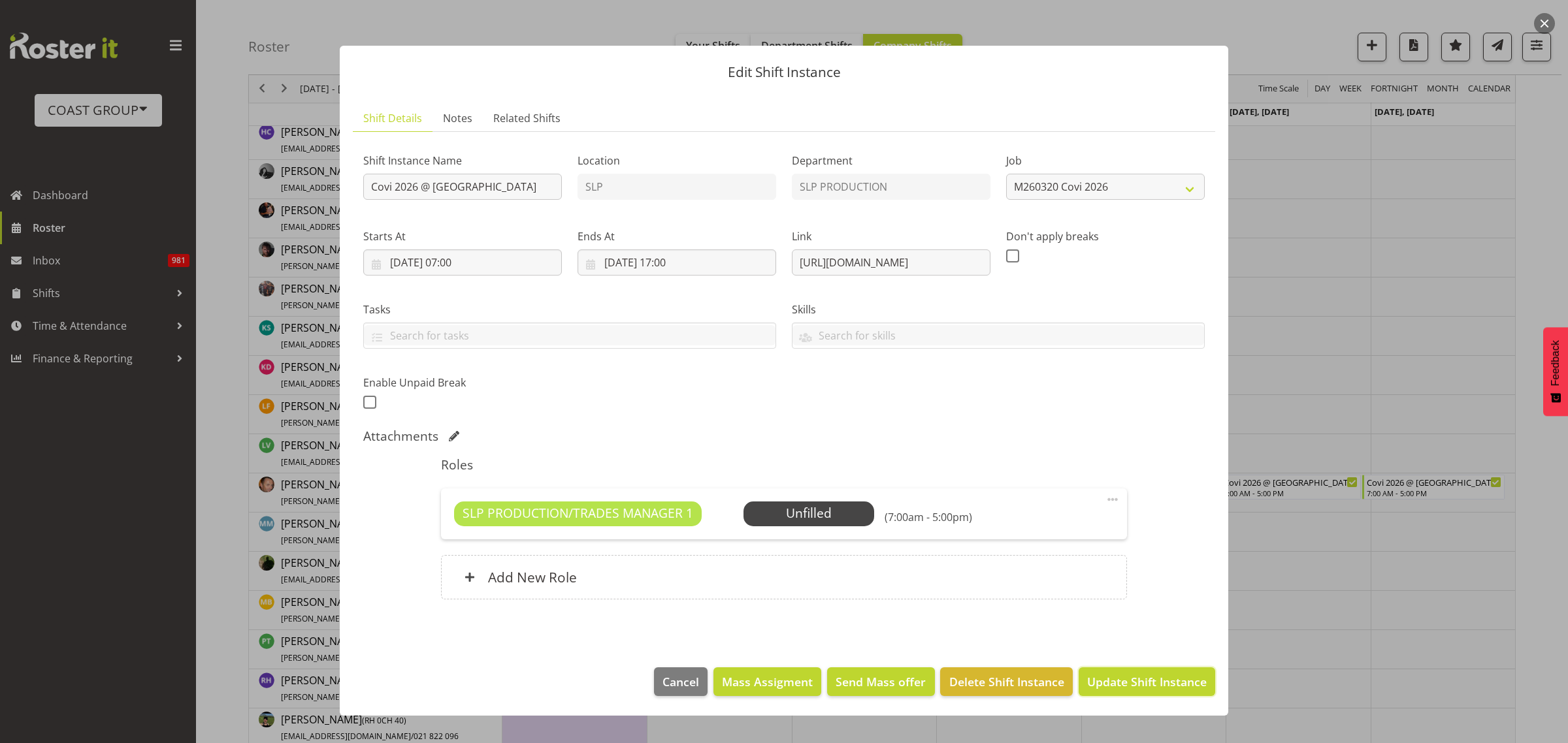
click at [1179, 684] on span "Update Shift Instance" at bounding box center [1147, 681] width 120 height 17
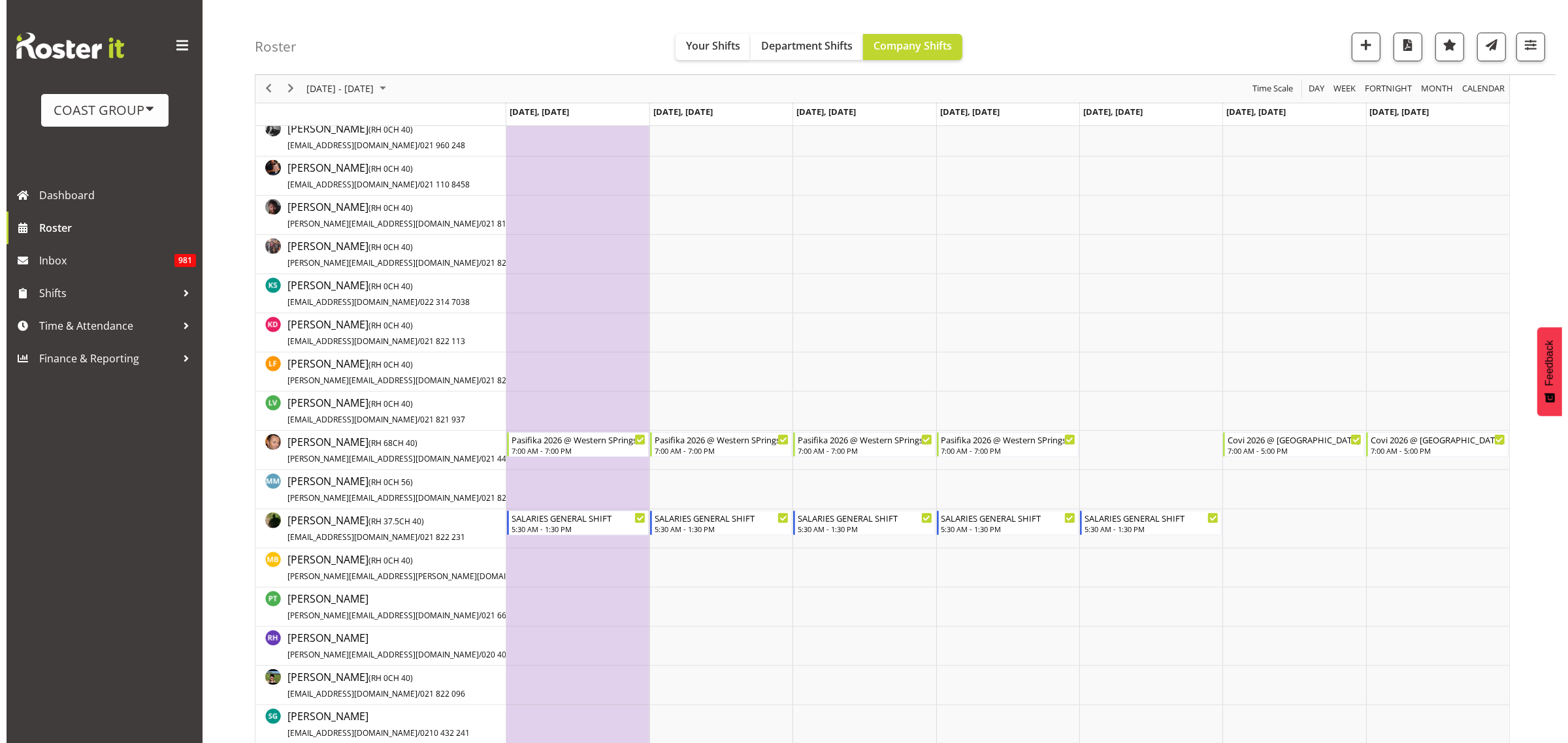
scroll to position [735, 0]
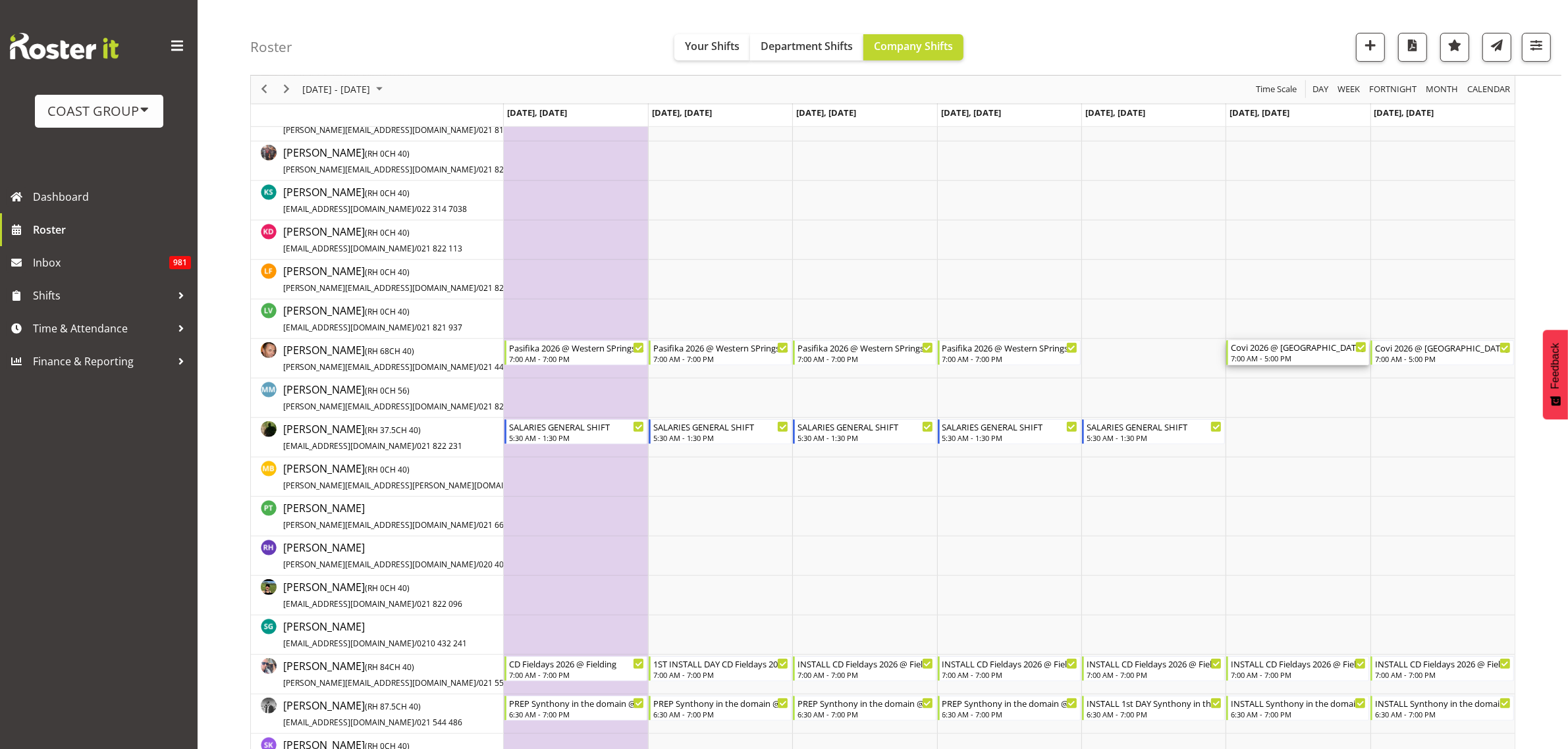
click at [1277, 352] on div "Covi 2026 @ Auckland SHowgrounds" at bounding box center [1299, 347] width 136 height 14
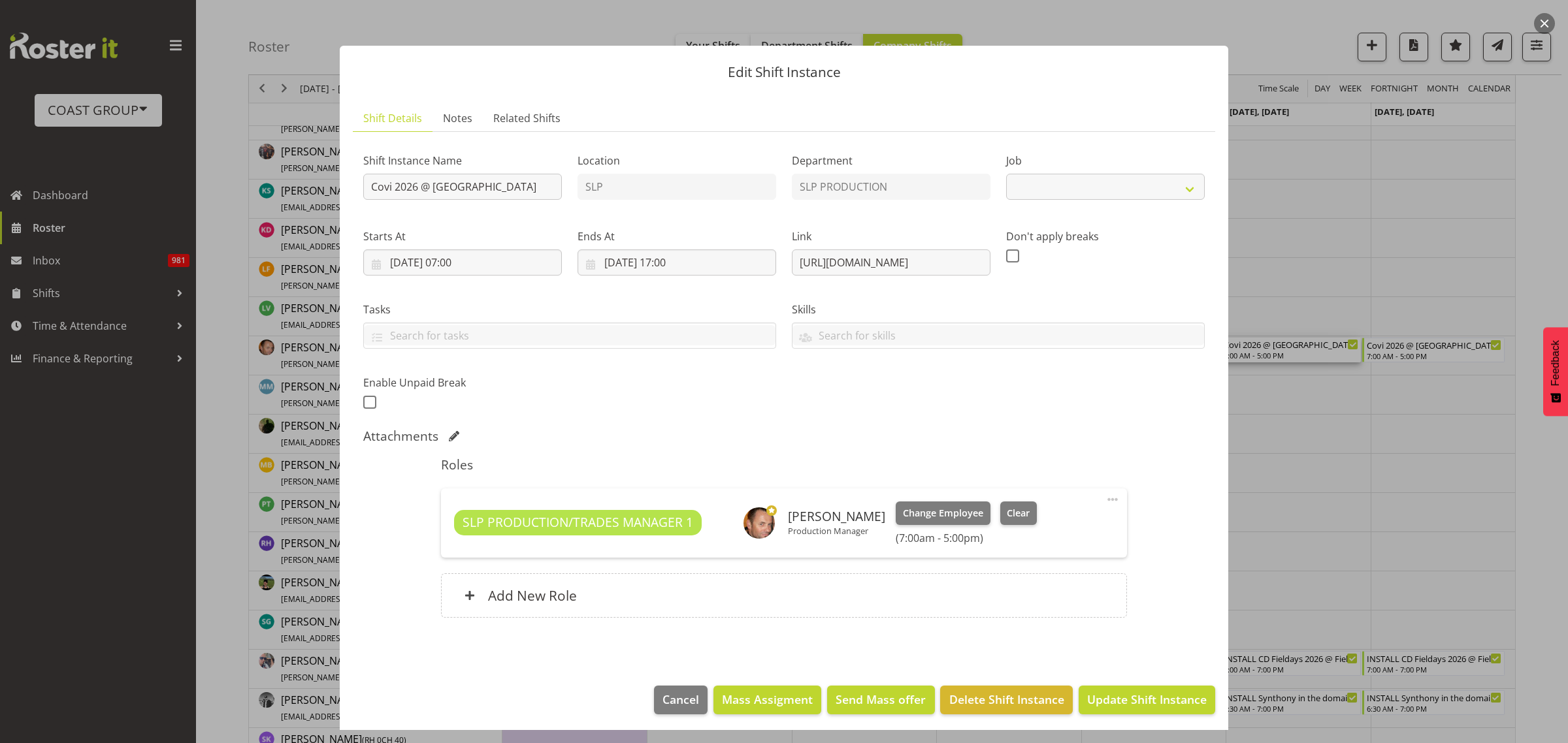
select select "10168"
click at [1002, 501] on div "SLP PRODUCTION/TRADES MANAGER 1 Mark Phillips Production Manager Change Employe…" at bounding box center [784, 523] width 685 height 70
click at [1007, 511] on span "Clear" at bounding box center [1019, 513] width 23 height 14
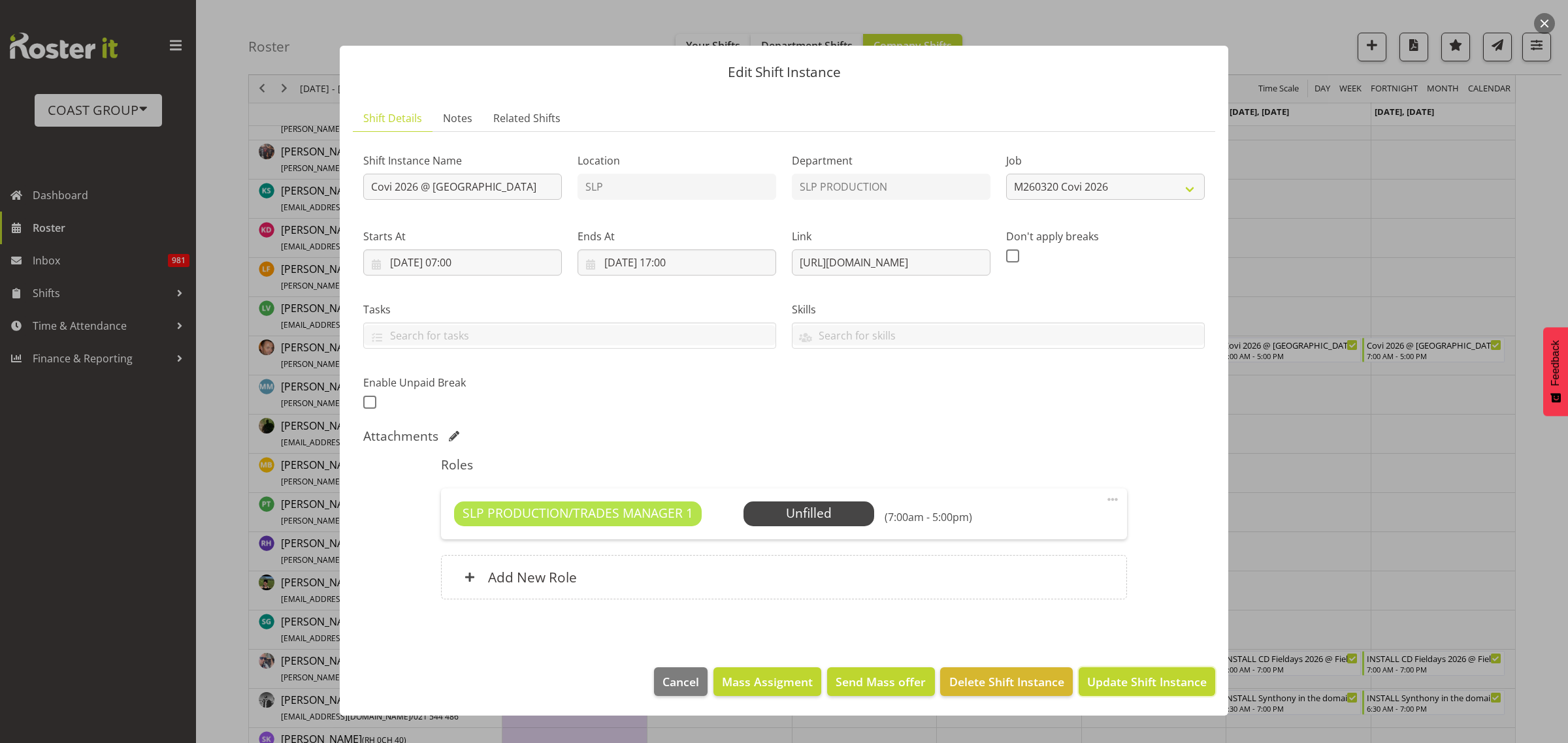
click at [1131, 684] on span "Update Shift Instance" at bounding box center [1147, 681] width 120 height 17
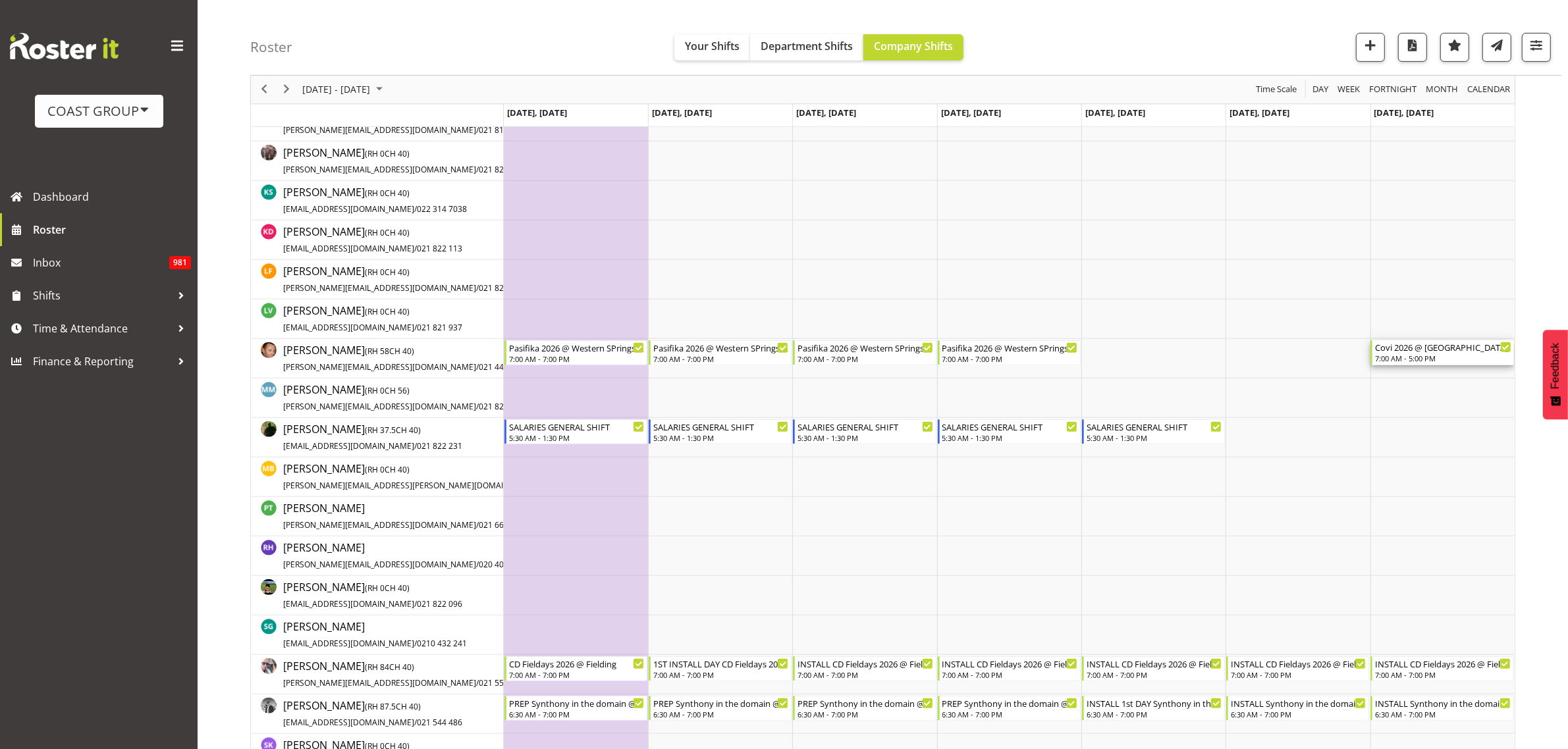
click at [1421, 353] on div "Covi 2026 @ Auckland SHowgrounds" at bounding box center [1443, 347] width 136 height 14
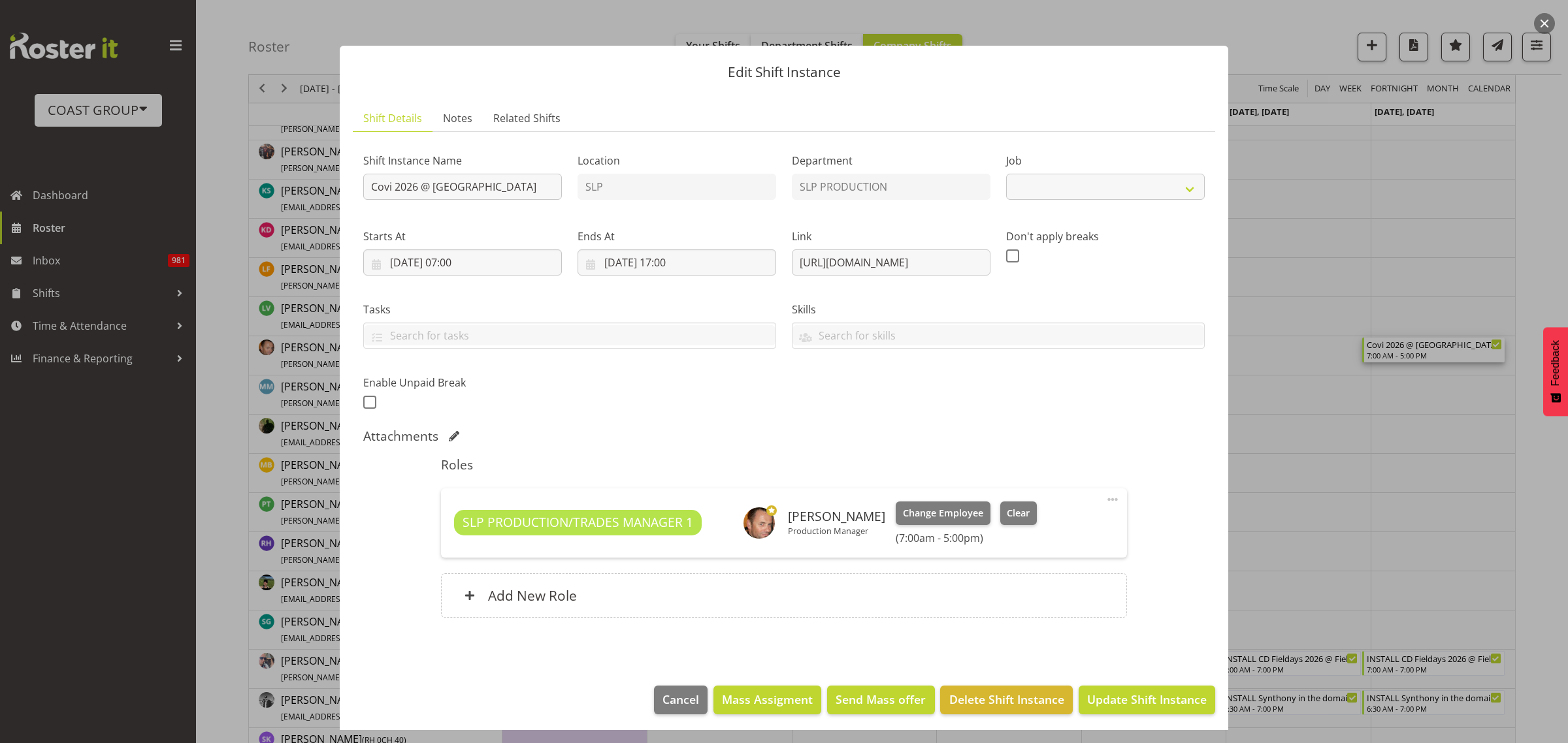
select select "10168"
click at [1014, 514] on span "Clear" at bounding box center [1019, 513] width 23 height 14
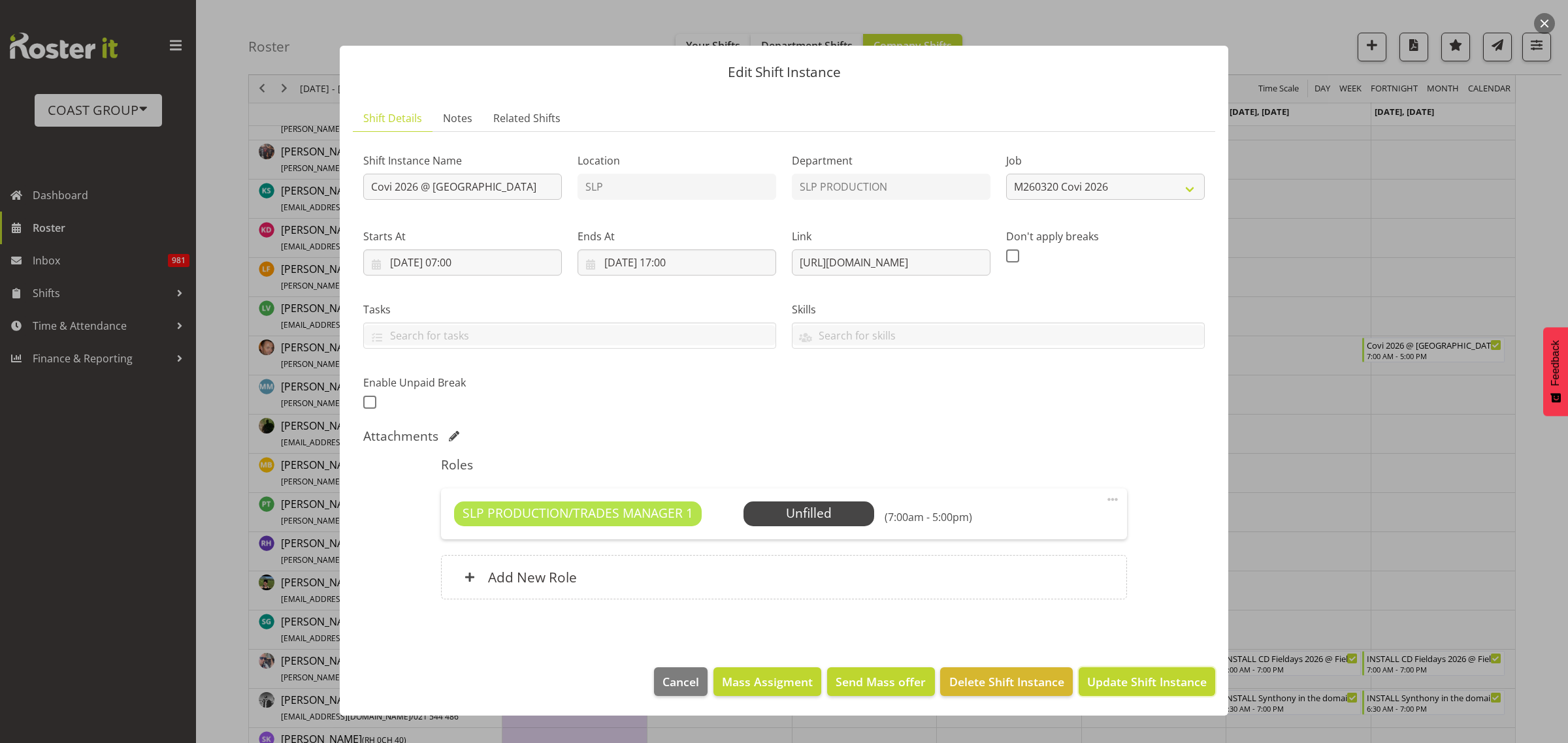
click at [1128, 681] on span "Update Shift Instance" at bounding box center [1147, 681] width 120 height 17
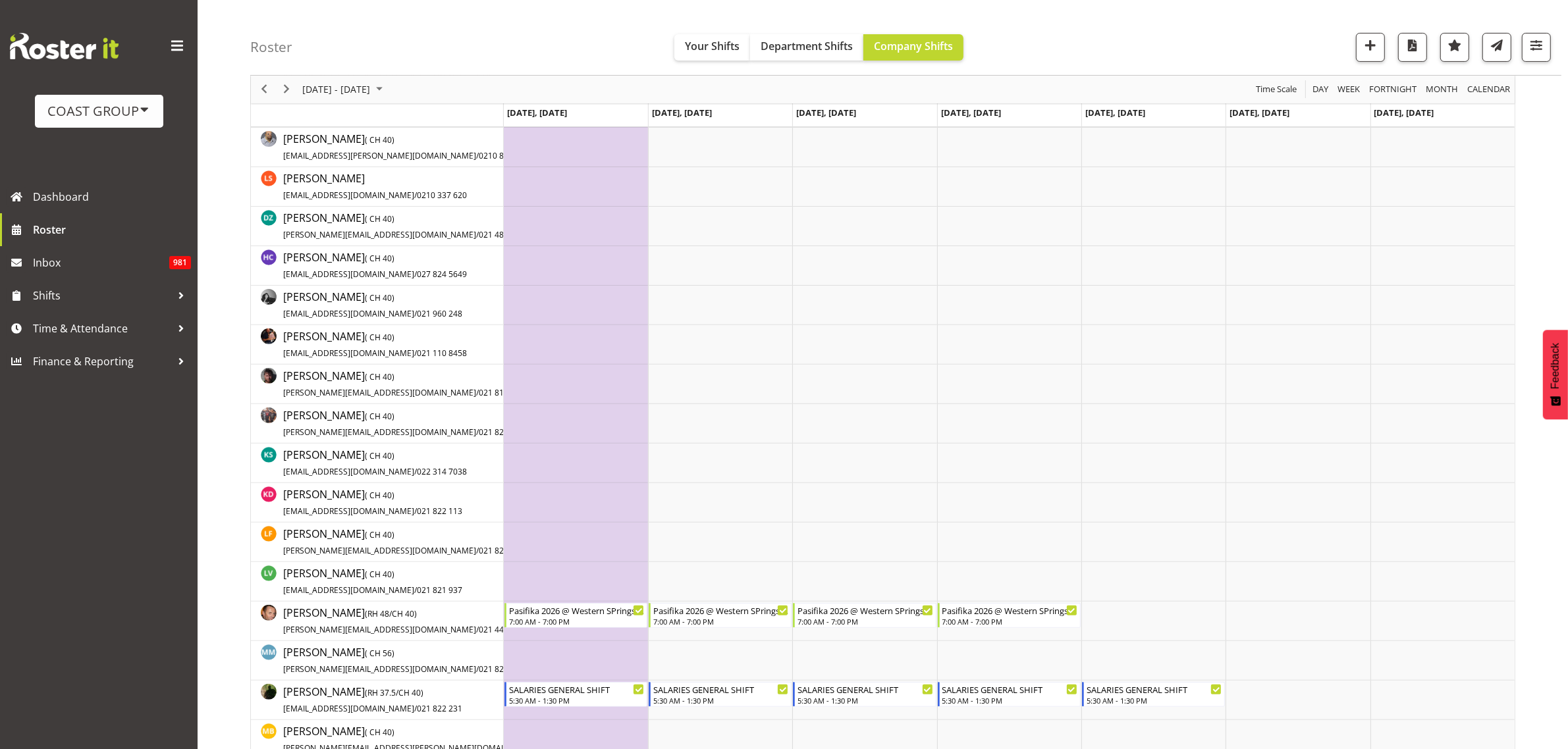
scroll to position [0, 0]
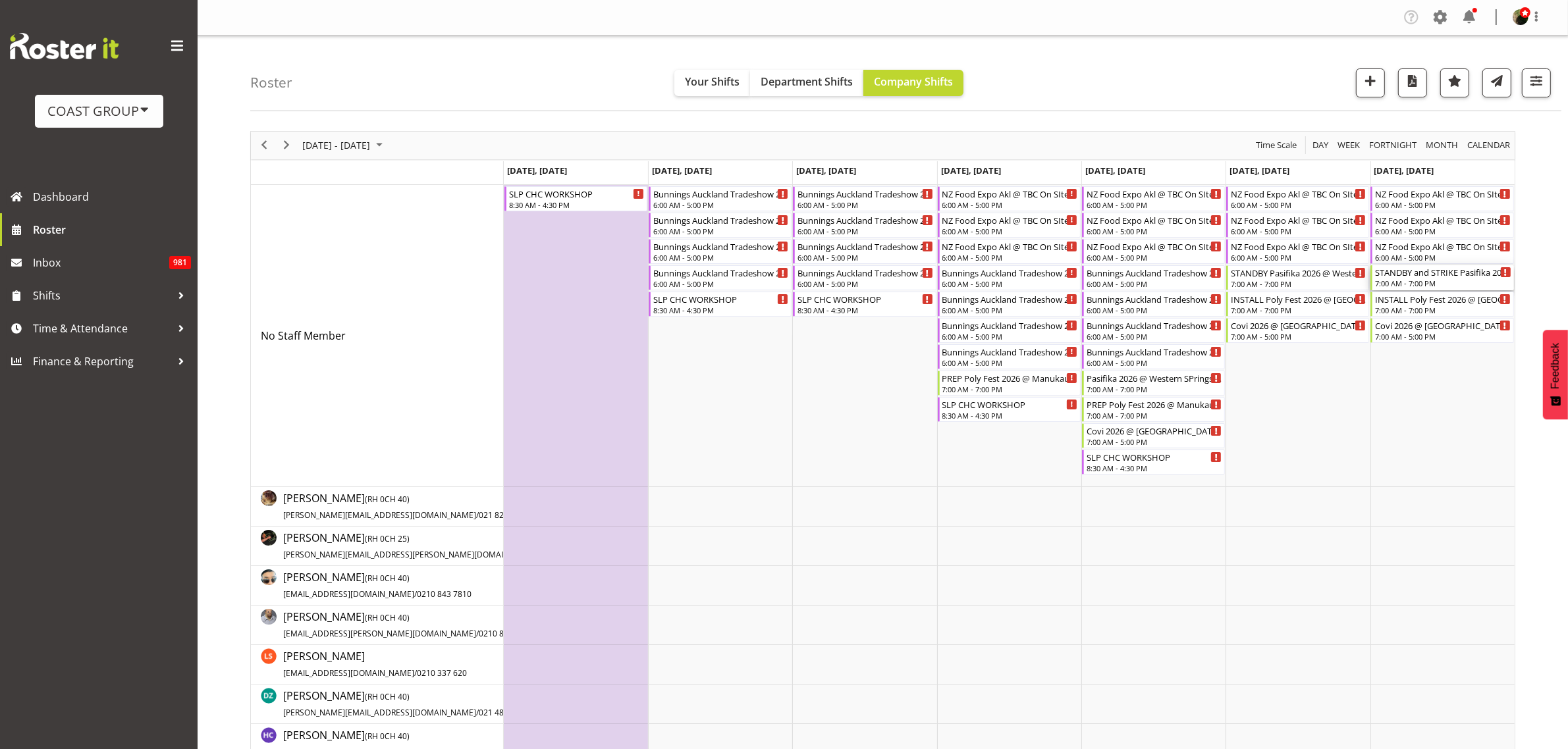
click at [1424, 275] on div "STANDBY and STRIKE Pasifika 2026 @ Western SPrings On SIte @ TBC" at bounding box center [1443, 272] width 136 height 14
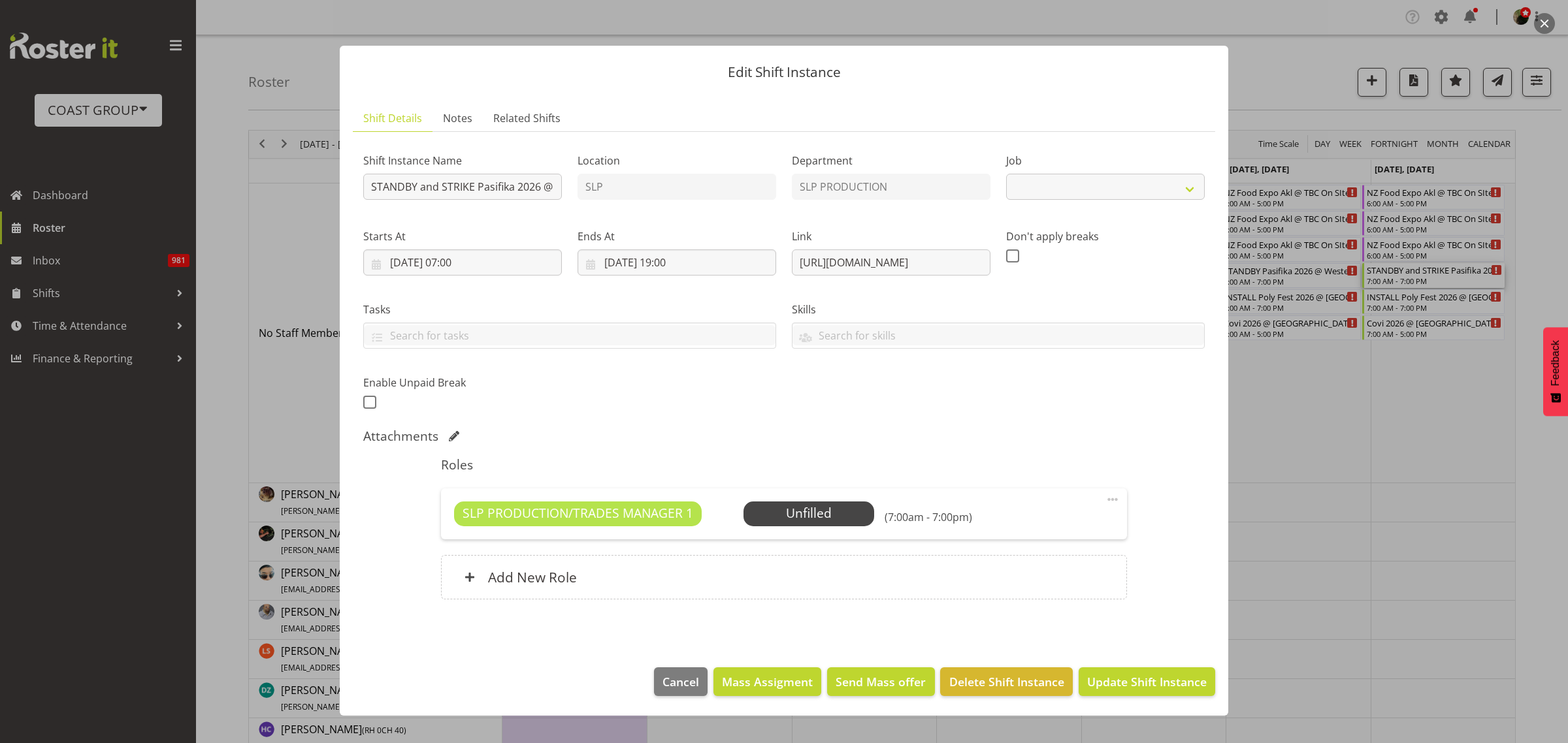
select select "10272"
click at [0, 0] on span "Select Employee" at bounding box center [0, 0] width 0 height 0
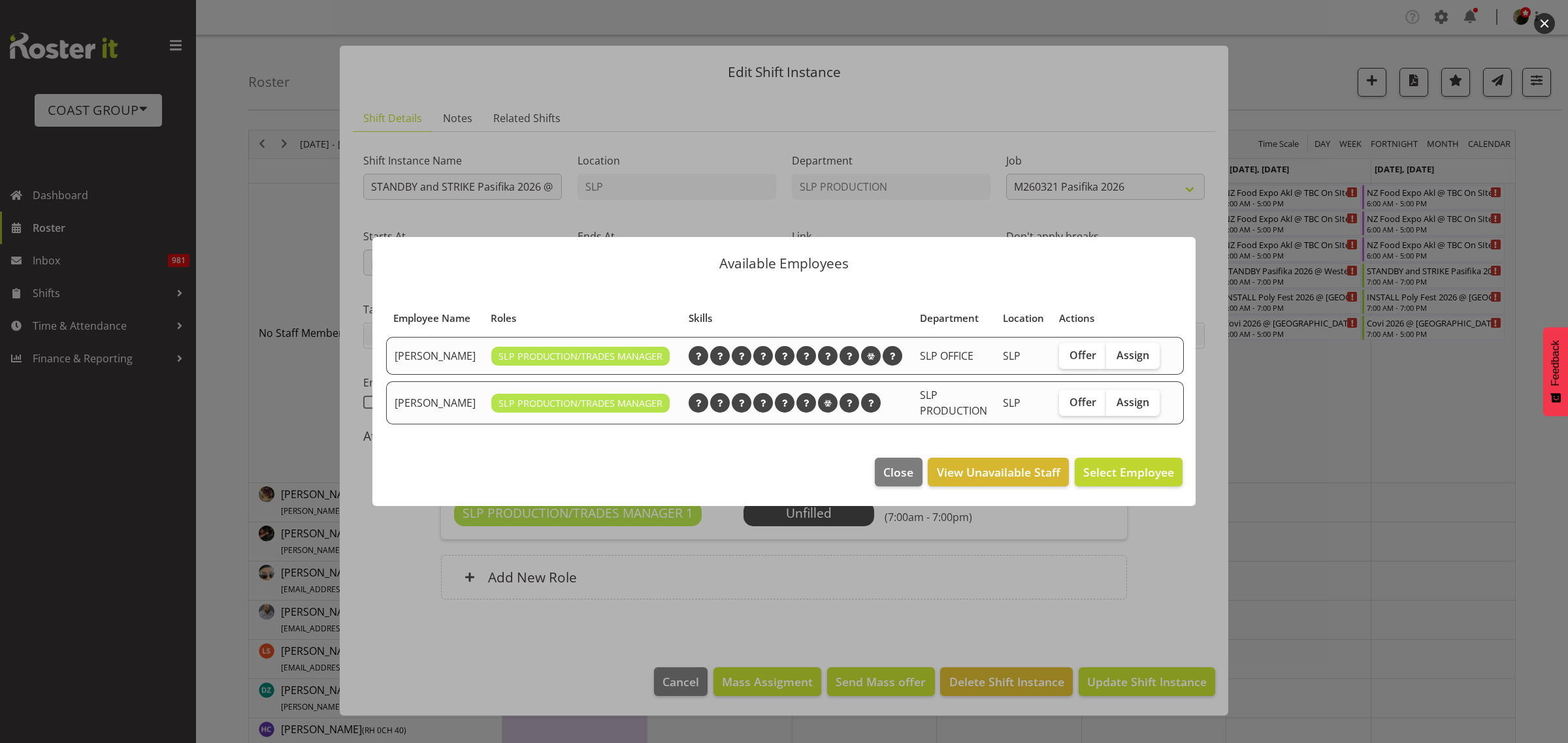
click at [1128, 407] on span "Assign" at bounding box center [1133, 402] width 33 height 13
click at [1114, 406] on input "Assign" at bounding box center [1111, 402] width 9 height 9
checkbox input "true"
click at [1105, 473] on span "Assign Mark Phillips" at bounding box center [1108, 472] width 132 height 16
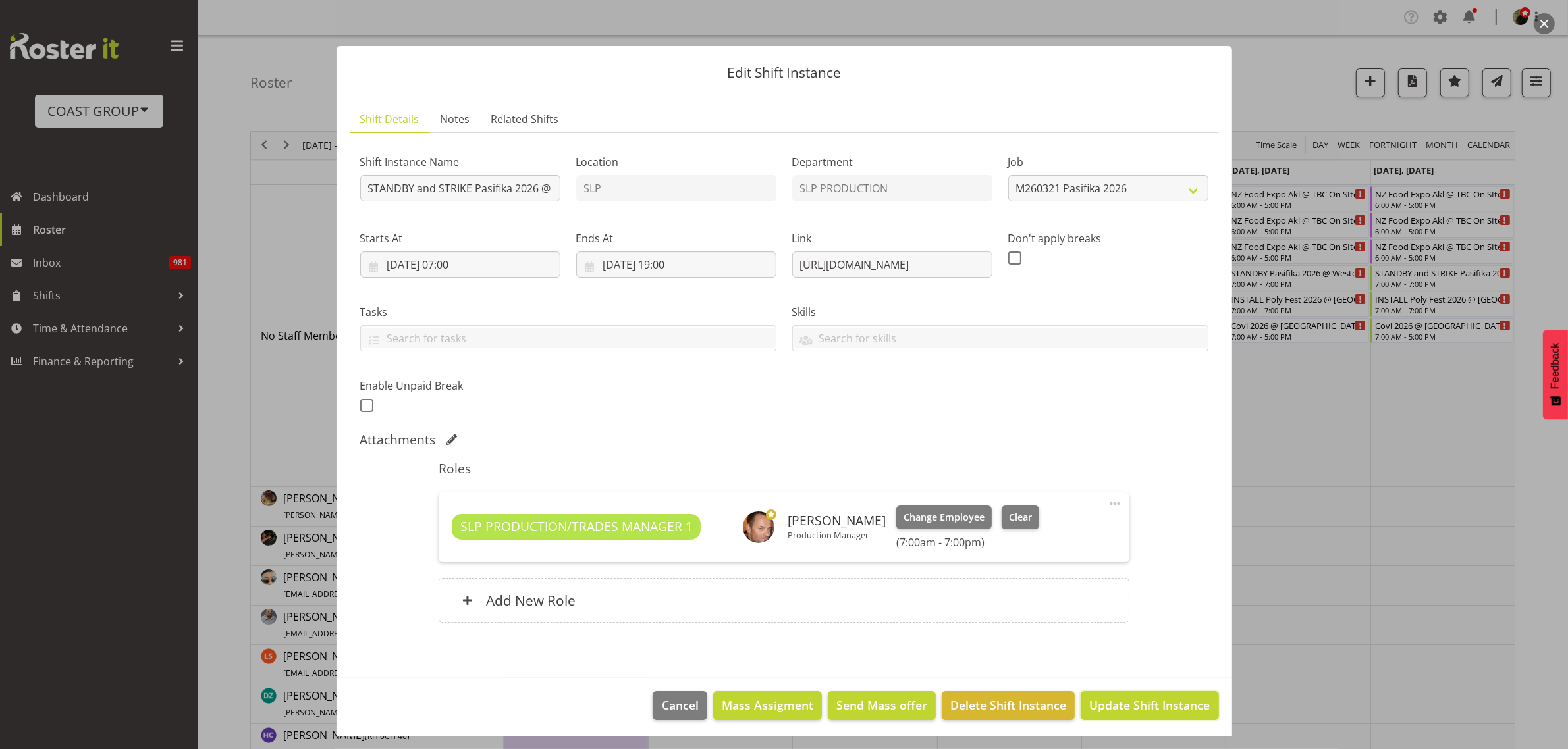
click at [1160, 701] on span "Update Shift Instance" at bounding box center [1149, 705] width 121 height 17
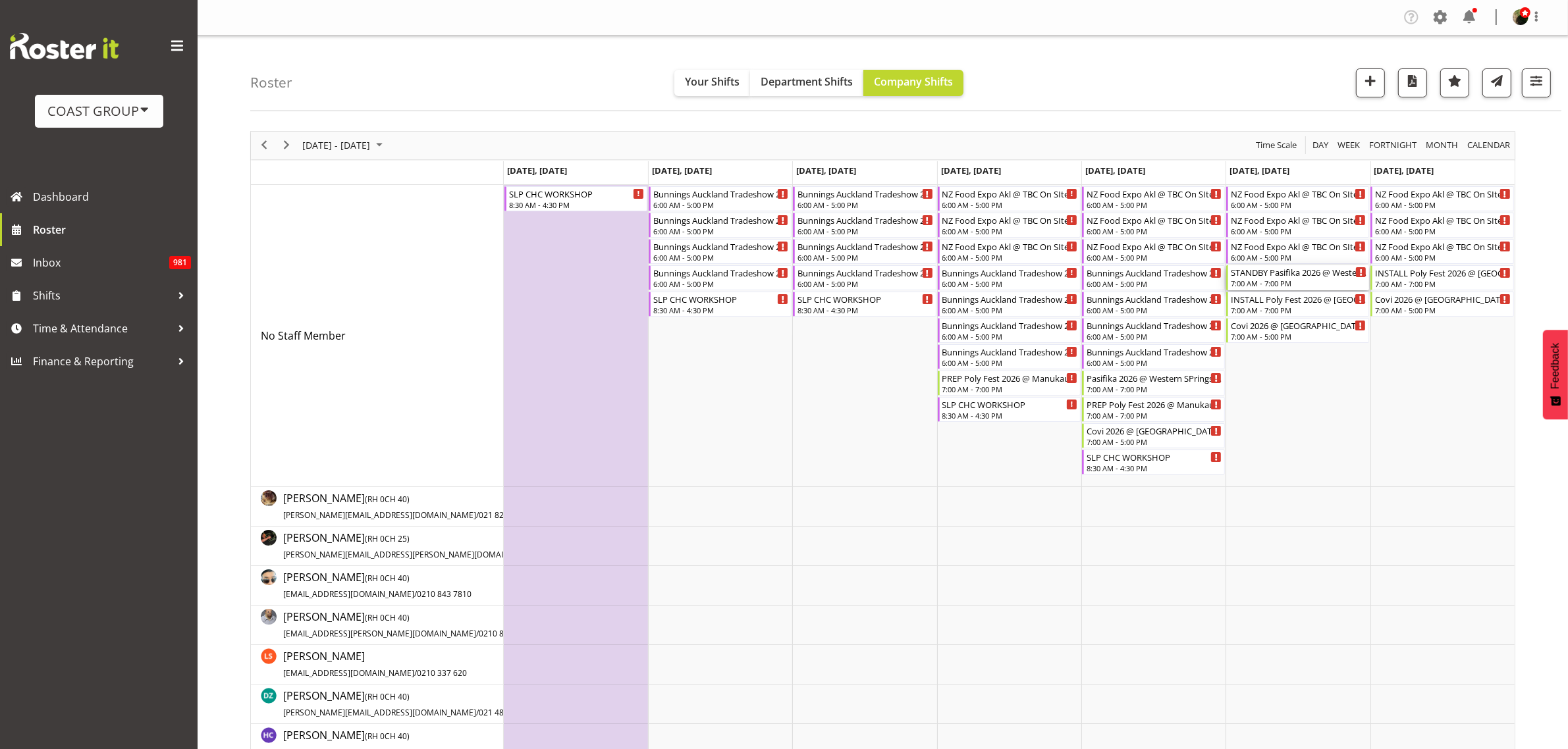
click at [1282, 284] on div "7:00 AM - 7:00 PM" at bounding box center [1299, 284] width 136 height 11
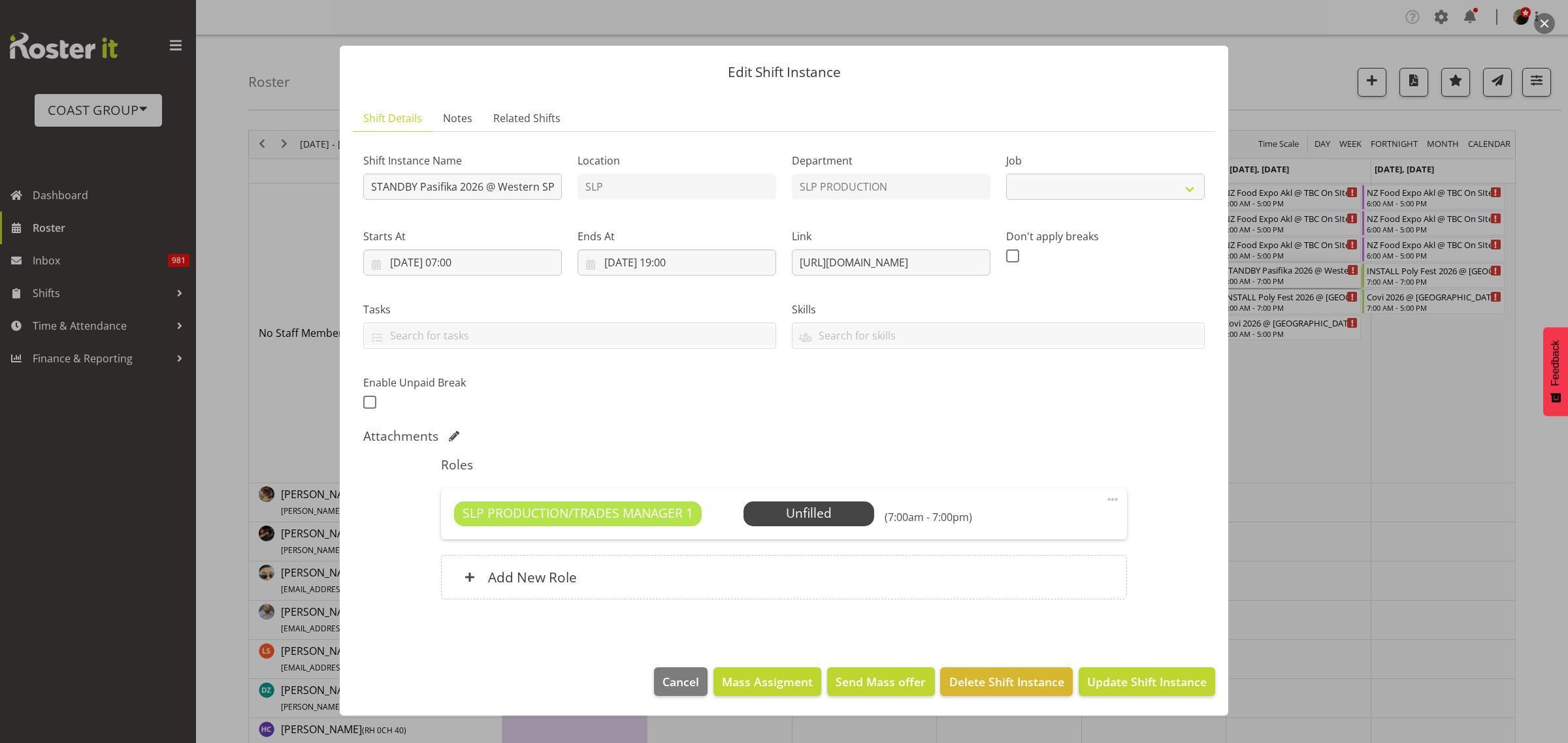
select select "10272"
click at [0, 0] on span "Select Employee" at bounding box center [0, 0] width 0 height 0
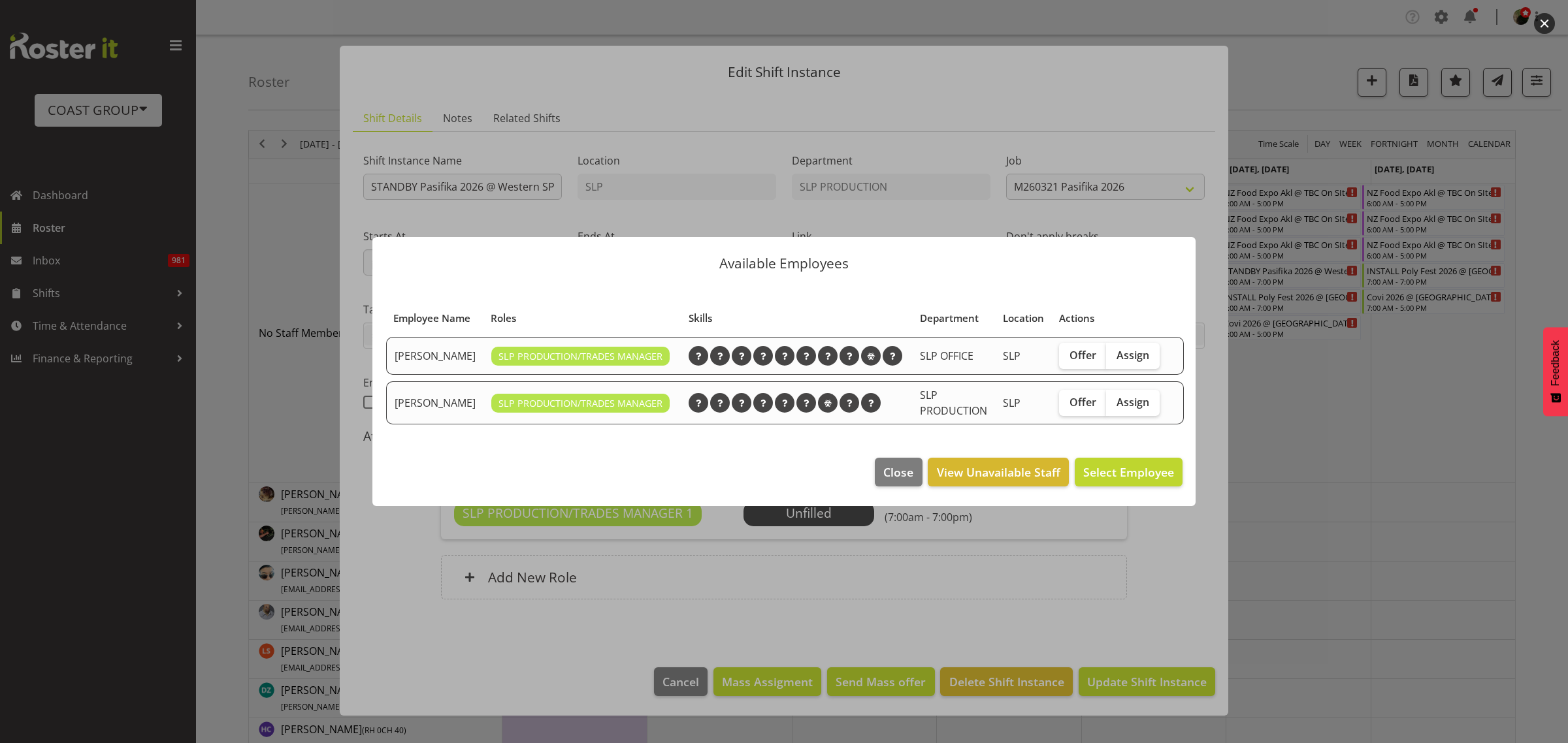
click at [1121, 406] on span "Assign" at bounding box center [1133, 402] width 33 height 13
click at [1114, 406] on input "Assign" at bounding box center [1111, 402] width 9 height 9
checkbox input "true"
click at [1144, 480] on span "Assign Mark Phillips" at bounding box center [1108, 472] width 132 height 16
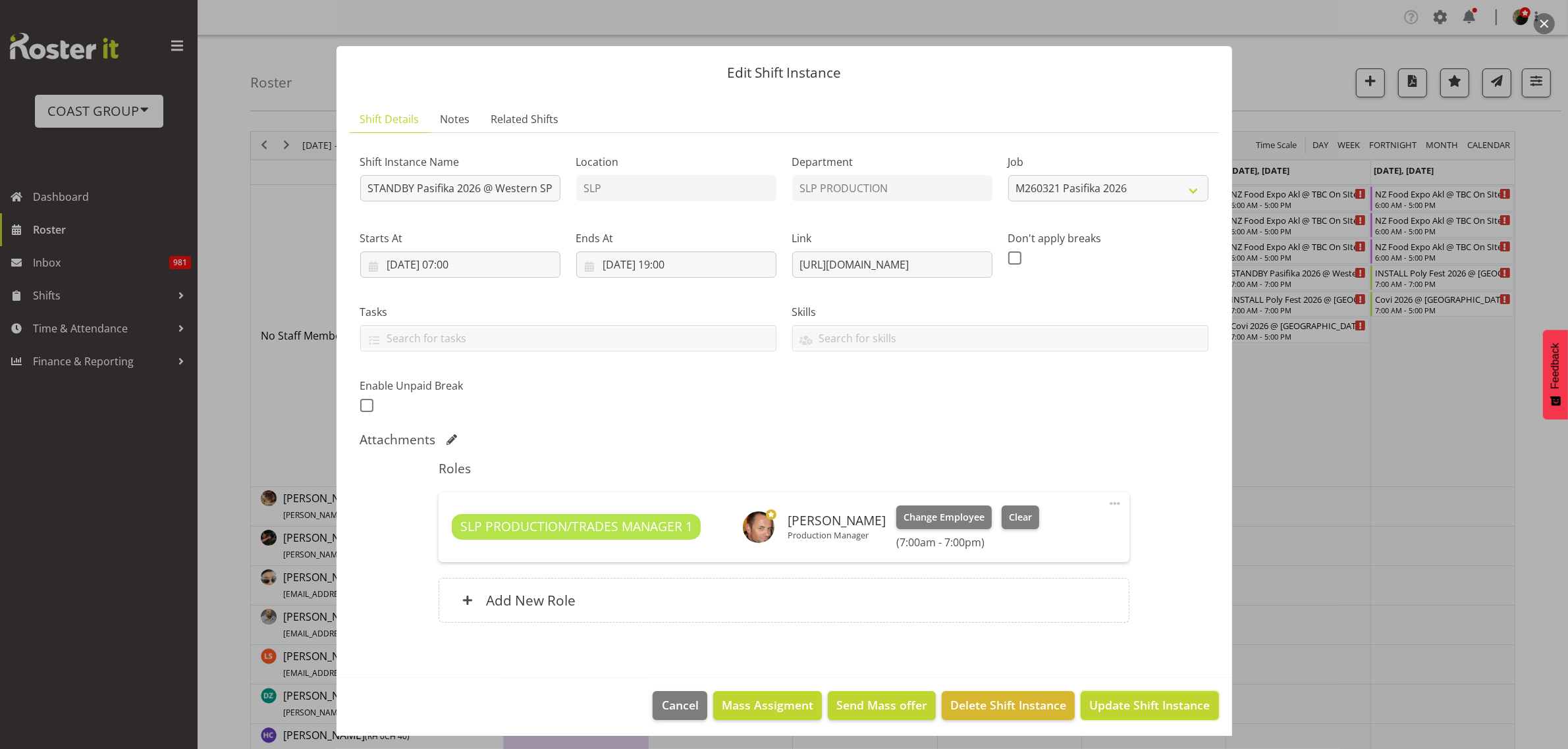
click at [1110, 716] on button "Update Shift Instance" at bounding box center [1149, 706] width 138 height 29
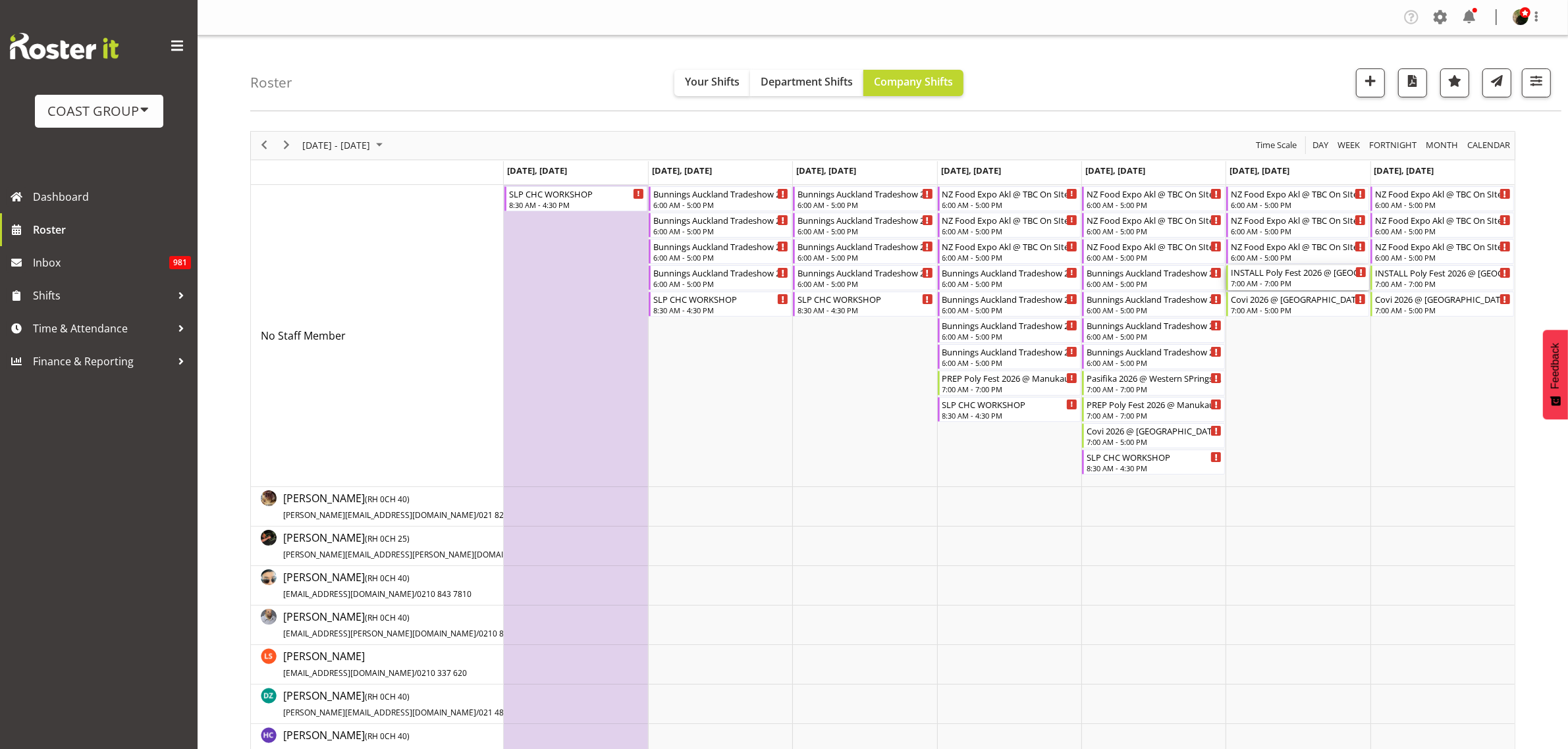
click at [1287, 278] on div "INSTALL Poly Fest 2026 @ Manukau Sports Bowl" at bounding box center [1299, 272] width 136 height 14
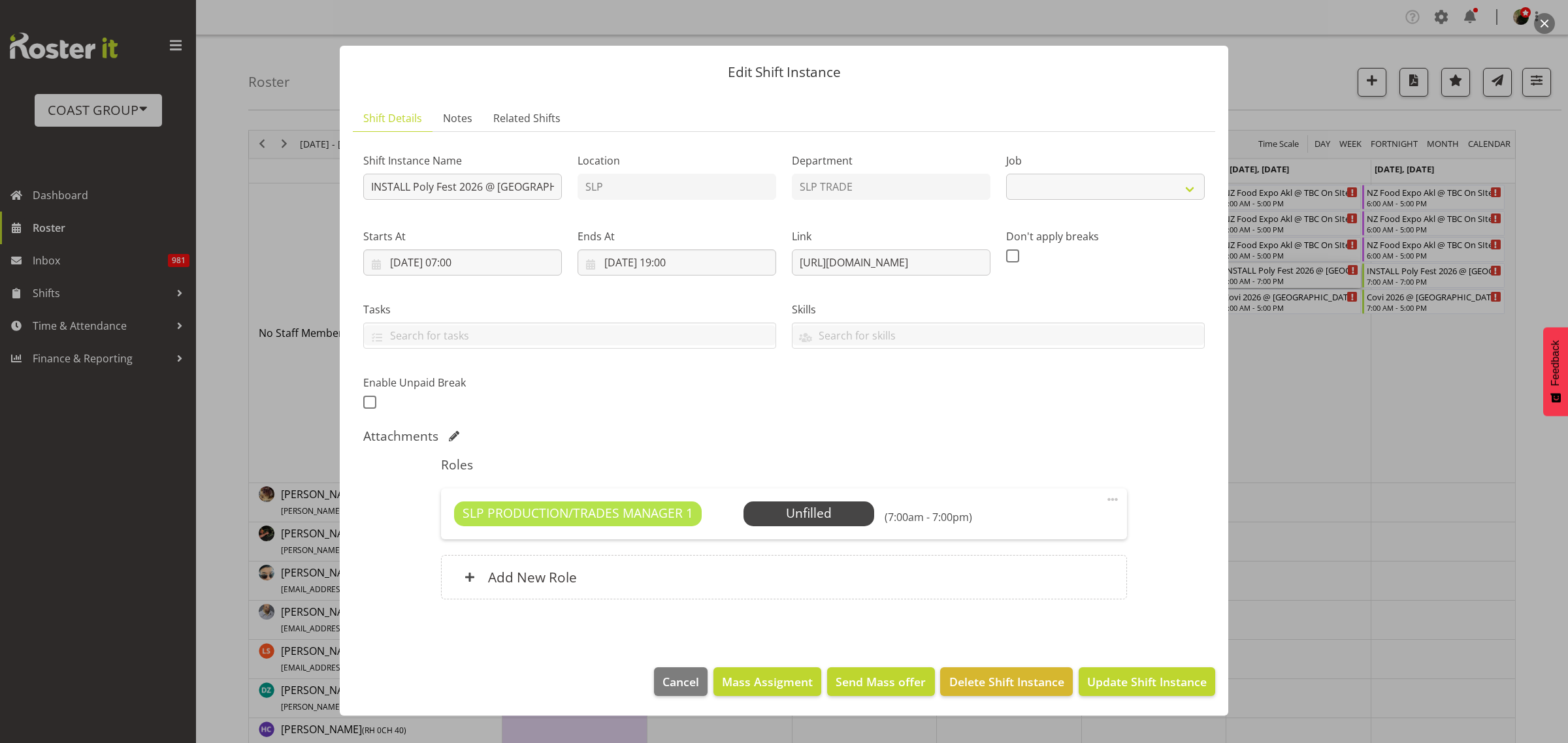
select select "10560"
click at [684, 680] on span "Cancel" at bounding box center [680, 681] width 37 height 17
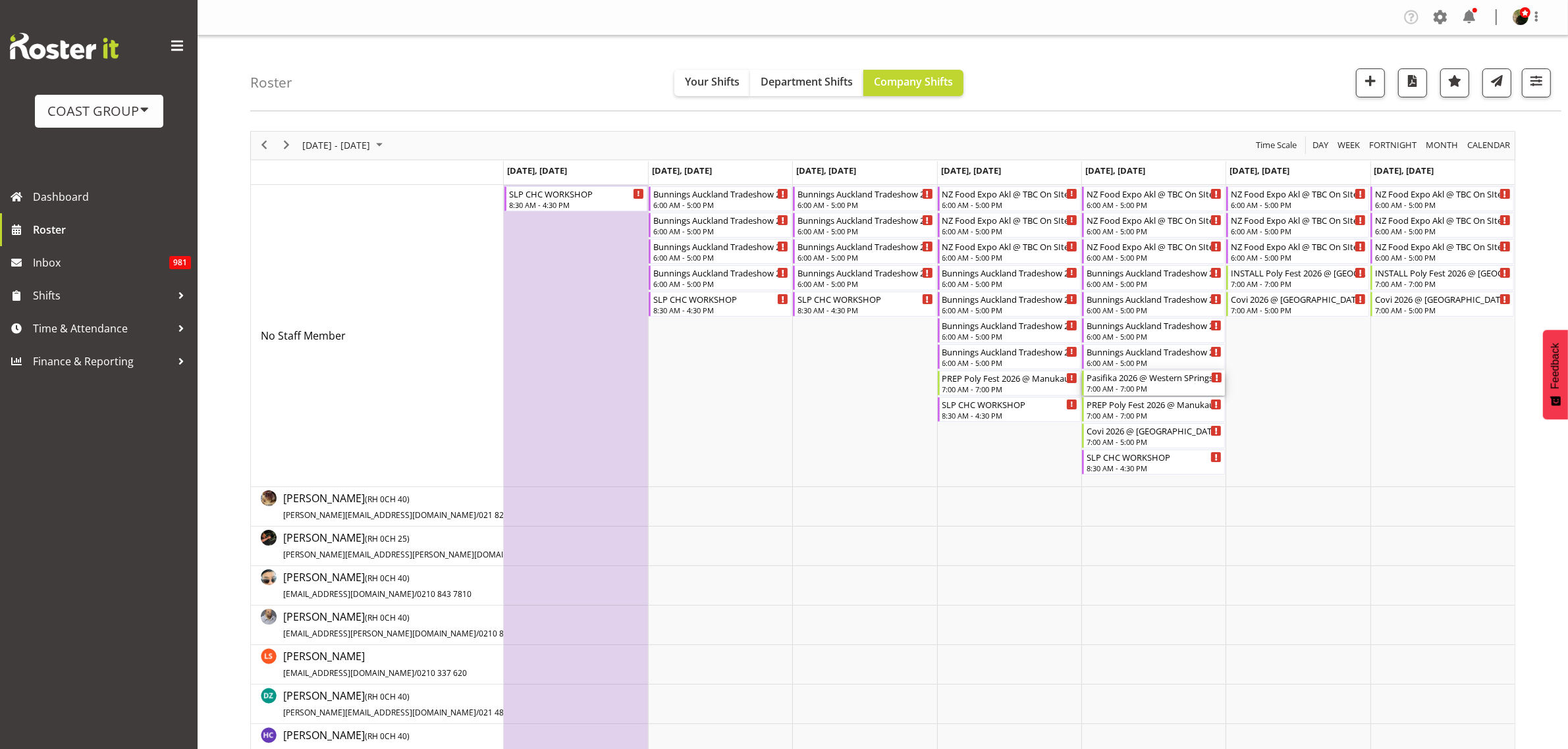
click at [1108, 379] on div "Pasifika 2026 @ Western SPrings On SIte @ TBC" at bounding box center [1154, 377] width 136 height 14
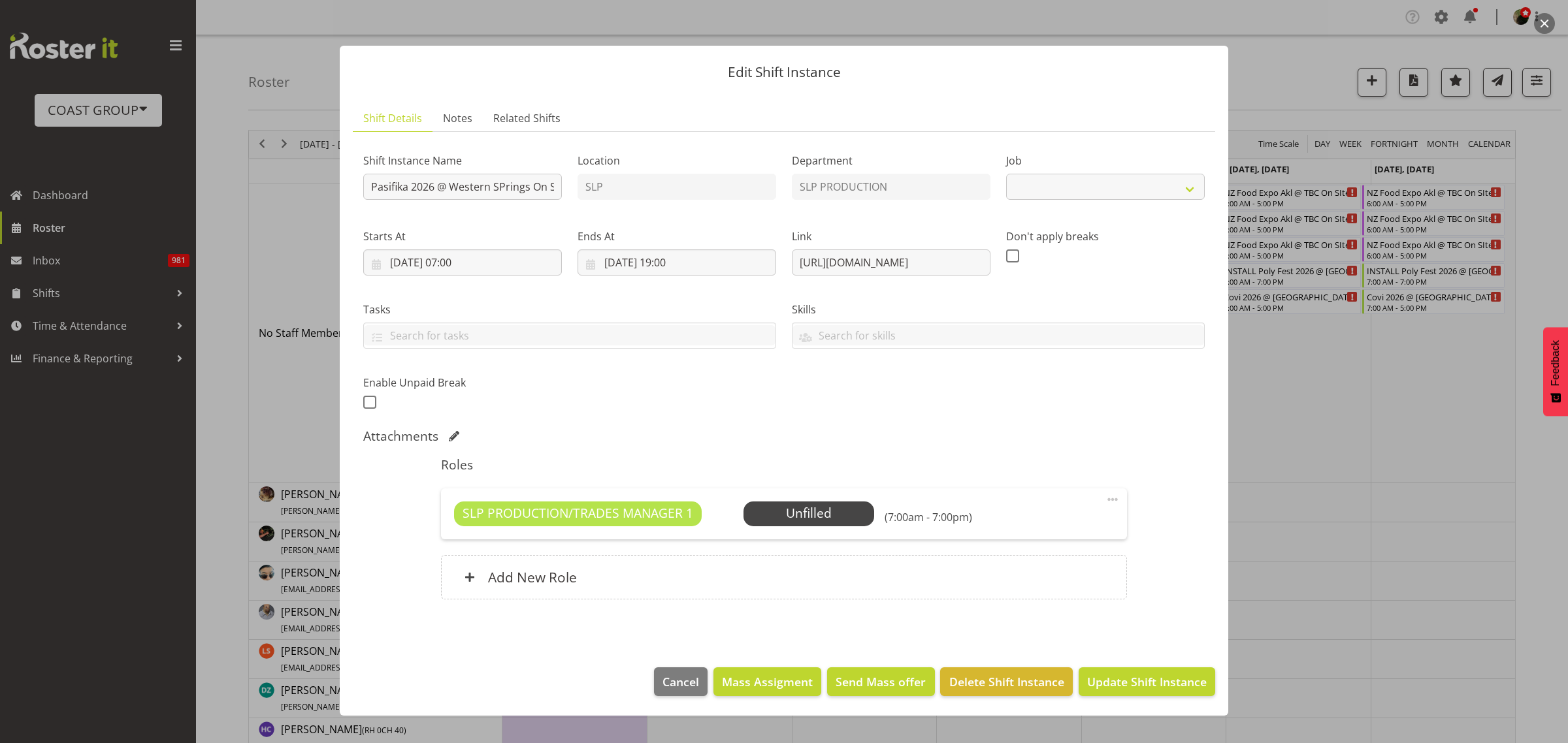
select select "10272"
click at [365, 188] on input "Pasifika 2026 @ Western SPrings On SIte @ TBC" at bounding box center [463, 186] width 198 height 26
type input "INSTALL Pasifika 2026 @ Western SPrings On SIte @ TBC"
click at [1145, 680] on span "Update Shift Instance" at bounding box center [1147, 681] width 120 height 17
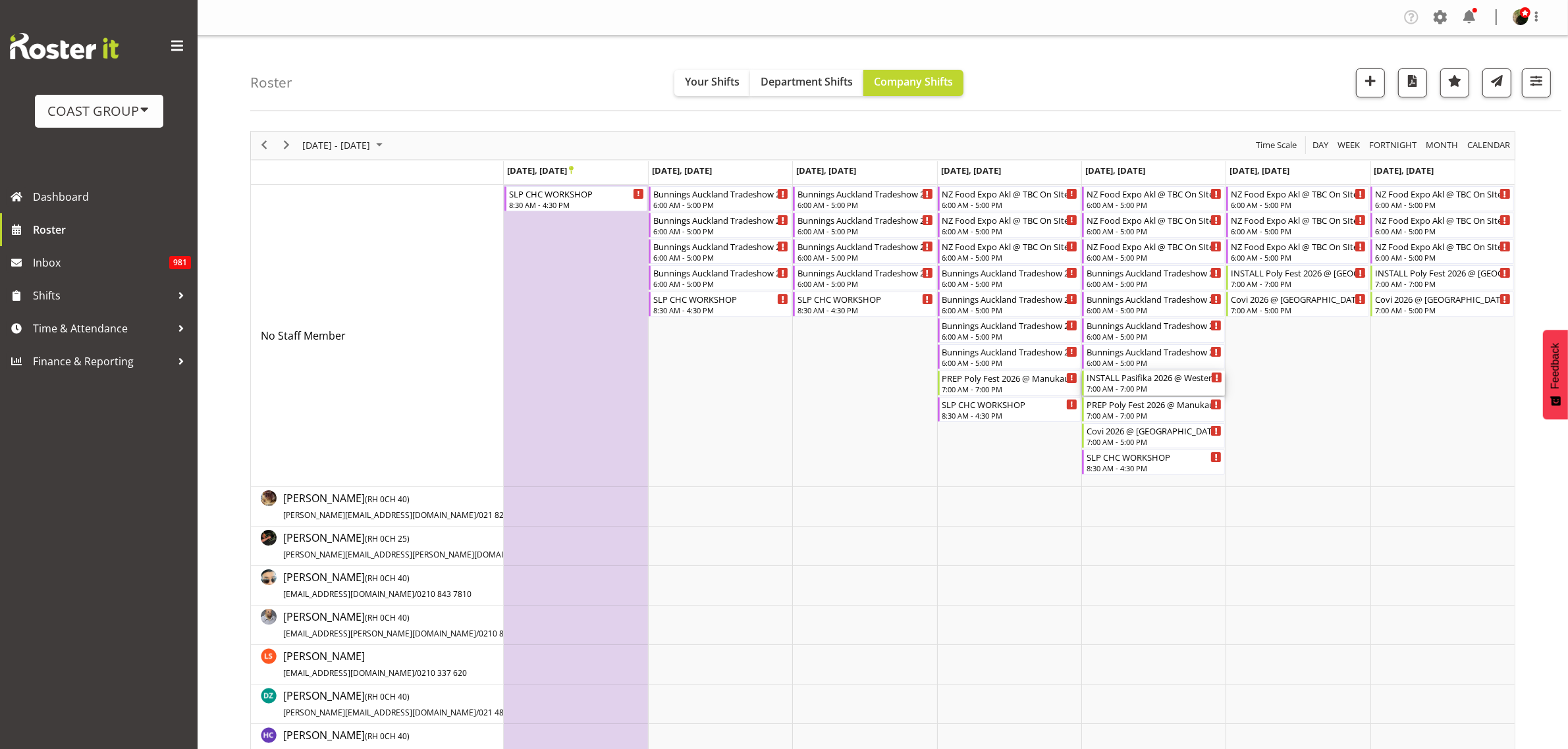
click at [1135, 384] on div "INSTALL Pasifika 2026 @ Western SPrings On SIte @ TBC" at bounding box center [1154, 377] width 136 height 14
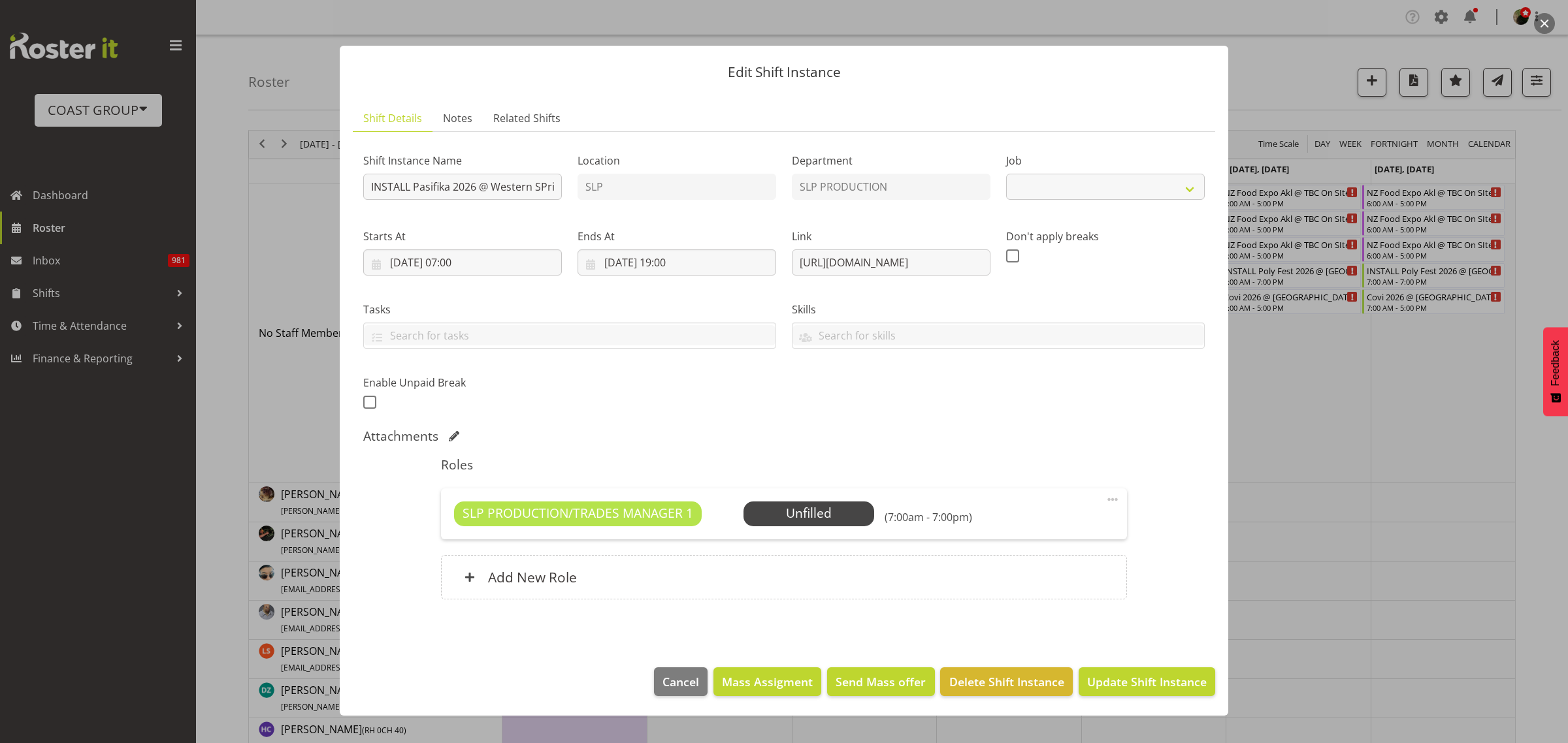
select select "10272"
click at [0, 0] on span "Select Employee" at bounding box center [0, 0] width 0 height 0
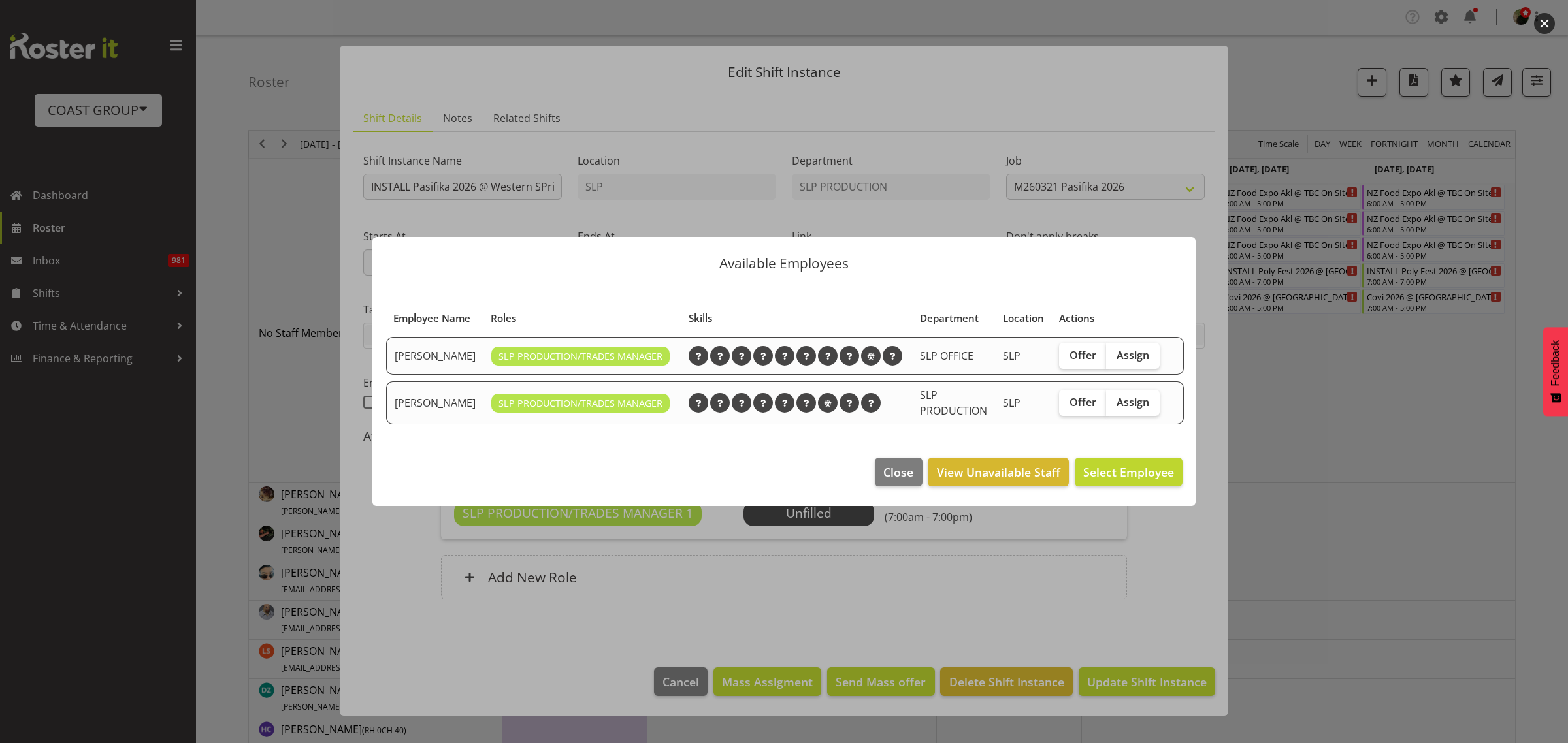
click at [1146, 409] on span "Assign" at bounding box center [1133, 402] width 33 height 13
click at [1114, 406] on input "Assign" at bounding box center [1111, 402] width 9 height 9
checkbox input "true"
click at [1136, 480] on span "Assign Mark Phillips" at bounding box center [1108, 472] width 132 height 16
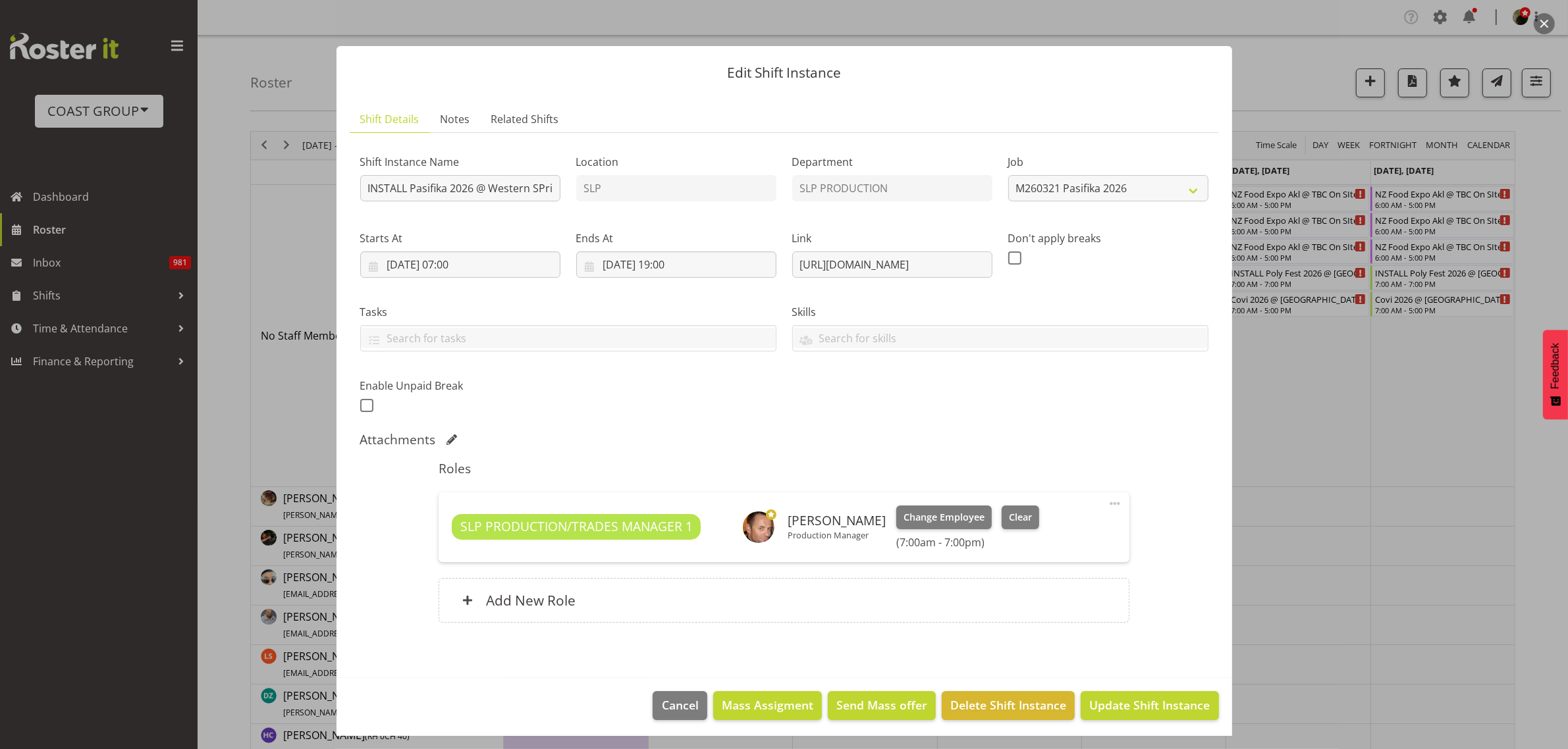
scroll to position [4, 0]
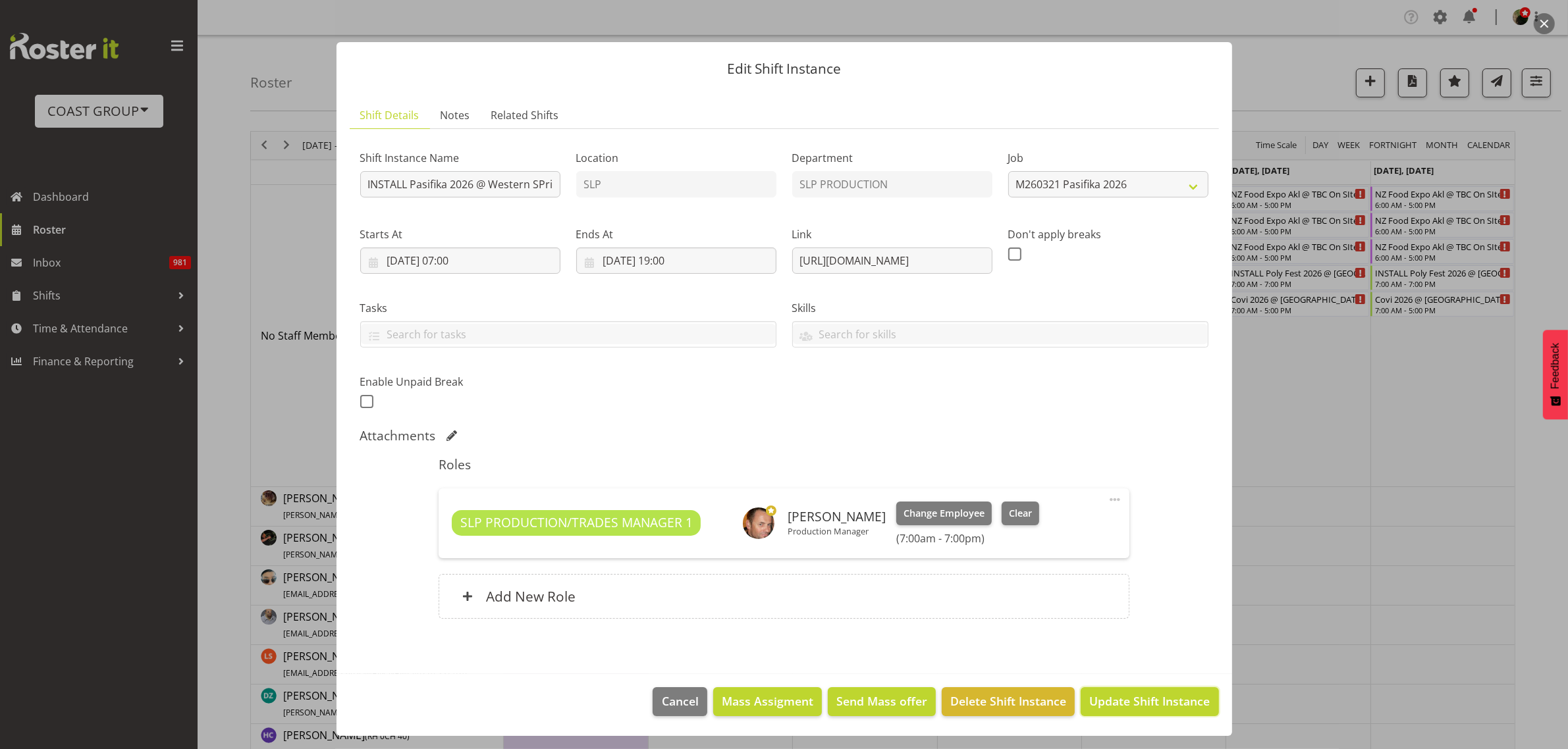
click at [1146, 708] on span "Update Shift Instance" at bounding box center [1149, 700] width 121 height 17
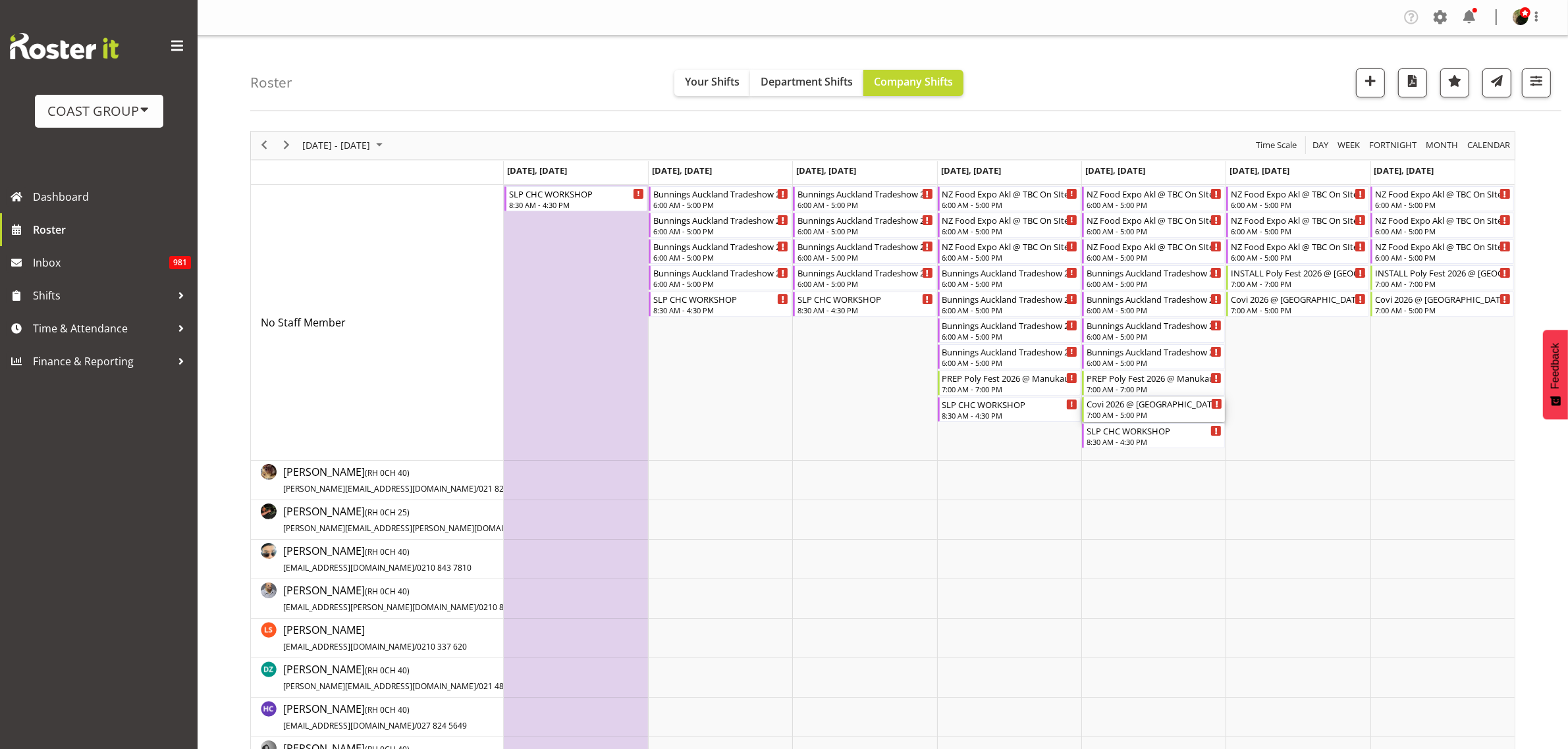
click at [1100, 405] on div "Covi 2026 @ [GEOGRAPHIC_DATA]" at bounding box center [1154, 403] width 136 height 14
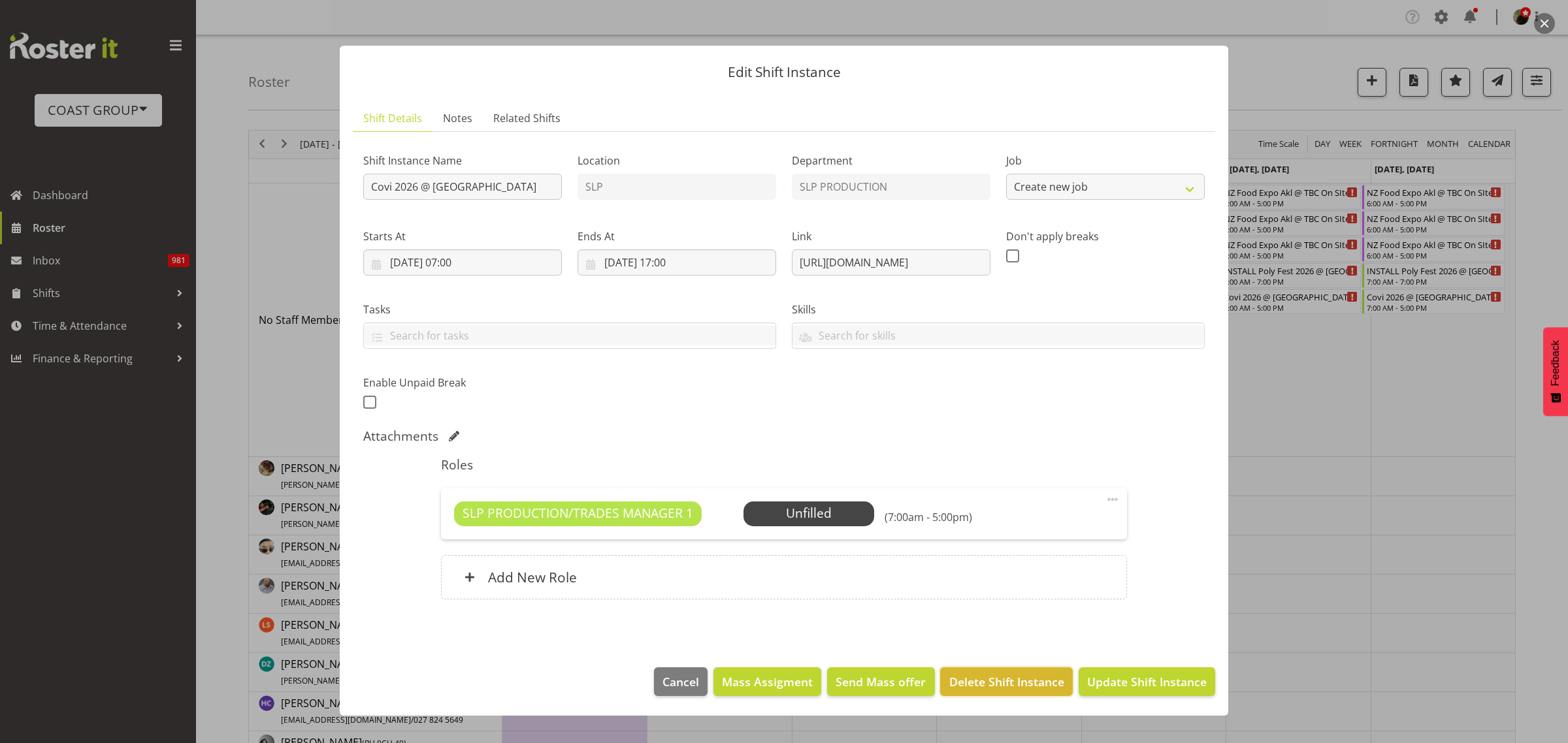
select select "10168"
click at [970, 686] on span "Delete Shift Instance" at bounding box center [1006, 681] width 115 height 17
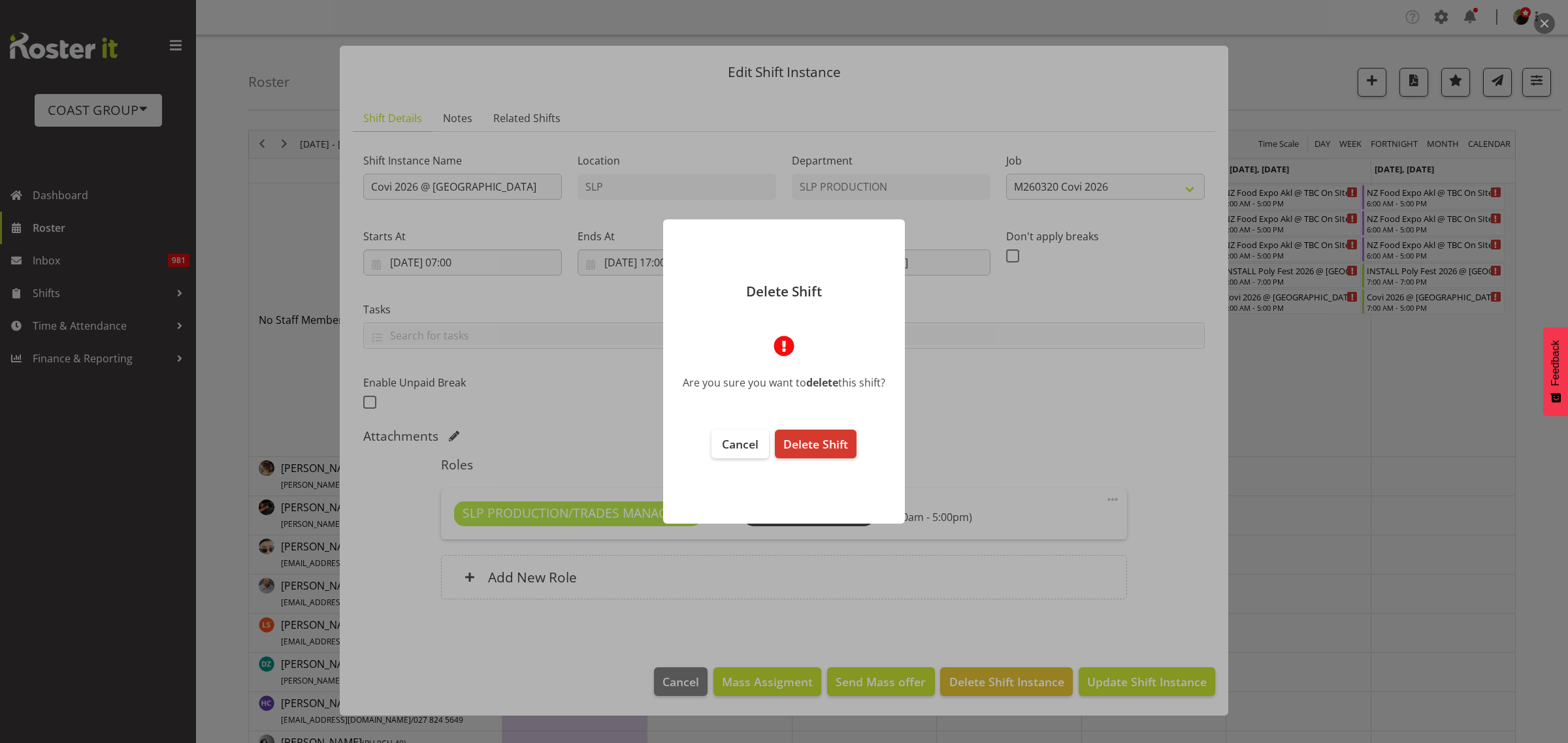
click at [818, 441] on span "Delete Shift" at bounding box center [816, 444] width 64 height 16
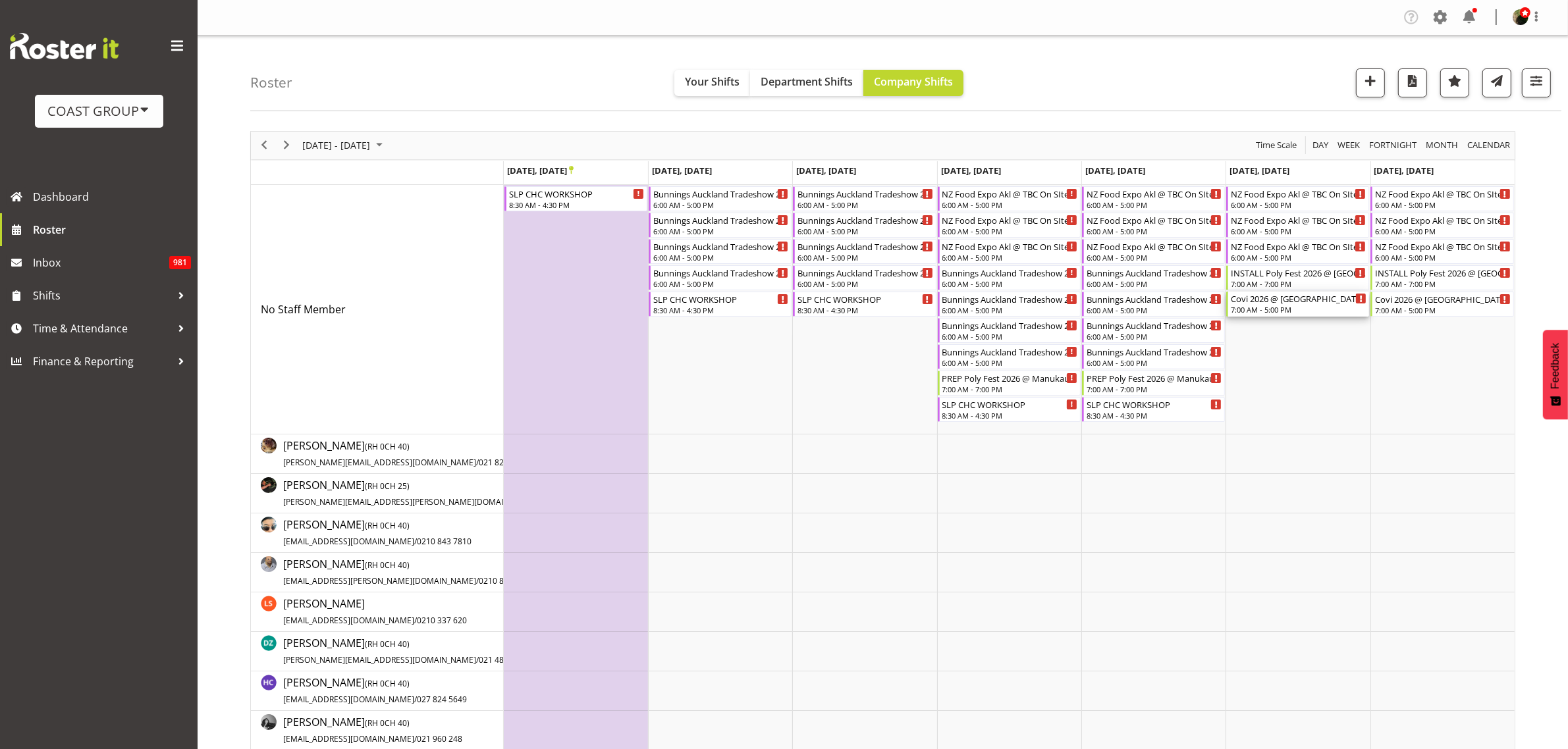
click at [1263, 310] on div "7:00 AM - 5:00 PM" at bounding box center [1299, 310] width 136 height 11
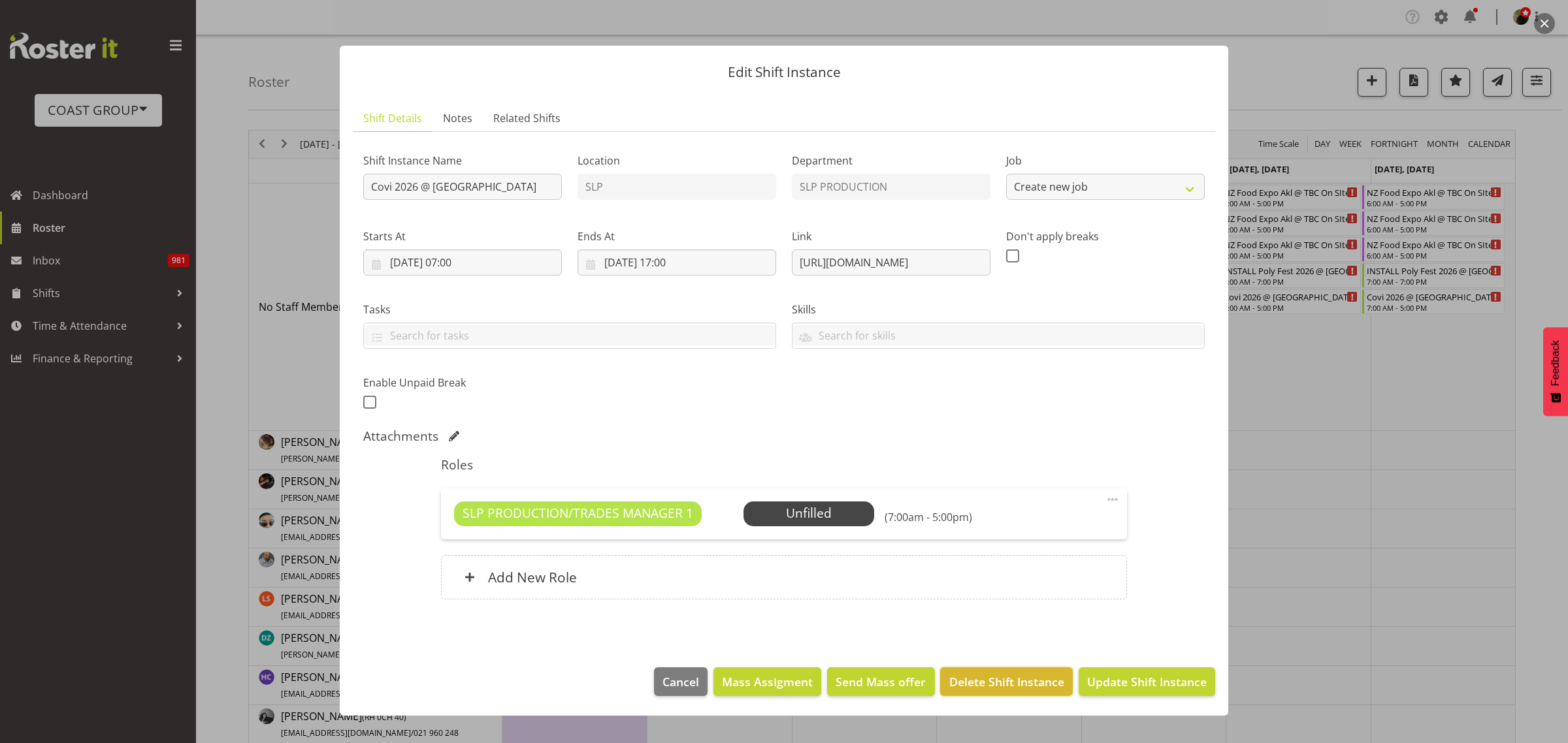
select select "10168"
click at [1002, 687] on span "Delete Shift Instance" at bounding box center [1006, 681] width 115 height 17
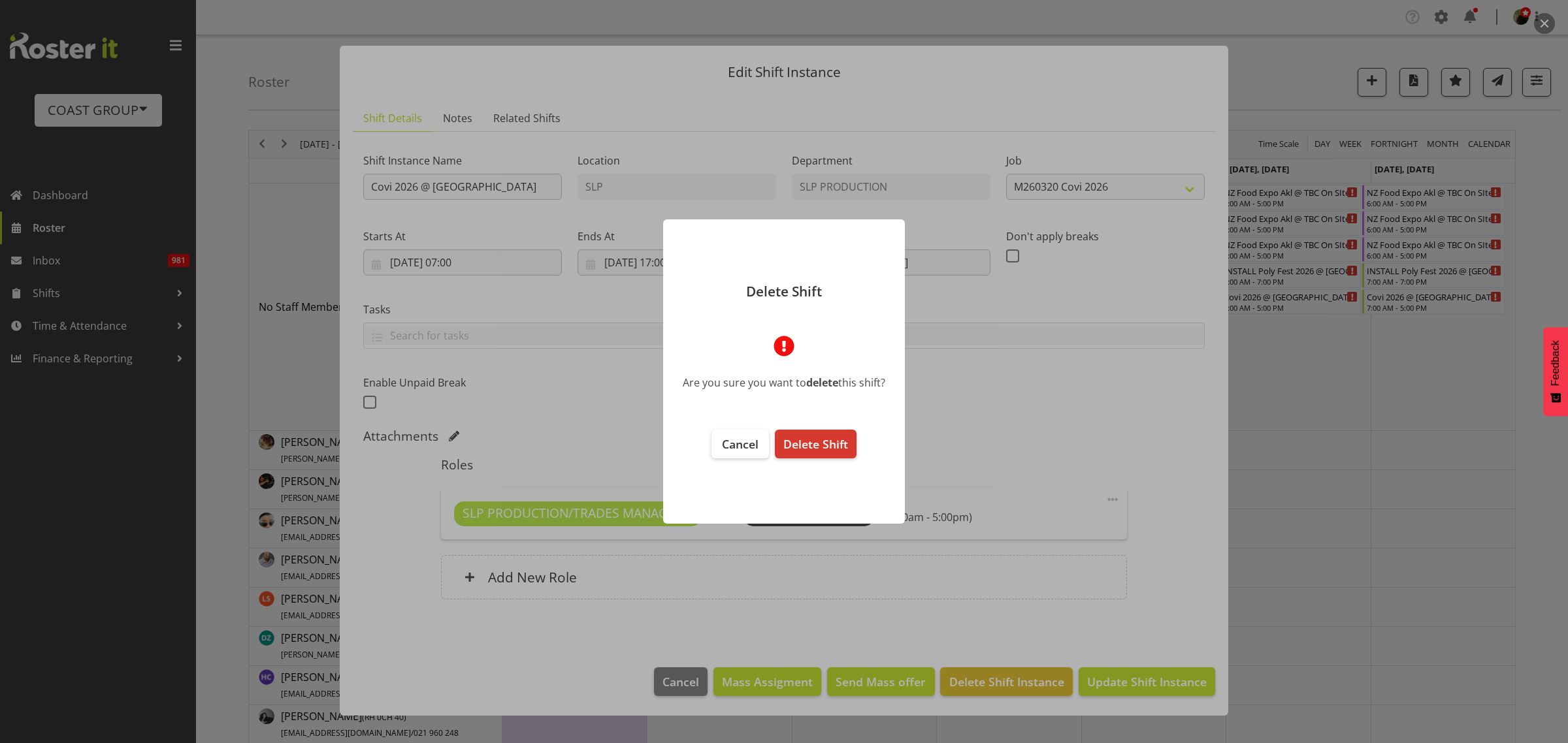
click at [837, 446] on span "Delete Shift" at bounding box center [816, 444] width 64 height 16
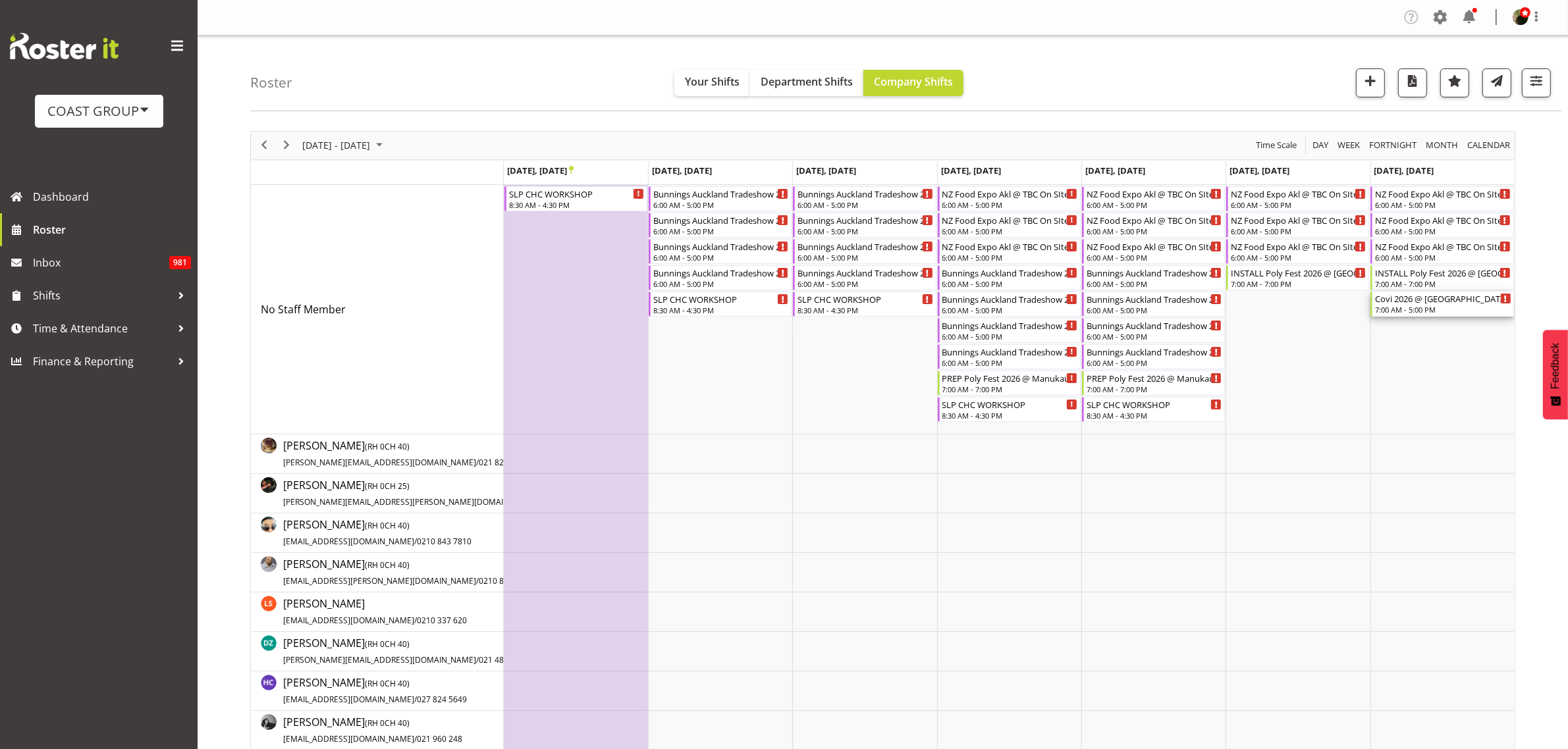
click at [1424, 302] on div "Covi 2026 @ [GEOGRAPHIC_DATA]" at bounding box center [1443, 298] width 136 height 14
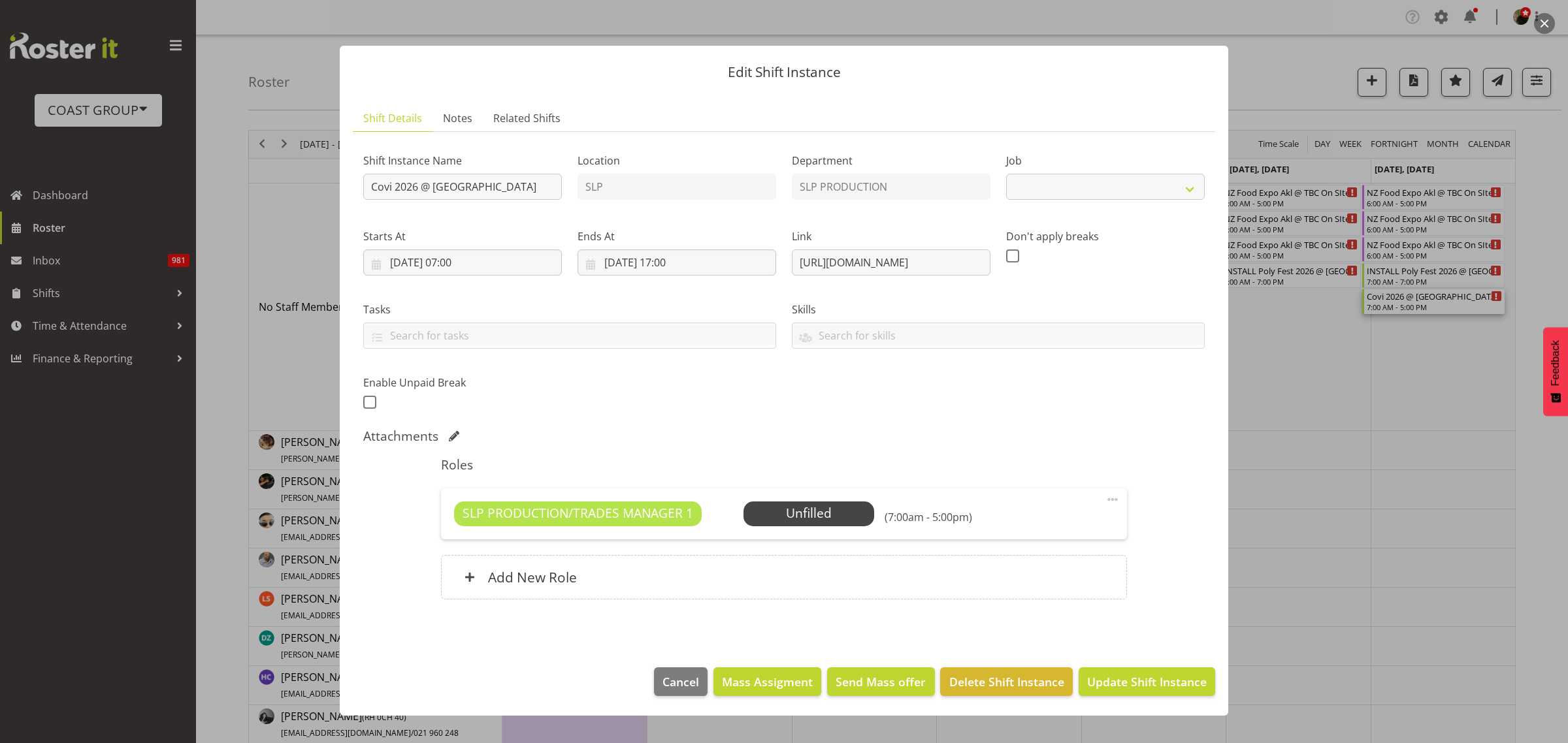
select select "10168"
click at [1011, 676] on span "Delete Shift Instance" at bounding box center [1006, 681] width 115 height 17
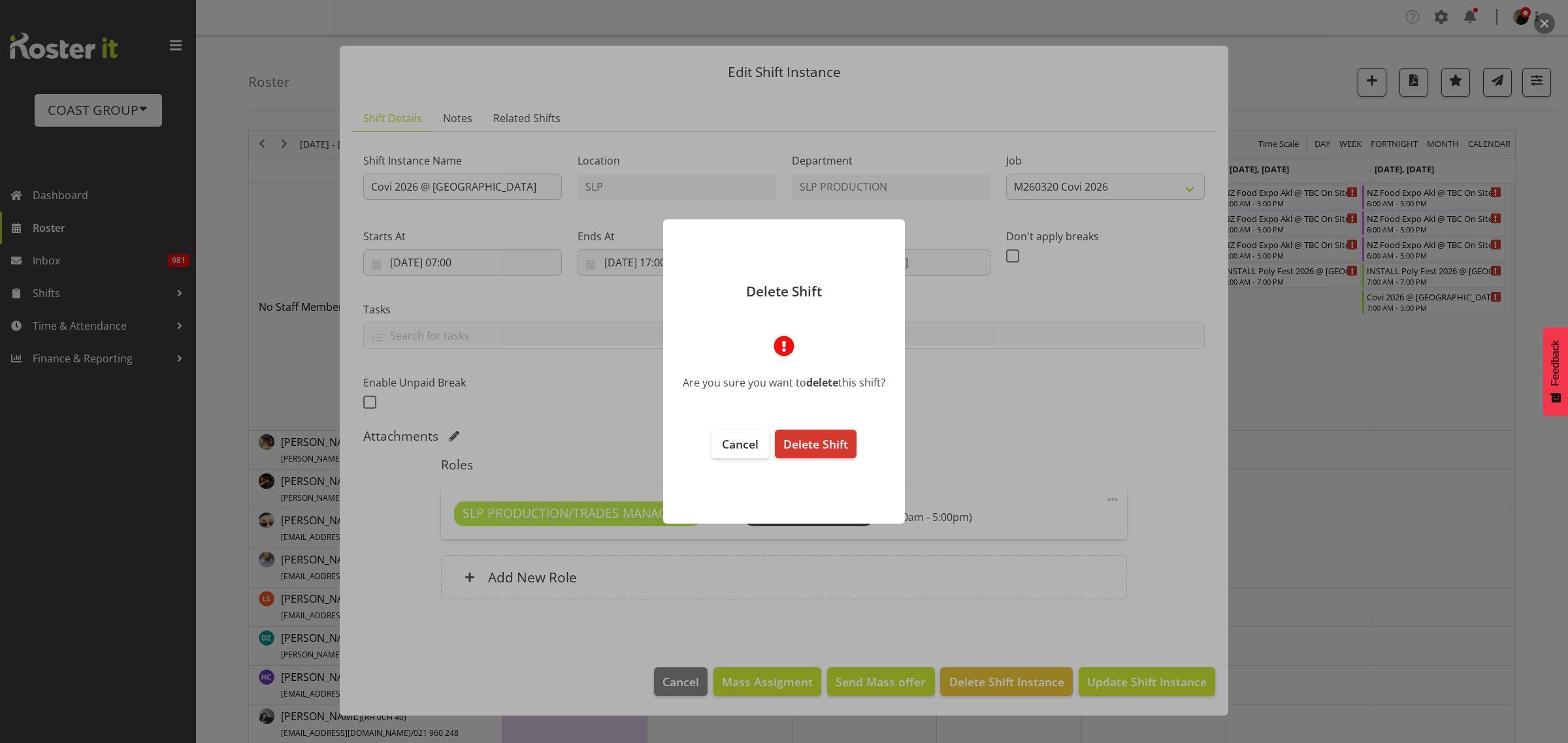
click at [827, 448] on span "Delete Shift" at bounding box center [816, 444] width 64 height 16
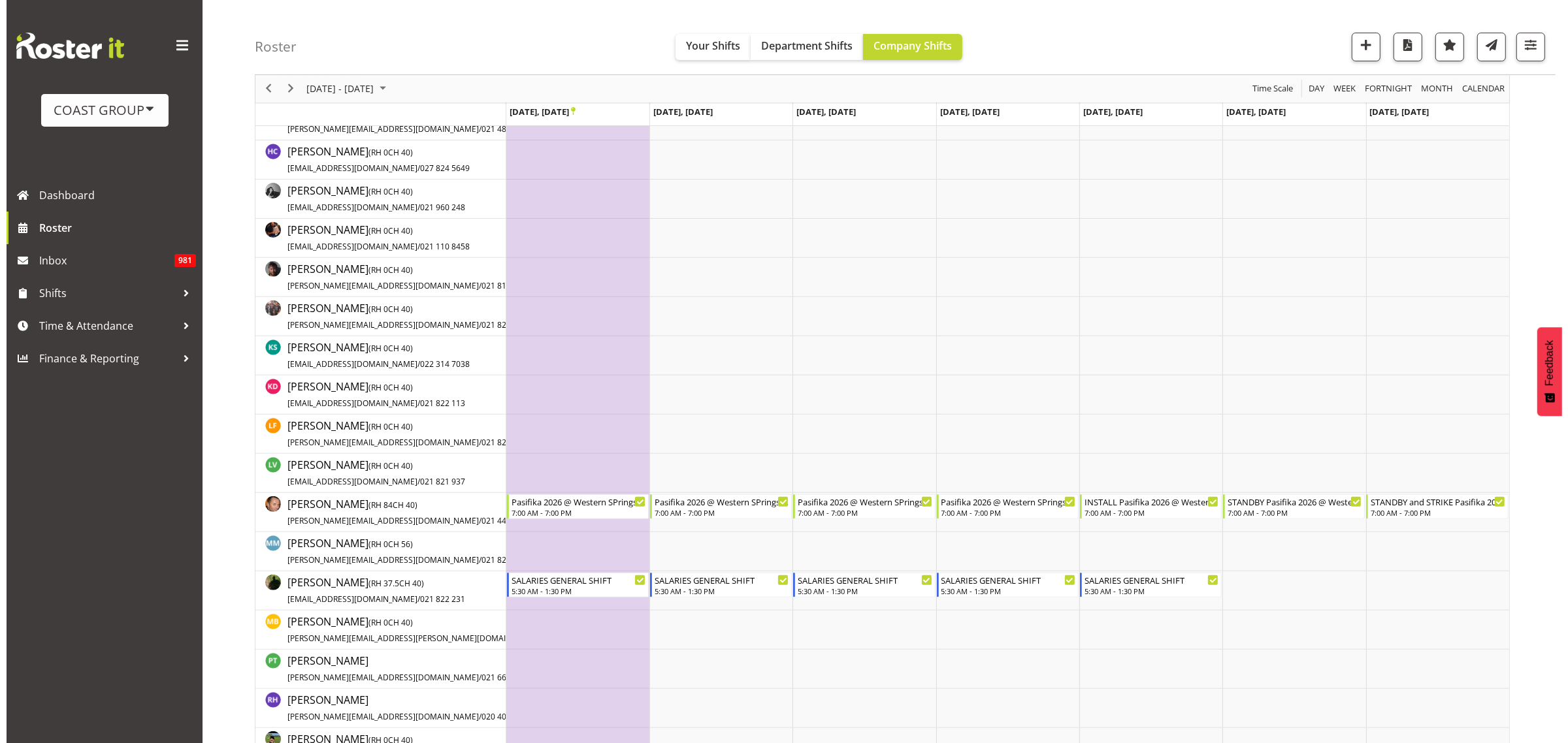
scroll to position [572, 0]
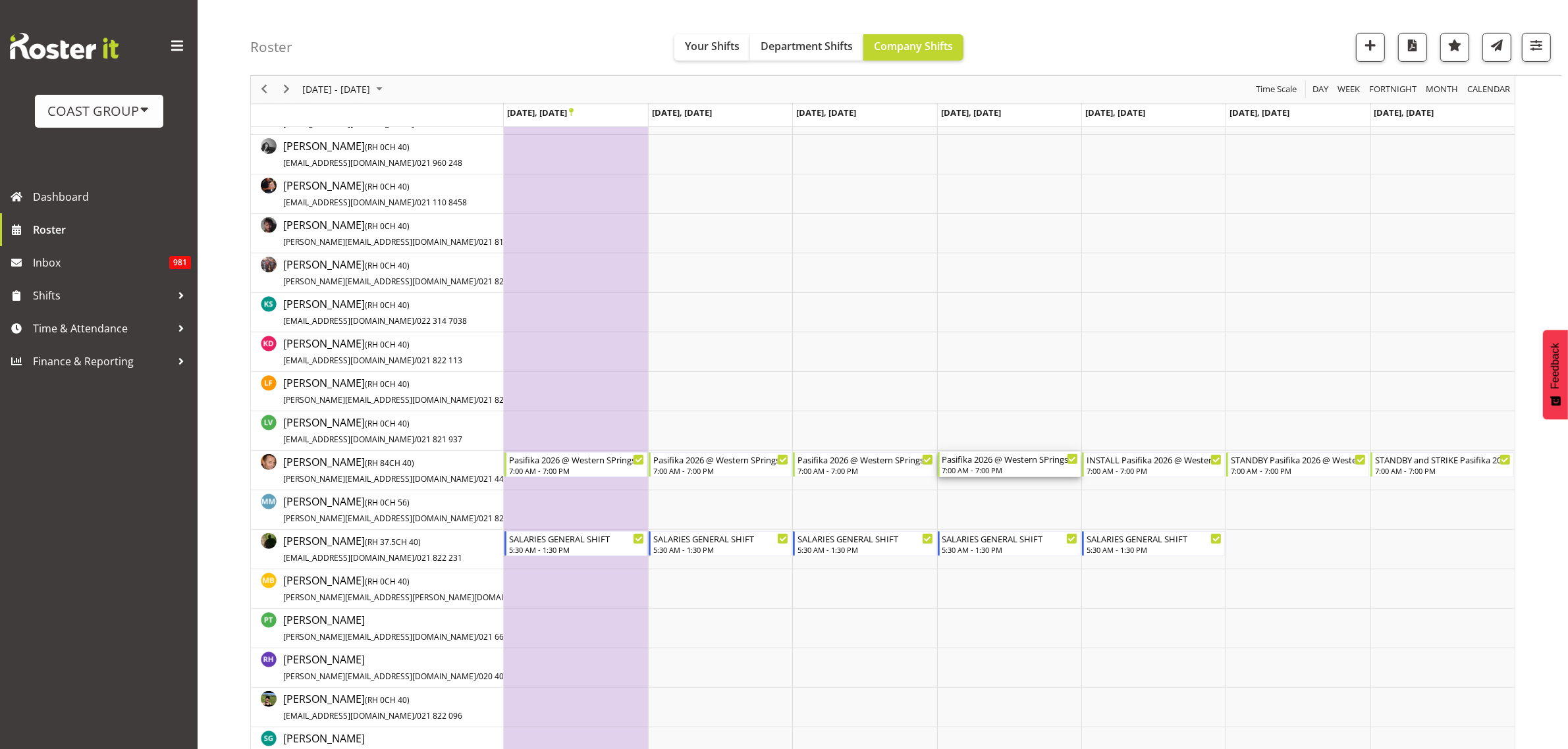
click at [982, 465] on div "Pasifika 2026 @ Western SPrings On SIte @ TBC" at bounding box center [1010, 458] width 136 height 14
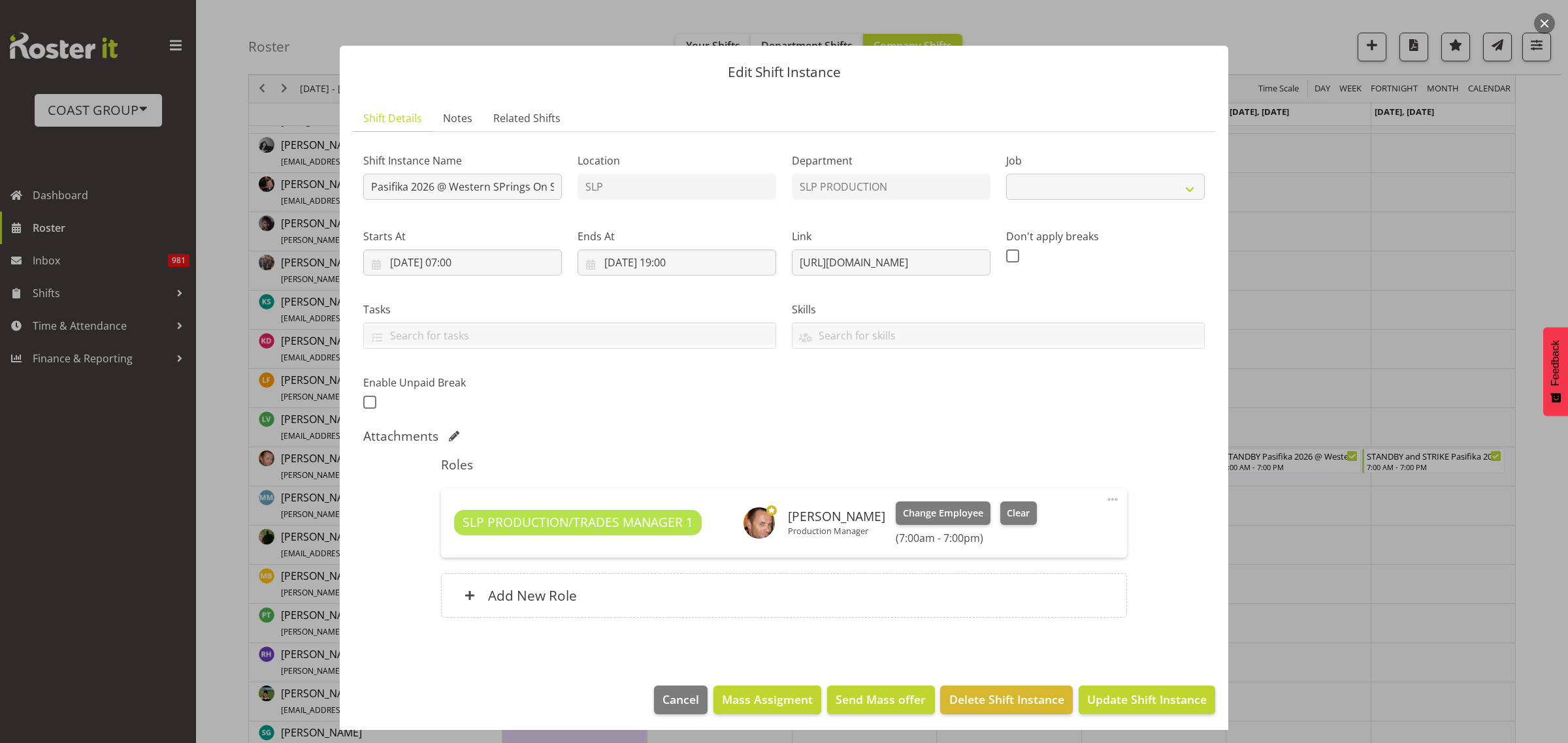
select select "10272"
click at [368, 185] on input "Pasifika 2026 @ Western SPrings On SIte @ TBC" at bounding box center [463, 186] width 198 height 26
type input "INSTALL Pasifika 2026 @ Western SPrings On SIte @ TBC"
click at [1165, 697] on span "Update Shift Instance" at bounding box center [1147, 699] width 120 height 17
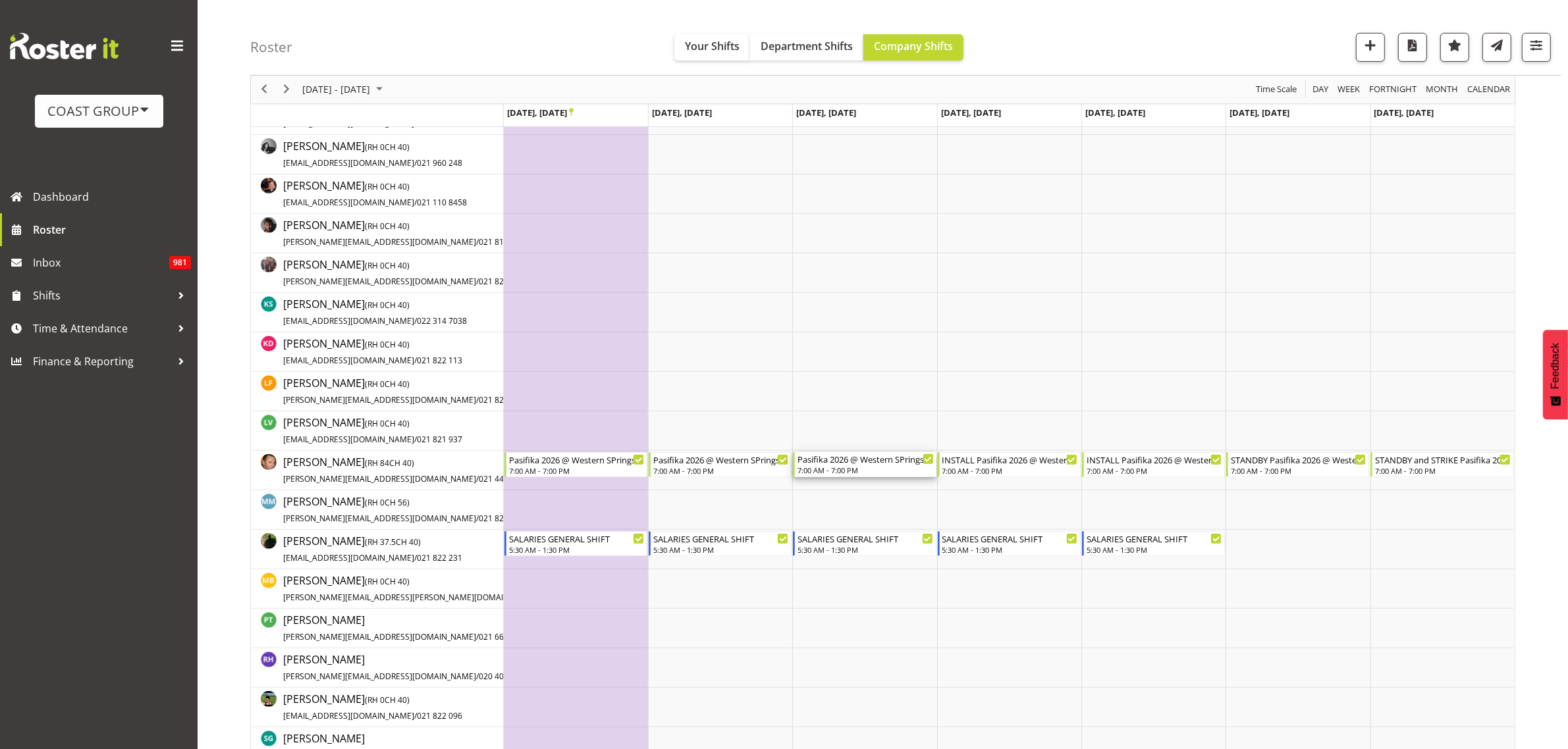
click at [867, 456] on div "Pasifika 2026 @ Western SPrings On SIte @ TBC" at bounding box center [865, 458] width 136 height 14
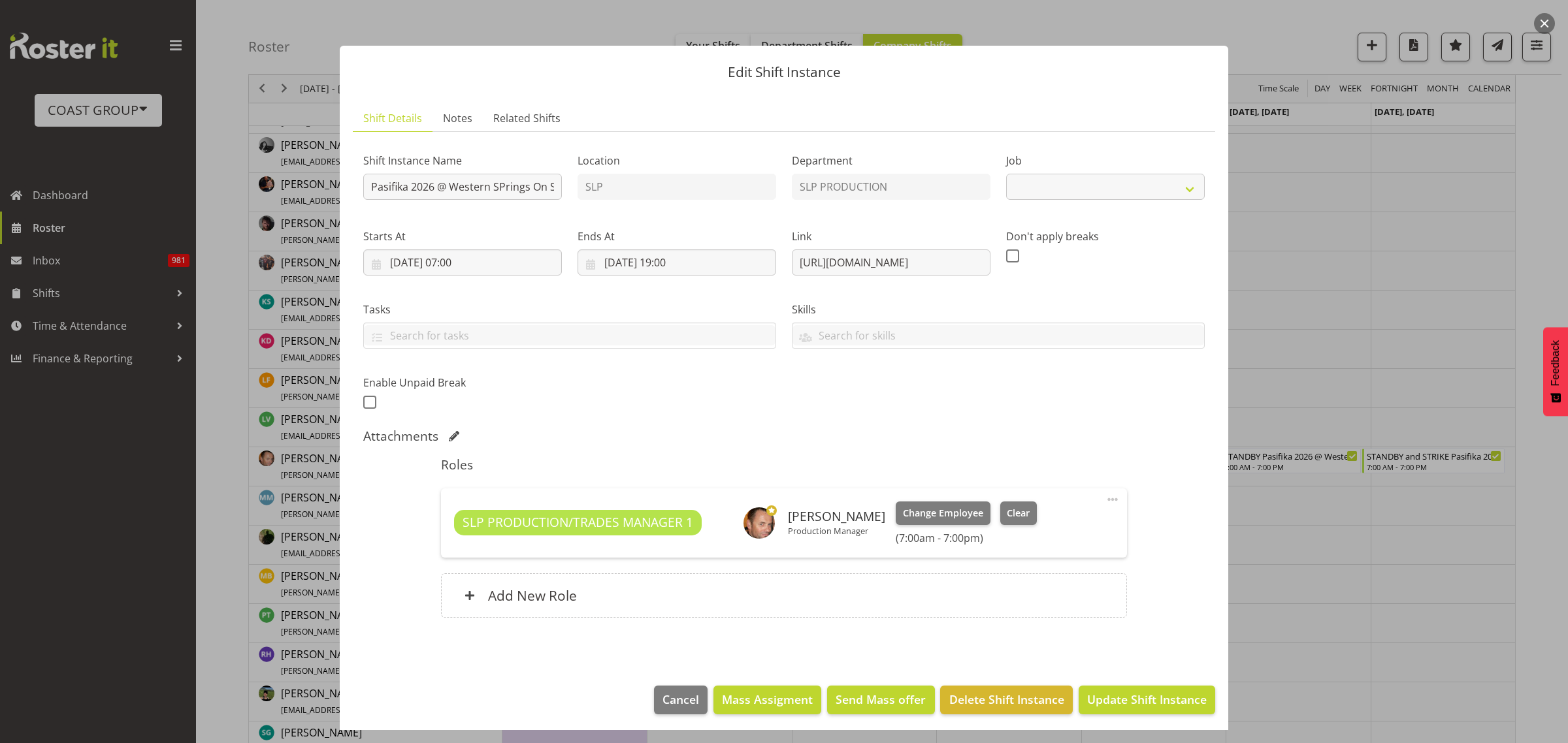
select select "10272"
click at [364, 180] on input "Pasifika 2026 @ Western SPrings On SIte @ TBC" at bounding box center [463, 186] width 198 height 26
type input "INSTALL Pasifika 2026 @ Western SPrings On SIte @ TBC"
click at [1136, 697] on span "Update Shift Instance" at bounding box center [1147, 699] width 120 height 17
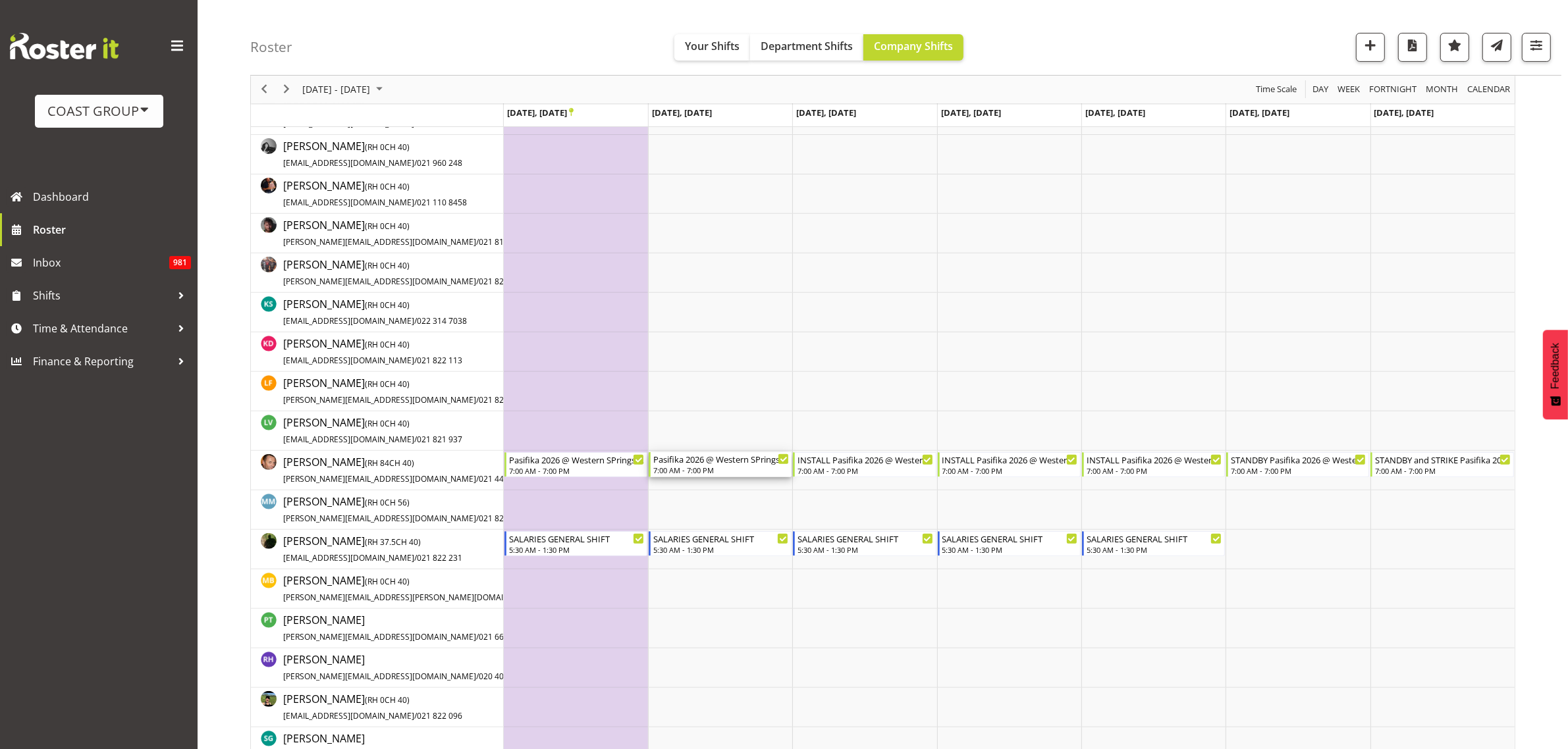
click at [705, 459] on div "Pasifika 2026 @ Western SPrings On SIte @ TBC" at bounding box center [721, 458] width 136 height 14
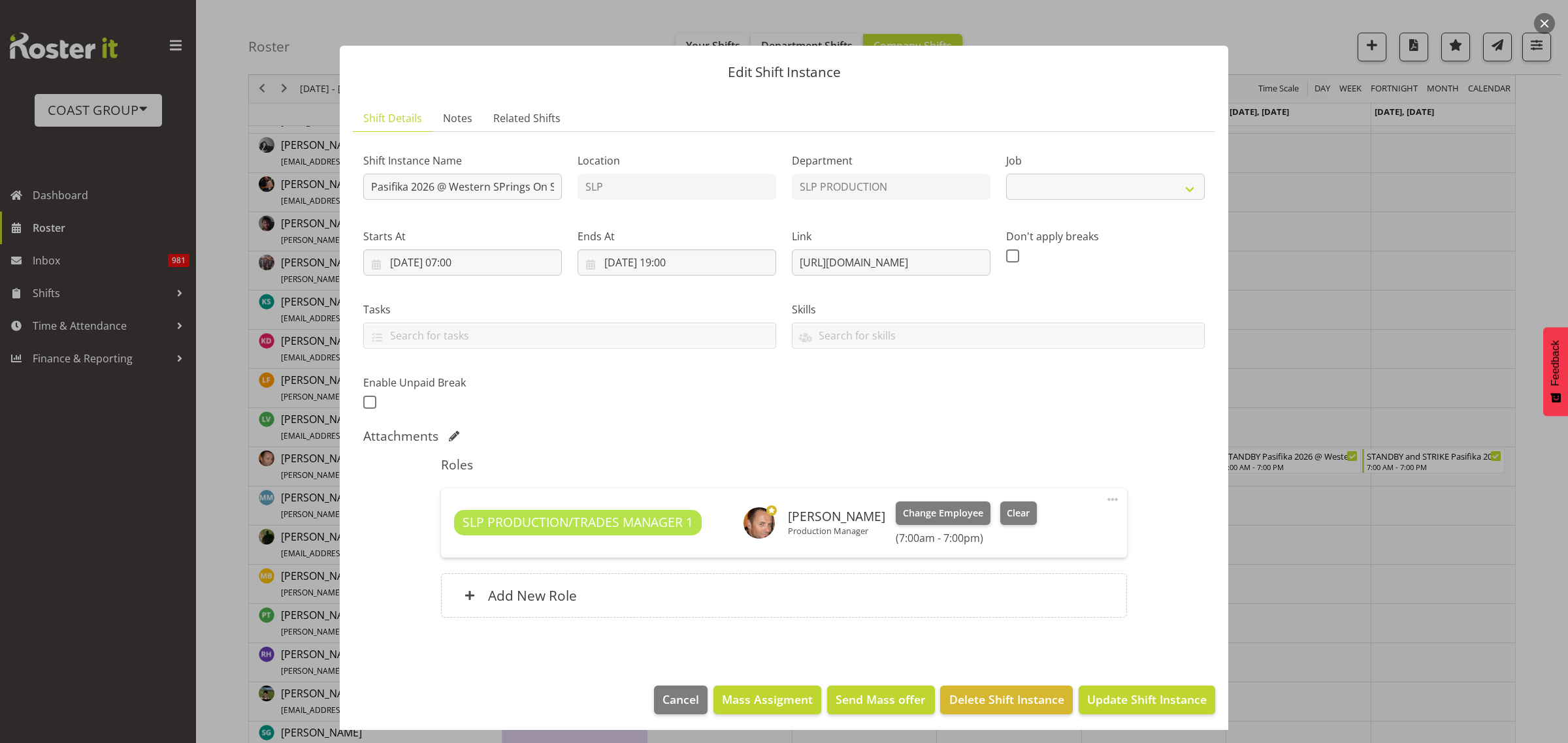
select select "10272"
click at [366, 189] on input "Pasifika 2026 @ Western SPrings On SIte @ TBC" at bounding box center [463, 186] width 198 height 26
type input "INSTALL Pasifika 2026 @ Western SPrings On SIte @ TBC"
click at [1144, 703] on span "Update Shift Instance" at bounding box center [1147, 699] width 120 height 17
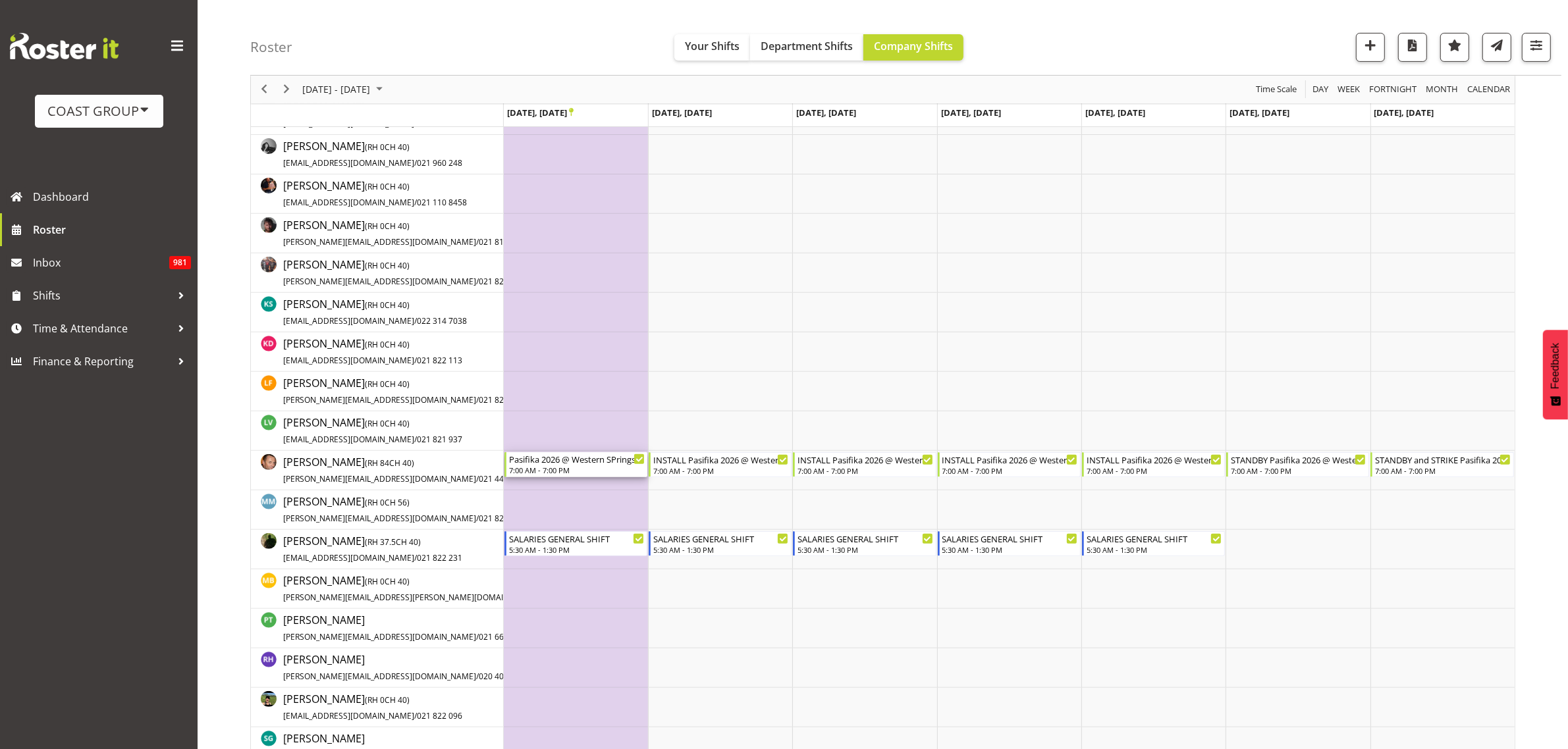
click at [567, 459] on div "Pasifika 2026 @ Western SPrings On SIte @ TBC" at bounding box center [576, 458] width 136 height 14
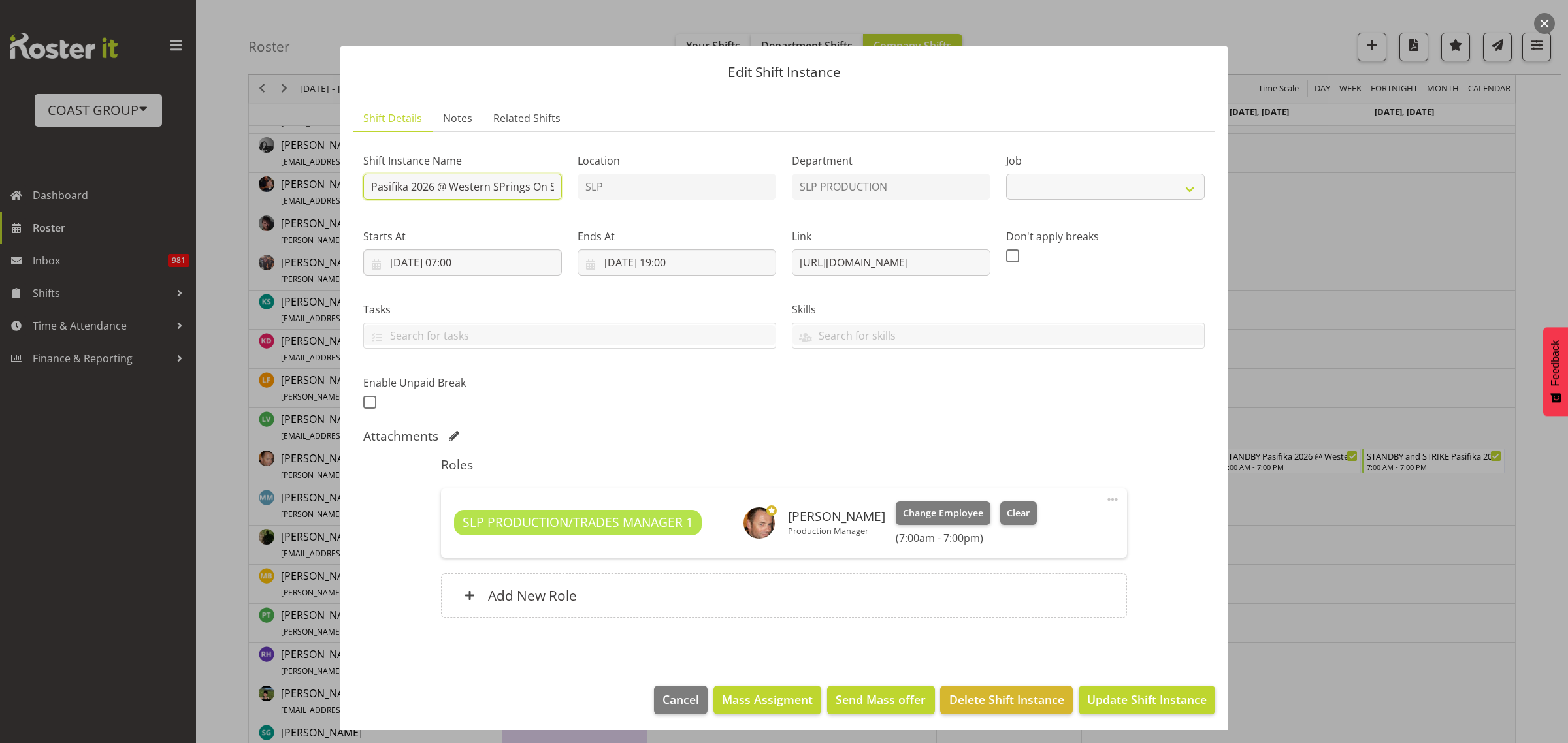
click at [369, 189] on input "Pasifika 2026 @ Western SPrings On SIte @ TBC" at bounding box center [463, 186] width 198 height 26
select select "10272"
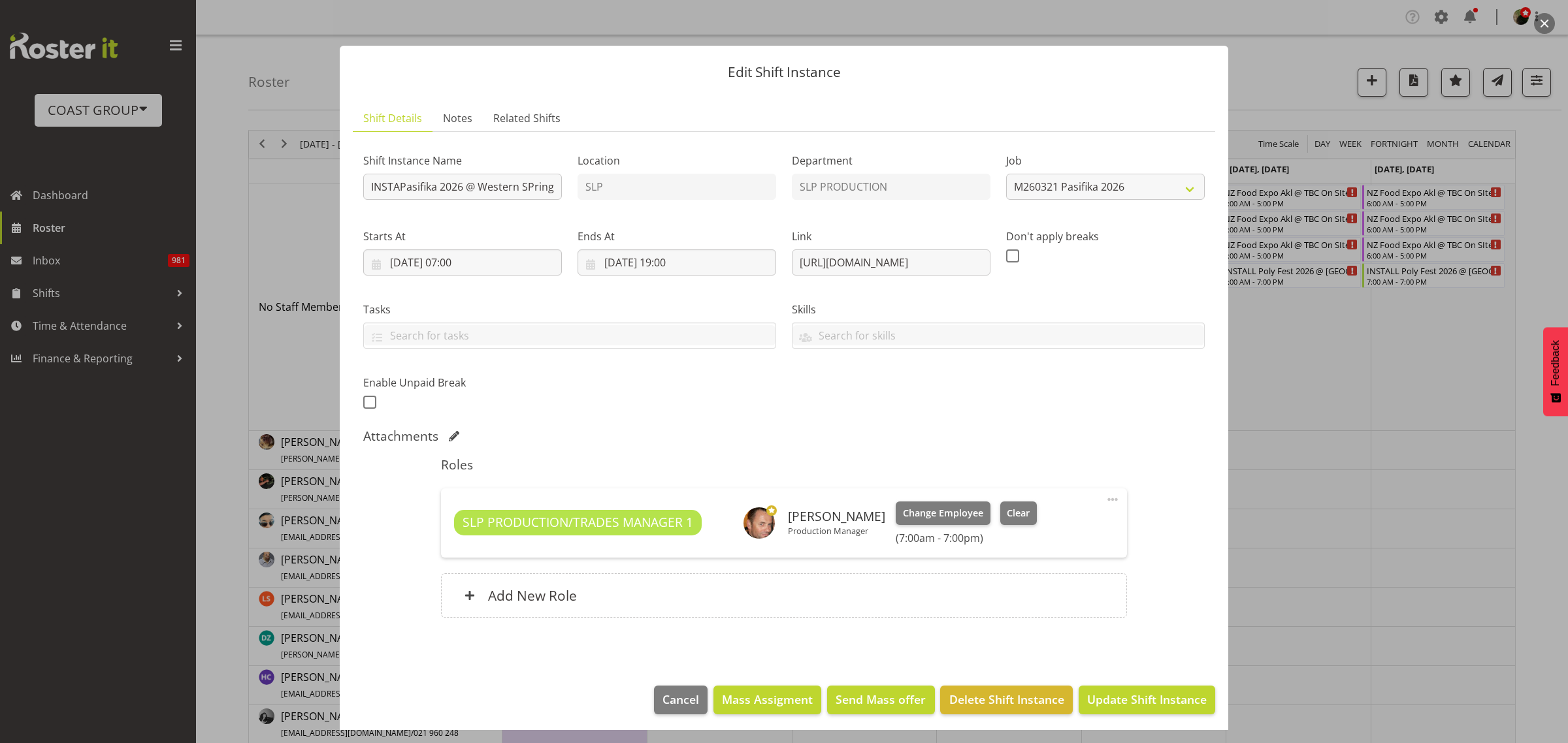
select select "10272"
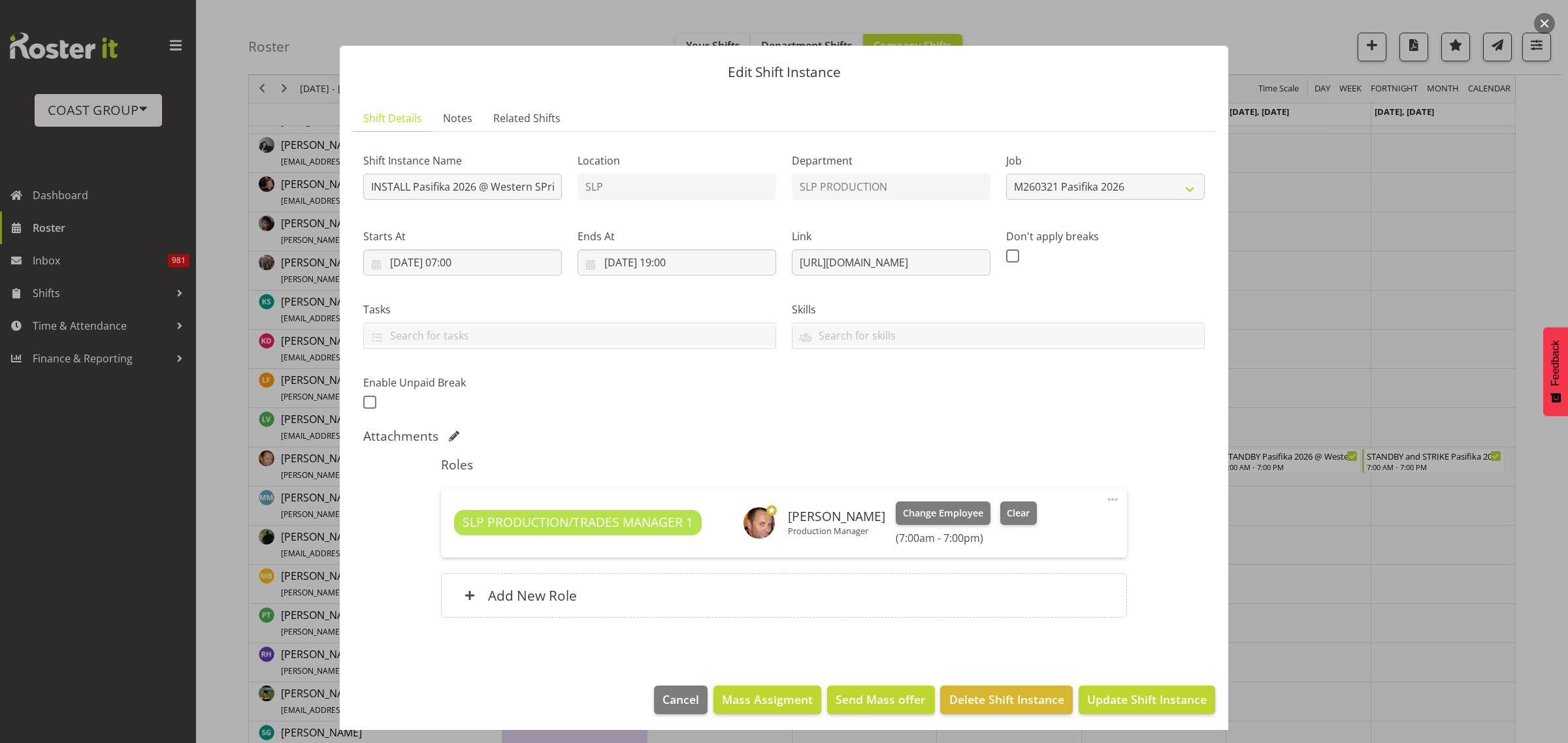
type input "INSTALL Pasifika 2026 @ Western SPrings On SIte @ TBC"
click at [1142, 702] on span "Update Shift Instance" at bounding box center [1147, 699] width 120 height 17
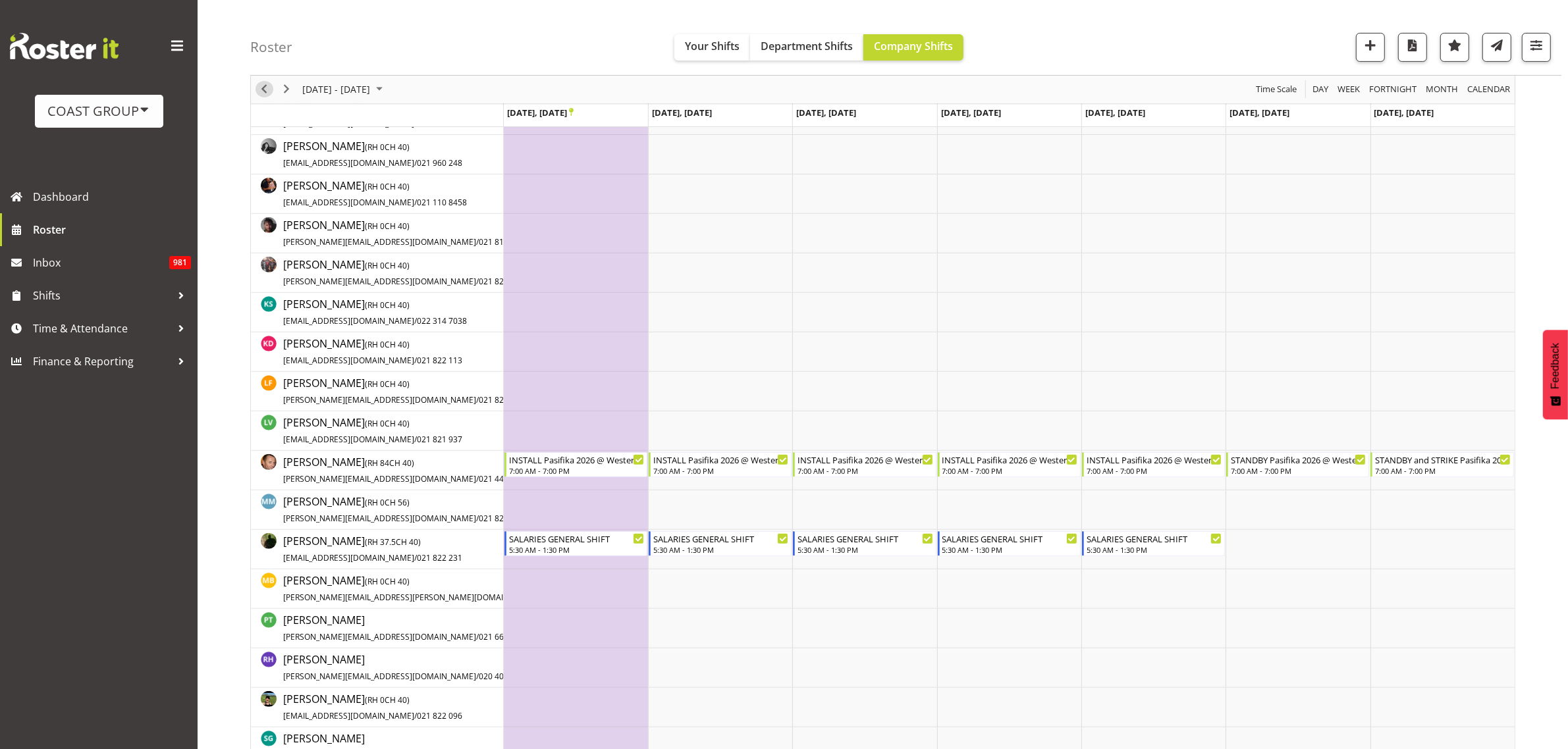
click at [258, 89] on span "Previous" at bounding box center [264, 90] width 16 height 16
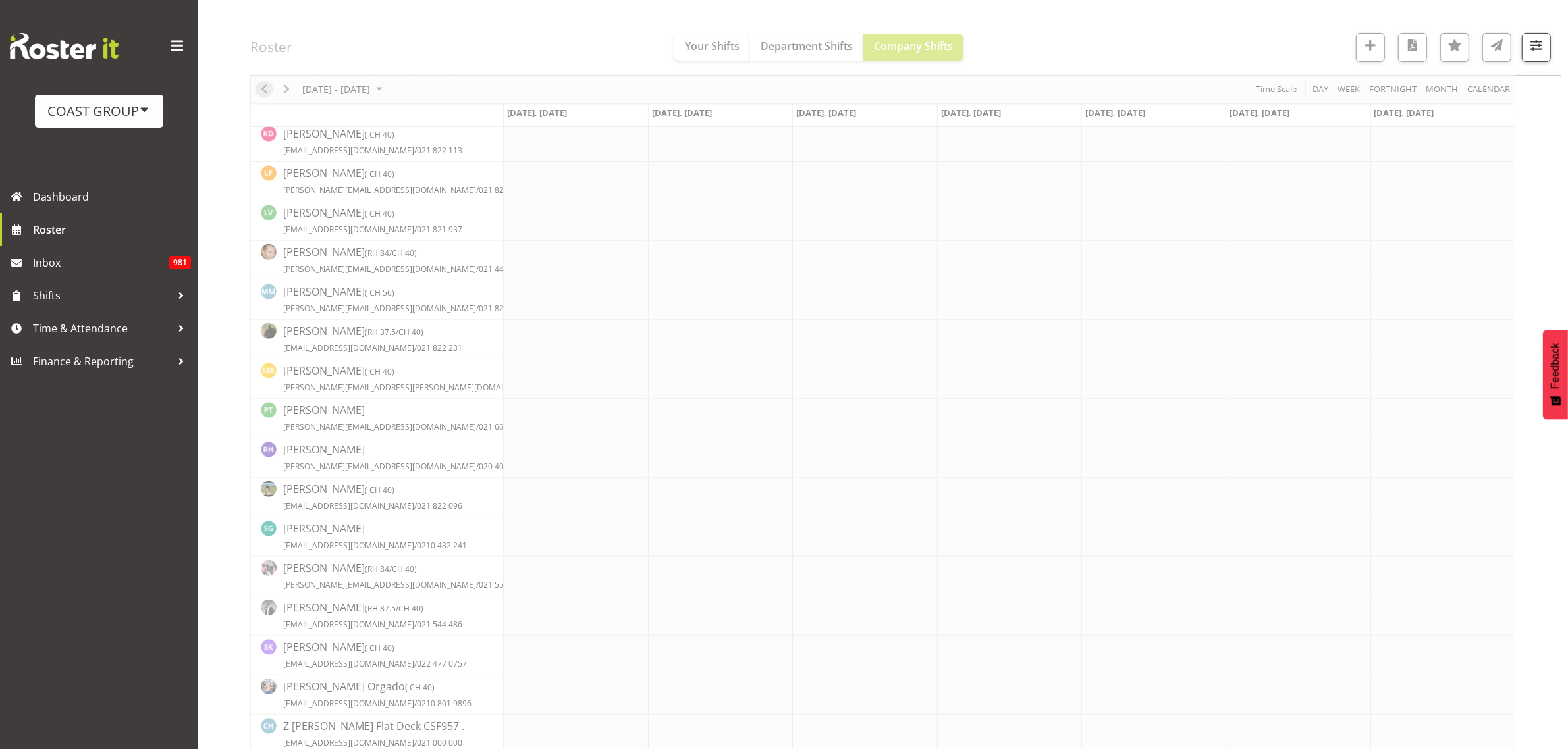
scroll to position [0, 0]
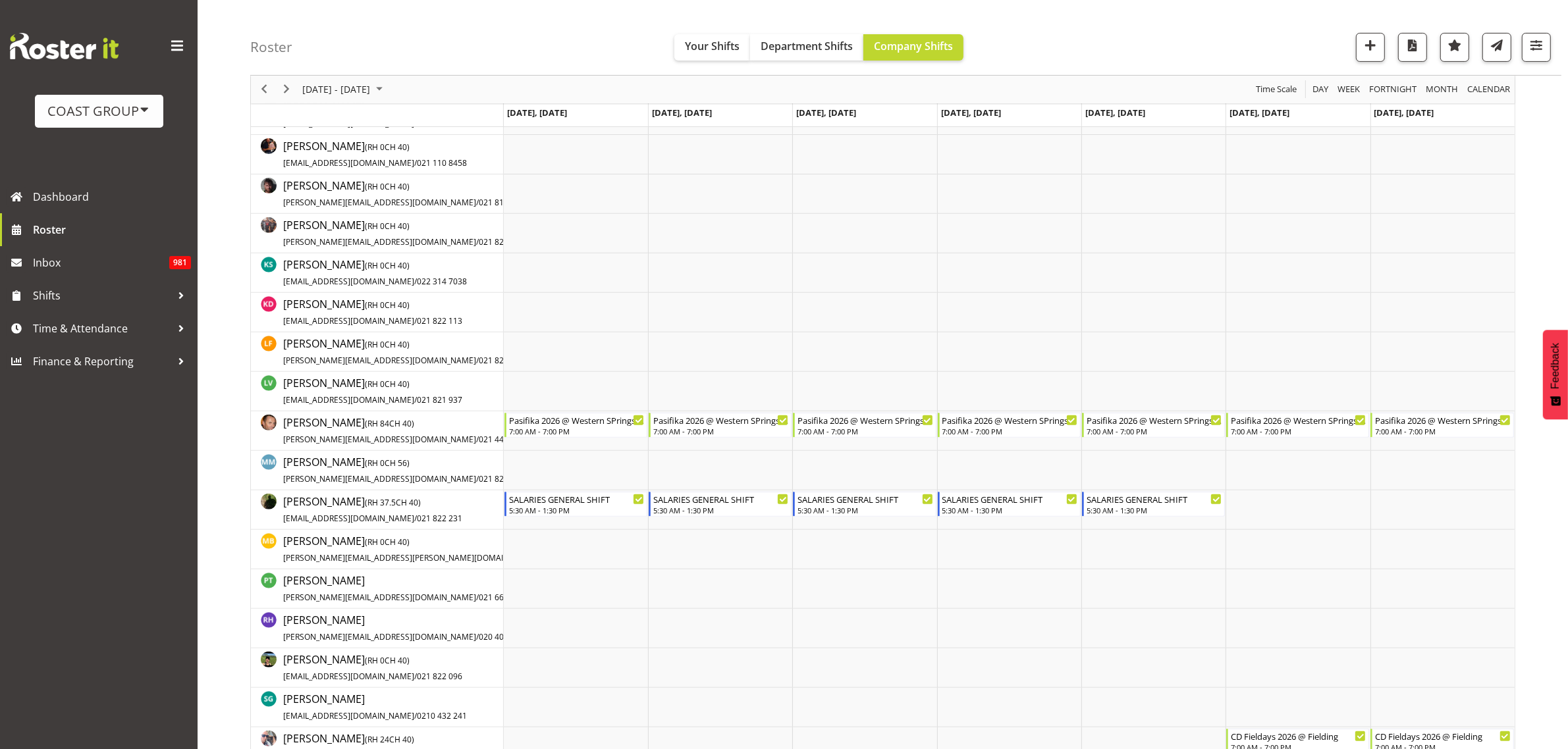
scroll to position [741, 0]
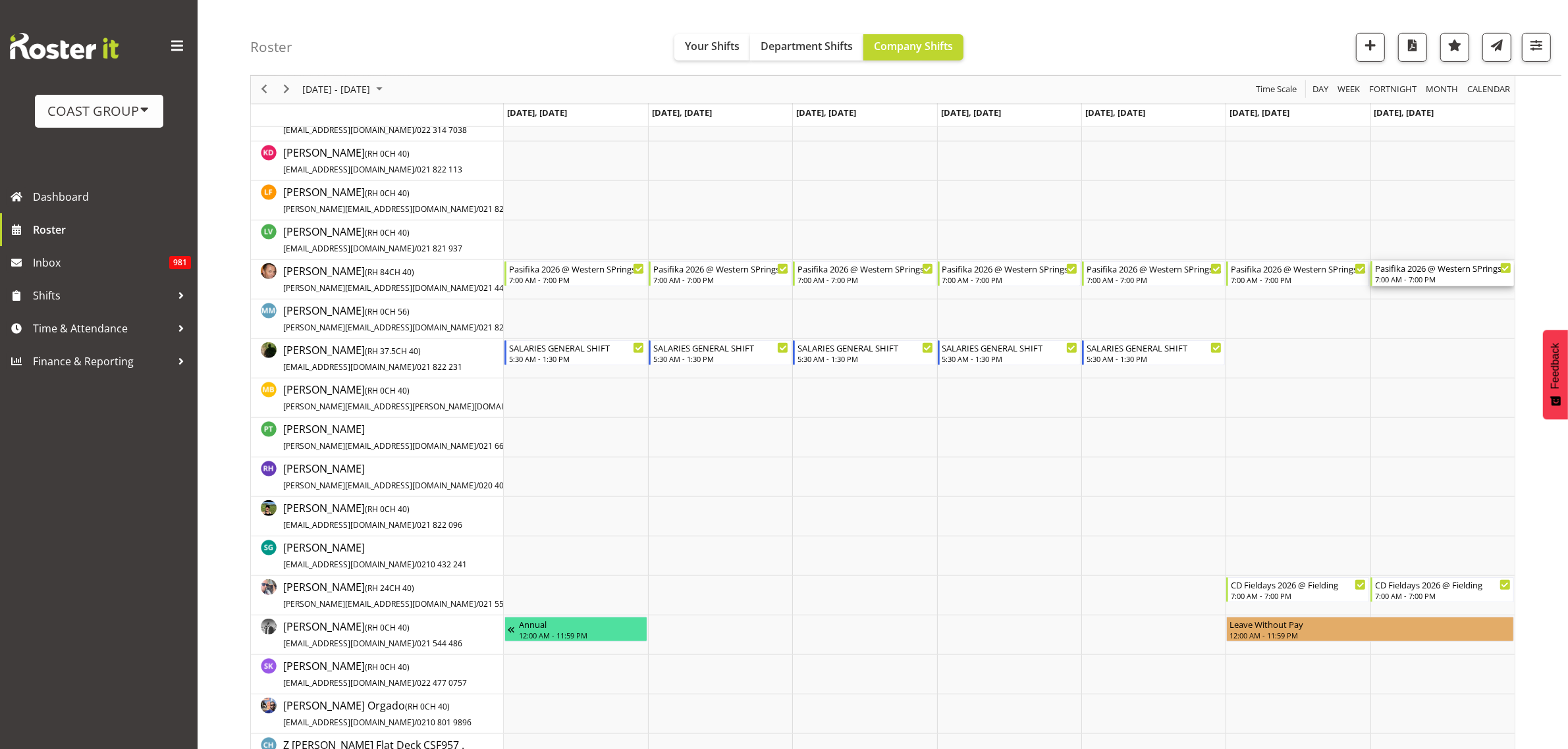
click at [1422, 277] on div "7:00 AM - 7:00 PM" at bounding box center [1443, 279] width 136 height 11
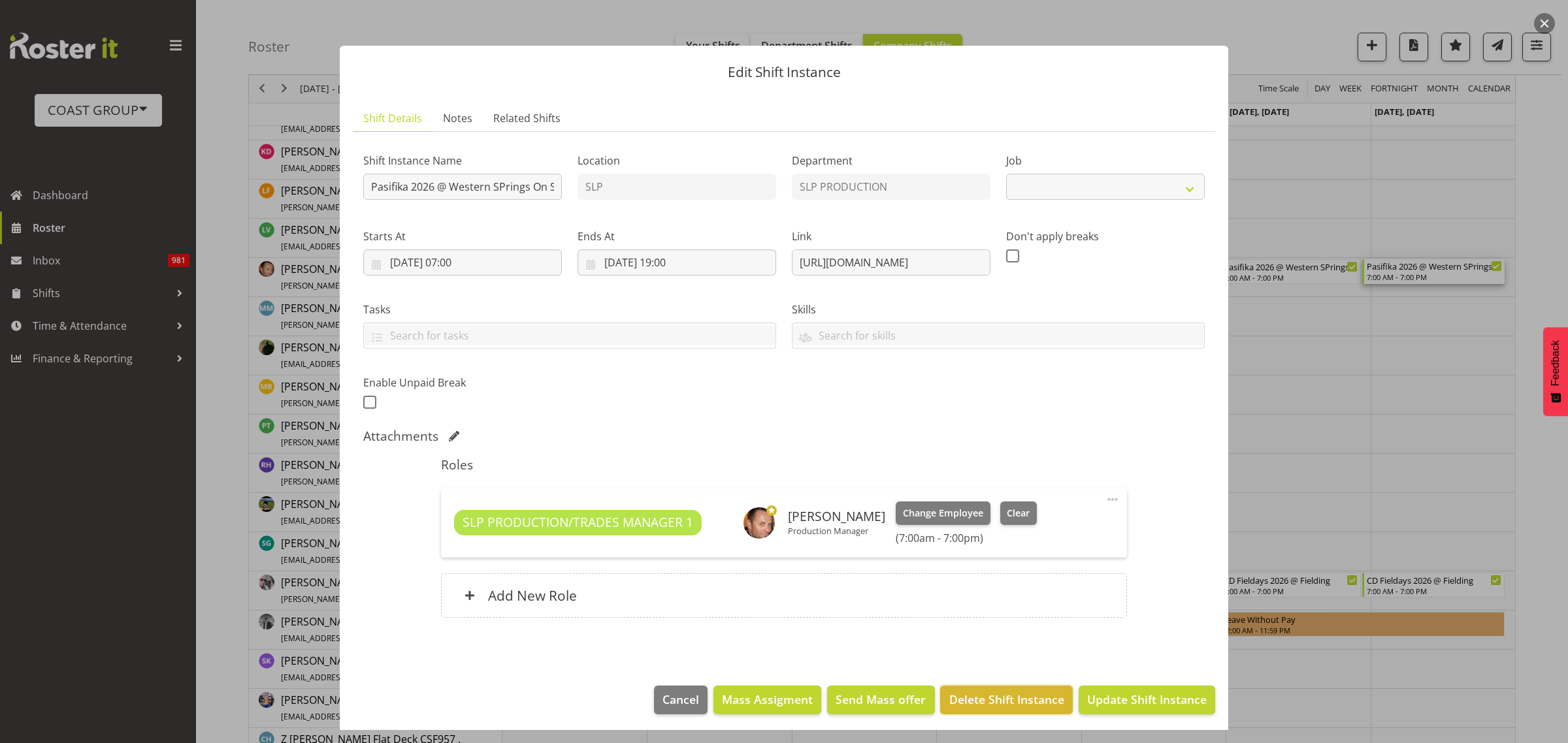
click at [977, 699] on span "Delete Shift Instance" at bounding box center [1006, 699] width 115 height 17
select select "10272"
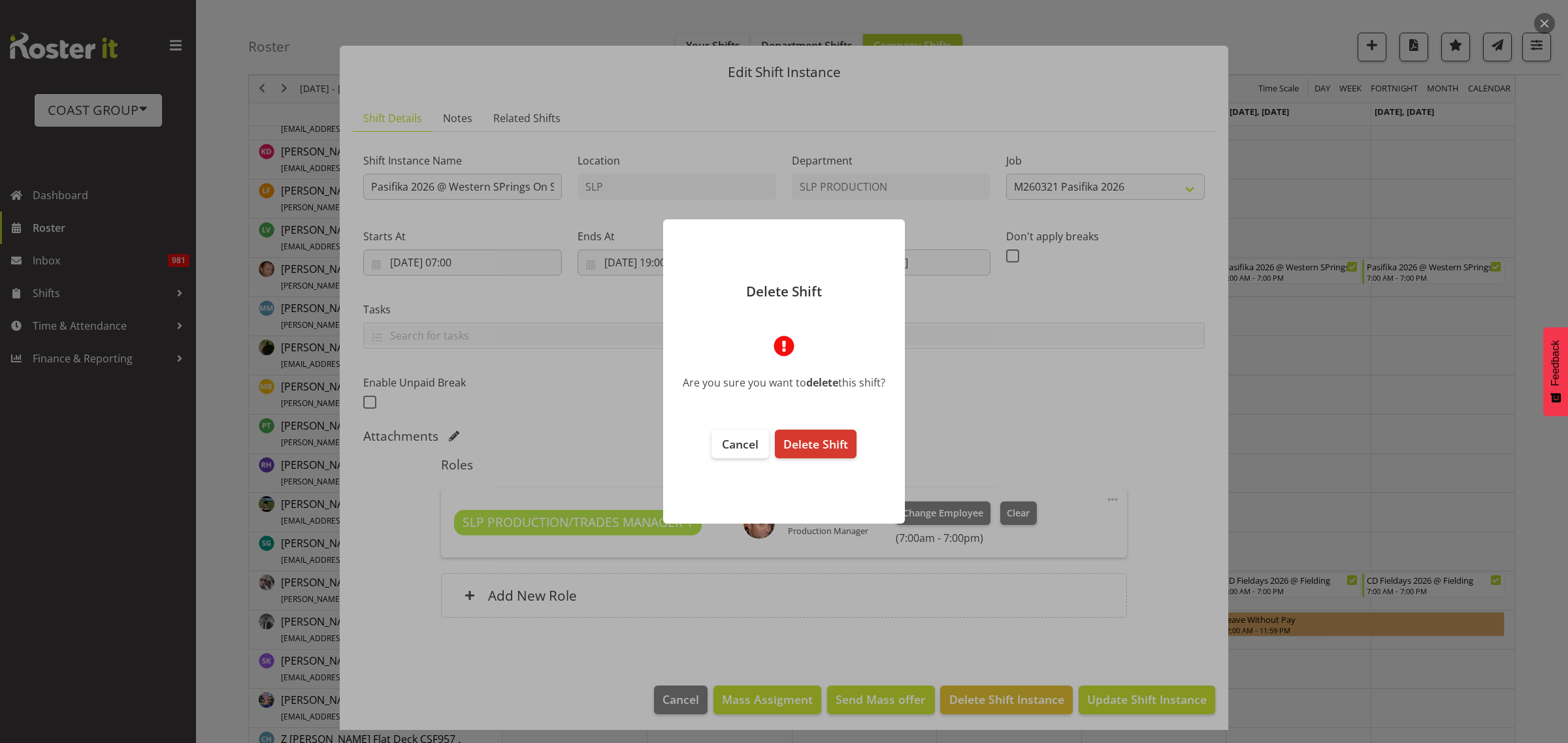
click at [808, 445] on span "Delete Shift" at bounding box center [816, 444] width 64 height 16
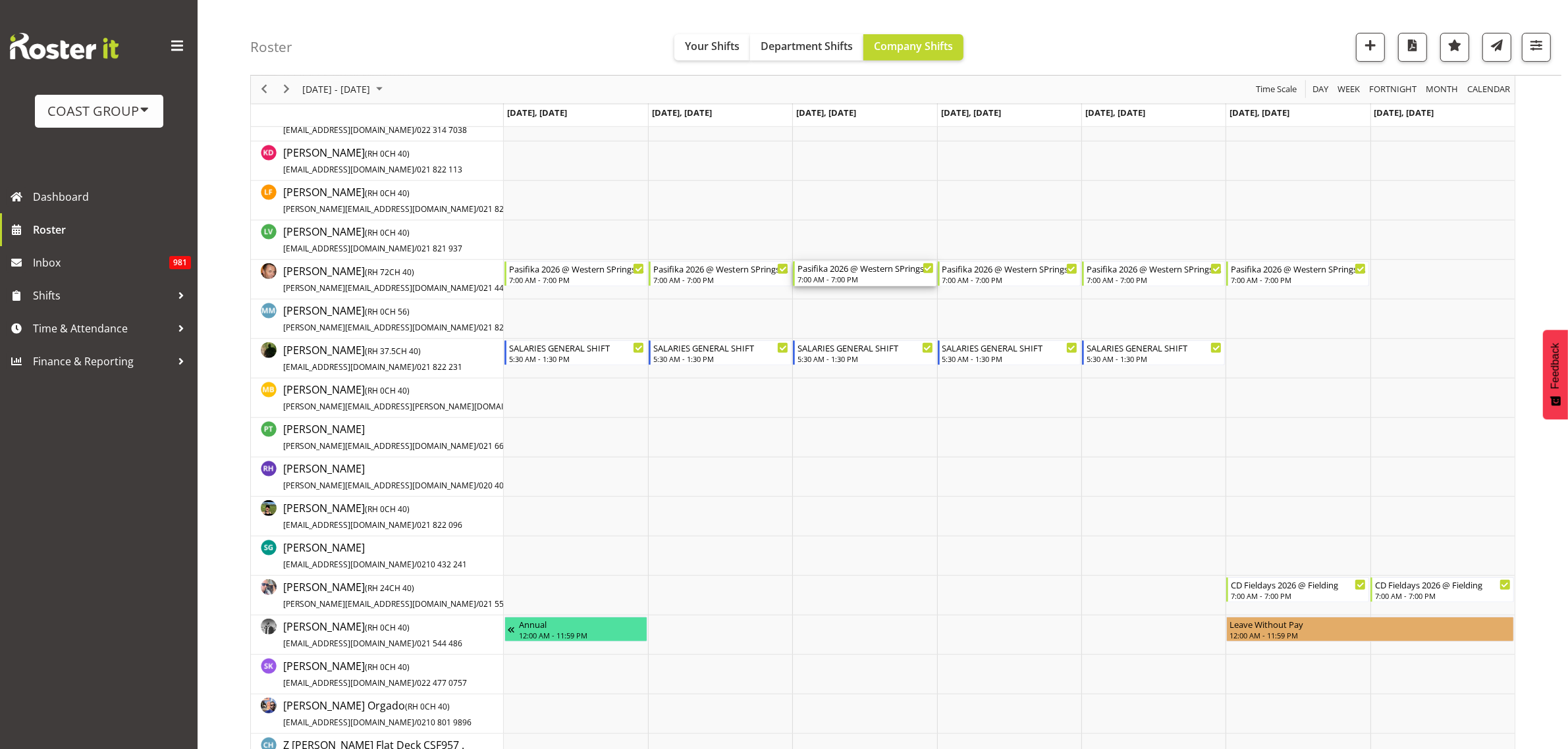
click at [837, 278] on div "7:00 AM - 7:00 PM" at bounding box center [865, 279] width 136 height 11
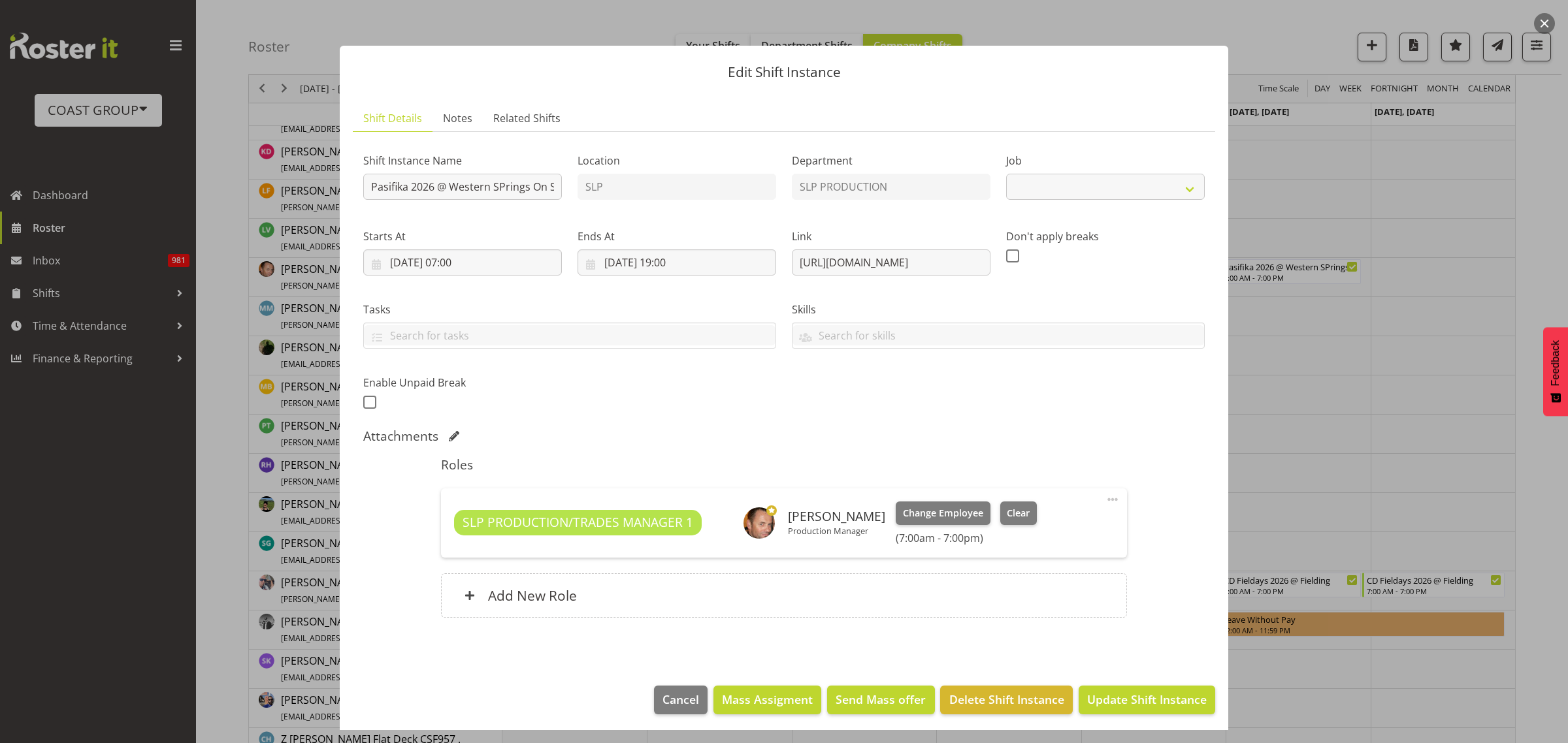
select select "10272"
click at [366, 184] on input "Pasifika 2026 @ Western SPrings On SIte @ TBC" at bounding box center [463, 186] width 198 height 26
type input "INSTALL Pasifika 2026 @ Western SPrings On SIte @ TBC"
click at [1111, 693] on span "Update Shift Instance" at bounding box center [1147, 699] width 120 height 17
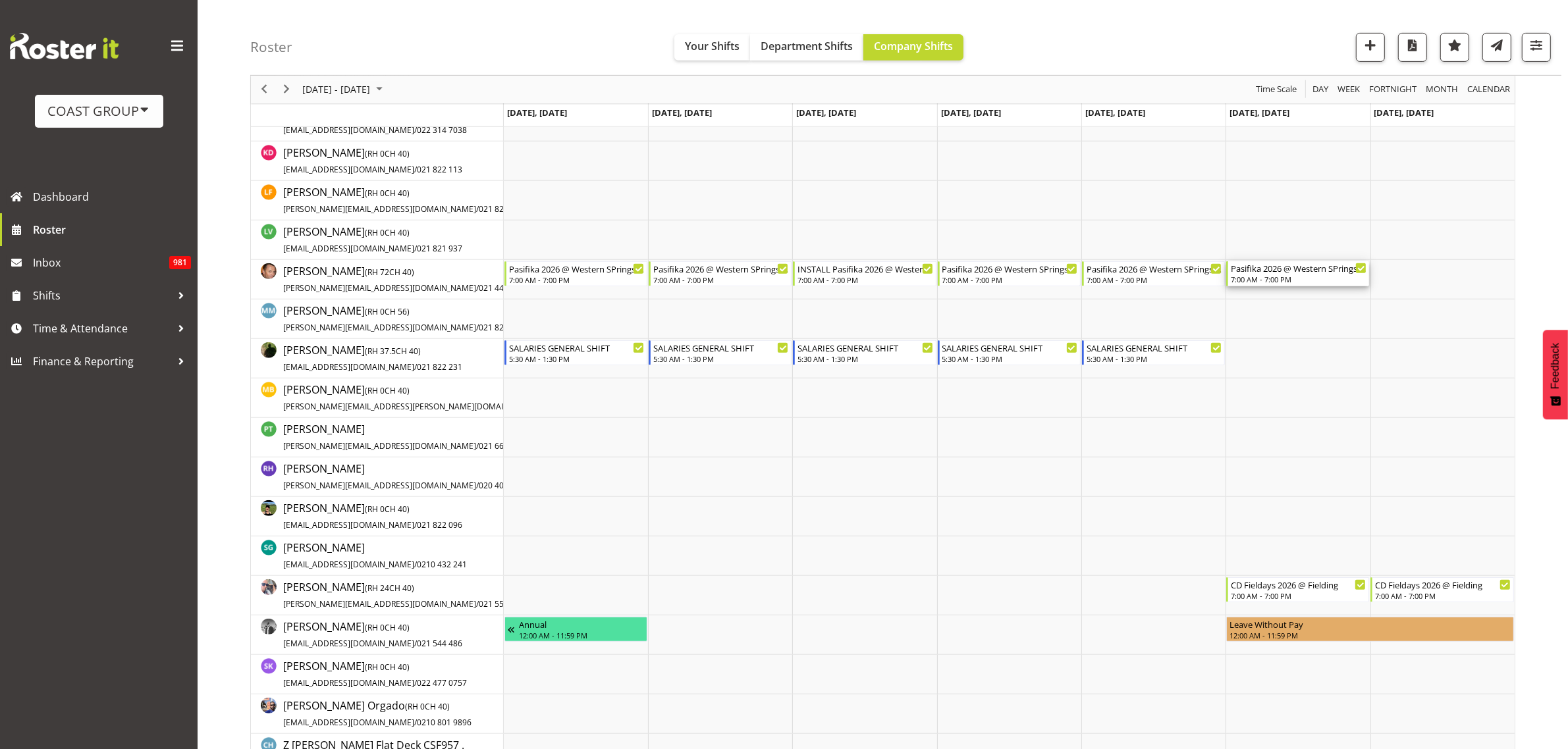
click at [1284, 275] on div "7:00 AM - 7:00 PM" at bounding box center [1299, 279] width 136 height 11
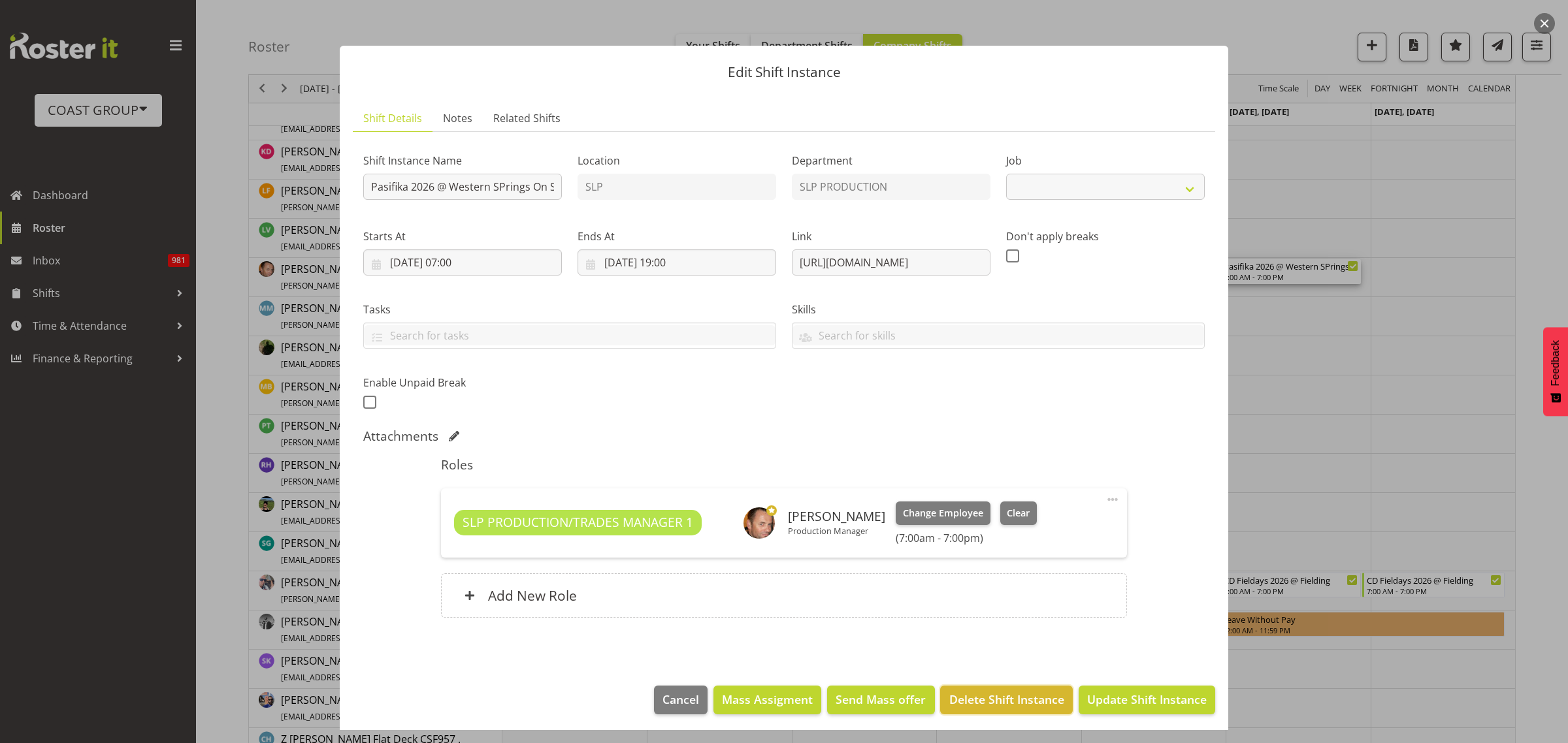
click at [968, 697] on span "Delete Shift Instance" at bounding box center [1006, 699] width 115 height 17
select select "10272"
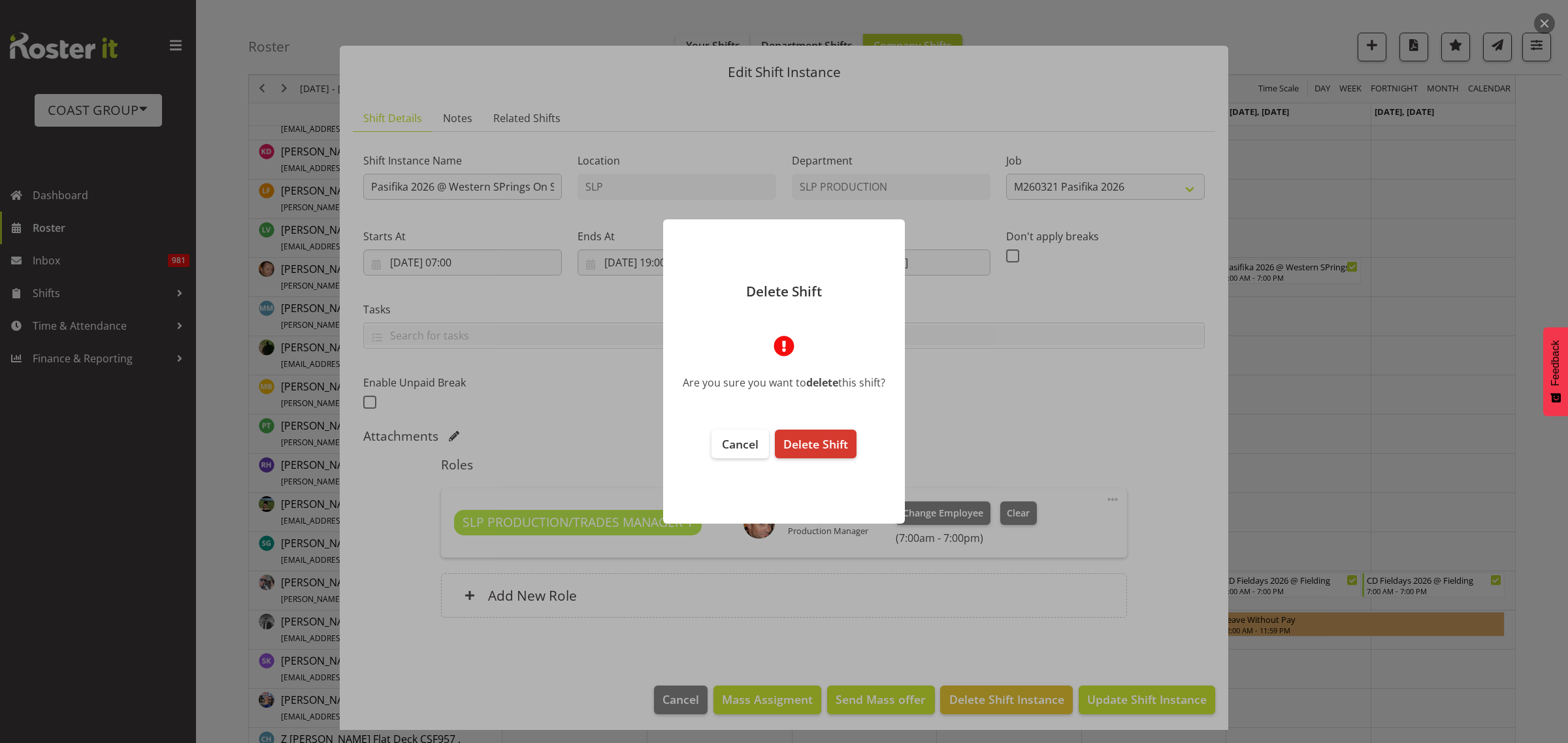
click at [834, 436] on button "Delete Shift" at bounding box center [815, 444] width 81 height 29
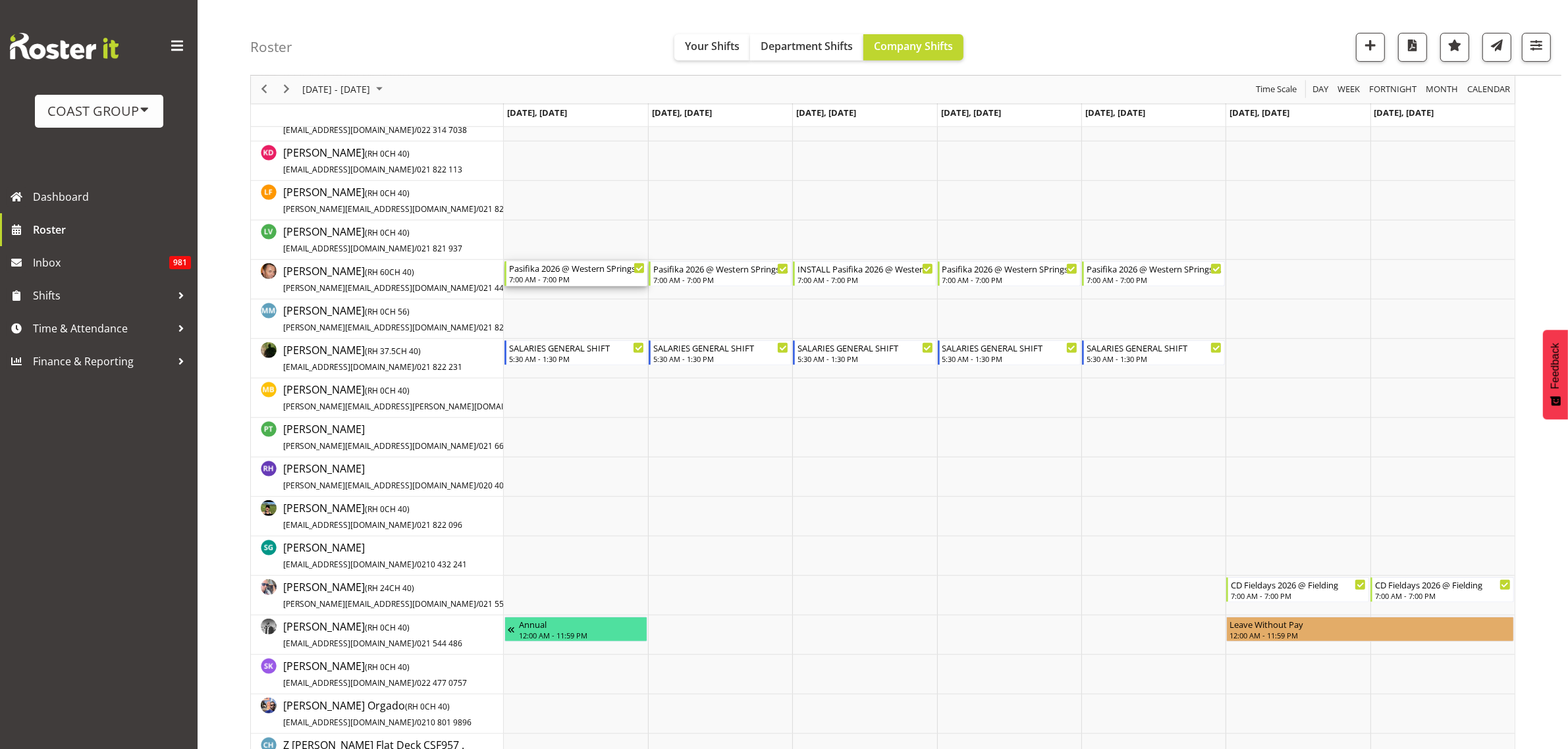
click at [569, 275] on div "Pasifika 2026 @ Western SPrings On SIte @ TBC 7:00 AM - 7:00 PM" at bounding box center [576, 274] width 136 height 25
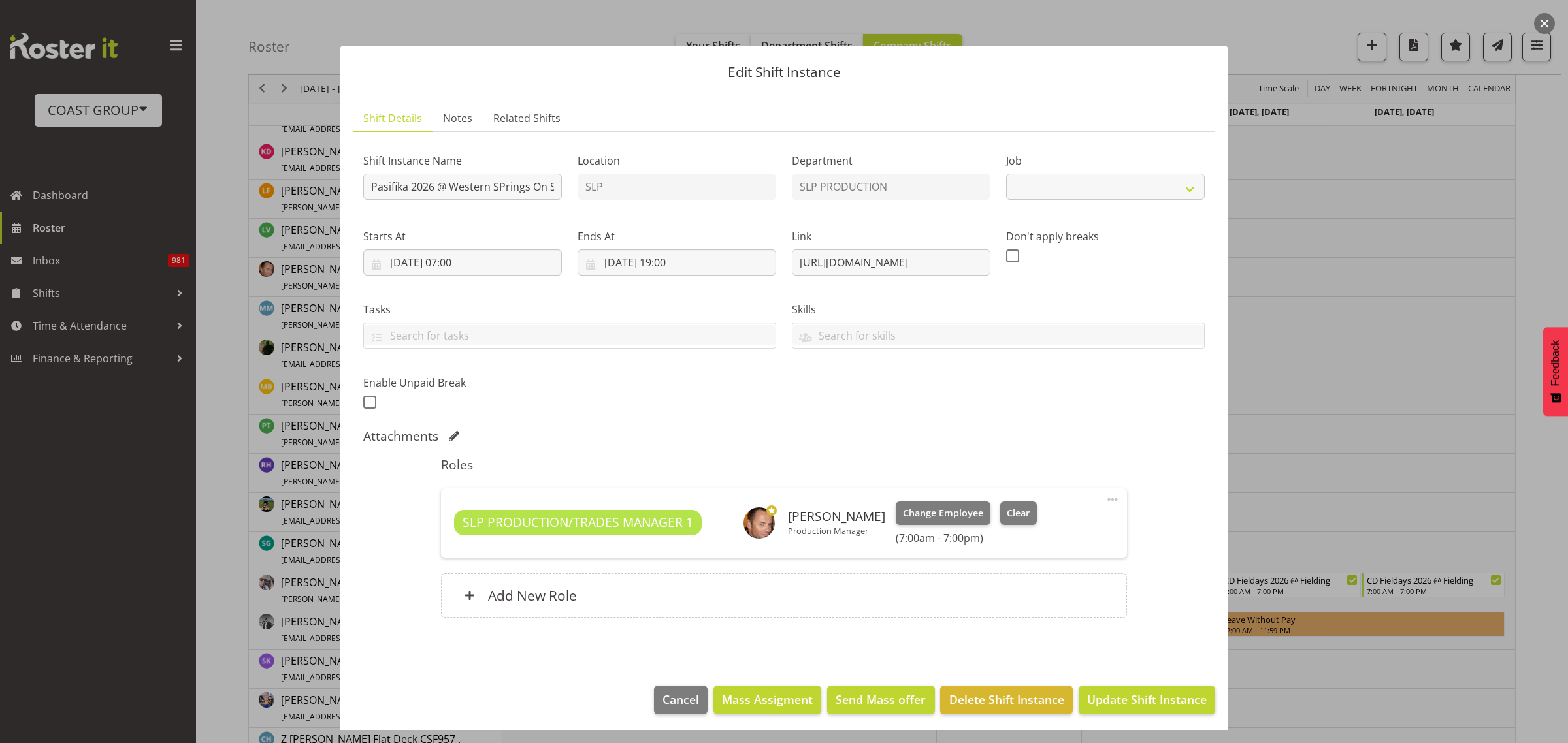
select select "10272"
click at [365, 183] on input "Pasifika 2026 @ Western SPrings On SIte @ TBC" at bounding box center [463, 186] width 198 height 26
type input "PREP Pasifika 2026 @ Western SPrings On SIte @ TBC"
click at [1128, 699] on span "Update Shift Instance" at bounding box center [1147, 699] width 120 height 17
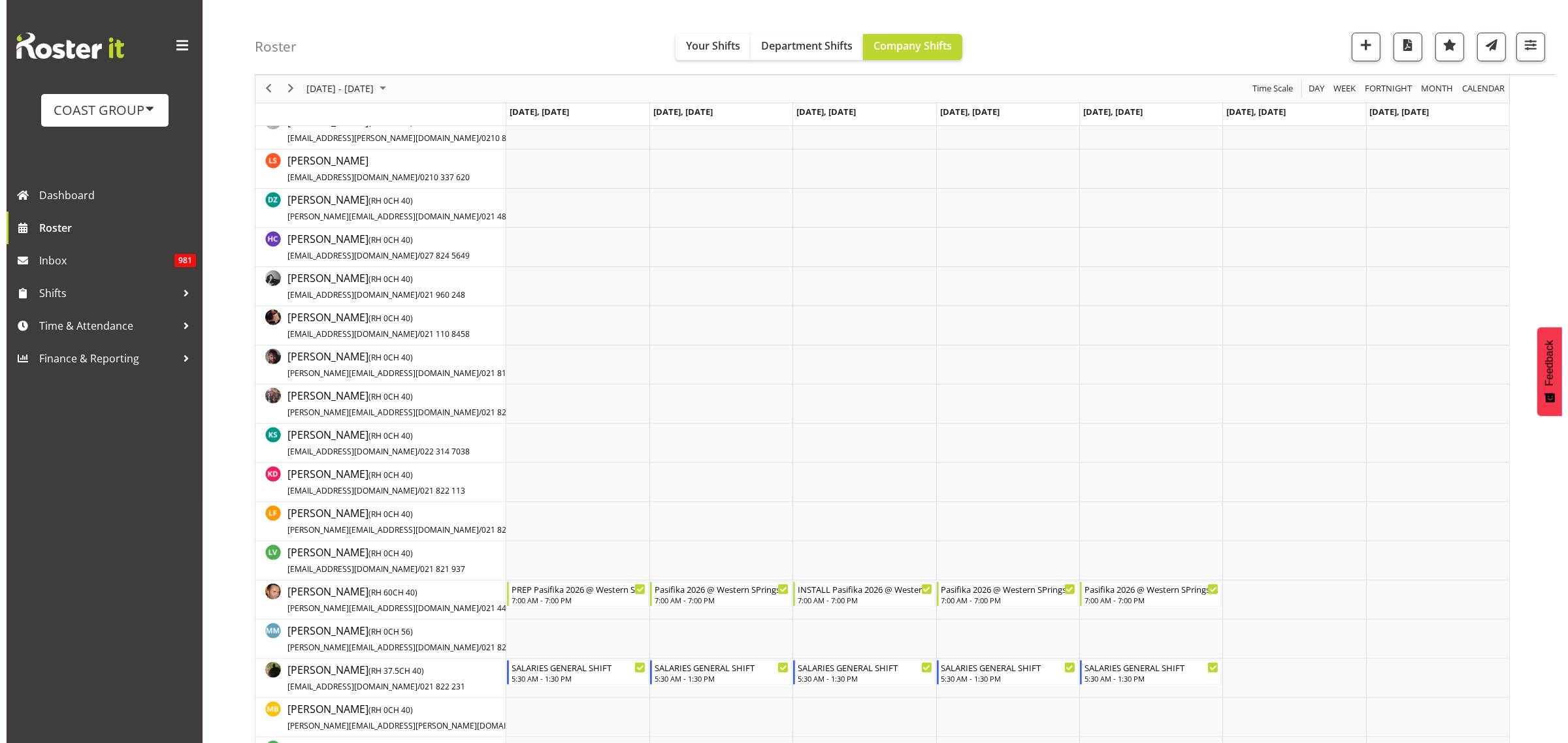
scroll to position [408, 0]
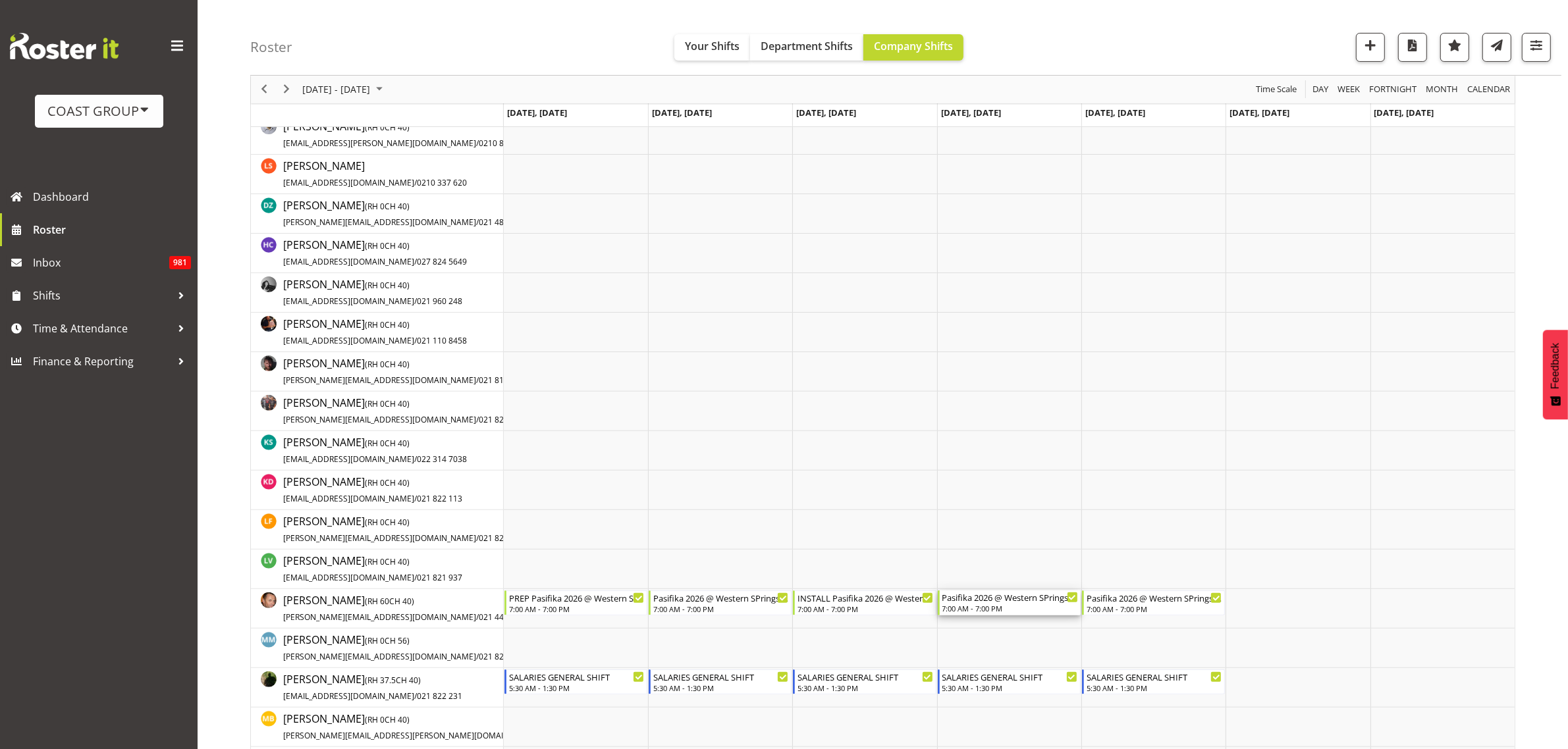
click at [978, 601] on div "Pasifika 2026 @ Western SPrings On SIte @ TBC" at bounding box center [1010, 597] width 136 height 14
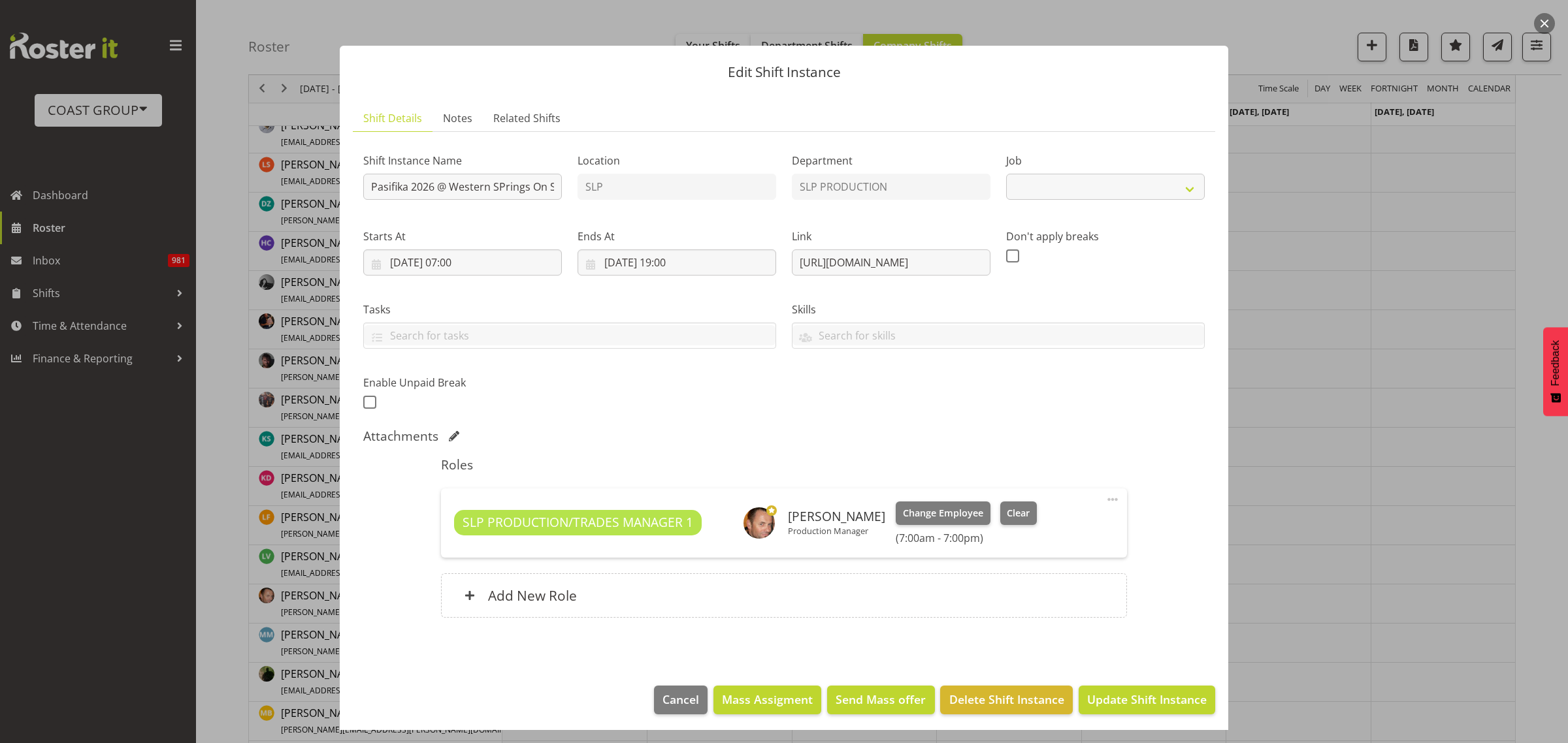
select select "10272"
click at [370, 188] on input "Pasifika 2026 @ Western SPrings On SIte @ TBC" at bounding box center [463, 186] width 198 height 26
type input "PREP Pasifika 2026 @ Western SPrings On SIte @ TBC"
click at [1153, 697] on span "Update Shift Instance" at bounding box center [1147, 699] width 120 height 17
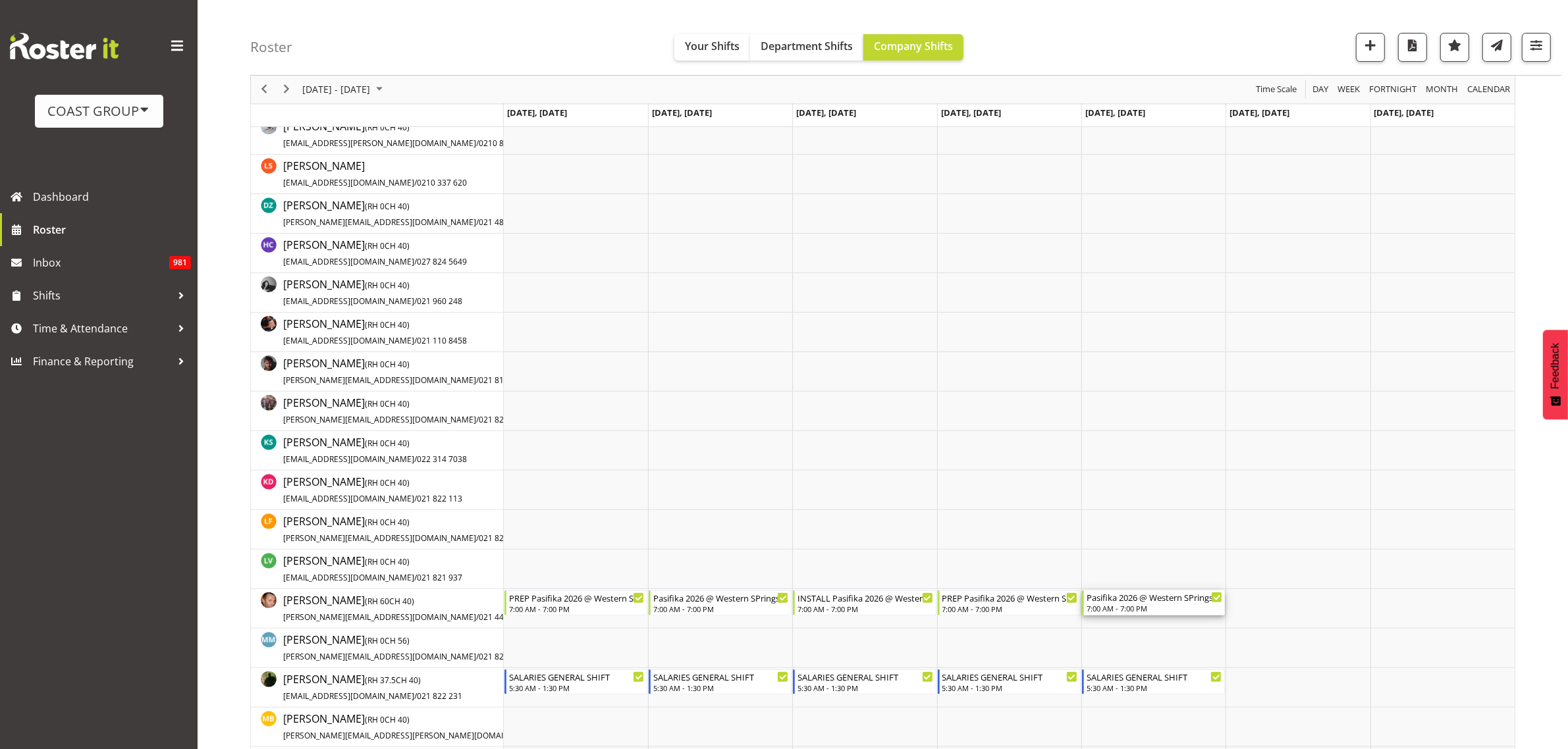
click at [1160, 603] on div "Pasifika 2026 @ Western SPrings On SIte @ TBC" at bounding box center [1154, 597] width 136 height 14
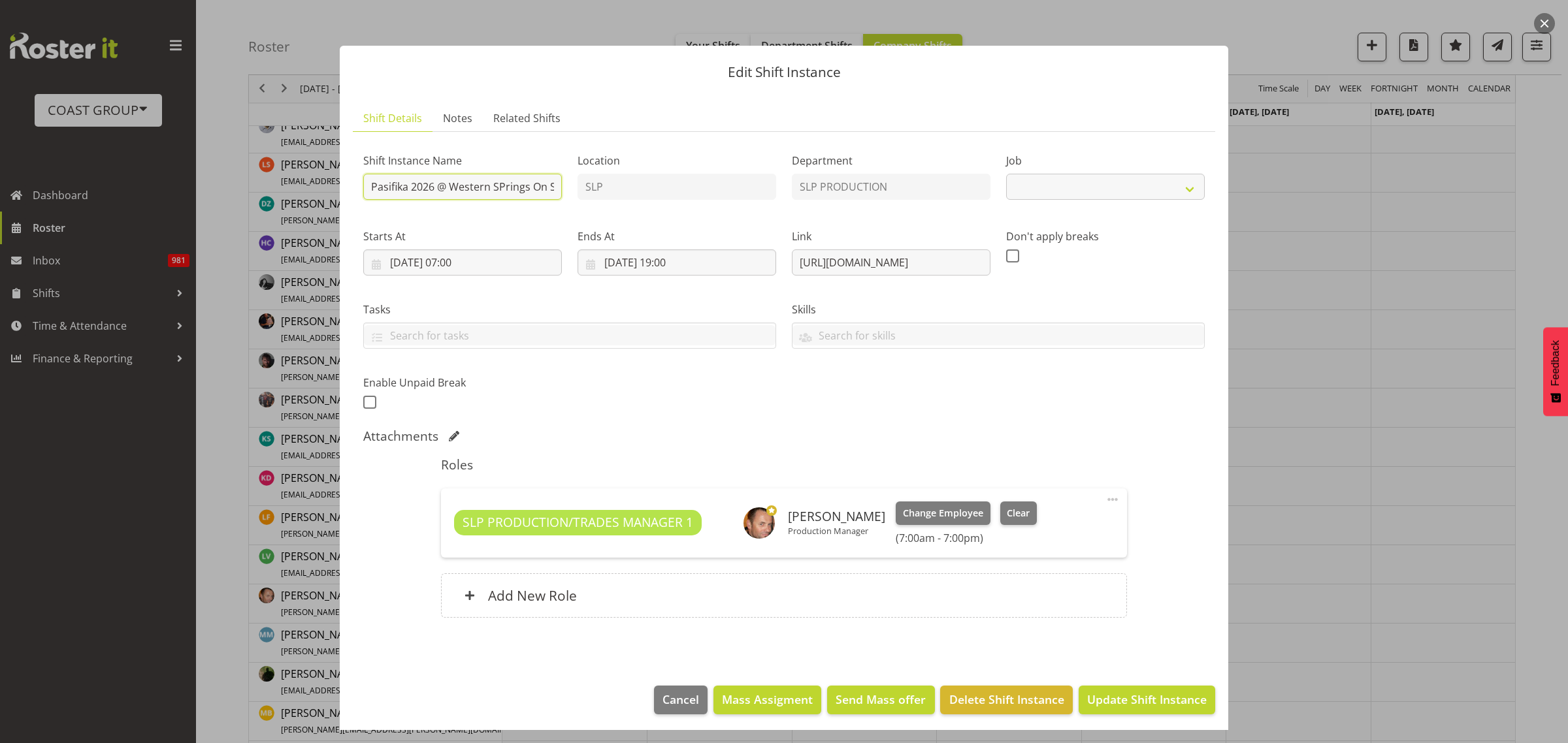
click at [367, 183] on input "Pasifika 2026 @ Western SPrings On SIte @ TBC" at bounding box center [463, 186] width 198 height 26
select select "10272"
type input "PREP Pasifika 2026 @ Western SPrings On SIte @ TBC"
click at [1137, 703] on span "Update Shift Instance" at bounding box center [1147, 699] width 120 height 17
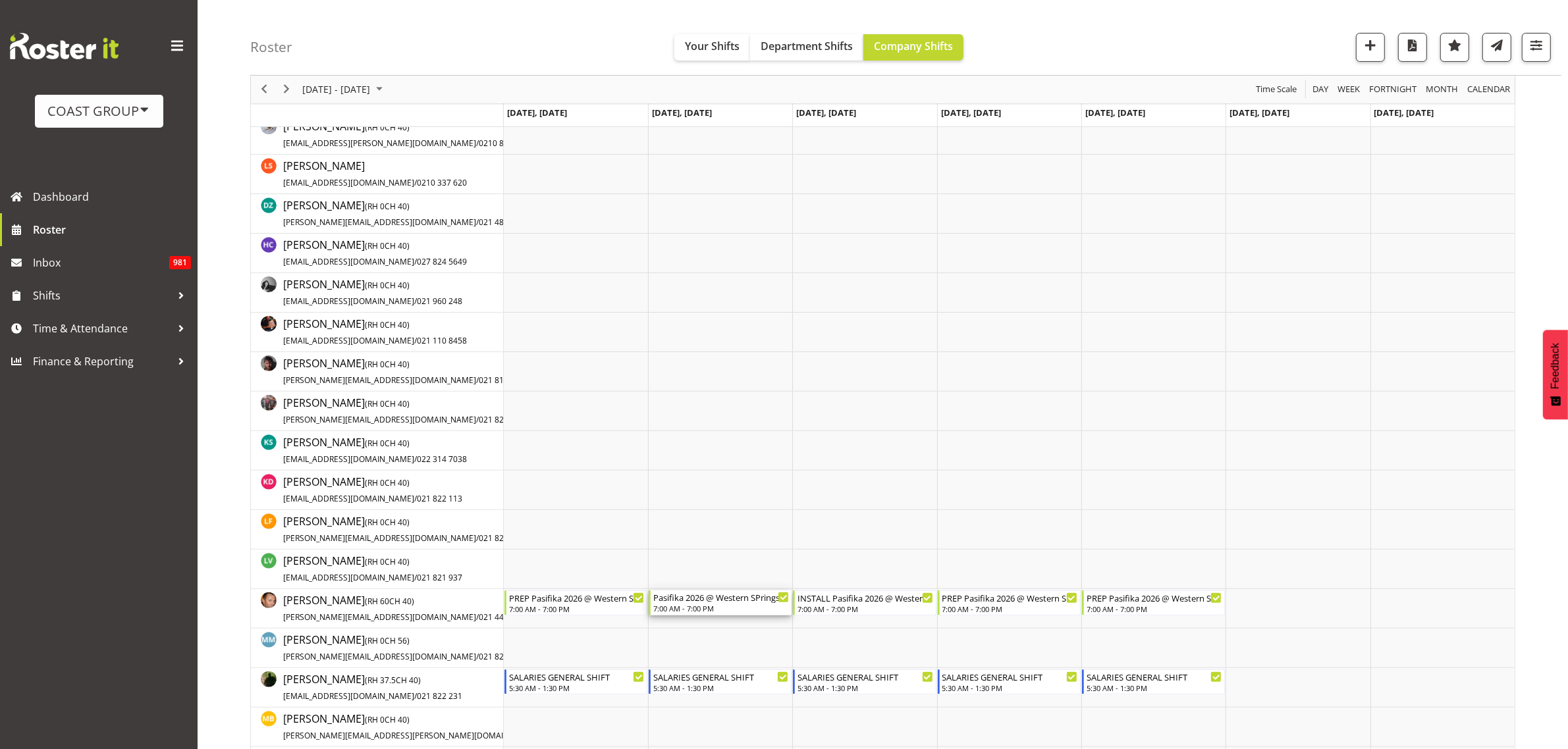
click at [700, 604] on div "7:00 AM - 7:00 PM" at bounding box center [721, 609] width 136 height 11
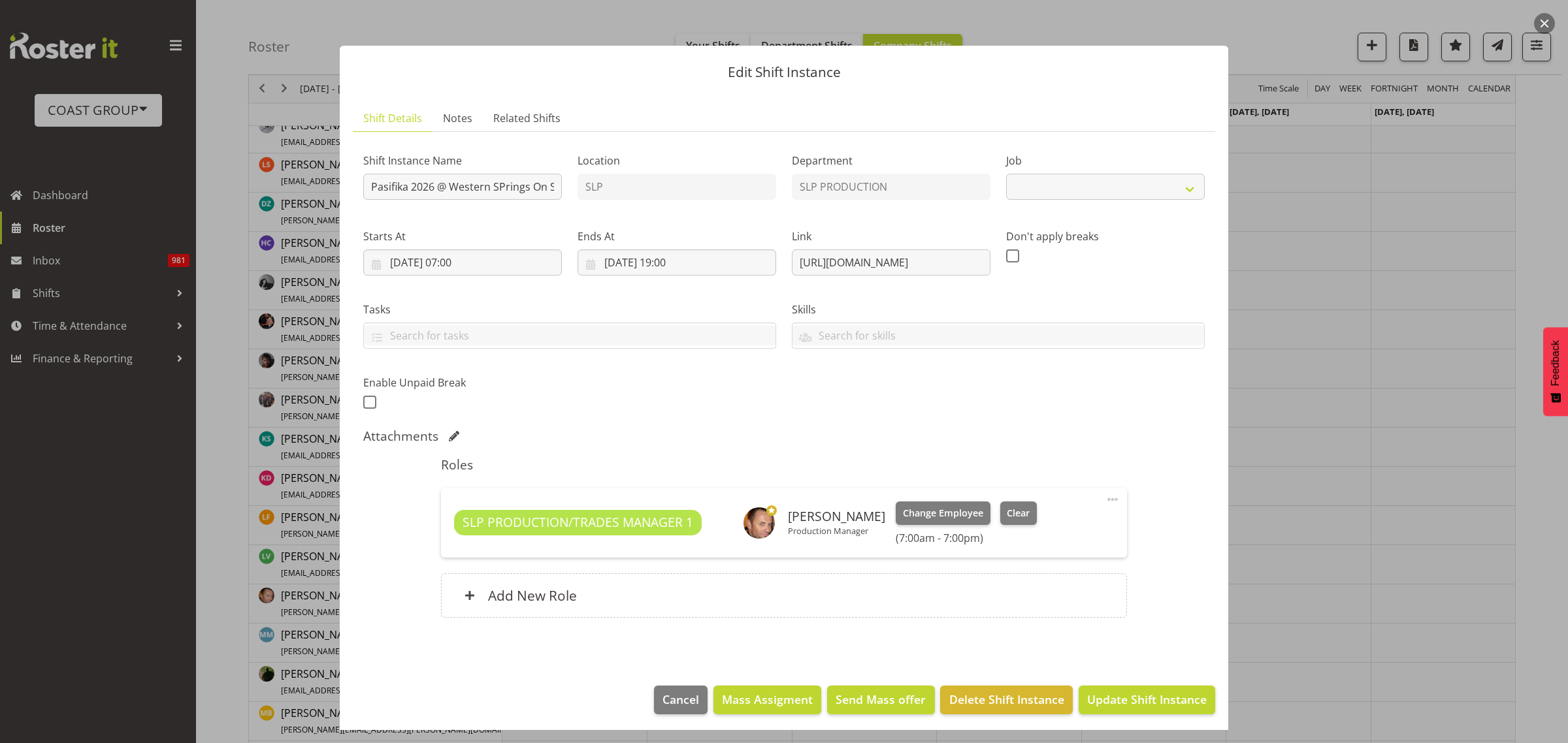
select select "10272"
click at [365, 183] on input "Pasifika 2026 @ Western SPrings On SIte @ TBC" at bounding box center [463, 186] width 198 height 26
type input "PREP Pasifika 2026 @ Western SPrings On SIte @ TBC"
click at [1144, 696] on span "Update Shift Instance" at bounding box center [1147, 699] width 120 height 17
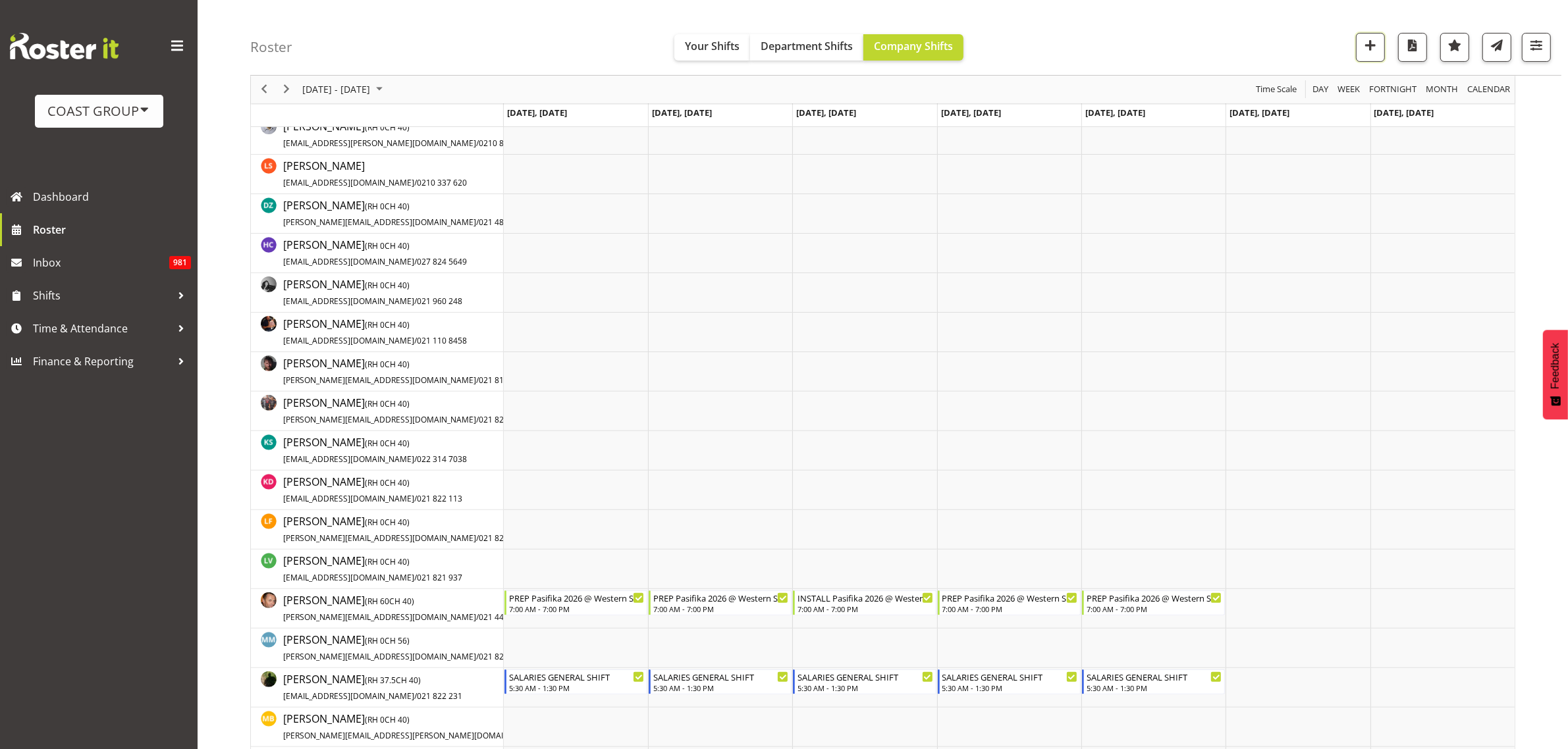
click at [1372, 47] on span "button" at bounding box center [1370, 45] width 17 height 17
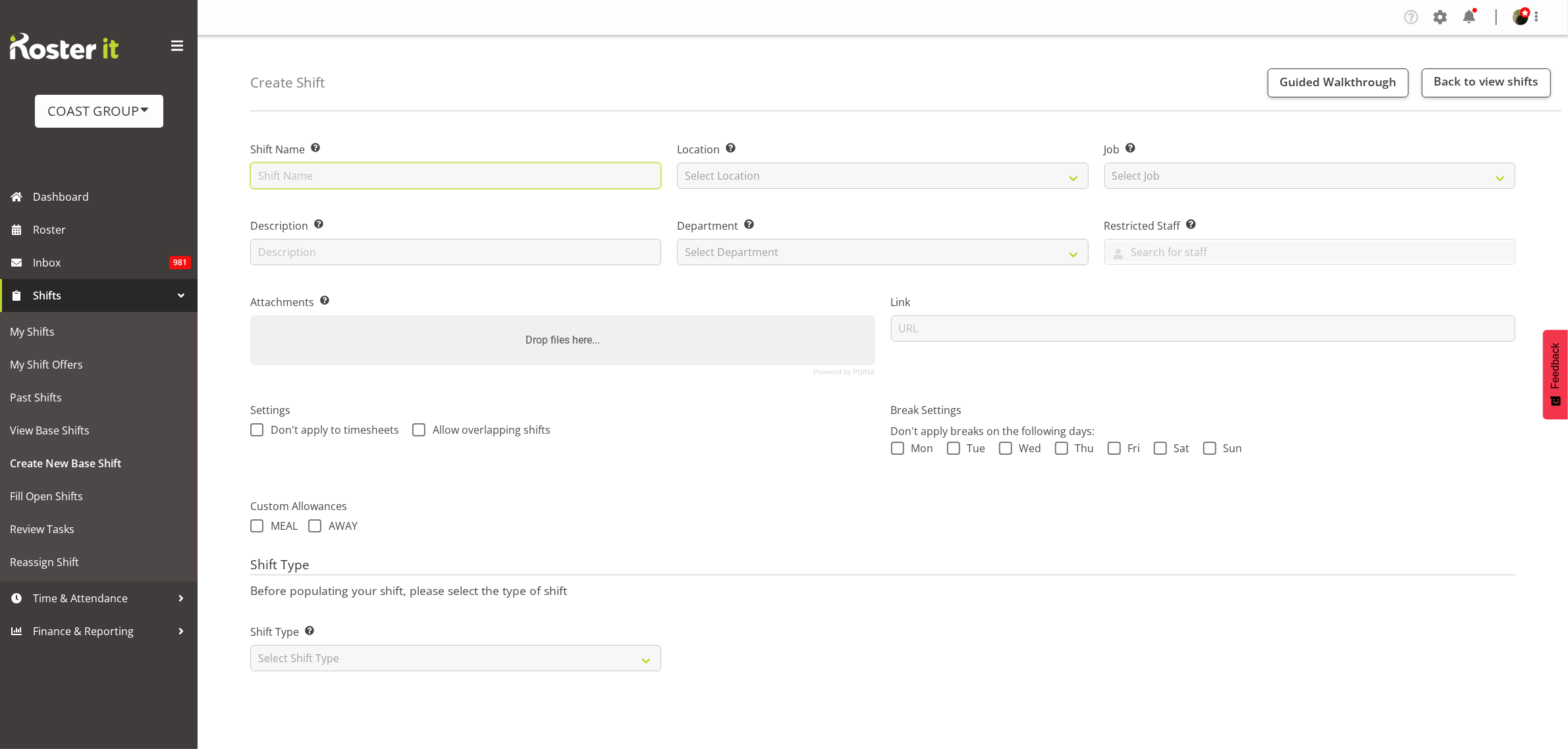
click at [344, 183] on input "text" at bounding box center [456, 176] width 411 height 26
click at [366, 176] on input "Autumn Gift Fair 2025 @ [GEOGRAPHIC_DATA] Showgrounds" at bounding box center [456, 176] width 411 height 26
type input "Autumn Gift Fair 2026 @ [GEOGRAPHIC_DATA] Showgrounds"
click at [746, 175] on select "Select Location [GEOGRAPHIC_DATA] EVENTS [PERSON_NAME][GEOGRAPHIC_DATA] [GEOGRA…" at bounding box center [883, 176] width 411 height 26
select select "31"
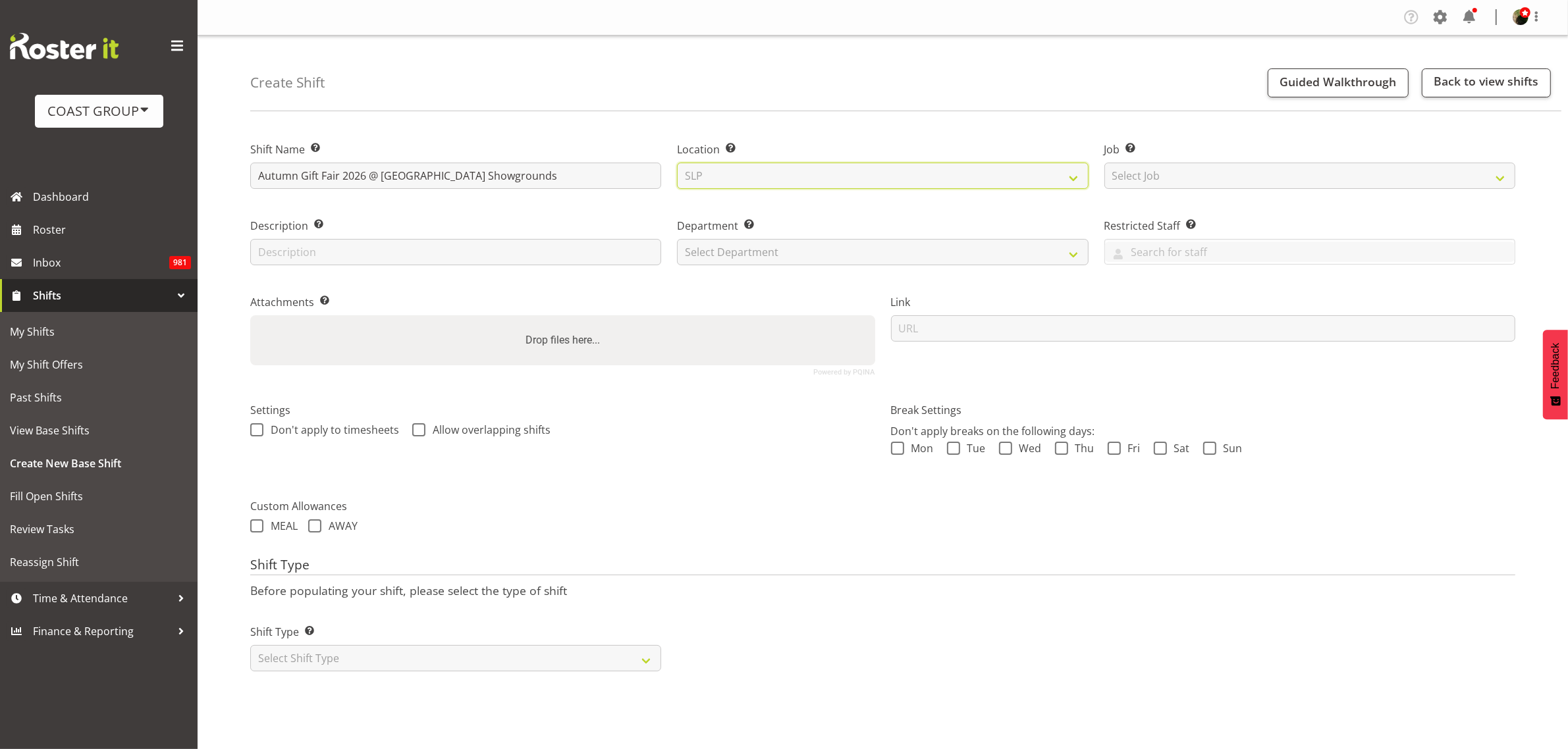
click at [677, 163] on select "Select Location [GEOGRAPHIC_DATA] EVENTS [PERSON_NAME][GEOGRAPHIC_DATA] [GEOGRA…" at bounding box center [883, 176] width 411 height 26
click at [1160, 170] on select "Select Job Create new job 1 Carlton Events 1 [PERSON_NAME][GEOGRAPHIC_DATA] 1 […" at bounding box center [1310, 176] width 411 height 26
select select "0"
click at [1104, 163] on select "Select Job Create new job 1 Carlton Events 1 [PERSON_NAME][GEOGRAPHIC_DATA] 1 […" at bounding box center [1310, 176] width 411 height 26
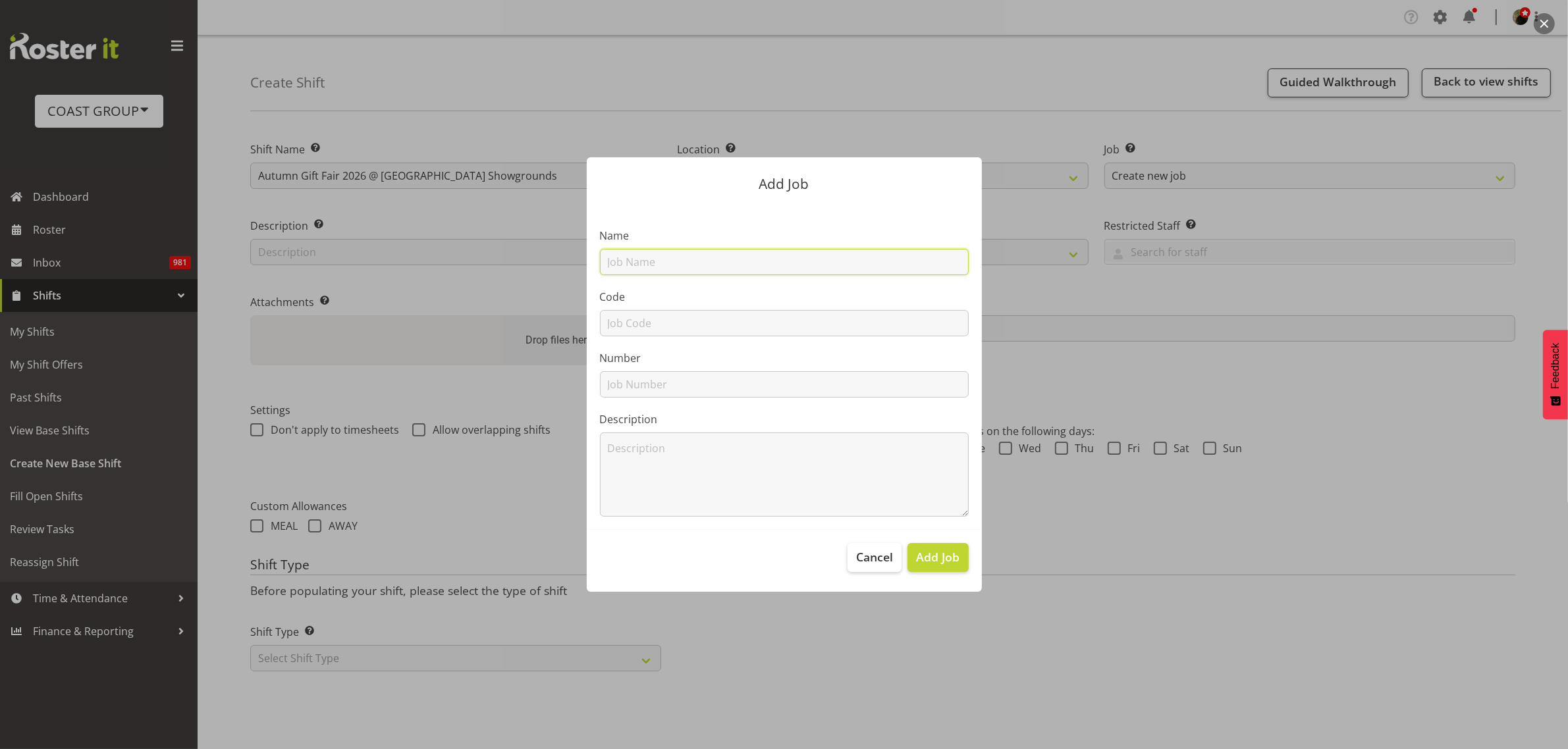
click at [673, 266] on input "text" at bounding box center [784, 261] width 368 height 26
type input "T260301 Autumn Gift Fair 2026"
type input "T260301"
click at [942, 554] on span "Add Job" at bounding box center [938, 556] width 43 height 17
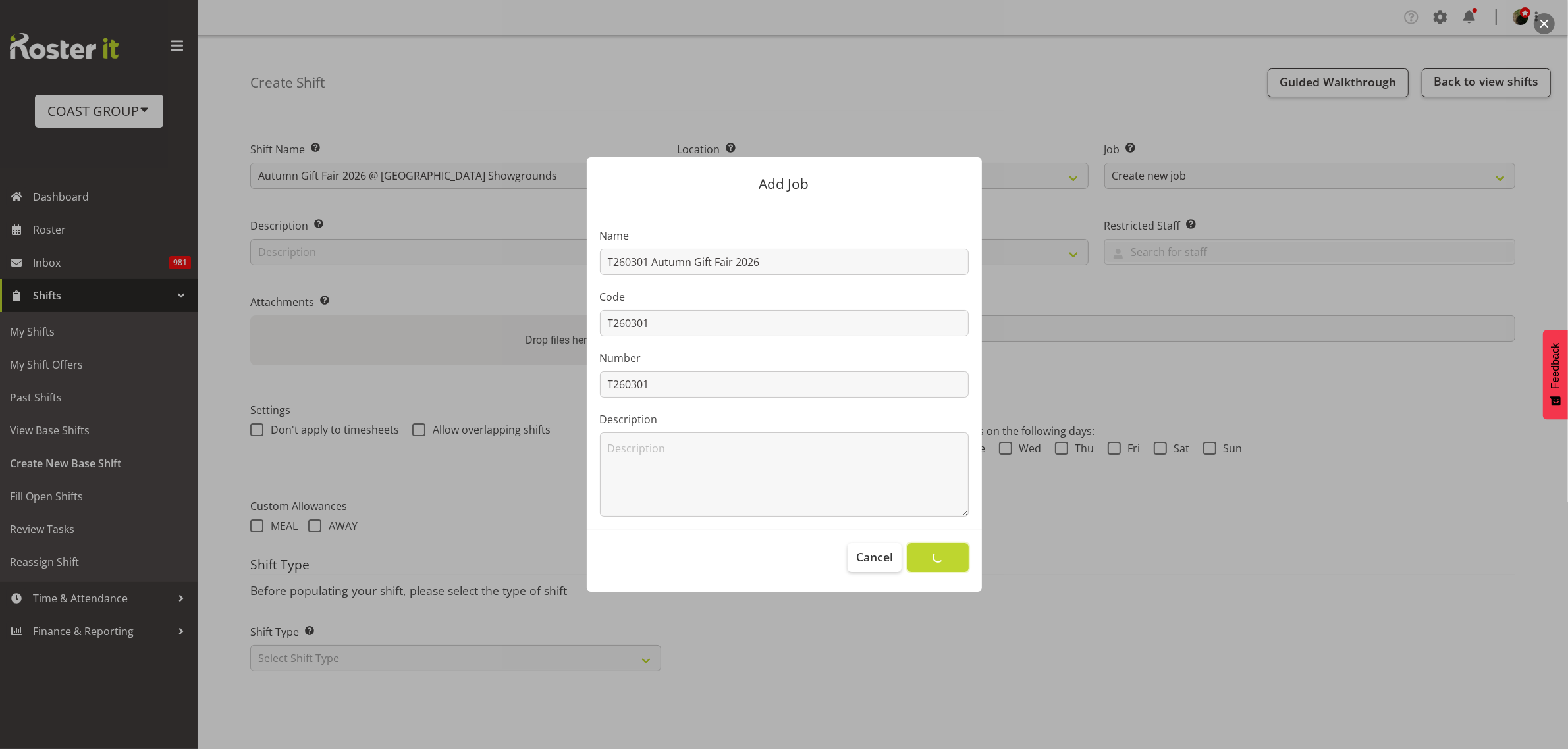
select select
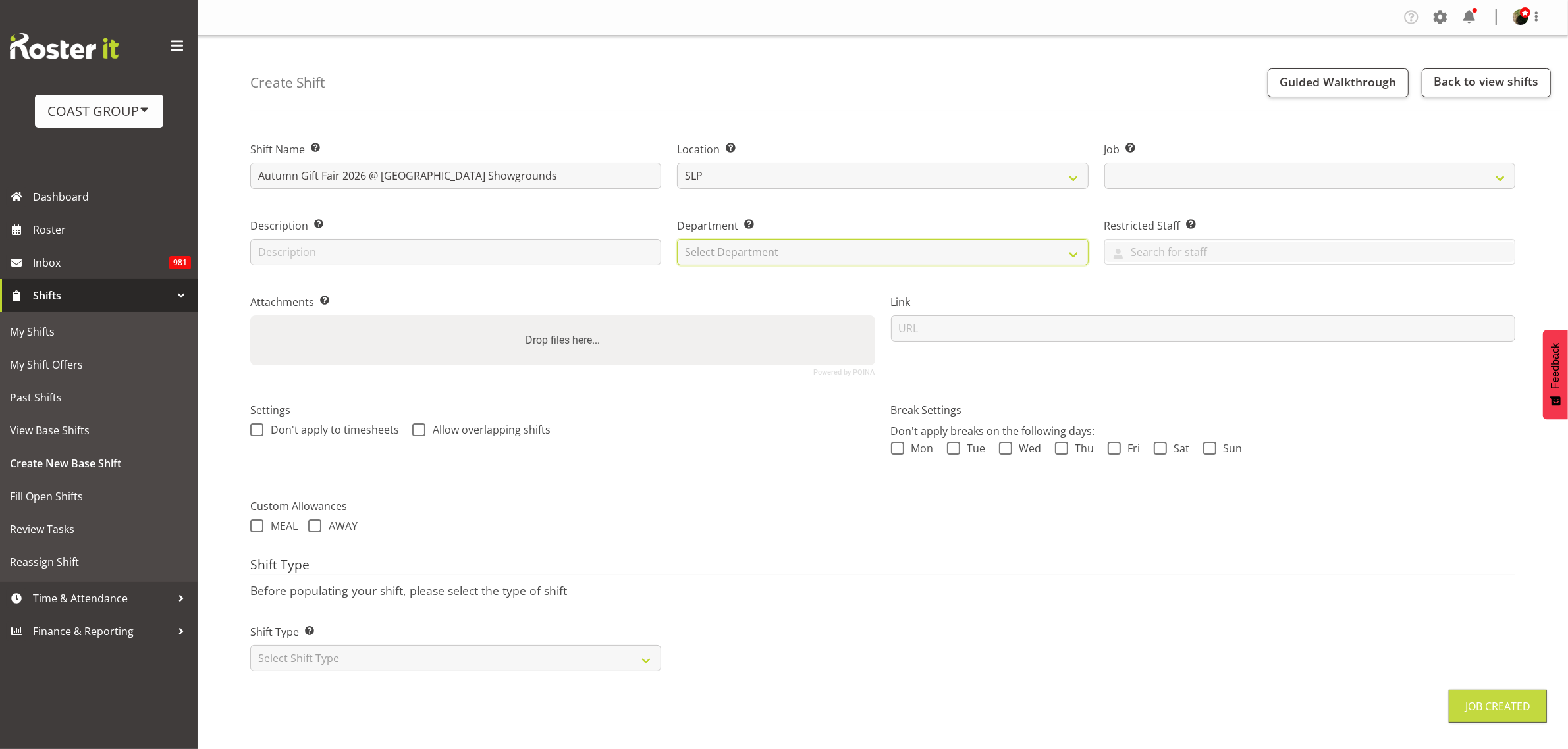
select select "10562"
click at [817, 241] on select "Select Department CARLTON EVENTS [PERSON_NAME][GEOGRAPHIC_DATA] [GEOGRAPHIC_DAT…" at bounding box center [883, 251] width 411 height 26
select select "23"
click at [677, 239] on select "Select Department CARLTON EVENTS [PERSON_NAME][GEOGRAPHIC_DATA] [GEOGRAPHIC_DAT…" at bounding box center [883, 251] width 411 height 26
click at [993, 328] on input "url" at bounding box center [1203, 328] width 625 height 26
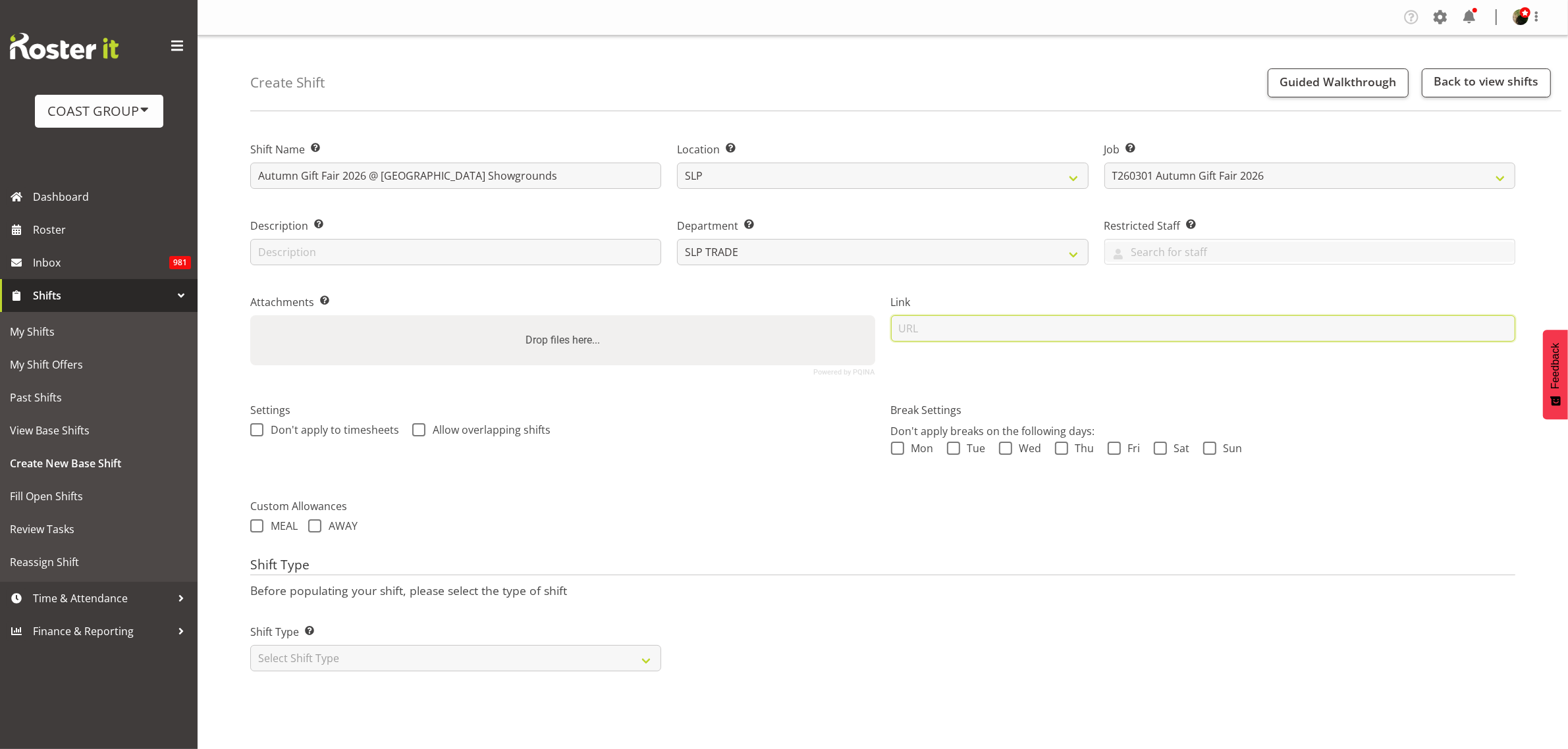
paste input "[URL][DOMAIN_NAME]"
type input "[URL][DOMAIN_NAME]"
click at [326, 663] on select "Select Shift Type One Off Shift Recurring Shift Rotating Shift" at bounding box center [456, 658] width 411 height 26
select select "recurring"
click at [250, 646] on select "Select Shift Type One Off Shift Recurring Shift Rotating Shift" at bounding box center [456, 658] width 411 height 26
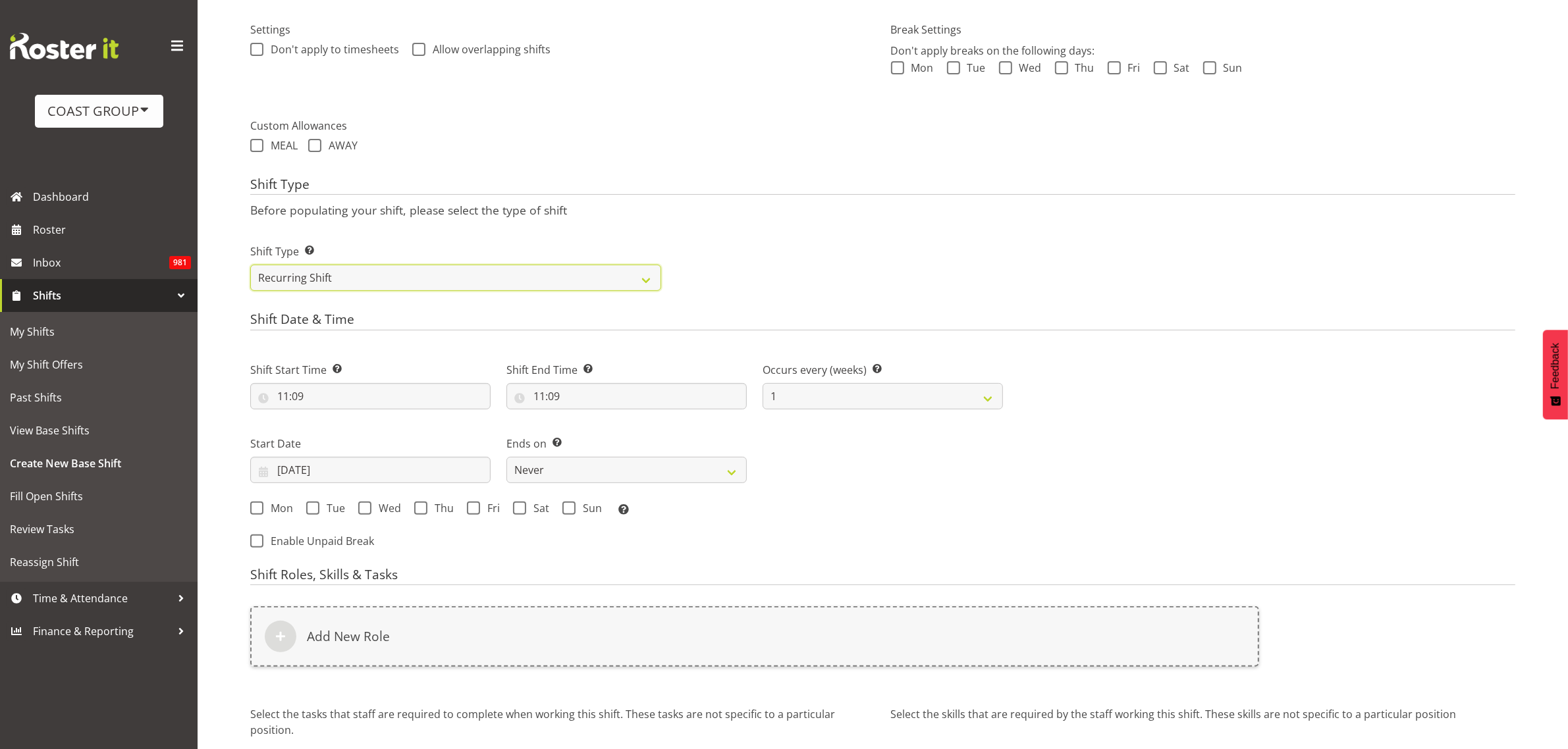
scroll to position [411, 0]
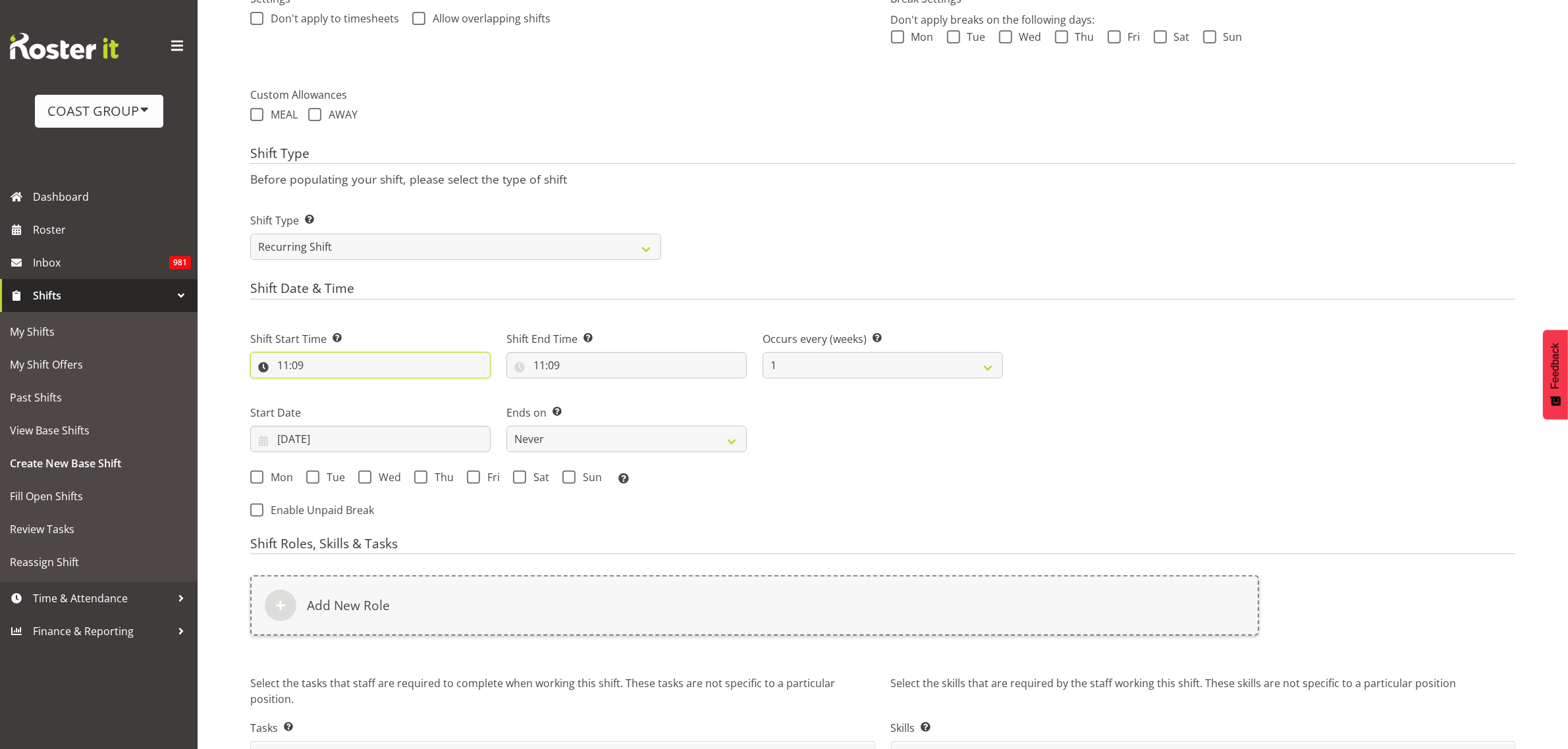
click at [346, 368] on input "11:09" at bounding box center [370, 365] width 240 height 26
select select "0"
type input "00:09"
select select "7"
type input "07:09"
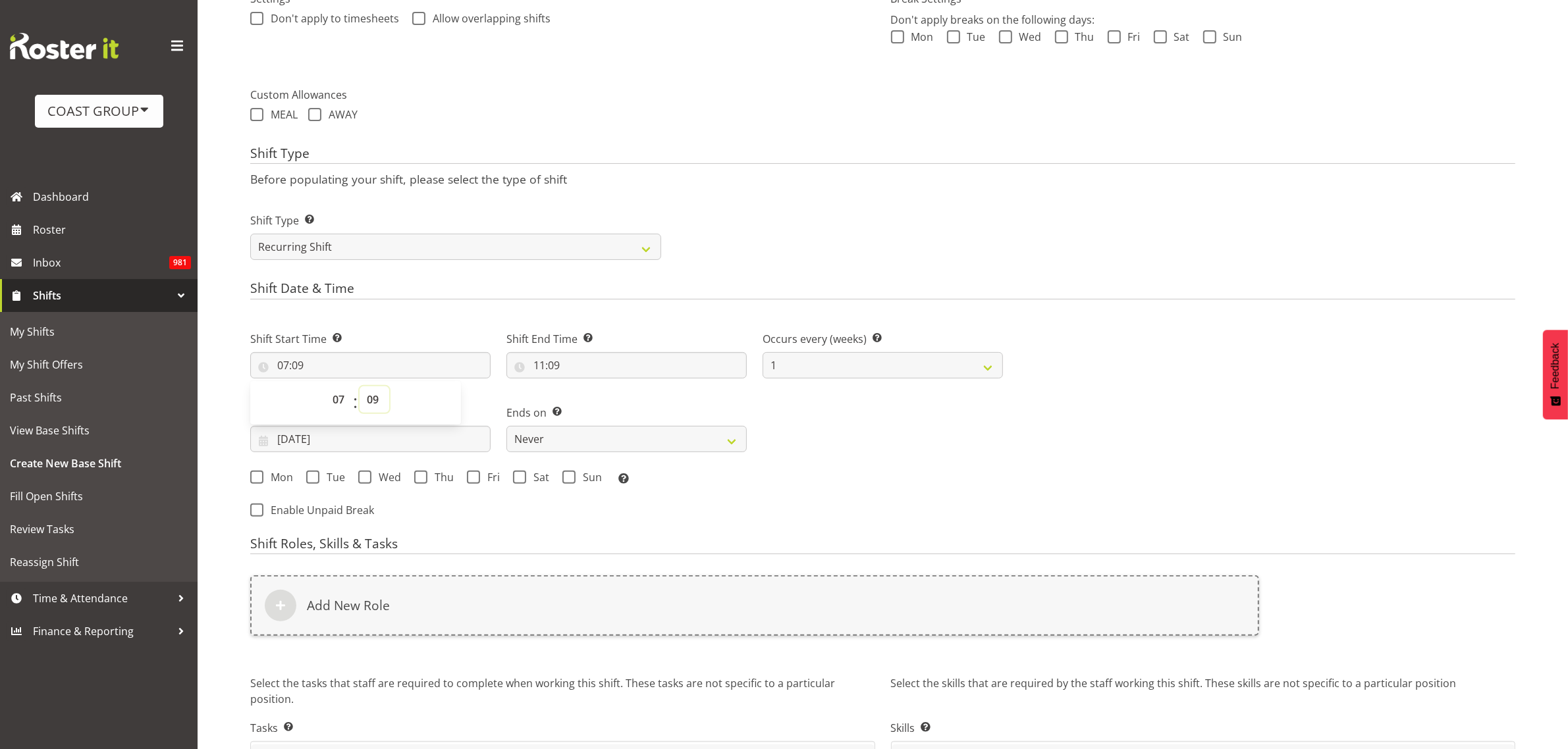
select select "0"
type input "07:00"
click at [602, 358] on input "11:09" at bounding box center [626, 365] width 240 height 26
select select "12"
type input "12:09"
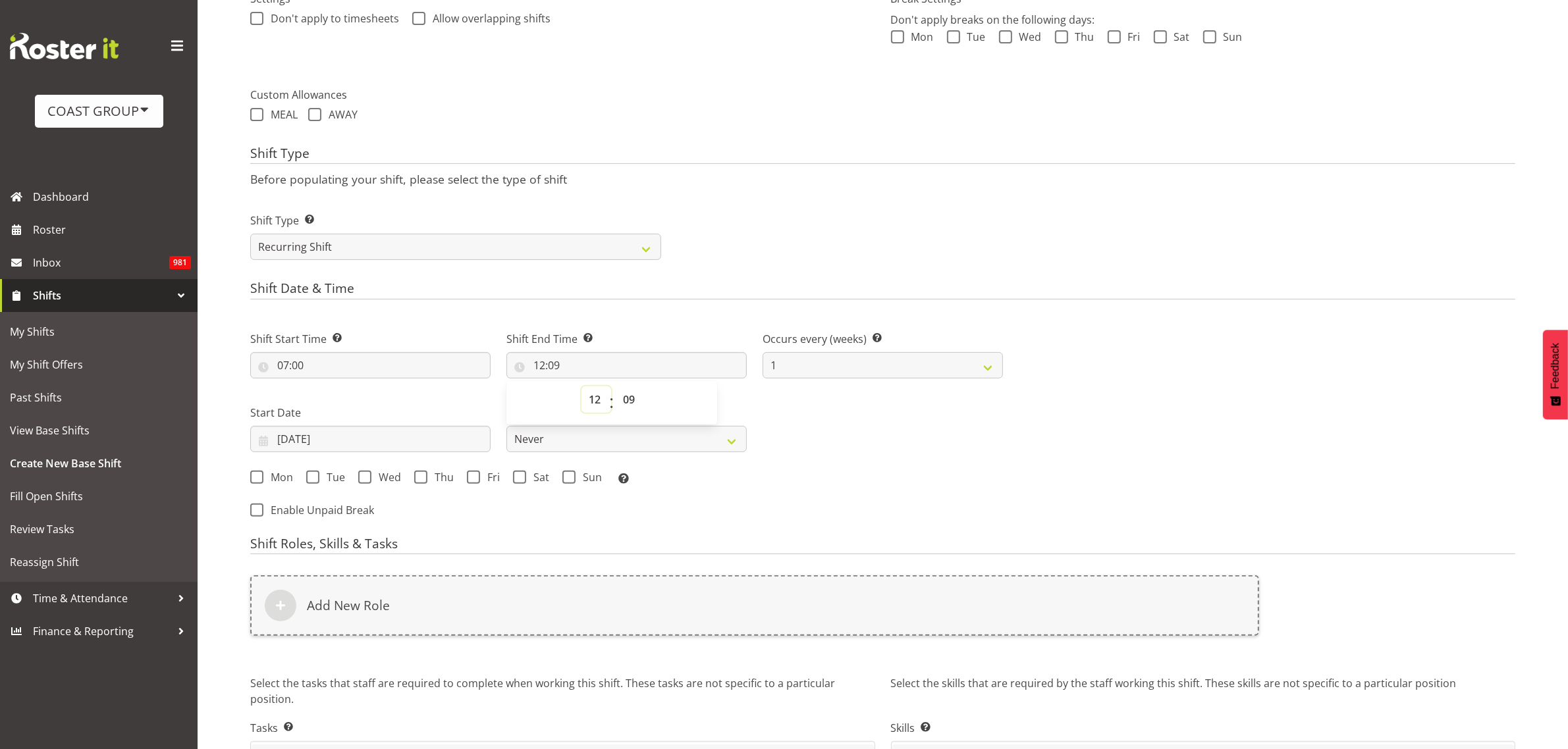
select select "18"
type input "18:09"
select select "0"
type input "18:00"
click at [364, 438] on input "[DATE]" at bounding box center [370, 438] width 240 height 26
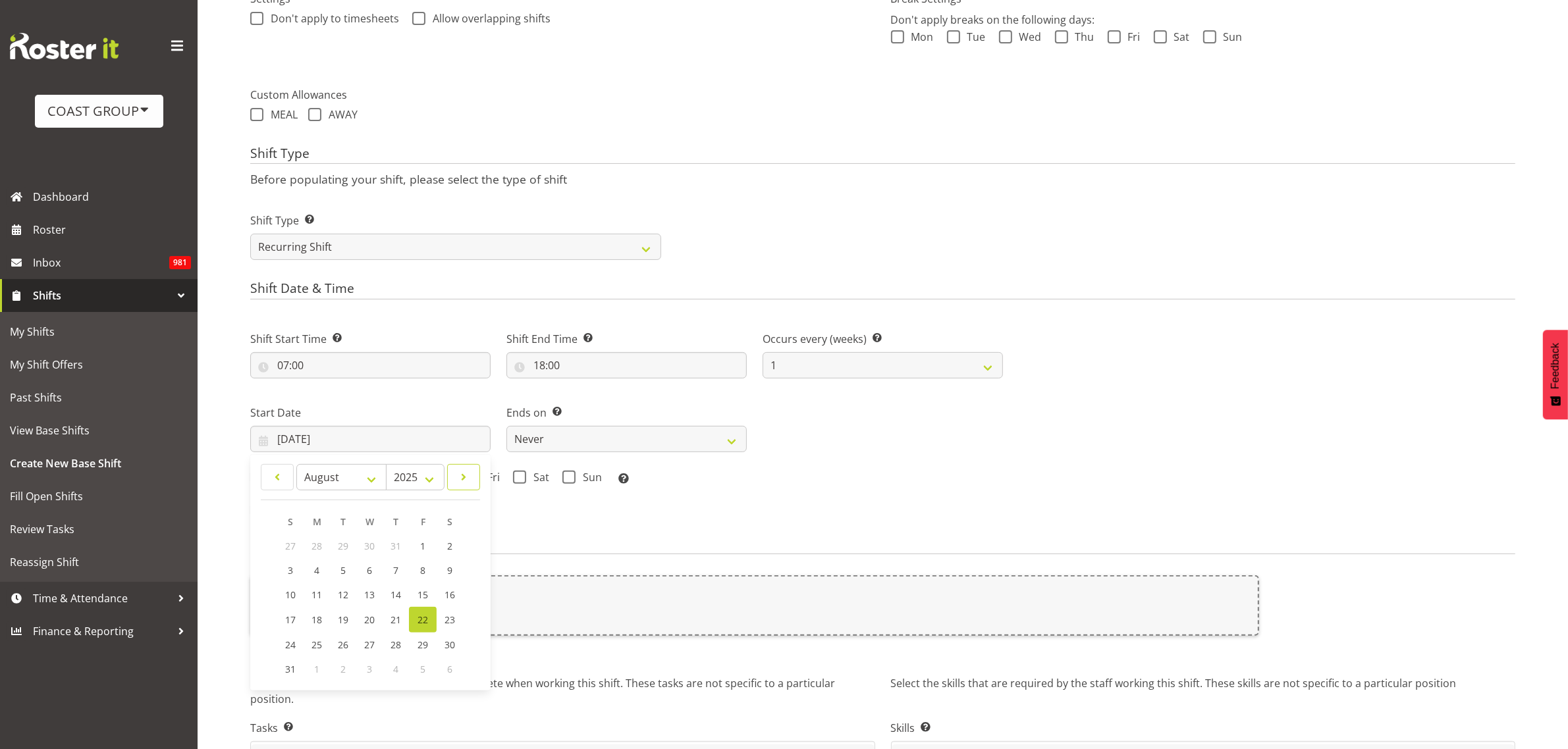
click at [456, 484] on span at bounding box center [464, 477] width 16 height 16
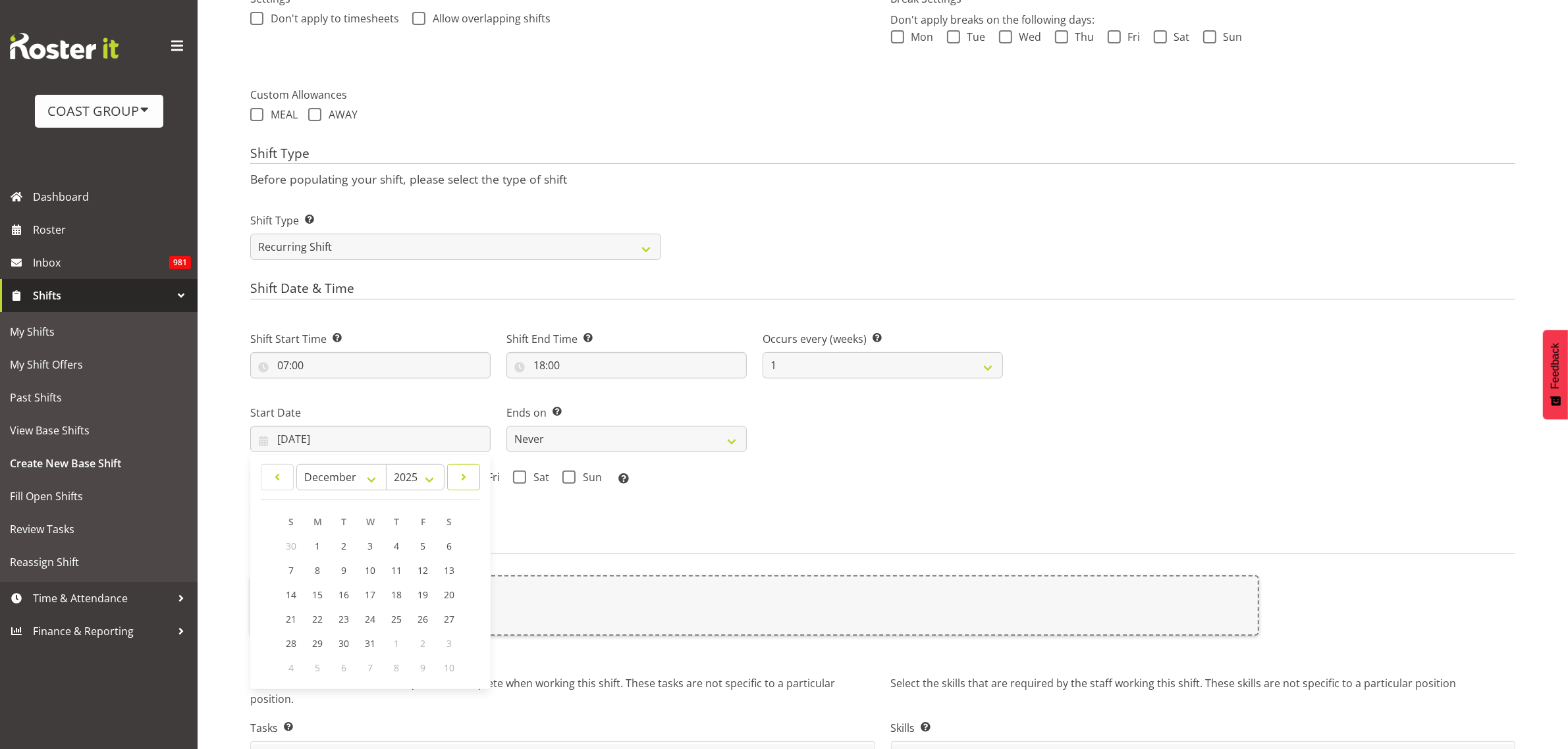
select select "0"
select select "2026"
click at [456, 484] on span at bounding box center [464, 477] width 16 height 16
select select "1"
click at [367, 618] on span "25" at bounding box center [370, 619] width 11 height 13
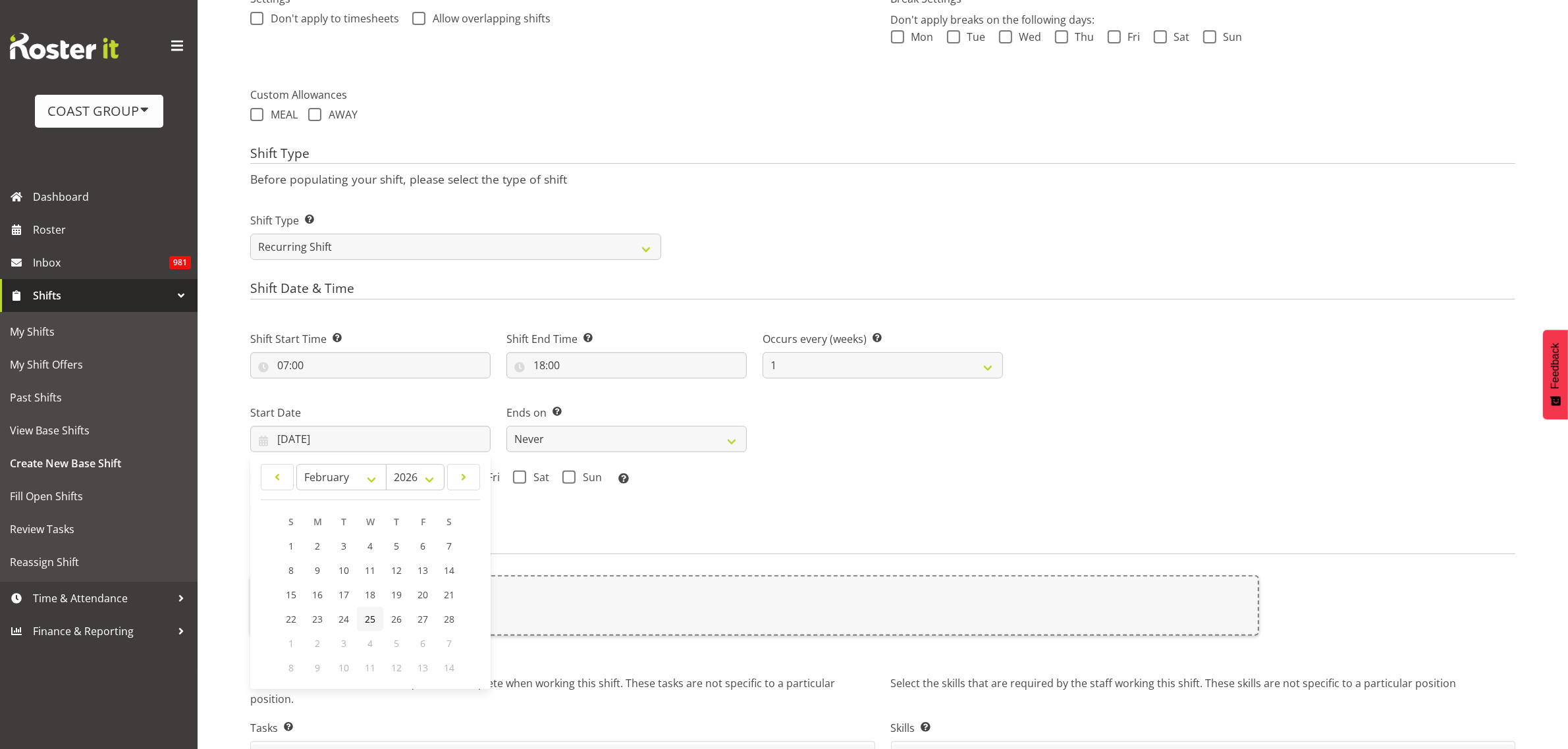
type input "[DATE]"
click at [535, 442] on select "Never On Date" at bounding box center [626, 438] width 240 height 26
select select "date"
click at [506, 427] on select "Never On Date" at bounding box center [626, 438] width 240 height 26
select select "7"
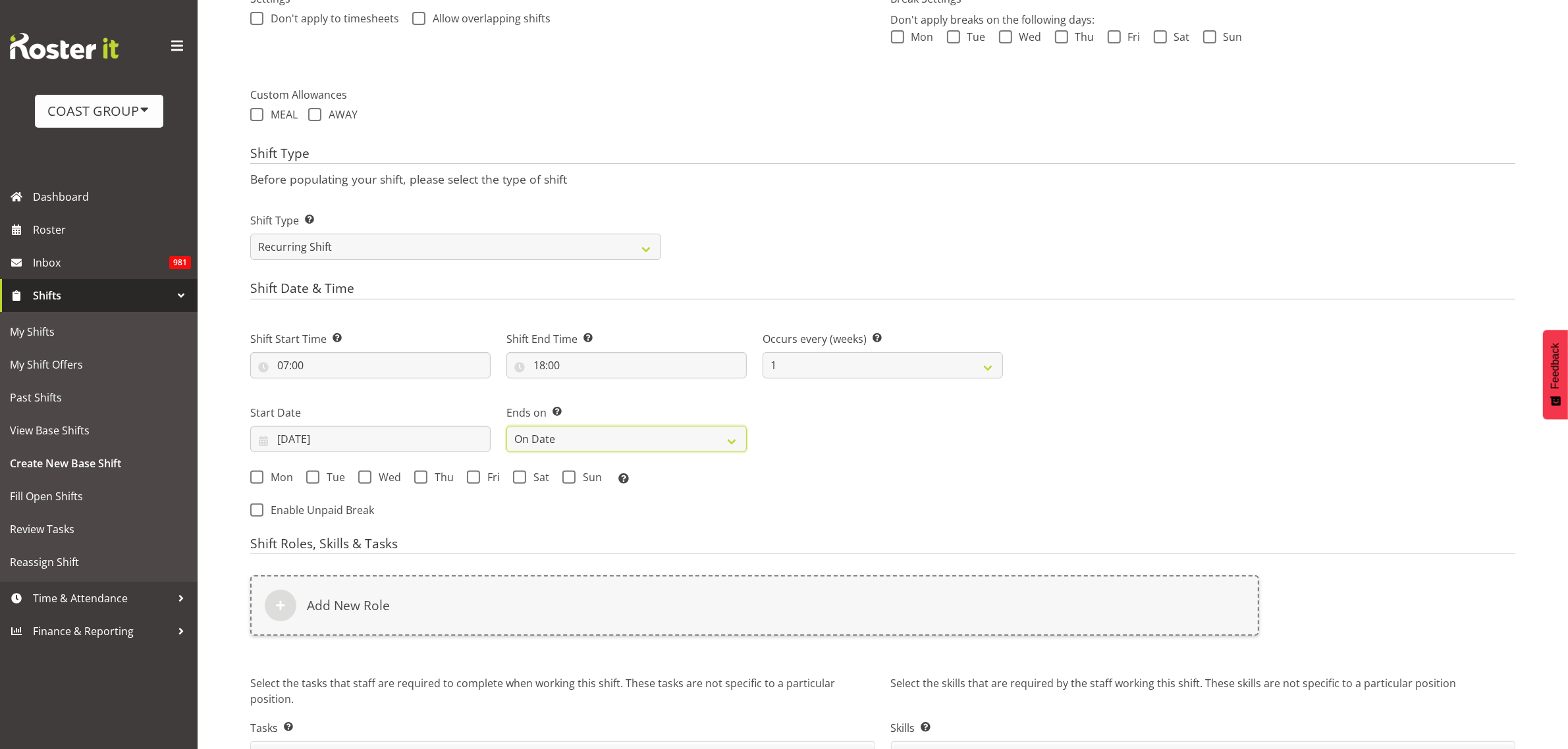
select select "2025"
click at [860, 433] on input "[DATE]" at bounding box center [883, 438] width 240 height 26
click at [973, 478] on span at bounding box center [976, 477] width 16 height 16
click at [972, 478] on span at bounding box center [976, 477] width 16 height 16
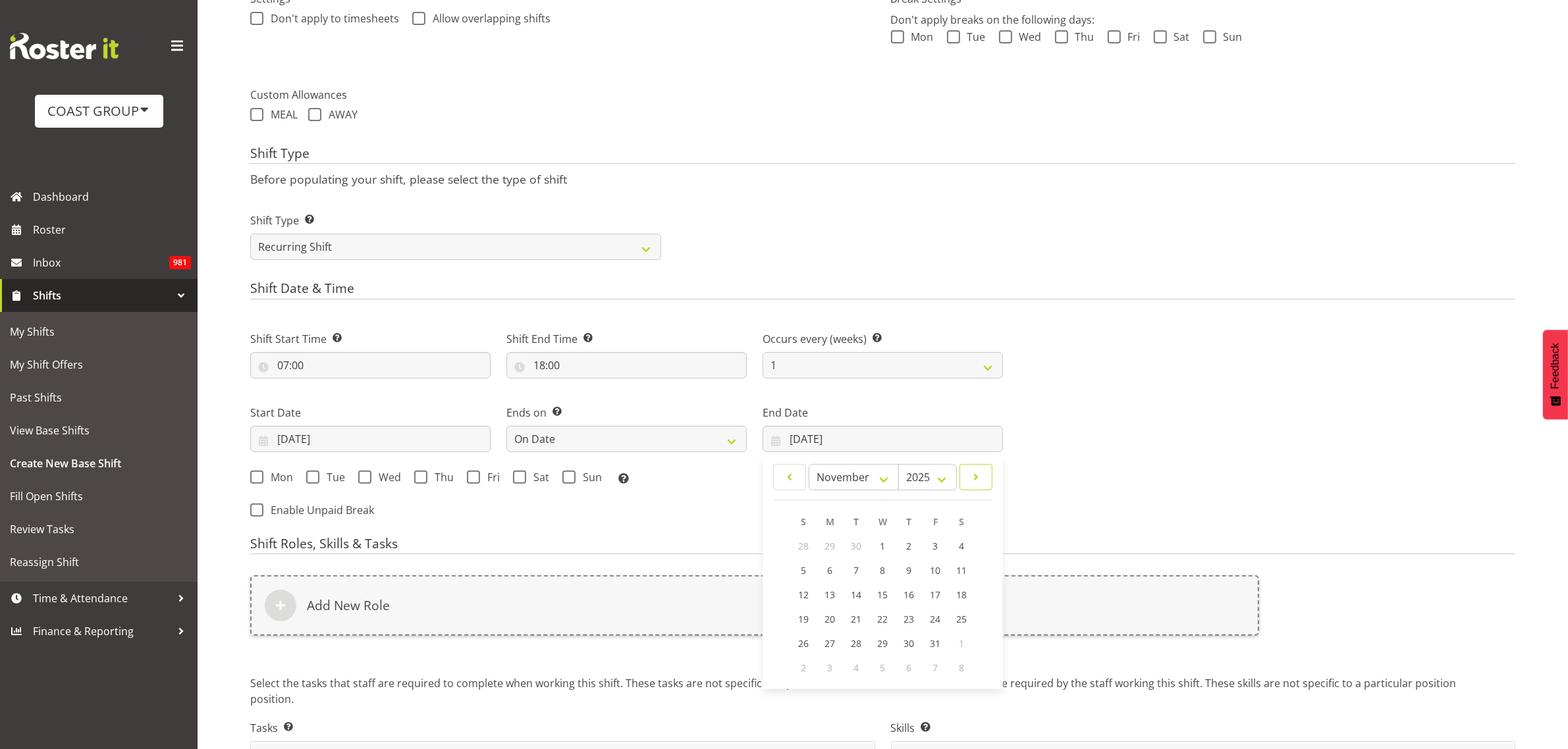
click at [972, 478] on span at bounding box center [976, 477] width 16 height 16
select select "0"
select select "2026"
click at [972, 478] on span at bounding box center [976, 477] width 16 height 16
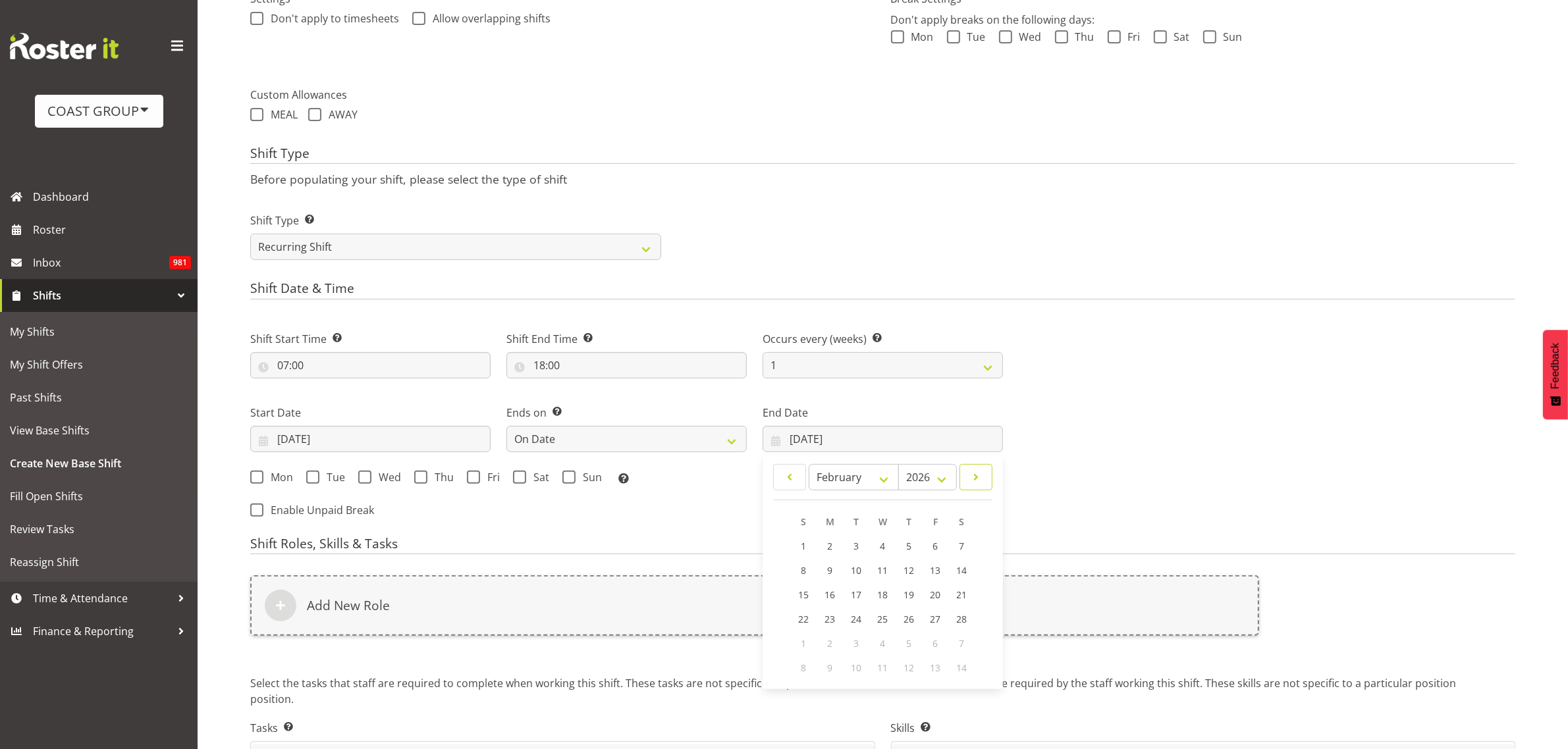
click at [972, 478] on span at bounding box center [976, 477] width 16 height 16
select select "2"
click at [907, 546] on span "5" at bounding box center [909, 546] width 5 height 13
type input "[DATE]"
click at [283, 475] on span "Mon" at bounding box center [277, 477] width 30 height 14
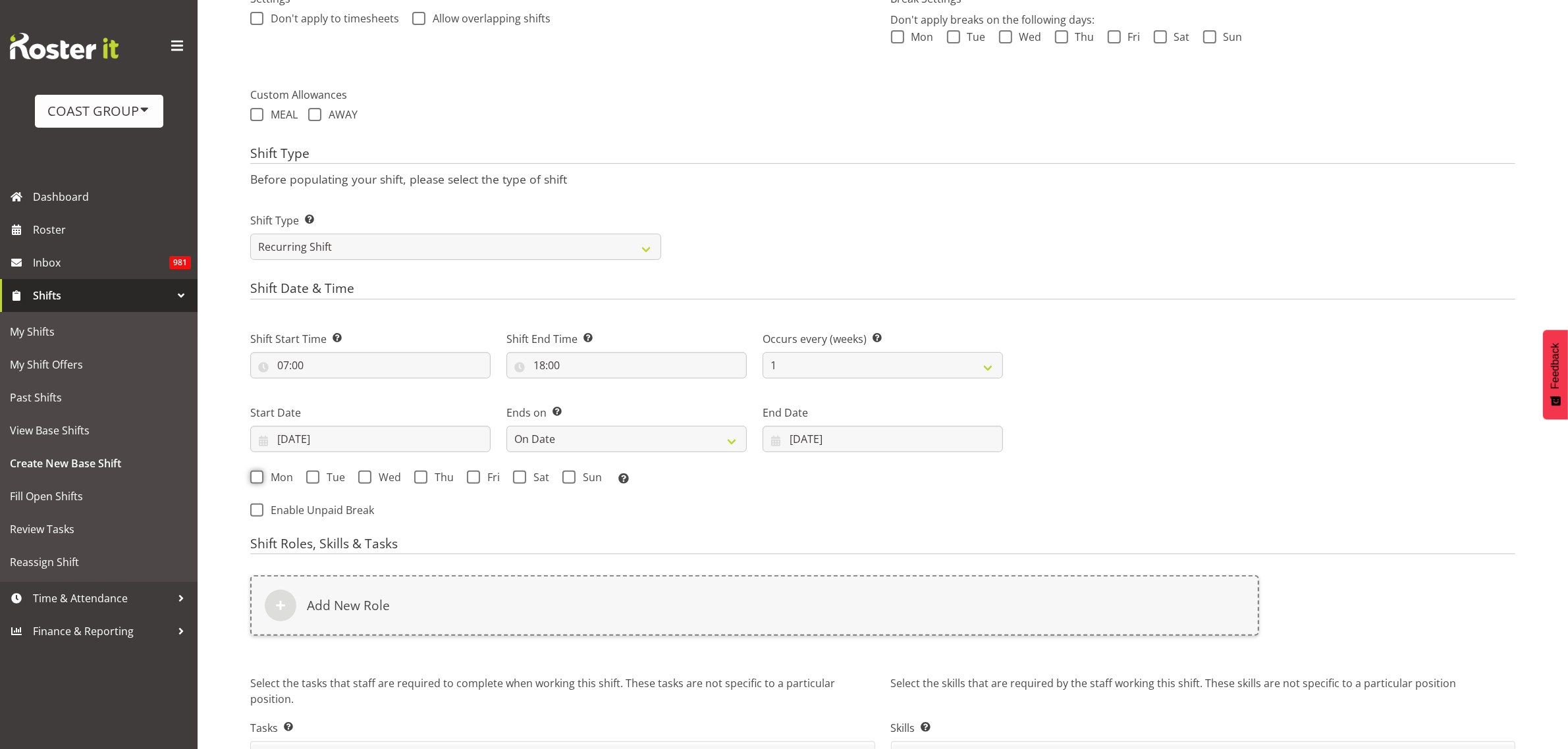
click at [258, 475] on input "Mon" at bounding box center [255, 477] width 9 height 9
checkbox input "true"
click at [327, 478] on span "Tue" at bounding box center [332, 477] width 26 height 14
click at [314, 478] on input "Tue" at bounding box center [311, 477] width 9 height 9
checkbox input "true"
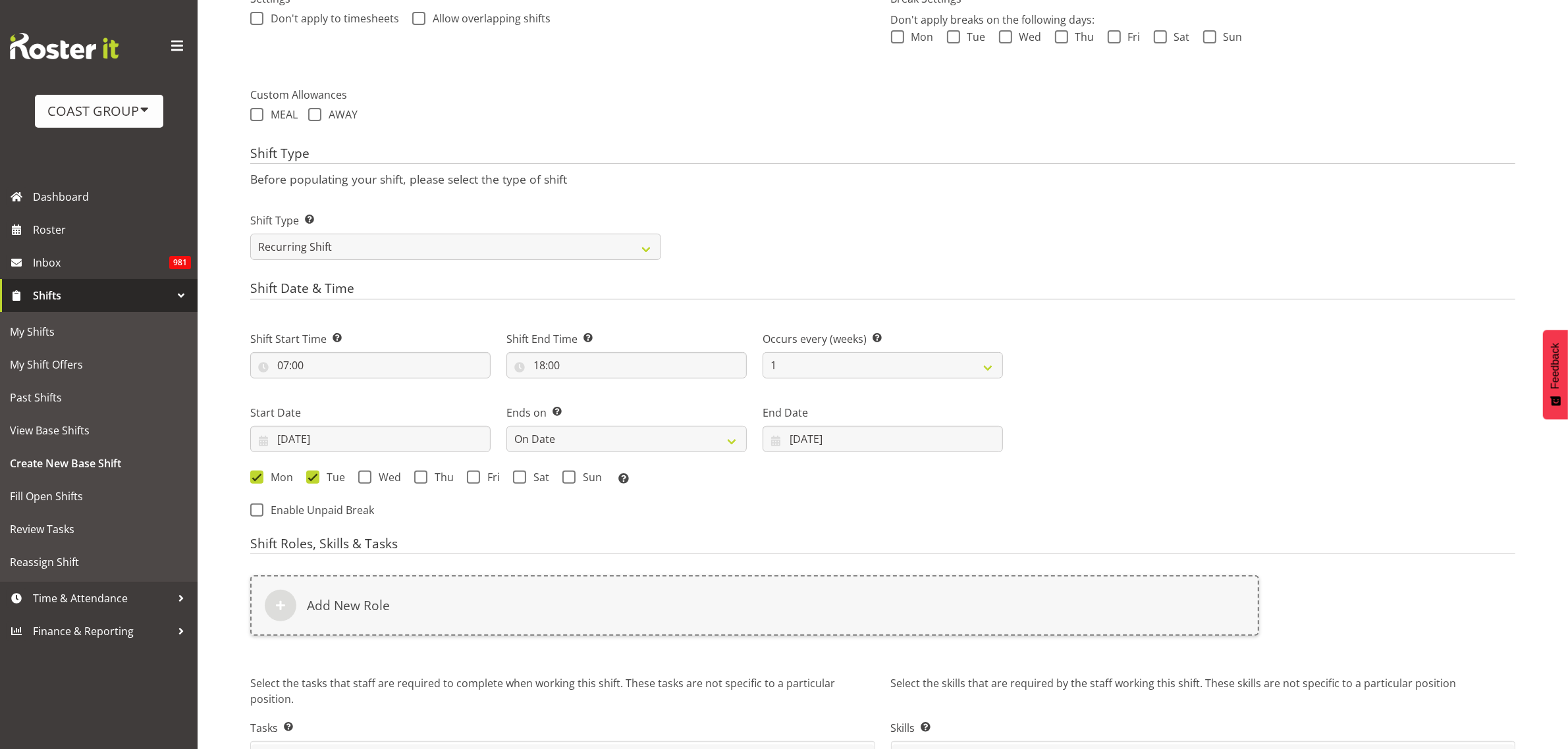
drag, startPoint x: 370, startPoint y: 478, endPoint x: 435, endPoint y: 476, distance: 65.0
click at [372, 478] on label "Wed" at bounding box center [380, 477] width 43 height 14
click at [367, 478] on input "Wed" at bounding box center [363, 477] width 9 height 9
checkbox input "true"
click at [435, 476] on span "Thu" at bounding box center [440, 477] width 26 height 14
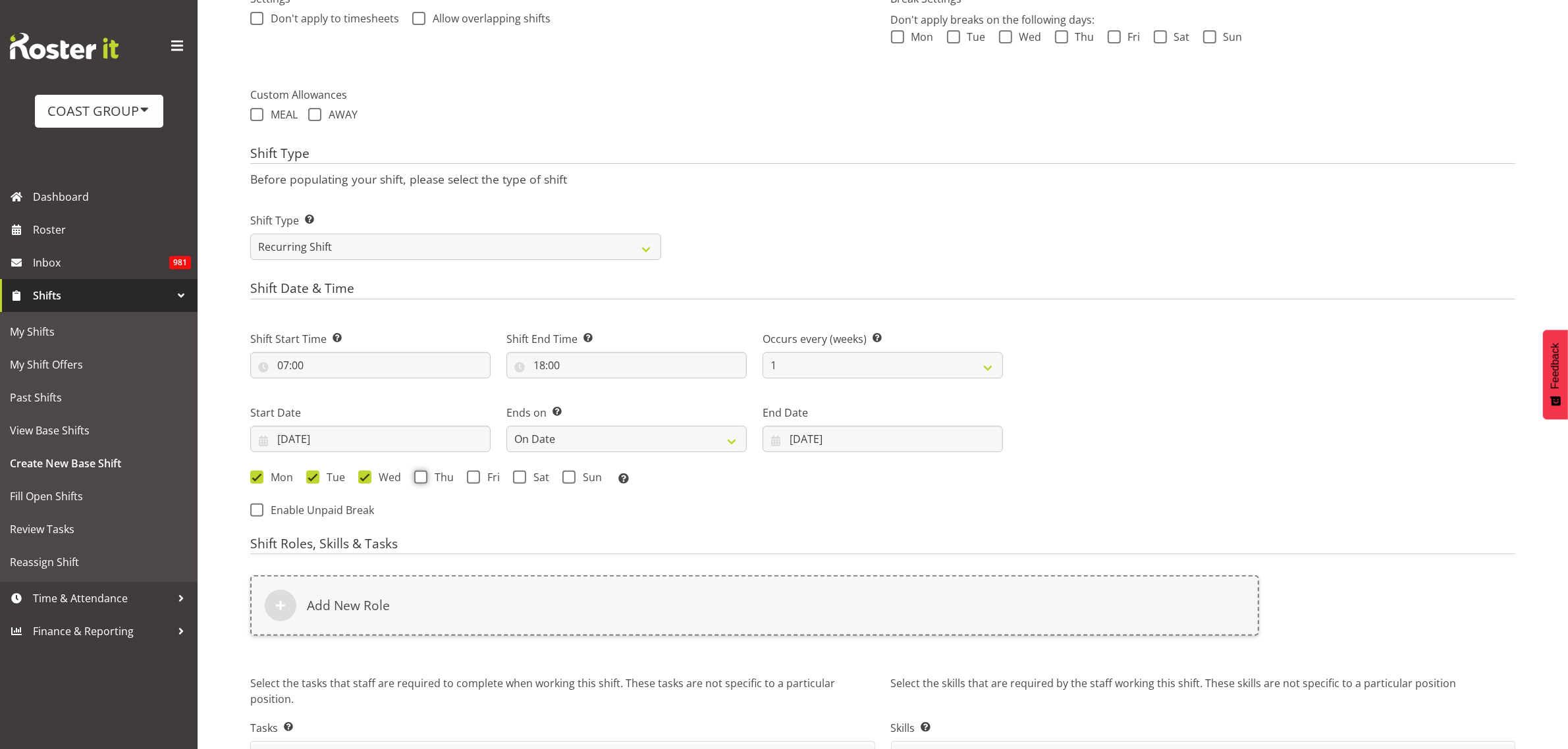
click at [422, 476] on input "Thu" at bounding box center [419, 477] width 9 height 9
checkbox input "true"
drag, startPoint x: 482, startPoint y: 478, endPoint x: 521, endPoint y: 481, distance: 39.1
click at [484, 478] on span "Fri" at bounding box center [490, 477] width 20 height 14
click at [476, 478] on input "Fri" at bounding box center [471, 477] width 9 height 9
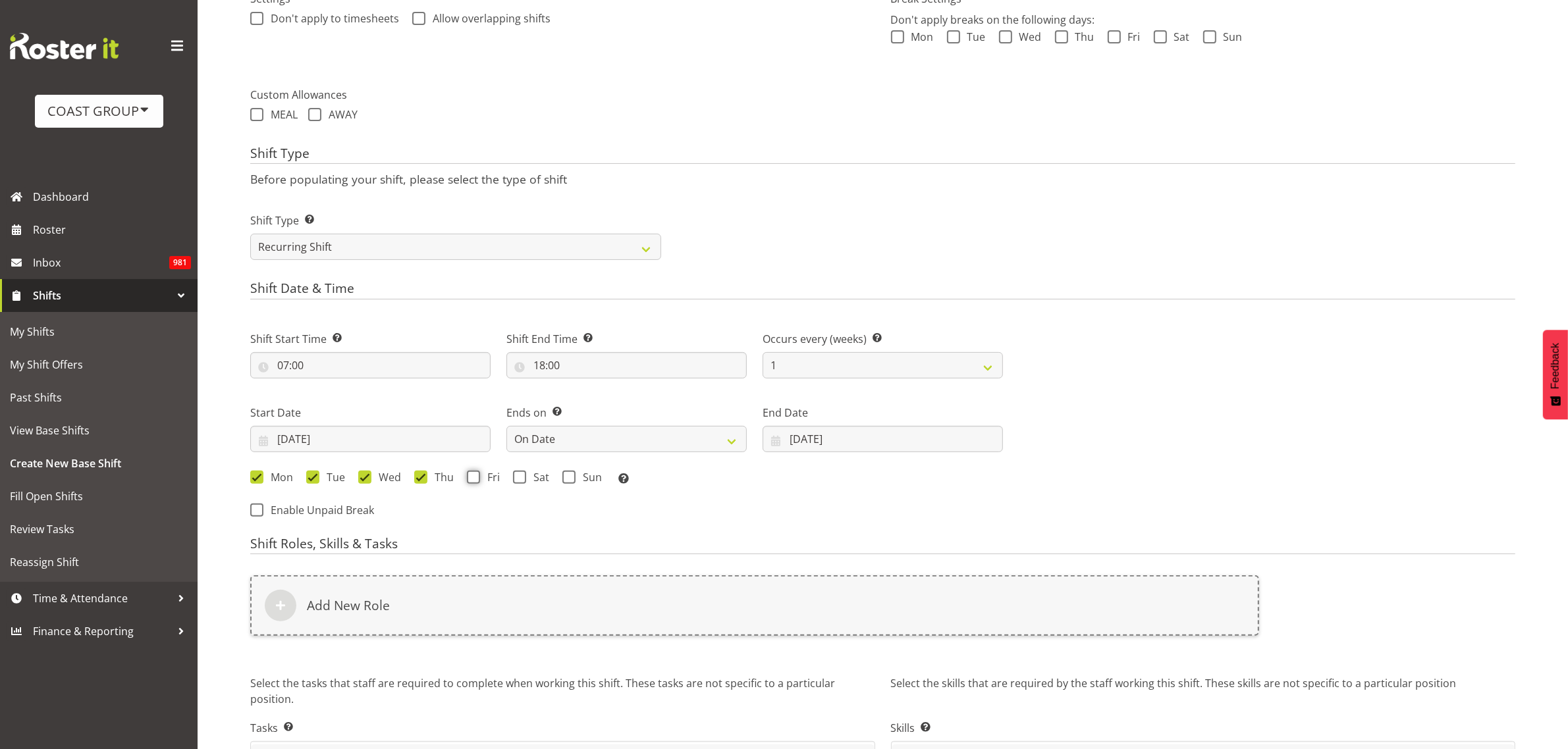
checkbox input "true"
click at [521, 481] on span at bounding box center [520, 477] width 14 height 14
click at [521, 481] on input "Sat" at bounding box center [518, 477] width 9 height 9
checkbox input "true"
drag, startPoint x: 572, startPoint y: 476, endPoint x: 538, endPoint y: 505, distance: 44.7
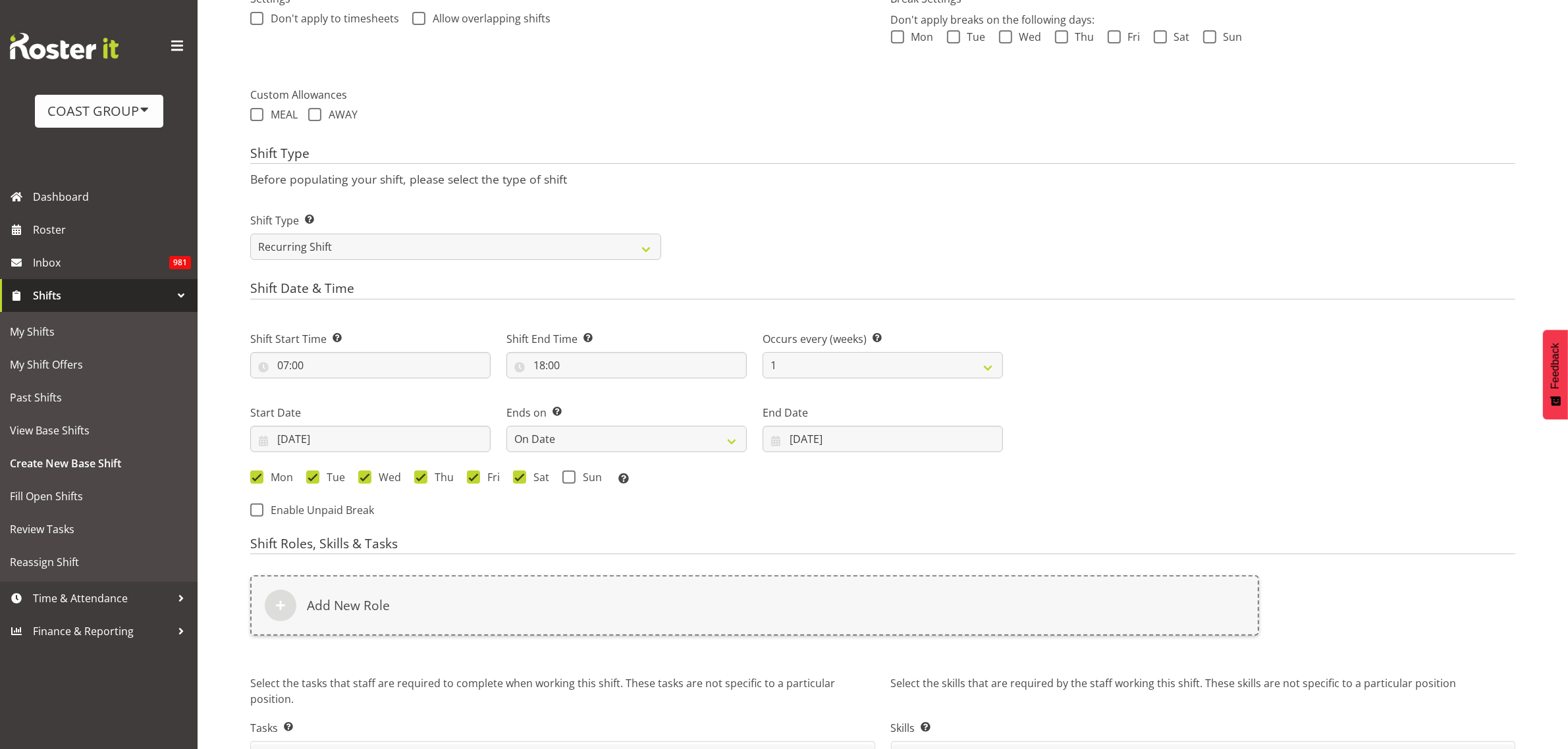
click at [572, 478] on span at bounding box center [568, 477] width 14 height 14
click at [571, 478] on input "Sun" at bounding box center [566, 477] width 9 height 9
checkbox input "true"
click at [452, 609] on div "Add New Role" at bounding box center [755, 605] width 1009 height 60
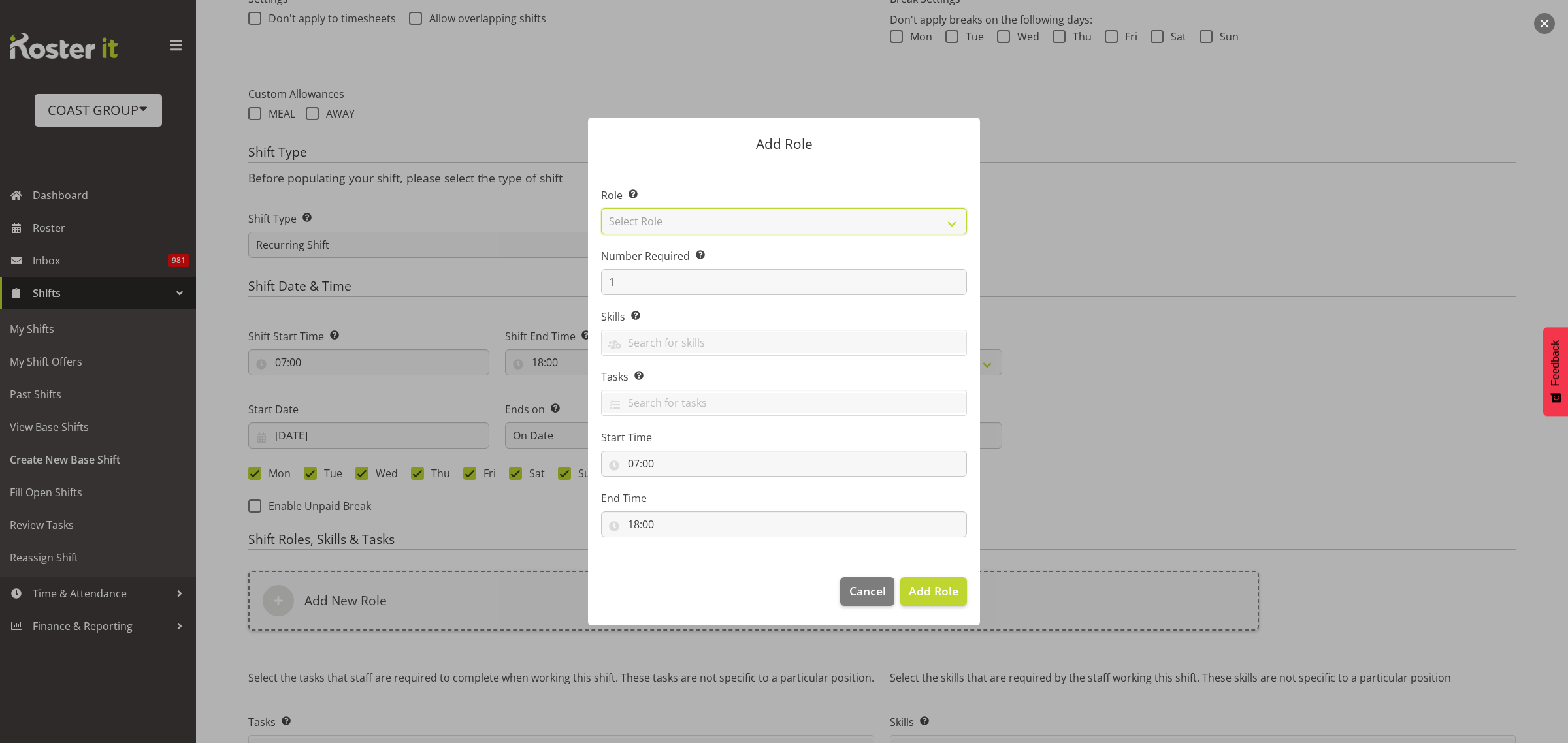
click at [726, 220] on select "Select Role ACCOUNT MANAGER ACCOUNT MANAGER DW ACCOUNTS [PERSON_NAME] VEHICLES …" at bounding box center [784, 221] width 365 height 26
select select "123"
click at [601, 208] on select "Select Role ACCOUNT MANAGER ACCOUNT MANAGER DW ACCOUNTS [PERSON_NAME] VEHICLES …" at bounding box center [784, 221] width 365 height 26
drag, startPoint x: 675, startPoint y: 281, endPoint x: 423, endPoint y: 266, distance: 252.4
click at [423, 266] on div "Add Role Role Select the role you wish to add to the shift. ACCOUNT MANAGER ACC…" at bounding box center [784, 372] width 1568 height 743
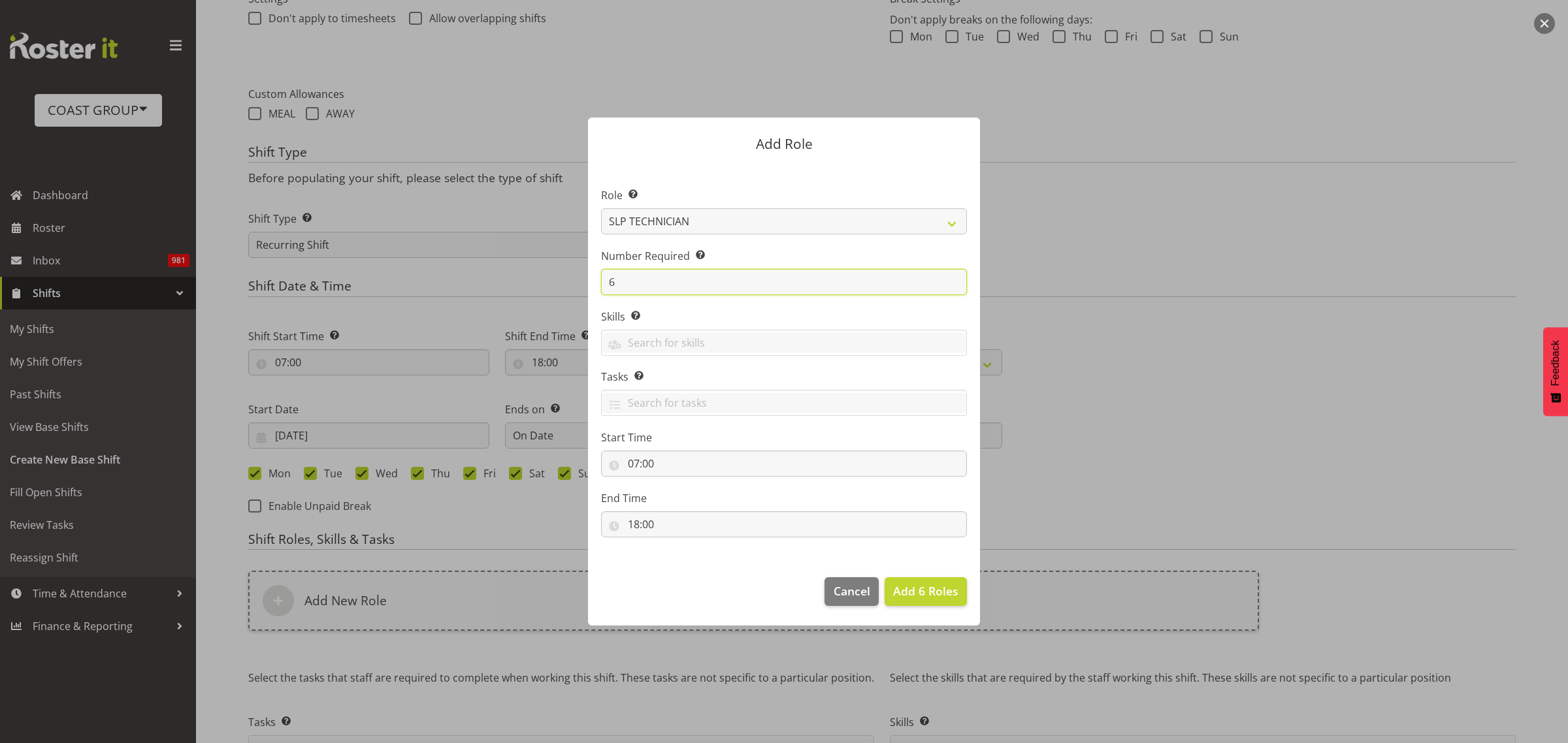
type input "6"
click at [912, 592] on span "Add 6 Roles" at bounding box center [925, 591] width 65 height 16
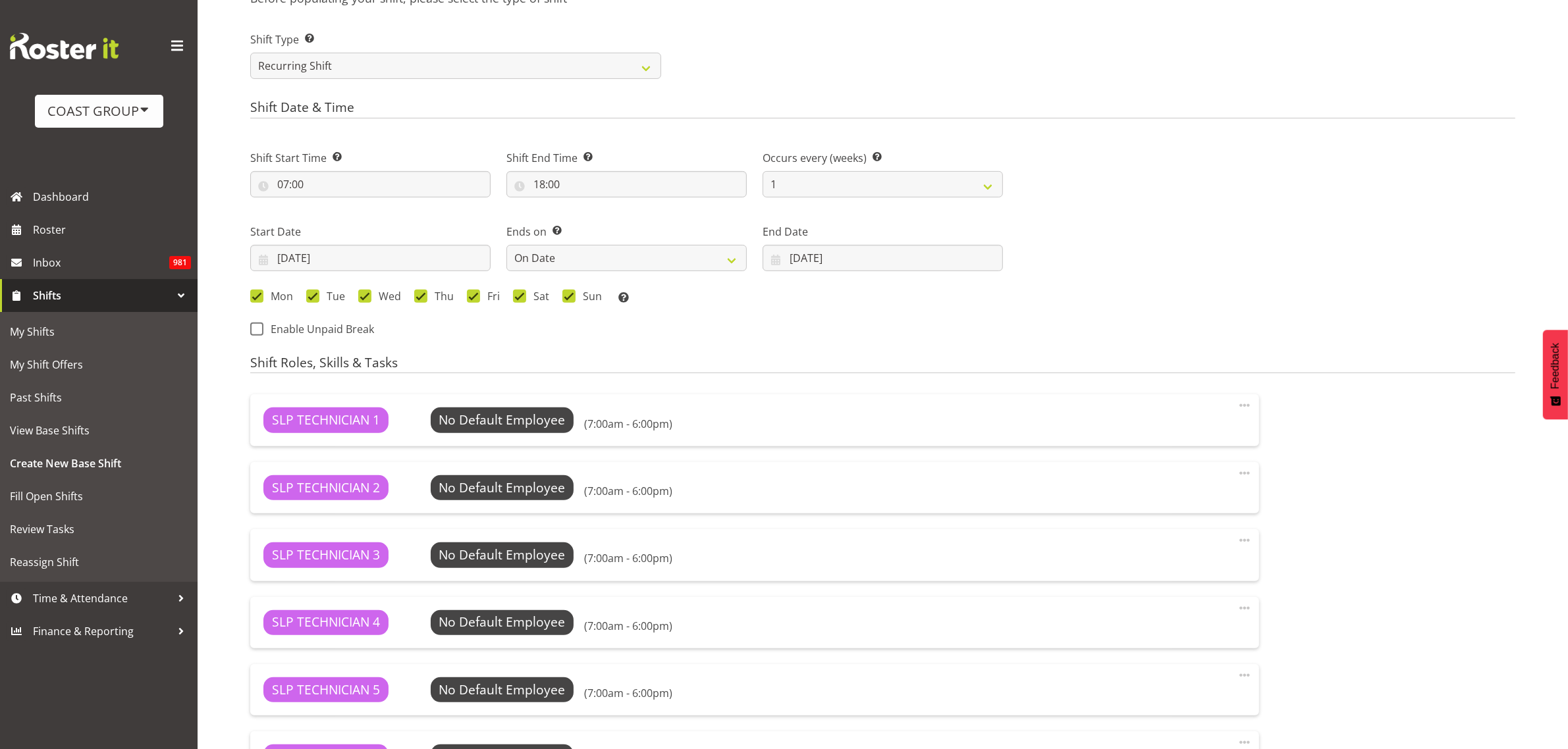
scroll to position [902, 0]
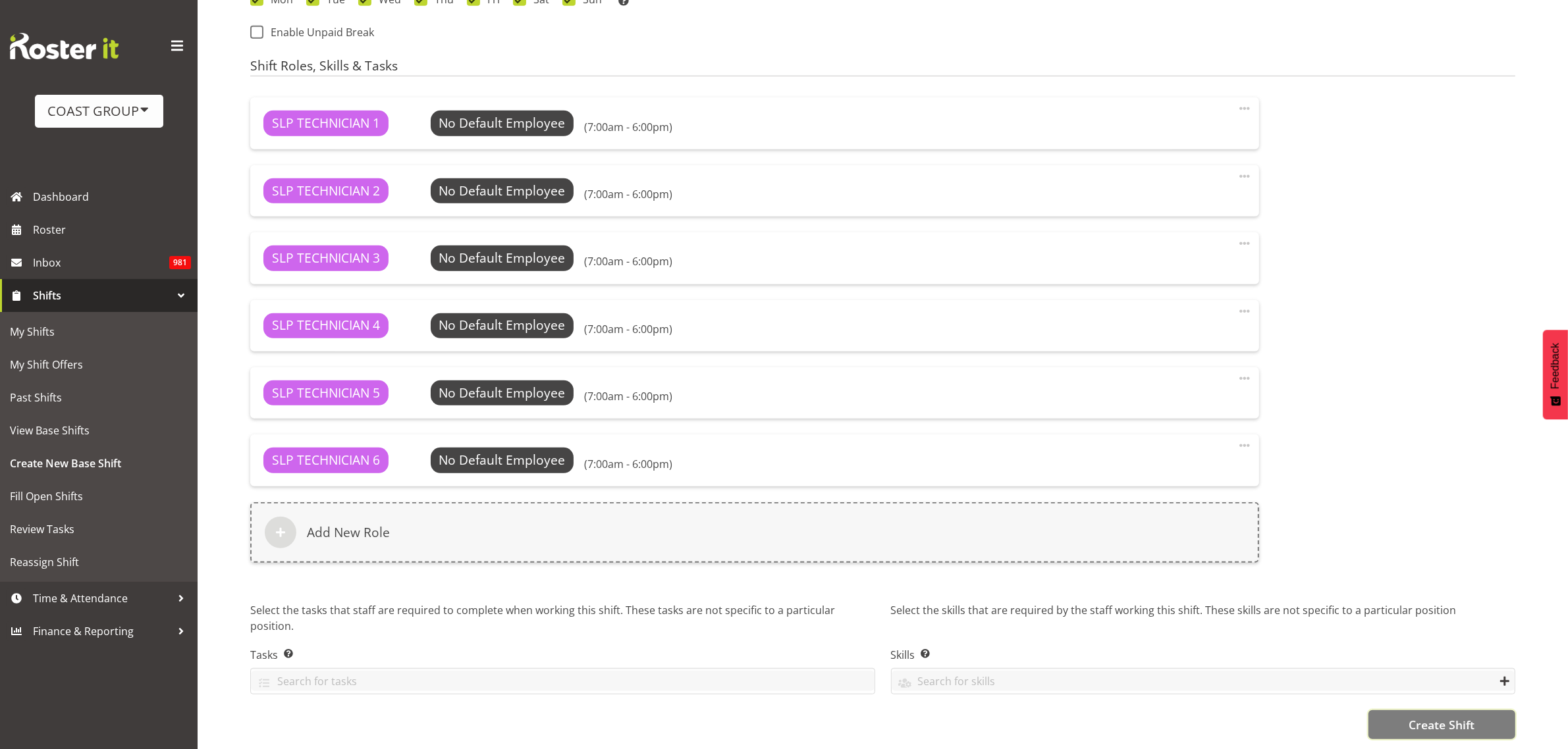
click at [1473, 716] on span "Create Shift" at bounding box center [1441, 724] width 66 height 17
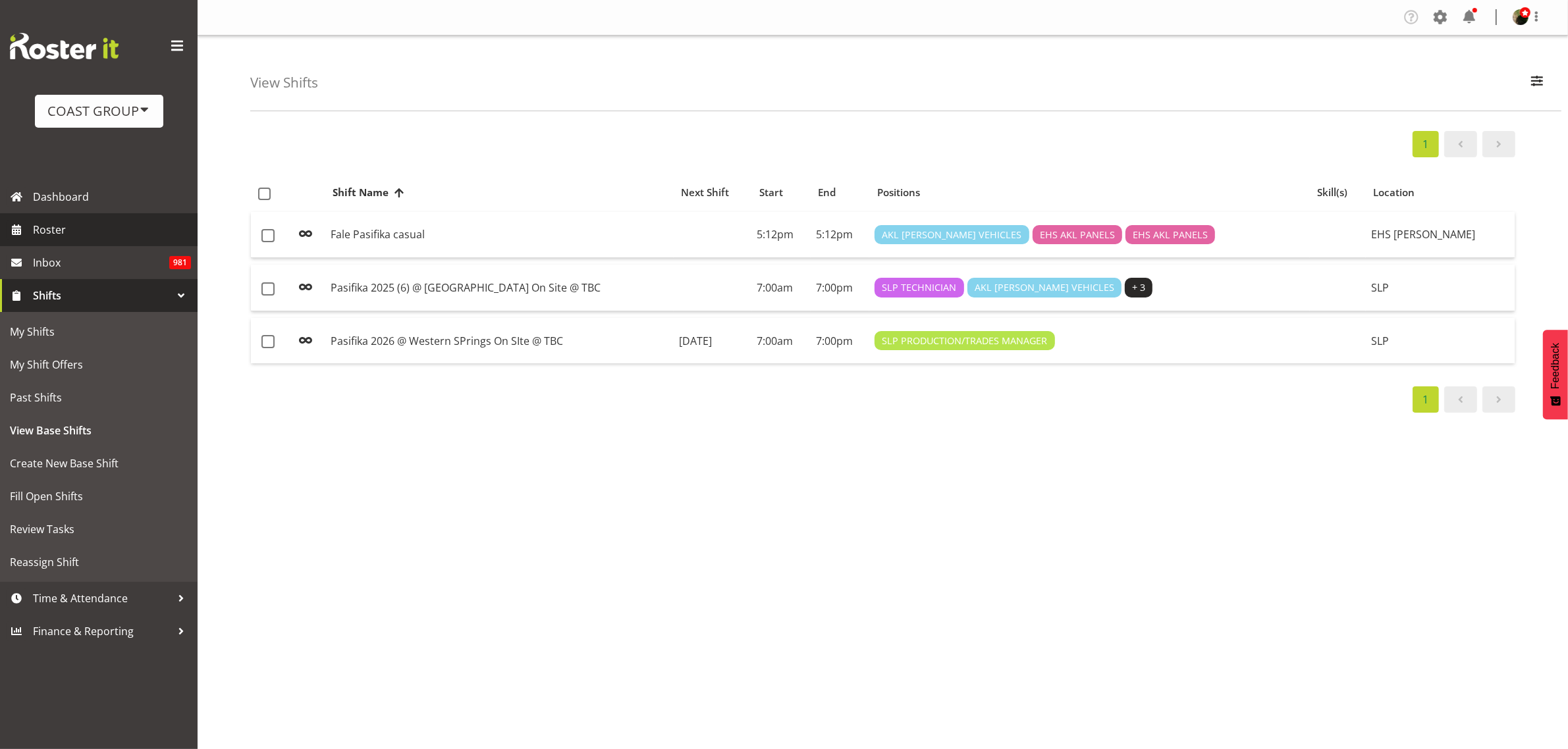
click at [67, 240] on link "Roster" at bounding box center [98, 230] width 197 height 33
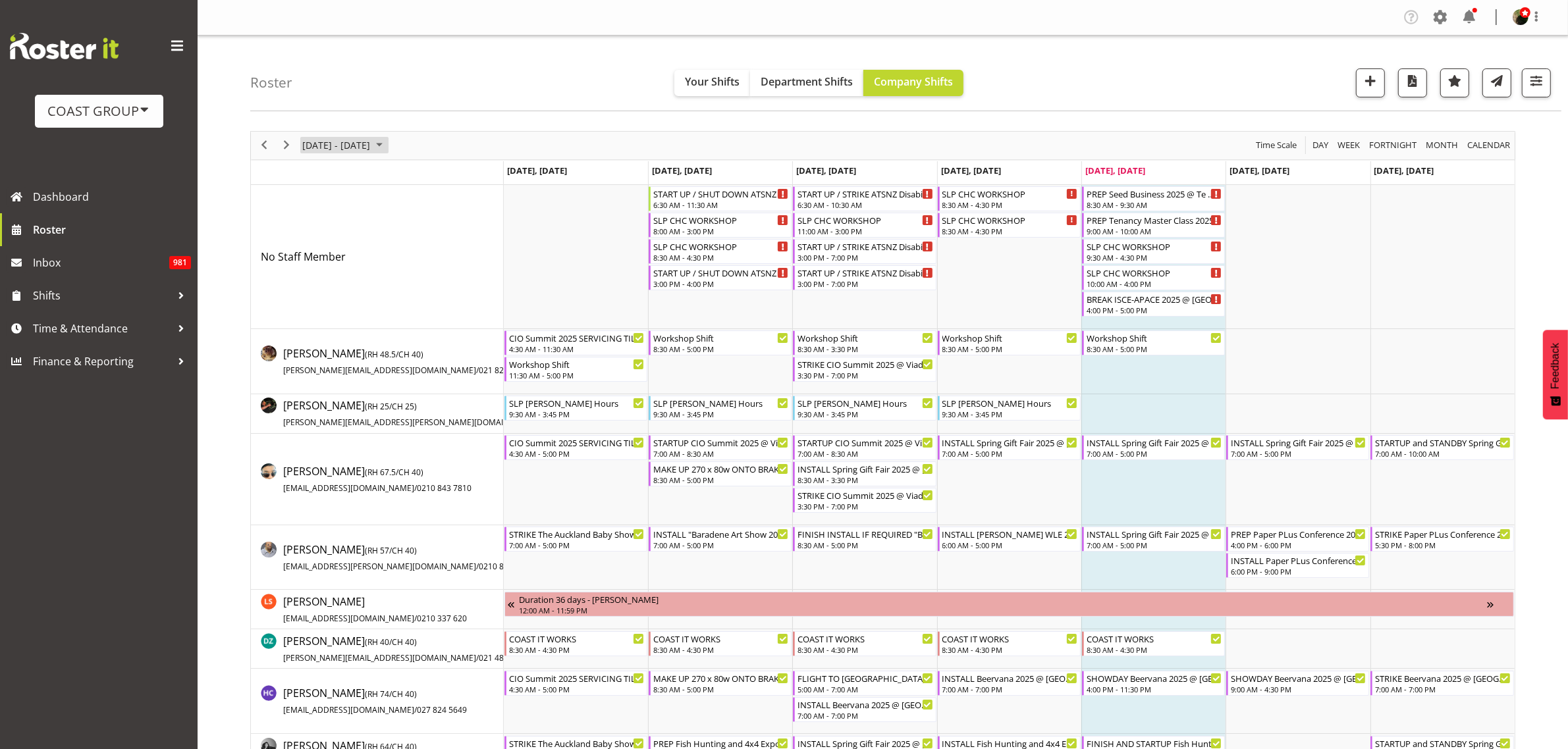
click at [337, 146] on span "[DATE] - [DATE]" at bounding box center [336, 145] width 70 height 16
click at [443, 177] on span "next month" at bounding box center [441, 178] width 23 height 23
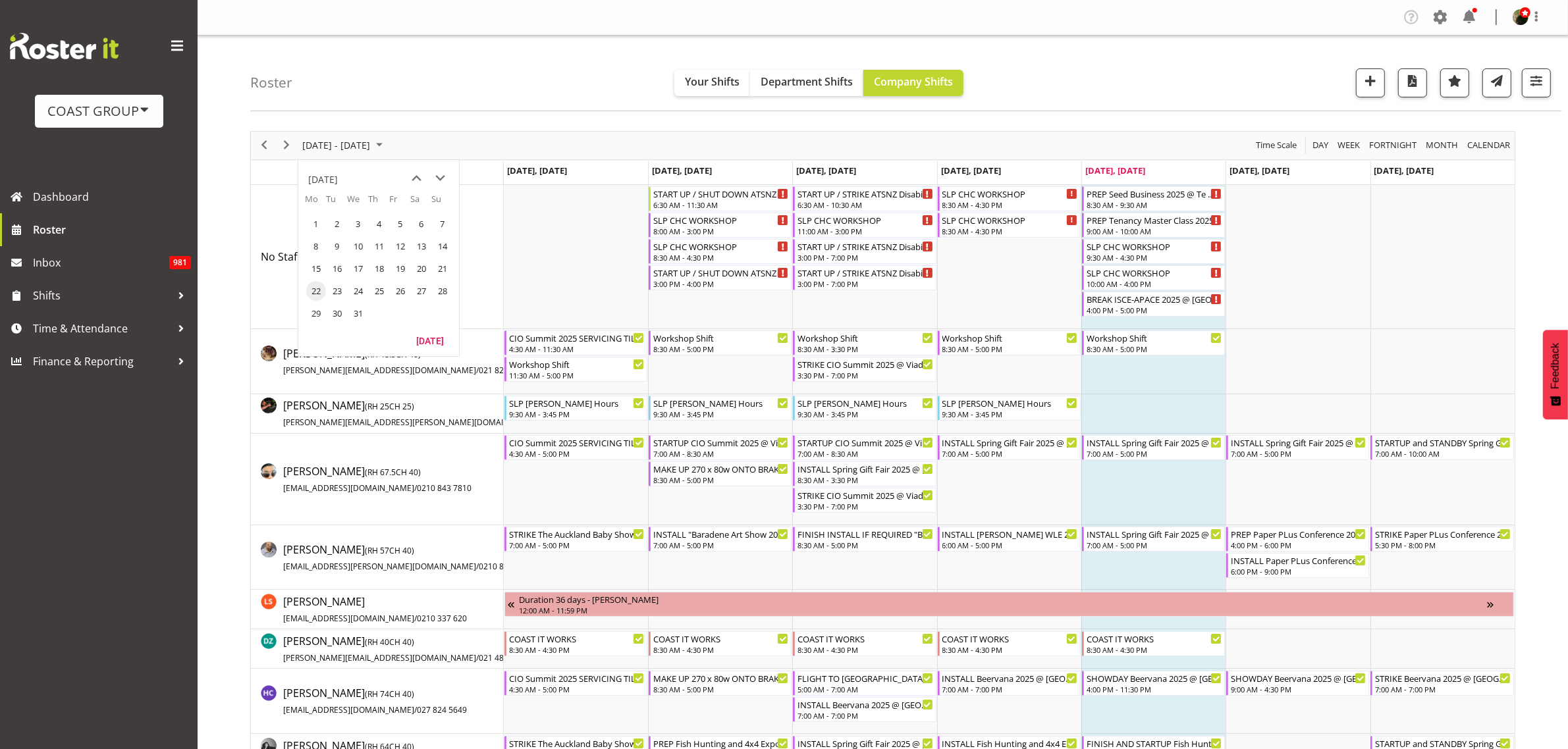
click at [443, 177] on span "next month" at bounding box center [441, 178] width 23 height 23
click at [442, 227] on span "1" at bounding box center [442, 224] width 20 height 20
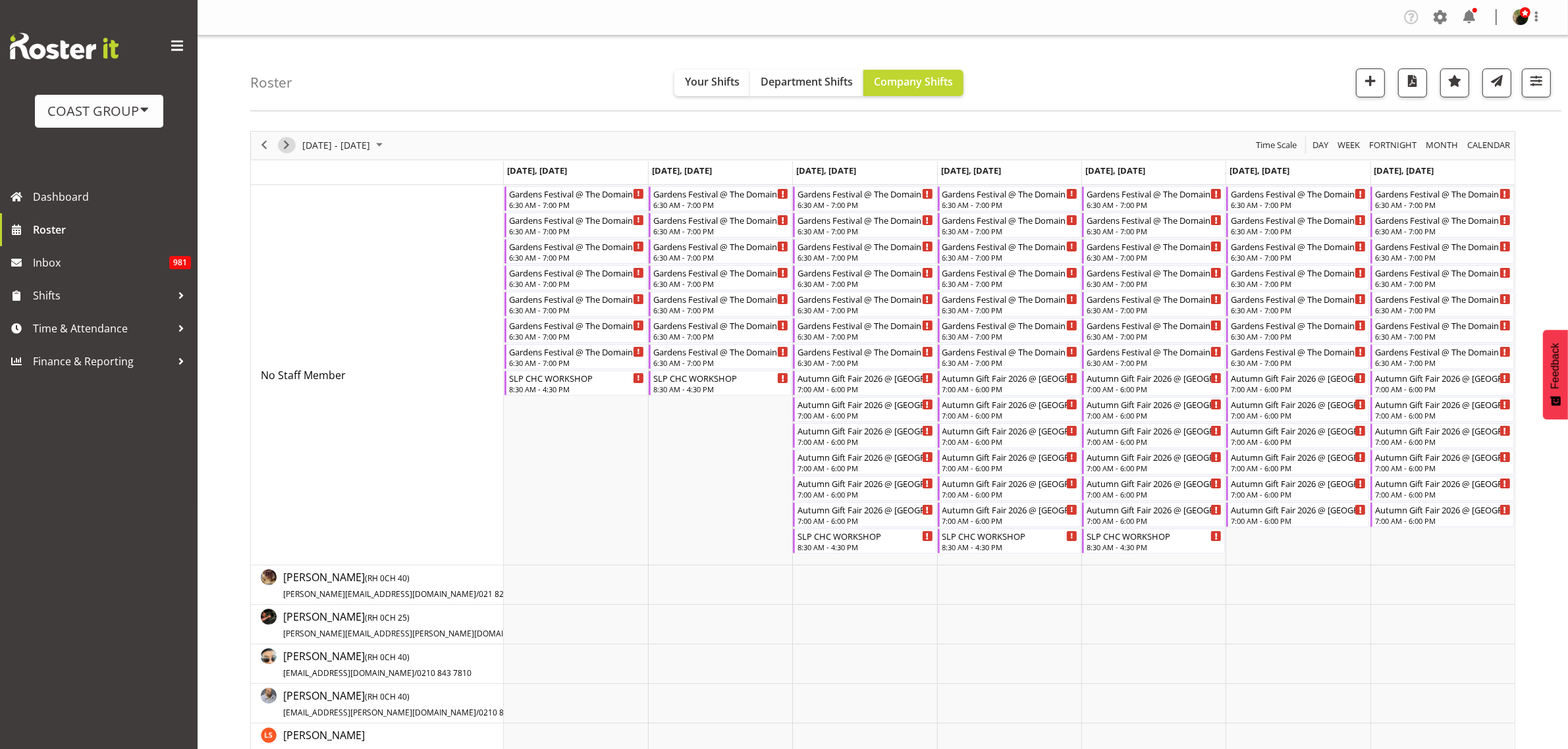
click at [283, 146] on span "Next" at bounding box center [286, 145] width 16 height 16
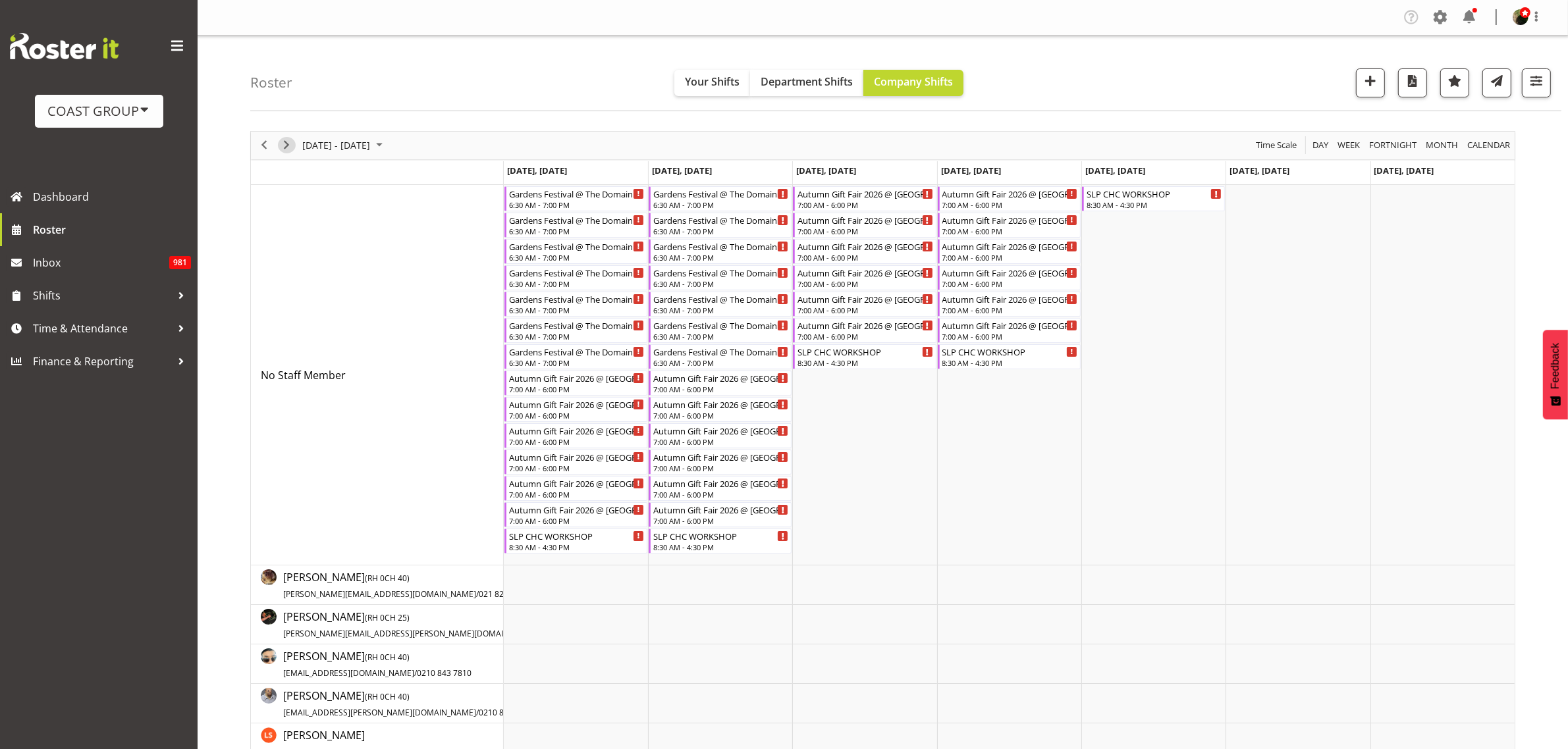
click at [282, 143] on span "Next" at bounding box center [286, 145] width 16 height 16
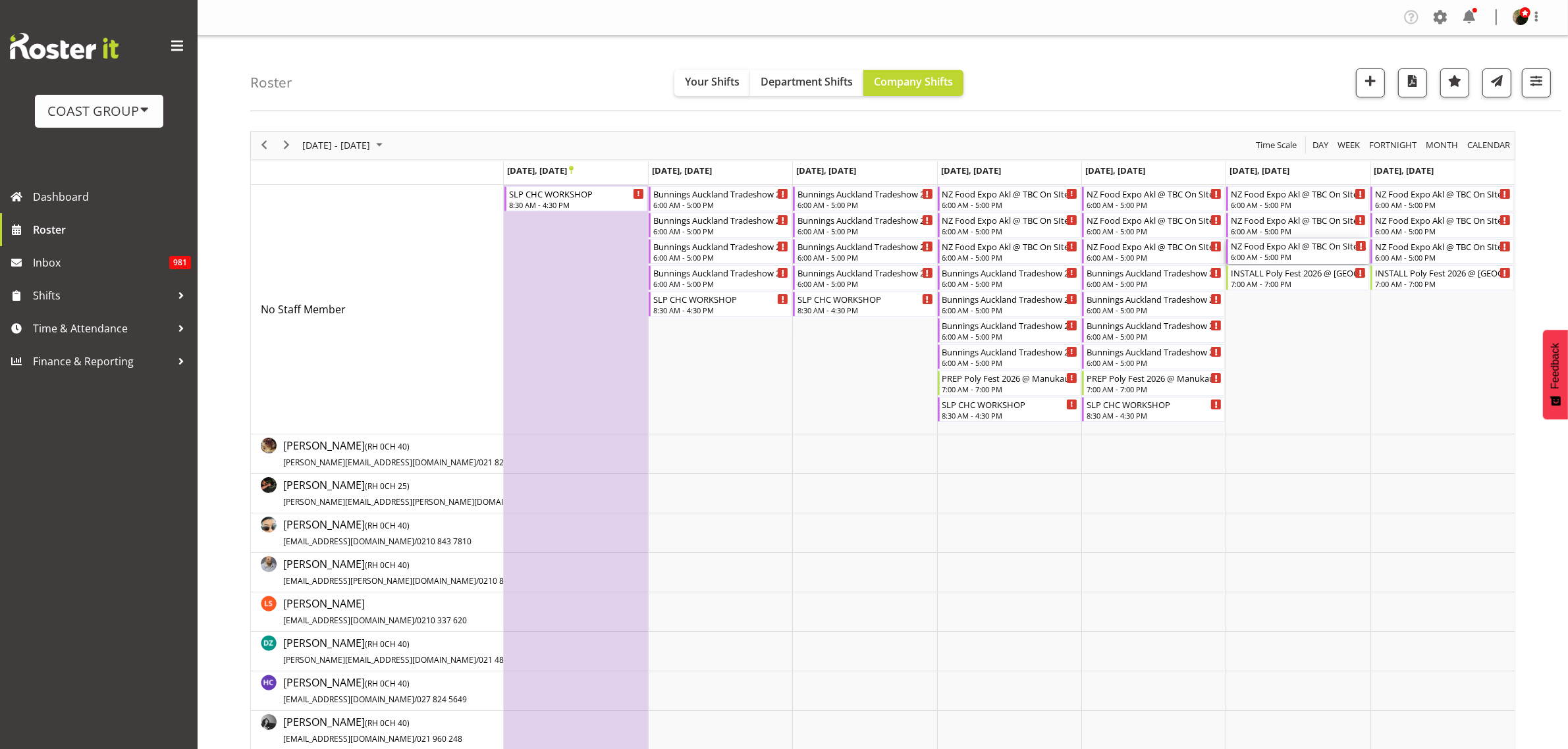
click at [1292, 253] on div "6:00 AM - 5:00 PM" at bounding box center [1299, 257] width 136 height 11
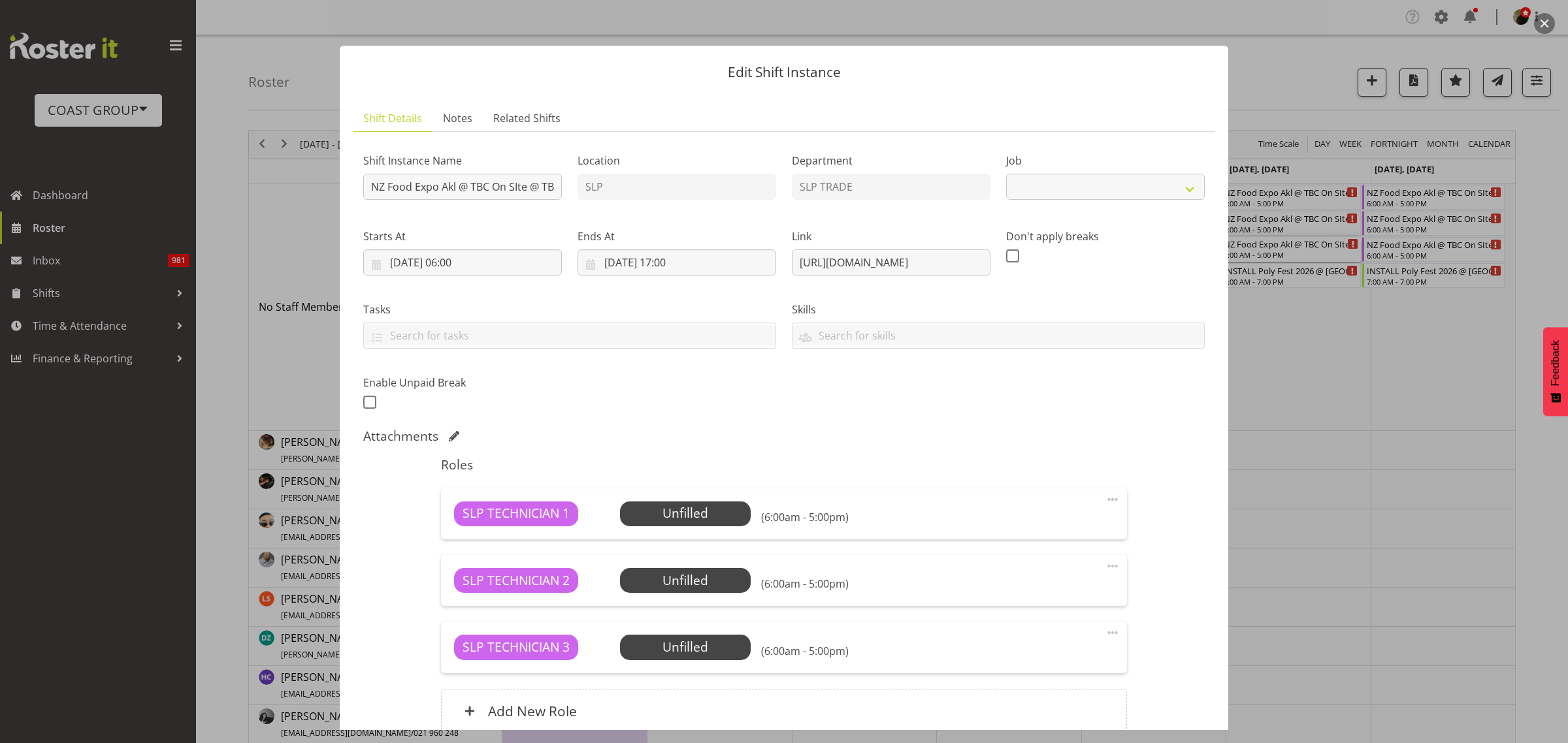
select select "9842"
drag, startPoint x: 788, startPoint y: 263, endPoint x: 1291, endPoint y: 237, distance: 503.7
click at [1291, 237] on div "Edit Shift Instance Shift Details Notes Related Shifts Shift Instance Name NZ F…" at bounding box center [784, 372] width 1568 height 743
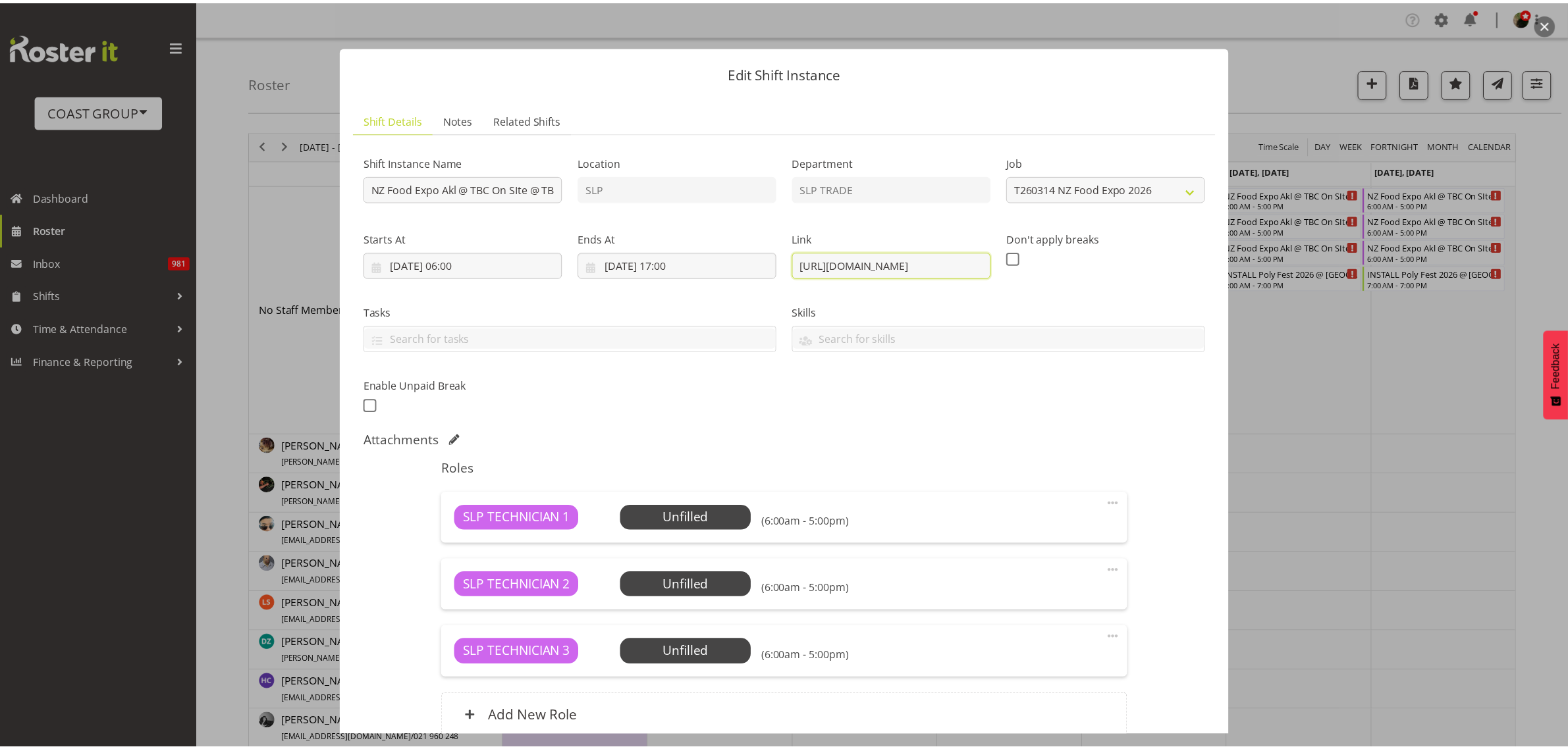
scroll to position [0, 0]
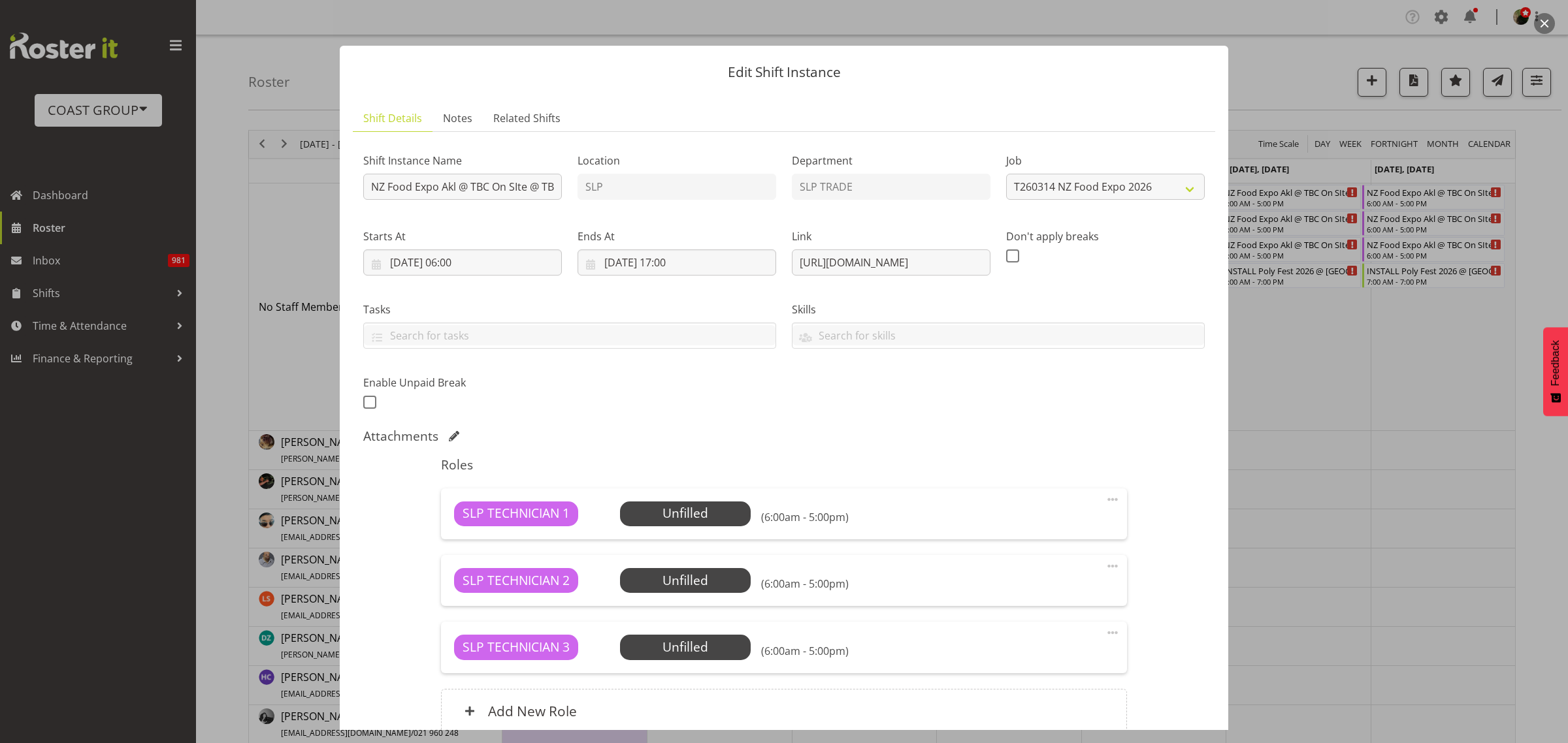
click at [1544, 23] on button "button" at bounding box center [1544, 23] width 21 height 21
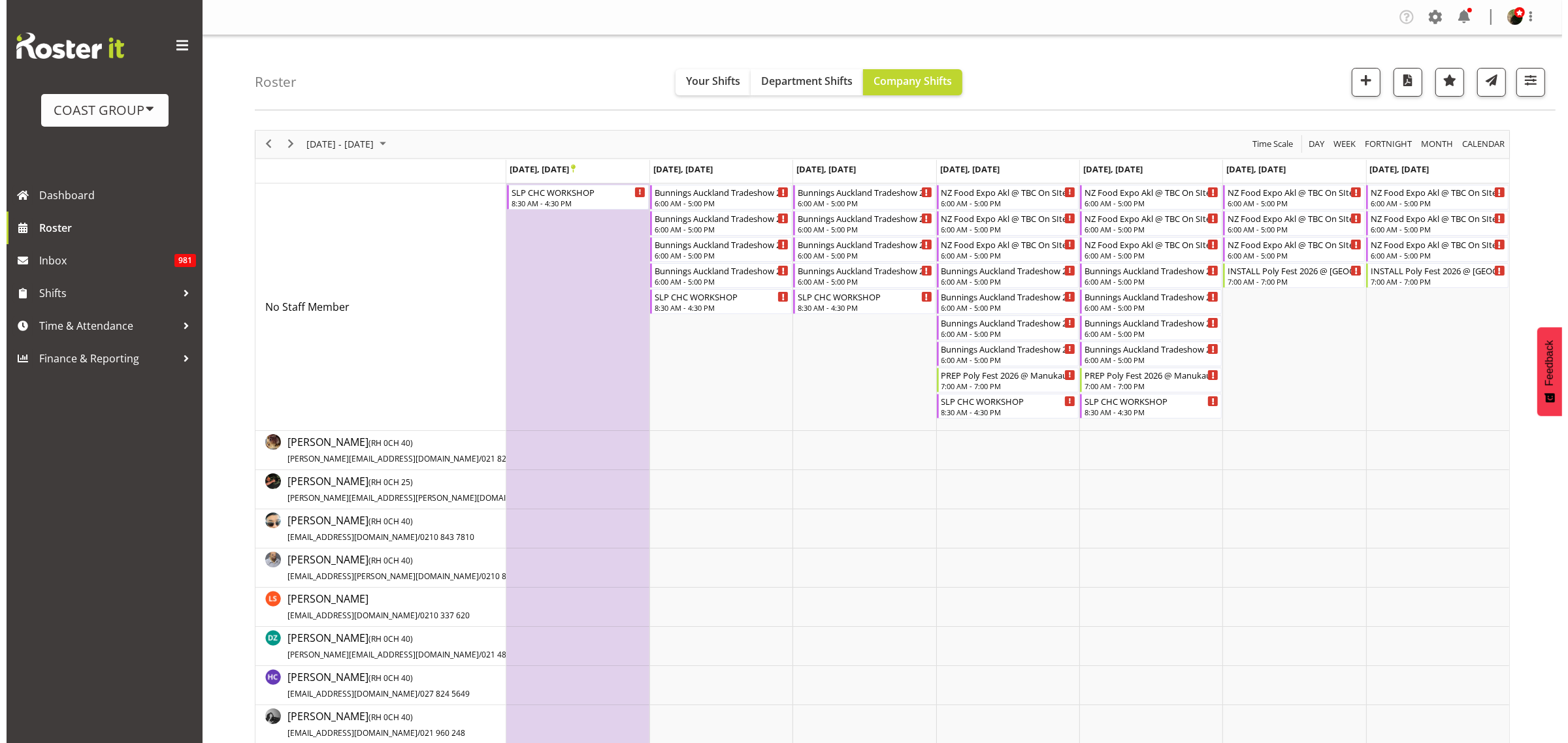
scroll to position [572, 0]
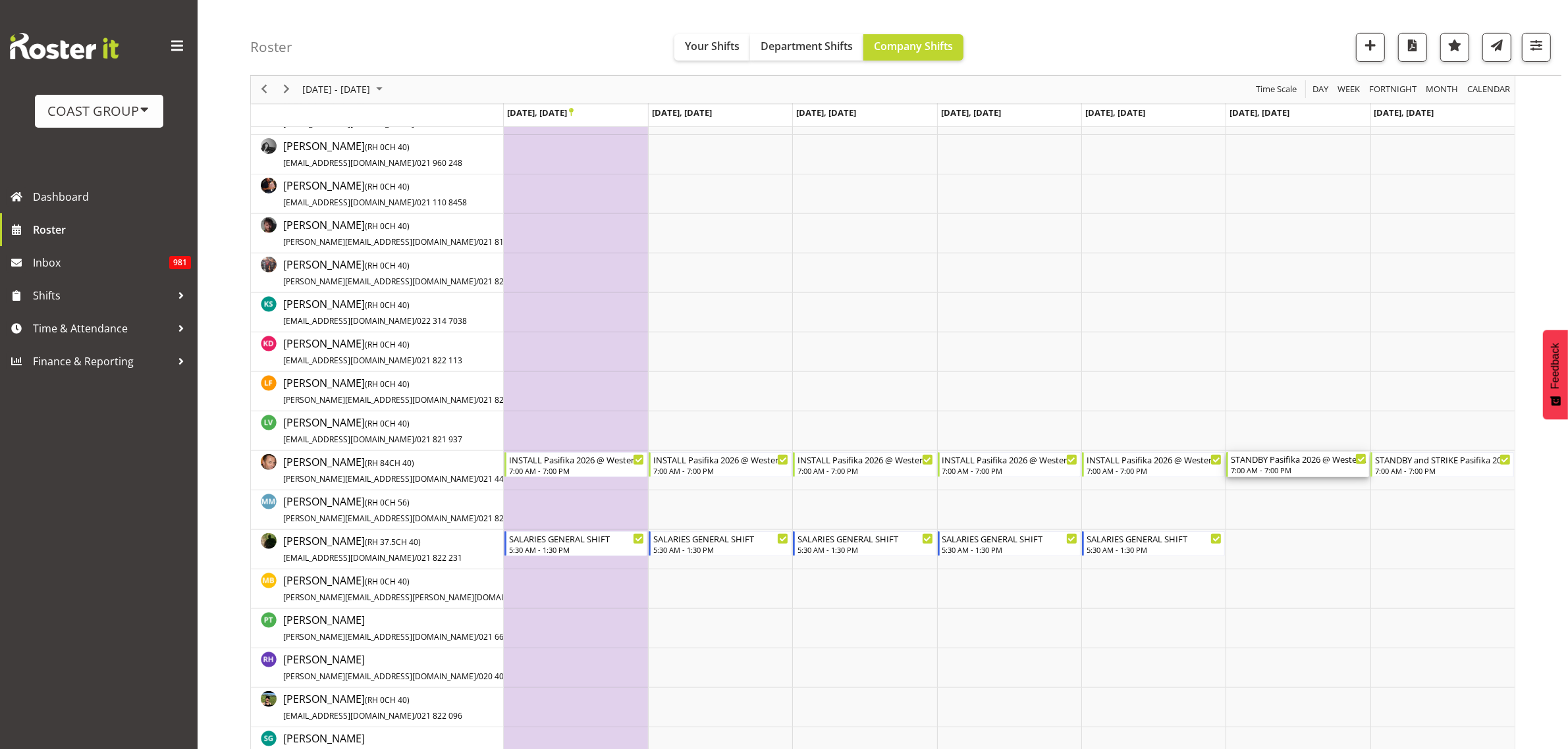
click at [1275, 474] on div "7:00 AM - 7:00 PM" at bounding box center [1299, 470] width 136 height 11
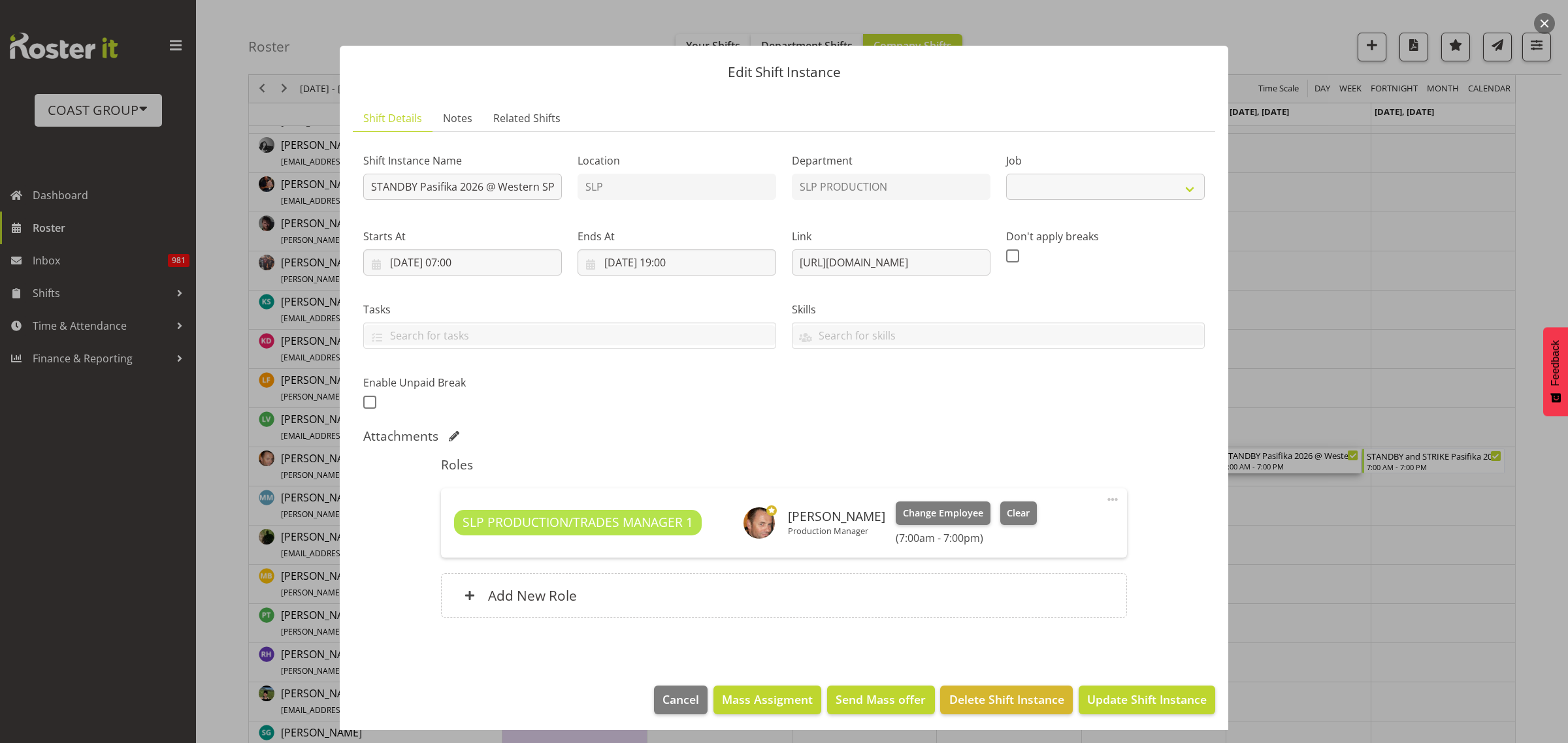
select select "10272"
drag, startPoint x: 788, startPoint y: 261, endPoint x: 1085, endPoint y: 255, distance: 297.1
click at [1381, 230] on div "Edit Shift Instance Shift Details Notes Related Shifts Shift Instance Name STAN…" at bounding box center [784, 372] width 1568 height 743
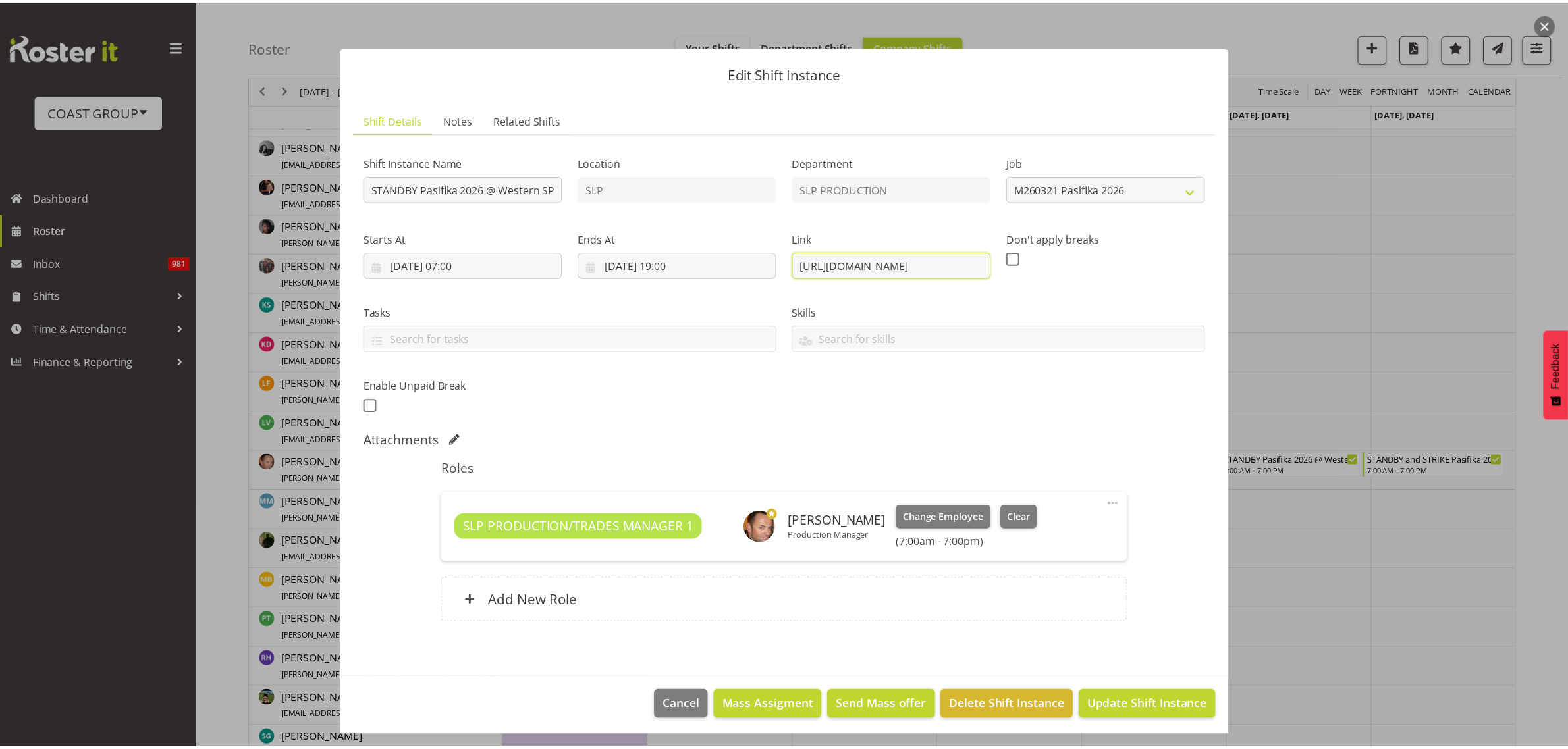
scroll to position [0, 0]
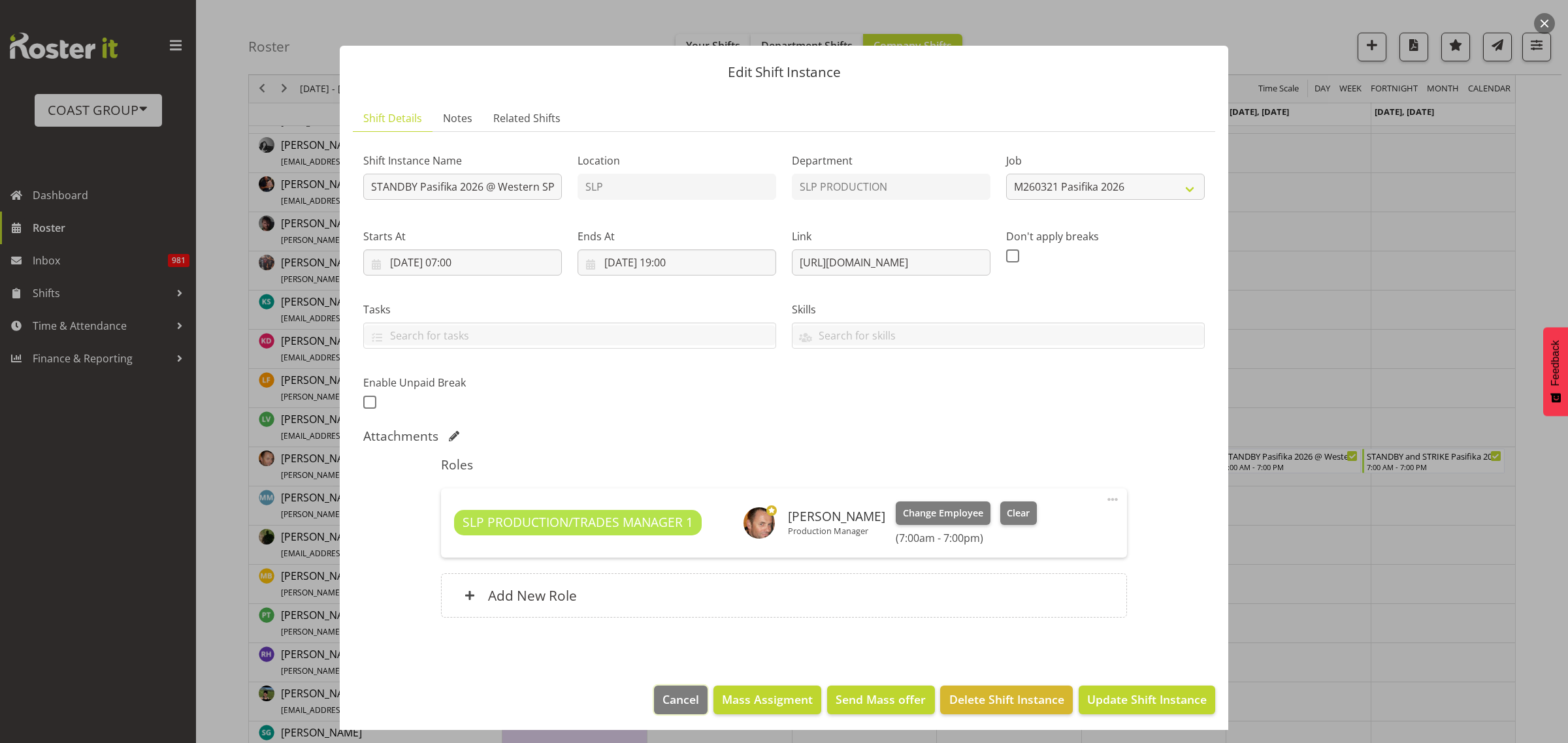
click at [683, 705] on span "Cancel" at bounding box center [680, 699] width 37 height 17
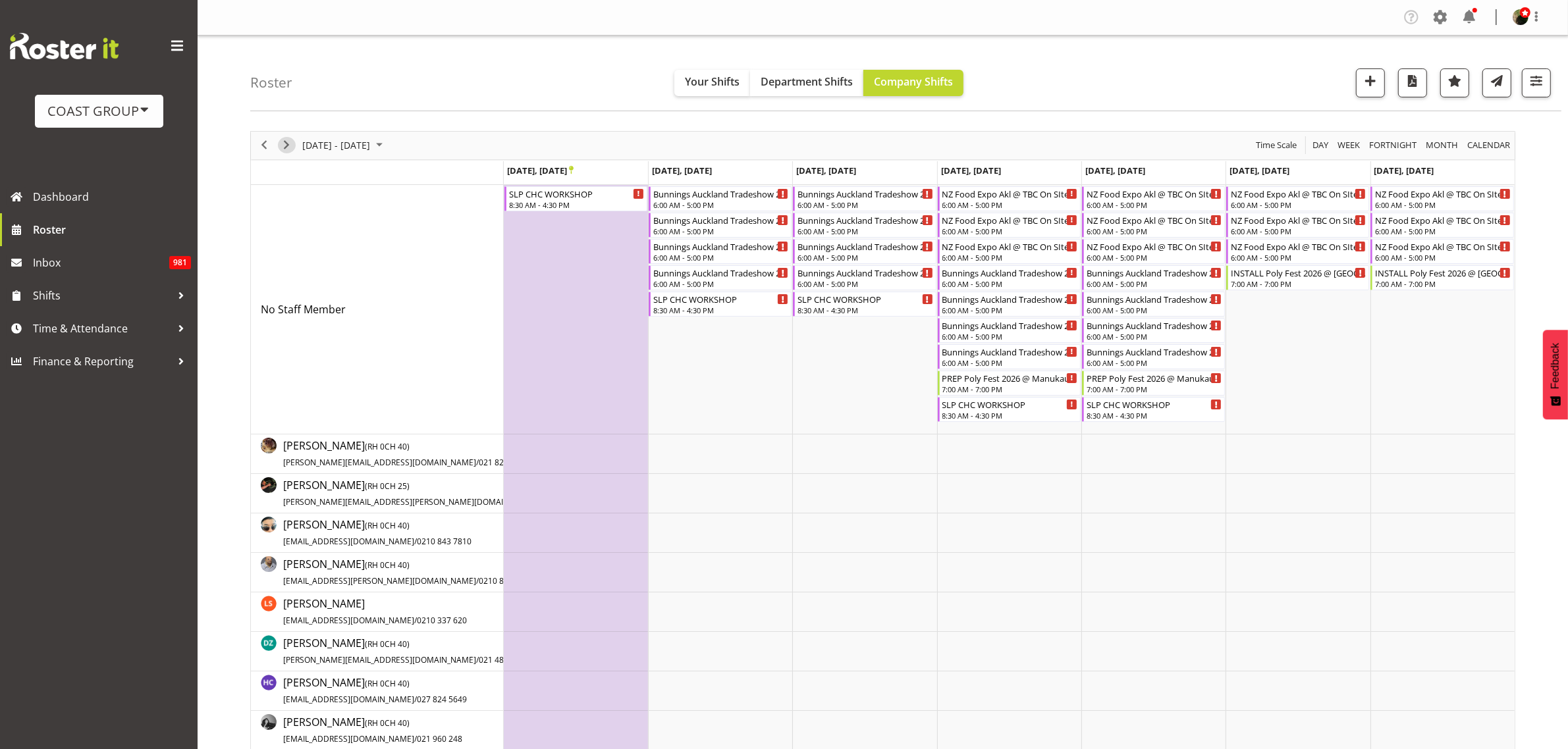
click at [284, 149] on span "Next" at bounding box center [286, 145] width 16 height 16
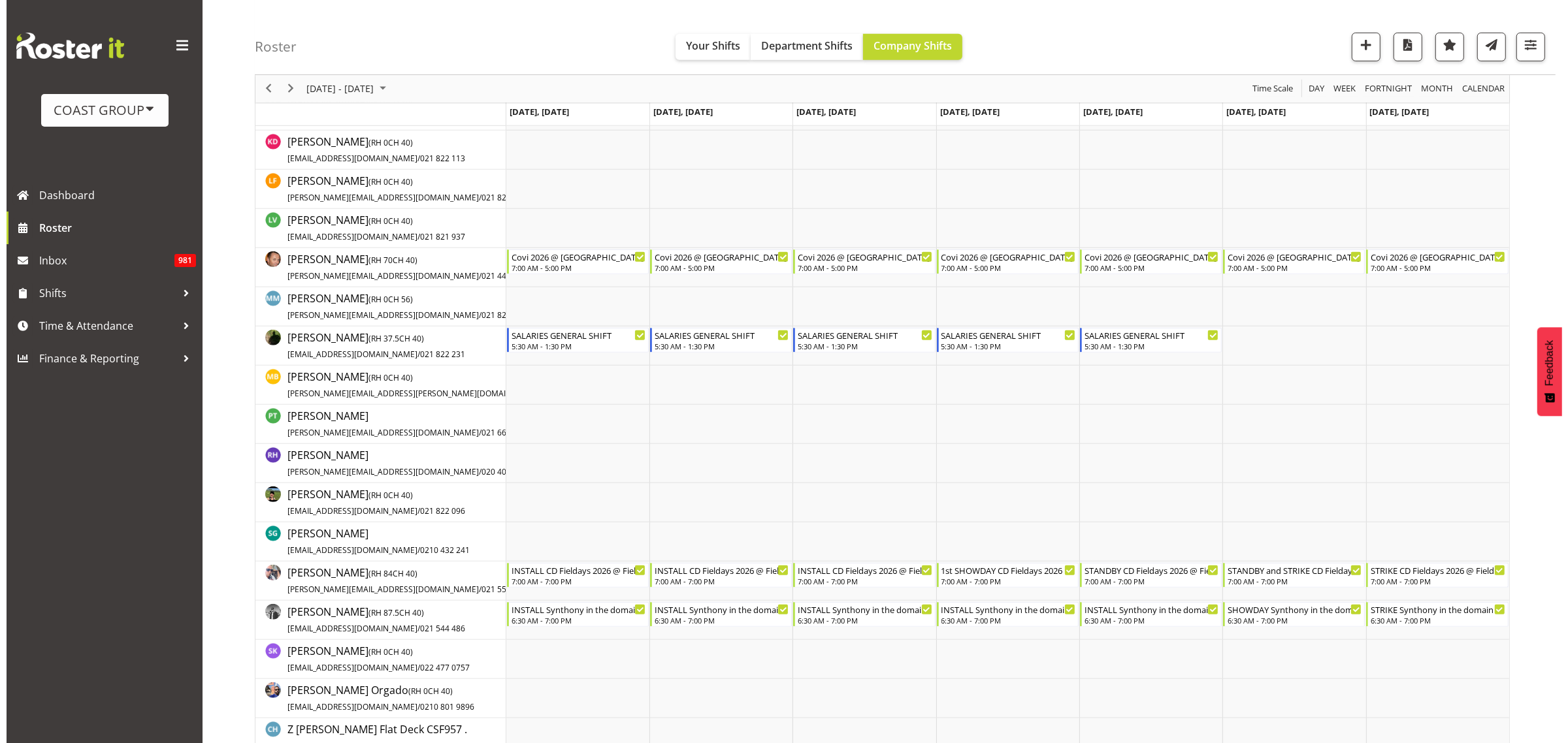
scroll to position [897, 0]
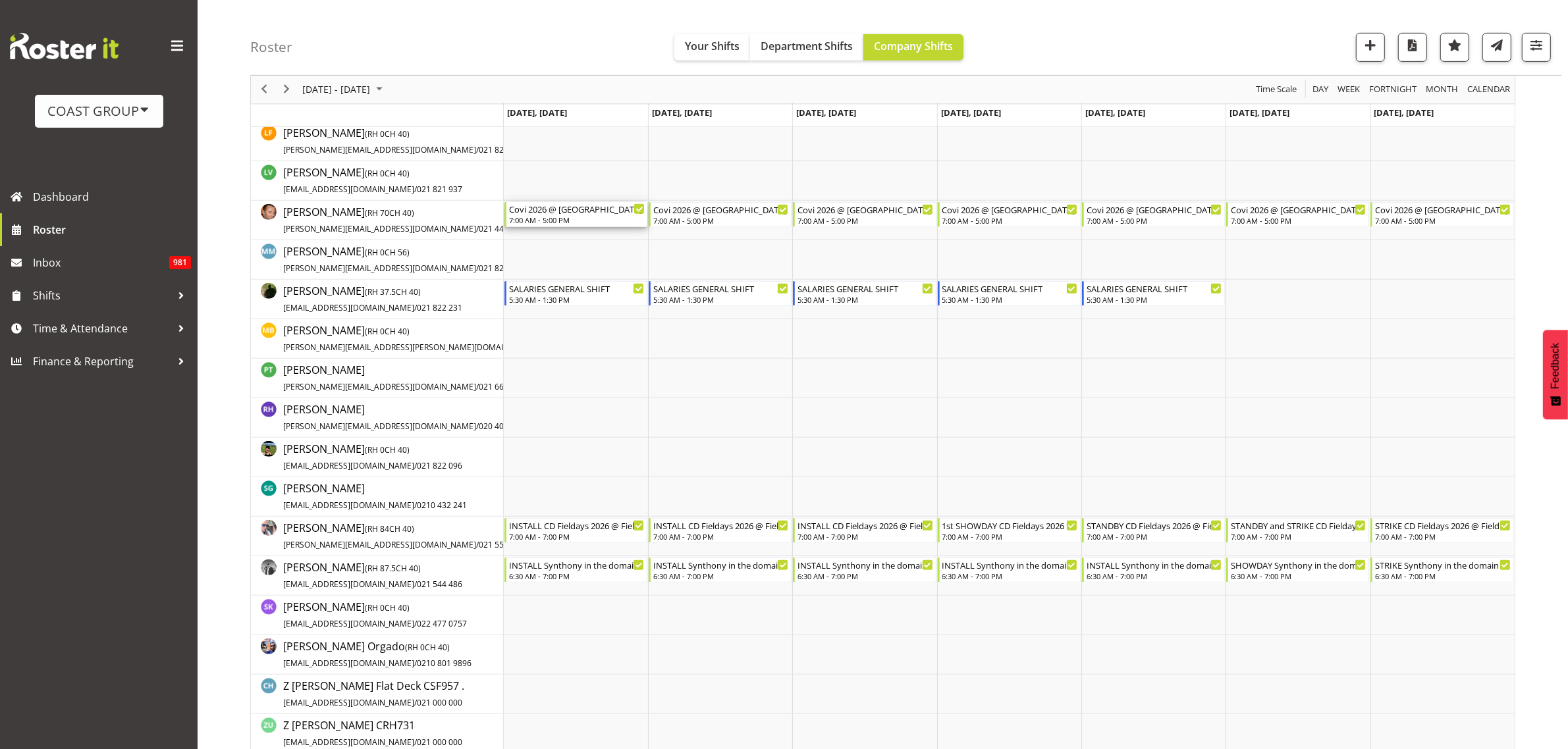
click at [561, 224] on div "7:00 AM - 5:00 PM" at bounding box center [576, 220] width 136 height 11
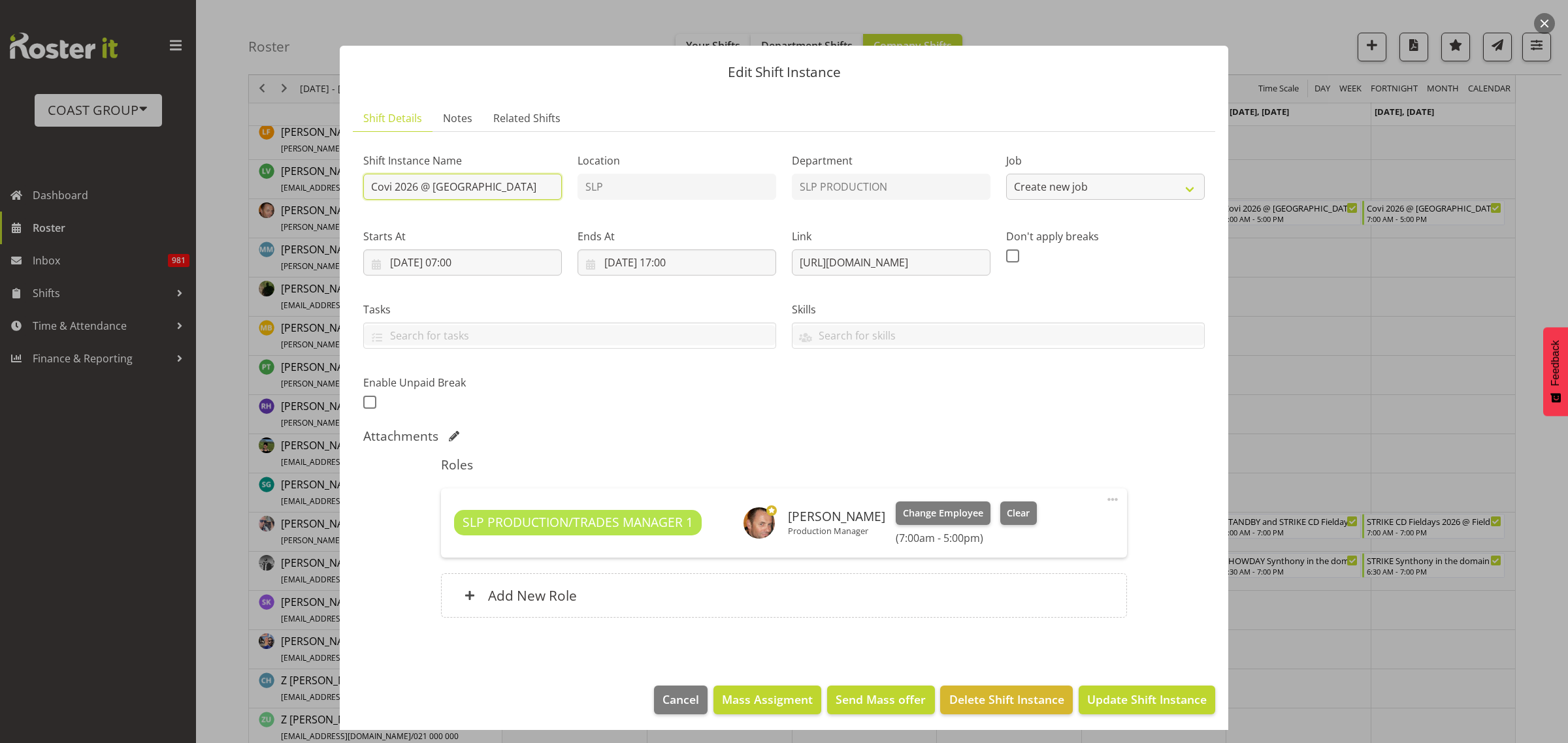
select select "10168"
click at [367, 186] on input "Covi 2026 @ [GEOGRAPHIC_DATA]" at bounding box center [463, 186] width 198 height 26
type input "INSTALL Covi 2026 @ [GEOGRAPHIC_DATA]"
click at [1136, 698] on span "Update Shift Instance" at bounding box center [1147, 699] width 120 height 17
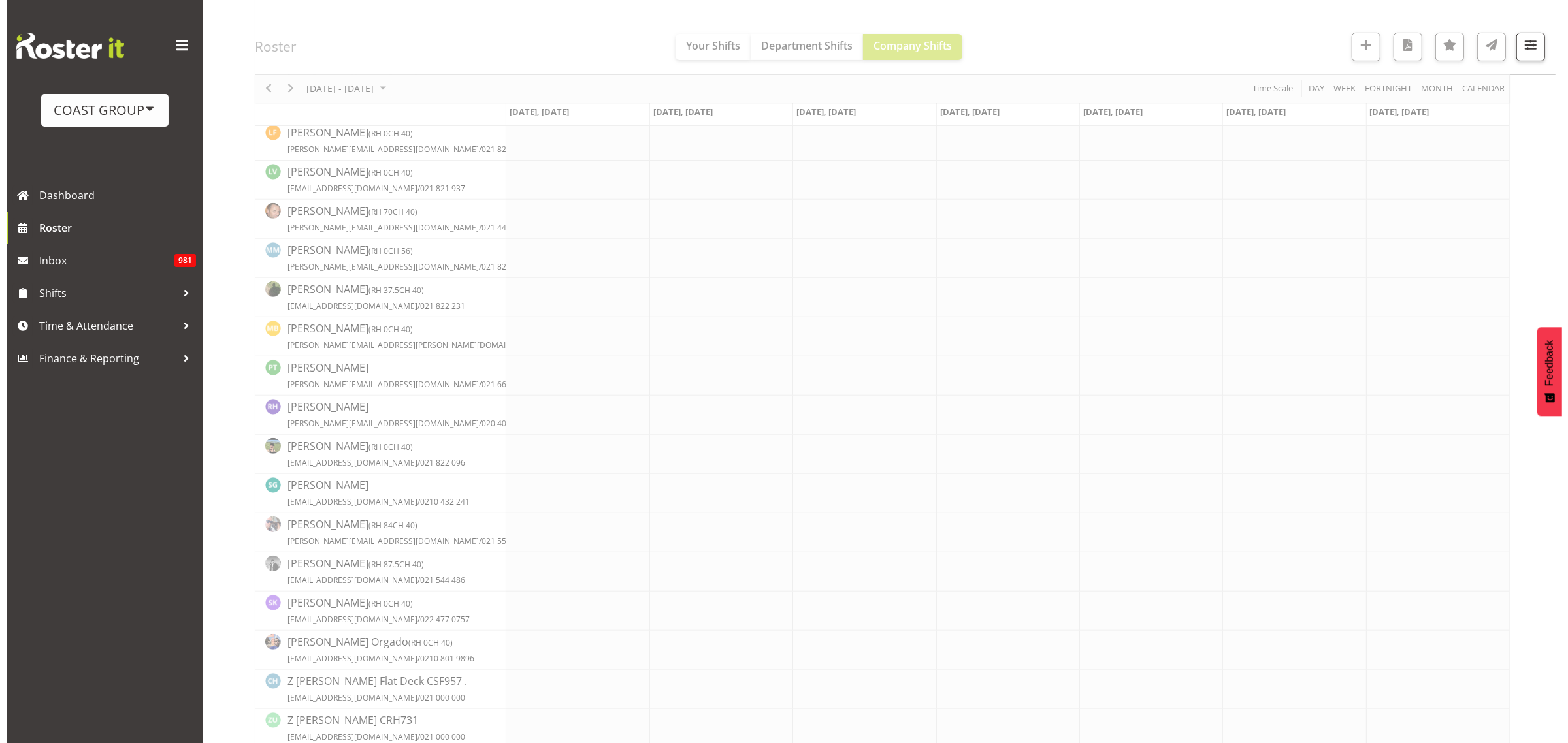
scroll to position [897, 0]
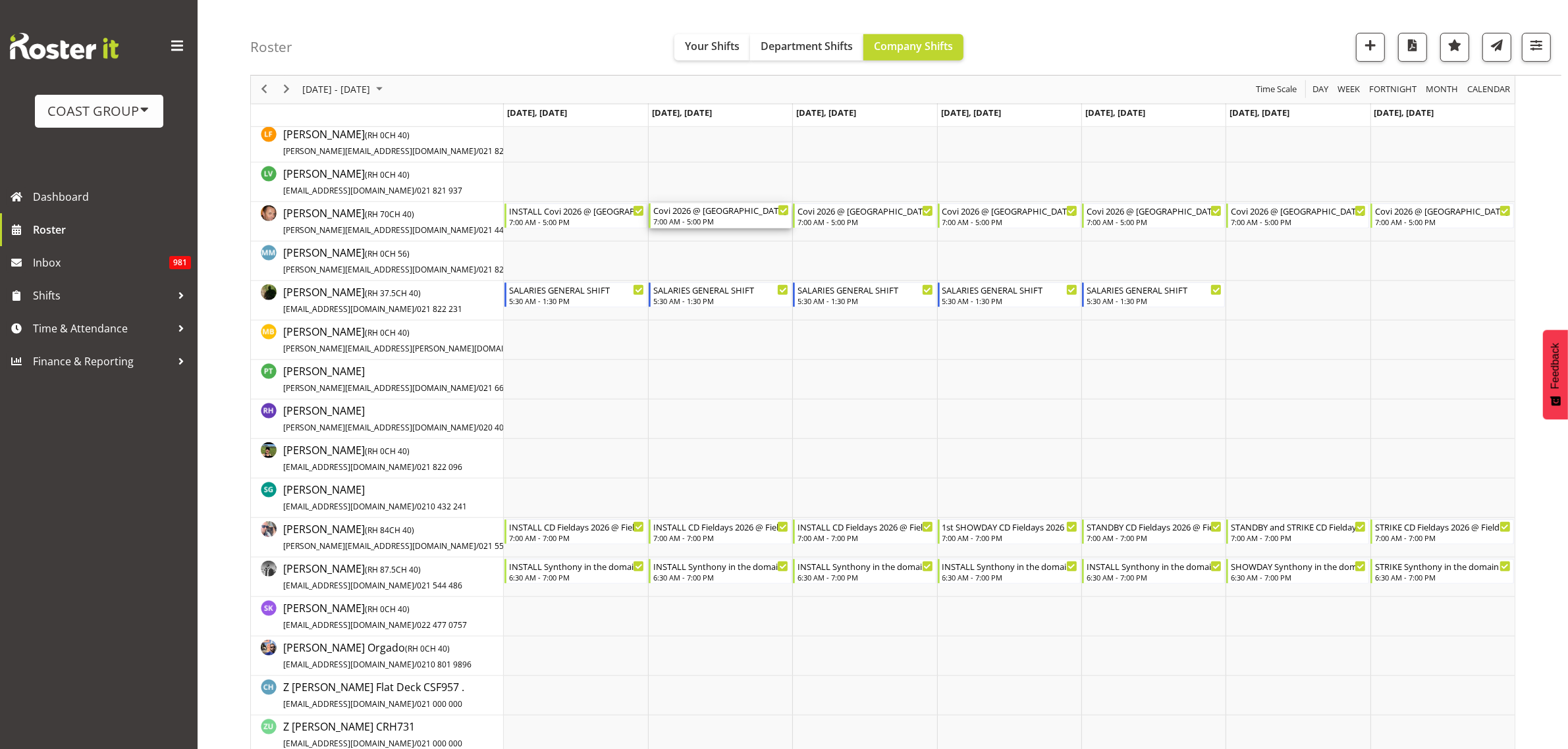
click at [711, 218] on div "7:00 AM - 5:00 PM" at bounding box center [721, 221] width 136 height 11
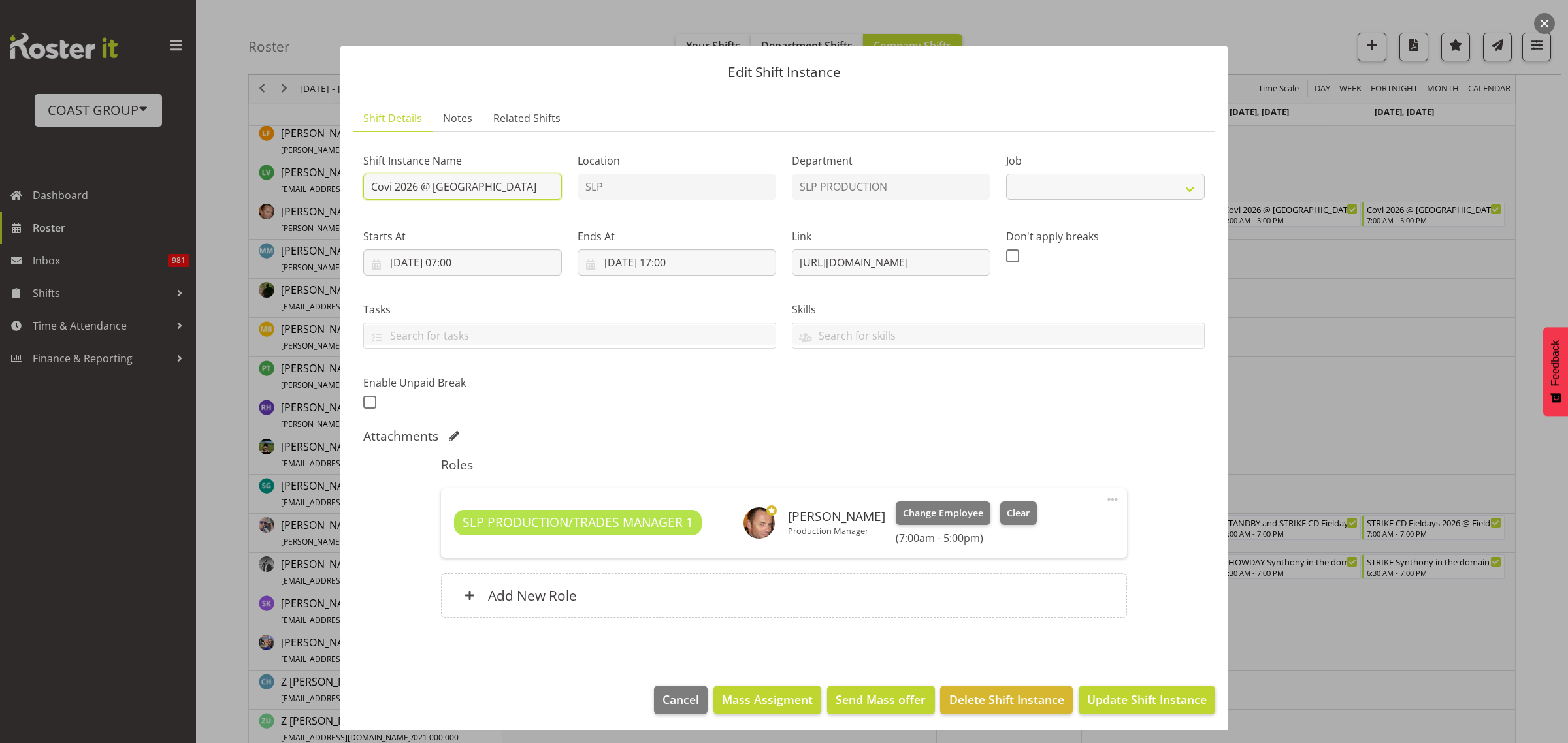
click at [371, 188] on input "Covi 2026 @ [GEOGRAPHIC_DATA]" at bounding box center [463, 186] width 198 height 26
select select "10168"
type input "INSTALL Covi 2026 @ [GEOGRAPHIC_DATA]"
click at [1154, 696] on span "Update Shift Instance" at bounding box center [1147, 699] width 120 height 17
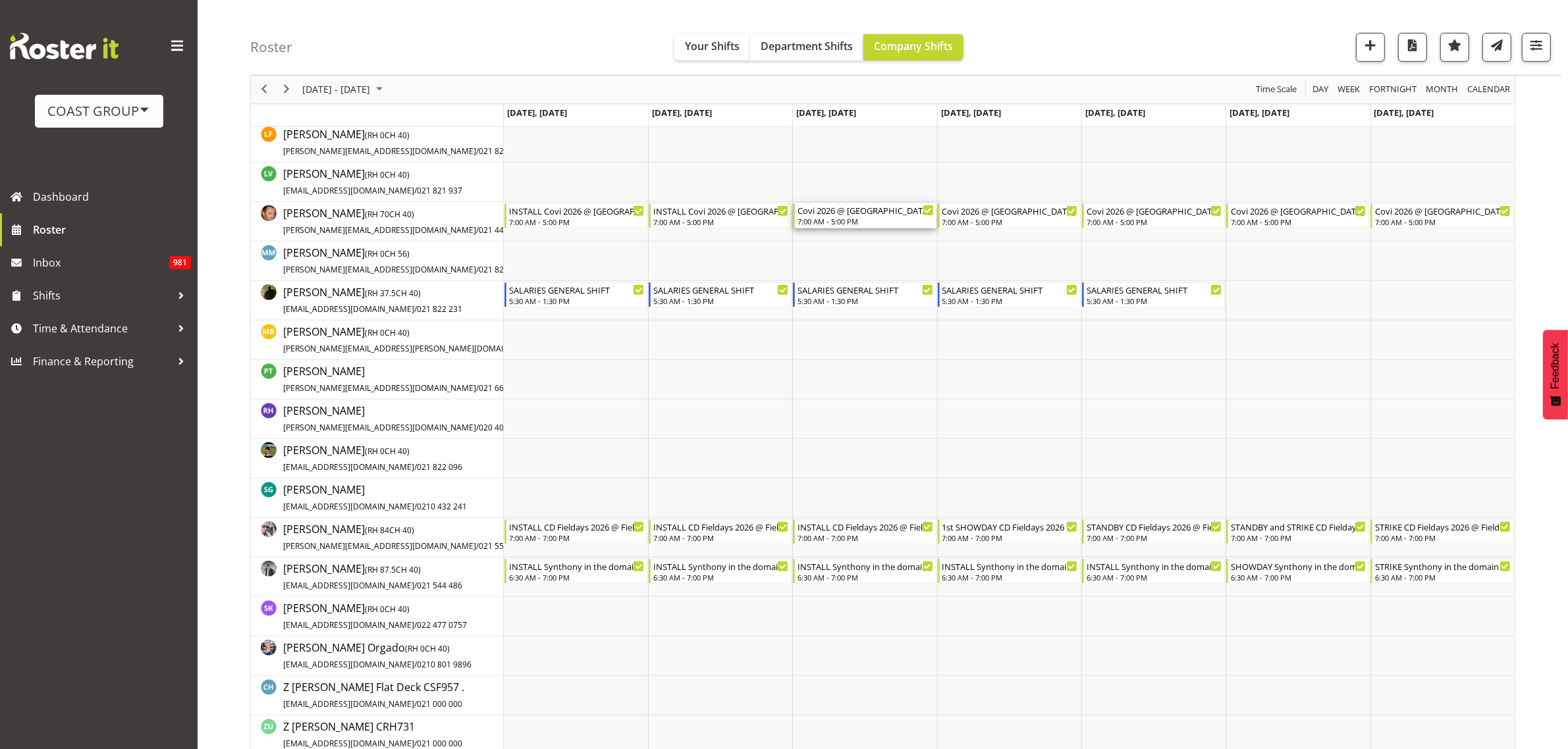
click at [828, 215] on div "Covi 2026 @ [GEOGRAPHIC_DATA]" at bounding box center [865, 210] width 136 height 14
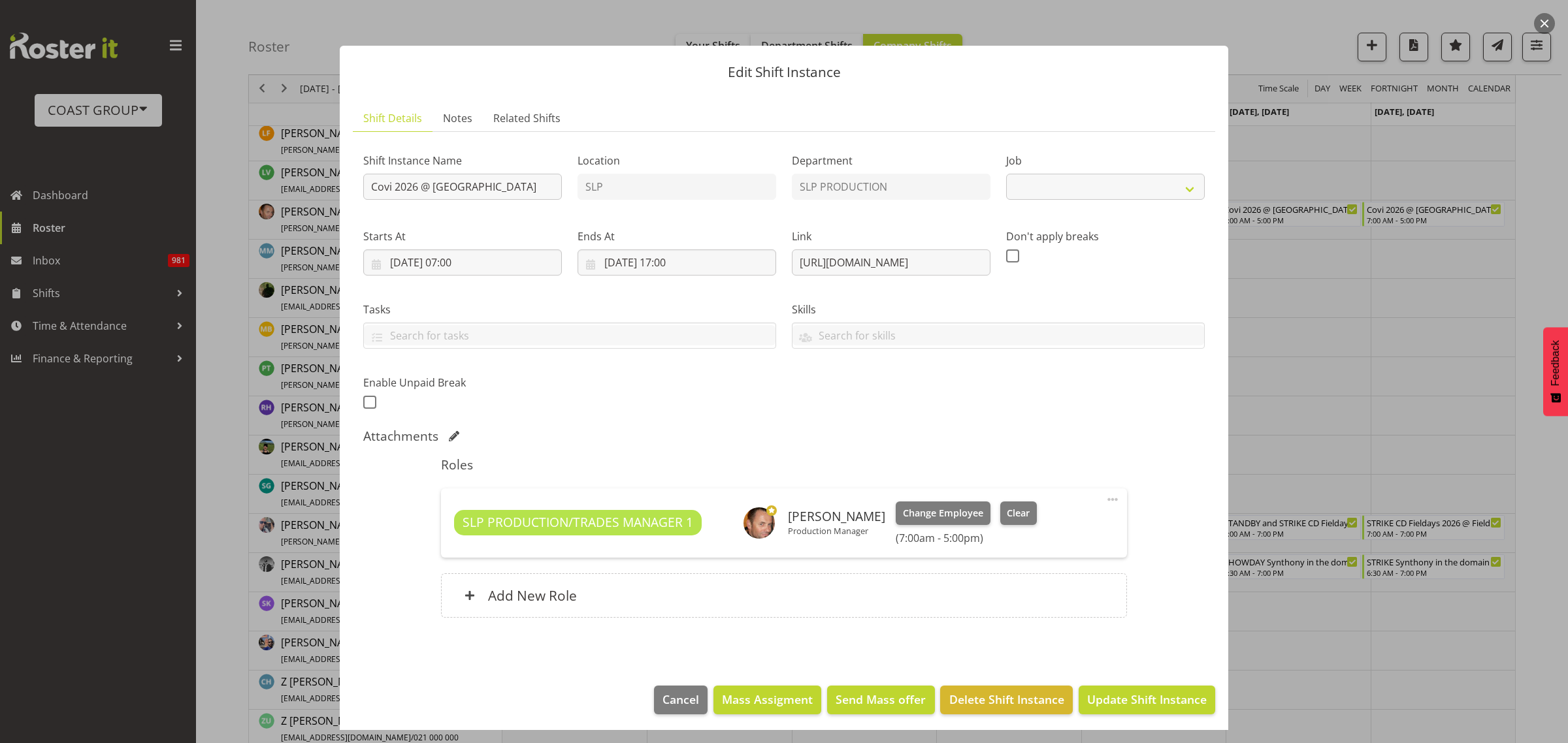
select select "10168"
click at [369, 184] on input "Covi 2026 @ [GEOGRAPHIC_DATA]" at bounding box center [463, 186] width 198 height 26
type input "INSTALL Covi 2026 @ [GEOGRAPHIC_DATA]"
click at [1126, 696] on span "Update Shift Instance" at bounding box center [1147, 699] width 120 height 17
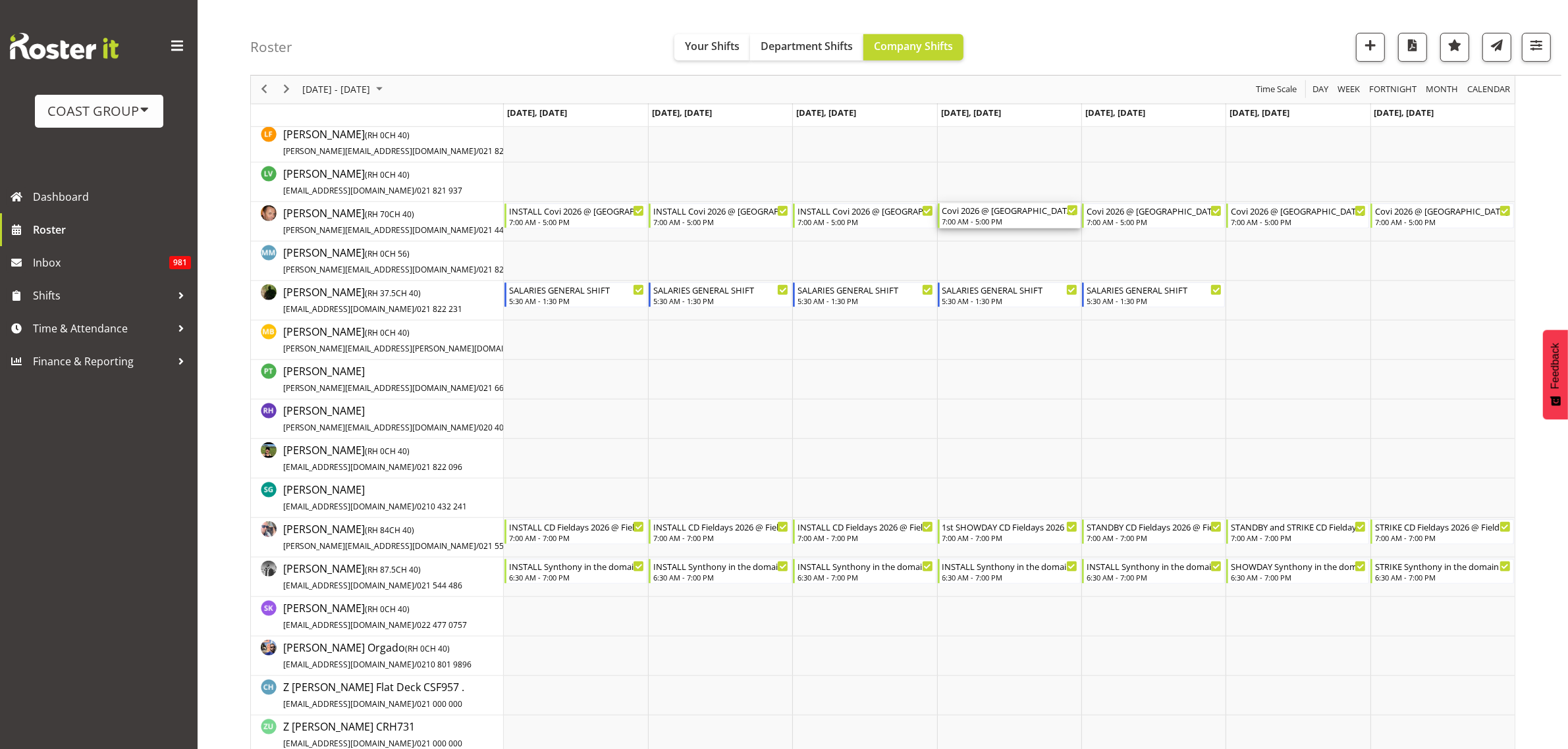
click at [1018, 215] on div "Covi 2026 @ [GEOGRAPHIC_DATA]" at bounding box center [1010, 210] width 136 height 14
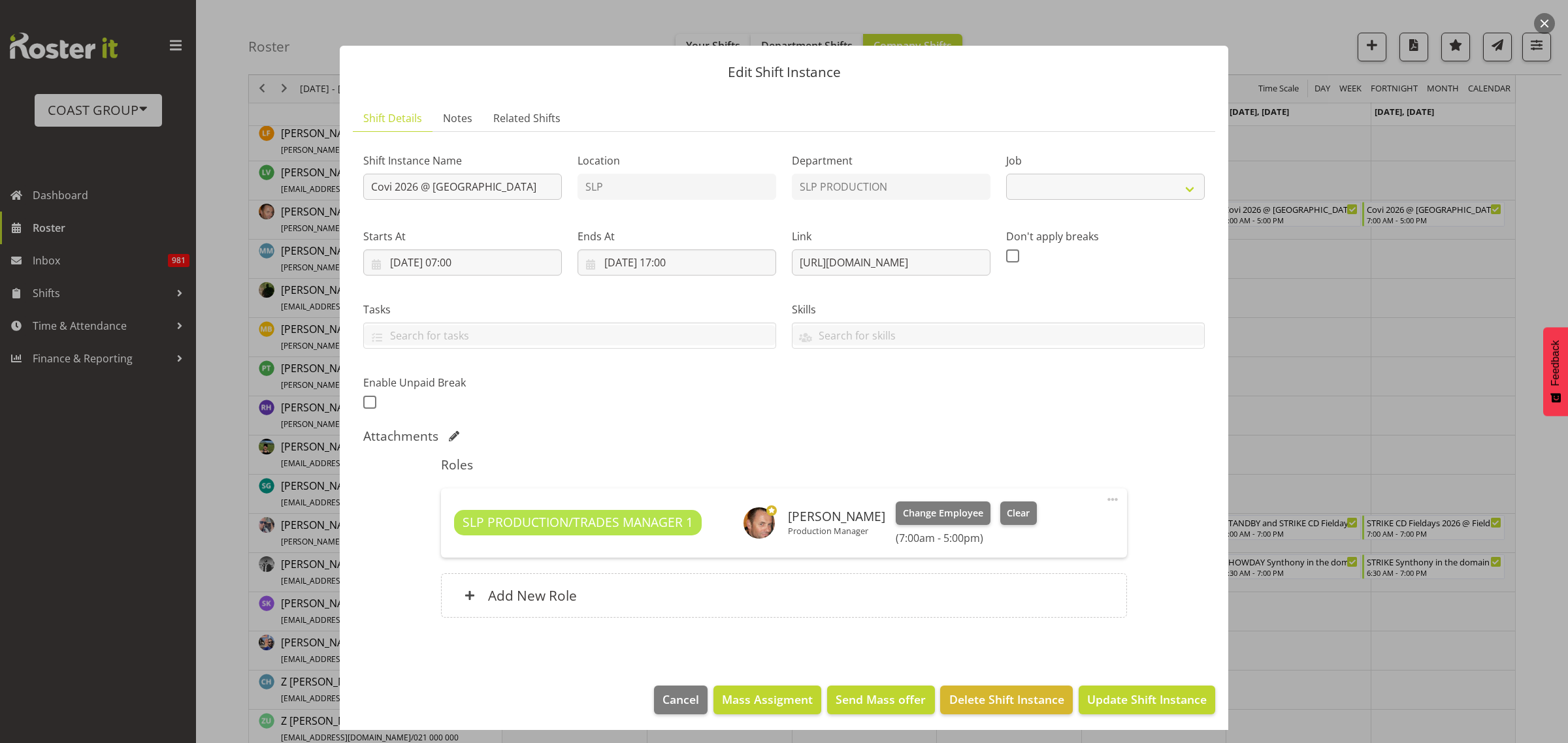
select select "10168"
drag, startPoint x: 674, startPoint y: 61, endPoint x: 1265, endPoint y: 124, distance: 594.3
click at [1265, 124] on div "Edit Shift Instance Shift Details Notes Related Shifts Shift Instance Name Covi…" at bounding box center [784, 372] width 1568 height 743
click at [1136, 689] on button "Update Shift Instance" at bounding box center [1146, 700] width 137 height 29
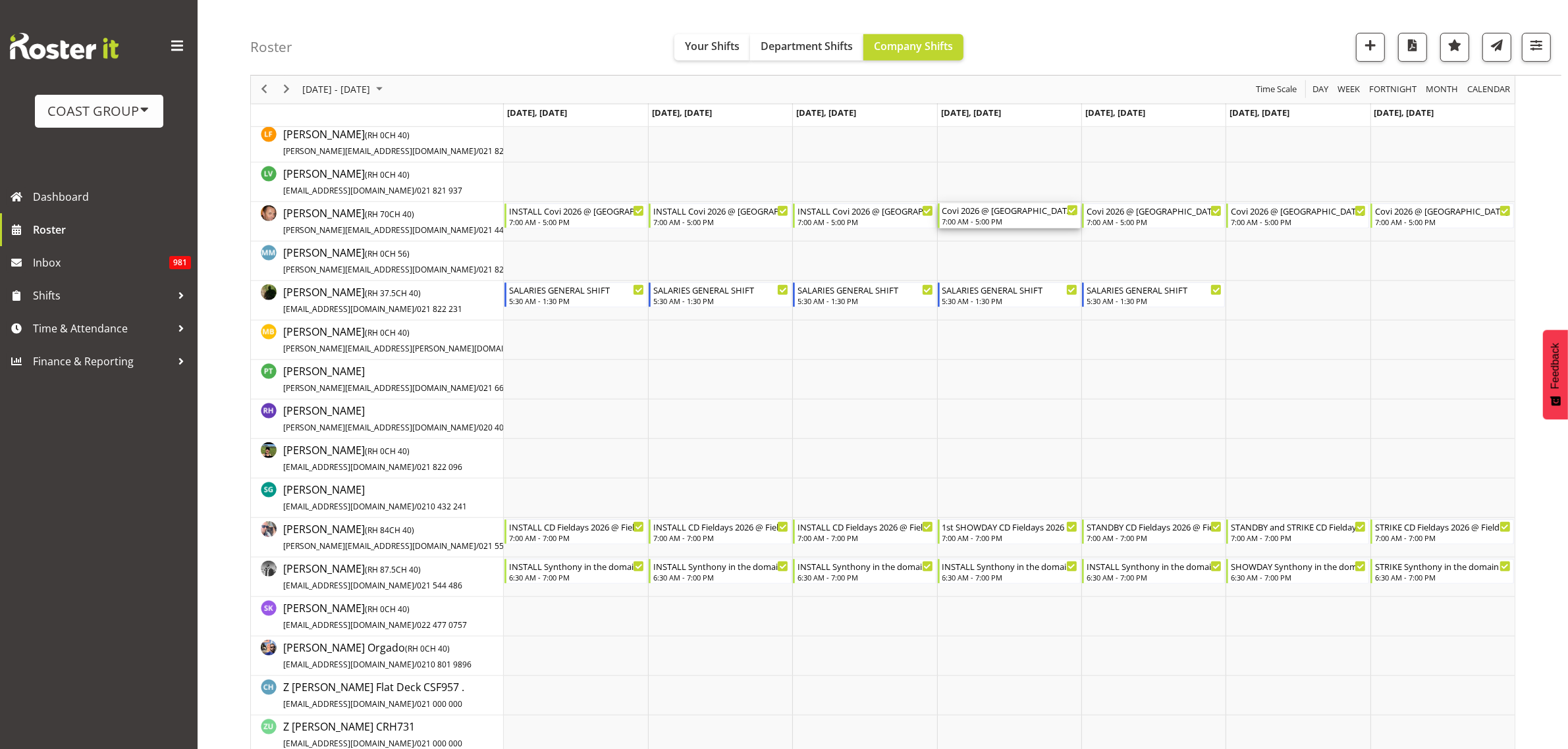
click at [1002, 222] on div "7:00 AM - 5:00 PM" at bounding box center [1010, 221] width 136 height 11
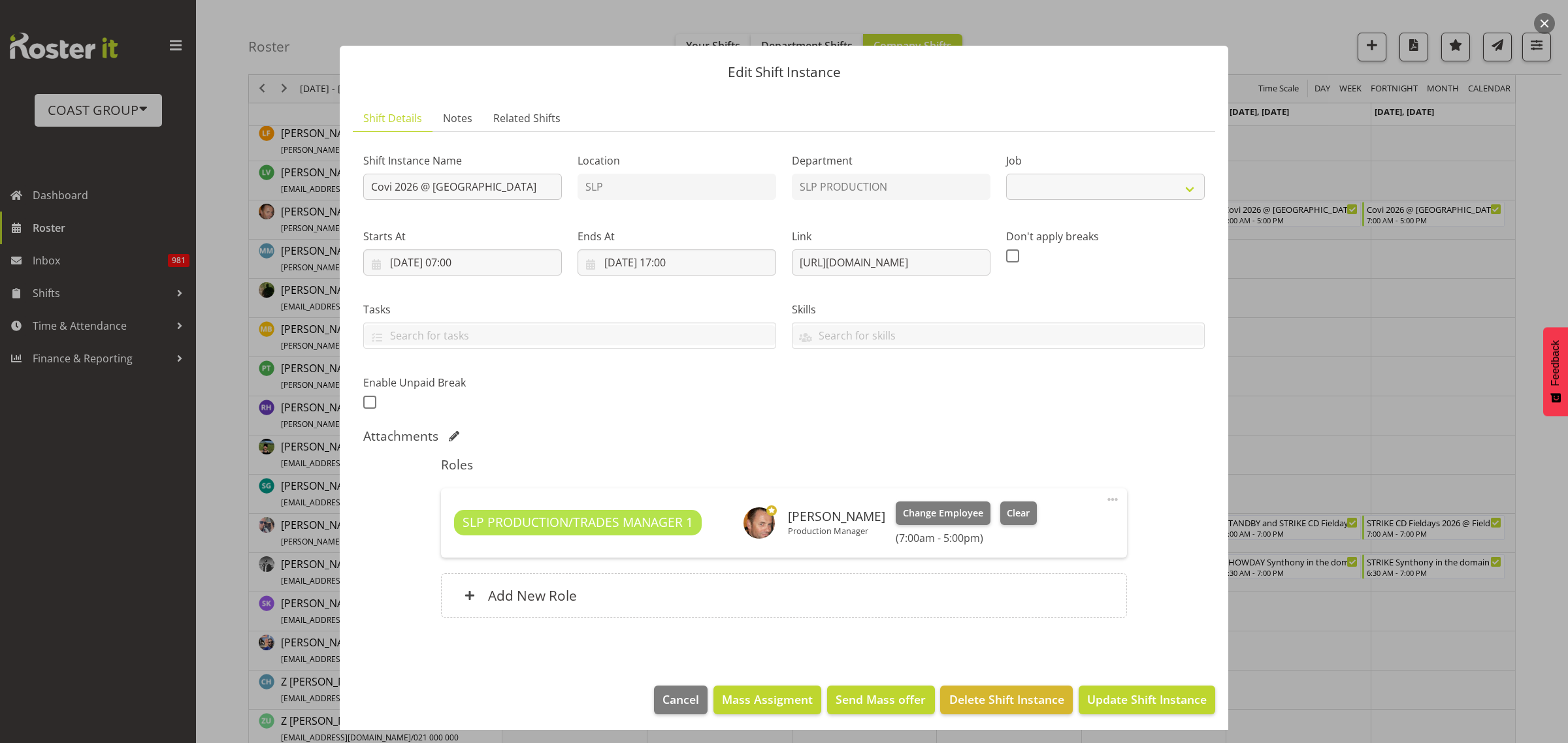
select select "10168"
click at [970, 698] on span "Delete Shift Instance" at bounding box center [1006, 699] width 115 height 17
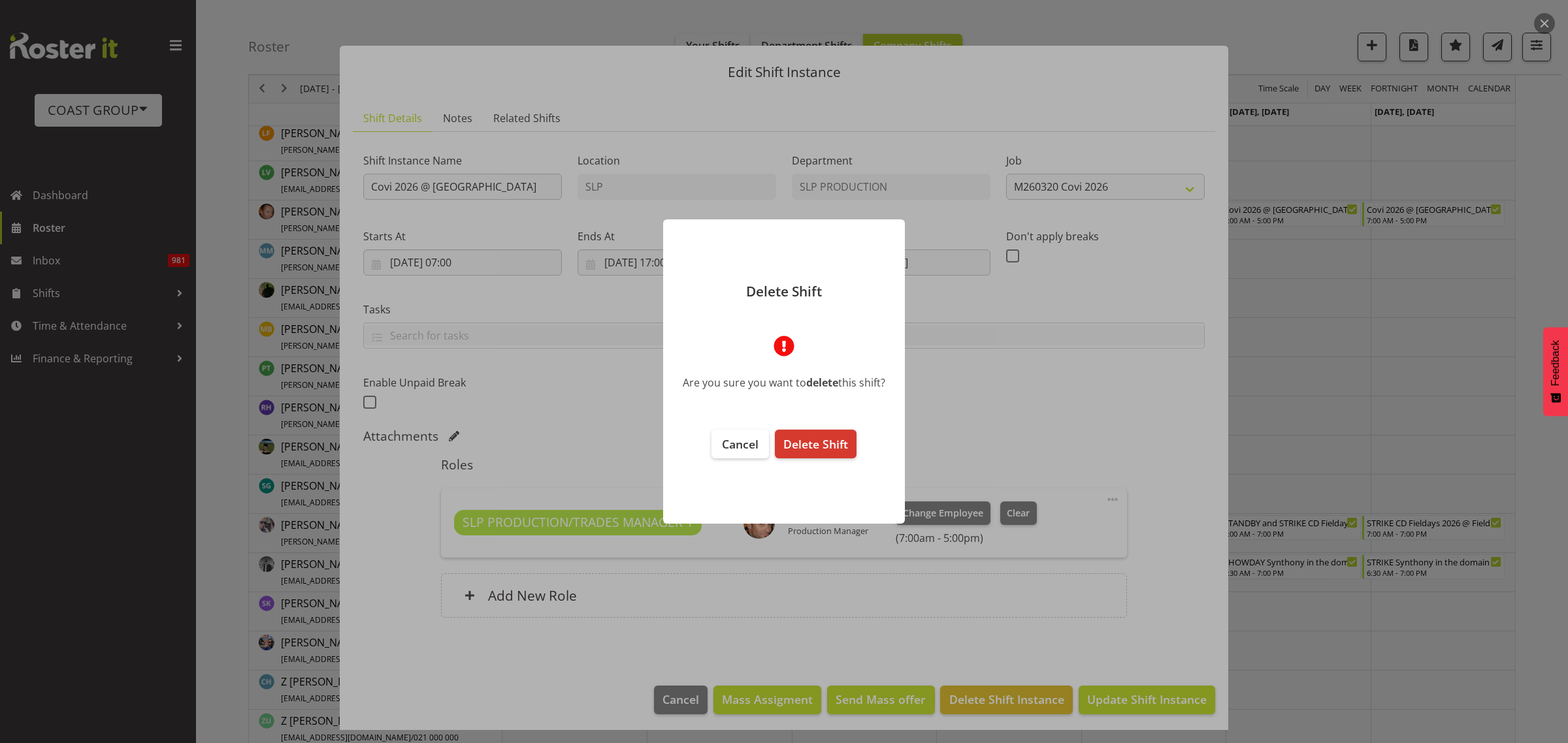
click at [810, 450] on span "Delete Shift" at bounding box center [816, 444] width 64 height 16
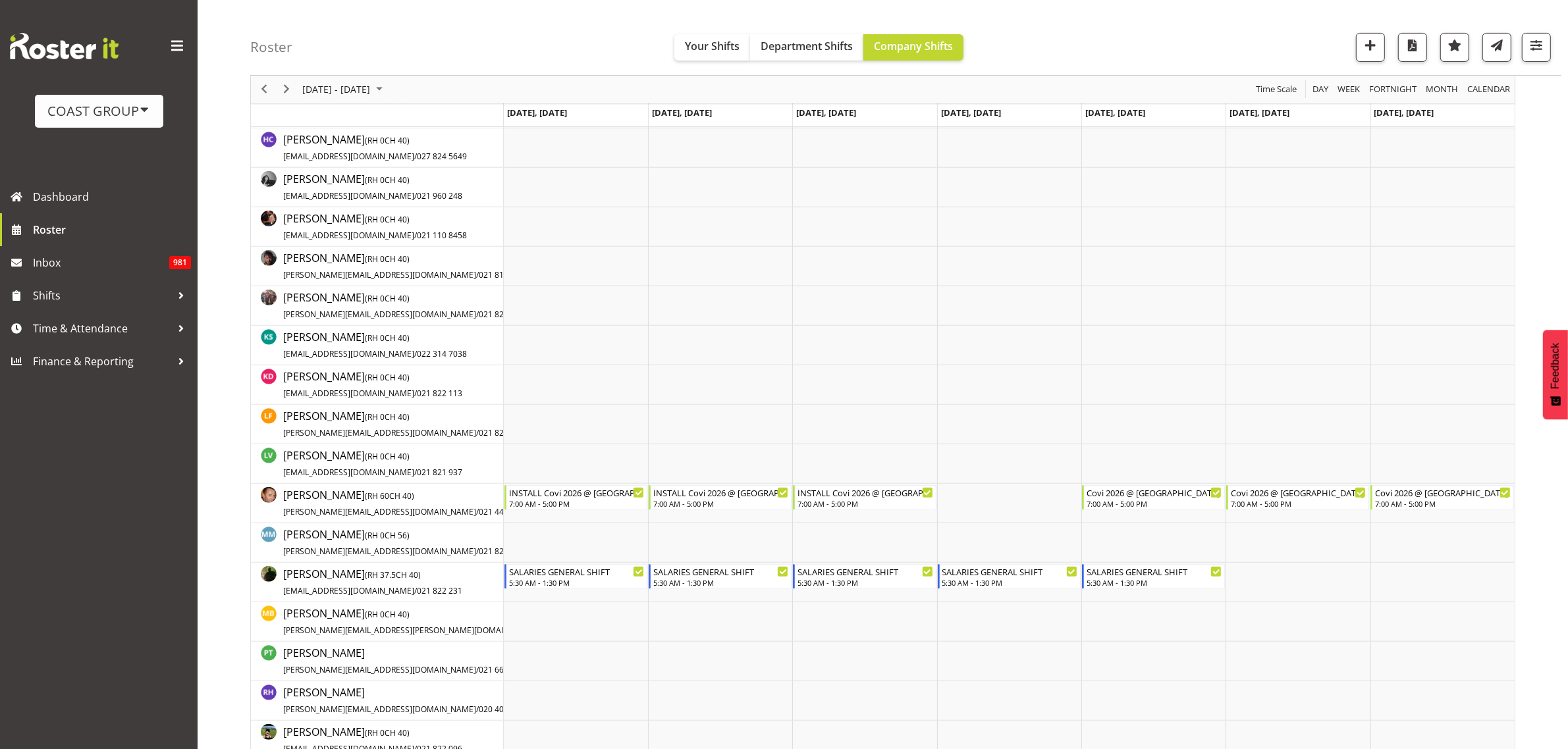
scroll to position [823, 0]
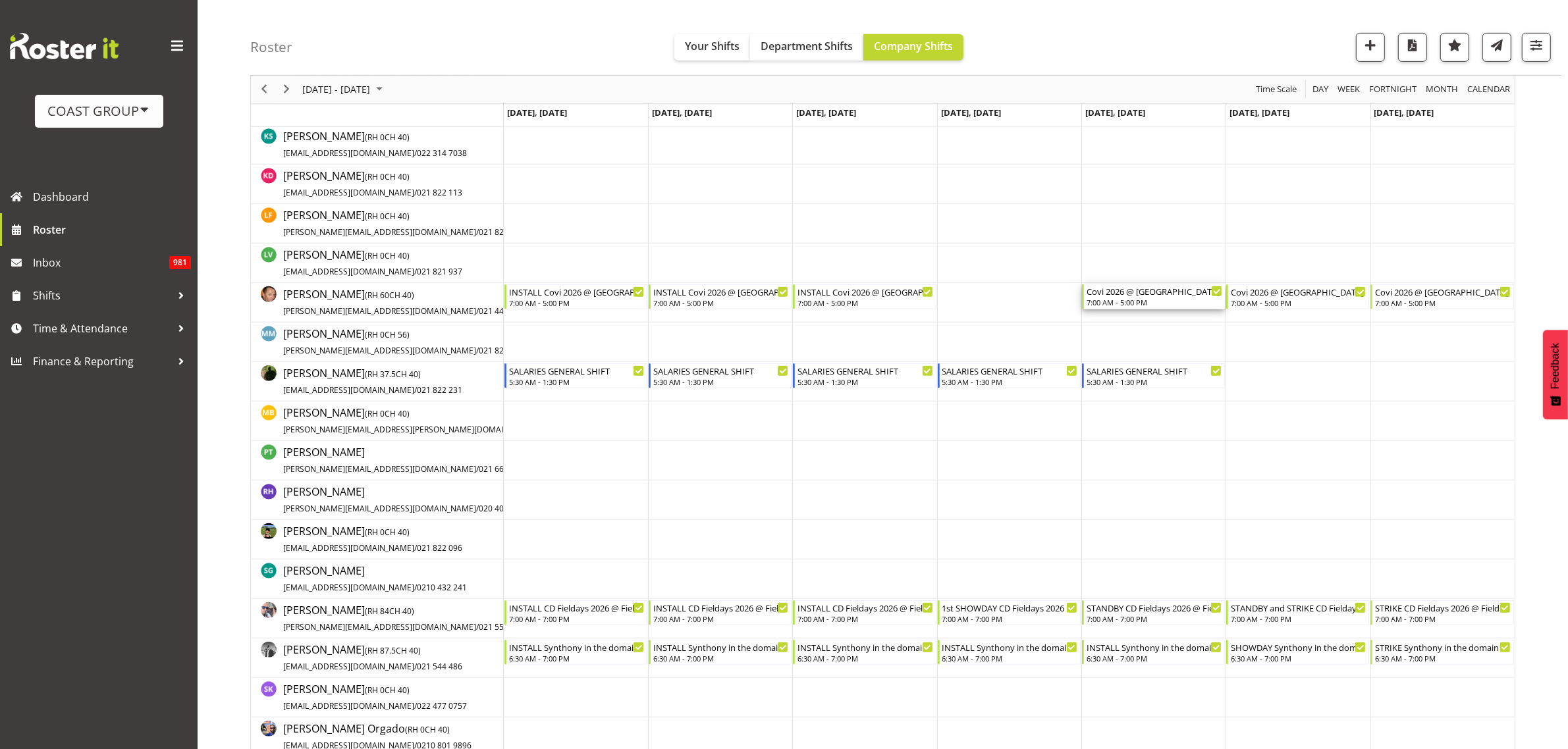
click at [1124, 306] on div "7:00 AM - 5:00 PM" at bounding box center [1154, 302] width 136 height 11
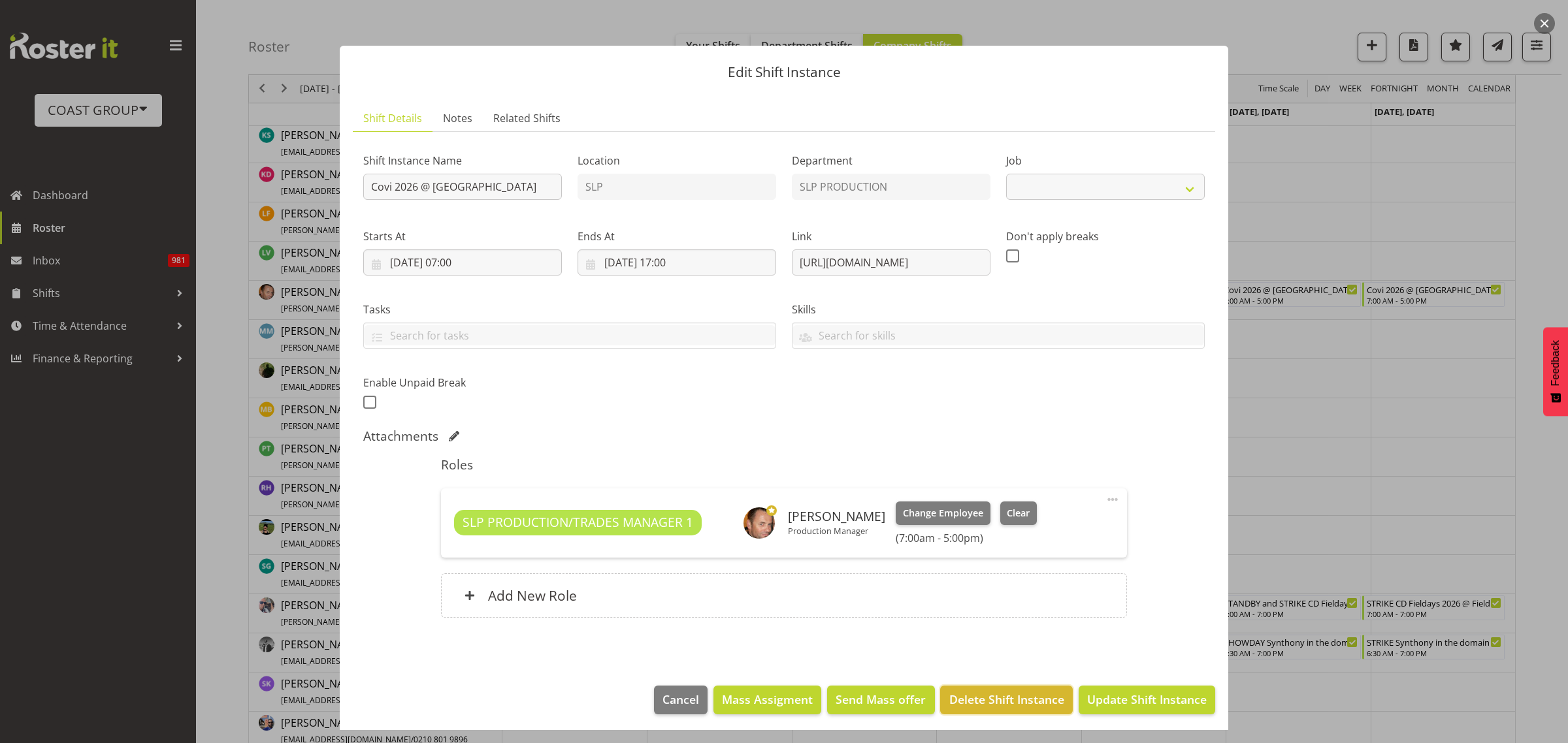
select select "10168"
click at [973, 703] on span "Delete Shift Instance" at bounding box center [1006, 699] width 115 height 17
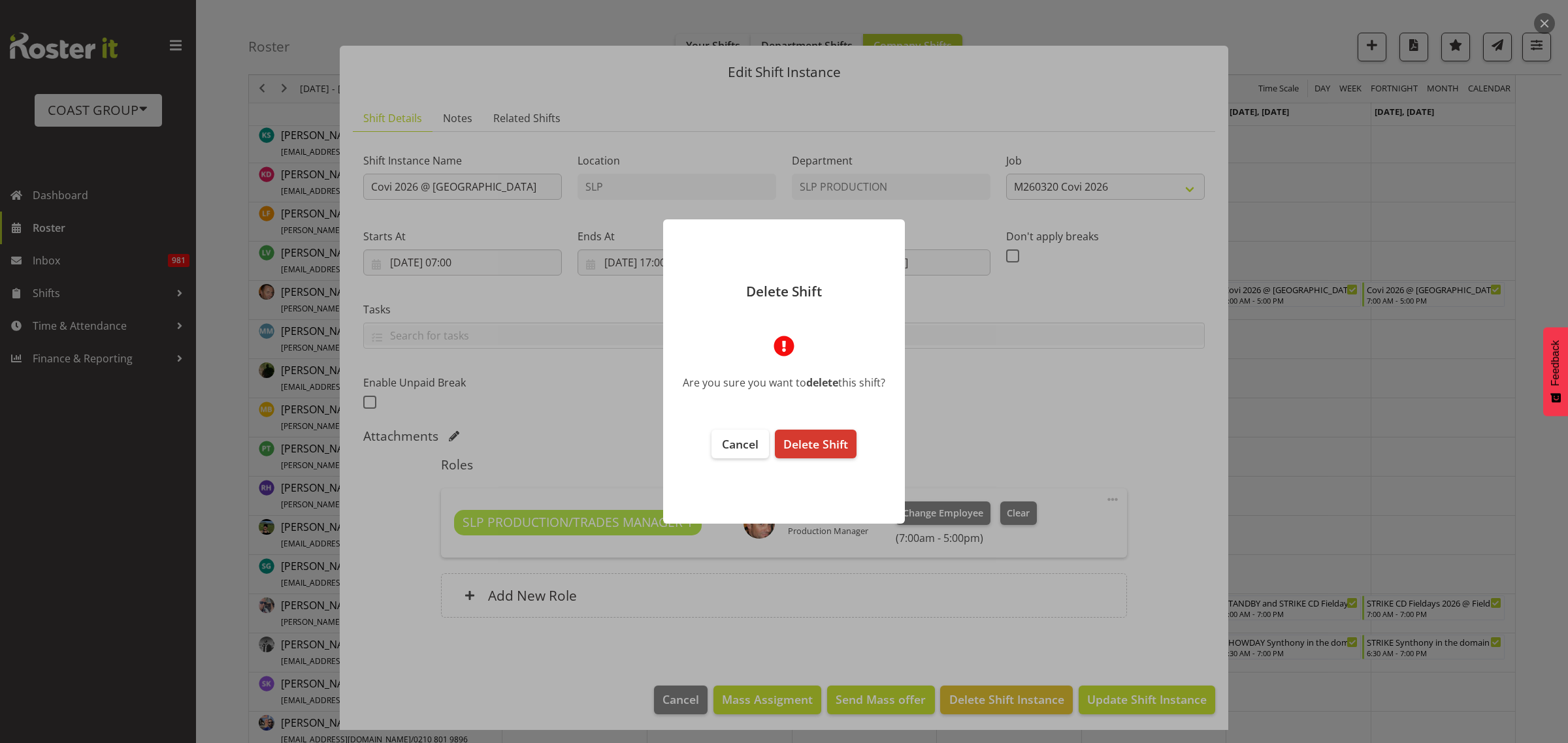
click at [814, 448] on span "Delete Shift" at bounding box center [816, 444] width 64 height 16
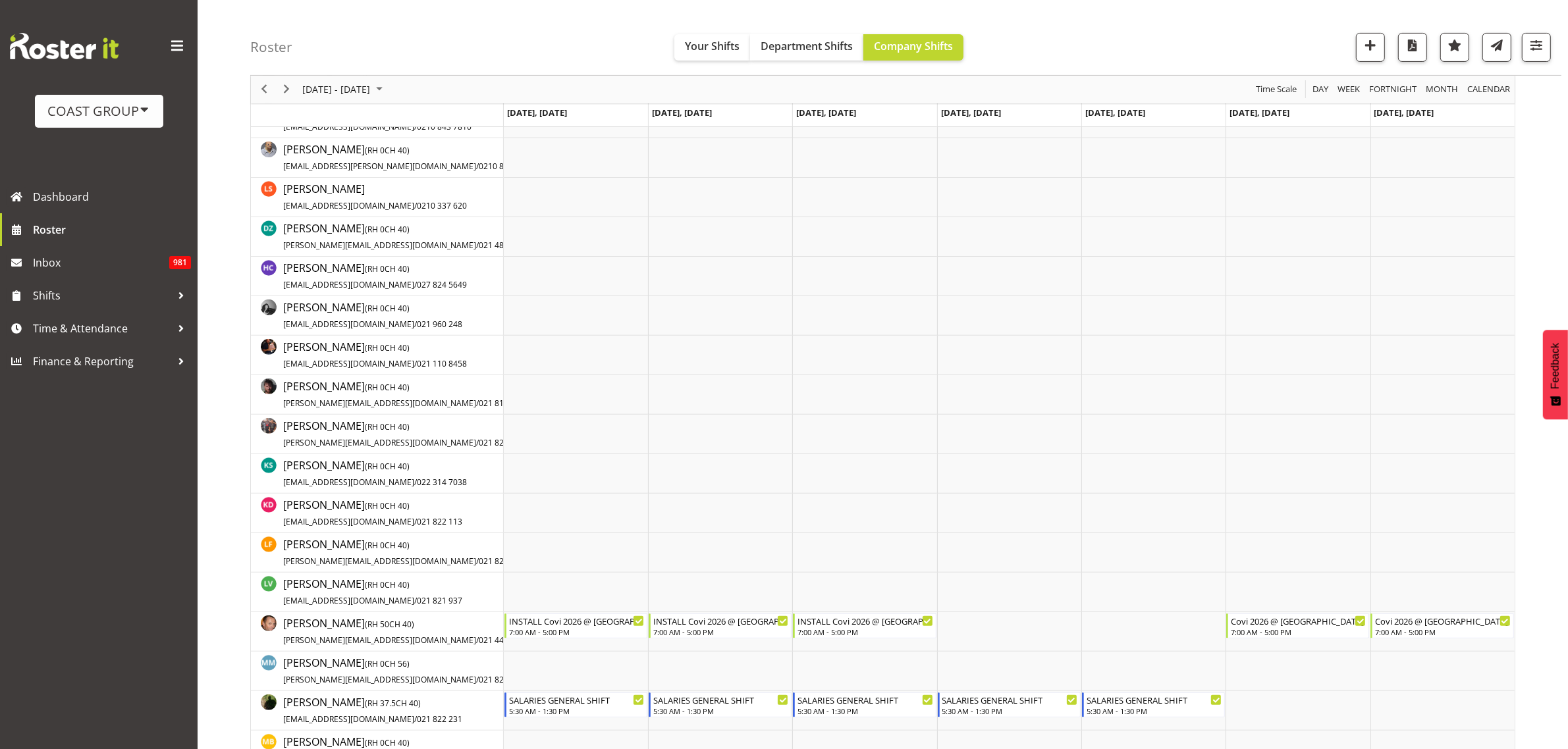
scroll to position [741, 0]
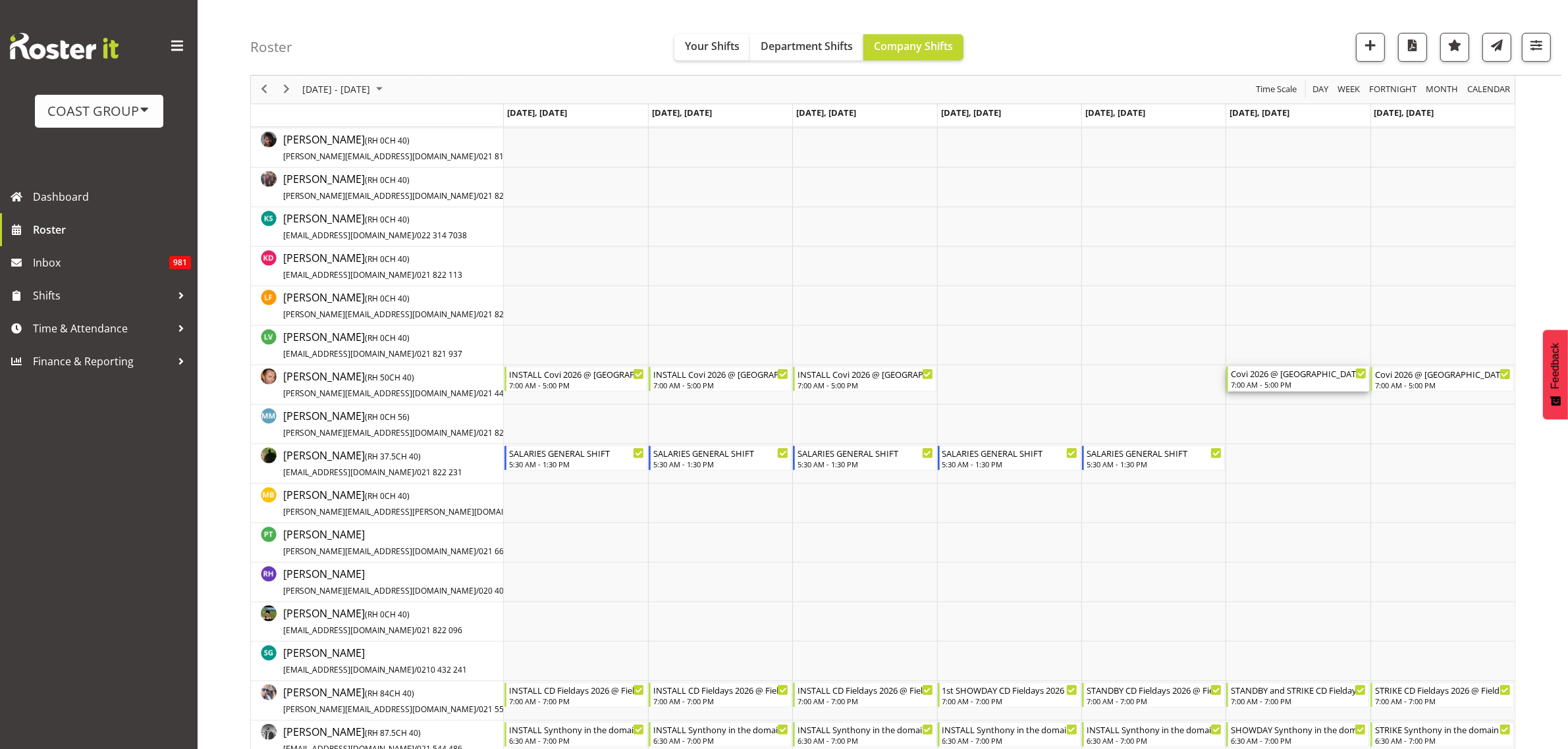
click at [1284, 381] on div "7:00 AM - 5:00 PM" at bounding box center [1299, 384] width 136 height 11
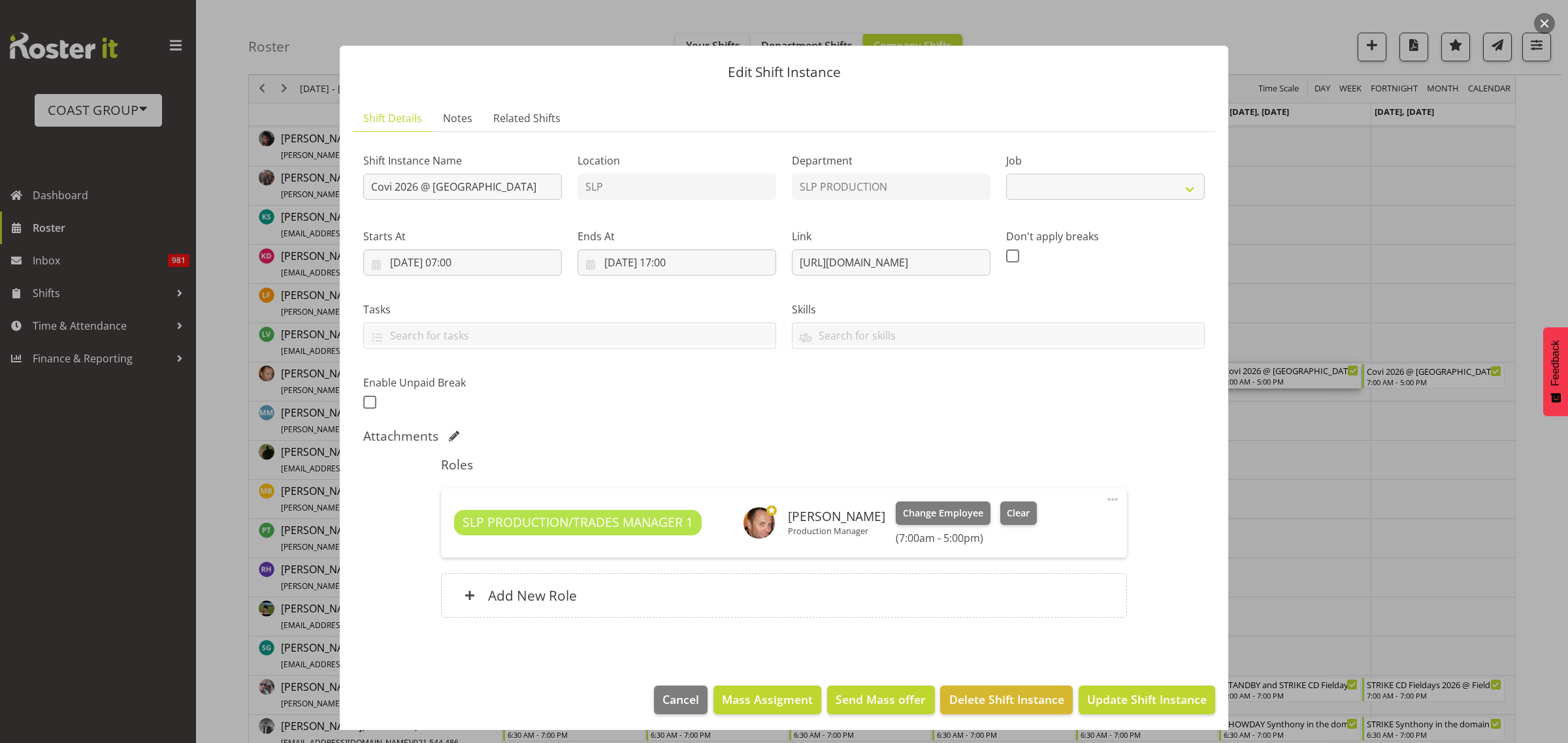
select select "10168"
click at [990, 702] on span "Delete Shift Instance" at bounding box center [1006, 699] width 115 height 17
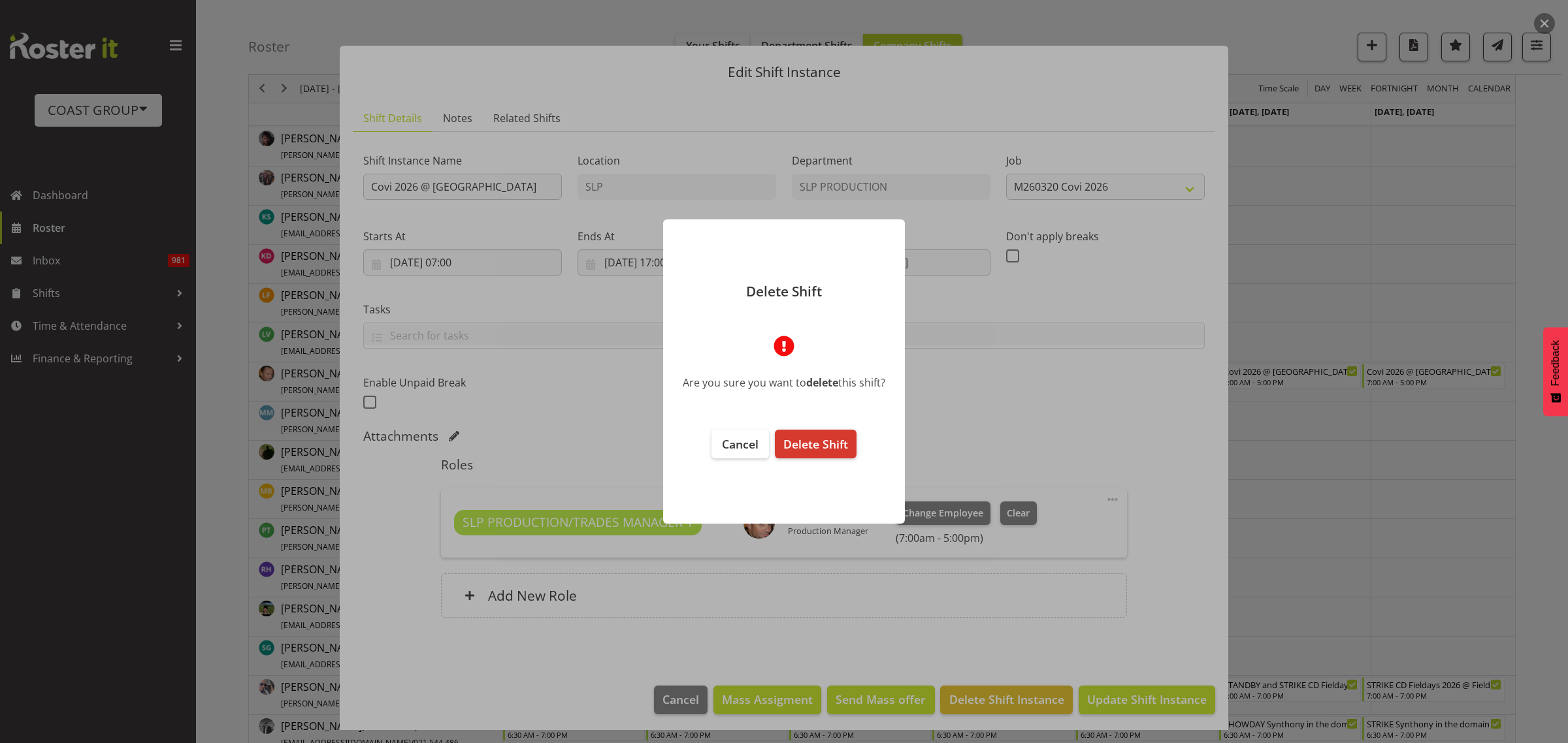
click at [810, 449] on span "Delete Shift" at bounding box center [816, 444] width 64 height 16
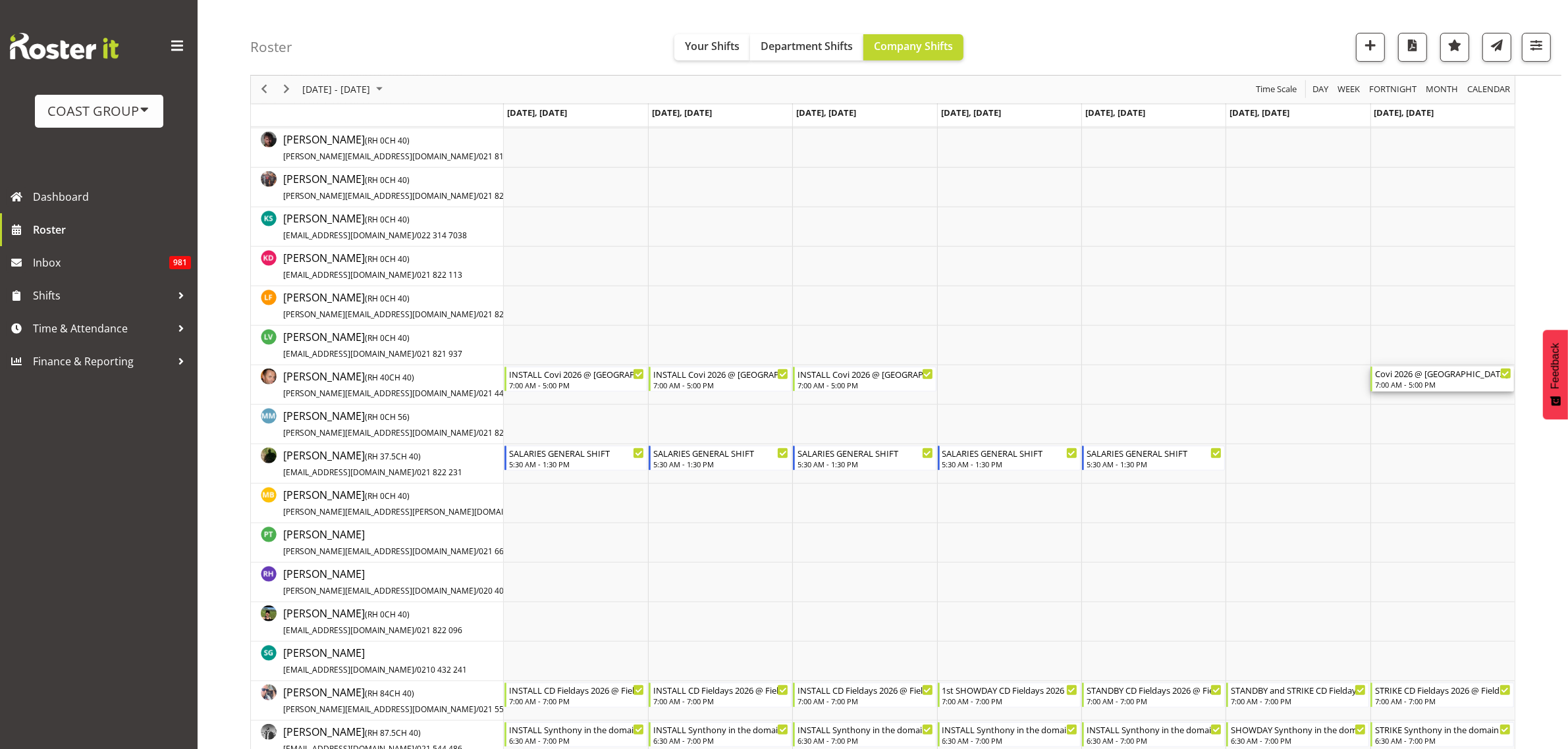
click at [1426, 369] on div "Covi 2026 @ Auckland SHowgrounds" at bounding box center [1443, 373] width 136 height 14
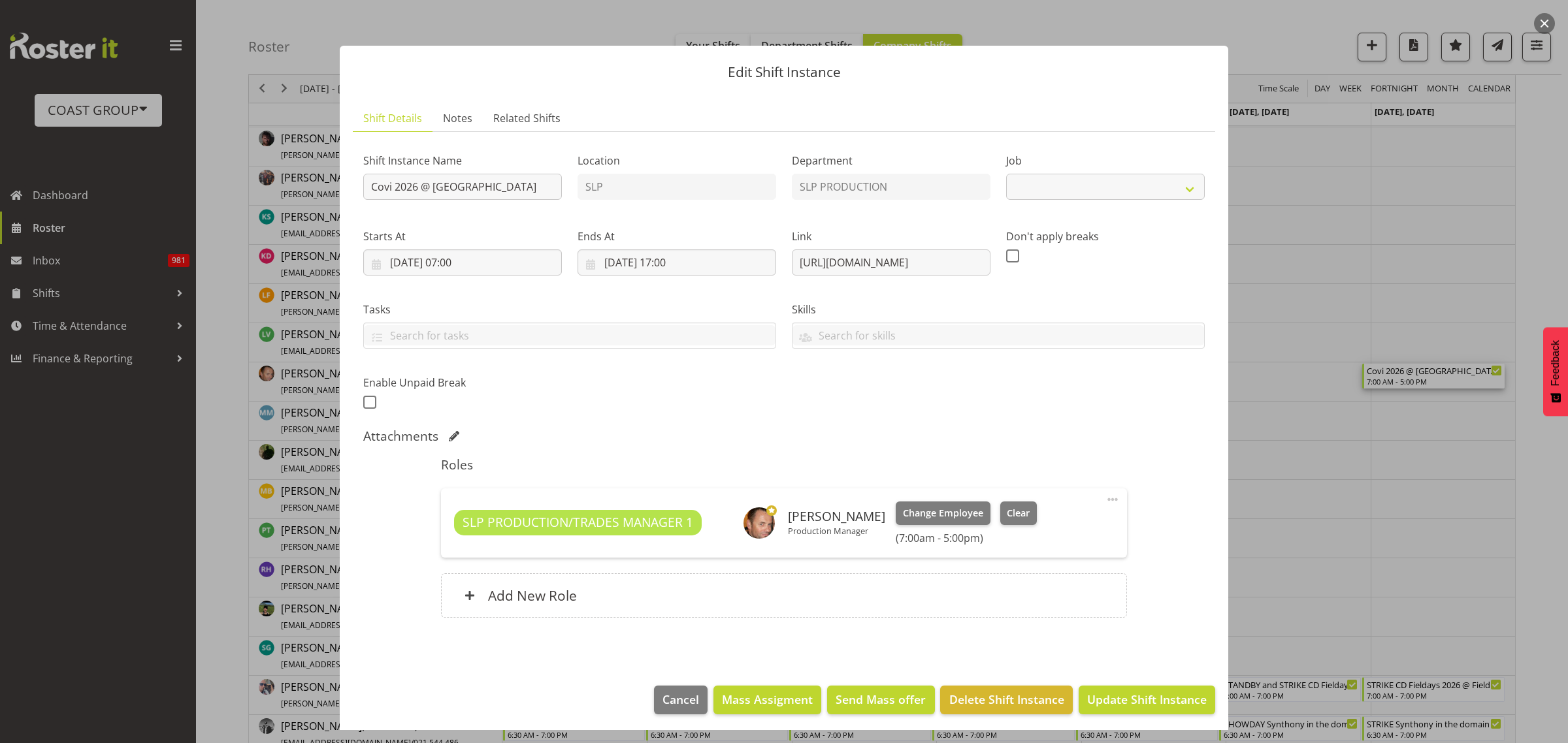
select select "10168"
click at [367, 187] on input "Covi 2026 @ Auckland SHowgrounds" at bounding box center [463, 186] width 198 height 26
type input "STRIKE Covi 2026 @ Auckland SHowgrounds"
click at [439, 269] on input "22/03/2026, 07:00" at bounding box center [463, 262] width 198 height 26
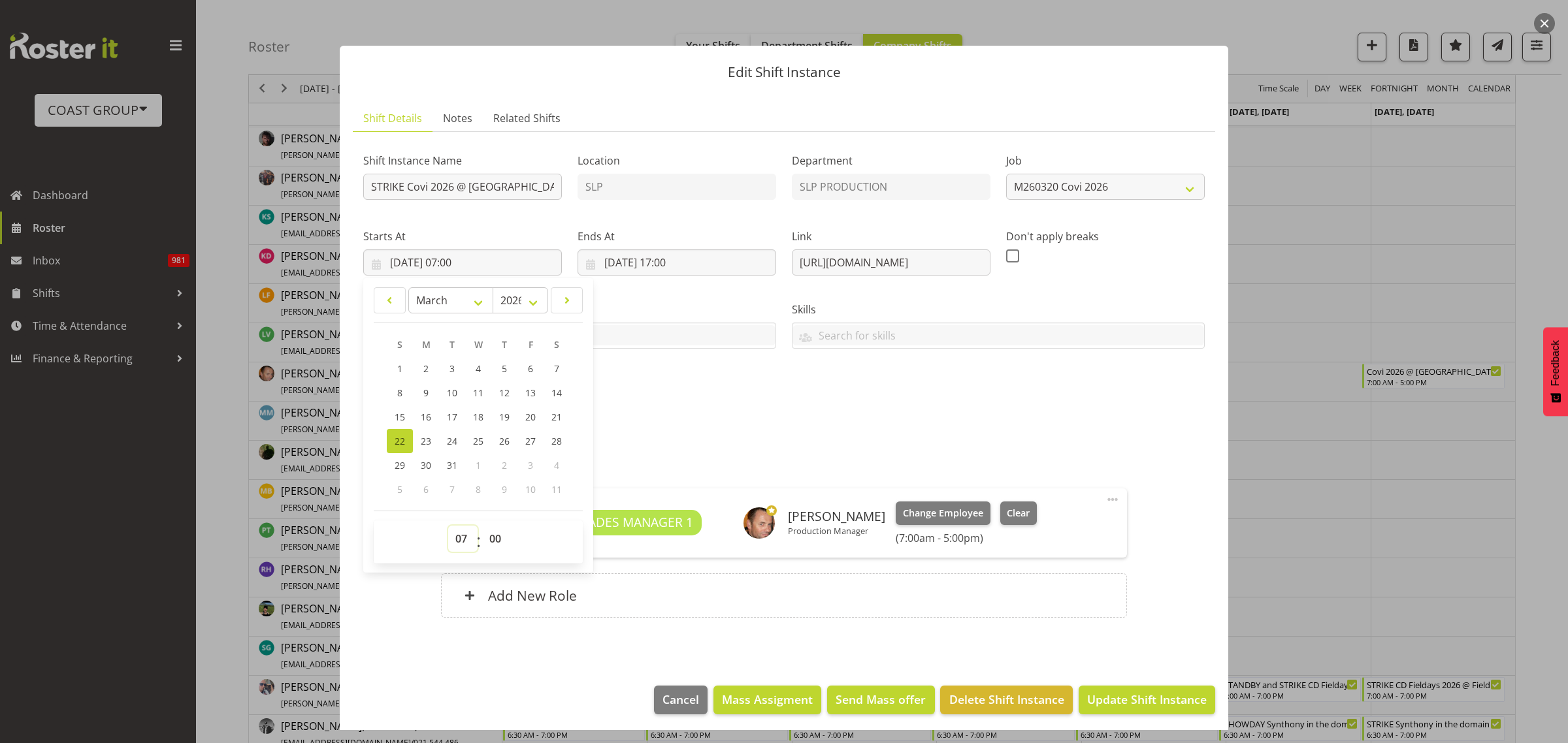
click at [463, 532] on select "00 01 02 03 04 05 06 07 08 09 10 11 12 13 14 15 16 17 18 19 20 21 22 23" at bounding box center [463, 538] width 29 height 26
select select "17"
click at [449, 526] on select "00 01 02 03 04 05 06 07 08 09 10 11 12 13 14 15 16 17 18 19 20 21 22 23" at bounding box center [463, 538] width 29 height 26
type input "22/03/2026, 17:00"
click at [674, 259] on input "22/03/2026, 17:00" at bounding box center [676, 262] width 198 height 26
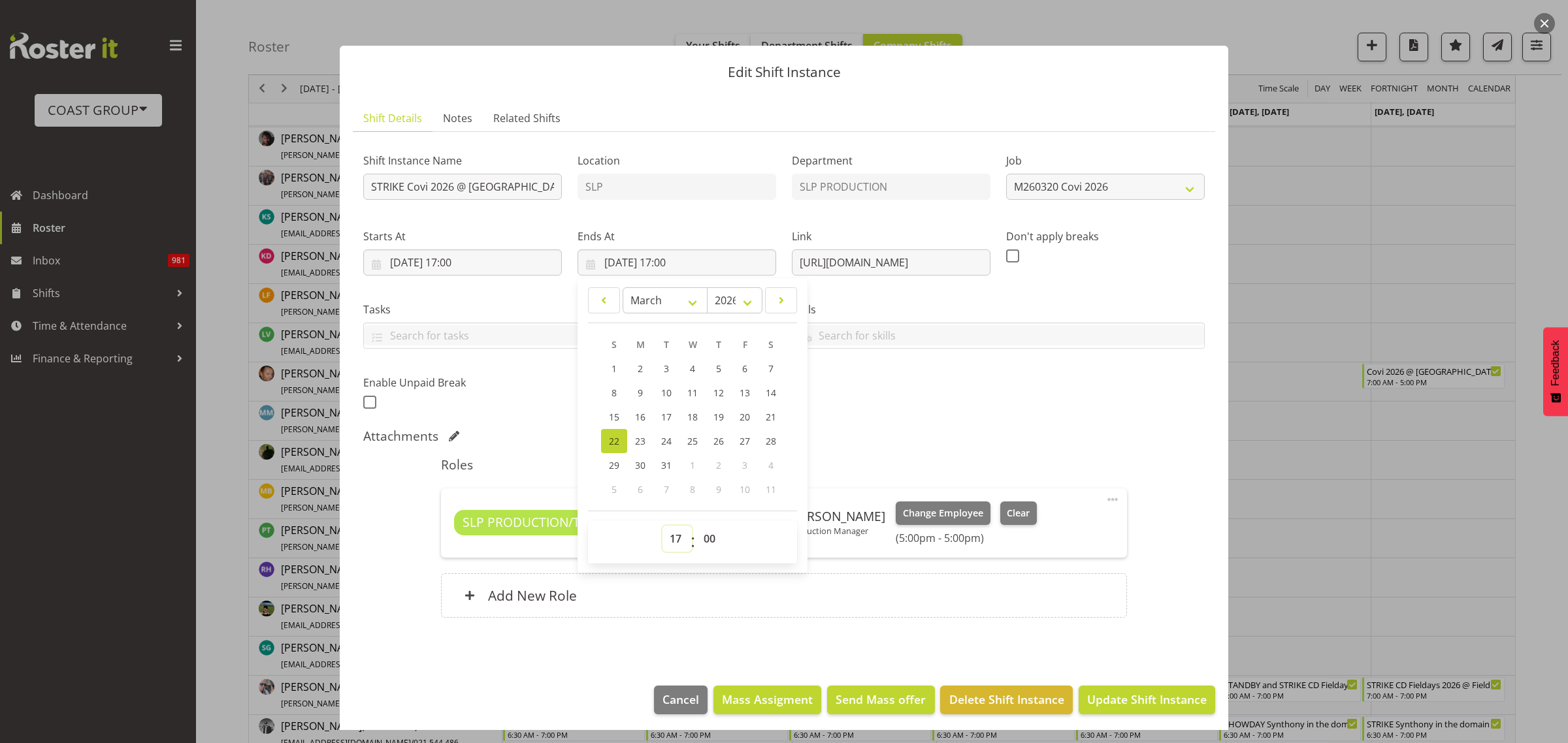
click at [670, 538] on select "00 01 02 03 04 05 06 07 08 09 10 11 12 13 14 15 16 17 18 19 20 21 22 23" at bounding box center [676, 538] width 29 height 26
select select "22"
click at [662, 526] on select "00 01 02 03 04 05 06 07 08 09 10 11 12 13 14 15 16 17 18 19 20 21 22 23" at bounding box center [676, 538] width 29 height 26
type input "22/03/2026, 22:00"
click at [1142, 700] on span "Update Shift Instance" at bounding box center [1147, 699] width 120 height 17
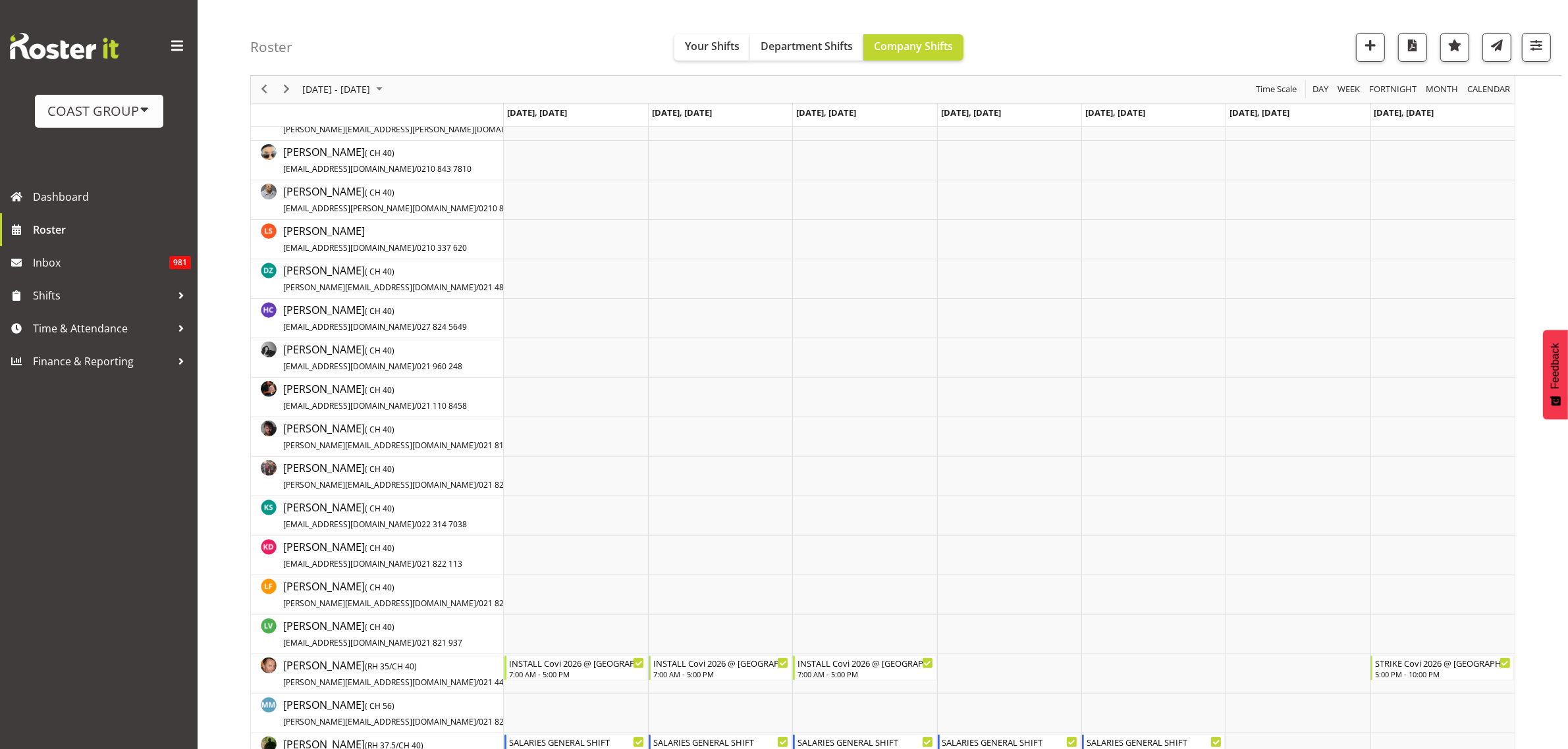
scroll to position [0, 0]
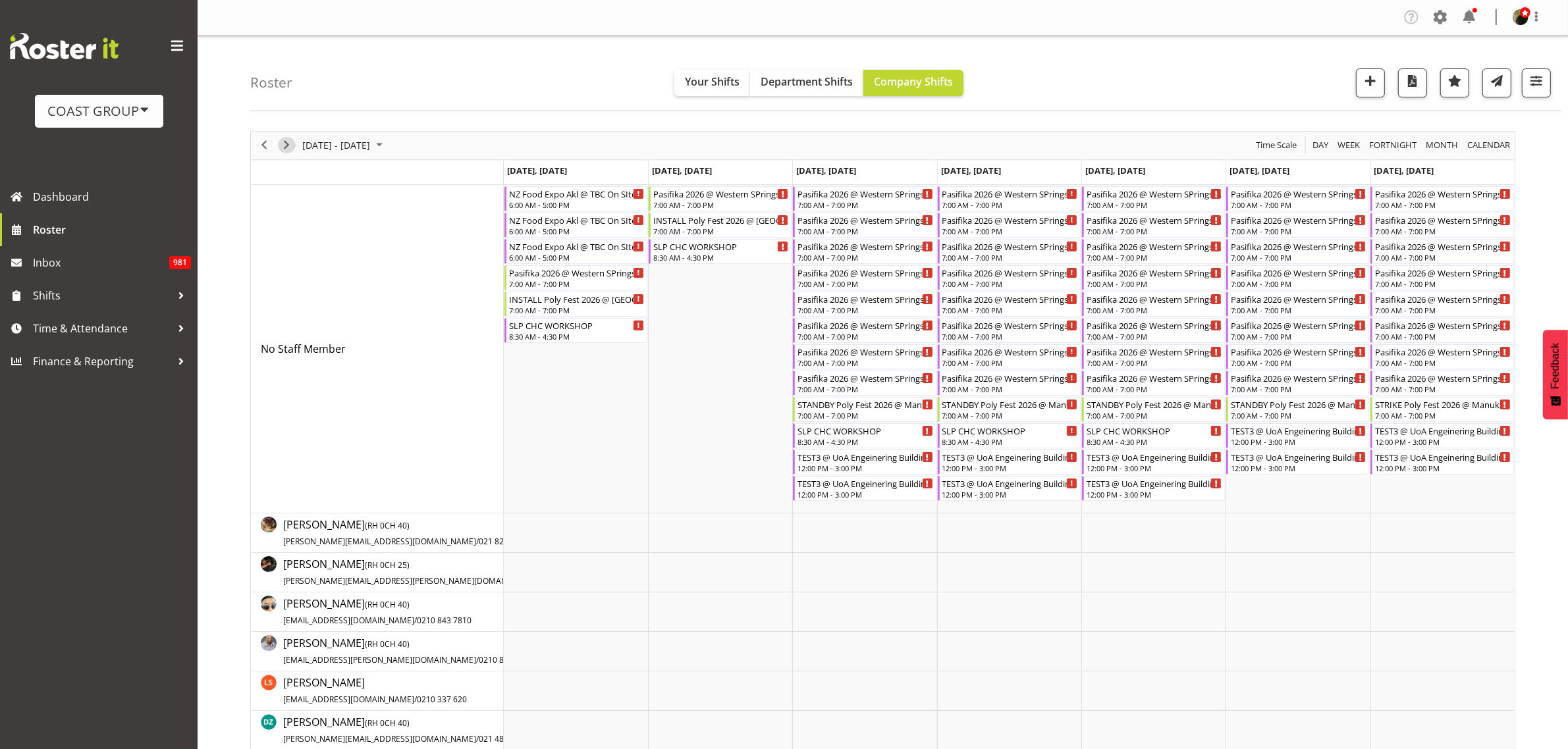
click at [280, 142] on span "Next" at bounding box center [286, 145] width 16 height 16
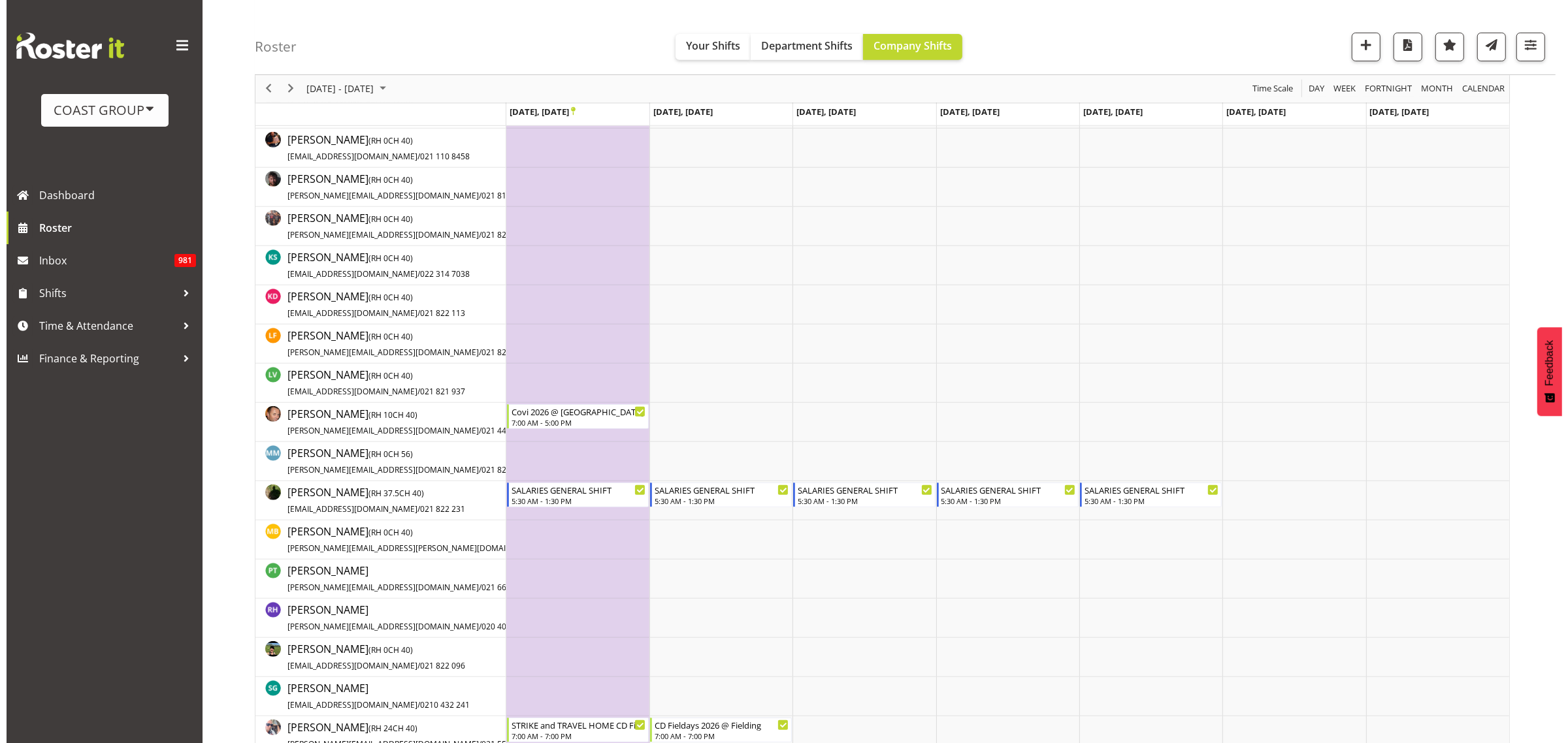
scroll to position [735, 0]
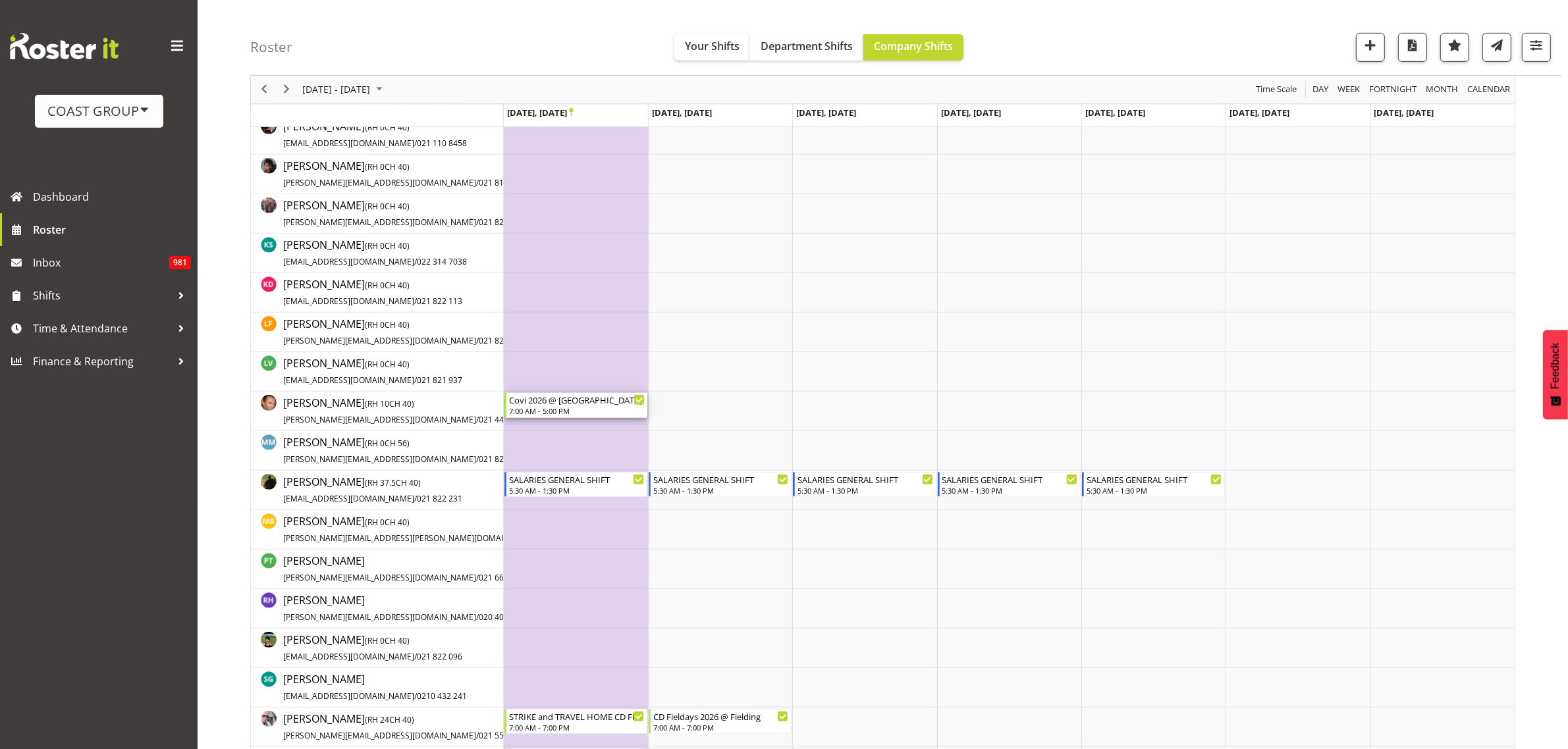
click at [528, 399] on div "Covi 2026 @ Auckland SHowgrounds" at bounding box center [576, 399] width 136 height 14
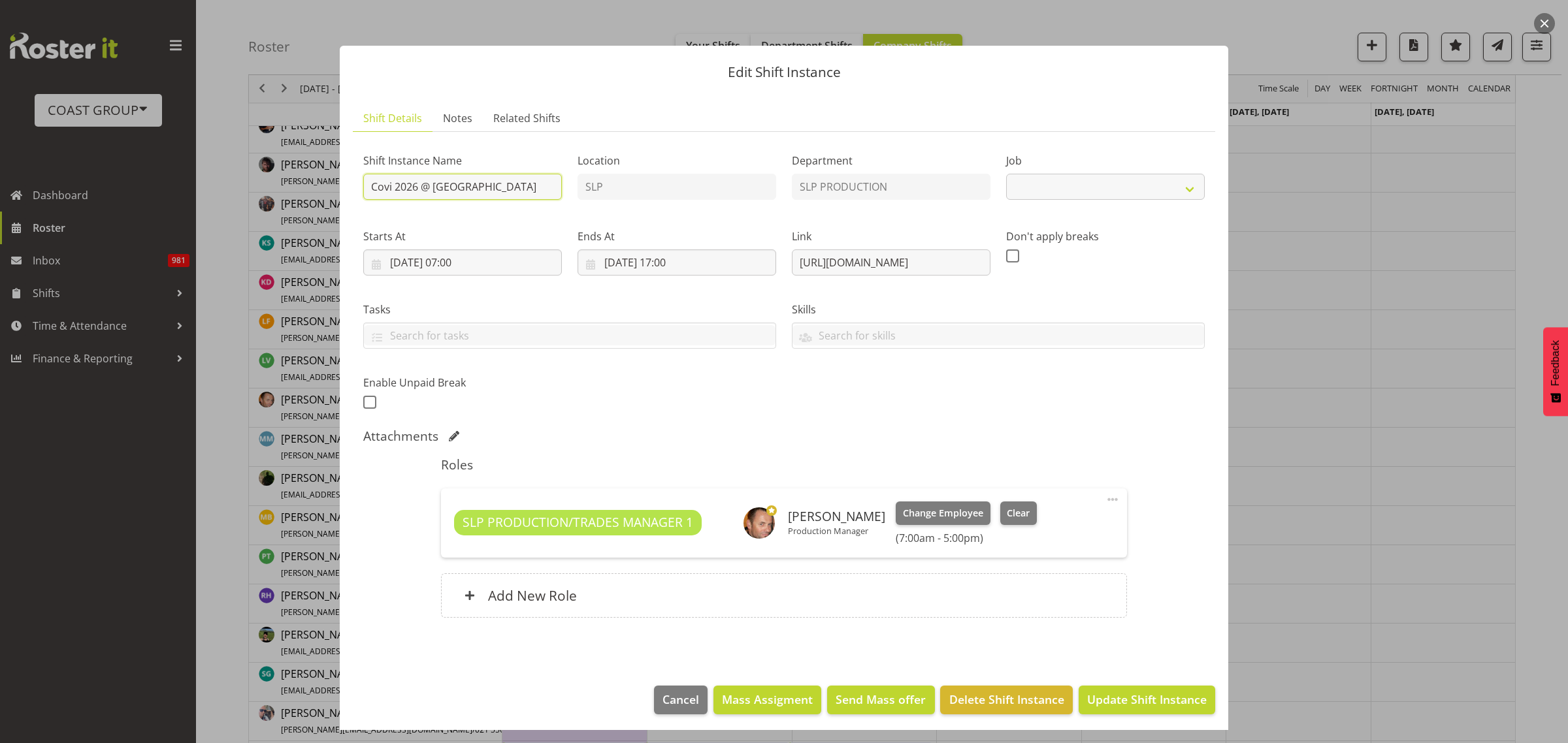
click at [364, 190] on input "Covi 2026 @ Auckland SHowgrounds" at bounding box center [463, 186] width 198 height 26
select select "10168"
type input "STRIKE Covi 2026 @ Auckland SHowgrounds"
click at [1128, 692] on span "Update Shift Instance" at bounding box center [1147, 699] width 120 height 17
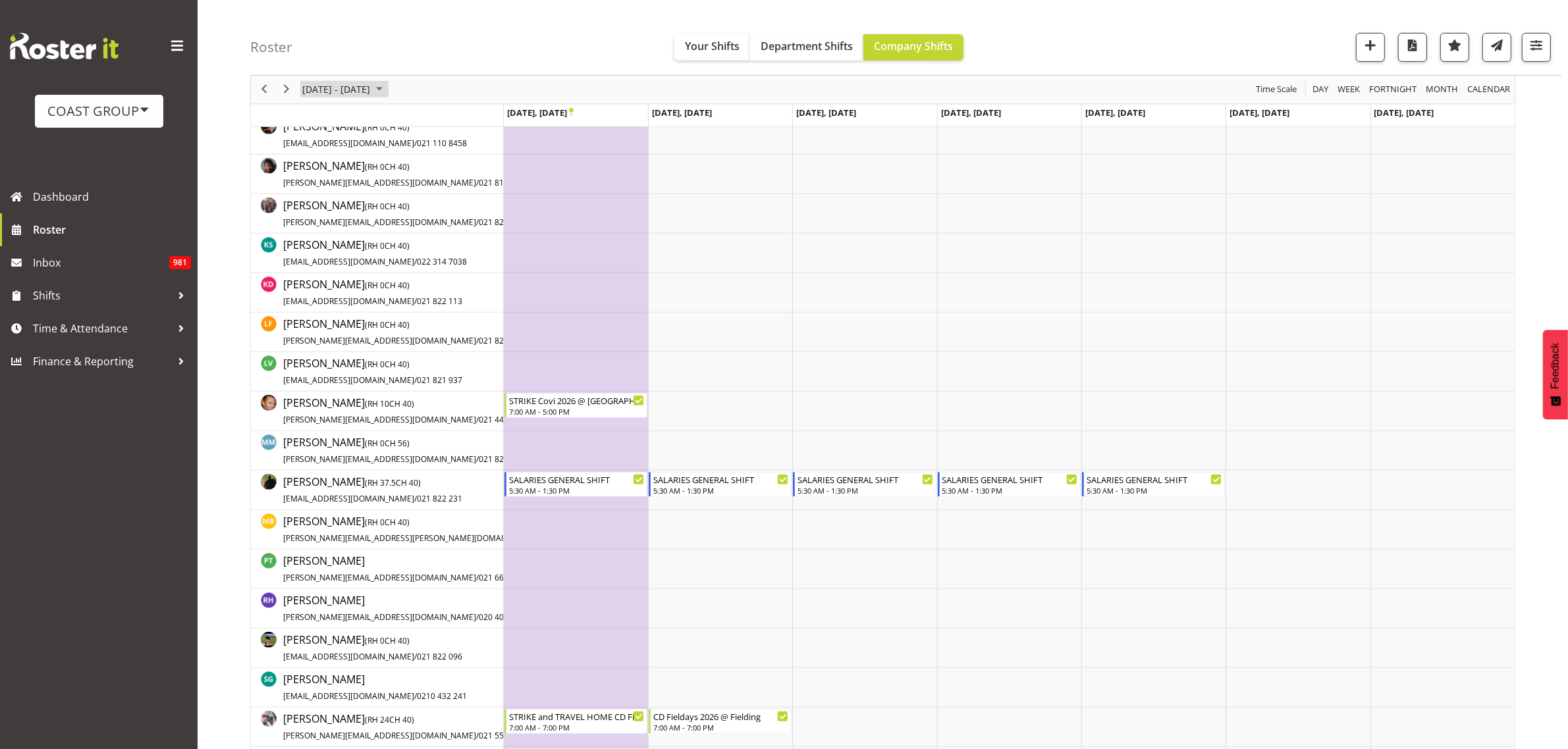
click at [334, 84] on span "March 23 - 29, 2026" at bounding box center [336, 90] width 70 height 16
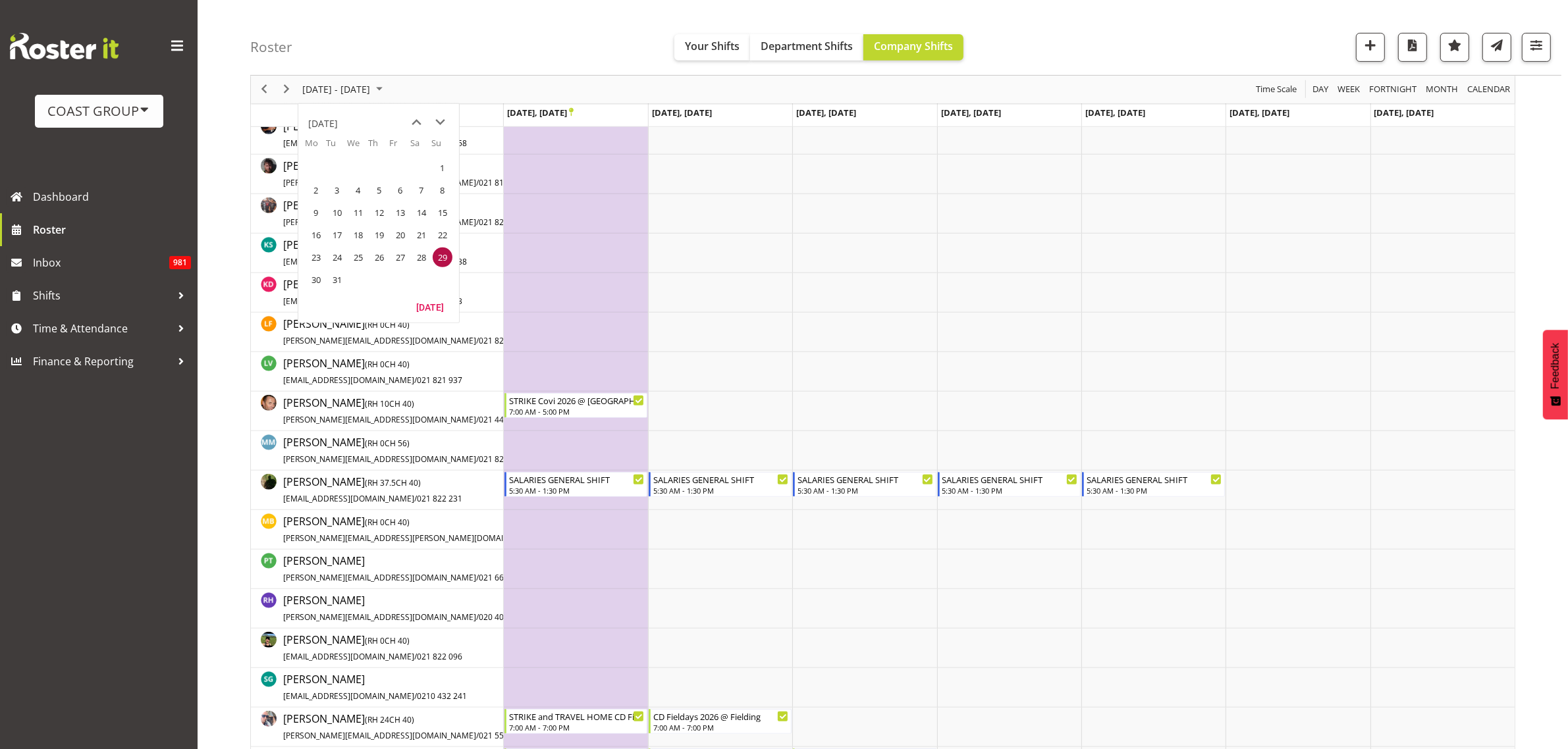
click at [314, 194] on span "2" at bounding box center [316, 190] width 20 height 20
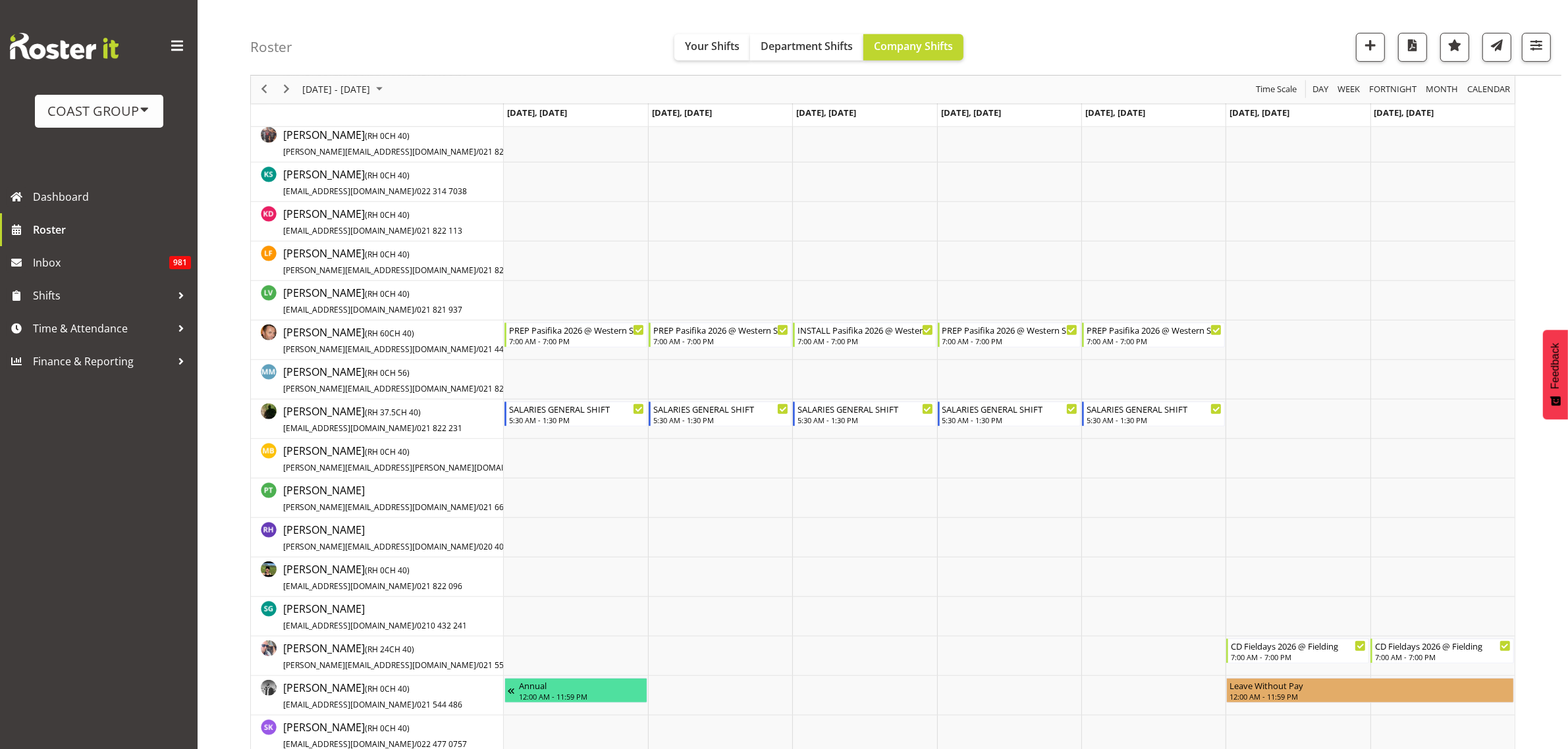
scroll to position [988, 0]
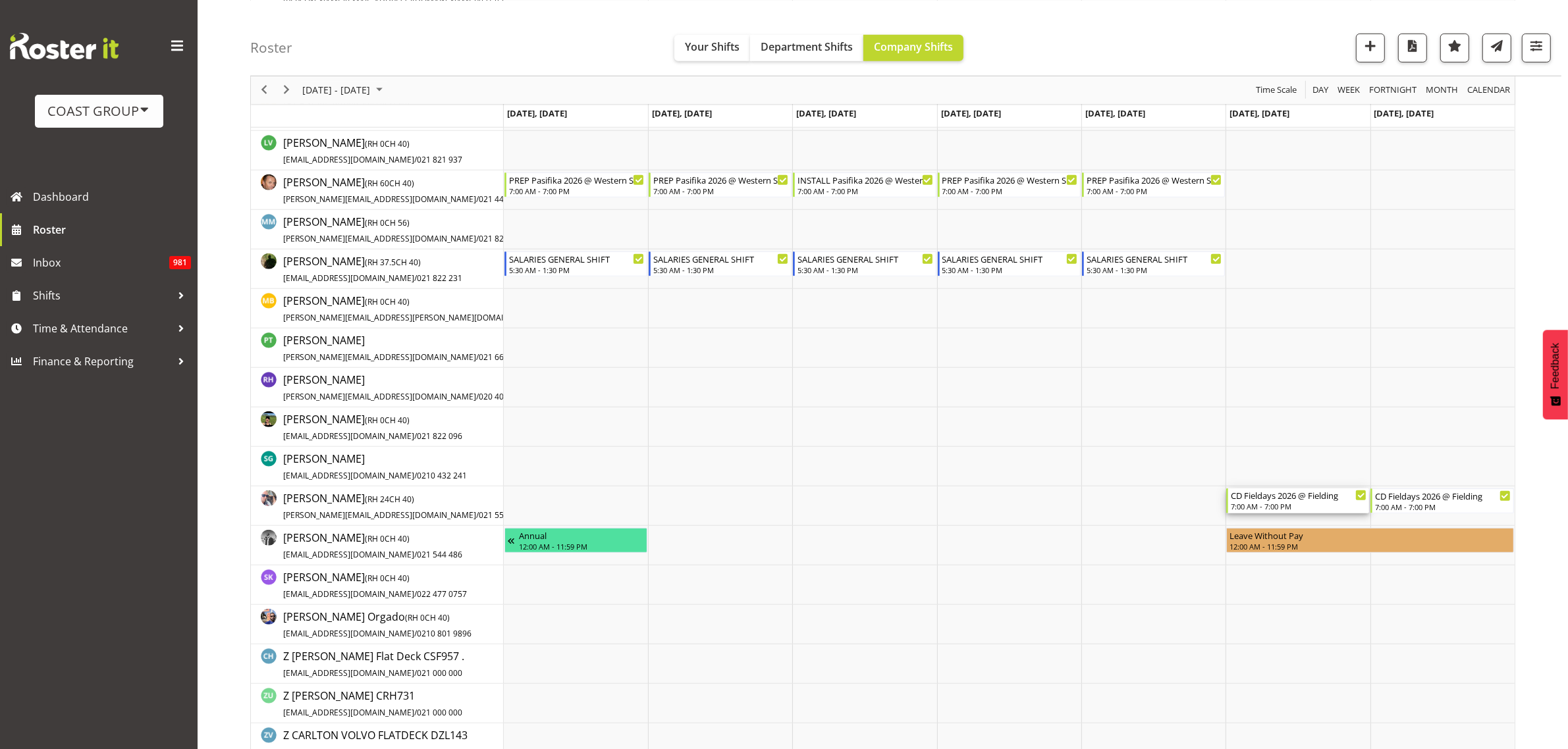
click at [1284, 501] on div "CD Fieldays 2026 @ Fielding 7:00 AM - 7:00 PM" at bounding box center [1299, 501] width 136 height 25
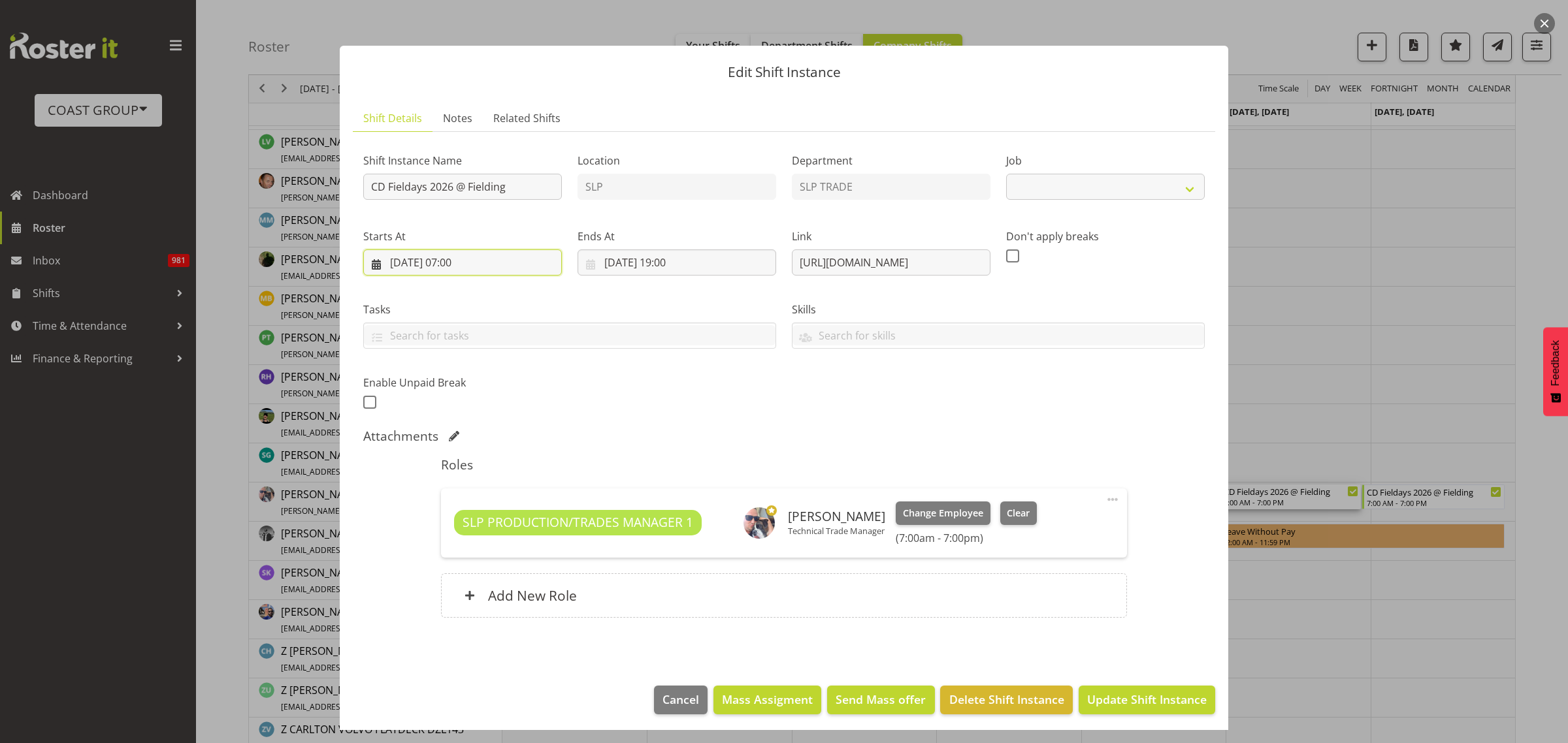
click at [441, 255] on input "07/03/2026, 07:00" at bounding box center [463, 262] width 198 height 26
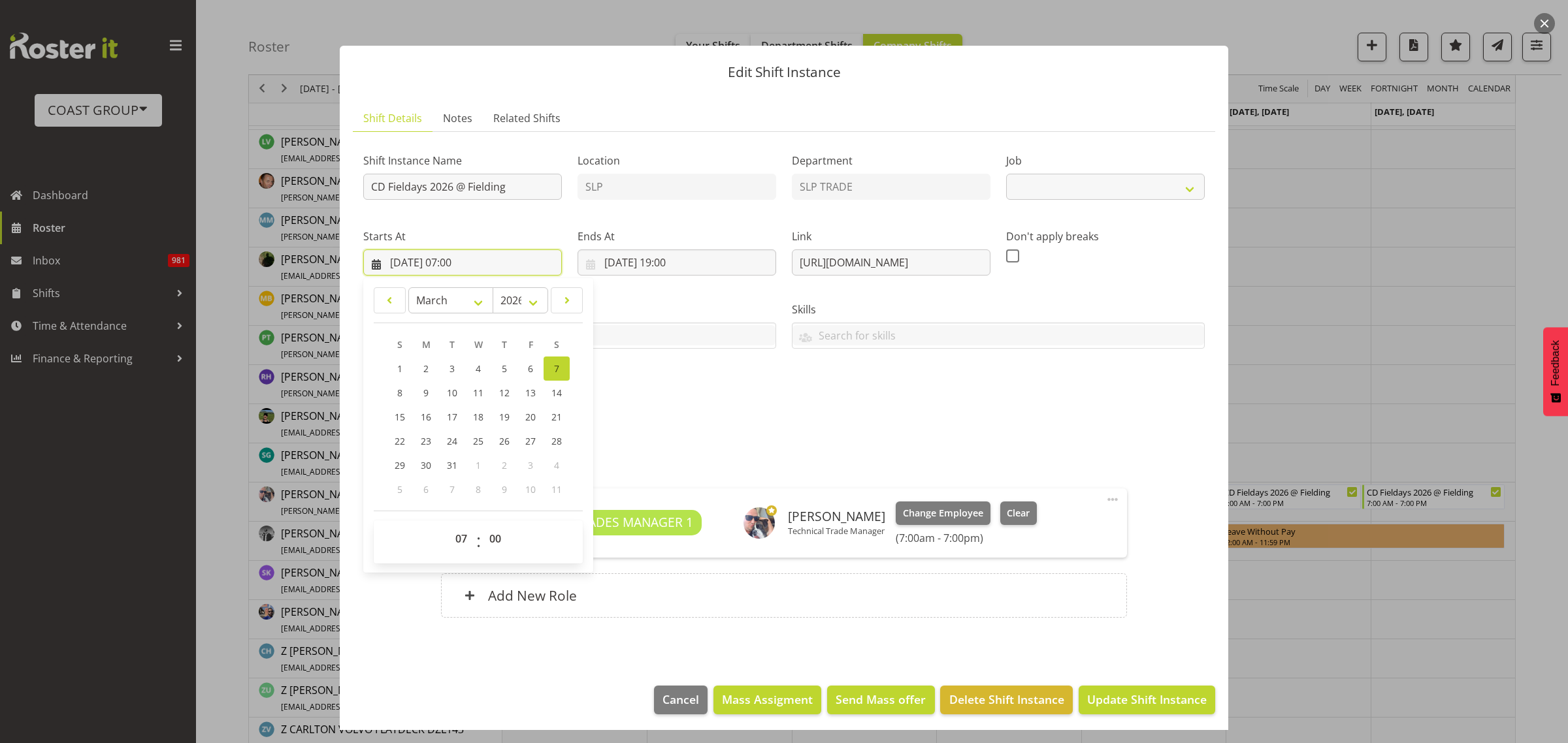
select select "10561"
click at [665, 692] on span "Cancel" at bounding box center [680, 699] width 37 height 17
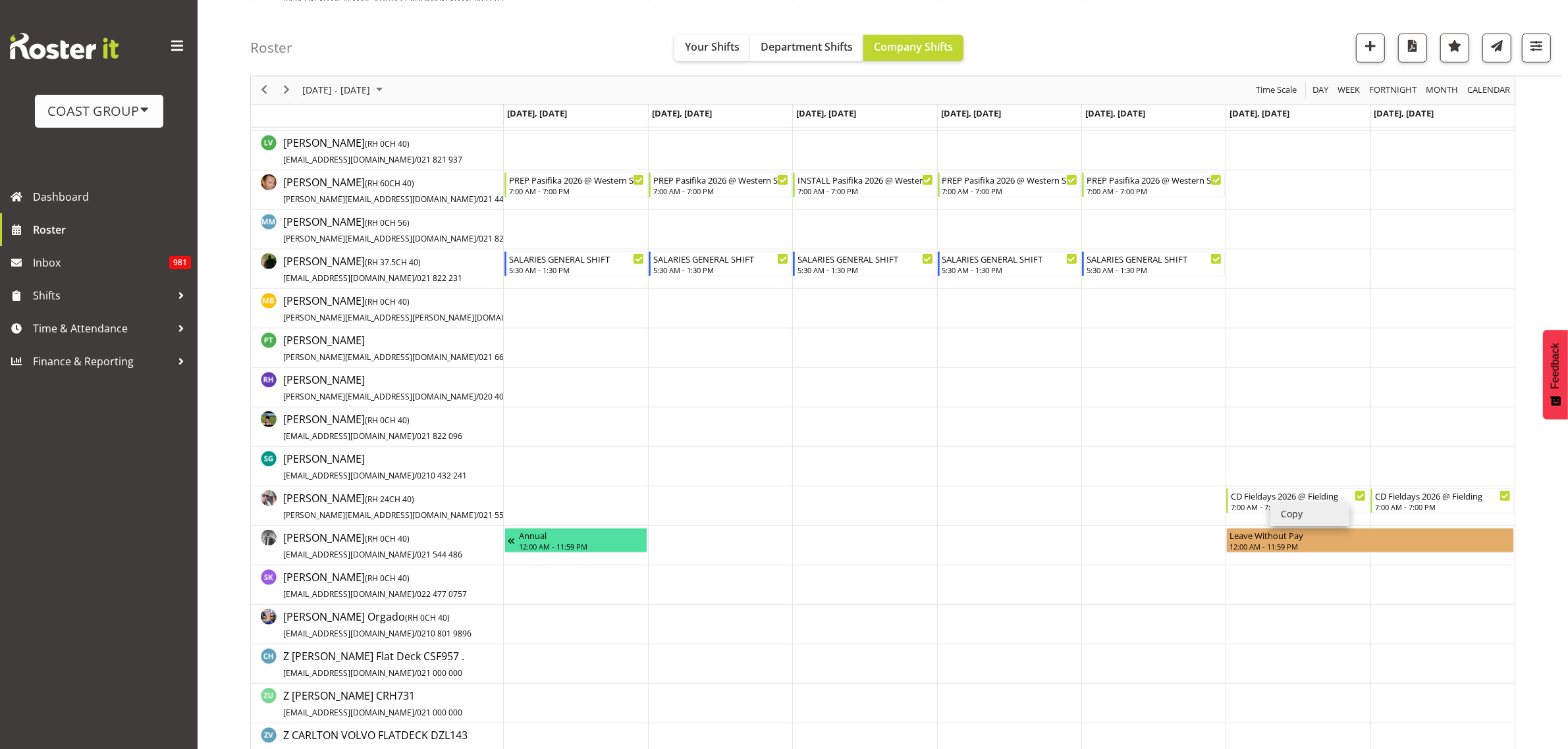
click at [1301, 515] on li "Copy" at bounding box center [1310, 514] width 79 height 23
click at [1314, 515] on li "Copy" at bounding box center [1310, 514] width 79 height 23
click at [1276, 517] on li "Copy" at bounding box center [1295, 519] width 79 height 23
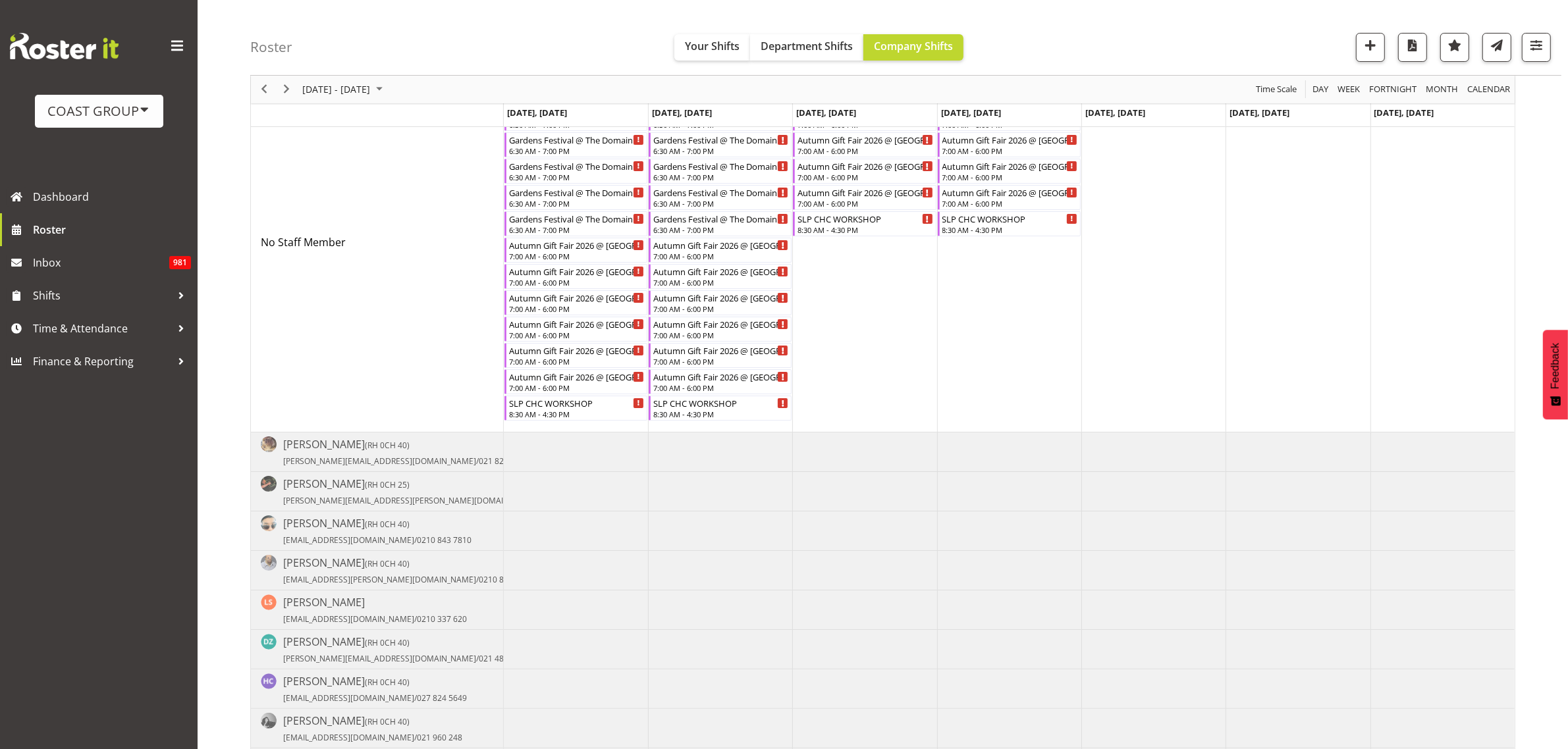
scroll to position [0, 0]
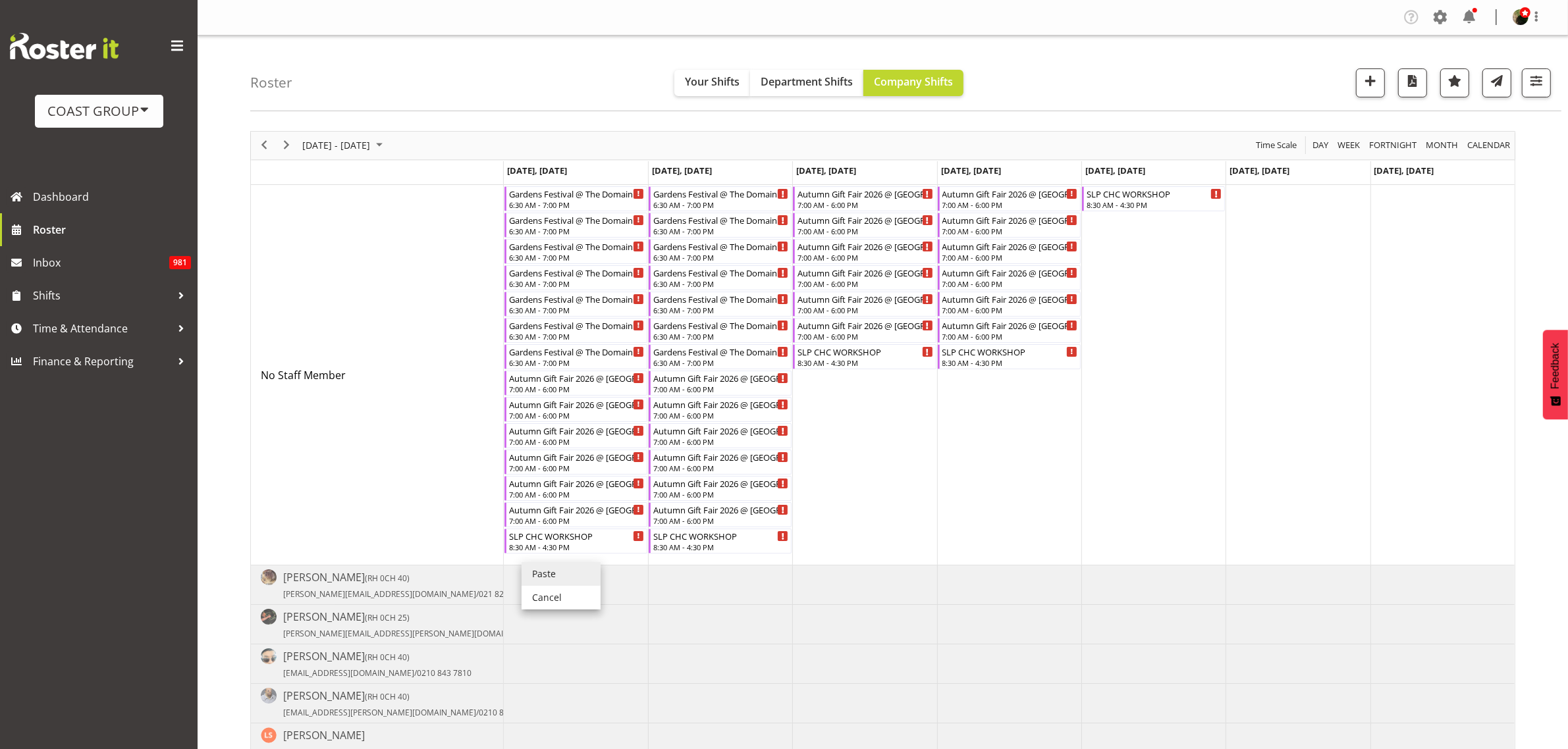
click at [544, 567] on li "Paste" at bounding box center [561, 573] width 79 height 23
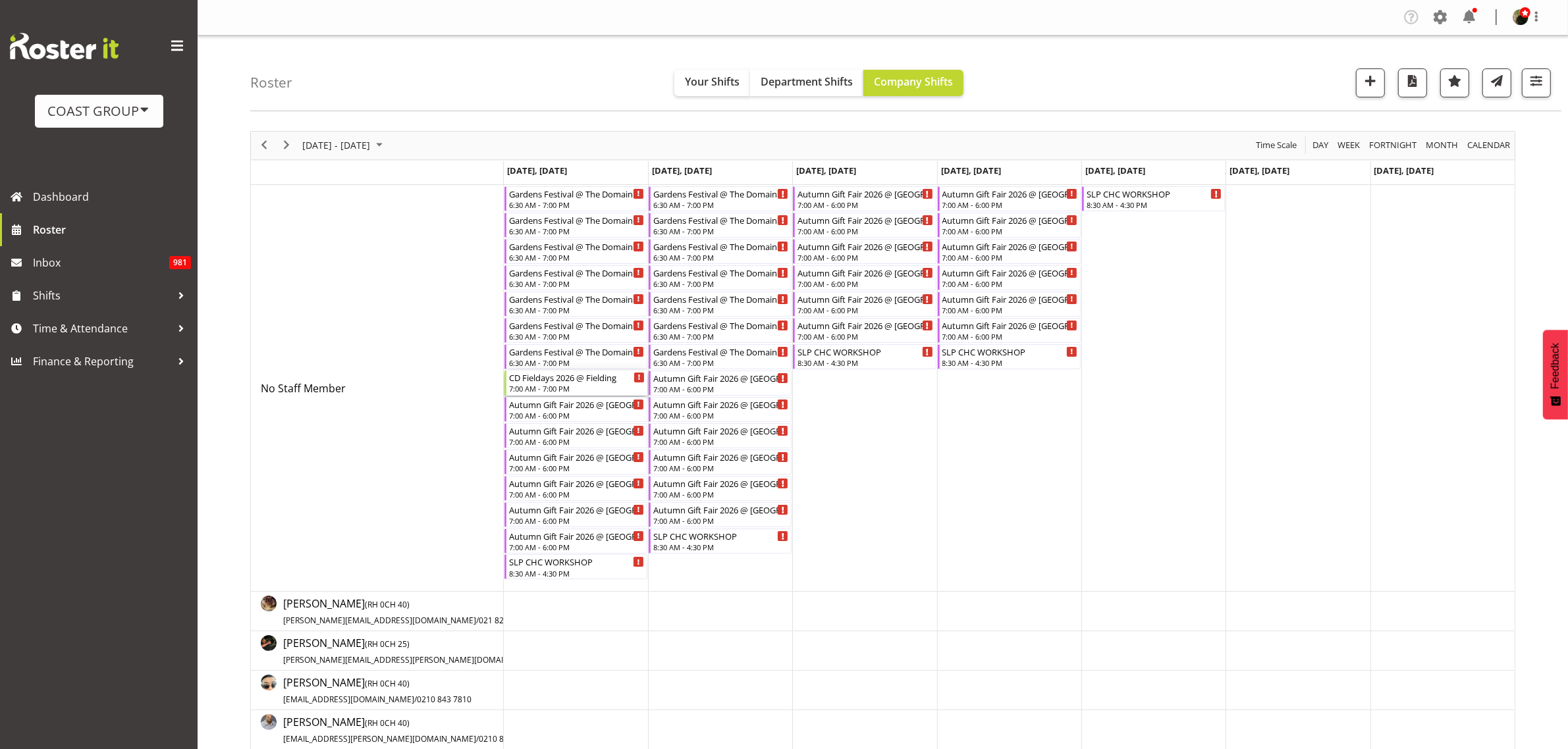
click at [555, 382] on div "CD Fieldays 2026 @ Fielding" at bounding box center [576, 377] width 136 height 14
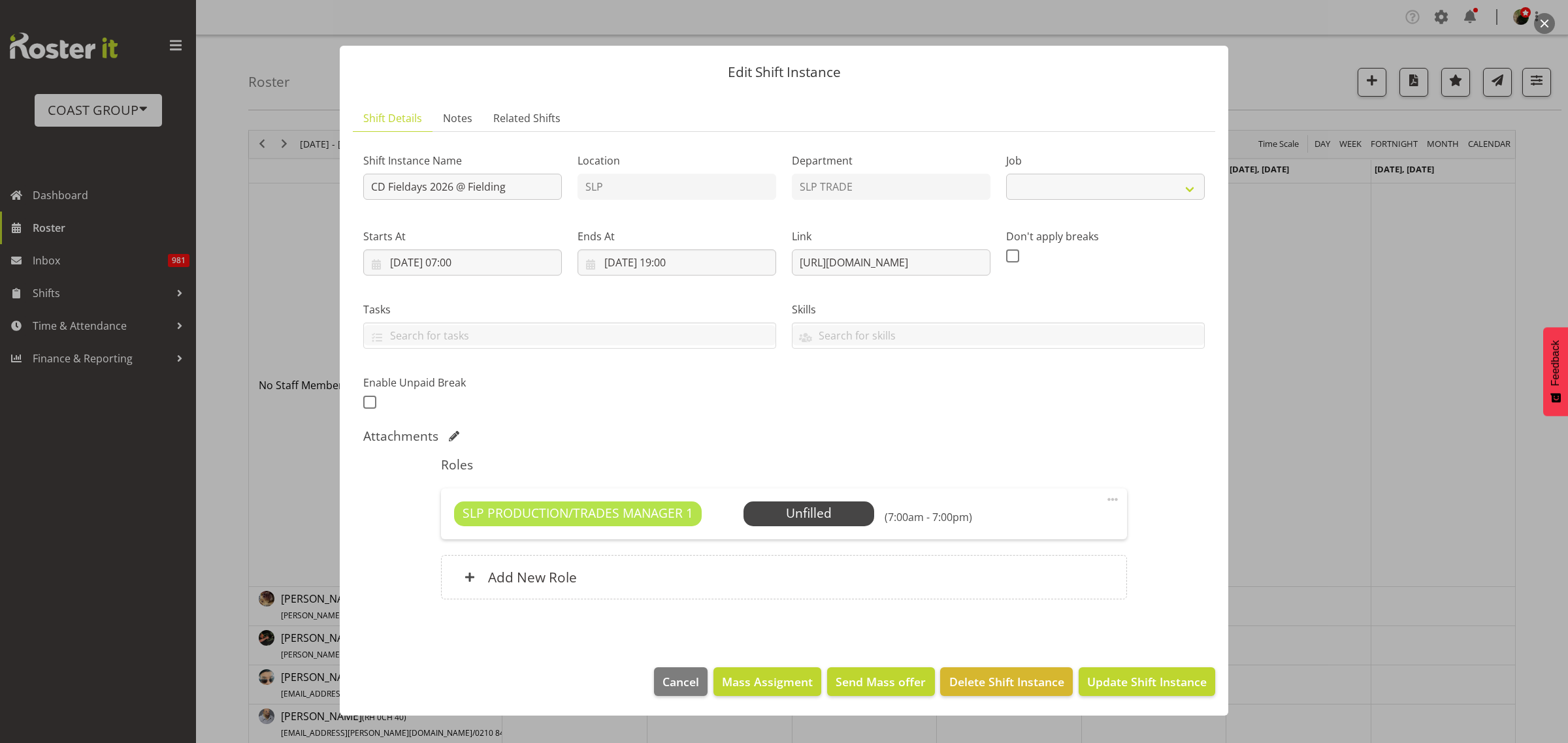
select select "10561"
click at [368, 183] on input "CD Fieldays 2026 @ Fielding" at bounding box center [463, 186] width 198 height 26
type input "INSTALL MARQUEES CD Fieldays 2026 @ Fielding"
click at [1161, 694] on button "Update Shift Instance" at bounding box center [1146, 681] width 137 height 29
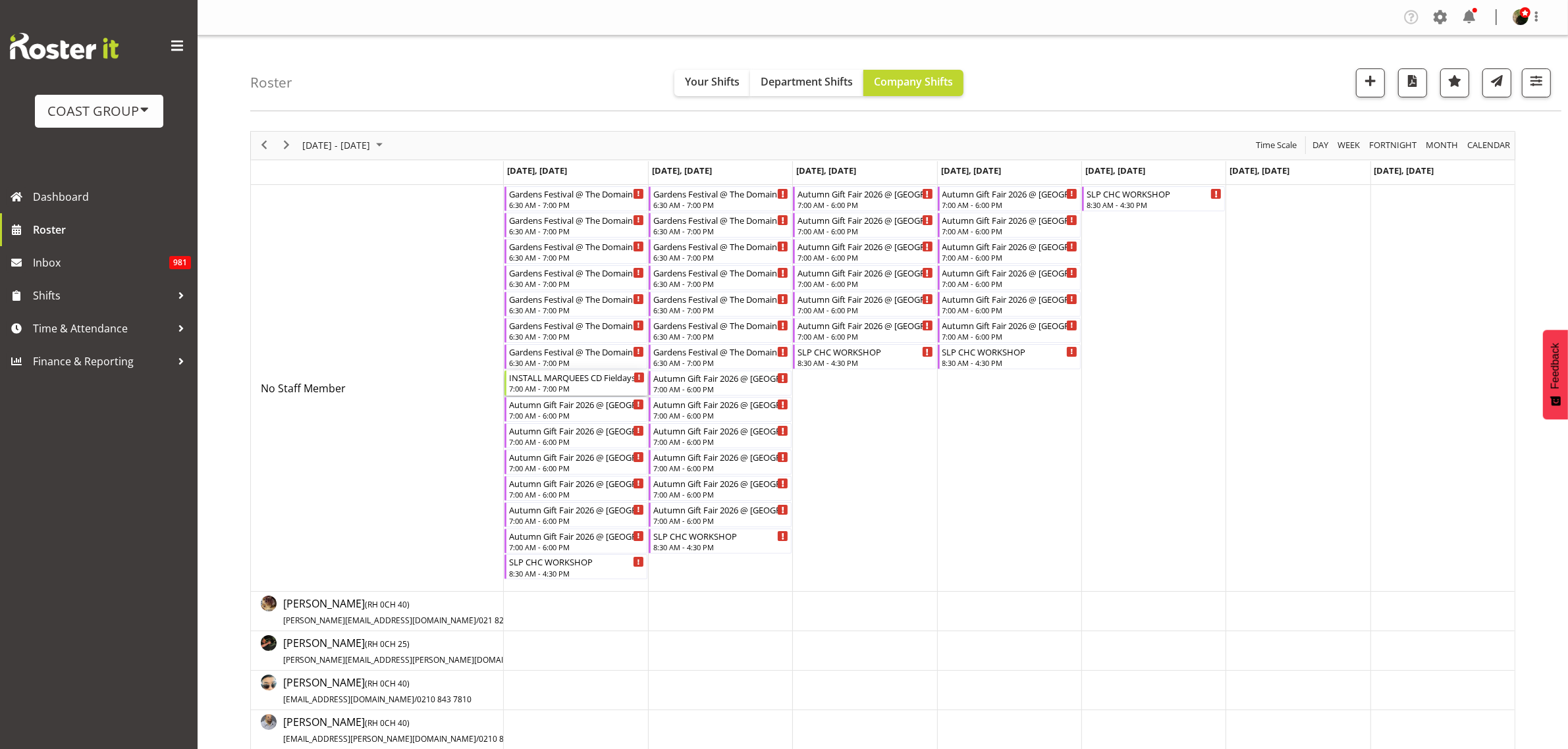
click at [544, 384] on div "INSTALL MARQUEES CD Fieldays 2026 @ Fielding" at bounding box center [576, 377] width 136 height 14
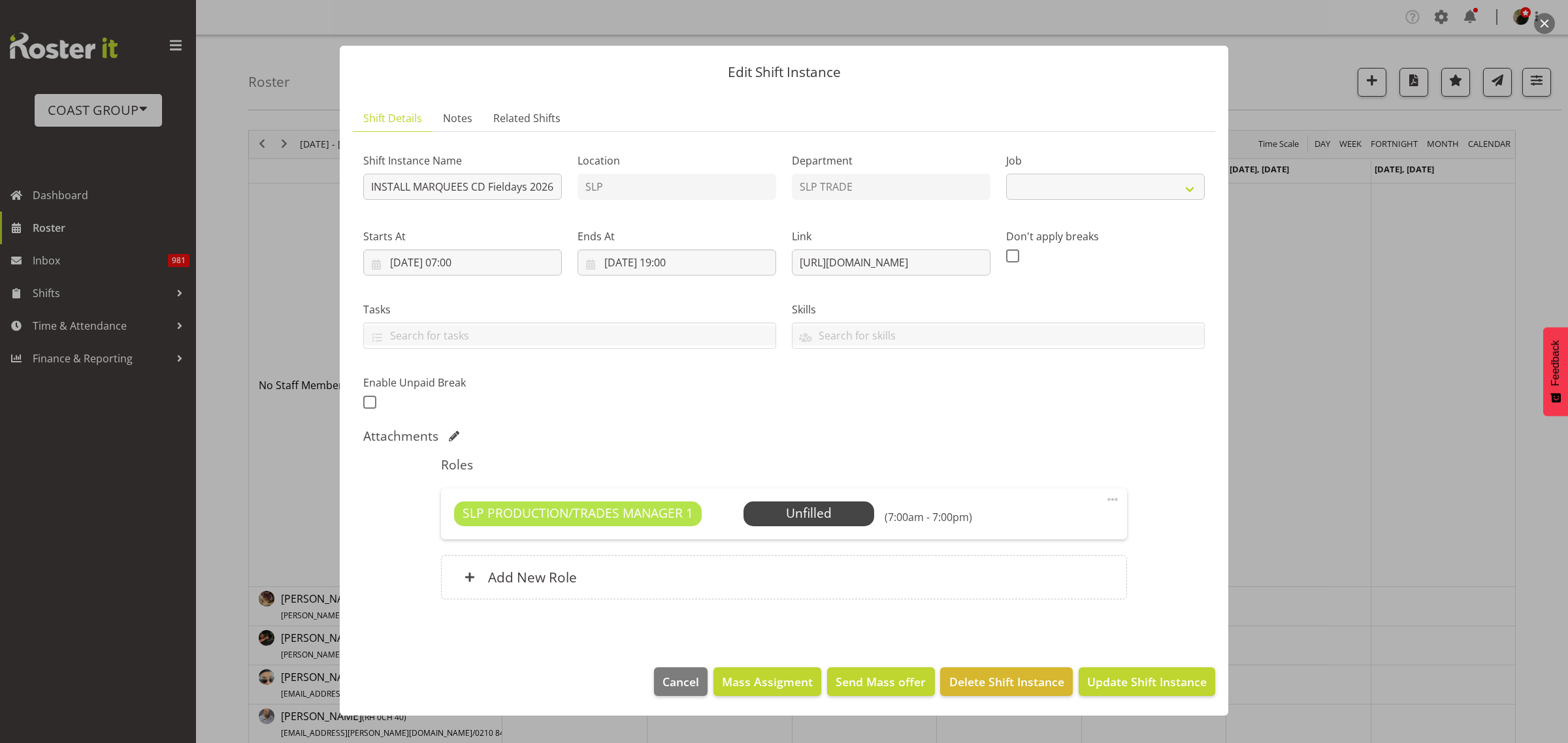
click at [0, 0] on span "Select Employee" at bounding box center [0, 0] width 0 height 0
select select "10561"
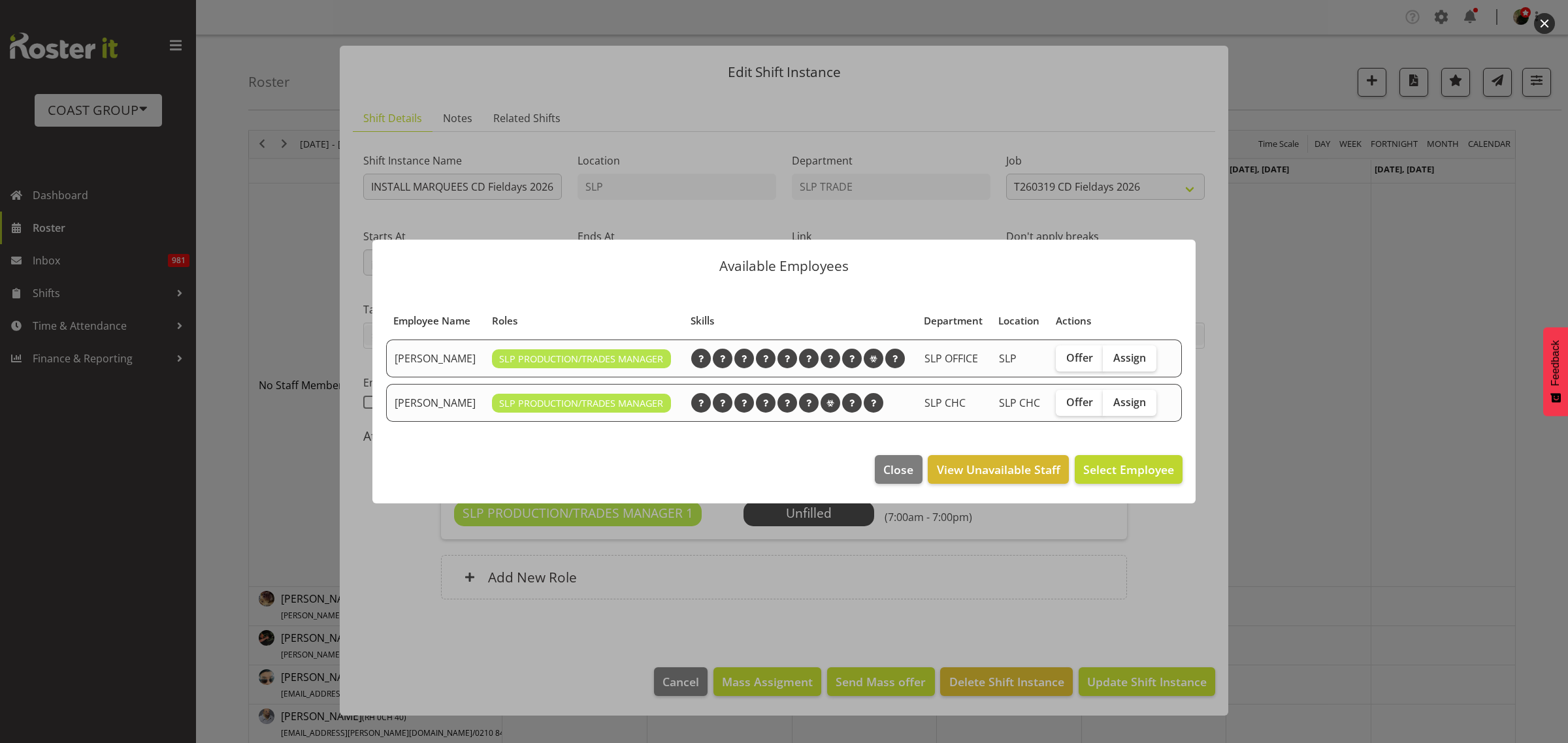
drag, startPoint x: 1145, startPoint y: 407, endPoint x: 1145, endPoint y: 429, distance: 22.0
click at [1144, 407] on span "Assign" at bounding box center [1129, 402] width 33 height 13
click at [1111, 406] on input "Assign" at bounding box center [1107, 402] width 9 height 9
checkbox input "true"
click at [1141, 465] on span "Assign Shaun Dalgetty" at bounding box center [1108, 470] width 132 height 16
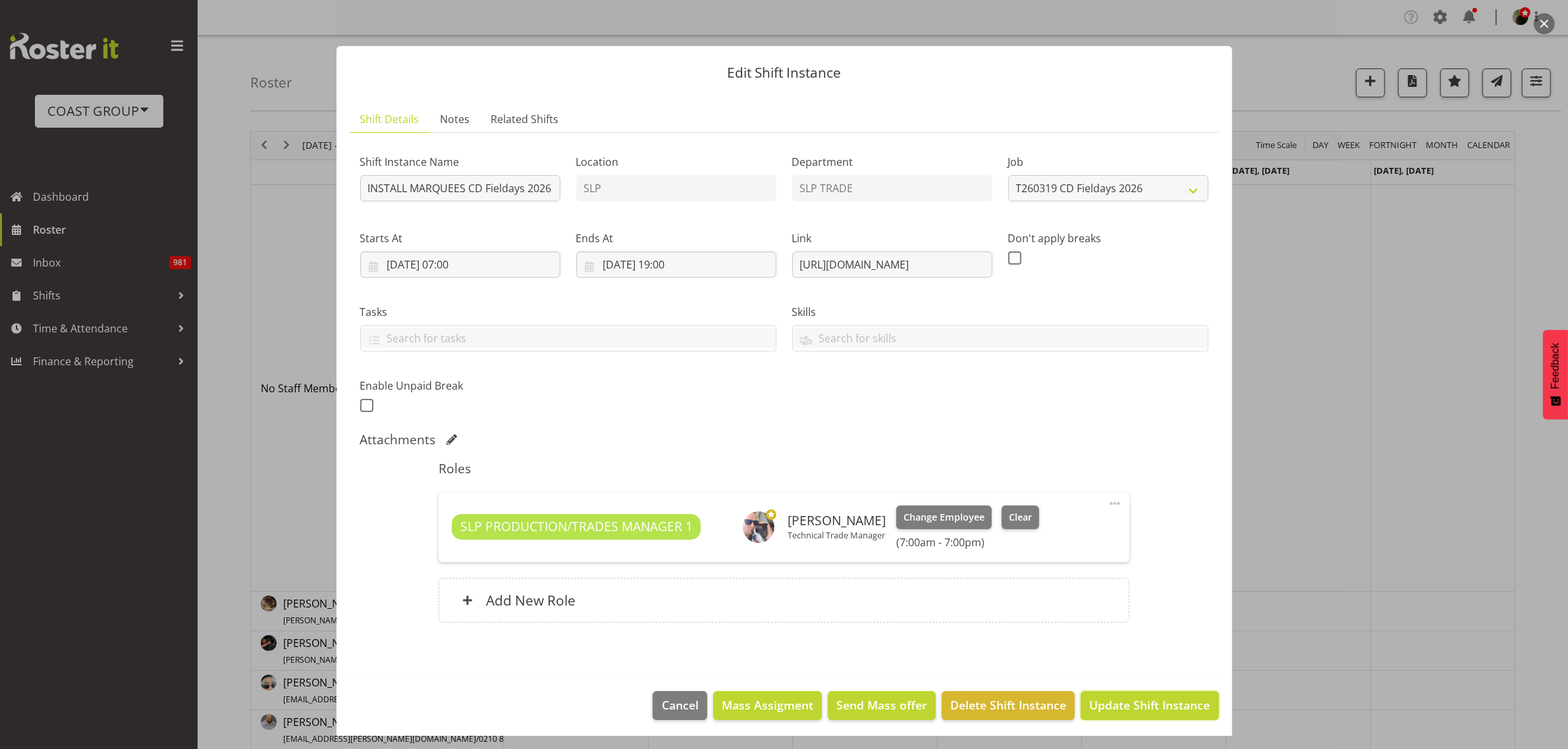
click at [1183, 711] on span "Update Shift Instance" at bounding box center [1149, 705] width 121 height 17
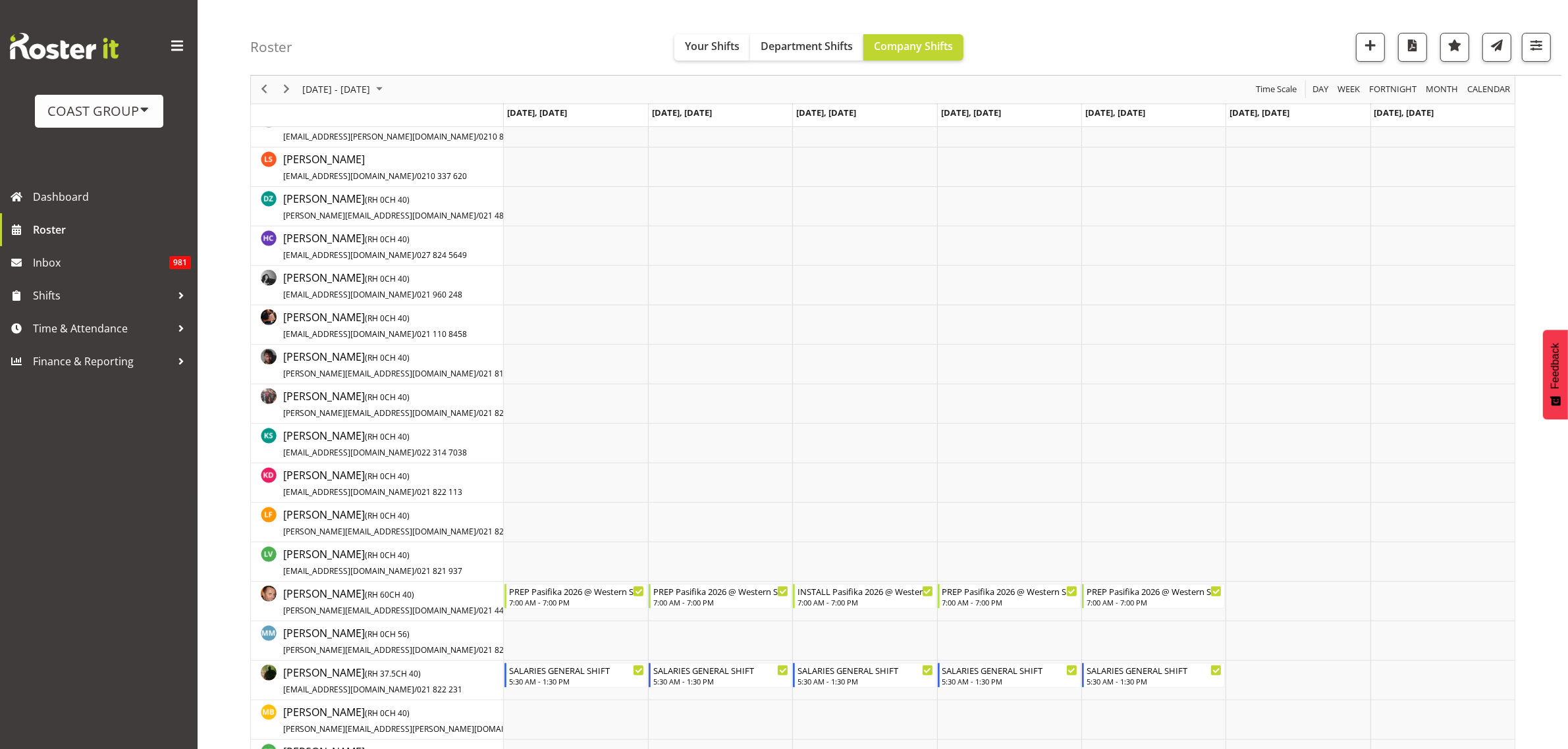
scroll to position [988, 0]
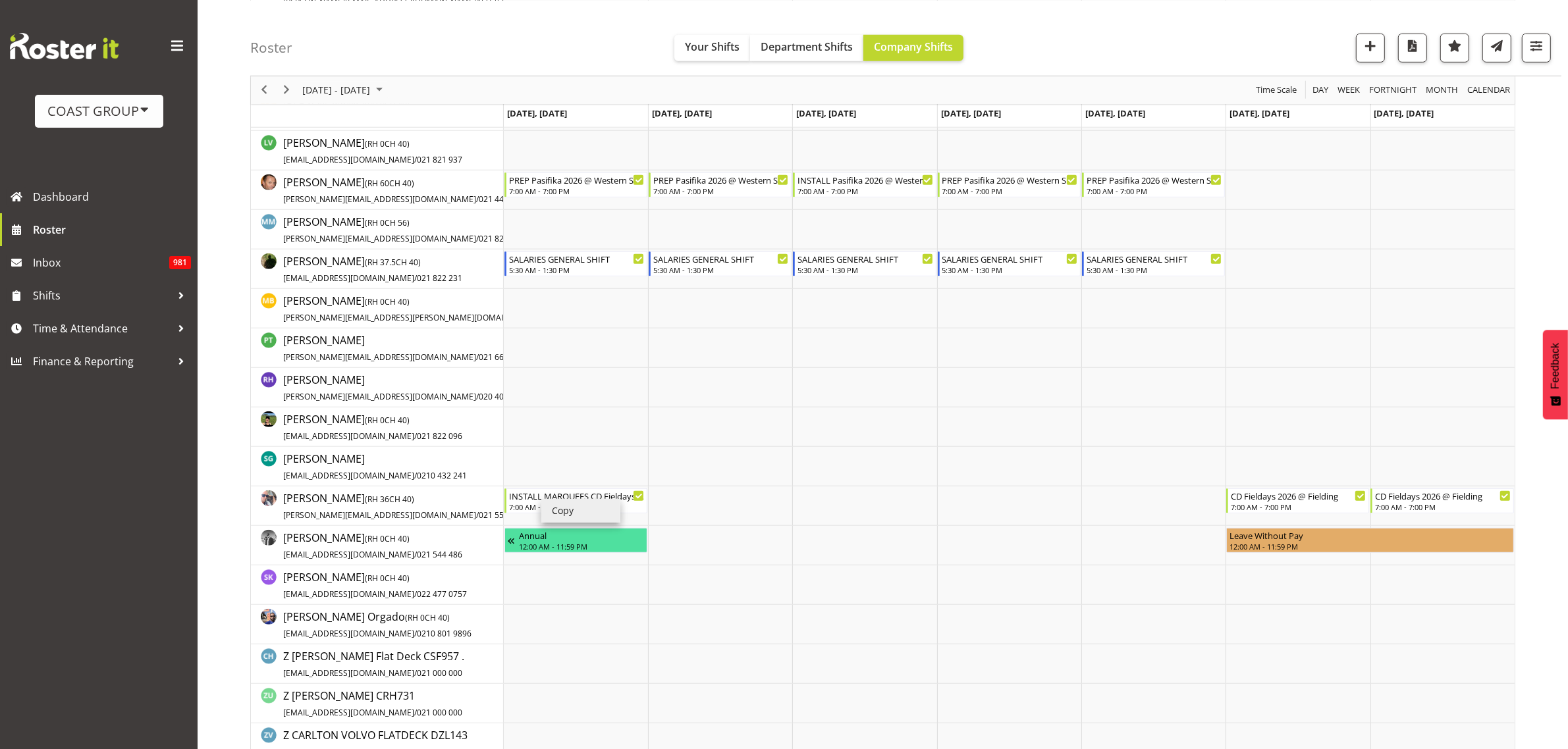
click at [565, 511] on li "Copy" at bounding box center [581, 510] width 79 height 23
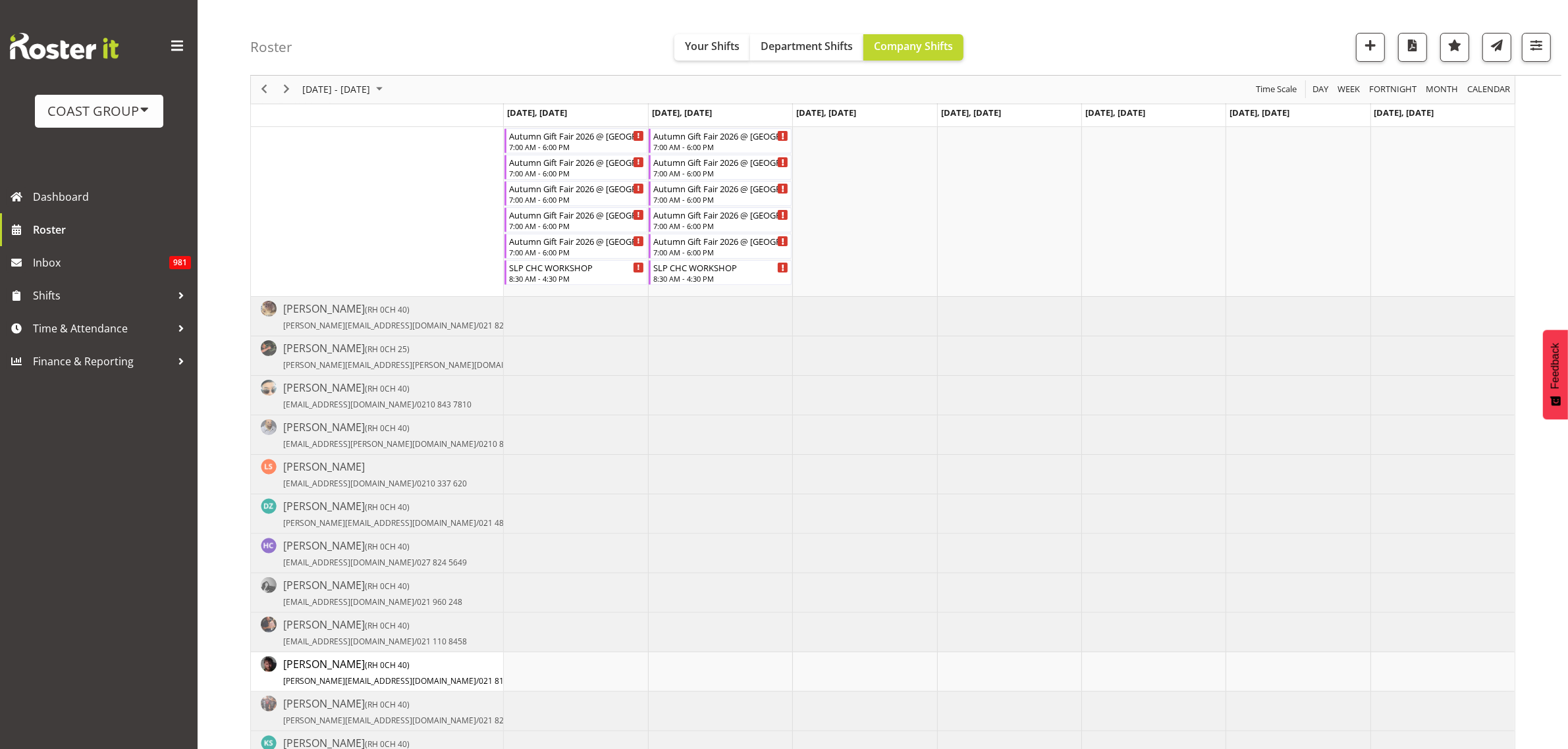
scroll to position [0, 0]
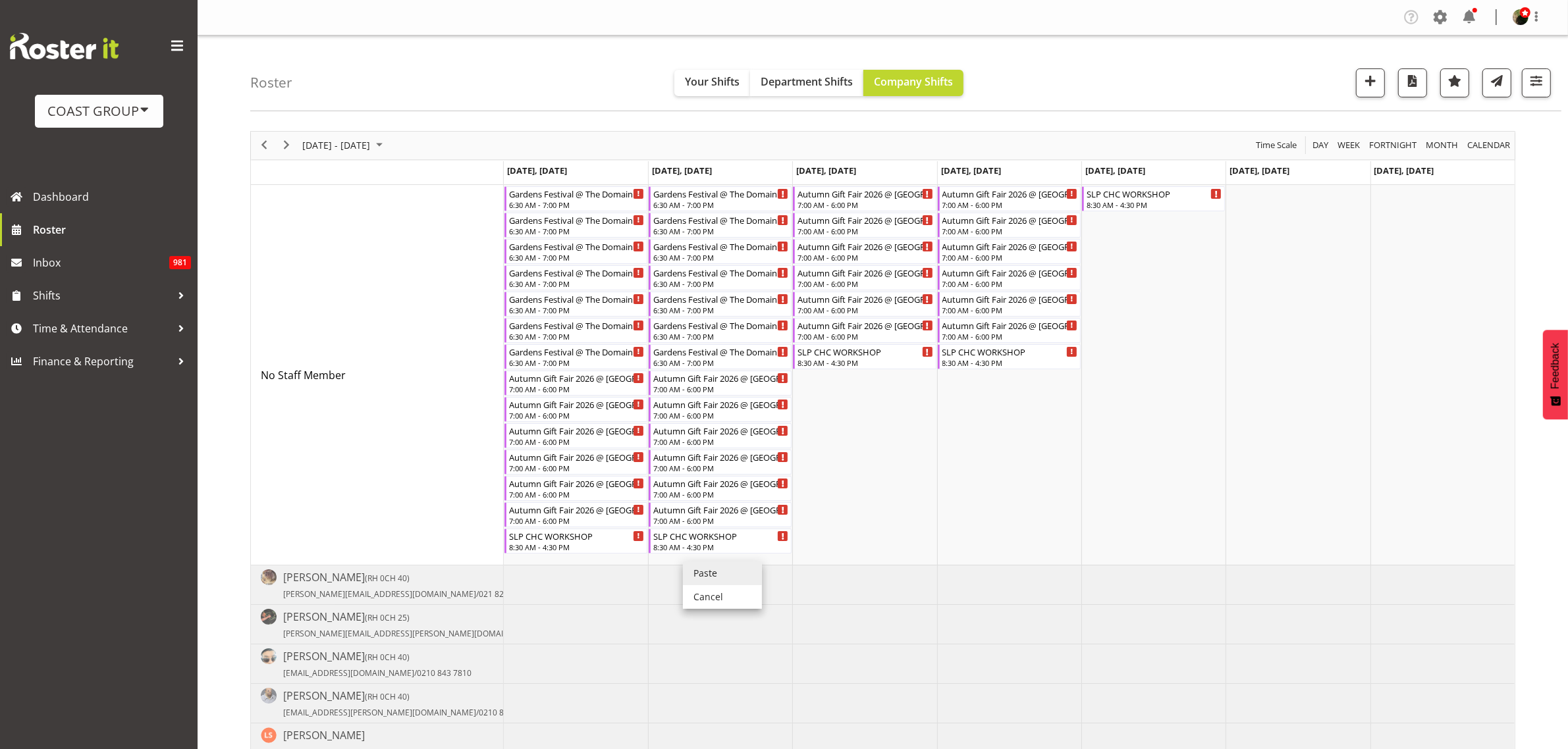
click at [702, 569] on li "Paste" at bounding box center [722, 573] width 79 height 23
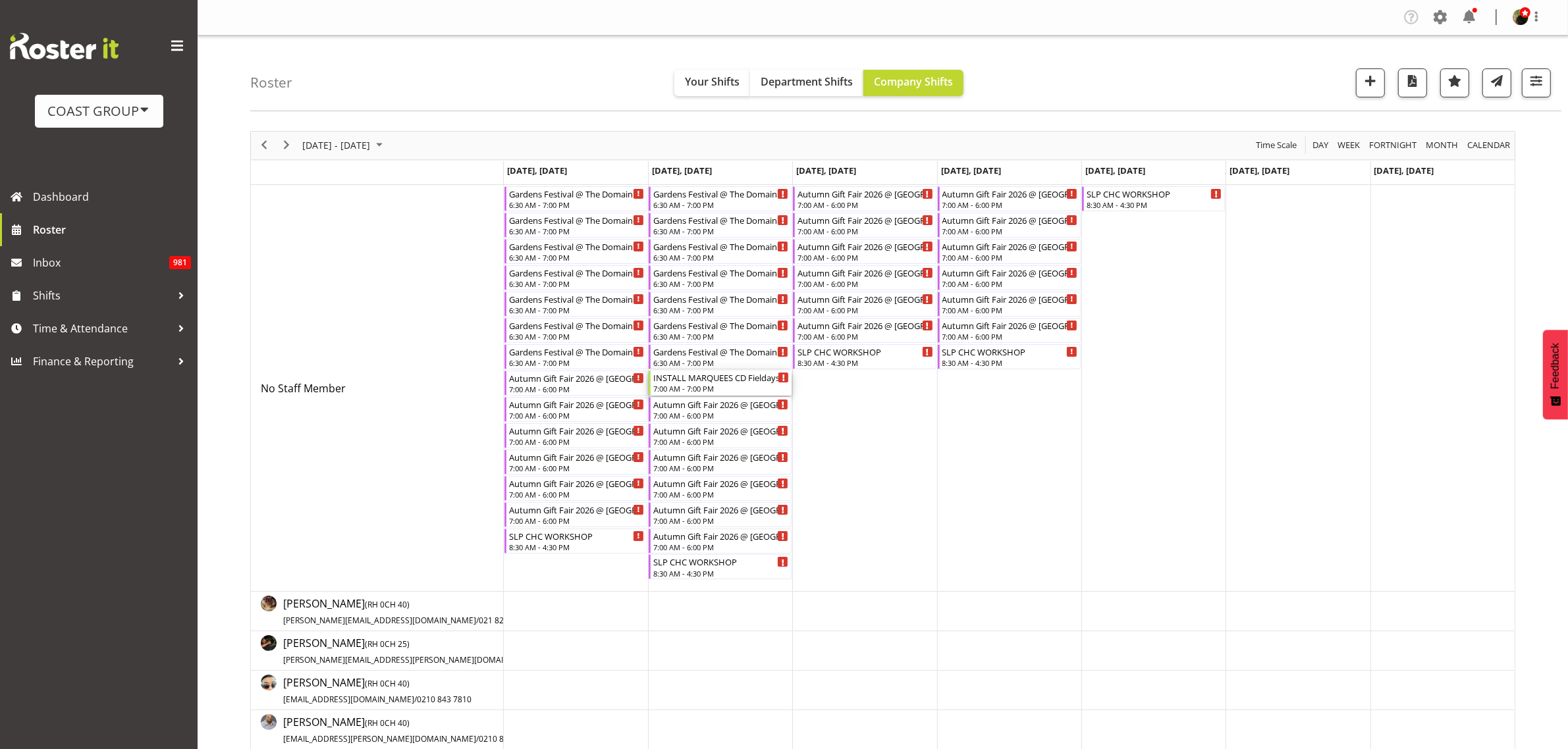
click at [703, 384] on div "INSTALL MARQUEES CD Fieldays 2026 @ Fielding 7:00 AM - 7:00 PM" at bounding box center [721, 384] width 136 height 25
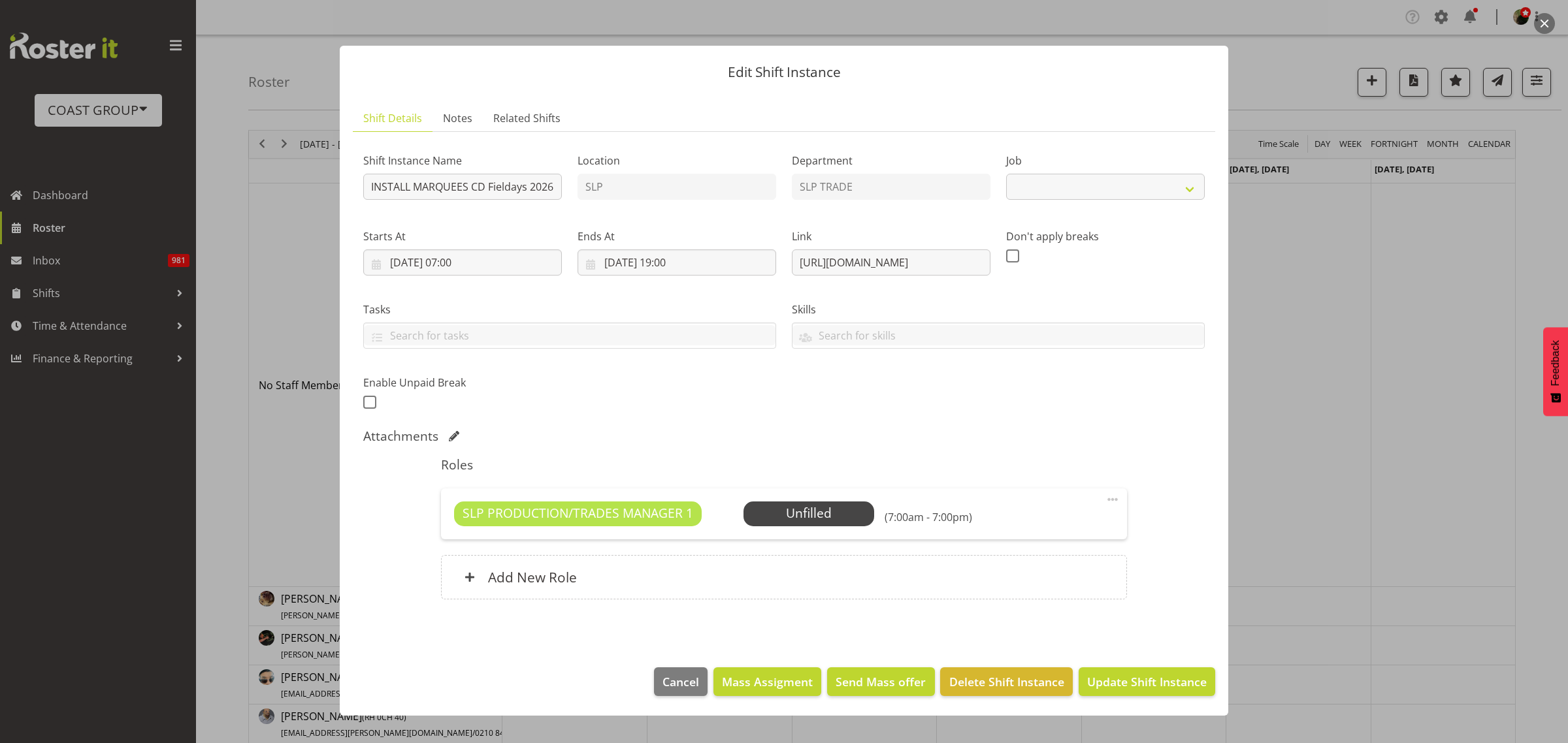
select select "10561"
click at [0, 0] on span "Select Employee" at bounding box center [0, 0] width 0 height 0
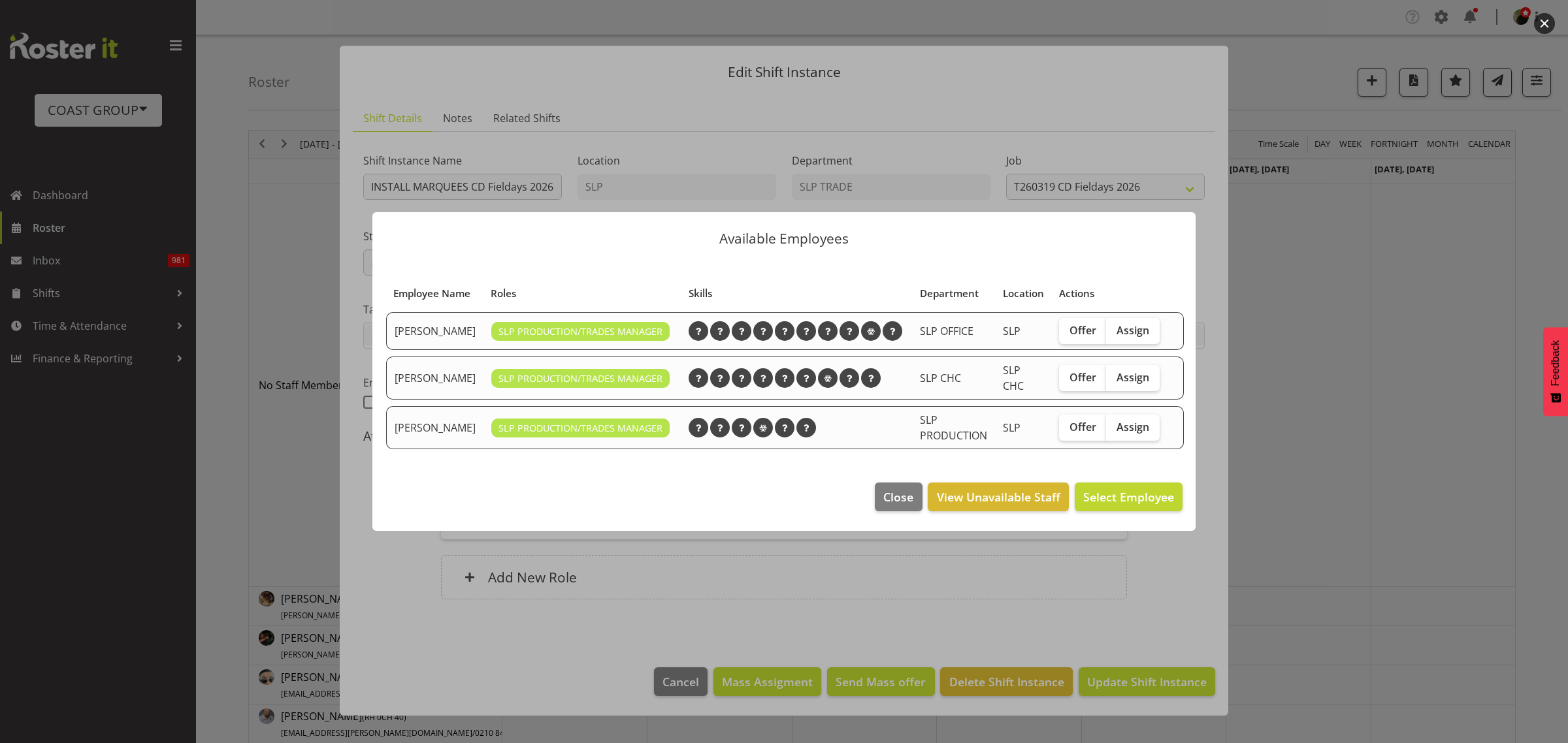
click at [1147, 387] on label "Assign" at bounding box center [1133, 378] width 54 height 26
click at [1114, 381] on input "Assign" at bounding box center [1111, 377] width 9 height 9
checkbox input "true"
click at [1131, 505] on span "Assign Shaun Dalgetty" at bounding box center [1108, 497] width 132 height 16
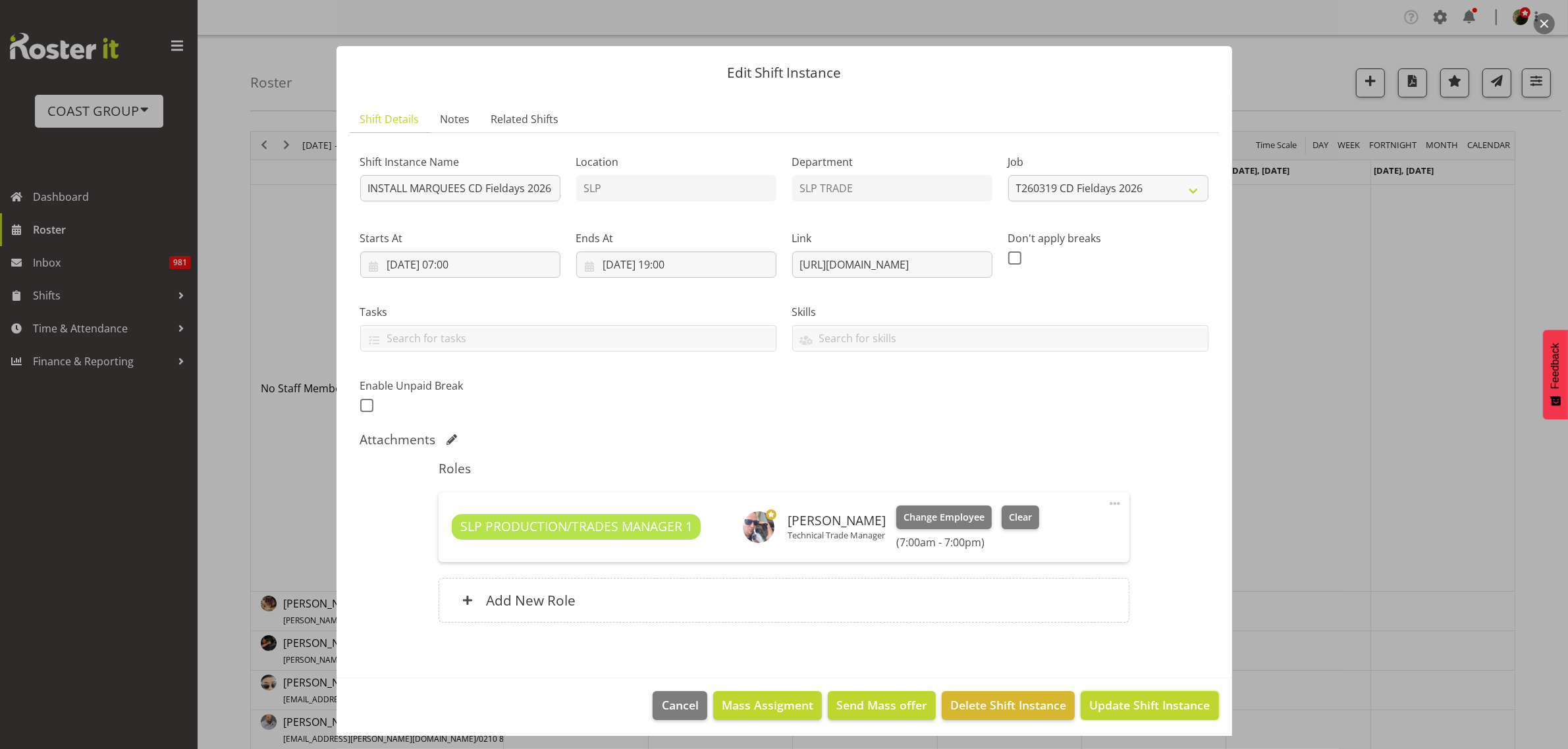
click at [1137, 699] on span "Update Shift Instance" at bounding box center [1149, 705] width 121 height 17
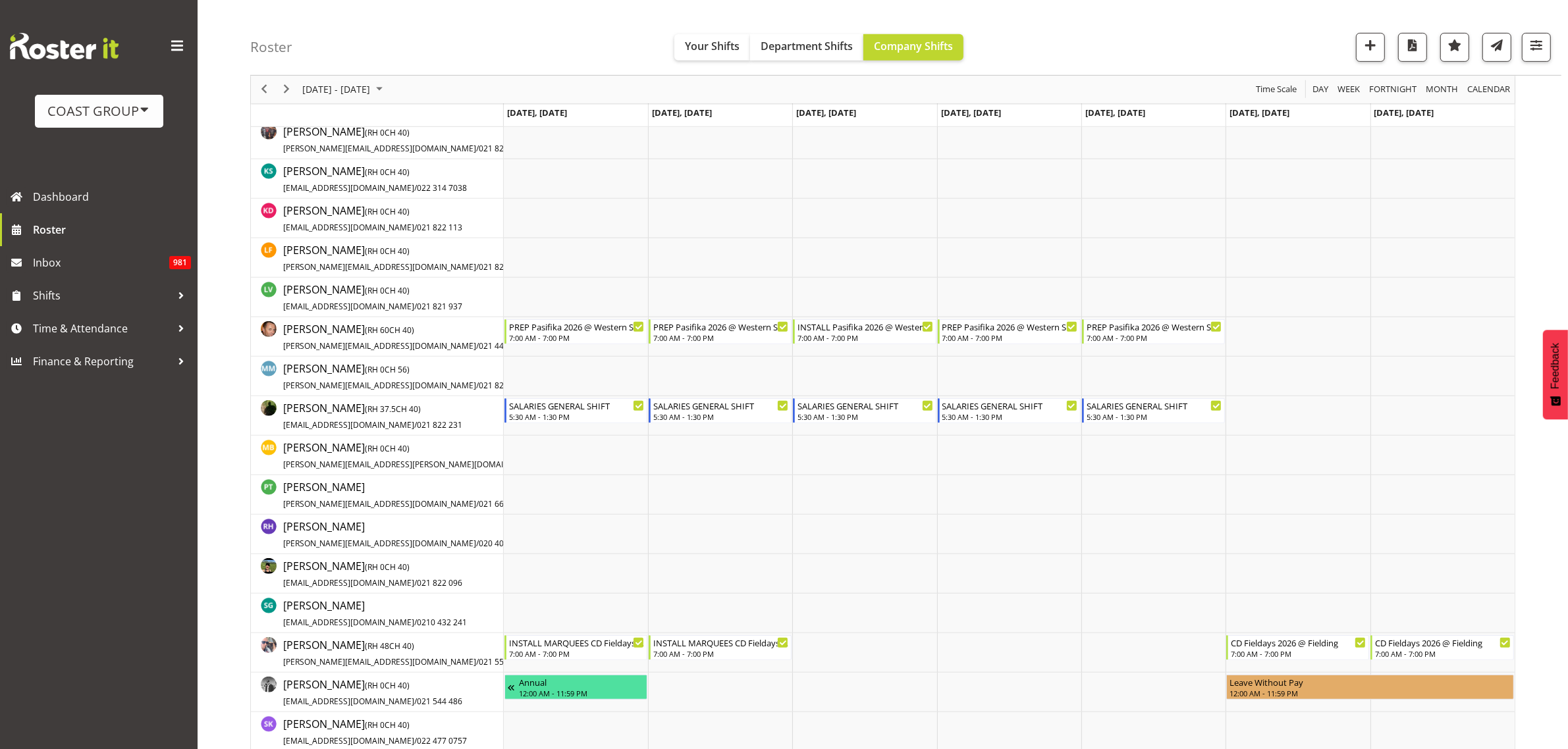
scroll to position [905, 0]
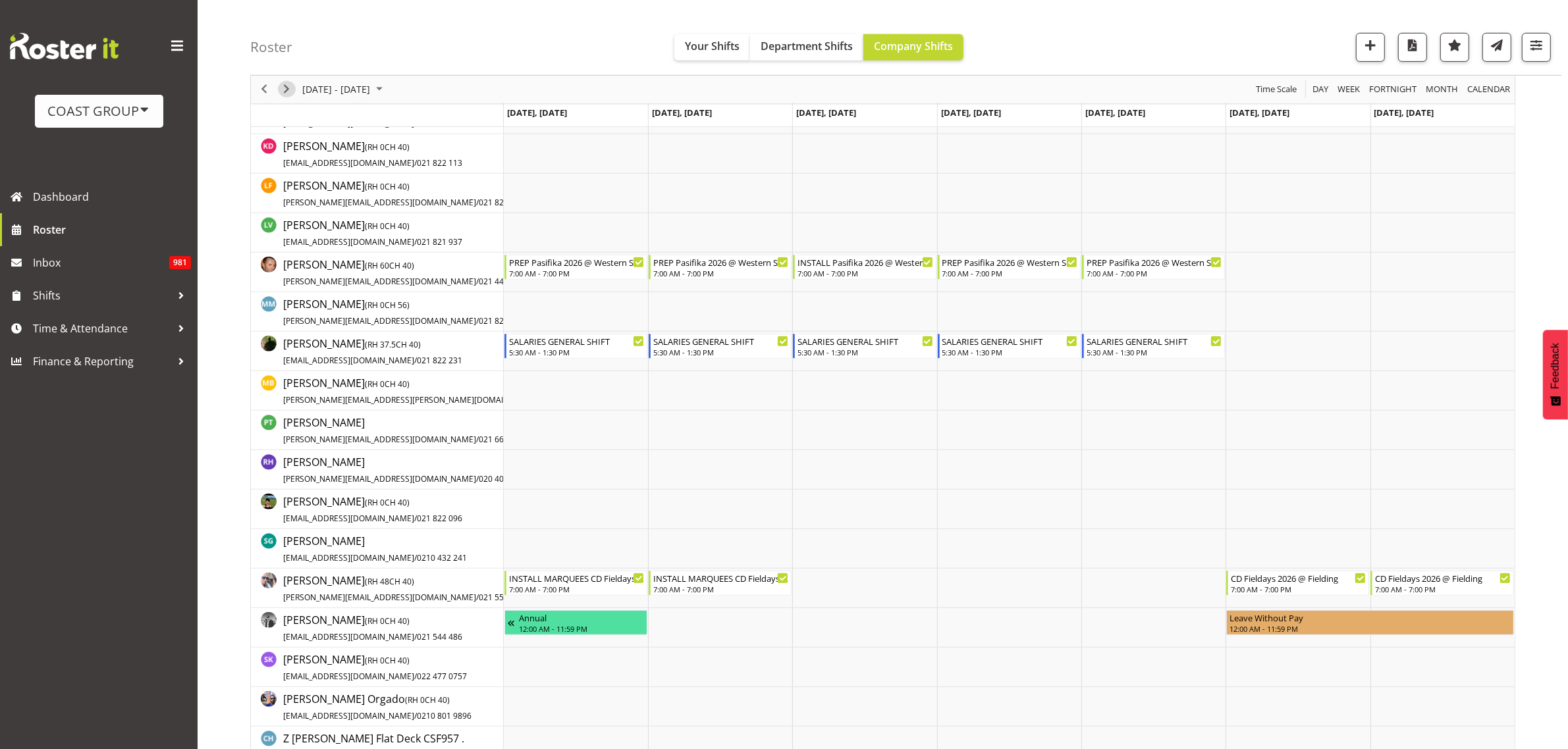
click at [283, 87] on span "Next" at bounding box center [286, 90] width 16 height 16
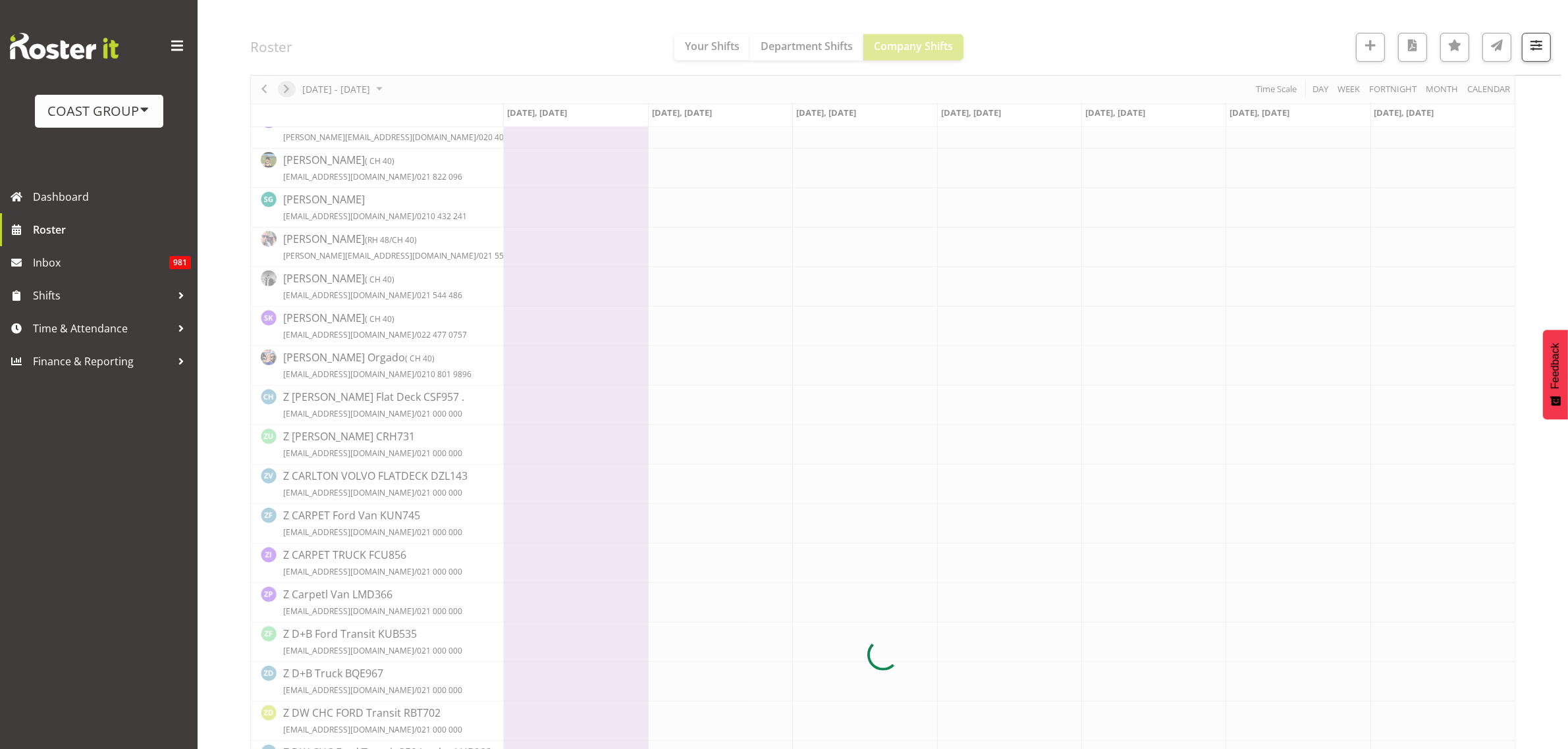
scroll to position [0, 0]
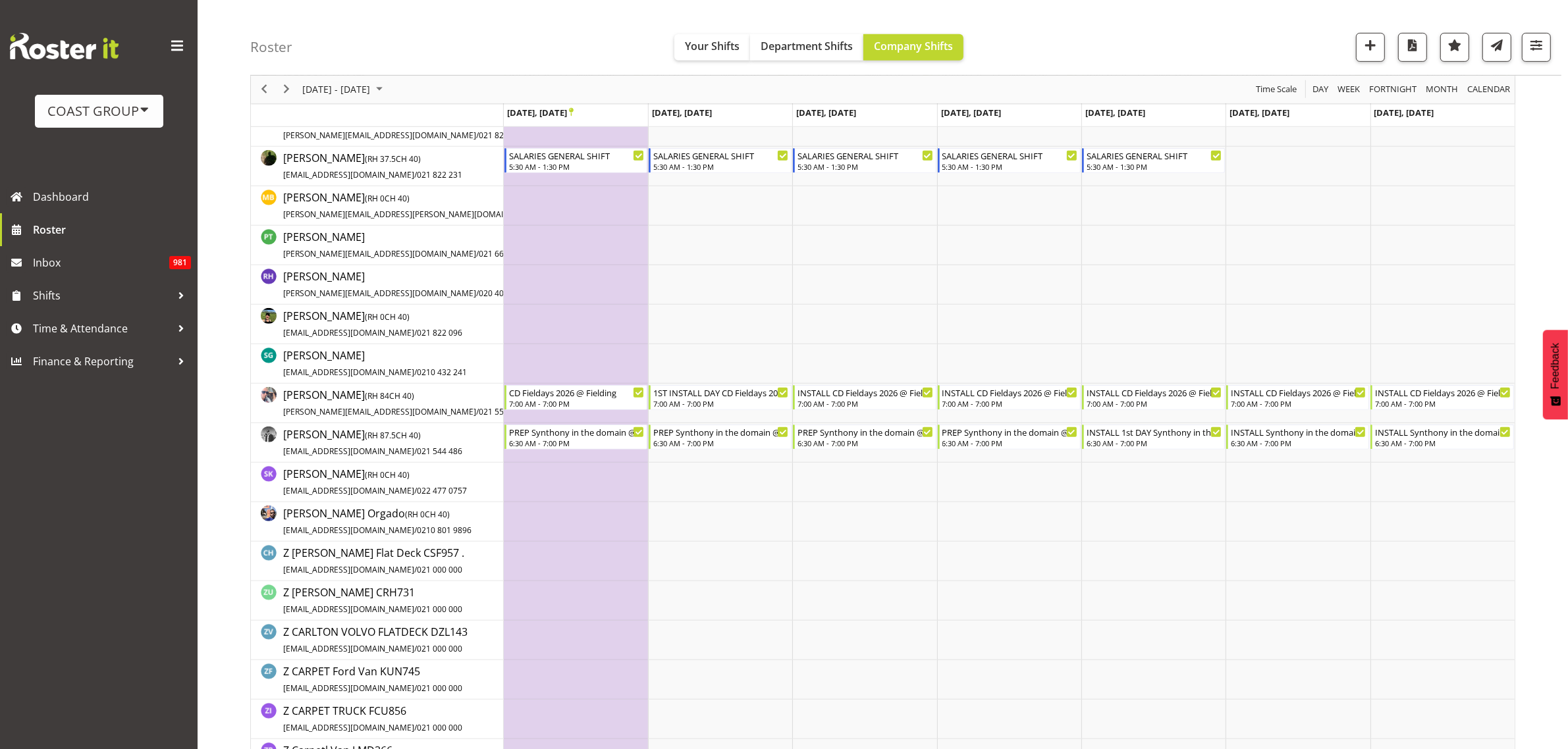
scroll to position [988, 0]
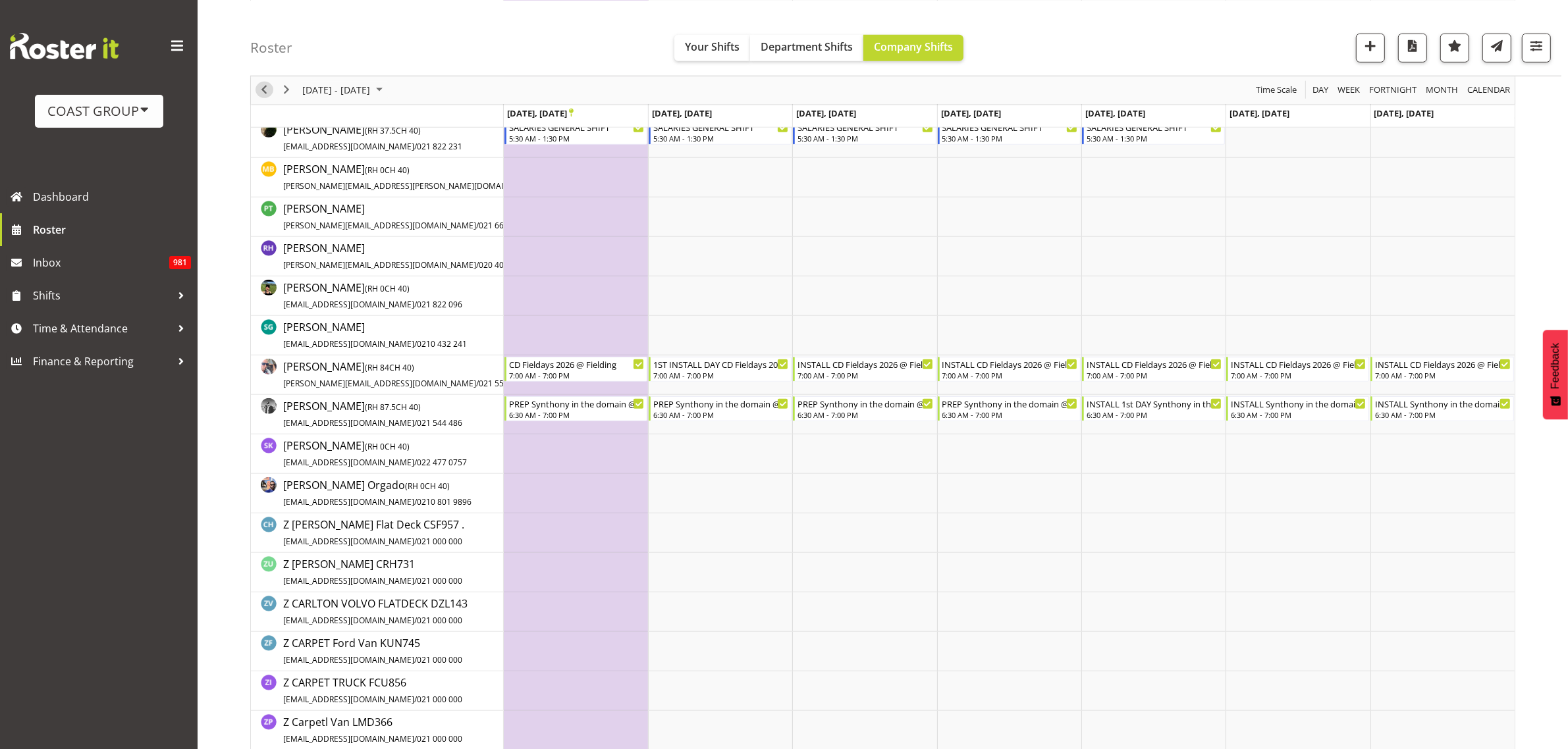
drag, startPoint x: 263, startPoint y: 86, endPoint x: 1118, endPoint y: 272, distance: 875.0
click at [263, 86] on span "Previous" at bounding box center [264, 90] width 16 height 16
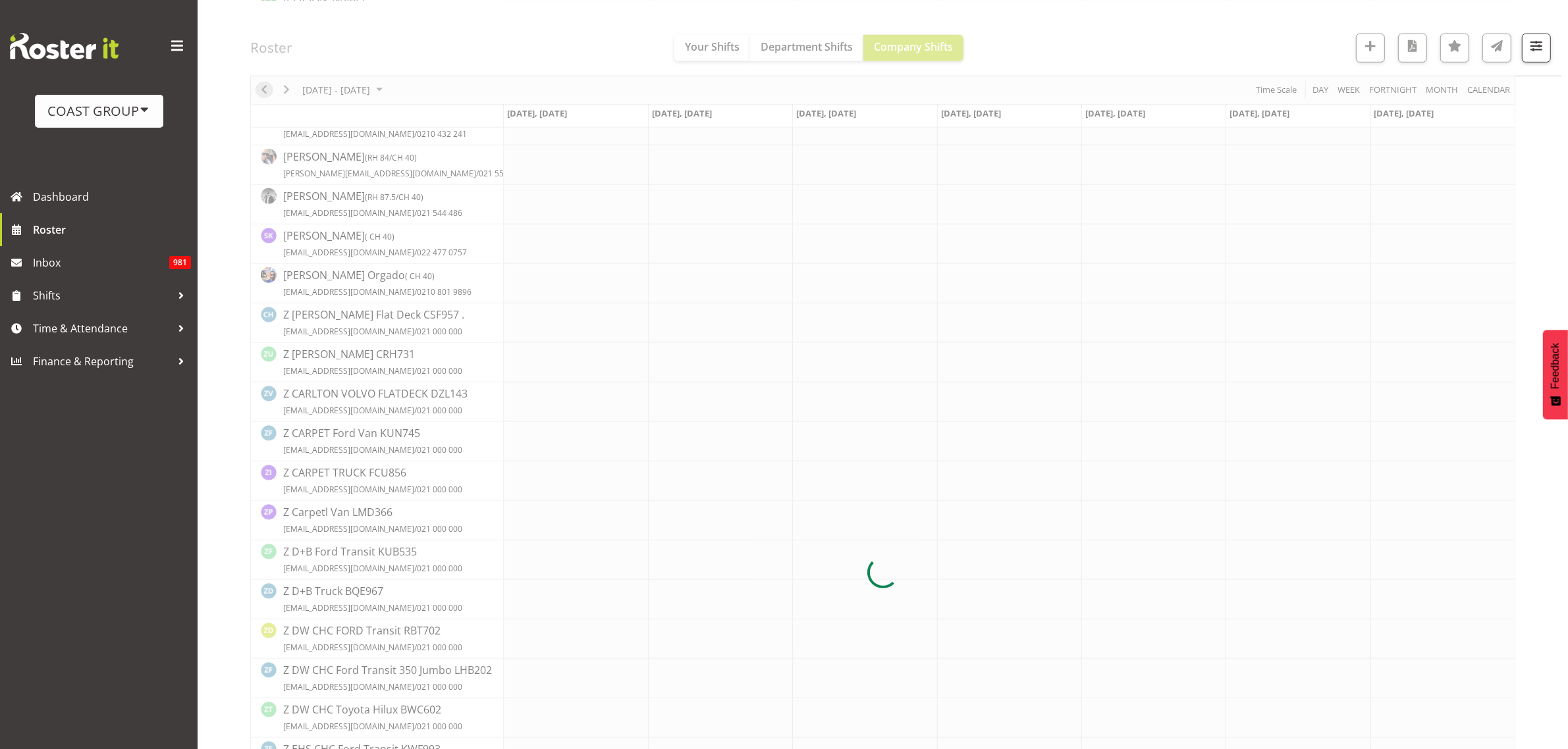
scroll to position [0, 0]
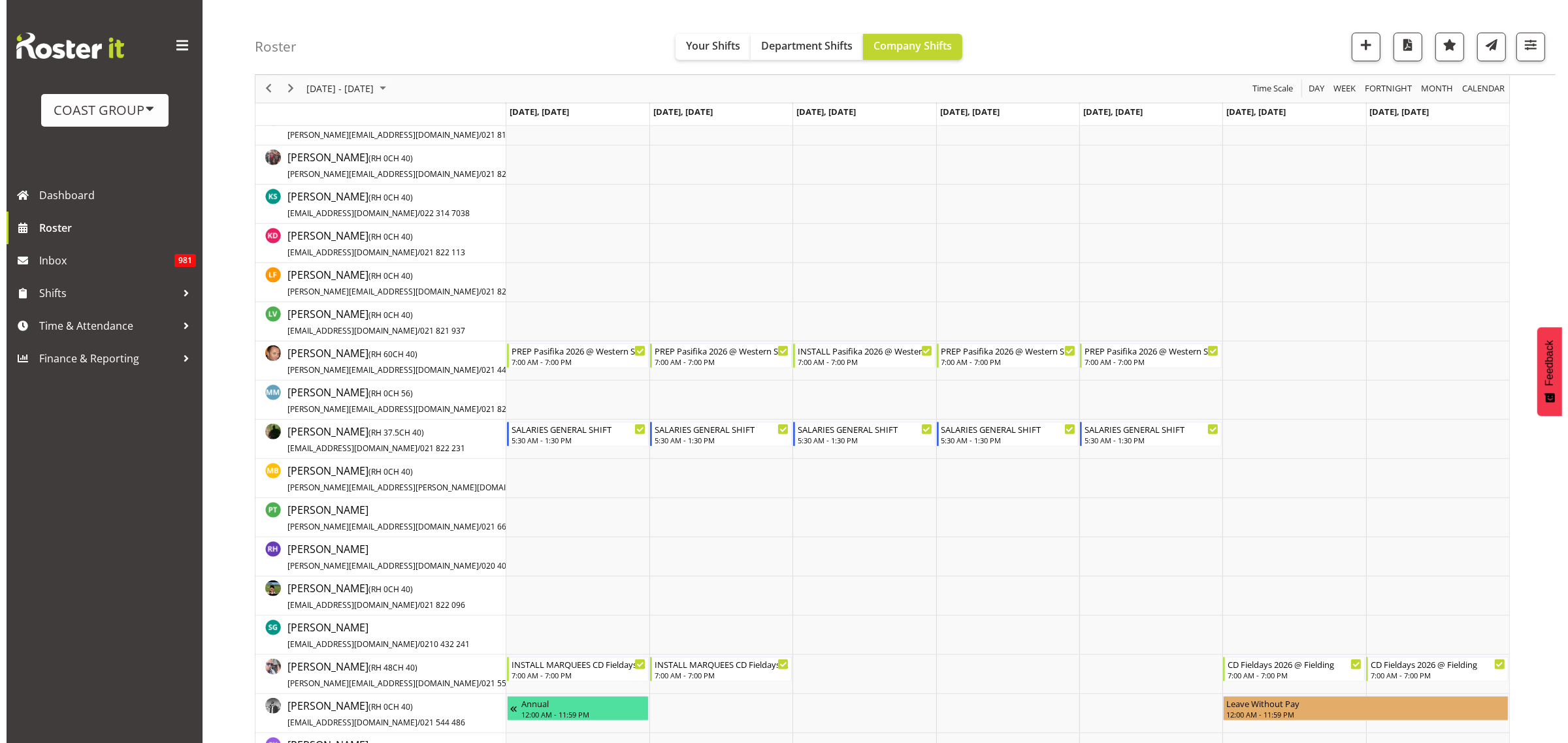
scroll to position [816, 0]
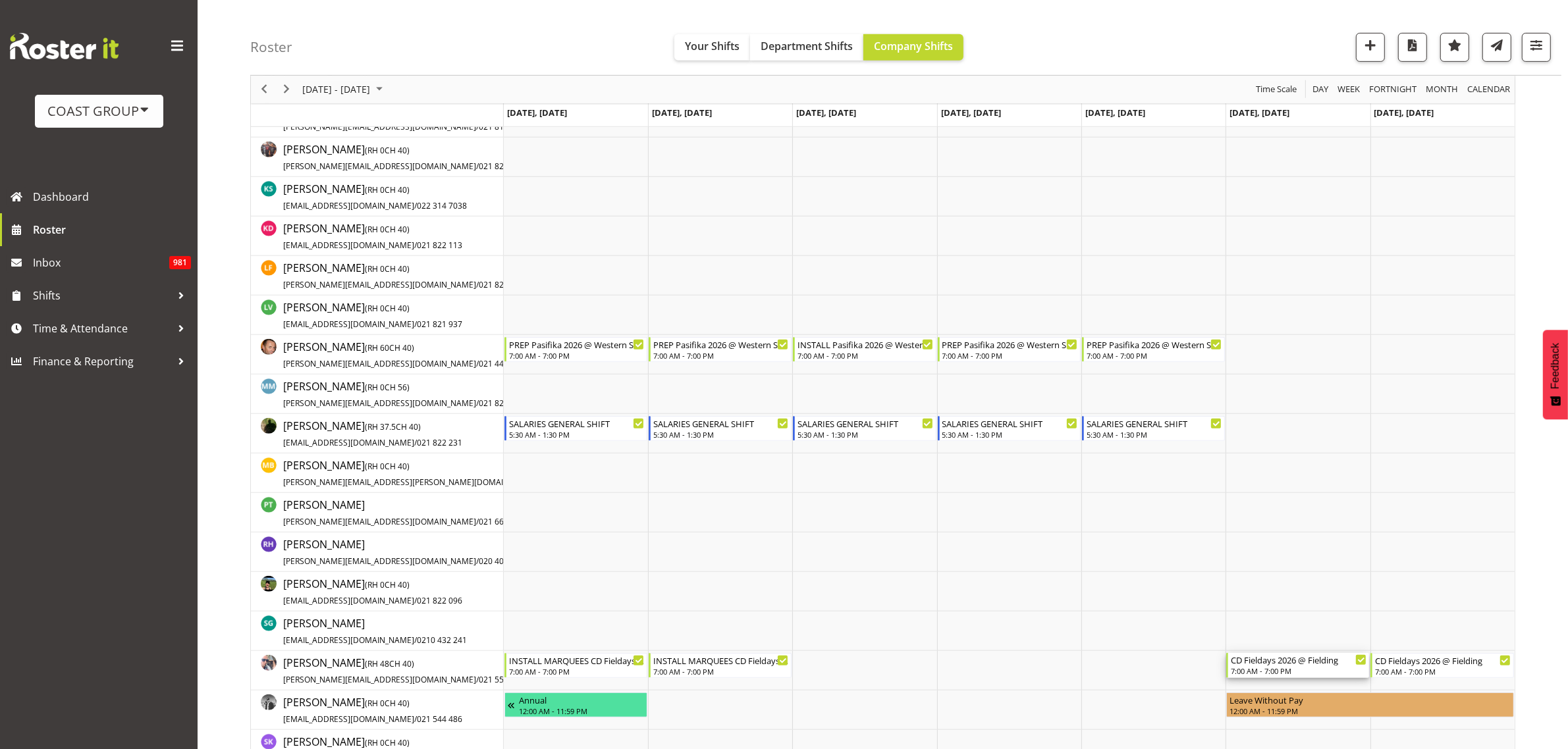
click at [1288, 662] on div "CD Fieldays 2026 @ Fielding" at bounding box center [1299, 659] width 136 height 14
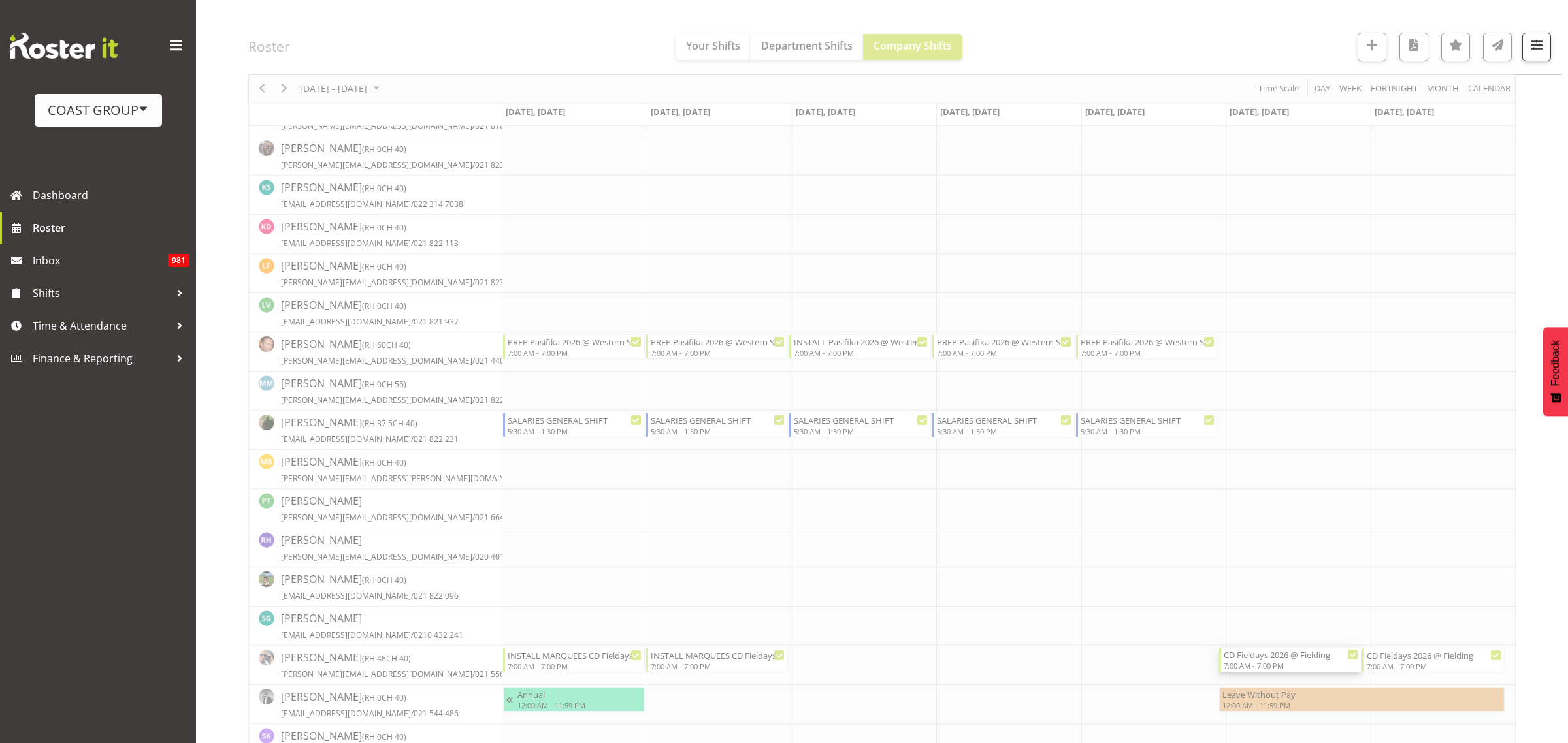
select select
select select "2"
select select "2026"
select select "7"
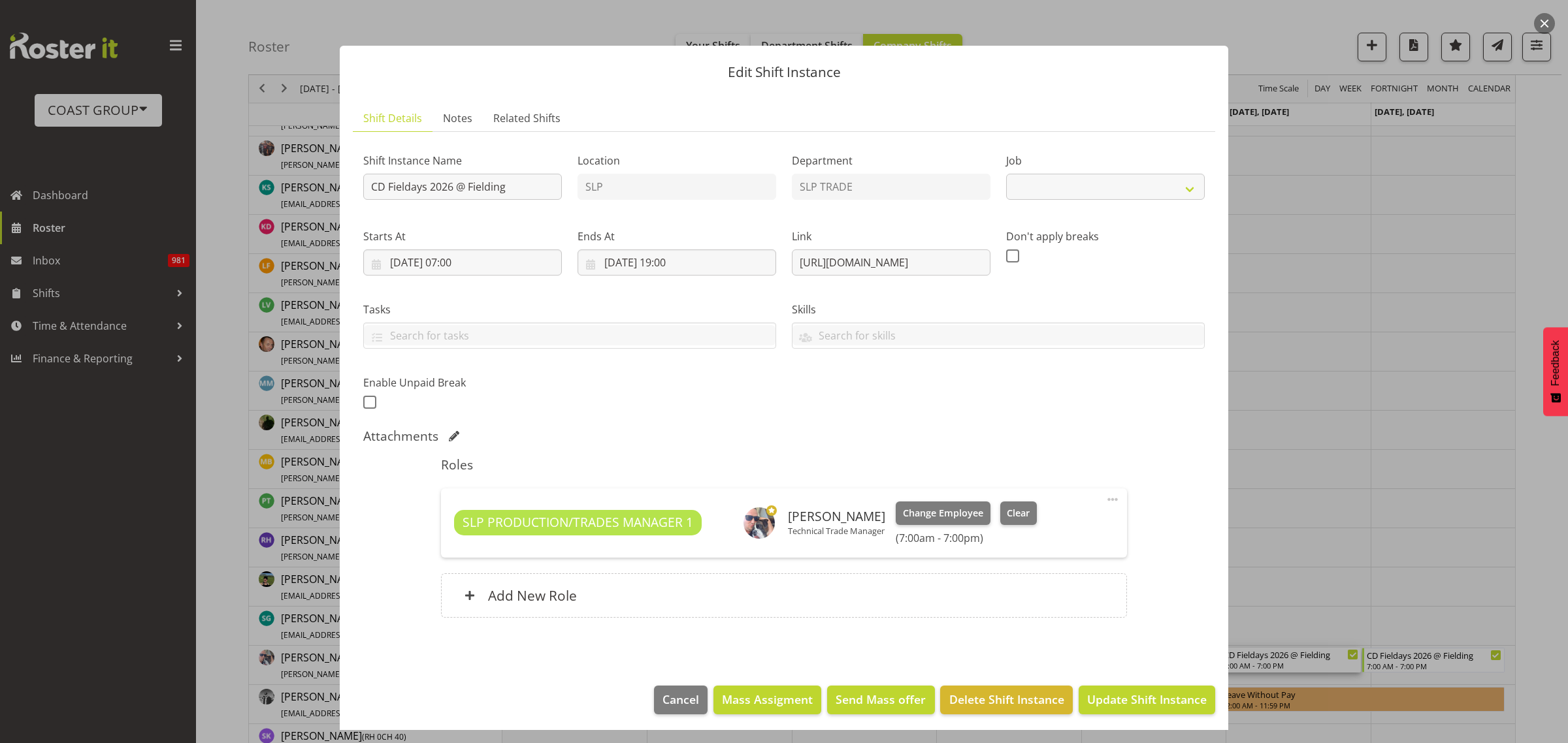
select select "10561"
click at [423, 268] on input "07/03/2026, 07:00" at bounding box center [463, 262] width 198 height 26
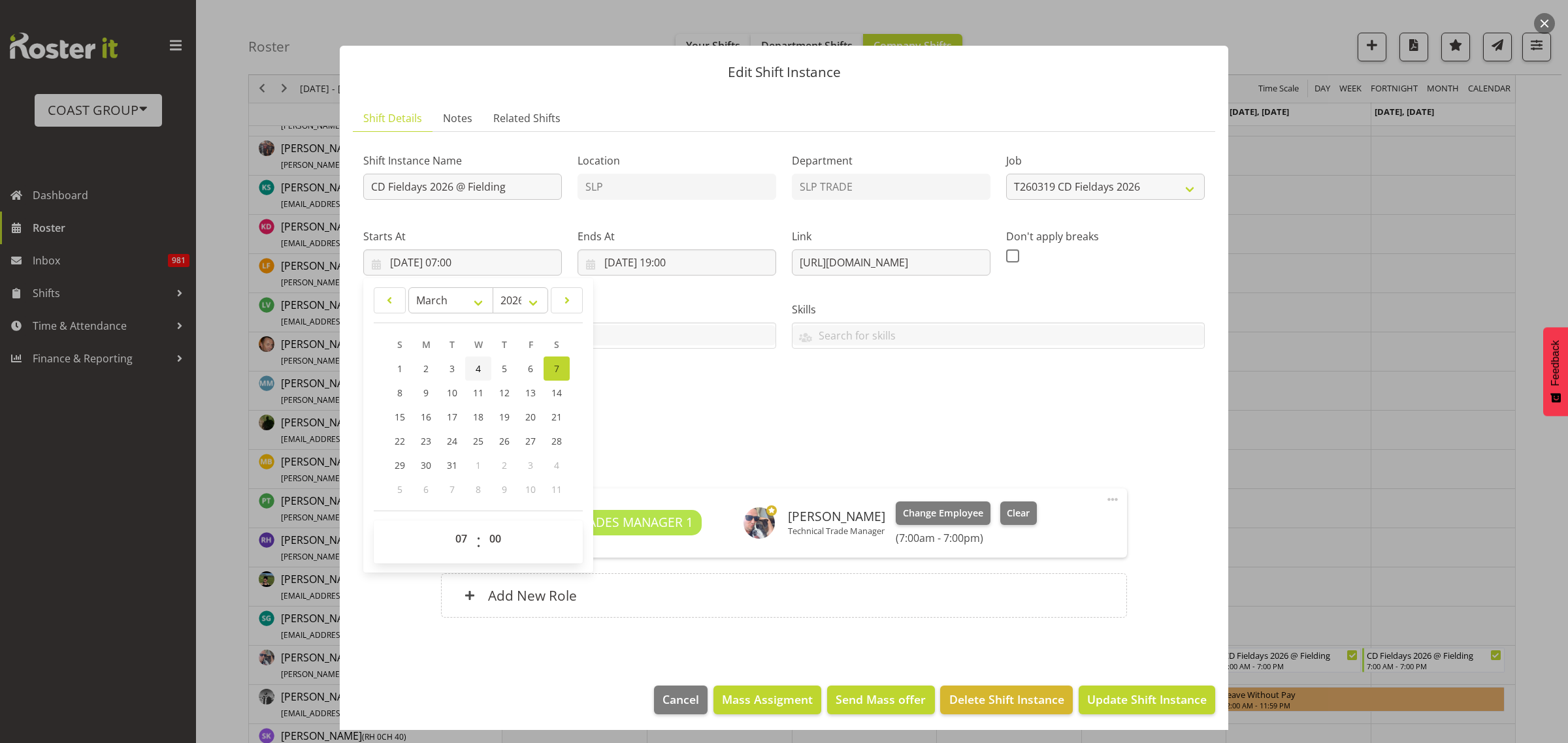
click at [475, 365] on span "4" at bounding box center [478, 369] width 5 height 13
type input "04/03/2026, 07:00"
click at [641, 269] on input "07/03/2026, 19:00" at bounding box center [676, 262] width 198 height 26
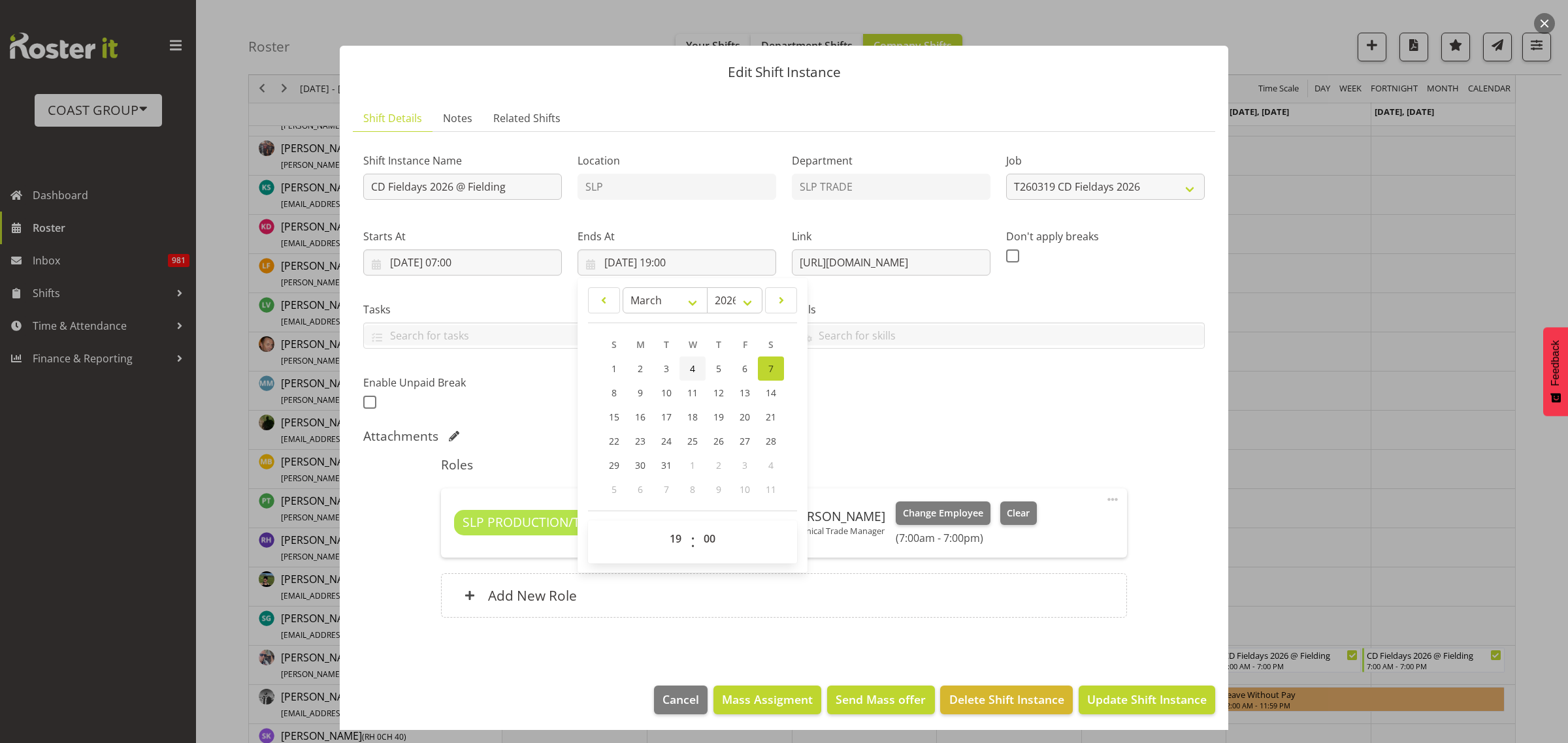
click at [692, 368] on link "4" at bounding box center [692, 368] width 26 height 24
type input "04/03/2026, 19:00"
click at [369, 187] on input "CD Fieldays 2026 @ Fielding" at bounding box center [463, 186] width 198 height 26
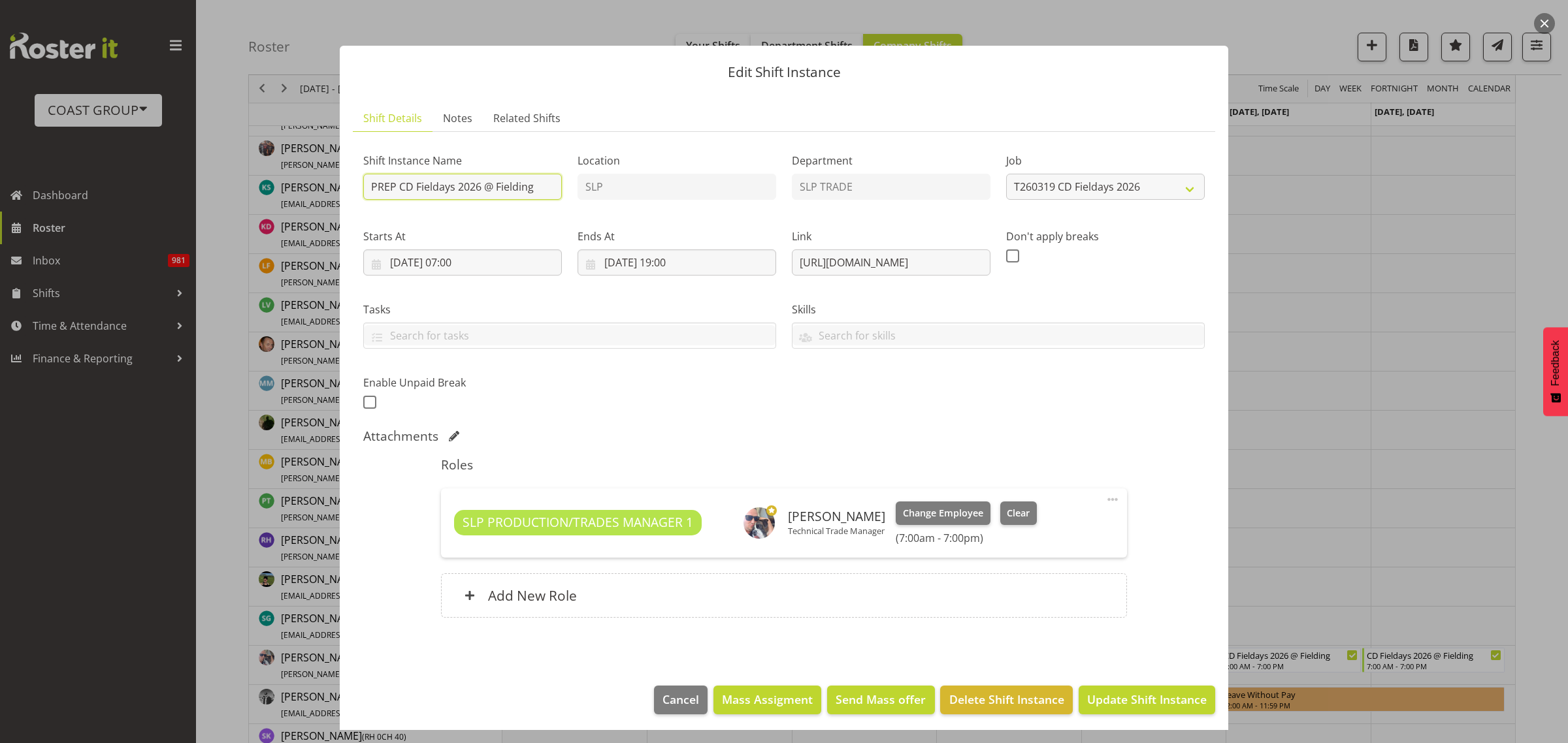
type input "PREP CD Fieldays 2026 @ Fielding"
click at [1130, 702] on span "Update Shift Instance" at bounding box center [1147, 699] width 120 height 17
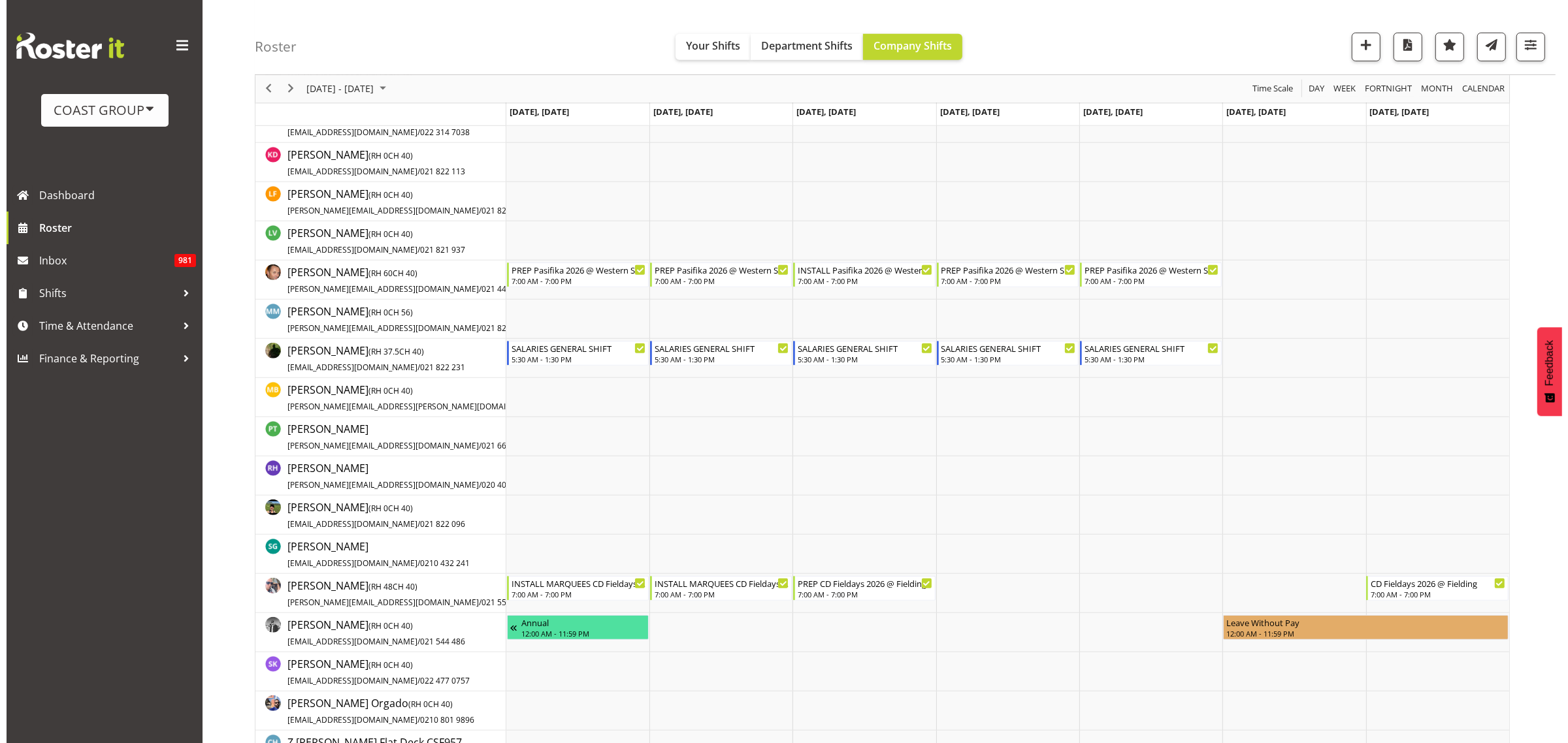
scroll to position [980, 0]
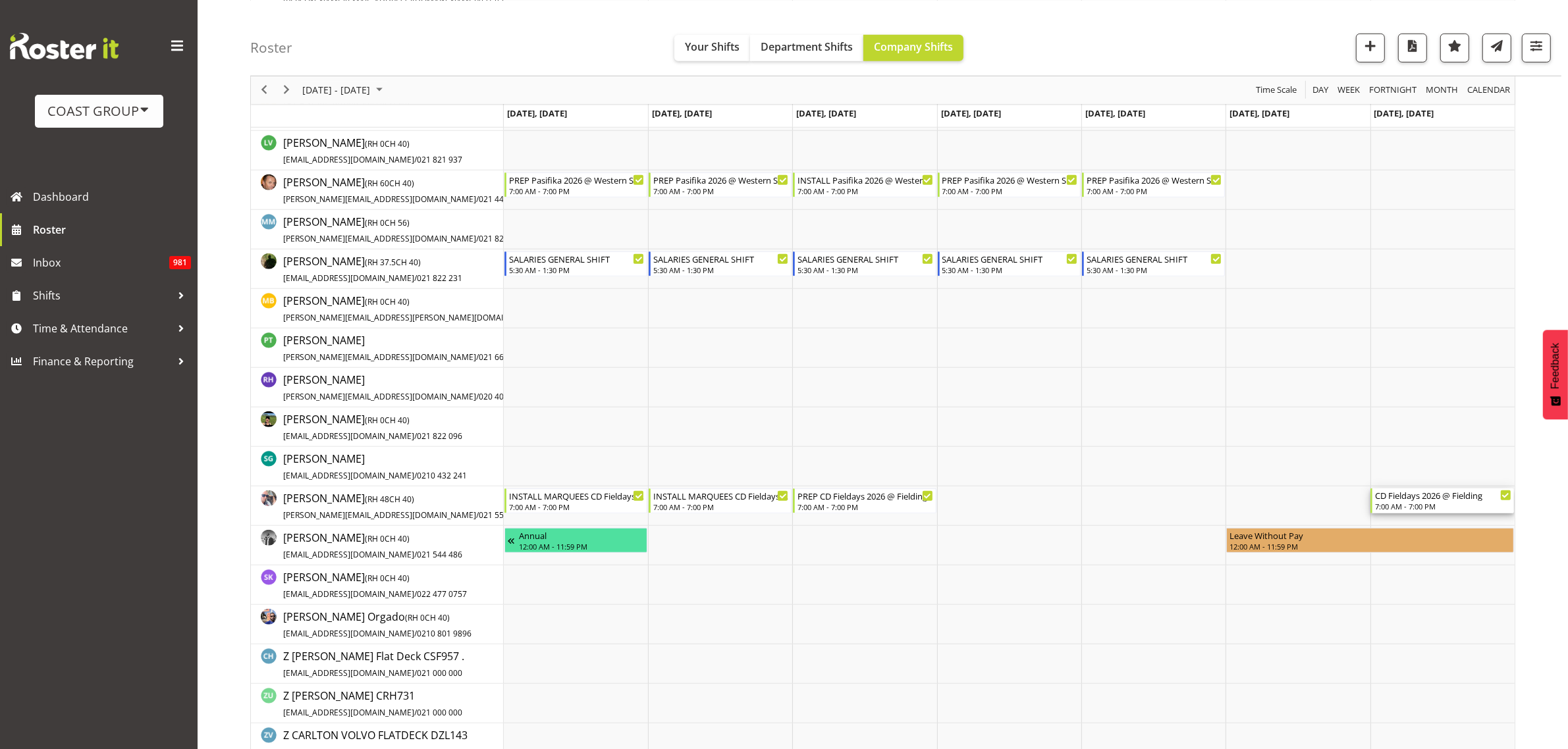
click at [1407, 501] on div "CD Fieldays 2026 @ Fielding" at bounding box center [1443, 495] width 136 height 14
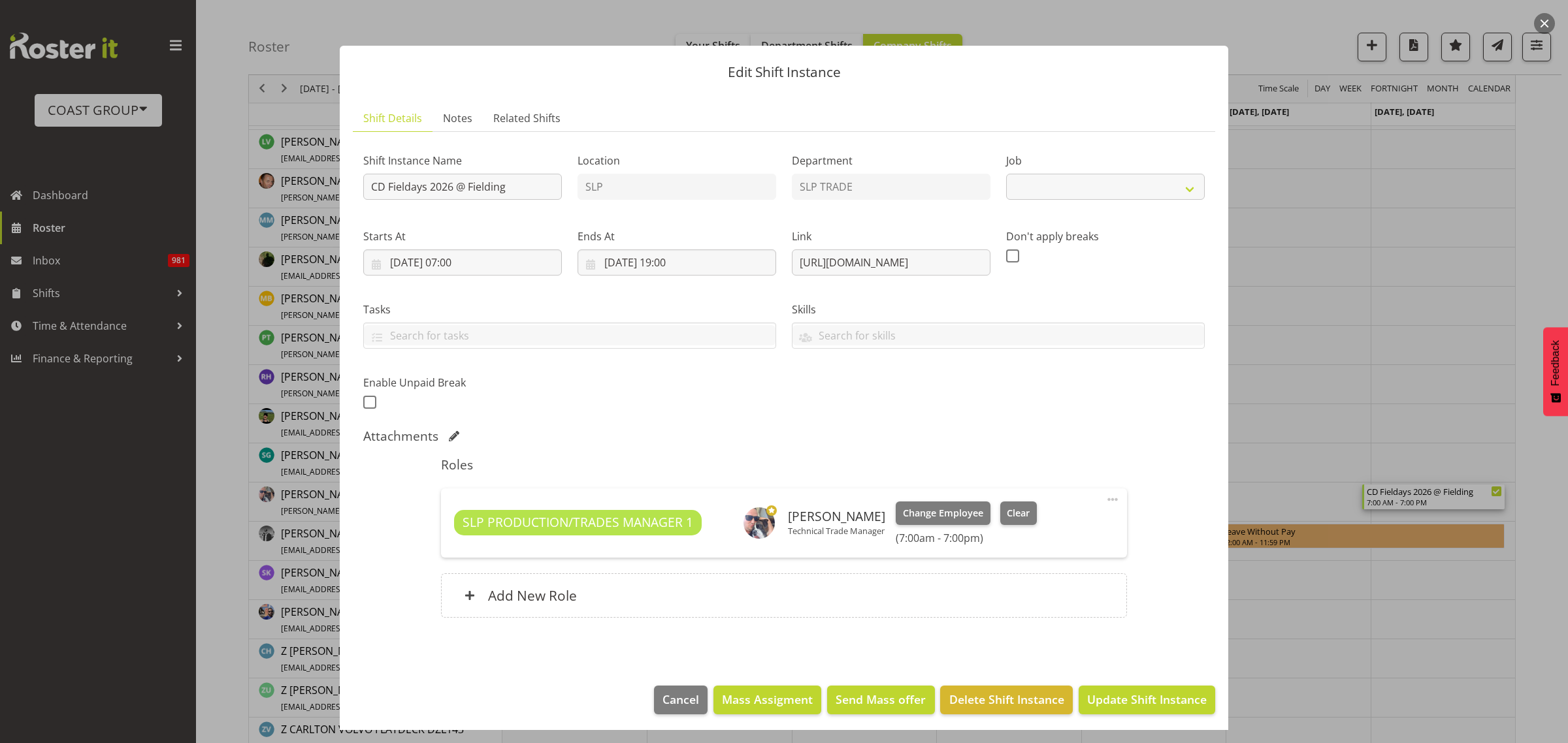
select select "10561"
click at [368, 188] on input "CD Fieldays 2026 @ Fielding" at bounding box center [463, 186] width 198 height 26
type input "PREP CD Fieldays 2026 @ Fielding"
click at [429, 261] on input "08/03/2026, 07:00" at bounding box center [463, 262] width 198 height 26
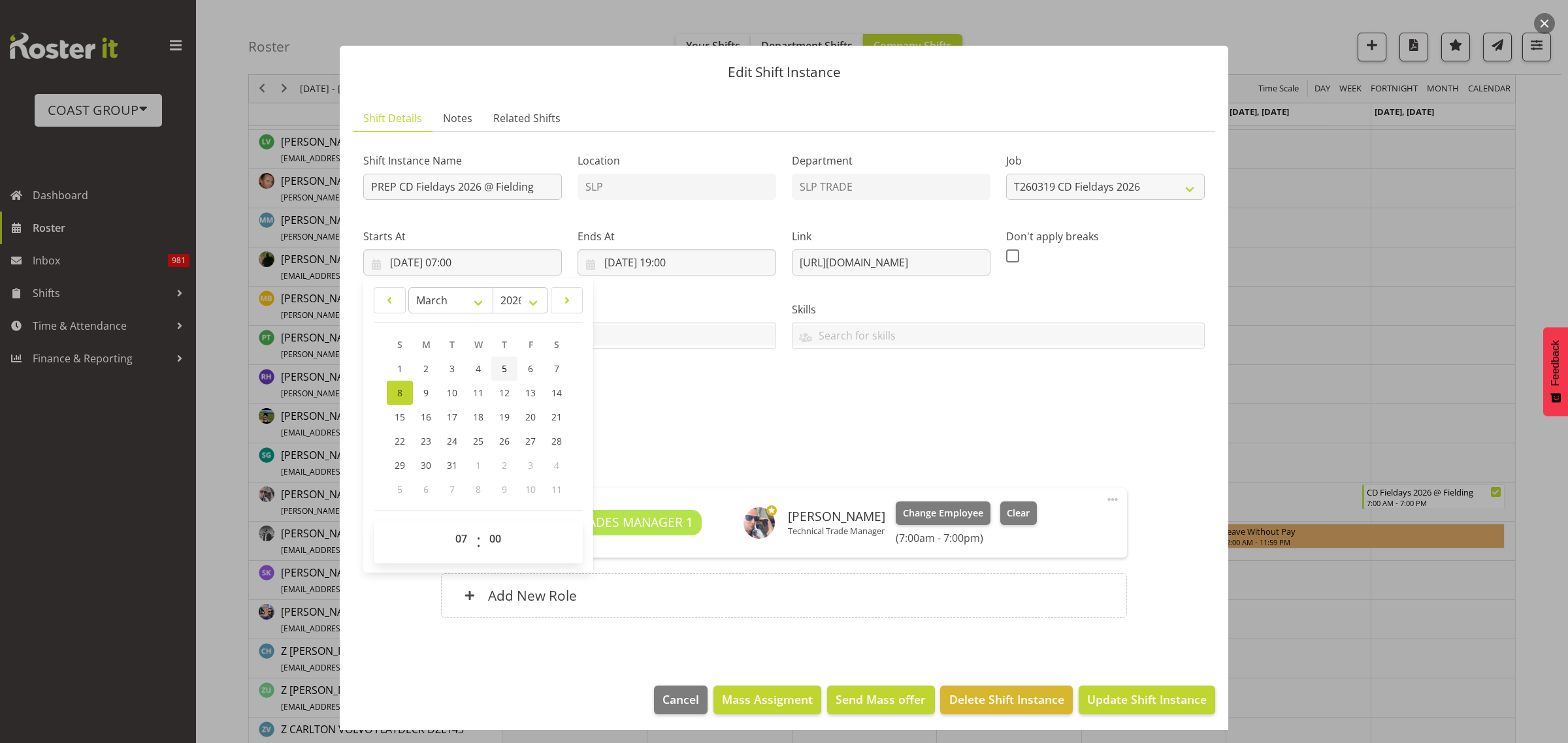
click at [499, 369] on link "5" at bounding box center [504, 368] width 26 height 24
type input "05/03/2026, 07:00"
click at [648, 265] on input "08/03/2026, 19:00" at bounding box center [676, 262] width 198 height 26
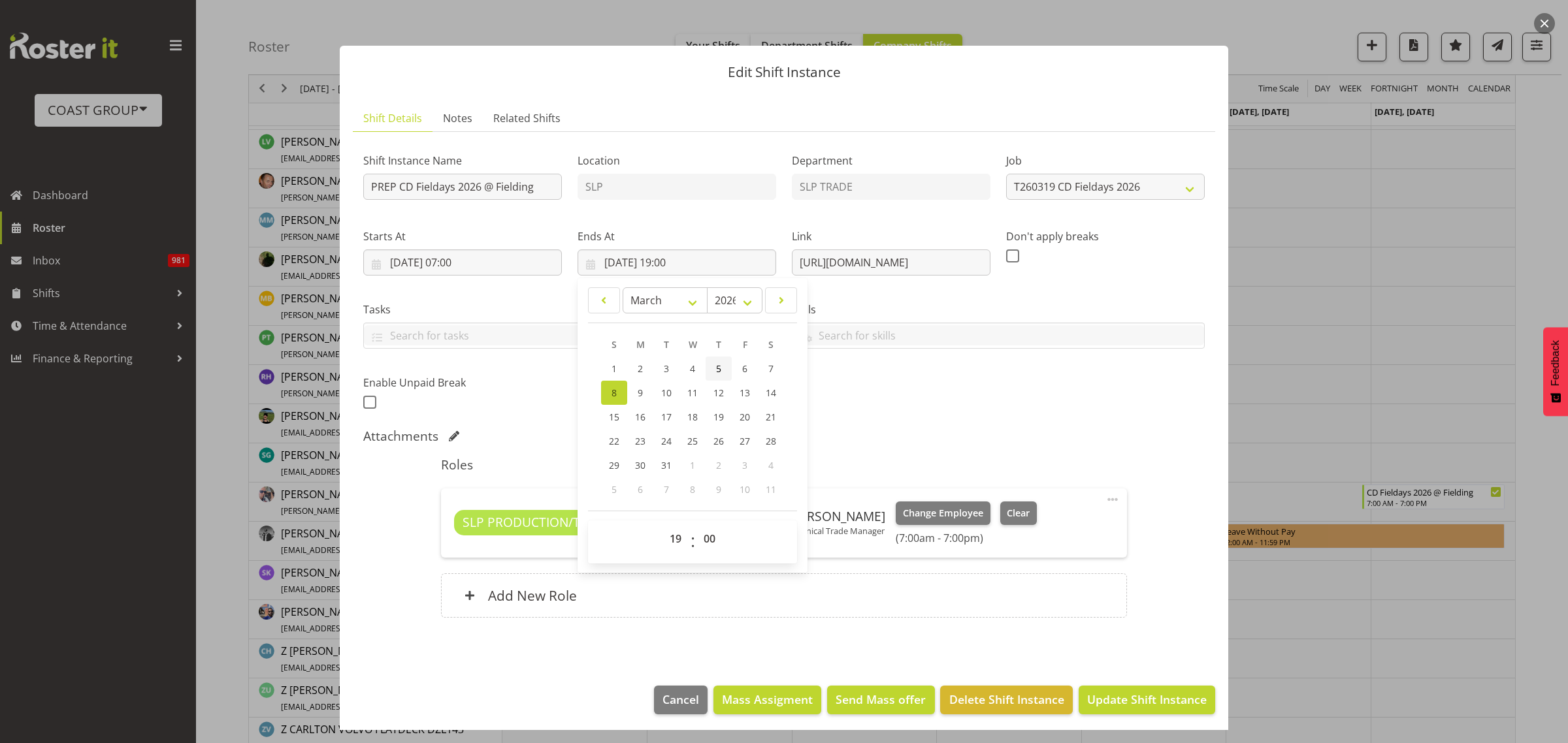
click at [716, 365] on span "5" at bounding box center [718, 369] width 5 height 13
type input "05/03/2026, 19:00"
click at [1131, 694] on span "Update Shift Instance" at bounding box center [1147, 699] width 120 height 17
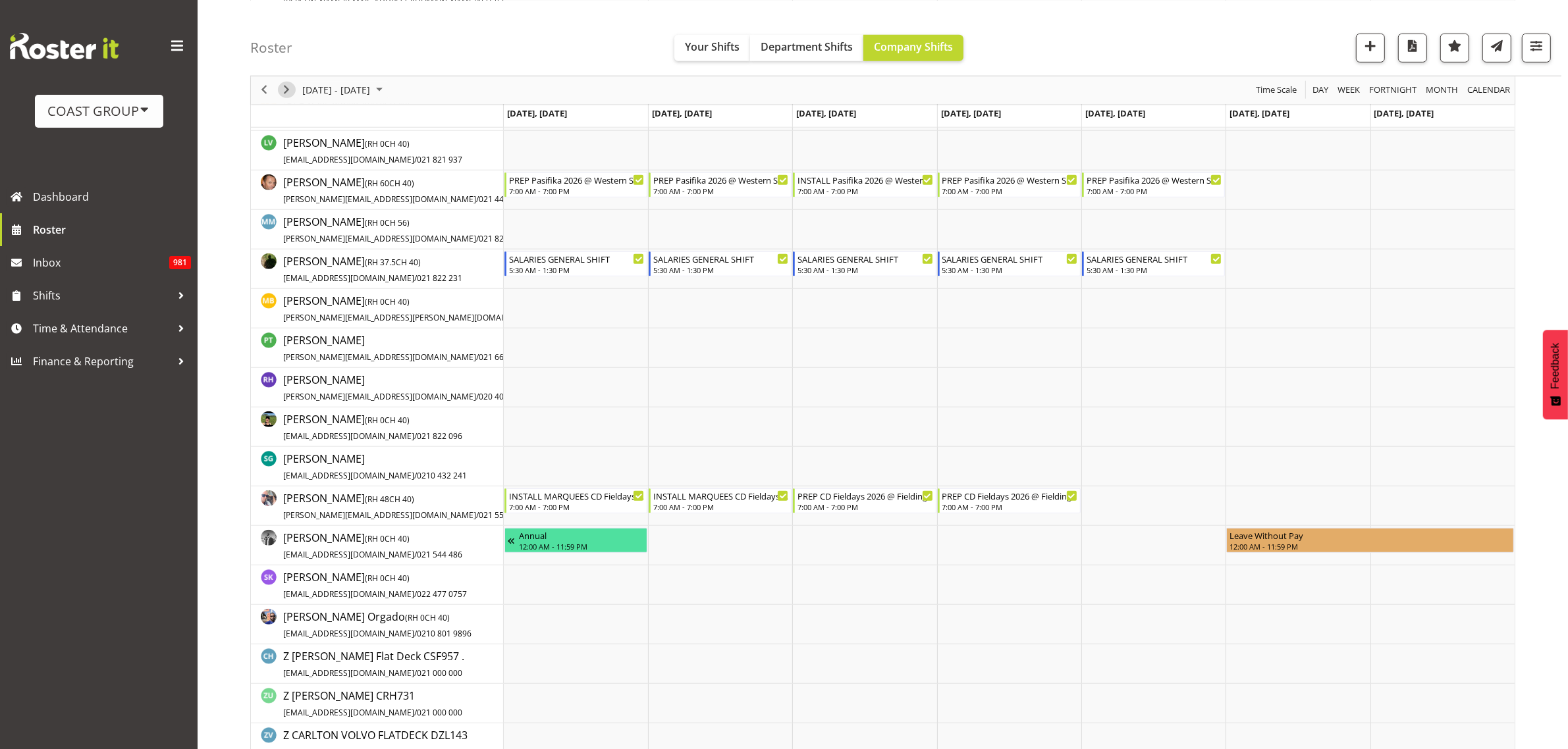
click at [290, 86] on span "Next" at bounding box center [286, 90] width 16 height 16
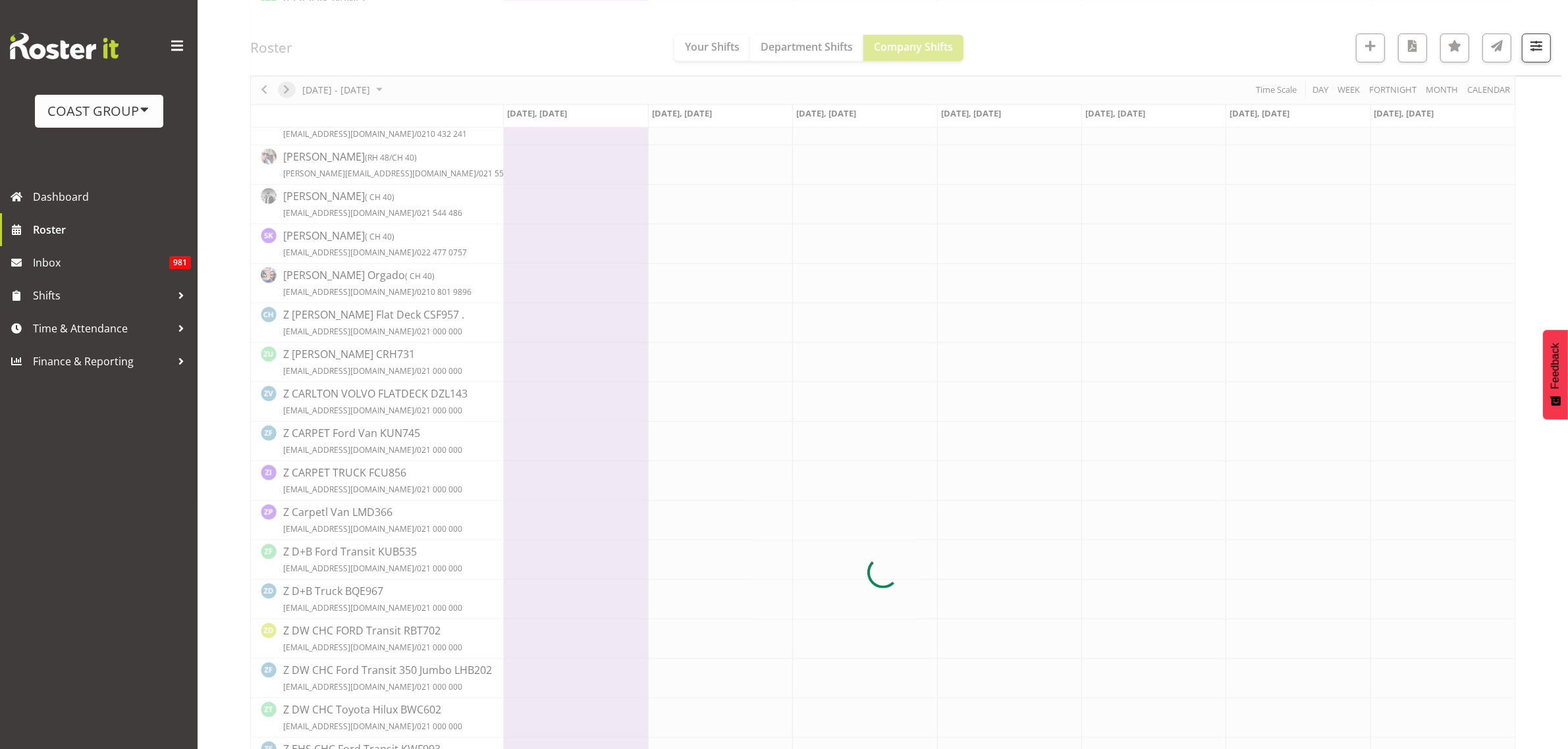
scroll to position [0, 0]
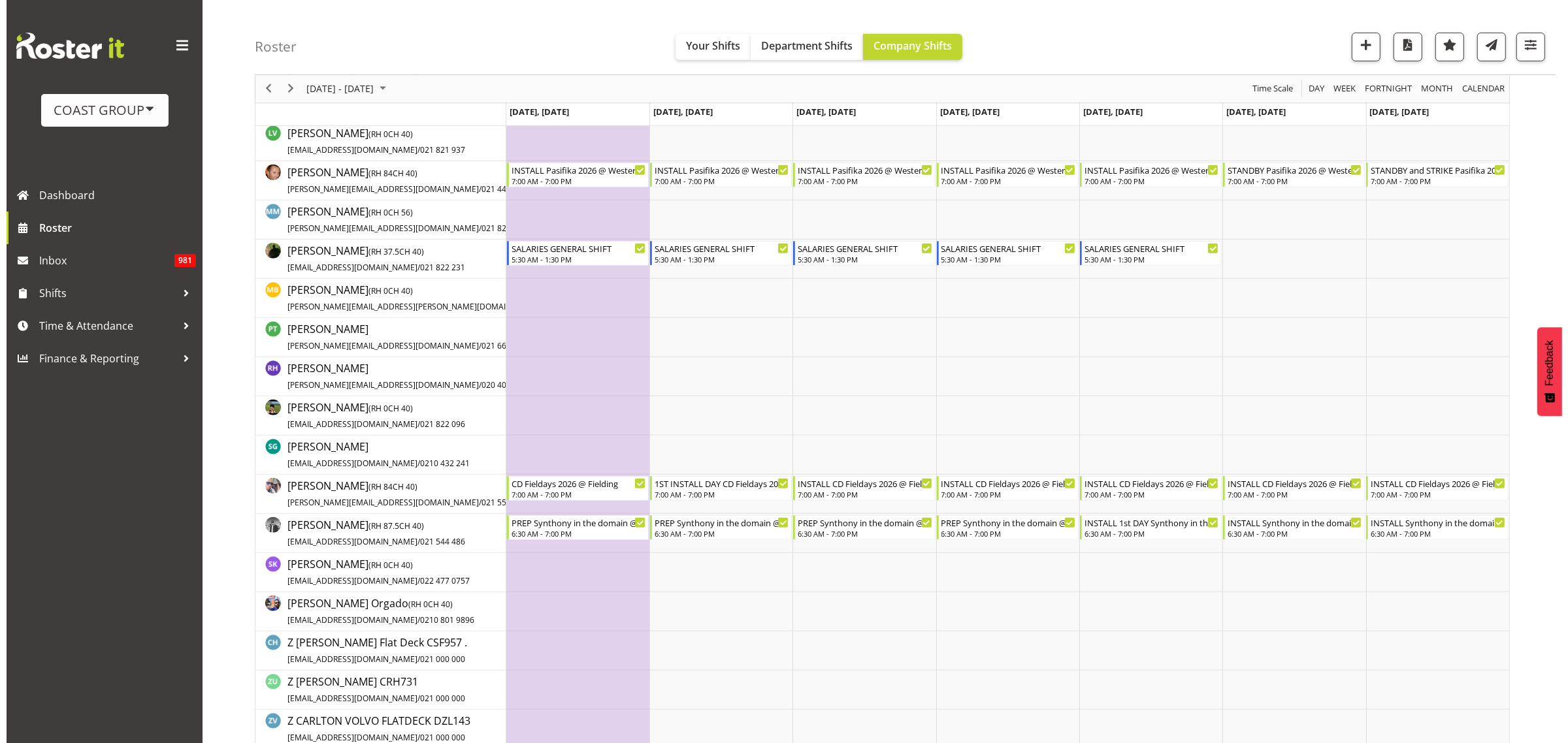
scroll to position [897, 0]
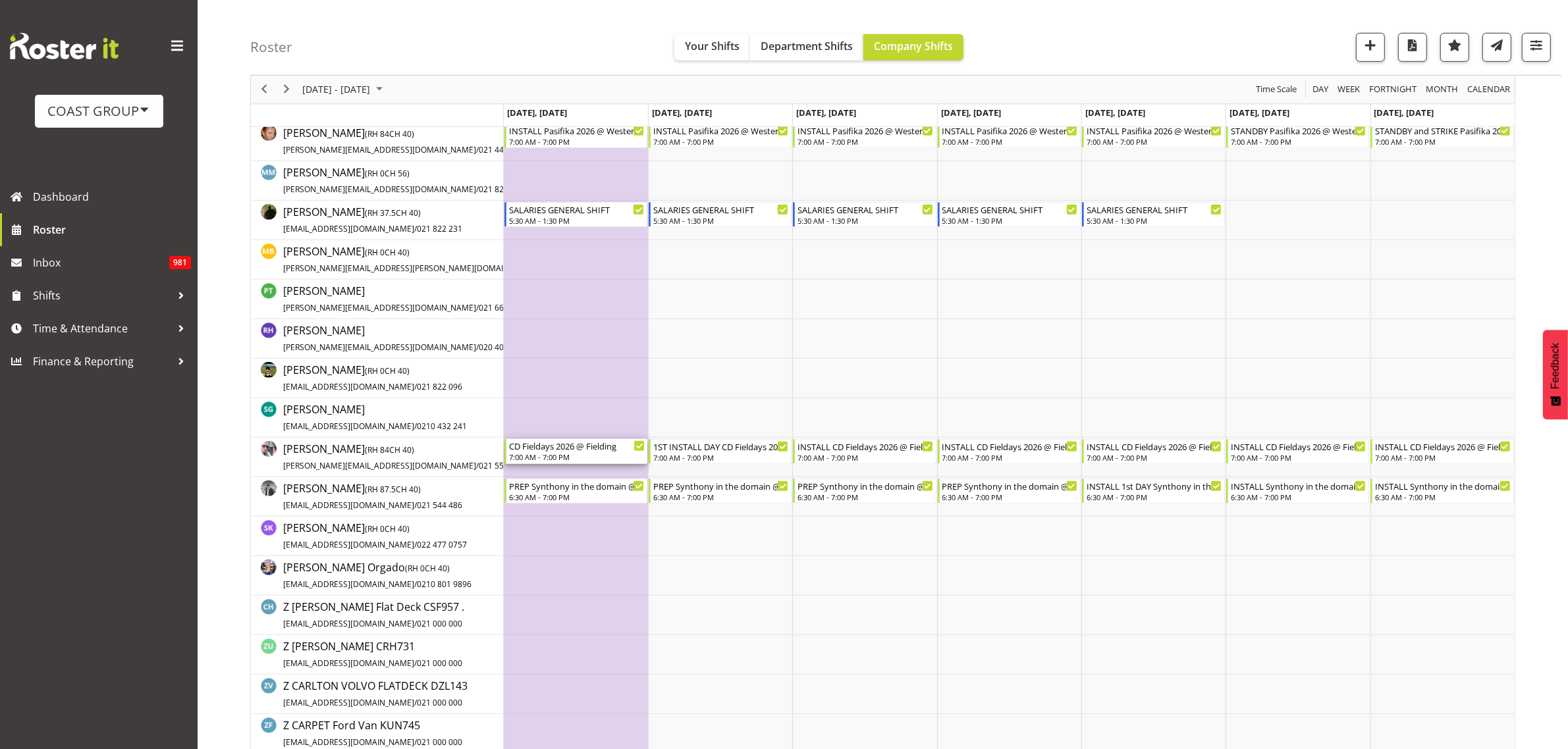
click at [542, 461] on div "7:00 AM - 7:00 PM" at bounding box center [576, 457] width 136 height 11
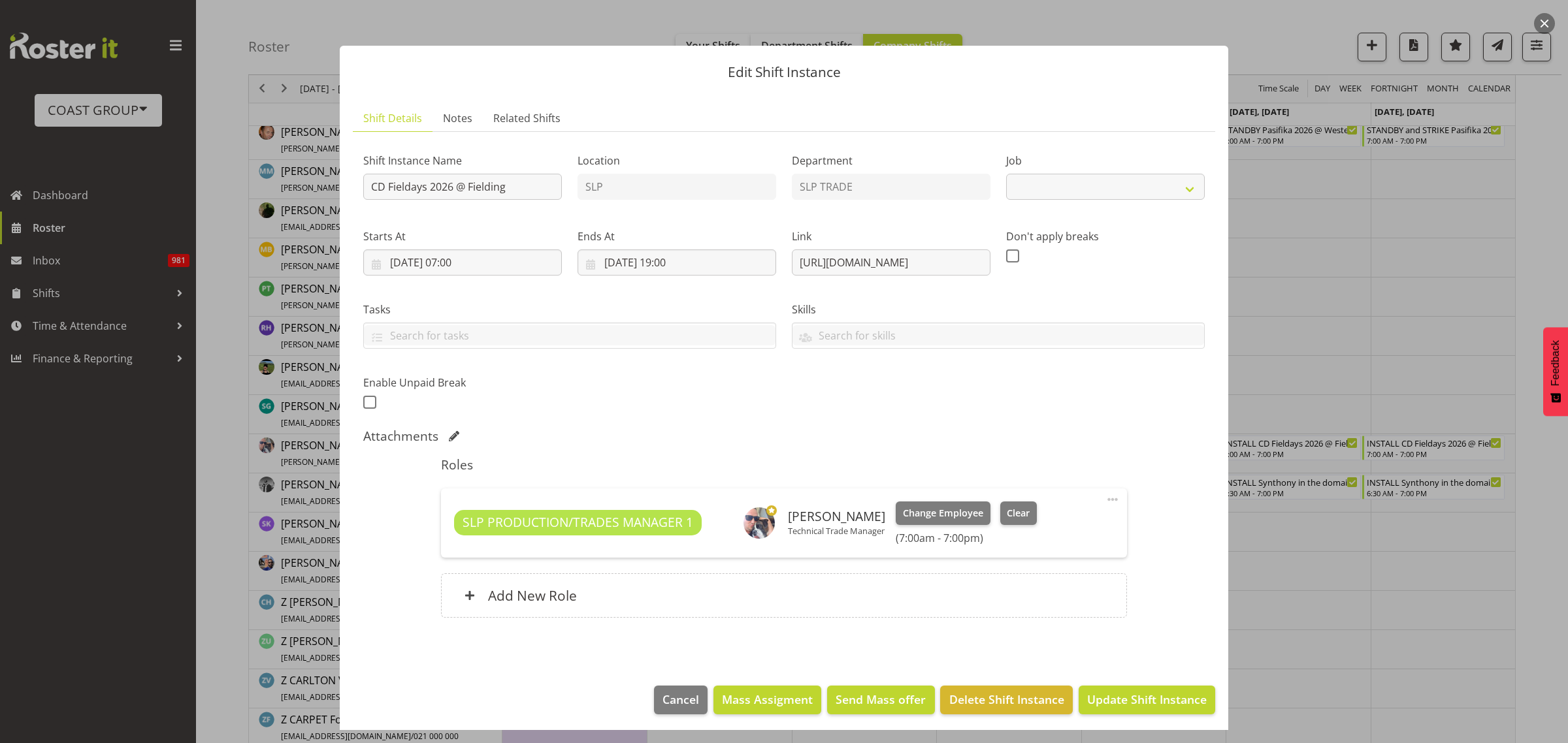
select select "10561"
click at [368, 184] on input "CD Fieldays 2026 @ Fielding" at bounding box center [463, 186] width 198 height 26
type input "PREP CD Fieldays 2026 @ Fielding"
click at [453, 269] on input "09/03/2026, 07:00" at bounding box center [463, 262] width 198 height 26
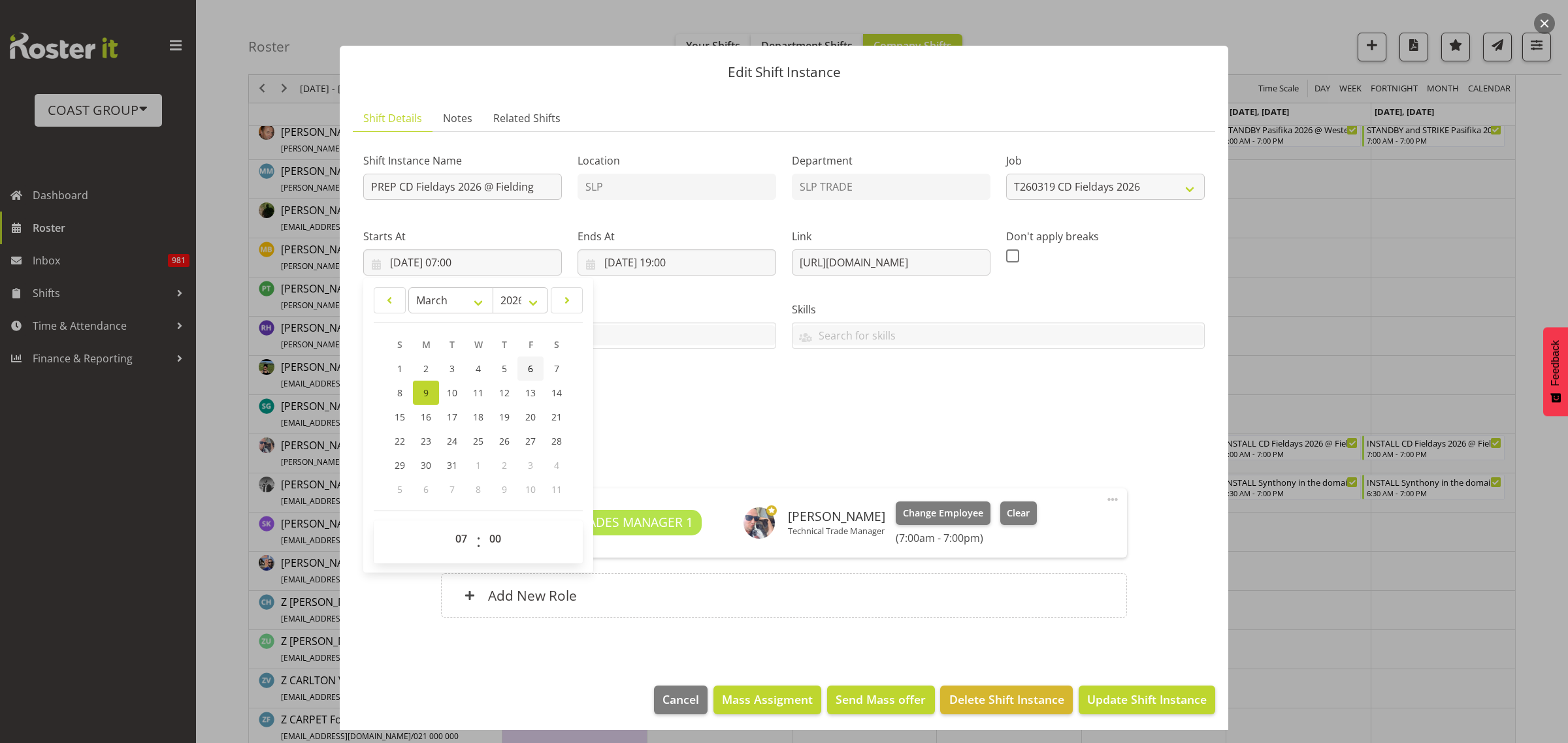
click at [529, 366] on span "6" at bounding box center [531, 369] width 5 height 13
type input "06/03/2026, 07:00"
click at [672, 259] on input "09/03/2026, 19:00" at bounding box center [676, 262] width 198 height 26
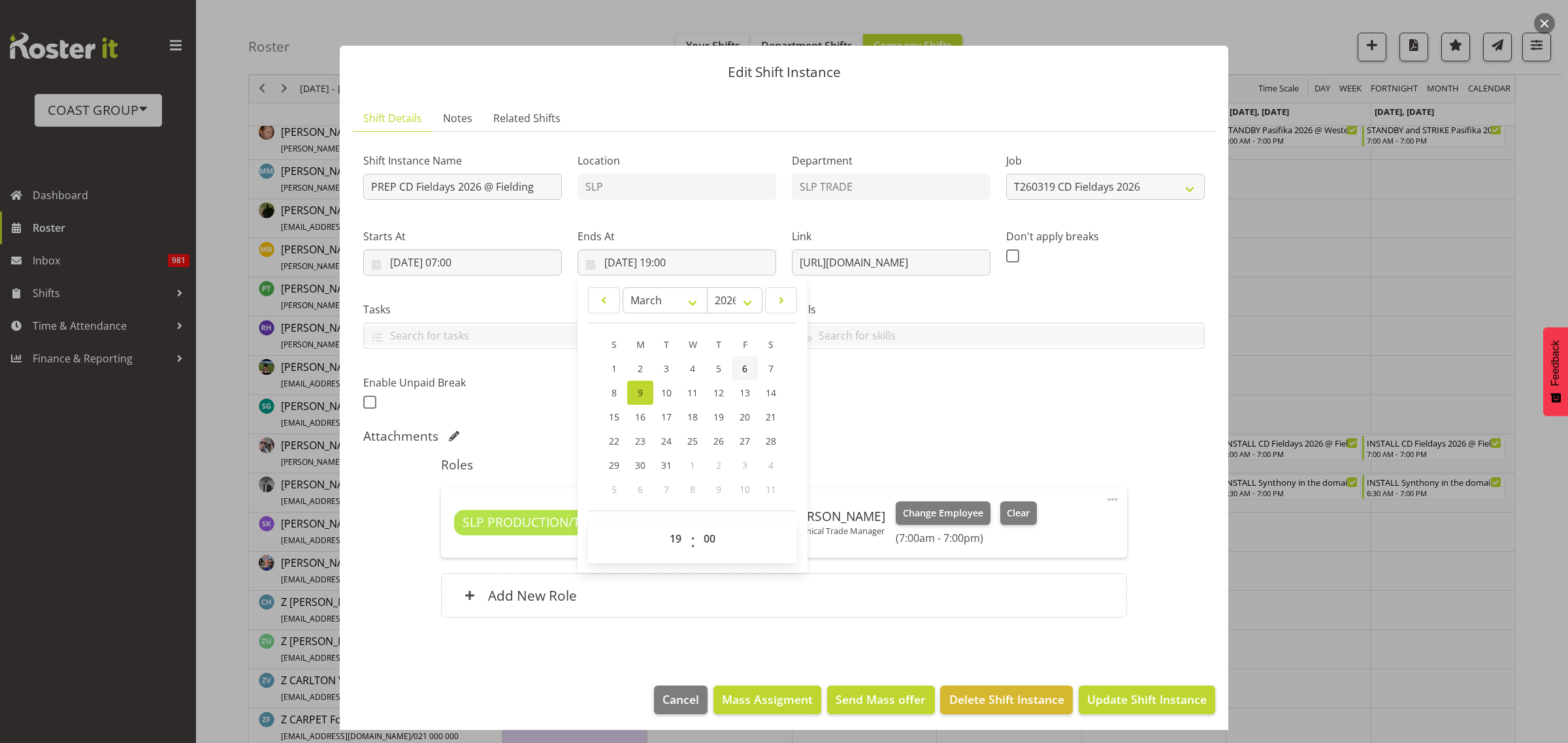
click at [742, 364] on span "6" at bounding box center [745, 369] width 5 height 13
type input "06/03/2026, 19:00"
click at [1131, 693] on span "Update Shift Instance" at bounding box center [1147, 699] width 120 height 17
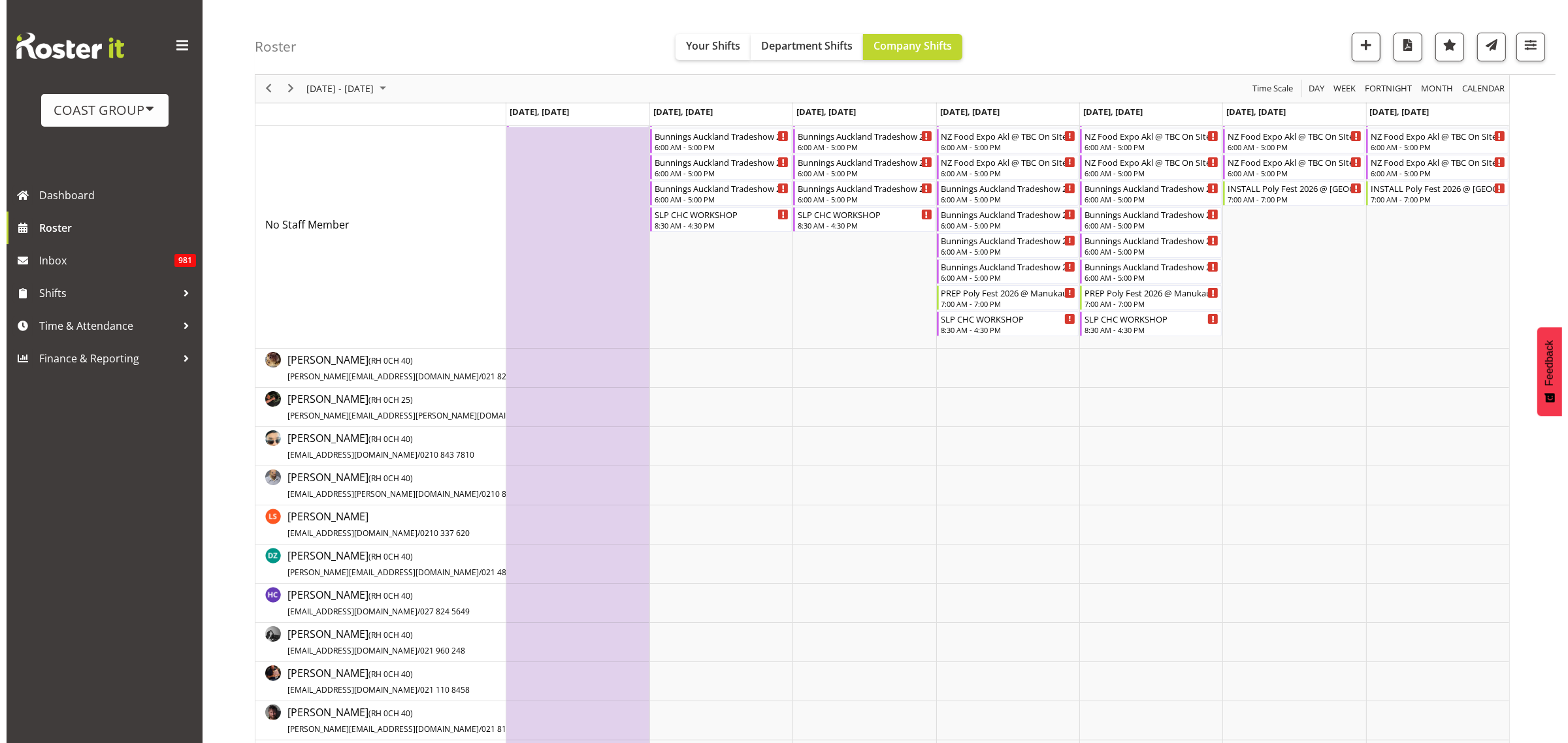
scroll to position [81, 0]
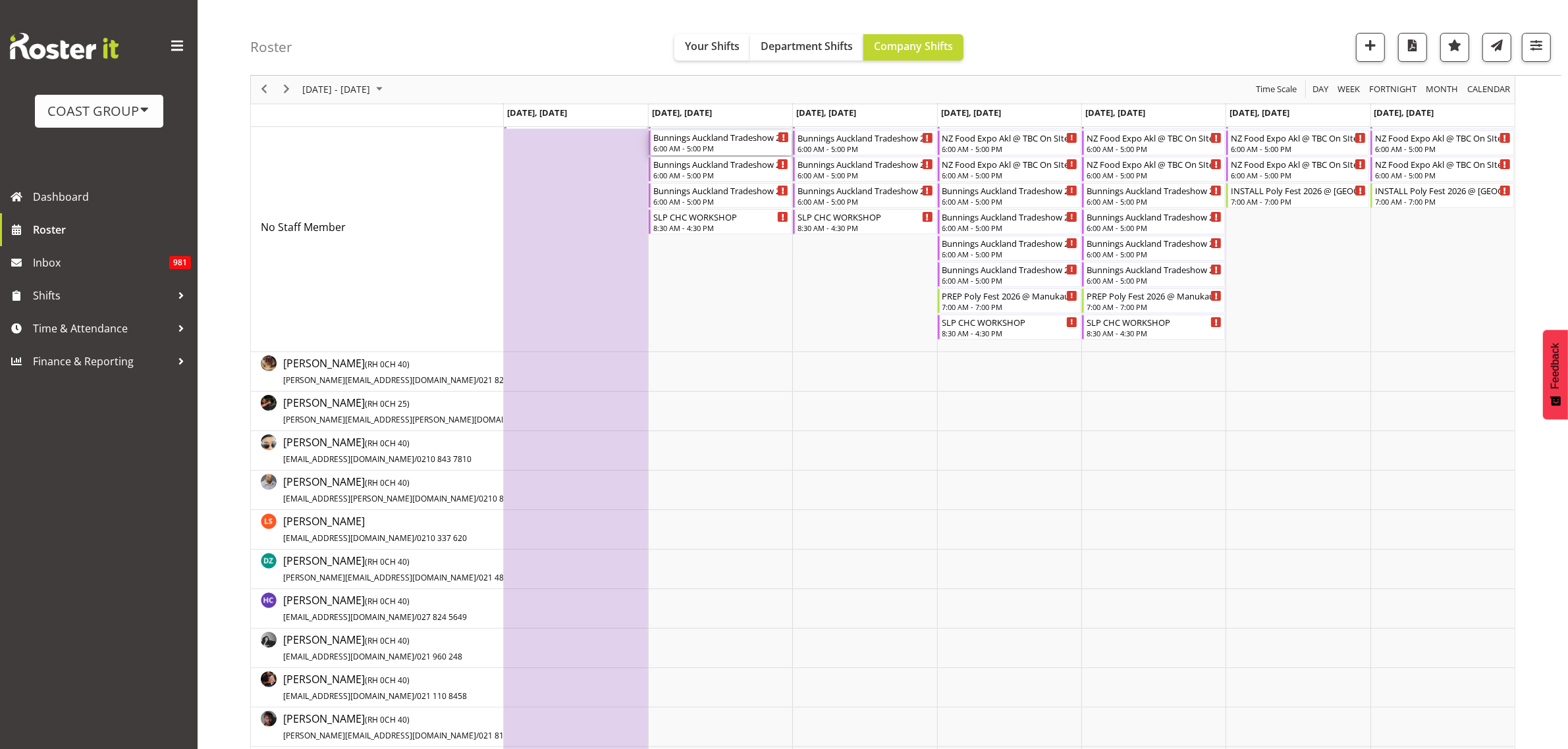
click at [695, 147] on div "6:00 AM - 5:00 PM" at bounding box center [721, 149] width 136 height 11
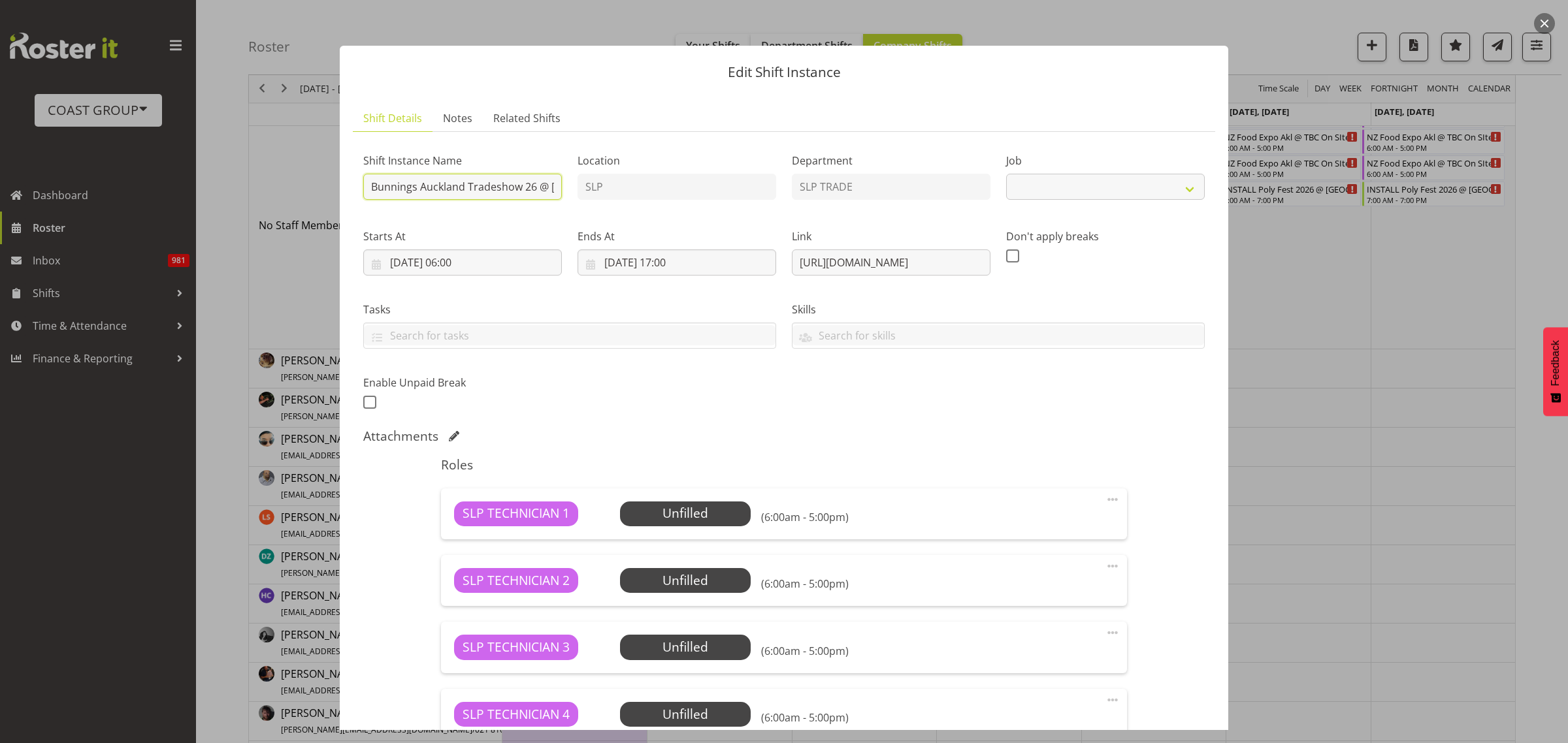
click at [365, 187] on input "Bunnings Auckland Tradeshow 26 @ Auckland Showgrounds" at bounding box center [463, 186] width 198 height 26
select select "10463"
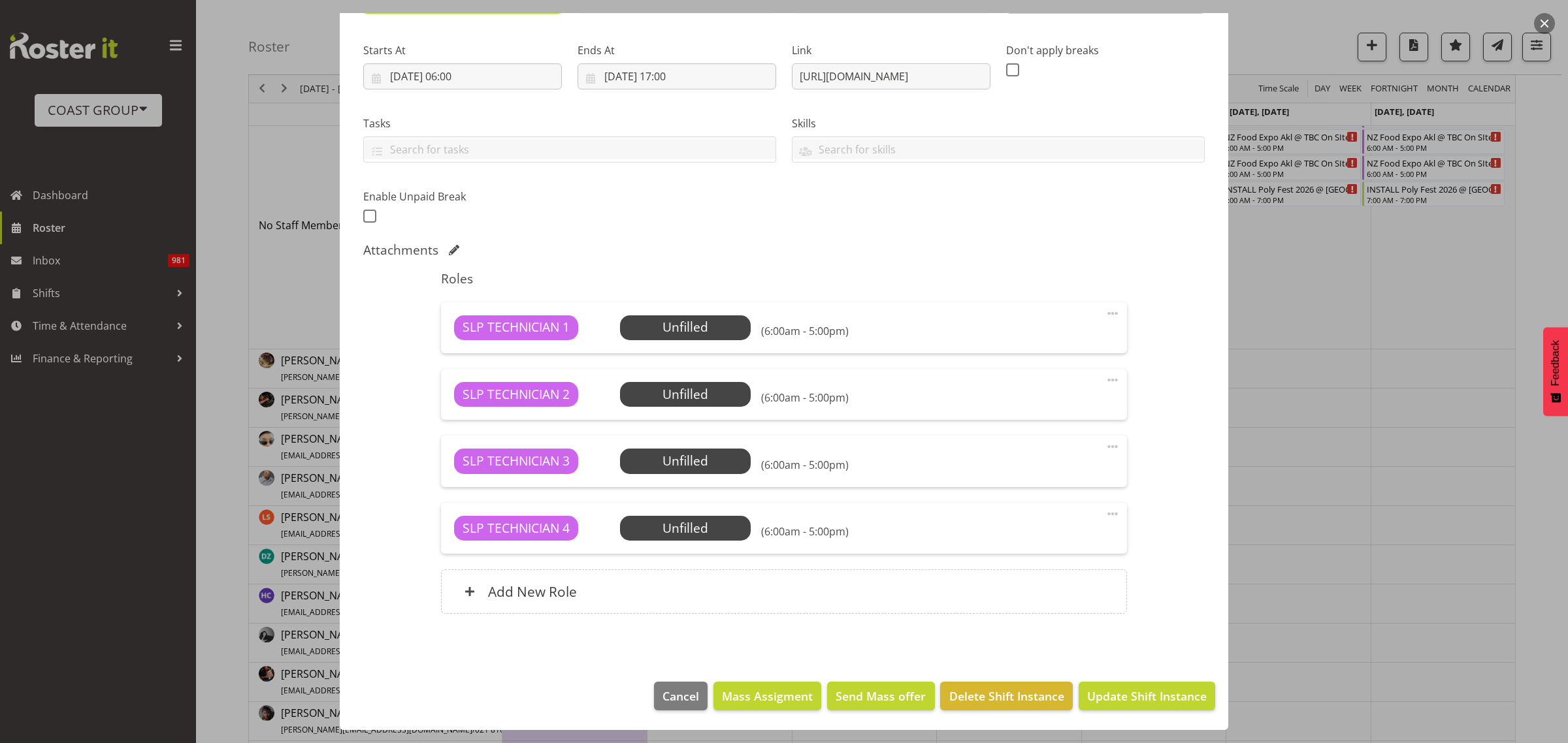
type input "INSTALL Bunnings Auckland Tradeshow 26 @ [GEOGRAPHIC_DATA]"
click at [1168, 693] on span "Update Shift Instance" at bounding box center [1147, 696] width 120 height 17
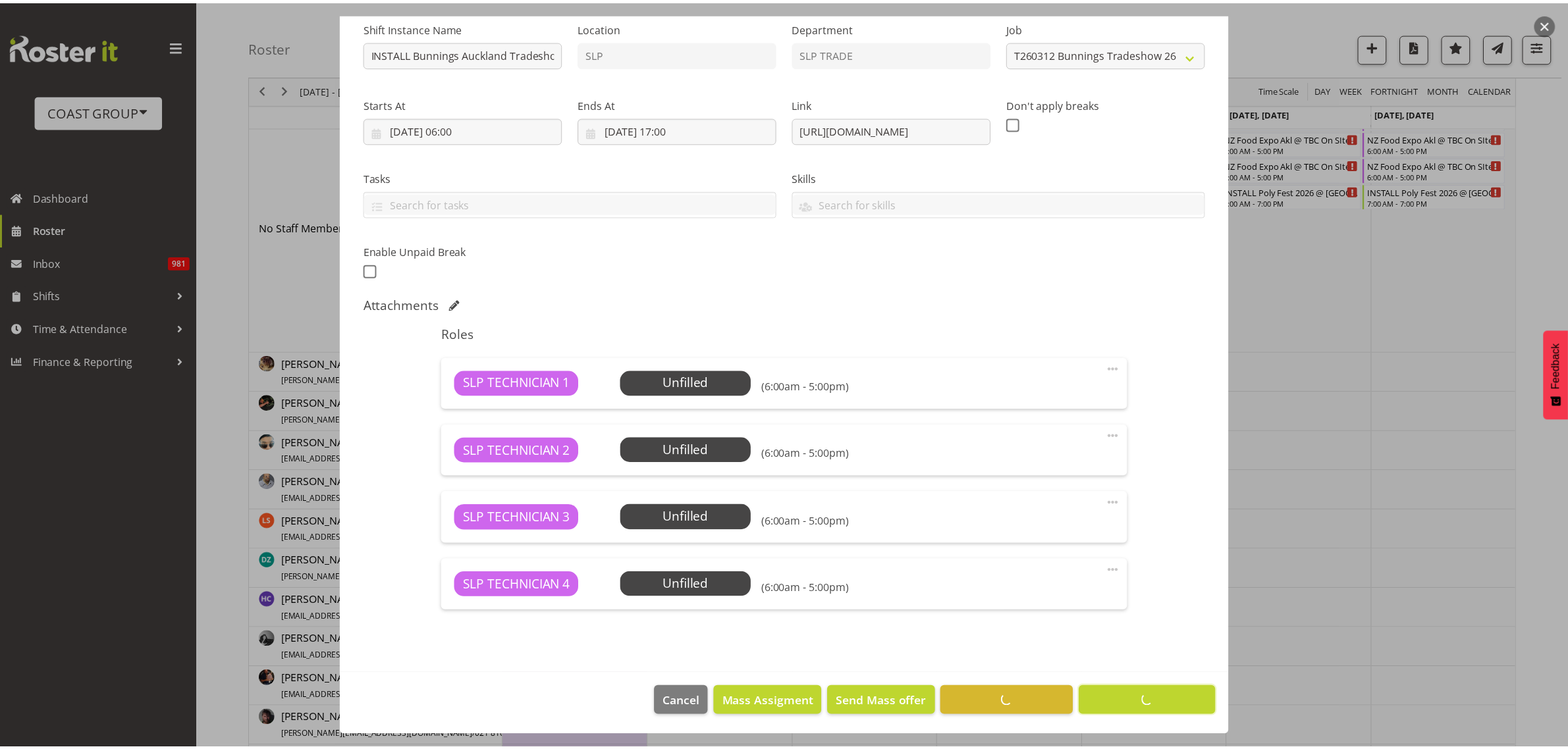
scroll to position [135, 0]
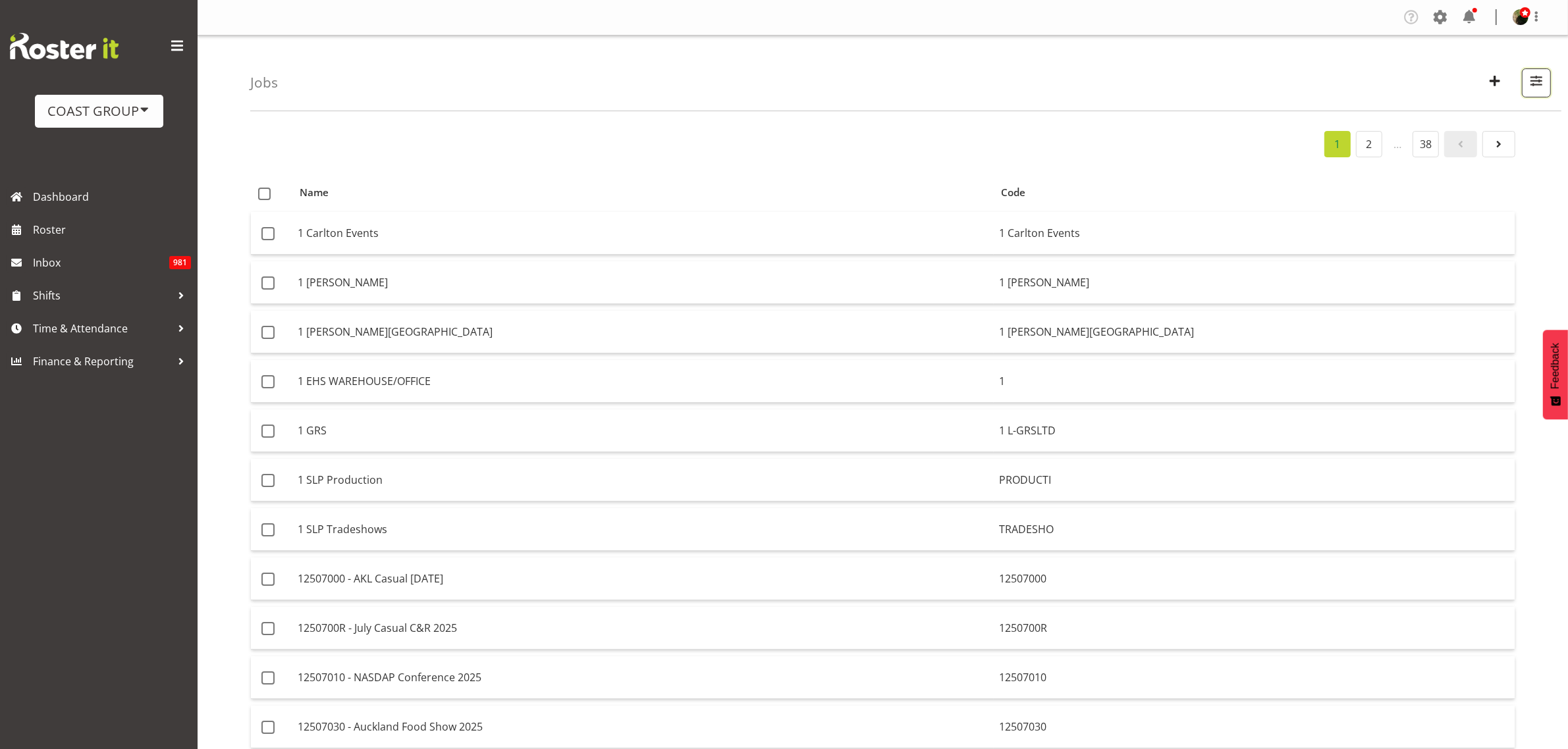
click at [1545, 82] on span "button" at bounding box center [1536, 80] width 17 height 17
click at [1470, 135] on input "text" at bounding box center [1452, 143] width 177 height 26
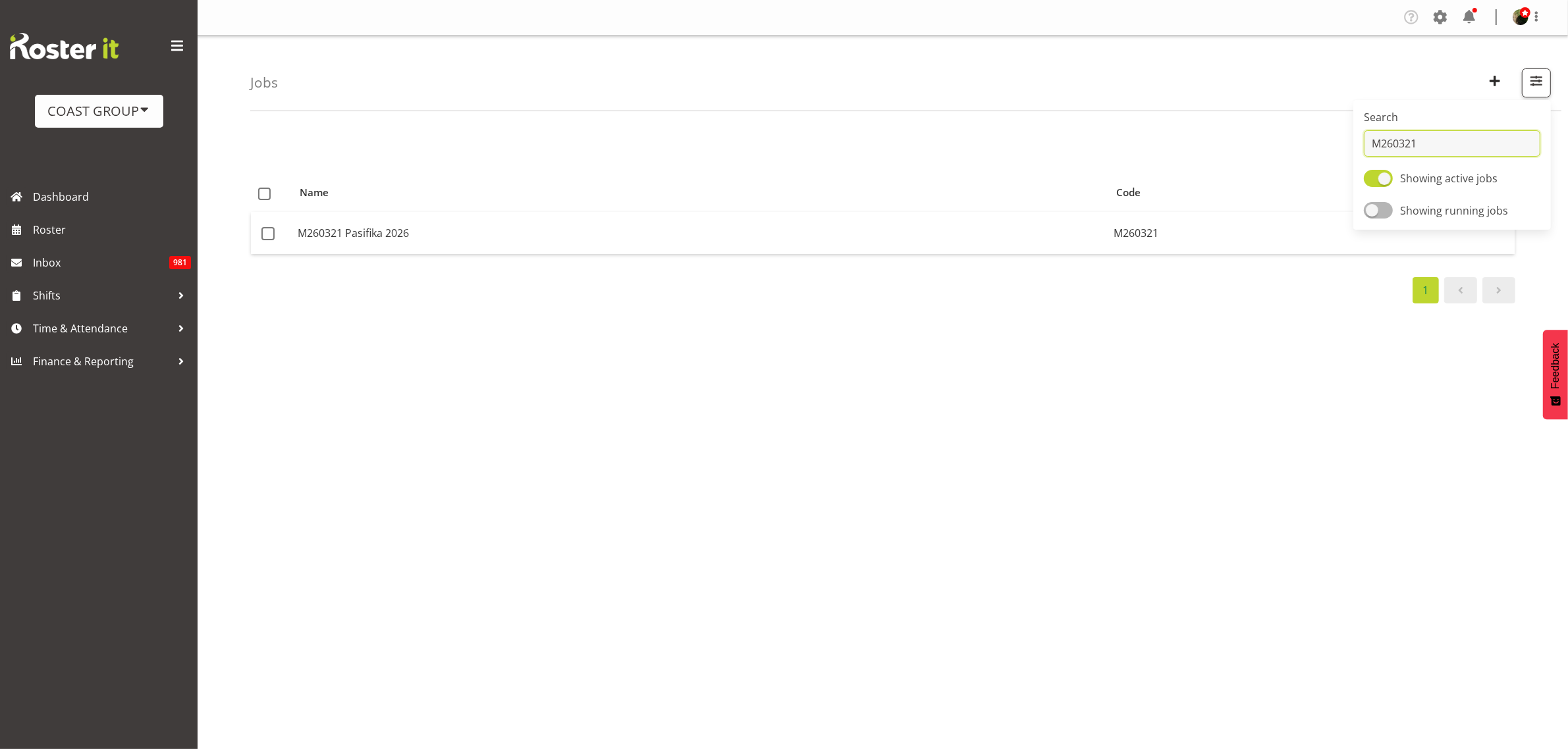
type input "M260321"
click at [433, 238] on td "M260321 Pasifika 2026" at bounding box center [701, 232] width 817 height 42
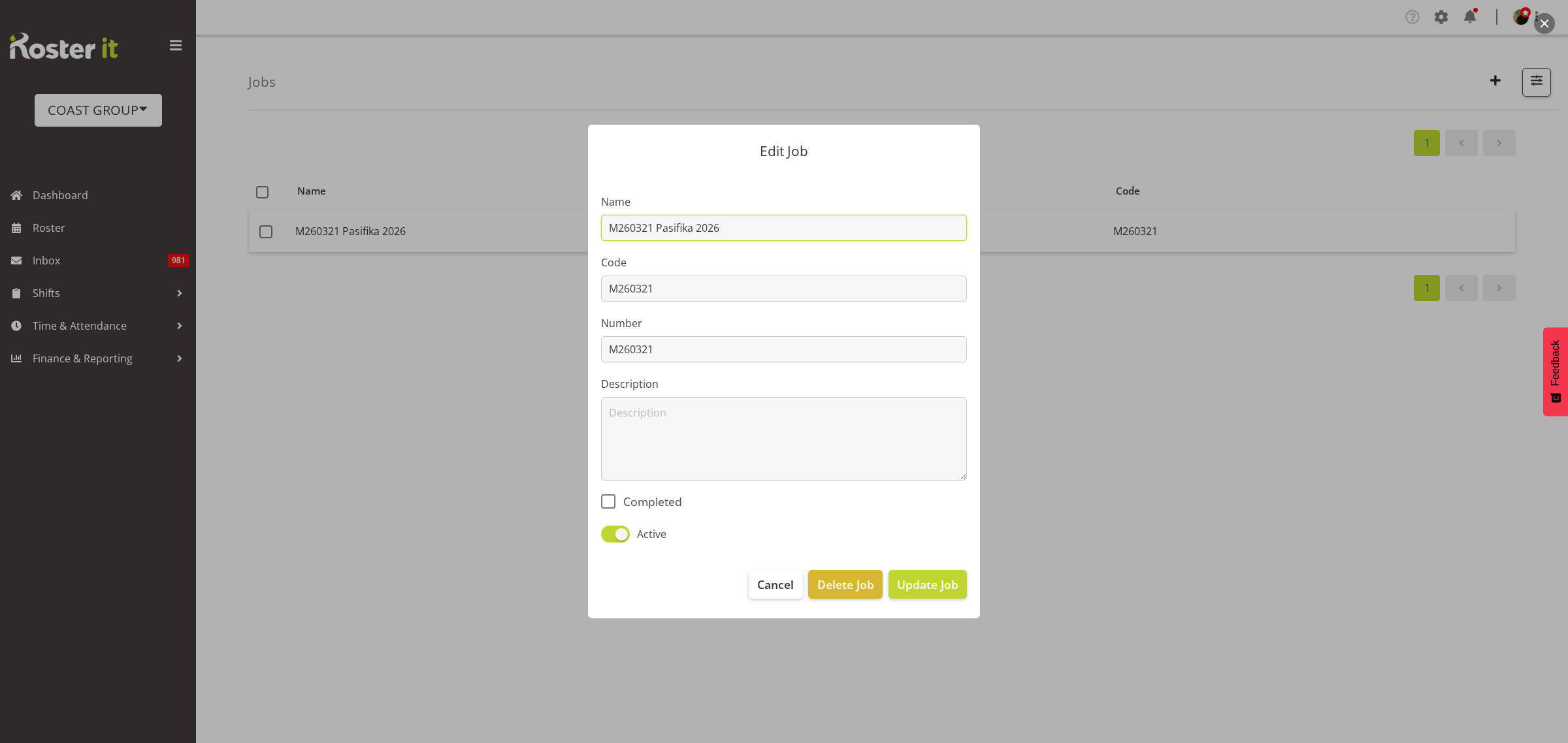
click at [652, 229] on input "M260321 Pasifika 2026" at bounding box center [784, 228] width 365 height 26
type input "M260314 Pasifika 2026"
click at [713, 291] on input "M260321" at bounding box center [784, 288] width 365 height 26
type input "M260314"
click at [686, 351] on input "M260321" at bounding box center [784, 349] width 365 height 26
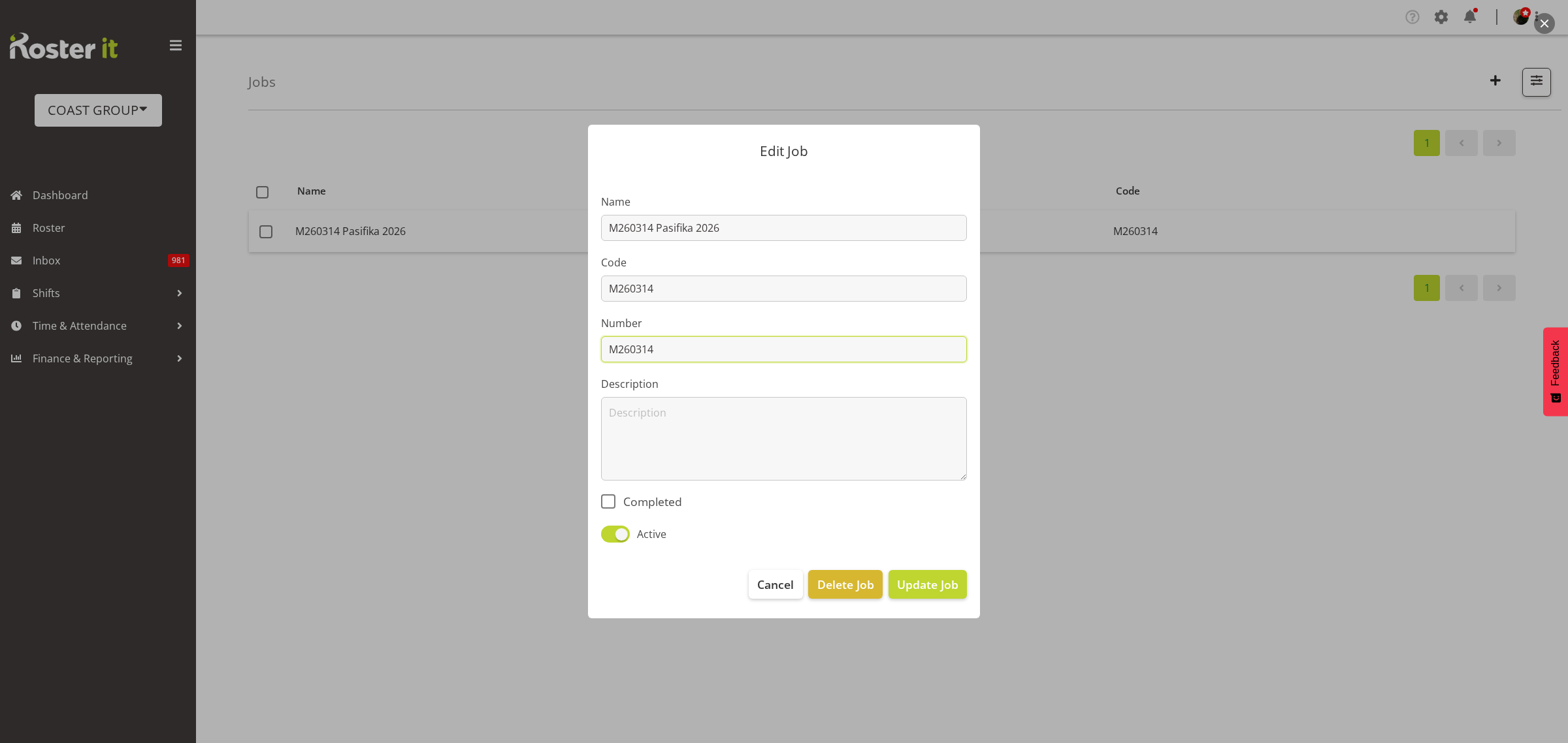
type input "M260314"
click at [939, 585] on span "Update Job" at bounding box center [927, 584] width 62 height 17
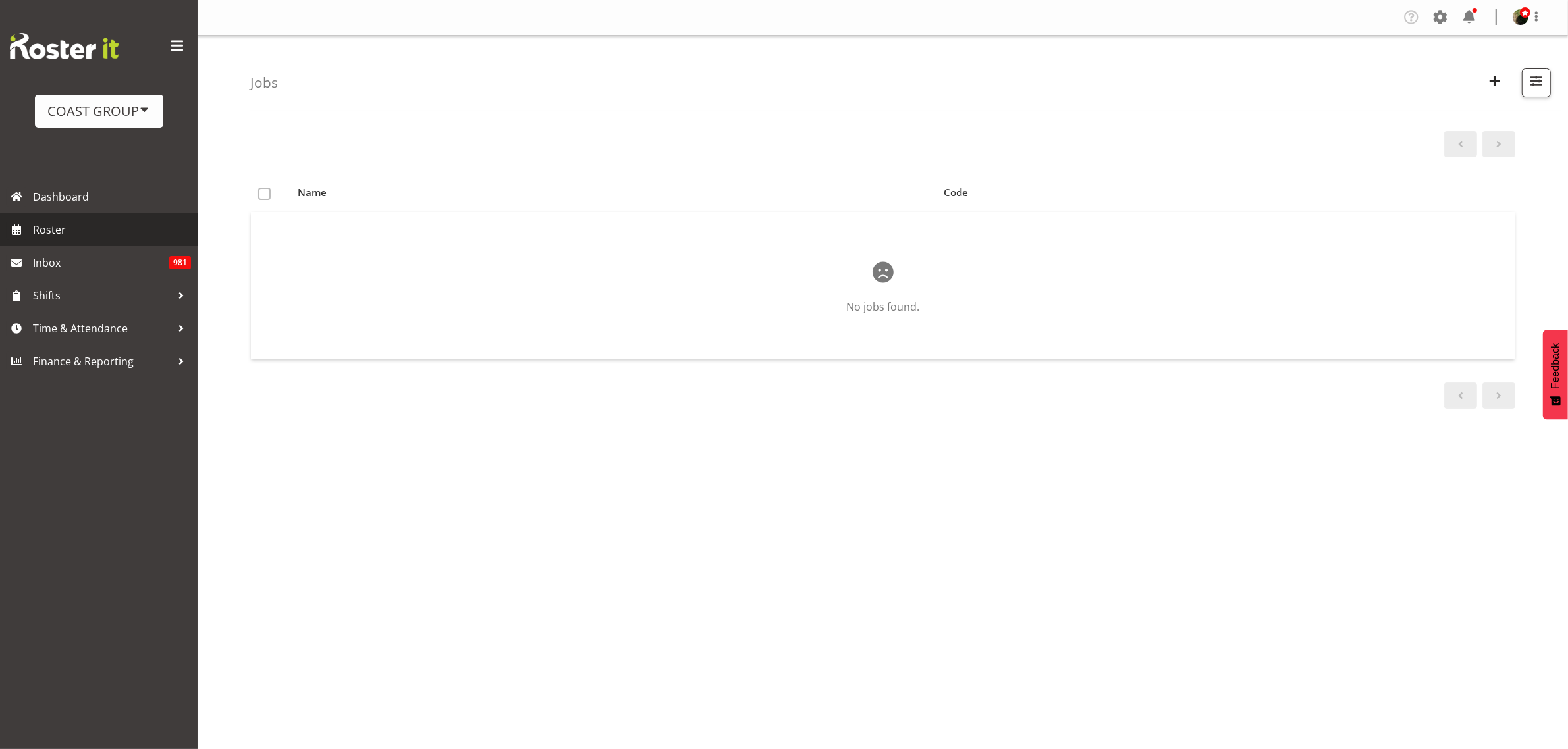
click at [61, 215] on link "Roster" at bounding box center [98, 230] width 197 height 33
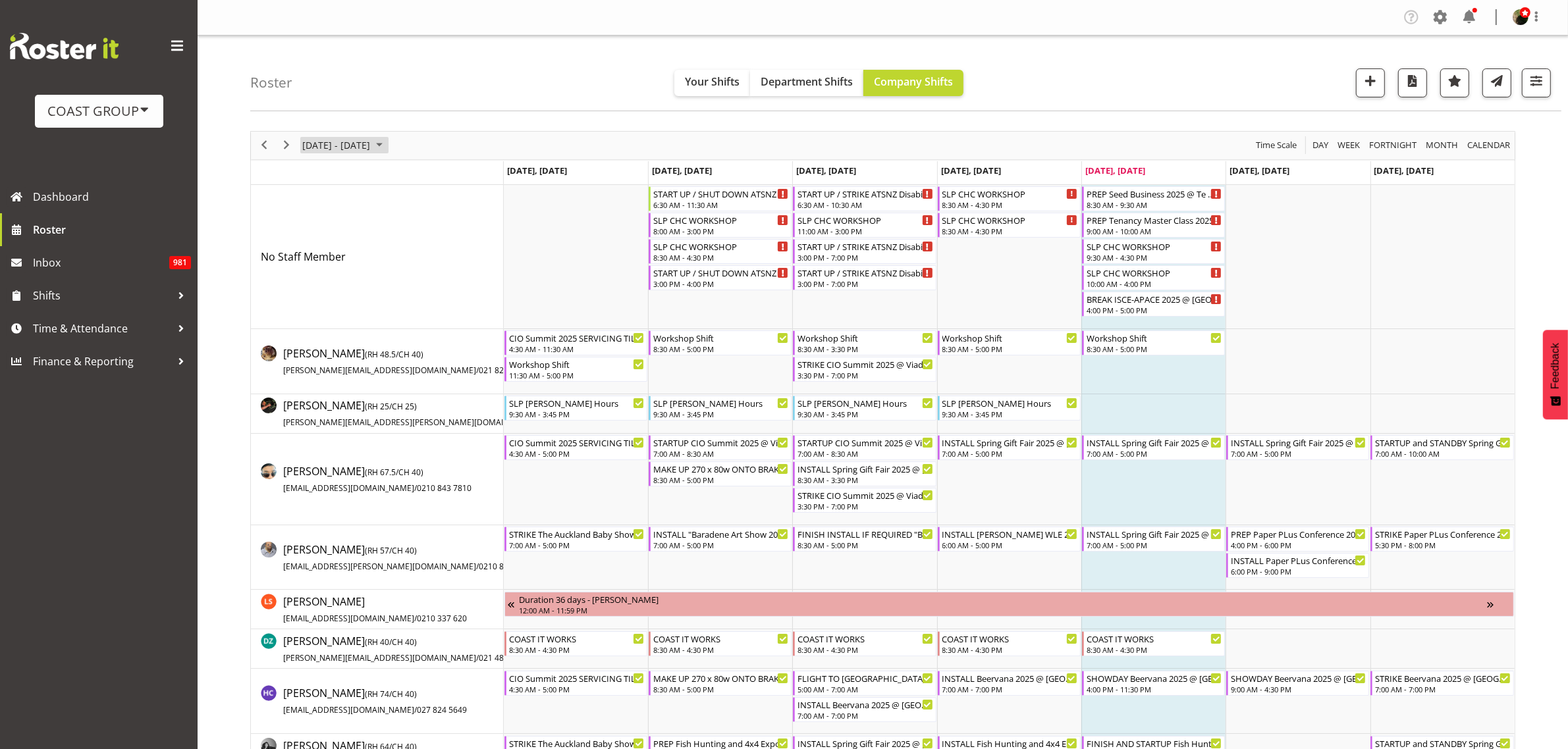
click at [343, 152] on span "[DATE] - [DATE]" at bounding box center [336, 145] width 70 height 16
click at [418, 176] on span "previous month" at bounding box center [417, 178] width 23 height 23
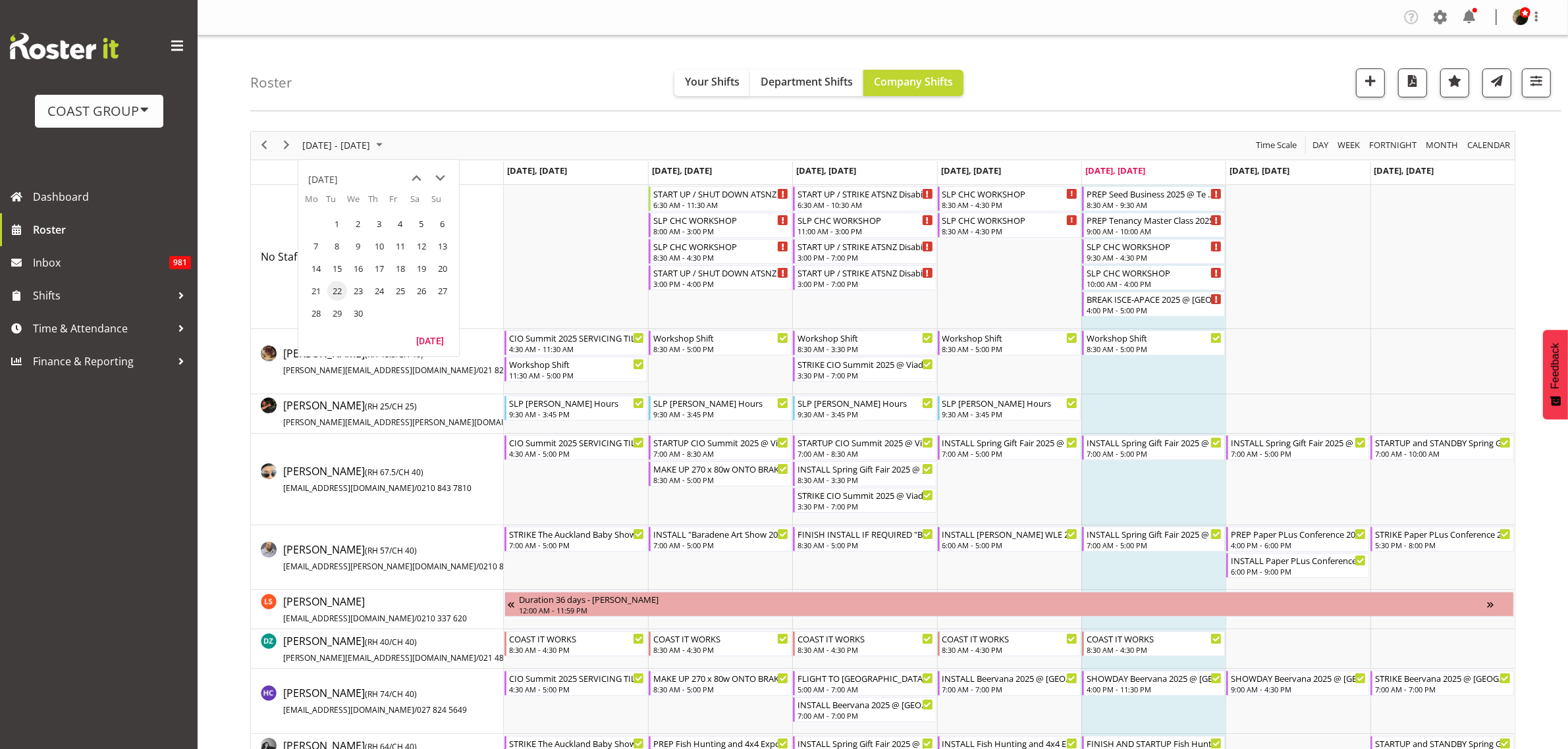
click at [417, 176] on span "previous month" at bounding box center [417, 178] width 23 height 23
click at [442, 271] on span "16" at bounding box center [442, 268] width 20 height 20
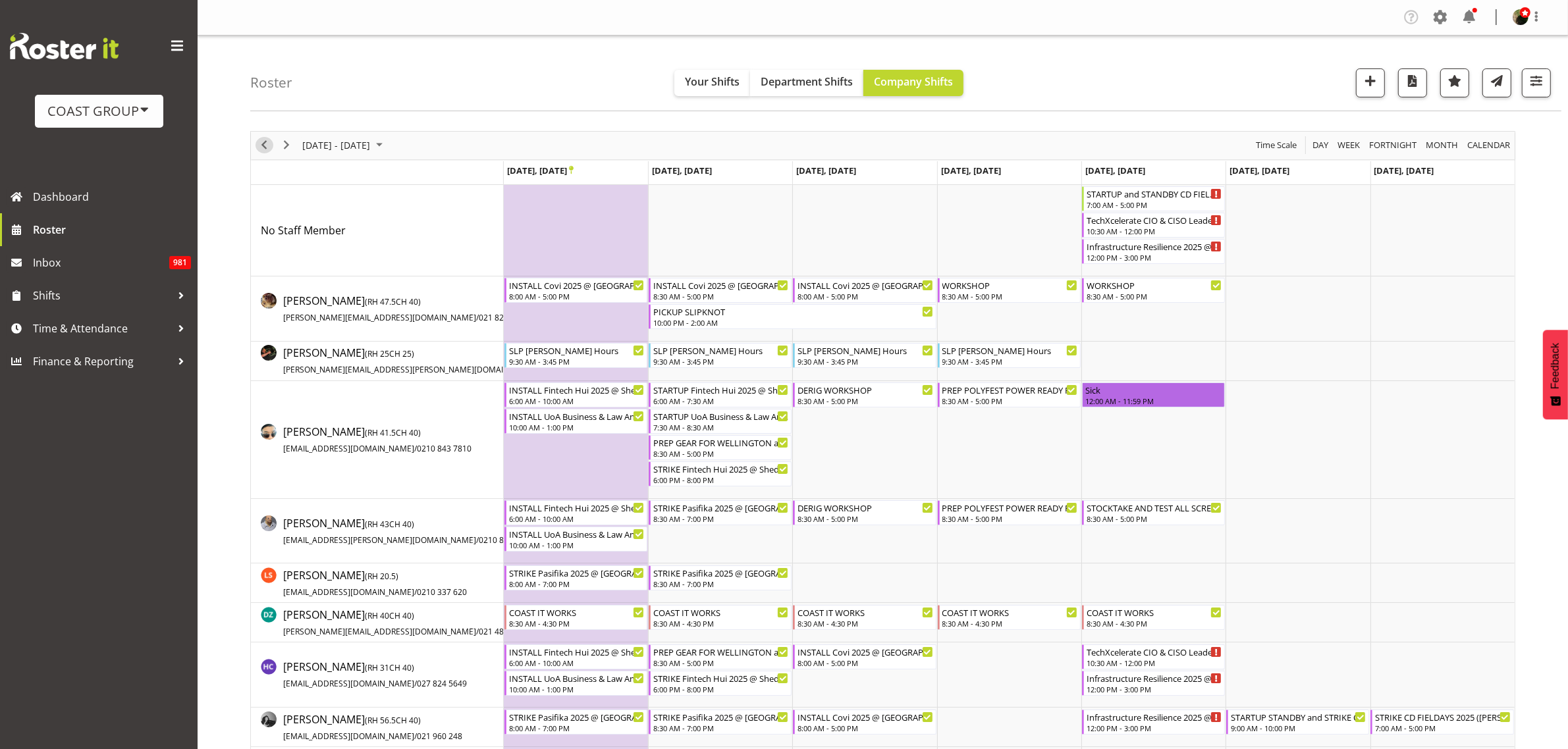
click at [263, 142] on span "Previous" at bounding box center [264, 145] width 16 height 16
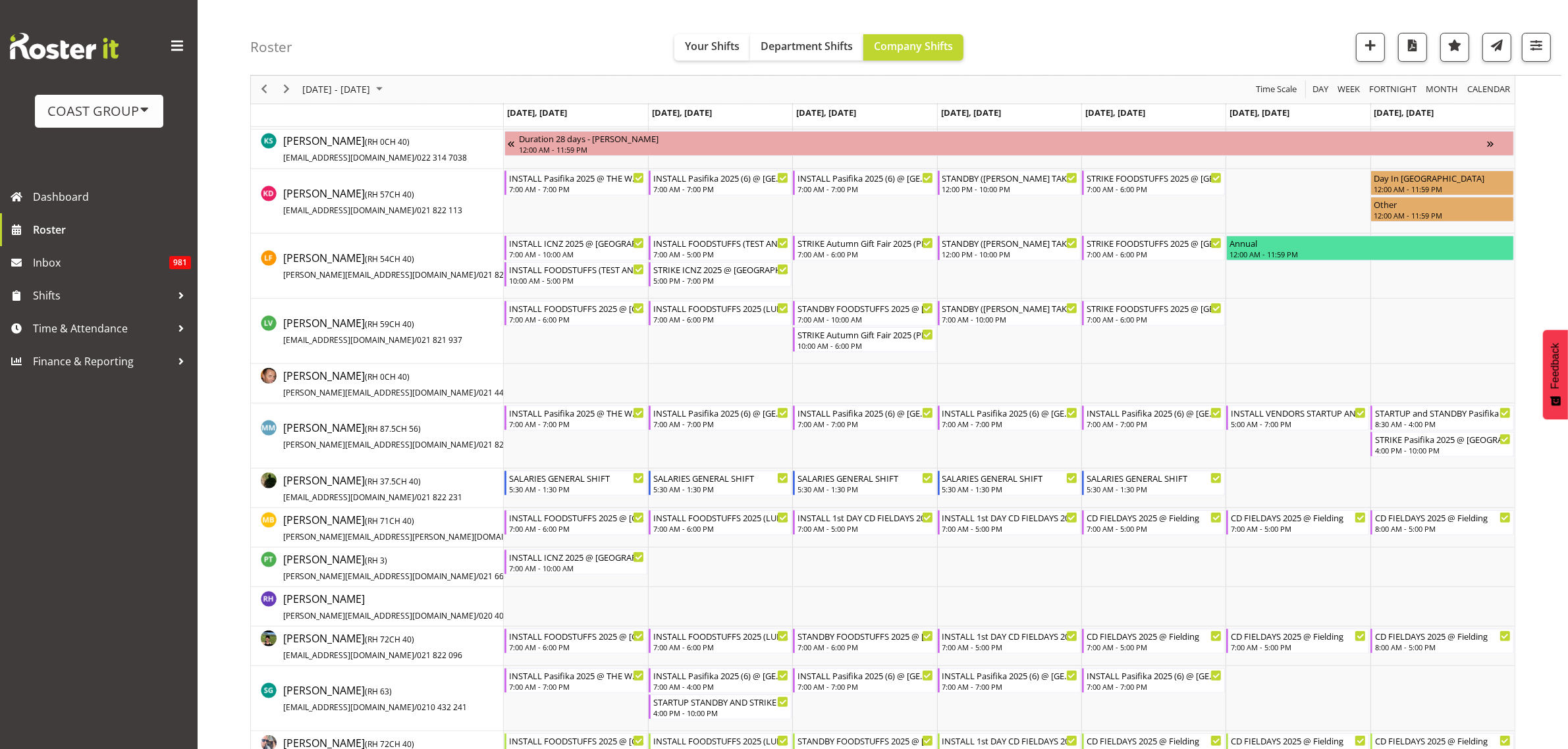
scroll to position [493, 0]
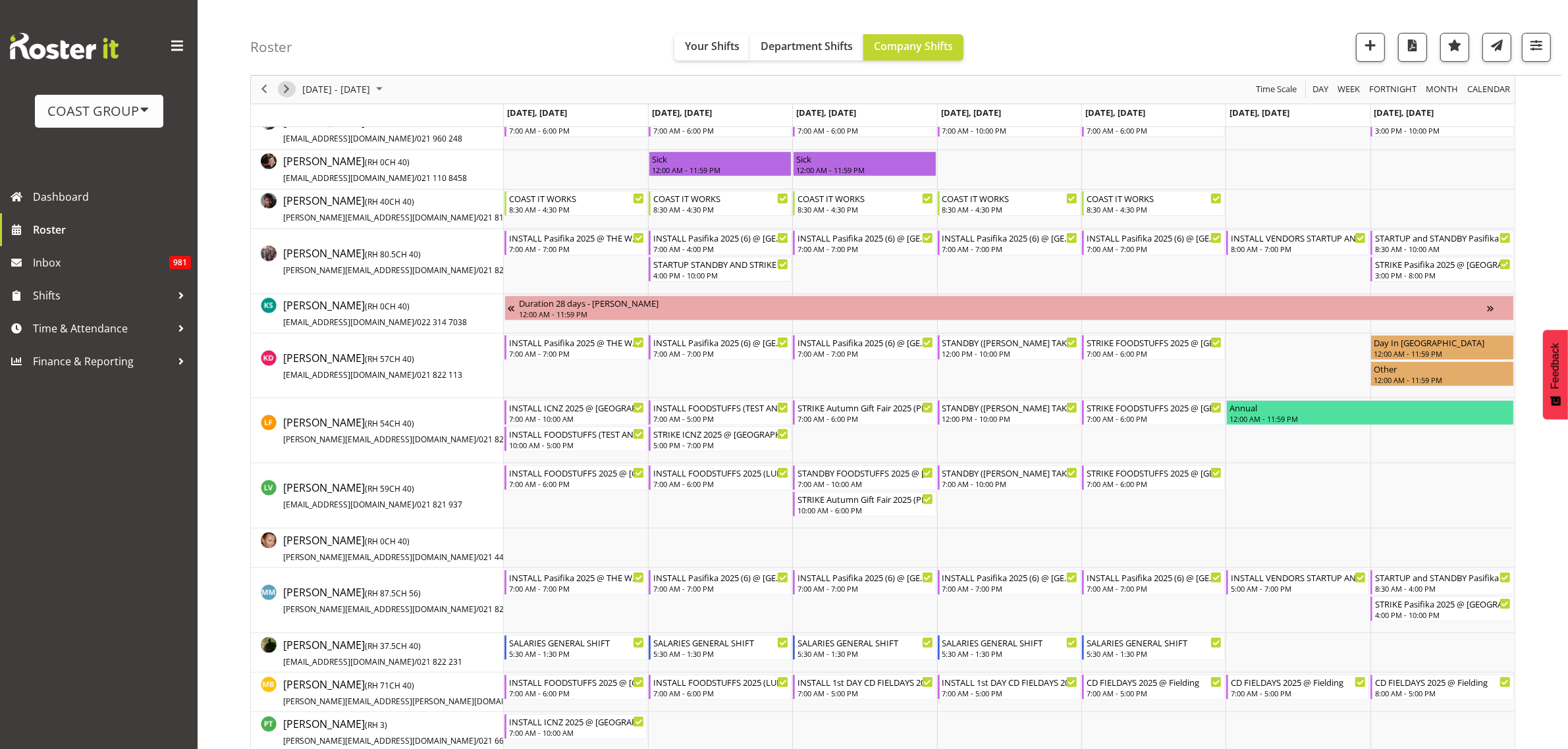
click at [281, 86] on span "Next" at bounding box center [286, 90] width 16 height 16
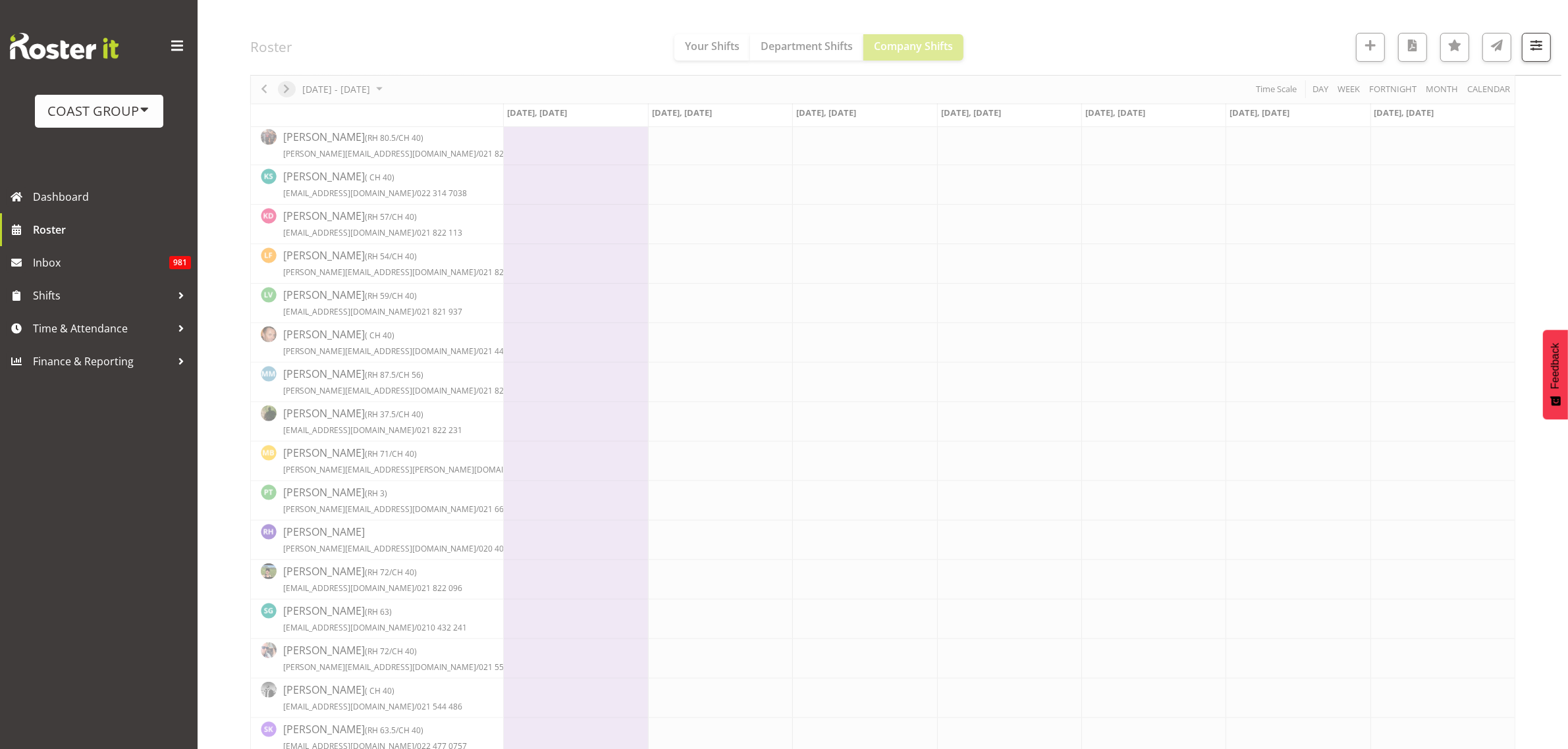
scroll to position [0, 0]
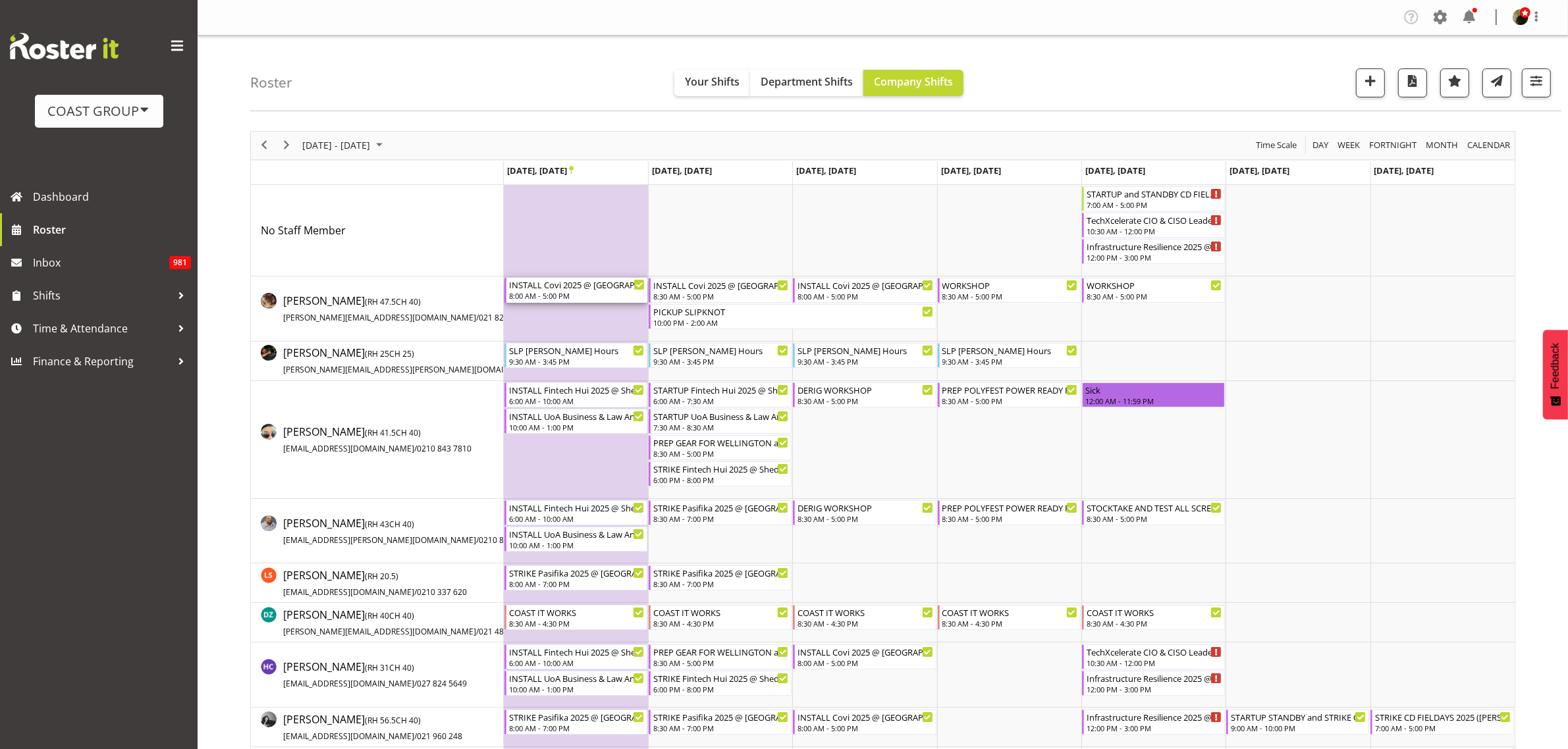
click at [594, 284] on div "INSTALL Covi 2025 @ [GEOGRAPHIC_DATA]" at bounding box center [576, 284] width 136 height 14
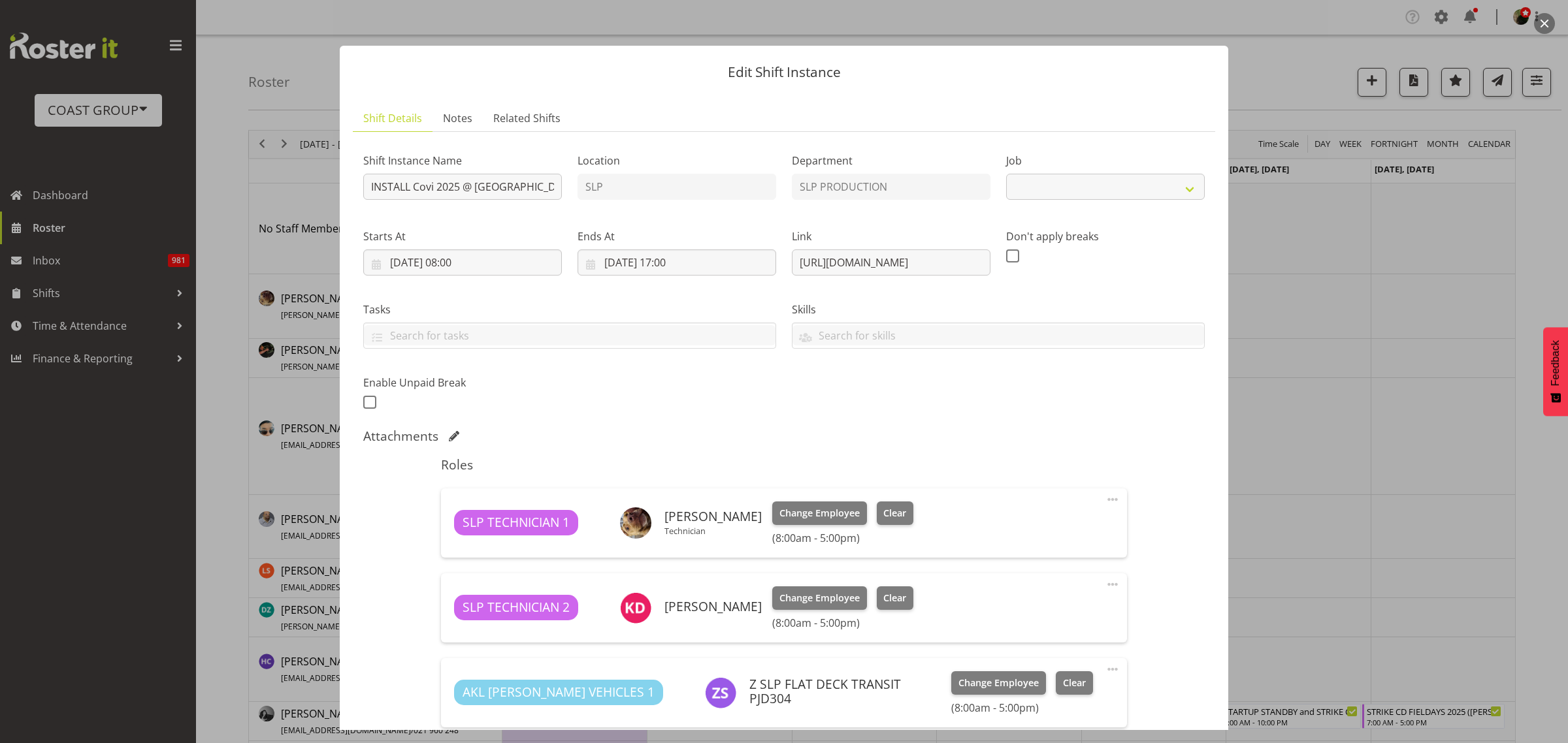
select select "8853"
click at [1547, 18] on button "button" at bounding box center [1544, 23] width 21 height 21
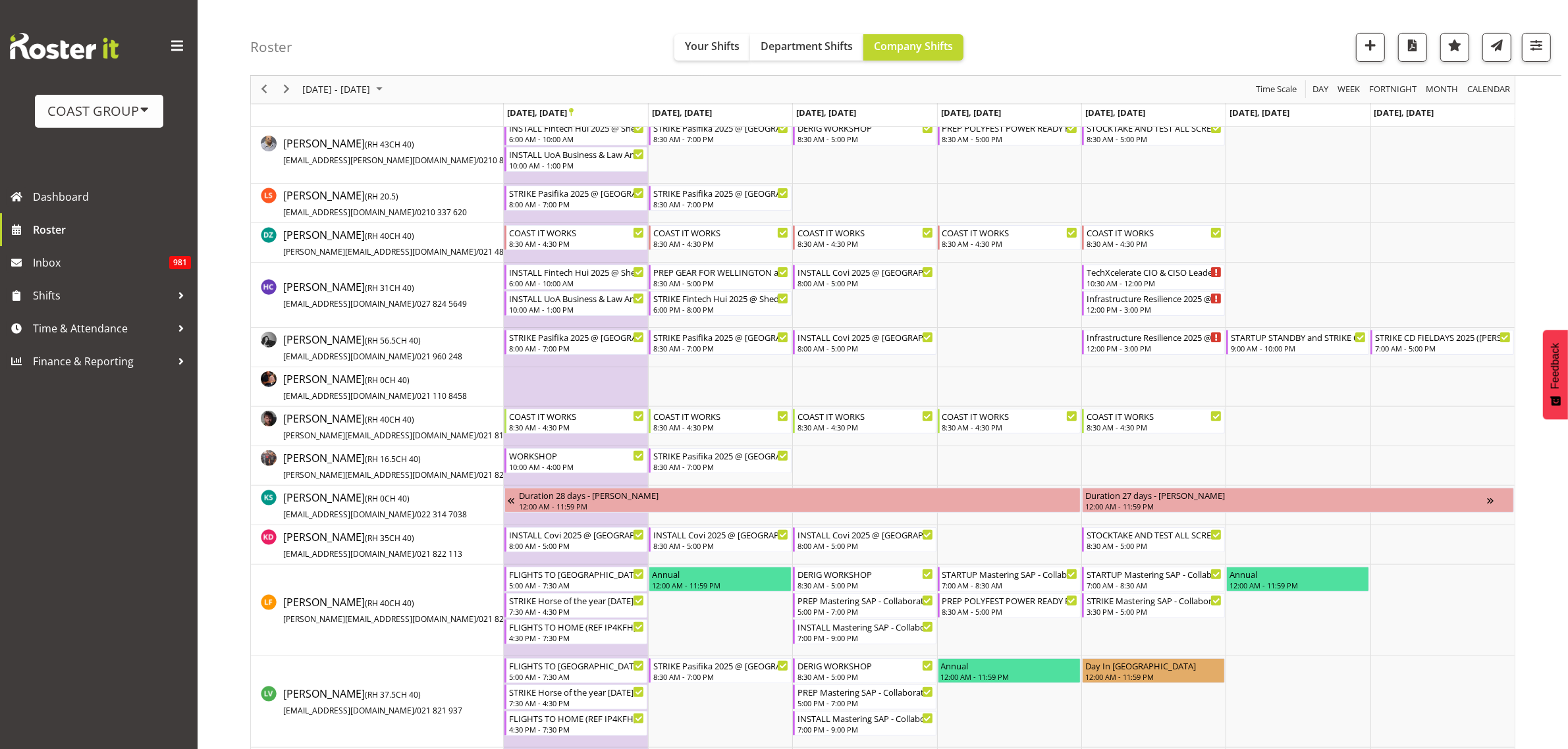
scroll to position [411, 0]
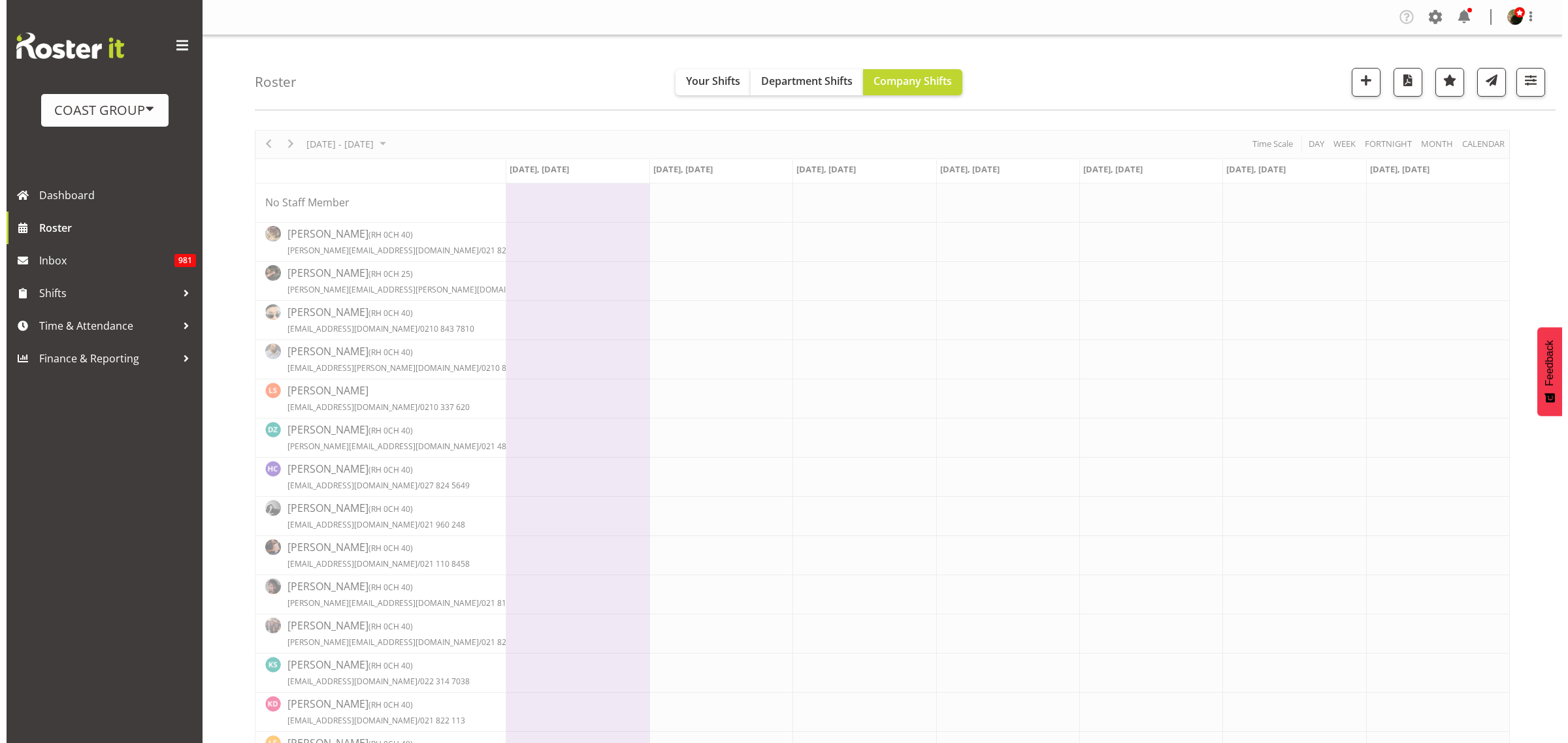
scroll to position [81, 0]
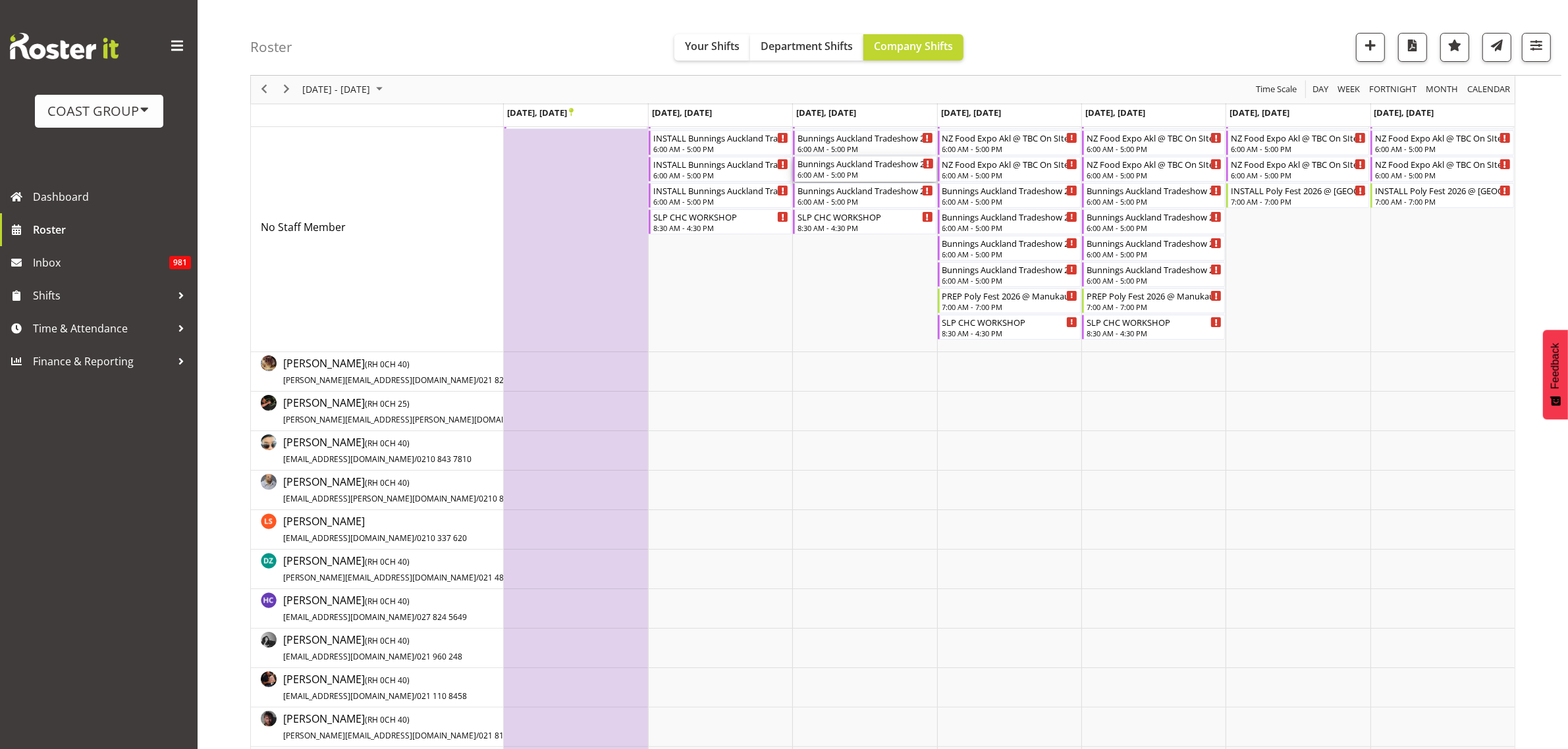
click at [841, 172] on div "6:00 AM - 5:00 PM" at bounding box center [865, 175] width 136 height 11
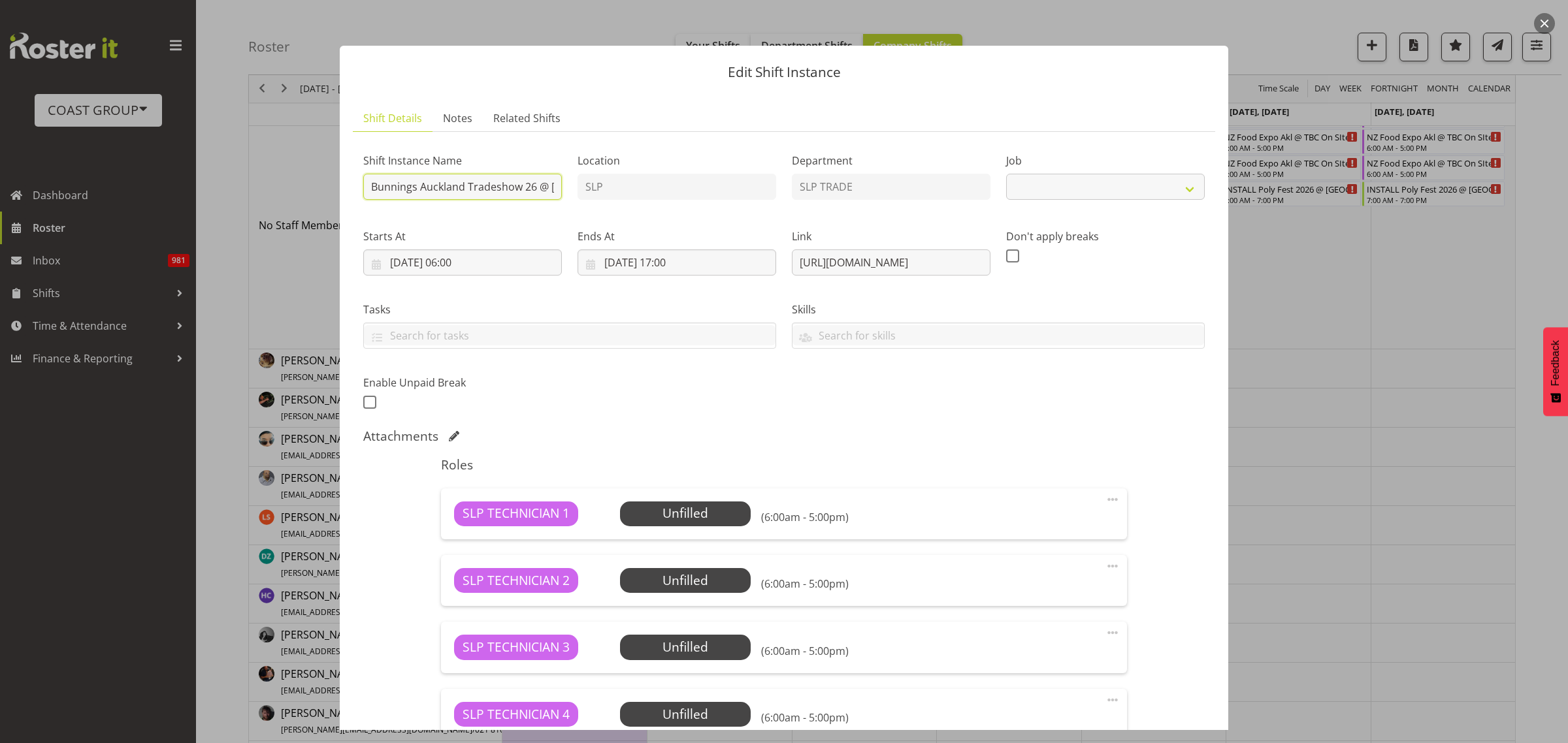
click at [369, 185] on input "Bunnings Auckland Tradeshow 26 @ Auckland Showgrounds" at bounding box center [463, 186] width 198 height 26
select select "10463"
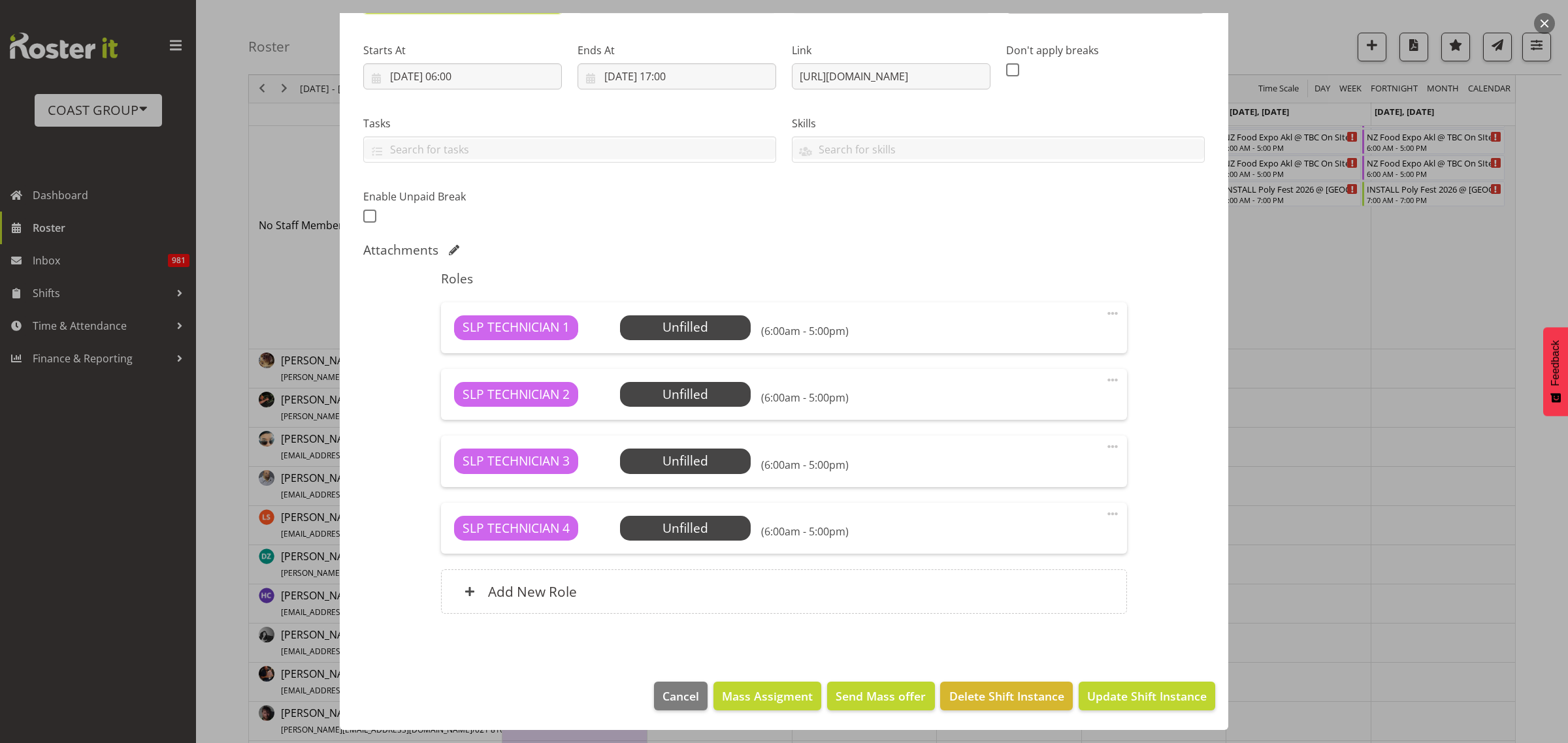
type input "INSTALL Bunnings Auckland Tradeshow 26 @ [GEOGRAPHIC_DATA]"
click at [1136, 701] on span "Update Shift Instance" at bounding box center [1147, 696] width 120 height 17
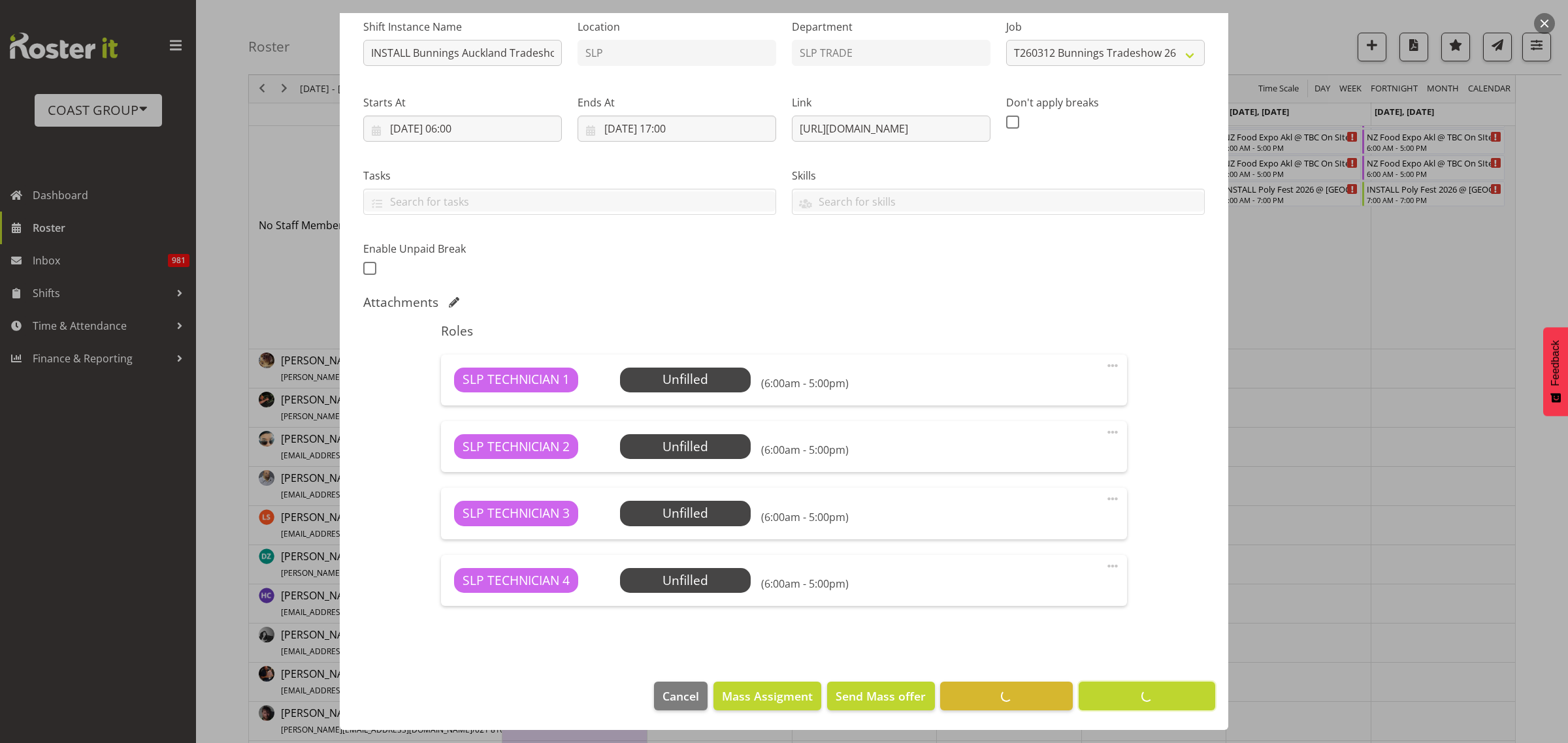
scroll to position [134, 0]
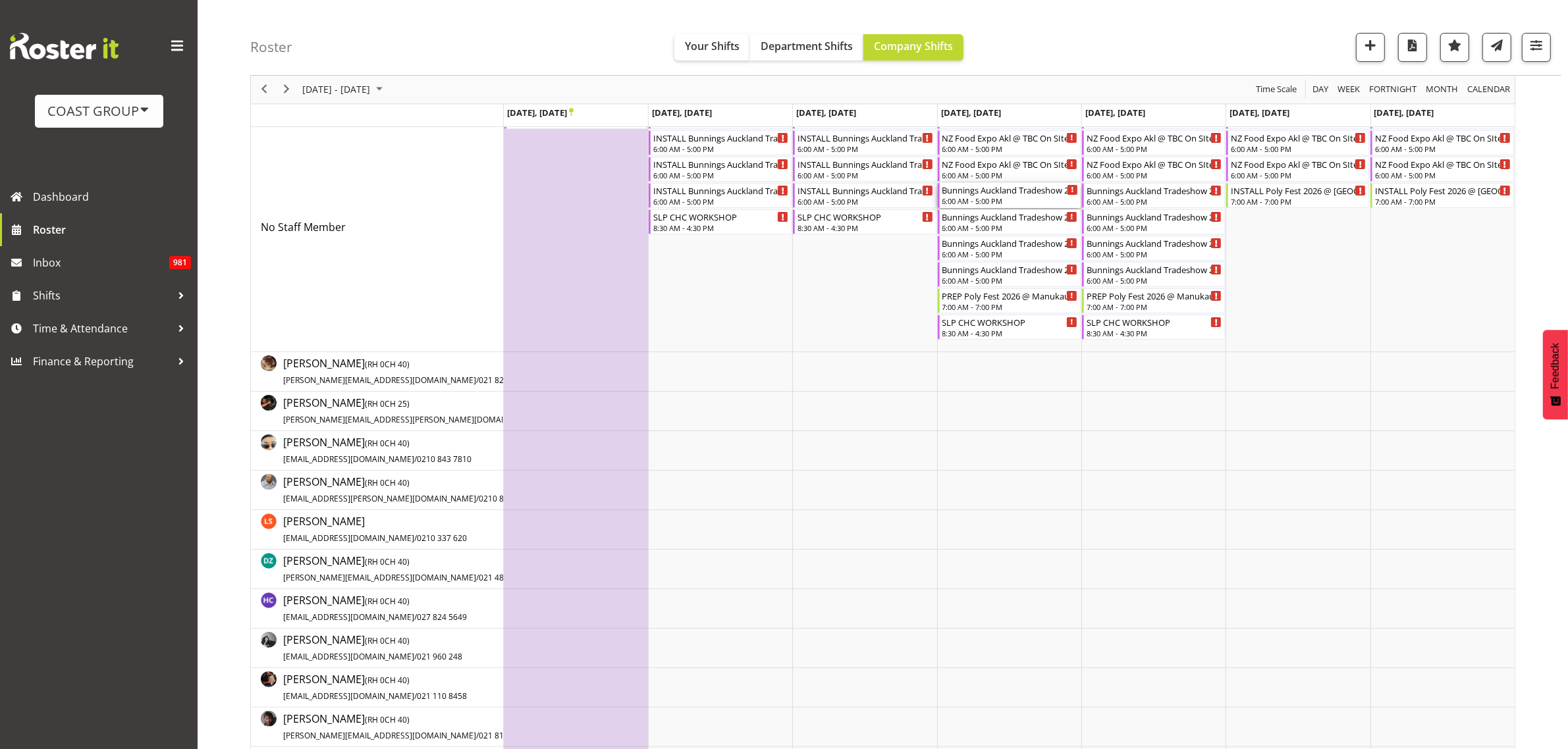
click at [963, 197] on div "6:00 AM - 5:00 PM" at bounding box center [1010, 201] width 136 height 11
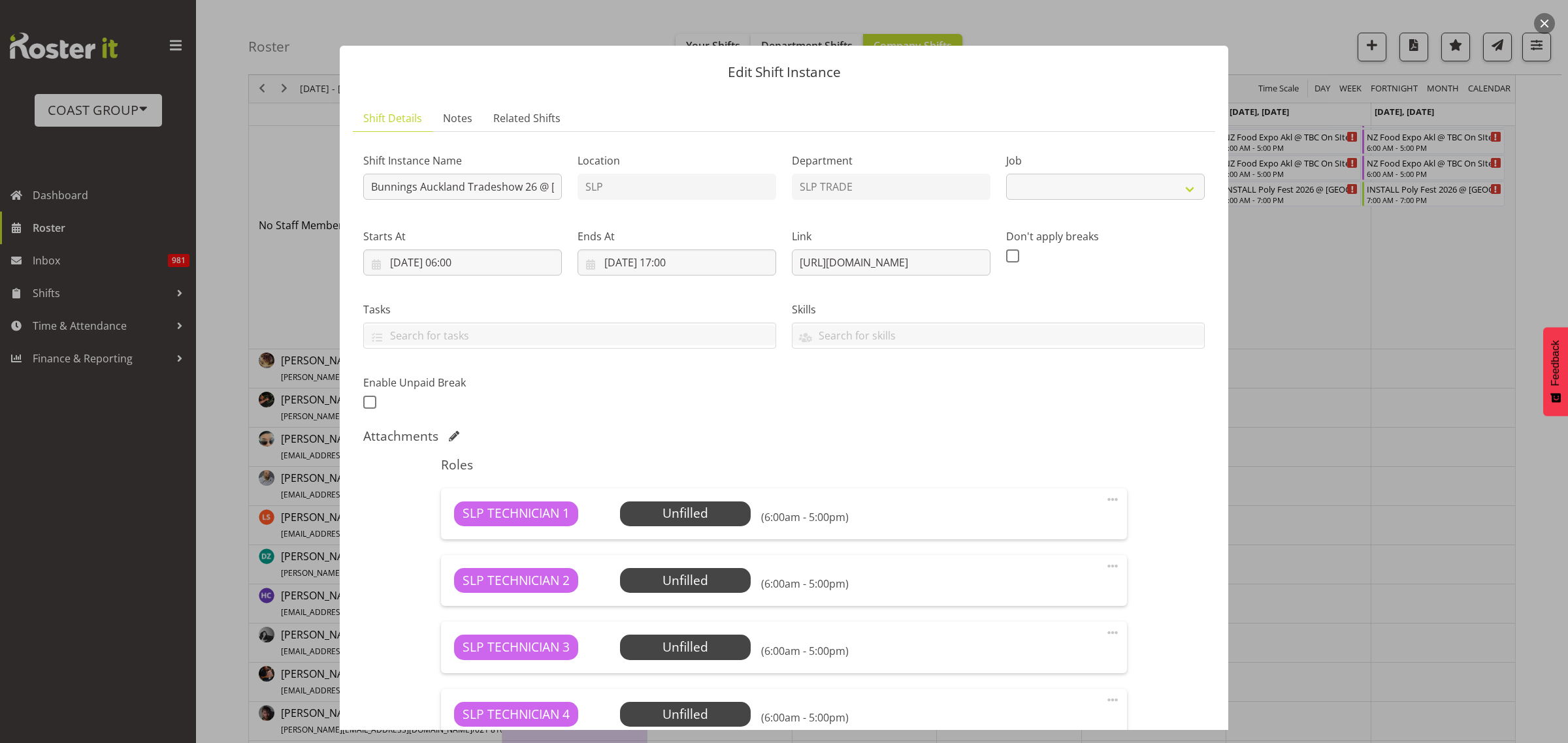
select select "10463"
click at [371, 187] on input "Bunnings Auckland Tradeshow 26 @ Auckland Showgrounds" at bounding box center [463, 186] width 198 height 26
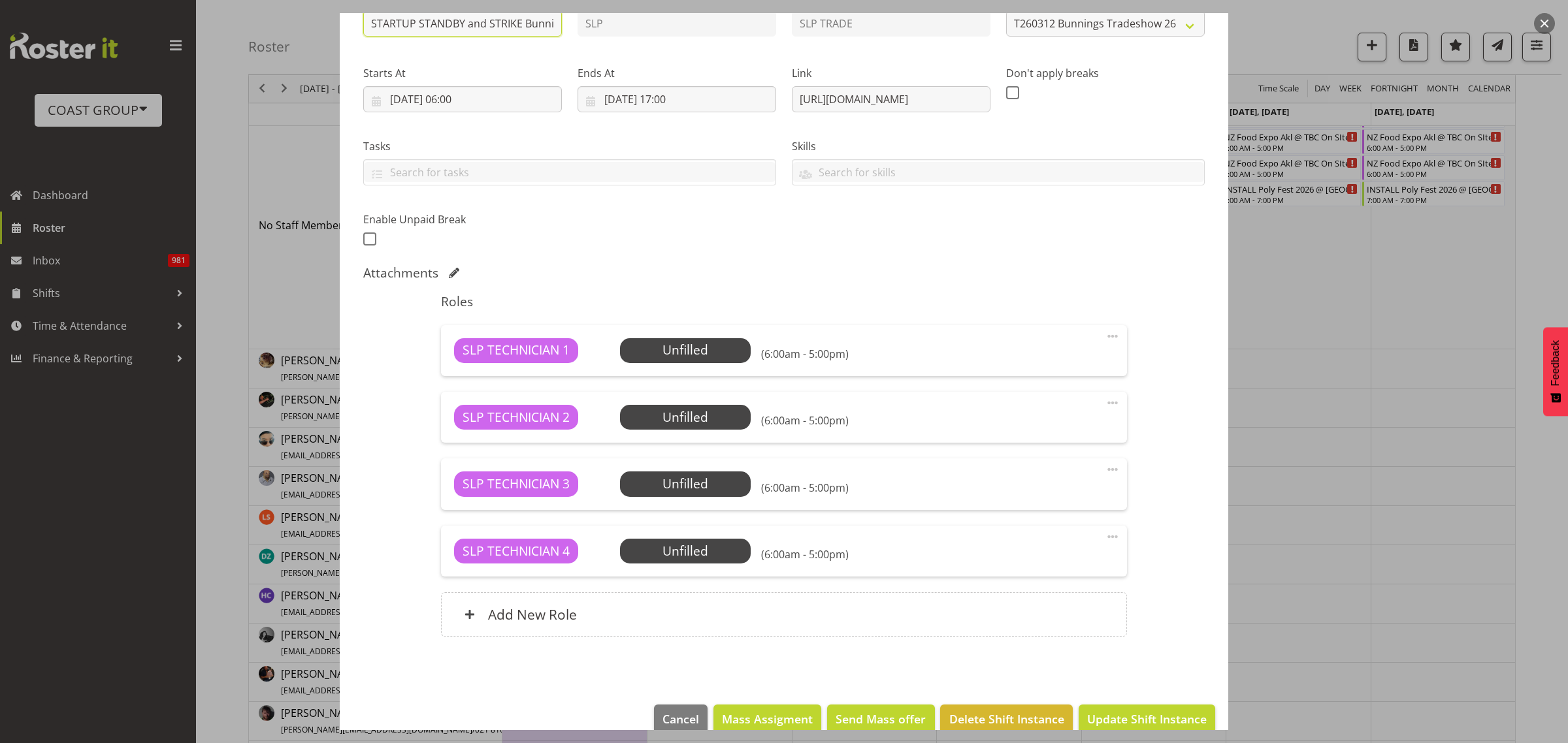
type input "STARTUP STANDBY and STRIKE Bunnings Auckland Tradeshow 26 @ [GEOGRAPHIC_DATA]"
click at [1104, 337] on span at bounding box center [1112, 337] width 16 height 16
click at [1029, 371] on link "Edit" at bounding box center [1058, 365] width 125 height 23
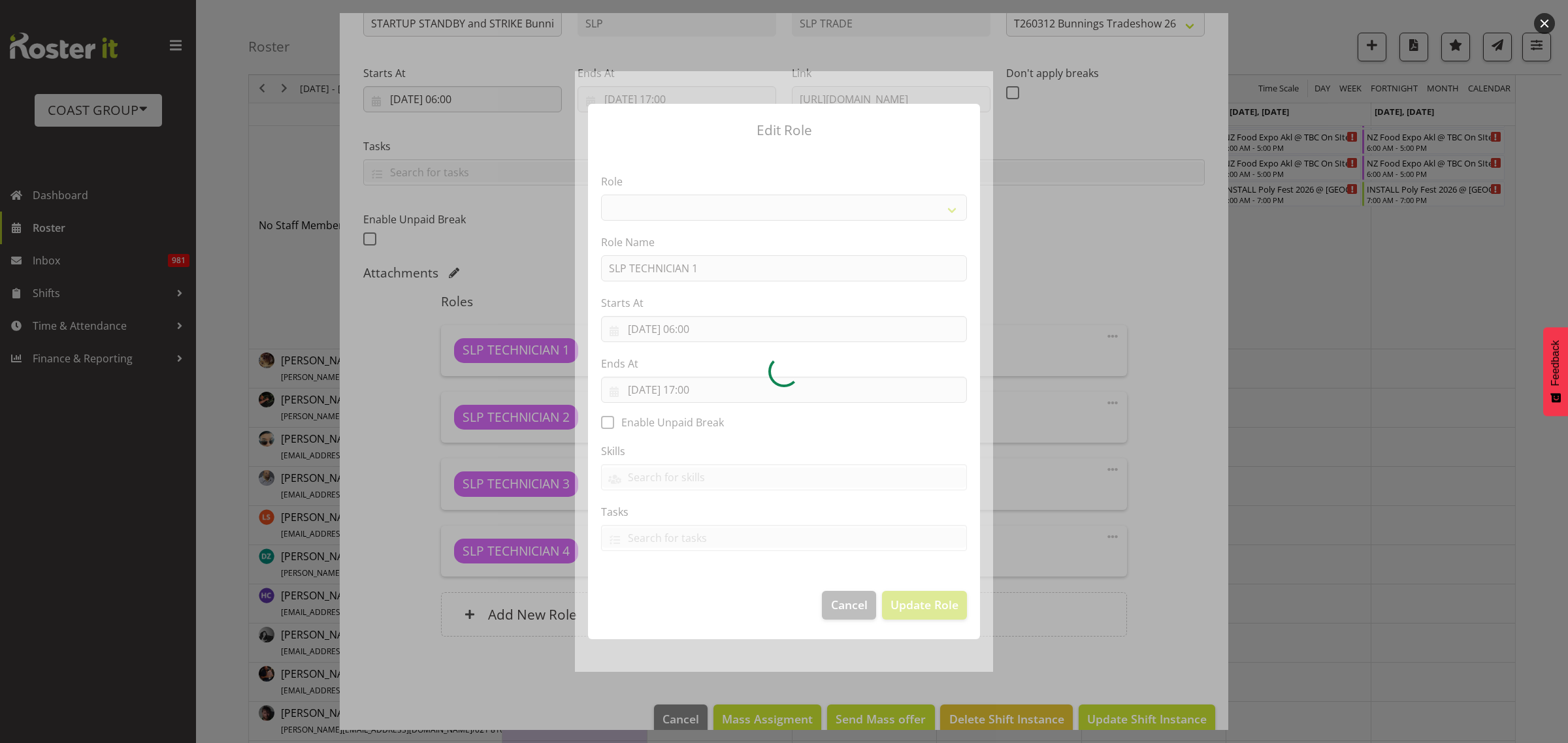
select select "123"
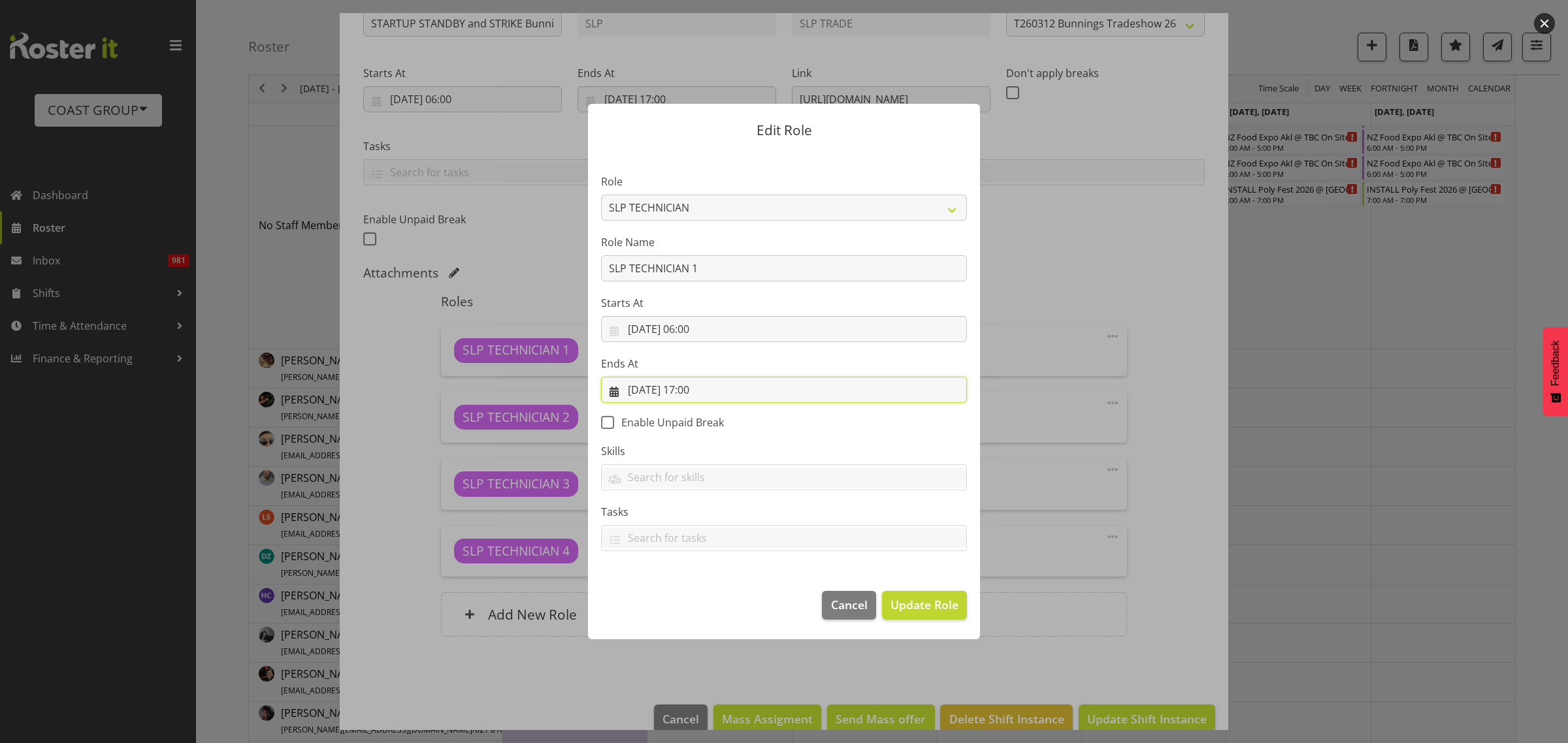
click at [706, 393] on input "12/03/2026, 17:00" at bounding box center [784, 389] width 365 height 26
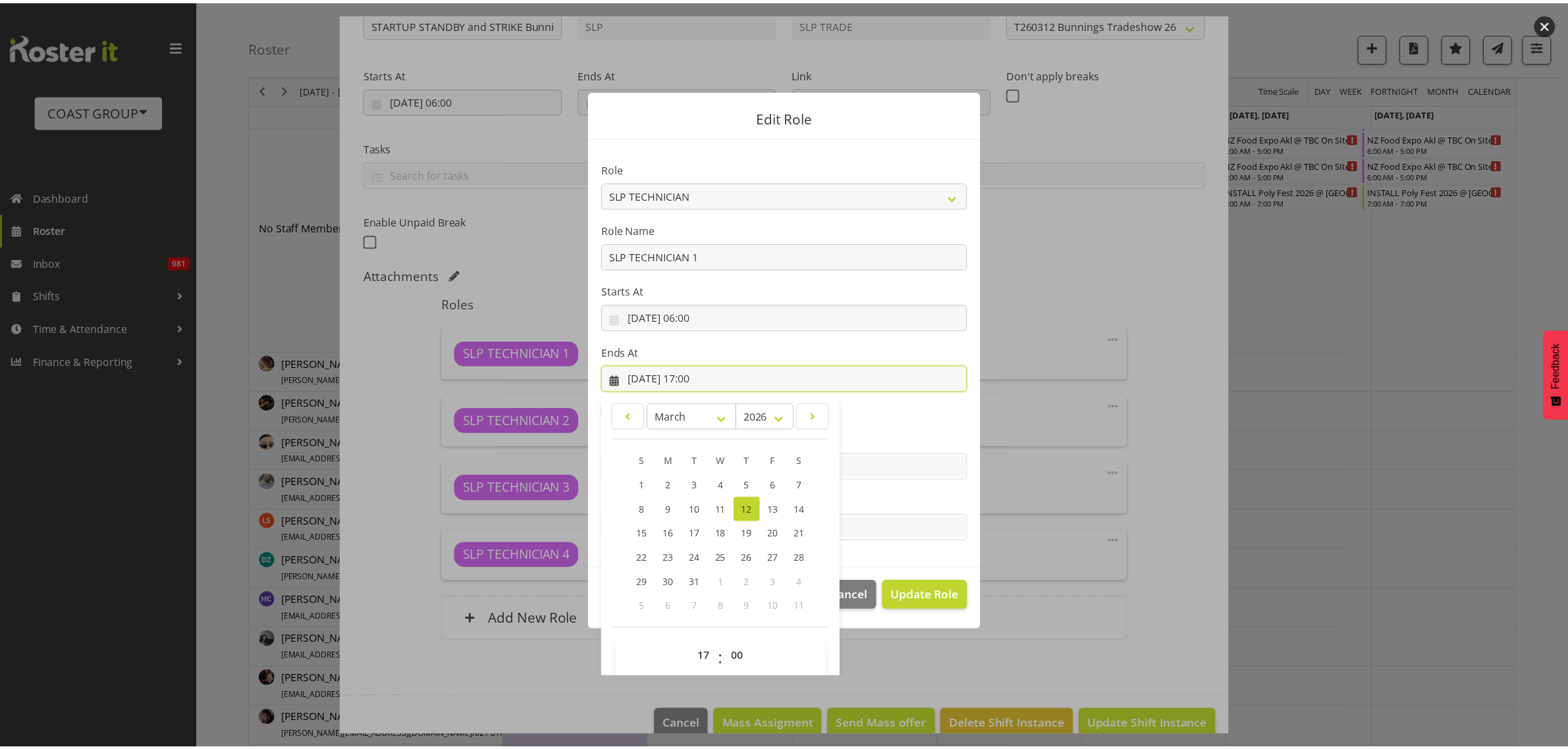
scroll to position [27, 0]
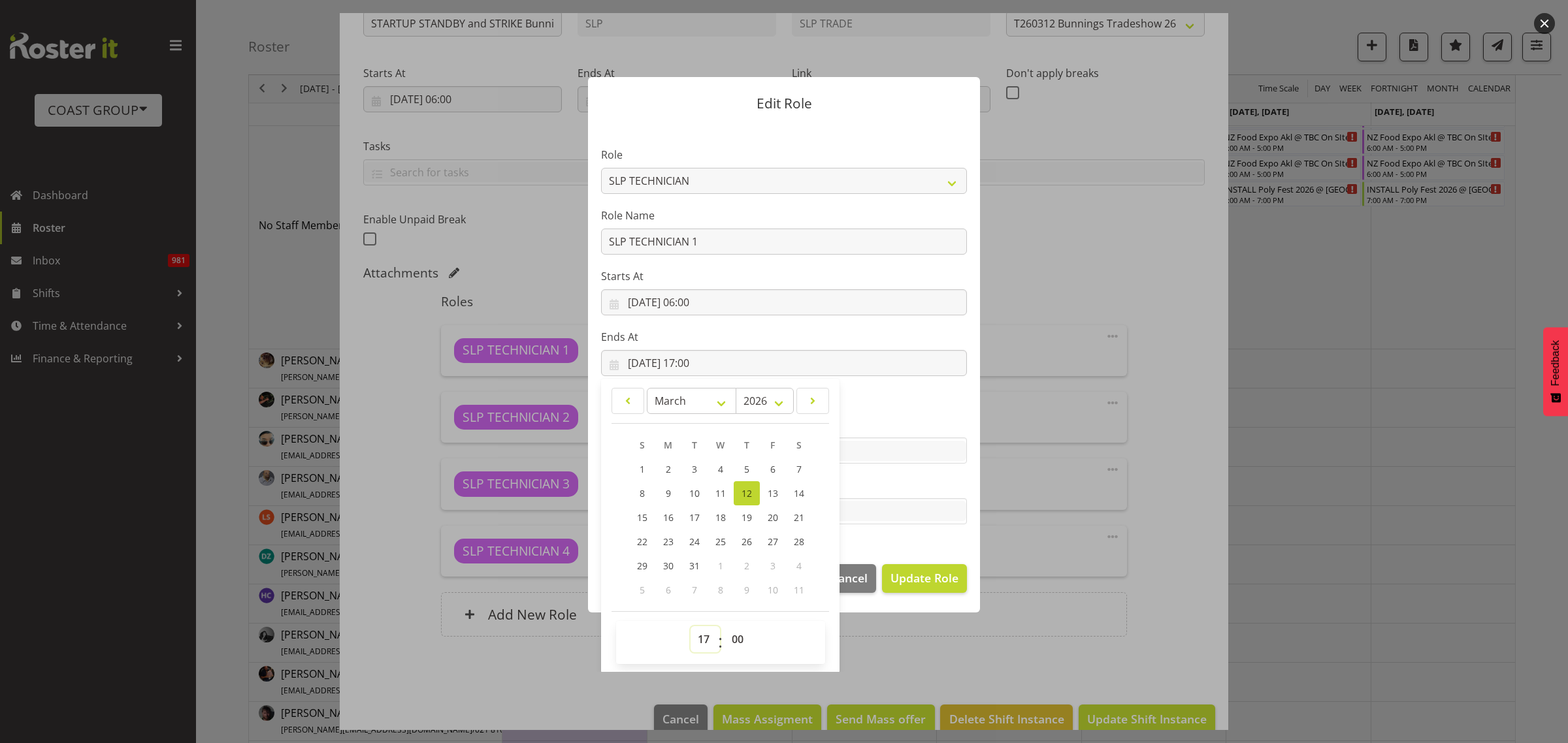
click at [703, 632] on select "00 01 02 03 04 05 06 07 08 09 10 11 12 13 14 15 16 17 18 19 20 21 22 23" at bounding box center [705, 639] width 29 height 26
select select "23"
click at [691, 626] on select "00 01 02 03 04 05 06 07 08 09 10 11 12 13 14 15 16 17 18 19 20 21 22 23" at bounding box center [705, 639] width 29 height 26
type input "12/03/2026, 23:00"
click at [948, 569] on button "Update Role" at bounding box center [924, 579] width 85 height 29
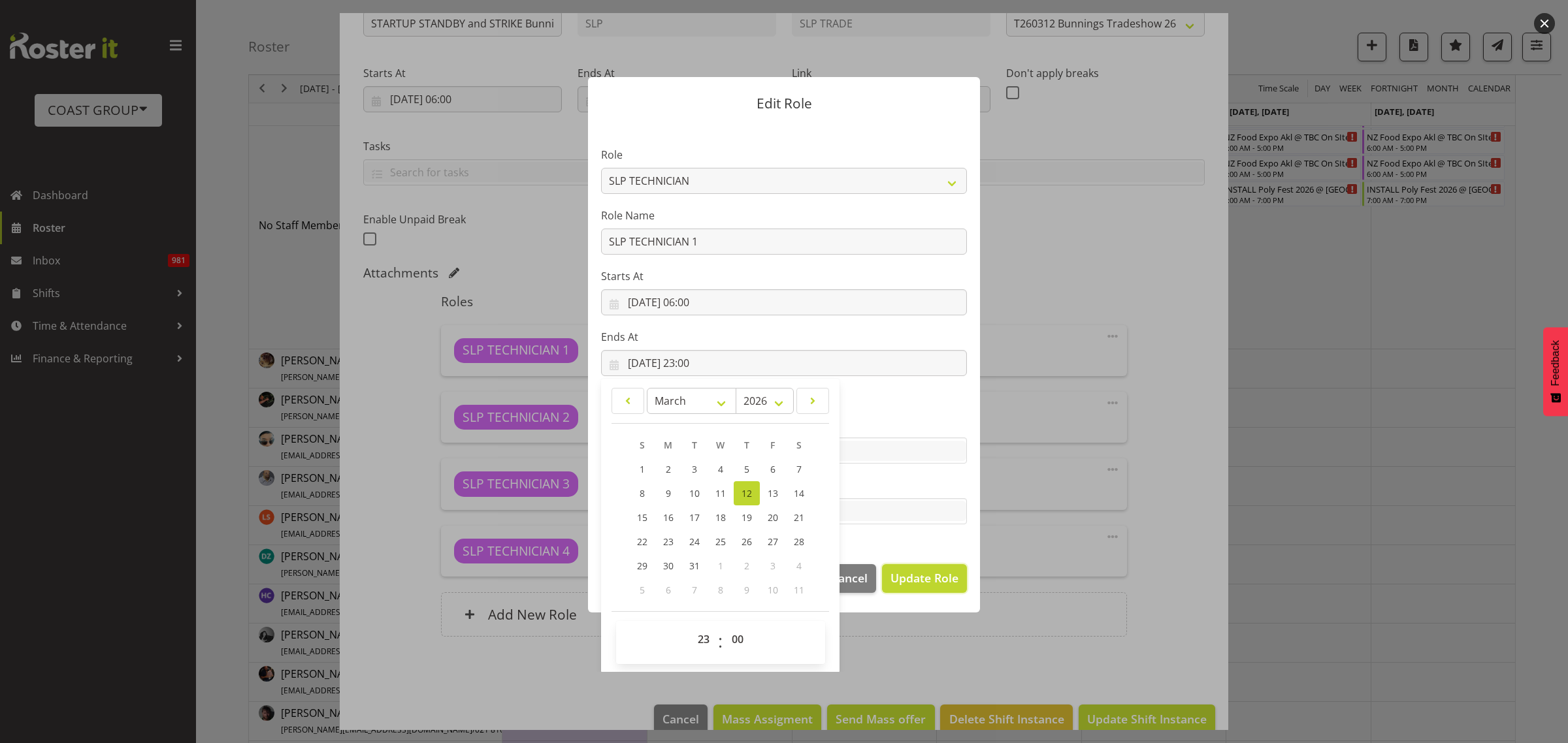
select select
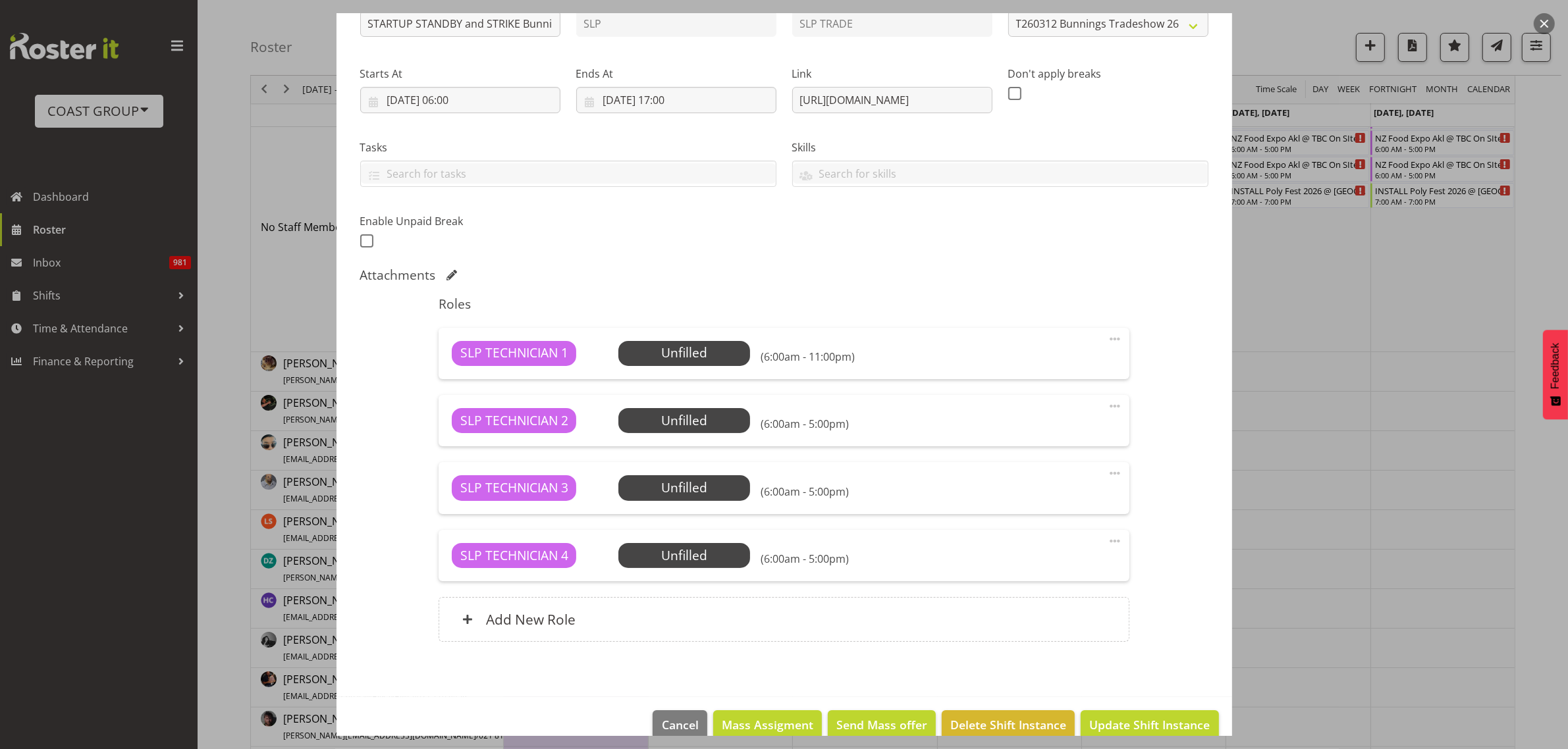
click at [1107, 544] on span at bounding box center [1115, 541] width 16 height 16
click at [1074, 627] on link "Delete" at bounding box center [1059, 618] width 126 height 23
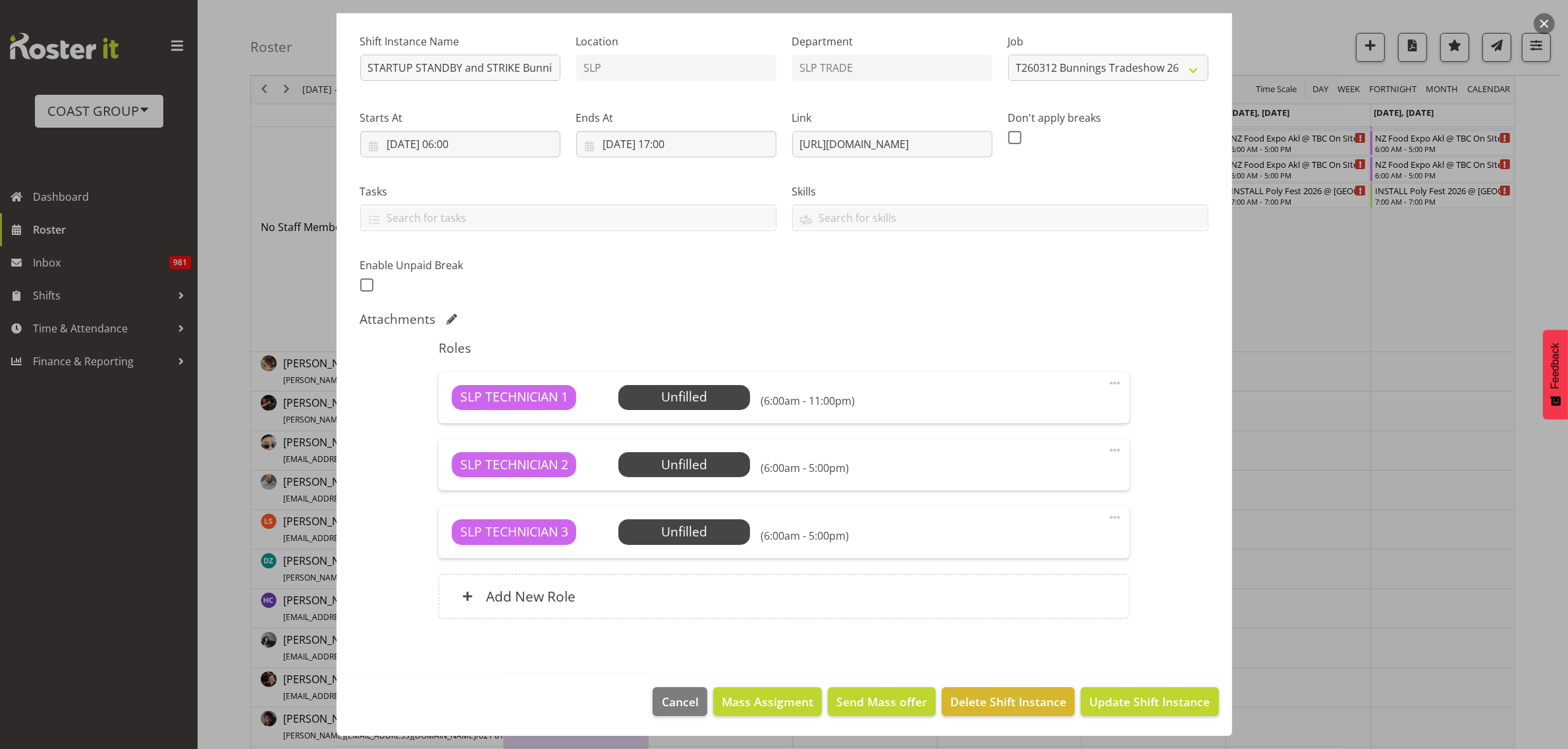
scroll to position [121, 0]
click at [1107, 521] on span at bounding box center [1115, 518] width 16 height 16
click at [1080, 592] on link "Delete" at bounding box center [1059, 593] width 126 height 23
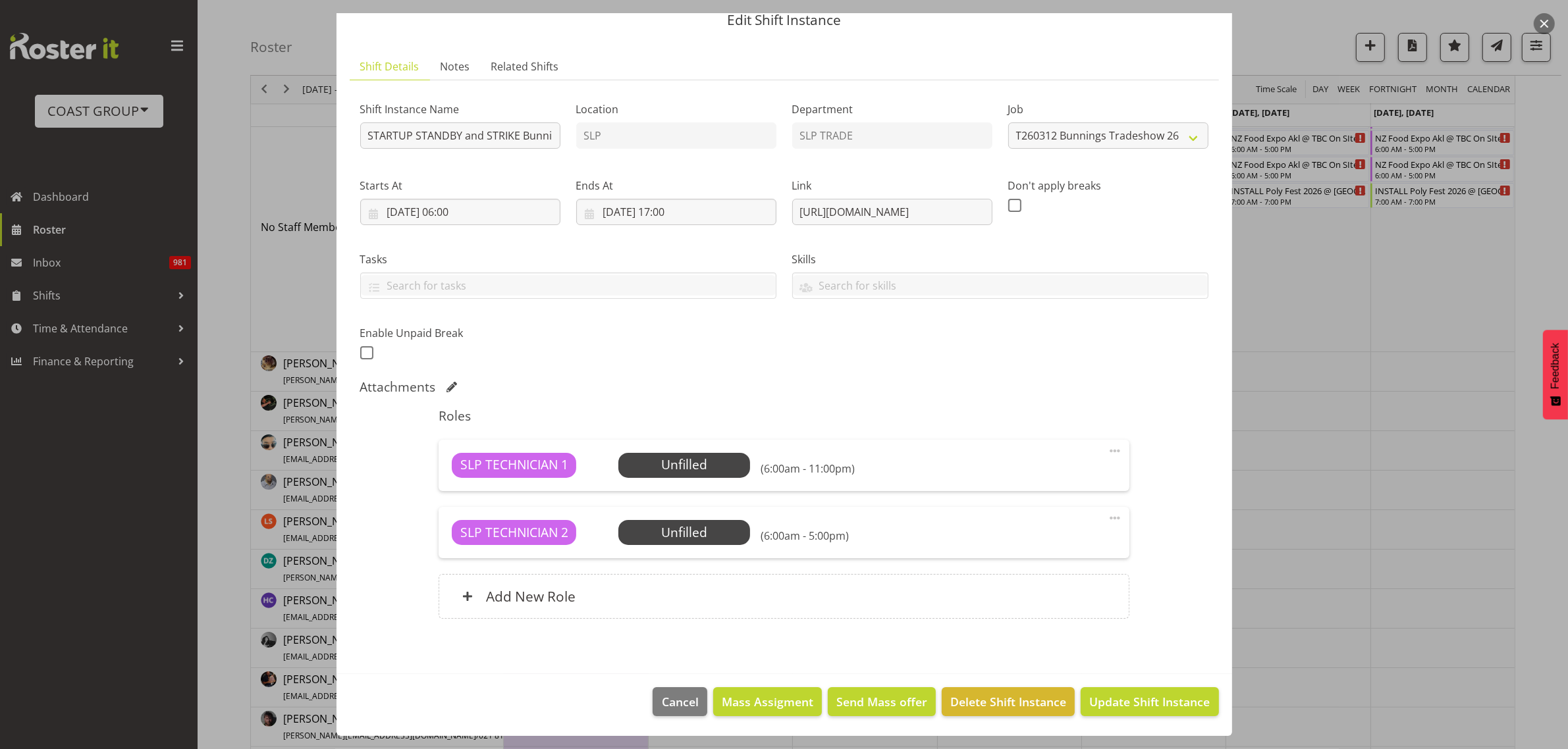
click at [1107, 518] on span at bounding box center [1115, 519] width 16 height 16
click at [1084, 594] on link "Delete" at bounding box center [1059, 594] width 126 height 23
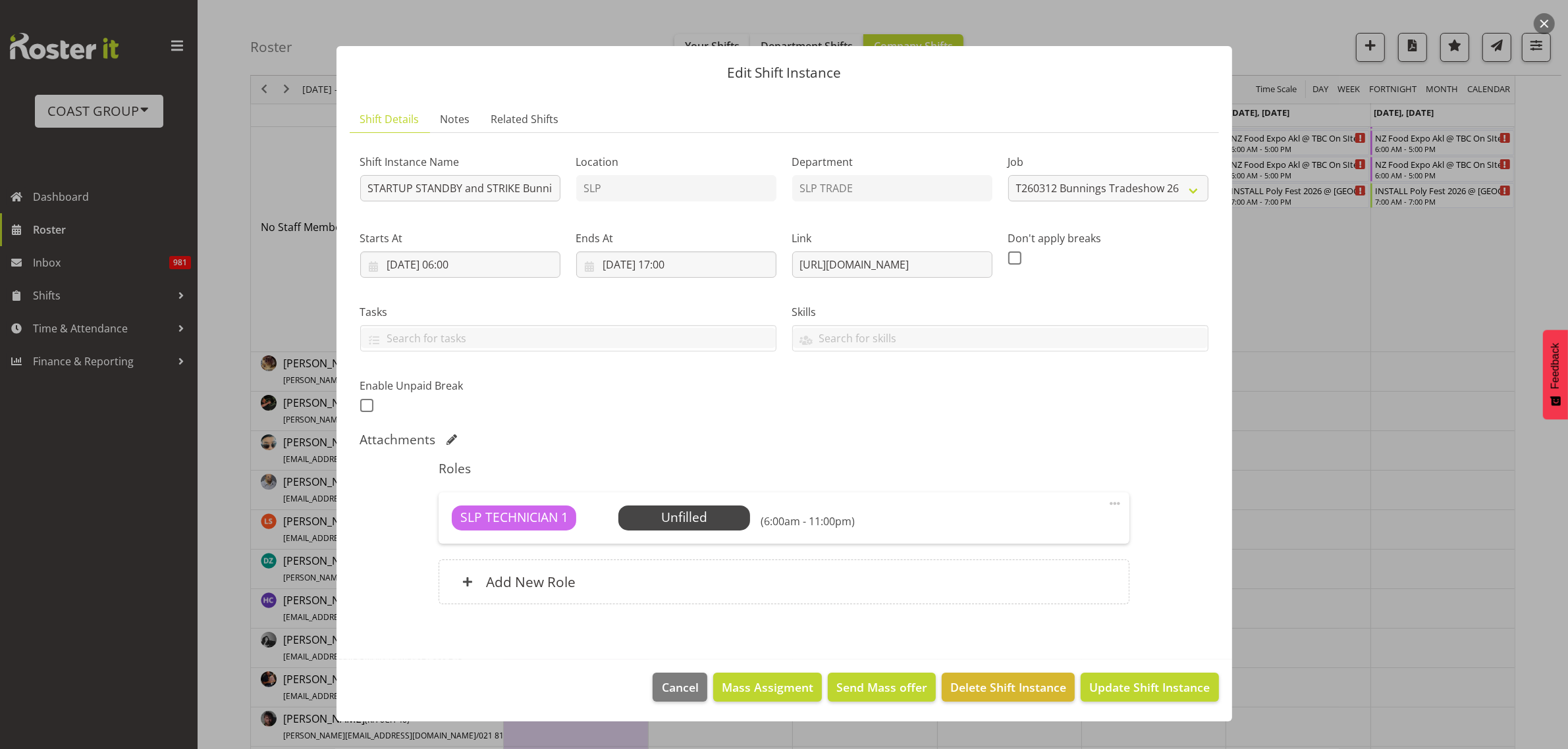
scroll to position [0, 0]
click at [552, 587] on h6 "Add New Role" at bounding box center [530, 582] width 89 height 17
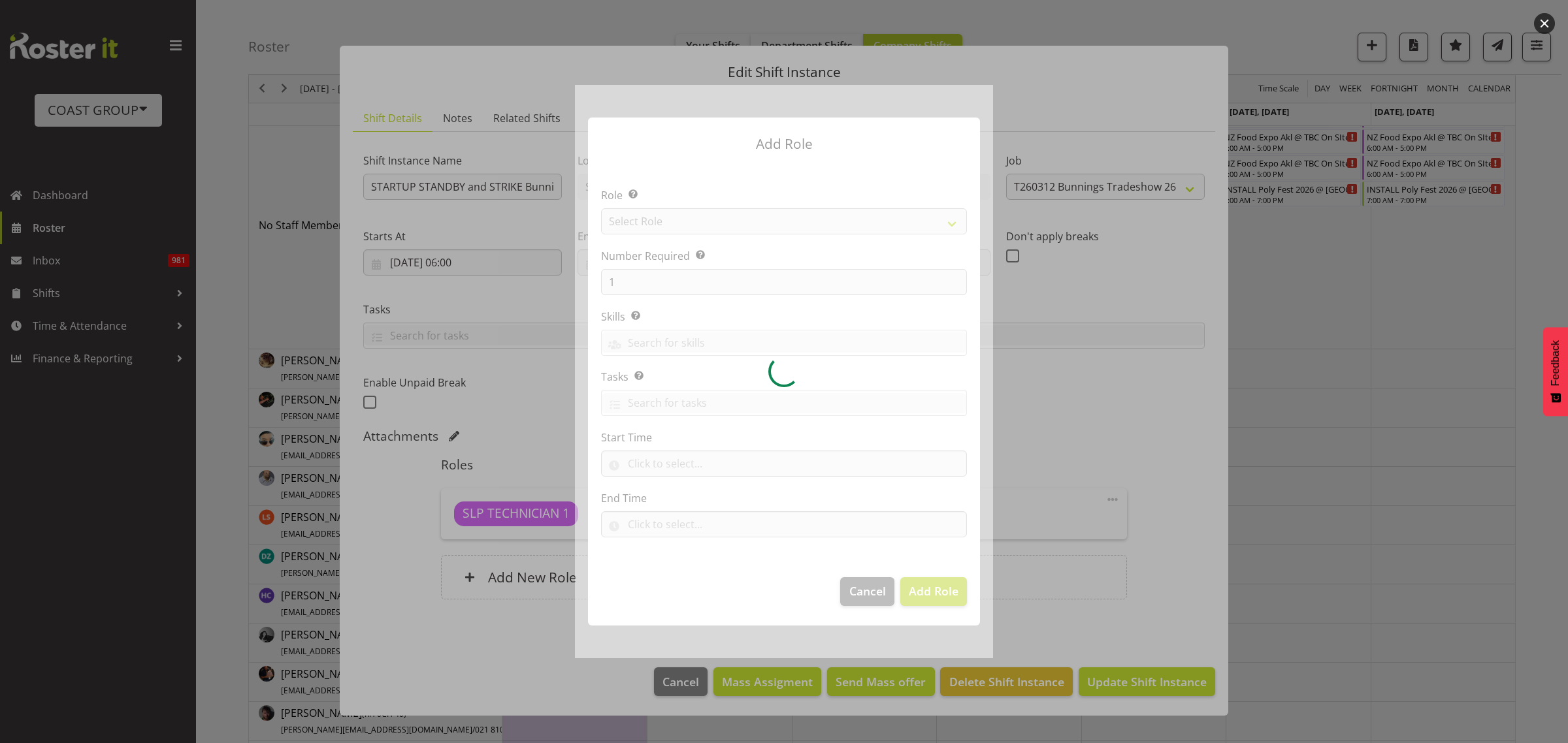
click at [683, 213] on div at bounding box center [784, 371] width 418 height 572
click at [693, 221] on div at bounding box center [784, 371] width 418 height 572
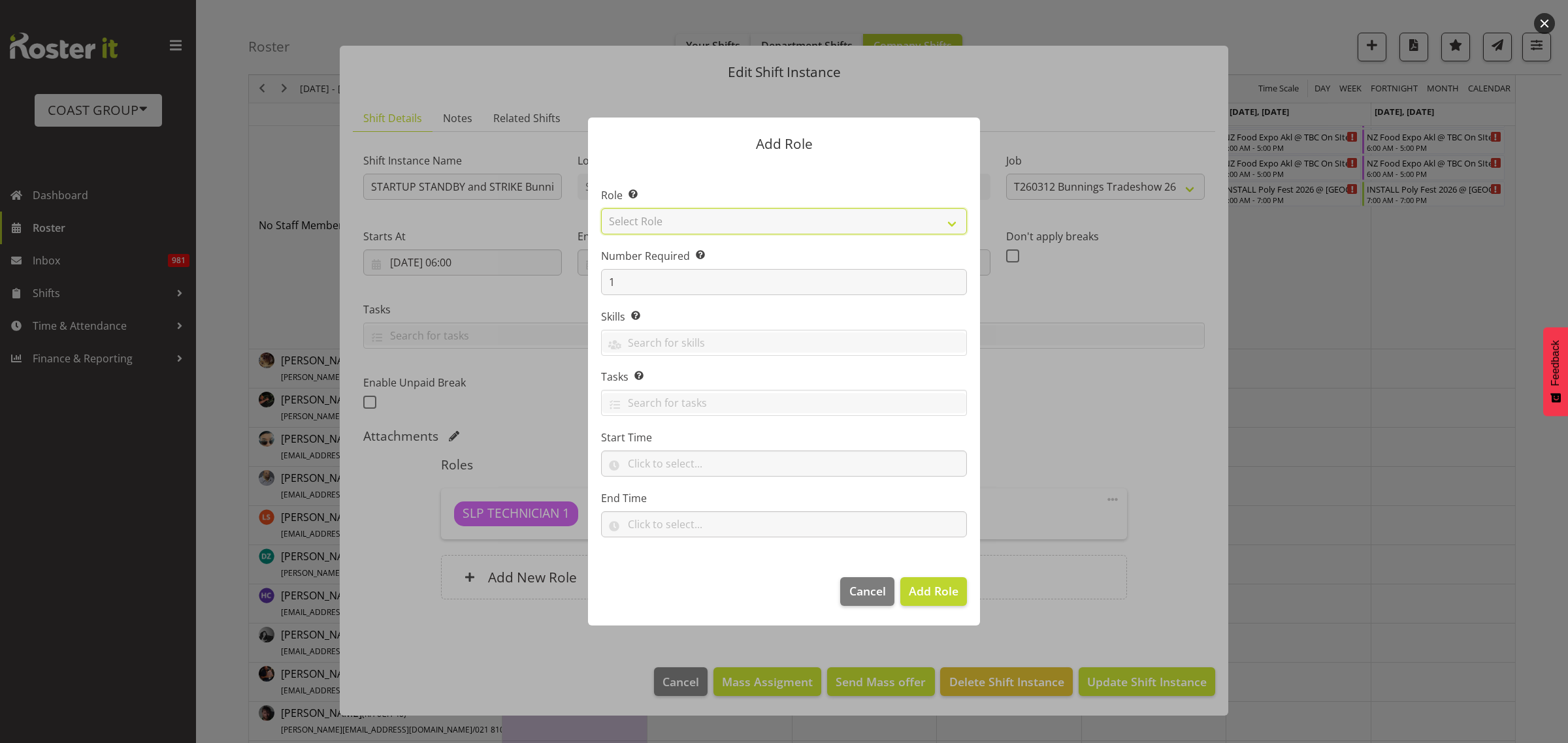
click at [686, 222] on select "Select Role ACCOUNT MANAGER ACCOUNT MANAGER DW ACCOUNTS AKL DIANNA VEHICLES AKL…" at bounding box center [784, 221] width 365 height 26
select select "123"
click at [601, 208] on select "Select Role ACCOUNT MANAGER ACCOUNT MANAGER DW ACCOUNTS AKL DIANNA VEHICLES AKL…" at bounding box center [784, 221] width 365 height 26
drag, startPoint x: 622, startPoint y: 275, endPoint x: 521, endPoint y: 278, distance: 101.0
click at [521, 278] on form "Add Role Role Select the role you wish to add to the shift. ACCOUNT MANAGER ACC…" at bounding box center [784, 371] width 627 height 572
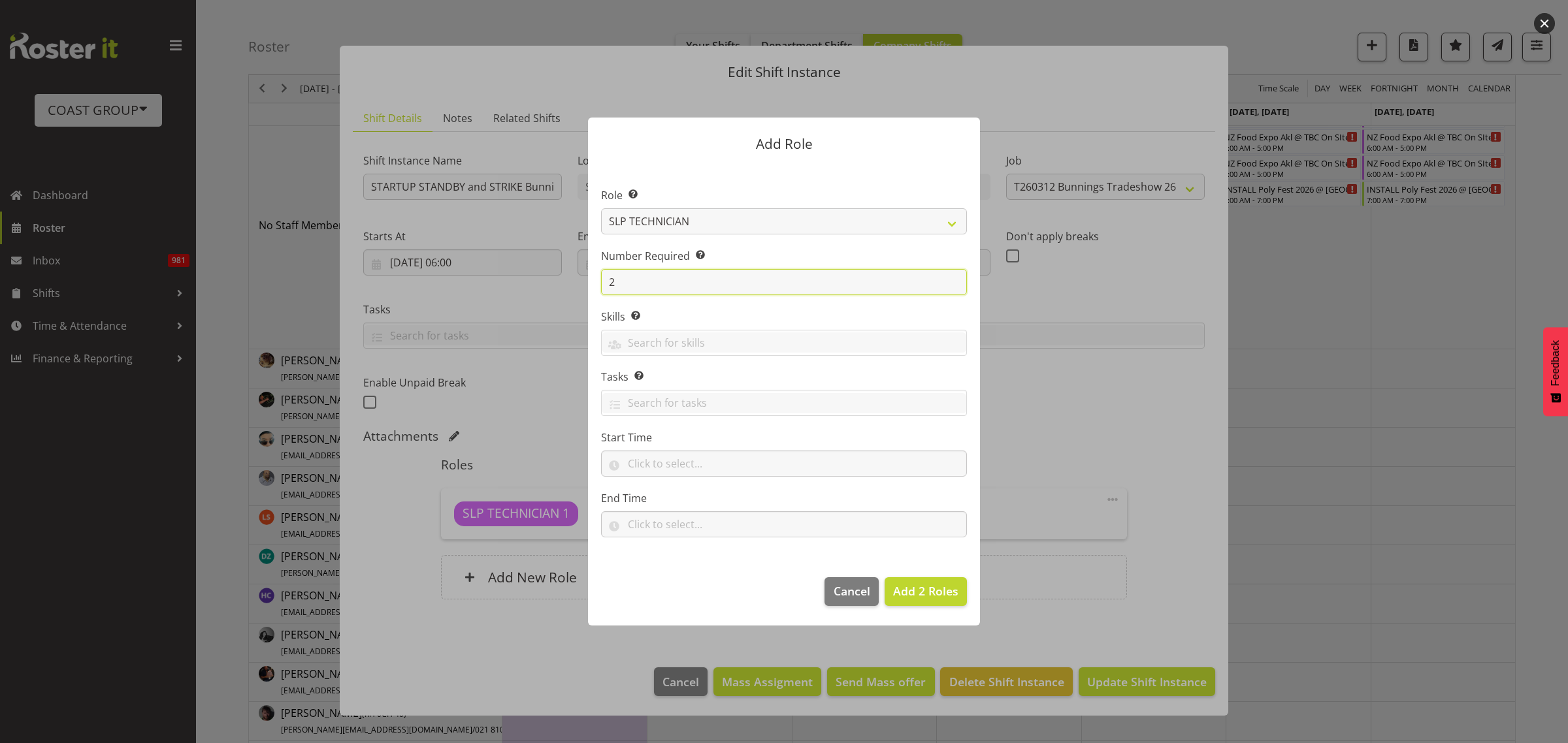
type input "2"
click at [652, 463] on input "text" at bounding box center [784, 463] width 365 height 26
select select "6"
select select "0"
type input "06:00"
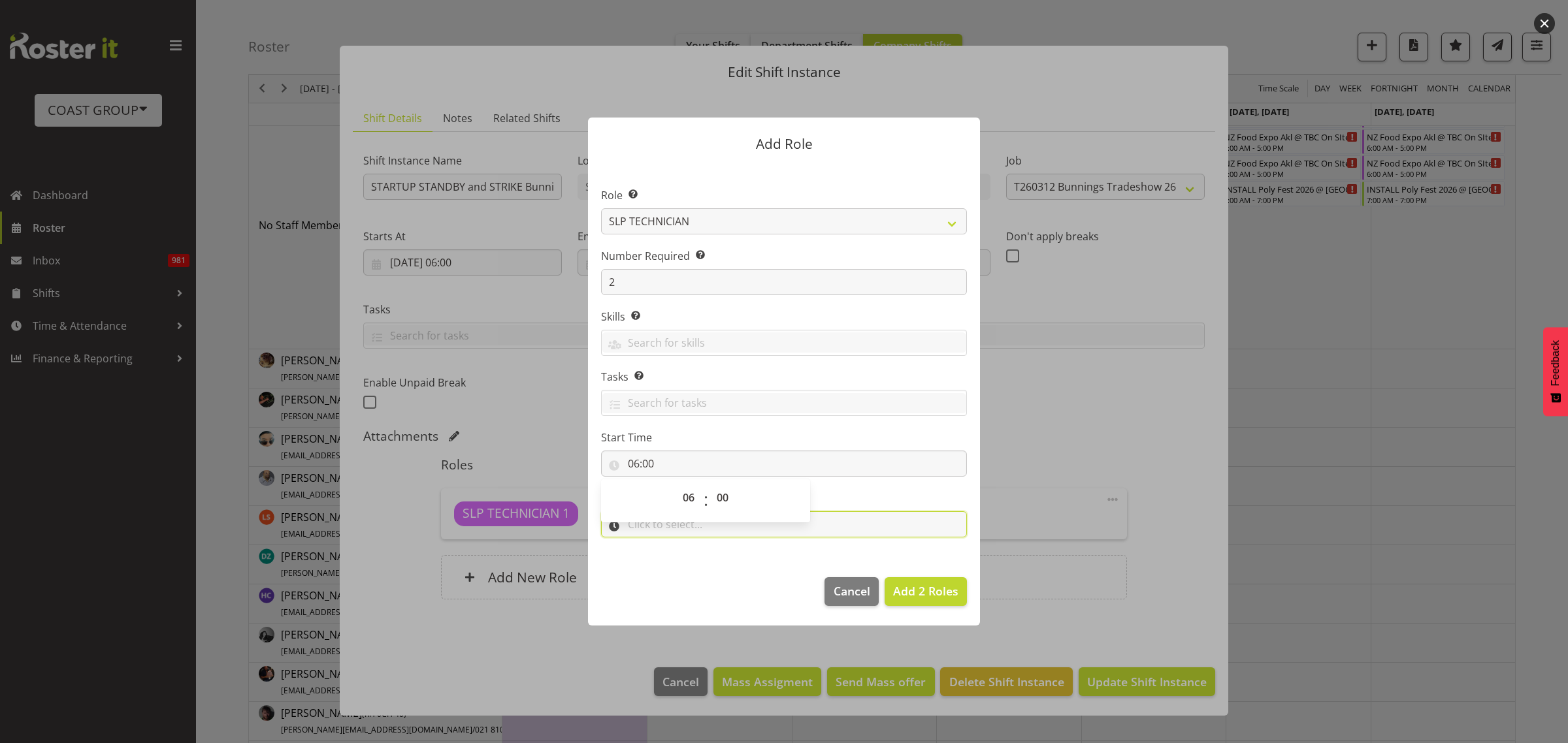
click at [843, 532] on input "text" at bounding box center [784, 523] width 365 height 26
select select "9"
select select "0"
type input "09:00"
click at [929, 586] on span "Add 2 Roles" at bounding box center [925, 591] width 65 height 16
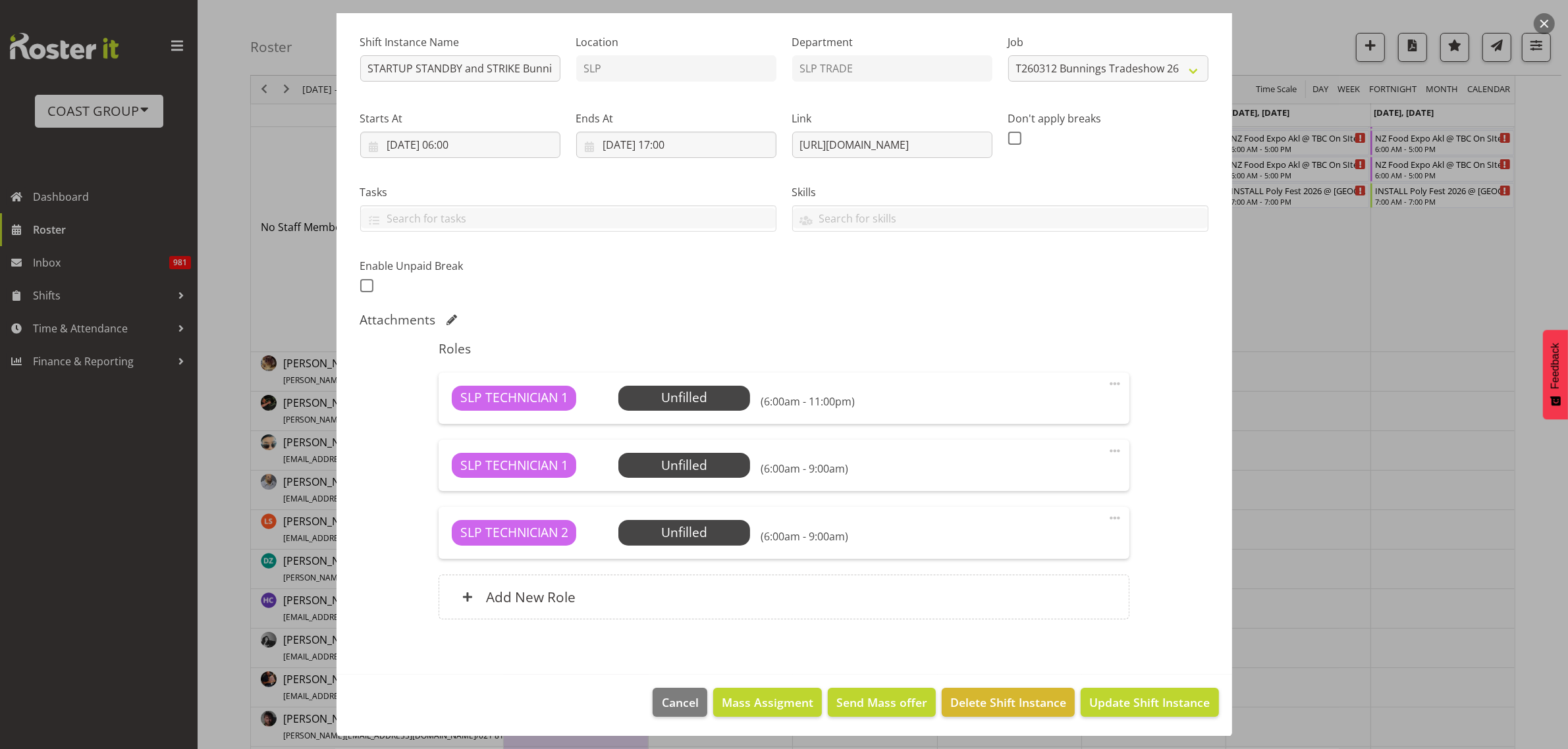
scroll to position [121, 0]
click at [574, 603] on h6 "Add New Role" at bounding box center [530, 596] width 89 height 17
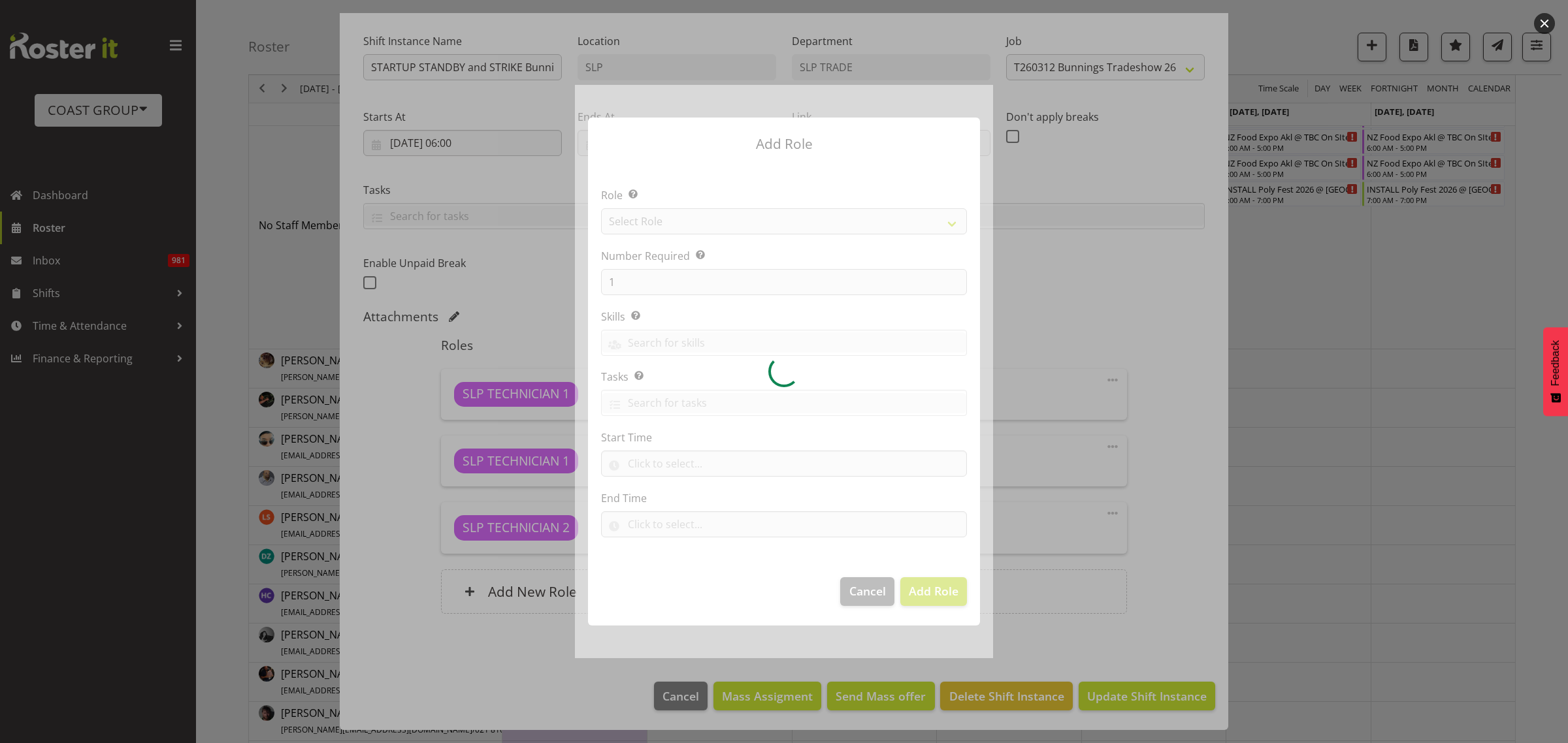
click at [698, 223] on div at bounding box center [784, 371] width 418 height 572
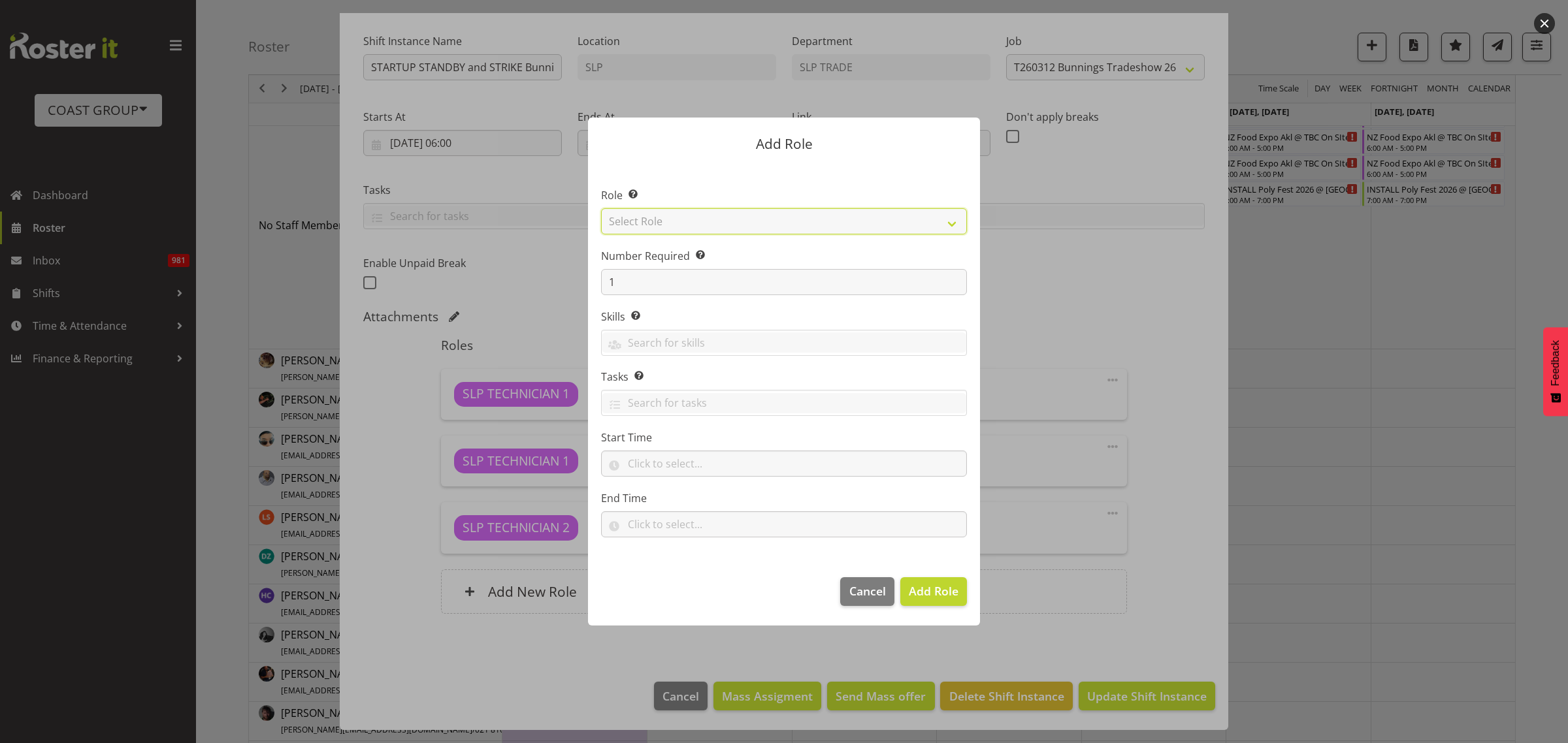
click at [667, 213] on select "Select Role ACCOUNT MANAGER ACCOUNT MANAGER DW ACCOUNTS AKL DIANNA VEHICLES AKL…" at bounding box center [784, 221] width 365 height 26
select select "123"
click at [601, 208] on select "Select Role ACCOUNT MANAGER ACCOUNT MANAGER DW ACCOUNTS AKL DIANNA VEHICLES AKL…" at bounding box center [784, 221] width 365 height 26
drag, startPoint x: 625, startPoint y: 275, endPoint x: 507, endPoint y: 271, distance: 118.1
click at [507, 271] on form "Add Role Role Select the role you wish to add to the shift. ACCOUNT MANAGER ACC…" at bounding box center [784, 371] width 627 height 572
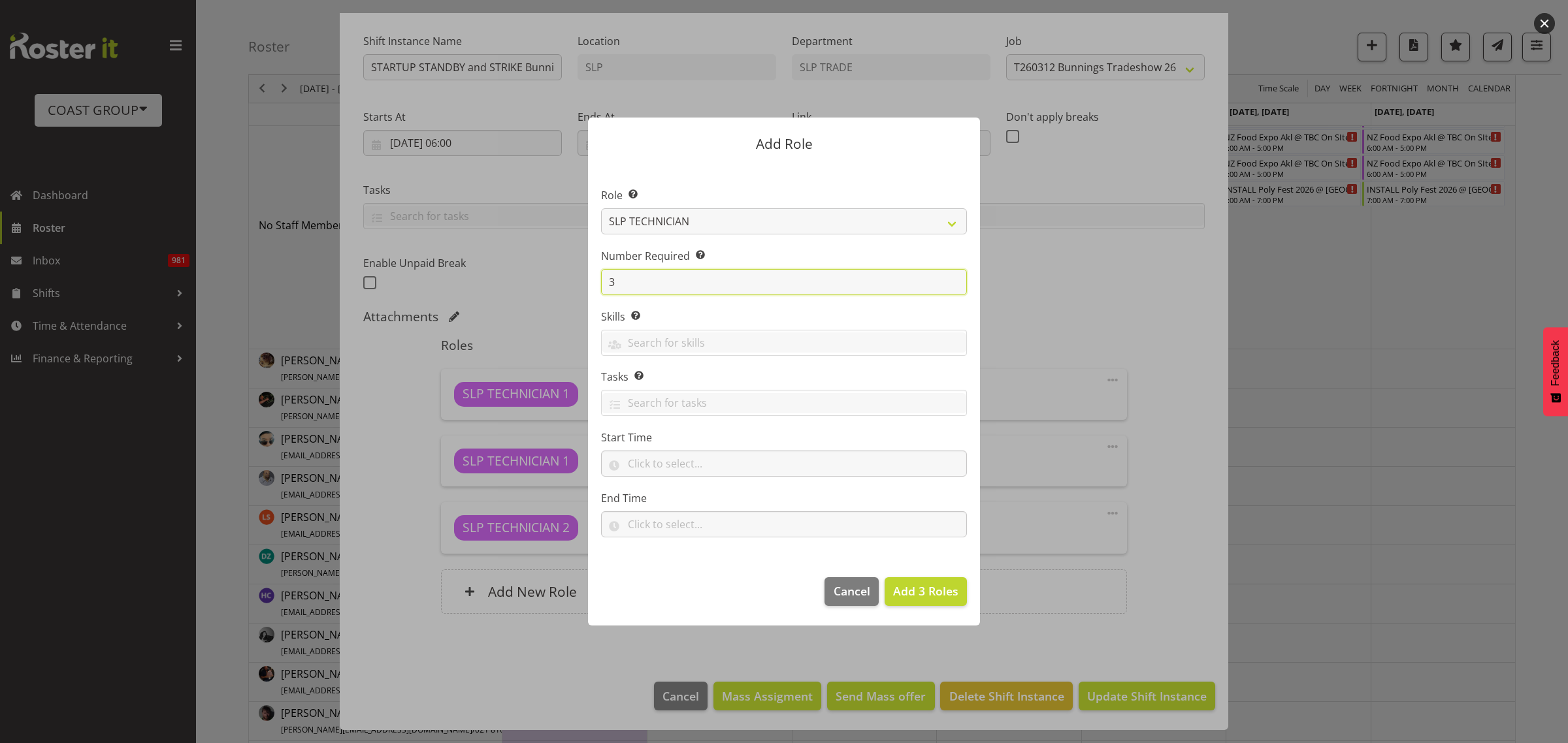
type input "3"
click at [676, 463] on input "text" at bounding box center [784, 463] width 365 height 26
select select "19"
select select "0"
type input "19:00"
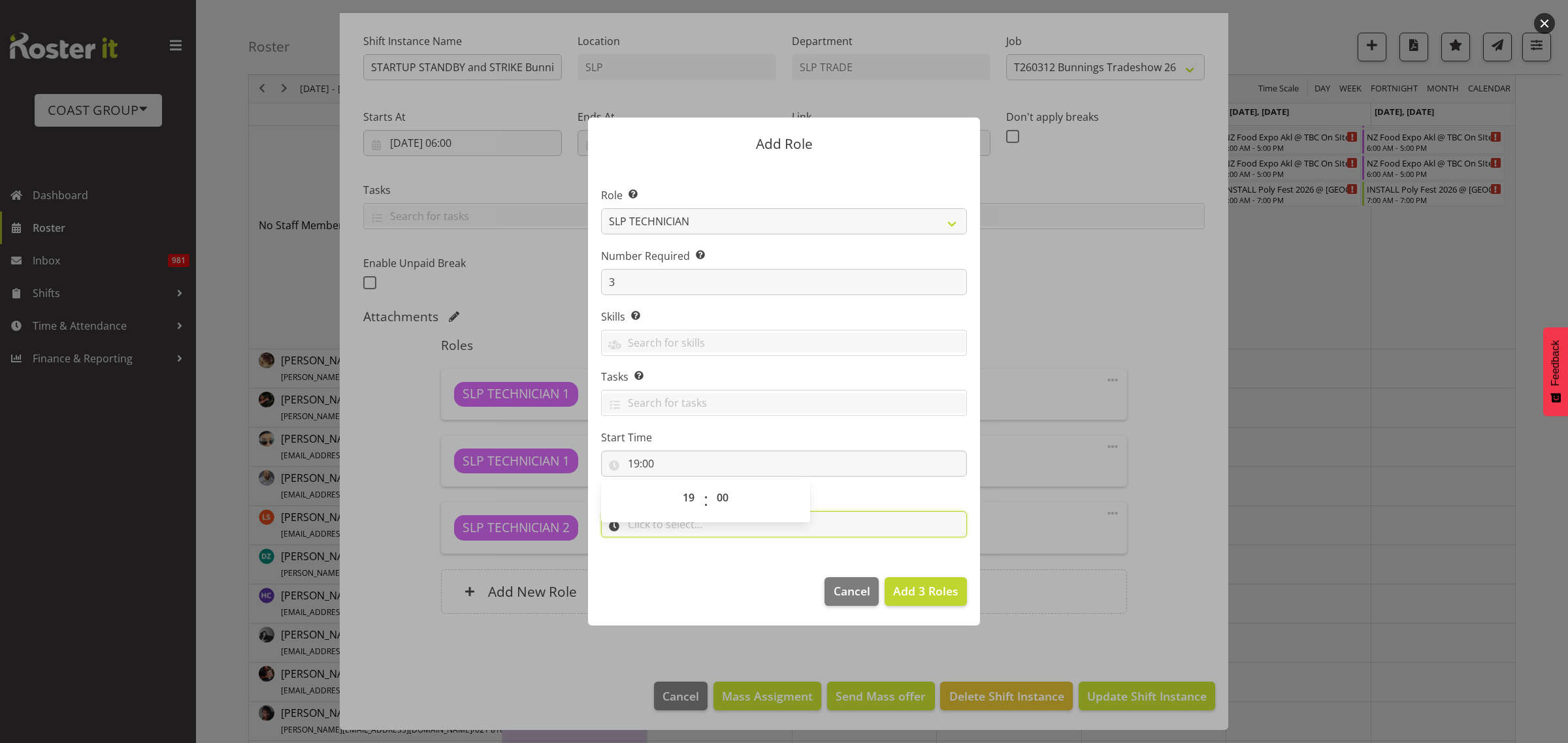
click at [841, 521] on input "text" at bounding box center [784, 523] width 365 height 26
select select "23"
select select "0"
type input "23:00"
click at [944, 599] on span "Add 3 Roles" at bounding box center [925, 590] width 65 height 17
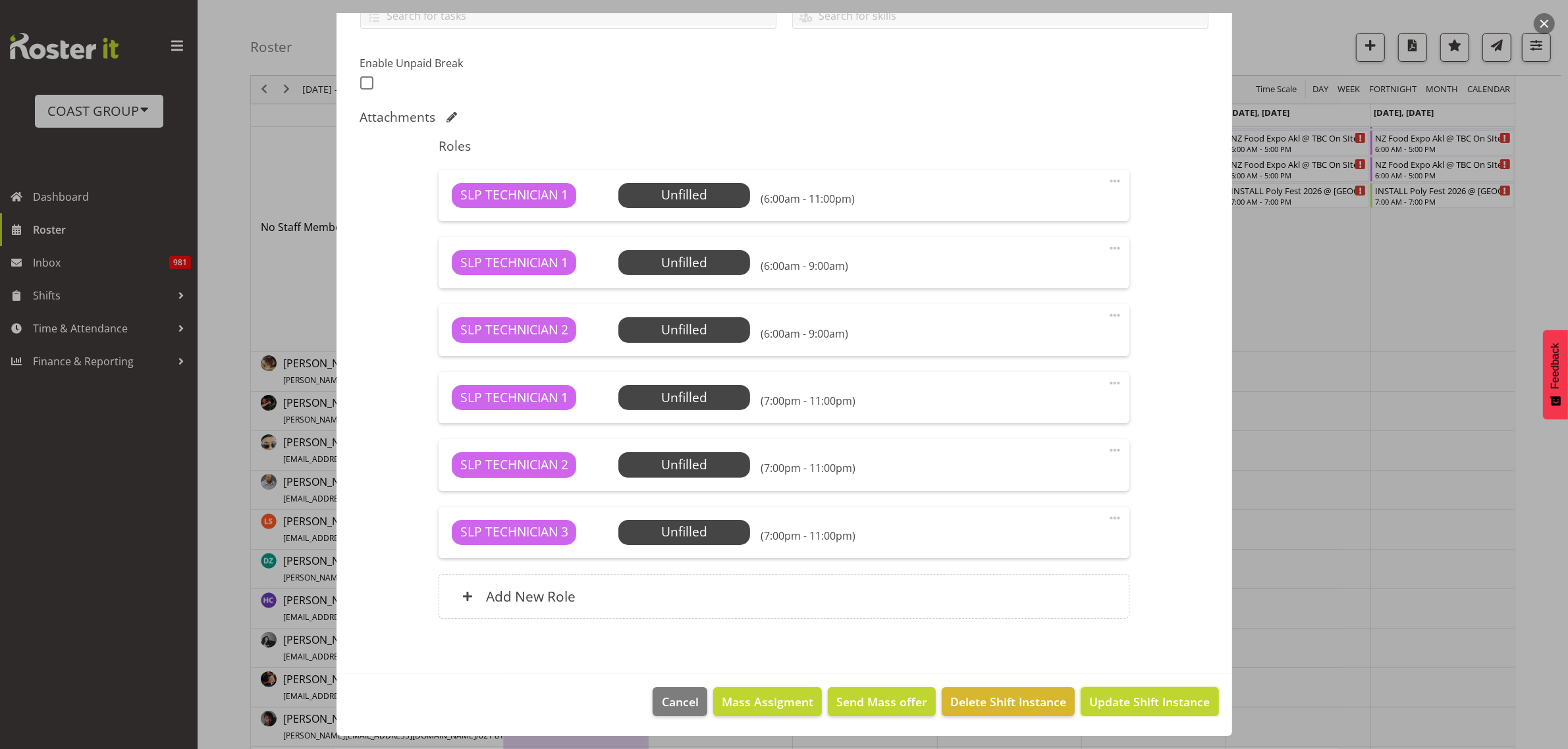
click at [1137, 707] on span "Update Shift Instance" at bounding box center [1149, 701] width 121 height 17
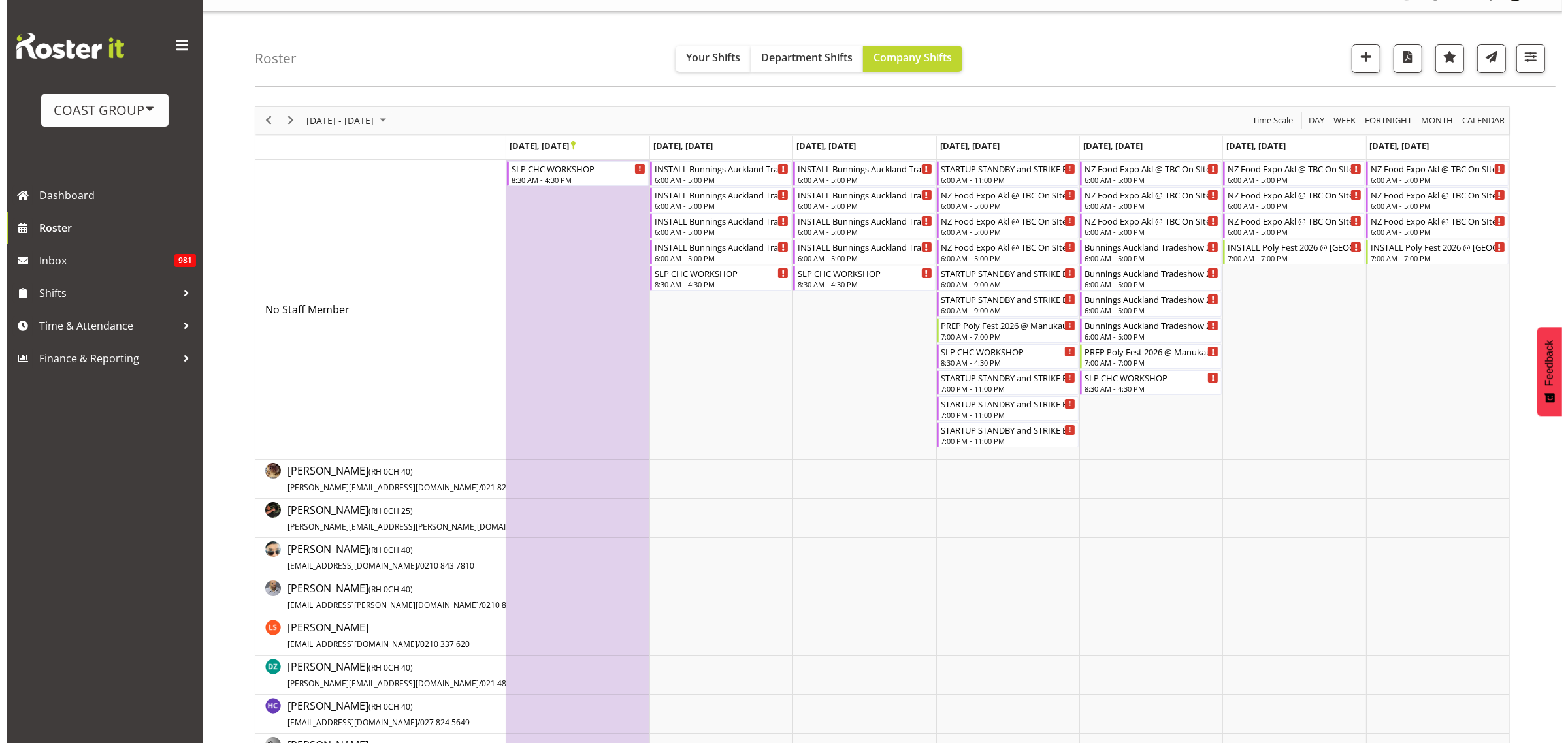
scroll to position [0, 0]
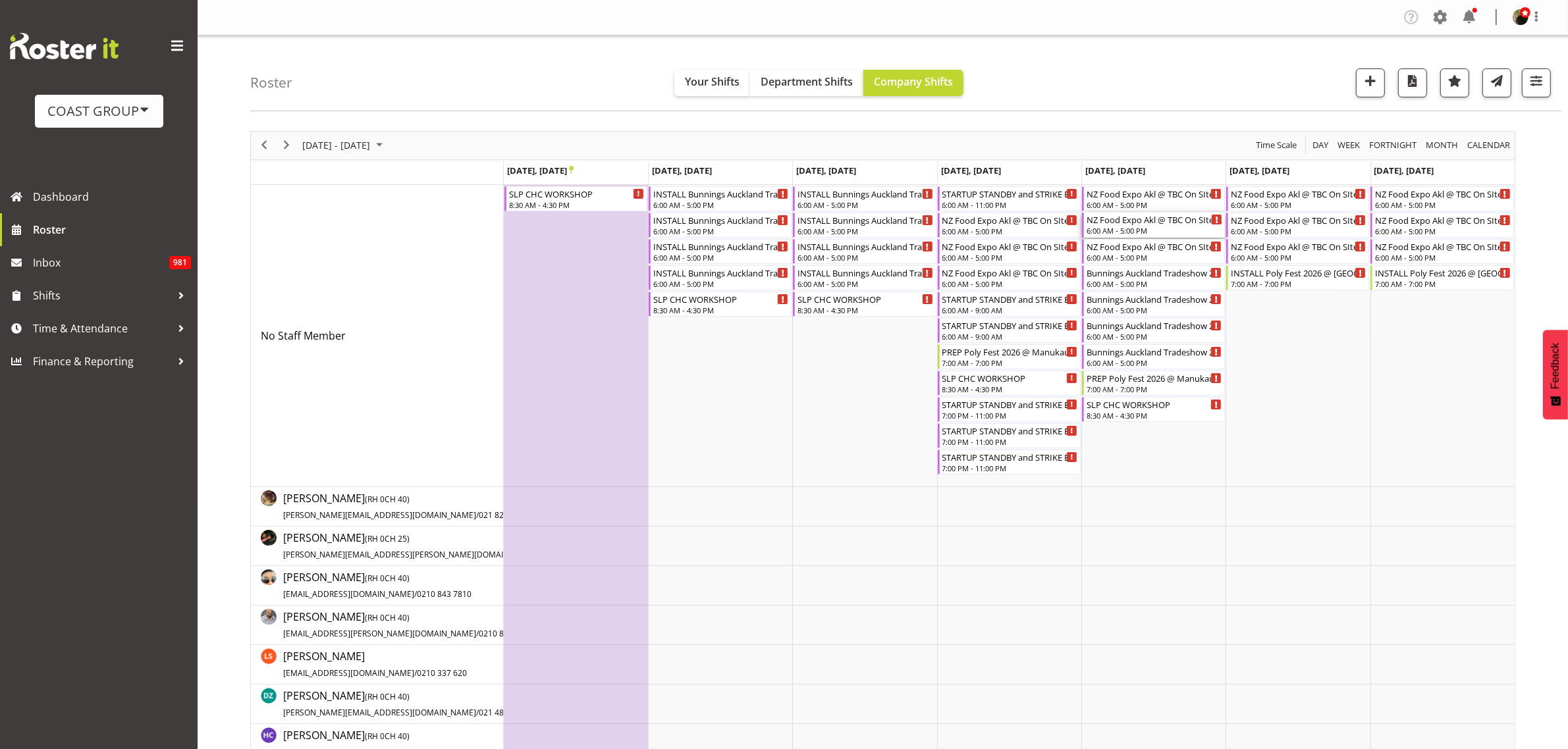
click at [1133, 221] on div "NZ Food Expo Akl @ TBC On SIte @ TBC" at bounding box center [1154, 219] width 136 height 14
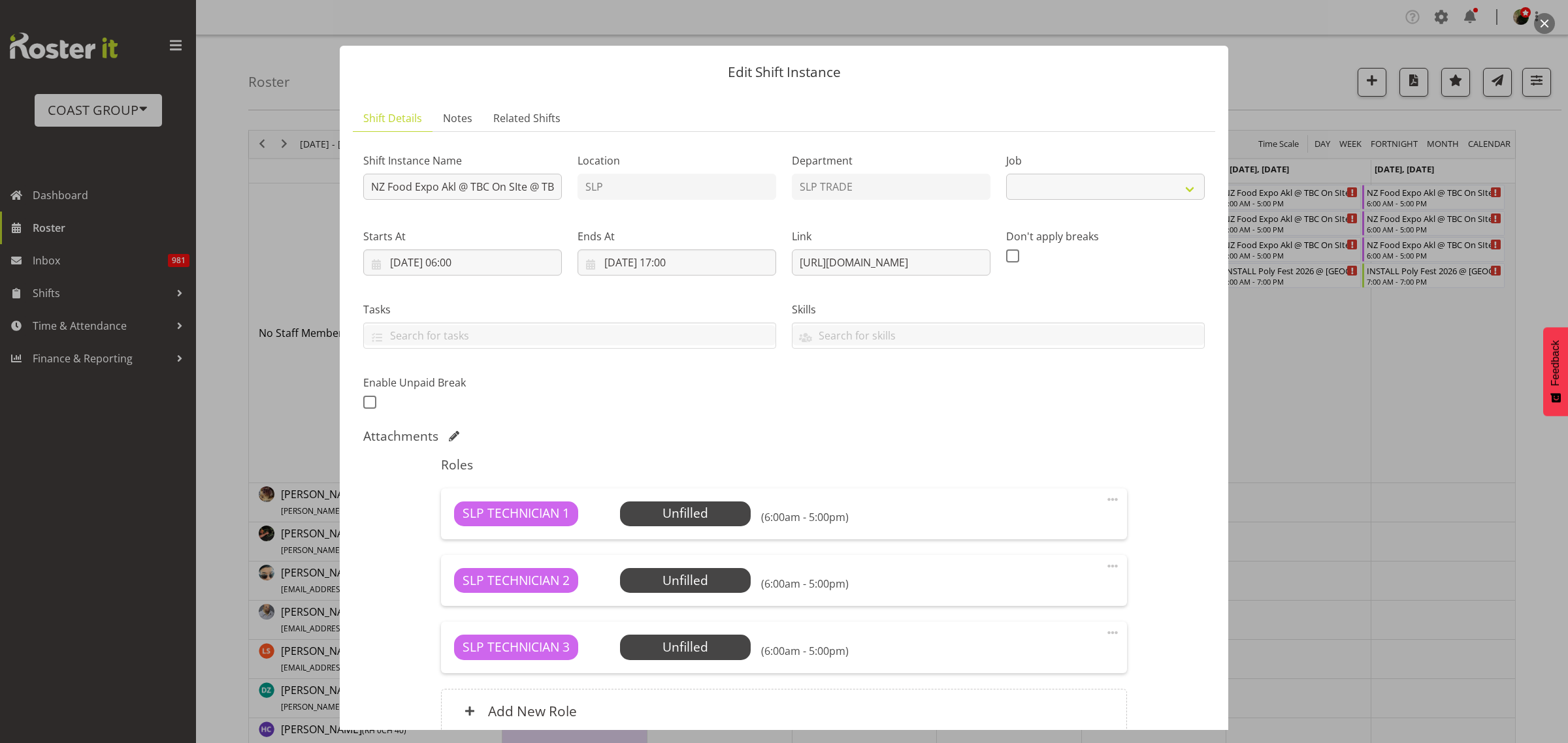
select select "9842"
click at [367, 184] on input "NZ Food Expo Akl @ TBC On SIte @ TBC" at bounding box center [463, 186] width 198 height 26
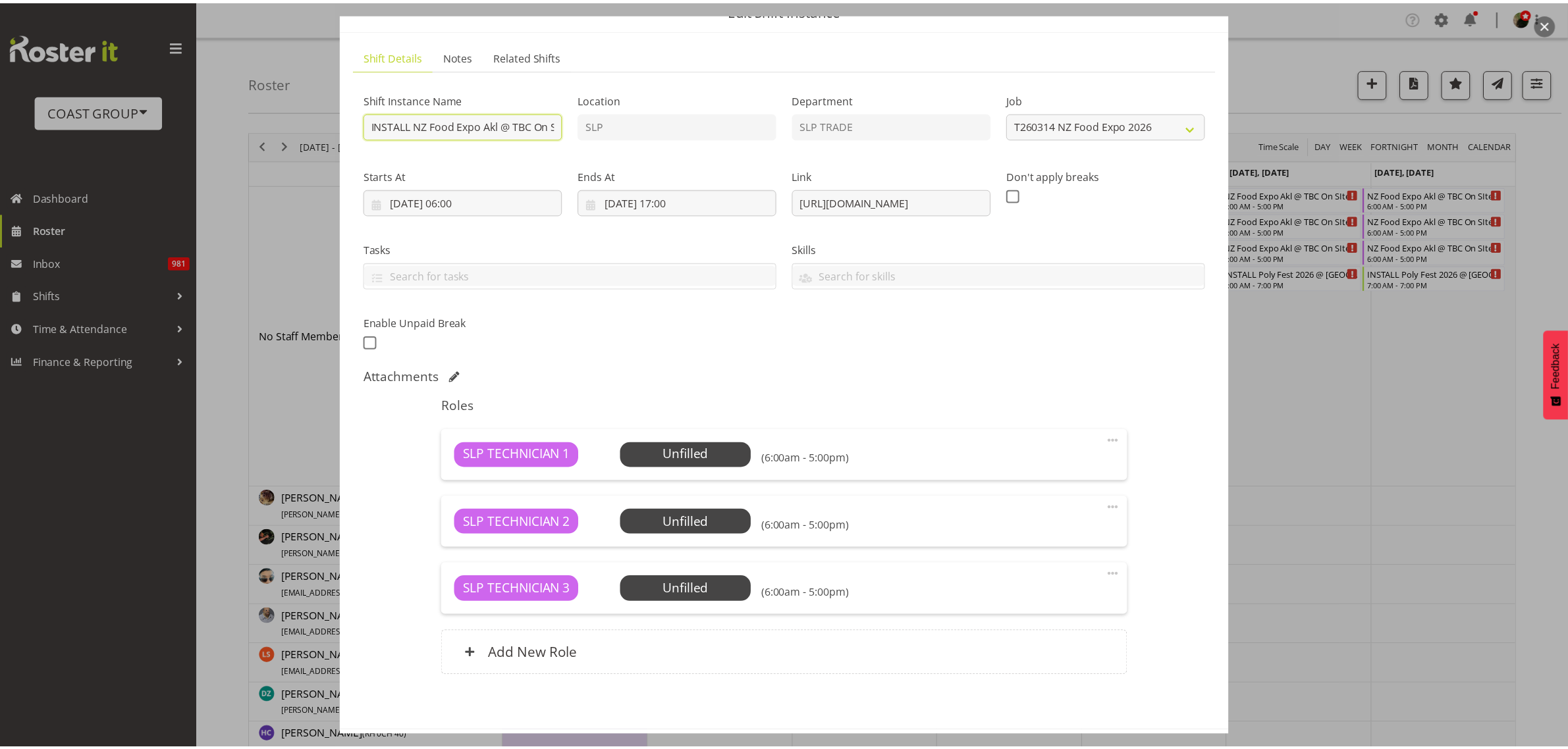
scroll to position [121, 0]
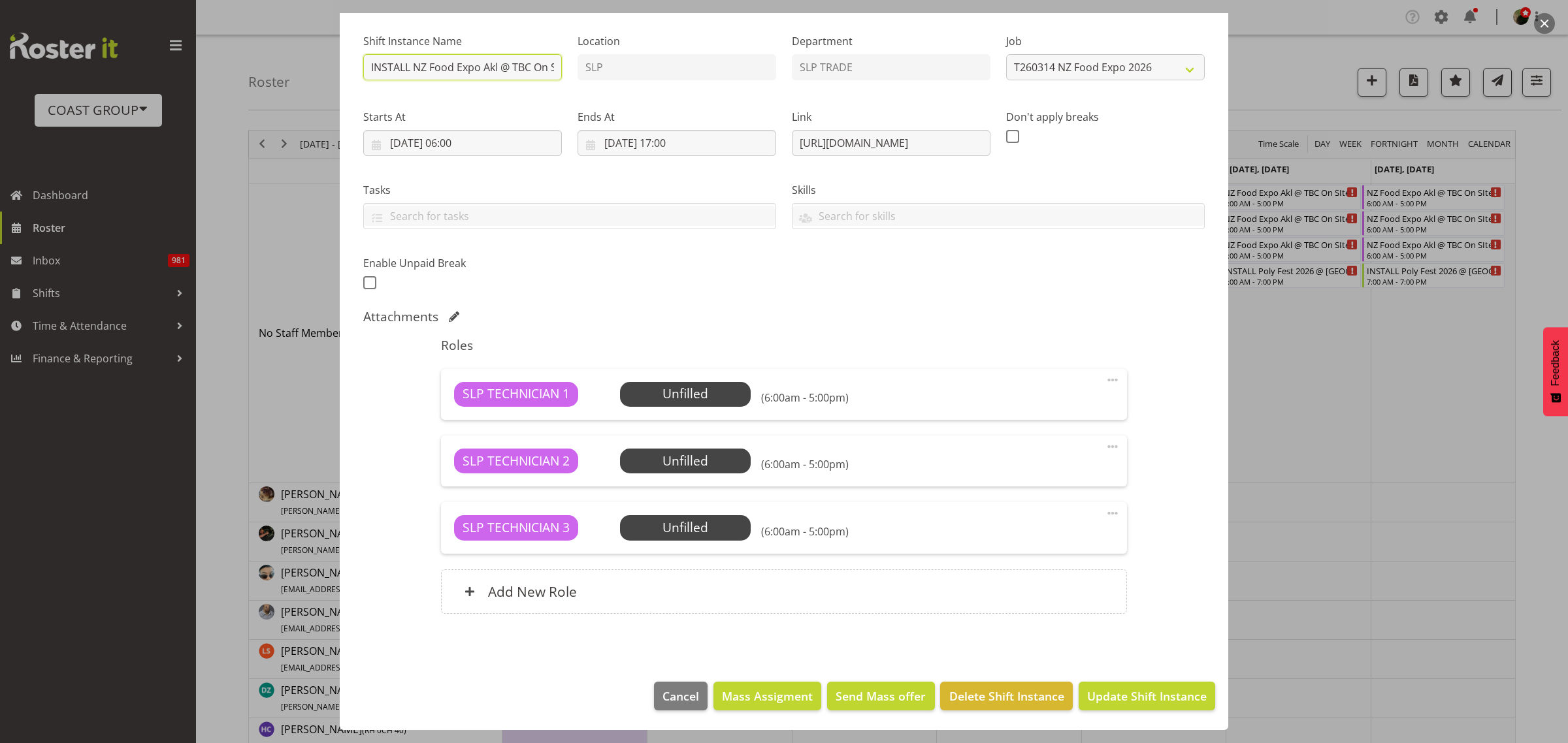
type input "INSTALL NZ Food Expo Akl @ TBC On SIte @ TBC"
click at [578, 587] on div "Add New Role" at bounding box center [784, 592] width 685 height 45
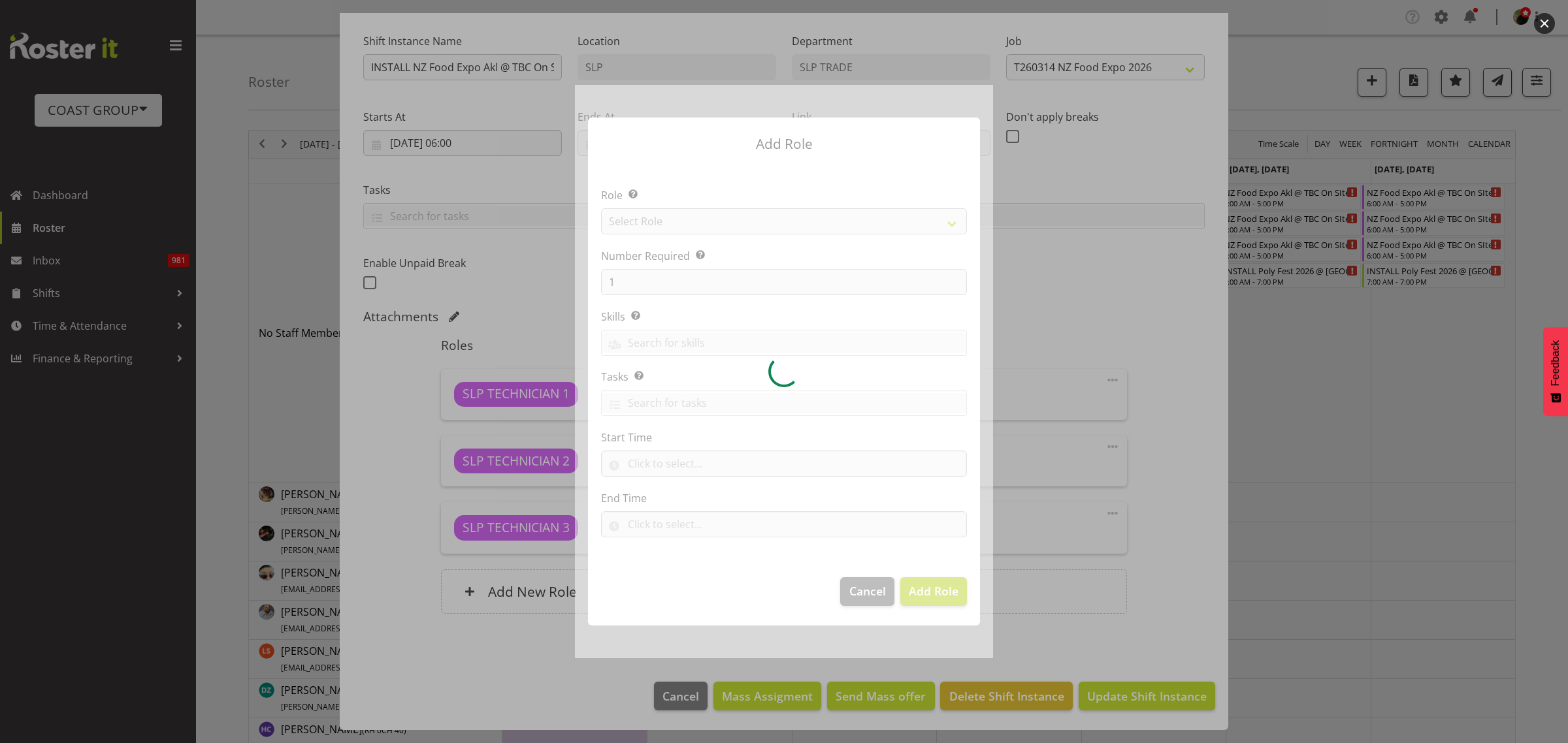
click at [781, 235] on div at bounding box center [784, 371] width 418 height 572
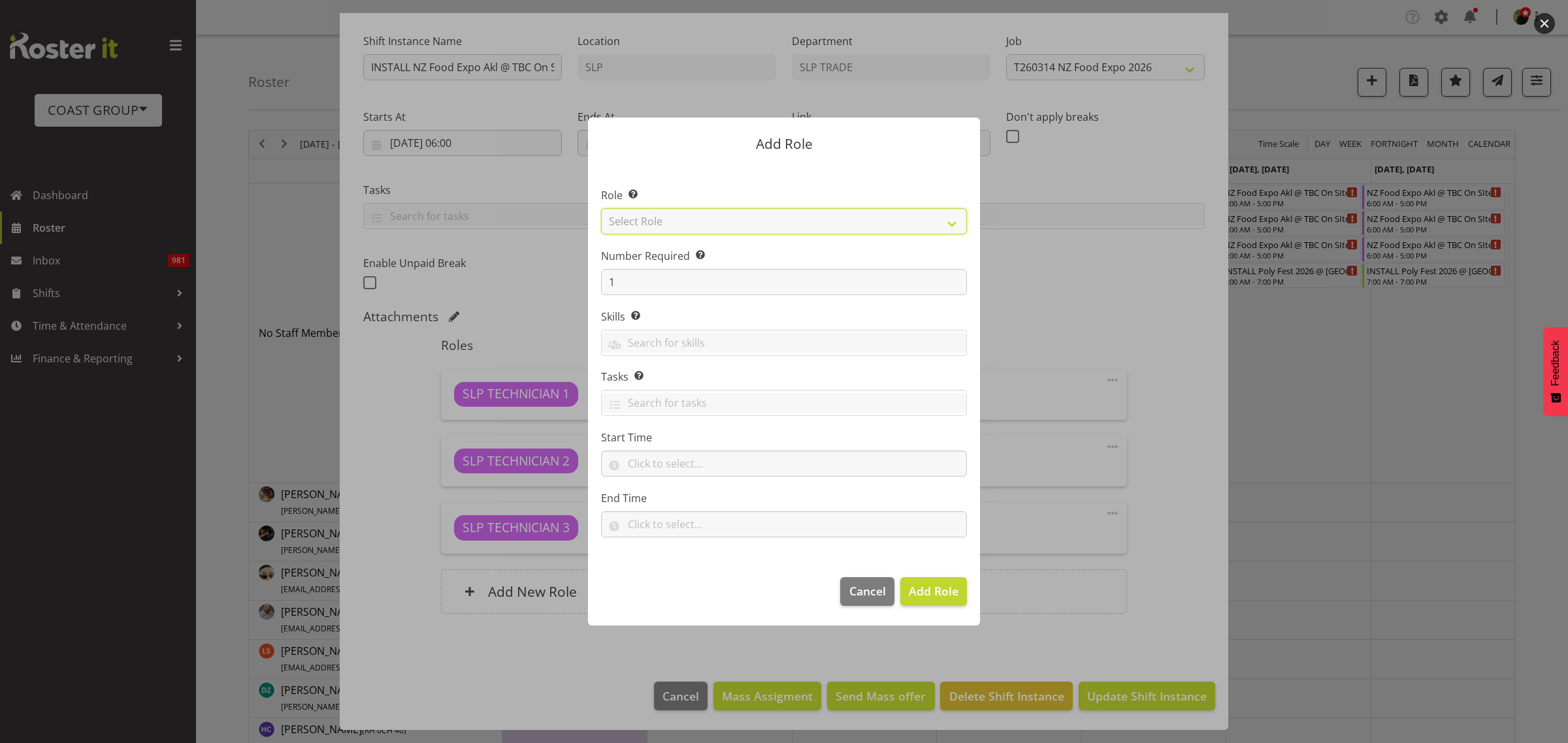
click at [758, 217] on select "Select Role ACCOUNT MANAGER ACCOUNT MANAGER DW ACCOUNTS AKL DIANNA VEHICLES AKL…" at bounding box center [784, 221] width 365 height 26
select select "123"
click at [601, 208] on select "Select Role ACCOUNT MANAGER ACCOUNT MANAGER DW ACCOUNTS AKL DIANNA VEHICLES AKL…" at bounding box center [784, 221] width 365 height 26
click at [945, 583] on span "Add Role" at bounding box center [934, 591] width 50 height 16
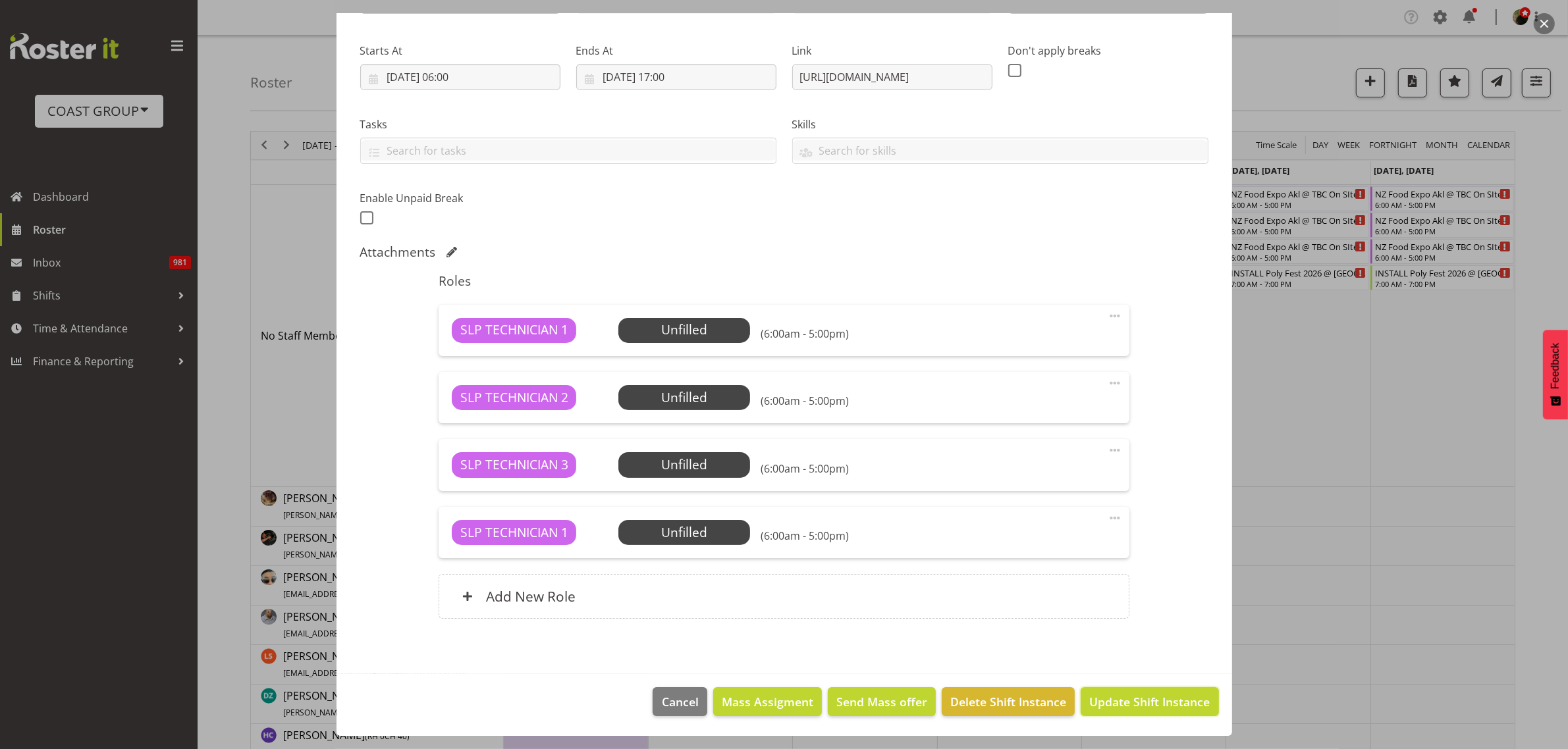
click at [1153, 699] on span "Update Shift Instance" at bounding box center [1149, 701] width 121 height 17
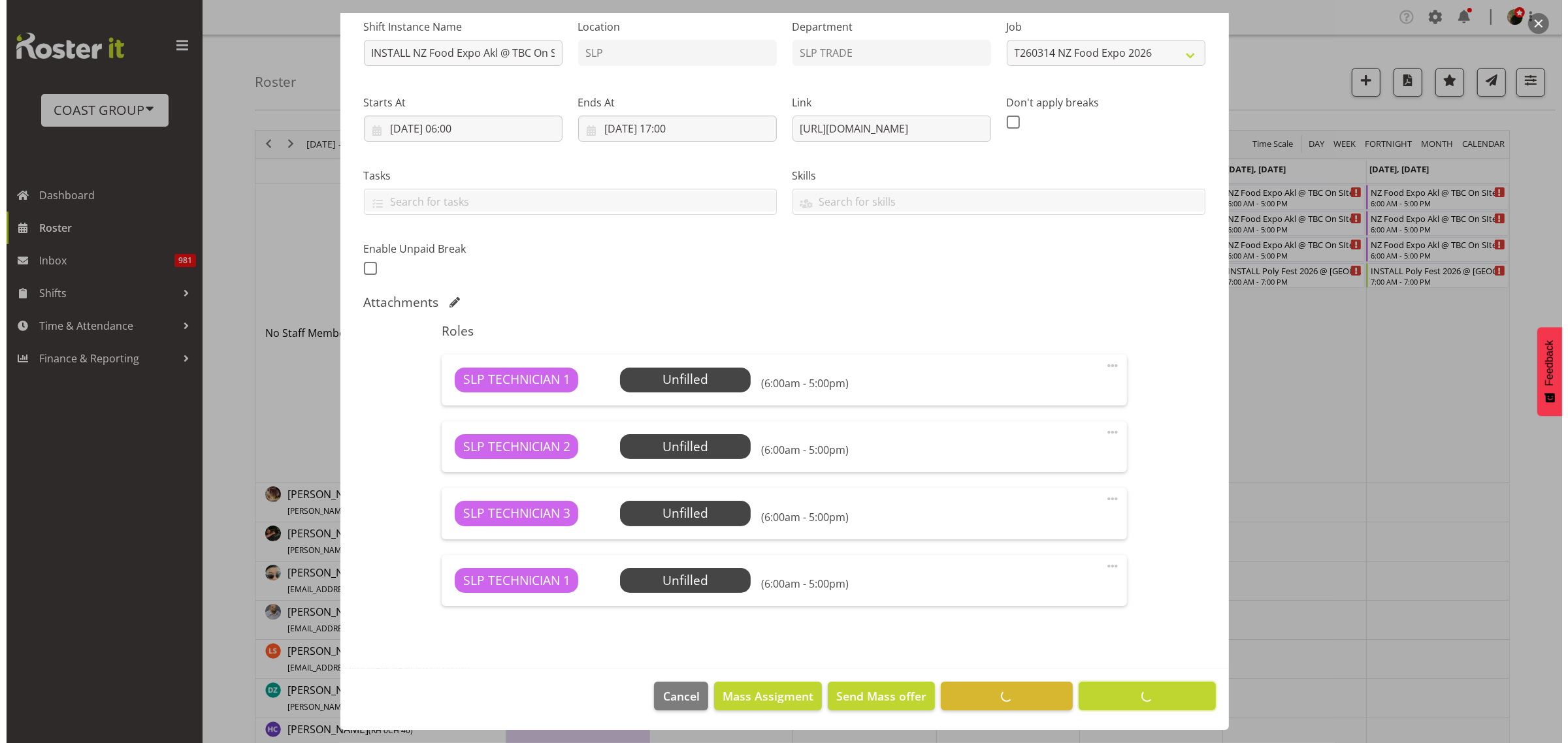
scroll to position [134, 0]
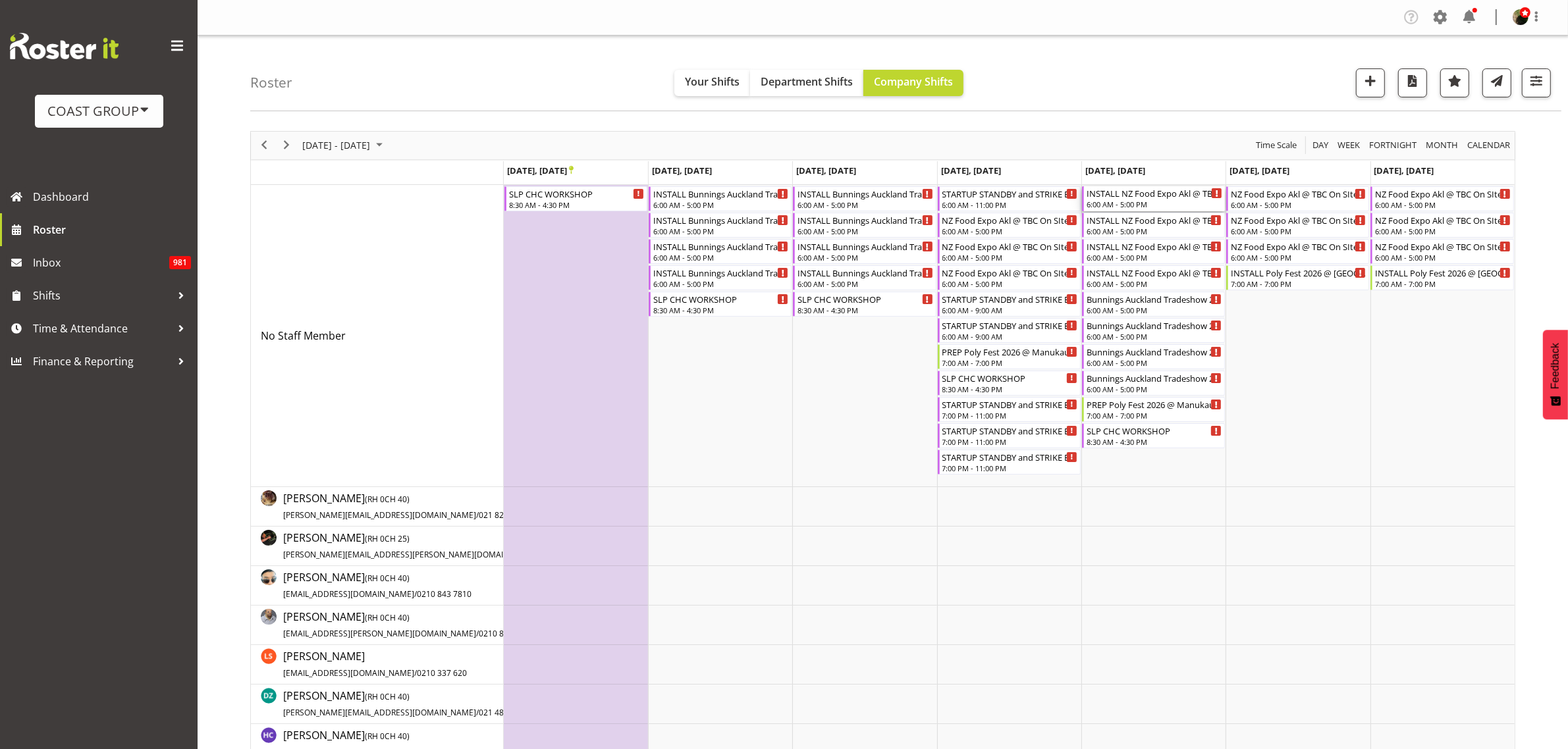
click at [1121, 206] on div "6:00 AM - 5:00 PM" at bounding box center [1154, 204] width 136 height 11
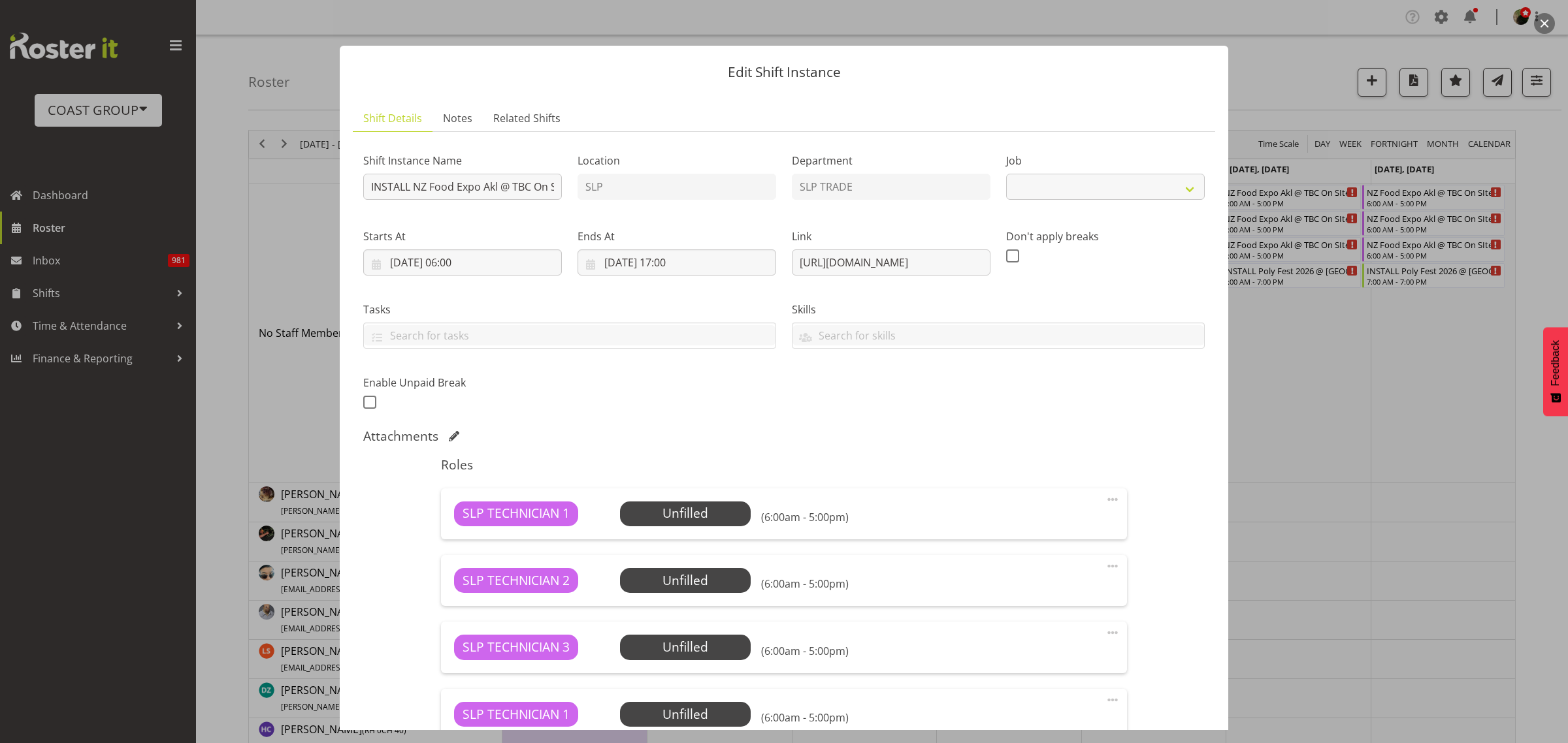
select select "9842"
click at [791, 179] on div "Shift Instance Name INSTALL NZ Food Expo Akl @ TBC On SIte @ TBC Location SLP D…" at bounding box center [784, 278] width 857 height 286
click at [516, 190] on input "INSTALL NZ Food Expo Akl @ TBC On SIte @ TBC" at bounding box center [463, 186] width 198 height 26
drag, startPoint x: 480, startPoint y: 187, endPoint x: 460, endPoint y: 190, distance: 20.2
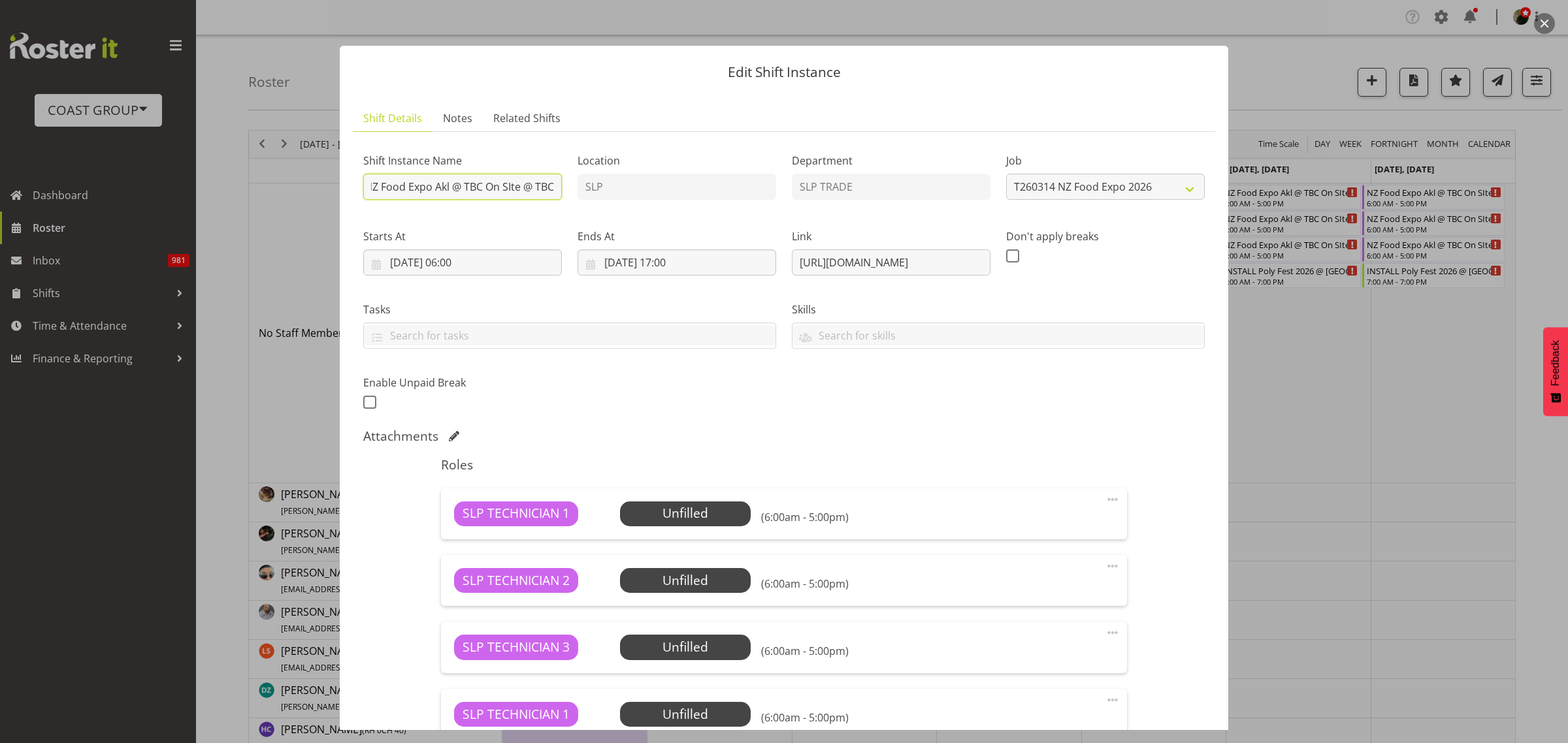
click at [460, 190] on input "INSTALL NZ Food Expo Akl @ TBC On SIte @ TBC" at bounding box center [463, 186] width 198 height 26
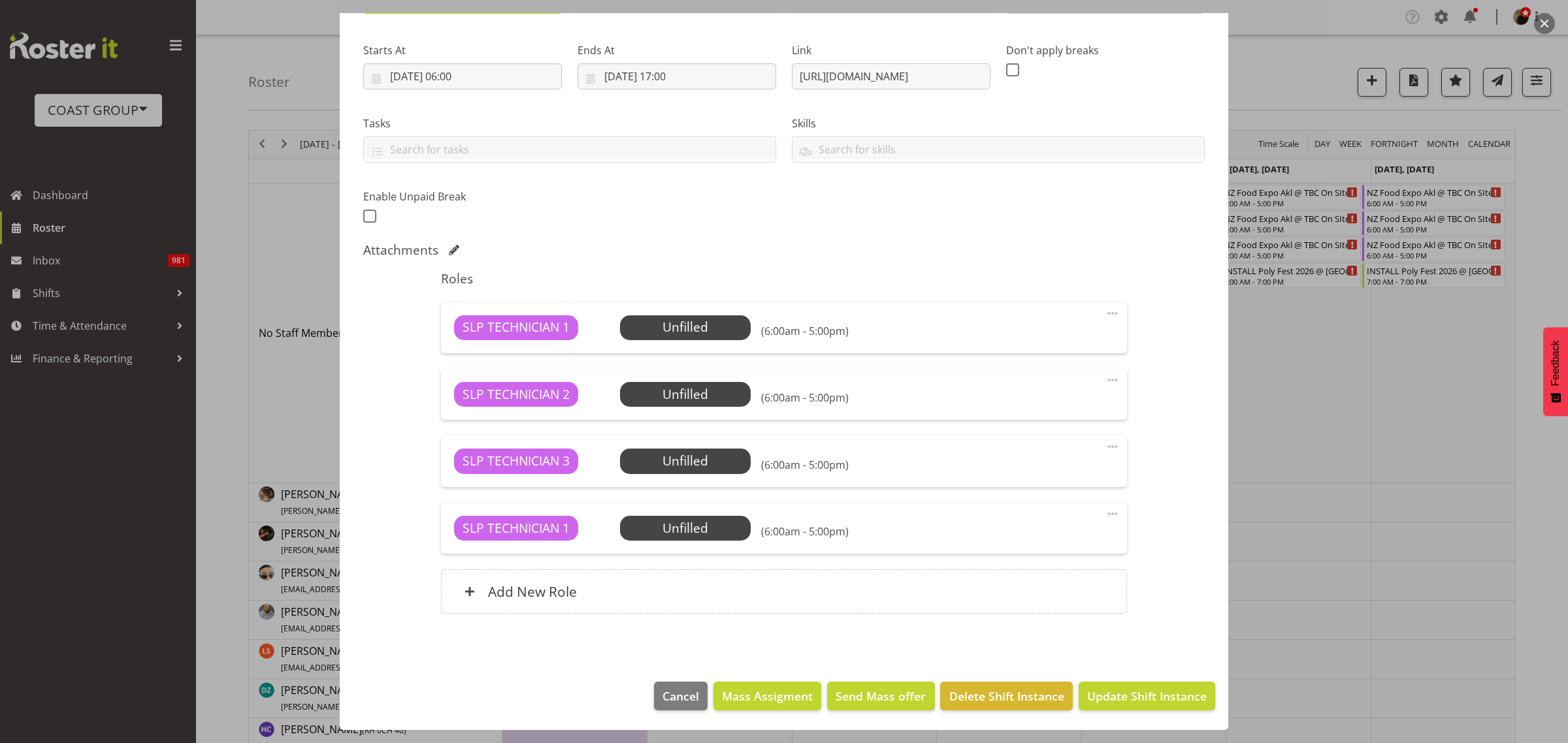
type input "INSTALL NZ Food Expo Akl @ Eventfinder On SIte @ TBC"
click at [1136, 694] on span "Update Shift Instance" at bounding box center [1147, 696] width 120 height 17
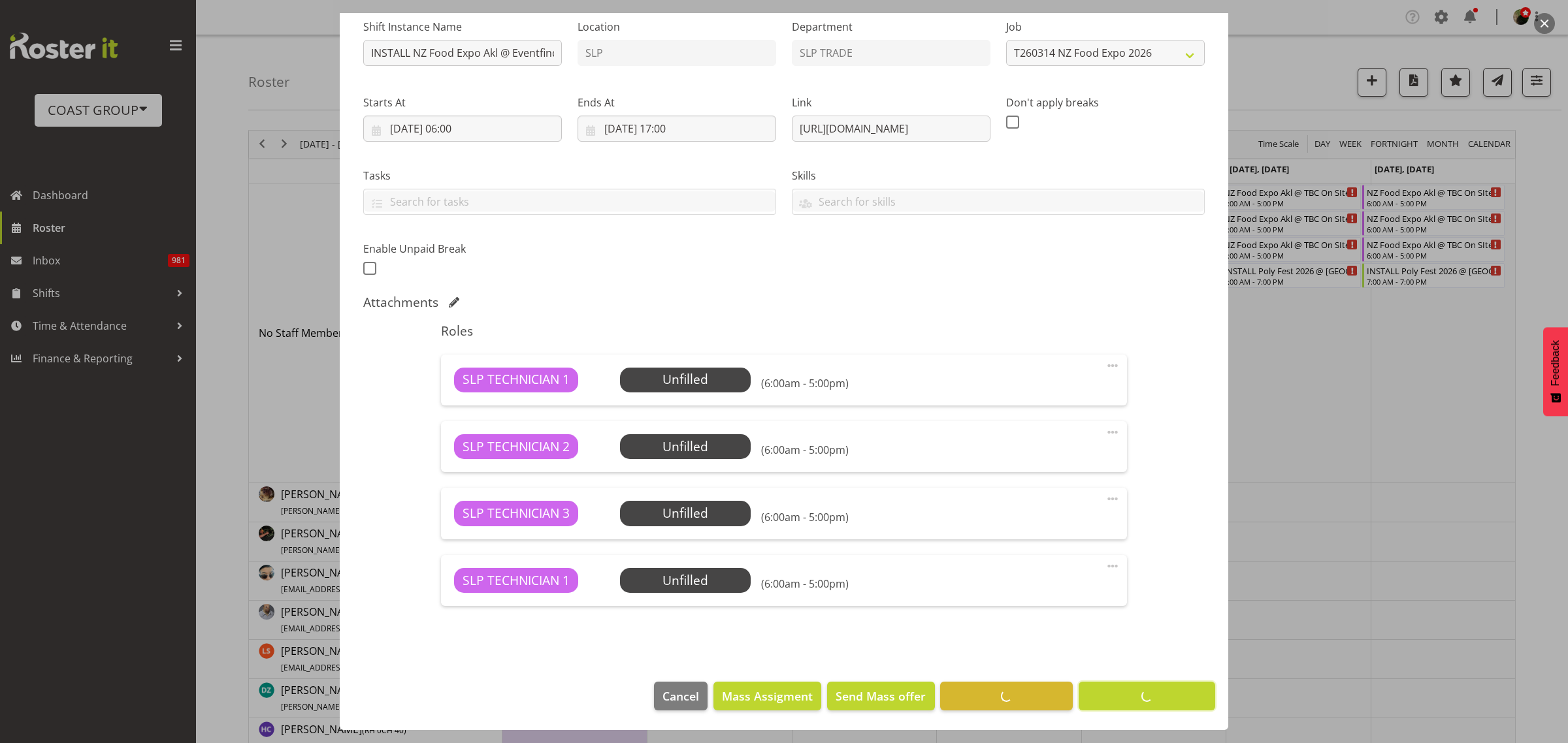
scroll to position [134, 0]
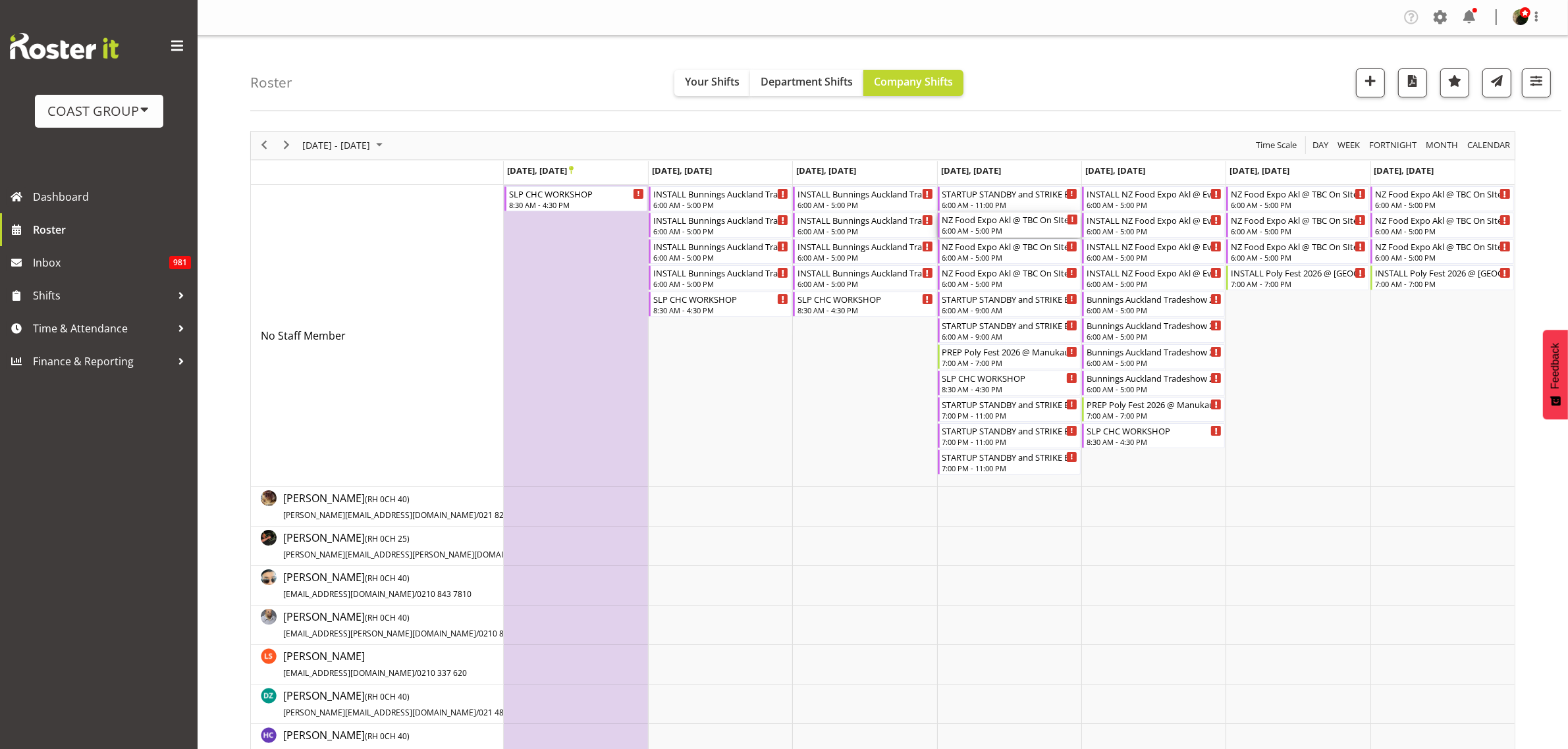
click at [1021, 229] on div "6:00 AM - 5:00 PM" at bounding box center [1010, 230] width 136 height 11
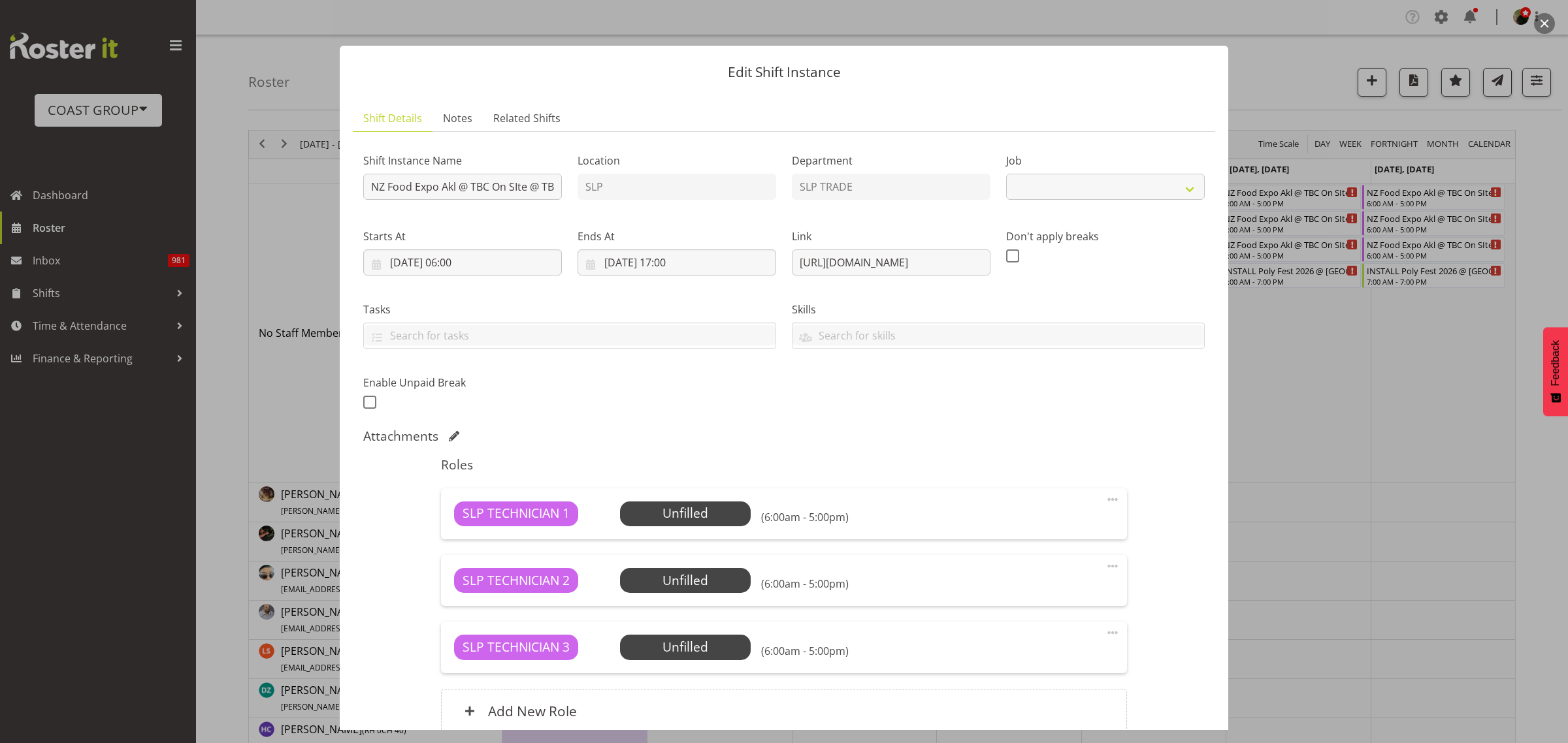
select select "9842"
click at [370, 188] on input "NZ Food Expo Akl @ TBC On SIte @ TBC" at bounding box center [463, 186] width 198 height 26
click at [515, 190] on input "PREP NZ Food Expo Akl @ TBC On SIte @ TBC" at bounding box center [463, 186] width 198 height 26
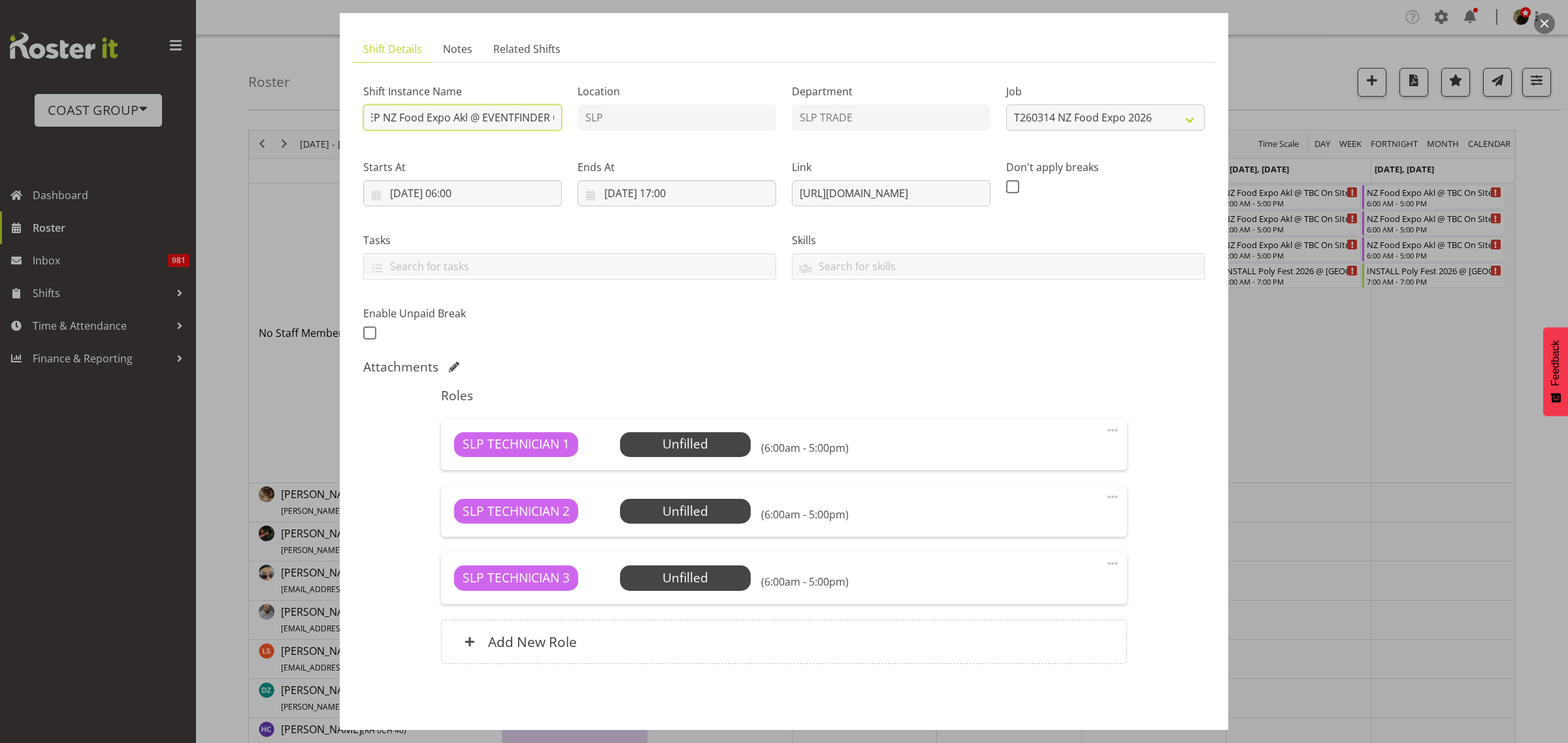
scroll to position [120, 0]
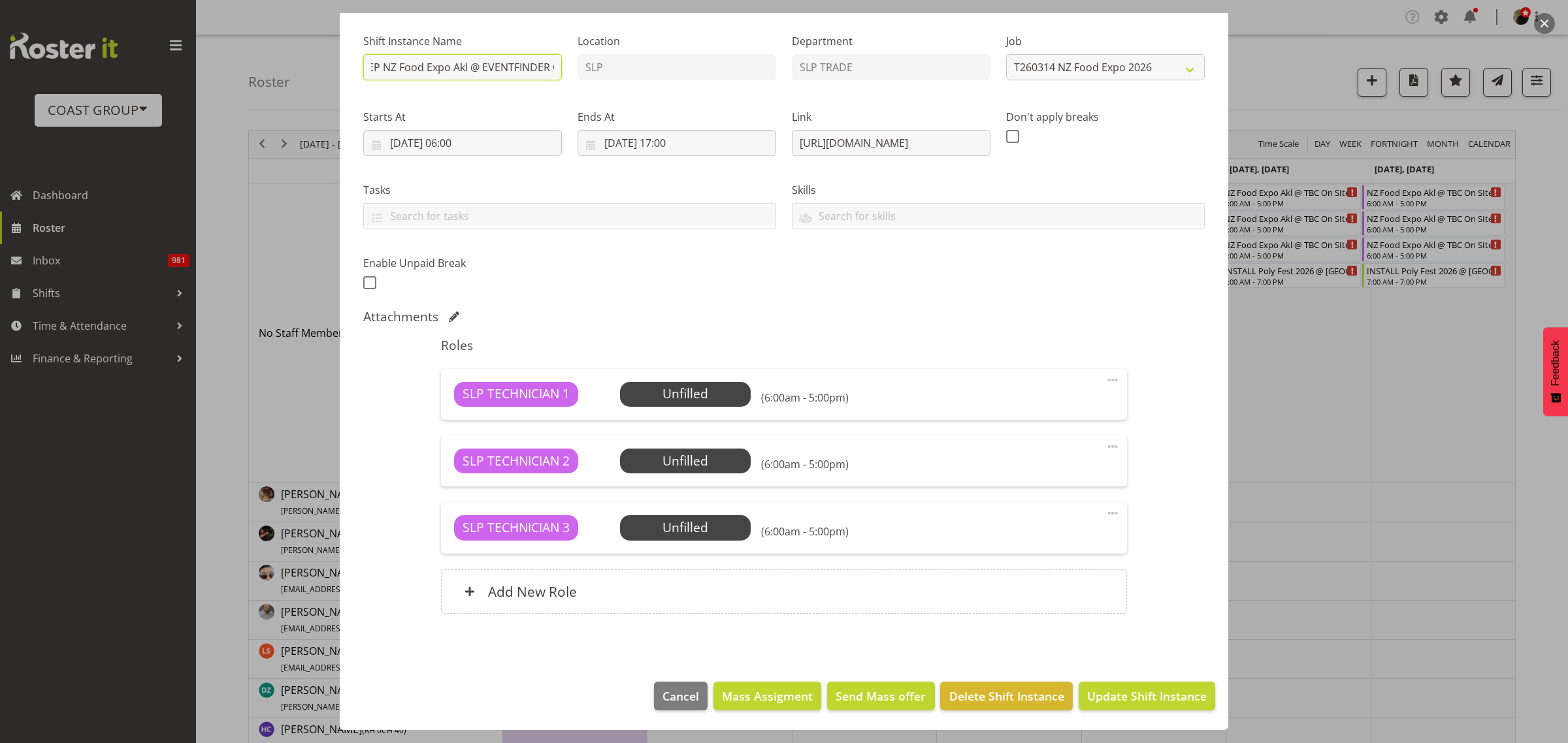
type input "PREP NZ Food Expo Akl @ EVENTFINDER On SIte @ TBC"
click at [1138, 701] on span "Update Shift Instance" at bounding box center [1147, 696] width 120 height 17
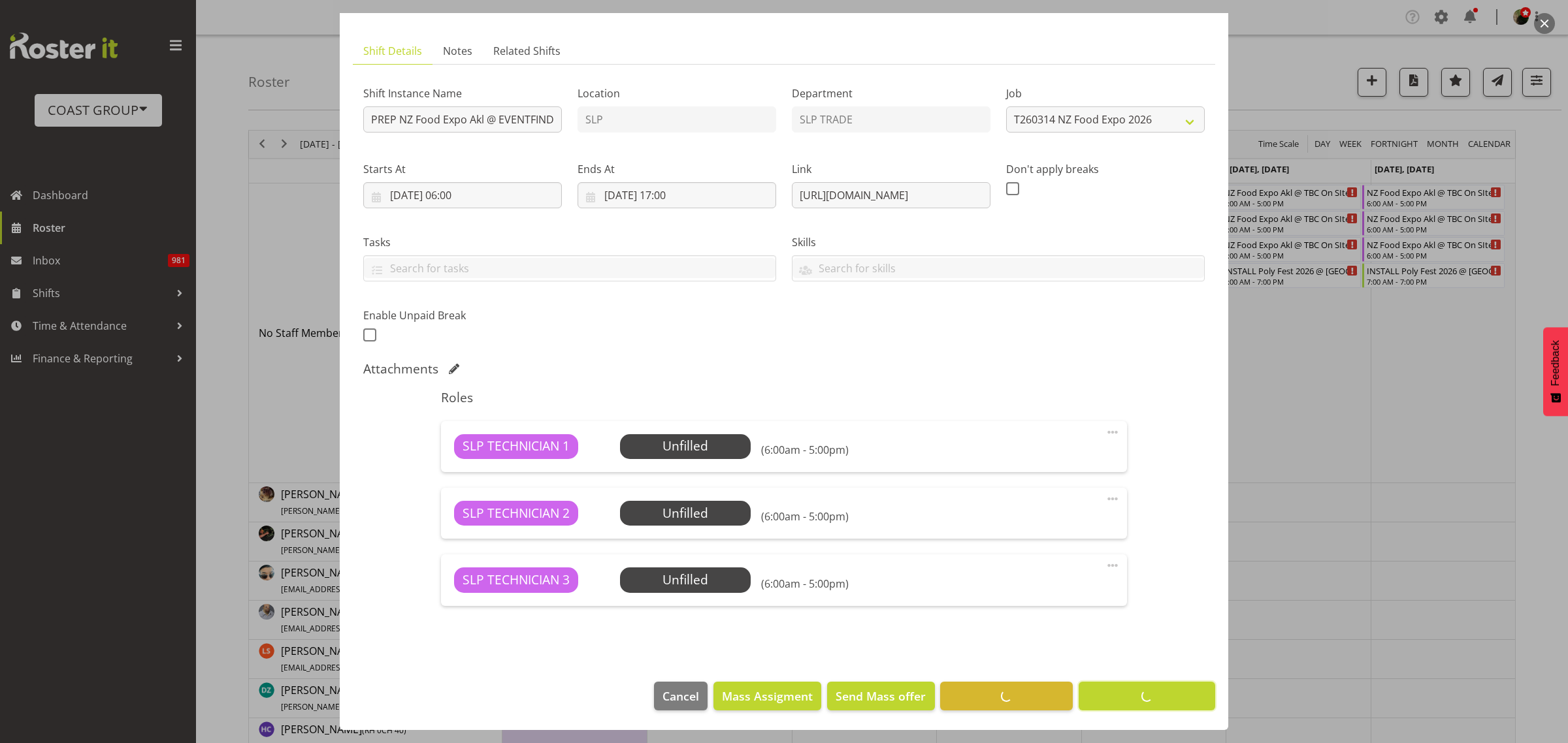
scroll to position [67, 0]
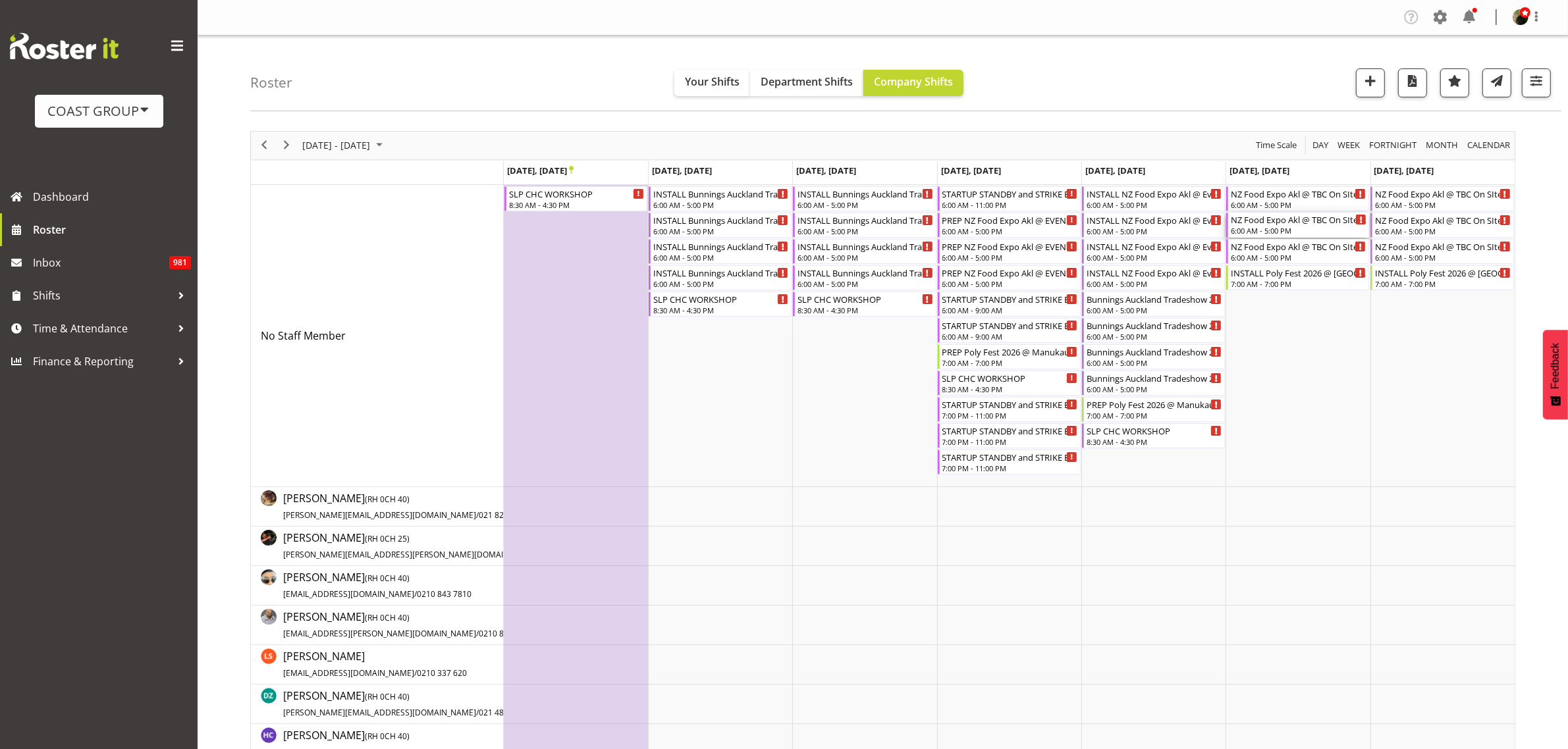
click at [1309, 228] on div "6:00 AM - 5:00 PM" at bounding box center [1299, 230] width 136 height 11
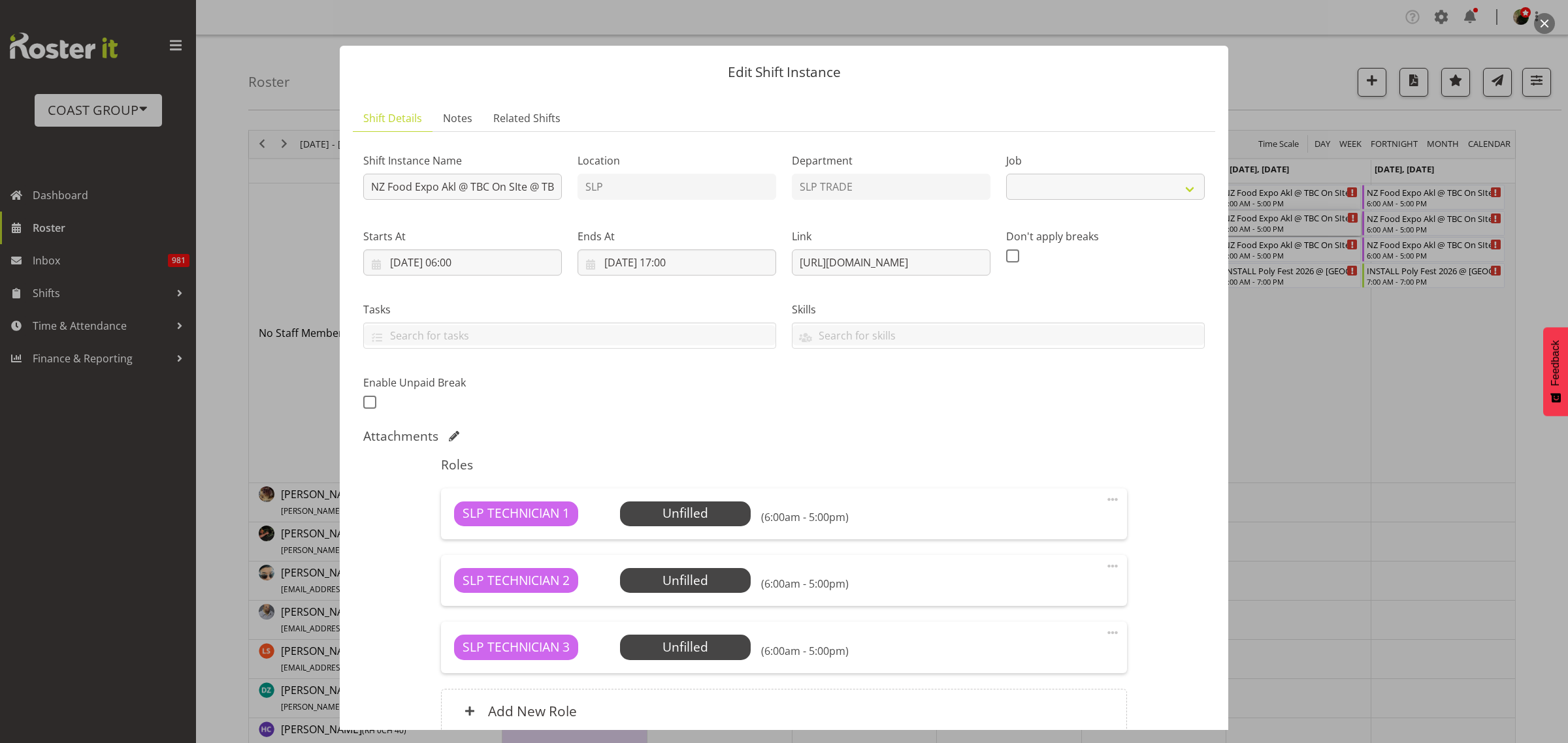
select select "9842"
click at [471, 185] on input "NZ Food Expo Akl @ TBC On SIte @ TBC" at bounding box center [463, 186] width 198 height 26
click at [373, 188] on input "NZ Food Expo Akl @ EVENTFINDER On SIte @ TBC" at bounding box center [463, 186] width 198 height 26
type input "STARTUP NZ Food Expo Akl @ EVENTFINDER On SIte @ TBC"
click at [661, 263] on input "14/03/2026, 17:00" at bounding box center [676, 262] width 198 height 26
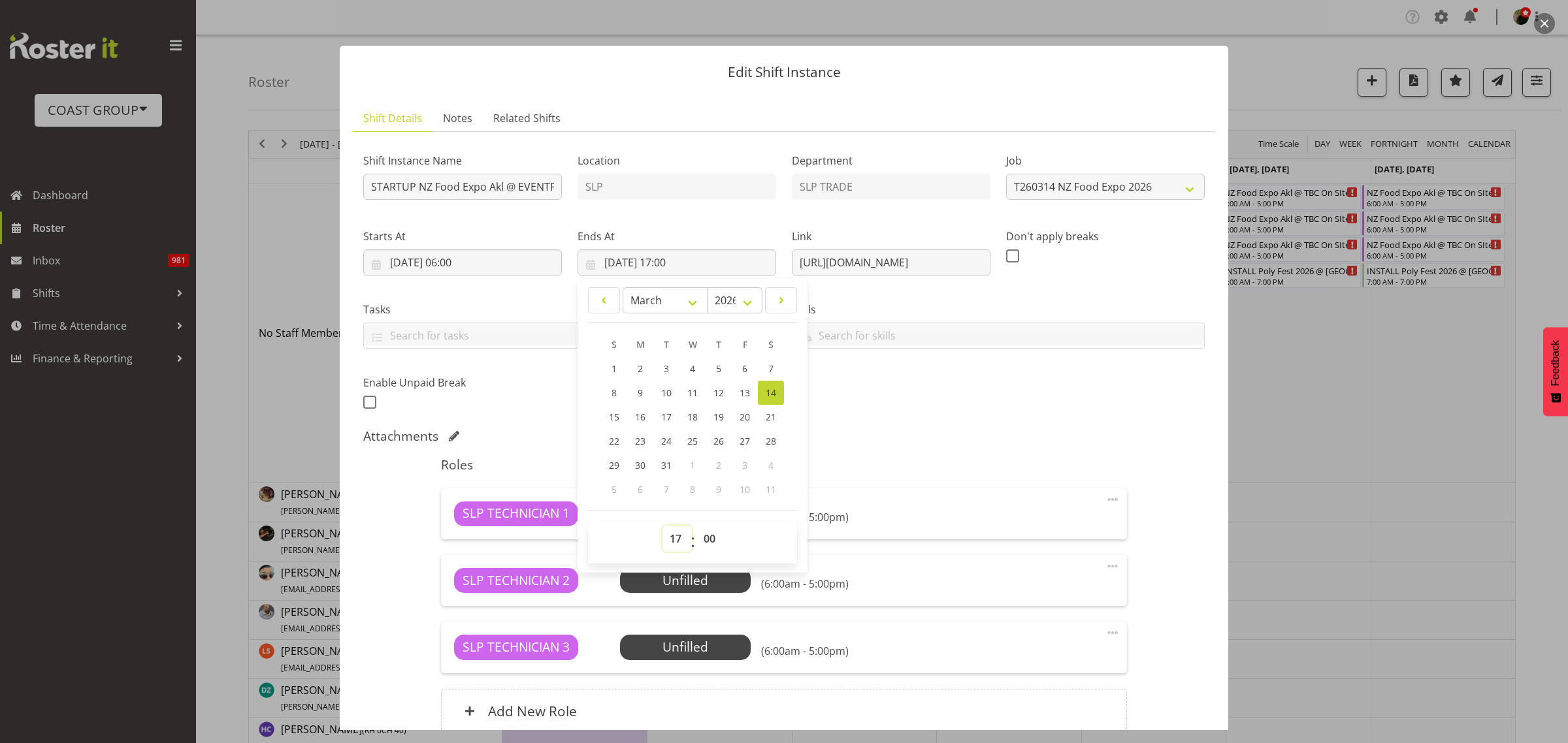
click at [676, 537] on select "00 01 02 03 04 05 06 07 08 09 10 11 12 13 14 15 16 17 18 19 20 21 22 23" at bounding box center [676, 538] width 29 height 26
select select "10"
click at [662, 526] on select "00 01 02 03 04 05 06 07 08 09 10 11 12 13 14 15 16 17 18 19 20 21 22 23" at bounding box center [676, 538] width 29 height 26
type input "14/03/2026, 10:00"
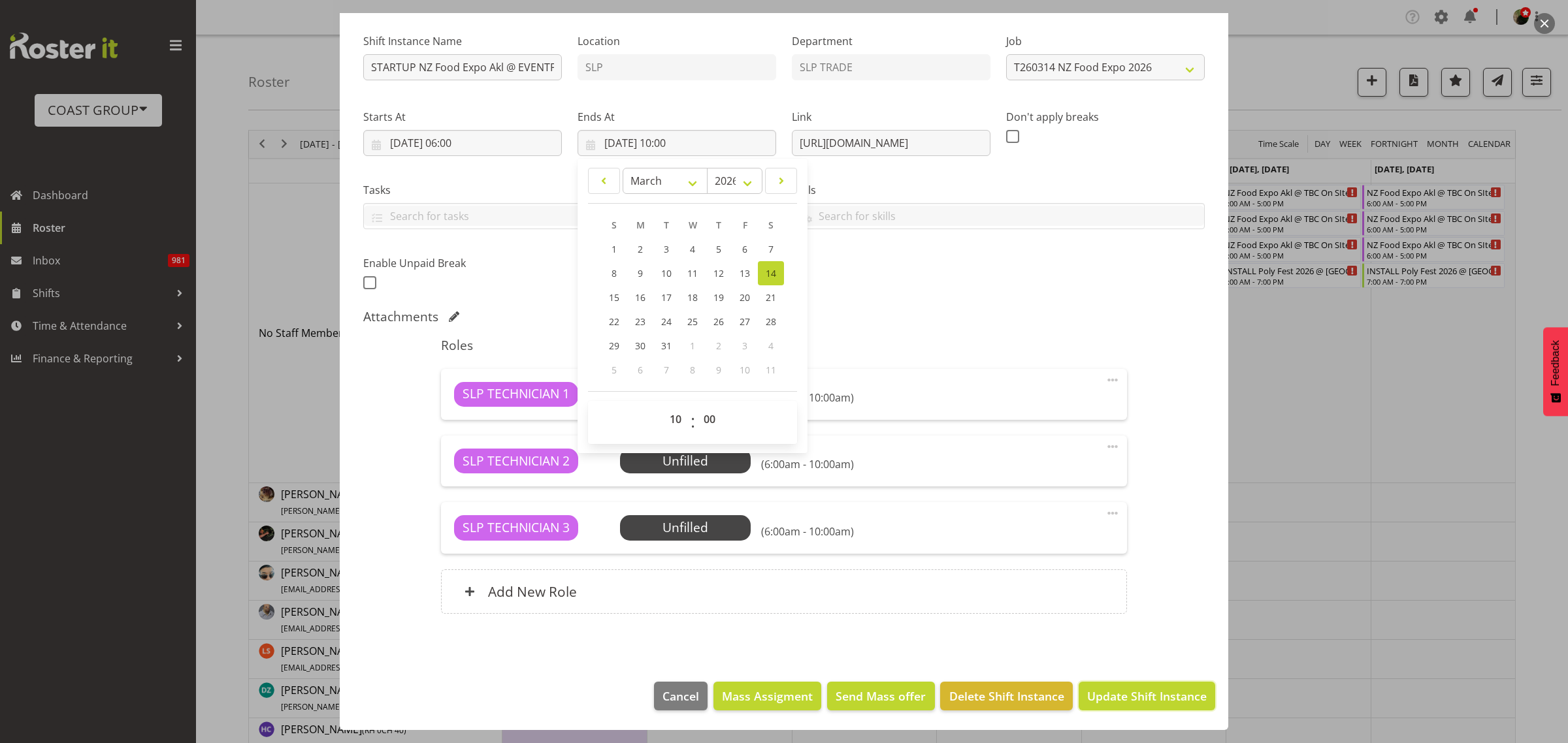
click at [1128, 700] on span "Update Shift Instance" at bounding box center [1147, 696] width 120 height 17
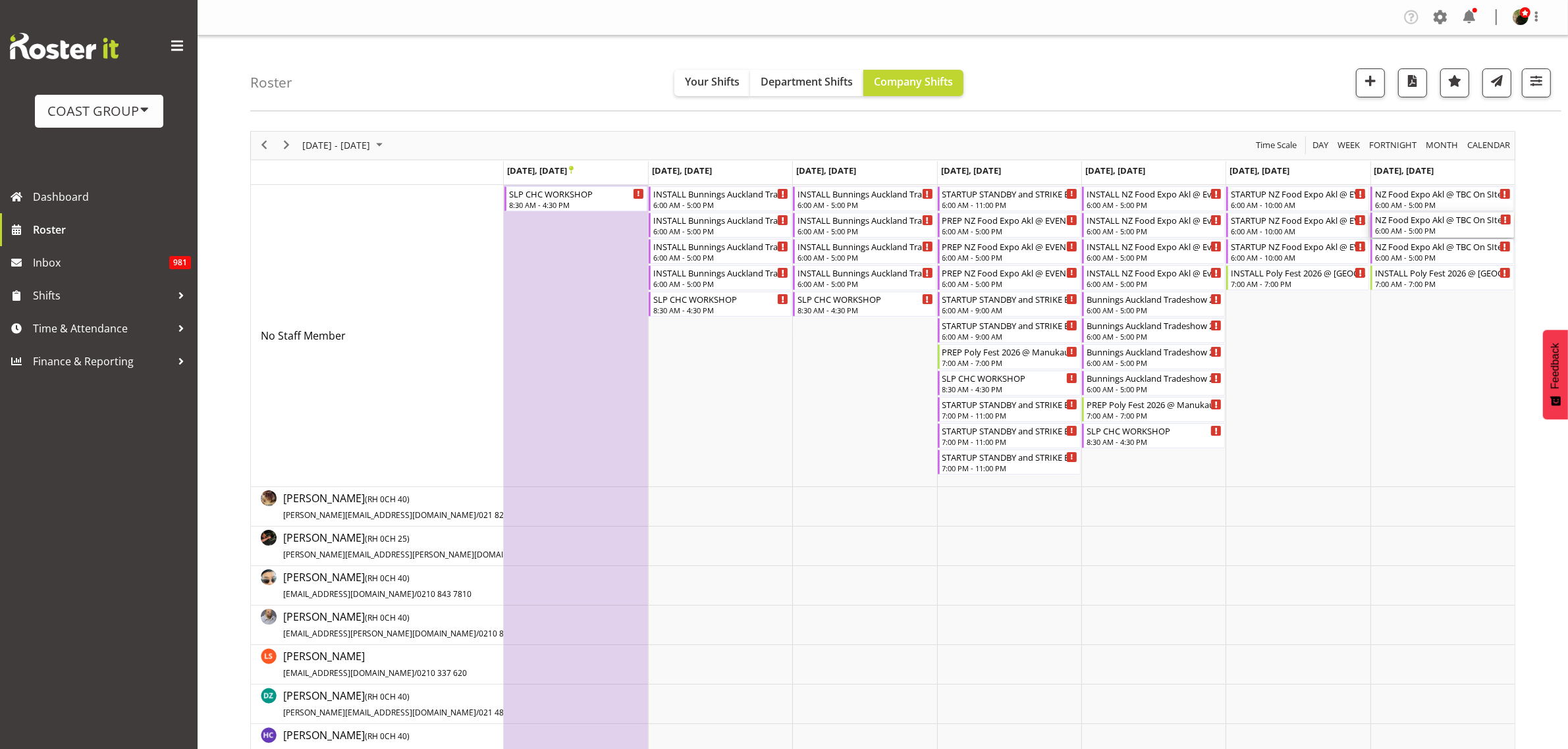
click at [1415, 227] on div "6:00 AM - 5:00 PM" at bounding box center [1443, 230] width 136 height 11
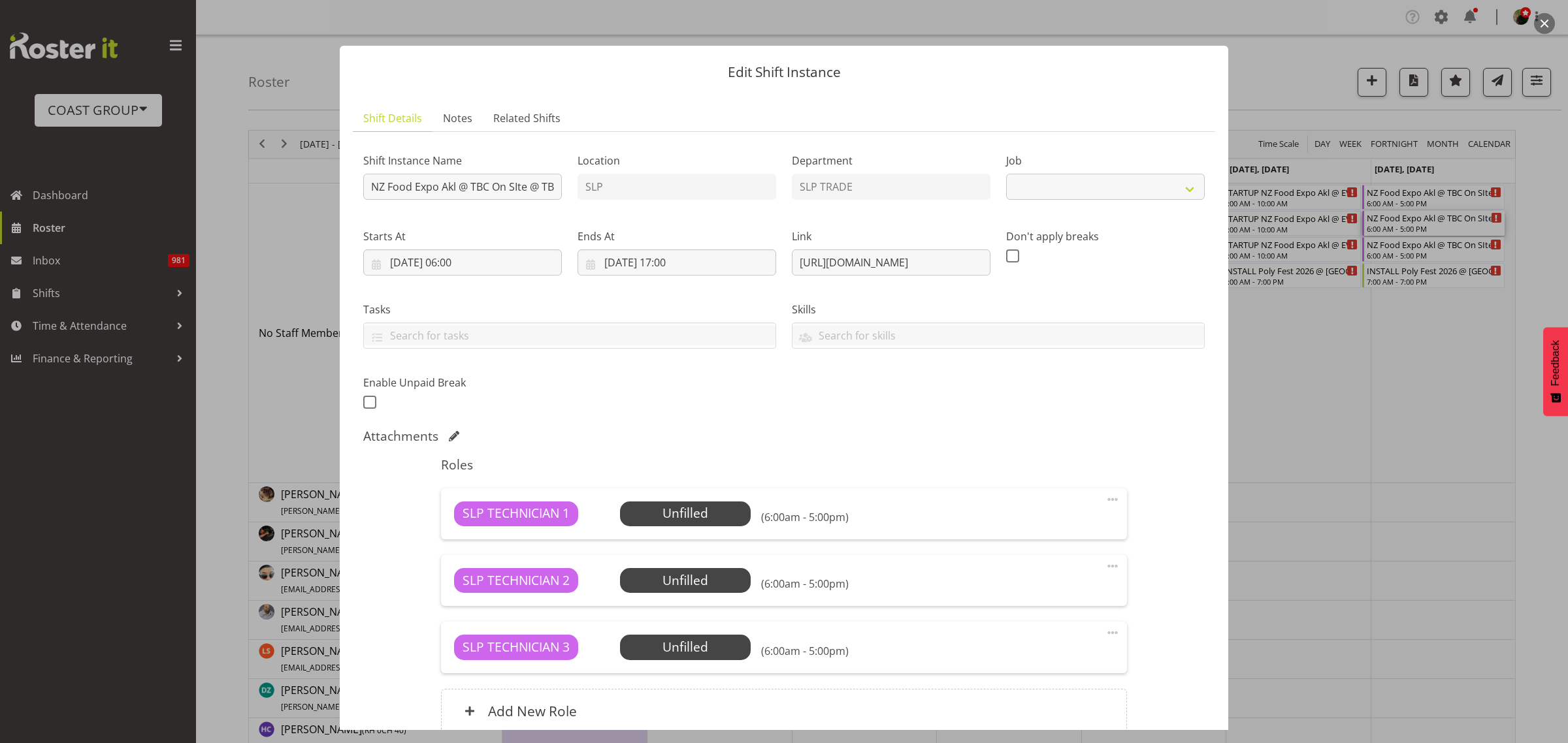
select select "9842"
click at [366, 184] on input "NZ Food Expo Akl @ TBC On SIte @ TBC" at bounding box center [463, 186] width 198 height 26
type input "STRIKE NZ Food Expo Akl @ TBC On SIte @ TBC"
click at [468, 269] on input "15/03/2026, 06:00" at bounding box center [463, 262] width 198 height 26
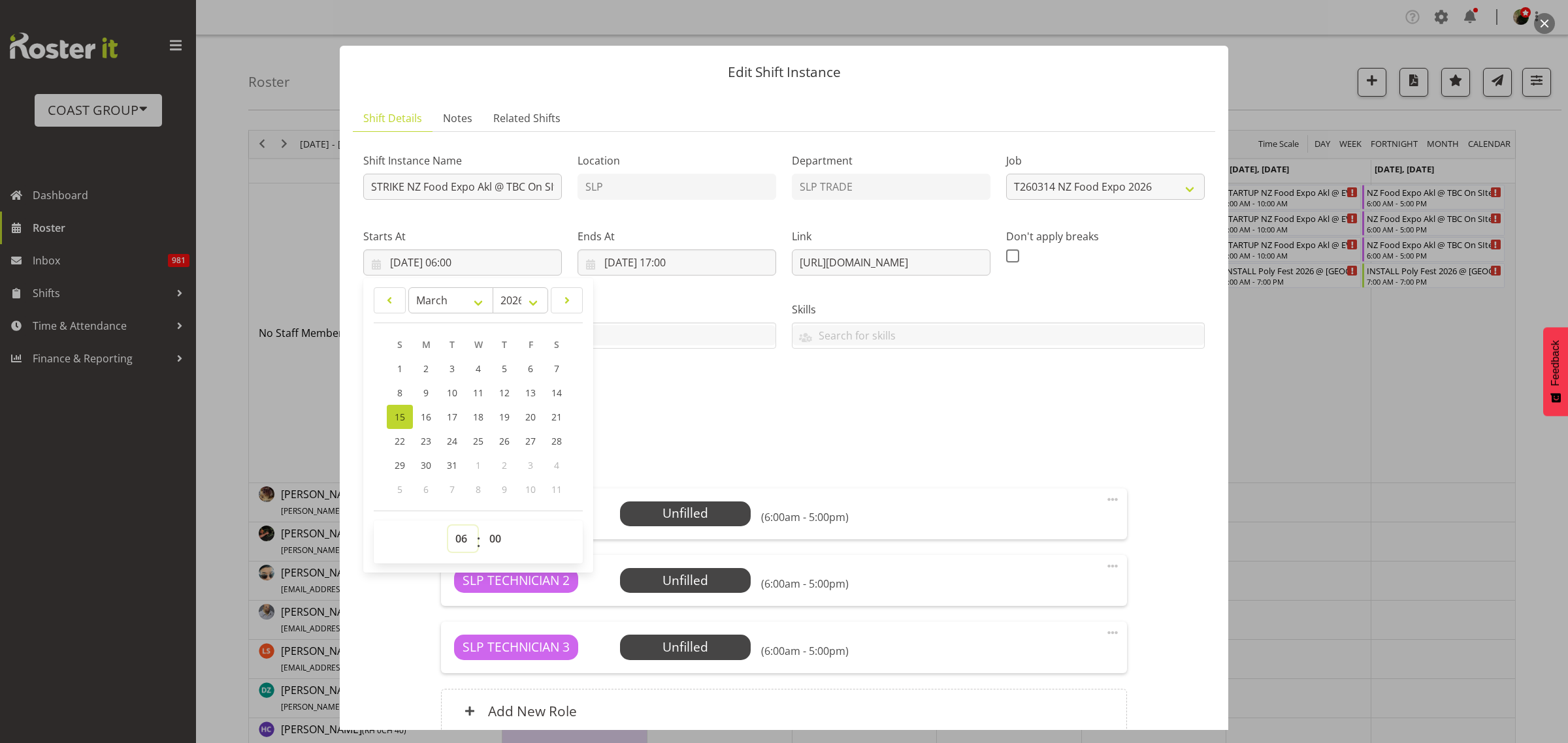
click at [459, 546] on select "00 01 02 03 04 05 06 07 08 09 10 11 12 13 14 15 16 17 18 19 20 21 22 23" at bounding box center [463, 538] width 29 height 26
select select "16"
click at [449, 526] on select "00 01 02 03 04 05 06 07 08 09 10 11 12 13 14 15 16 17 18 19 20 21 22 23" at bounding box center [463, 538] width 29 height 26
type input "15/03/2026, 16:00"
click at [686, 259] on input "15/03/2026, 17:00" at bounding box center [676, 262] width 198 height 26
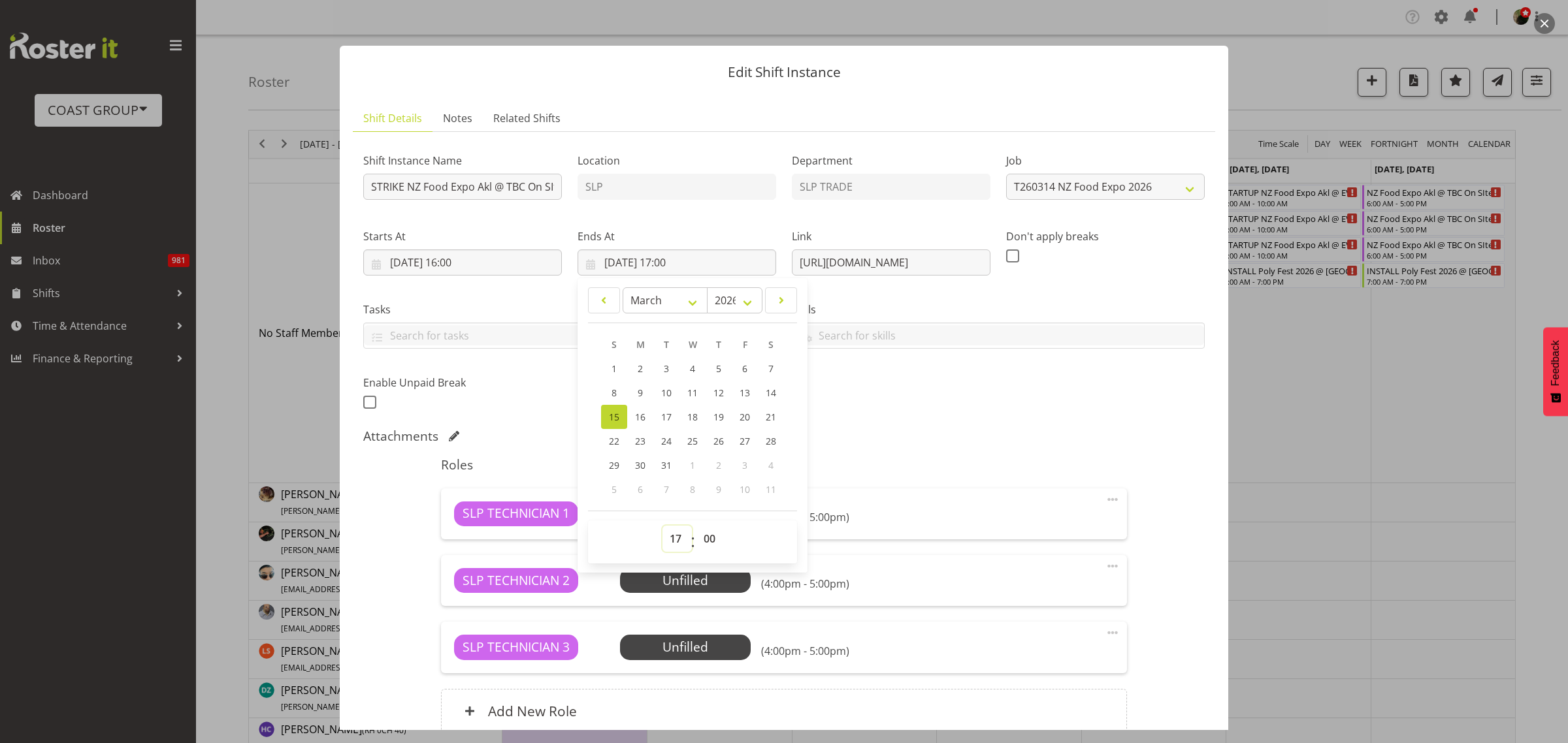
click at [670, 540] on select "00 01 02 03 04 05 06 07 08 09 10 11 12 13 14 15 16 17 18 19 20 21 22 23" at bounding box center [676, 538] width 29 height 26
select select "22"
click at [662, 526] on select "00 01 02 03 04 05 06 07 08 09 10 11 12 13 14 15 16 17 18 19 20 21 22 23" at bounding box center [676, 538] width 29 height 26
type input "15/03/2026, 22:00"
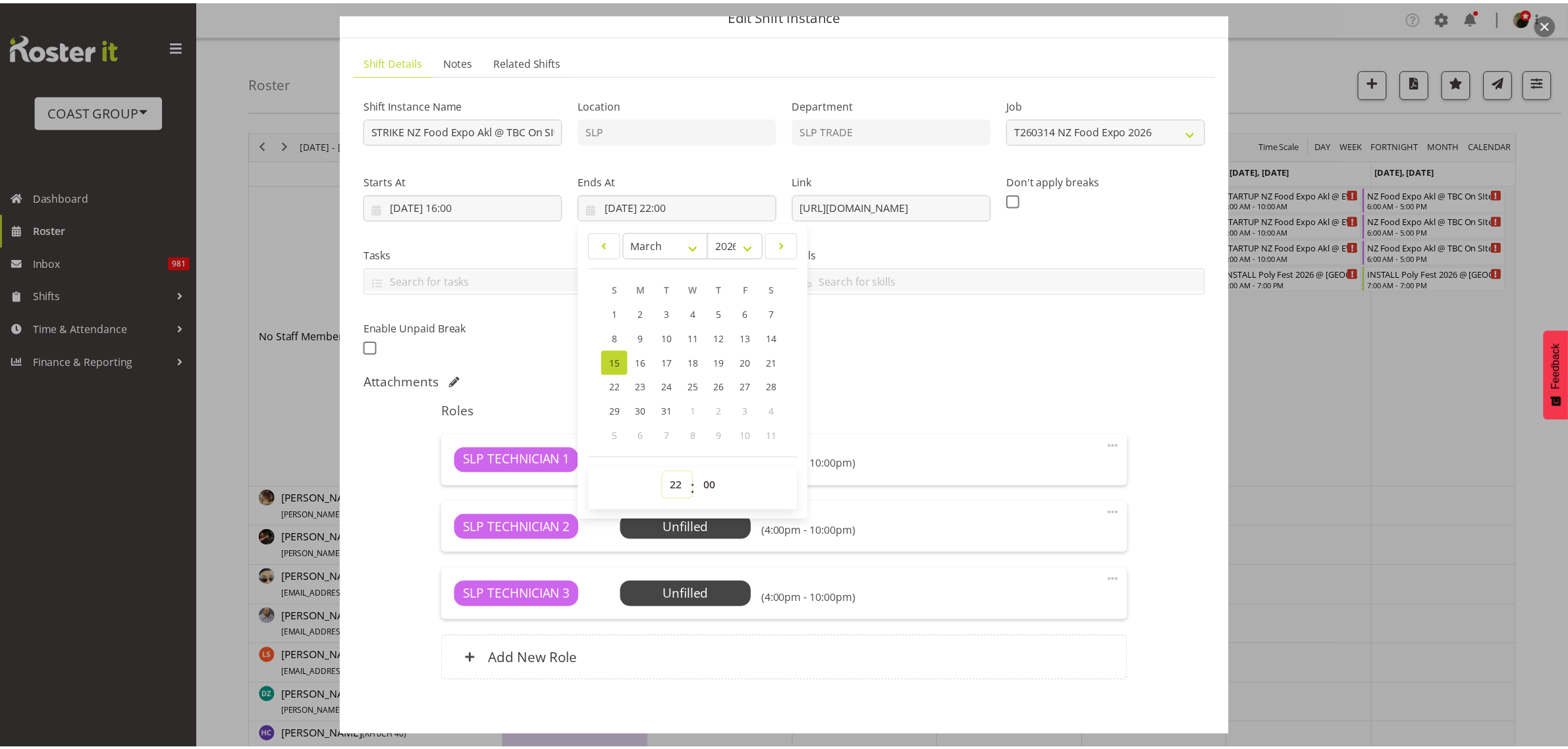
scroll to position [121, 0]
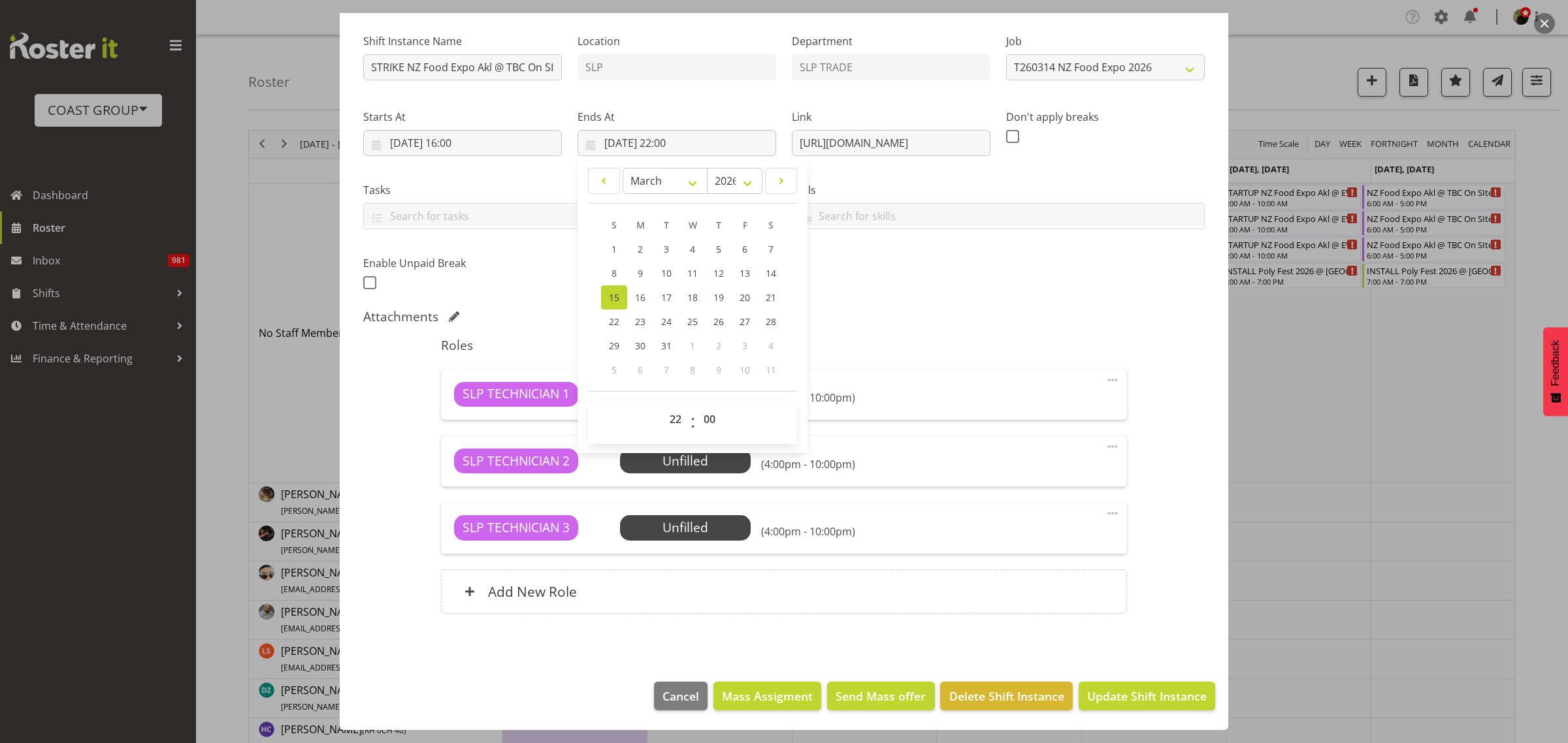
click at [628, 603] on div "Add New Role" at bounding box center [784, 592] width 685 height 45
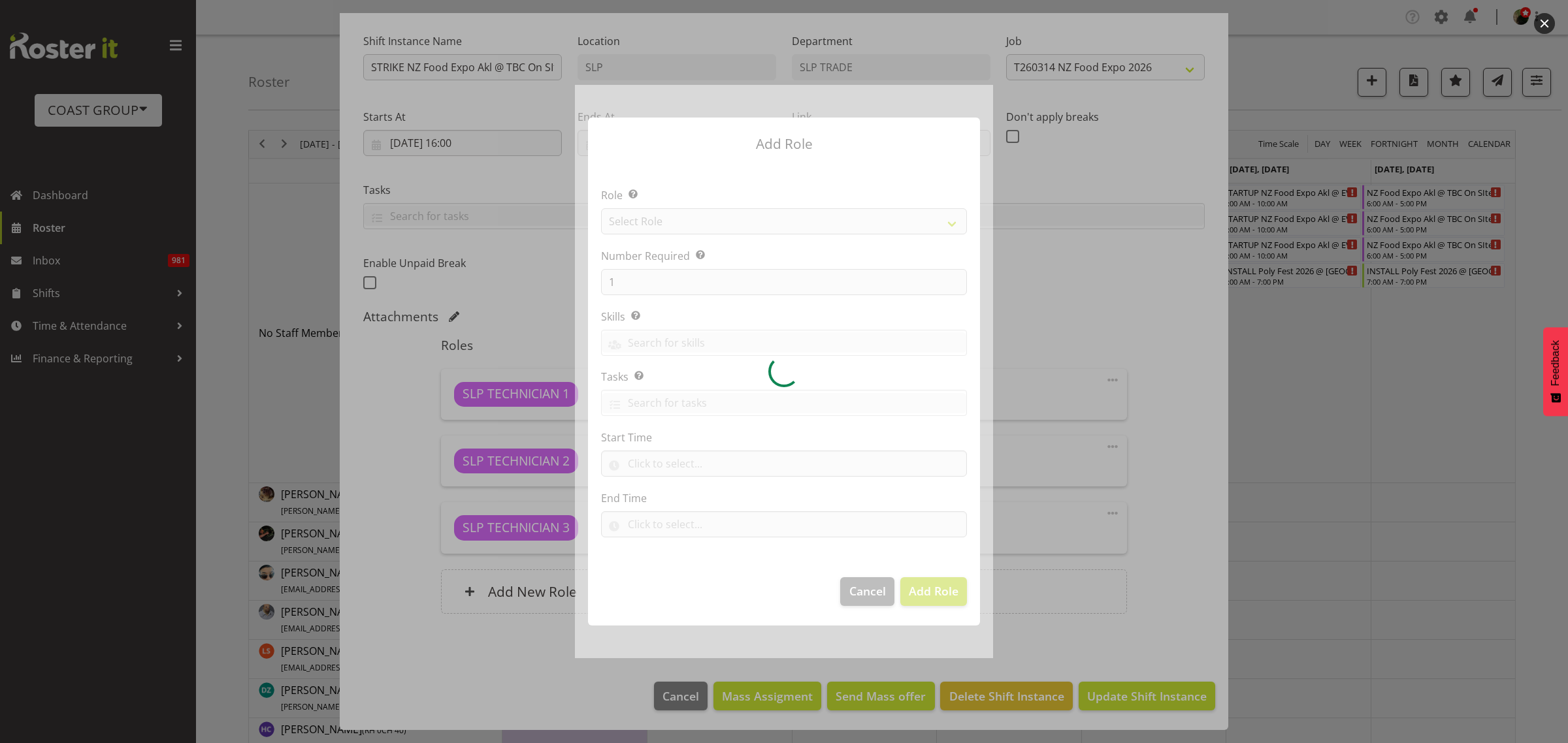
click at [716, 210] on div at bounding box center [784, 371] width 418 height 572
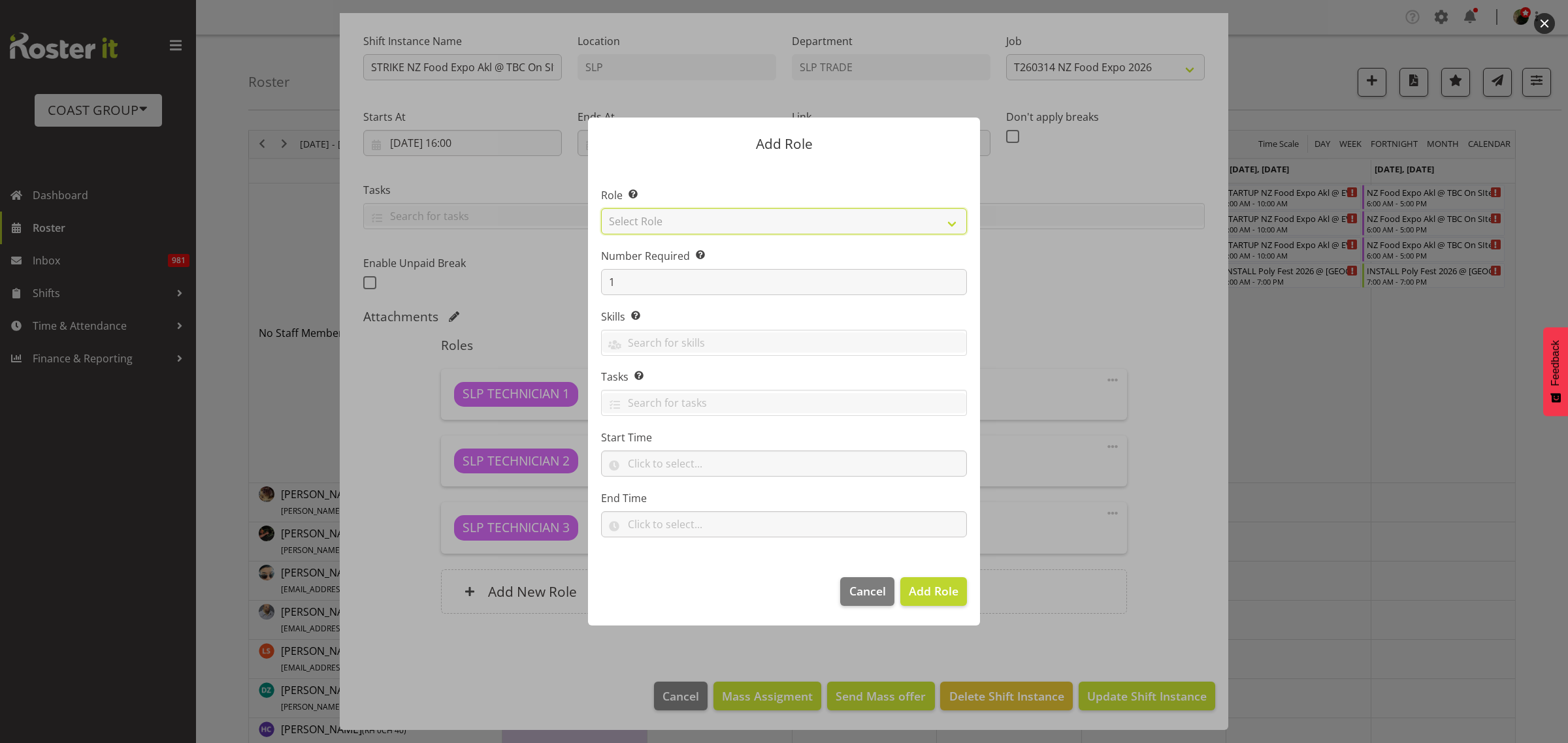
click at [733, 220] on select "Select Role ACCOUNT MANAGER ACCOUNT MANAGER DW ACCOUNTS AKL DIANNA VEHICLES AKL…" at bounding box center [784, 221] width 365 height 26
select select "123"
click at [601, 208] on select "Select Role ACCOUNT MANAGER ACCOUNT MANAGER DW ACCOUNTS AKL DIANNA VEHICLES AKL…" at bounding box center [784, 221] width 365 height 26
click at [947, 602] on button "Add Role" at bounding box center [934, 591] width 67 height 29
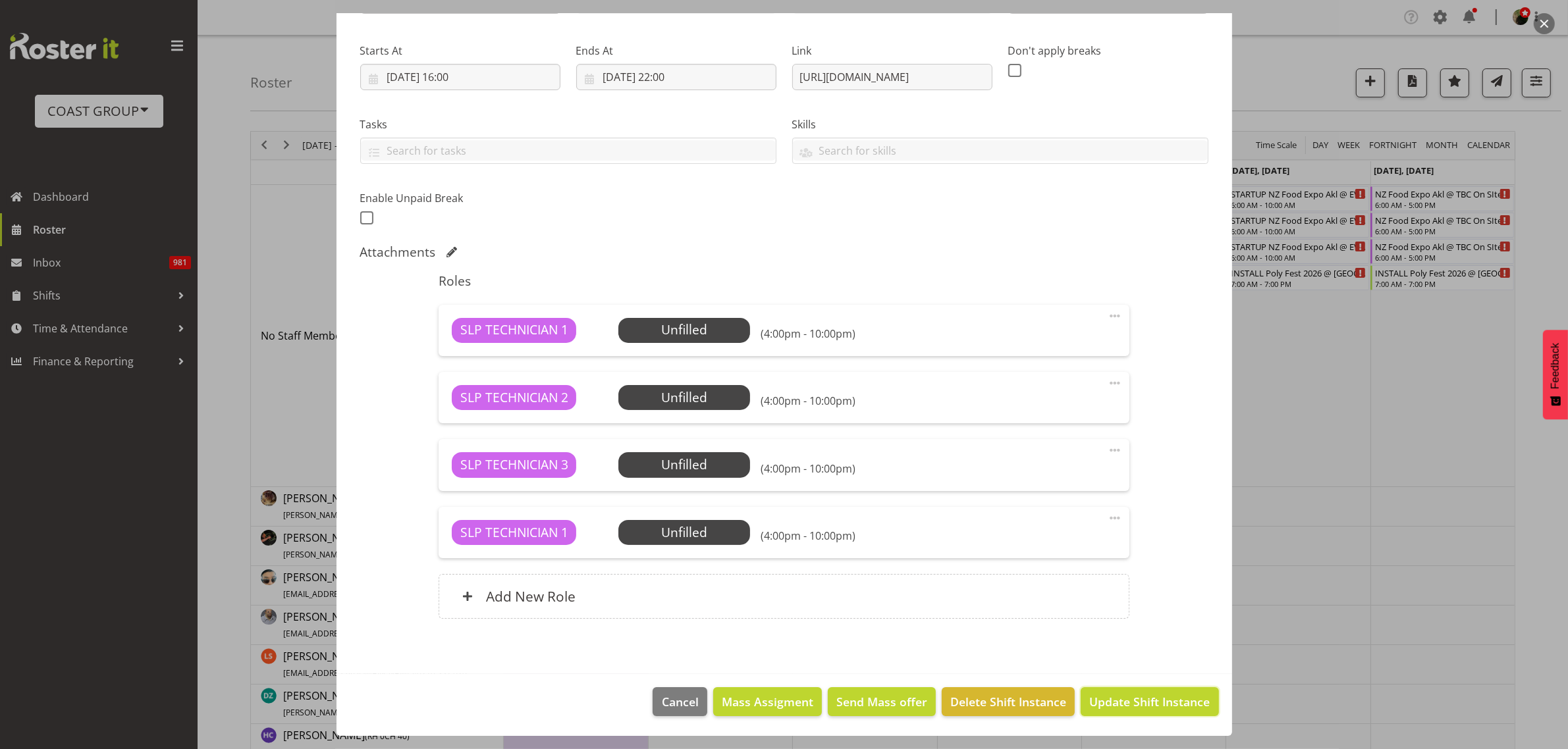
click at [1157, 694] on span "Update Shift Instance" at bounding box center [1149, 701] width 121 height 17
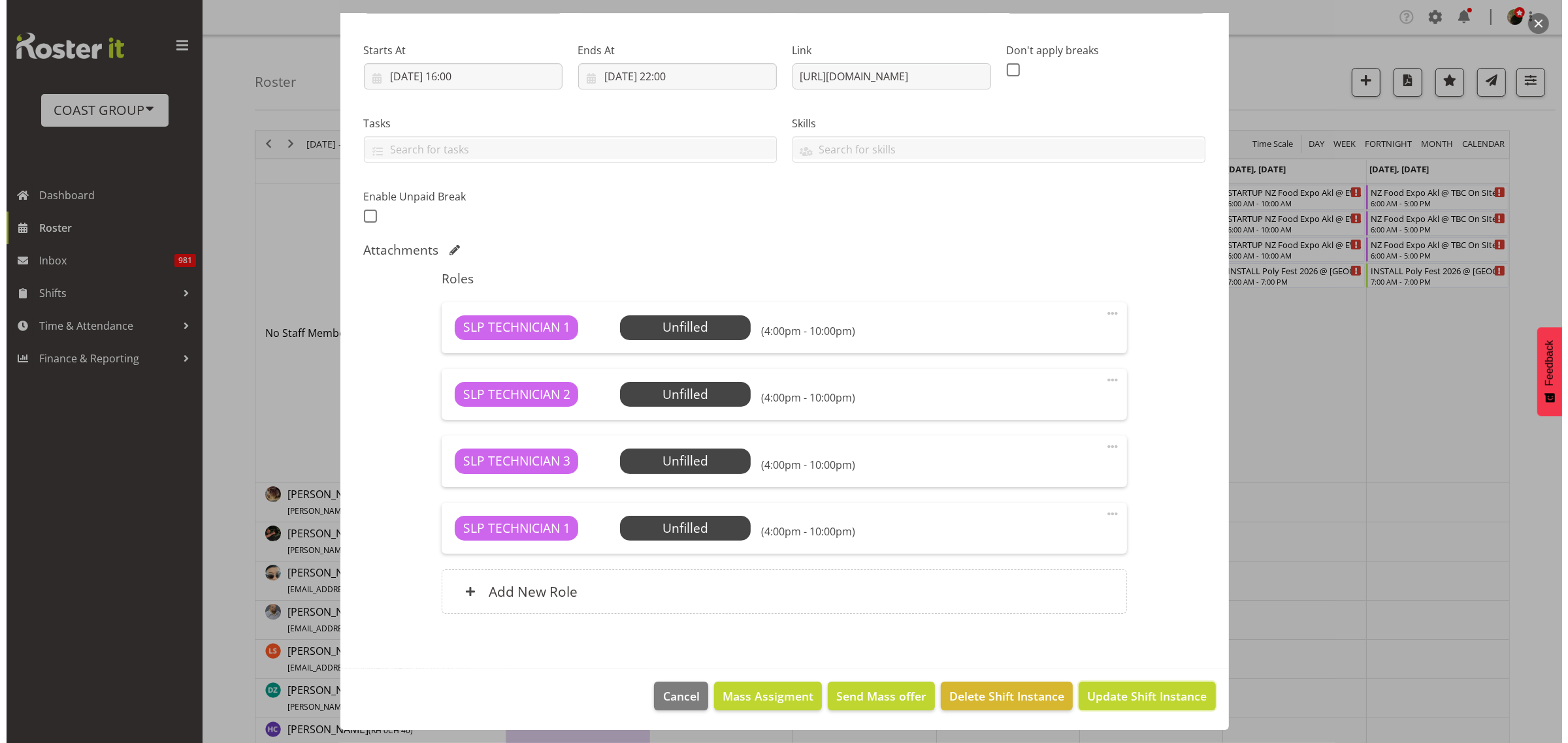
scroll to position [134, 0]
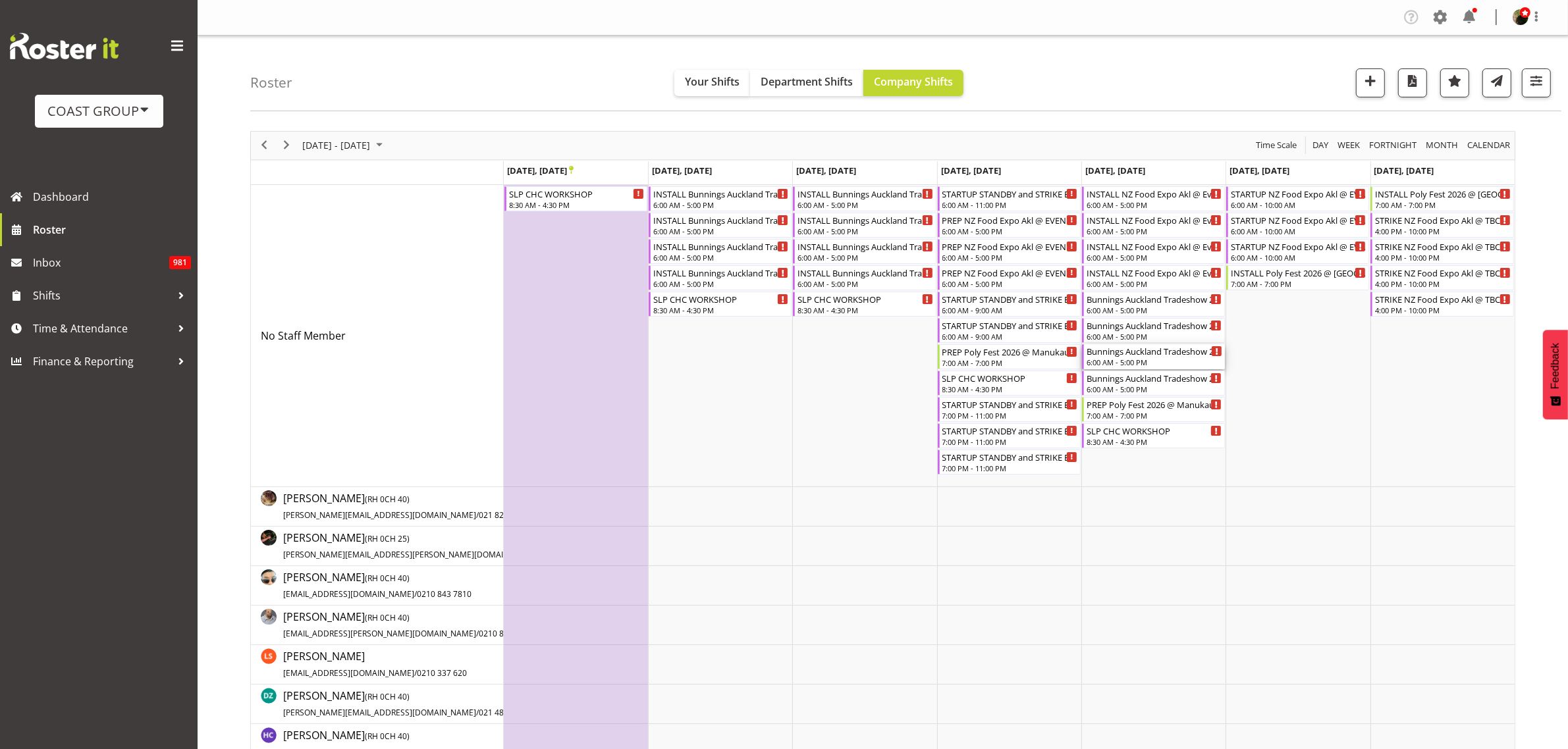
click at [1118, 357] on div "Bunnings Auckland Tradeshow 26 @ Auckland Showgrounds 6:00 AM - 5:00 PM" at bounding box center [1154, 356] width 136 height 25
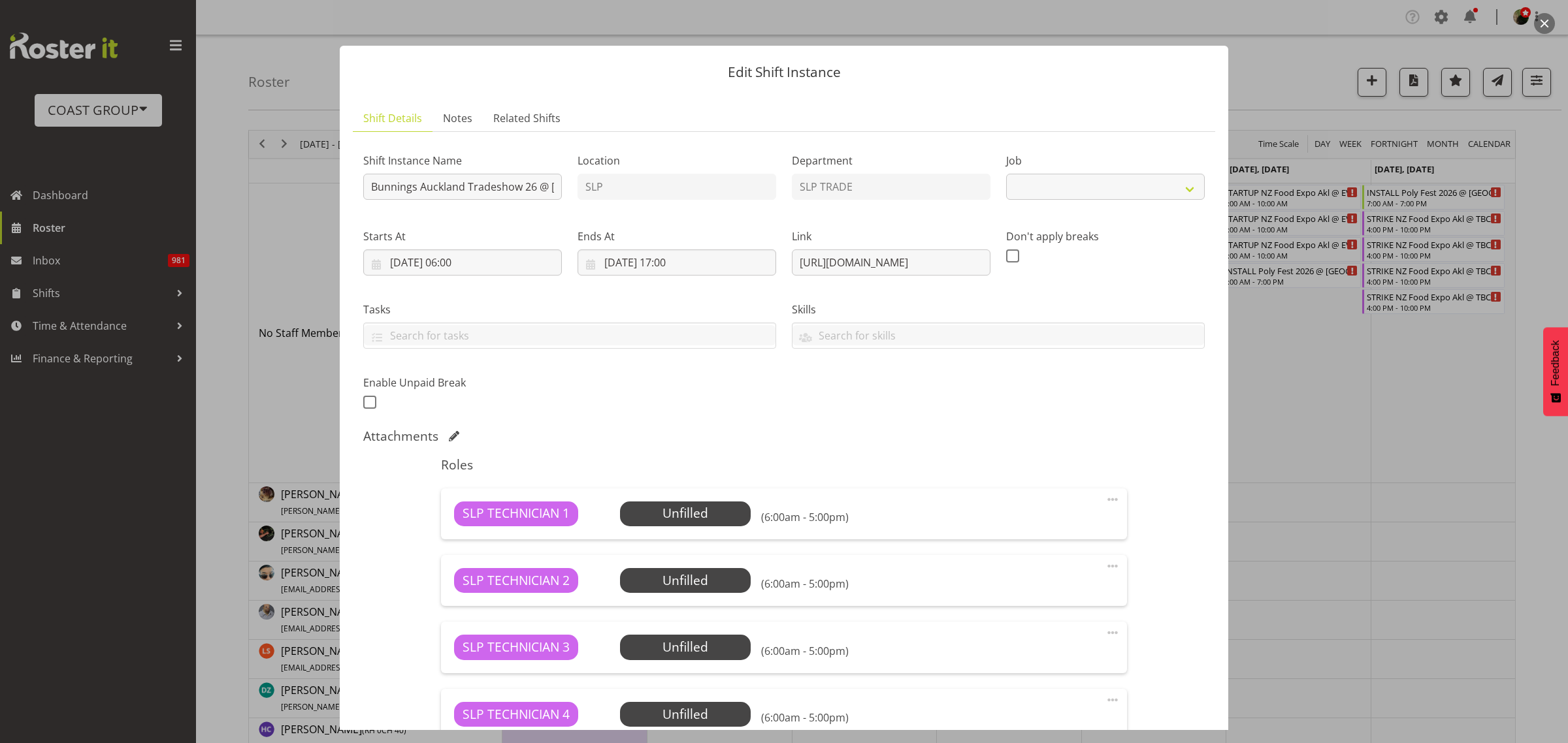
select select "10463"
click at [365, 186] on input "Bunnings Auckland Tradeshow 26 @ Auckland Showgrounds" at bounding box center [463, 186] width 198 height 26
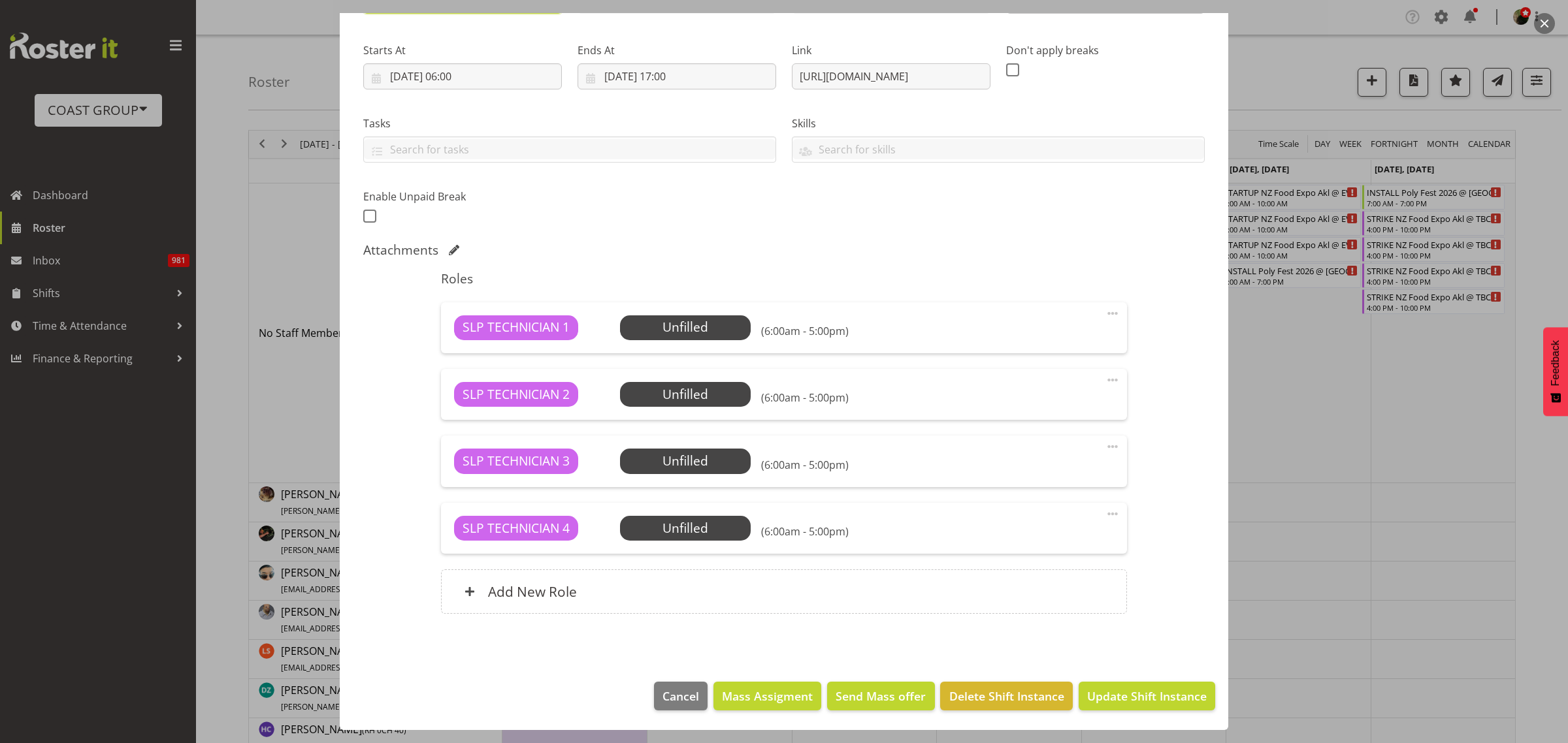
type input "STRIKE? Bunnings Auckland Tradeshow 26 @ [GEOGRAPHIC_DATA]"
click at [1131, 696] on span "Update Shift Instance" at bounding box center [1147, 696] width 120 height 17
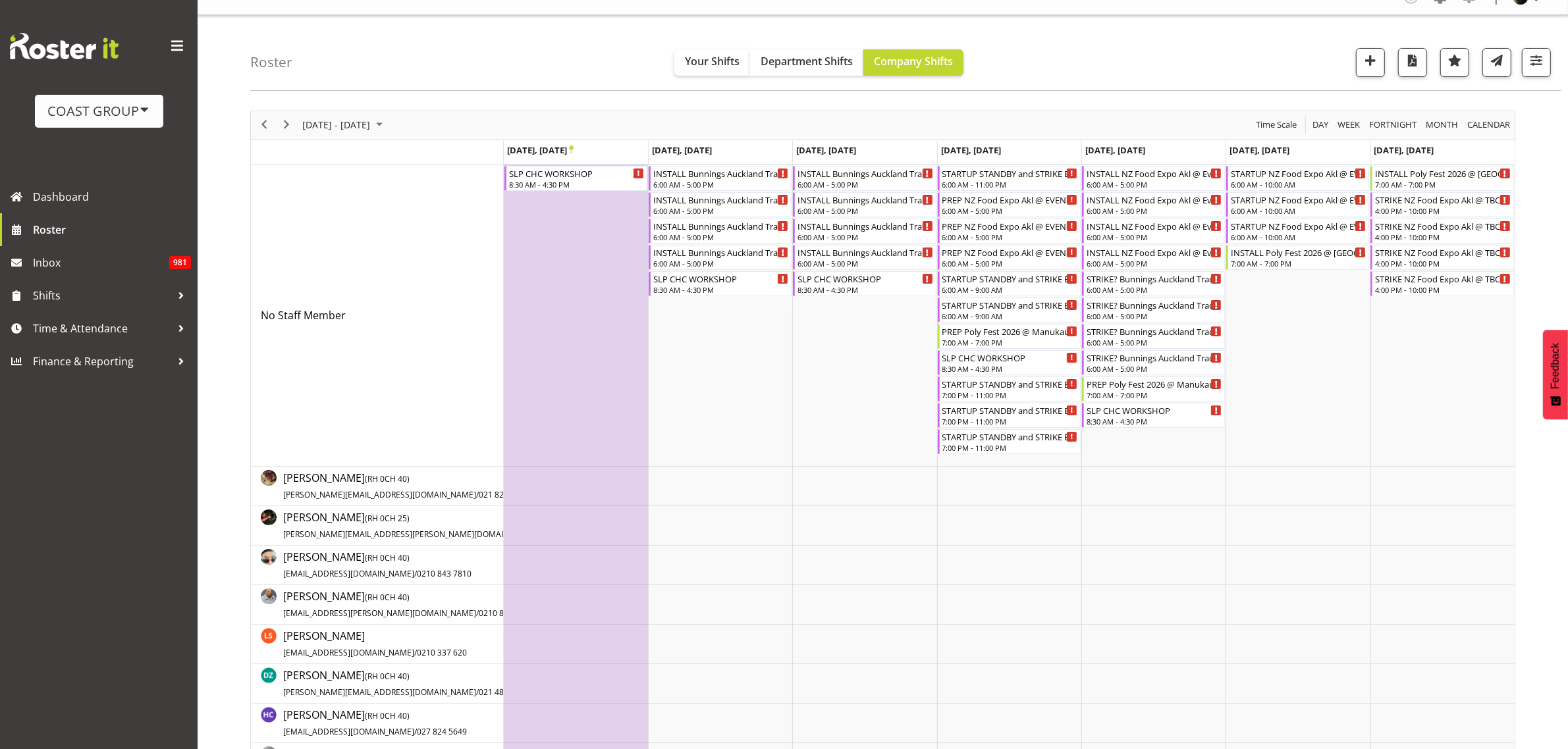
scroll to position [0, 0]
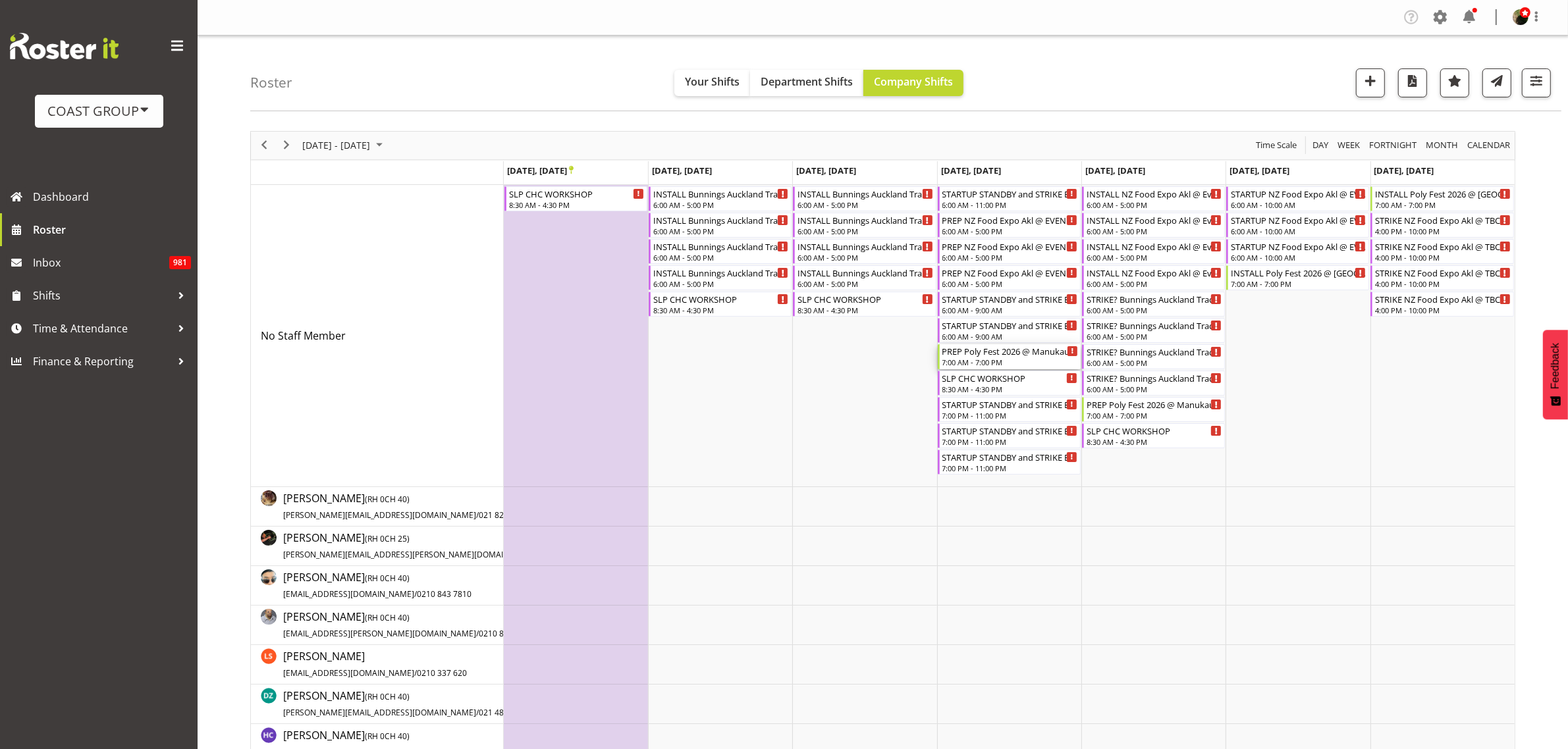
click at [963, 360] on div "7:00 AM - 7:00 PM" at bounding box center [1010, 362] width 136 height 11
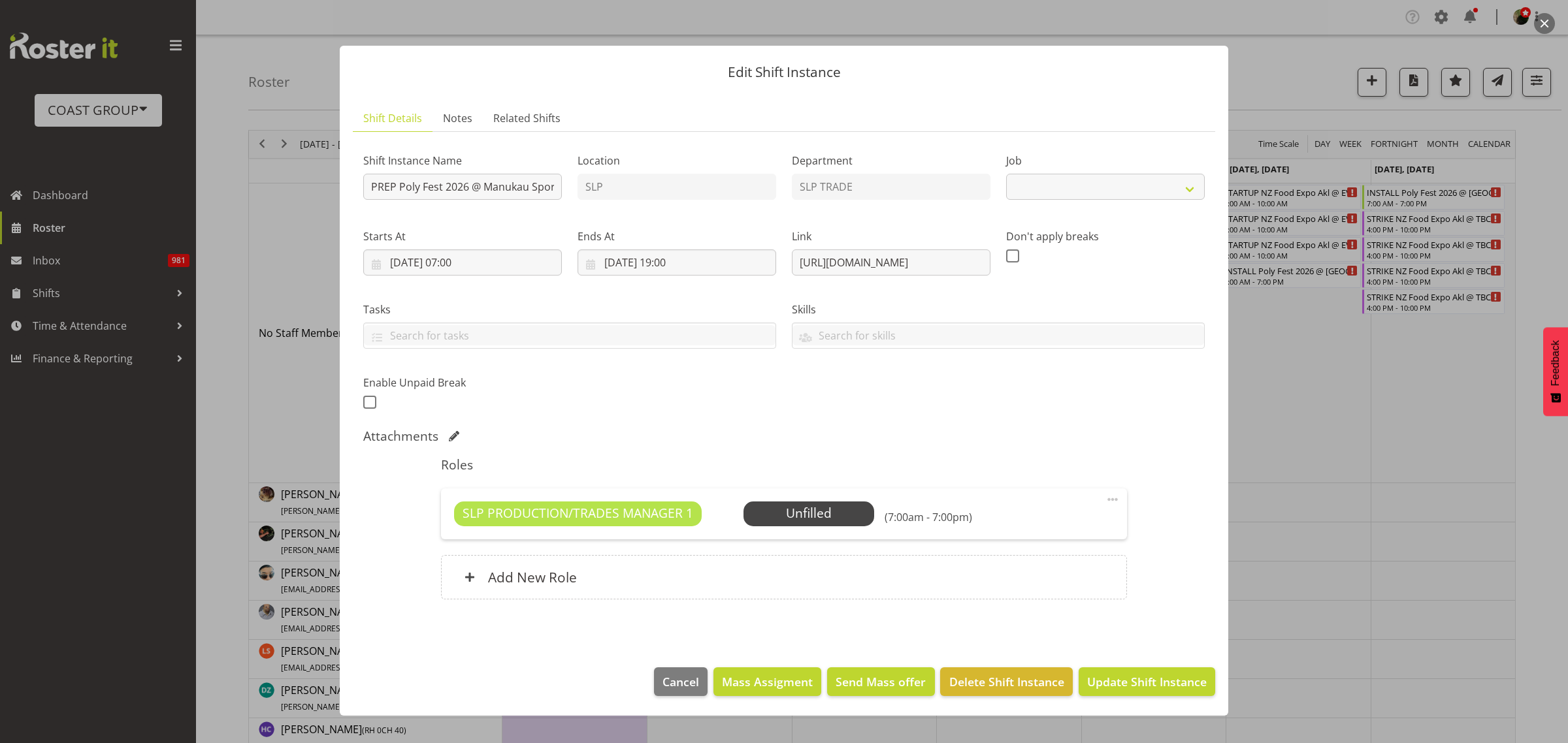
select select "10560"
click at [0, 0] on span "Select Employee" at bounding box center [0, 0] width 0 height 0
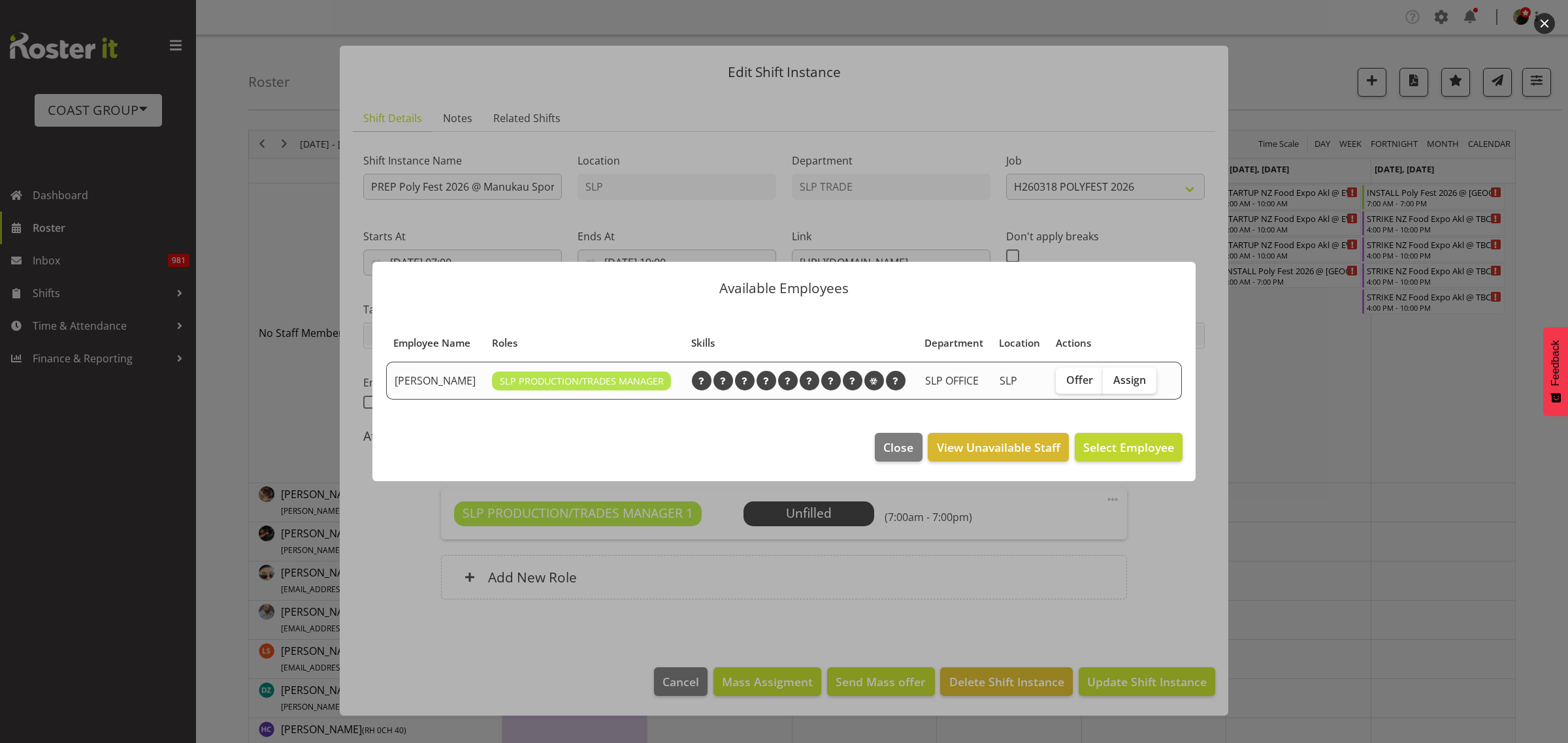
drag, startPoint x: 1138, startPoint y: 380, endPoint x: 1121, endPoint y: 443, distance: 65.3
click at [1137, 380] on span "Assign" at bounding box center [1129, 380] width 33 height 13
click at [1111, 380] on input "Assign" at bounding box center [1107, 380] width 9 height 9
checkbox input "true"
click at [1118, 448] on span "Assign [PERSON_NAME]" at bounding box center [1108, 447] width 132 height 16
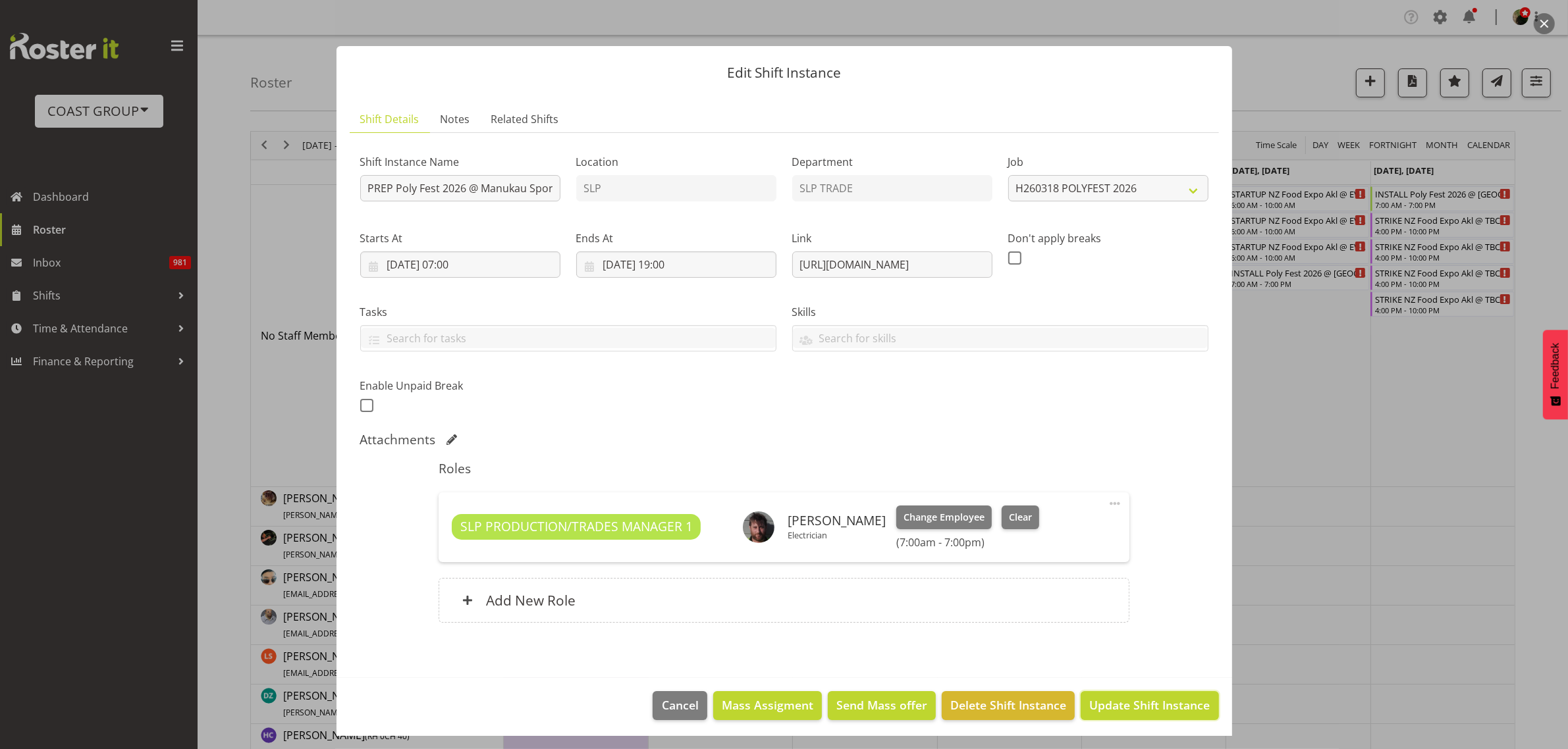
click at [1169, 709] on span "Update Shift Instance" at bounding box center [1149, 705] width 121 height 17
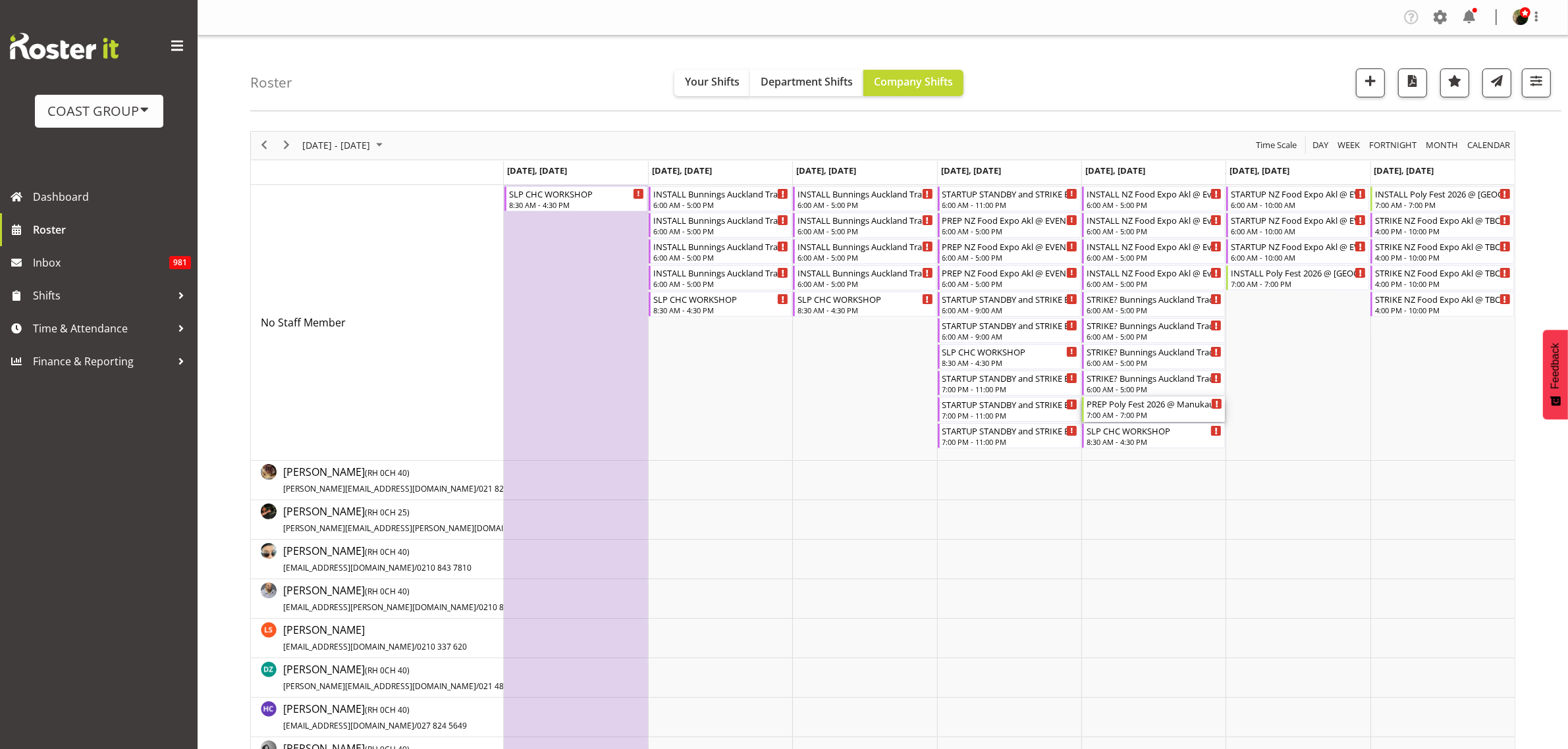
click at [1137, 411] on div "7:00 AM - 7:00 PM" at bounding box center [1154, 415] width 136 height 11
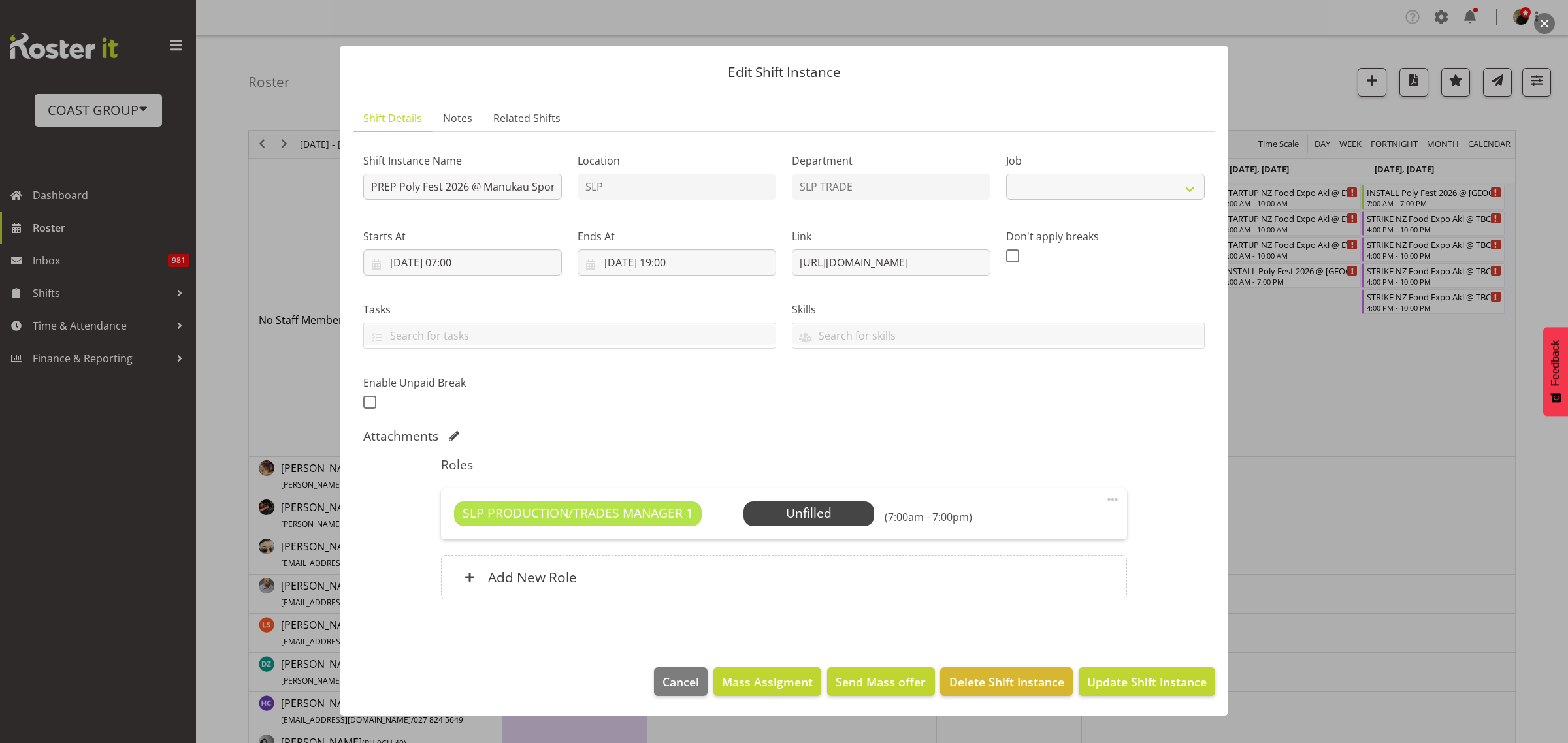
select select "10560"
click at [0, 0] on span "Select Employee" at bounding box center [0, 0] width 0 height 0
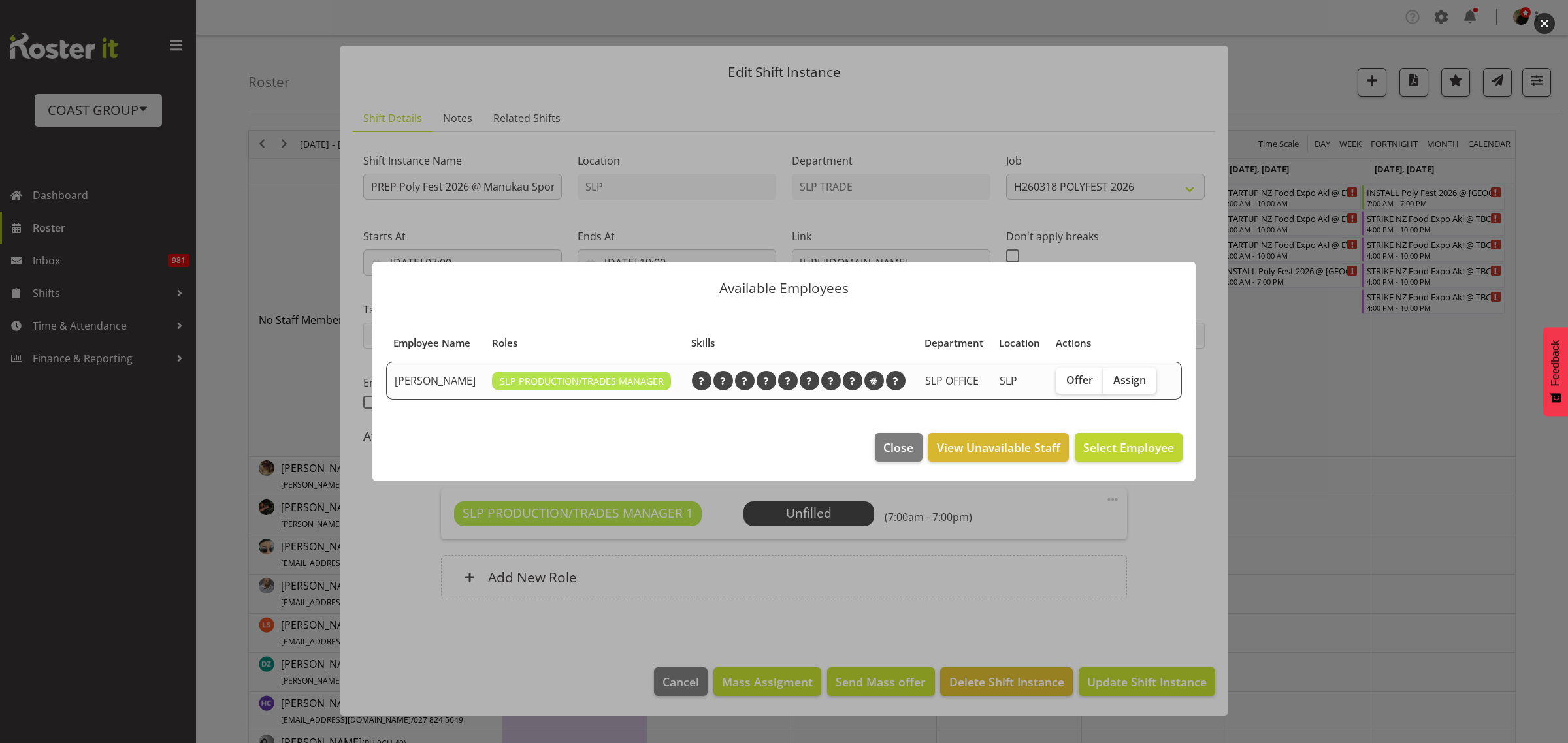
click at [1132, 382] on span "Assign" at bounding box center [1129, 380] width 33 height 13
click at [1111, 382] on input "Assign" at bounding box center [1107, 380] width 9 height 9
checkbox input "true"
click at [1130, 448] on span "Assign [PERSON_NAME]" at bounding box center [1108, 447] width 132 height 16
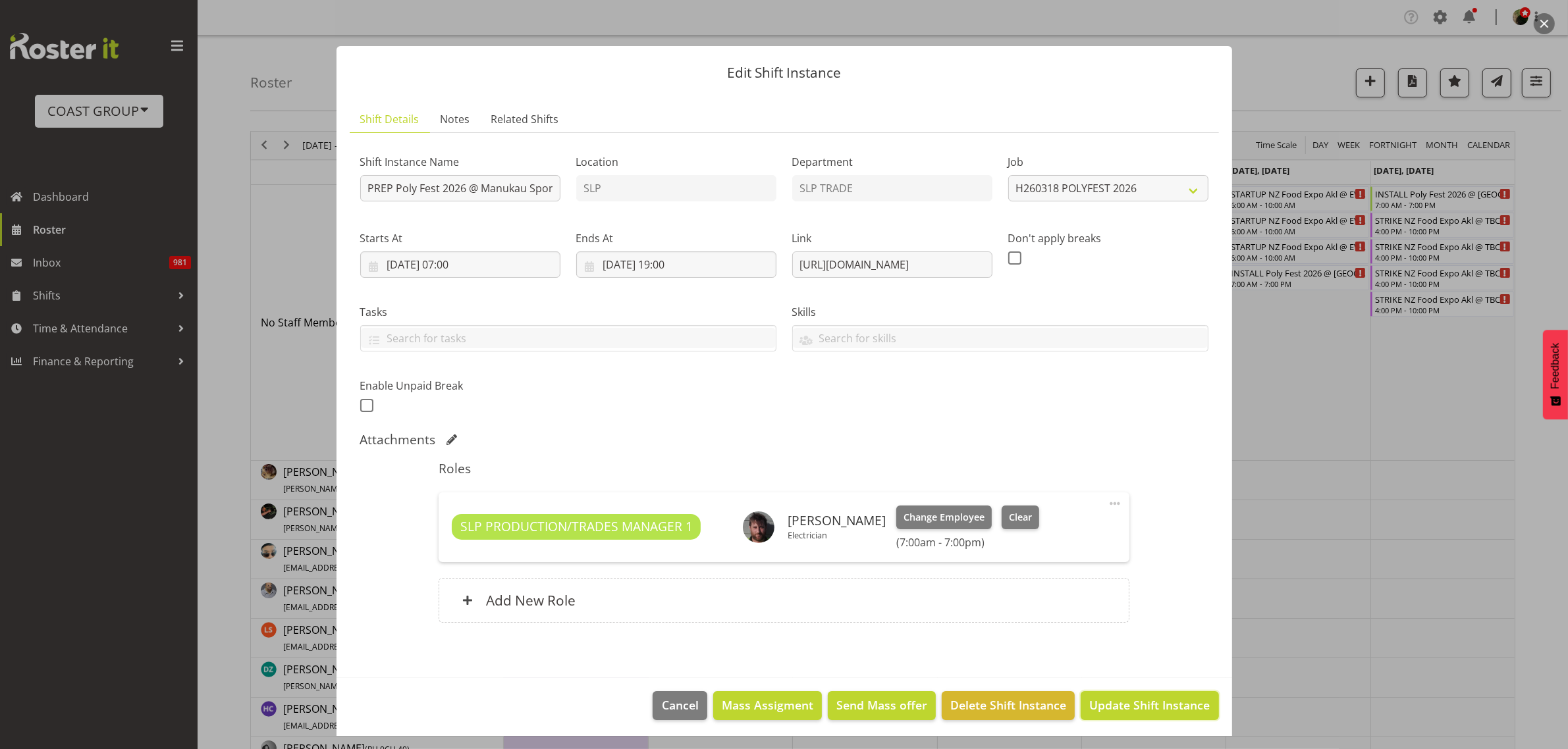
click at [1137, 709] on span "Update Shift Instance" at bounding box center [1149, 705] width 121 height 17
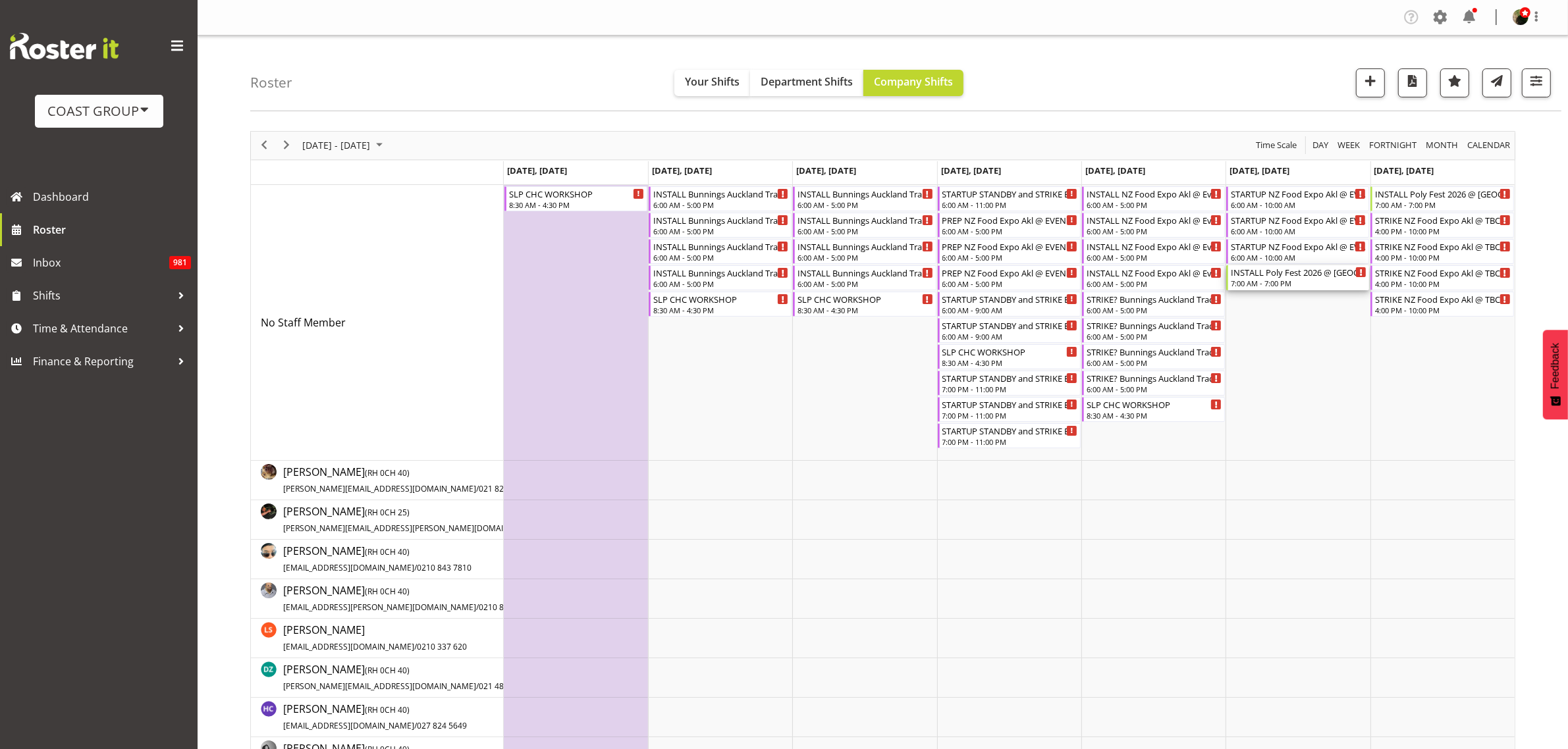
click at [1273, 283] on div "7:00 AM - 7:00 PM" at bounding box center [1299, 284] width 136 height 11
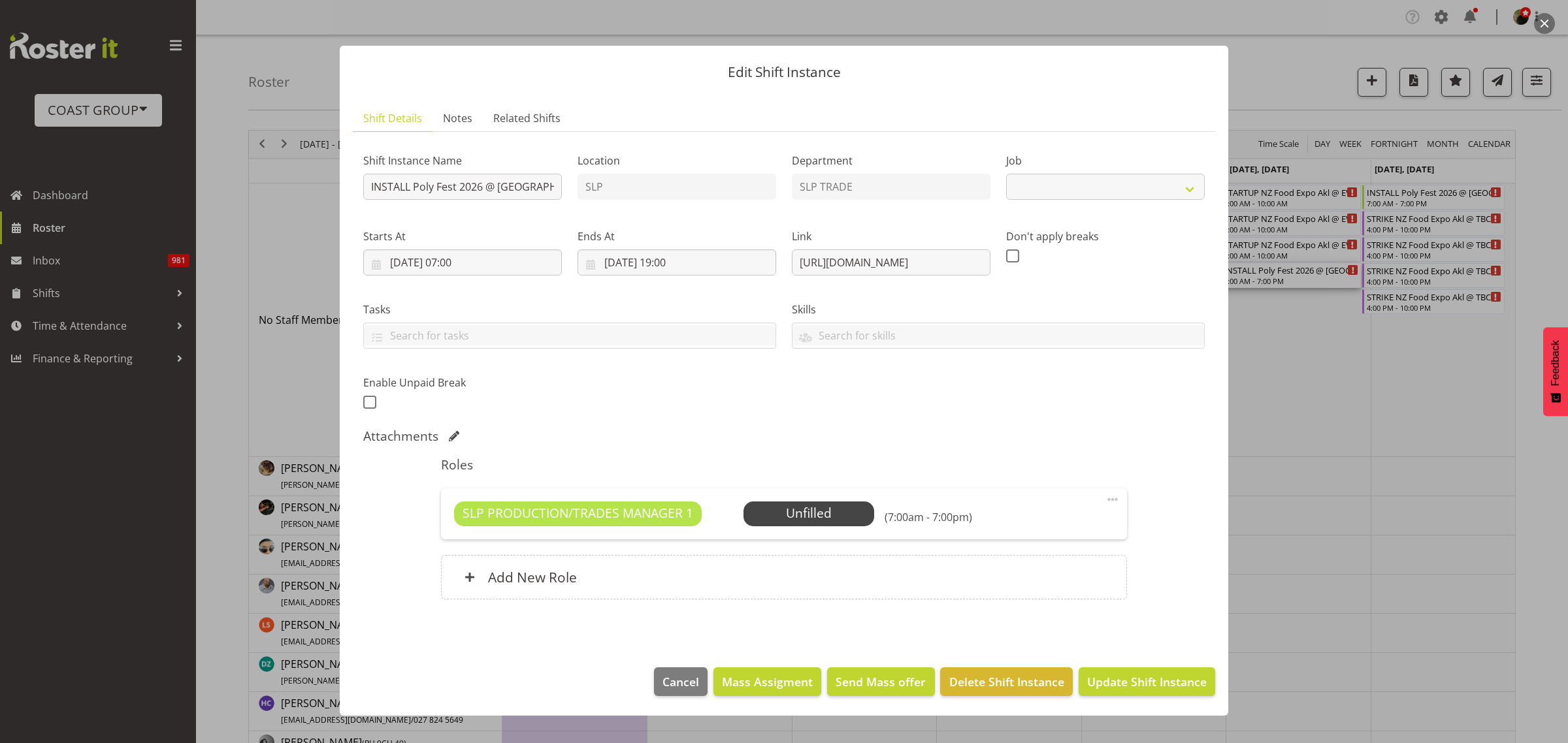
select select "10560"
click at [0, 0] on span "Select Employee" at bounding box center [0, 0] width 0 height 0
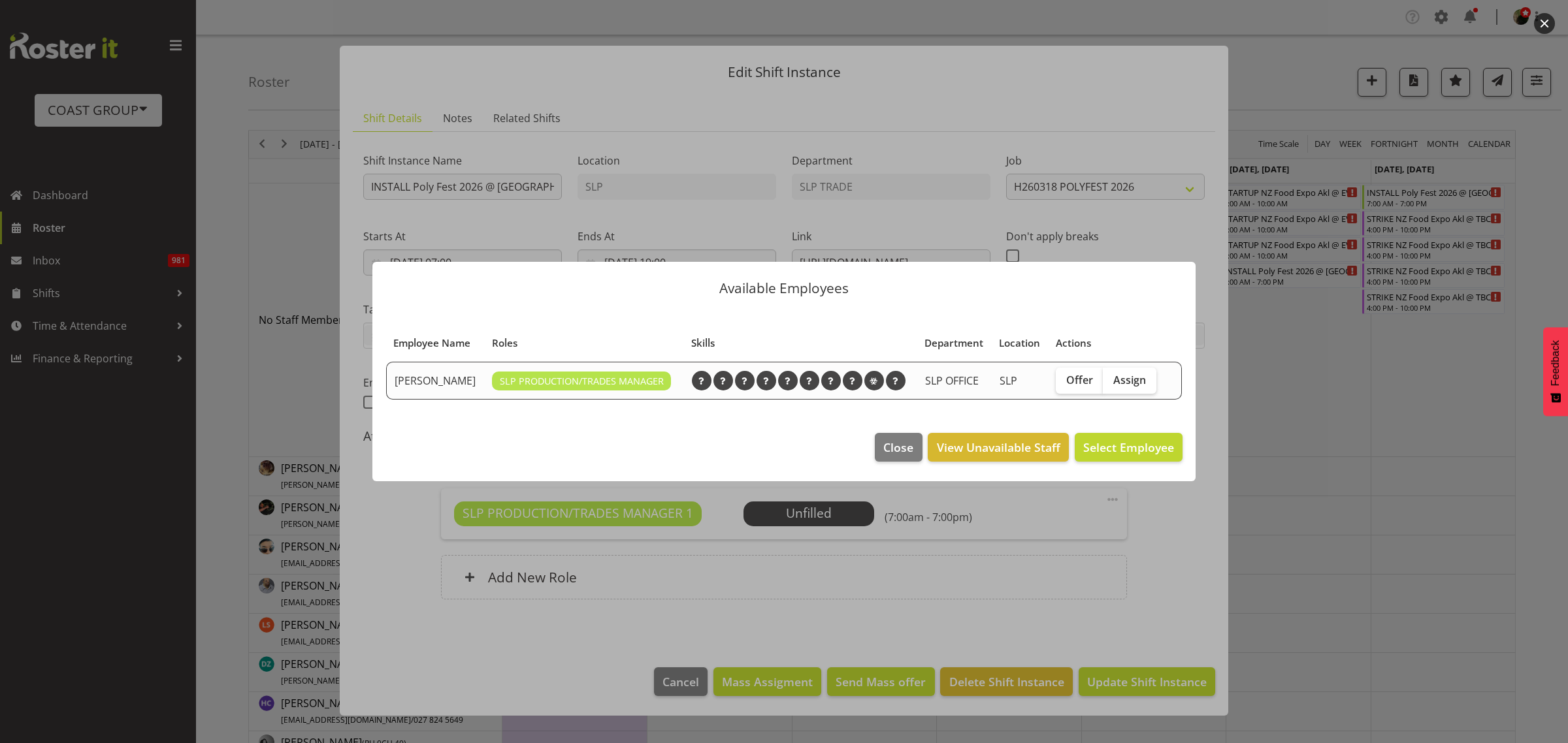
click at [1120, 380] on span "Assign" at bounding box center [1129, 380] width 33 height 13
click at [1111, 380] on input "Assign" at bounding box center [1107, 380] width 9 height 9
checkbox input "true"
click at [1111, 443] on span "Assign [PERSON_NAME]" at bounding box center [1108, 447] width 132 height 16
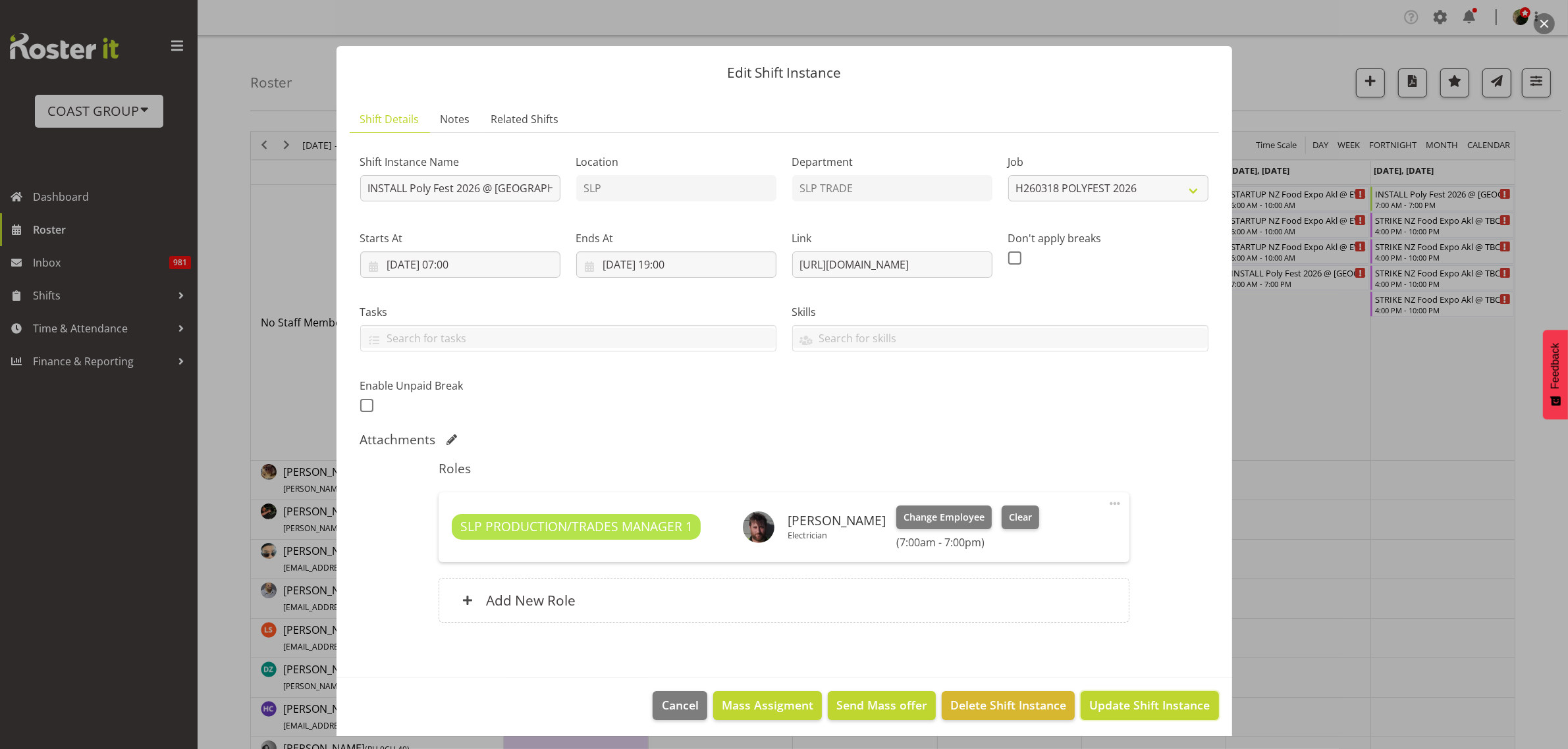
click at [1175, 711] on span "Update Shift Instance" at bounding box center [1149, 705] width 121 height 17
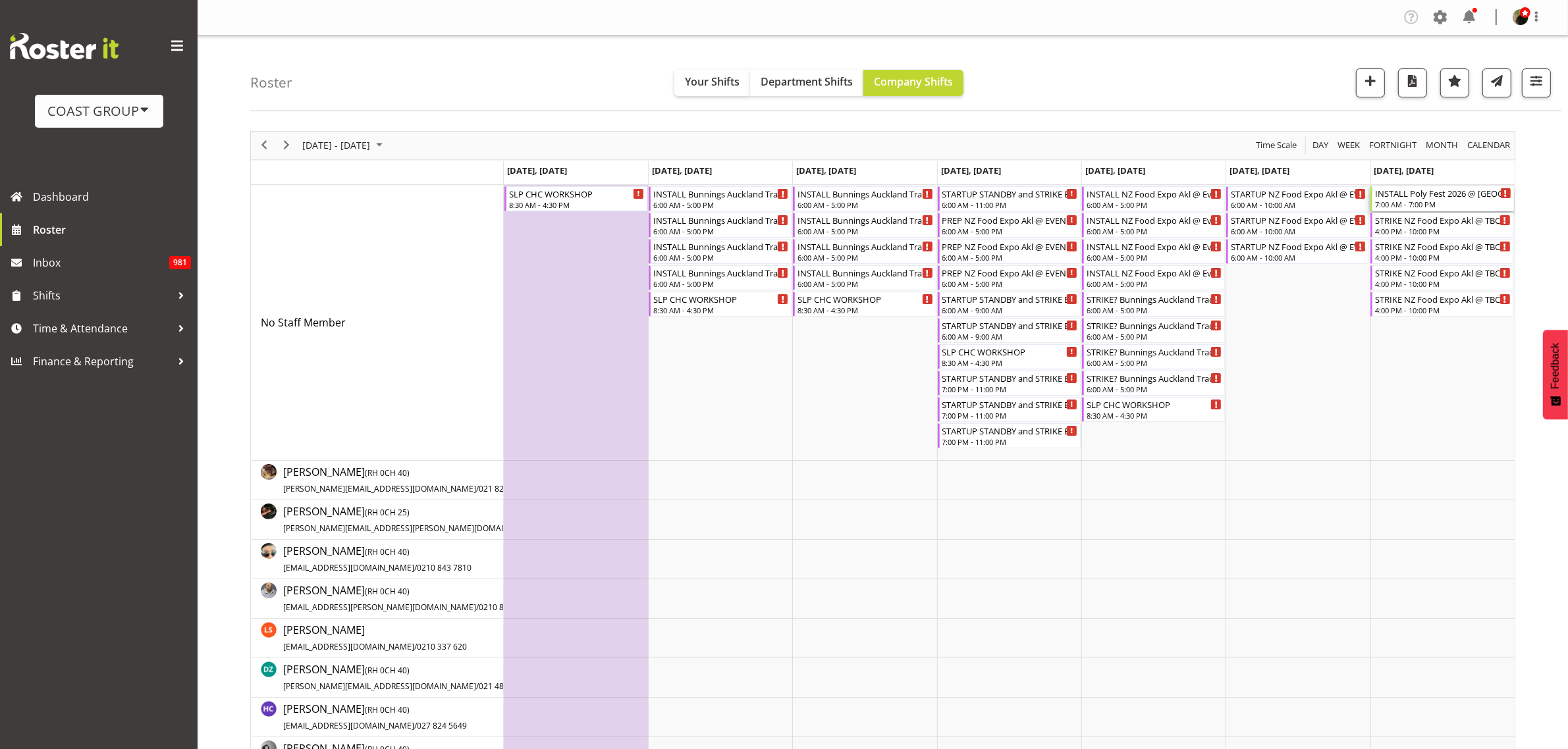
click at [1406, 200] on div "INSTALL Poly Fest 2026 @ [GEOGRAPHIC_DATA] 7:00 AM - 7:00 PM" at bounding box center [1443, 199] width 136 height 25
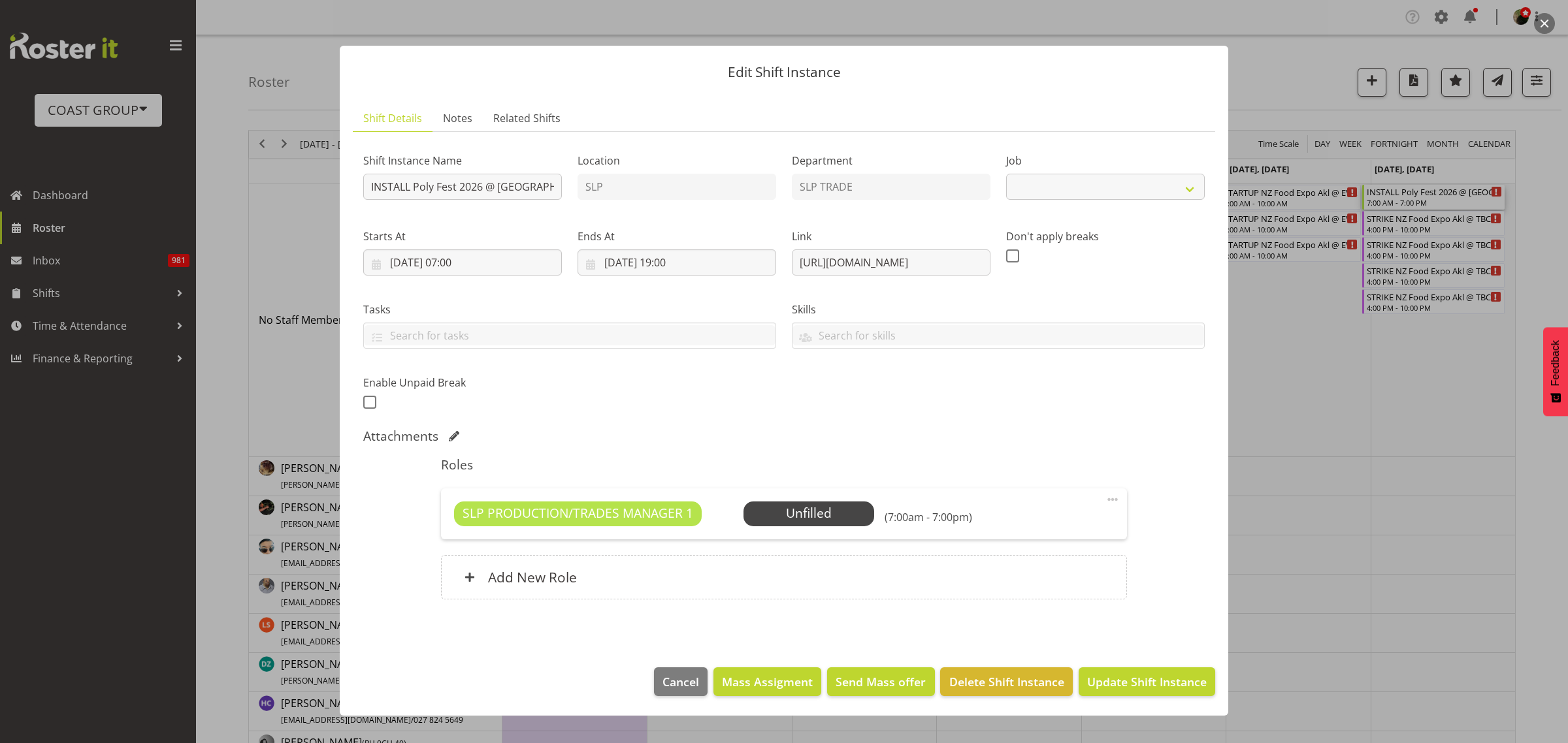
select select "10560"
click at [0, 0] on span "Select Employee" at bounding box center [0, 0] width 0 height 0
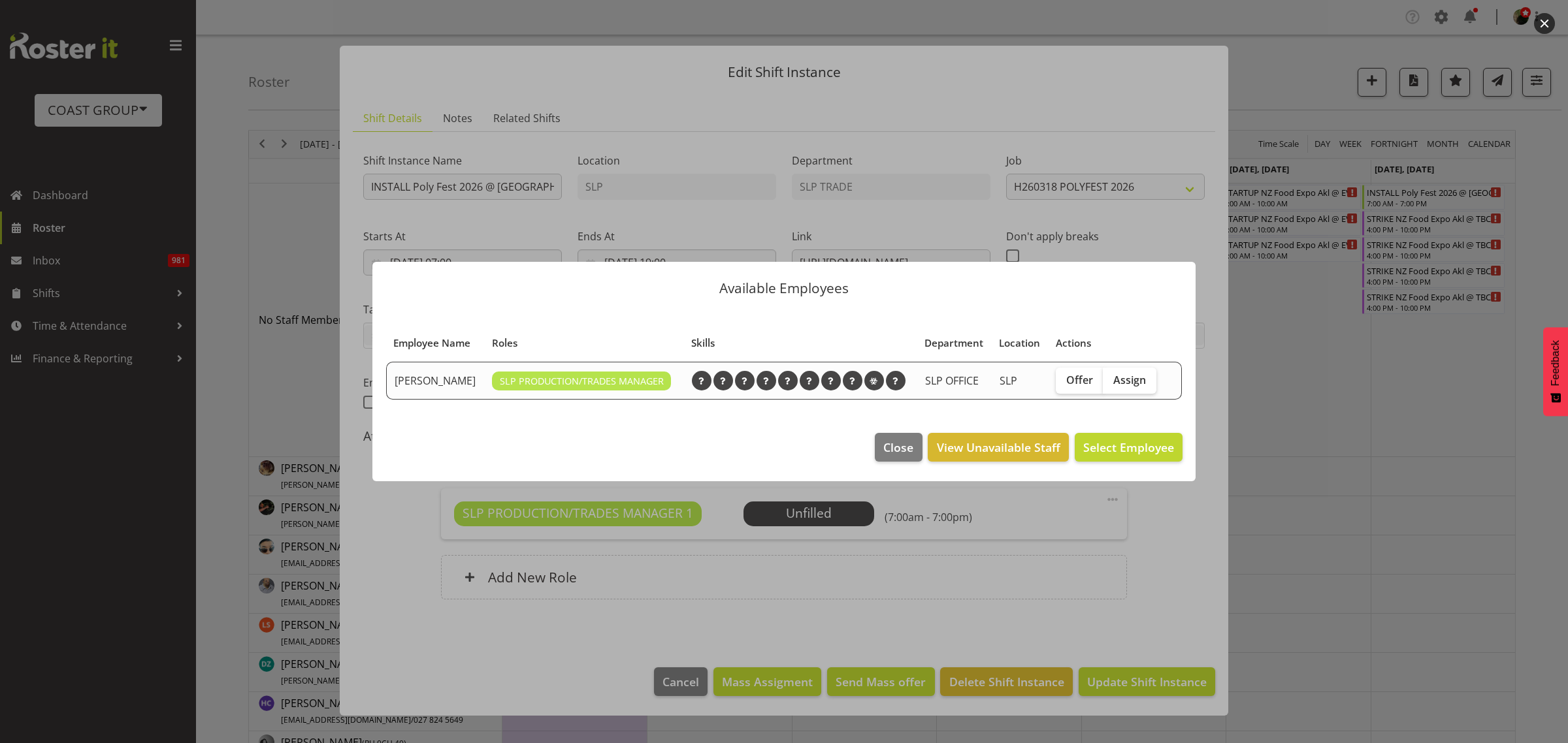
click at [1138, 386] on span "Assign" at bounding box center [1129, 380] width 33 height 13
click at [1111, 384] on input "Assign" at bounding box center [1107, 380] width 9 height 9
checkbox input "true"
click at [1114, 446] on span "Assign [PERSON_NAME]" at bounding box center [1108, 447] width 132 height 16
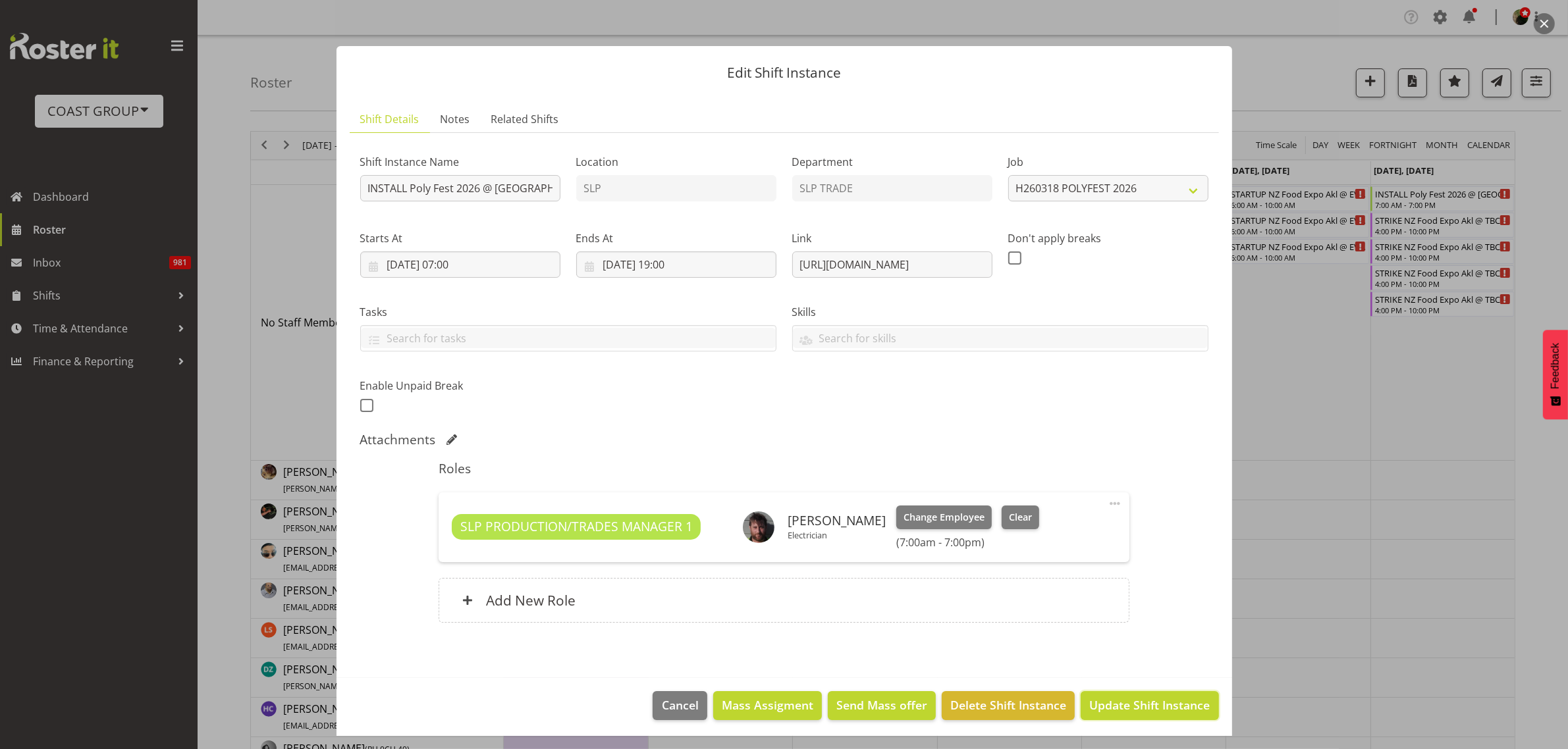
click at [1141, 711] on span "Update Shift Instance" at bounding box center [1149, 705] width 121 height 17
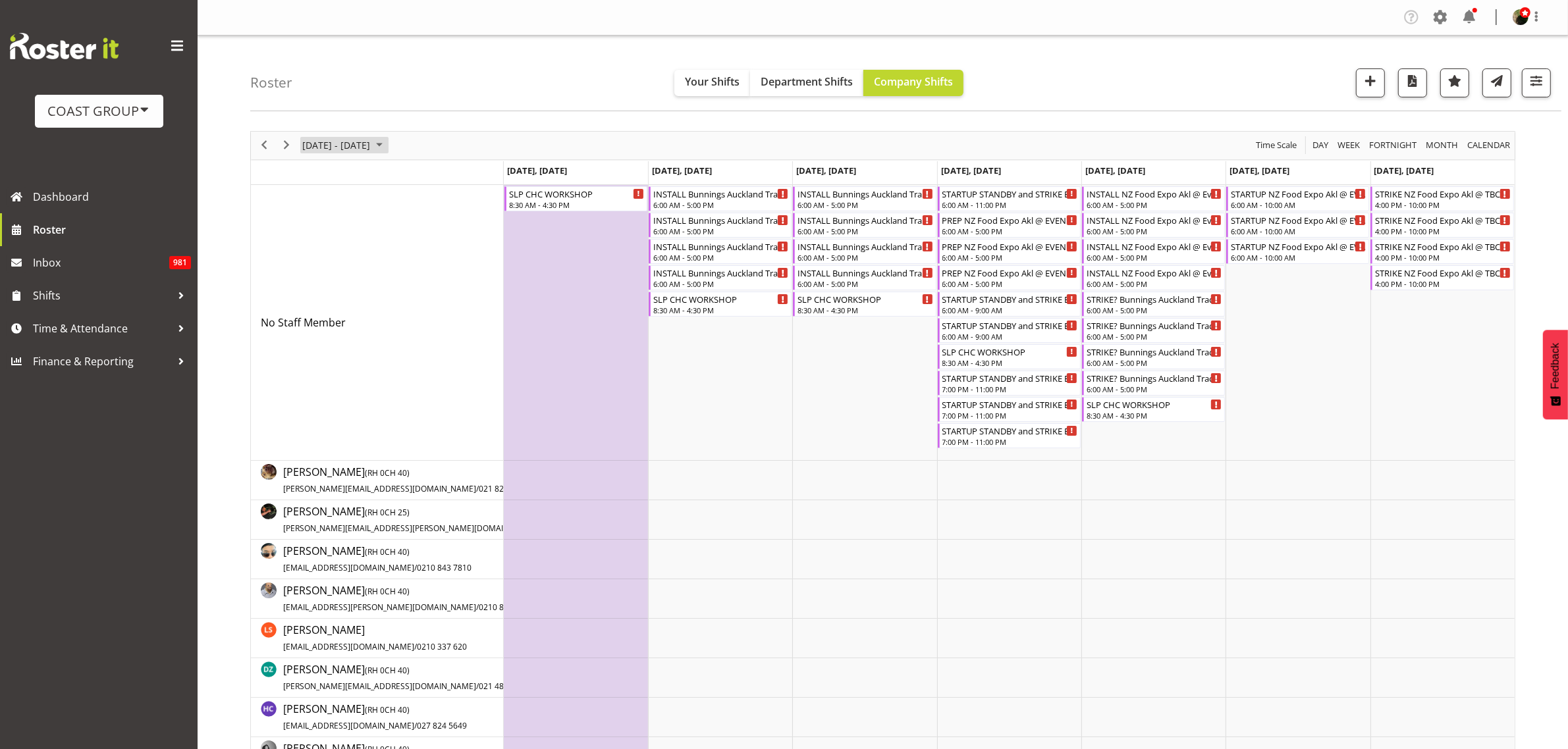
click at [356, 152] on span "[DATE] - [DATE]" at bounding box center [336, 145] width 70 height 16
click at [415, 181] on span "previous month" at bounding box center [417, 178] width 23 height 23
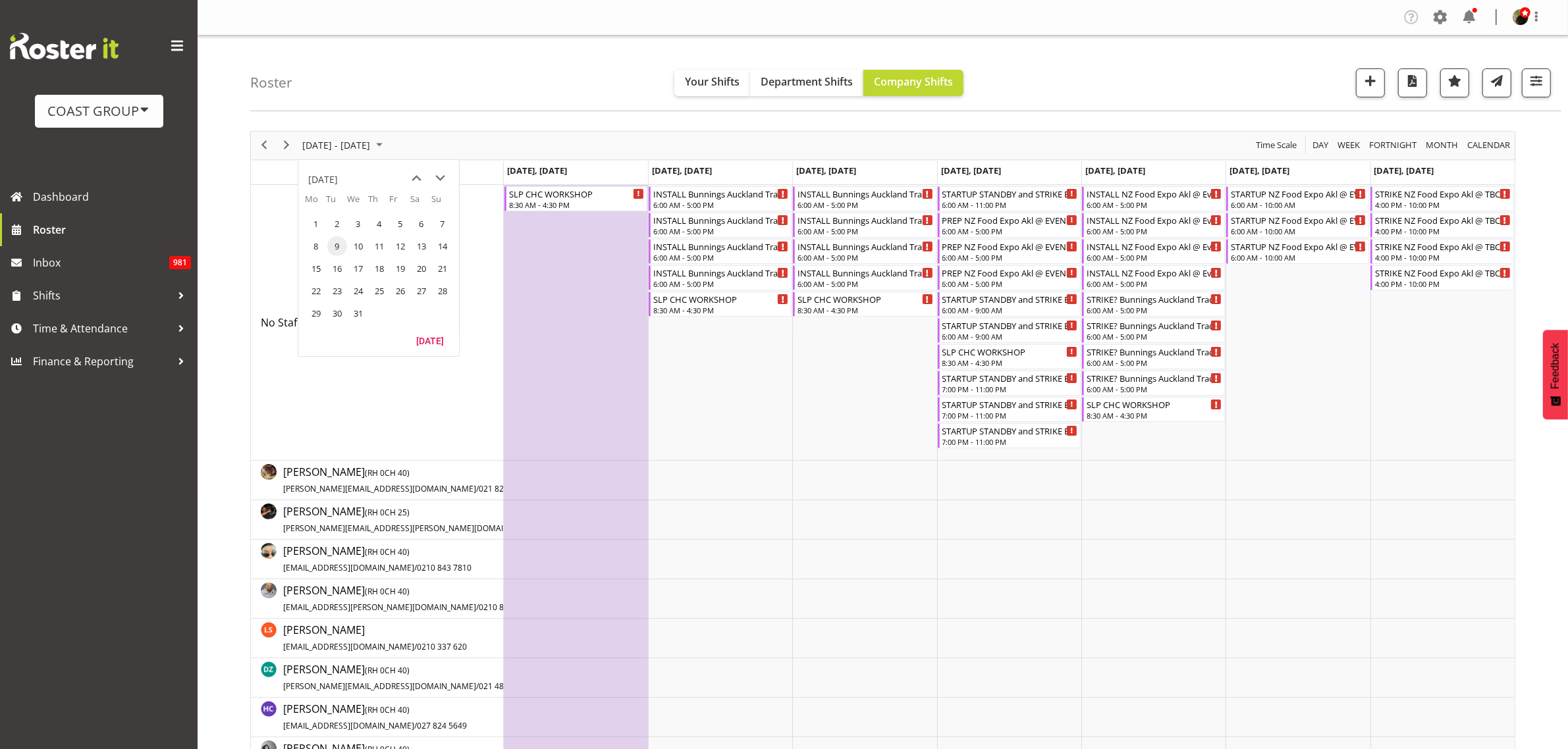
click at [415, 181] on span "previous month" at bounding box center [417, 178] width 23 height 23
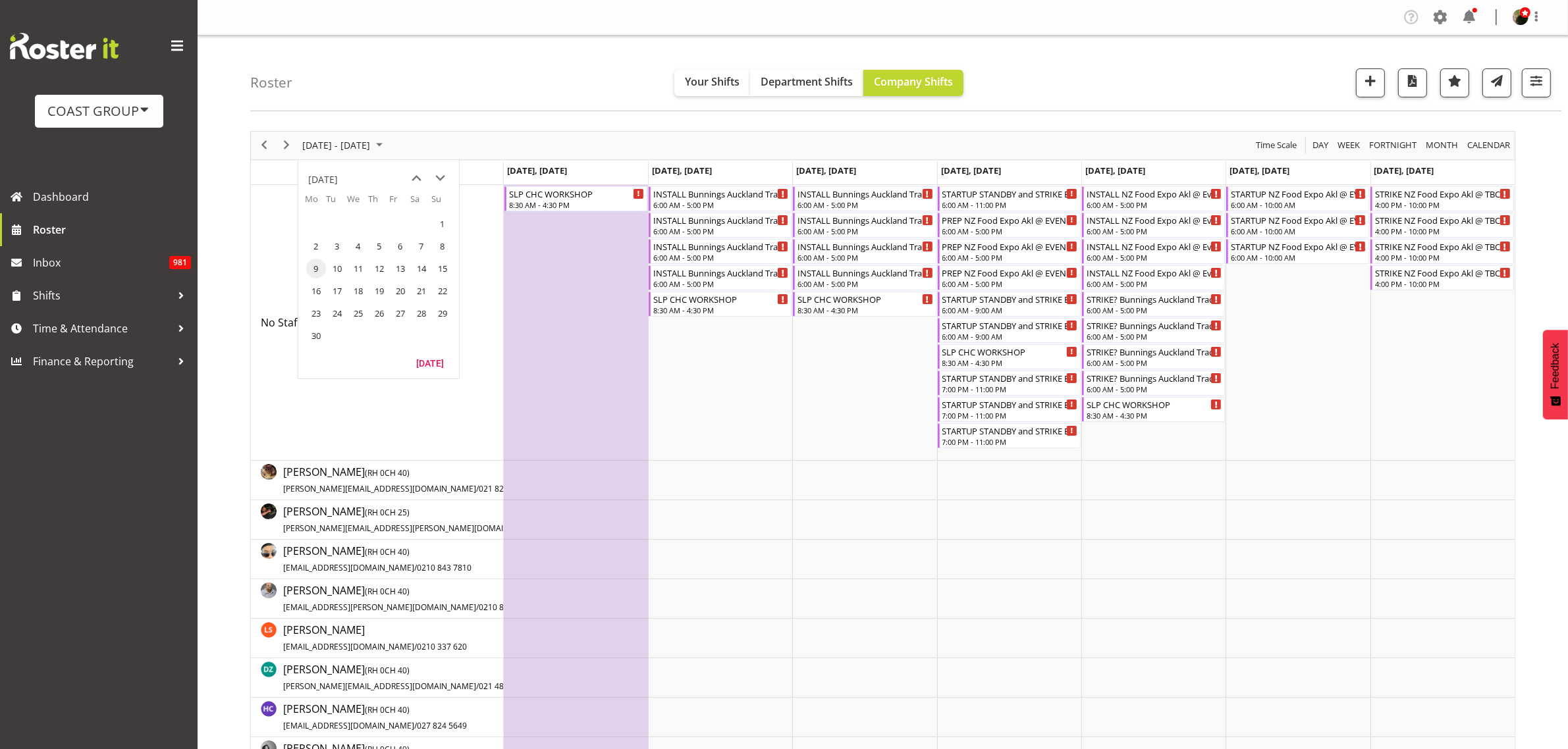
click at [416, 181] on span "previous month" at bounding box center [417, 178] width 23 height 23
click at [418, 181] on span "previous month" at bounding box center [417, 178] width 23 height 23
click at [441, 266] on span "16" at bounding box center [442, 268] width 20 height 20
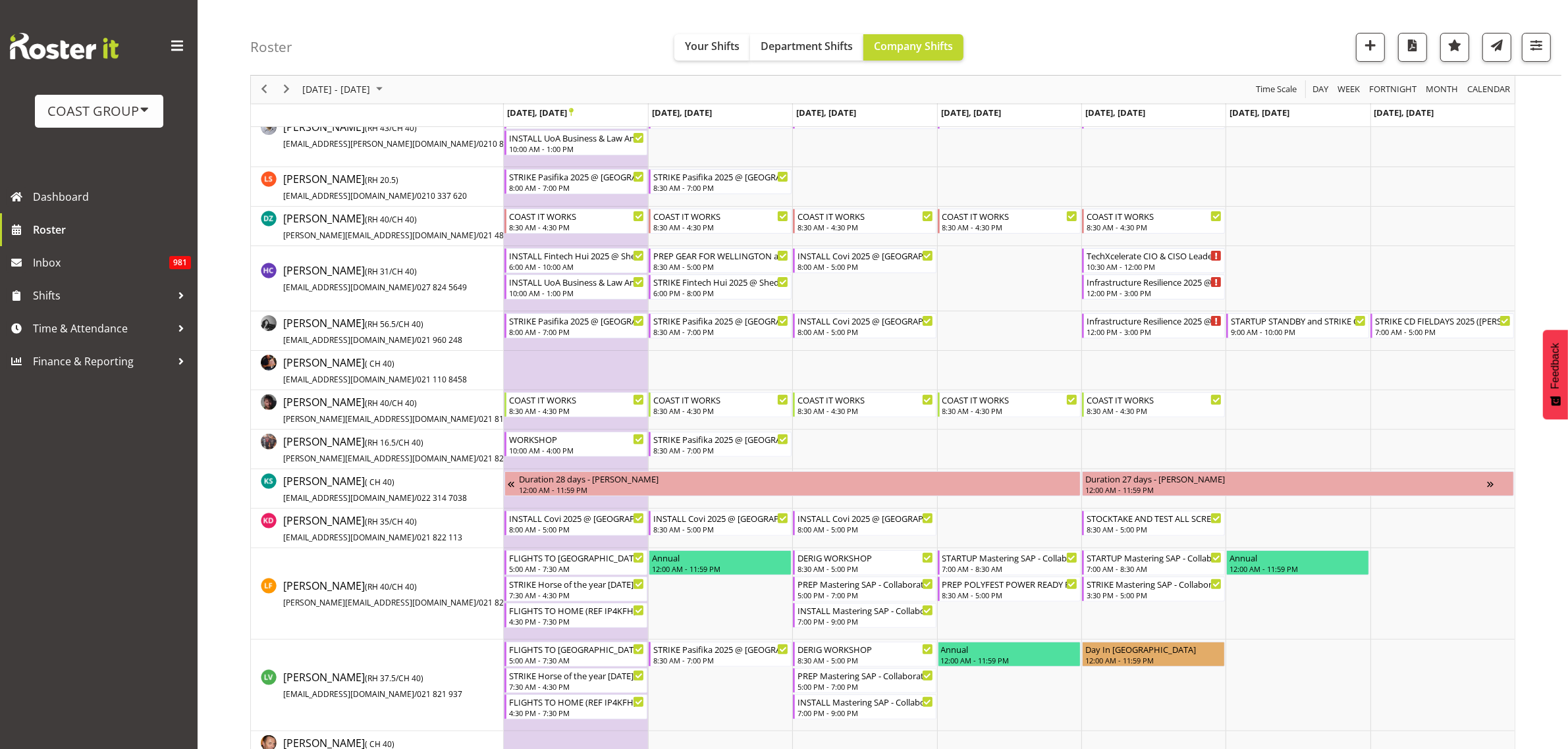
scroll to position [411, 0]
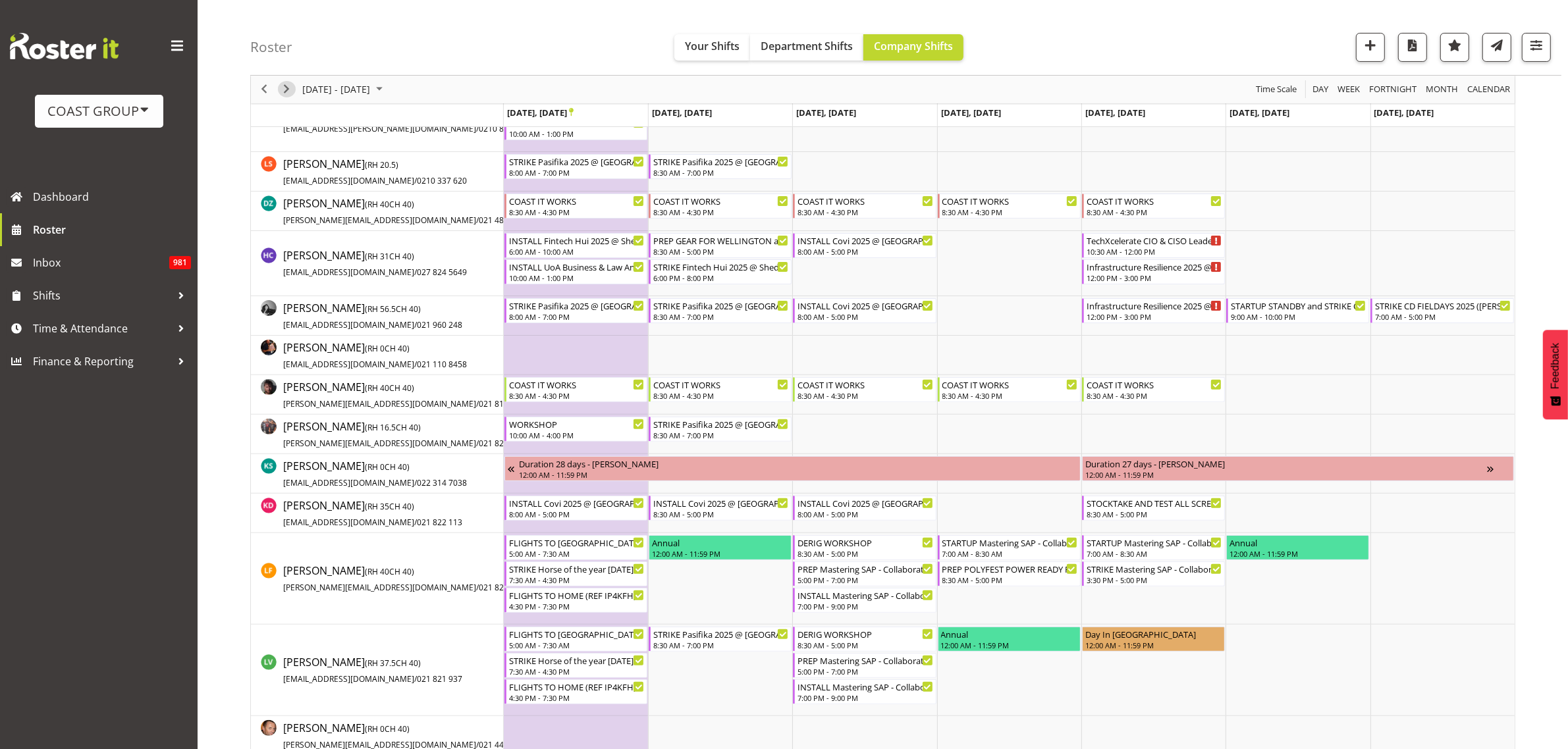
click at [284, 87] on span "Next" at bounding box center [286, 90] width 16 height 16
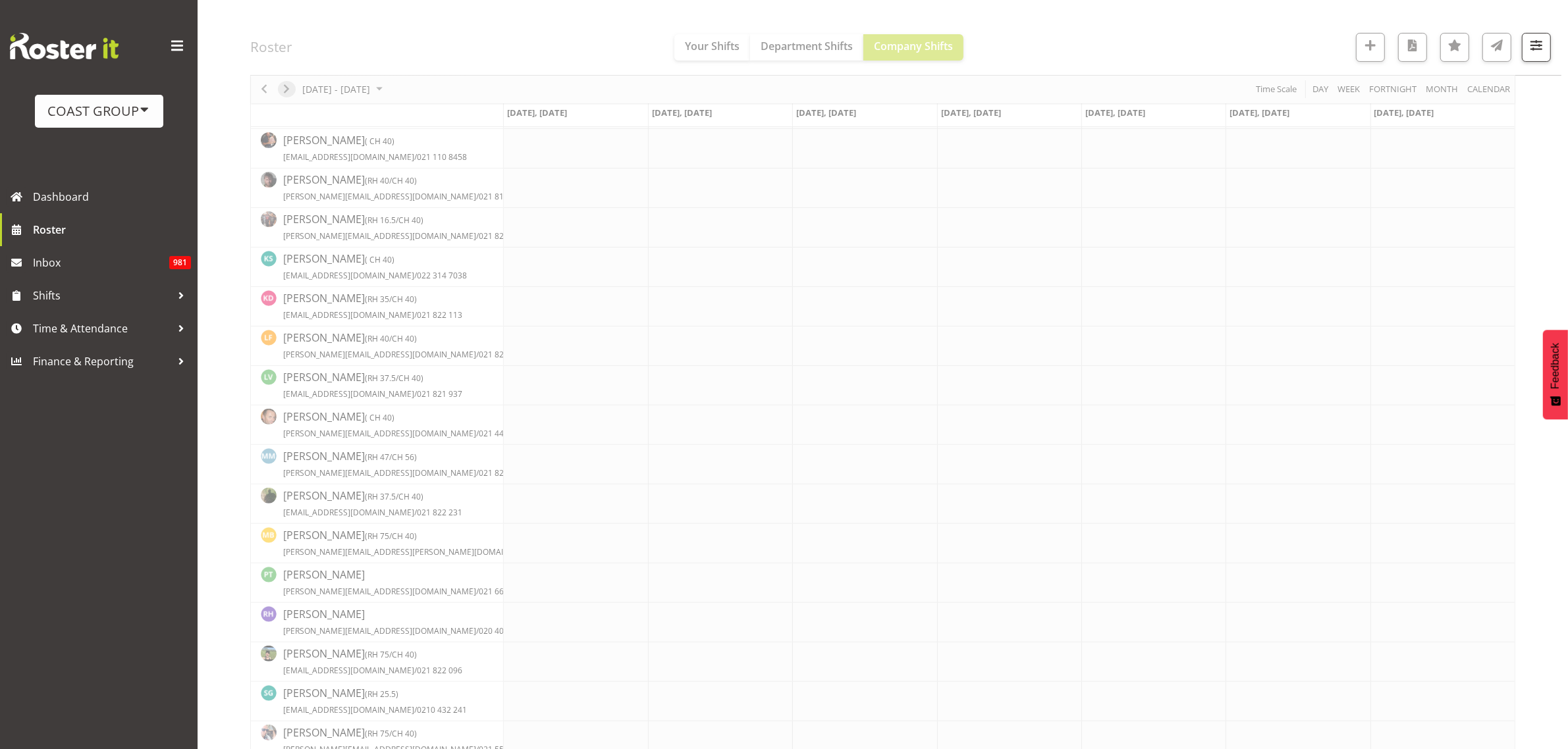
scroll to position [0, 0]
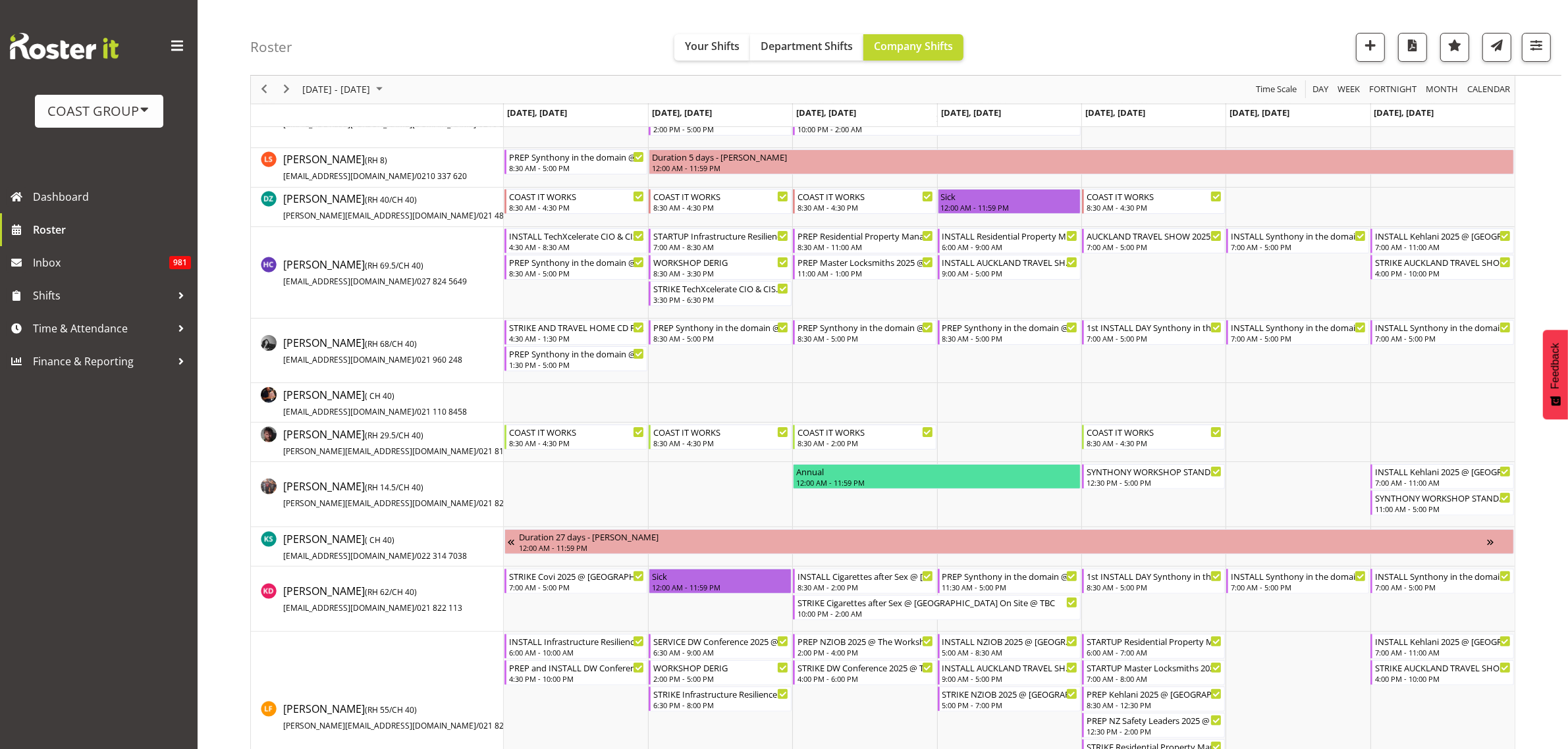
scroll to position [411, 0]
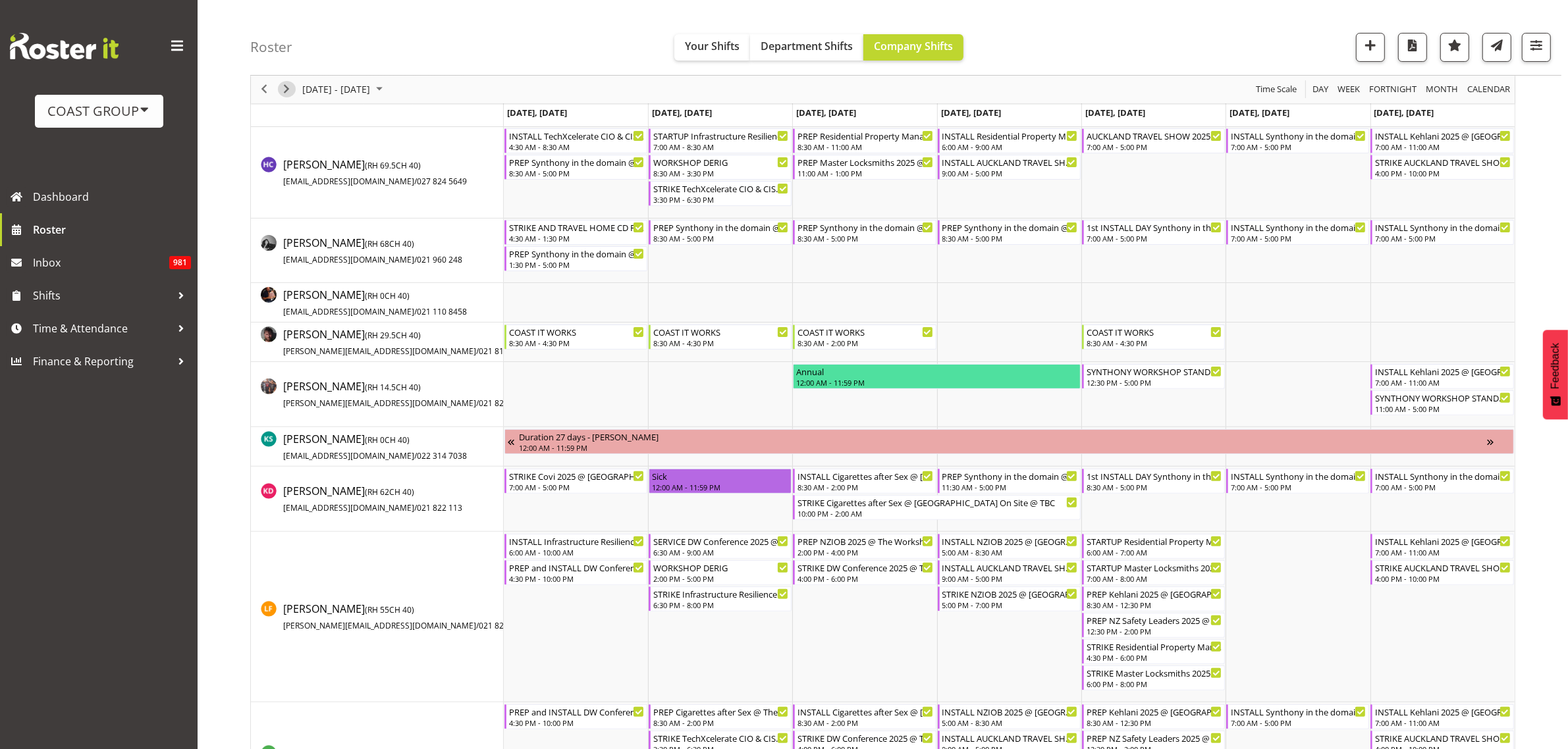
click at [286, 93] on span "Next" at bounding box center [286, 90] width 16 height 16
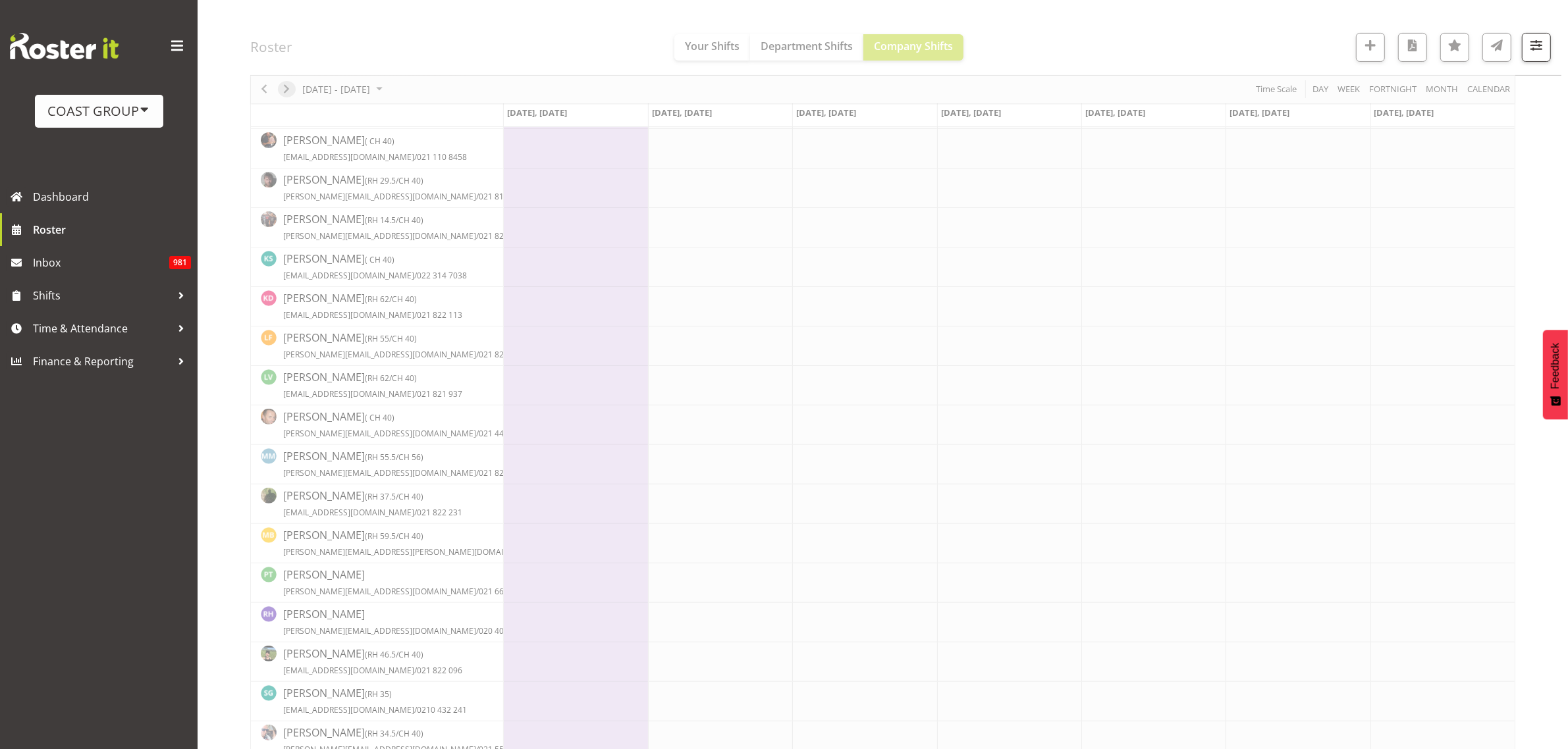
scroll to position [0, 0]
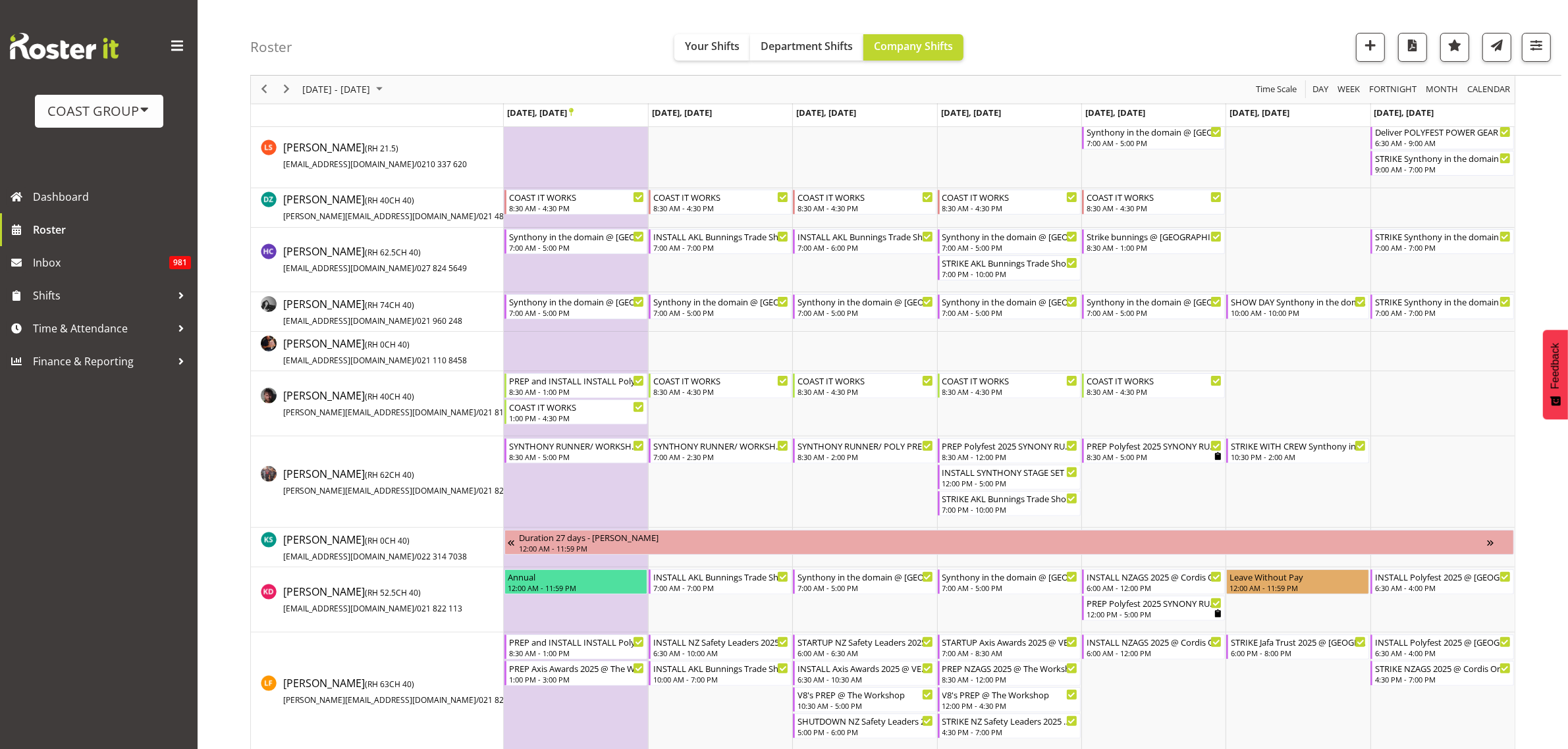
scroll to position [411, 0]
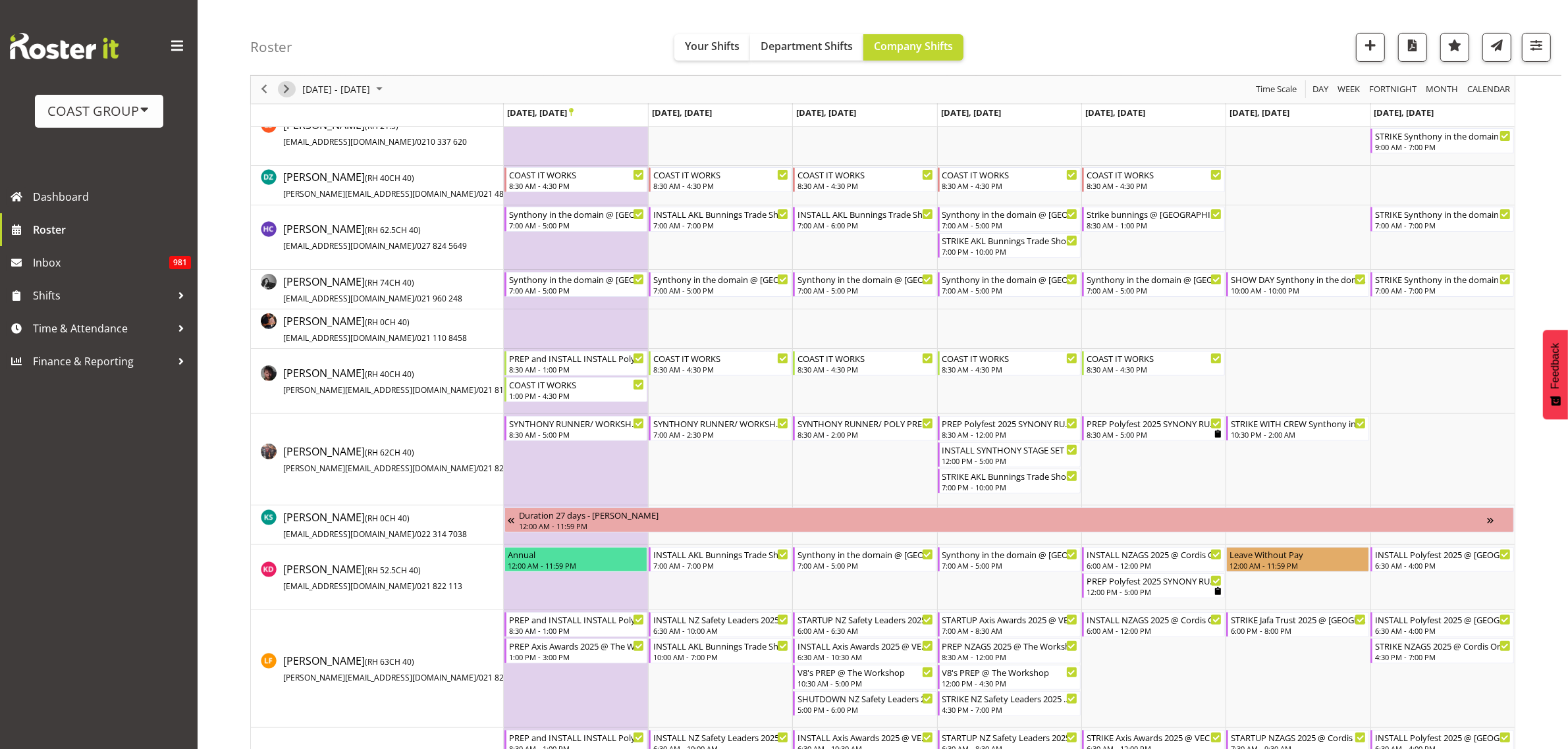
click at [290, 86] on span "Next" at bounding box center [286, 90] width 16 height 16
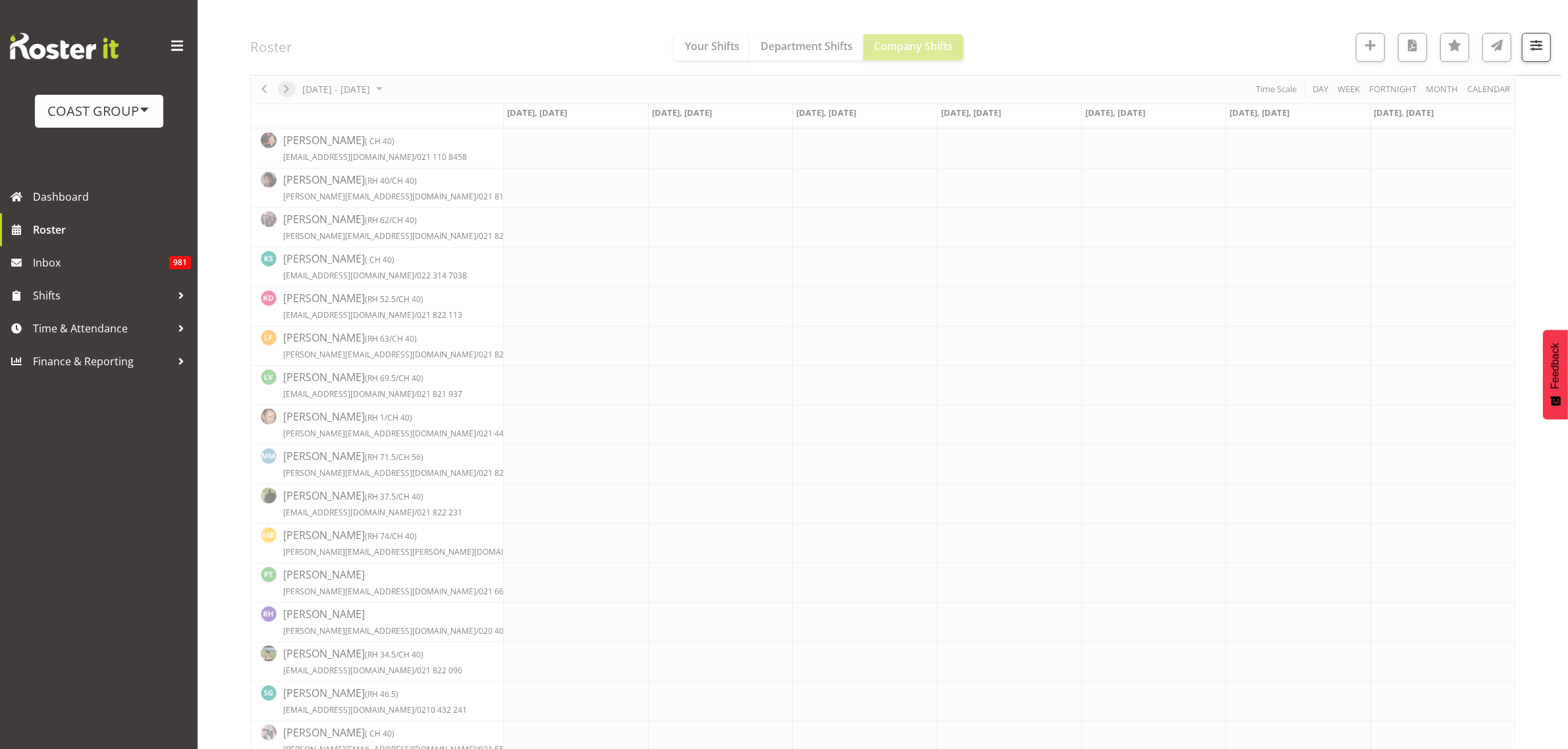
scroll to position [0, 0]
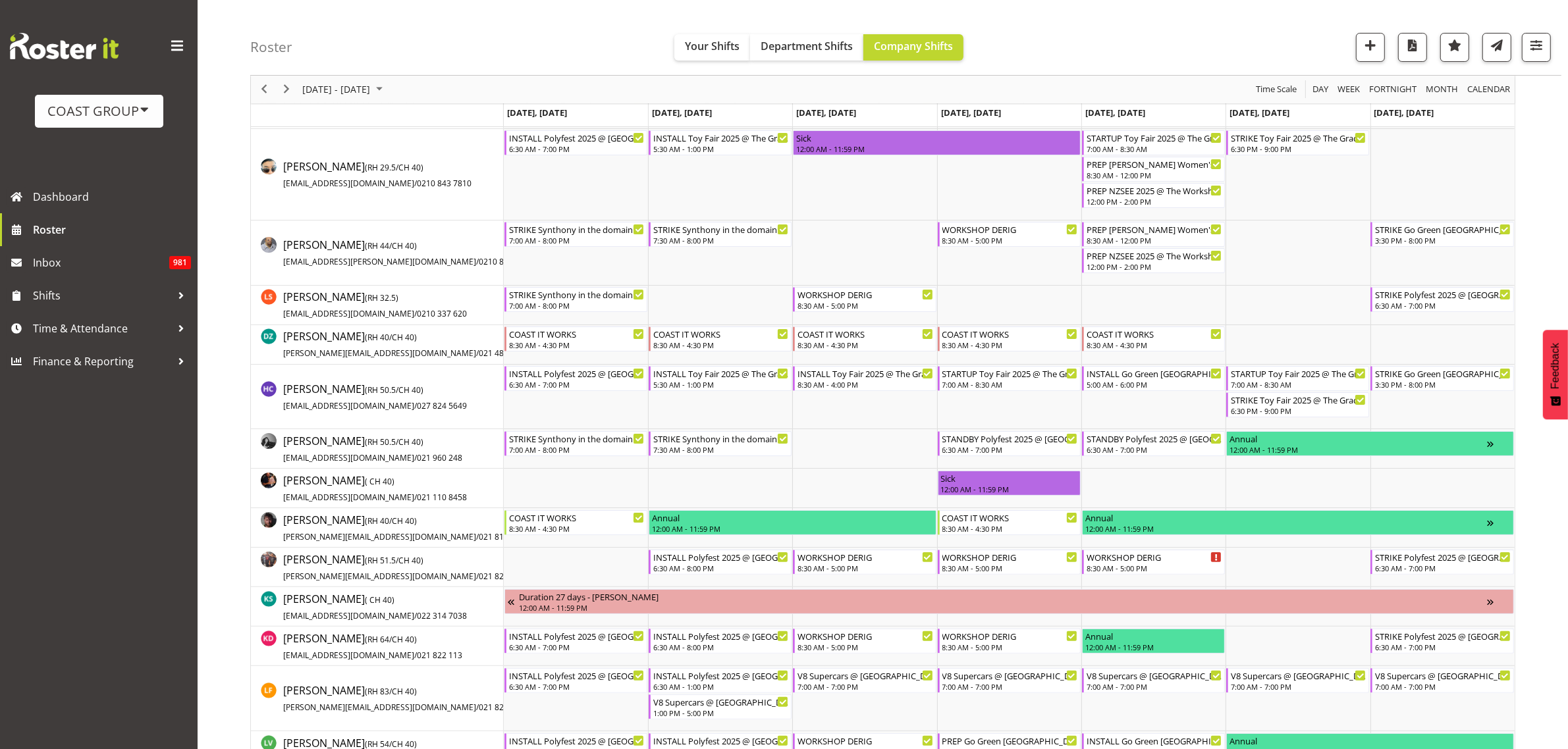
scroll to position [247, 0]
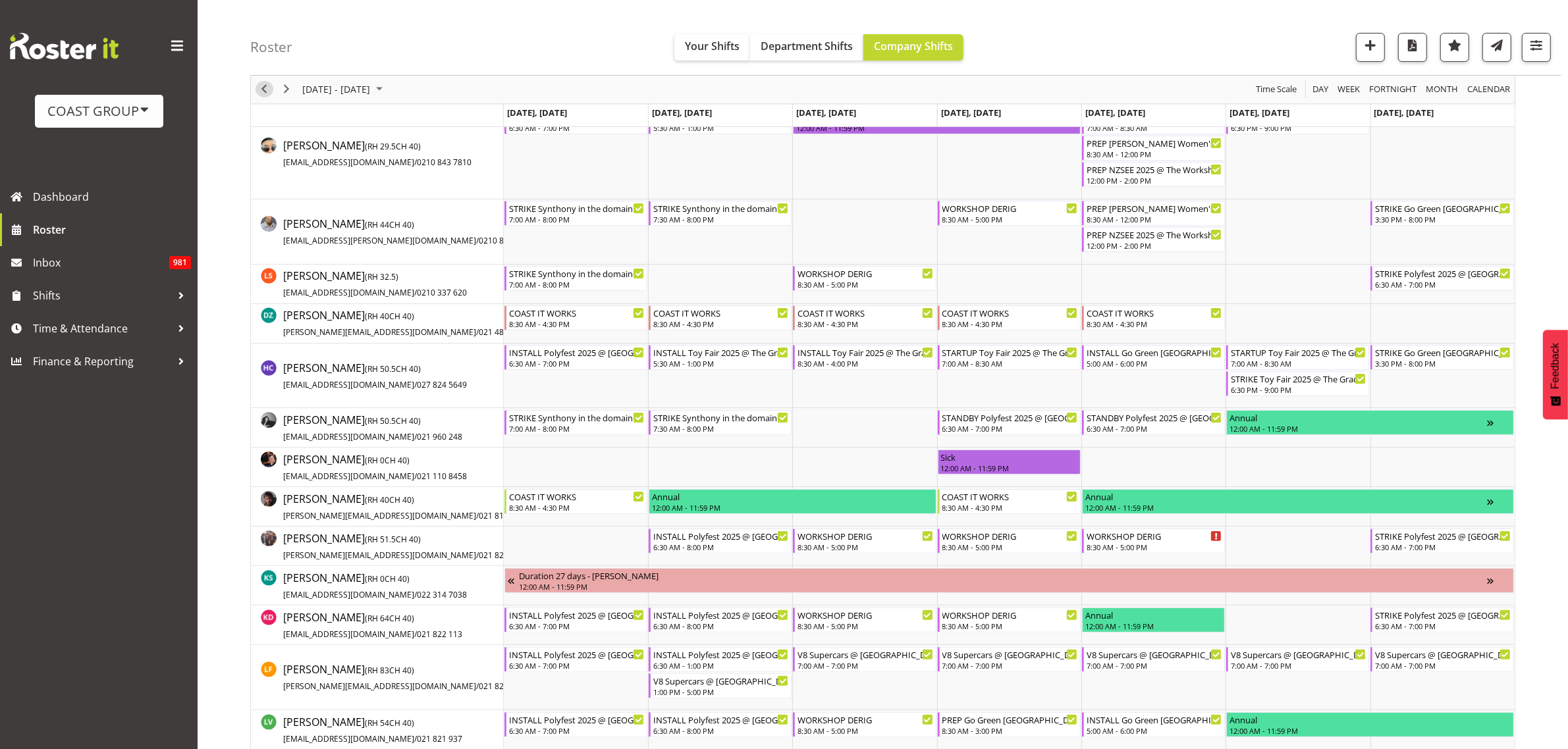
click at [268, 90] on span "Previous" at bounding box center [264, 90] width 16 height 16
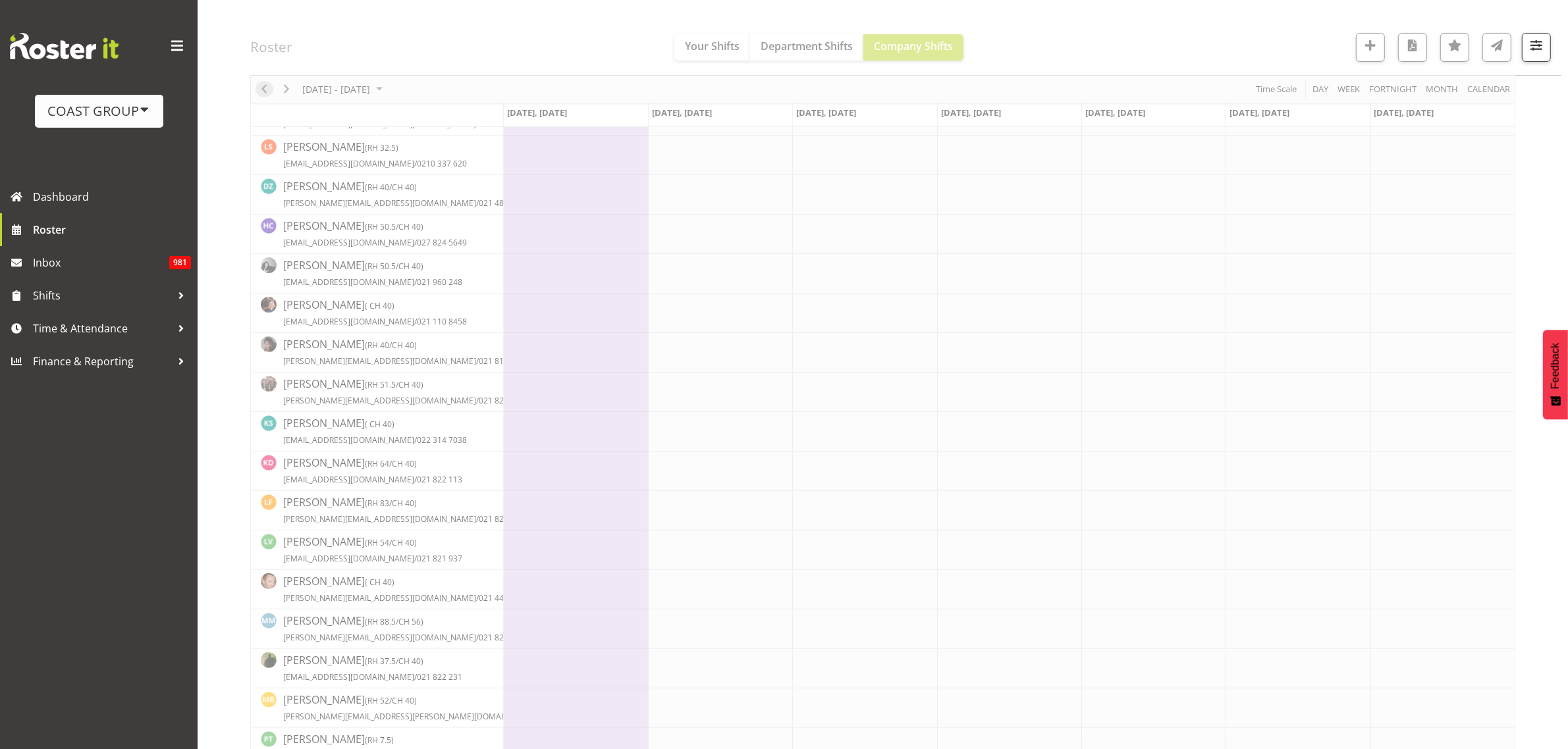
scroll to position [0, 0]
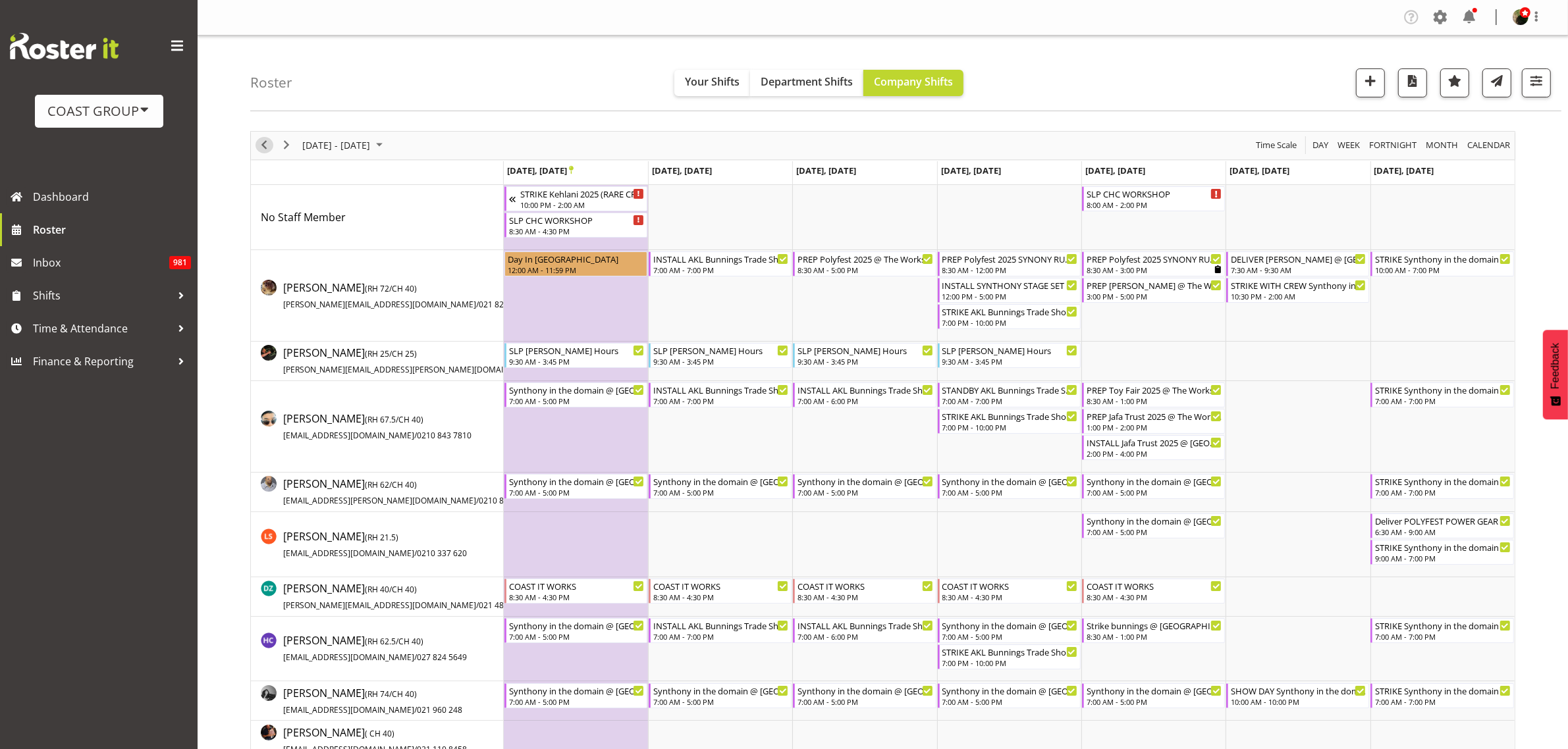
click at [265, 146] on span "Previous" at bounding box center [264, 145] width 16 height 16
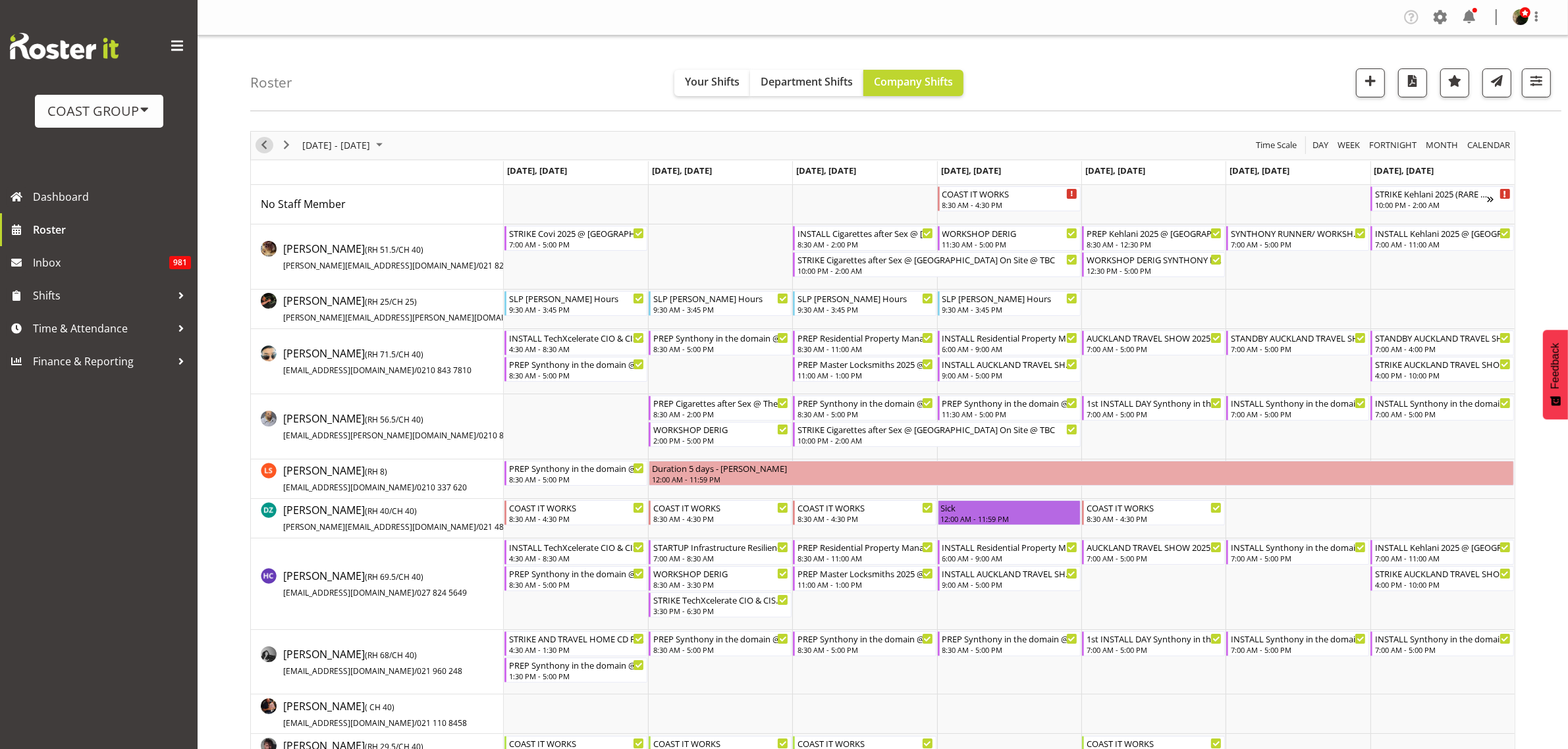
click at [258, 145] on span "Previous" at bounding box center [264, 145] width 16 height 16
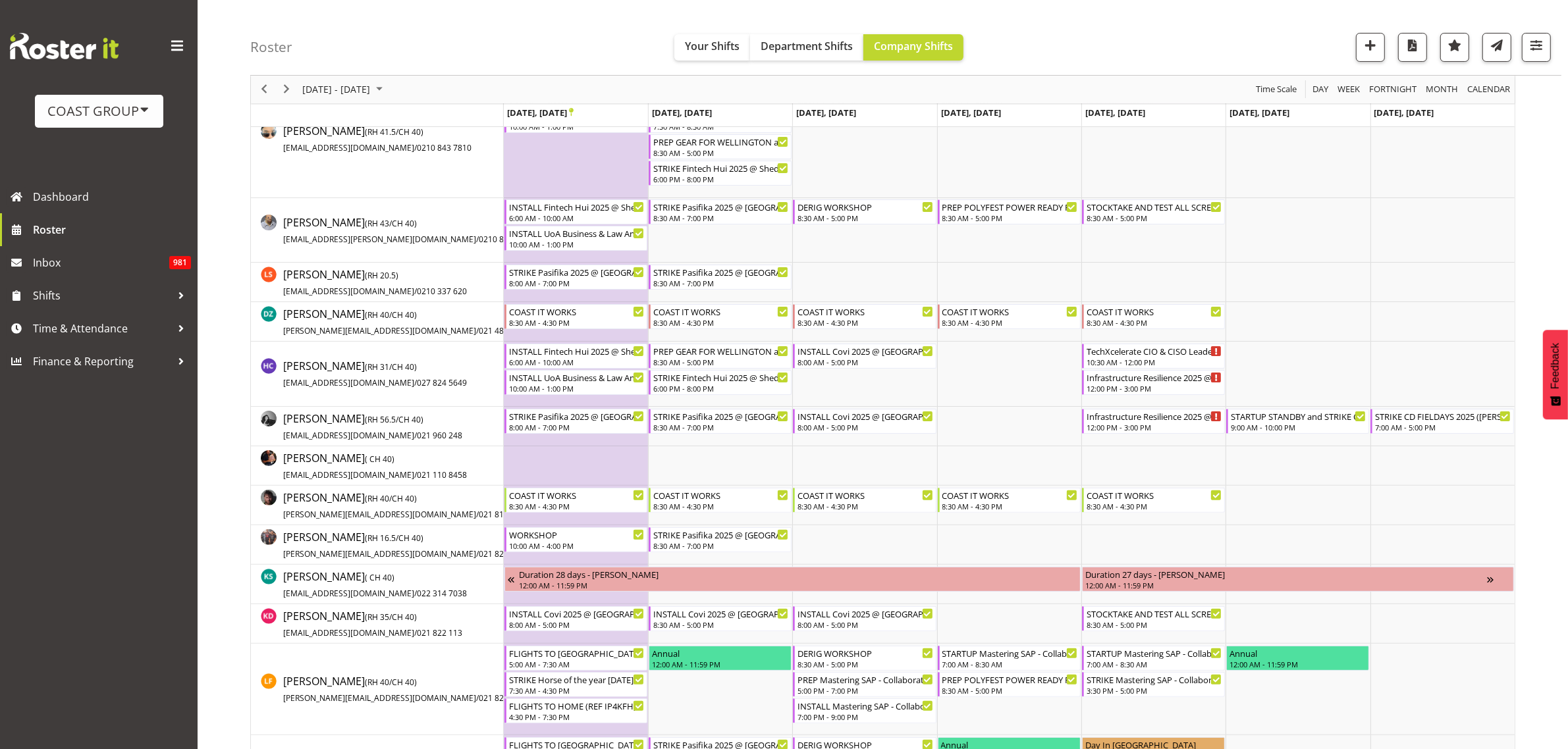
scroll to position [329, 0]
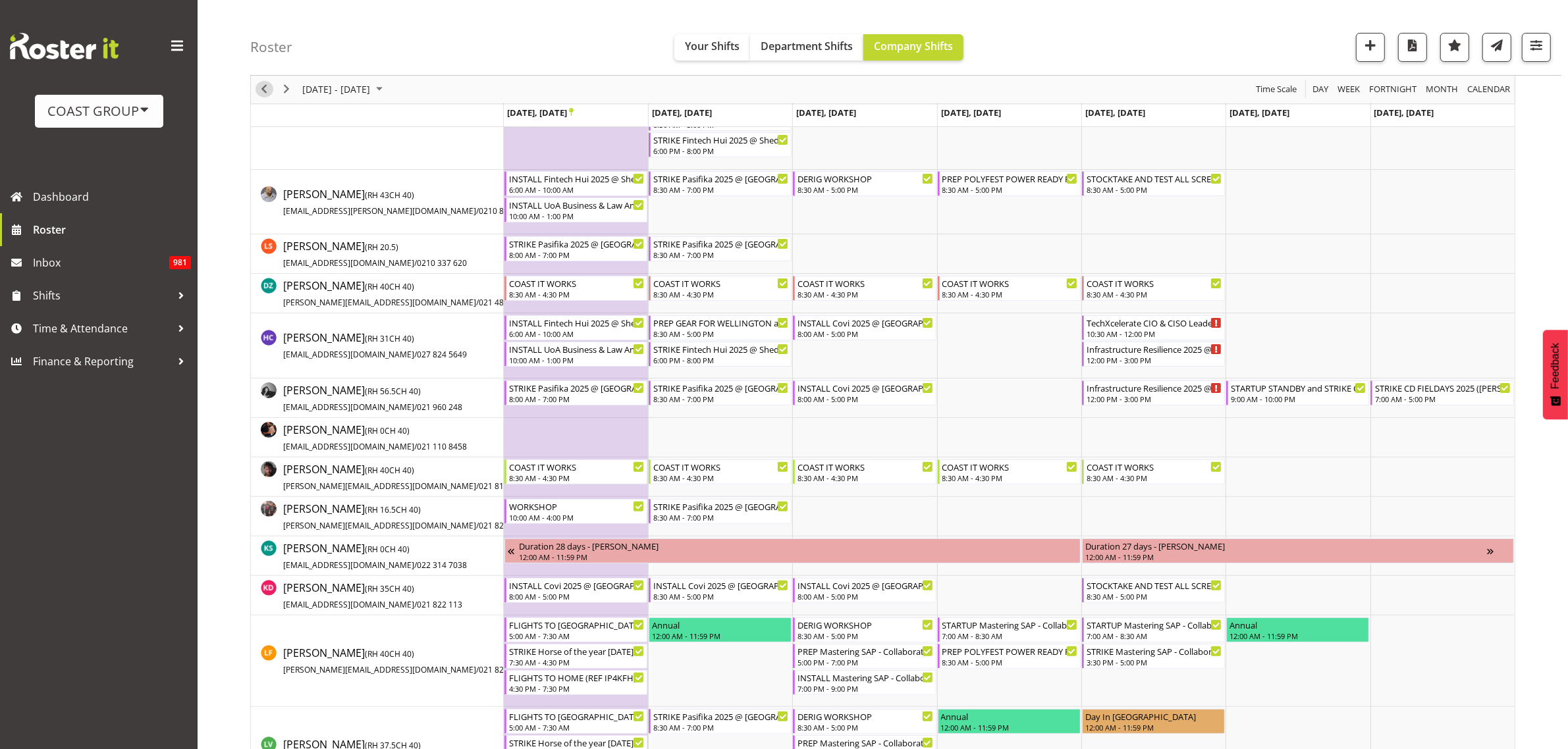
click at [267, 87] on span "Previous" at bounding box center [264, 90] width 16 height 16
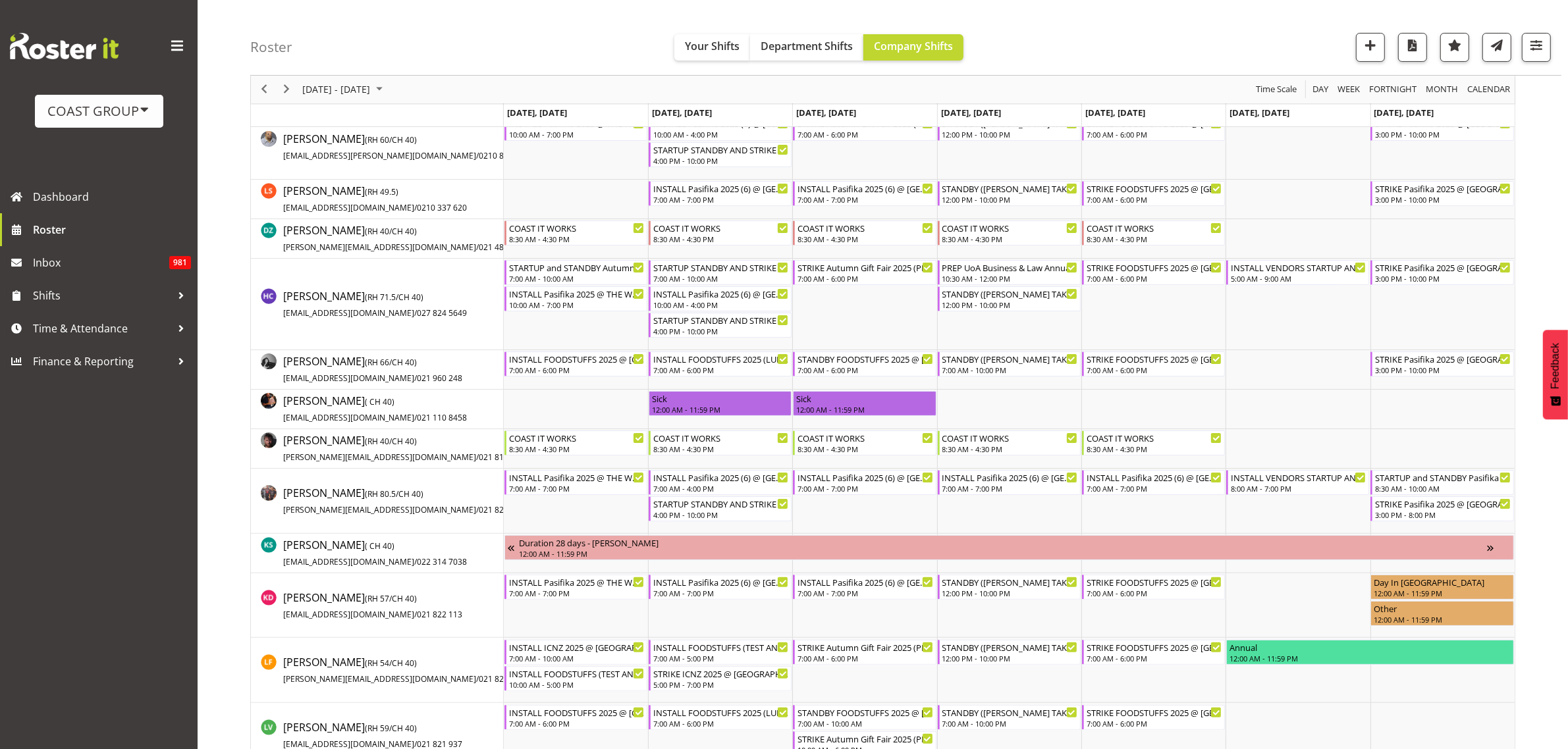
scroll to position [329, 0]
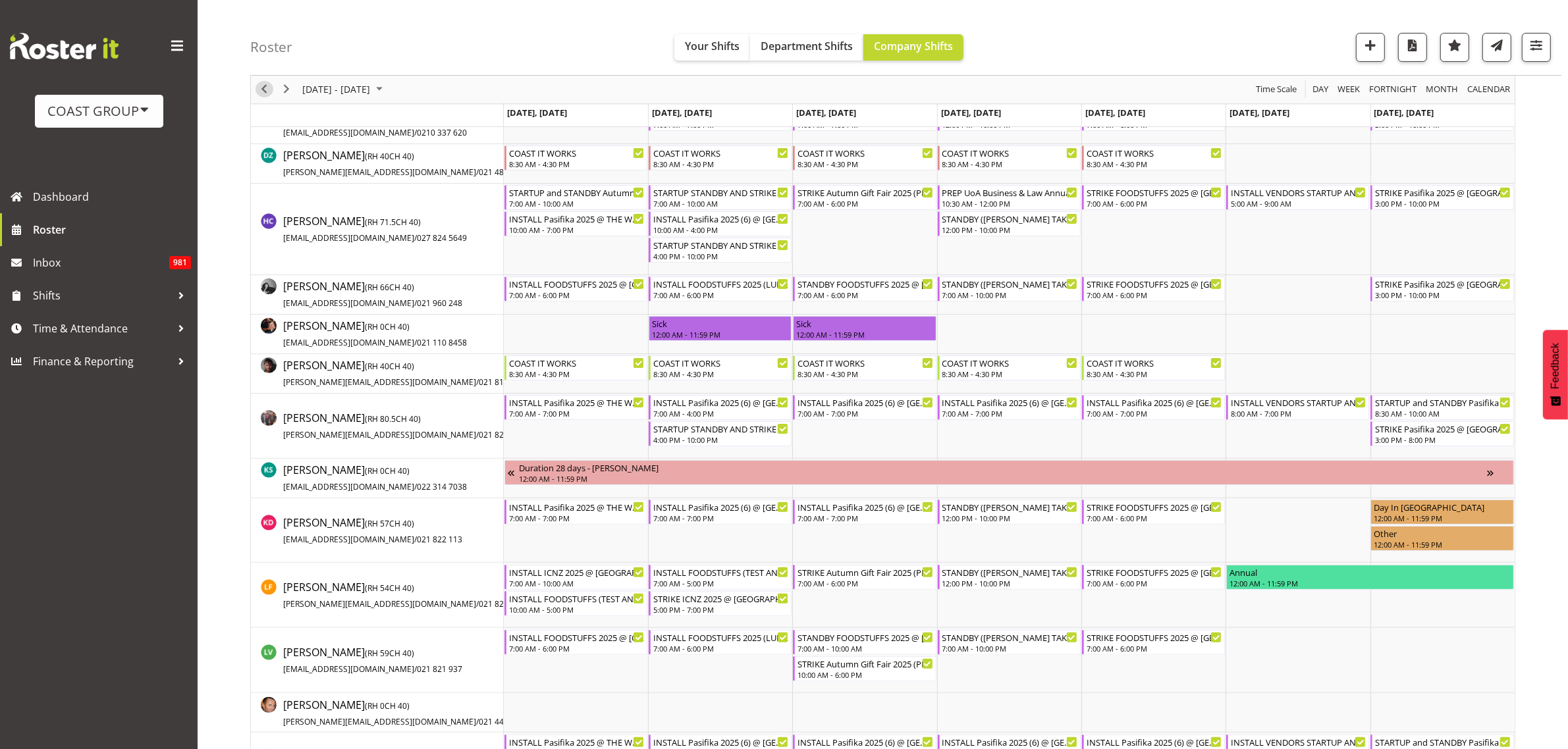
click at [263, 87] on span "Previous" at bounding box center [264, 90] width 16 height 16
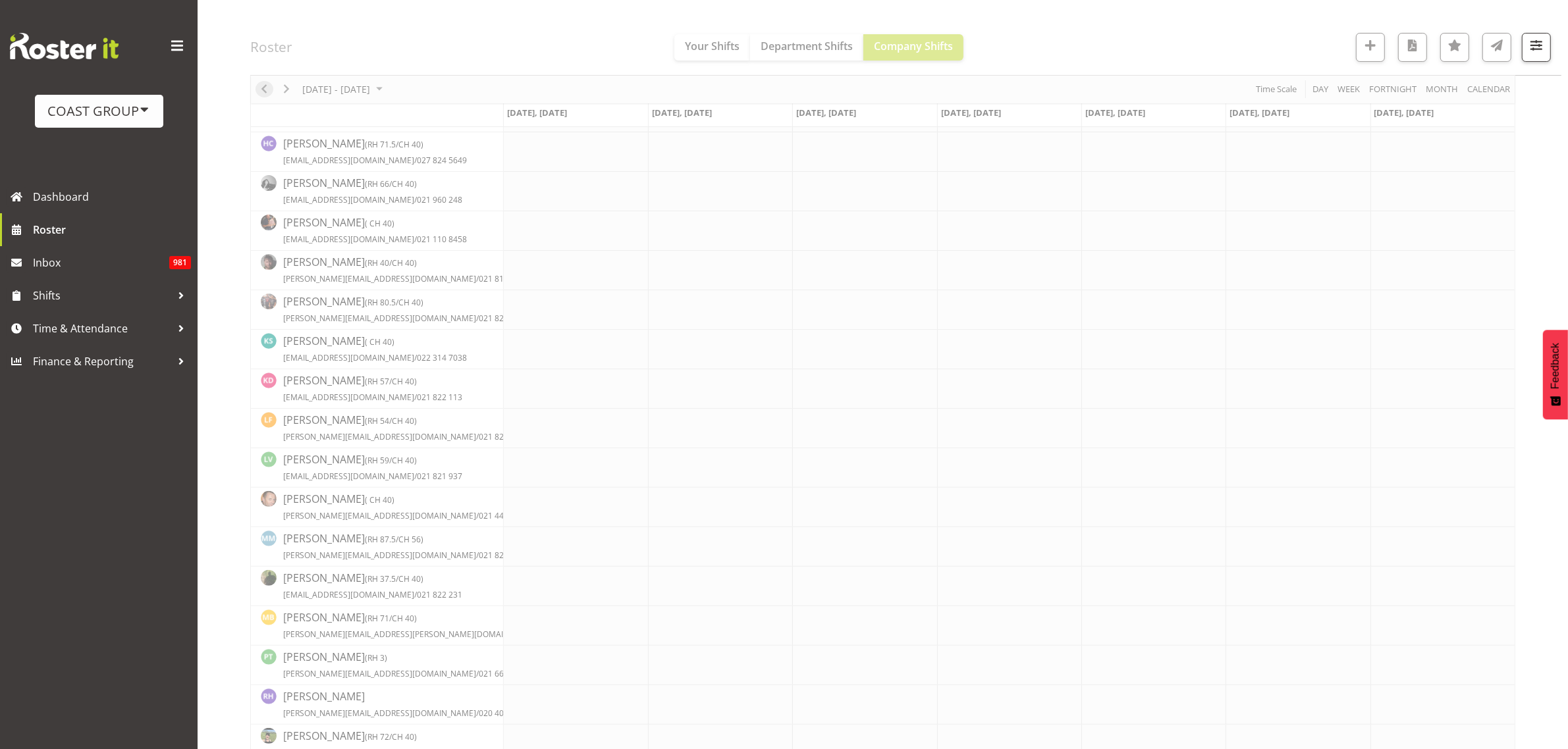
scroll to position [0, 0]
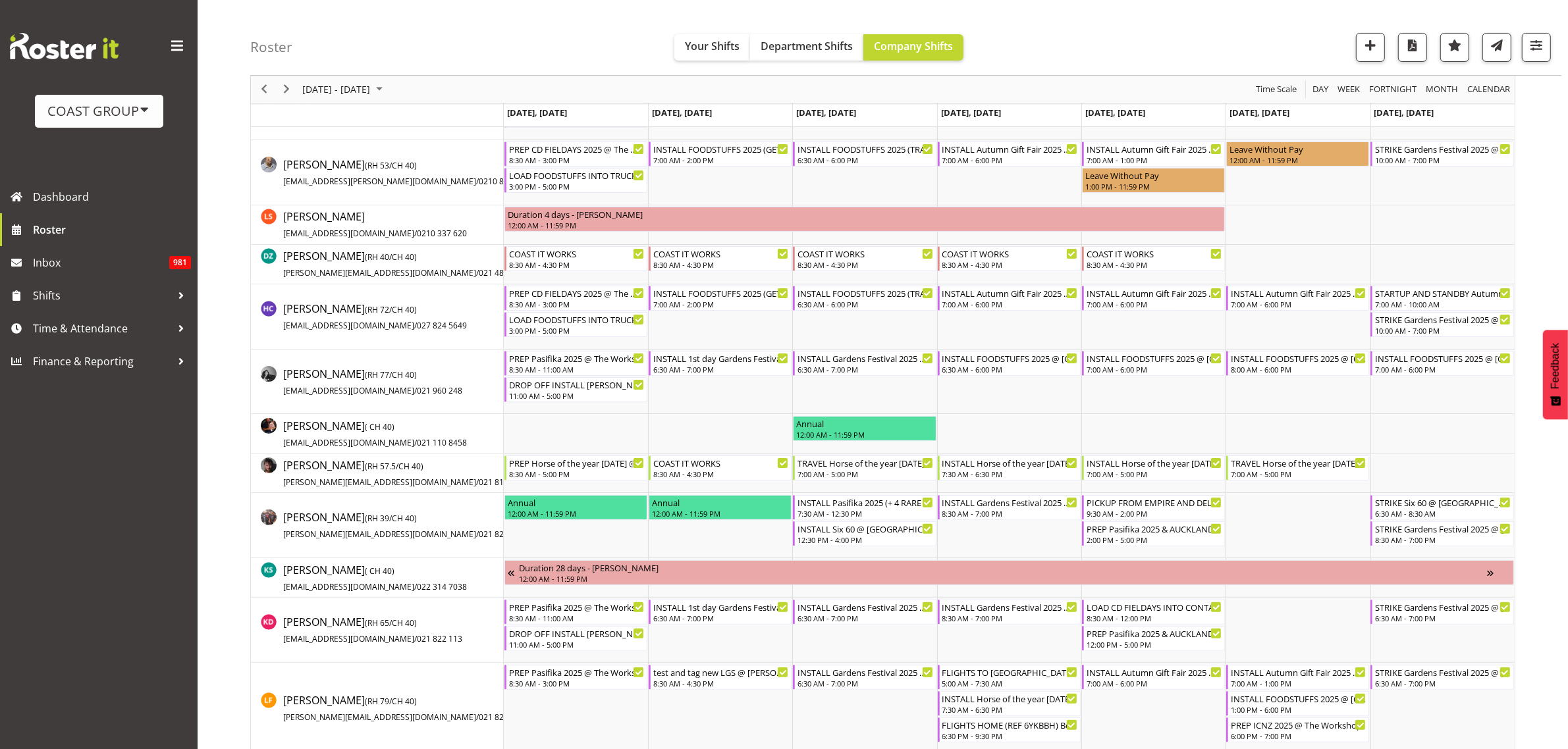
scroll to position [329, 0]
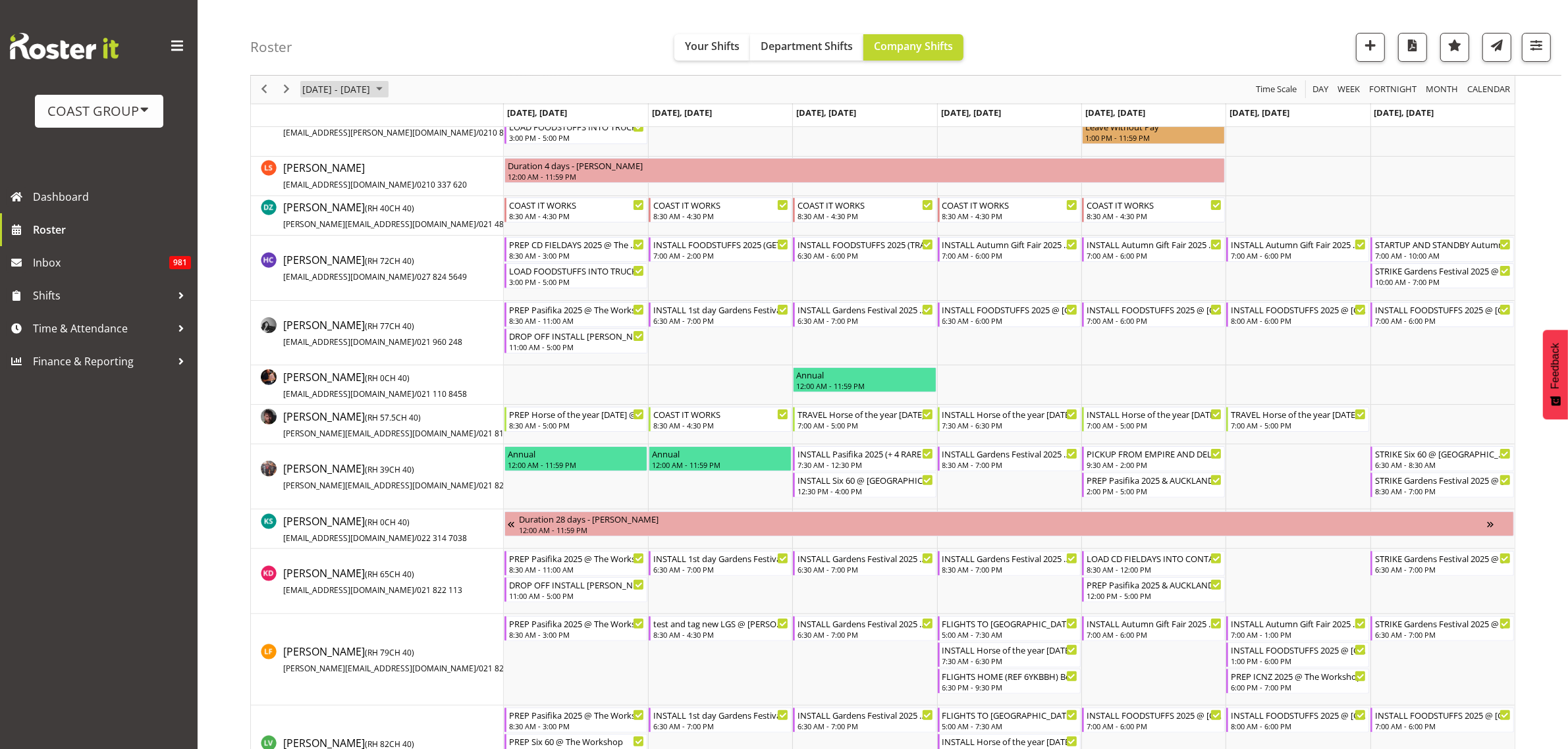
click at [347, 82] on span "Feb 24 - Mar 02, 2025" at bounding box center [336, 90] width 70 height 16
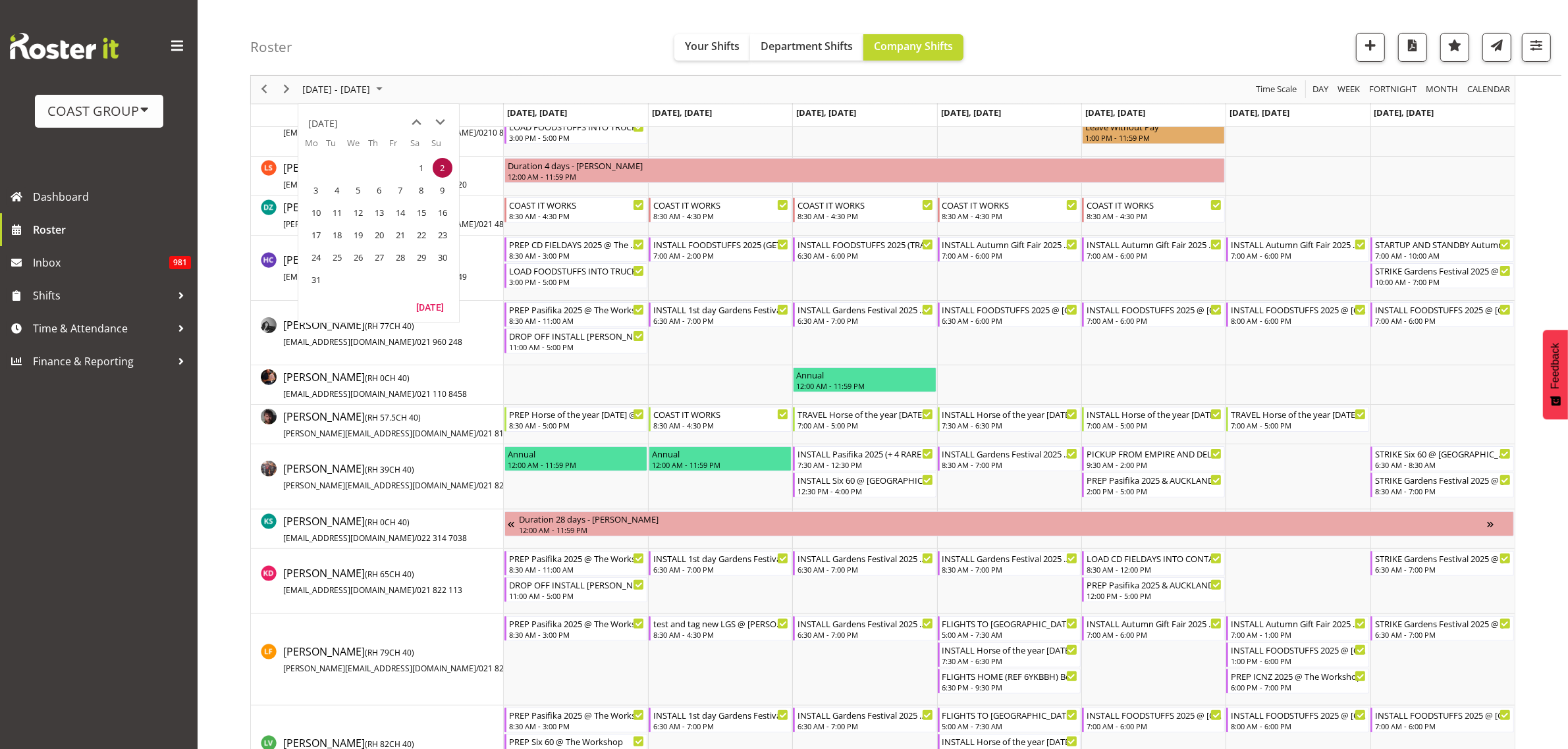
click at [443, 120] on span "next month" at bounding box center [441, 122] width 23 height 23
click at [442, 120] on span "next month" at bounding box center [441, 122] width 23 height 23
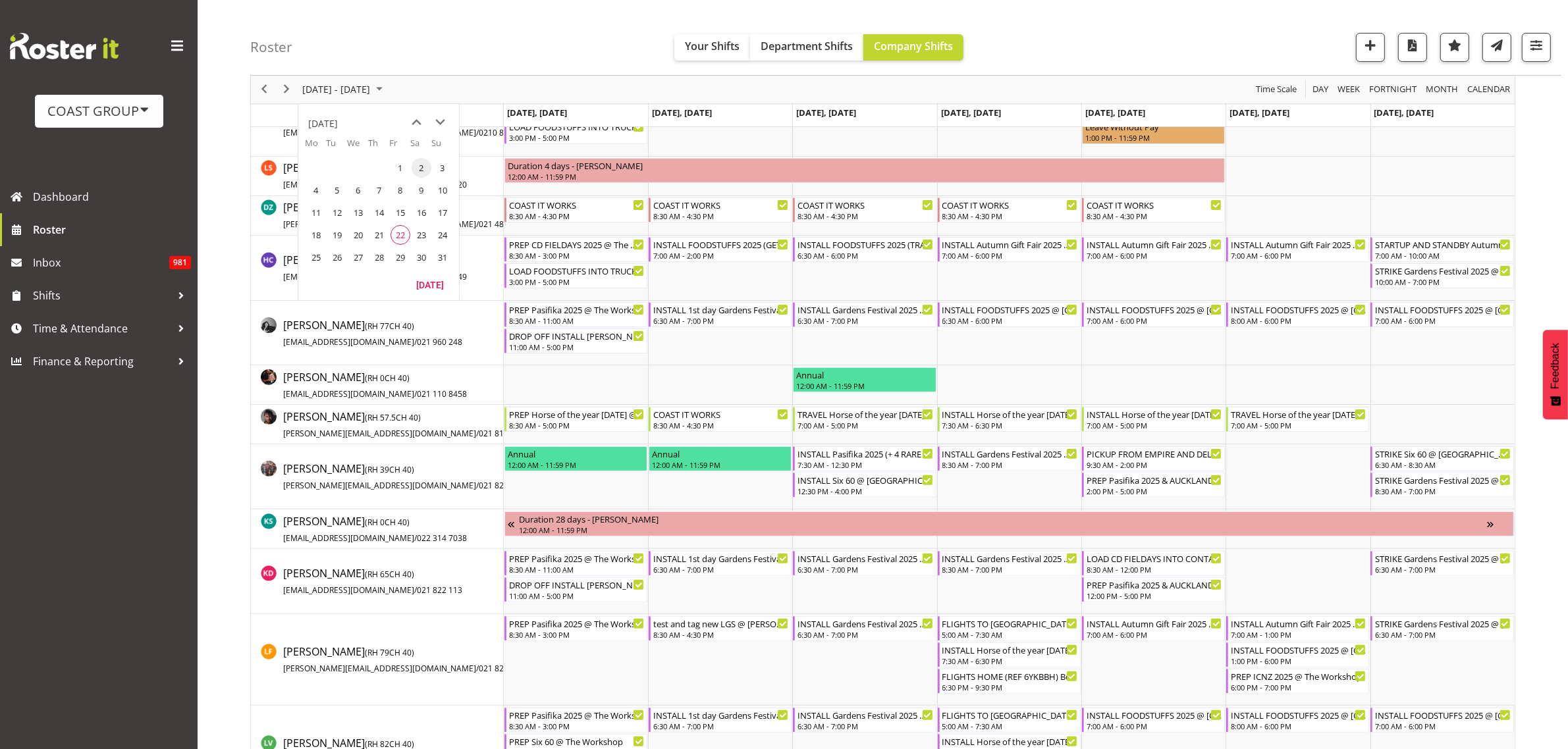
click at [442, 120] on span "next month" at bounding box center [441, 122] width 23 height 23
click at [442, 117] on span "next month" at bounding box center [441, 122] width 23 height 23
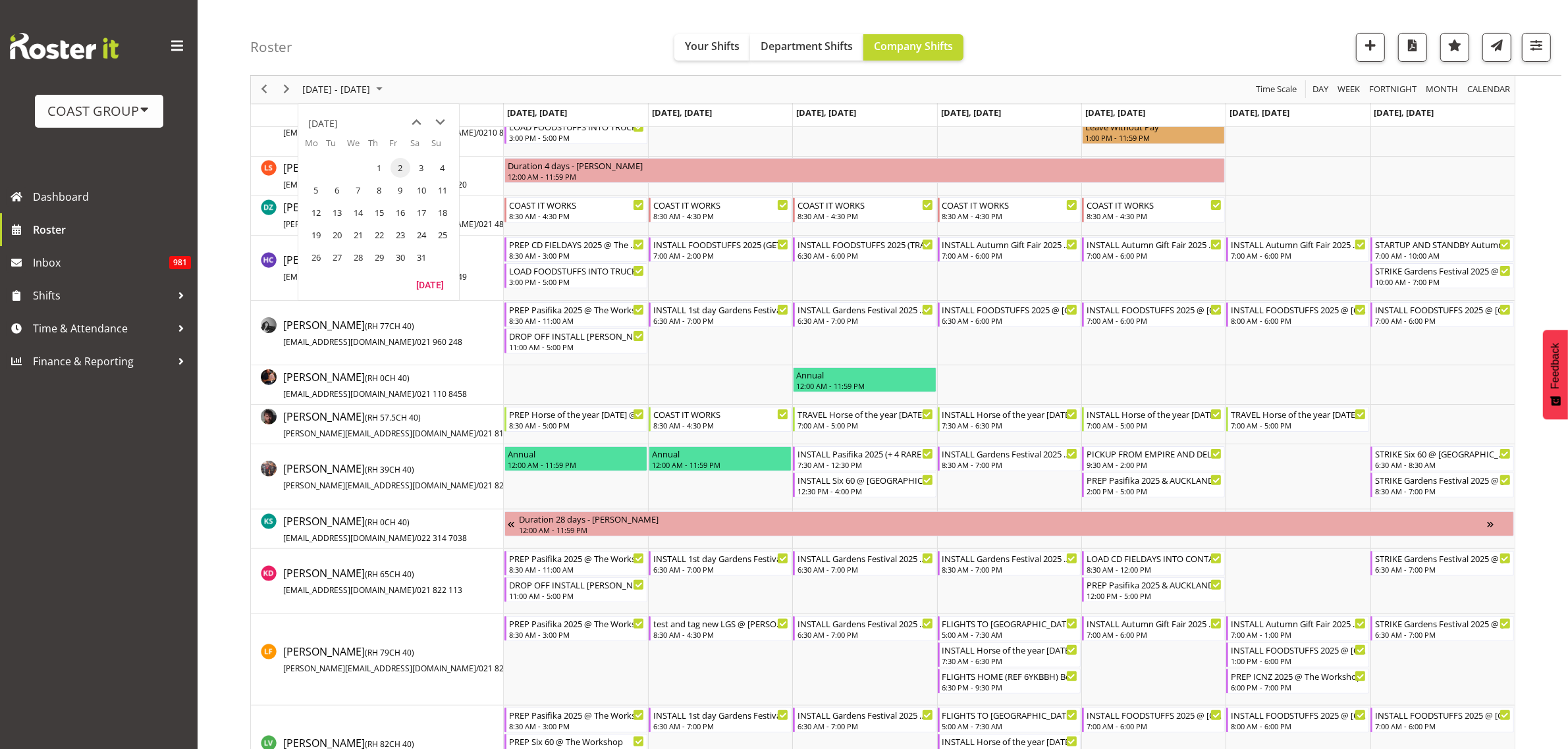
click at [442, 117] on span "next month" at bounding box center [441, 122] width 23 height 23
click at [357, 234] on span "18" at bounding box center [358, 235] width 20 height 20
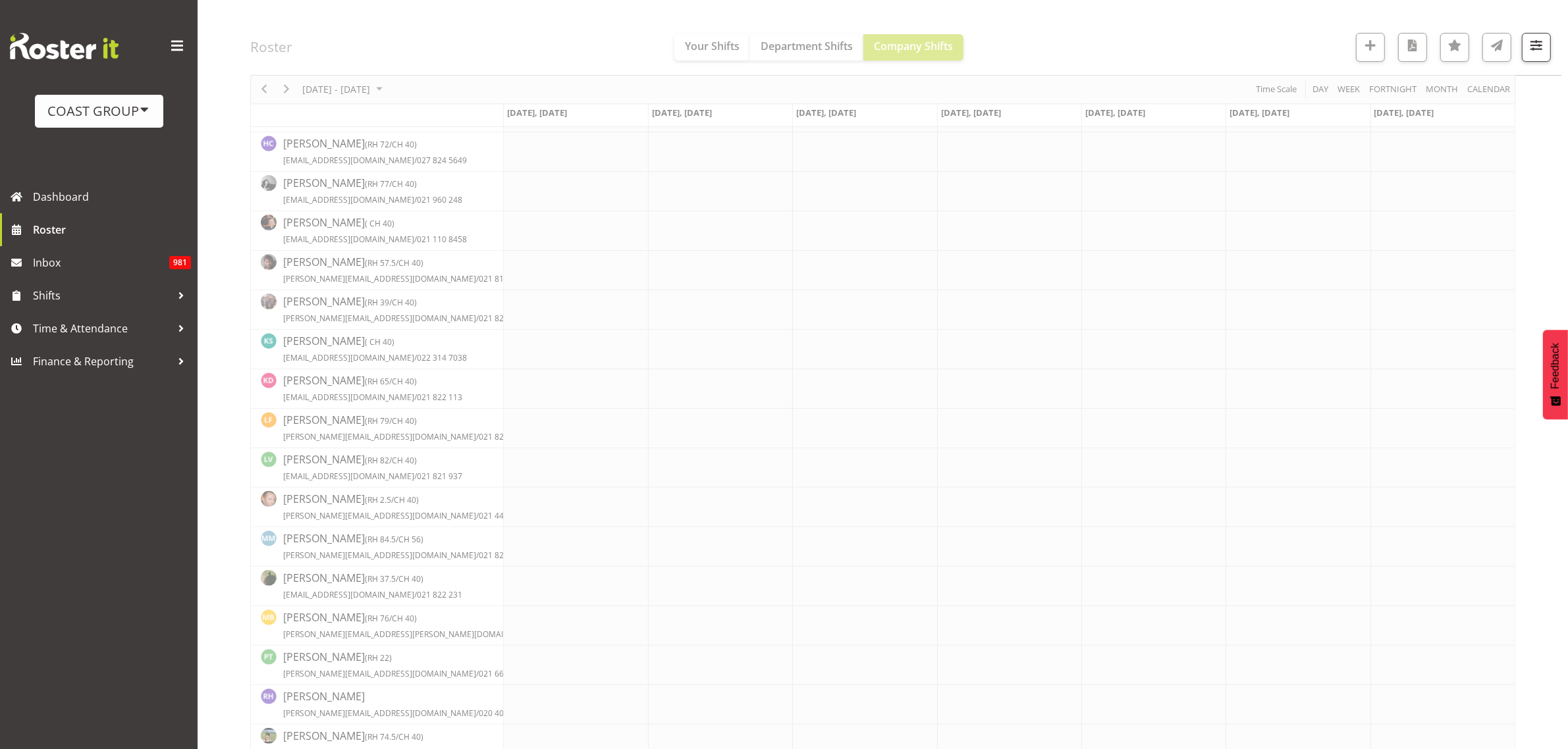
scroll to position [0, 0]
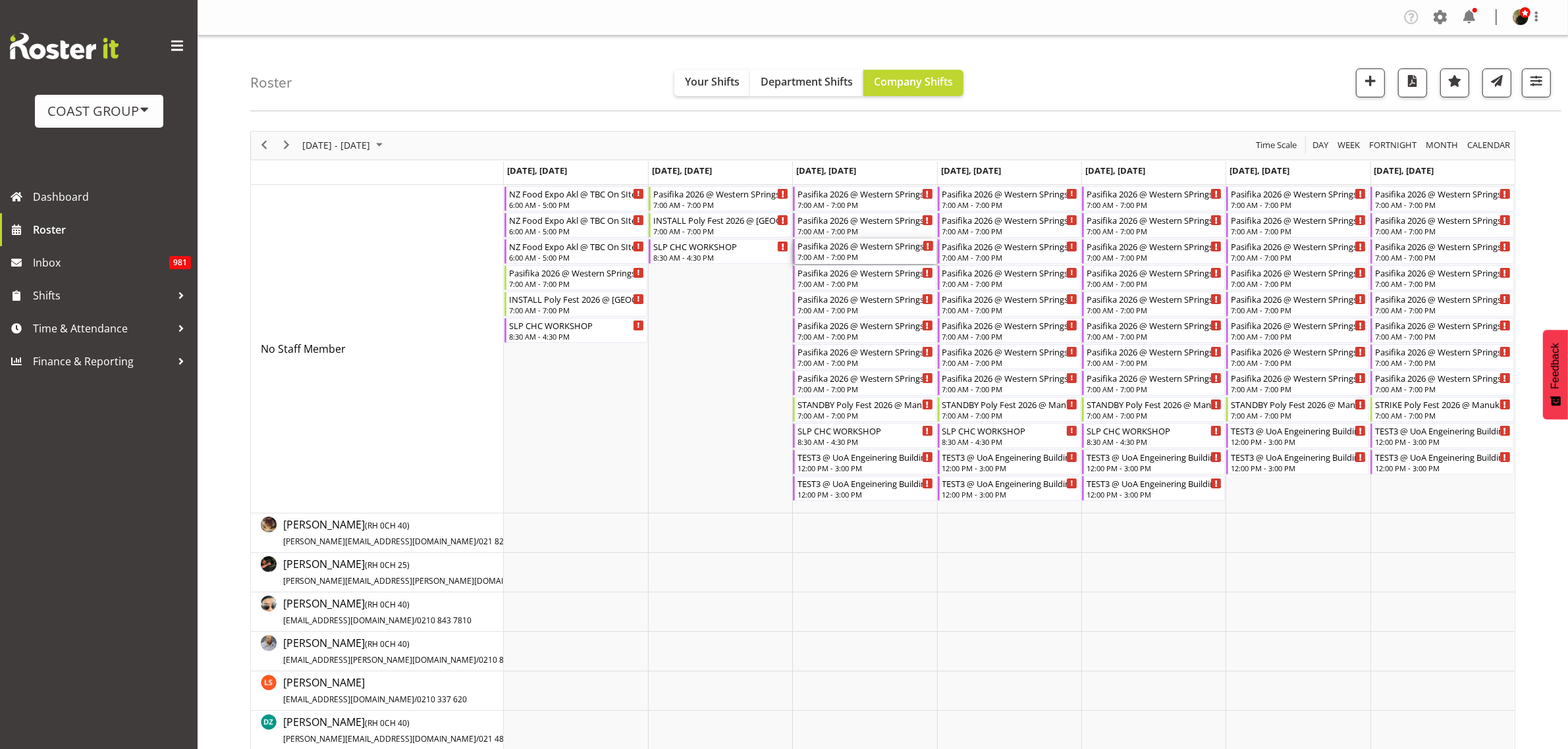
click at [847, 250] on div "Pasifika 2026 @ Western SPrings On SIte @ TBC" at bounding box center [865, 245] width 136 height 14
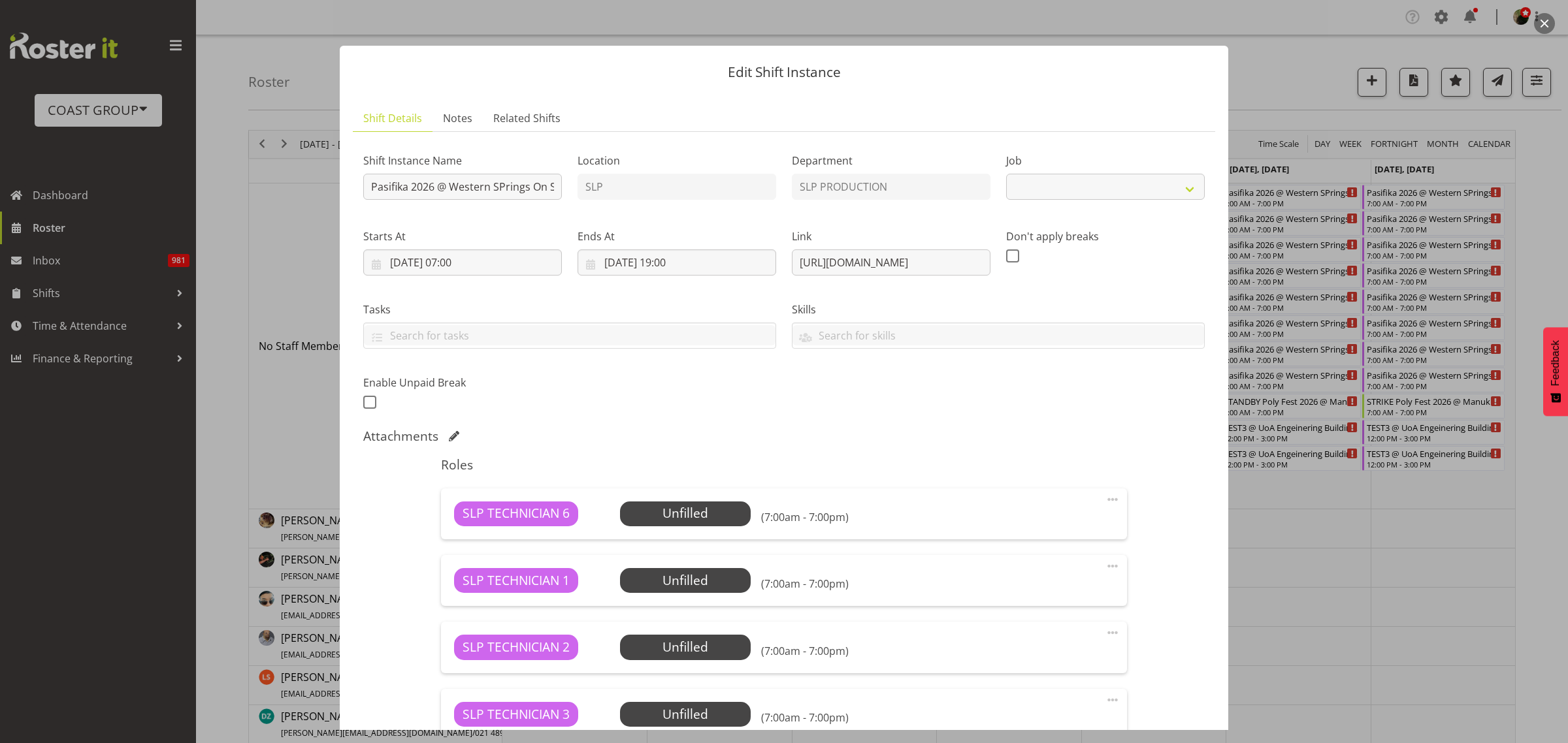
select select "10272"
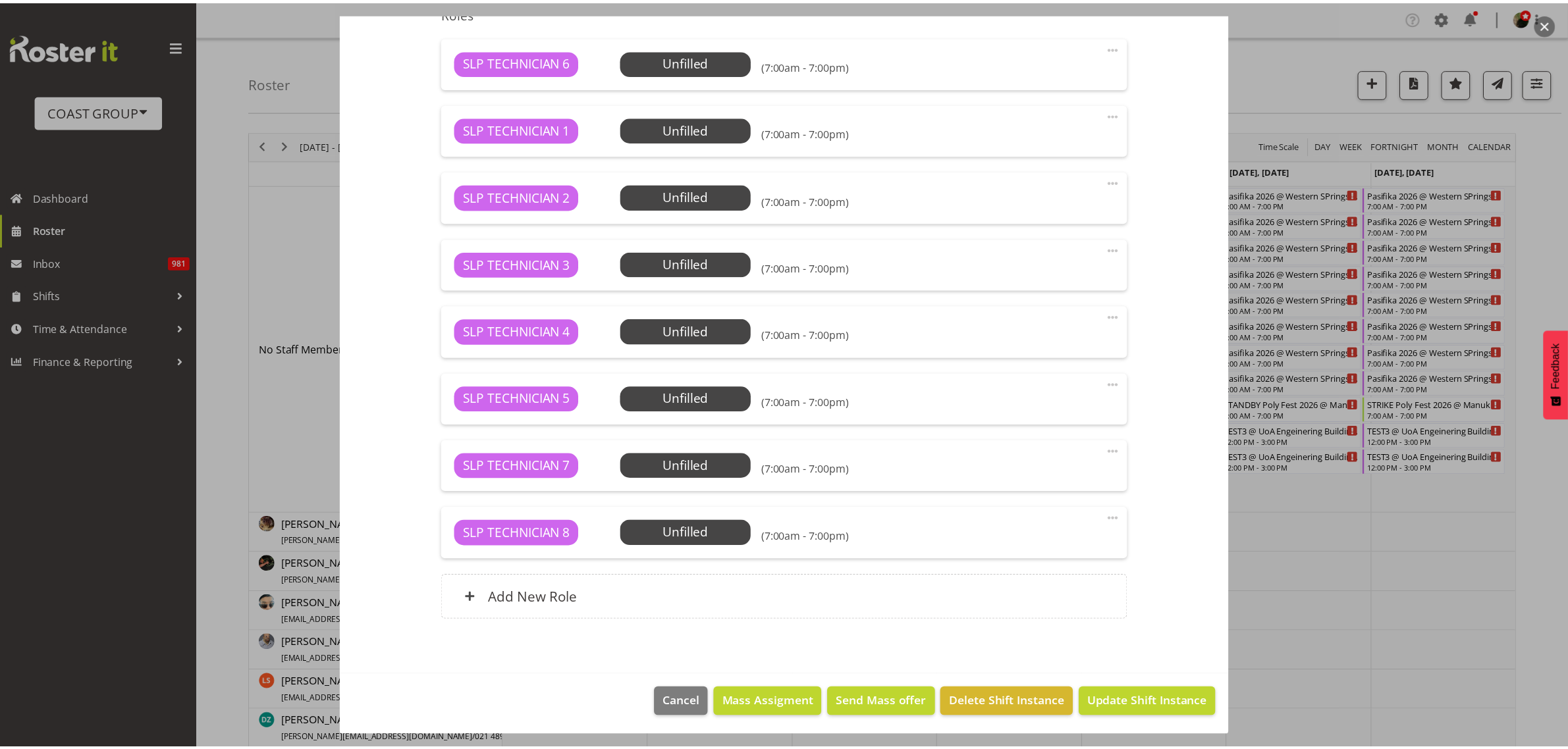
scroll to position [457, 0]
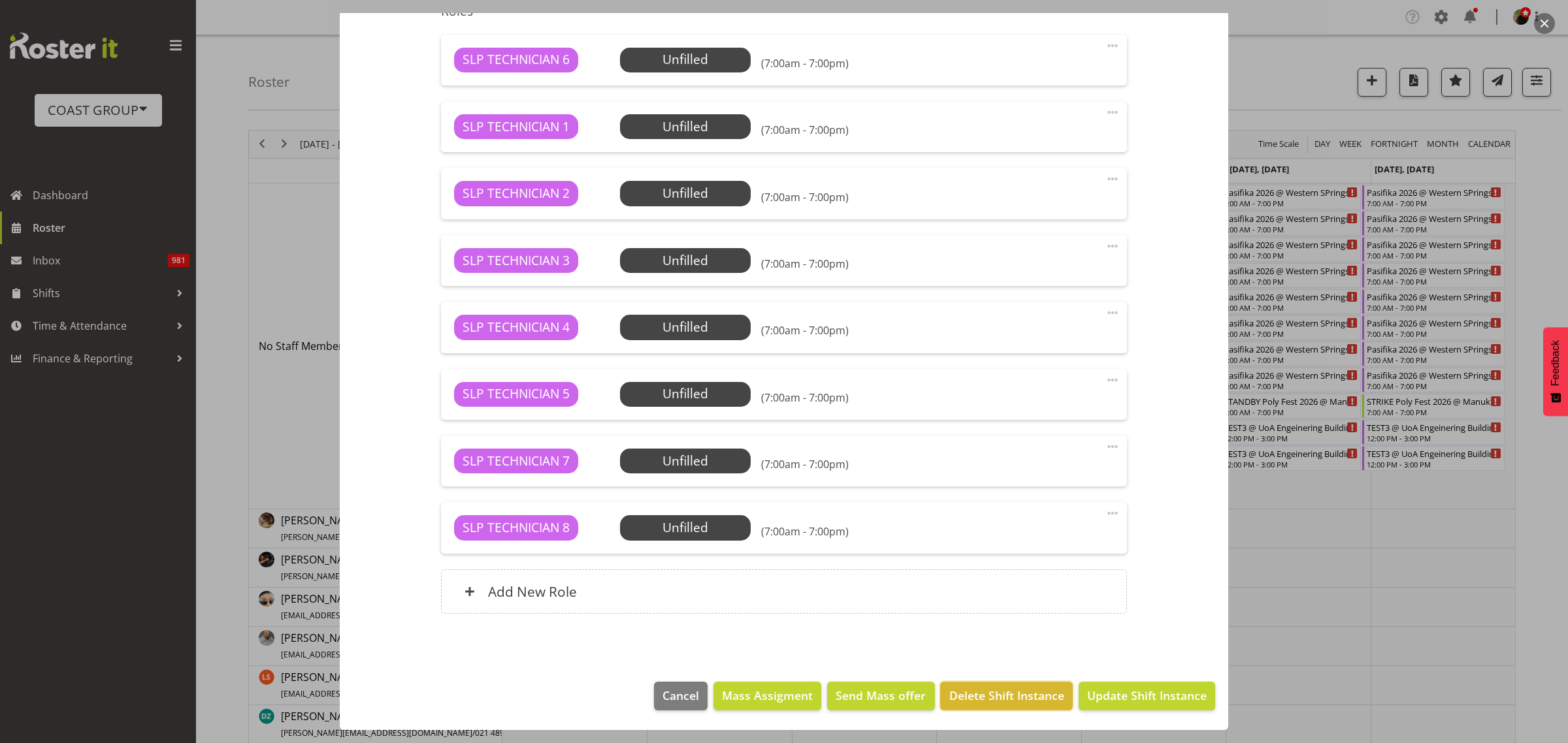
click at [1002, 696] on span "Delete Shift Instance" at bounding box center [1006, 695] width 115 height 17
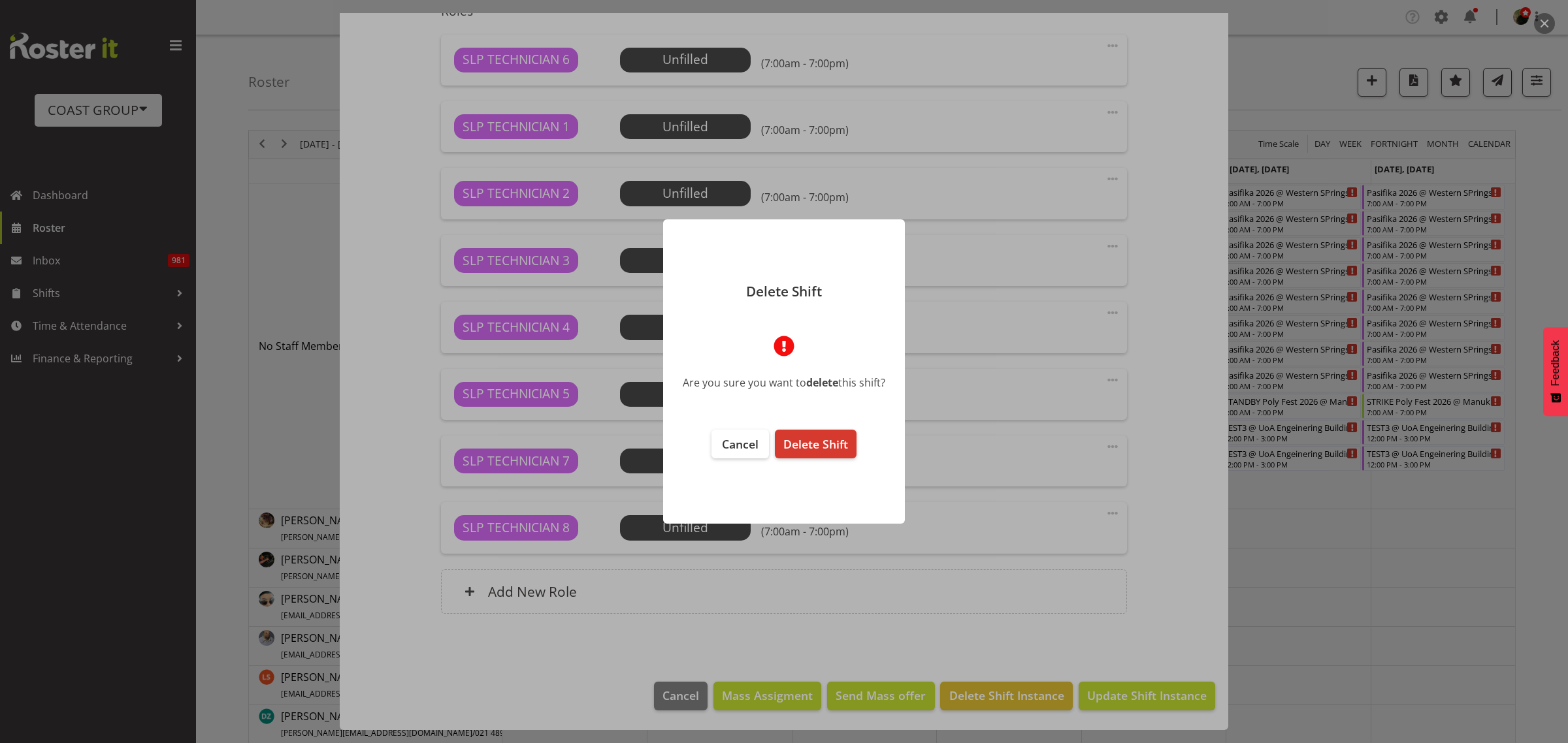
click at [836, 445] on span "Delete Shift" at bounding box center [816, 444] width 64 height 16
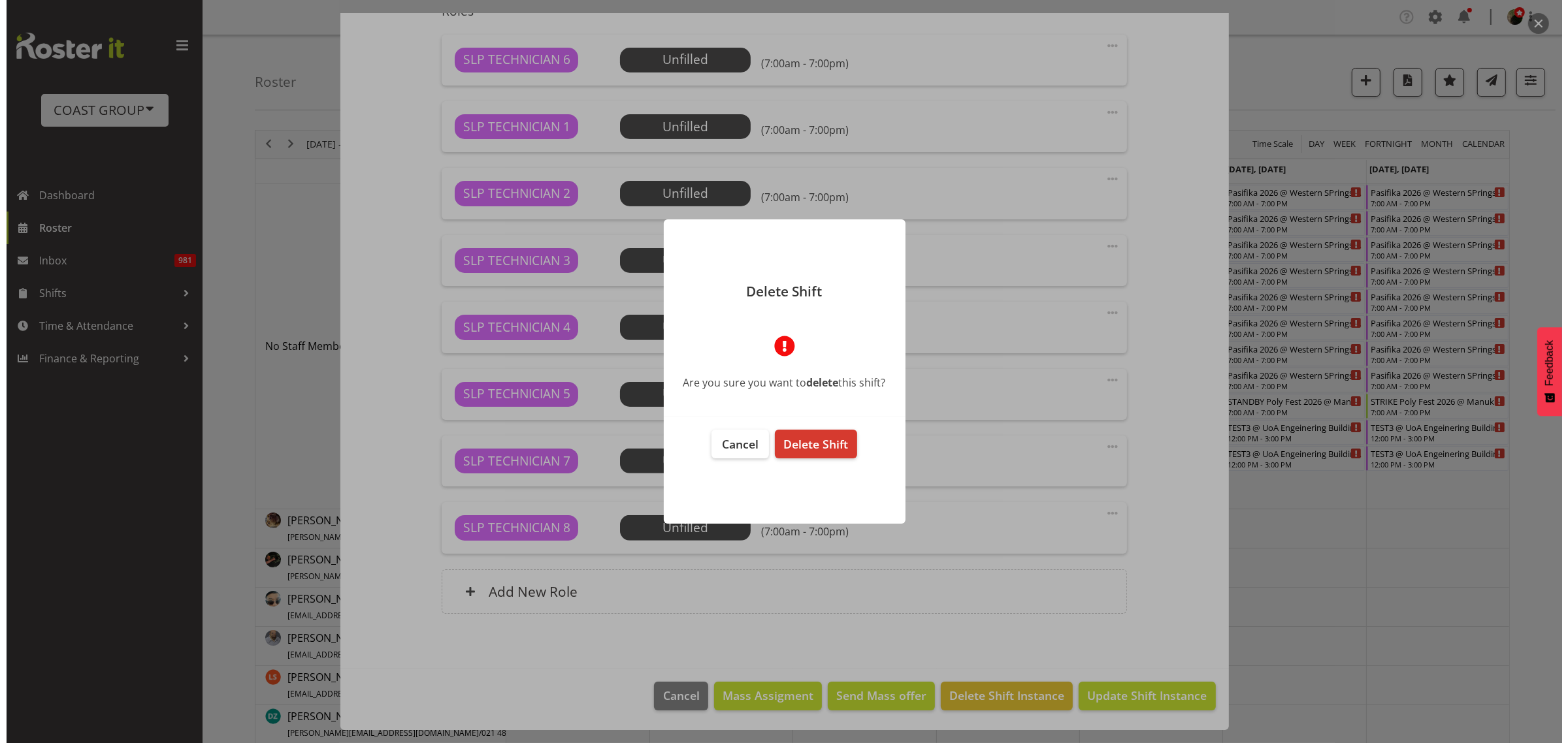
scroll to position [402, 0]
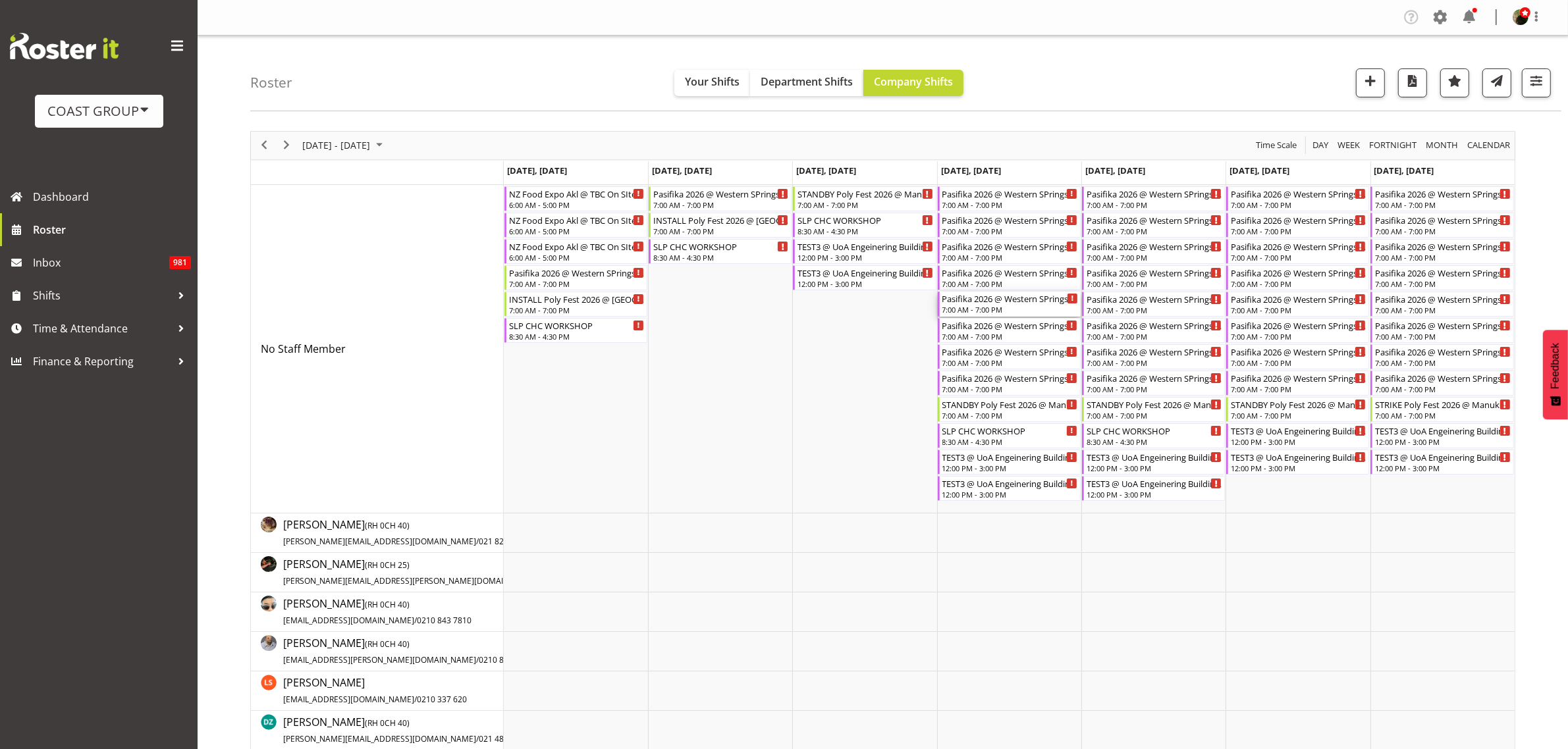
click at [974, 312] on div "7:00 AM - 7:00 PM" at bounding box center [1010, 310] width 136 height 11
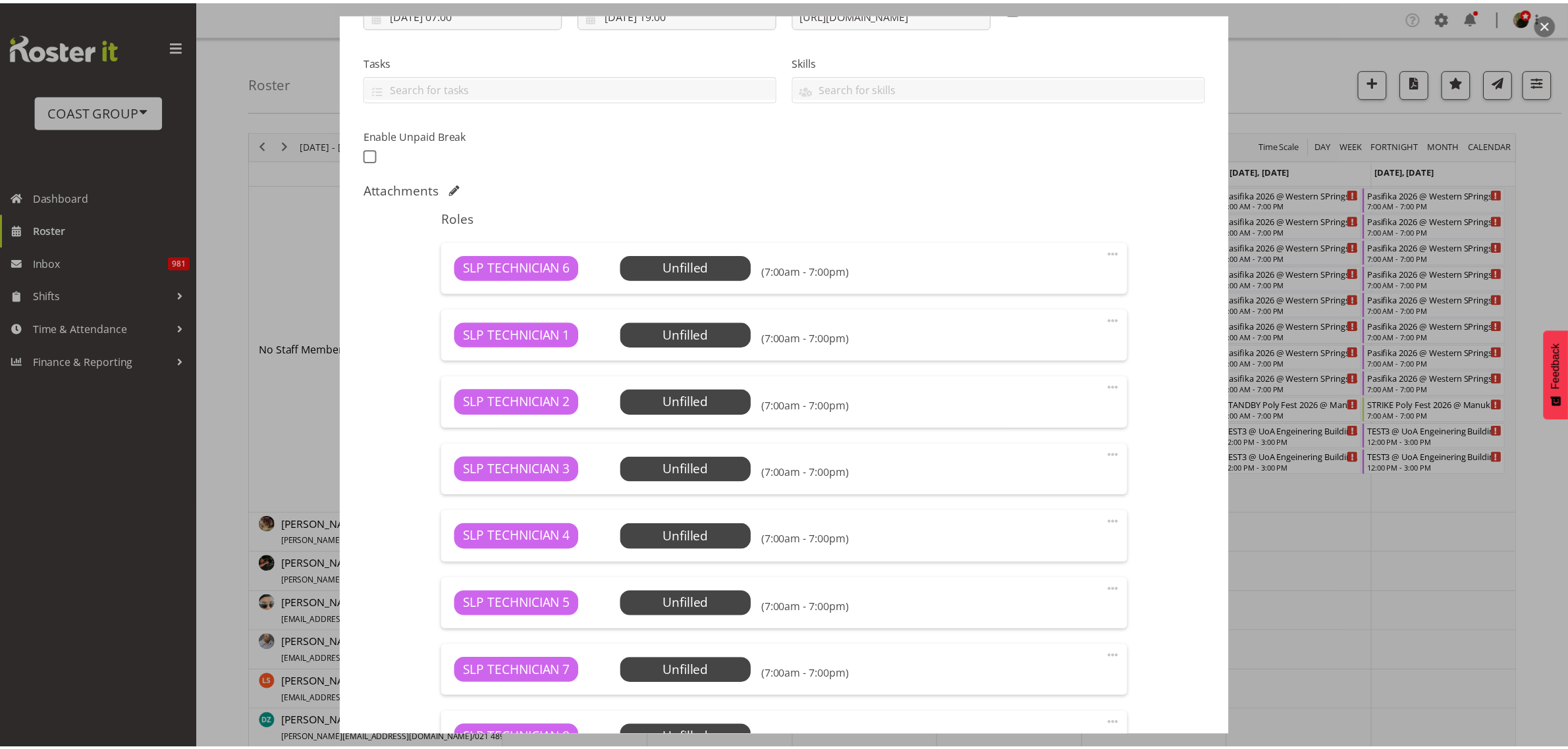
scroll to position [457, 0]
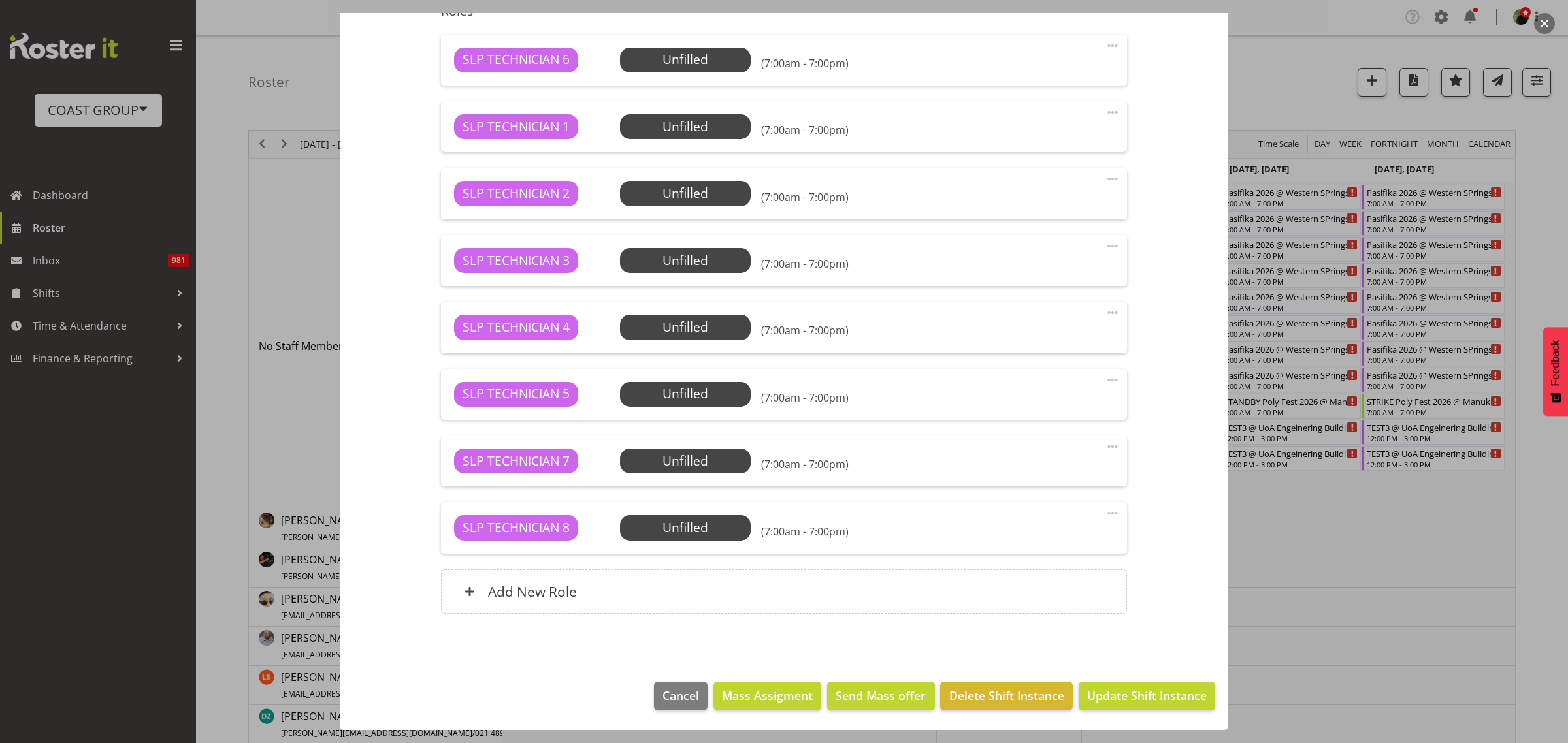
select select "10272"
click at [1000, 697] on span "Delete Shift Instance" at bounding box center [1006, 695] width 115 height 17
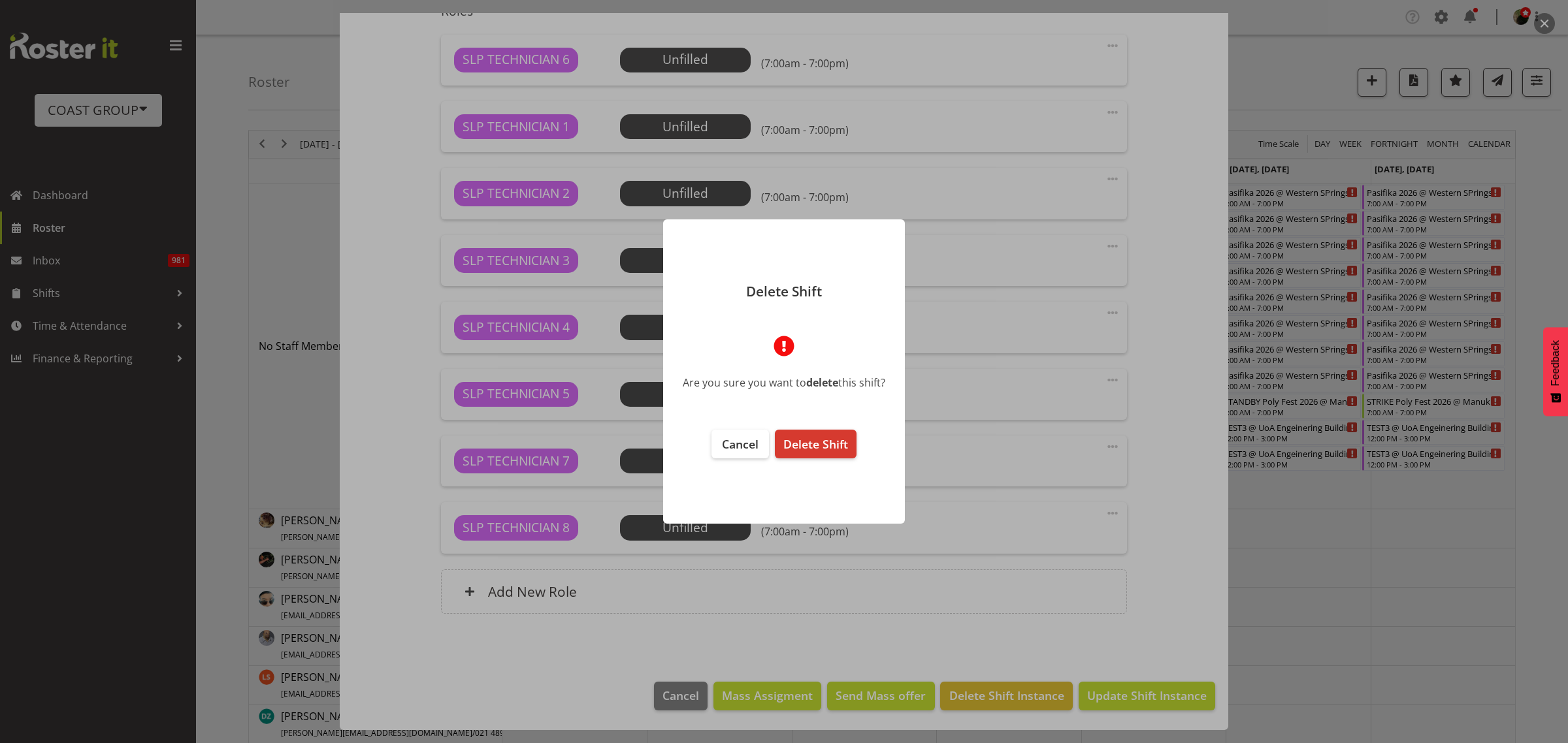
click at [827, 443] on span "Delete Shift" at bounding box center [816, 444] width 64 height 16
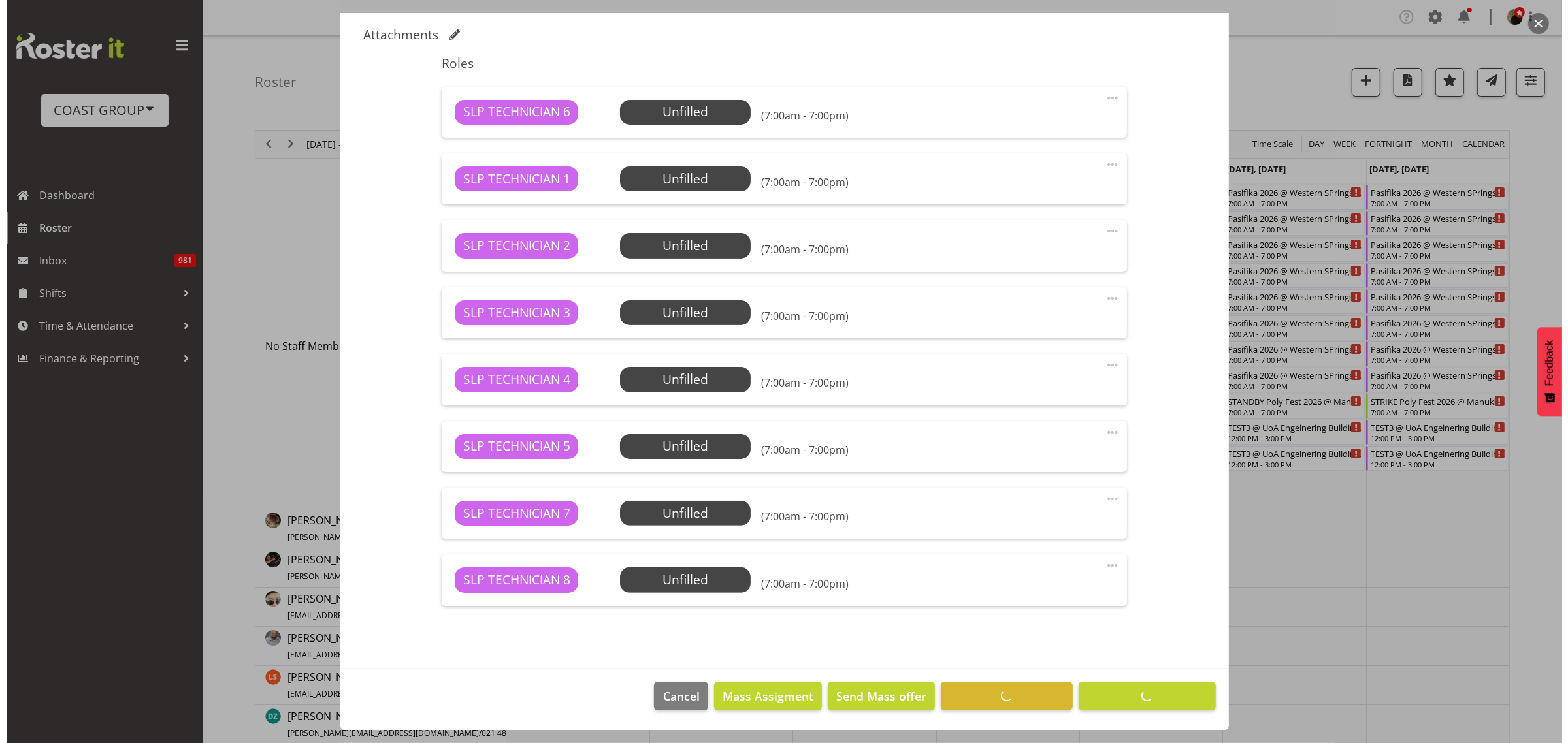
scroll to position [402, 0]
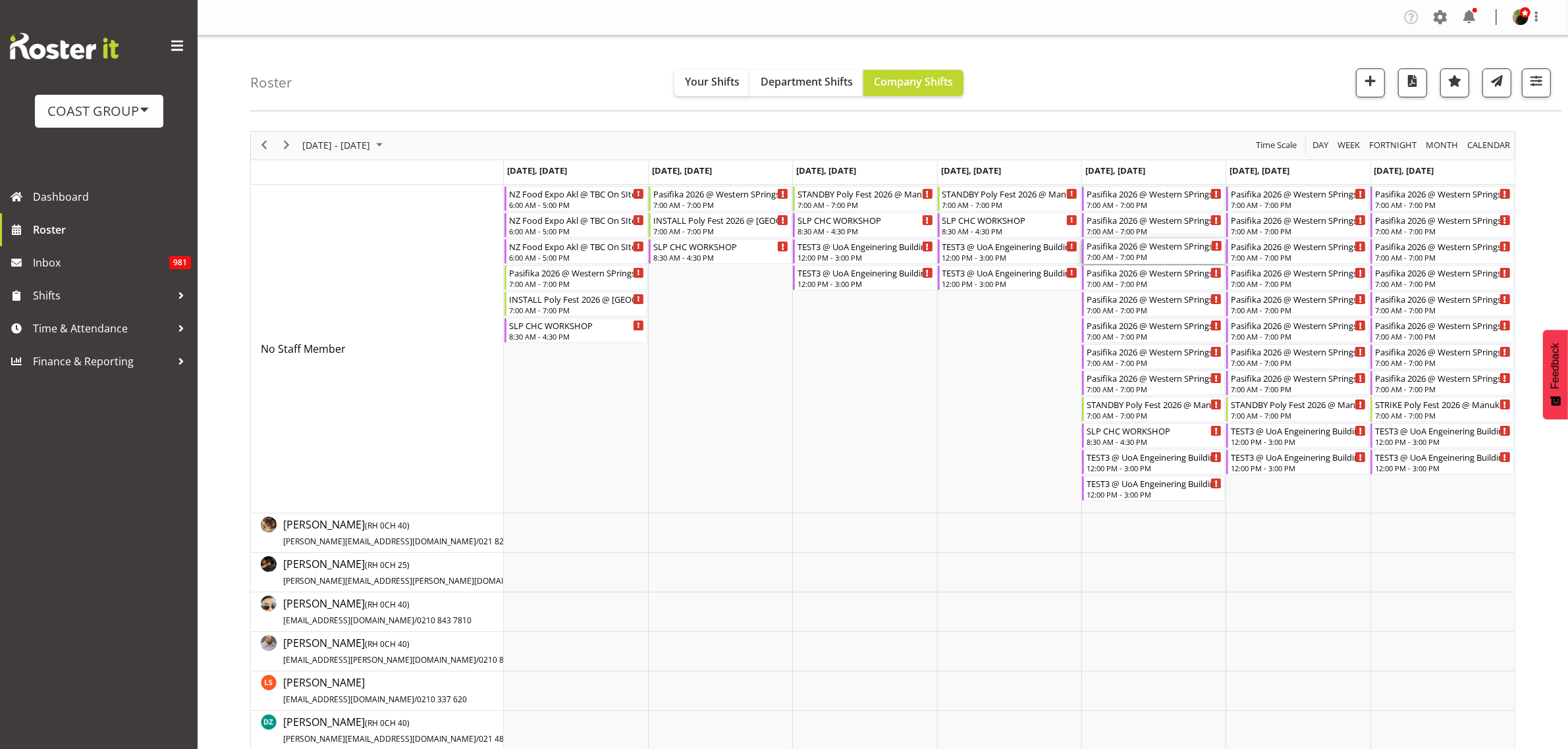
click at [1124, 251] on div "Pasifika 2026 @ Western SPrings On SIte @ TBC" at bounding box center [1154, 245] width 136 height 14
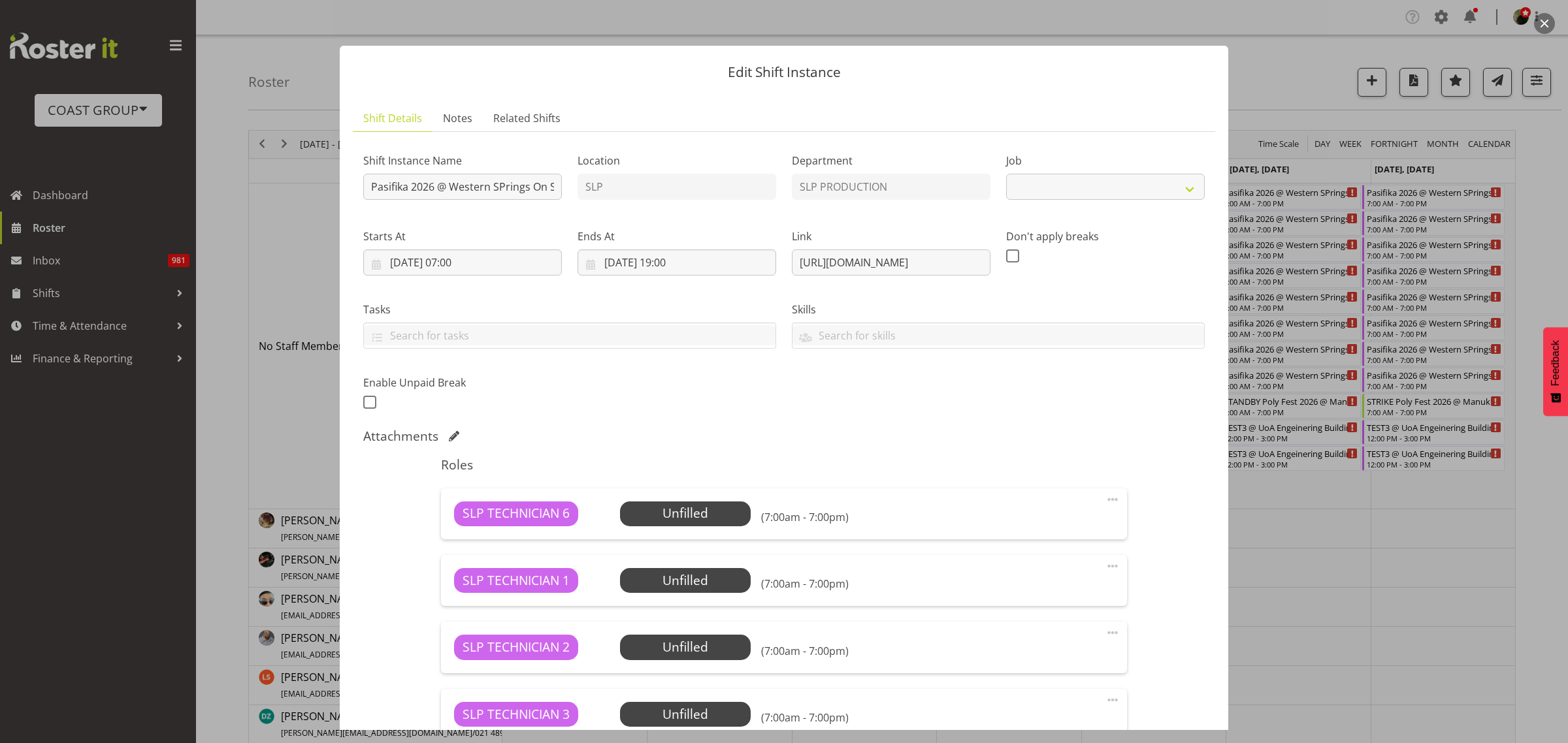
select select "10272"
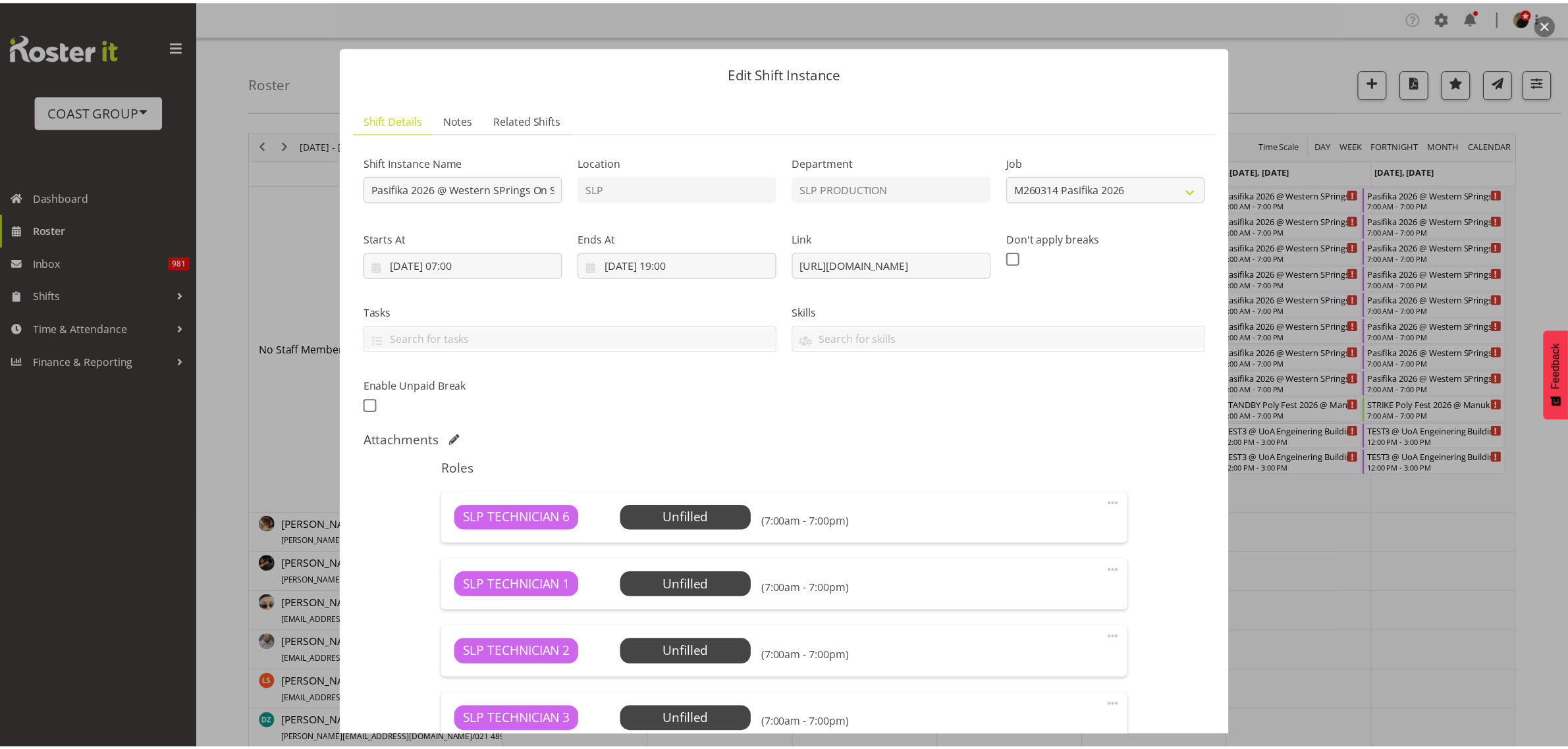
scroll to position [457, 0]
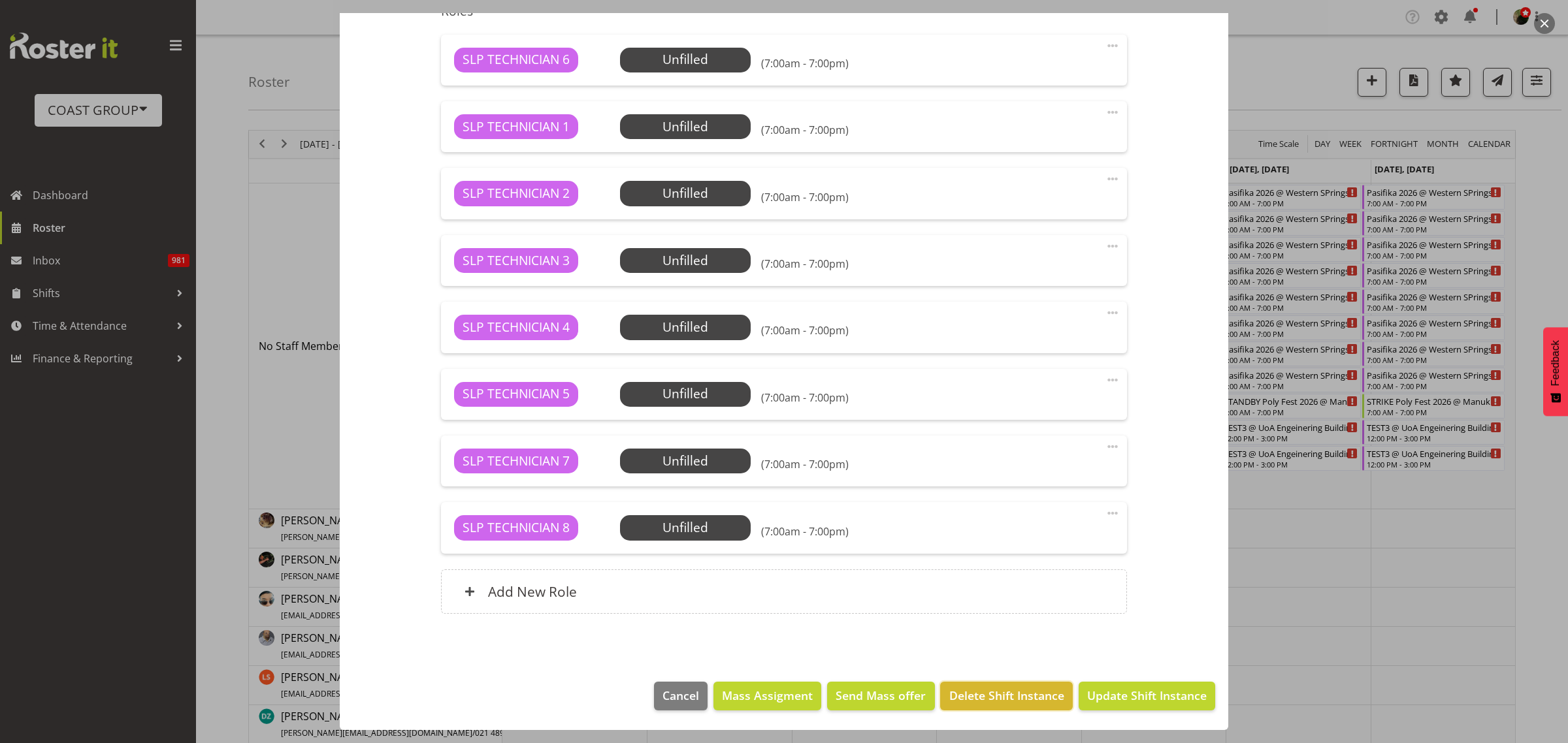
click at [985, 691] on span "Delete Shift Instance" at bounding box center [1006, 695] width 115 height 17
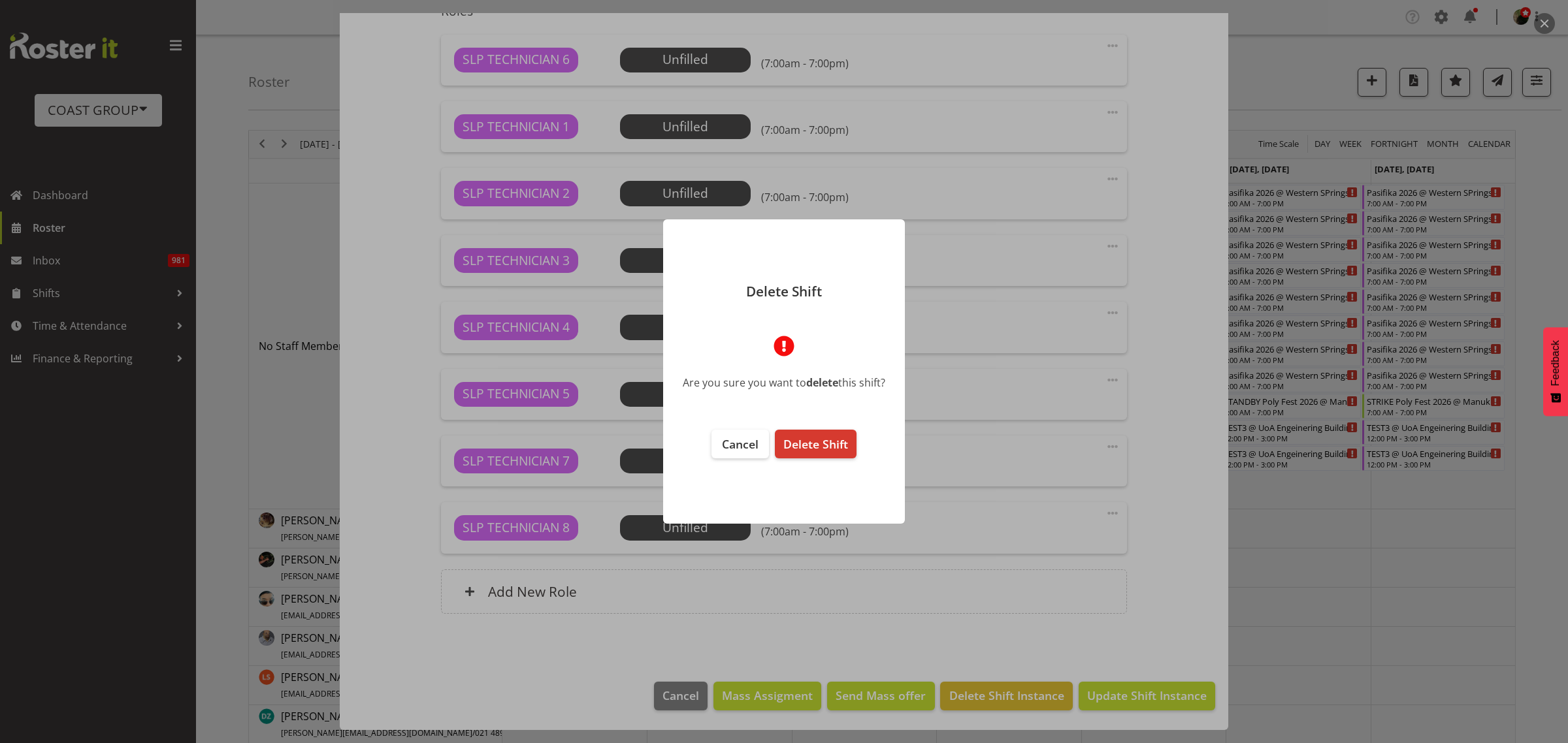
click at [809, 448] on span "Delete Shift" at bounding box center [816, 444] width 64 height 16
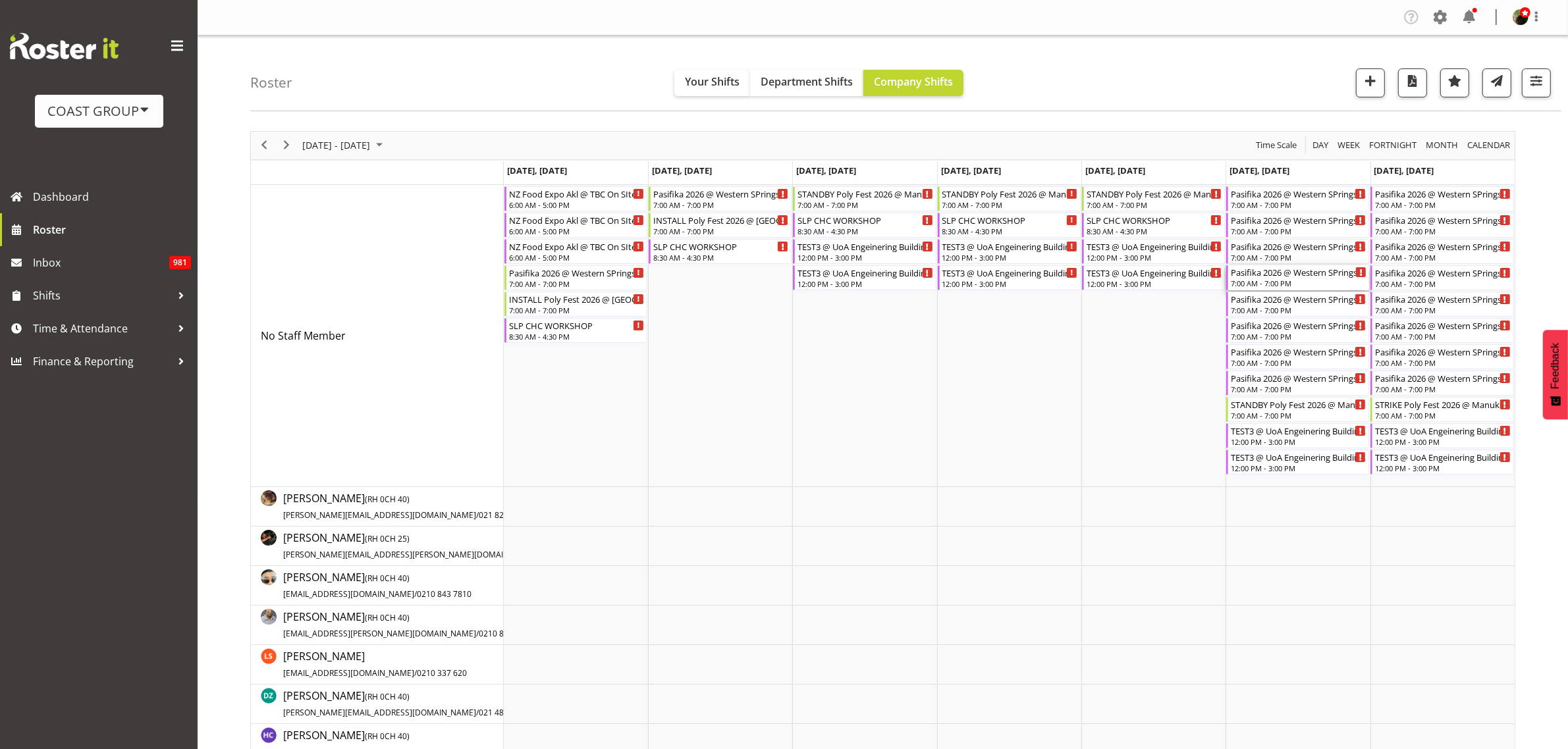
click at [1268, 275] on div "Pasifika 2026 @ Western SPrings On SIte @ TBC" at bounding box center [1299, 272] width 136 height 14
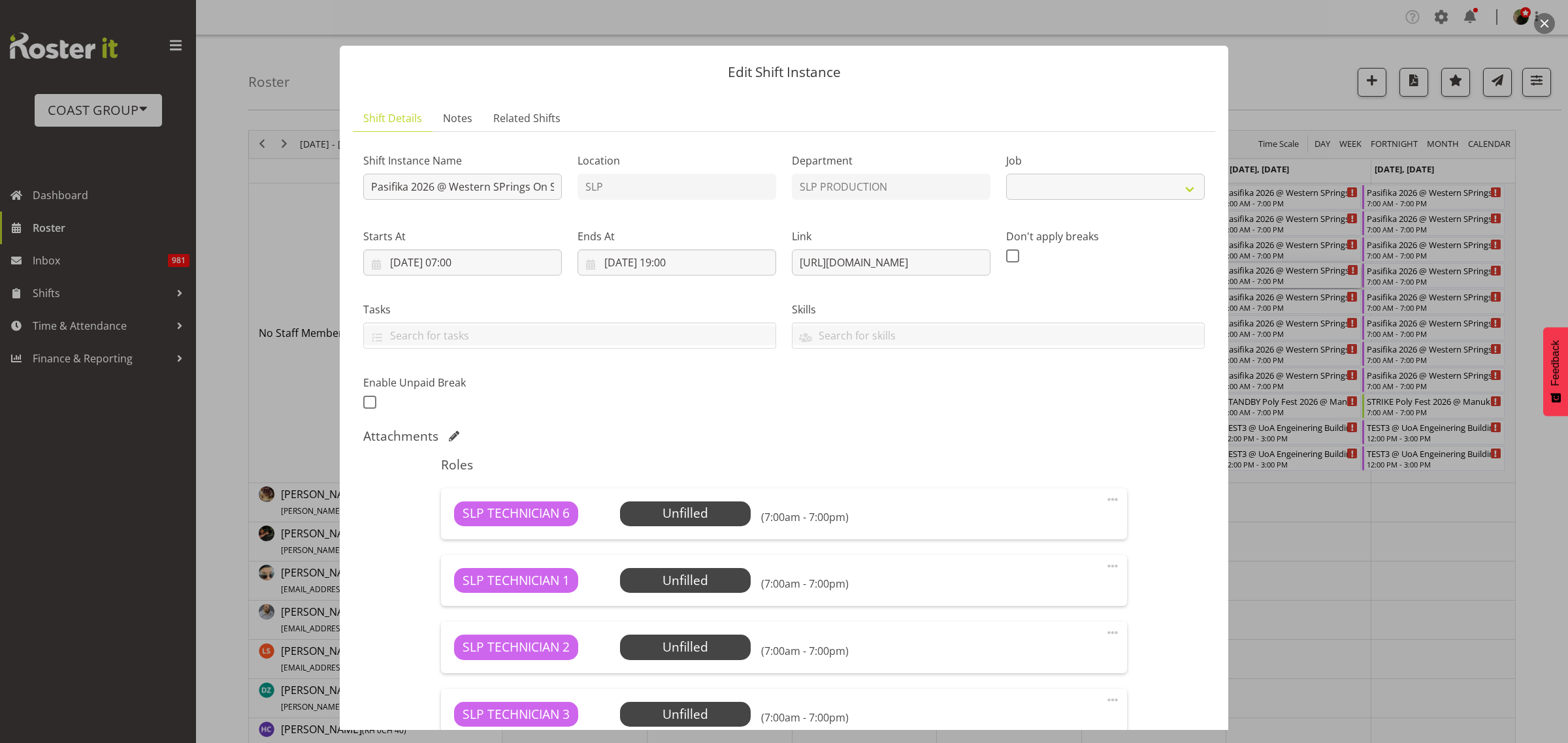
select select "10272"
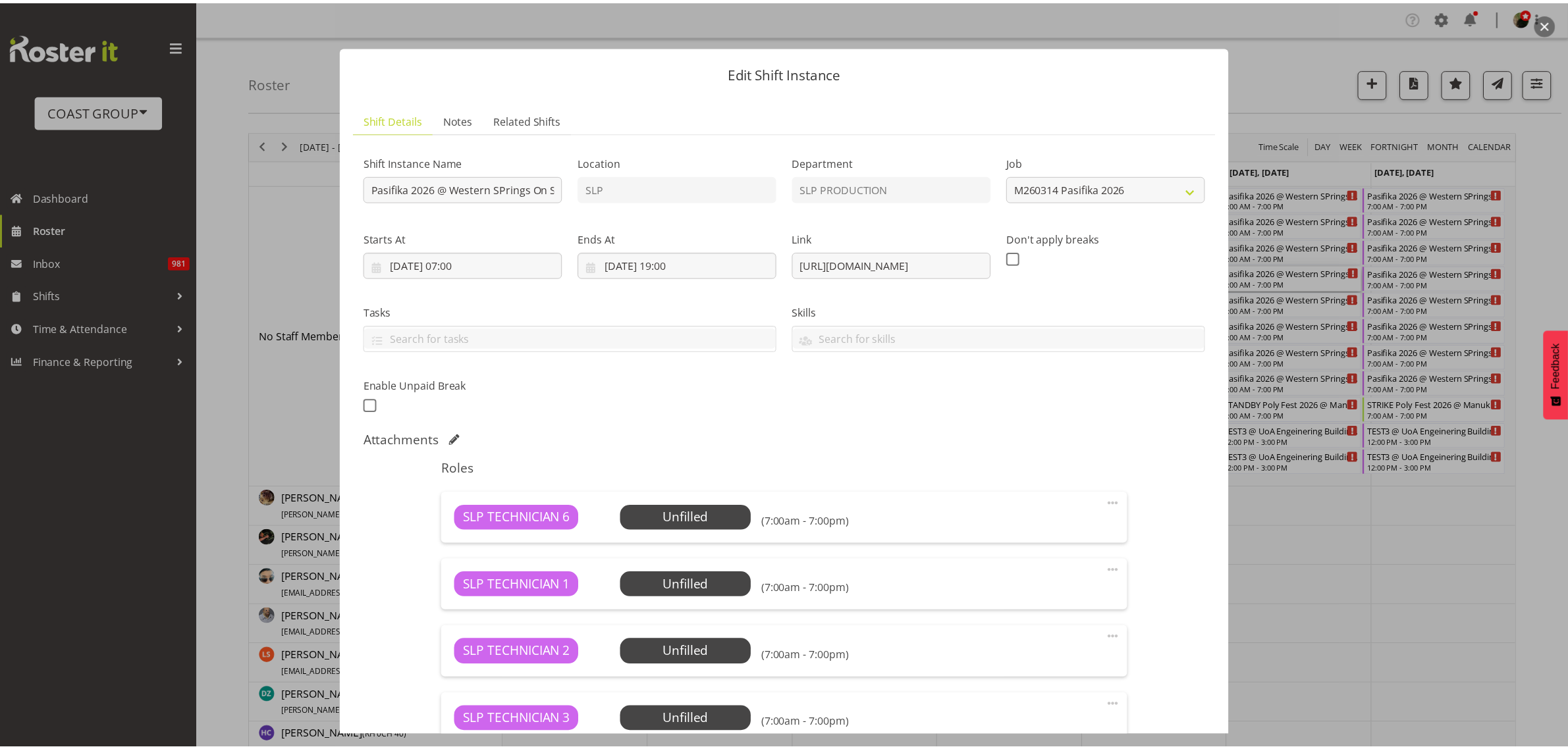
scroll to position [457, 0]
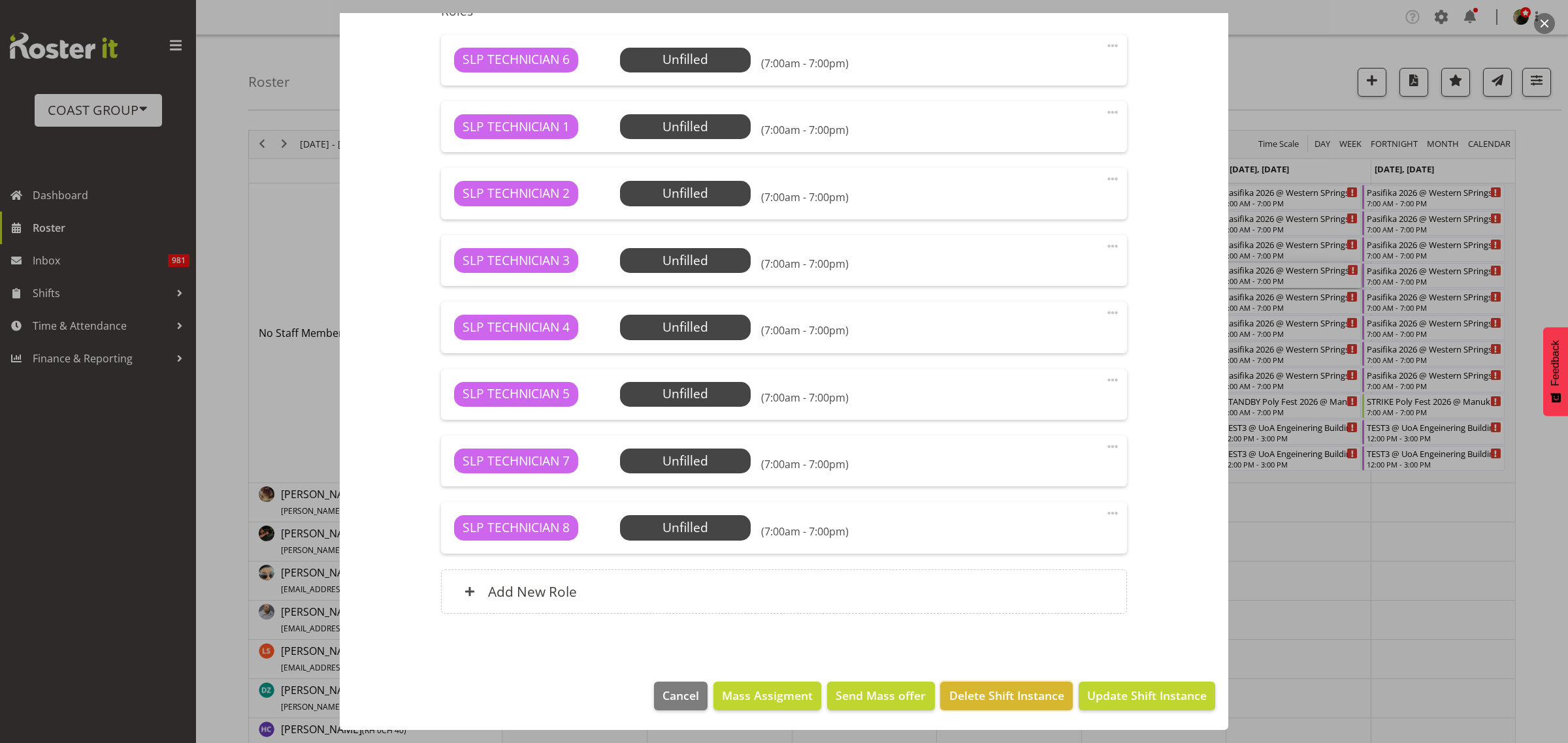
click at [1007, 697] on span "Delete Shift Instance" at bounding box center [1006, 695] width 115 height 17
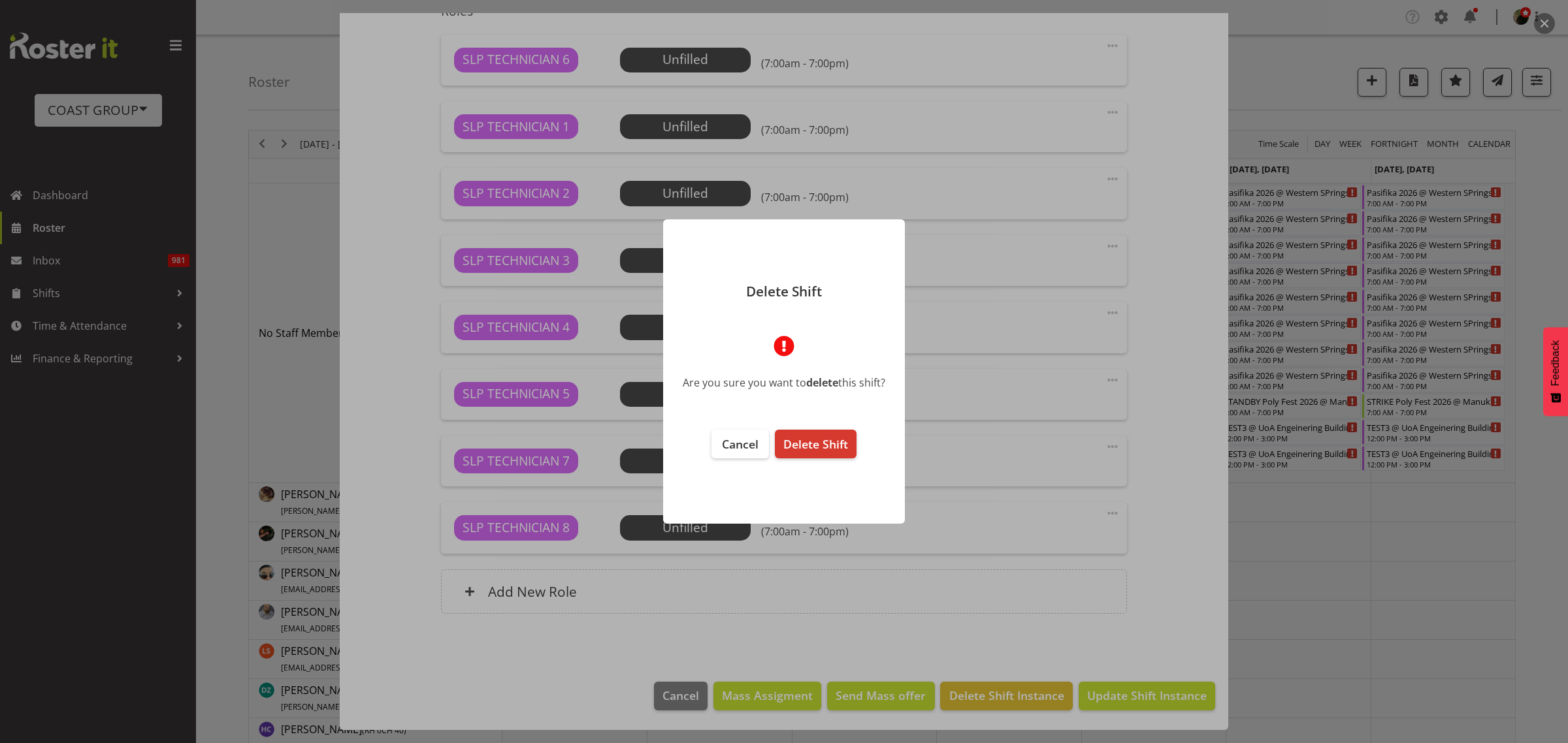
click at [808, 441] on span "Delete Shift" at bounding box center [816, 444] width 64 height 16
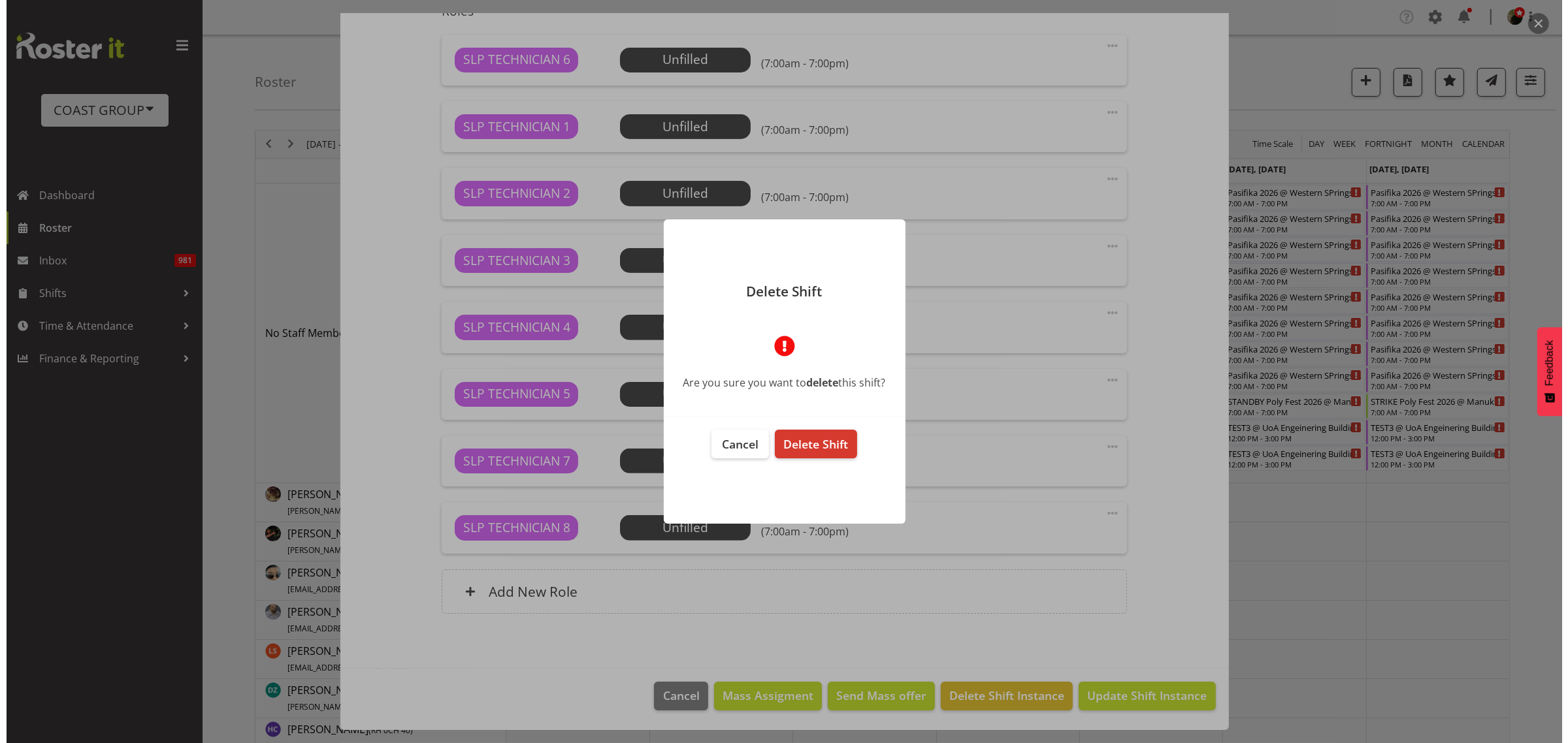
scroll to position [402, 0]
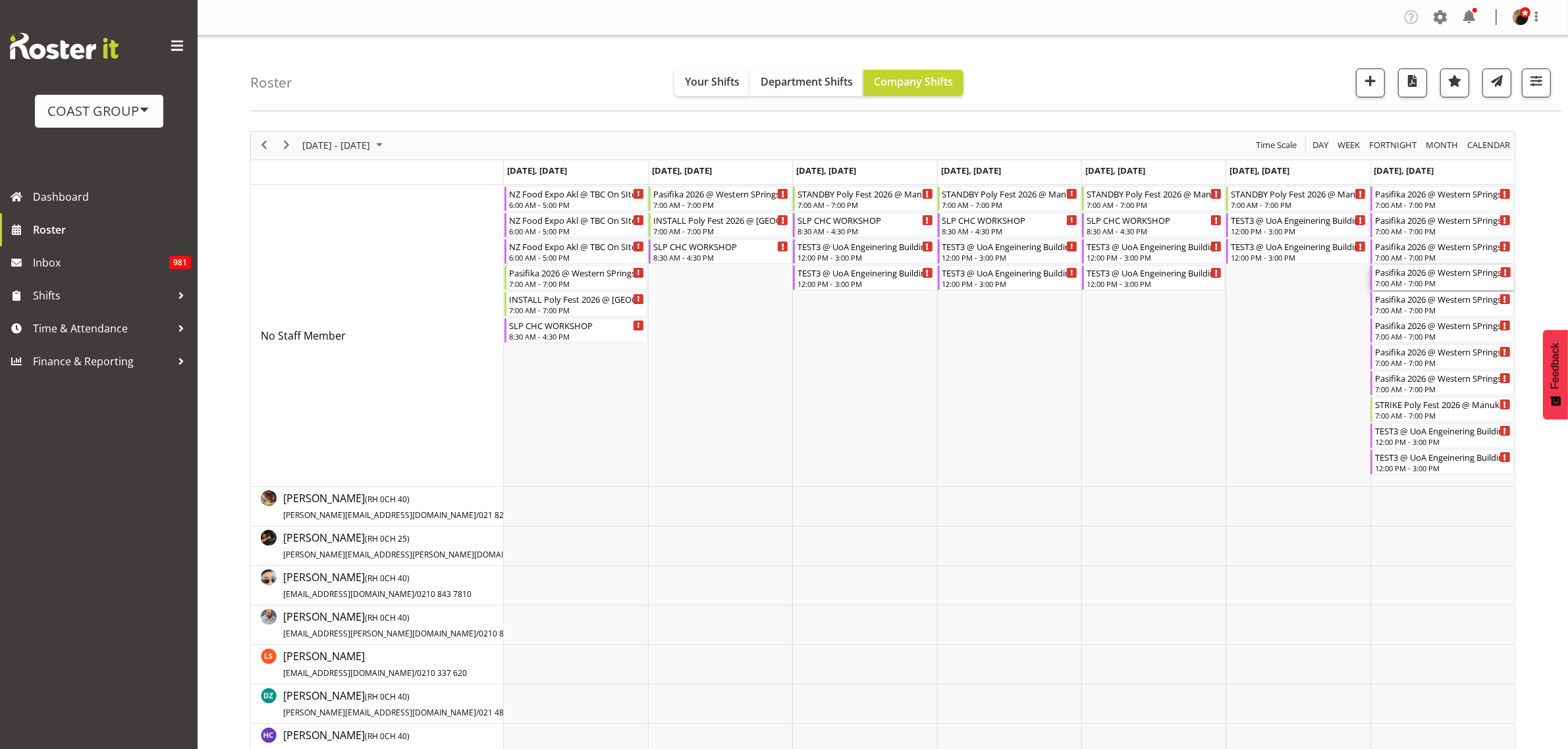
click at [1408, 278] on div "Pasifika 2026 @ Western SPrings On SIte @ TBC" at bounding box center [1443, 272] width 136 height 14
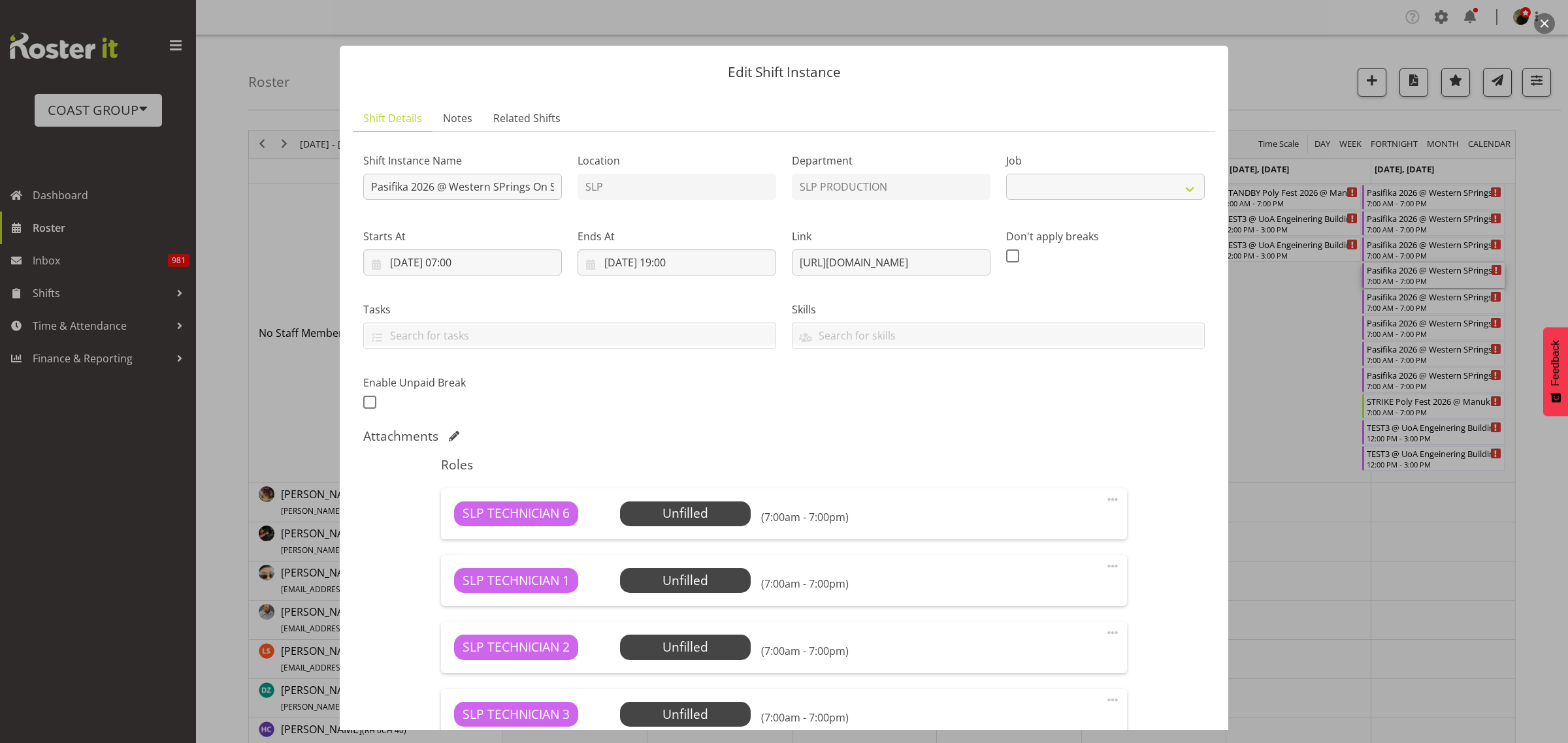
select select "10272"
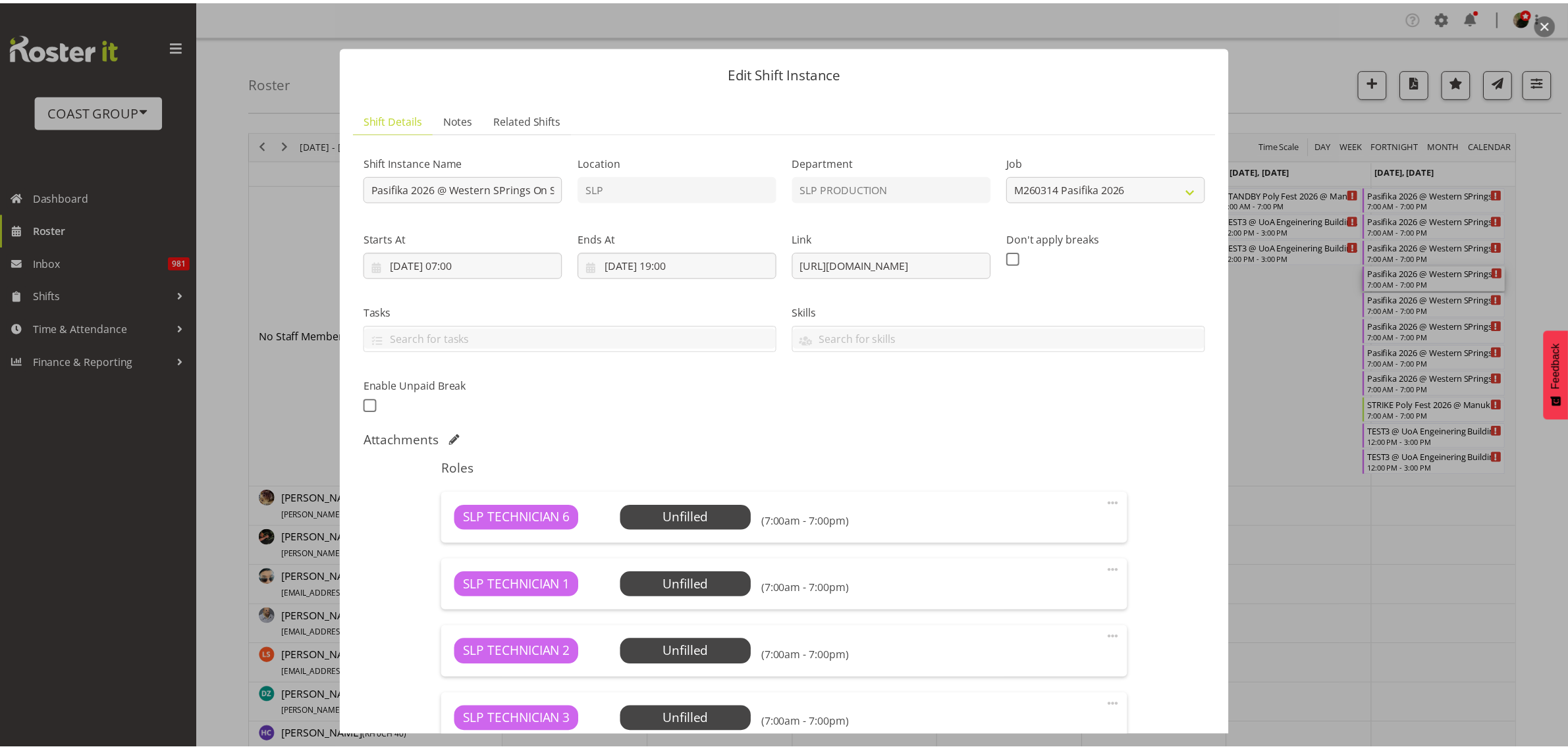
scroll to position [457, 0]
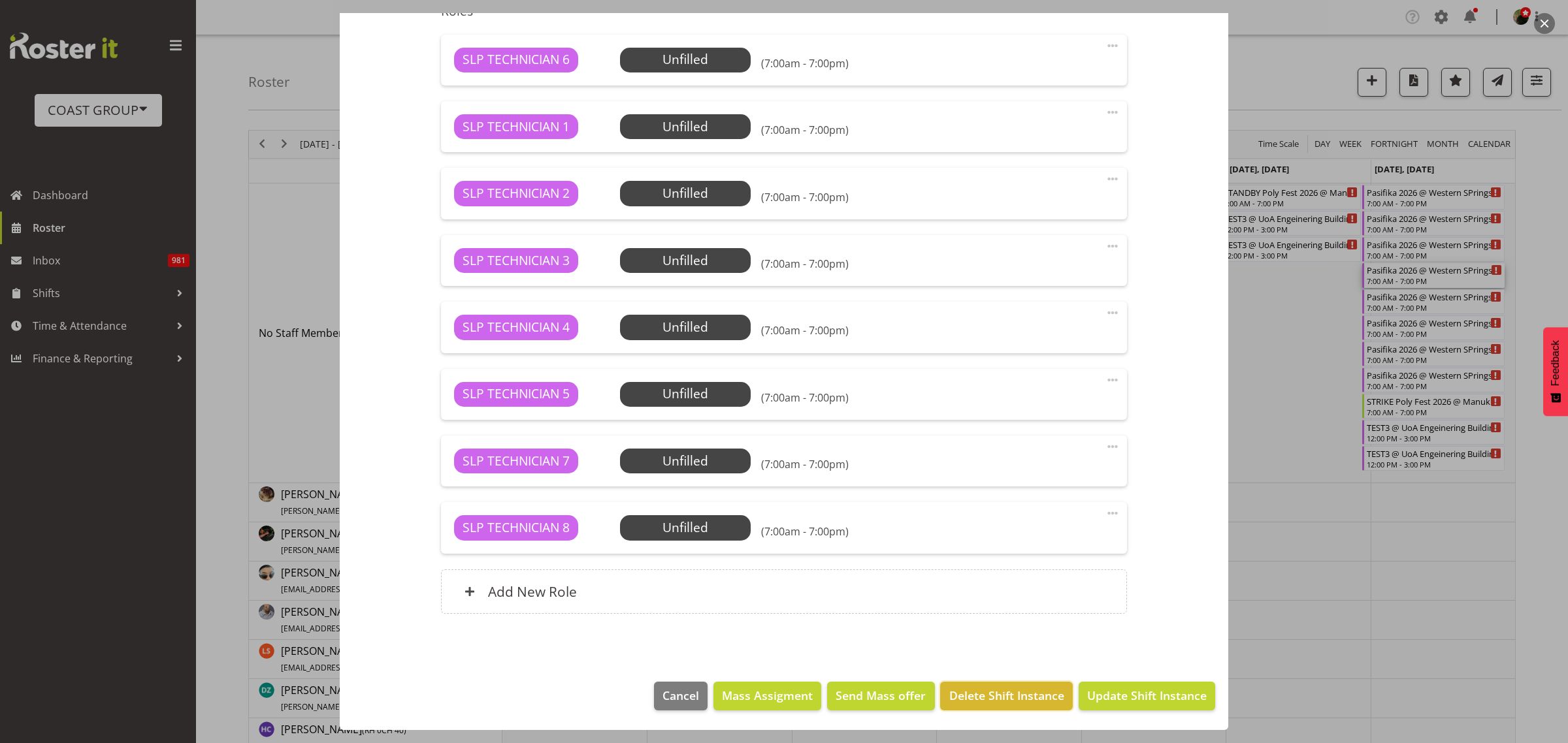
click at [990, 690] on span "Delete Shift Instance" at bounding box center [1006, 695] width 115 height 17
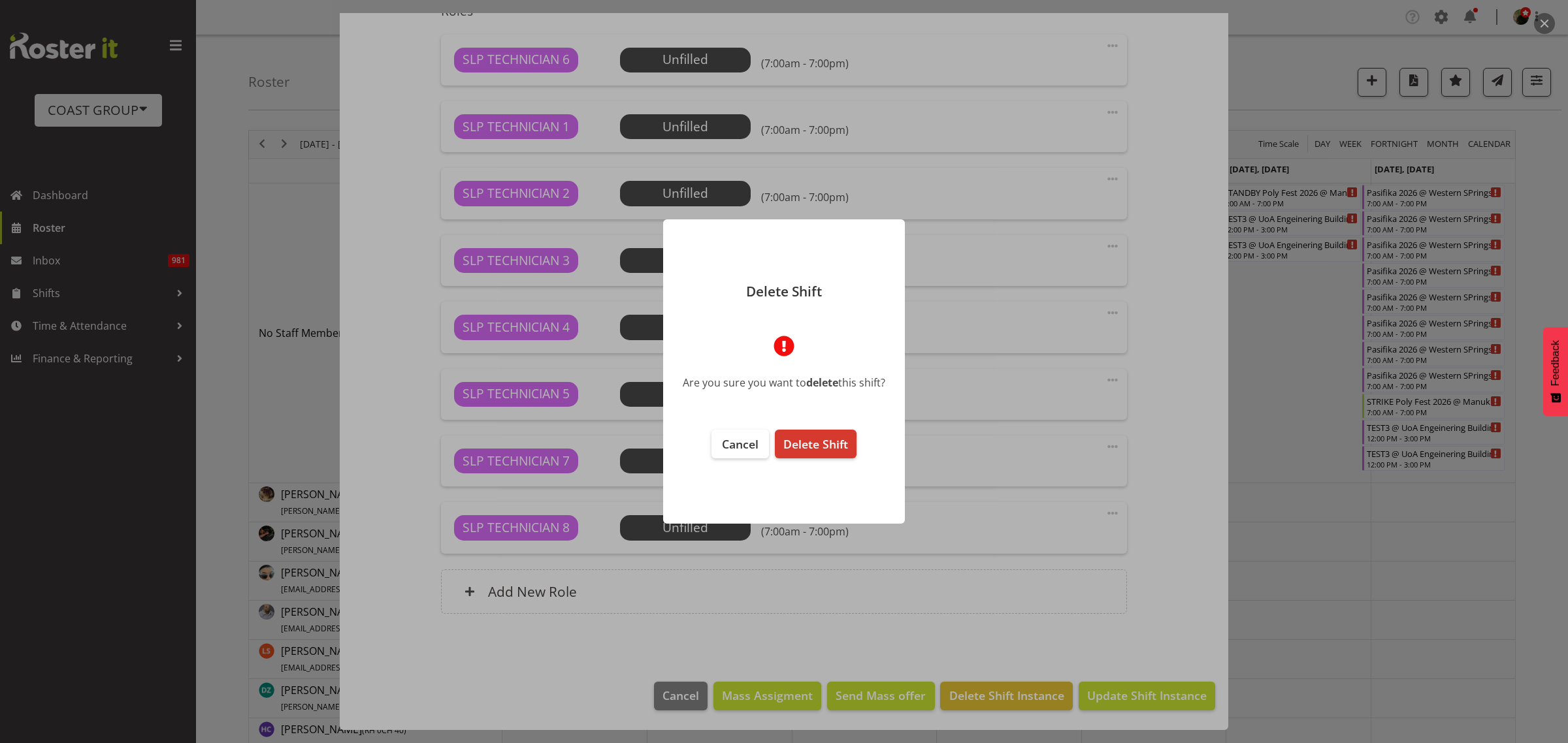
click at [812, 432] on button "Delete Shift" at bounding box center [815, 444] width 81 height 29
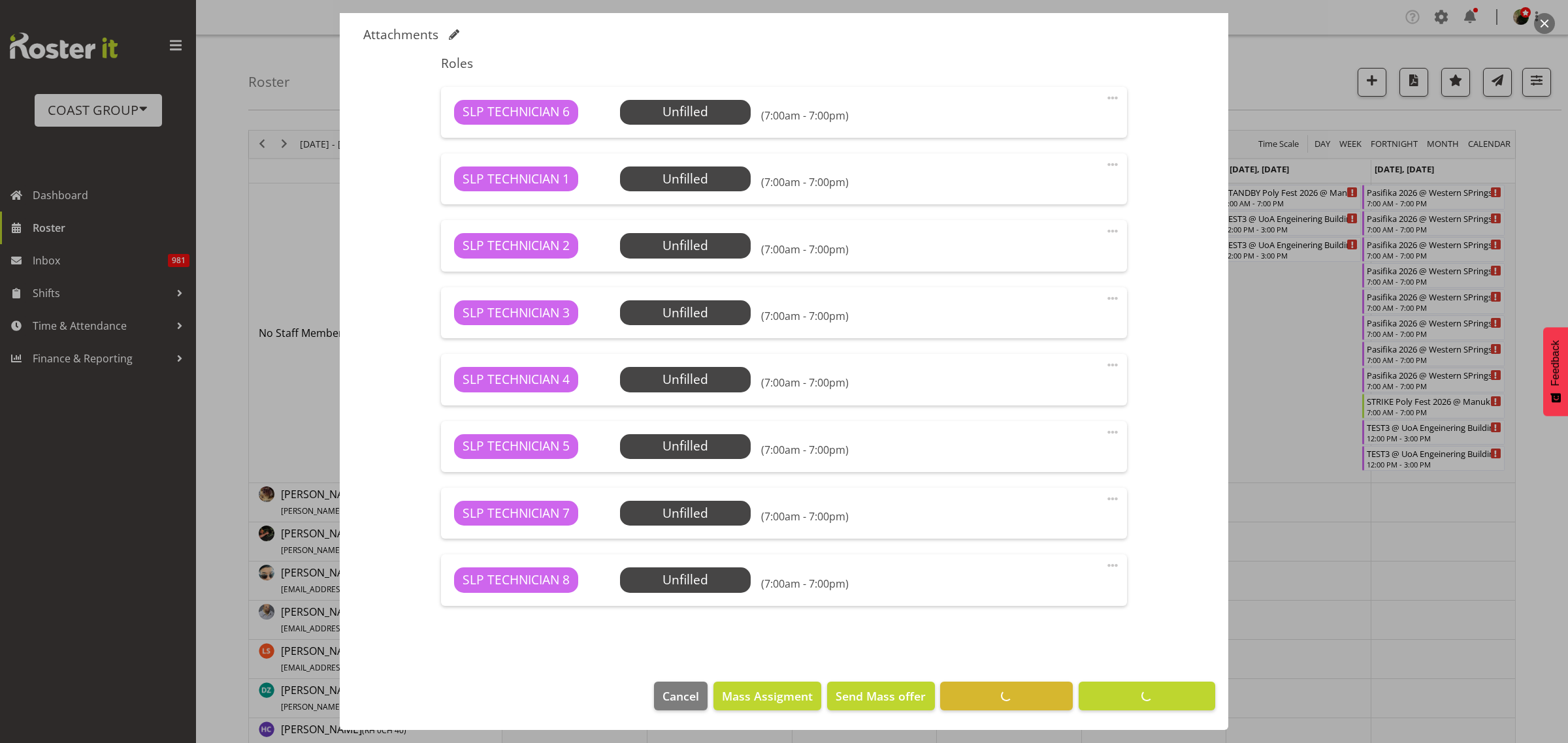
scroll to position [402, 0]
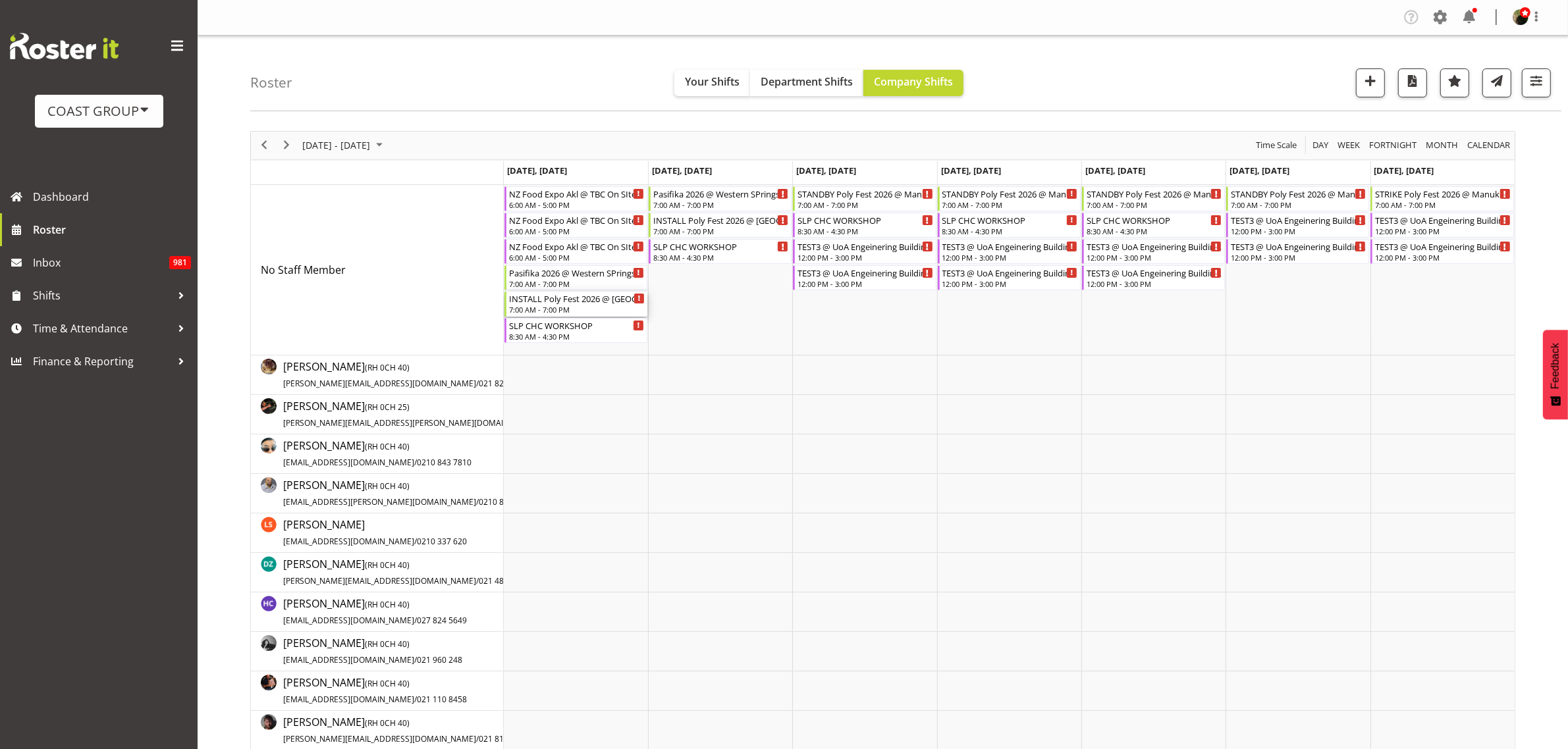
click at [547, 306] on div "7:00 AM - 7:00 PM" at bounding box center [576, 310] width 136 height 11
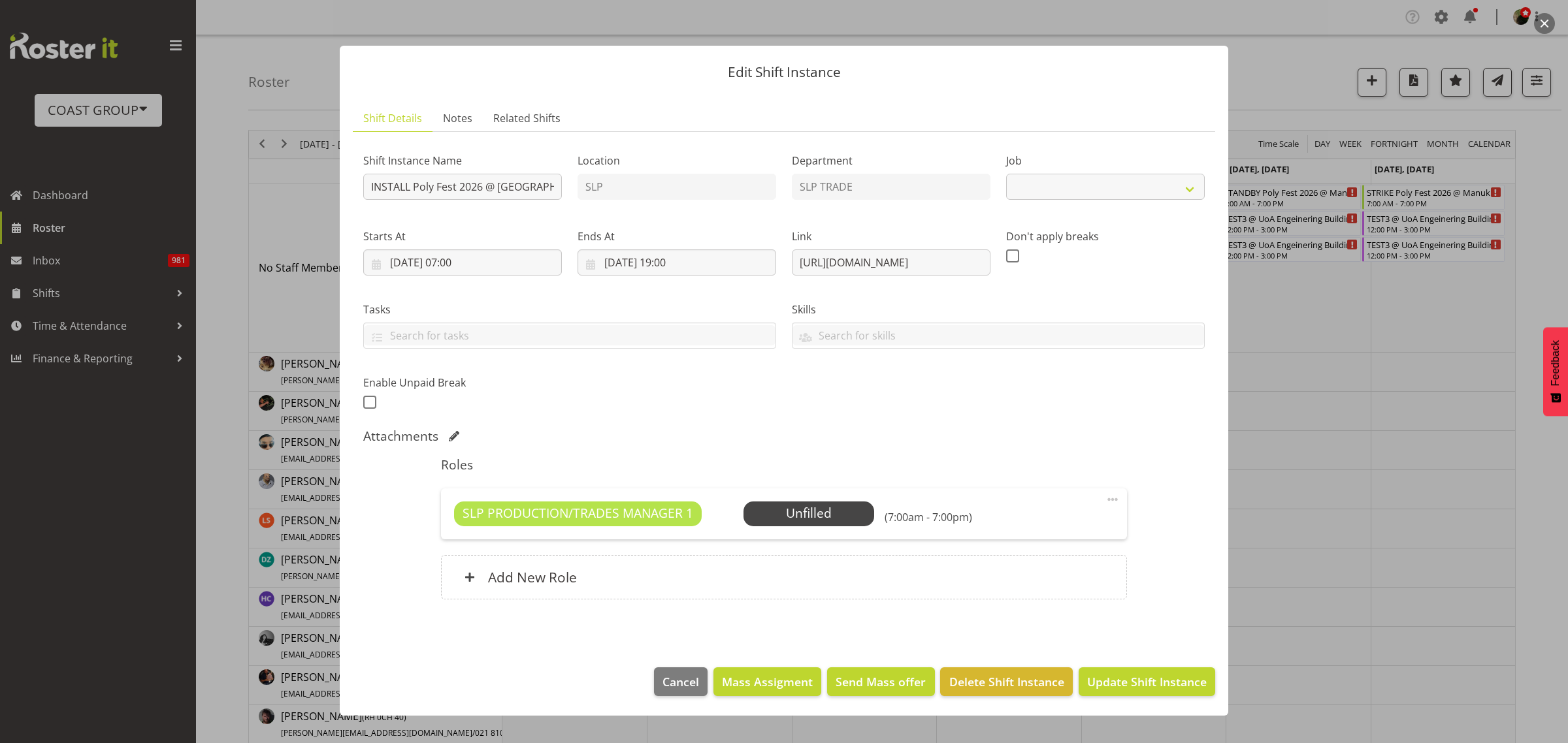
select select "10560"
click at [0, 0] on span "Select Employee" at bounding box center [0, 0] width 0 height 0
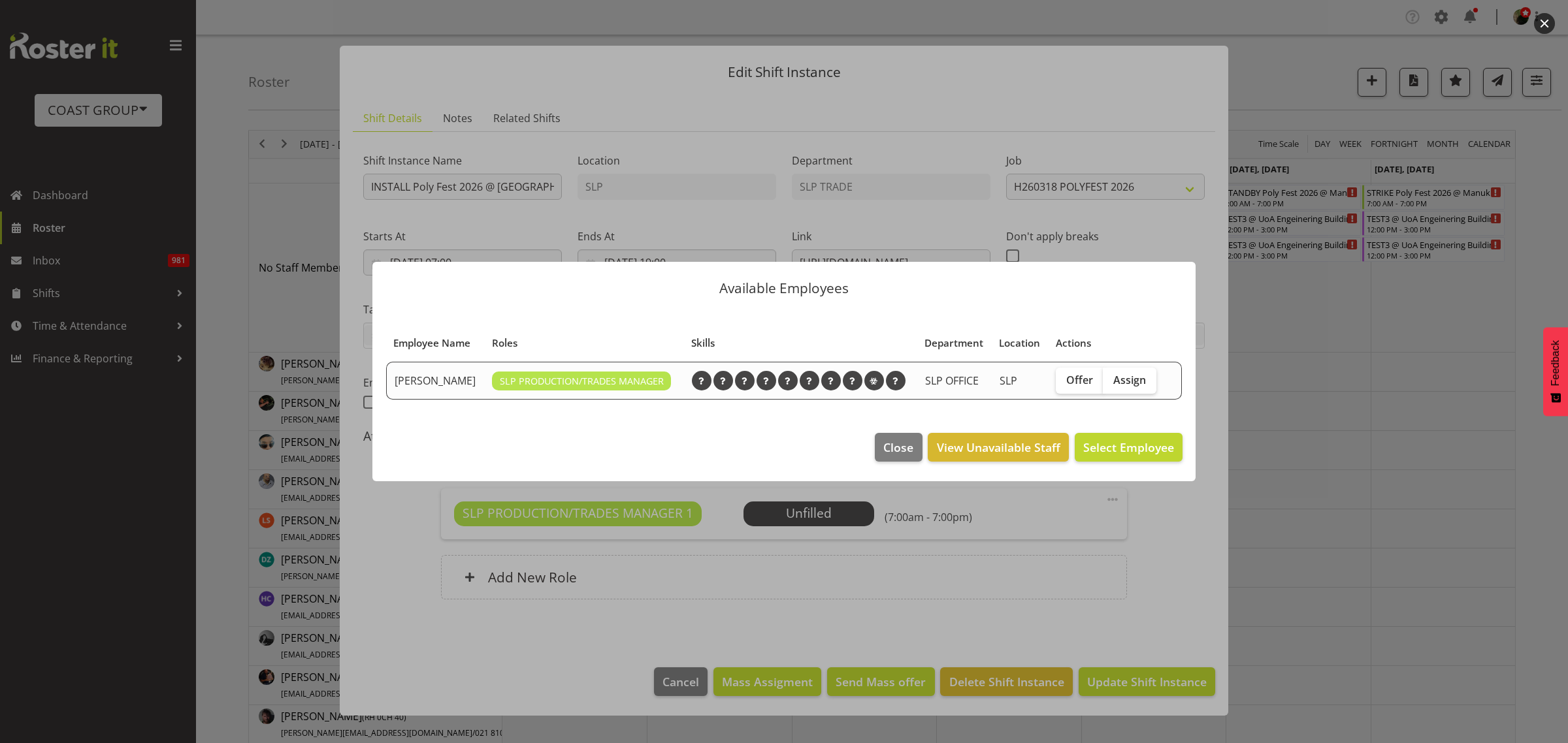
click at [1132, 378] on span "Assign" at bounding box center [1129, 380] width 33 height 13
click at [1111, 378] on input "Assign" at bounding box center [1107, 380] width 9 height 9
checkbox input "true"
click at [1142, 453] on span "Assign [PERSON_NAME]" at bounding box center [1108, 447] width 132 height 16
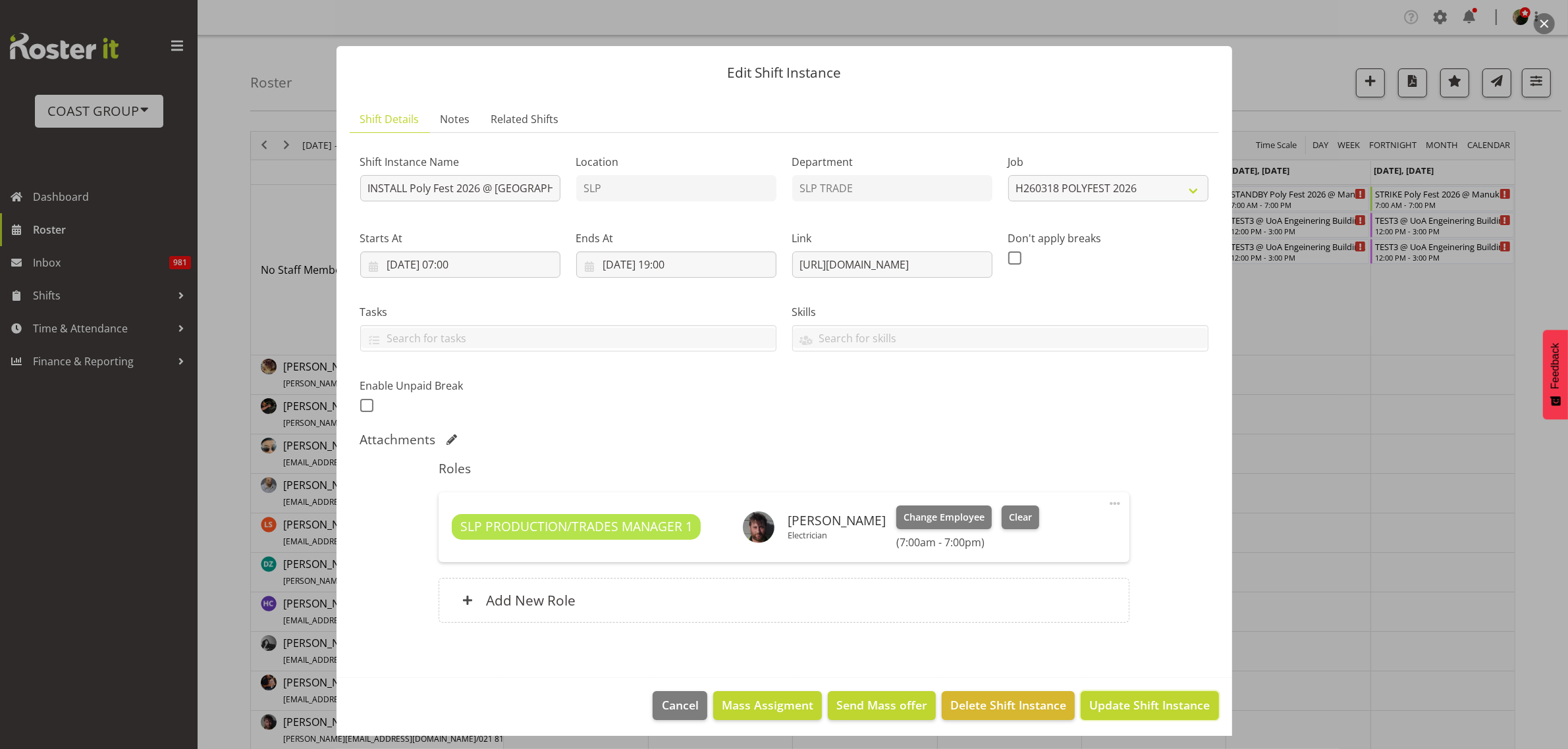
click at [1151, 699] on span "Update Shift Instance" at bounding box center [1149, 705] width 121 height 17
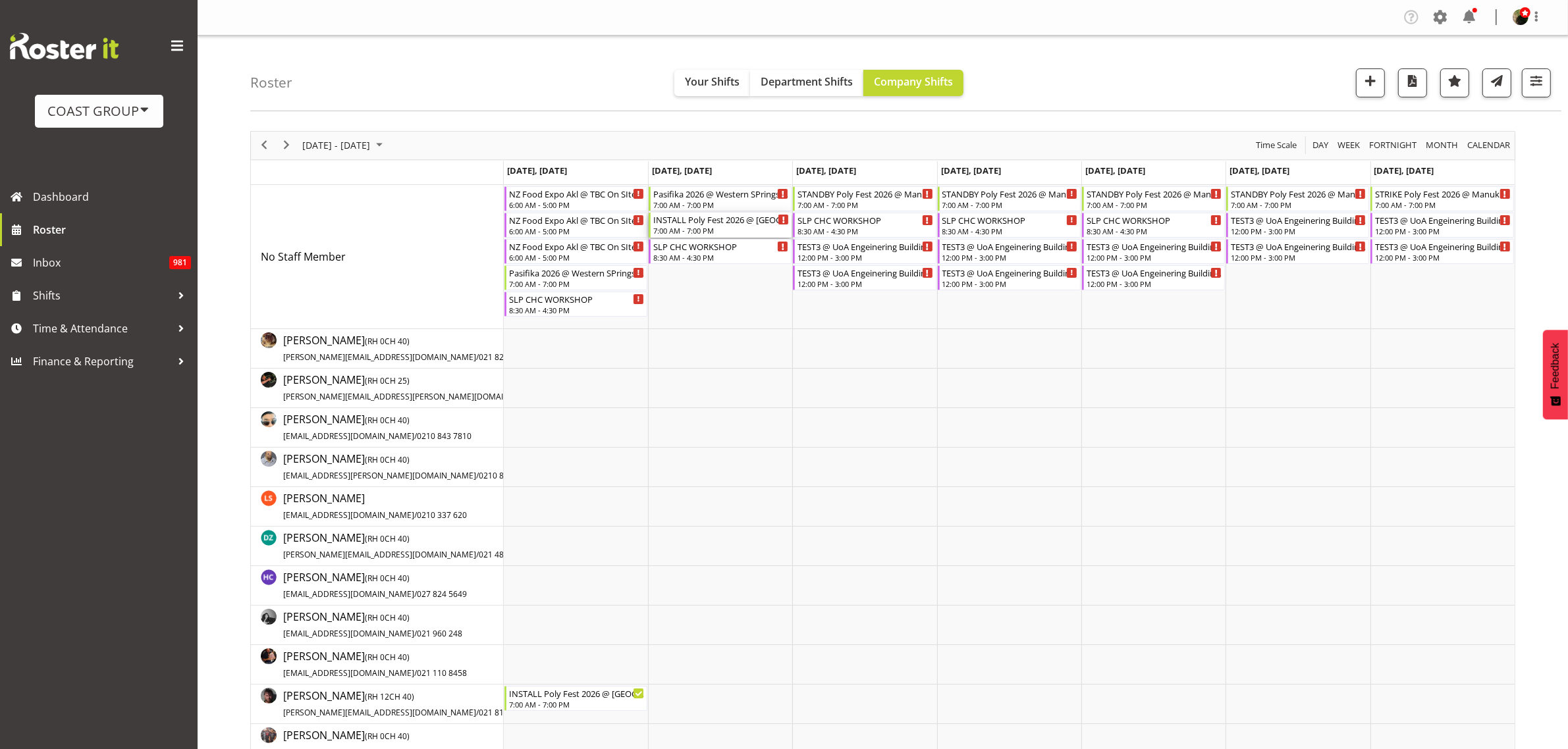
click at [708, 224] on div "INSTALL Poly Fest 2026 @ [GEOGRAPHIC_DATA]" at bounding box center [721, 219] width 136 height 14
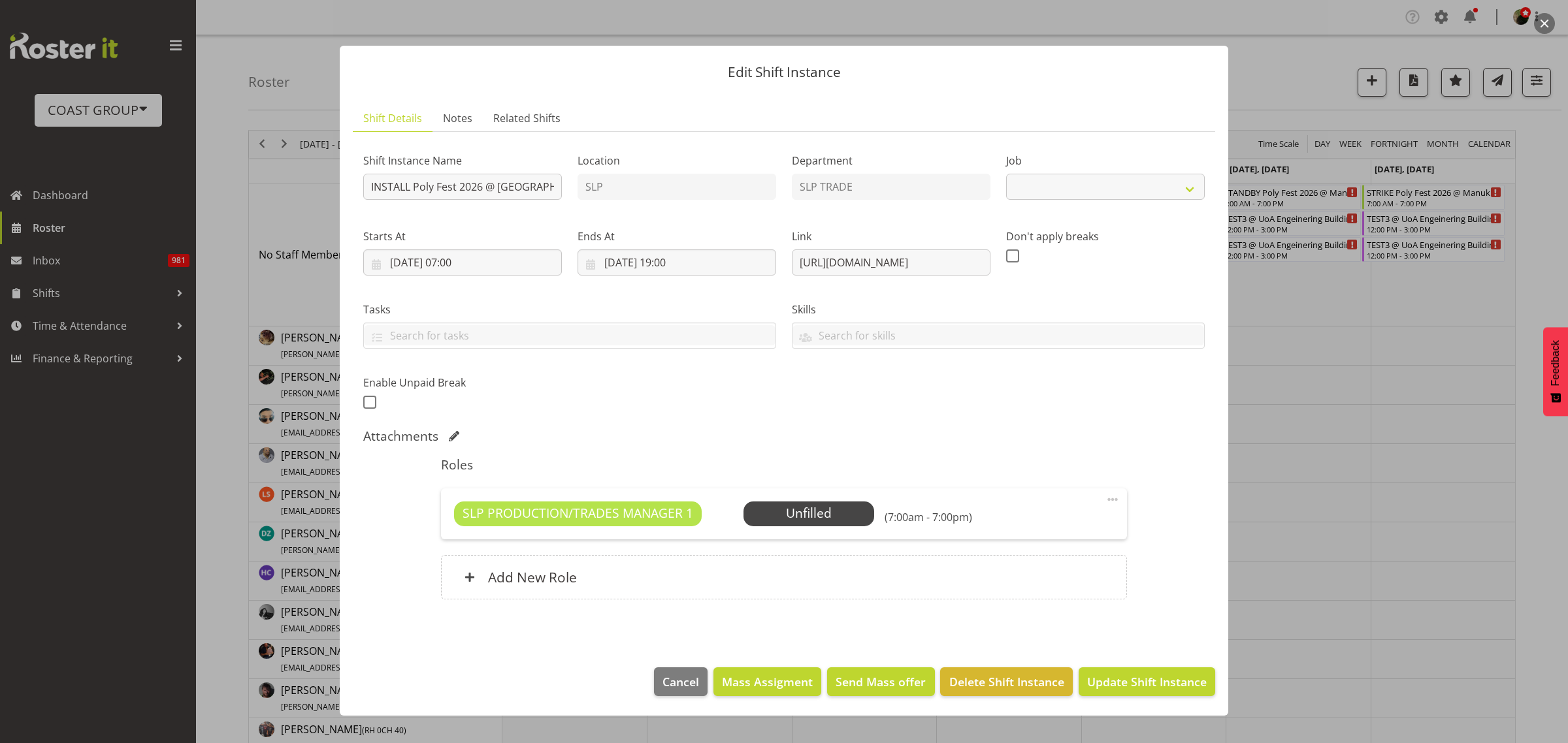
select select "10560"
click at [0, 0] on span "Select Employee" at bounding box center [0, 0] width 0 height 0
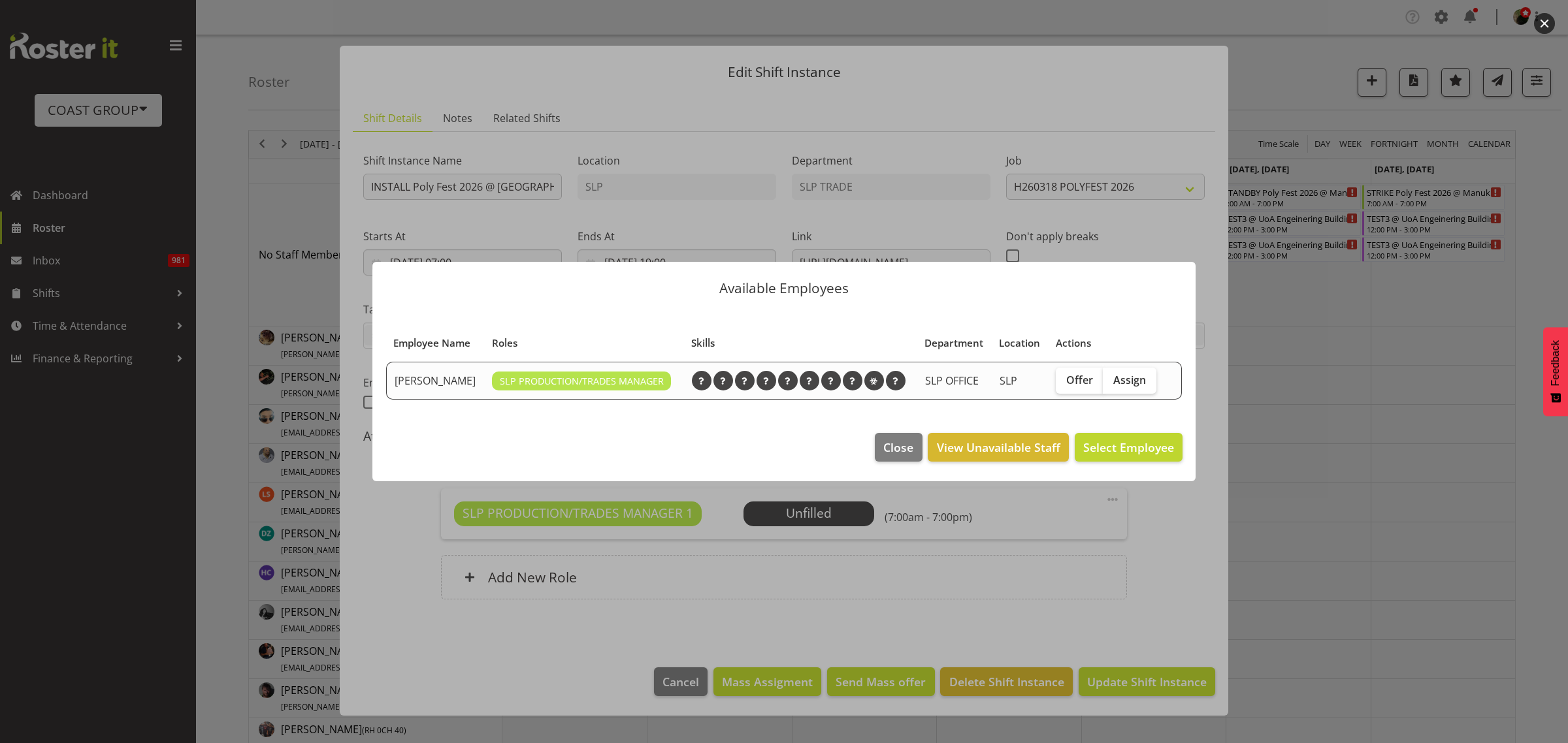
click at [1151, 377] on label "Assign" at bounding box center [1129, 380] width 54 height 26
click at [1111, 377] on input "Assign" at bounding box center [1107, 380] width 9 height 9
checkbox input "true"
click at [1104, 455] on span "Assign [PERSON_NAME]" at bounding box center [1108, 447] width 132 height 16
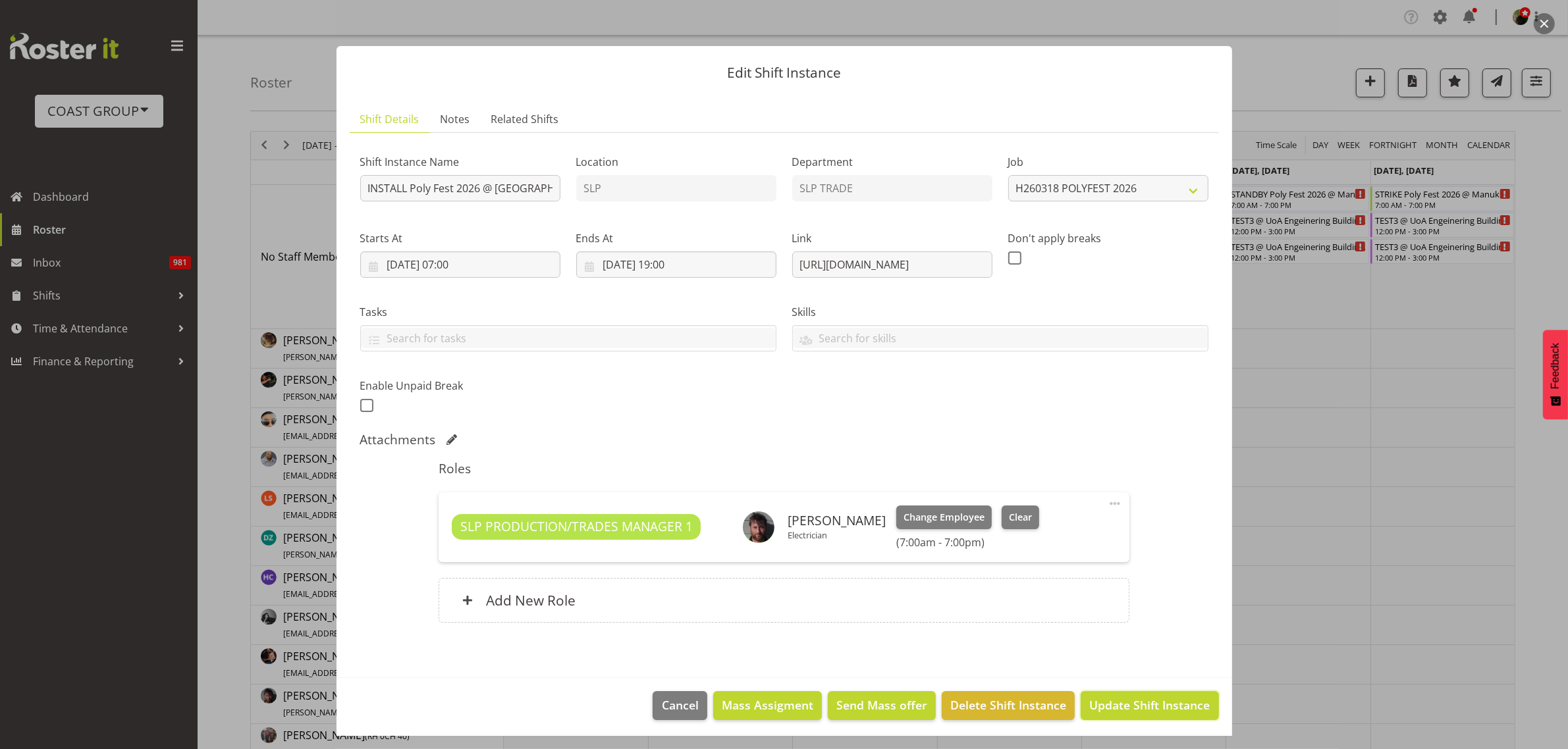
click at [1143, 704] on span "Update Shift Instance" at bounding box center [1149, 705] width 121 height 17
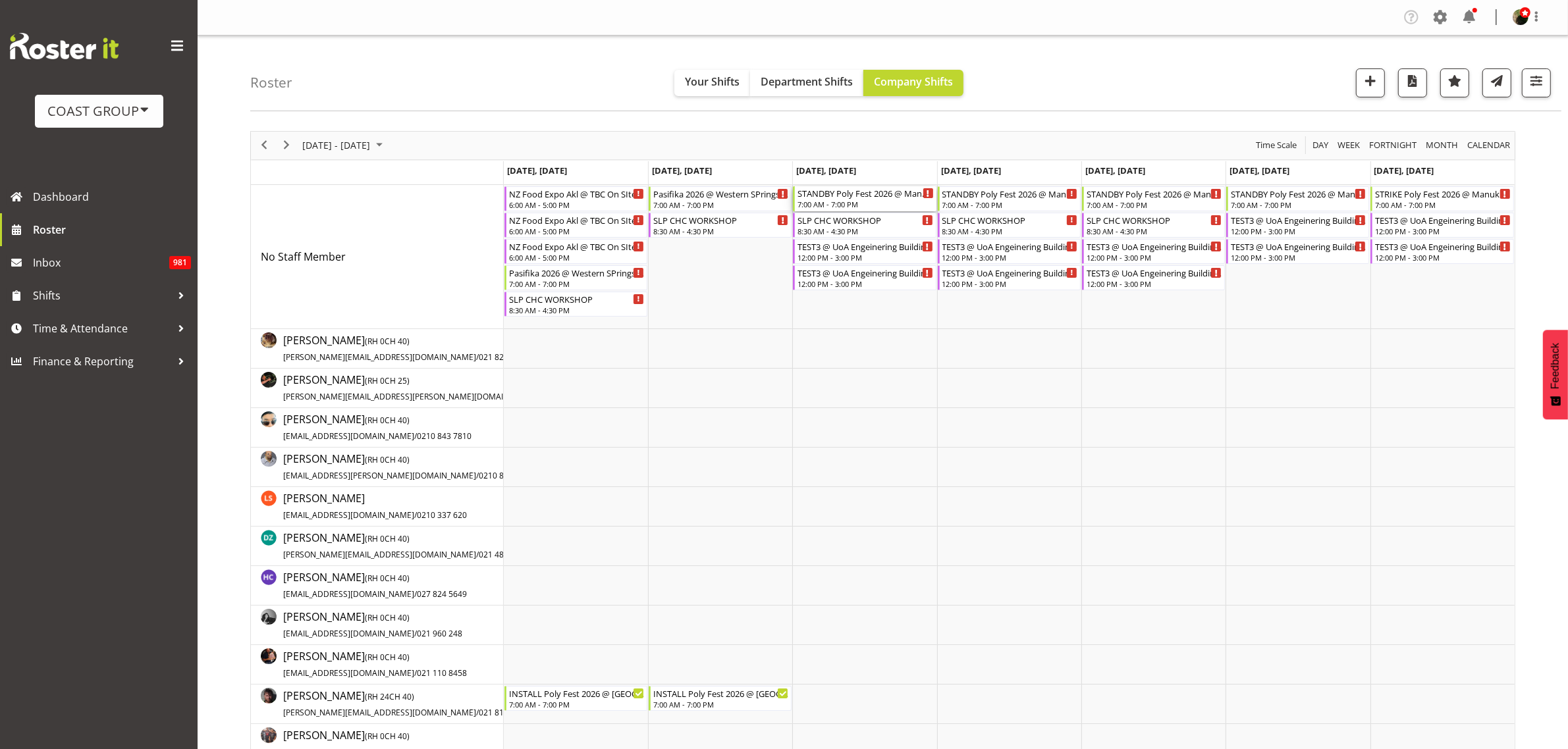
click at [865, 197] on div "STANDBY Poly Fest 2026 @ Manukau Sports Bowl" at bounding box center [865, 193] width 136 height 14
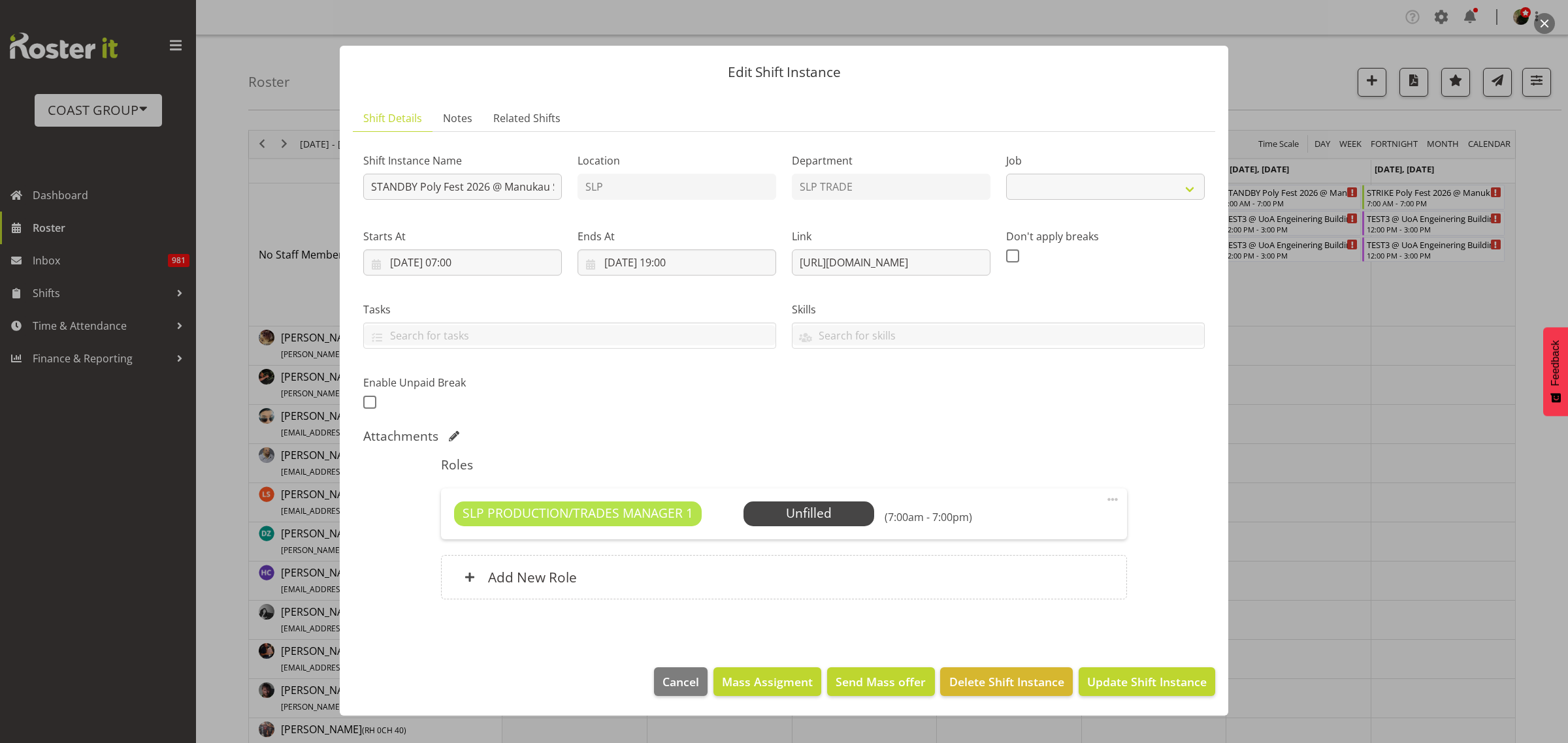
select select "10560"
click at [0, 0] on span "Select Employee" at bounding box center [0, 0] width 0 height 0
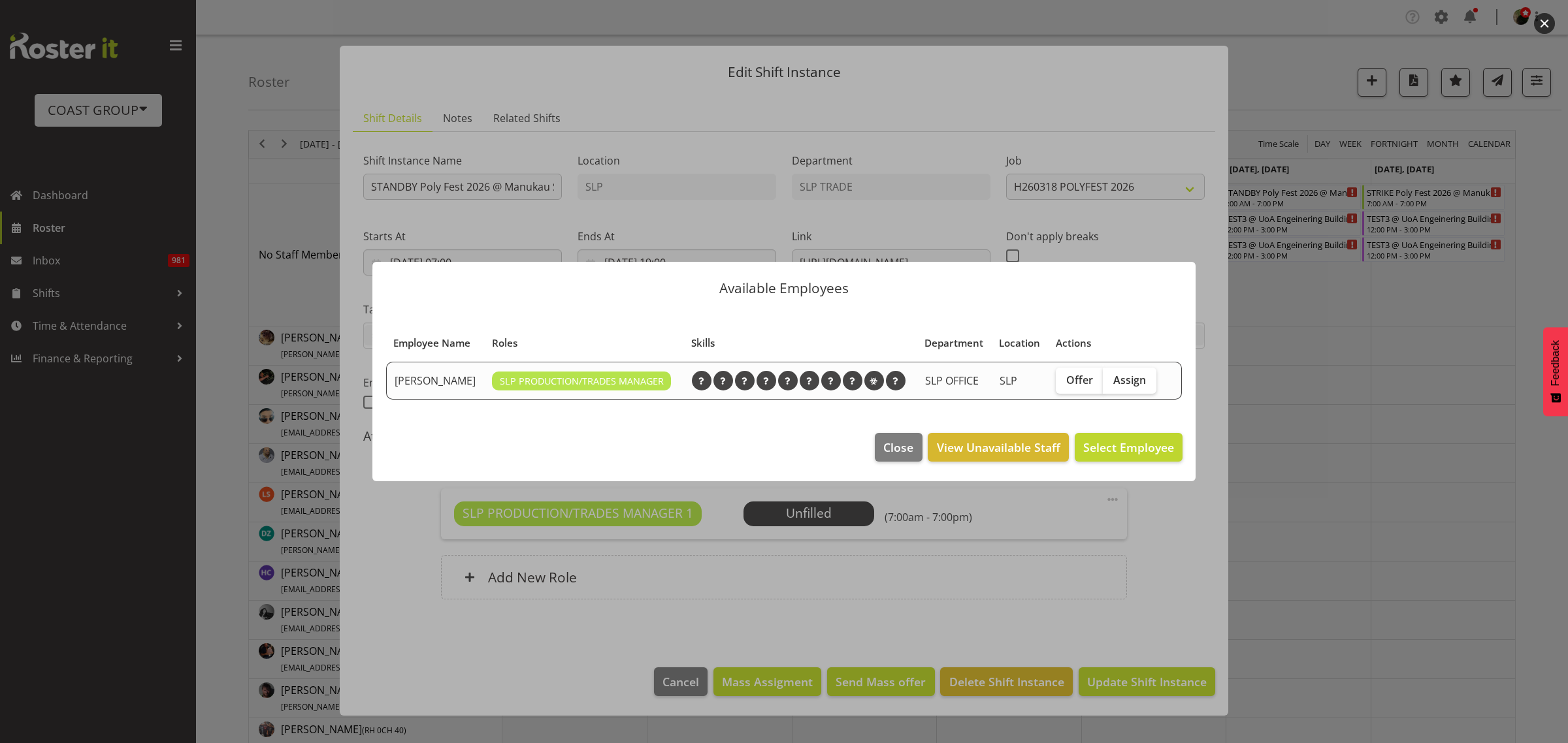
click at [1136, 379] on span "Assign" at bounding box center [1129, 380] width 33 height 13
click at [1111, 379] on input "Assign" at bounding box center [1107, 380] width 9 height 9
checkbox input "true"
click at [1130, 453] on span "Assign [PERSON_NAME]" at bounding box center [1108, 447] width 132 height 16
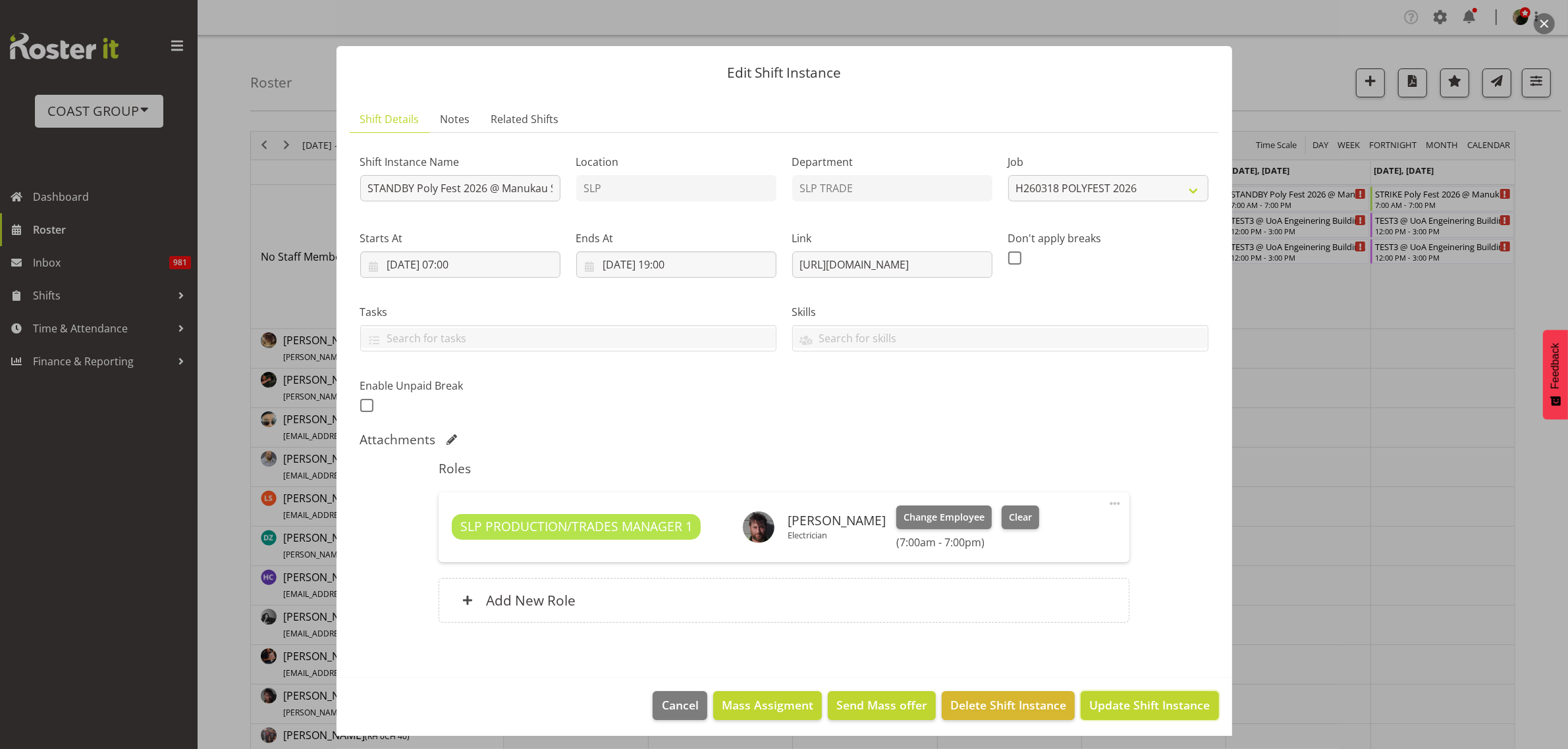
click at [1155, 699] on span "Update Shift Instance" at bounding box center [1149, 705] width 121 height 17
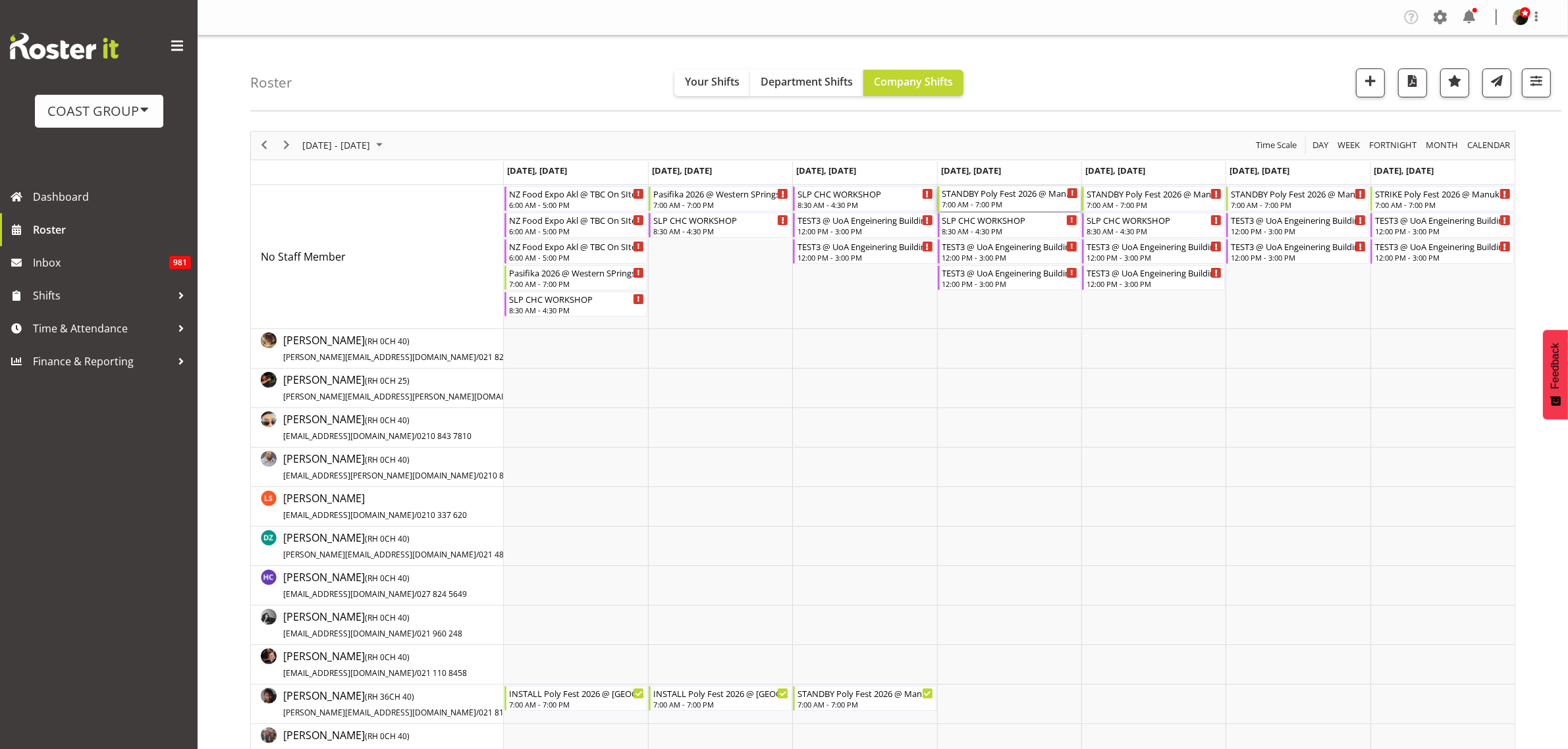
click at [988, 198] on div "STANDBY Poly Fest 2026 @ Manukau Sports Bowl" at bounding box center [1010, 193] width 136 height 14
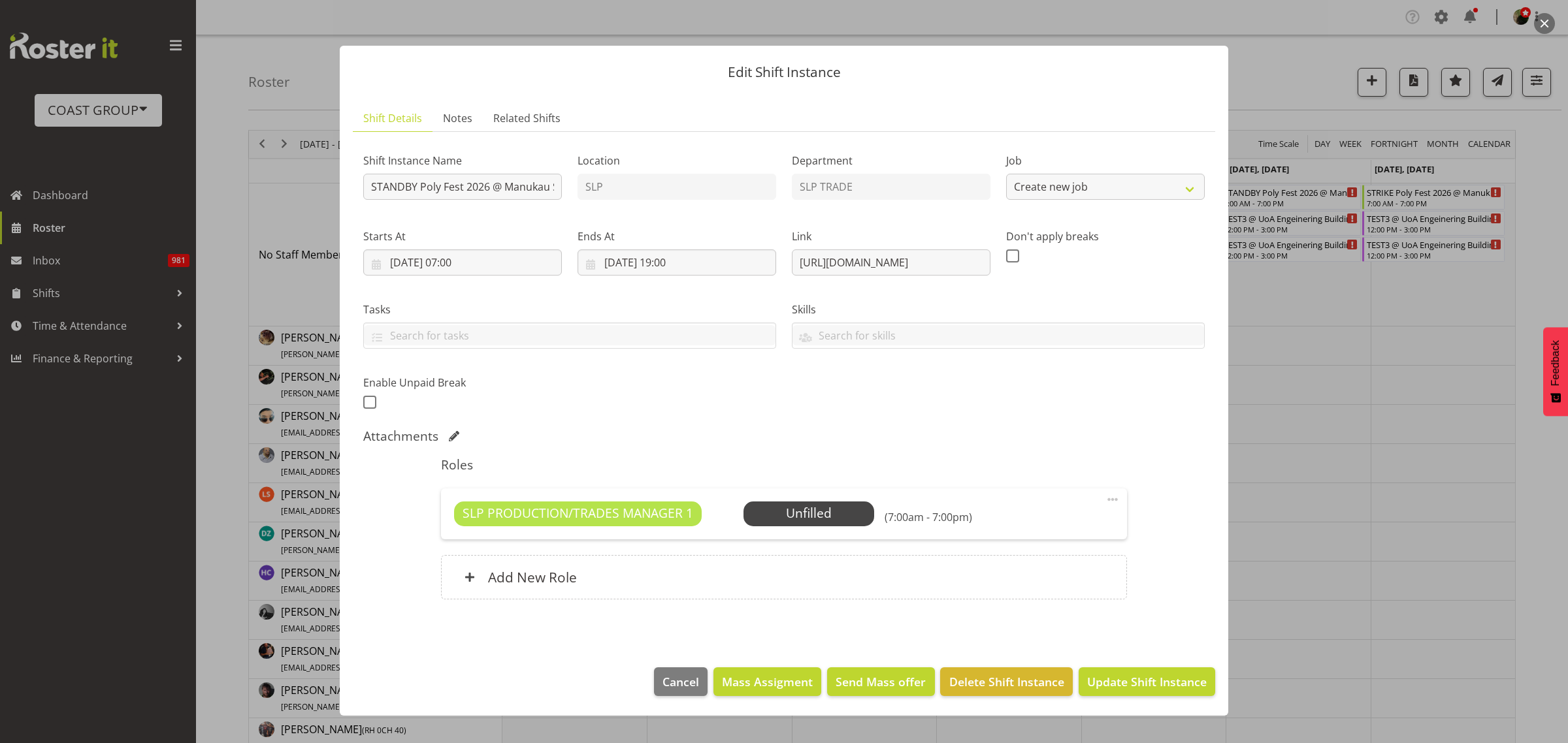
select select "10560"
click at [0, 0] on span "Select Employee" at bounding box center [0, 0] width 0 height 0
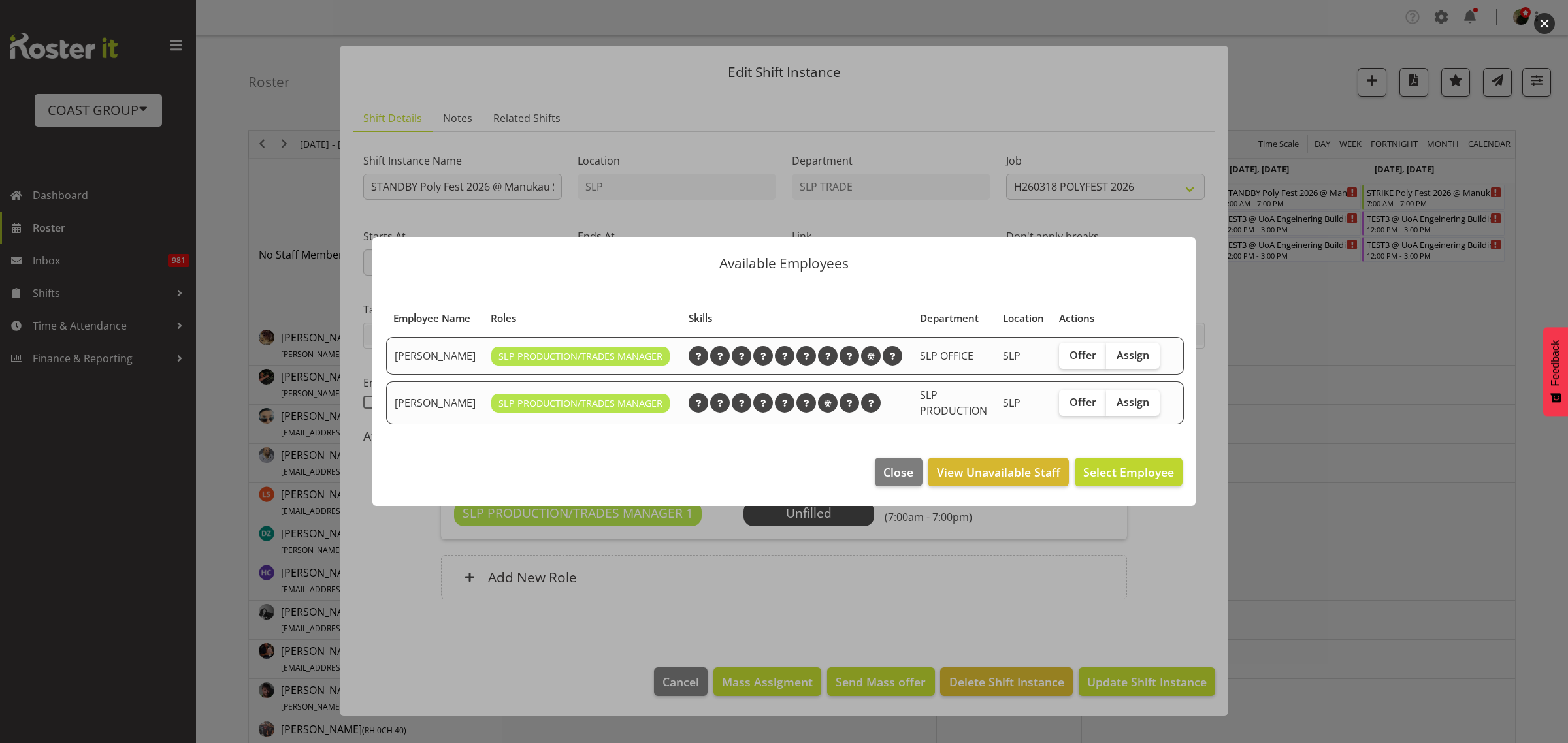
click at [1127, 356] on span "Assign" at bounding box center [1133, 355] width 33 height 13
click at [1114, 356] on input "Assign" at bounding box center [1111, 355] width 9 height 9
checkbox input "true"
click at [1118, 472] on span "Assign [PERSON_NAME]" at bounding box center [1108, 472] width 132 height 16
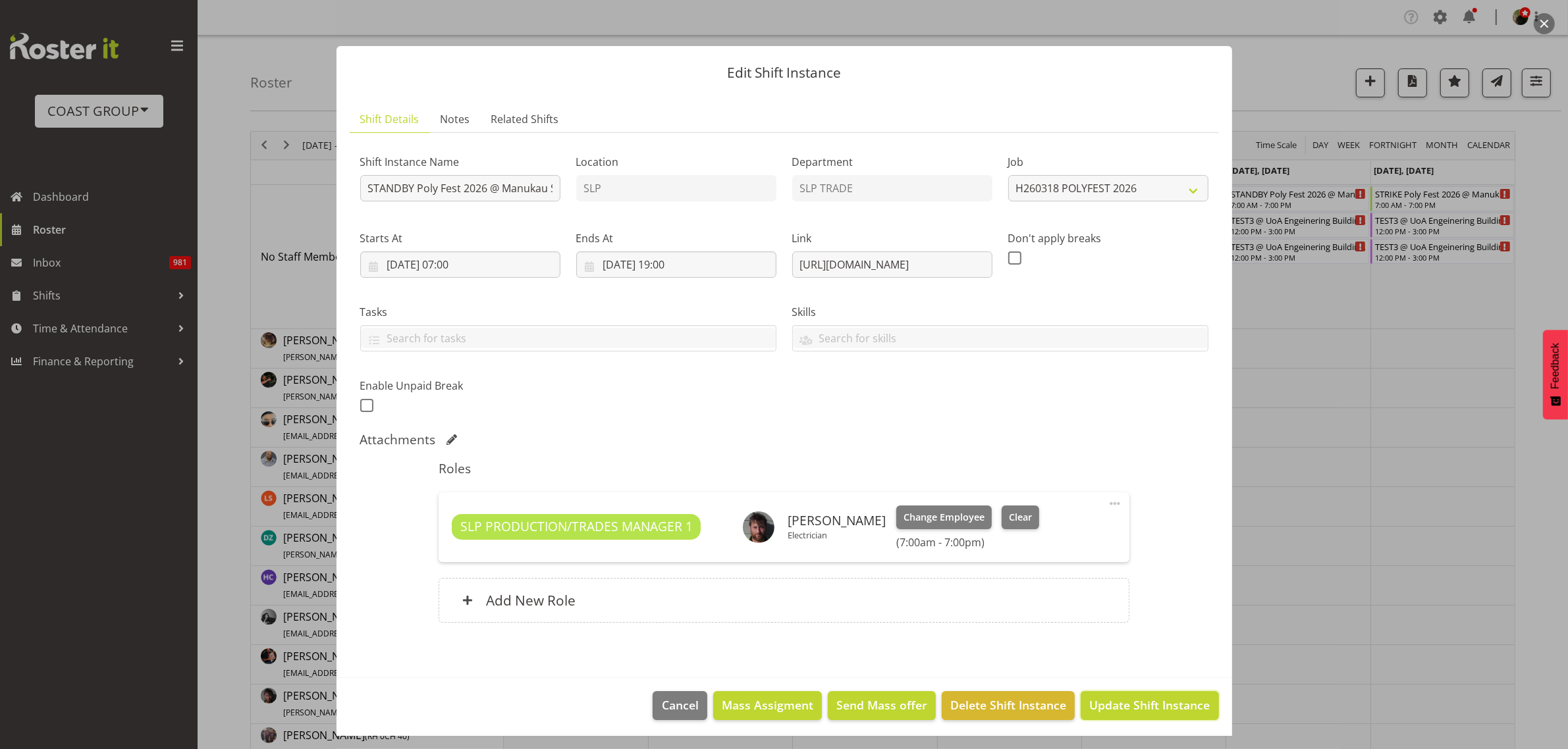
click at [1155, 699] on span "Update Shift Instance" at bounding box center [1149, 705] width 121 height 17
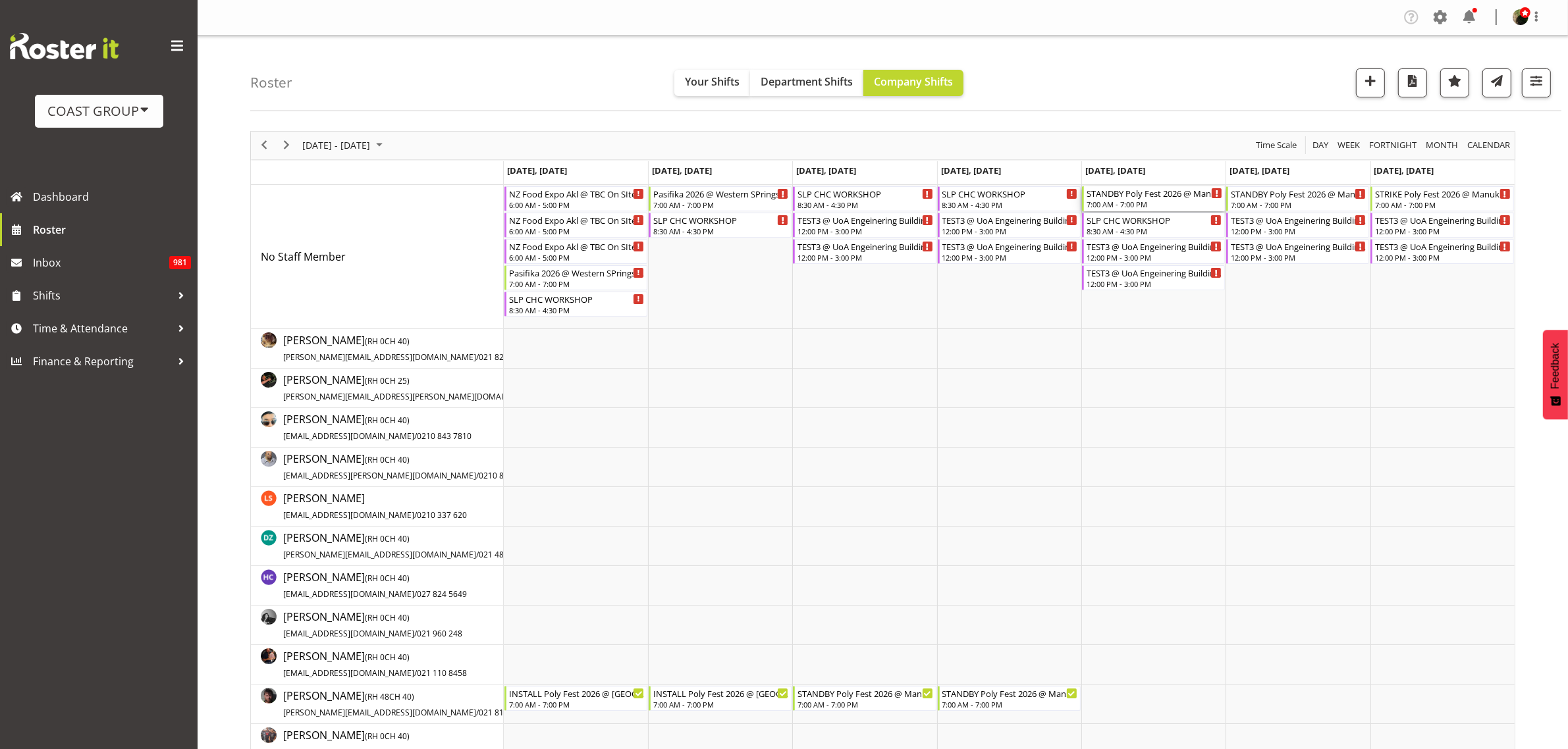
click at [1153, 197] on div "STANDBY Poly Fest 2026 @ Manukau Sports Bowl" at bounding box center [1154, 193] width 136 height 14
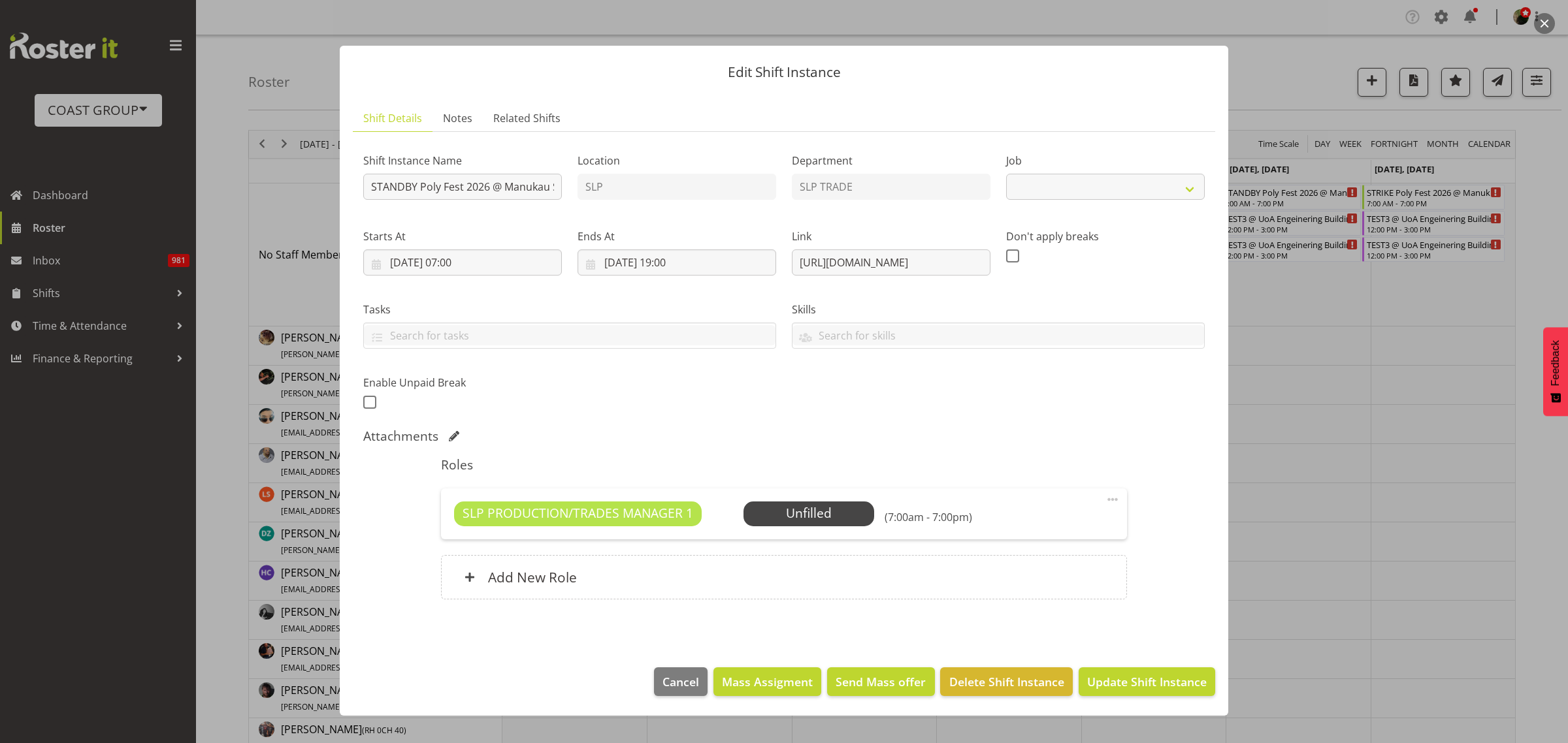
select select "10560"
click at [0, 0] on span "Select Employee" at bounding box center [0, 0] width 0 height 0
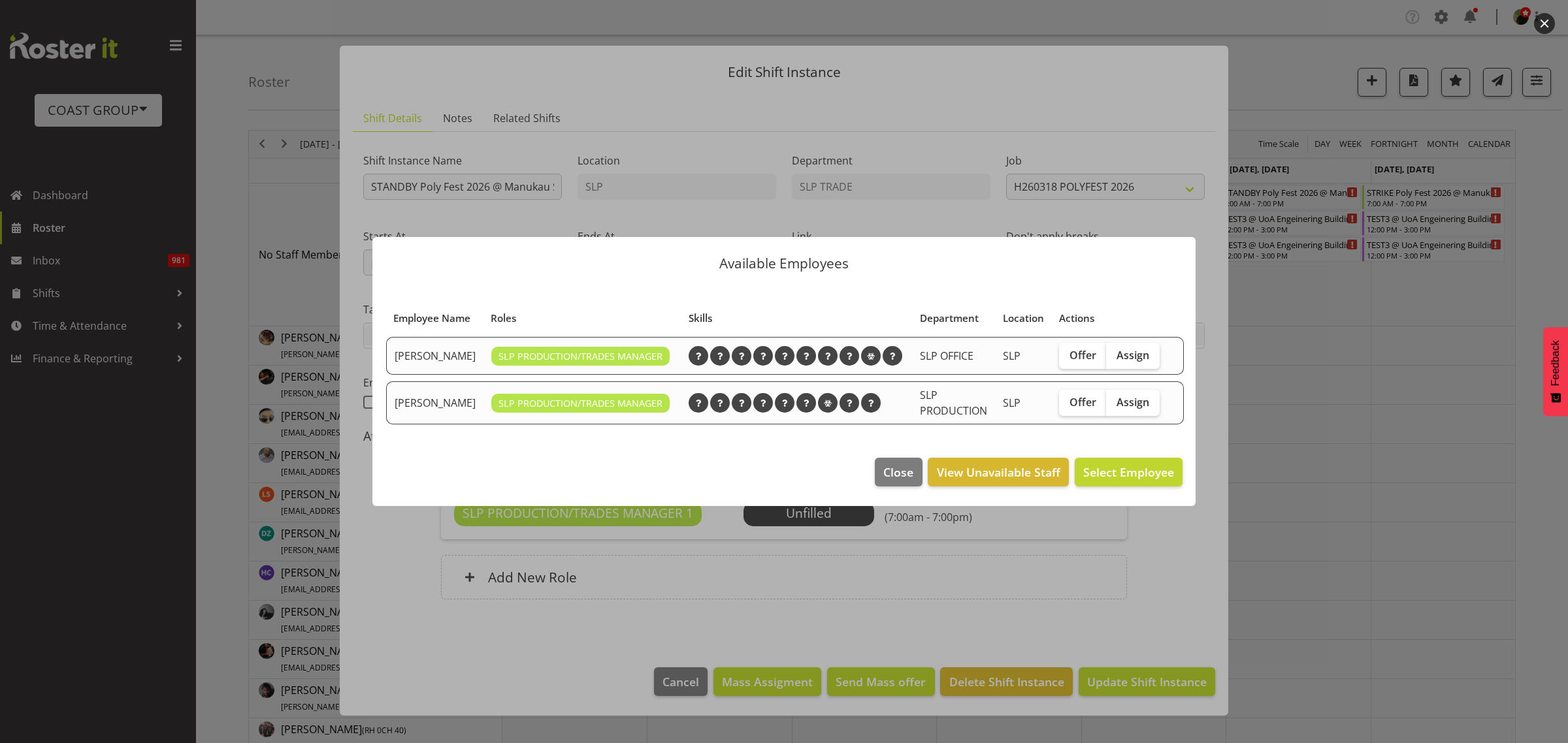
click at [1124, 359] on span "Assign" at bounding box center [1133, 355] width 33 height 13
click at [1114, 359] on input "Assign" at bounding box center [1111, 355] width 9 height 9
checkbox input "true"
click at [1128, 475] on span "Assign [PERSON_NAME]" at bounding box center [1108, 472] width 132 height 16
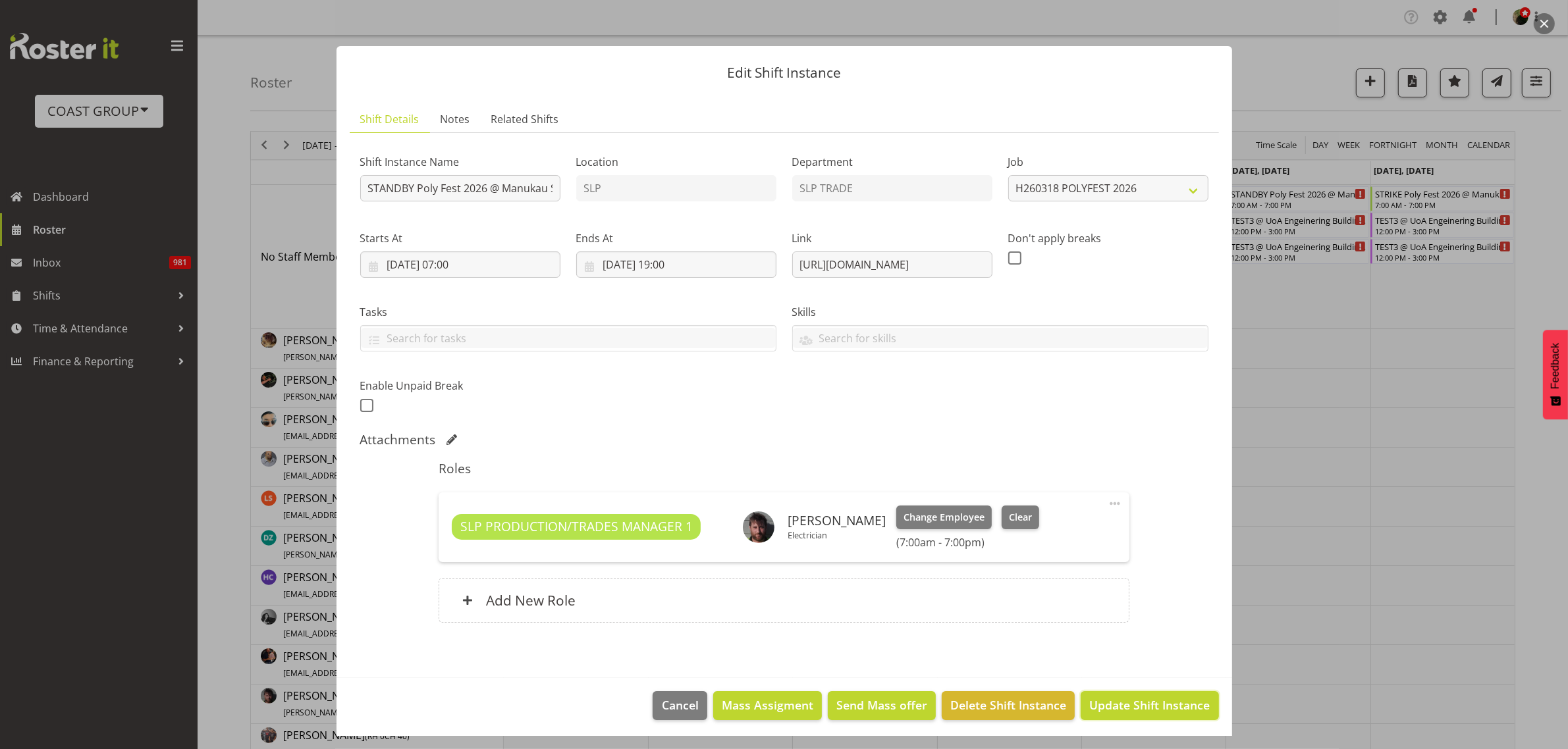
click at [1134, 705] on span "Update Shift Instance" at bounding box center [1149, 705] width 121 height 17
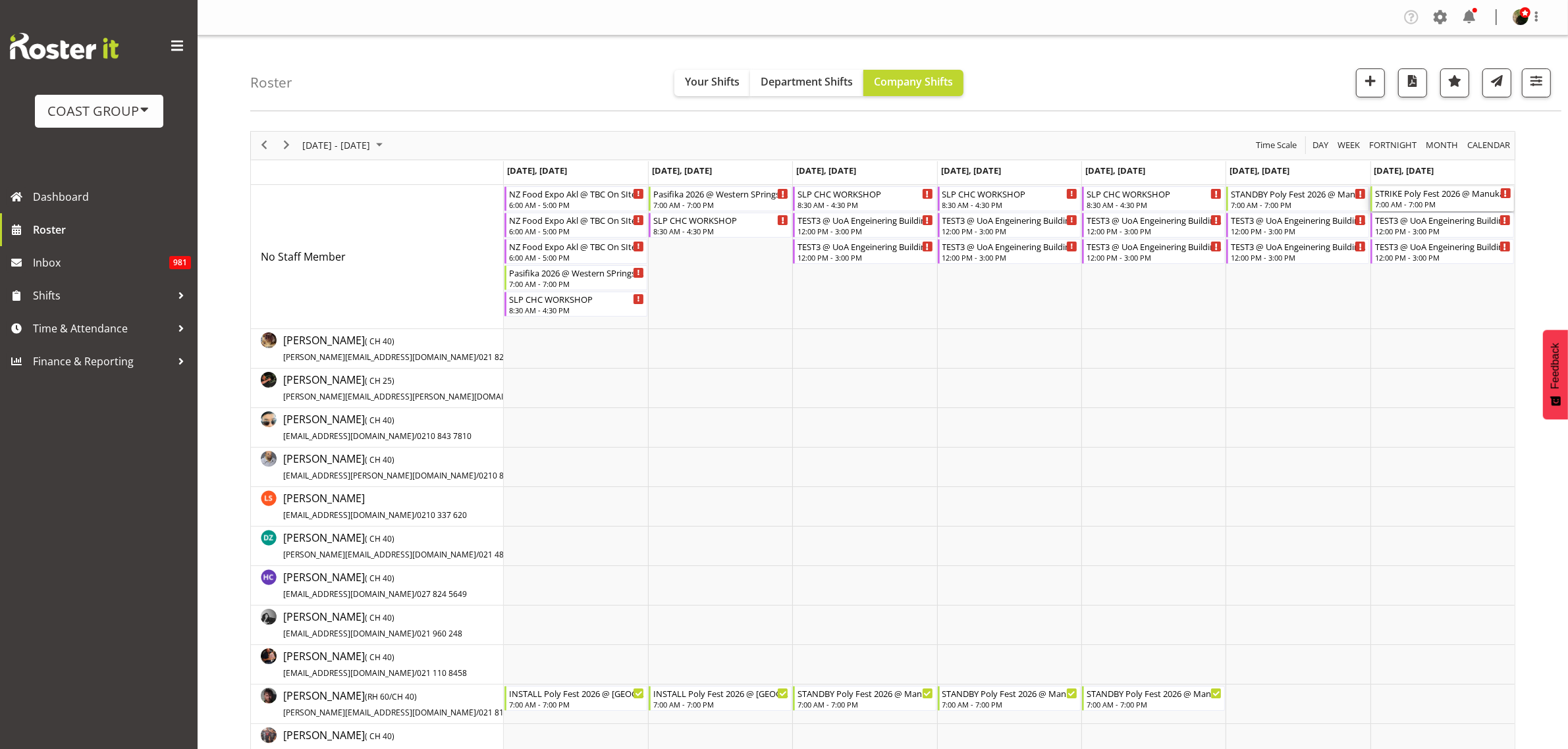
click at [1407, 190] on div "STRIKE Poly Fest 2026 @ Manukau Sports Bowl" at bounding box center [1443, 193] width 136 height 14
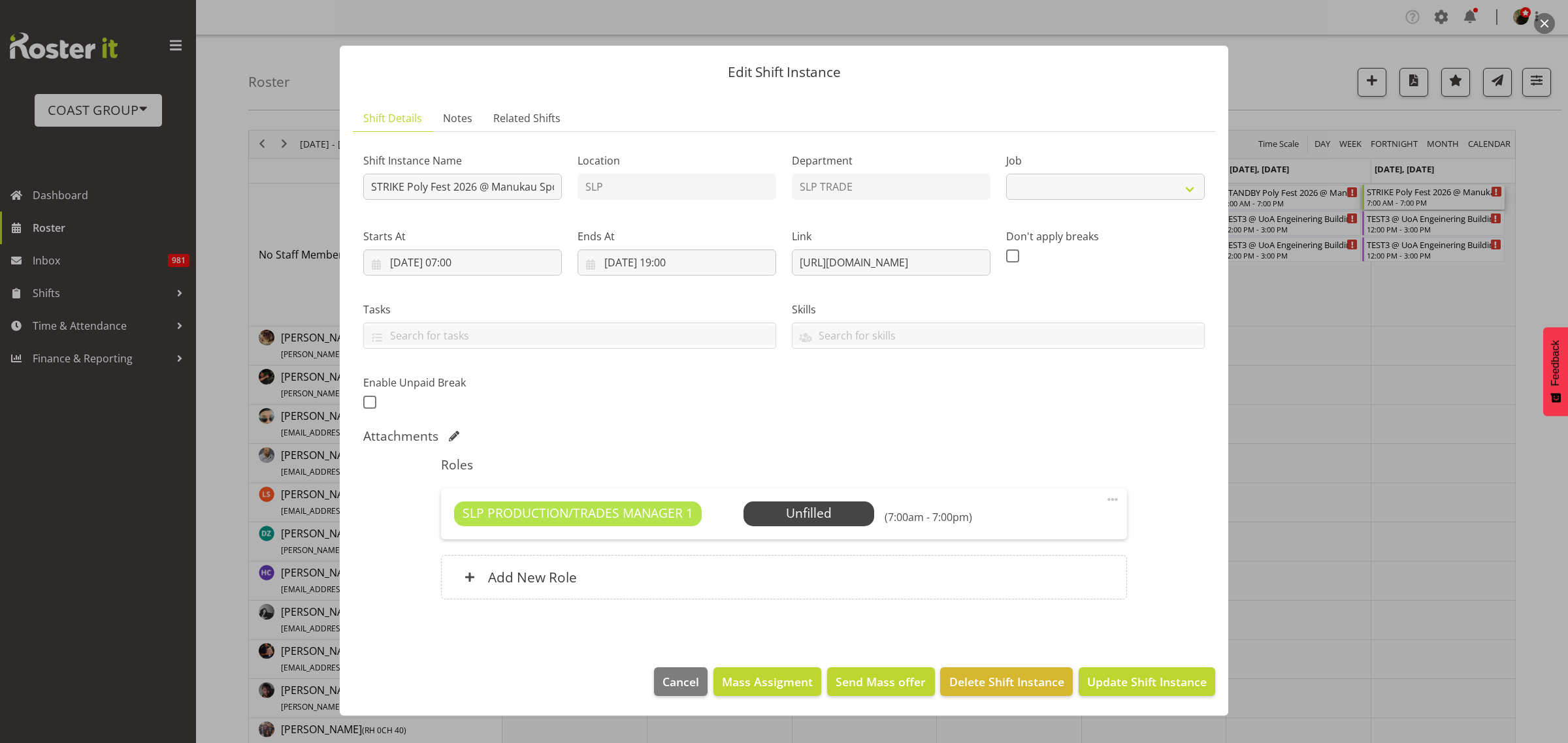
select select "10560"
click at [0, 0] on span "Select Employee" at bounding box center [0, 0] width 0 height 0
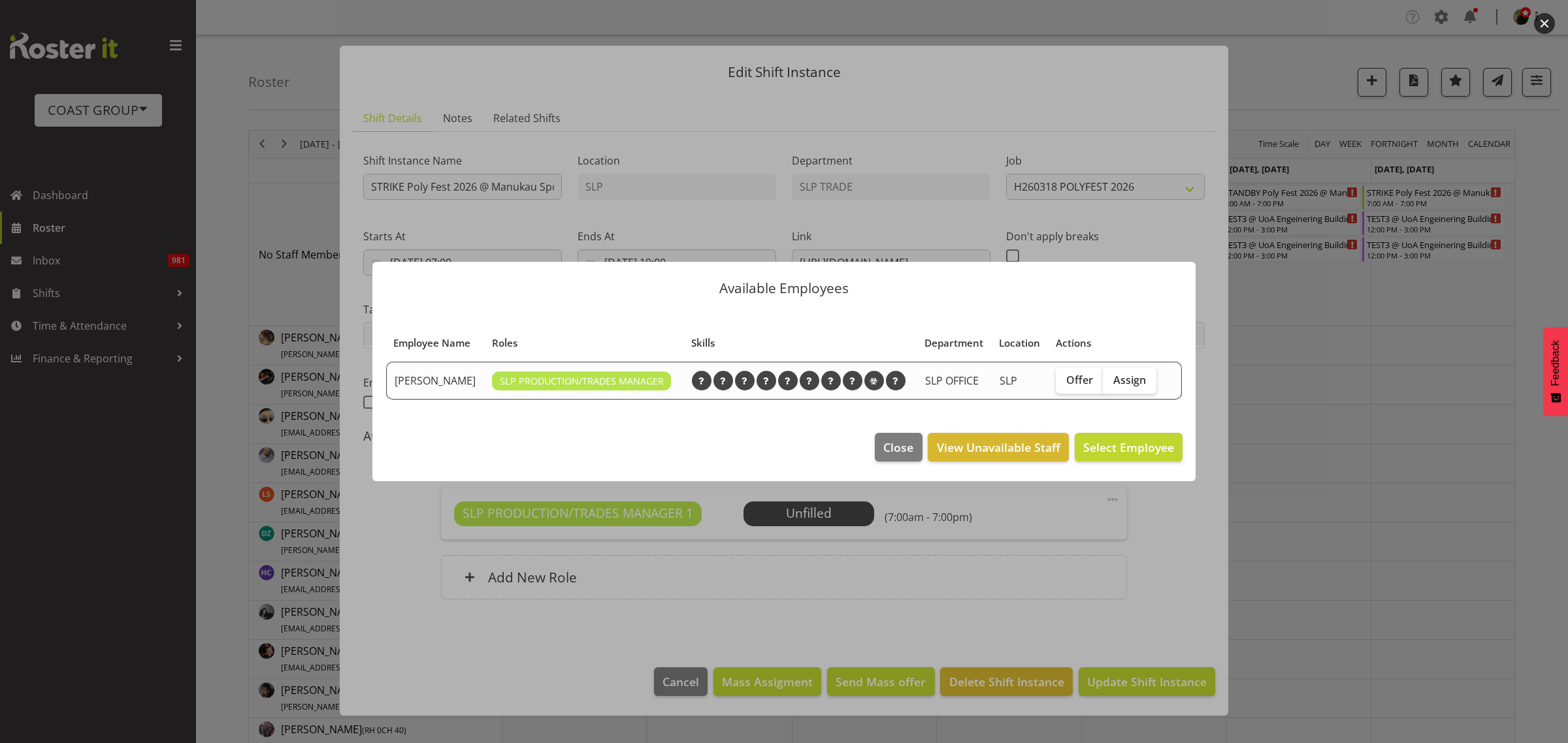
click at [1132, 378] on span "Assign" at bounding box center [1129, 380] width 33 height 13
click at [1111, 378] on input "Assign" at bounding box center [1107, 380] width 9 height 9
checkbox input "true"
click at [1136, 443] on span "Assign [PERSON_NAME]" at bounding box center [1108, 447] width 132 height 16
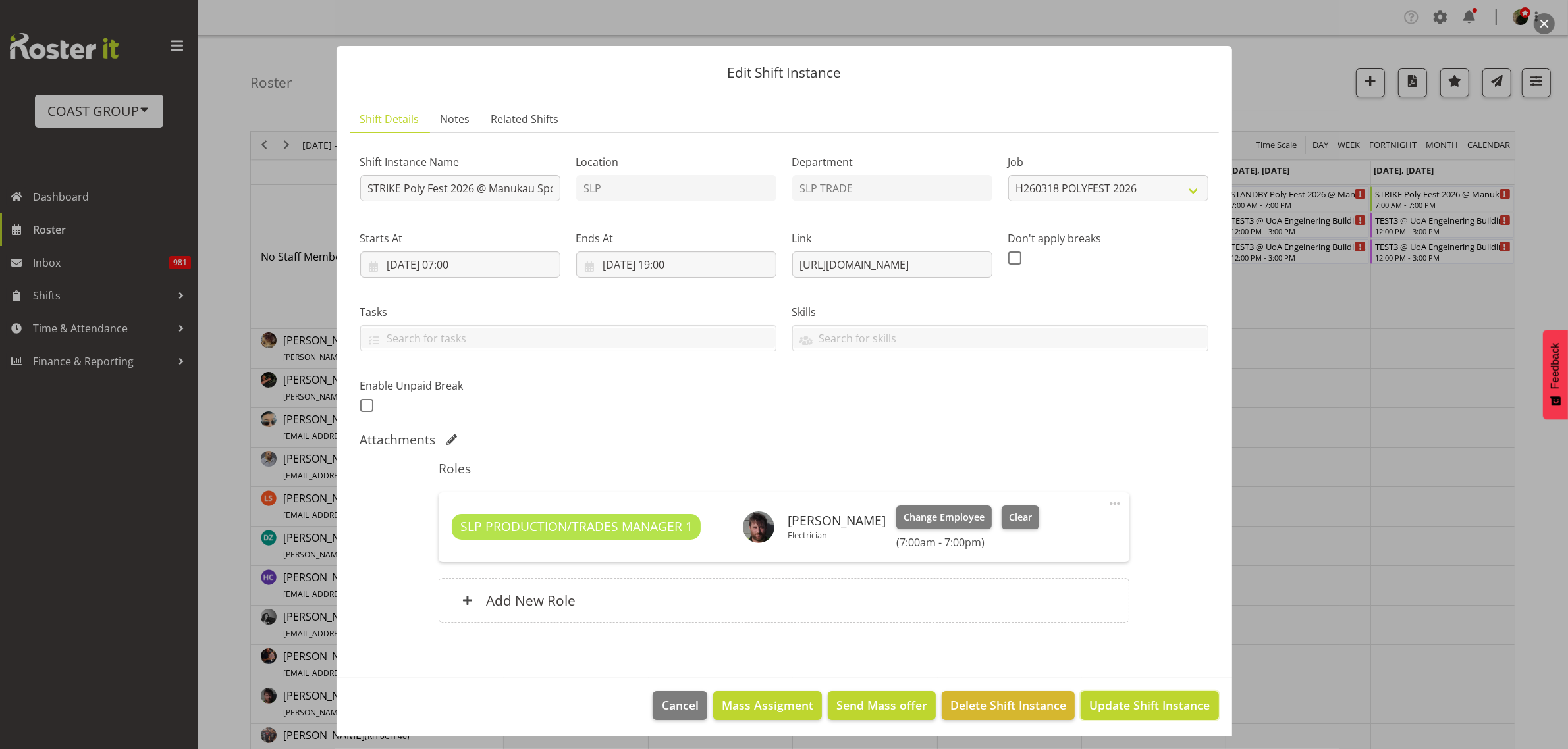
click at [1139, 697] on button "Update Shift Instance" at bounding box center [1149, 706] width 138 height 29
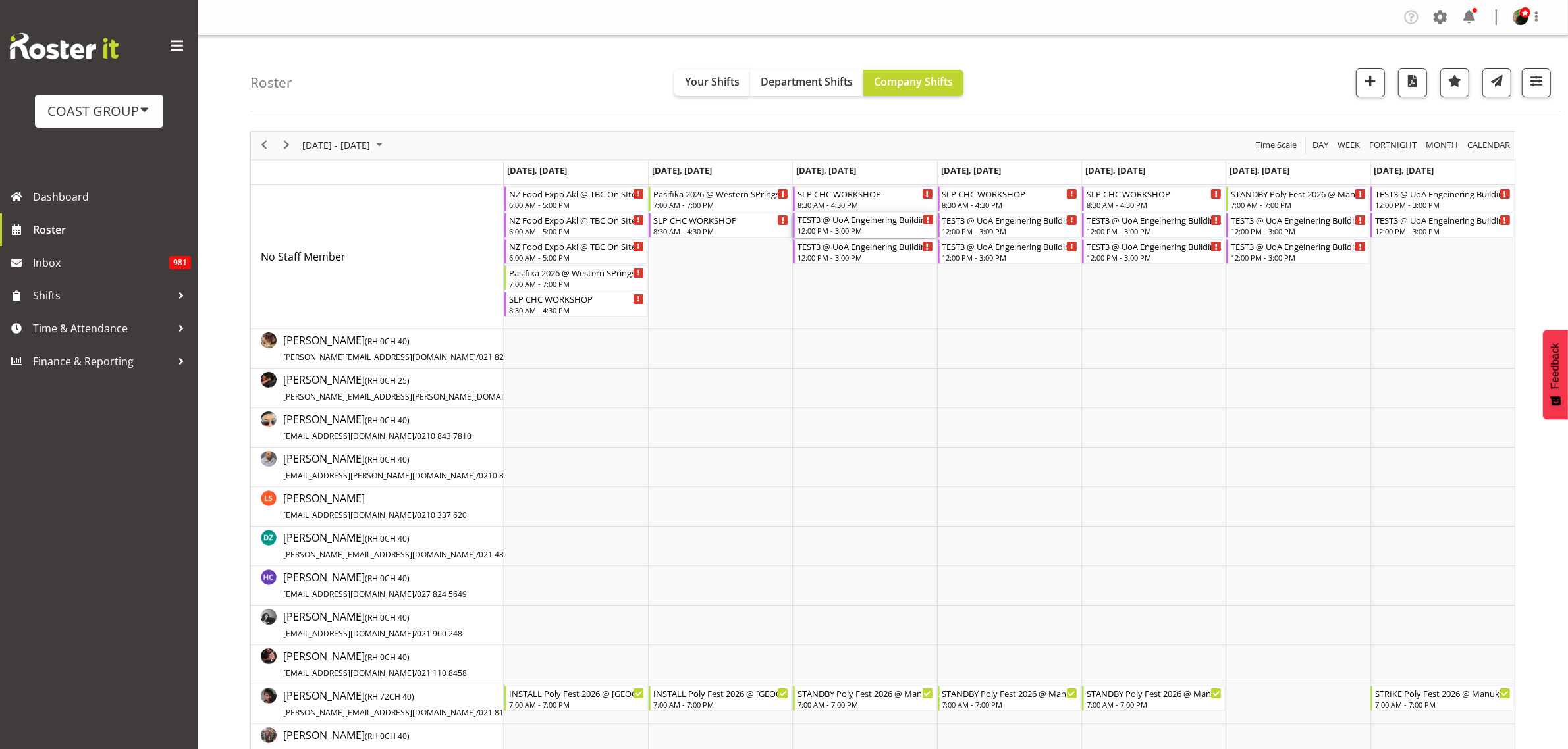
click at [827, 228] on div "12:00 PM - 3:00 PM" at bounding box center [865, 230] width 136 height 11
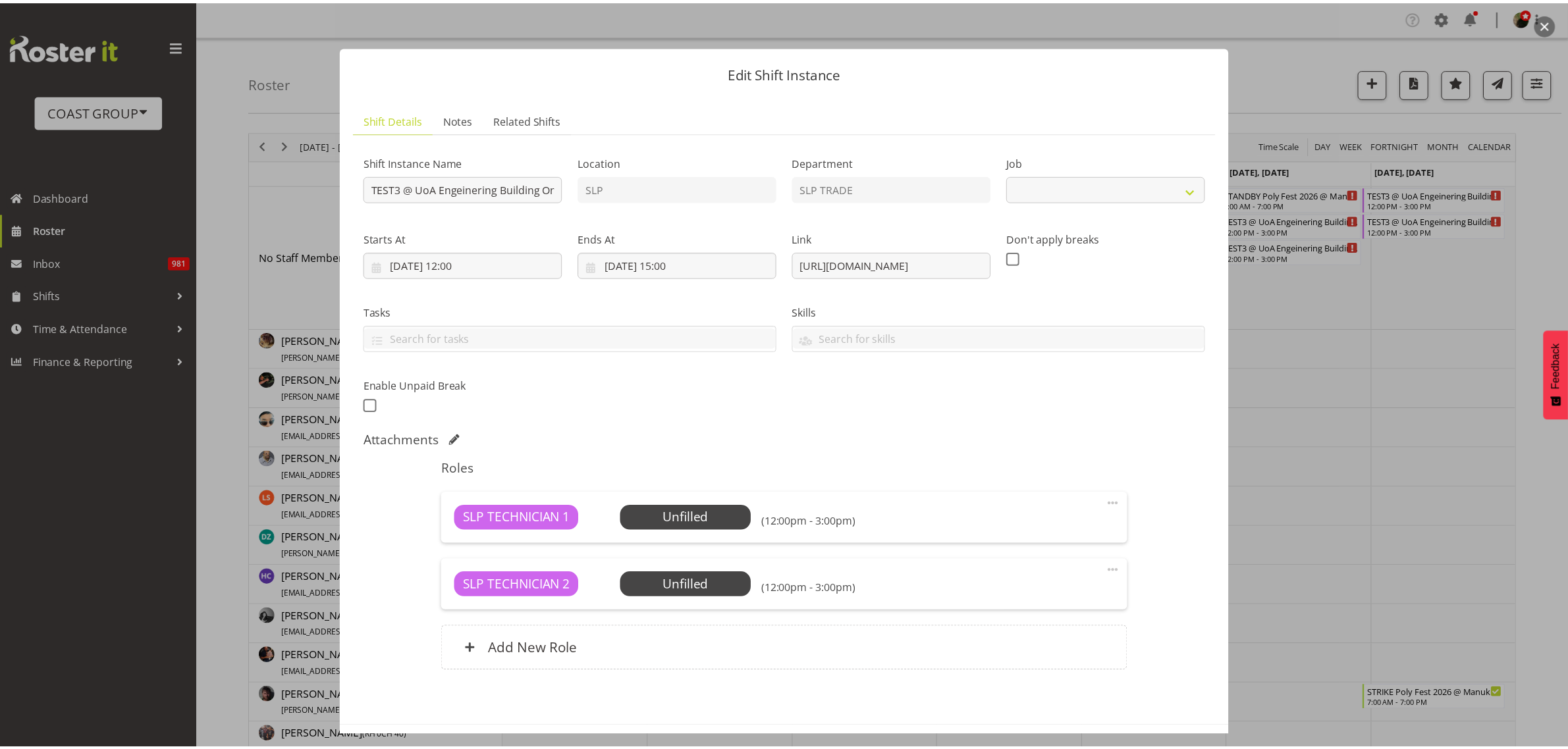
scroll to position [53, 0]
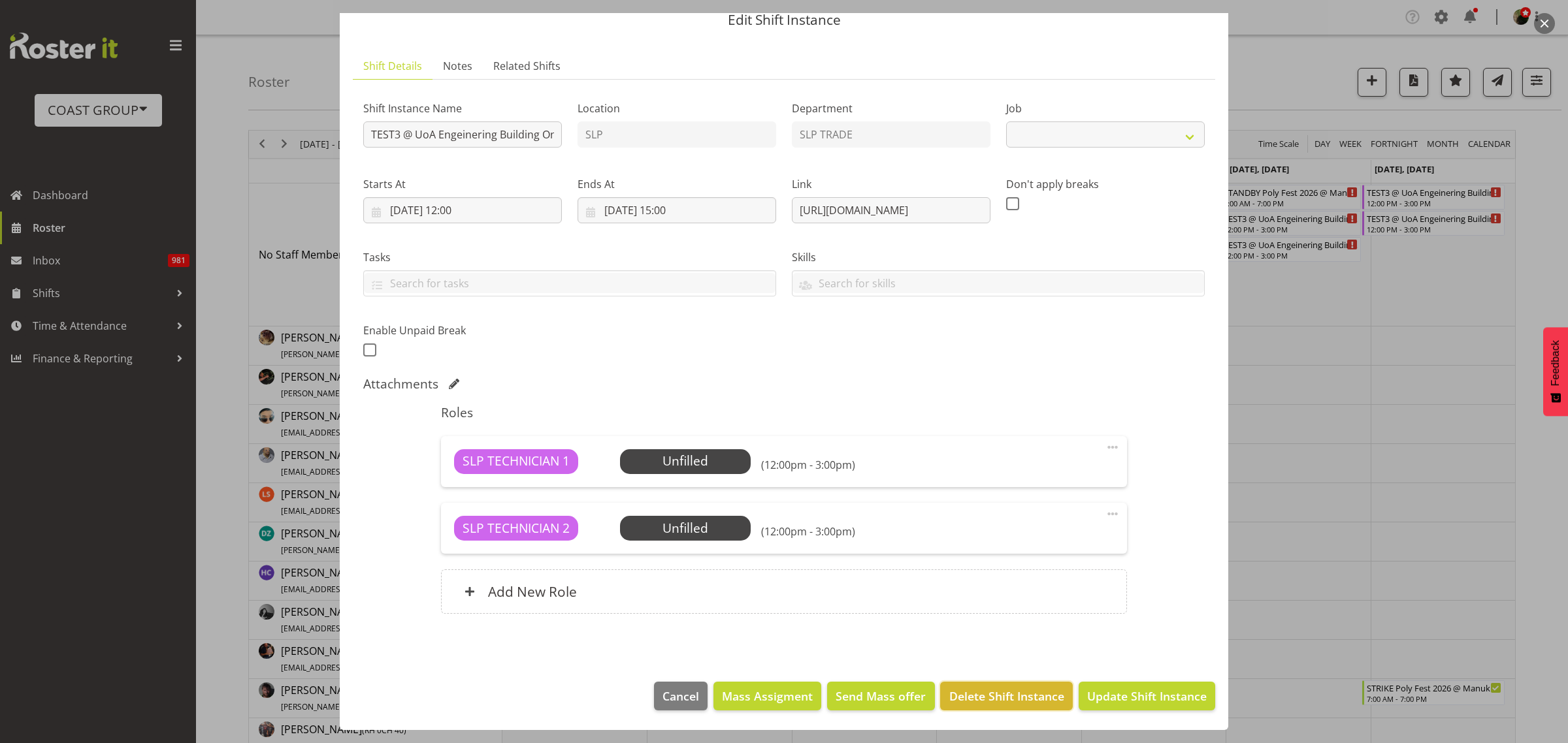
click at [976, 692] on span "Delete Shift Instance" at bounding box center [1006, 696] width 115 height 17
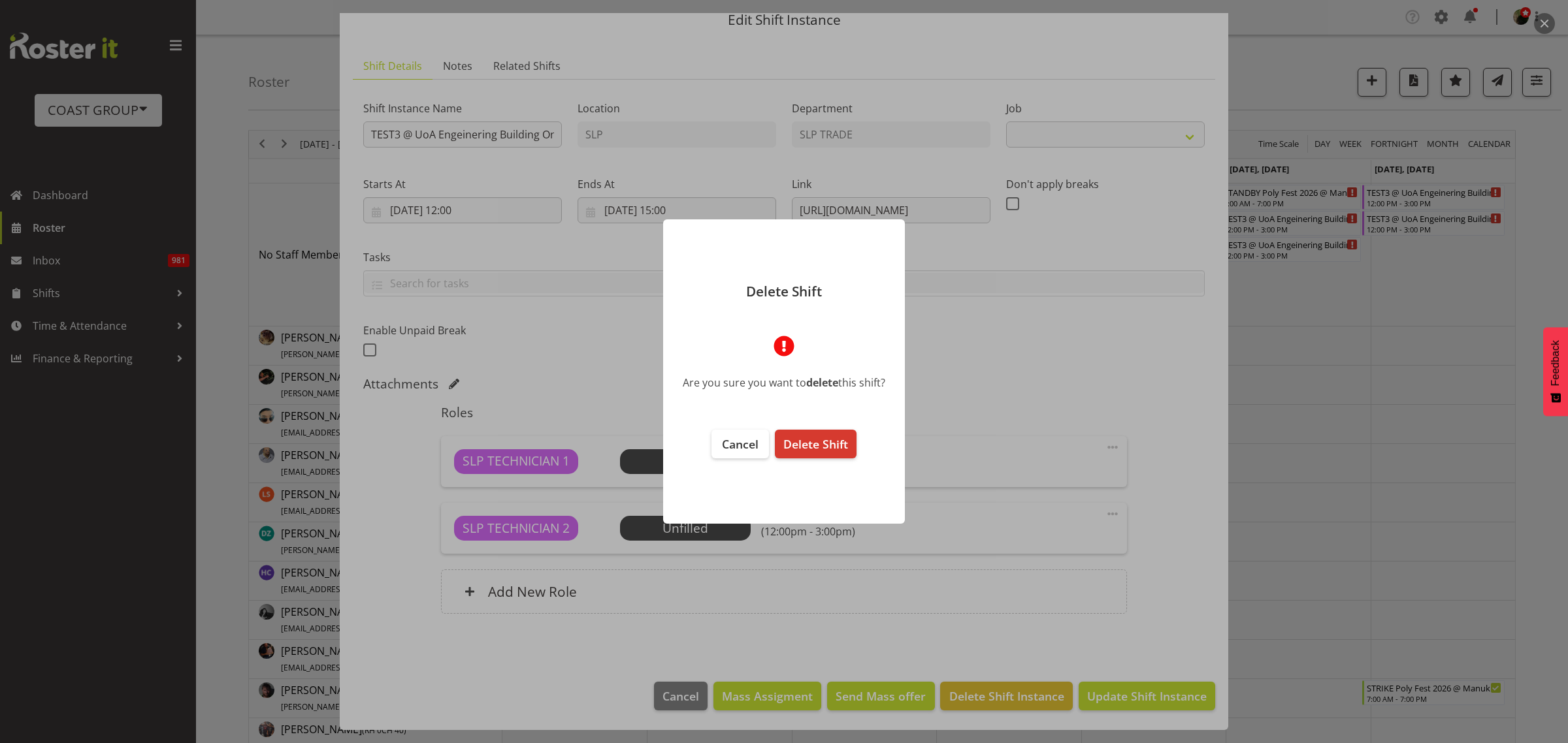
click at [834, 441] on span "Delete Shift" at bounding box center [816, 444] width 64 height 16
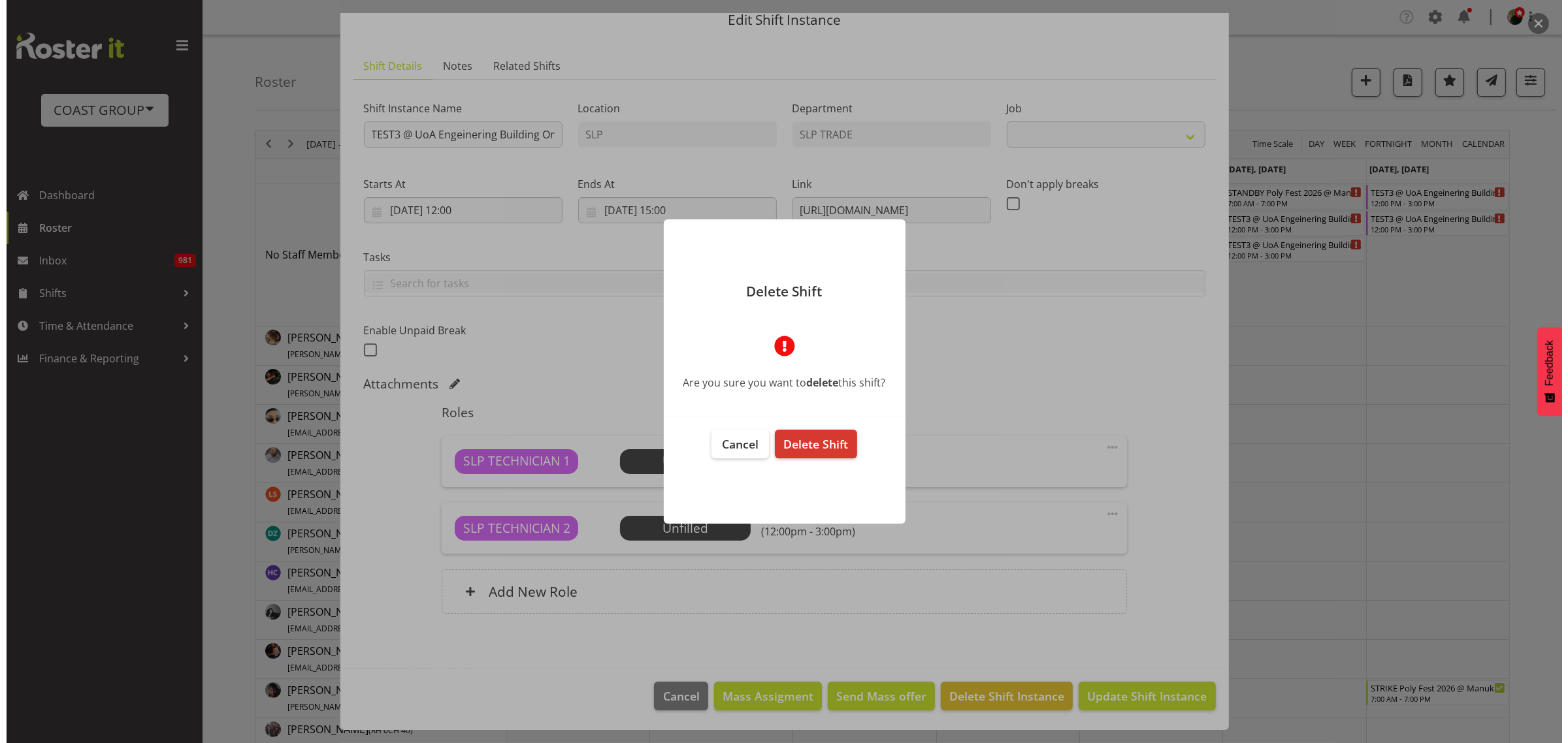
scroll to position [1, 0]
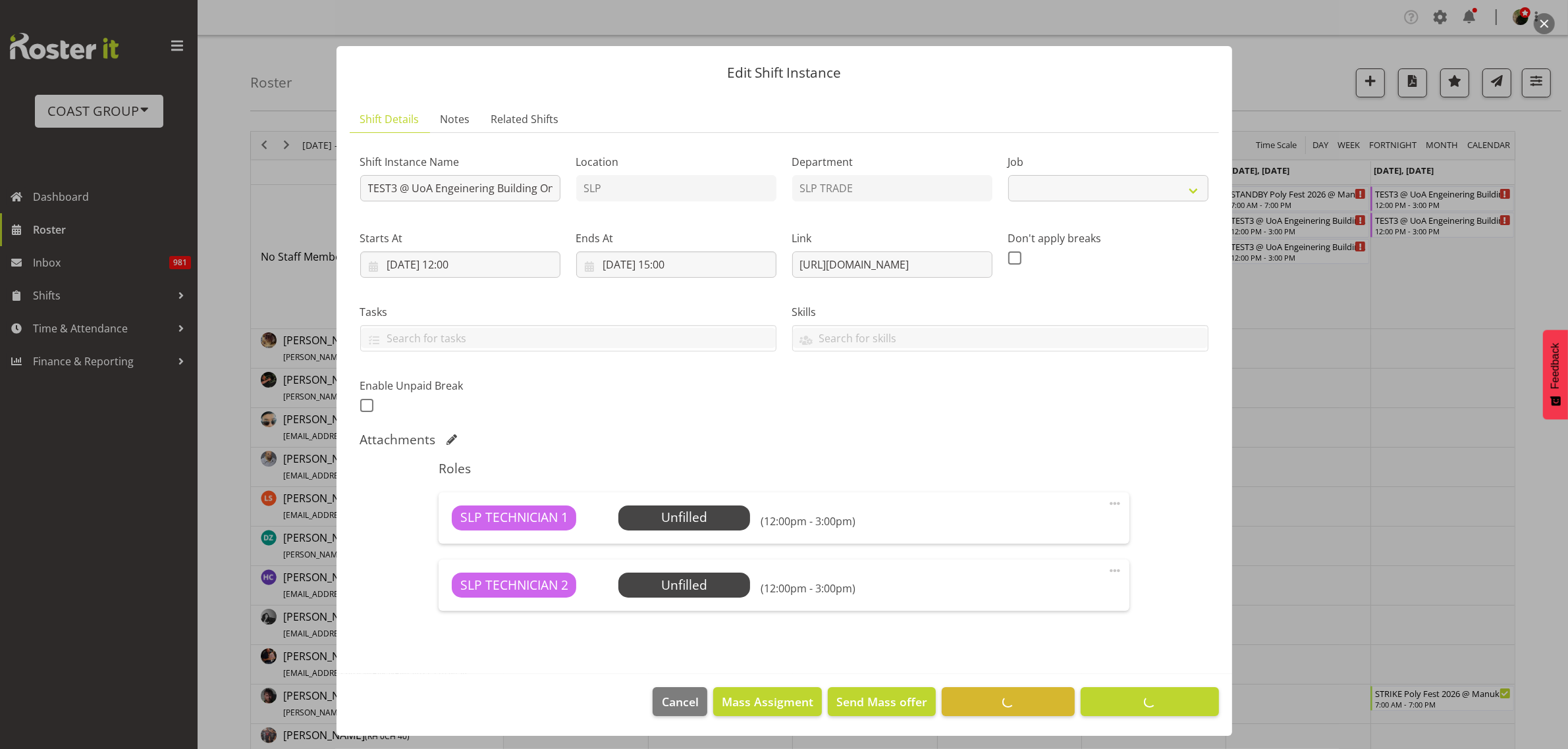
select select
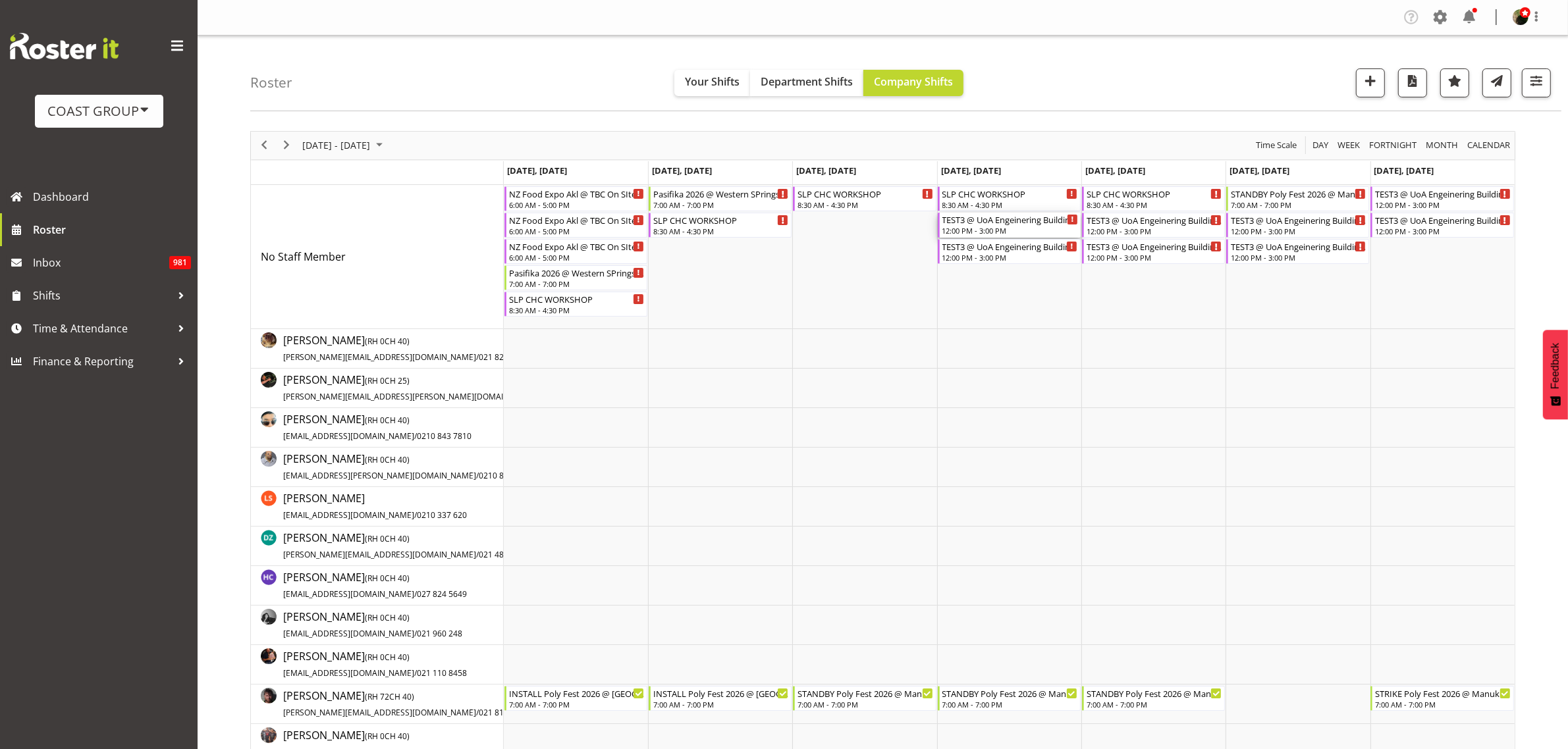
click at [996, 228] on div "12:00 PM - 3:00 PM" at bounding box center [1010, 230] width 136 height 11
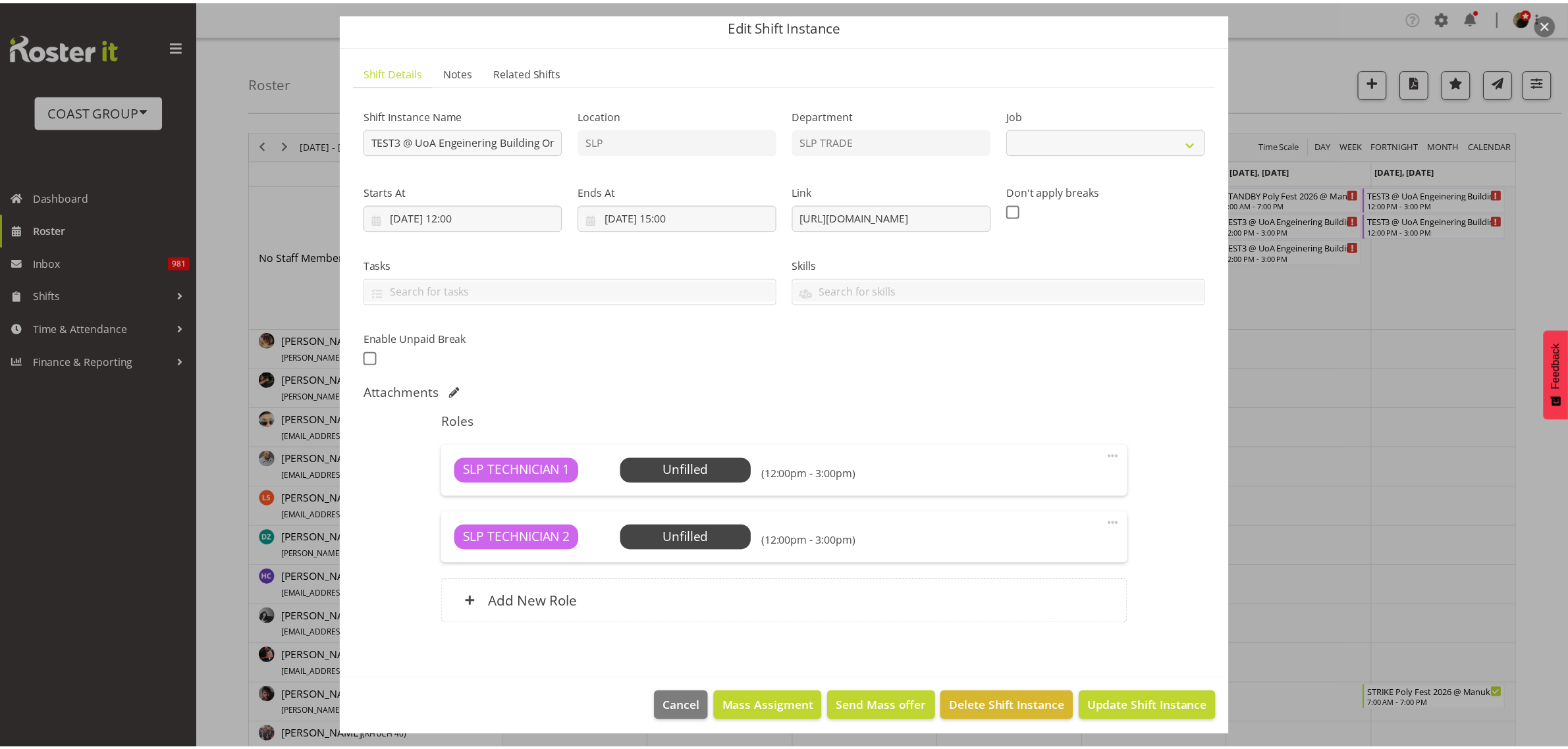
scroll to position [53, 0]
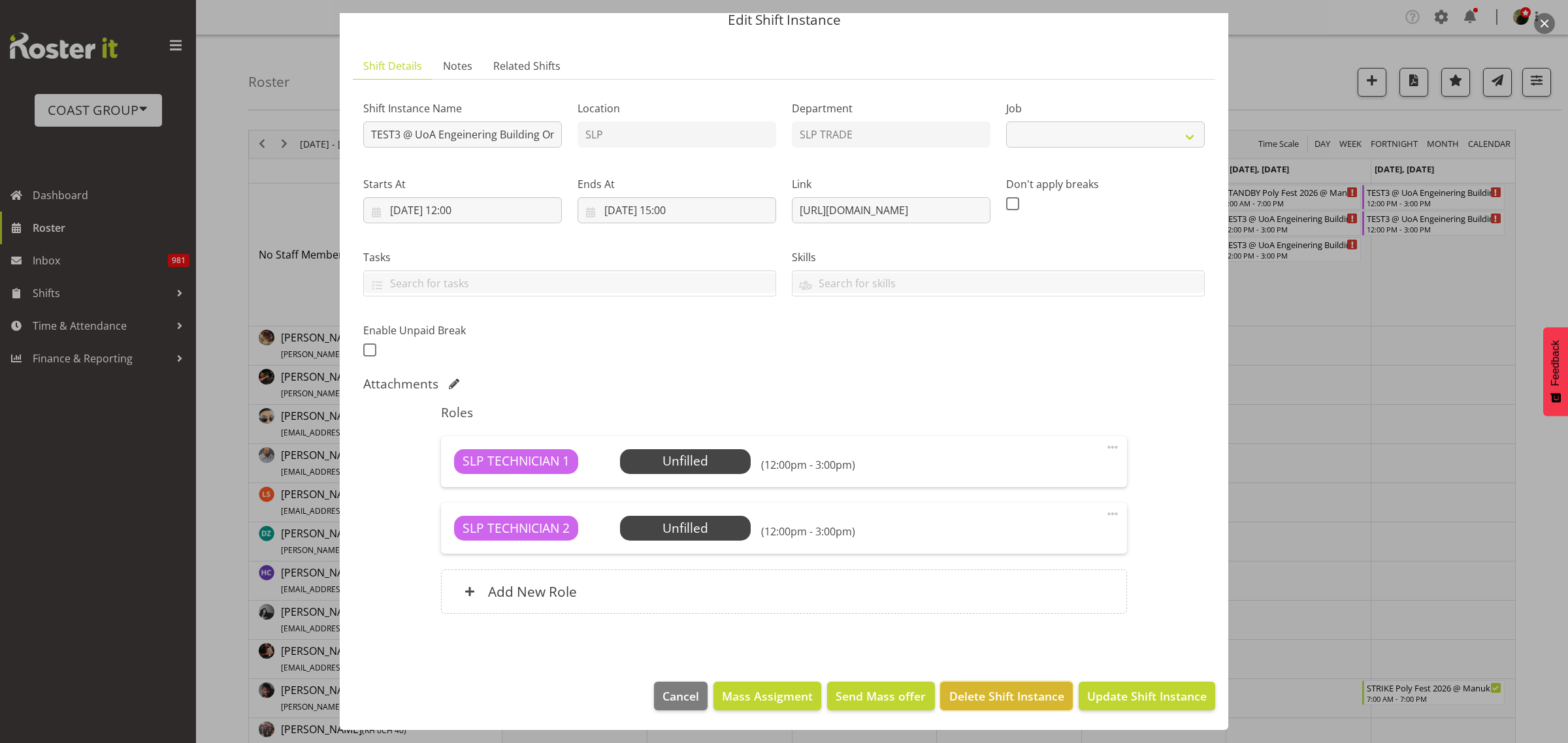
click at [981, 697] on span "Delete Shift Instance" at bounding box center [1006, 696] width 115 height 17
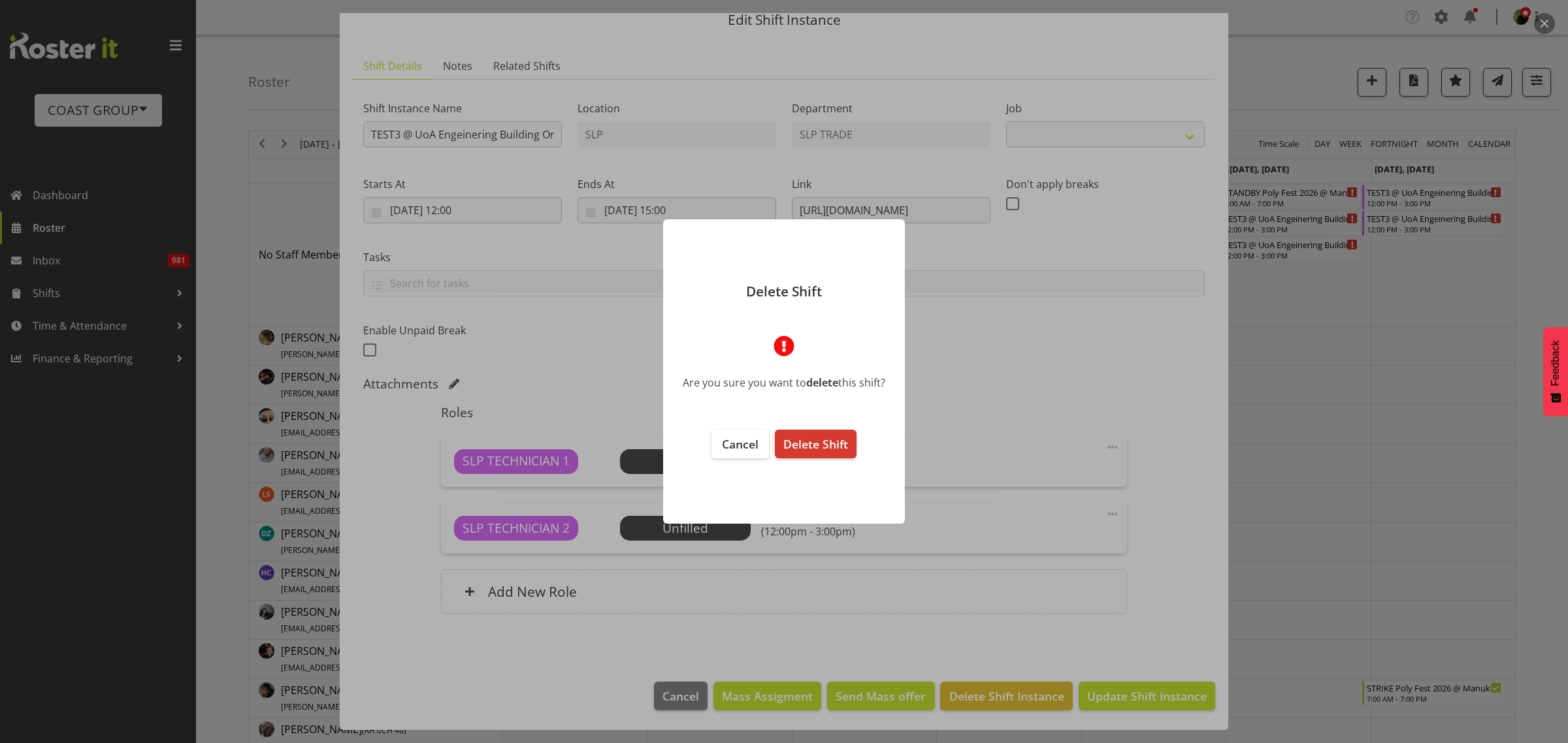
click at [818, 434] on button "Delete Shift" at bounding box center [815, 444] width 81 height 29
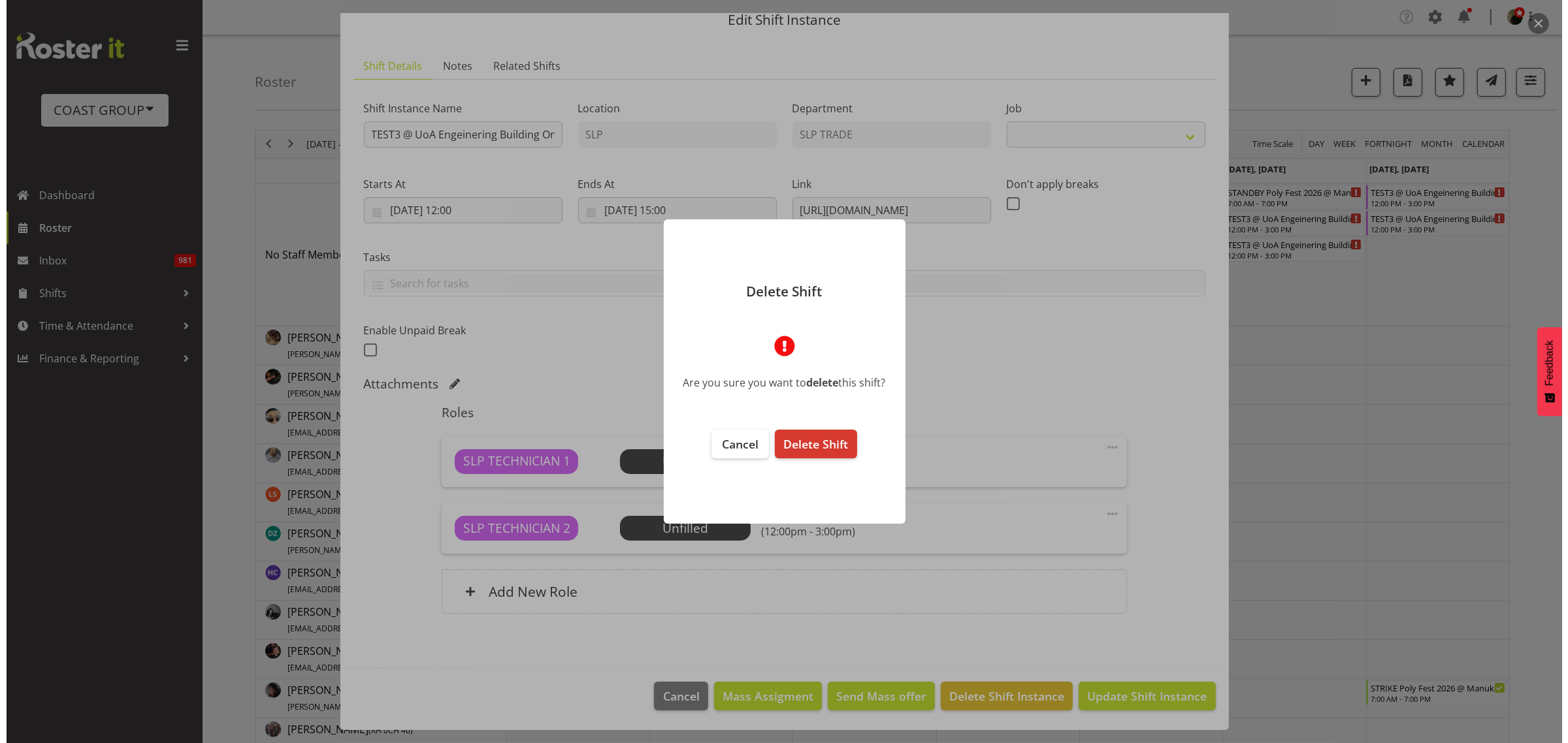
scroll to position [1, 0]
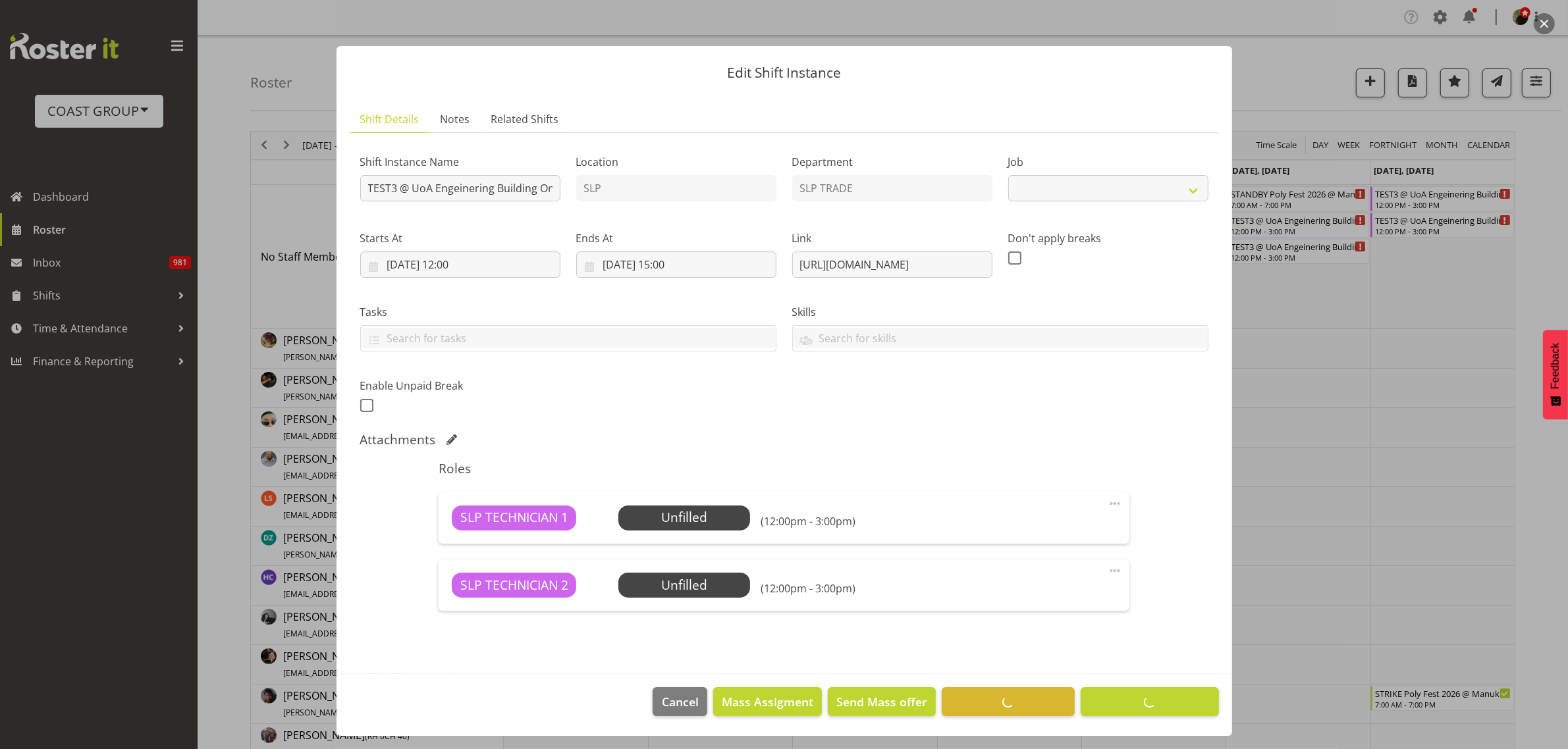
select select
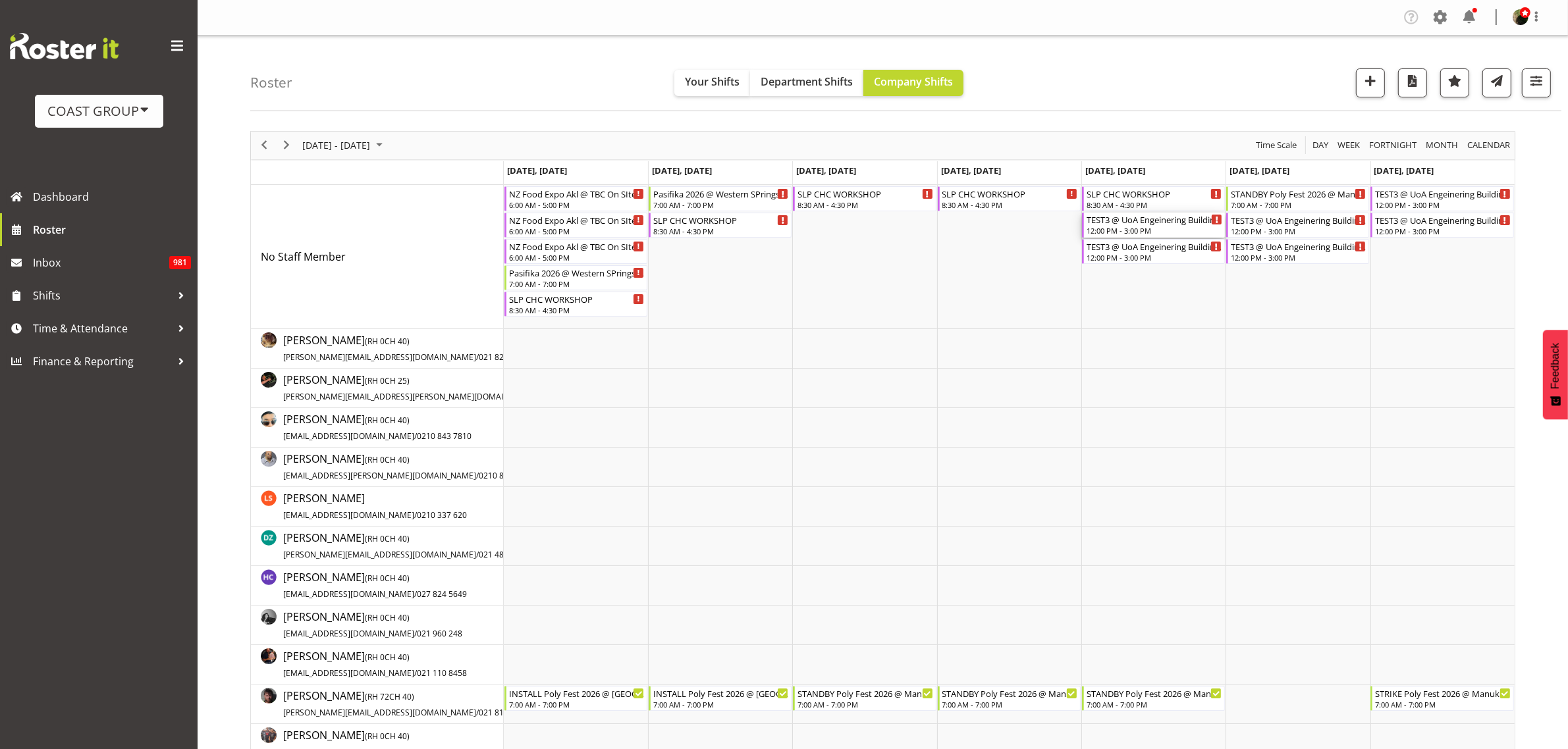
click at [1135, 227] on div "12:00 PM - 3:00 PM" at bounding box center [1154, 230] width 136 height 11
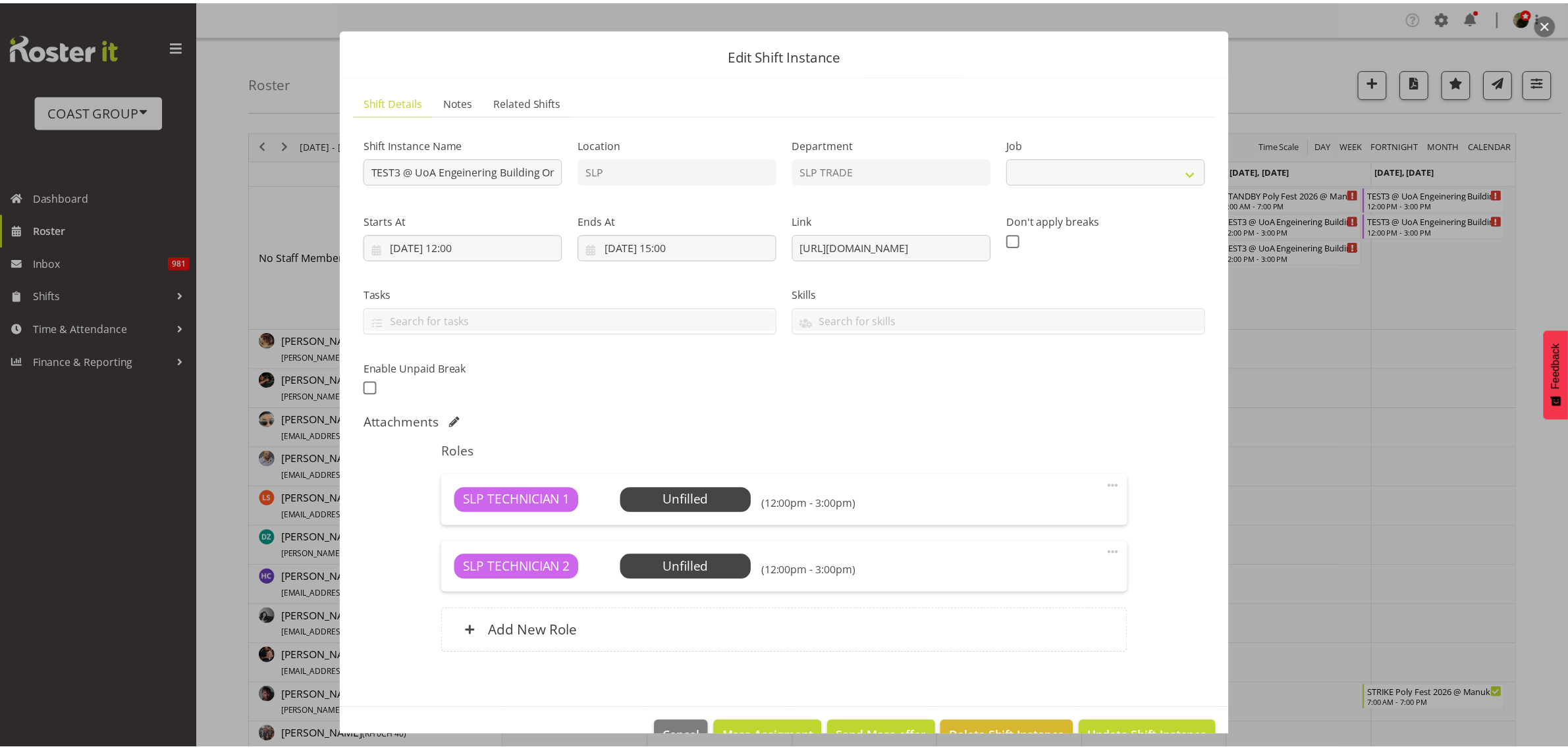
scroll to position [53, 0]
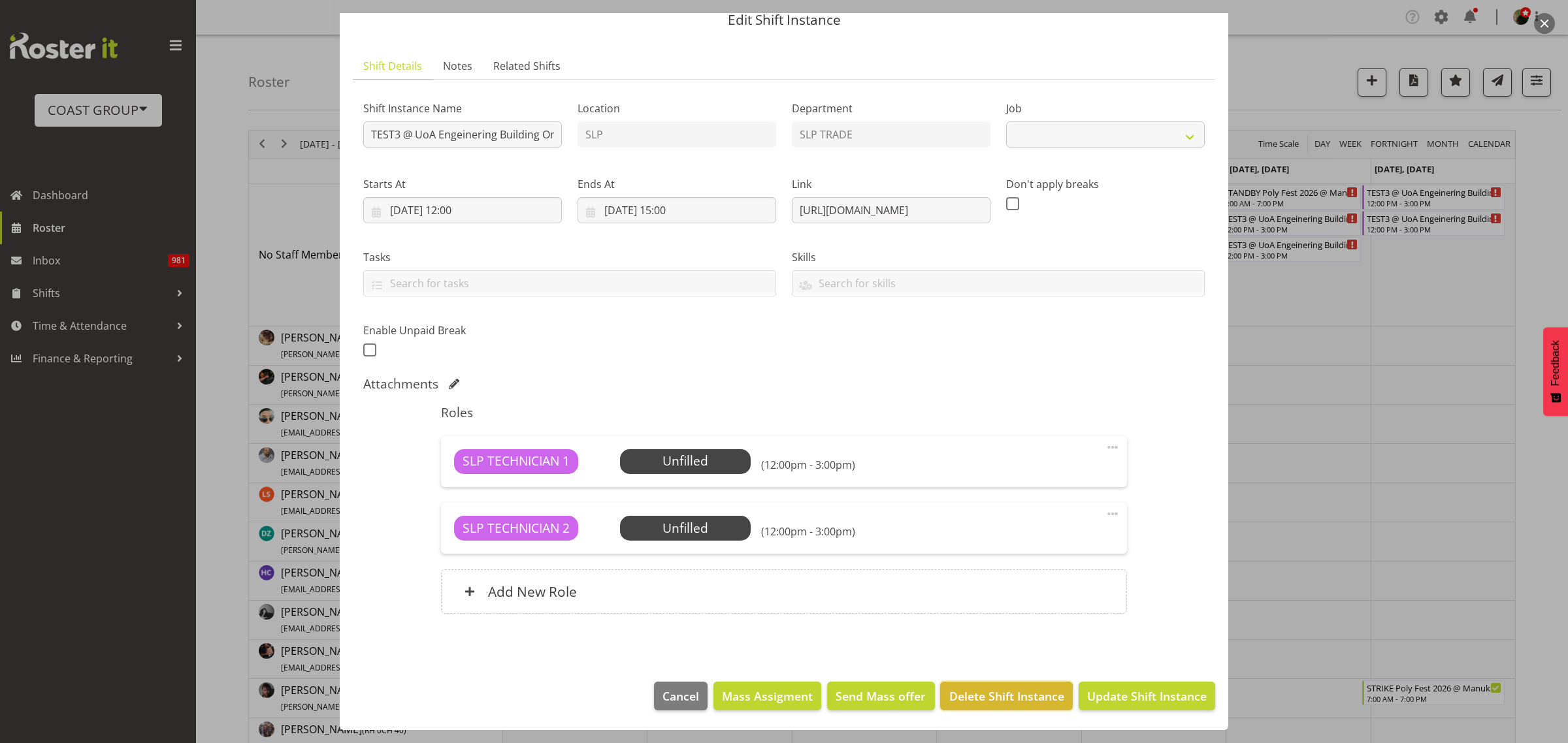
click at [1008, 693] on span "Delete Shift Instance" at bounding box center [1006, 696] width 115 height 17
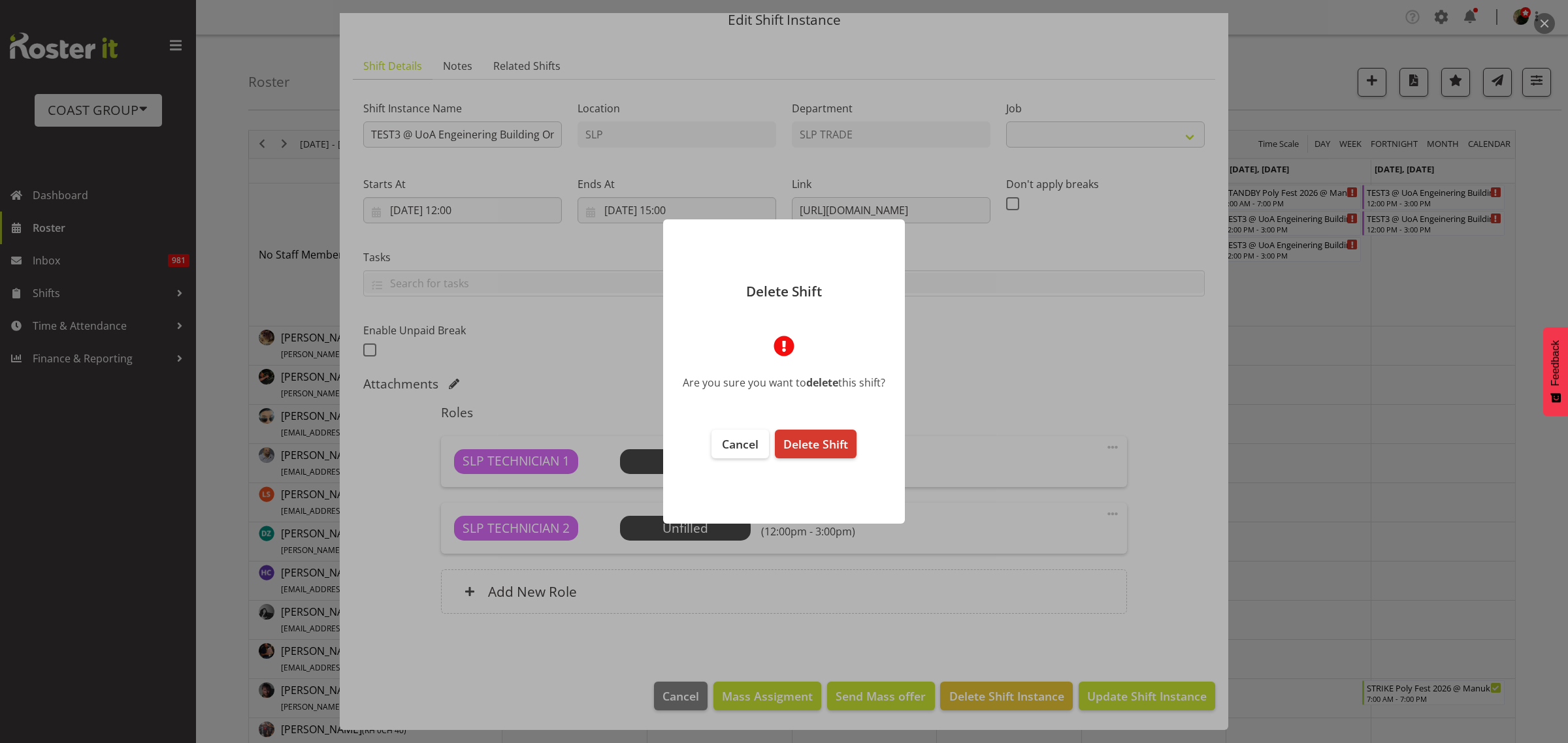
click at [798, 433] on button "Delete Shift" at bounding box center [815, 444] width 81 height 29
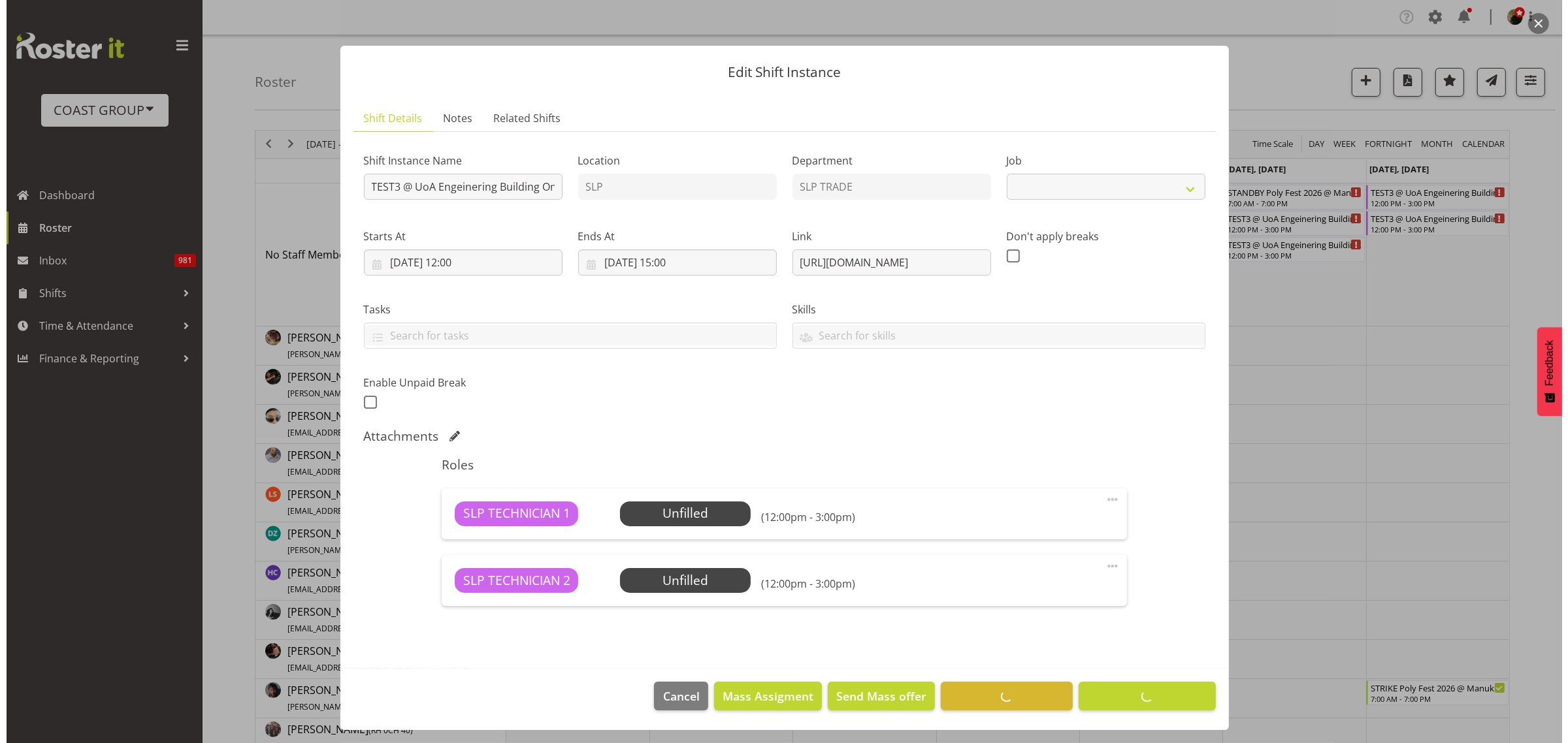
scroll to position [1, 0]
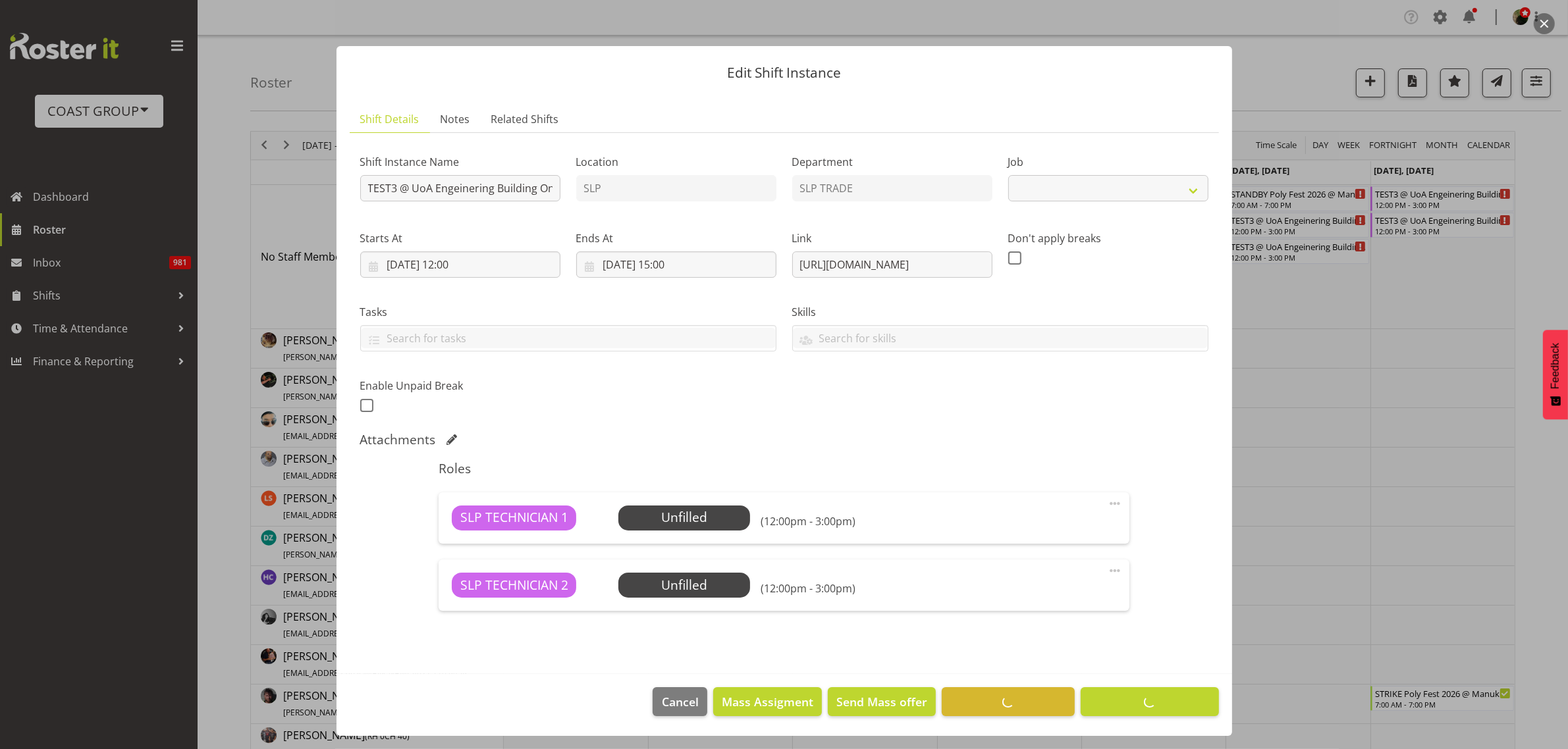
select select
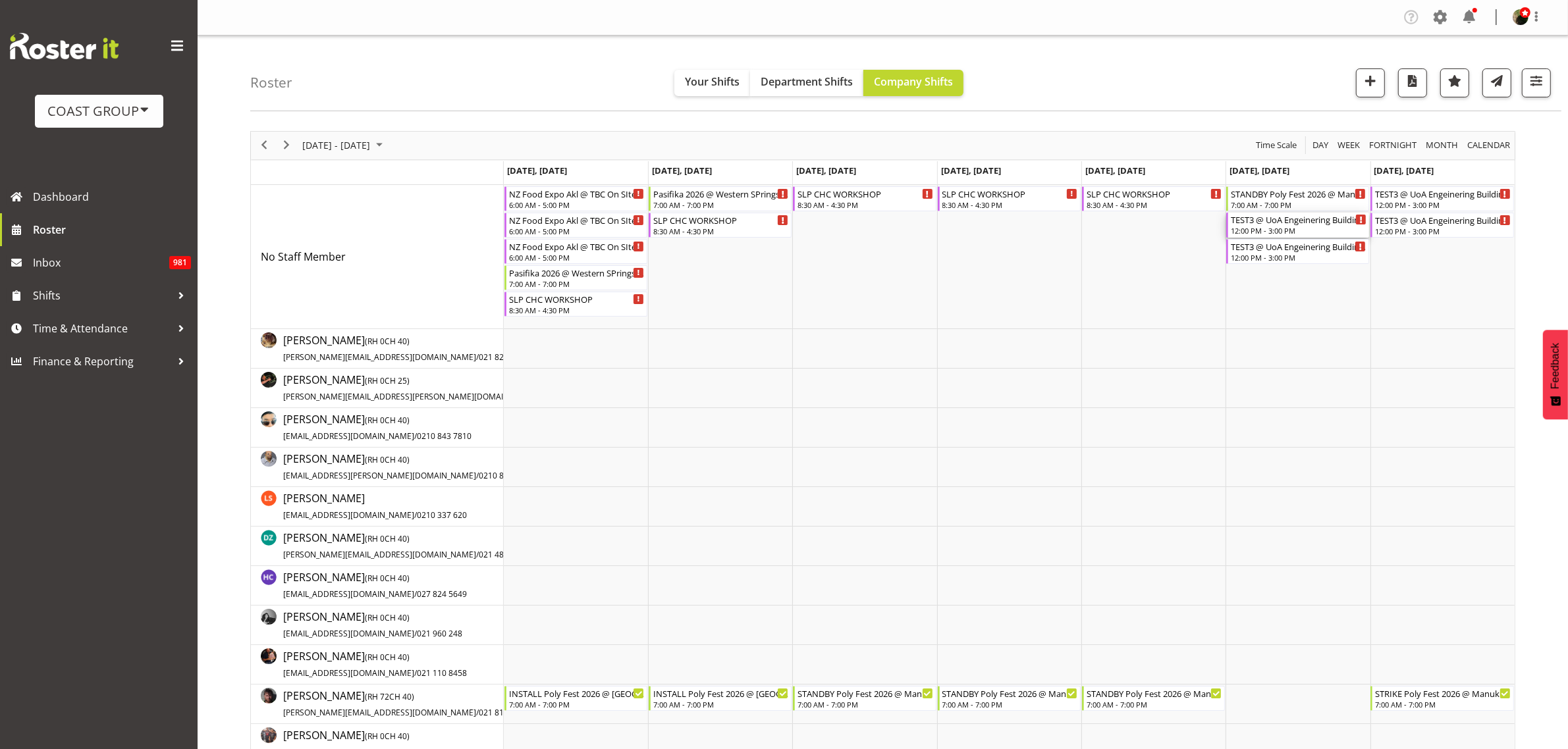
click at [1253, 226] on div "TEST3 @ UoA Engeinering Building On Site @ 1300 12:00 PM - 3:00 PM" at bounding box center [1299, 225] width 136 height 25
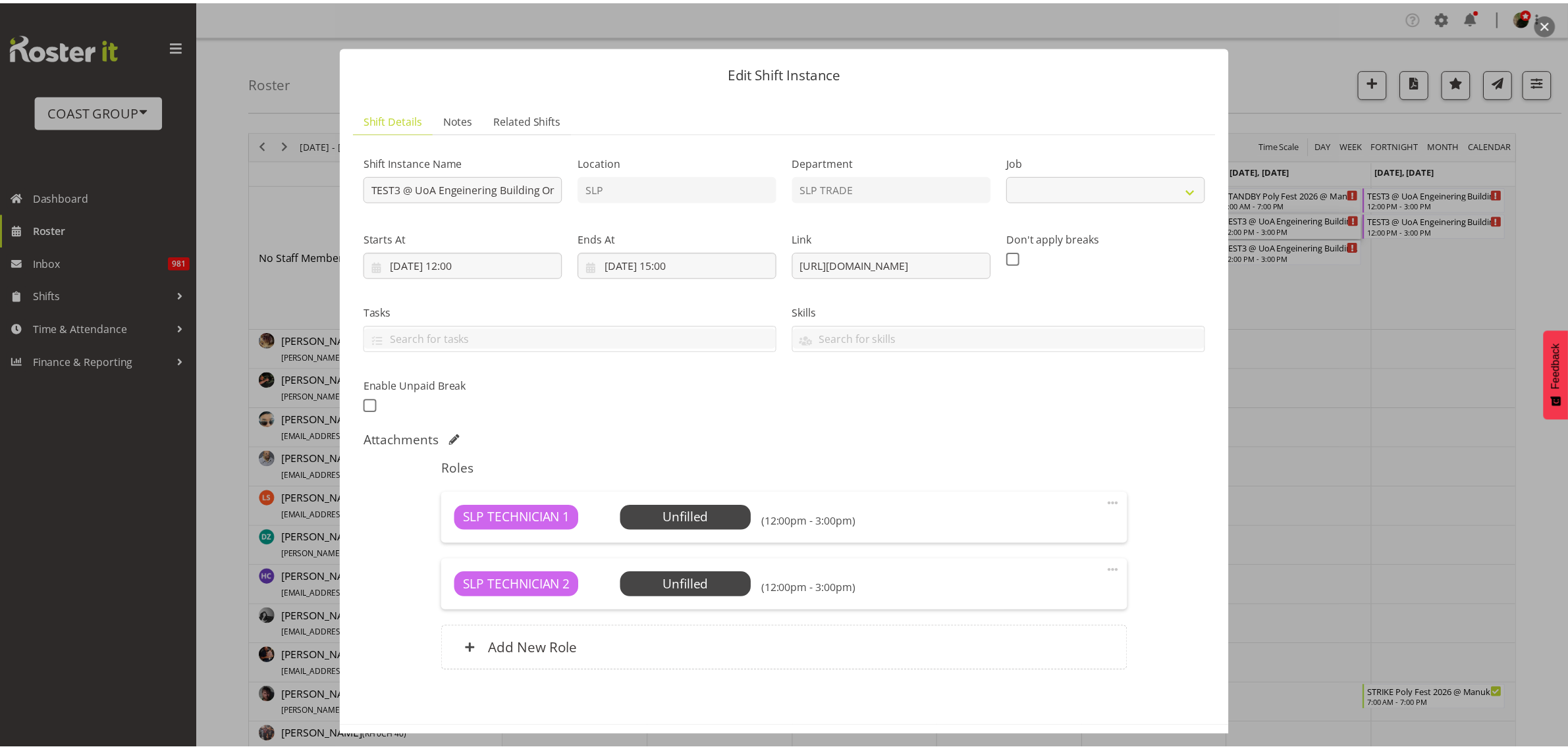
scroll to position [53, 0]
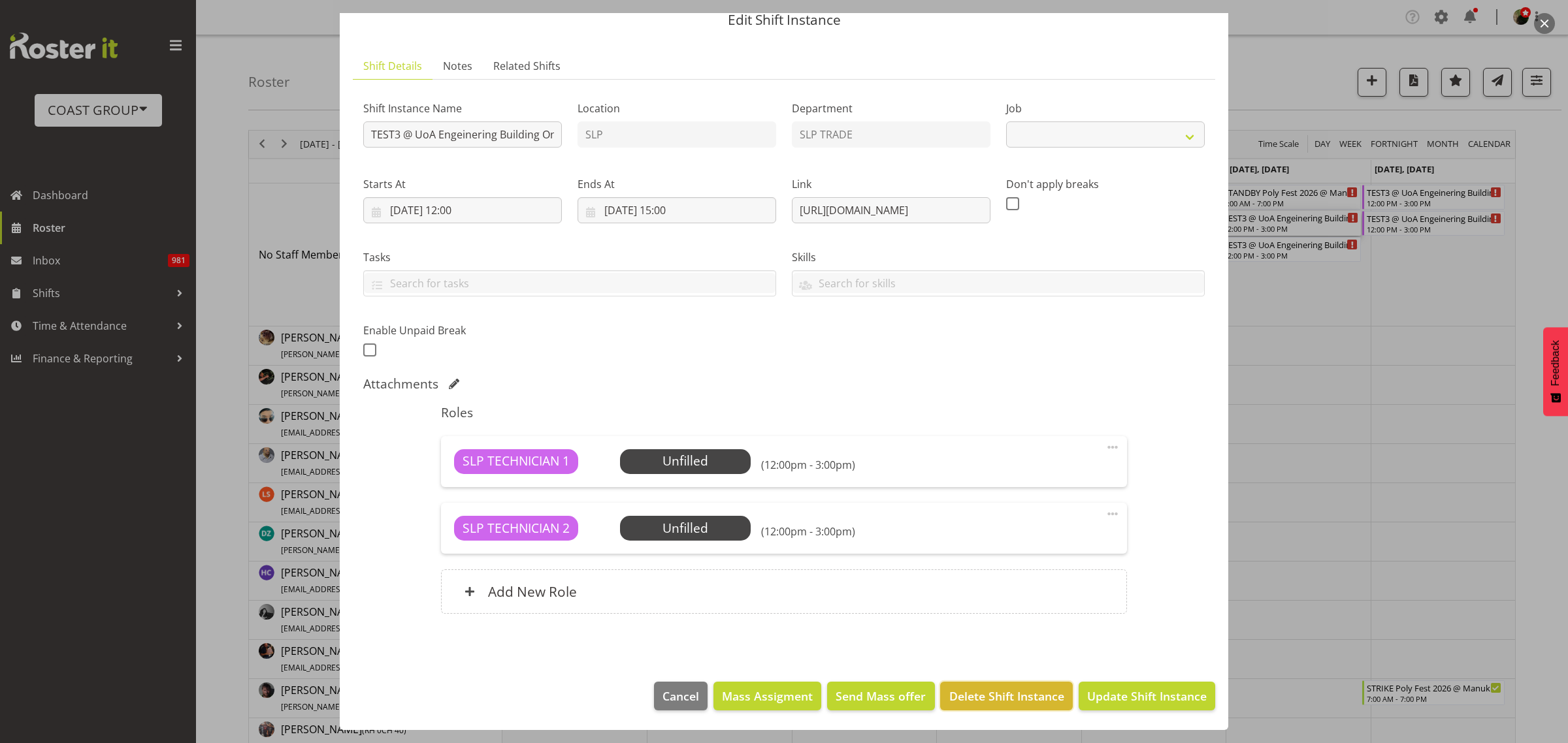
click at [964, 692] on span "Delete Shift Instance" at bounding box center [1006, 696] width 115 height 17
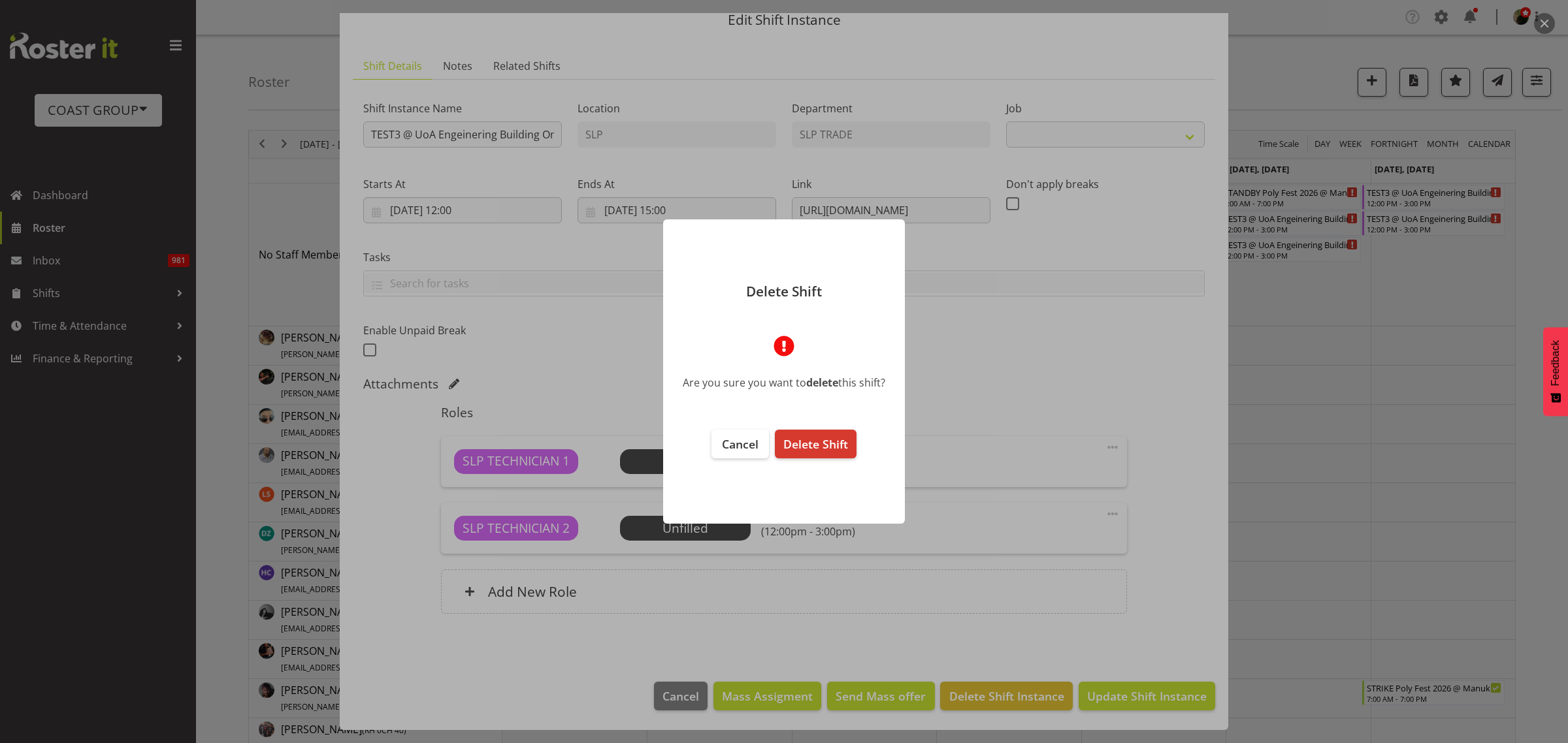
click at [827, 446] on span "Delete Shift" at bounding box center [816, 444] width 64 height 16
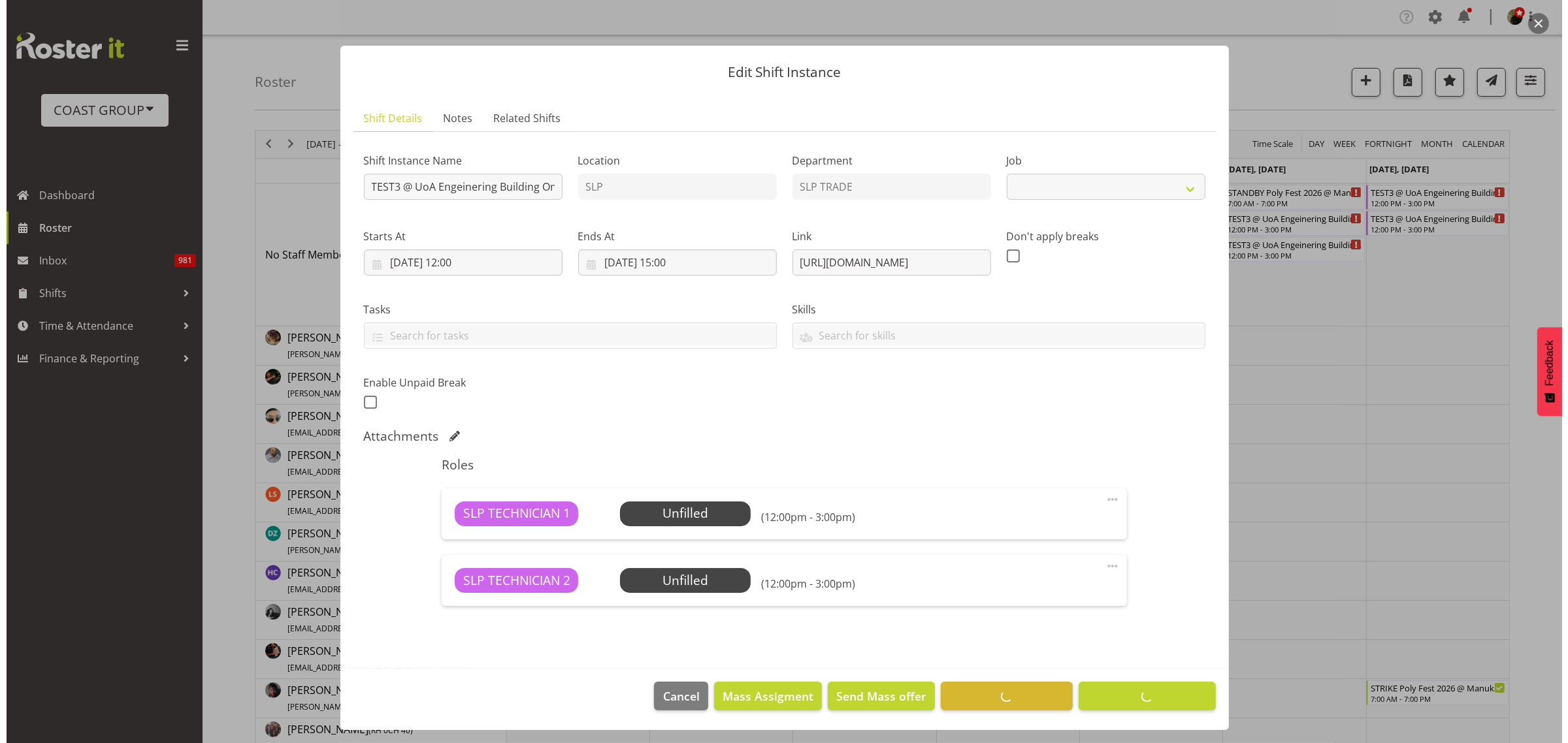
scroll to position [1, 0]
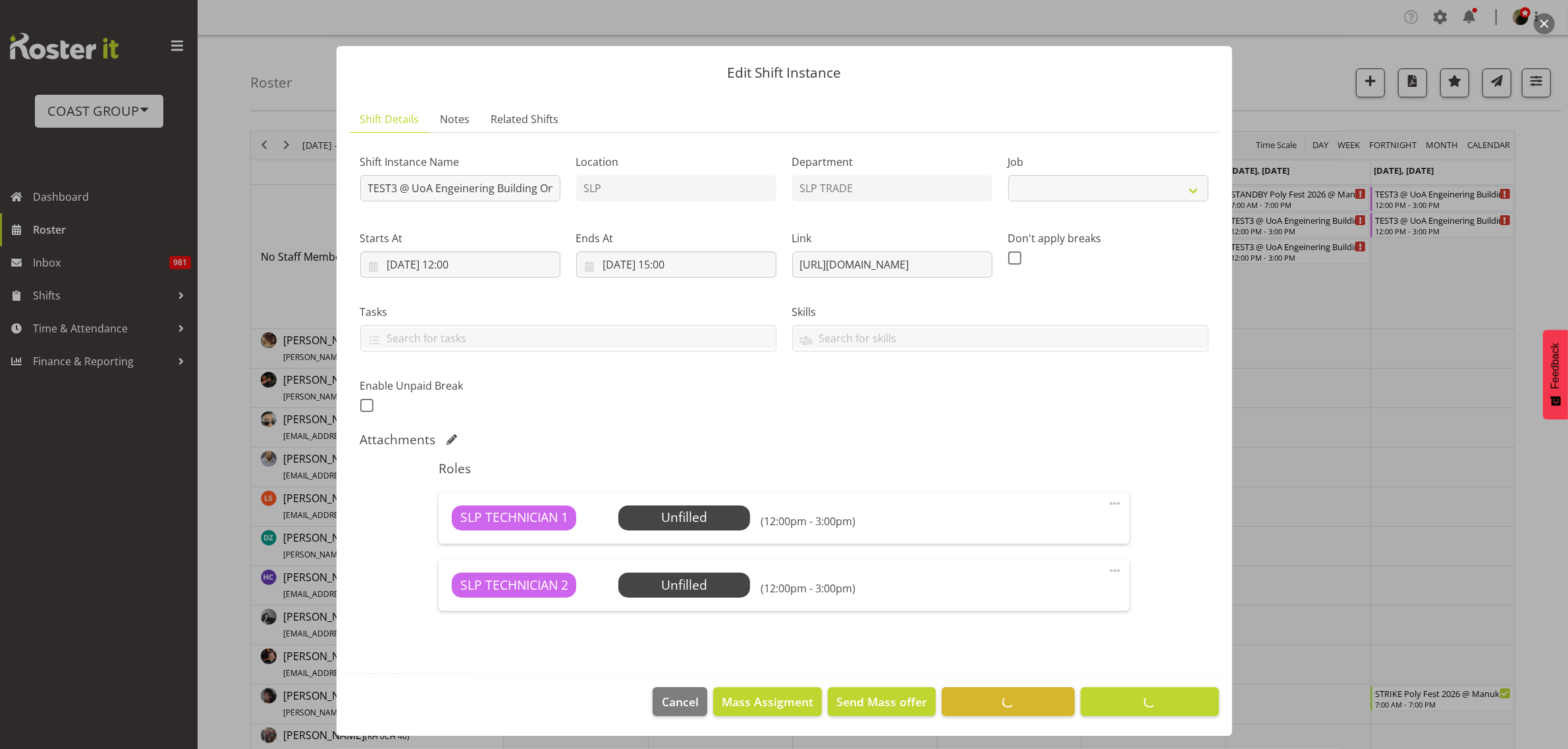
select select
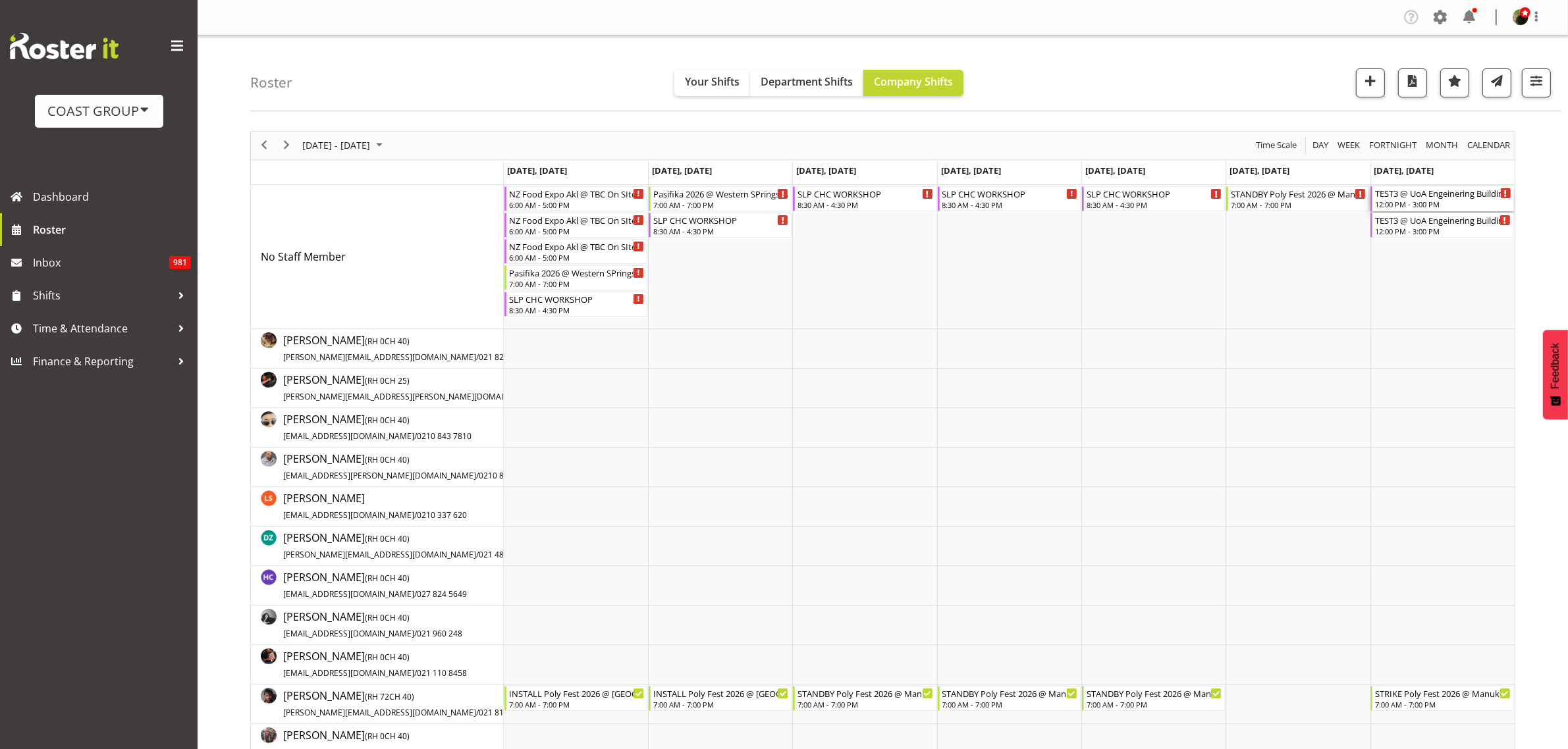
click at [1437, 204] on div "12:00 PM - 3:00 PM" at bounding box center [1443, 204] width 136 height 11
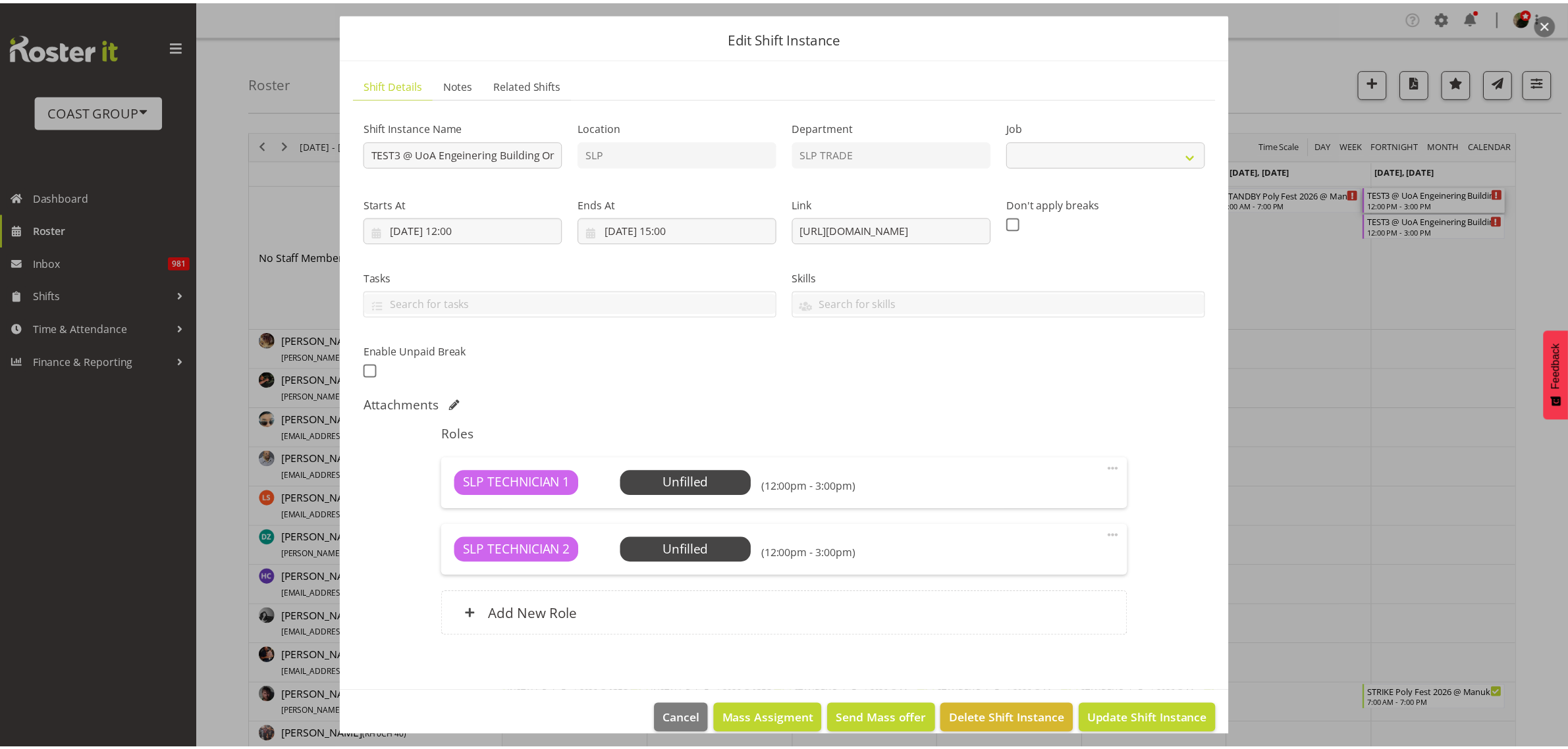
scroll to position [53, 0]
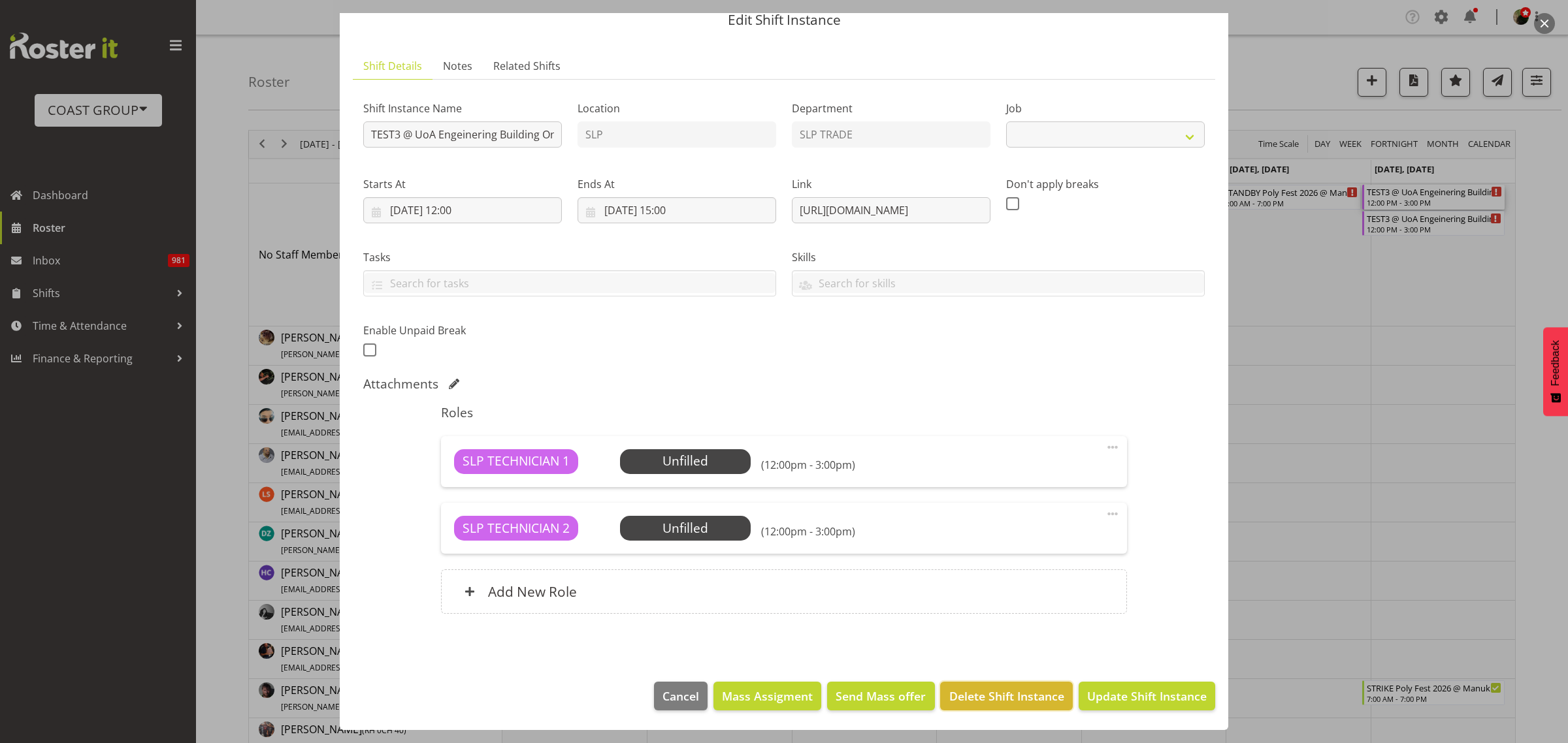
click at [958, 689] on span "Delete Shift Instance" at bounding box center [1006, 696] width 115 height 17
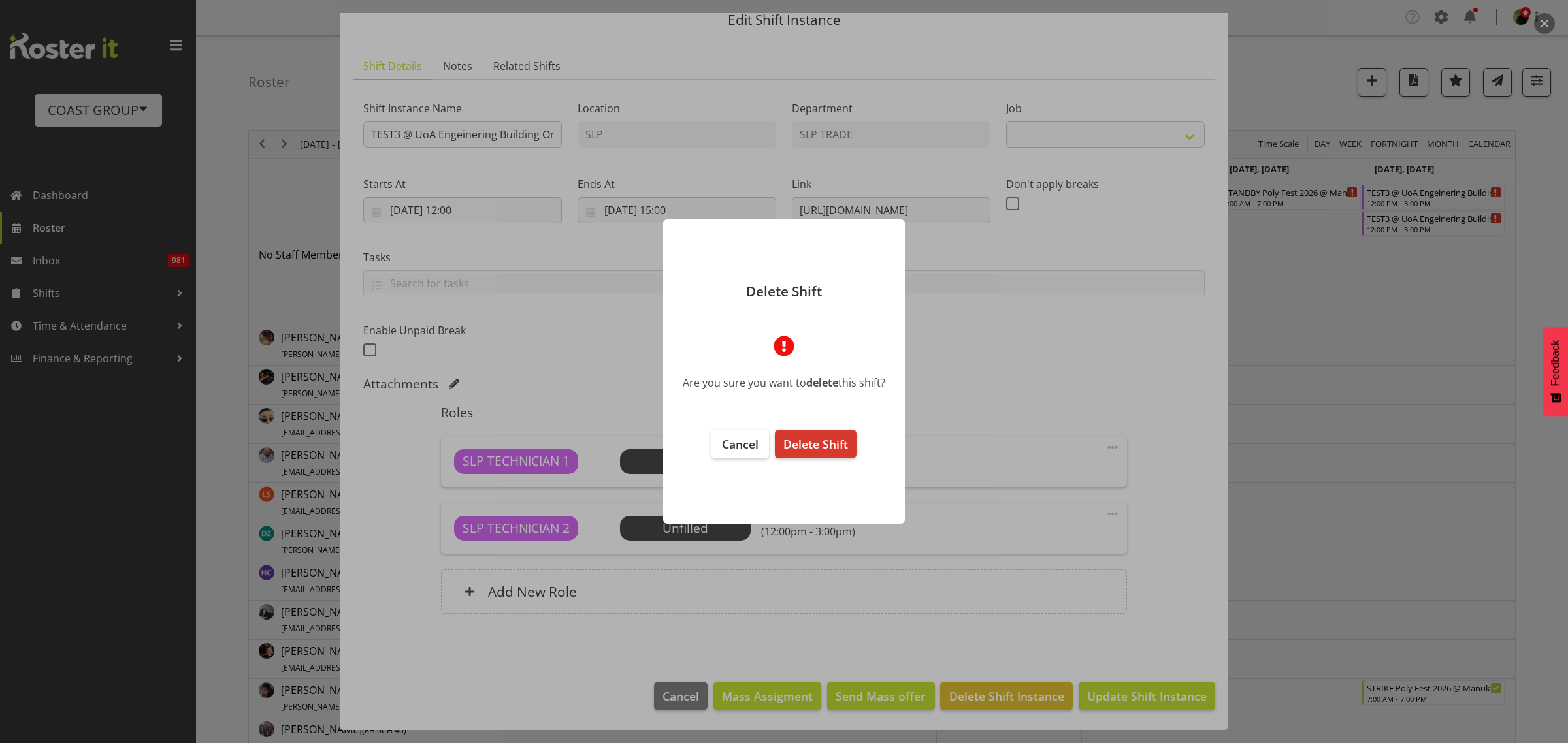
click at [841, 438] on span "Delete Shift" at bounding box center [816, 444] width 64 height 16
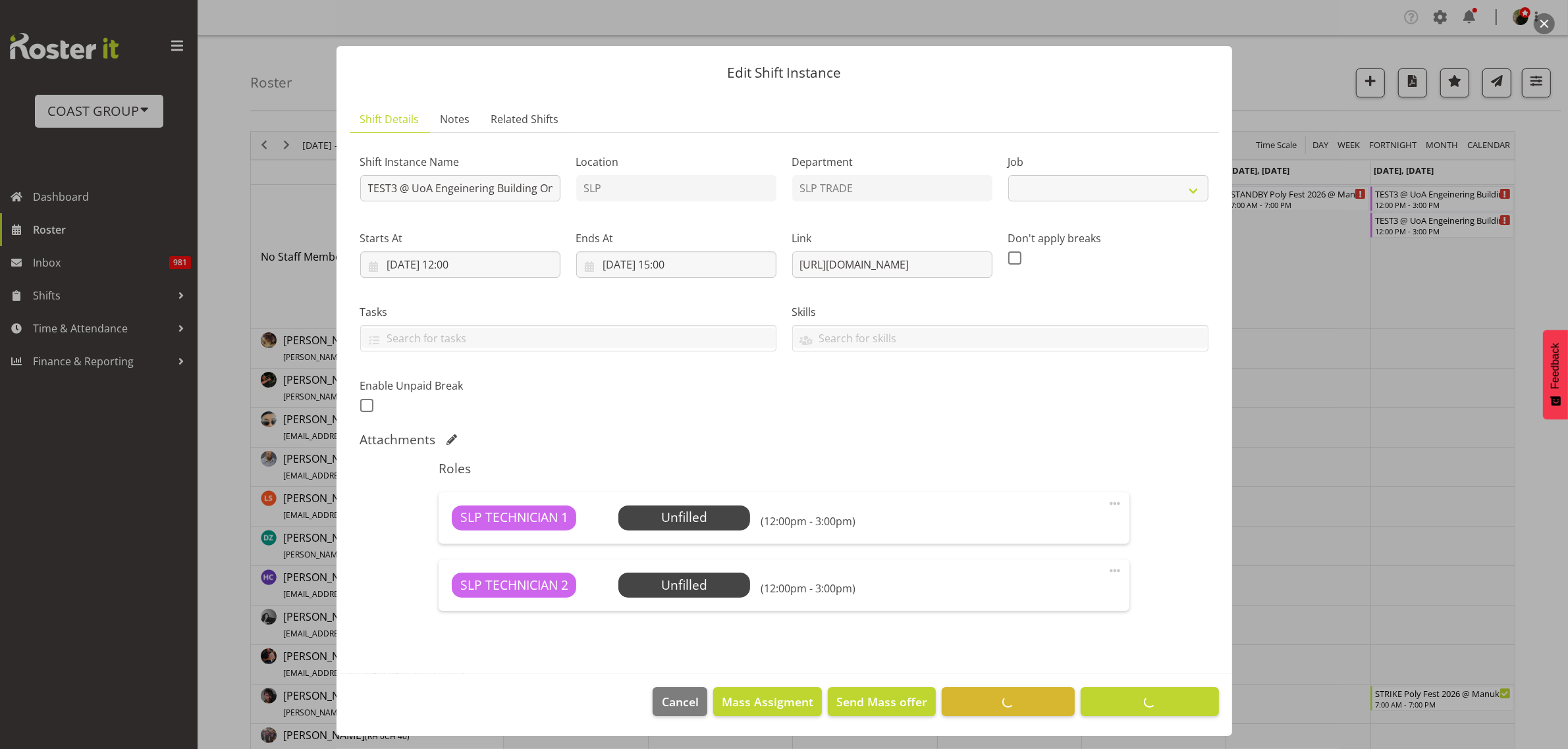
scroll to position [1, 0]
select select
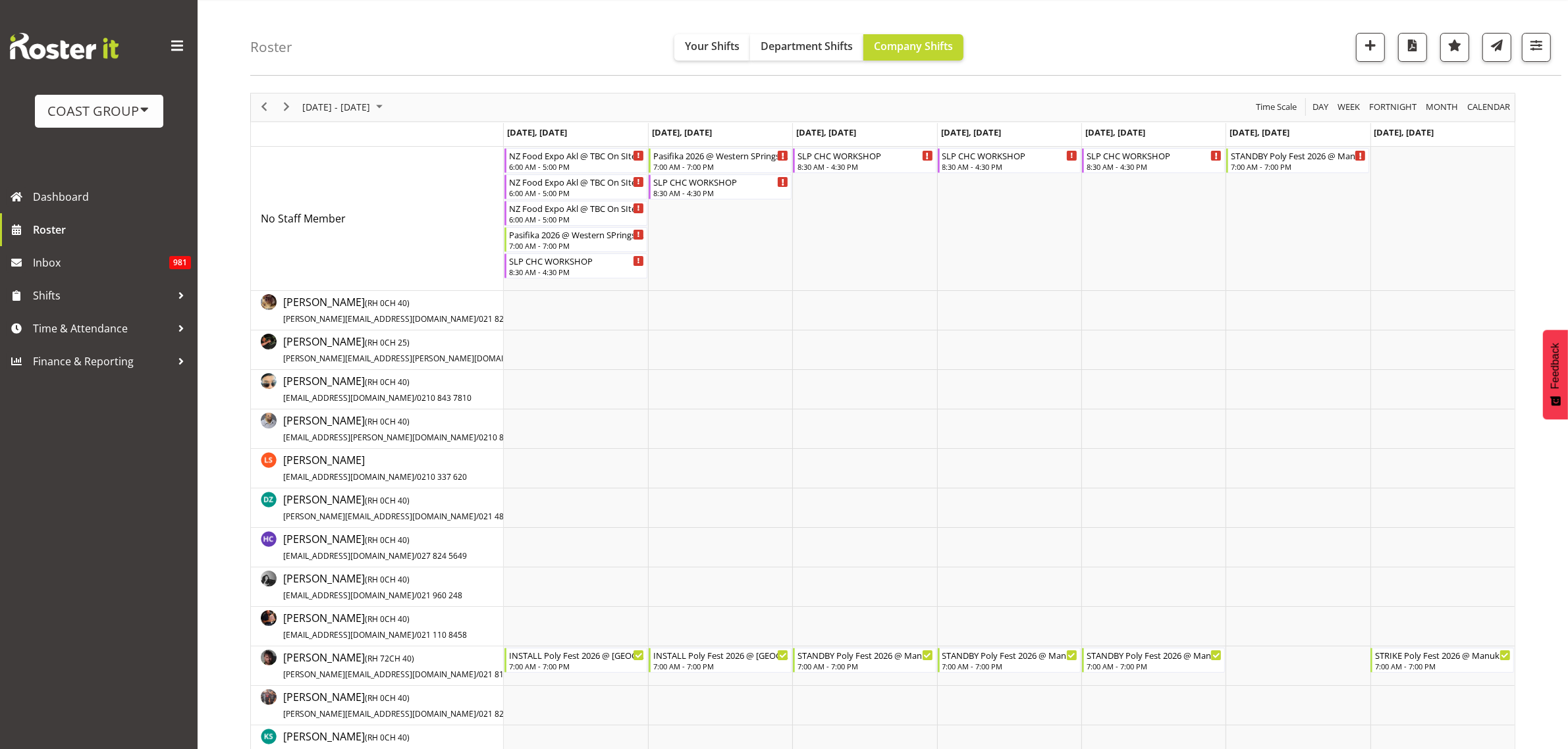
scroll to position [22, 0]
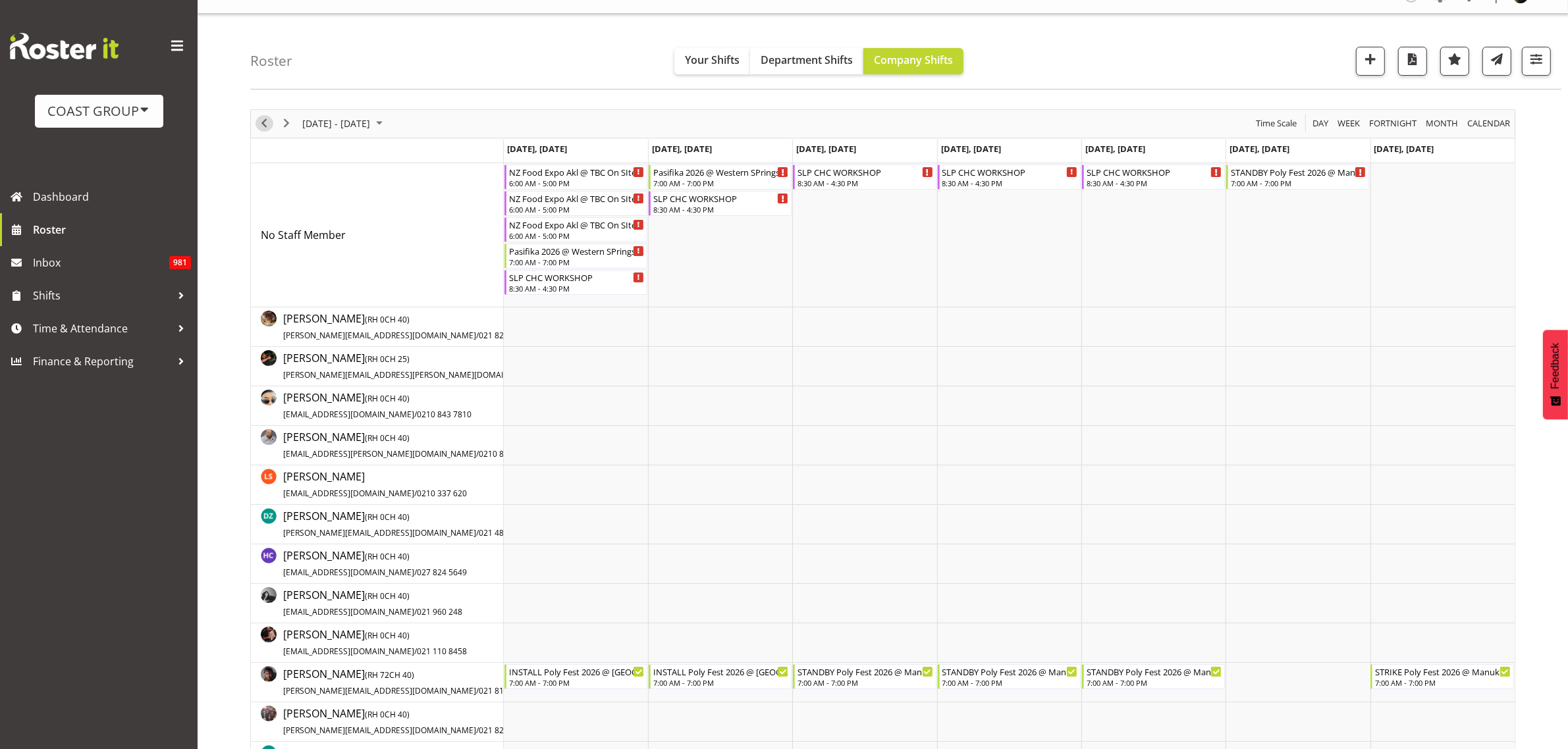
click at [263, 122] on span "Previous" at bounding box center [264, 123] width 16 height 16
